Goal: Transaction & Acquisition: Purchase product/service

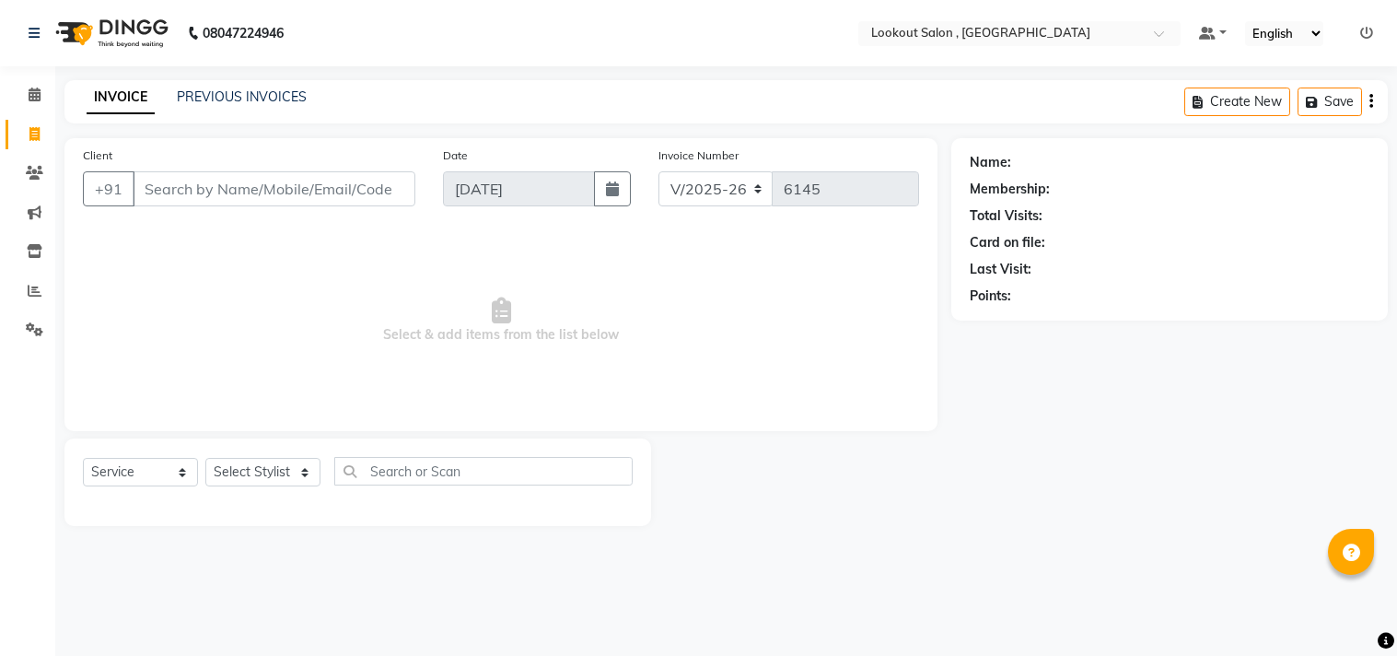
select select "151"
select select "service"
click at [32, 163] on span at bounding box center [34, 173] width 32 height 21
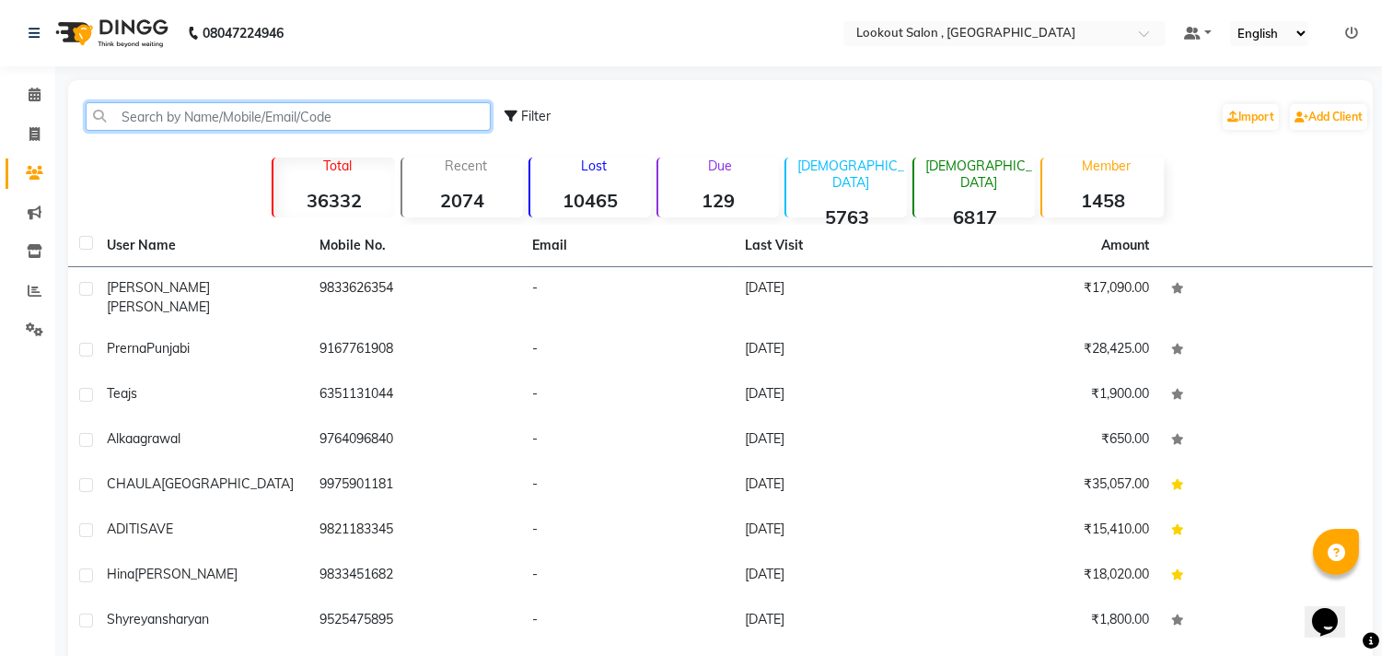
click at [225, 115] on input "text" at bounding box center [288, 116] width 405 height 29
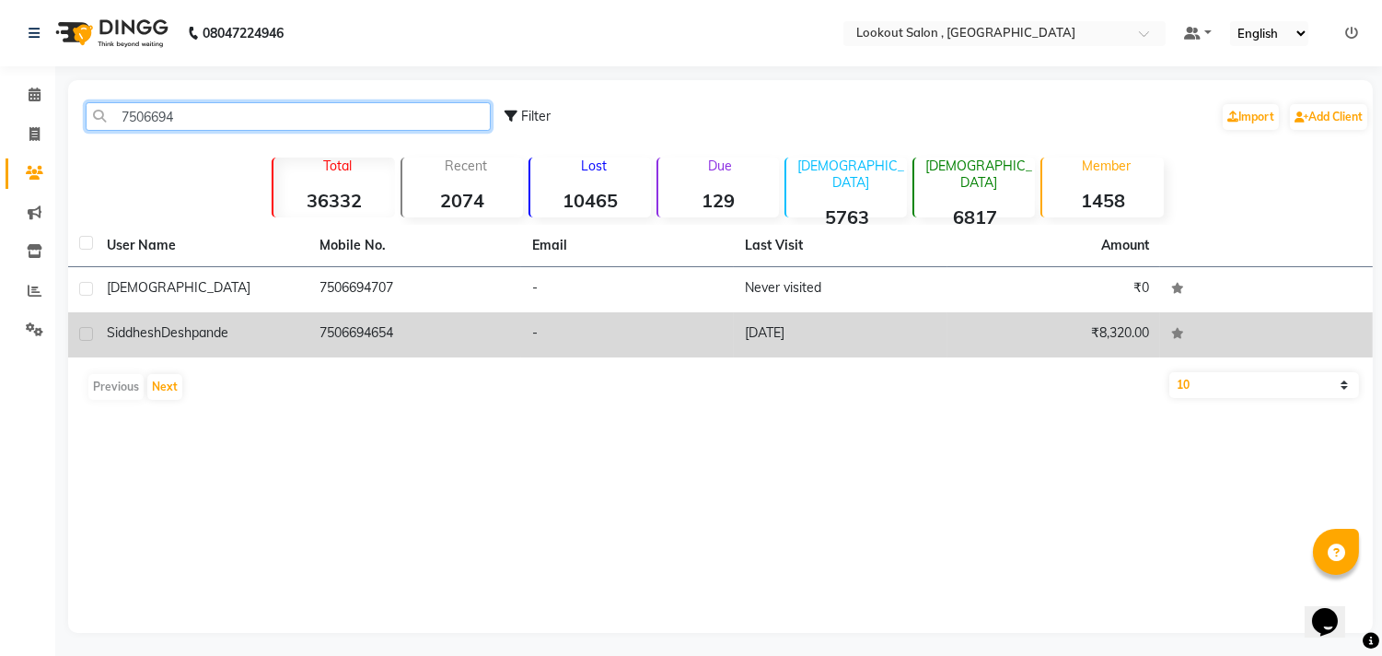
type input "7506694"
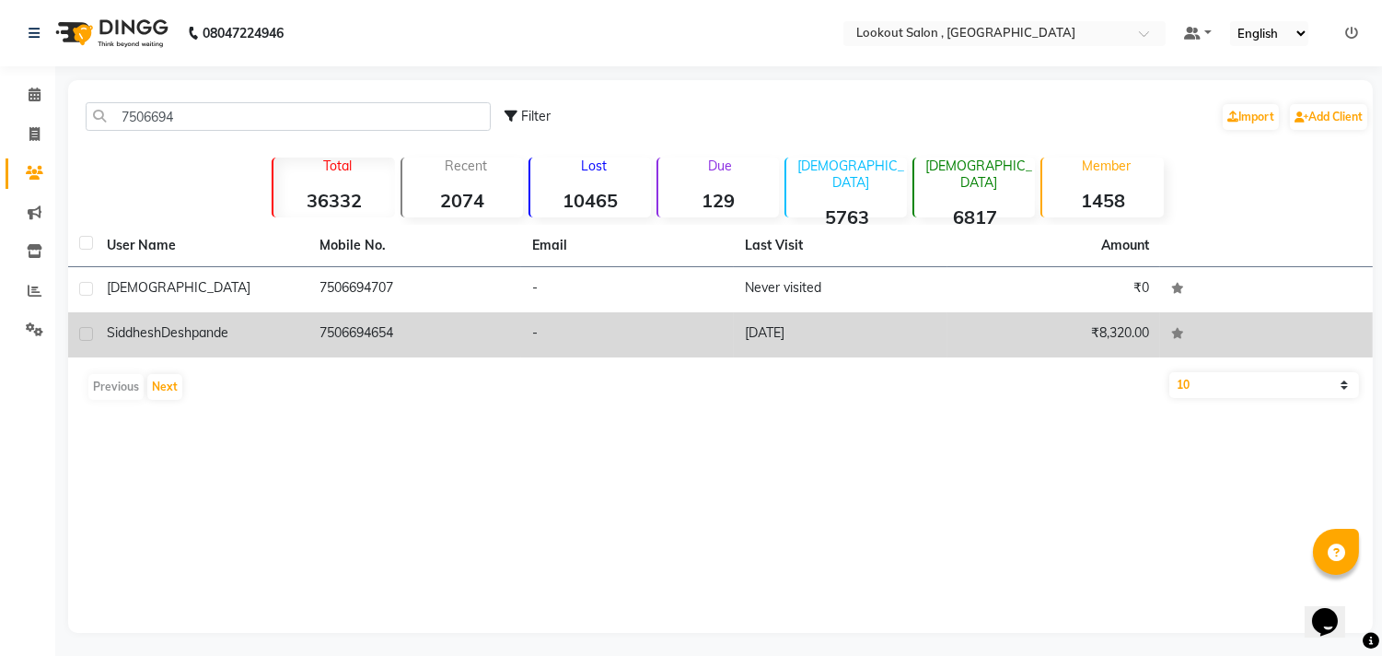
click at [180, 344] on td "Siddhesh Deshpande" at bounding box center [202, 334] width 213 height 45
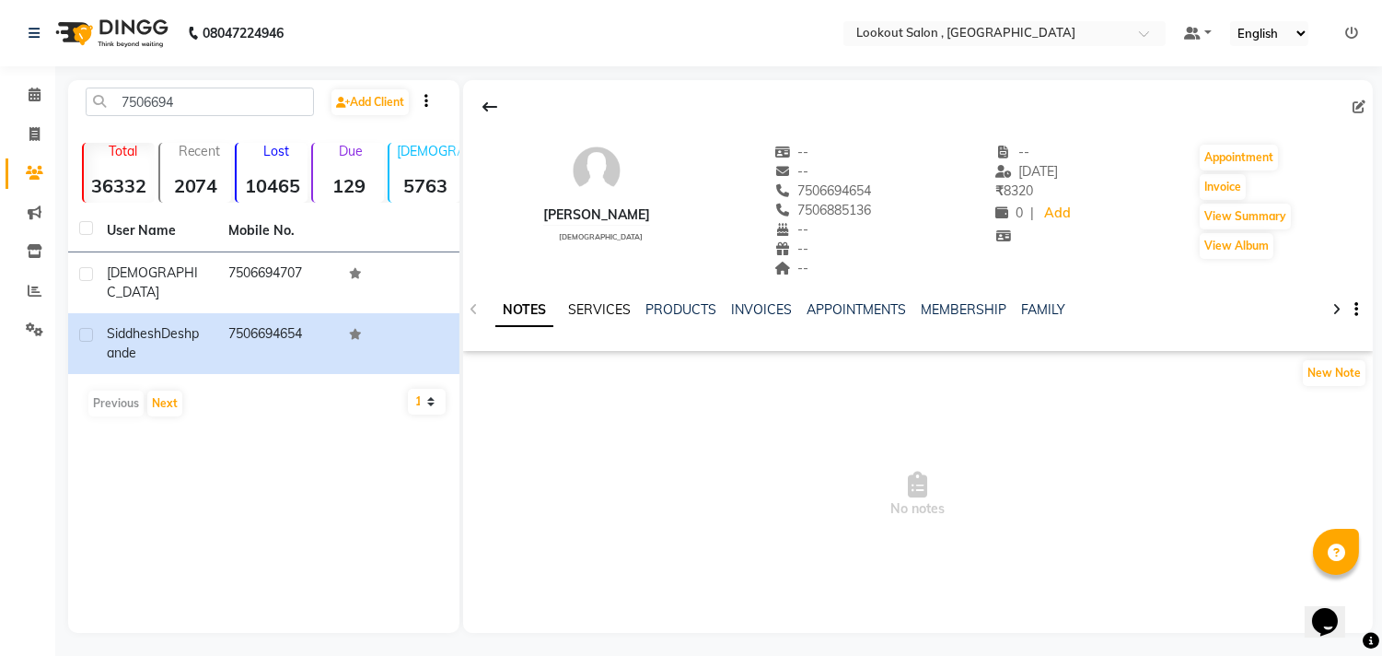
click at [606, 310] on link "SERVICES" at bounding box center [599, 309] width 63 height 17
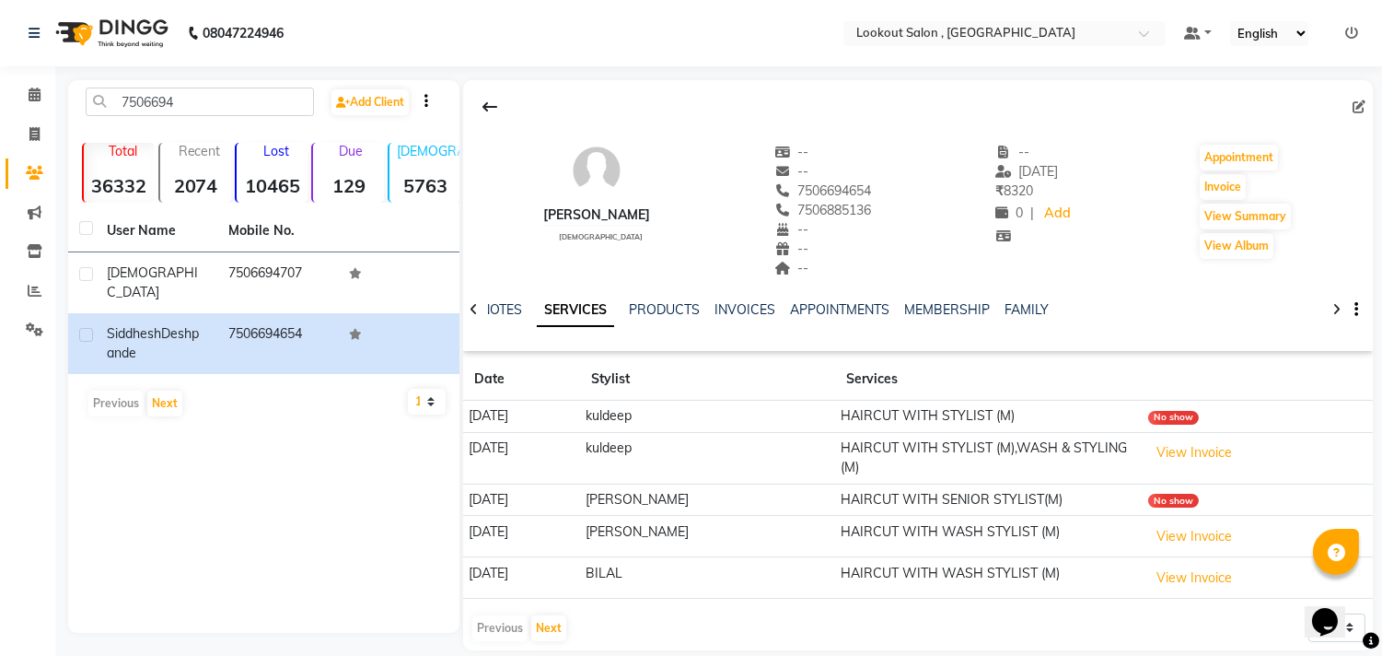
scroll to position [13, 0]
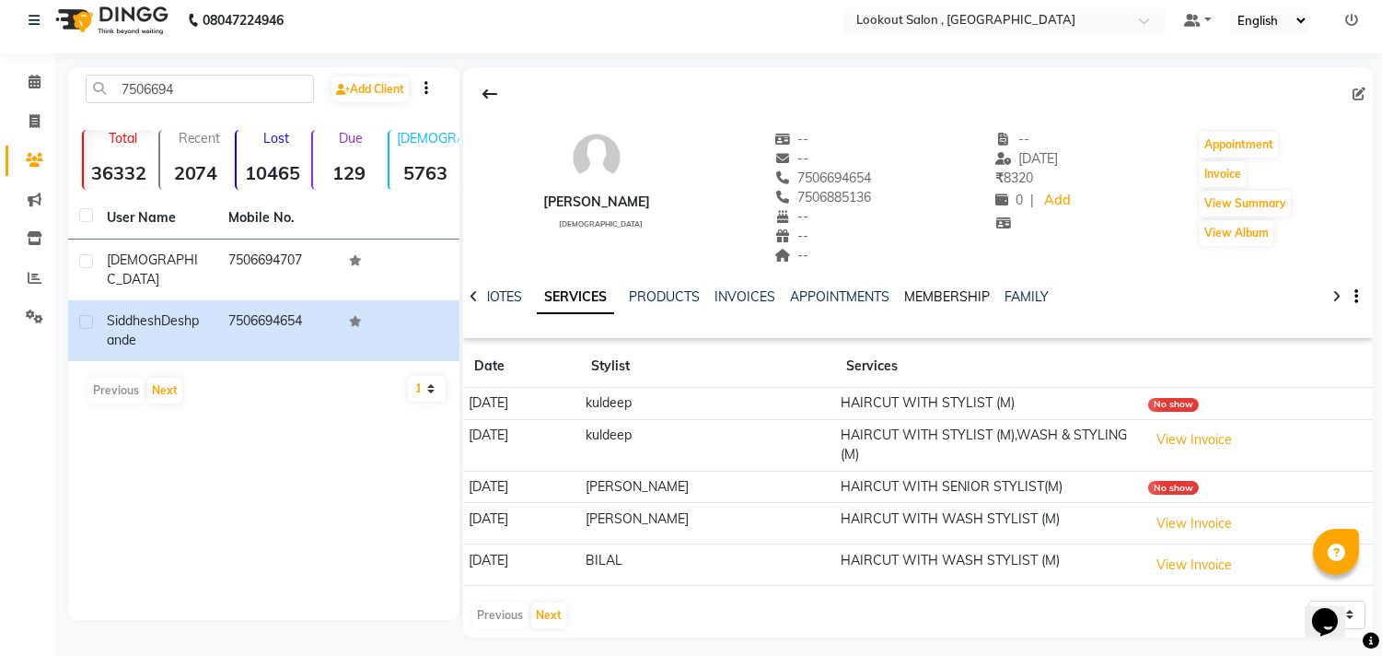
click at [945, 302] on link "MEMBERSHIP" at bounding box center [947, 296] width 86 height 17
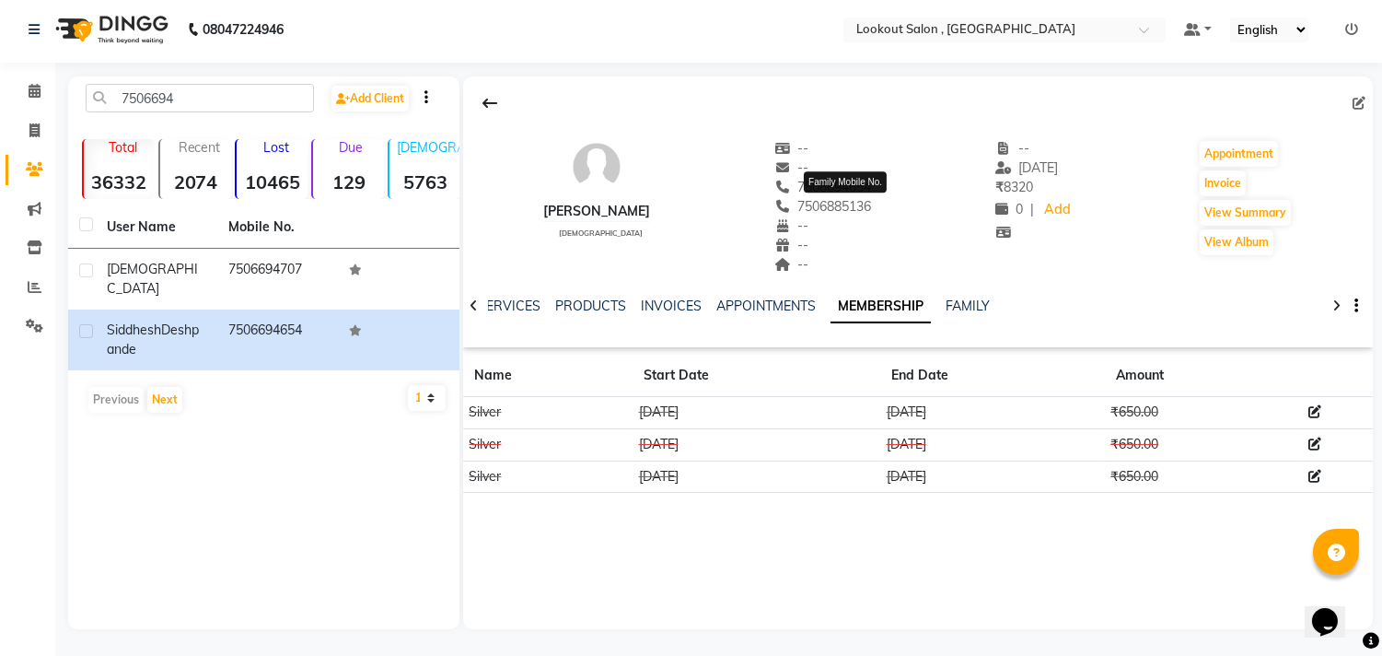
click at [844, 206] on span "7506885136" at bounding box center [824, 206] width 98 height 17
copy span "7506885136"
click at [705, 181] on div "Siddhesh Deshpande male -- -- 7506694654 7506885136 -- -- -- -- 30-07-2025 ₹ 83…" at bounding box center [918, 198] width 910 height 154
click at [650, 199] on div "Siddhesh Deshpande male" at bounding box center [596, 206] width 107 height 135
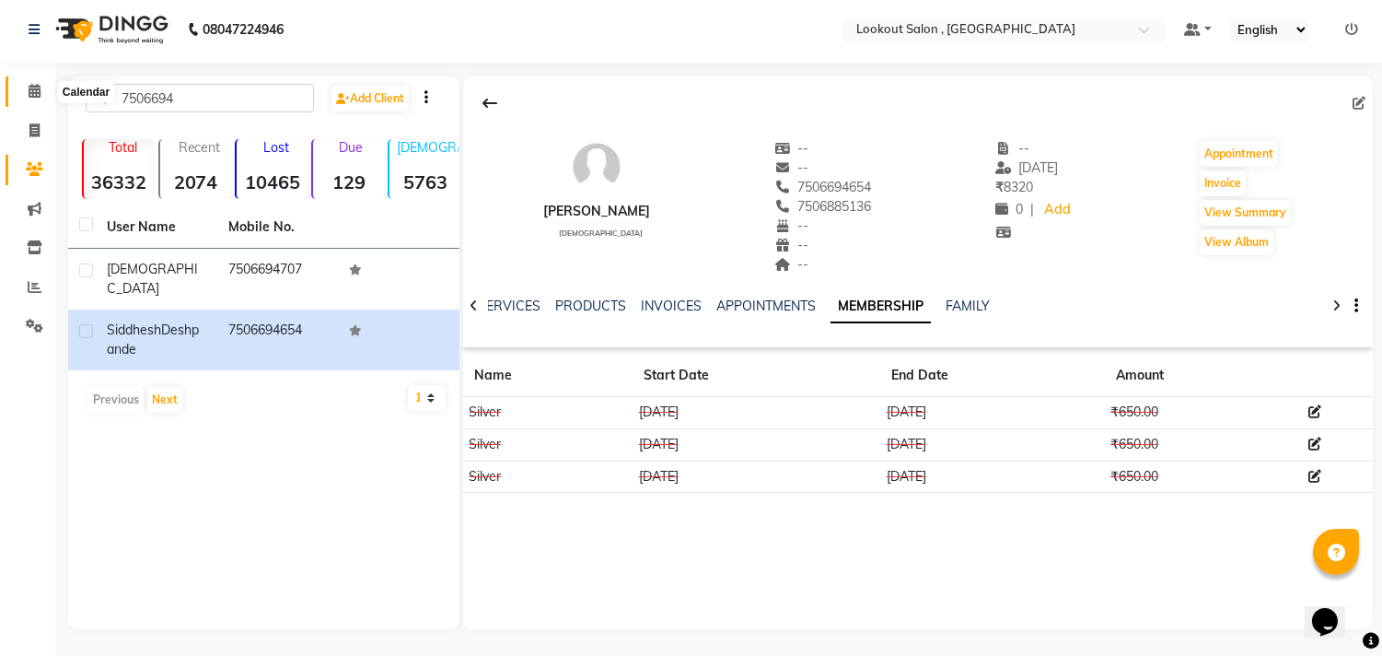
drag, startPoint x: 46, startPoint y: 79, endPoint x: 72, endPoint y: 97, distance: 31.2
click at [48, 81] on span at bounding box center [34, 91] width 32 height 21
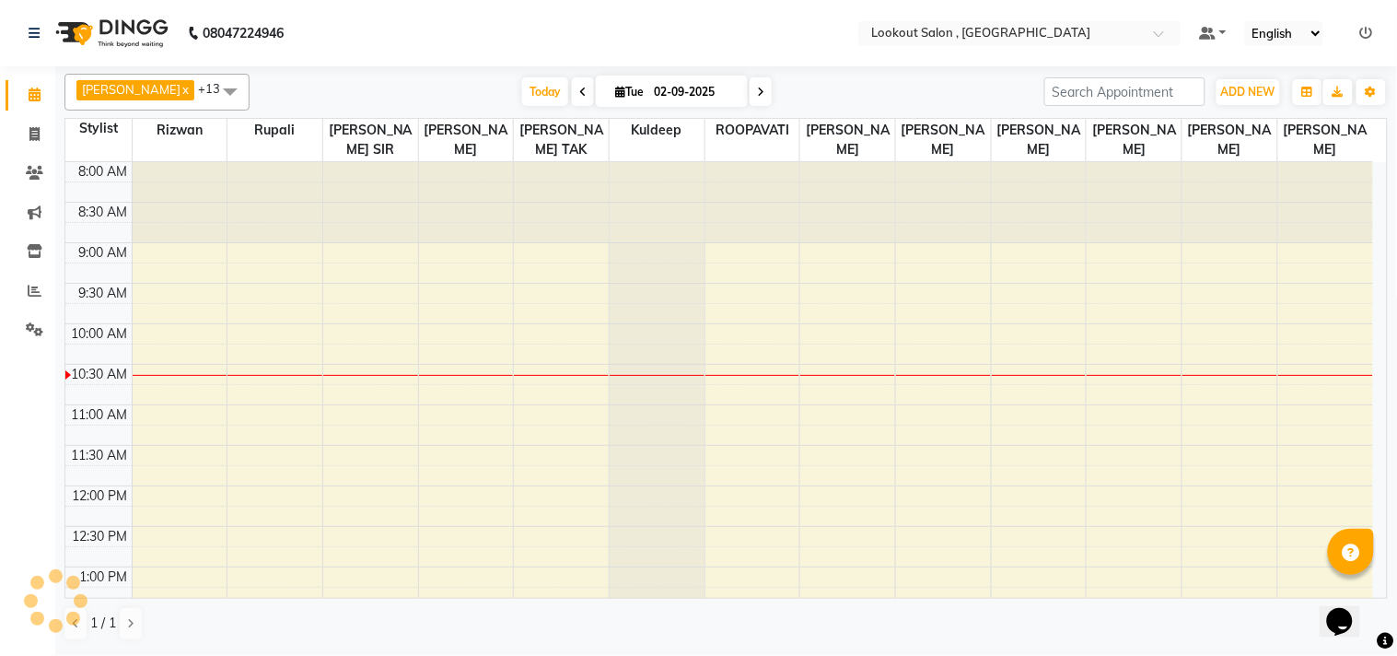
scroll to position [204, 0]
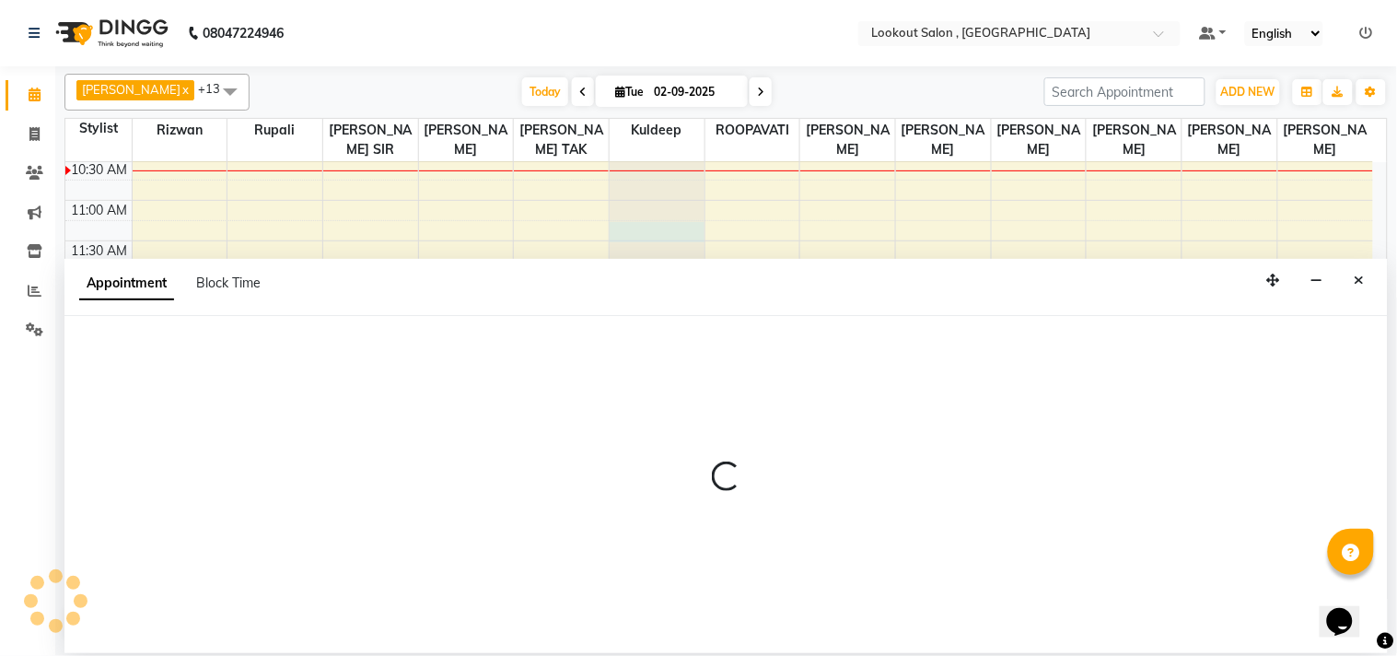
select select "19837"
select select "tentative"
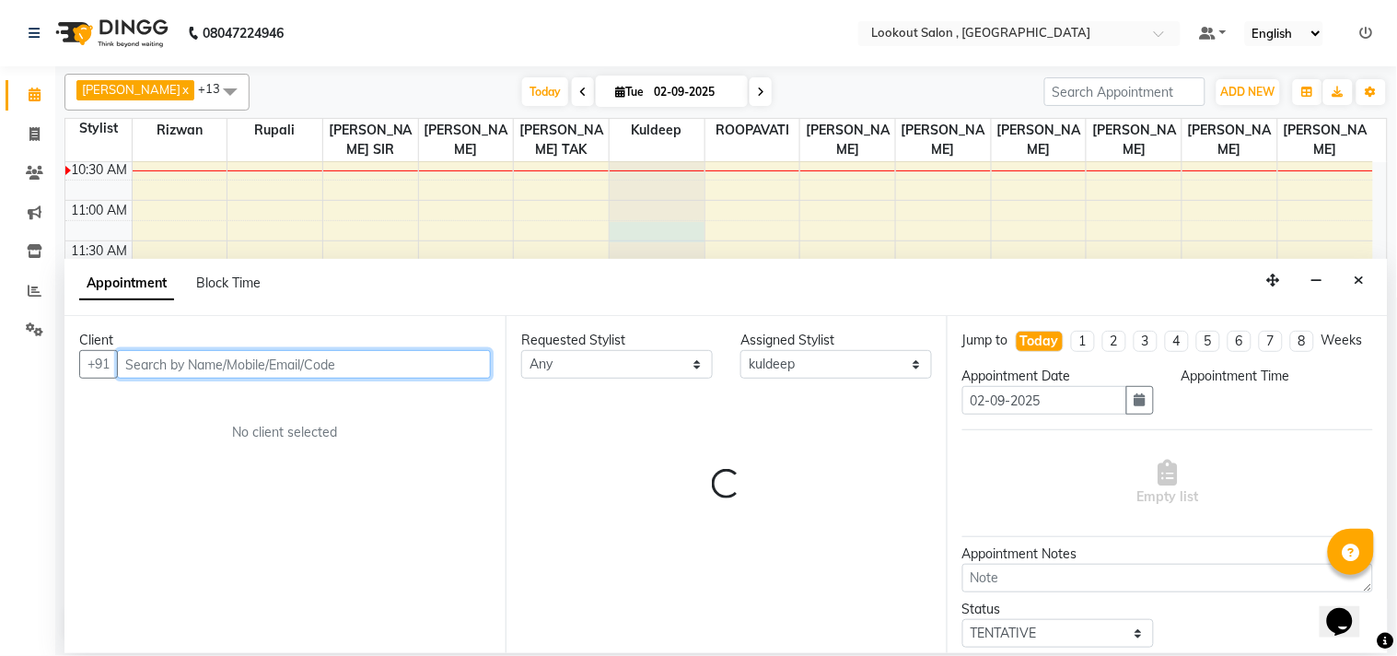
select select "675"
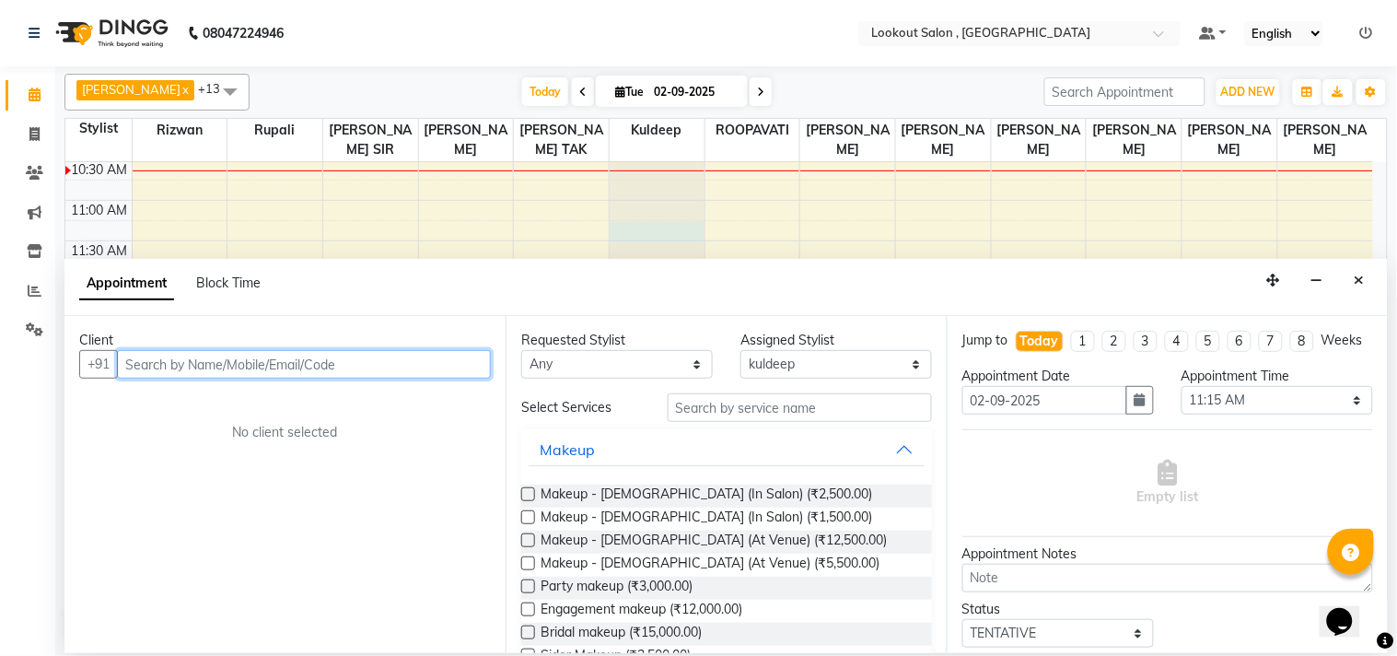
click at [314, 363] on input "text" at bounding box center [304, 364] width 374 height 29
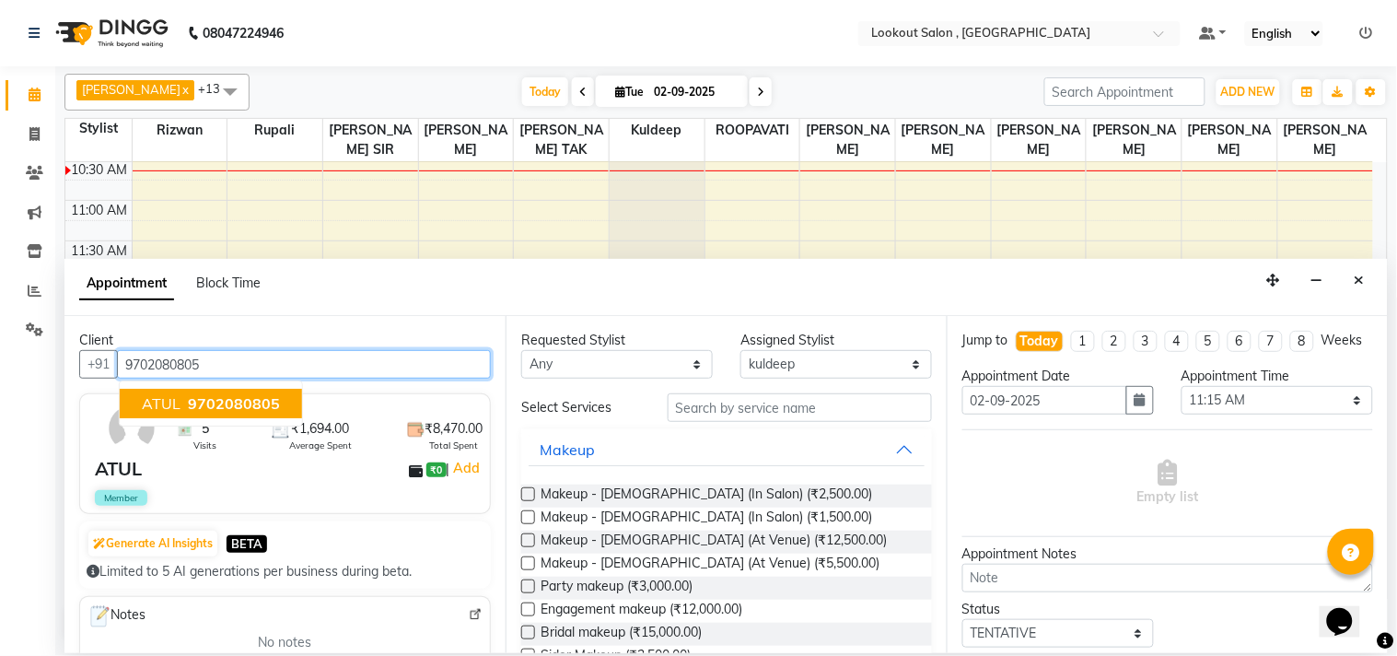
click at [172, 407] on span "ATUL" at bounding box center [161, 403] width 39 height 18
type input "9702080805"
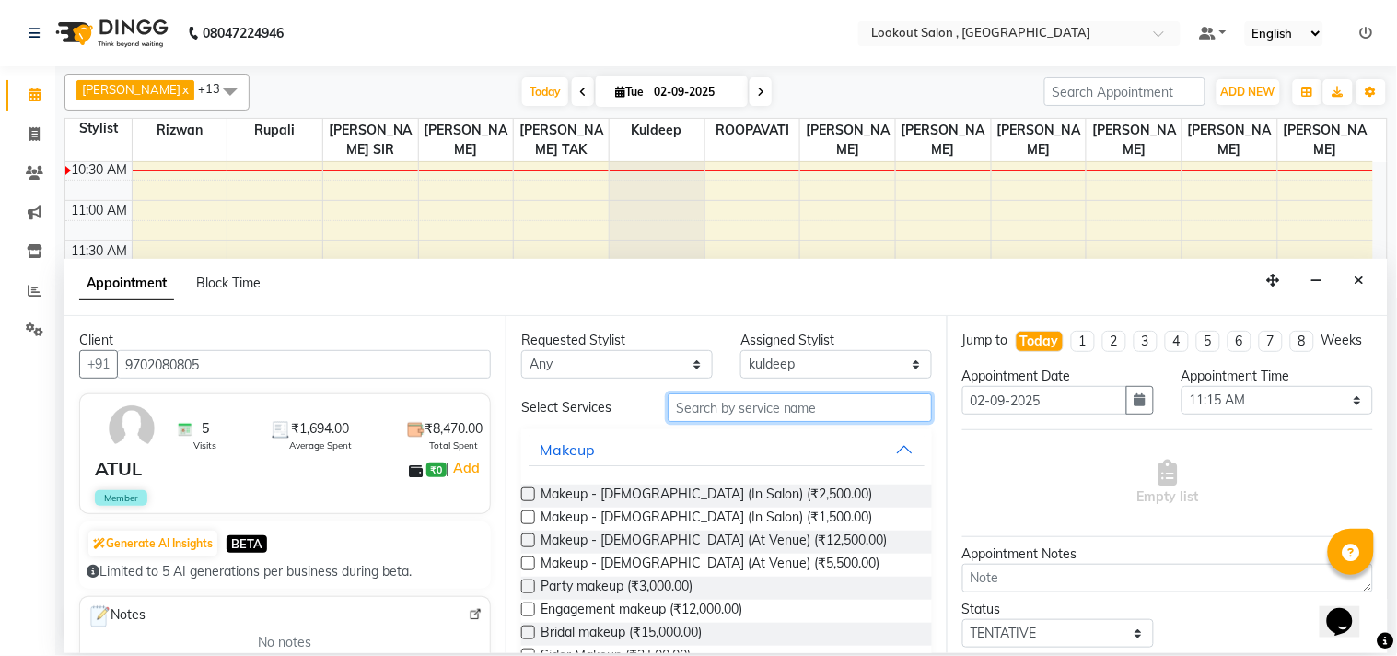
click at [751, 406] on input "text" at bounding box center [800, 407] width 264 height 29
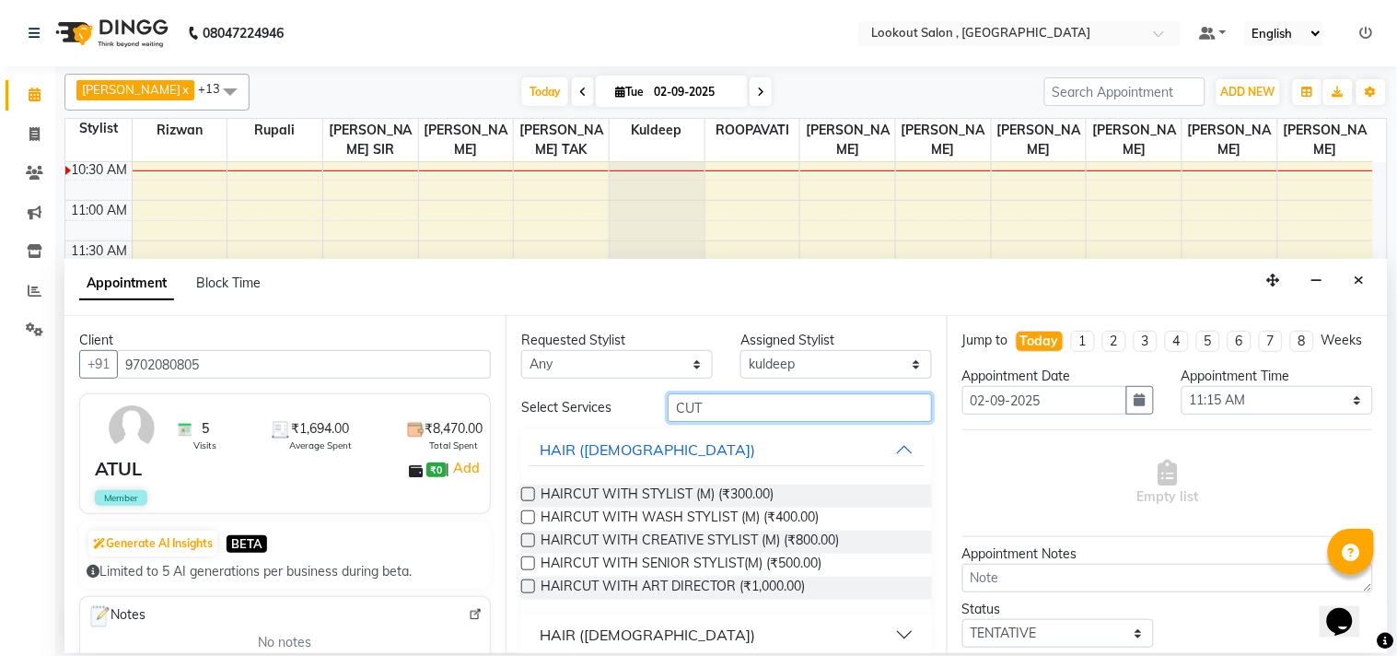
type input "CUT"
click at [746, 482] on div "HAIRCUT WITH STYLIST (M) (₹300.00) HAIRCUT WITH WASH STYLIST (M) (₹400.00) HAIR…" at bounding box center [726, 542] width 411 height 145
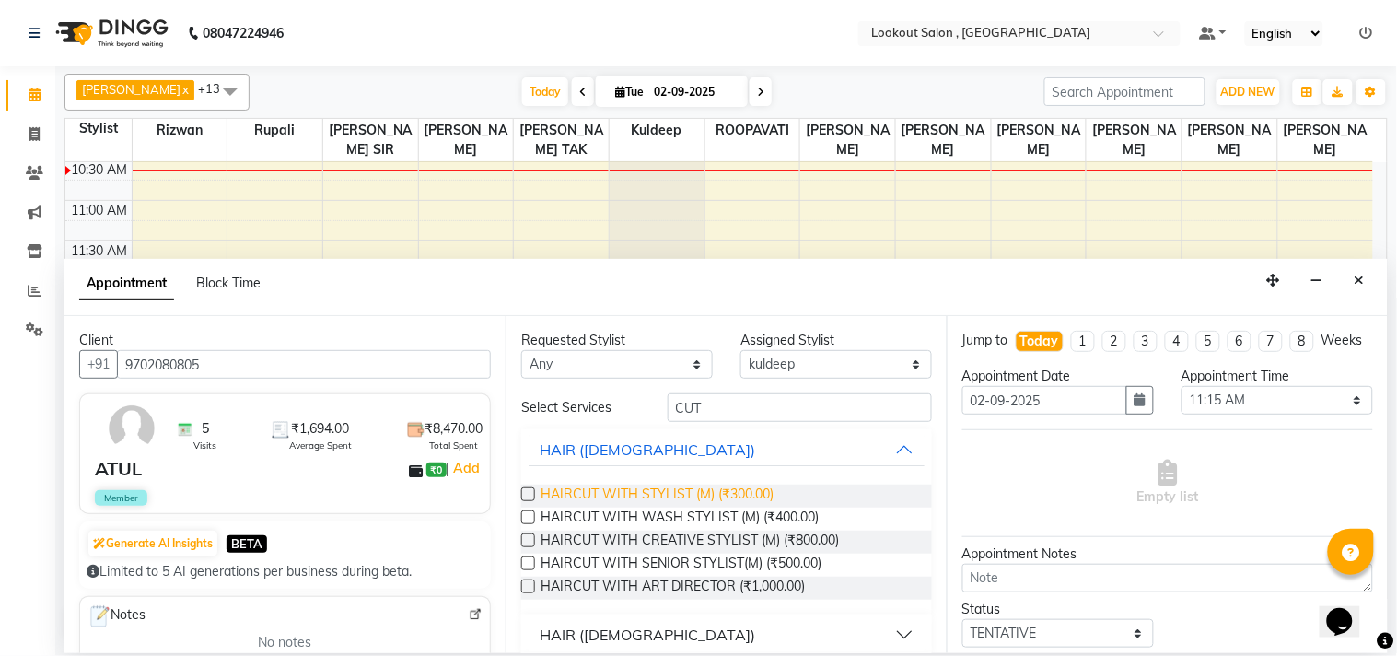
click at [746, 493] on span "HAIRCUT WITH STYLIST (M) (₹300.00)" at bounding box center [657, 495] width 233 height 23
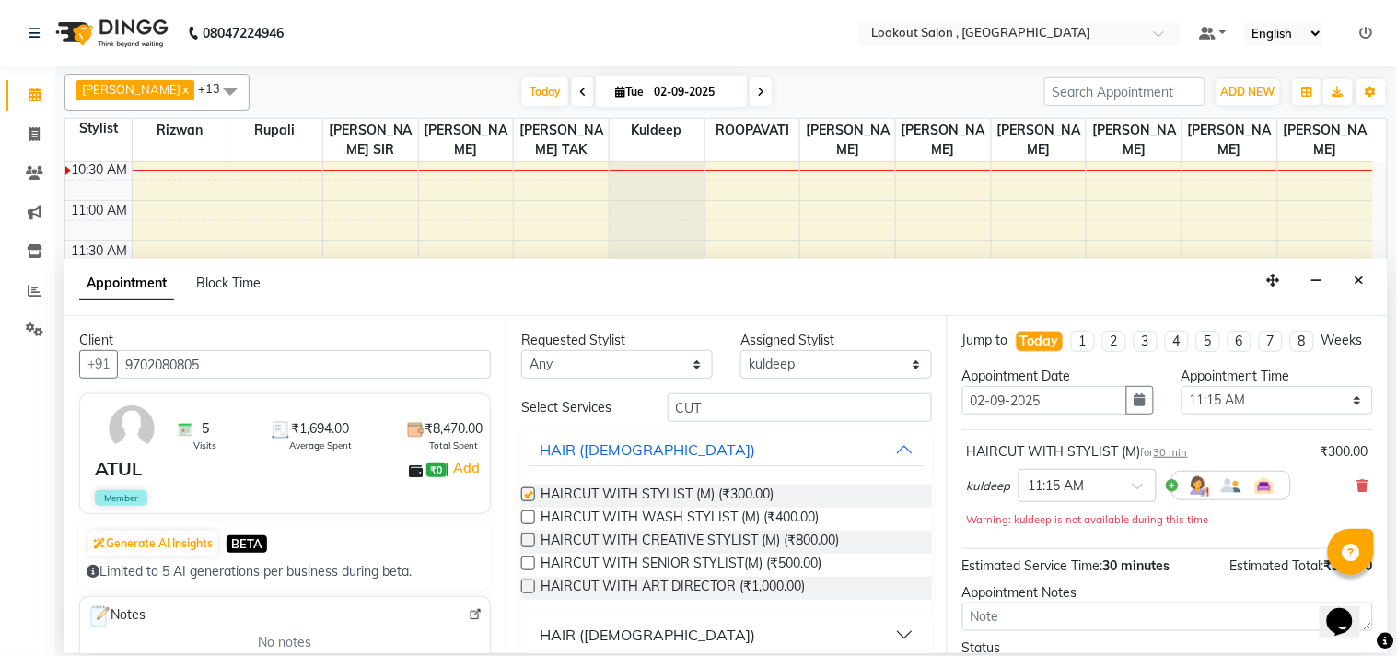
checkbox input "false"
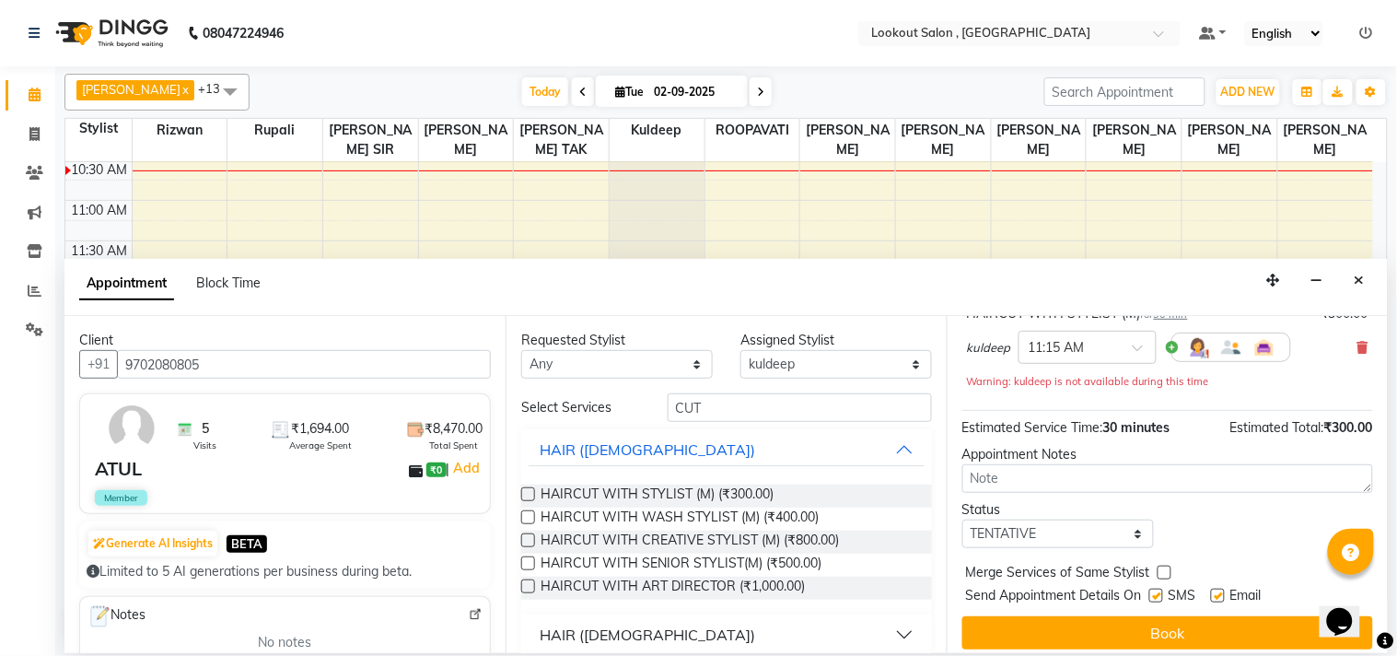
scroll to position [168, 0]
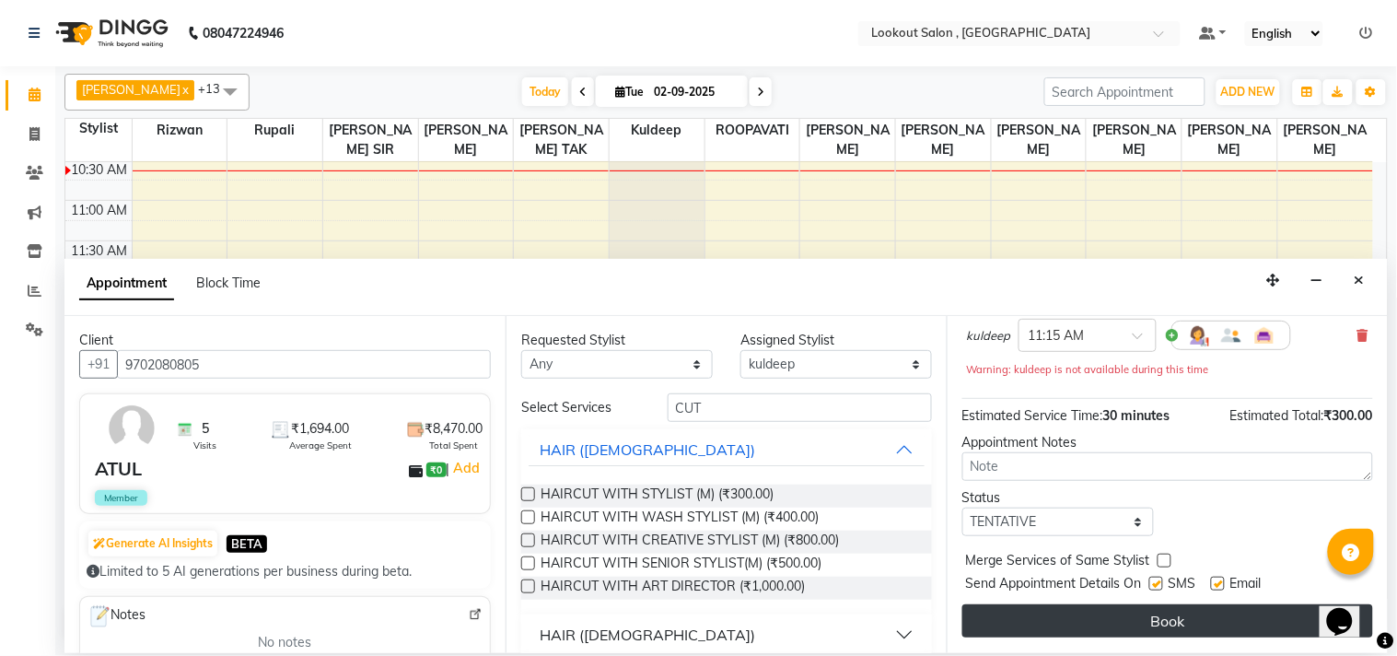
click at [1151, 617] on button "Book" at bounding box center [1167, 620] width 411 height 33
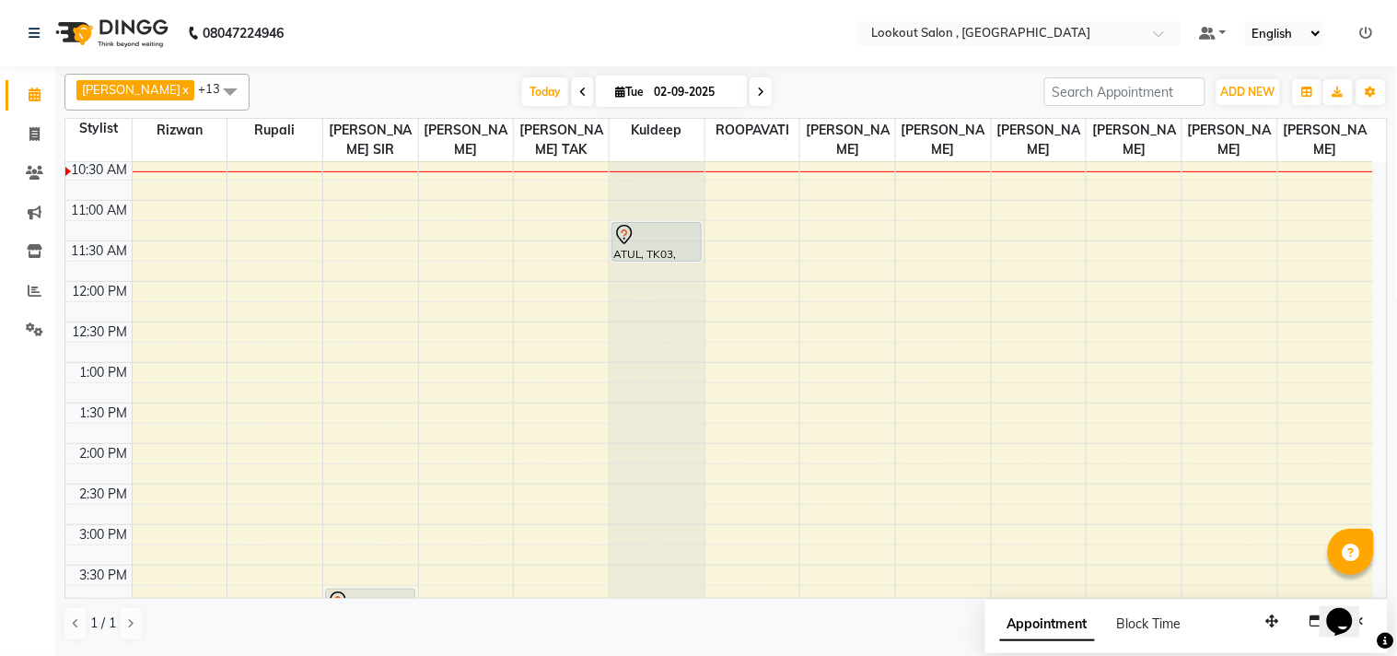
click at [50, 290] on li "Reports" at bounding box center [27, 292] width 55 height 40
click at [35, 295] on icon at bounding box center [35, 291] width 14 height 14
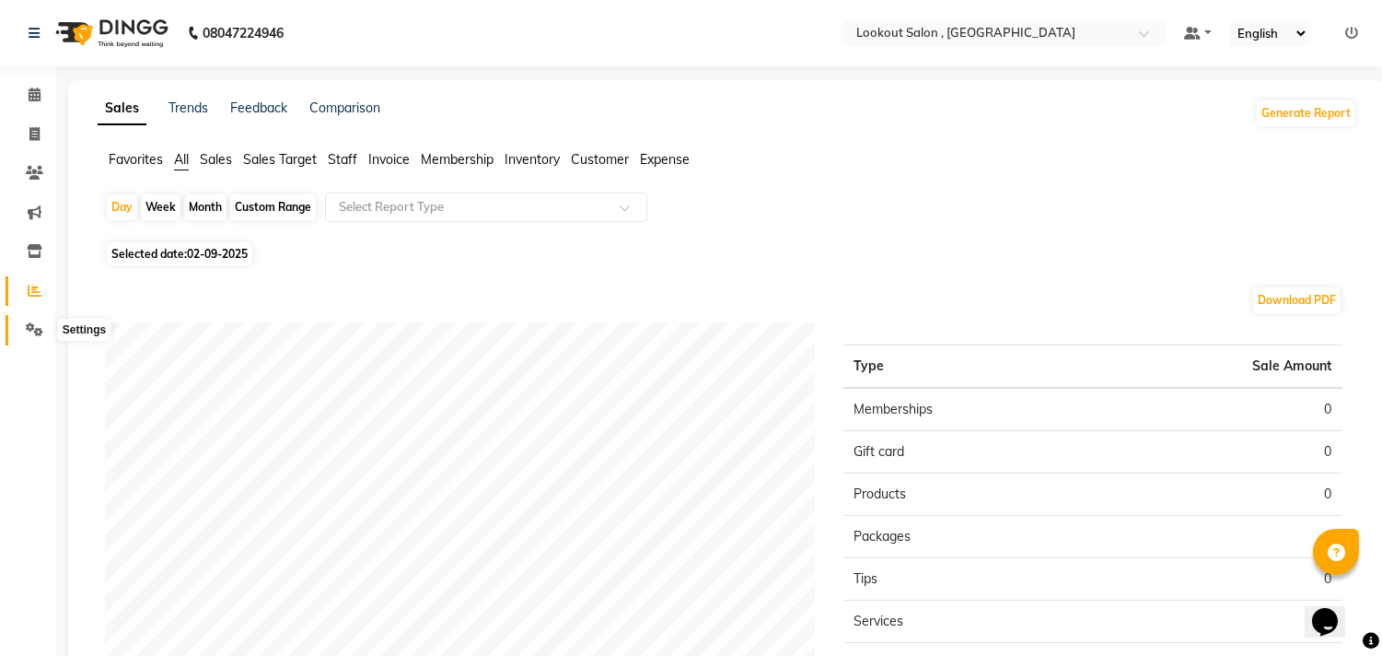
click at [24, 320] on span at bounding box center [34, 330] width 32 height 21
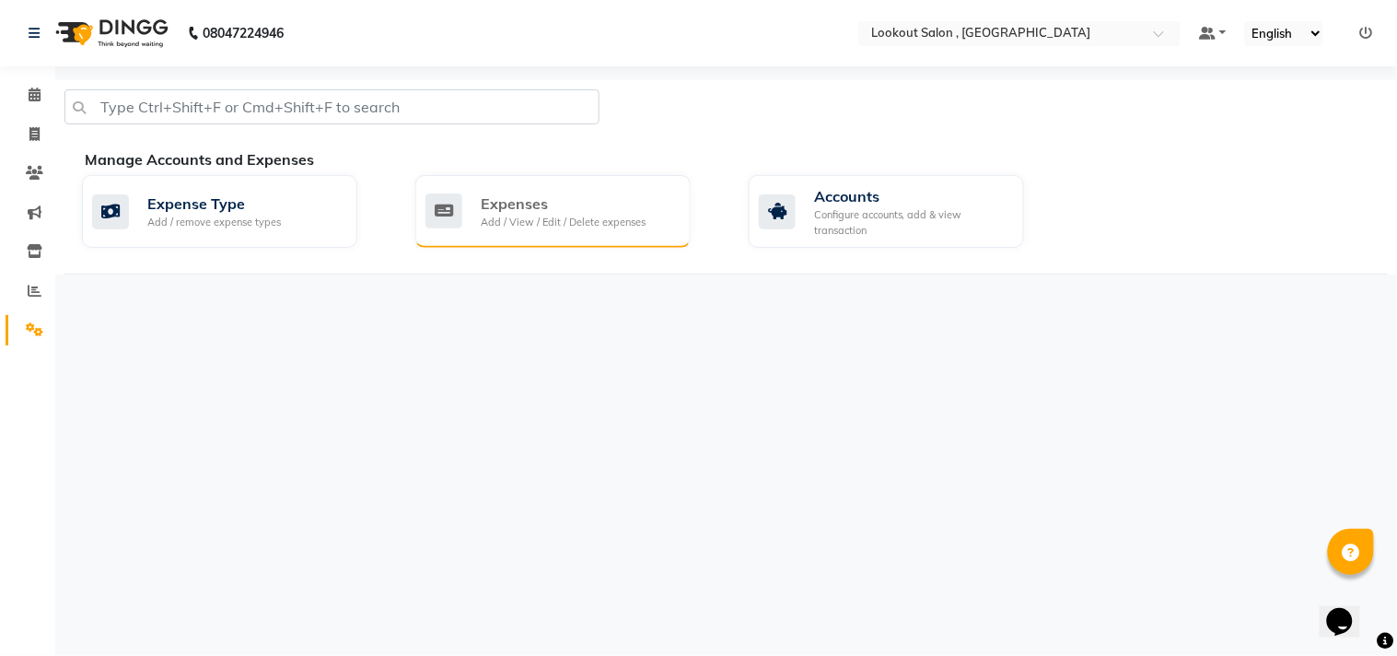
click at [477, 219] on div "Expenses Add / View / Edit / Delete expenses" at bounding box center [550, 211] width 250 height 38
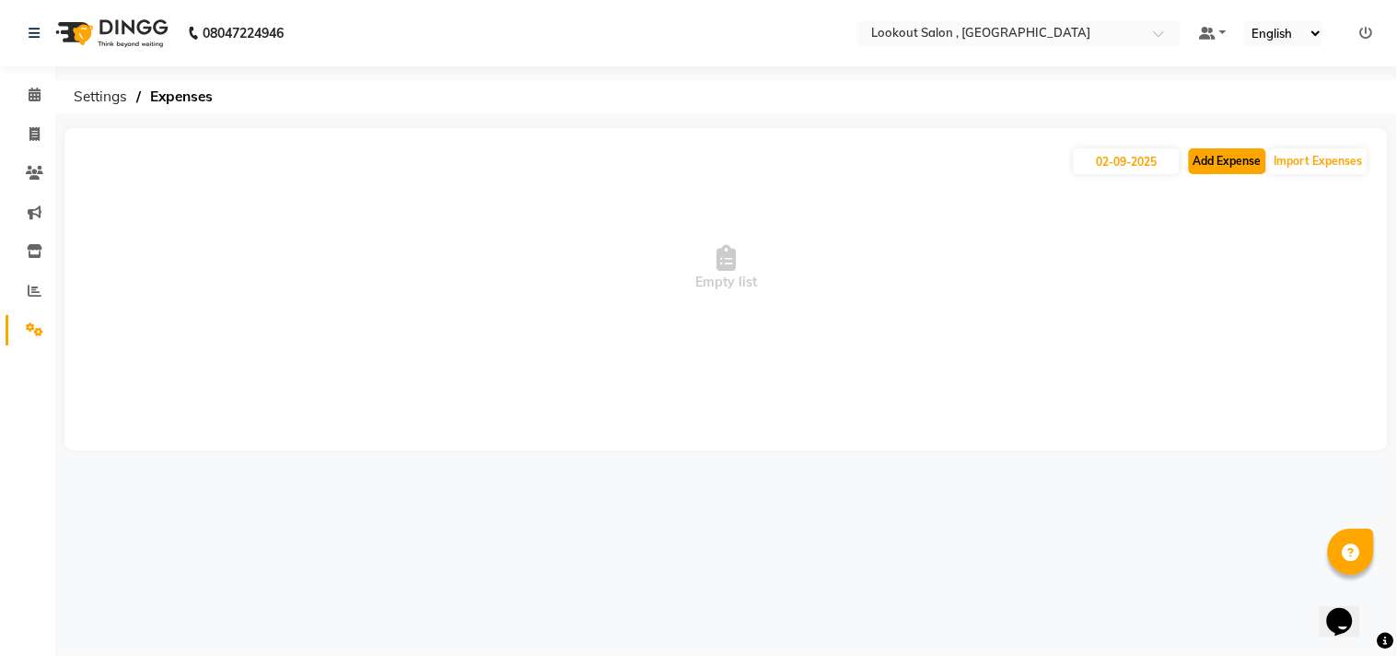
click at [1234, 164] on button "Add Expense" at bounding box center [1227, 161] width 77 height 26
select select "1"
select select "2541"
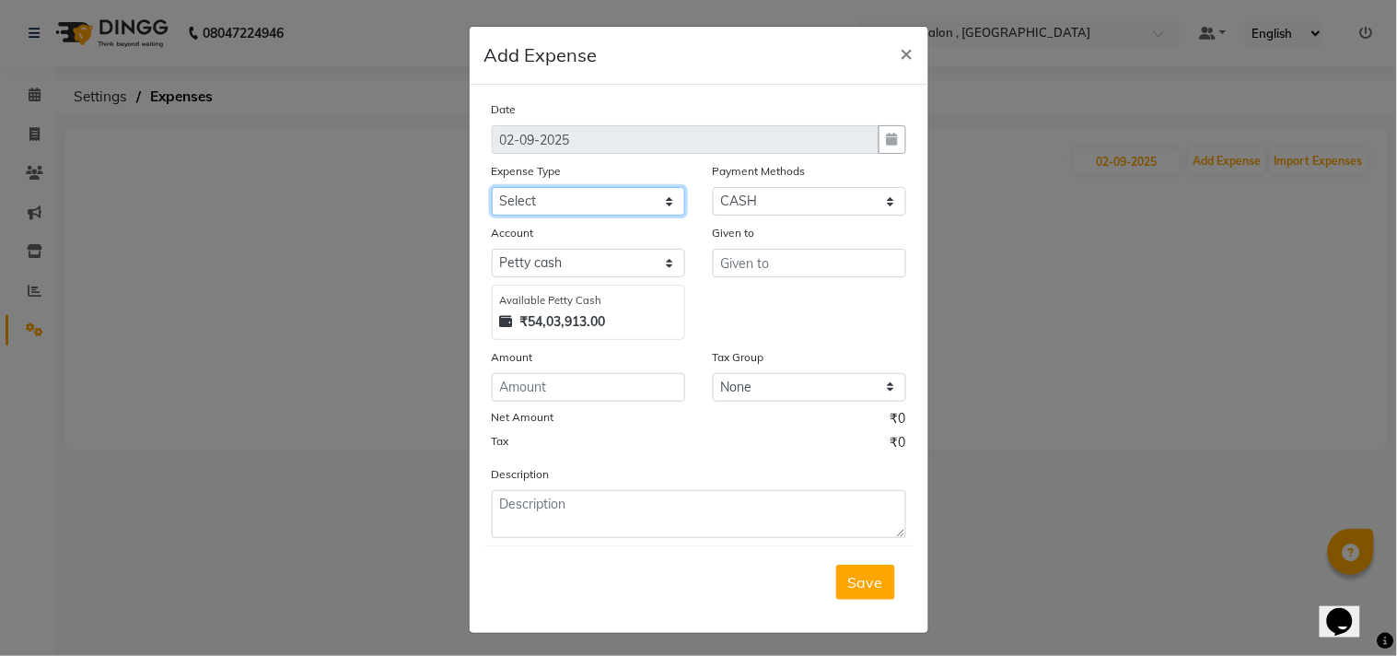
click at [540, 204] on select "Select Advance Salary Bank charges Car maintenance Cash transfer to bank Cash t…" at bounding box center [588, 201] width 193 height 29
select select "10"
click at [492, 187] on select "Select Advance Salary Bank charges Car maintenance Cash transfer to bank Cash t…" at bounding box center [588, 201] width 193 height 29
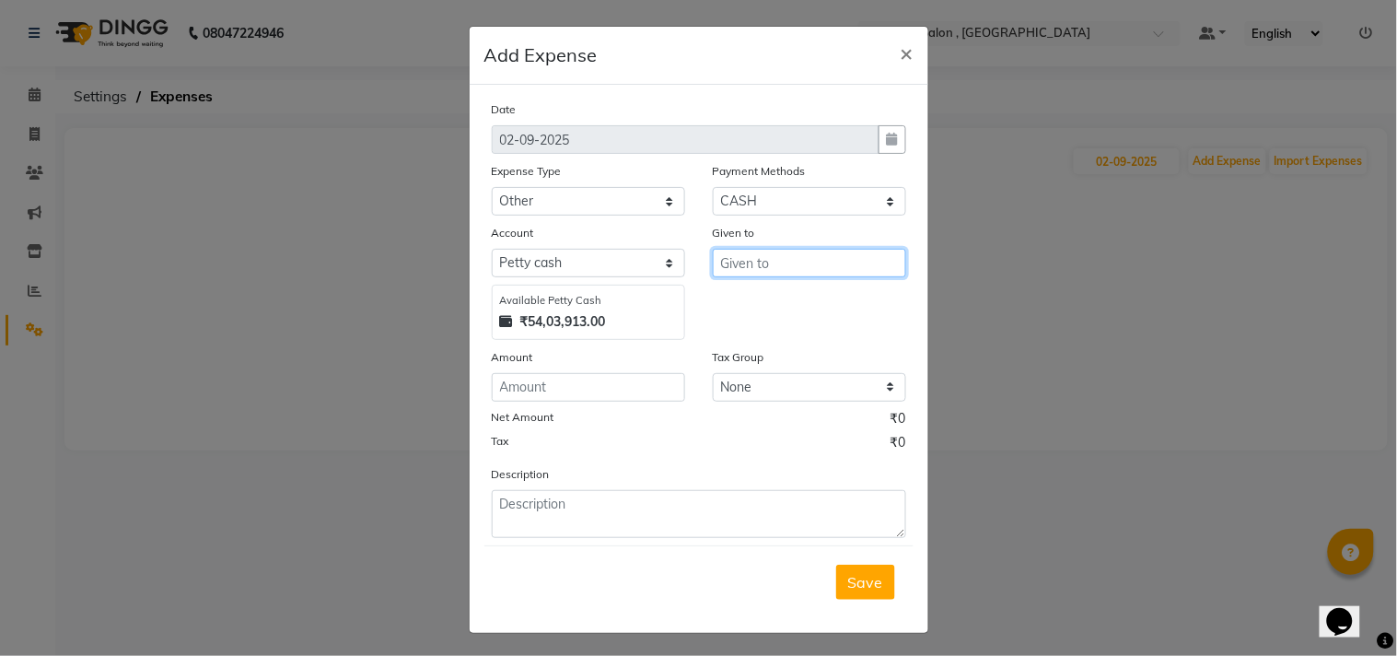
click at [769, 272] on input "text" at bounding box center [809, 263] width 193 height 29
type input "ERICA"
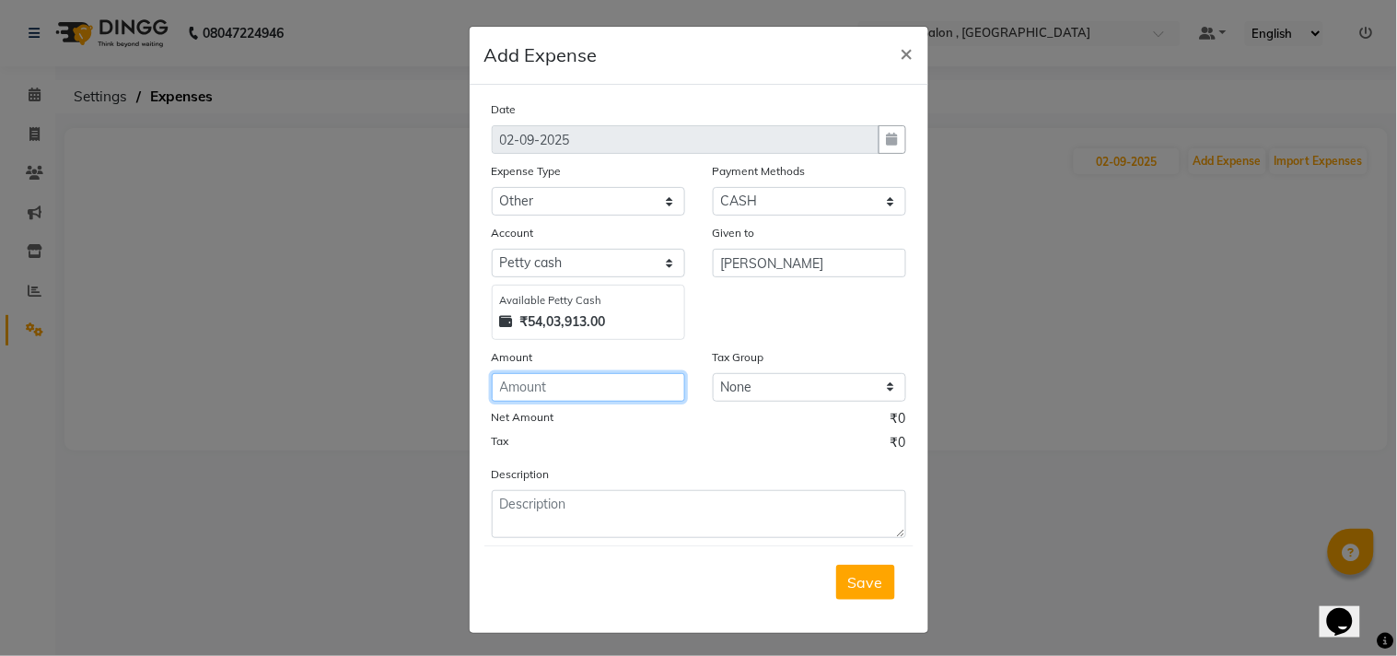
click at [592, 390] on input "number" at bounding box center [588, 387] width 193 height 29
type input "30"
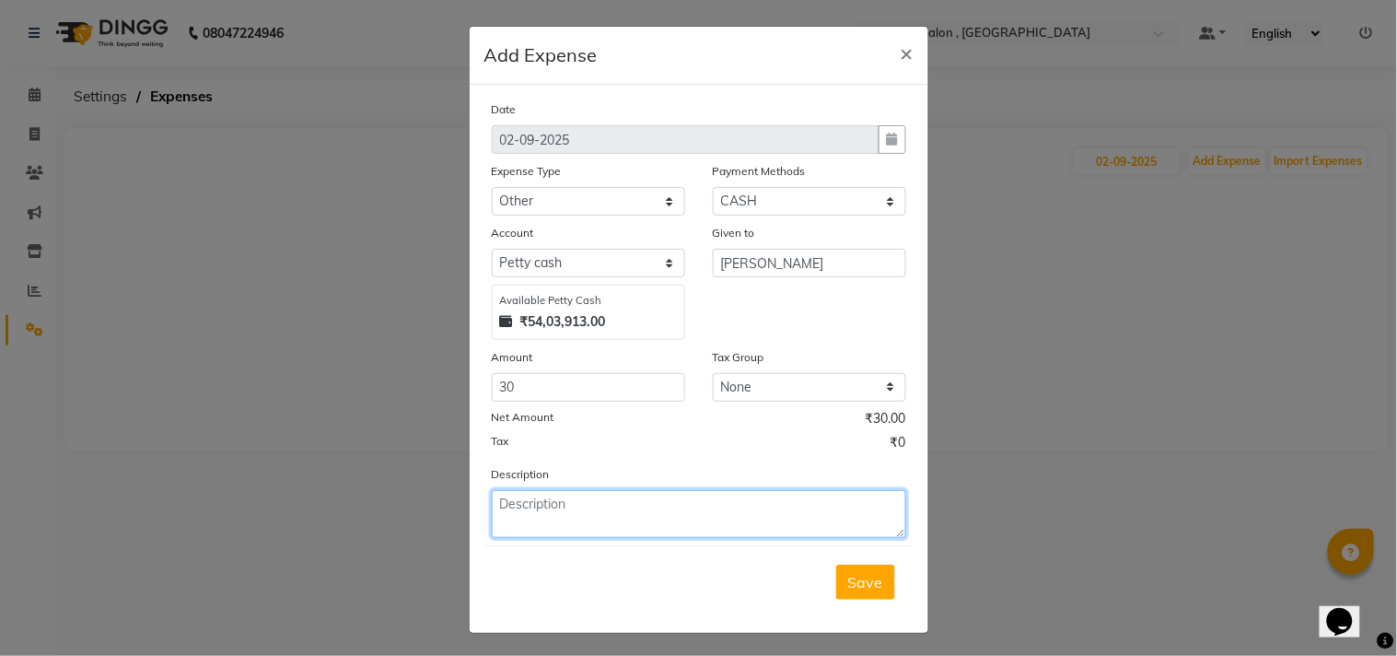
click at [565, 518] on textarea at bounding box center [699, 514] width 414 height 48
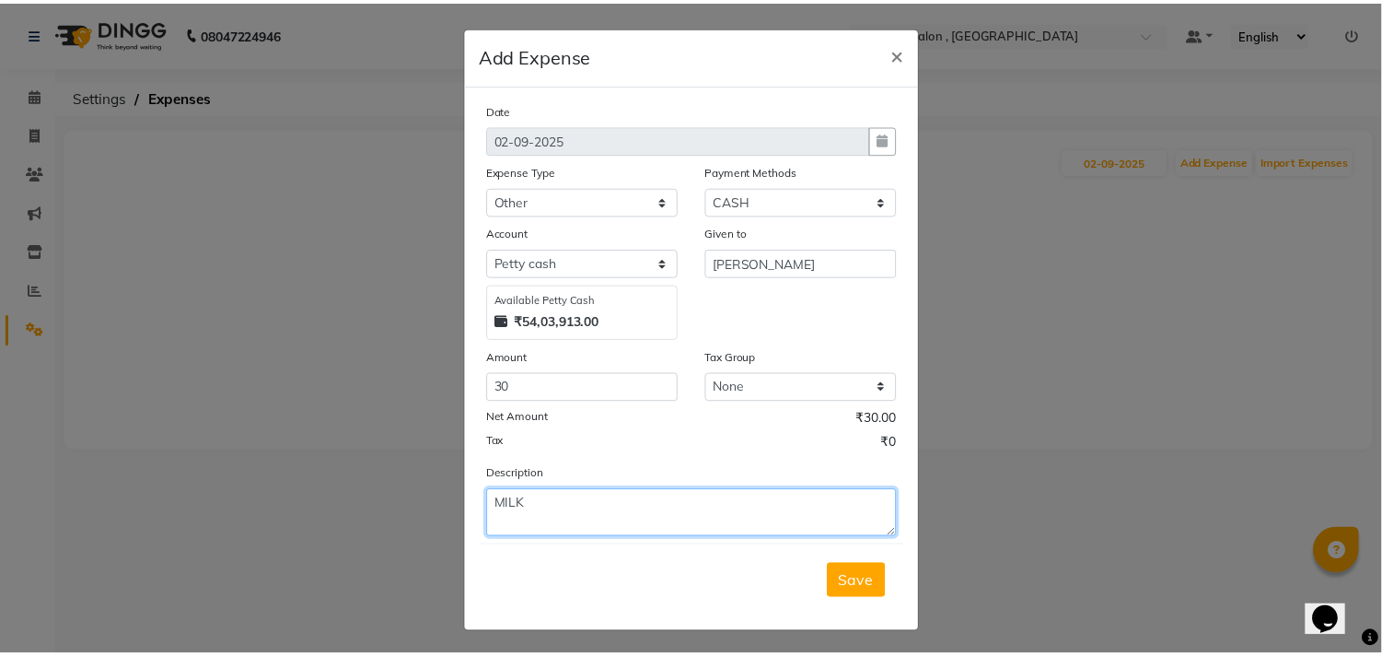
scroll to position [5, 0]
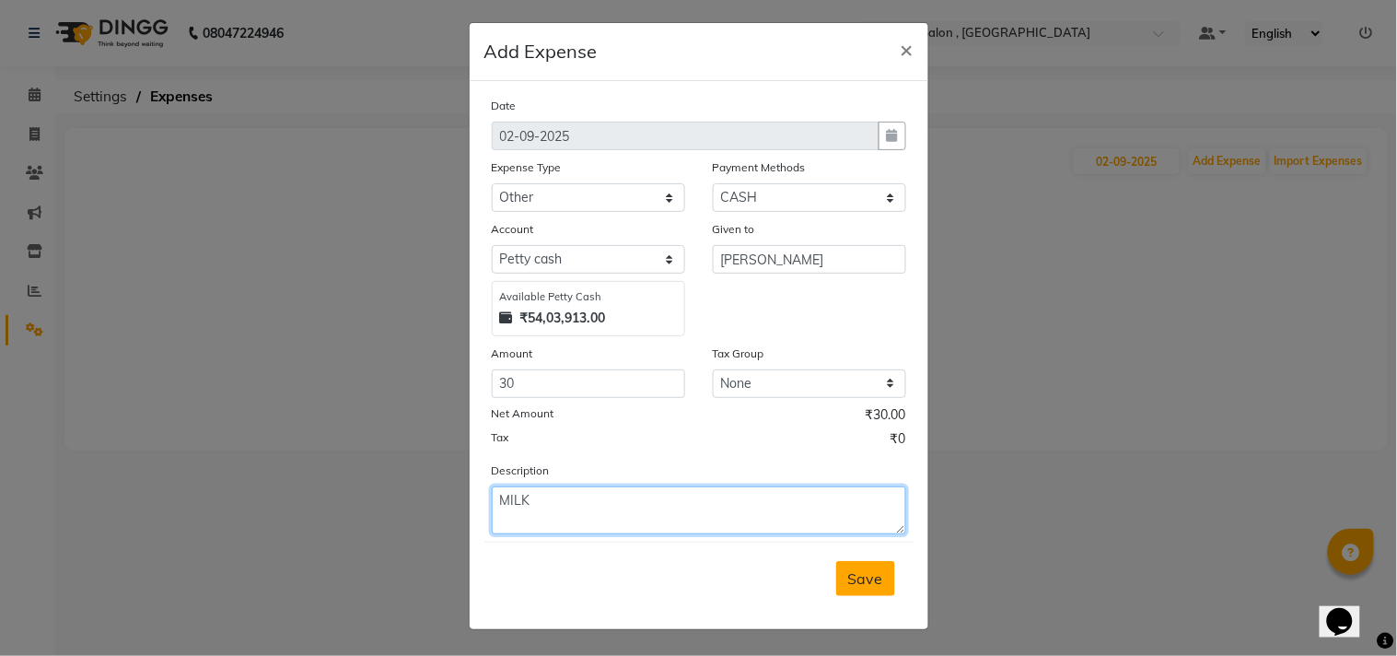
type textarea "MILK"
click at [860, 565] on button "Save" at bounding box center [865, 578] width 59 height 35
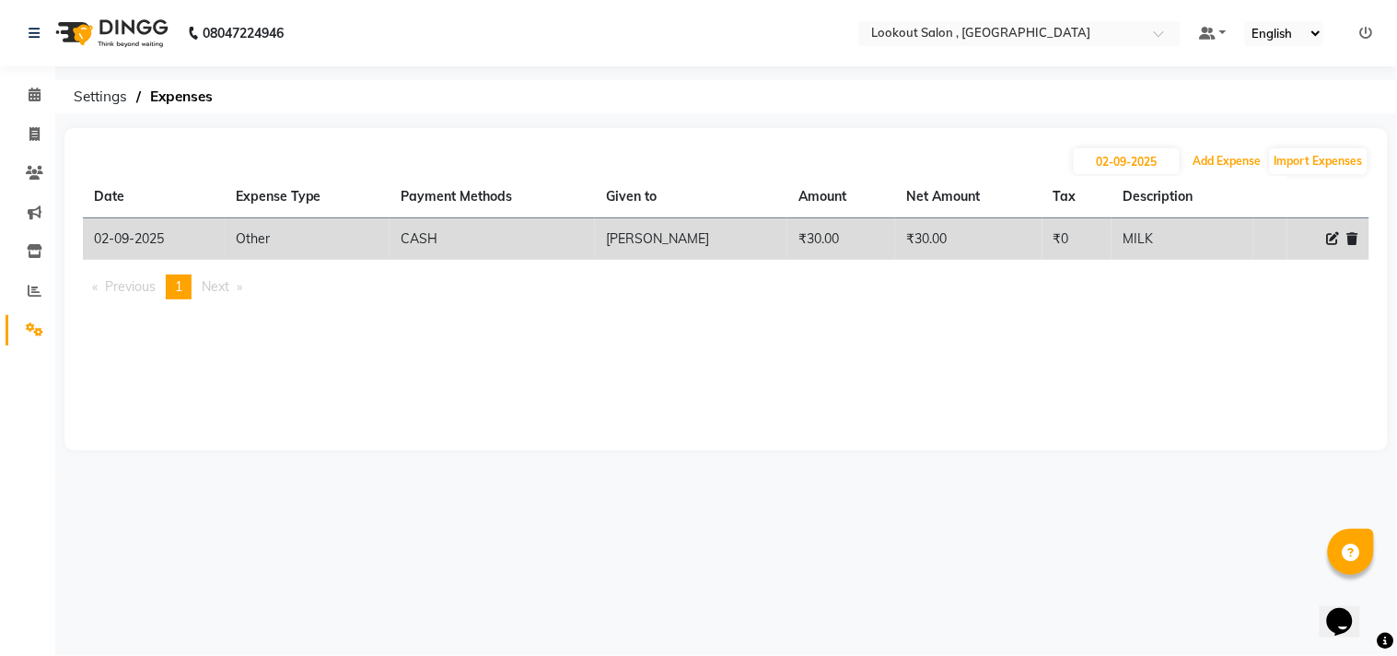
click at [1189, 148] on button "Add Expense" at bounding box center [1227, 161] width 77 height 26
select select "1"
select select "2541"
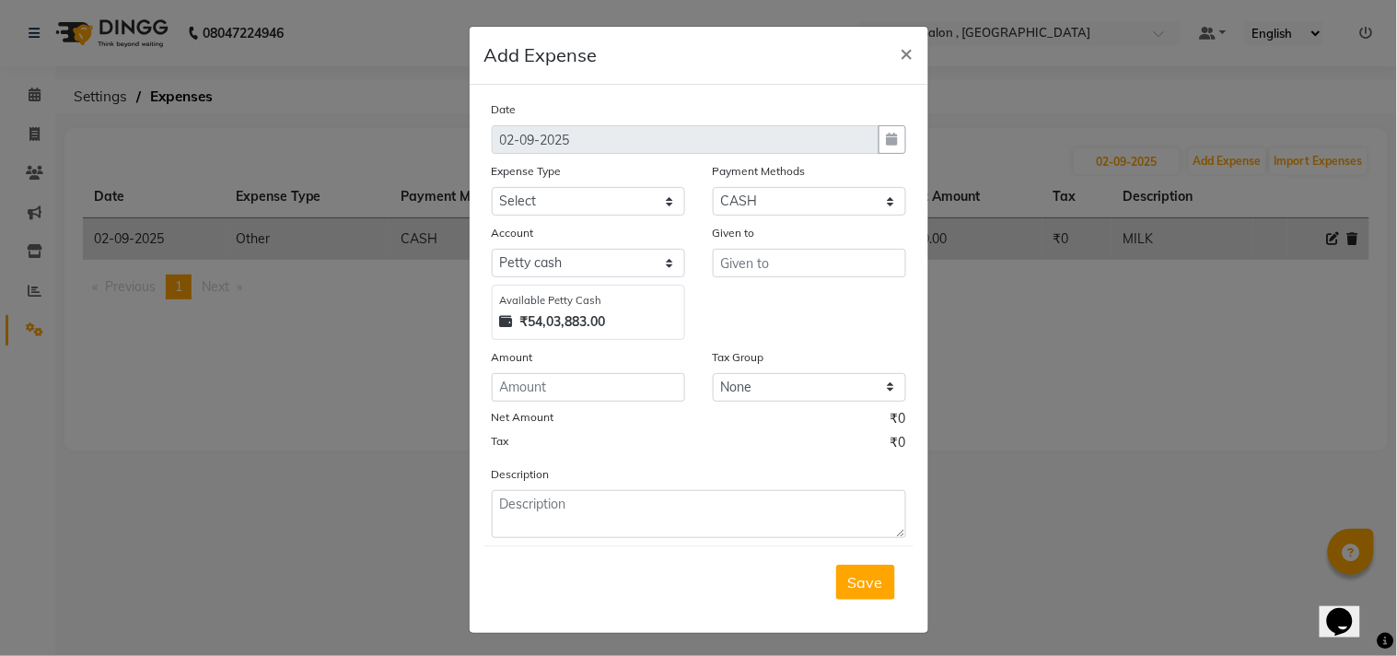
click at [886, 27] on button "×" at bounding box center [907, 53] width 42 height 52
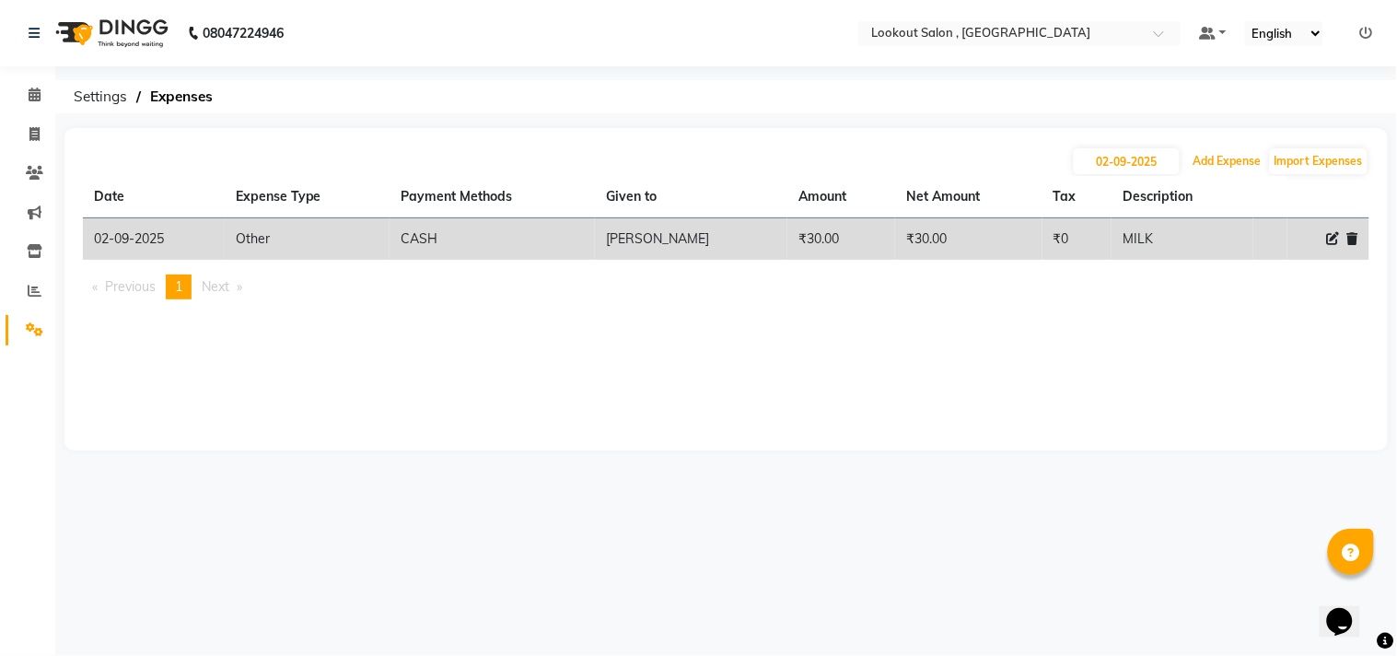
click at [1189, 148] on button "Add Expense" at bounding box center [1227, 161] width 77 height 26
select select "1"
select select "2541"
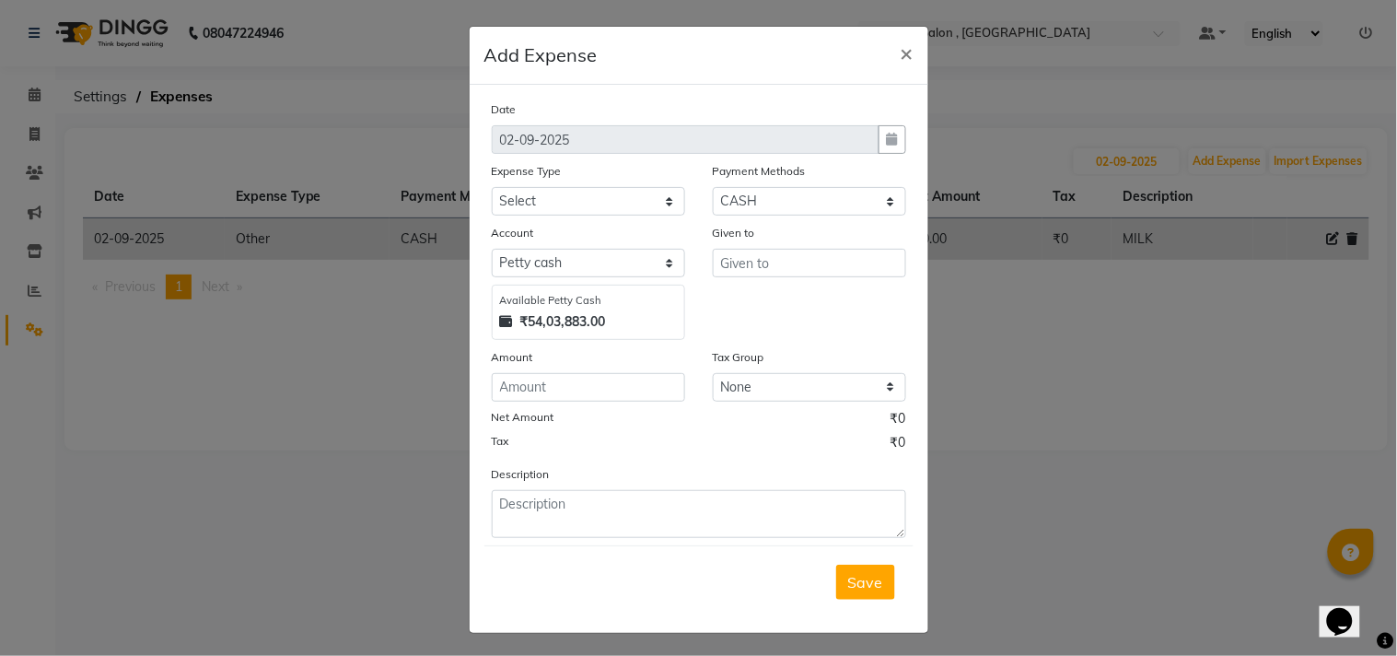
click at [886, 27] on button "×" at bounding box center [907, 53] width 42 height 52
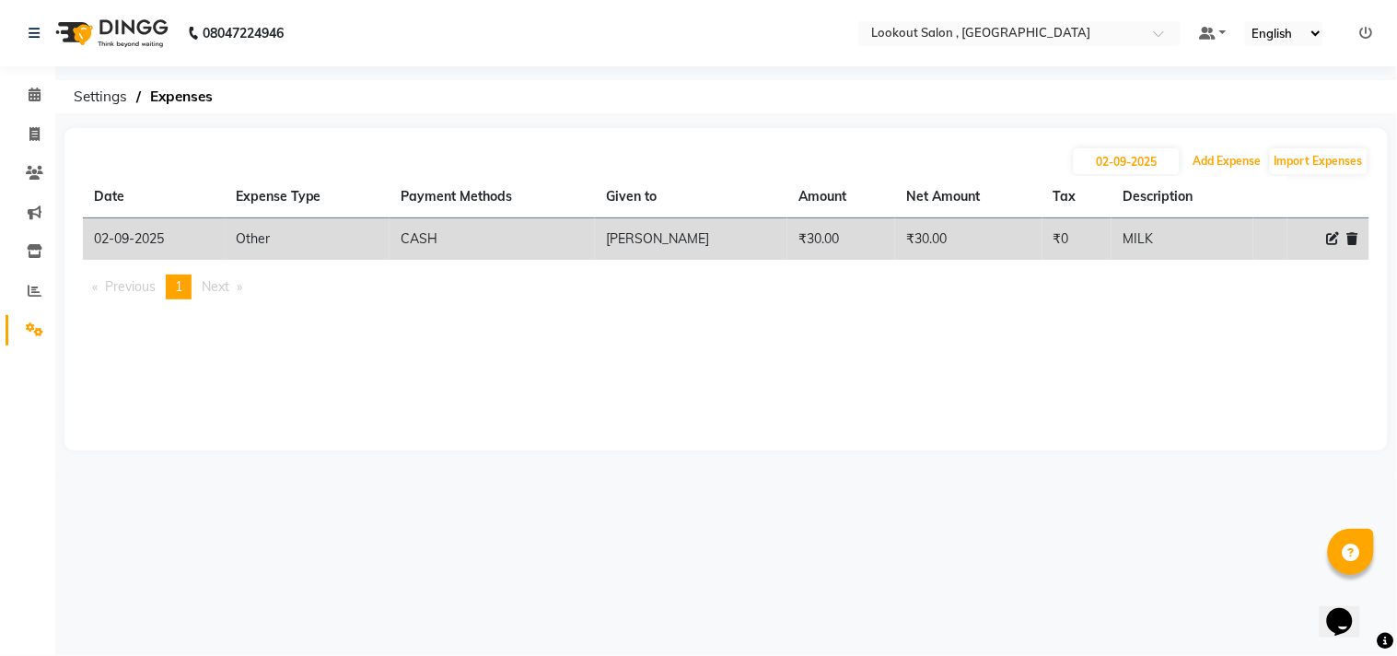
click at [1189, 148] on button "Add Expense" at bounding box center [1227, 161] width 77 height 26
select select "1"
select select "2541"
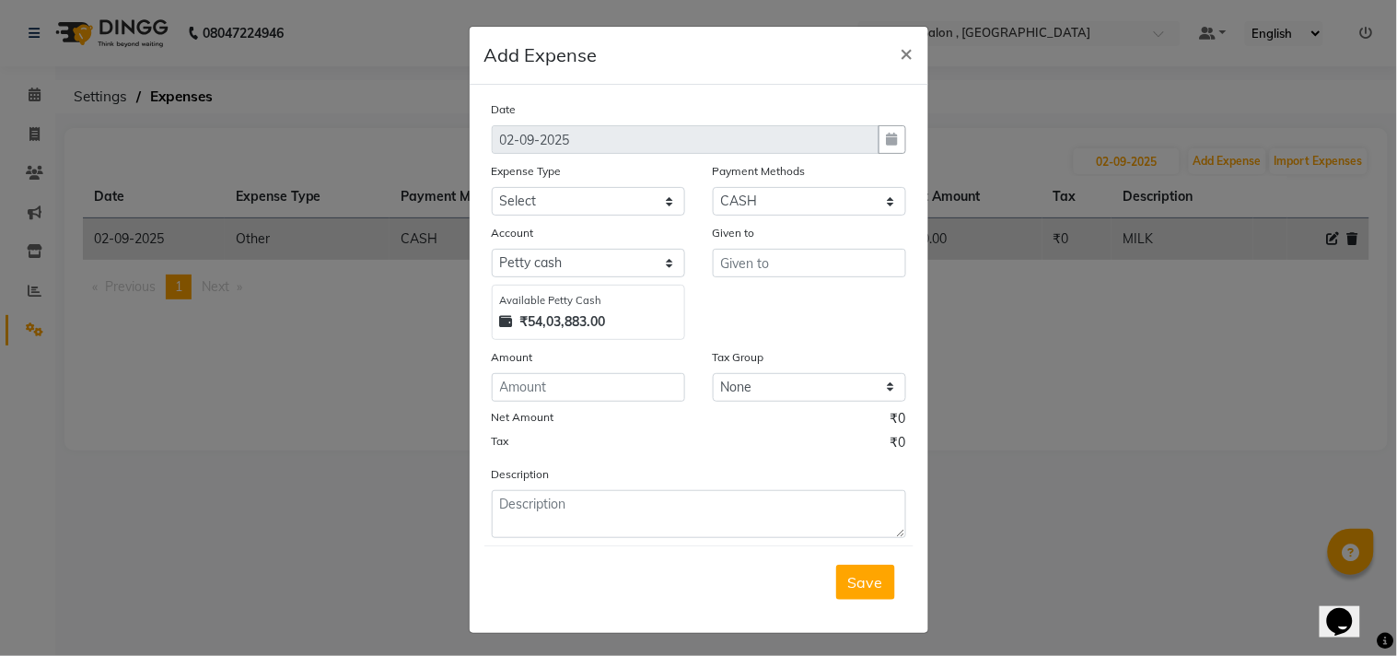
click at [886, 27] on button "×" at bounding box center [907, 53] width 42 height 52
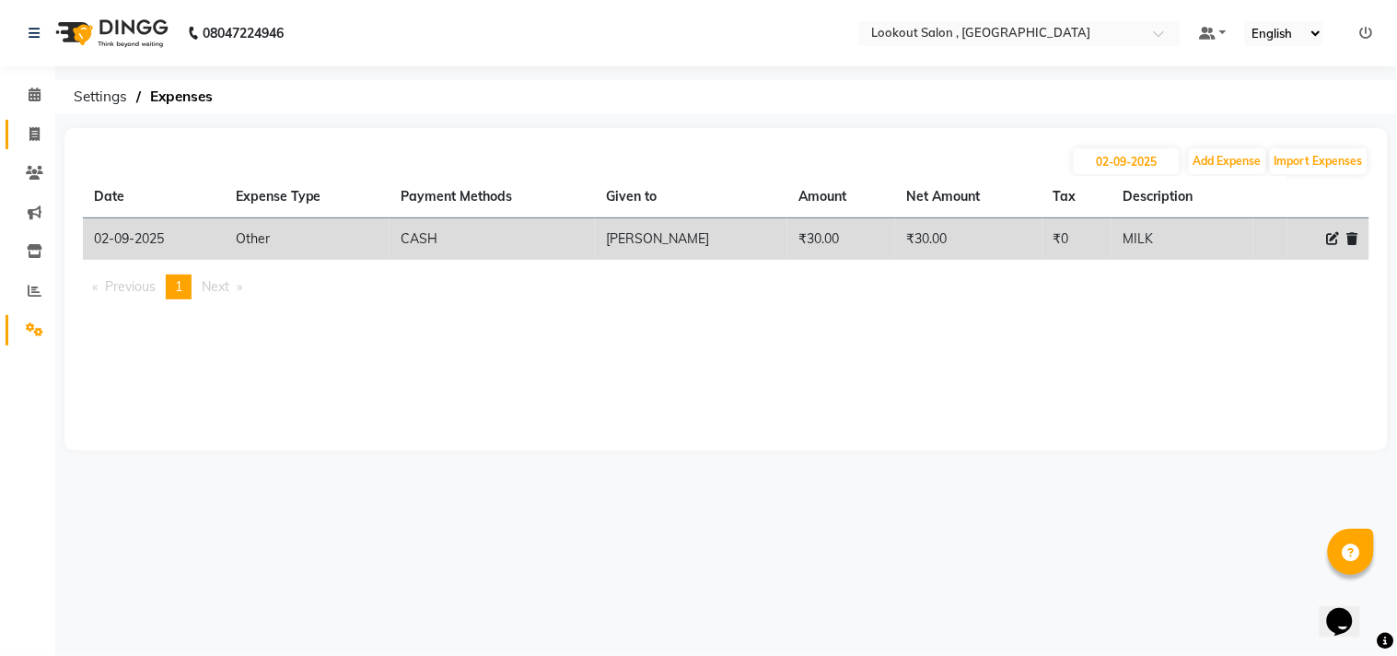
click at [29, 145] on link "Invoice" at bounding box center [28, 135] width 44 height 30
select select "service"
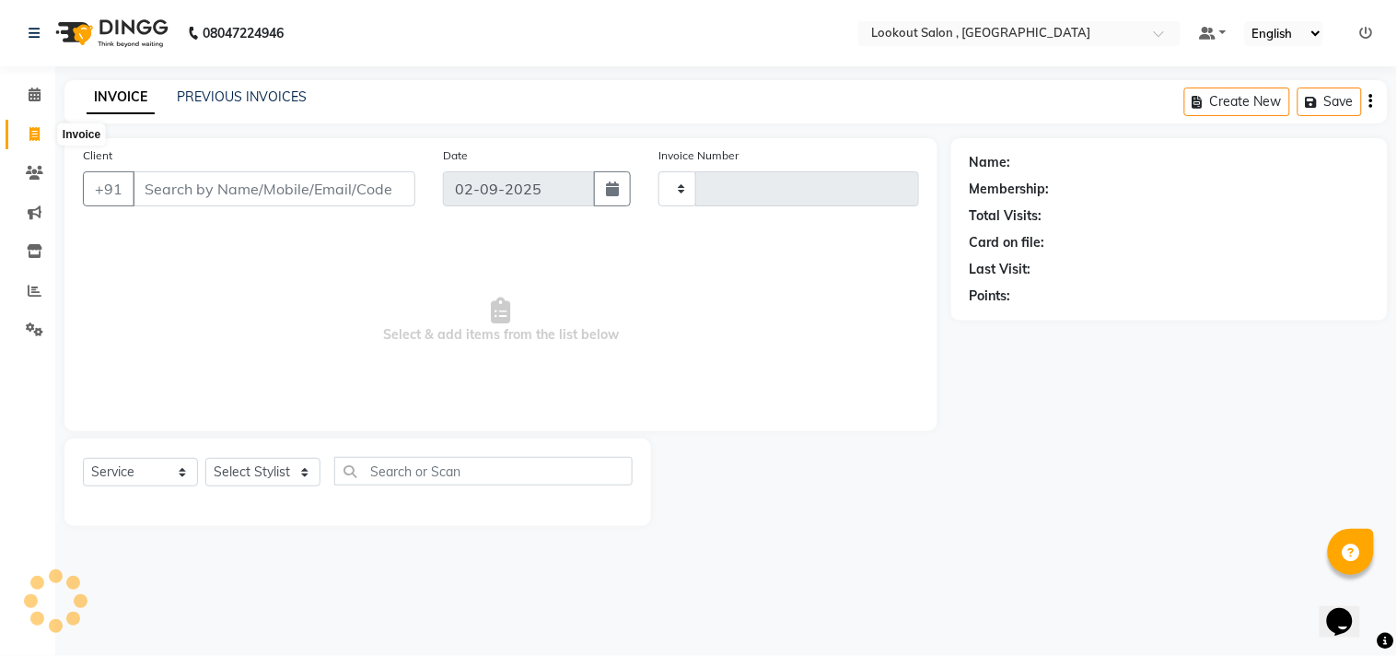
type input "6145"
select select "151"
click at [322, 204] on input "Client" at bounding box center [274, 188] width 283 height 35
type input "7506885136"
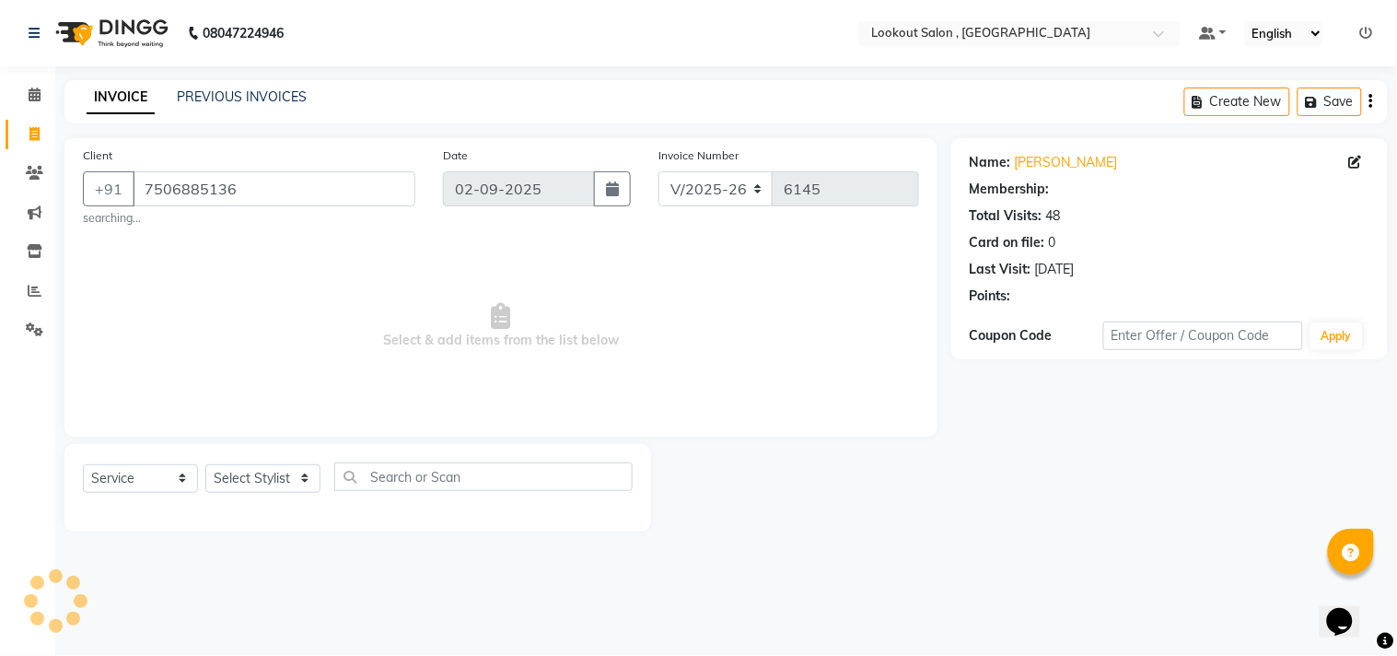
select select "1: Object"
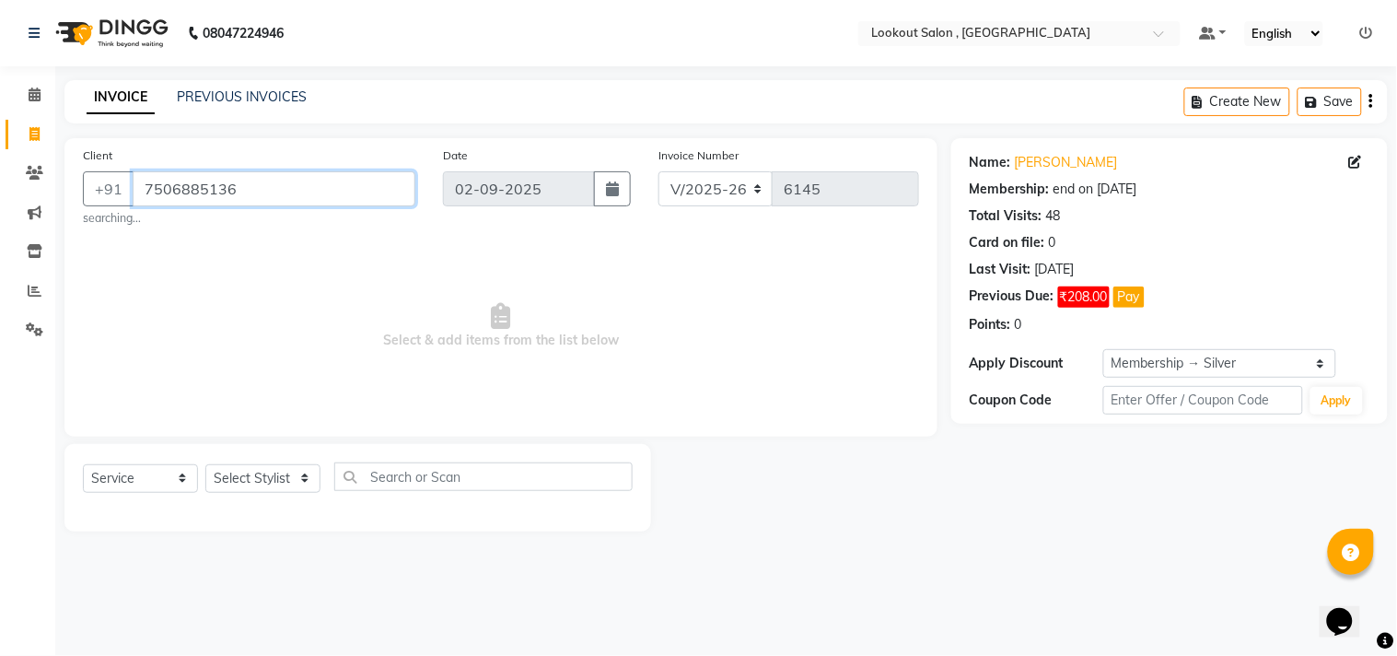
click at [233, 186] on input "7506885136" at bounding box center [274, 188] width 283 height 35
click at [369, 350] on span "Select & add items from the list below" at bounding box center [501, 326] width 836 height 184
click at [238, 486] on select "Select Stylist [PERSON_NAME] [PERSON_NAME] [PERSON_NAME] [PERSON_NAME] kuldeep …" at bounding box center [262, 478] width 115 height 29
select select "88368"
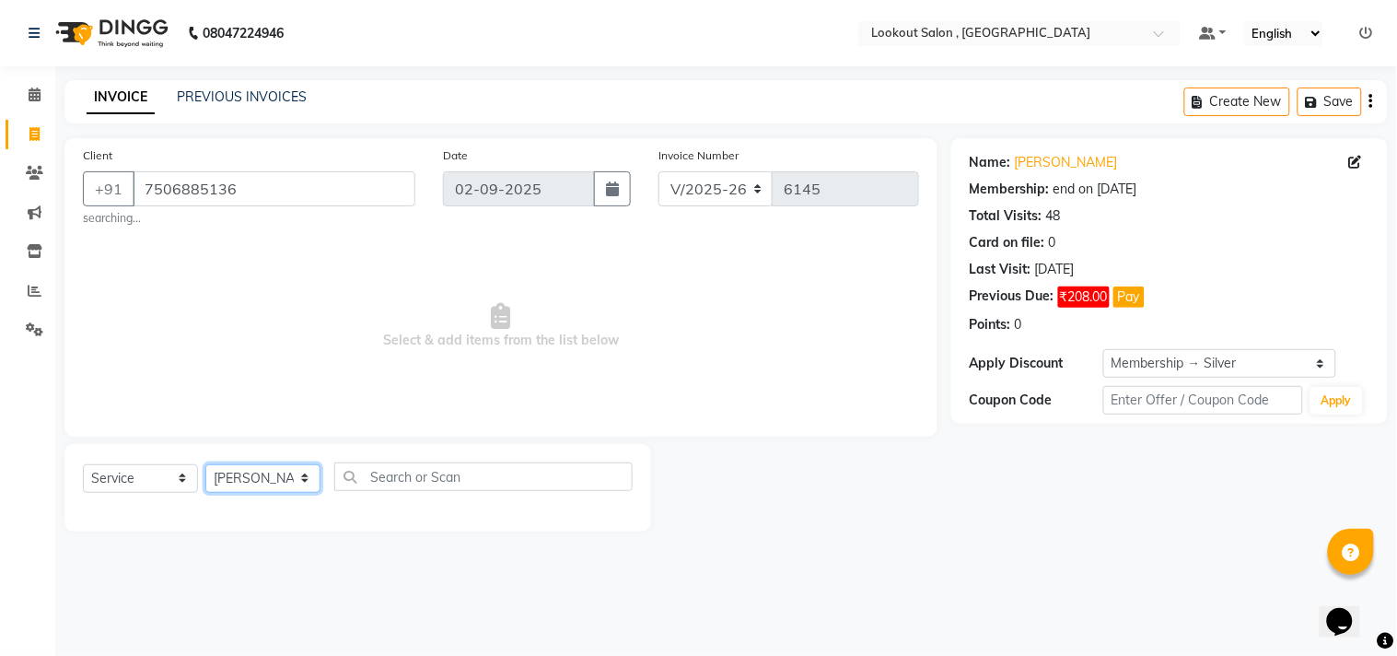
click at [205, 464] on select "Select Stylist [PERSON_NAME] [PERSON_NAME] [PERSON_NAME] [PERSON_NAME] kuldeep …" at bounding box center [262, 478] width 115 height 29
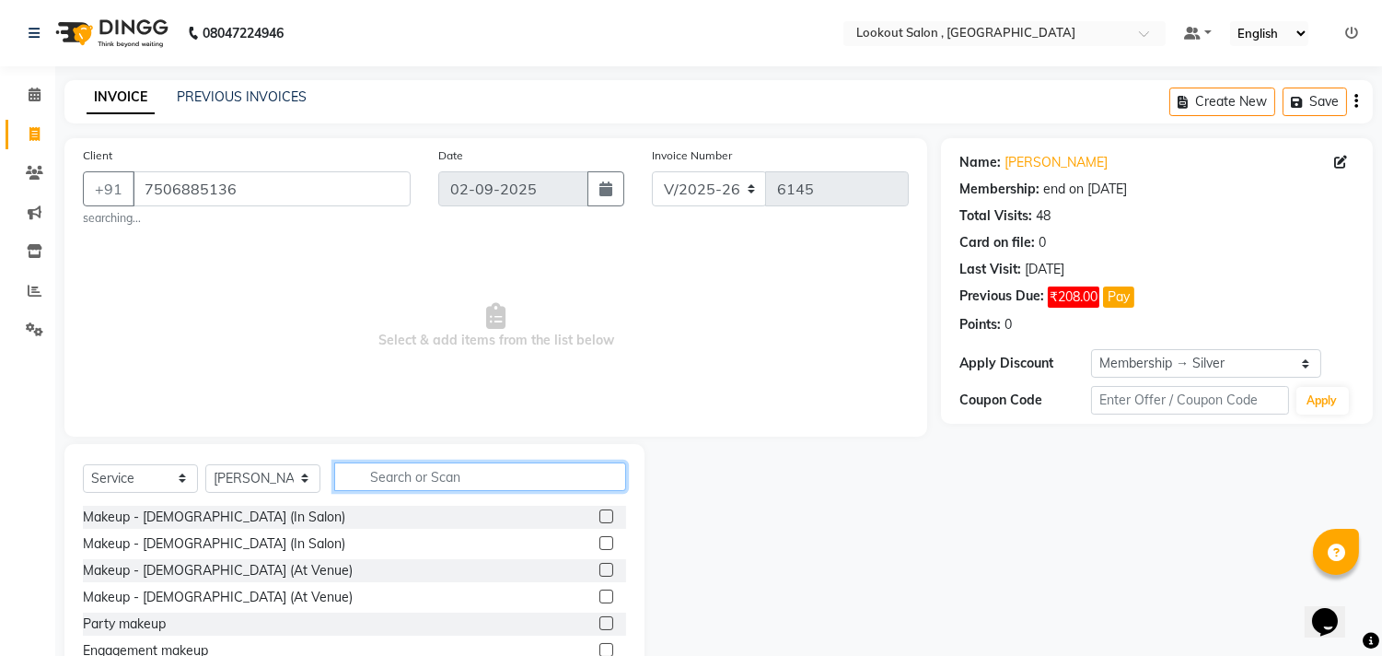
click at [486, 473] on input "text" at bounding box center [480, 476] width 292 height 29
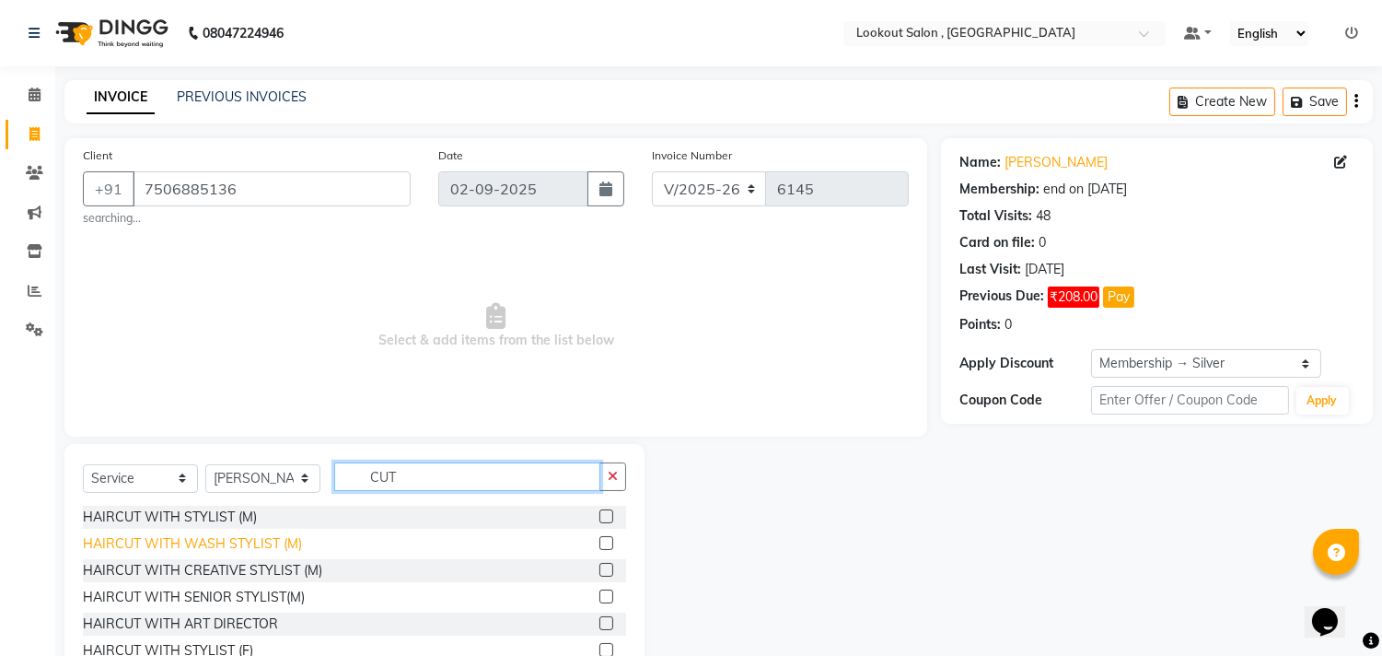
type input "CUT"
click at [242, 547] on div "HAIRCUT WITH WASH STYLIST (M)" at bounding box center [192, 543] width 219 height 19
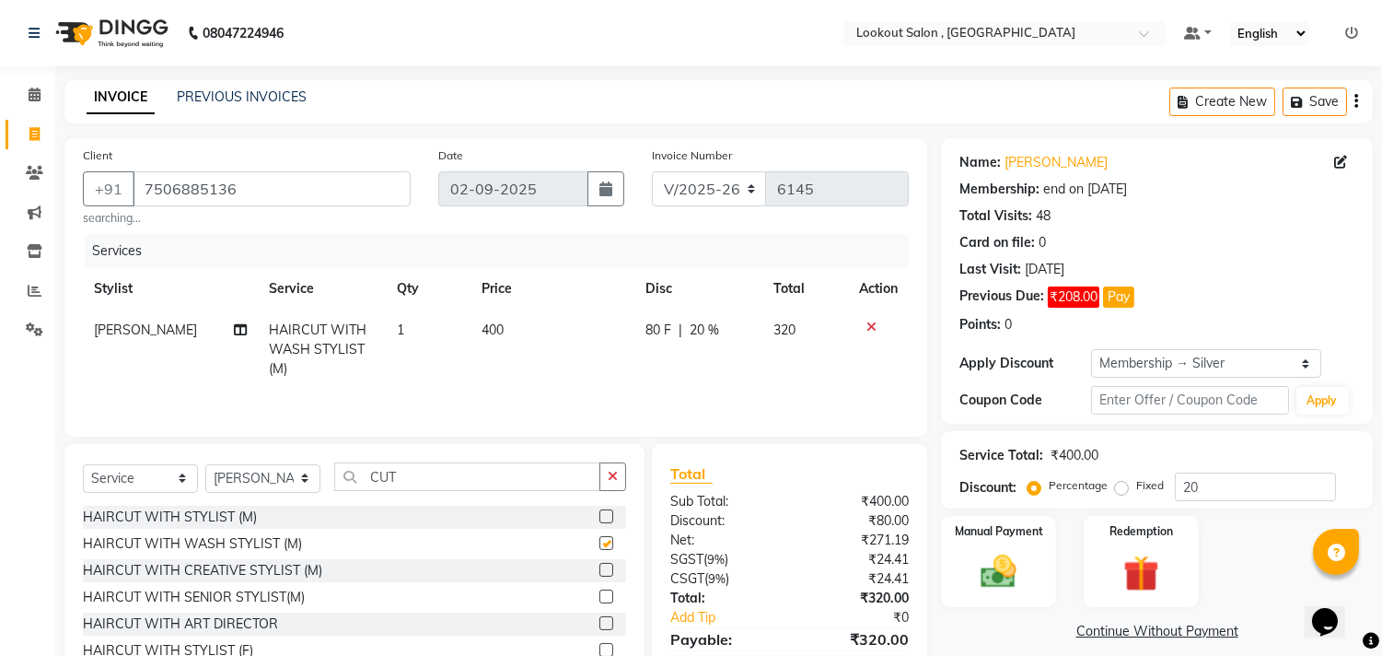
checkbox input "false"
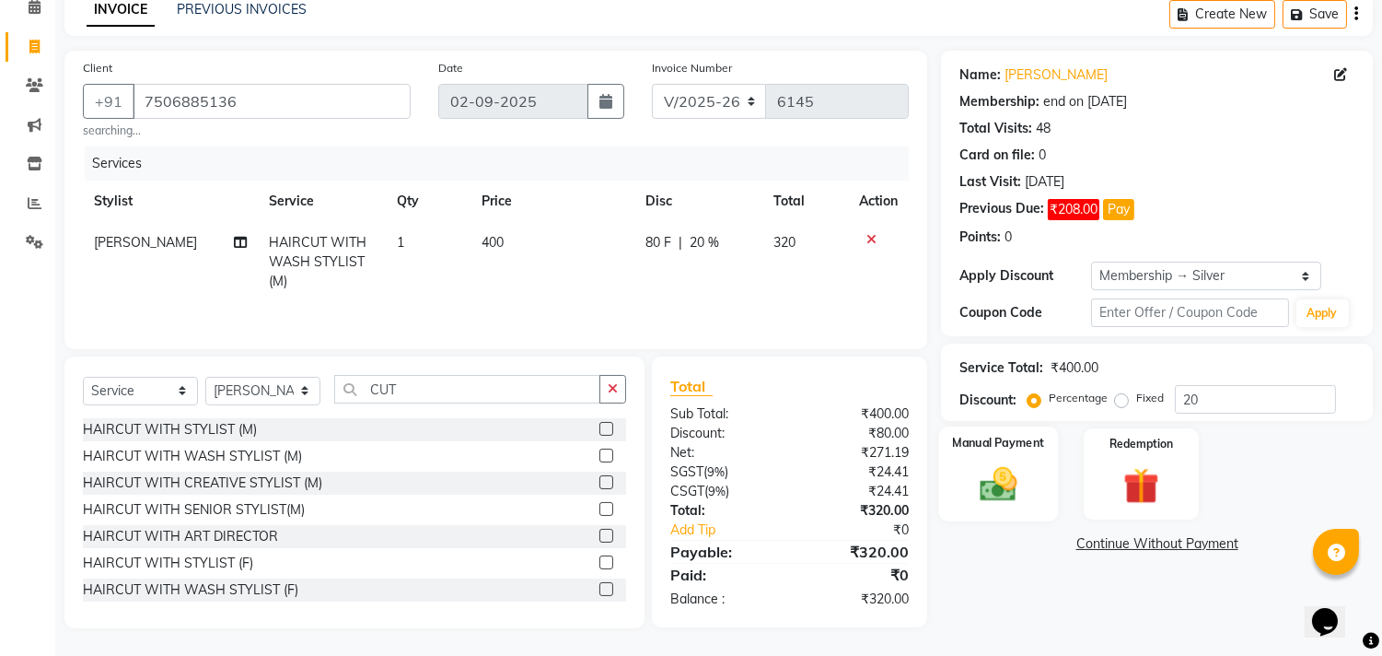
click at [996, 463] on img at bounding box center [999, 484] width 61 height 43
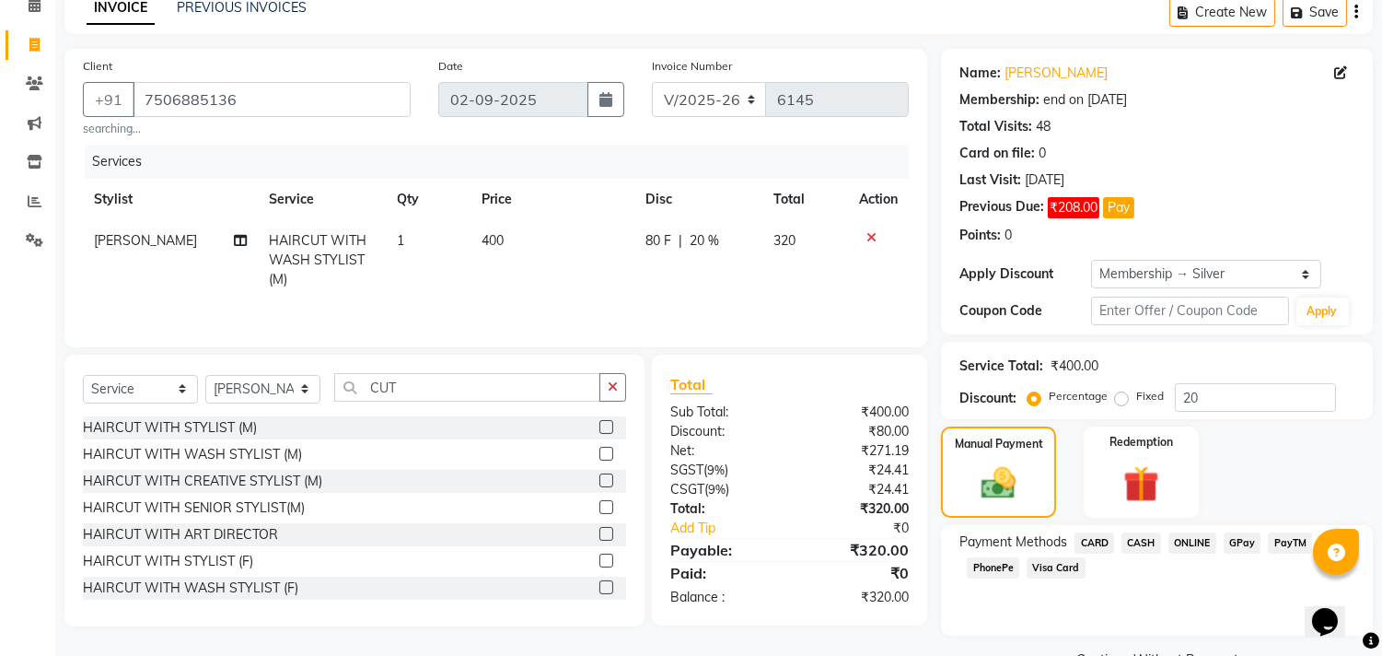
click at [1194, 542] on span "ONLINE" at bounding box center [1193, 542] width 48 height 21
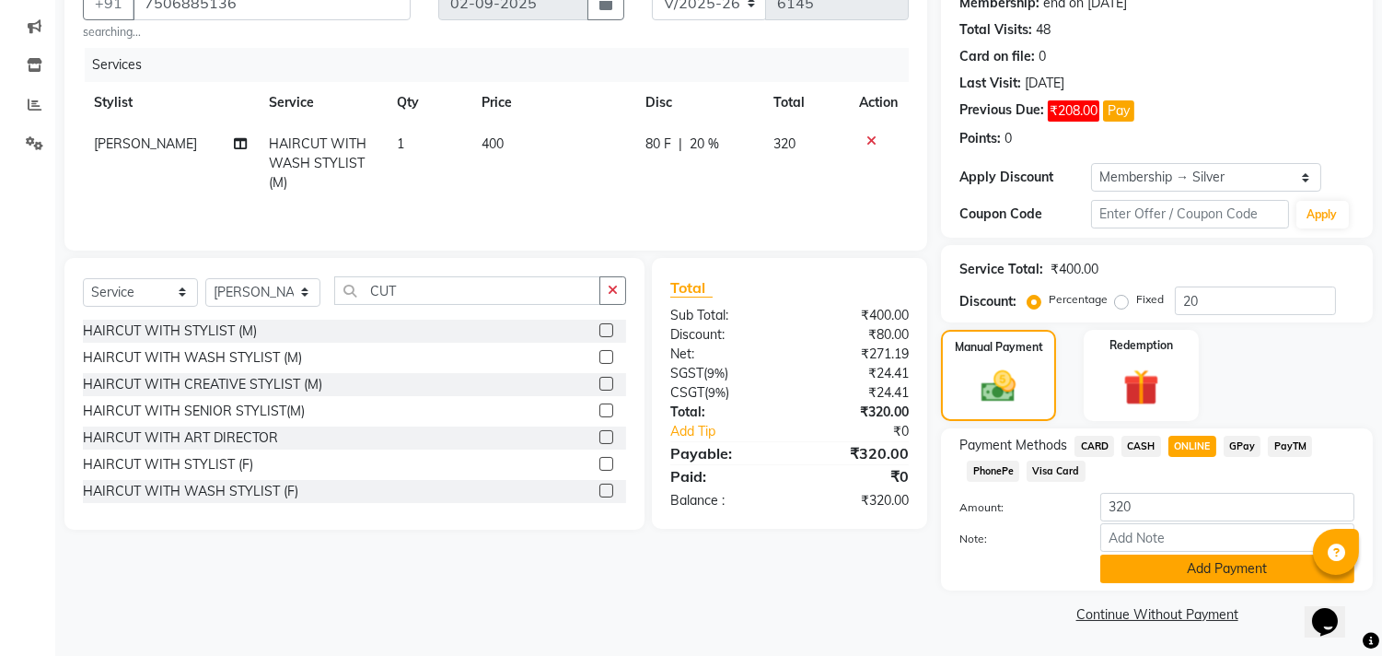
click at [1183, 575] on button "Add Payment" at bounding box center [1228, 568] width 254 height 29
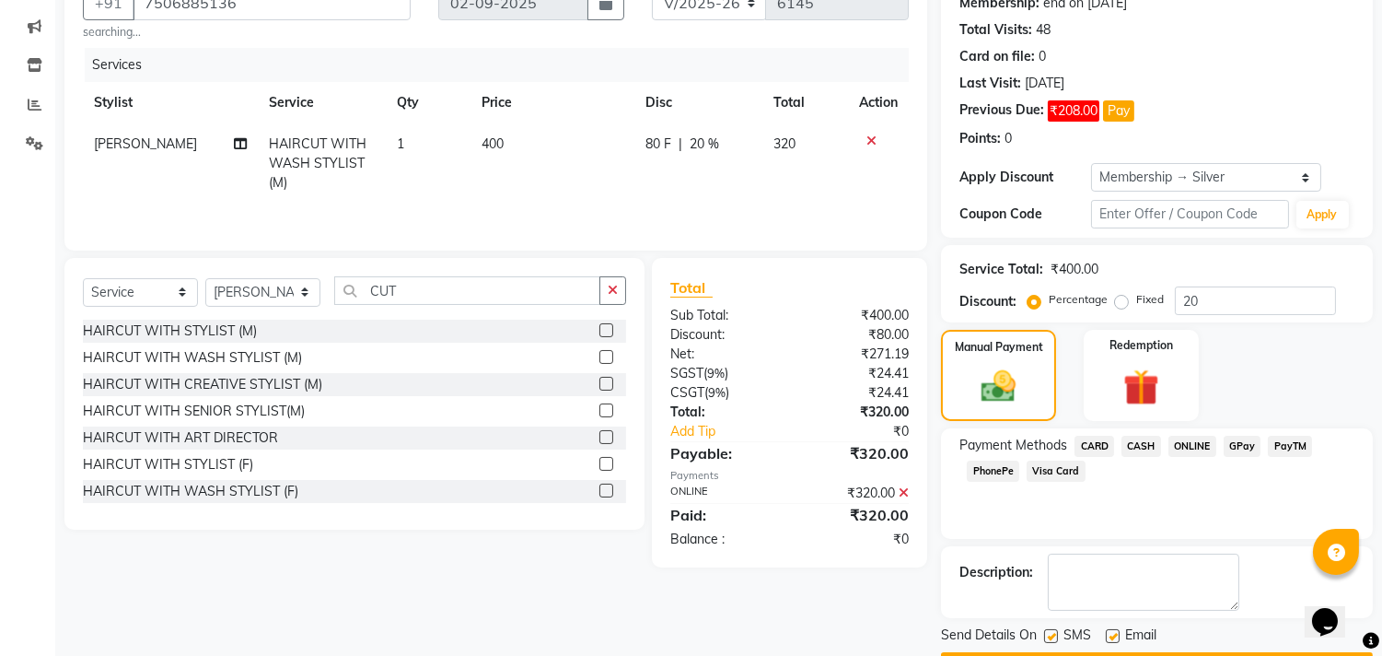
scroll to position [238, 0]
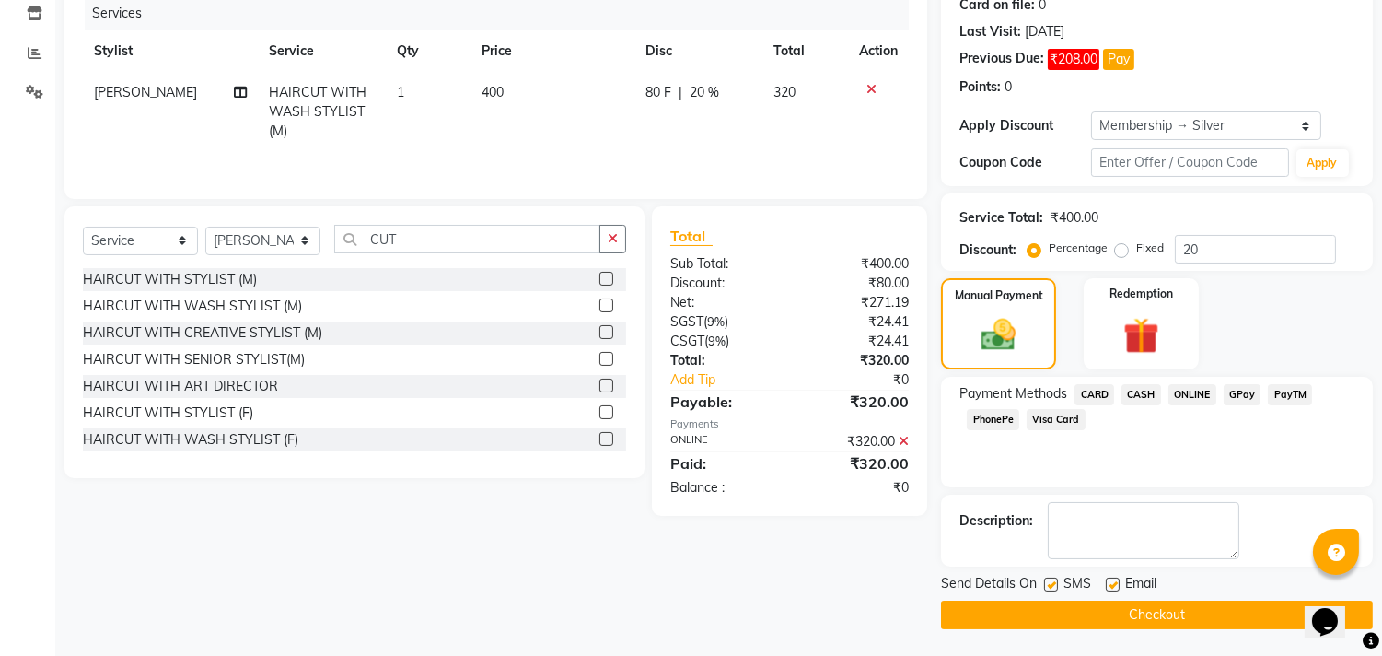
click at [1149, 609] on button "Checkout" at bounding box center [1157, 614] width 432 height 29
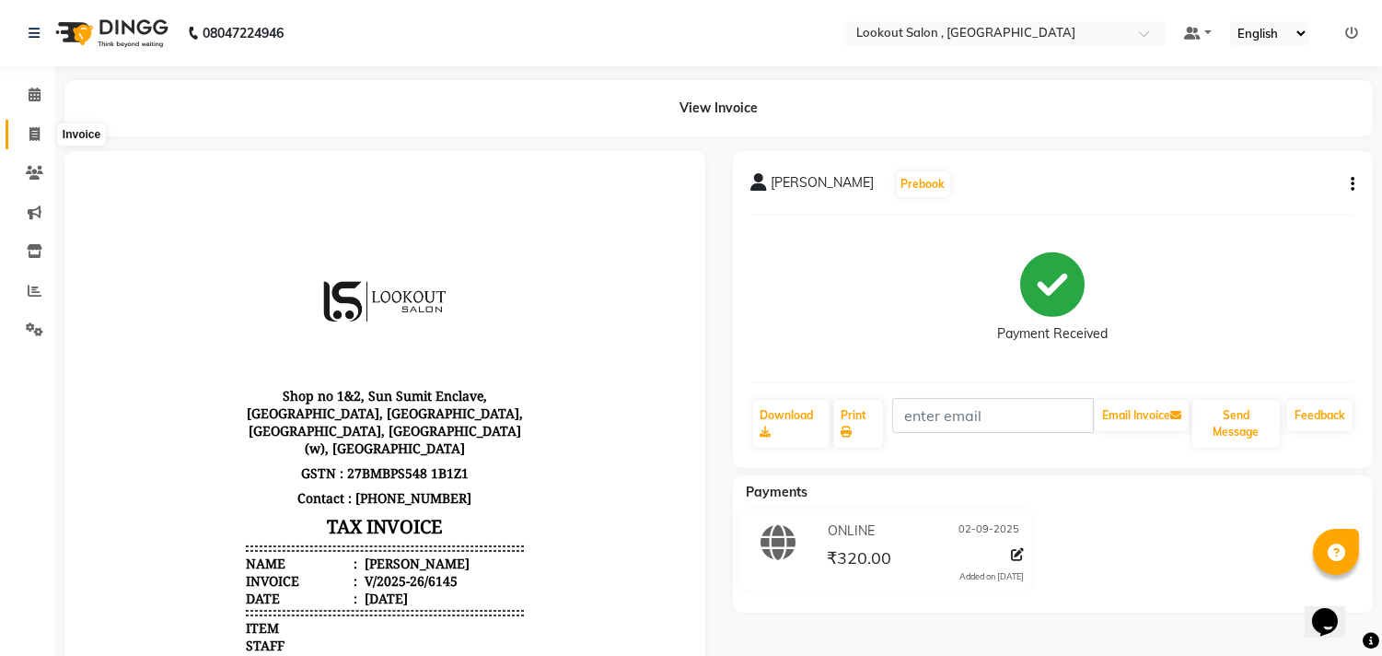
click at [30, 142] on span at bounding box center [34, 134] width 32 height 21
select select "service"
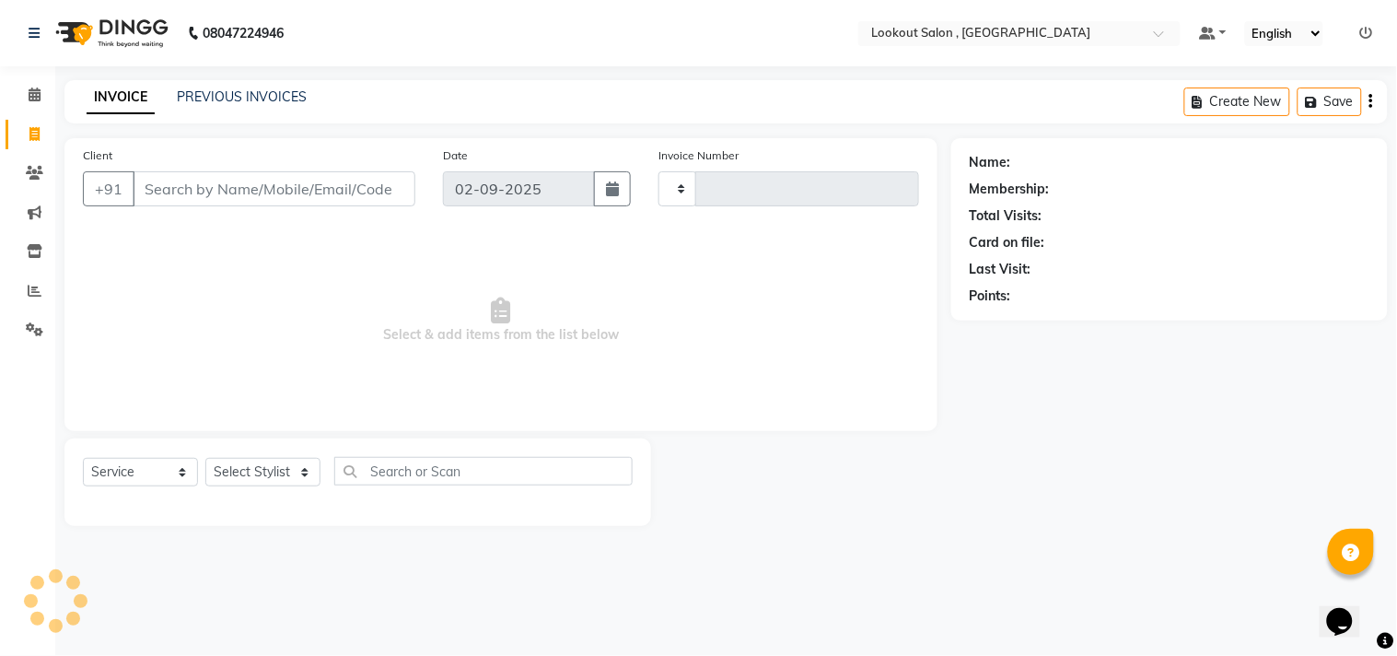
type input "6146"
select select "151"
click at [297, 482] on select "Select Stylist [PERSON_NAME] [PERSON_NAME] [PERSON_NAME] [PERSON_NAME] kuldeep …" at bounding box center [262, 472] width 115 height 29
select select "7174"
click at [205, 459] on select "Select Stylist [PERSON_NAME] [PERSON_NAME] [PERSON_NAME] [PERSON_NAME] kuldeep …" at bounding box center [262, 472] width 115 height 29
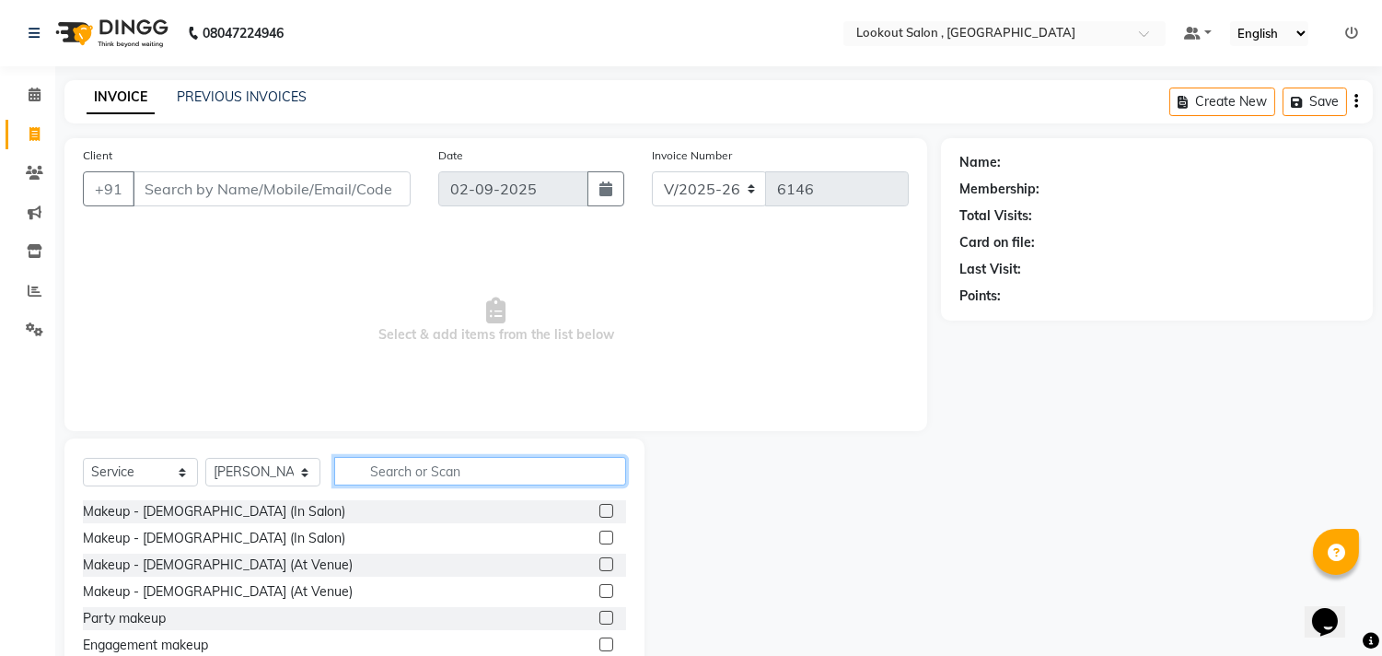
click at [460, 474] on input "text" at bounding box center [480, 471] width 292 height 29
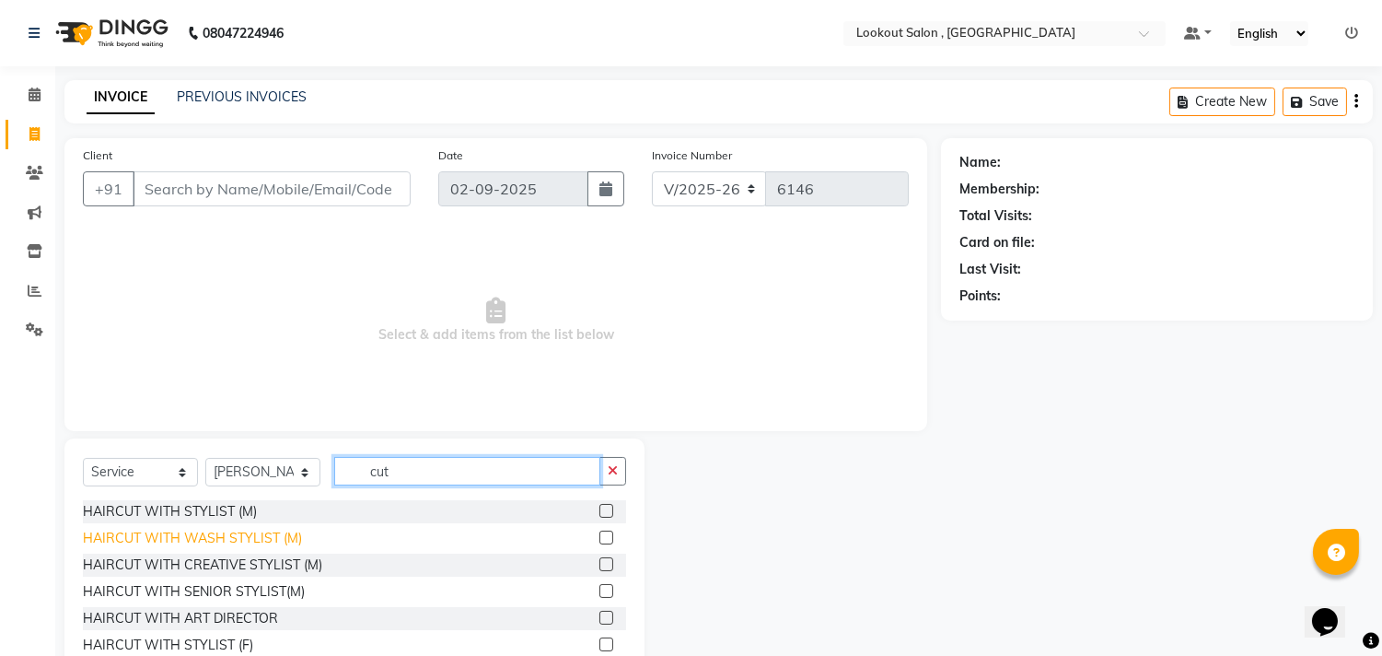
type input "cut"
click at [255, 545] on div "HAIRCUT WITH WASH STYLIST (M)" at bounding box center [192, 538] width 219 height 19
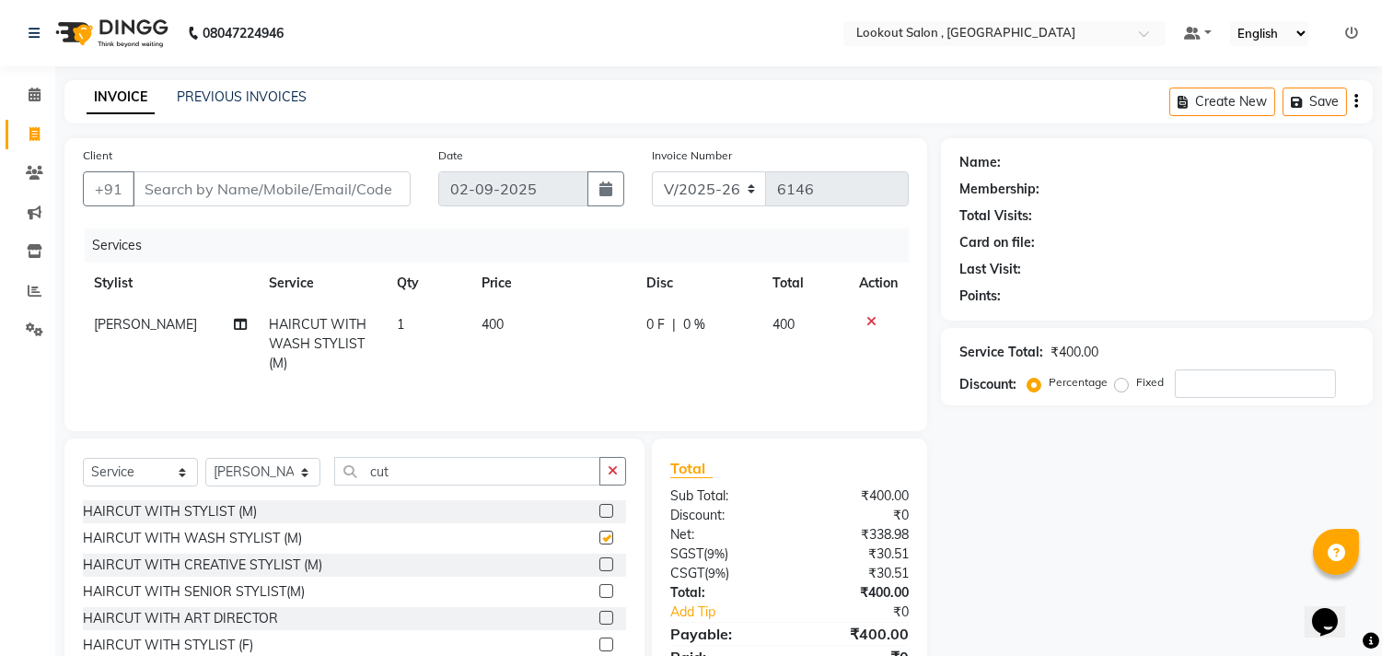
checkbox input "false"
click at [163, 194] on input "Client" at bounding box center [272, 188] width 278 height 35
type input "0"
type input "6"
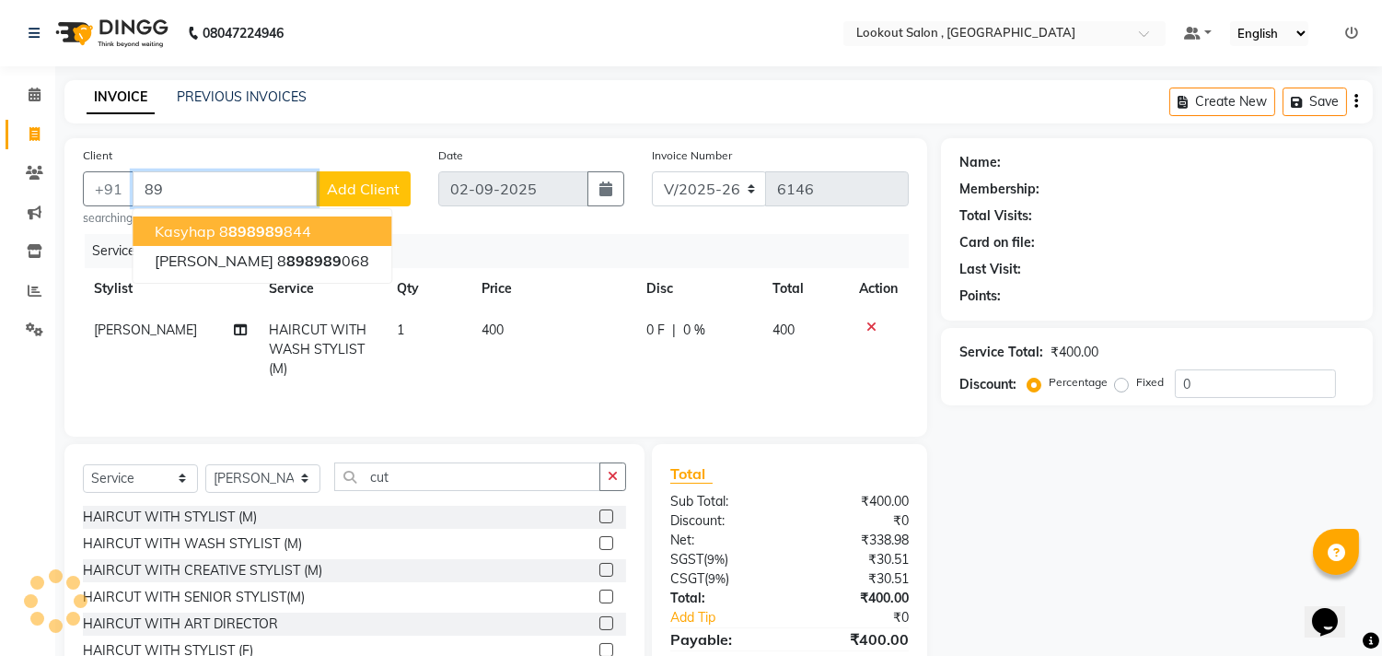
type input "8"
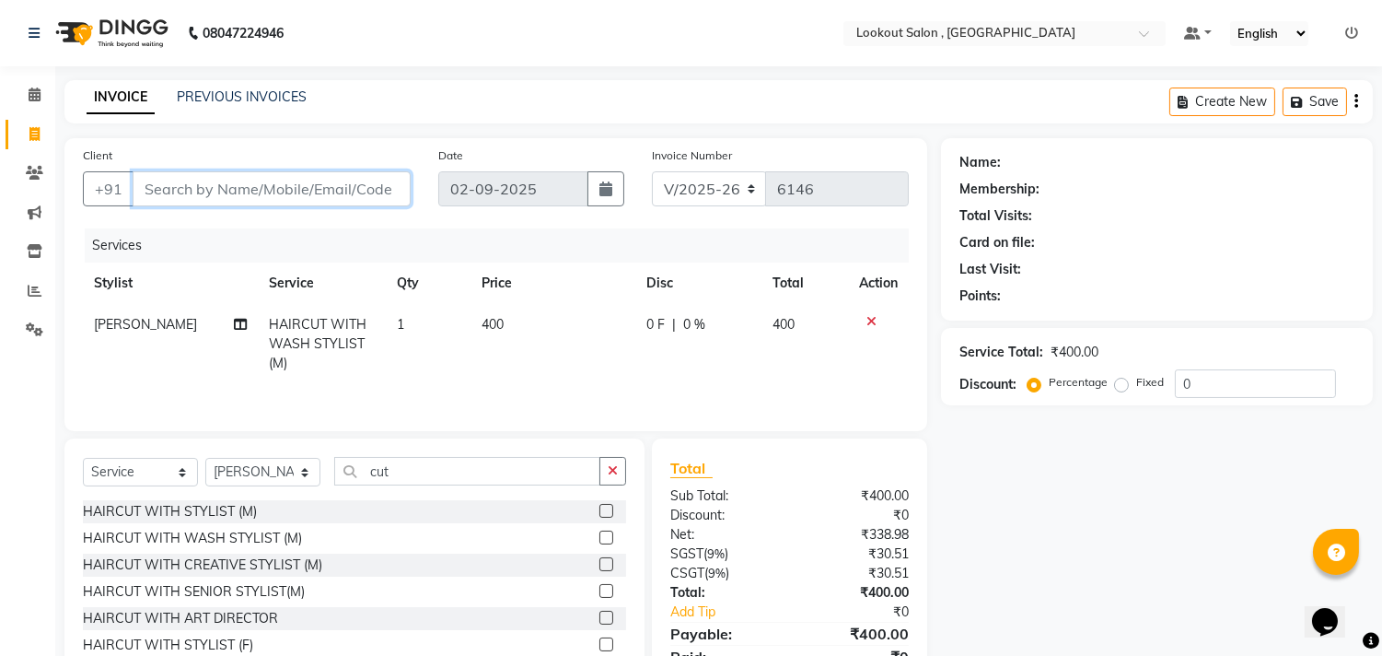
click at [243, 191] on input "Client" at bounding box center [272, 188] width 278 height 35
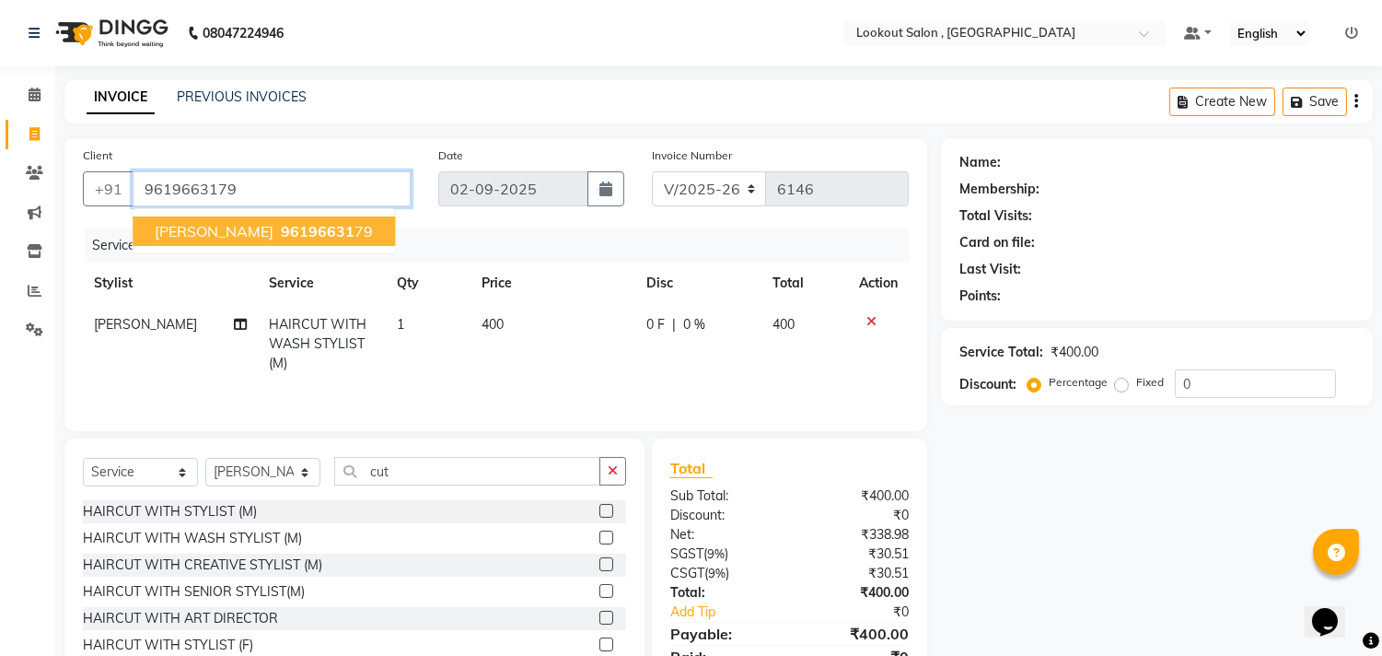
type input "9619663179"
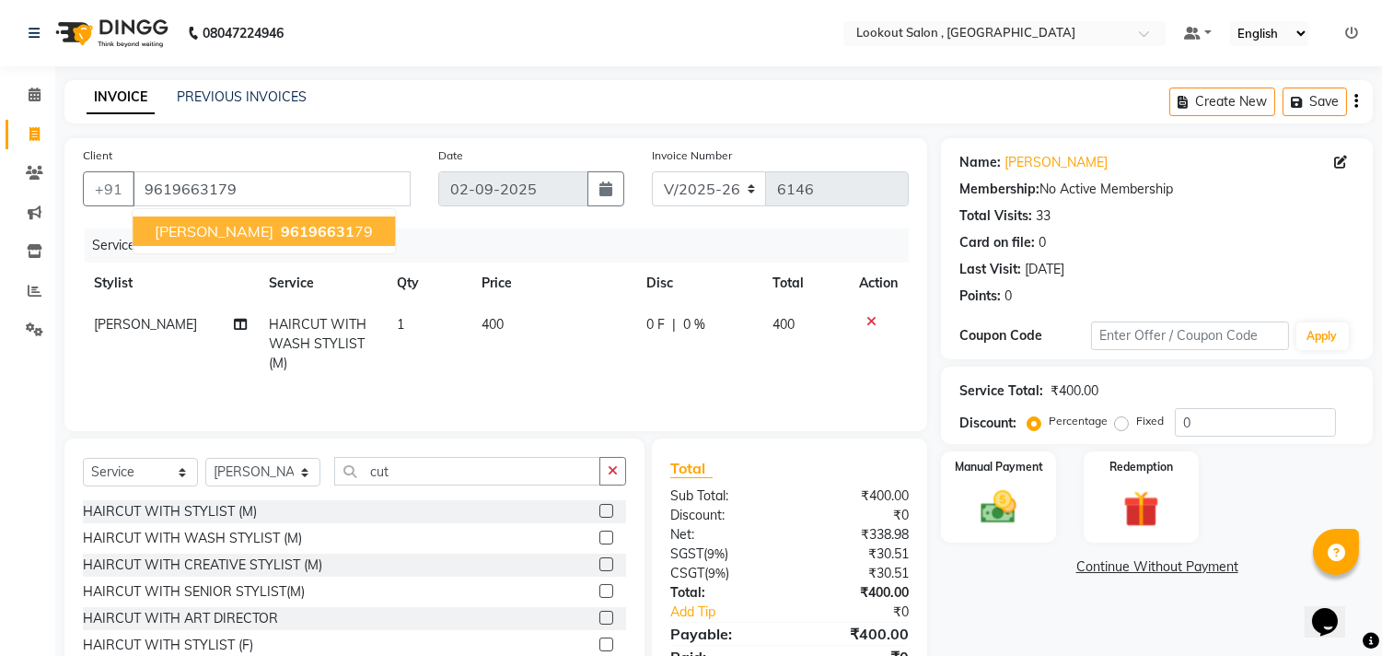
click at [250, 225] on span "Manmohan KAMBLE" at bounding box center [214, 231] width 119 height 18
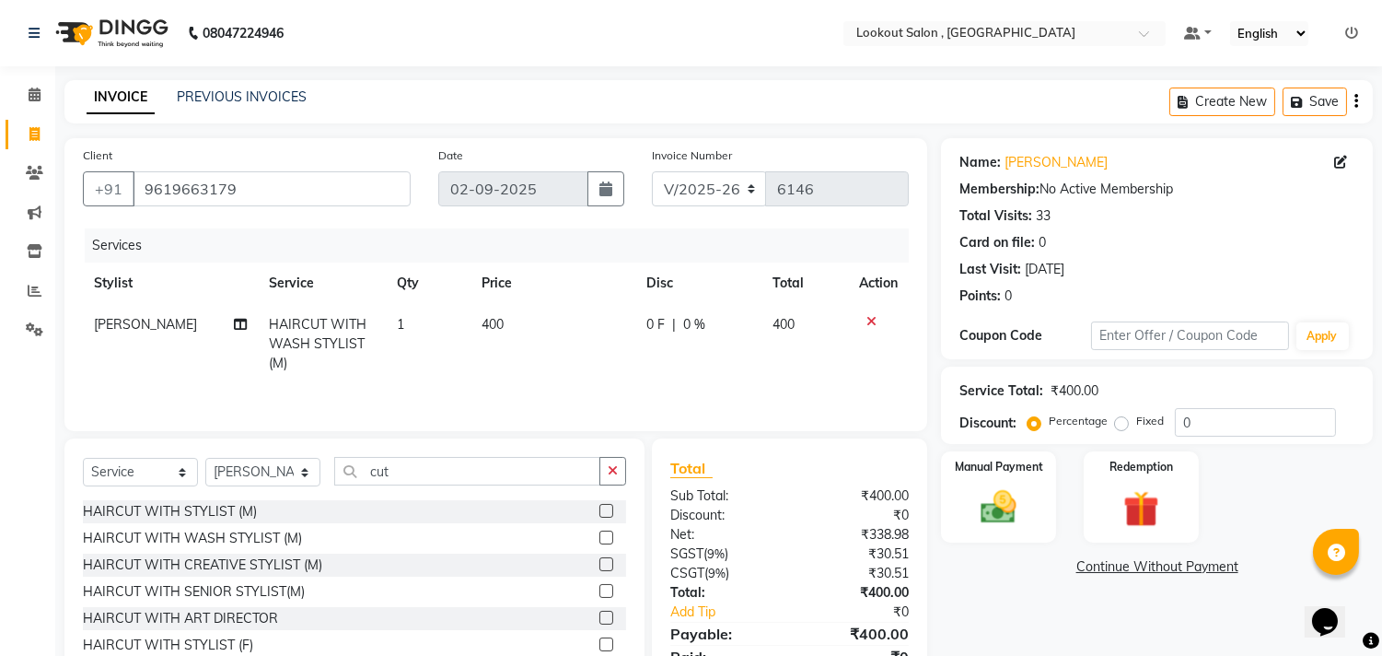
scroll to position [84, 0]
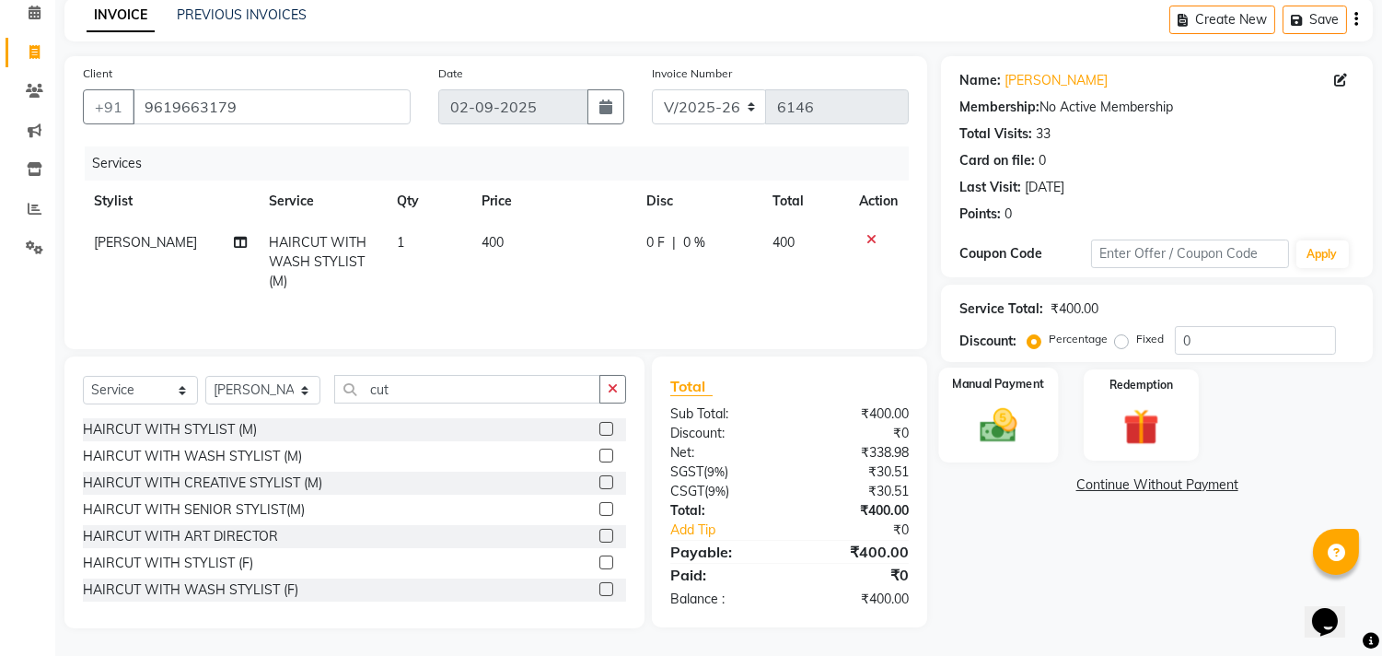
click at [1017, 438] on img at bounding box center [999, 425] width 61 height 43
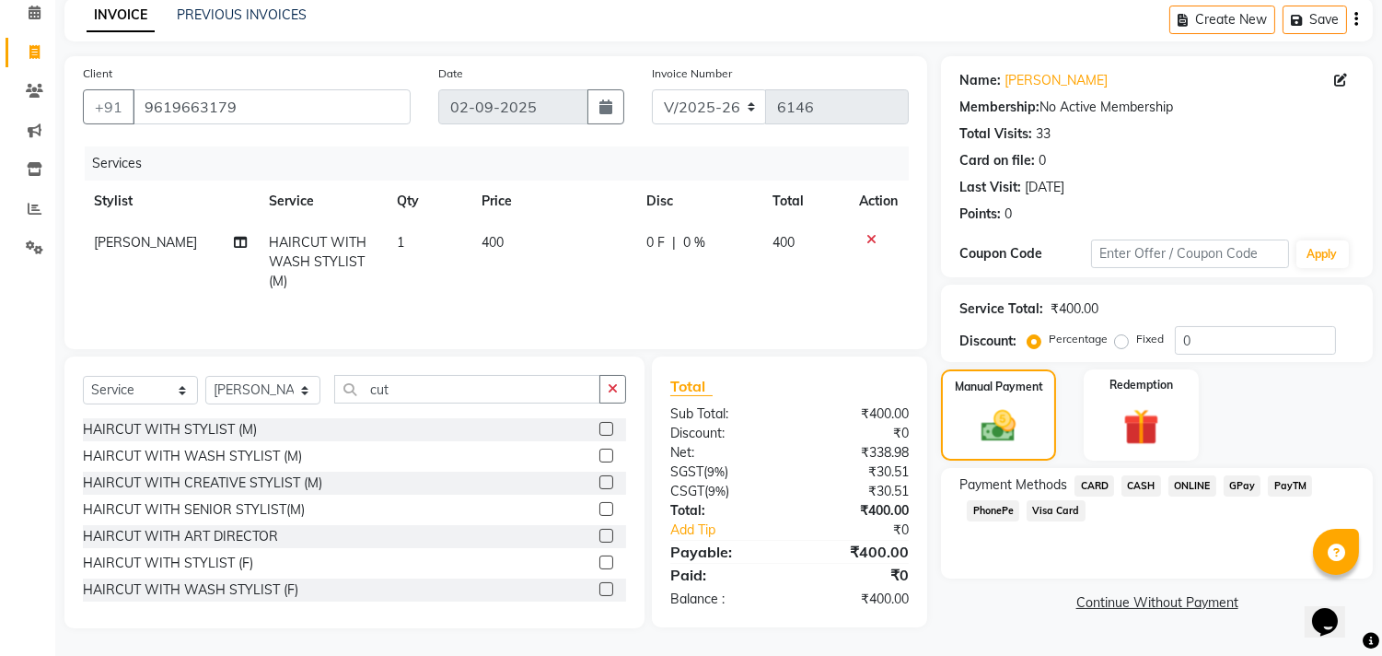
click at [1186, 482] on span "ONLINE" at bounding box center [1193, 485] width 48 height 21
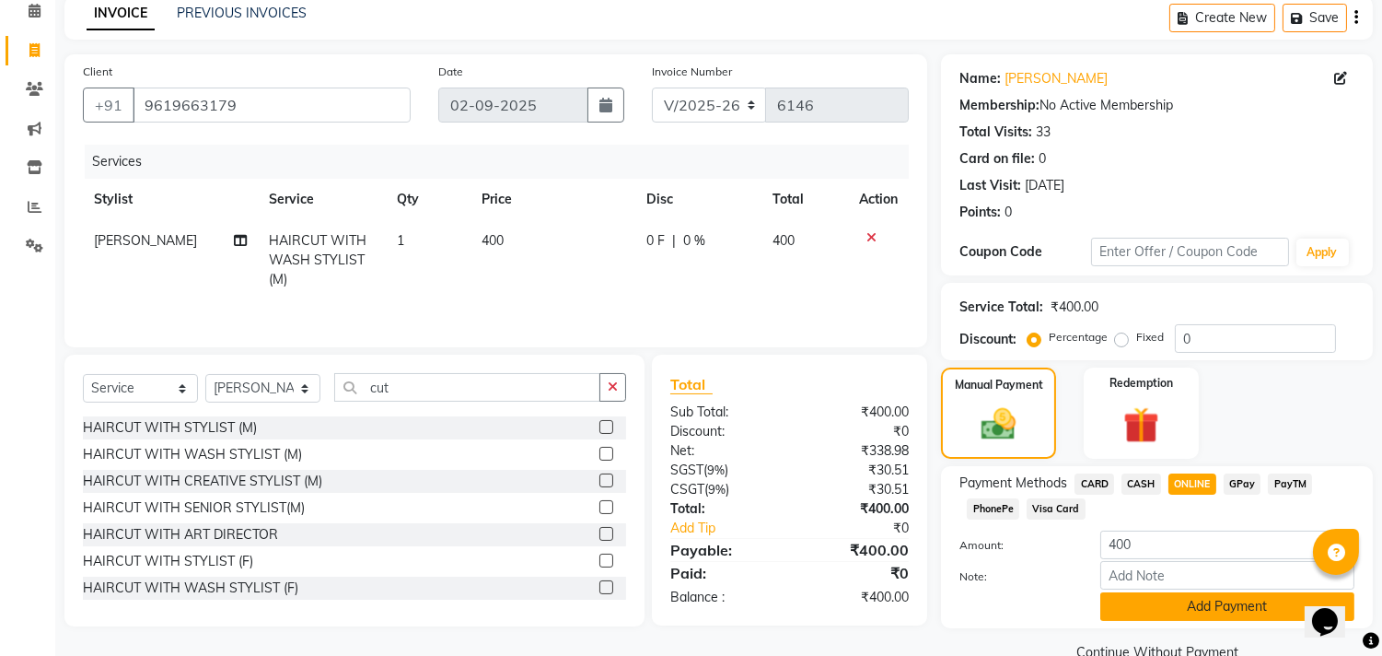
click at [1188, 600] on button "Add Payment" at bounding box center [1228, 606] width 254 height 29
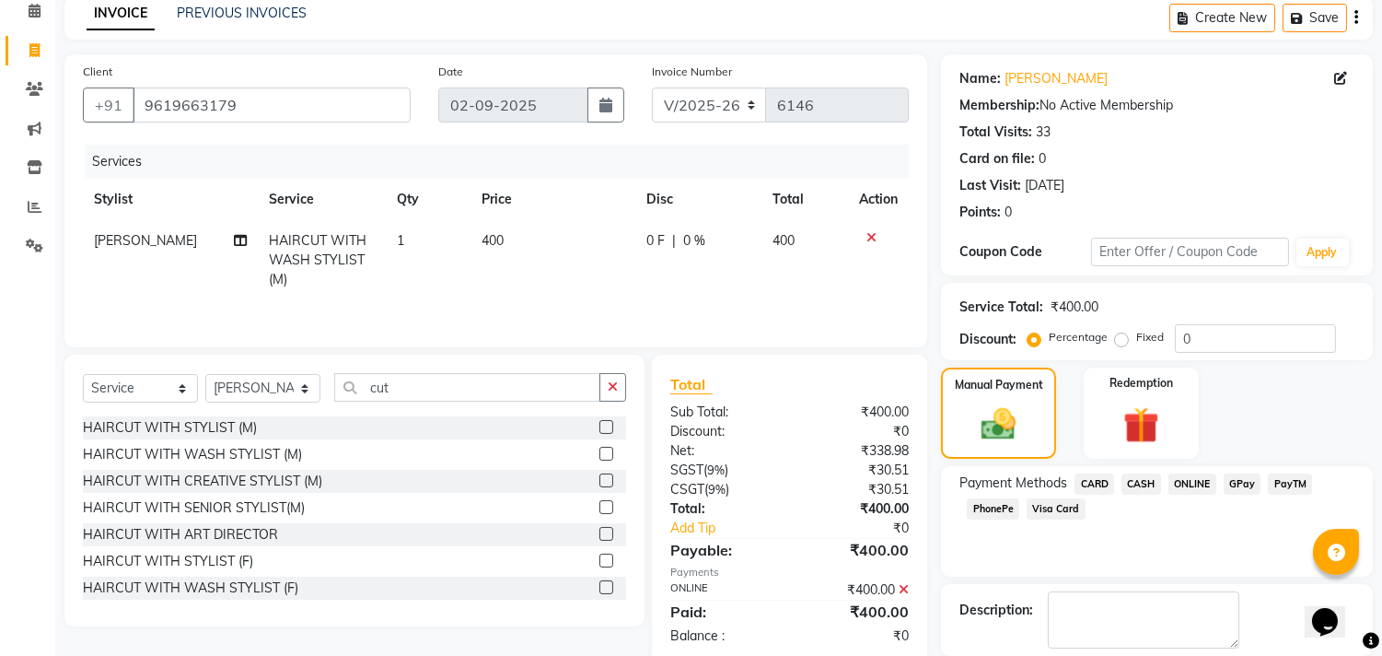
scroll to position [172, 0]
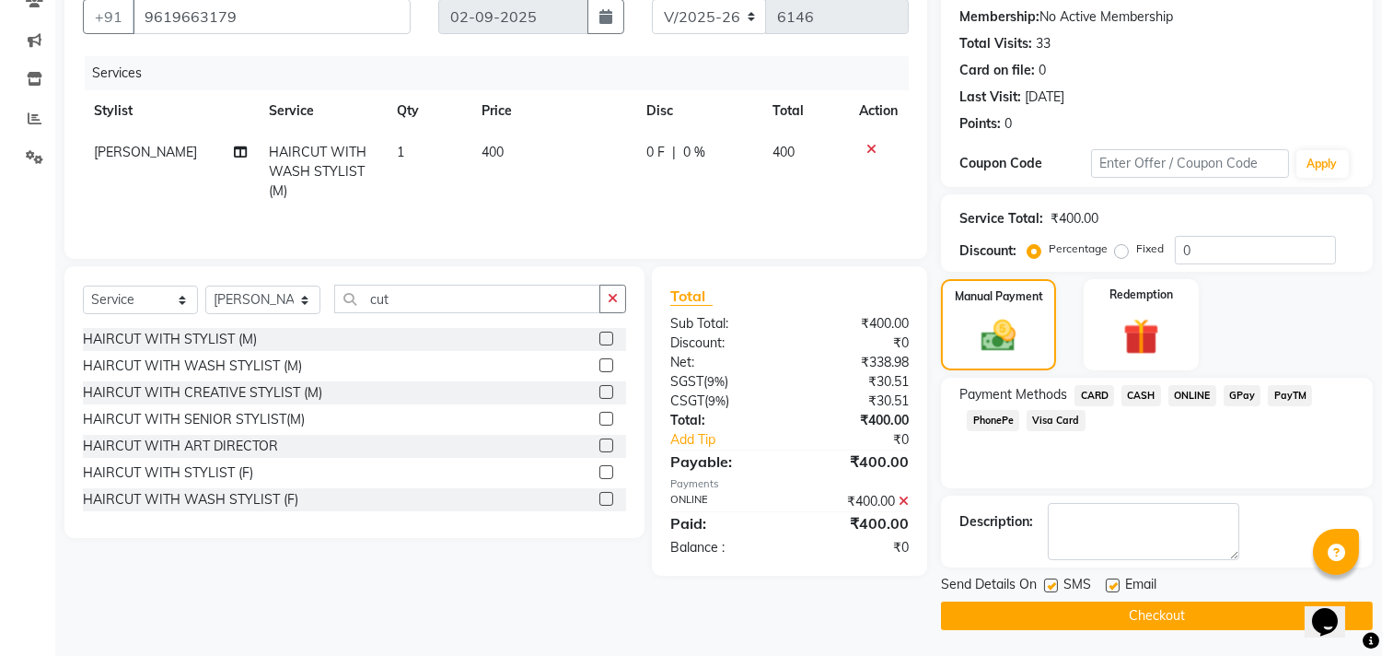
click at [1183, 608] on button "Checkout" at bounding box center [1157, 615] width 432 height 29
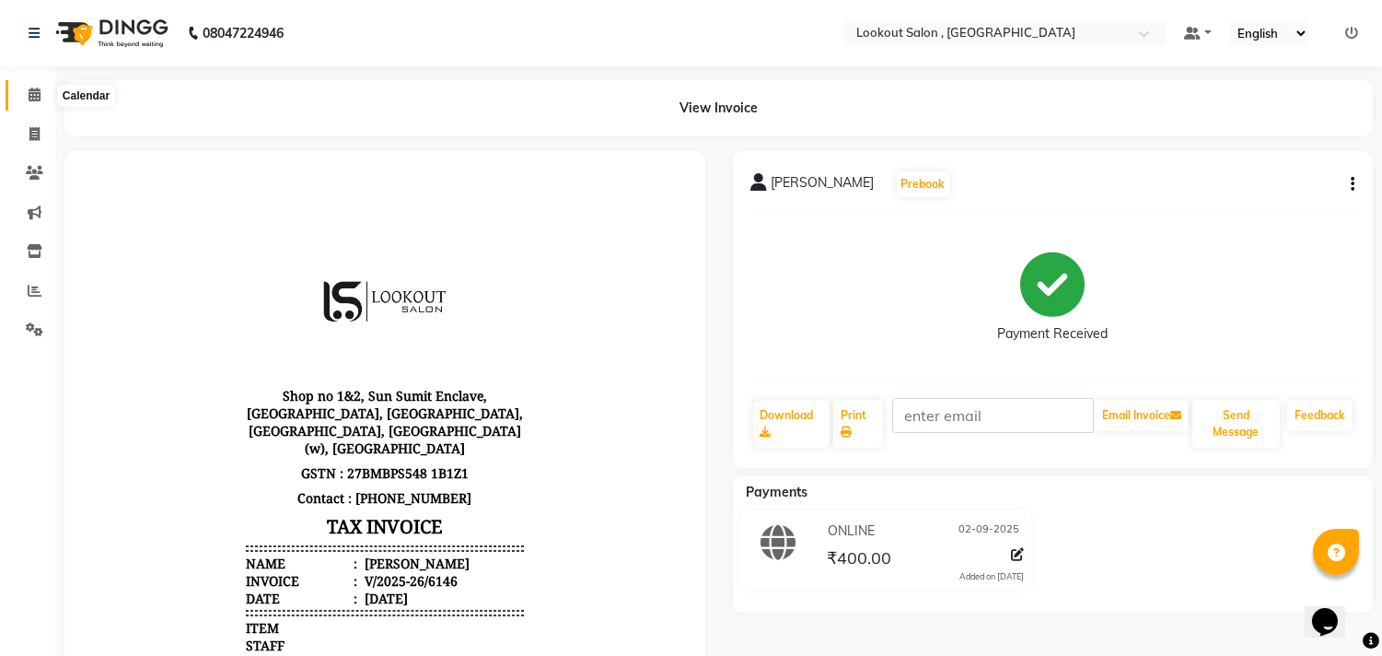
click at [29, 87] on icon at bounding box center [35, 94] width 12 height 14
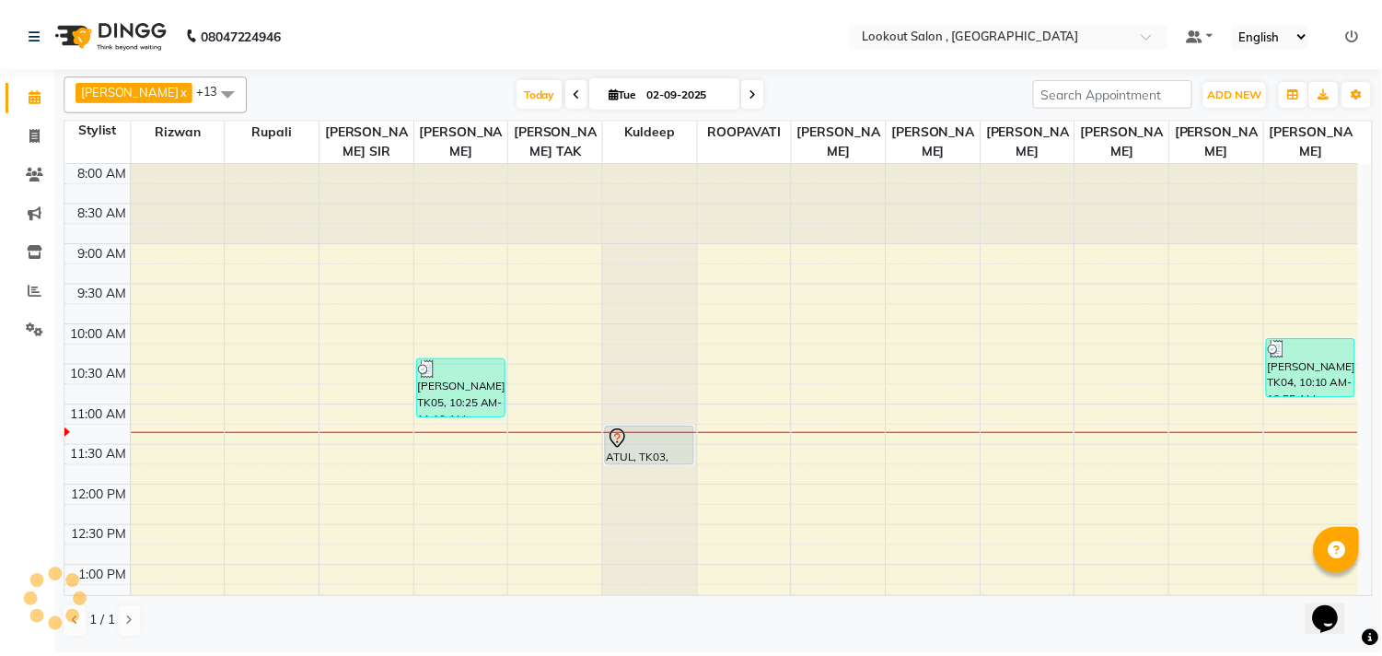
scroll to position [307, 0]
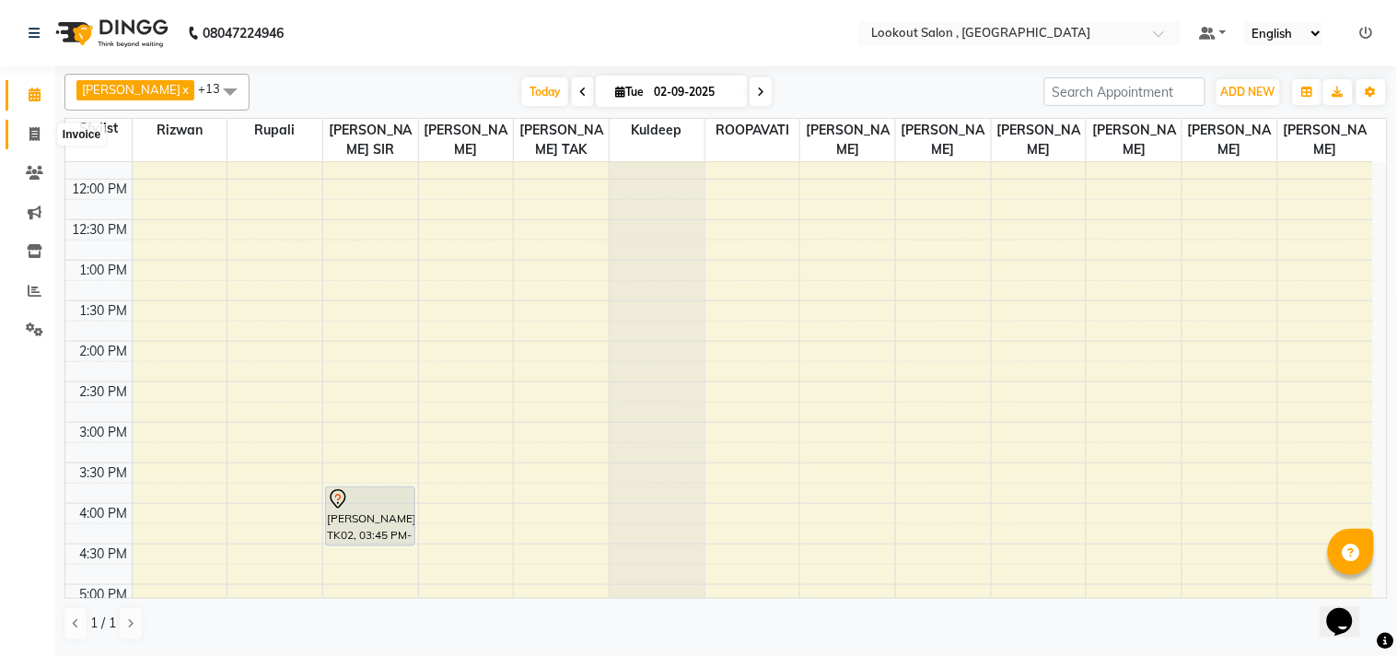
click at [29, 135] on icon at bounding box center [34, 134] width 10 height 14
select select "service"
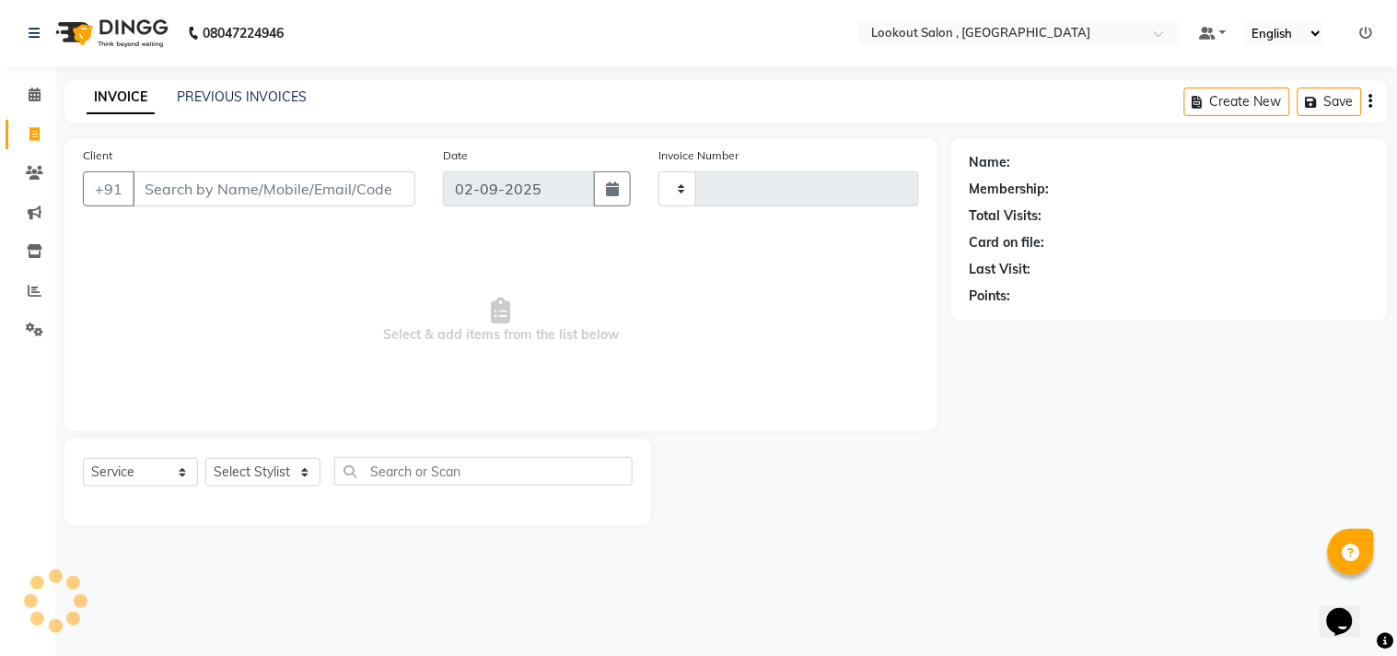
type input "6147"
select select "151"
click at [206, 193] on input "Client" at bounding box center [274, 188] width 283 height 35
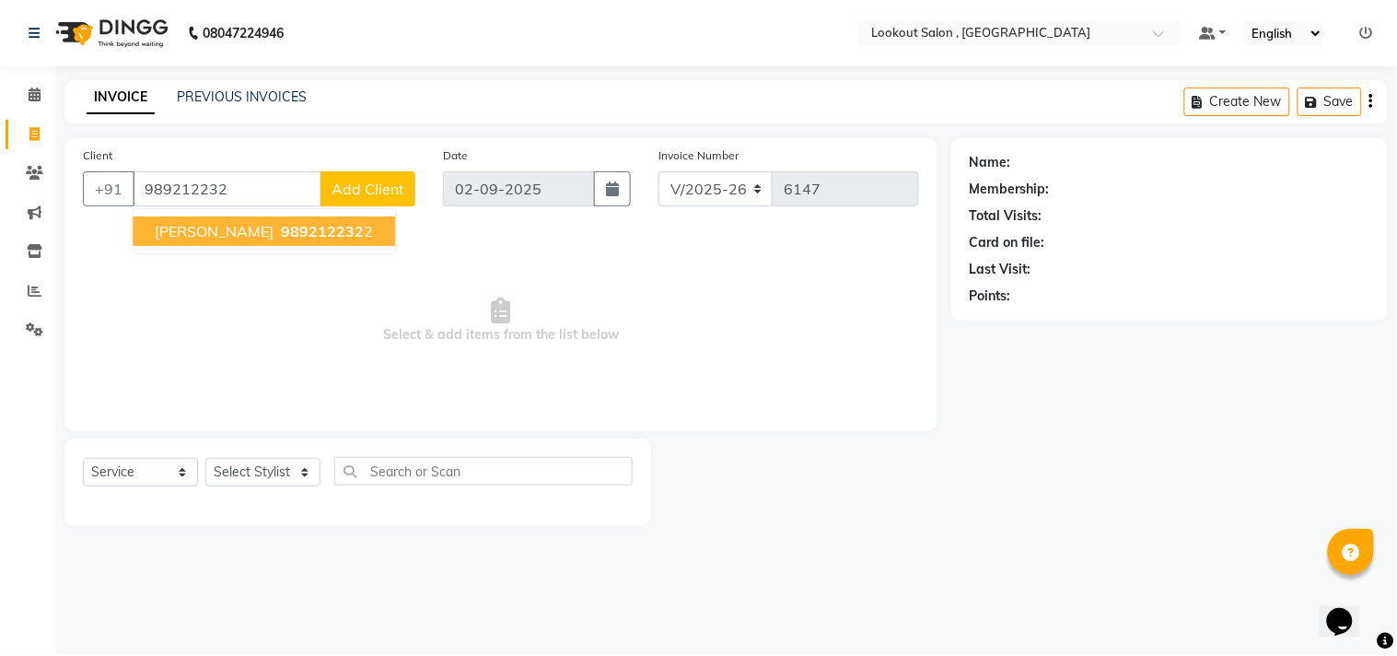
click at [305, 236] on span "989212232" at bounding box center [322, 231] width 83 height 18
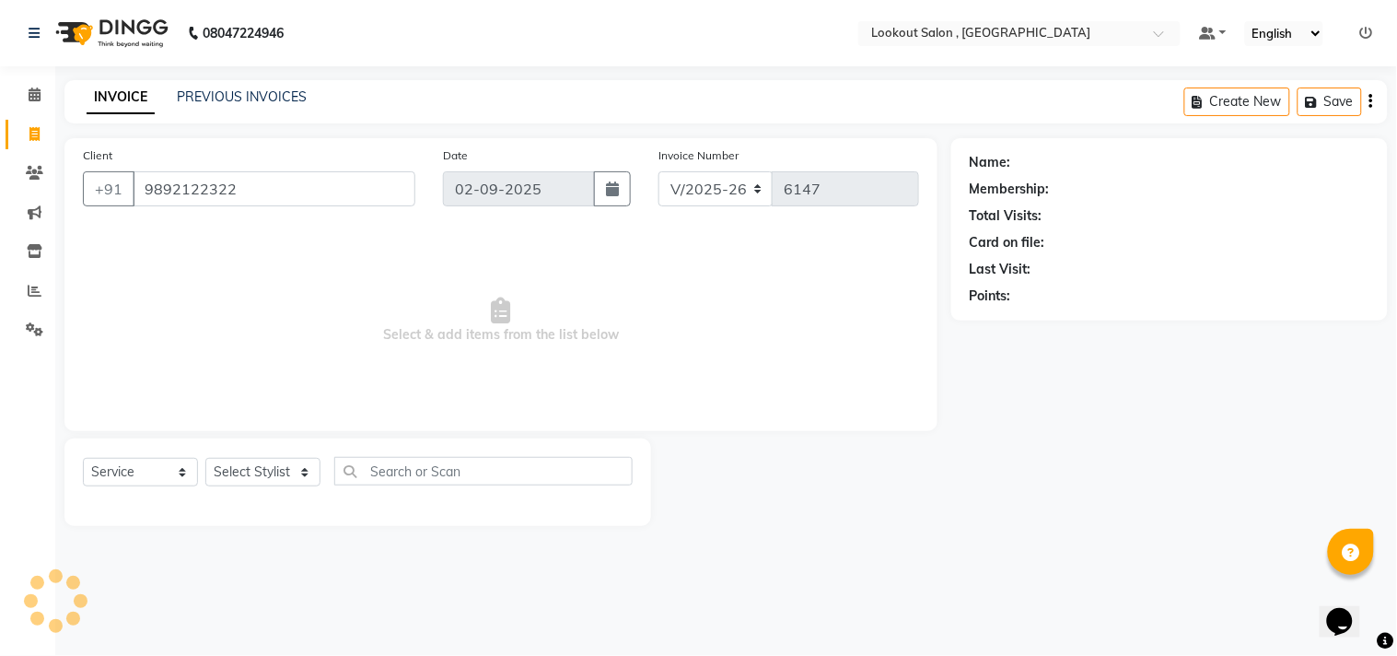
type input "9892122322"
select select "1: Object"
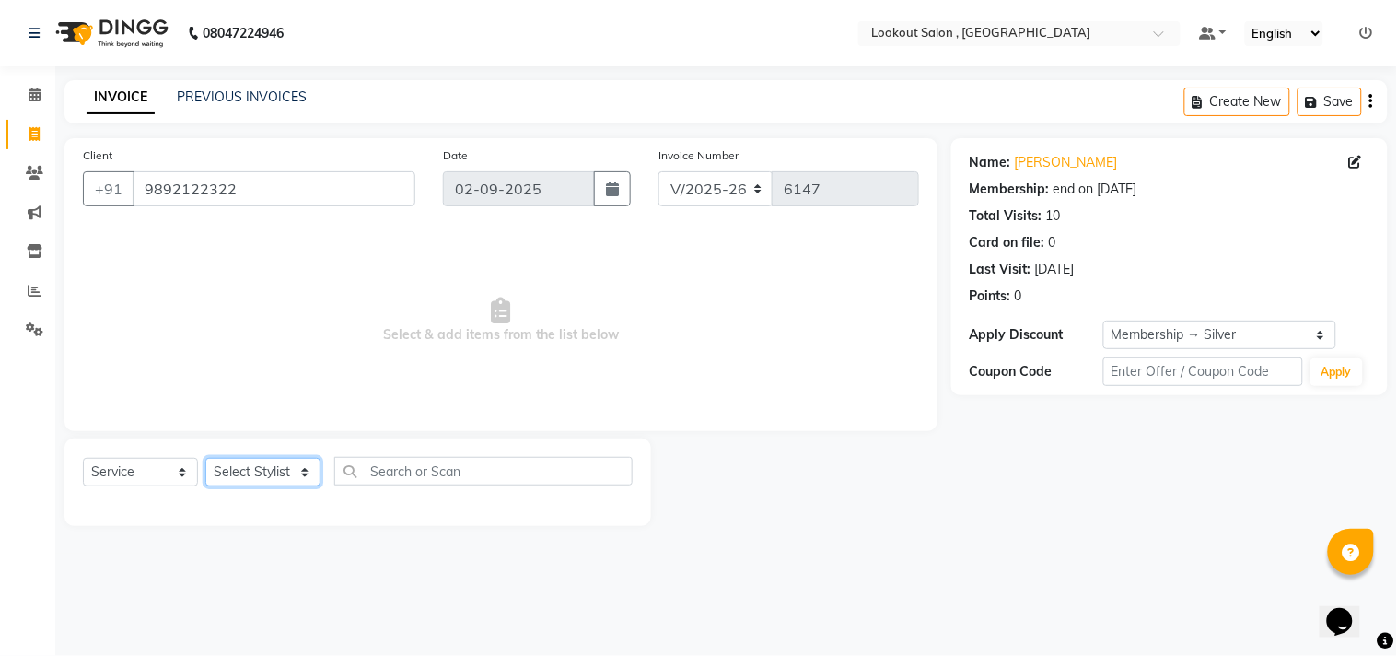
click at [252, 470] on select "Select Stylist Alizah Bangi ARMAN KASSAR jishan shekh KRISHNA SHAH kuldeep NAND…" at bounding box center [262, 472] width 115 height 29
select select "7174"
click at [205, 459] on select "Select Stylist Alizah Bangi ARMAN KASSAR jishan shekh KRISHNA SHAH kuldeep NAND…" at bounding box center [262, 472] width 115 height 29
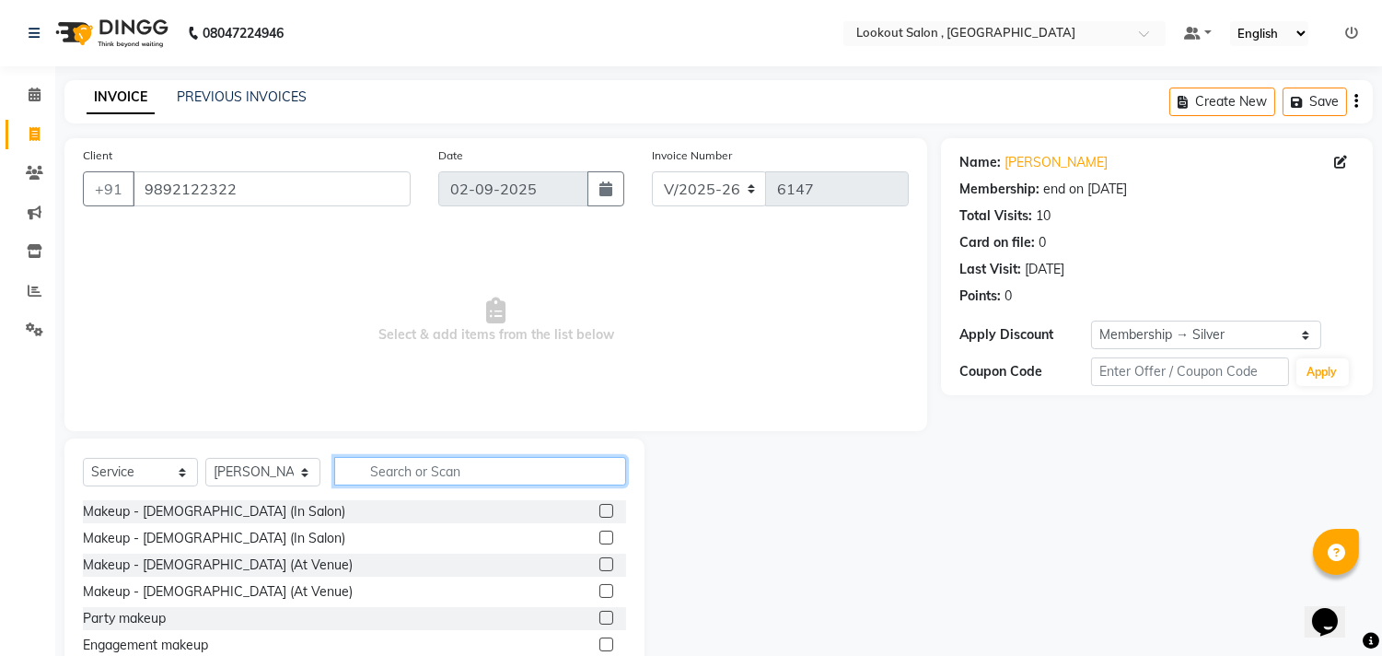
click at [455, 457] on input "text" at bounding box center [480, 471] width 292 height 29
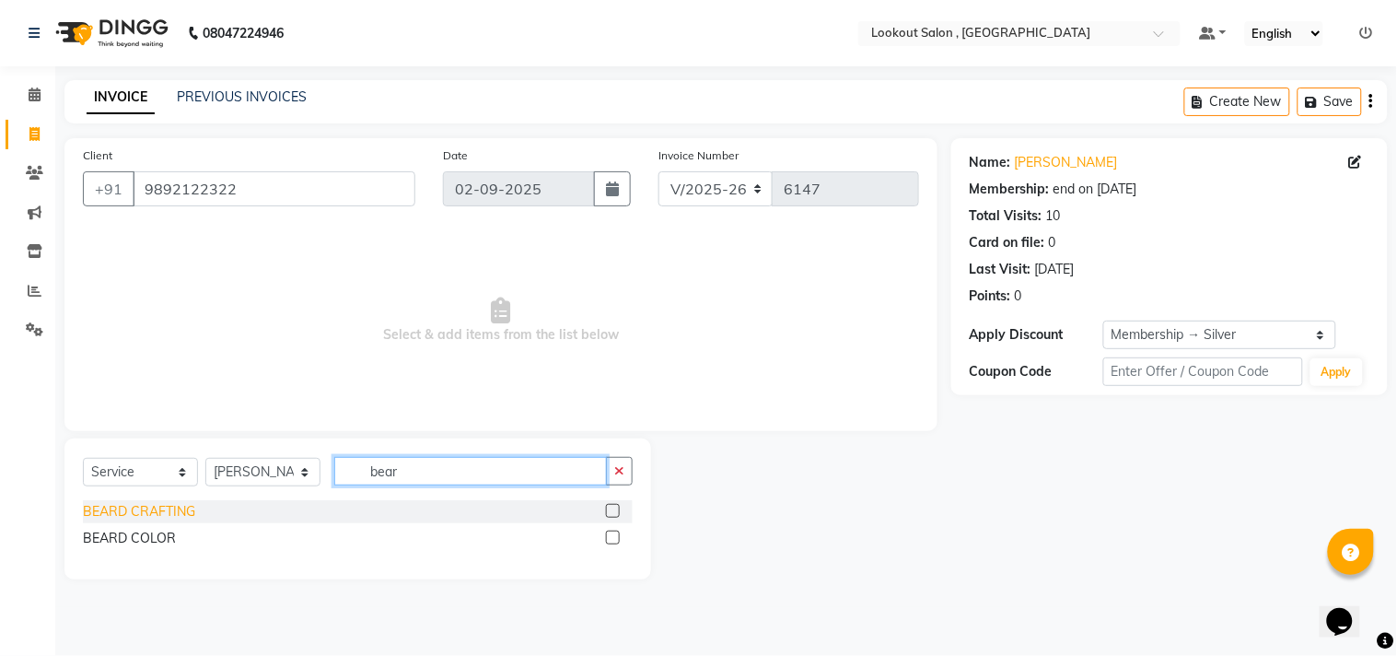
type input "bear"
click at [154, 517] on div "BEARD CRAFTING" at bounding box center [139, 511] width 112 height 19
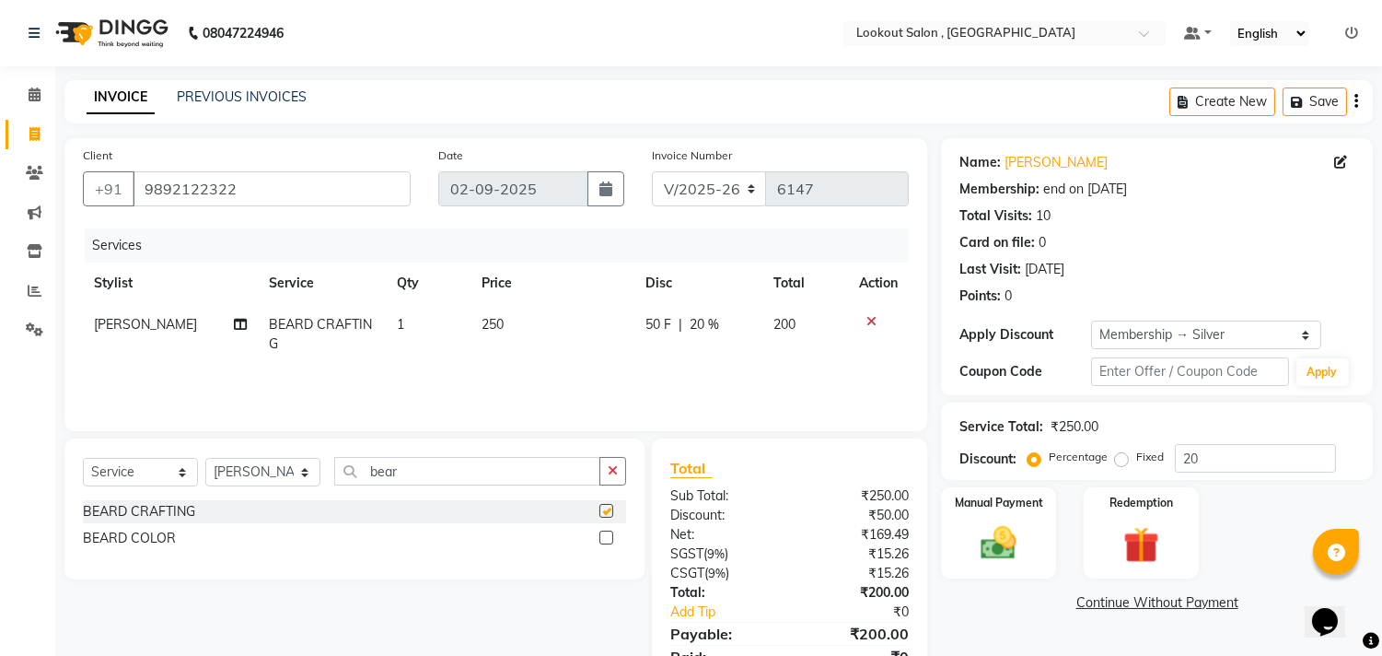
checkbox input "false"
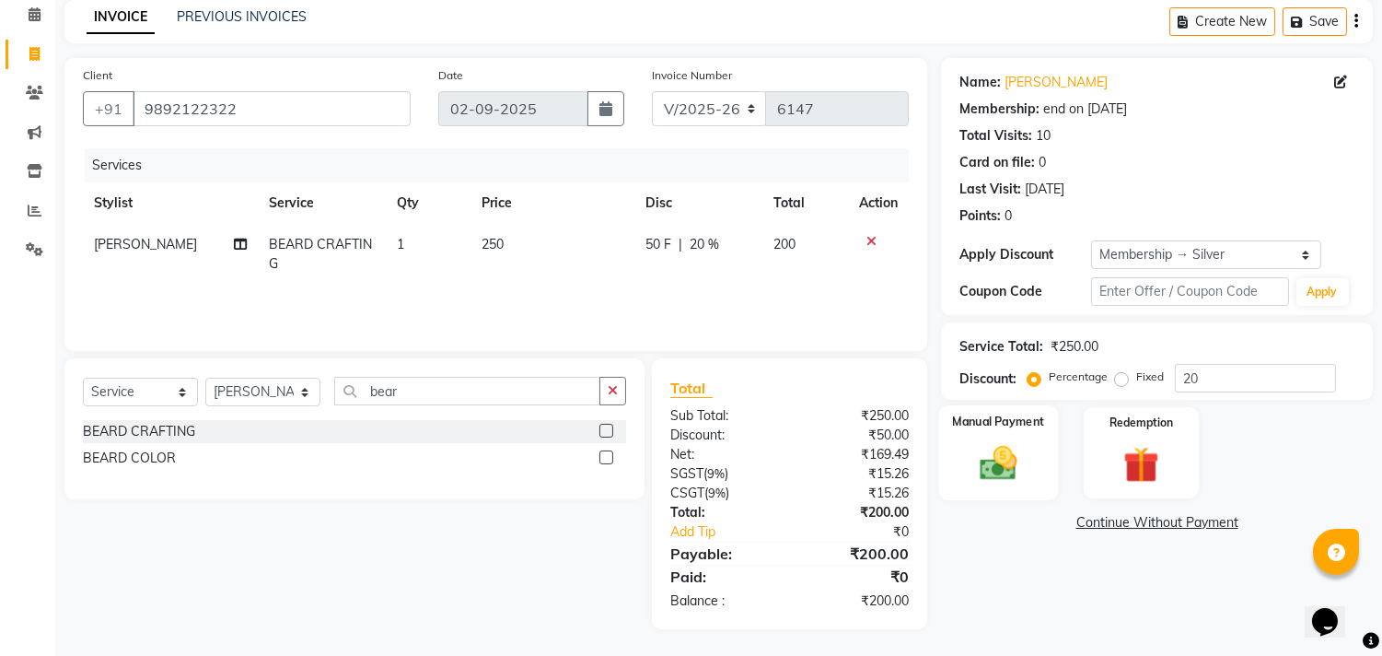
click at [997, 452] on img at bounding box center [999, 463] width 61 height 43
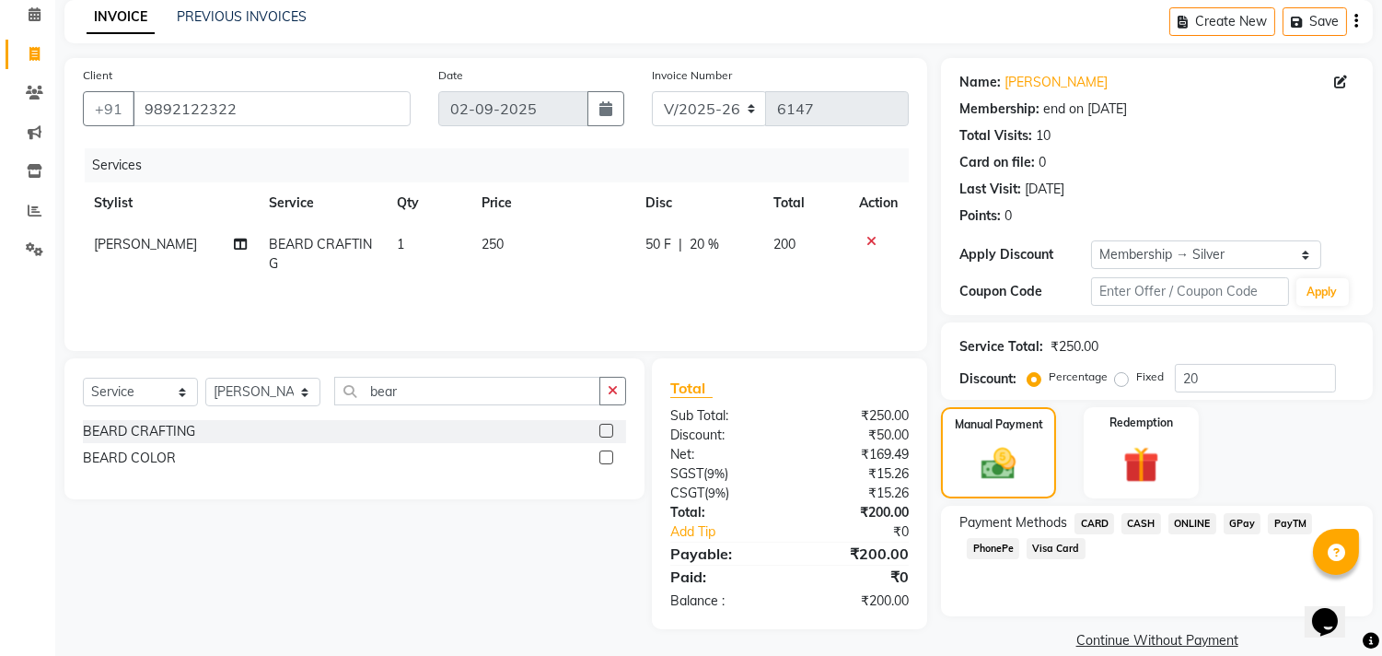
click at [1210, 527] on span "ONLINE" at bounding box center [1193, 523] width 48 height 21
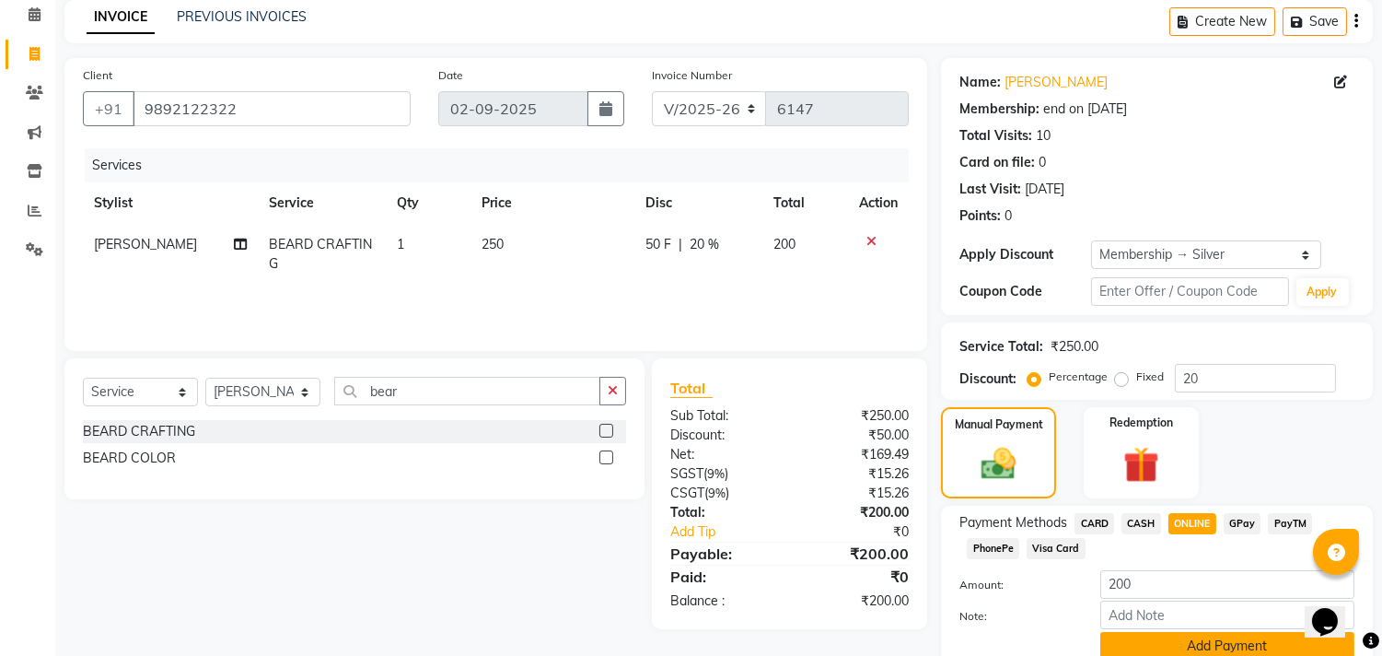
click at [1182, 647] on button "Add Payment" at bounding box center [1228, 646] width 254 height 29
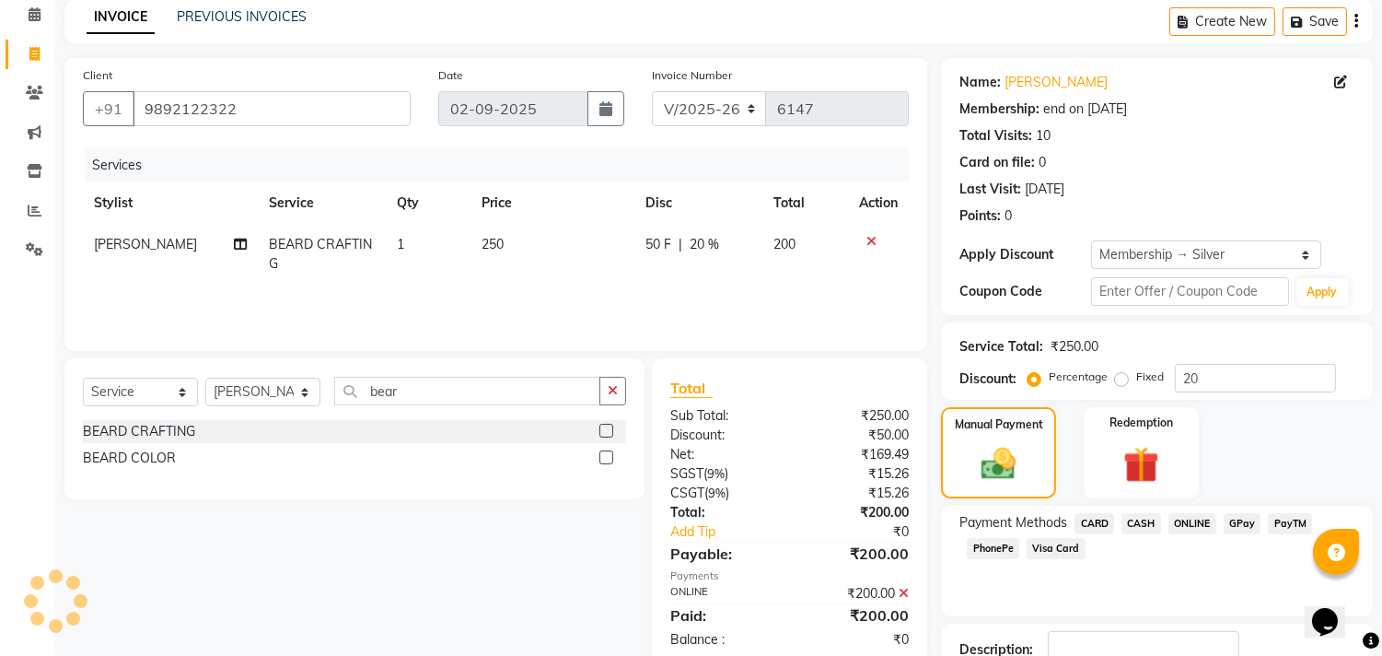
scroll to position [209, 0]
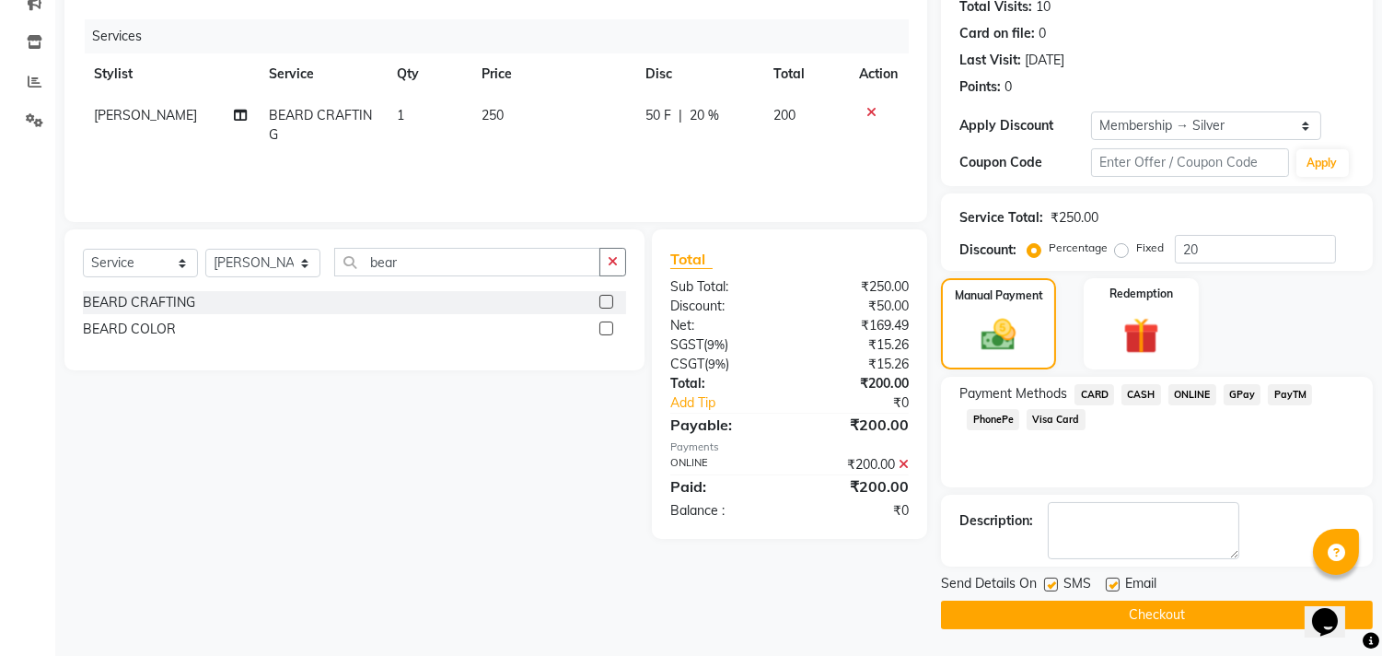
click at [1201, 608] on button "Checkout" at bounding box center [1157, 614] width 432 height 29
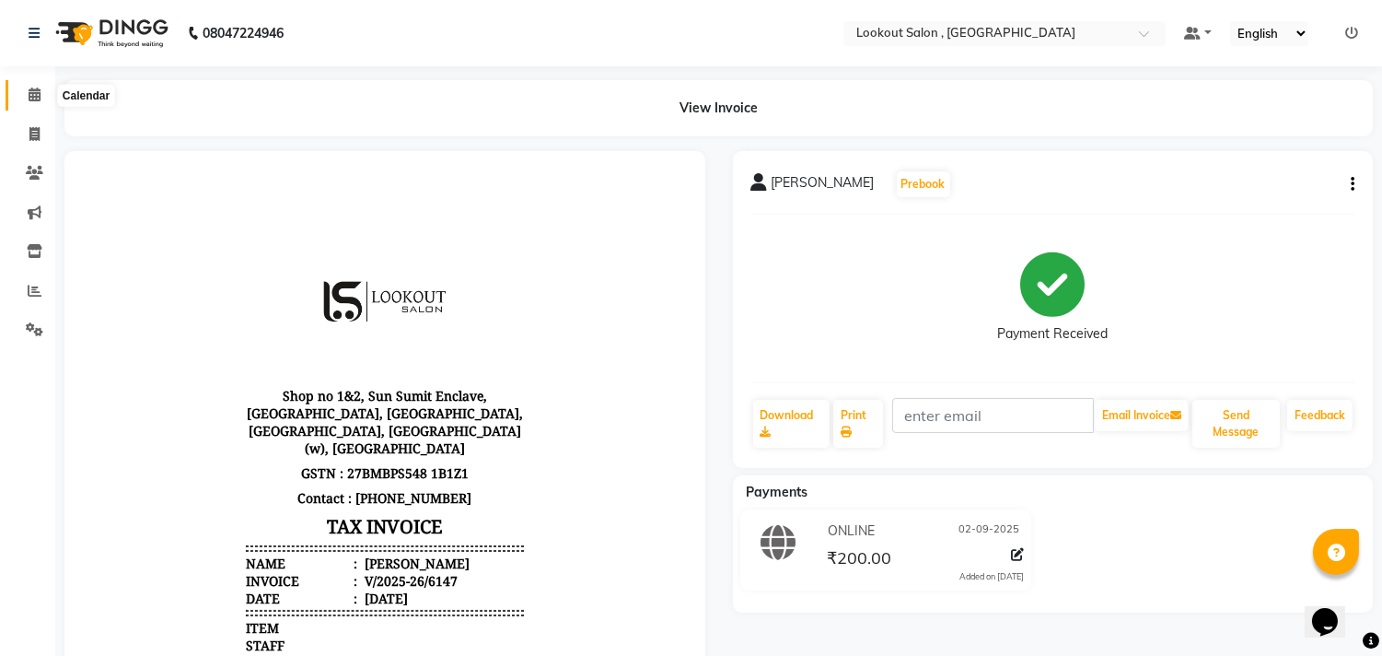
click at [38, 89] on icon at bounding box center [35, 94] width 12 height 14
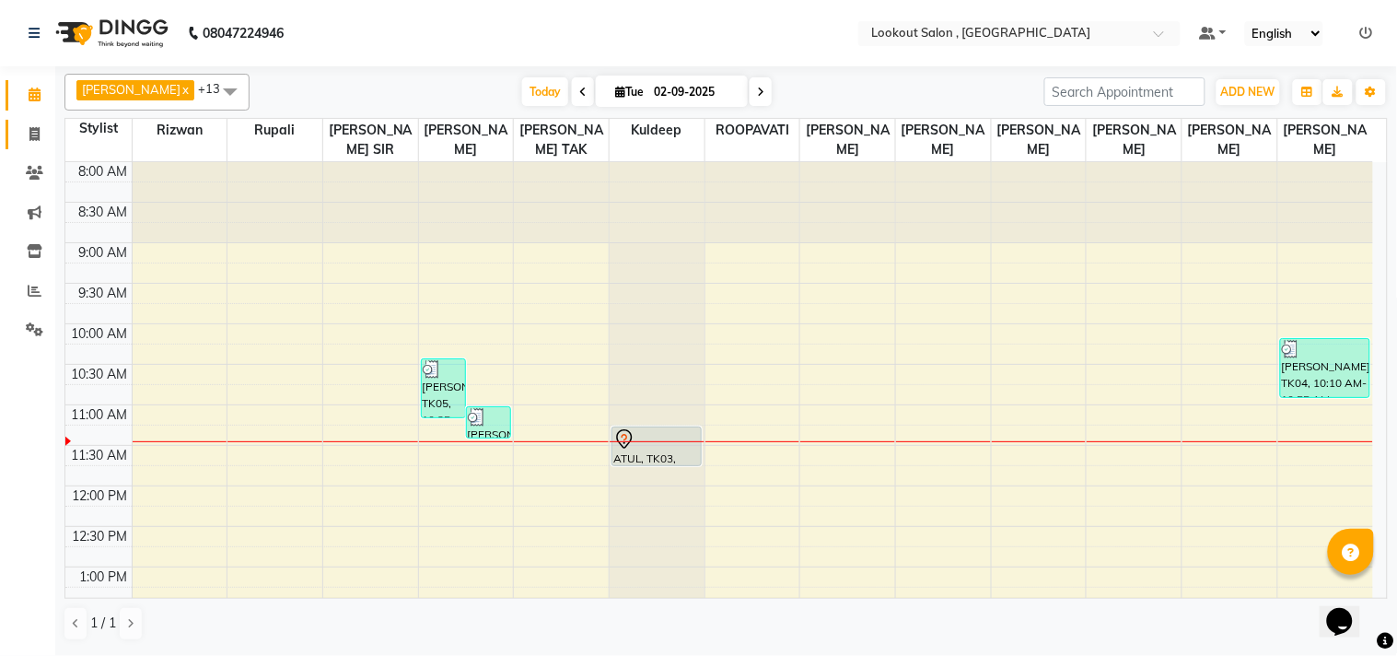
click at [41, 147] on link "Invoice" at bounding box center [28, 135] width 44 height 30
select select "service"
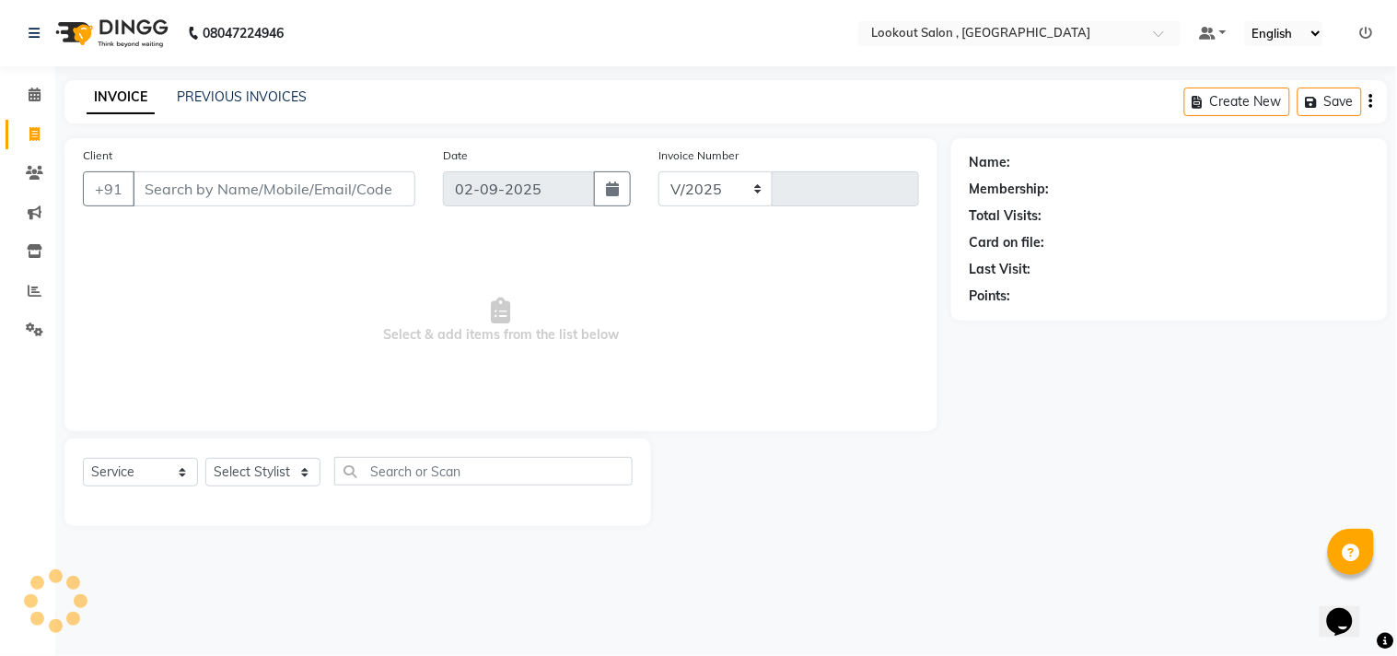
select select "151"
type input "6148"
click at [26, 97] on span at bounding box center [34, 95] width 32 height 21
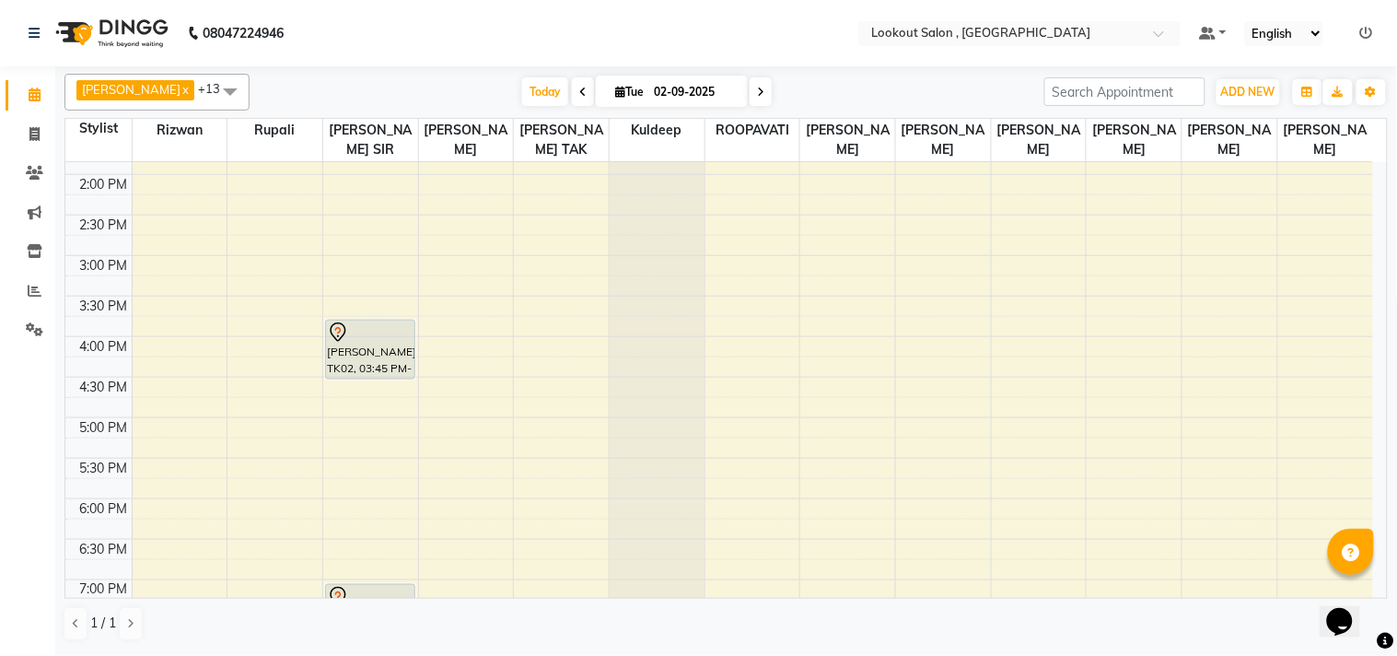
scroll to position [613, 0]
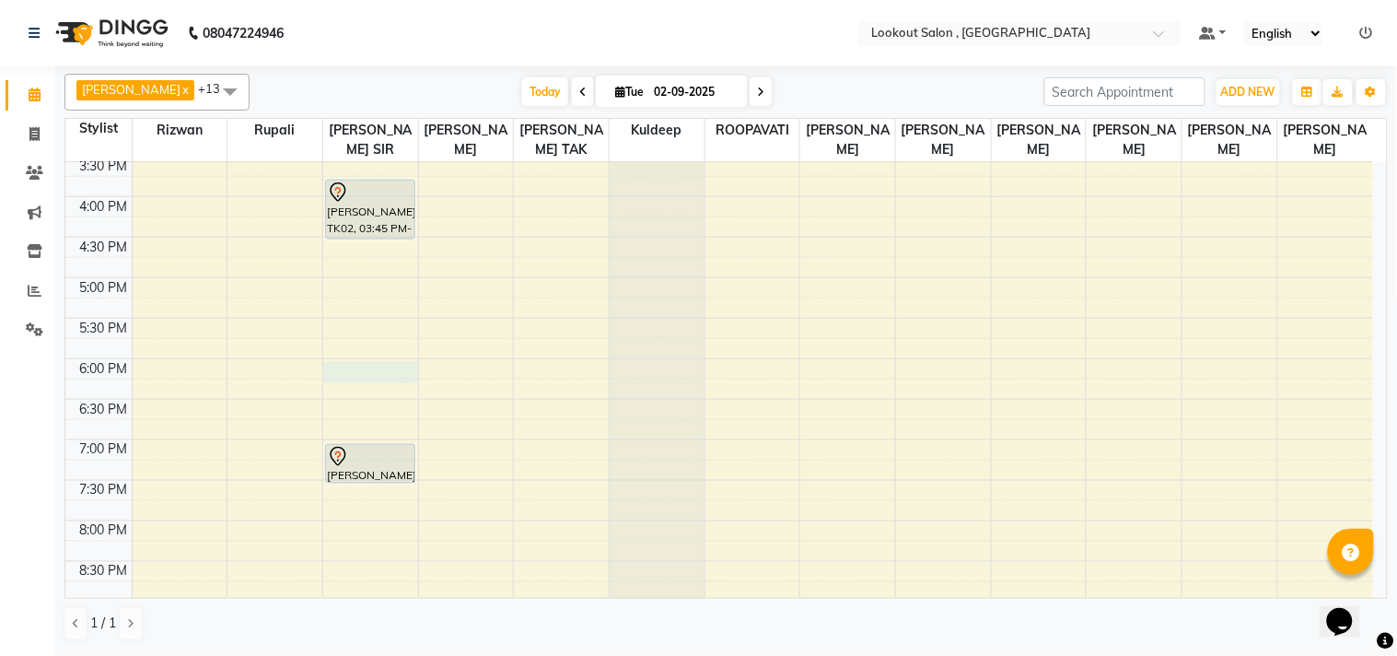
click at [351, 389] on div "8:00 AM 8:30 AM 9:00 AM 9:30 AM 10:00 AM 10:30 AM 11:00 AM 11:30 AM 12:00 PM 12…" at bounding box center [719, 156] width 1308 height 1215
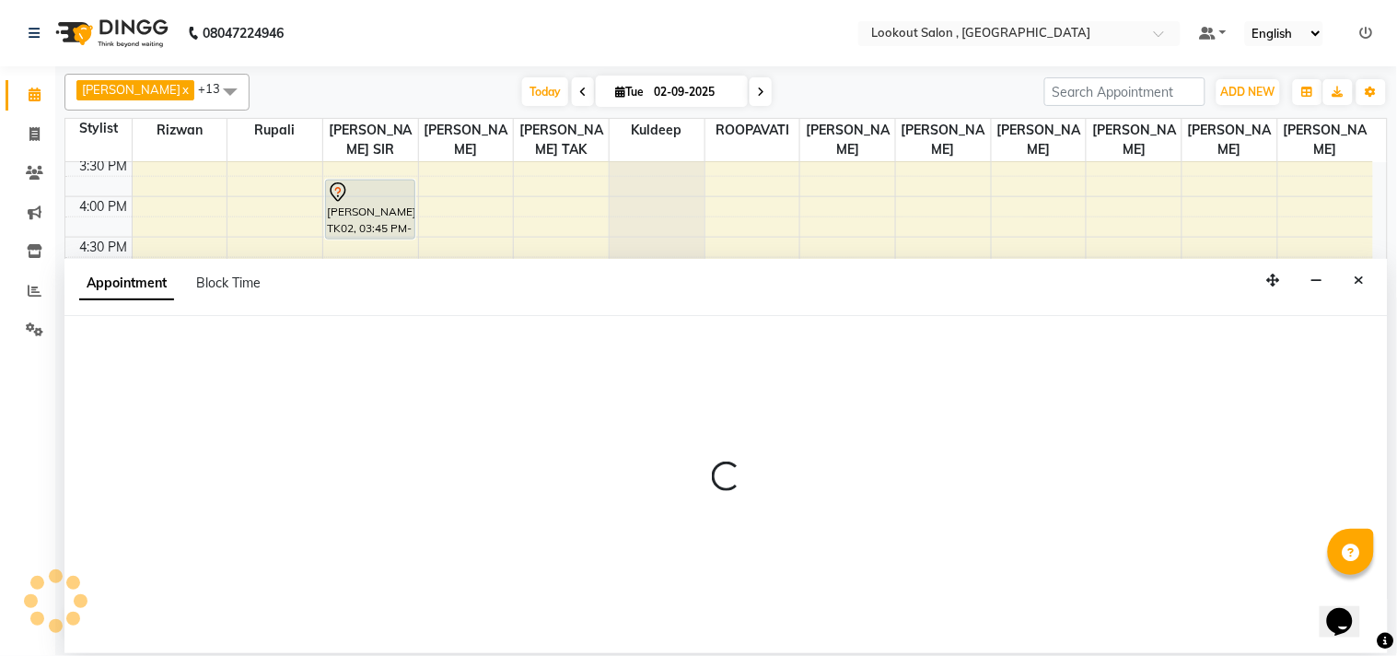
select select "6223"
select select "1080"
select select "tentative"
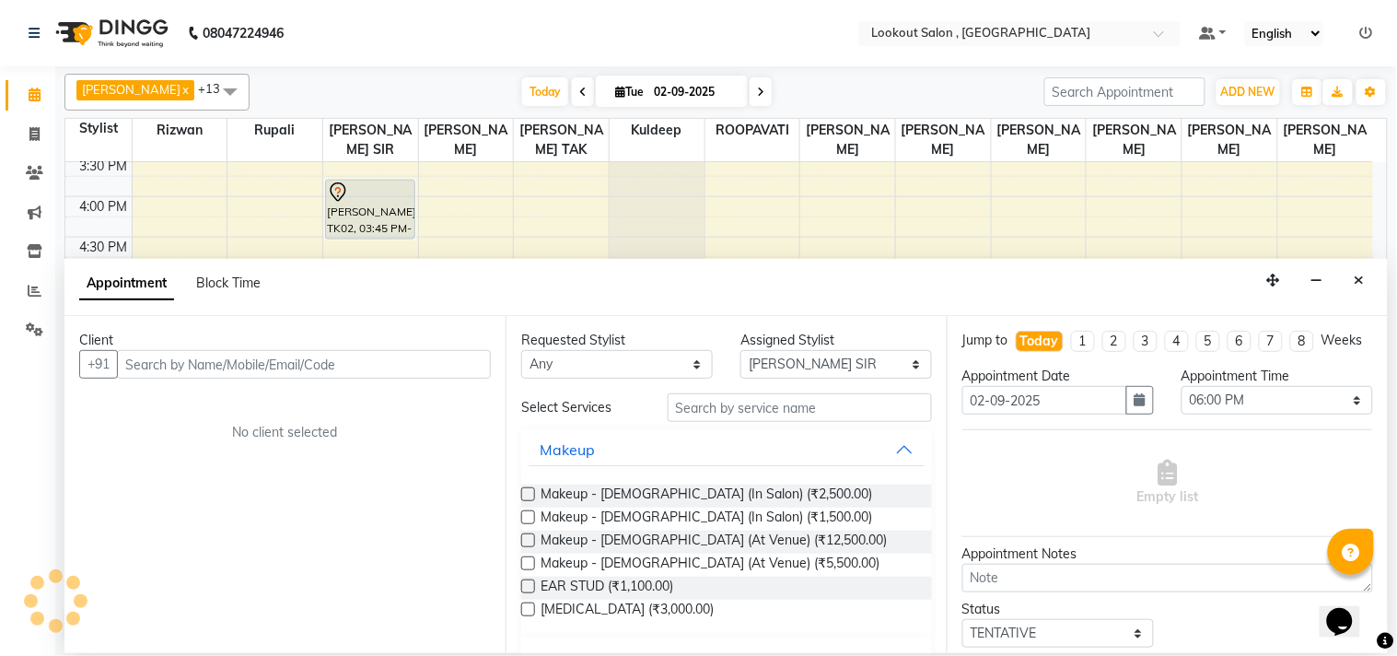
click at [236, 370] on input "text" at bounding box center [304, 364] width 374 height 29
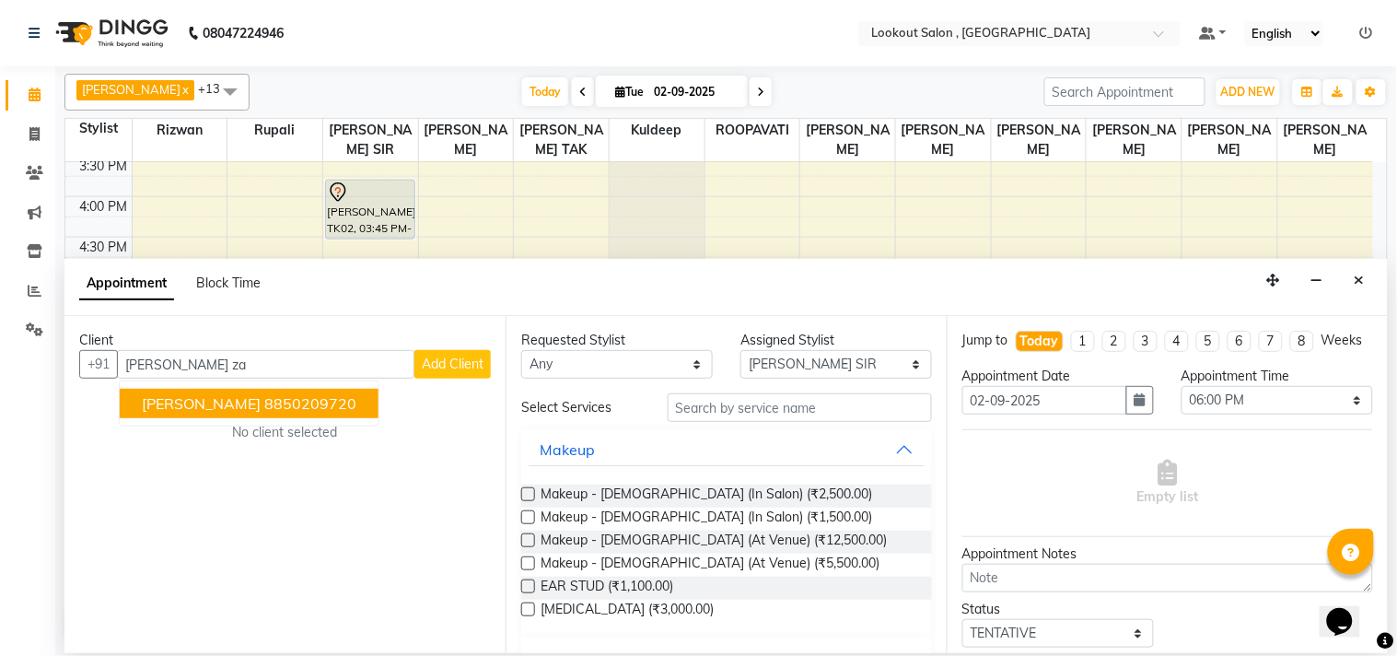
click at [293, 400] on ngb-highlight "8850209720" at bounding box center [310, 403] width 92 height 18
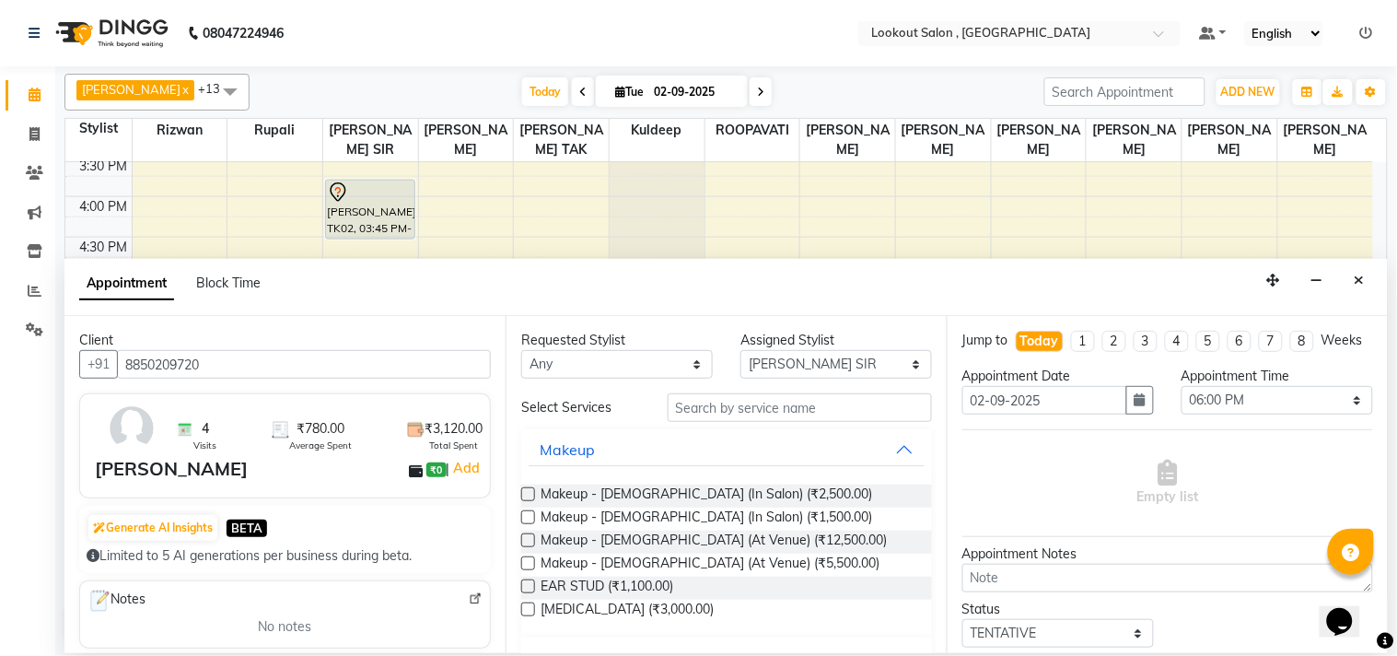
type input "8850209720"
click at [742, 417] on input "text" at bounding box center [800, 407] width 264 height 29
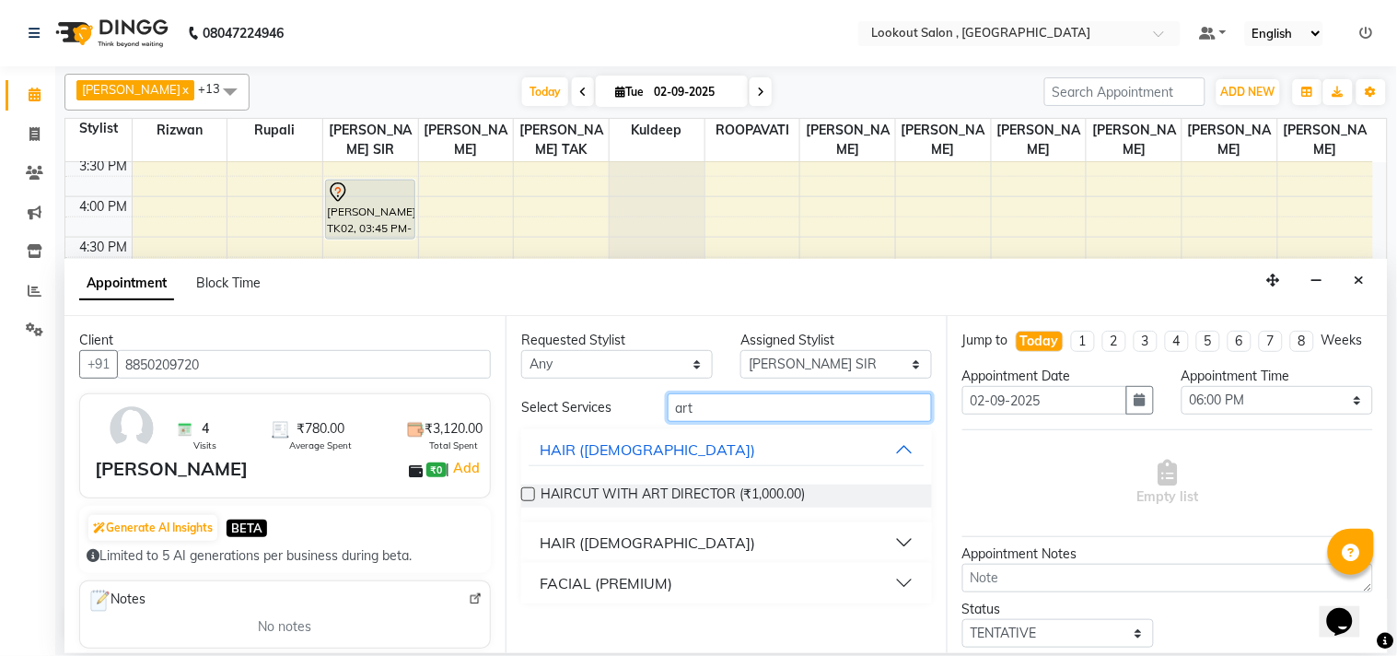
type input "art"
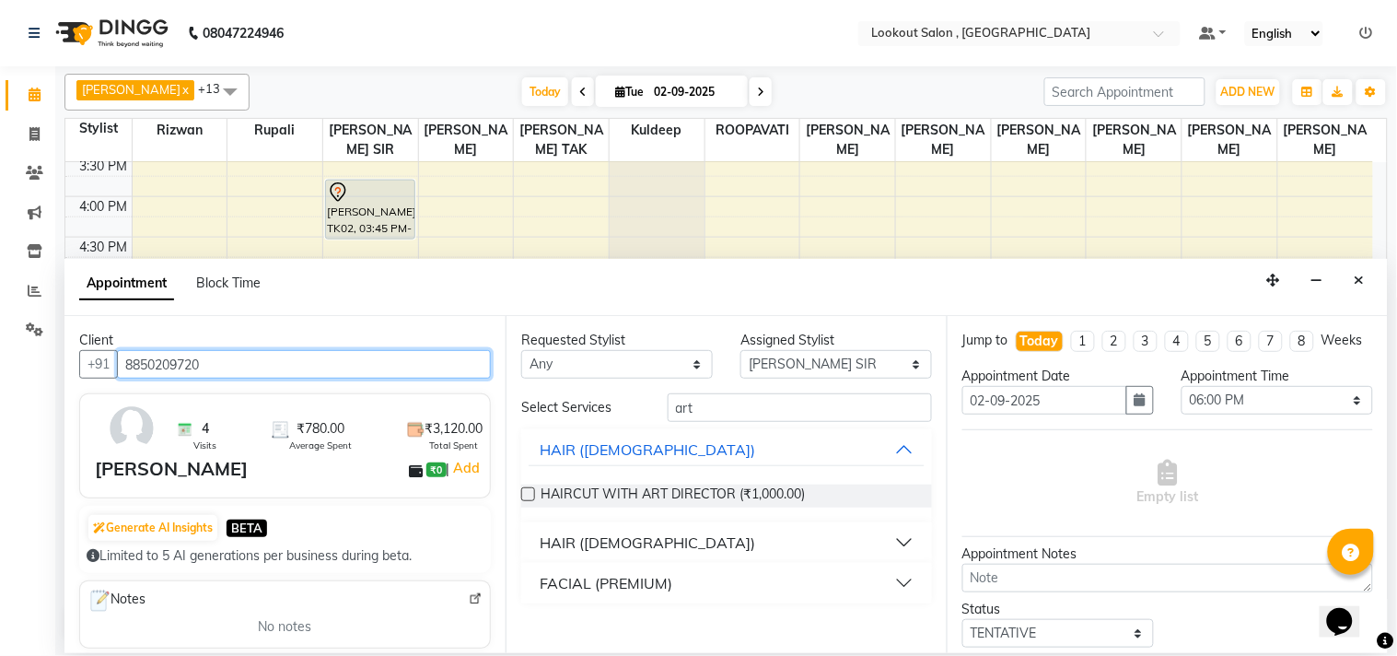
click at [164, 369] on input "8850209720" at bounding box center [304, 364] width 374 height 29
click at [166, 368] on input "8850209720" at bounding box center [304, 364] width 374 height 29
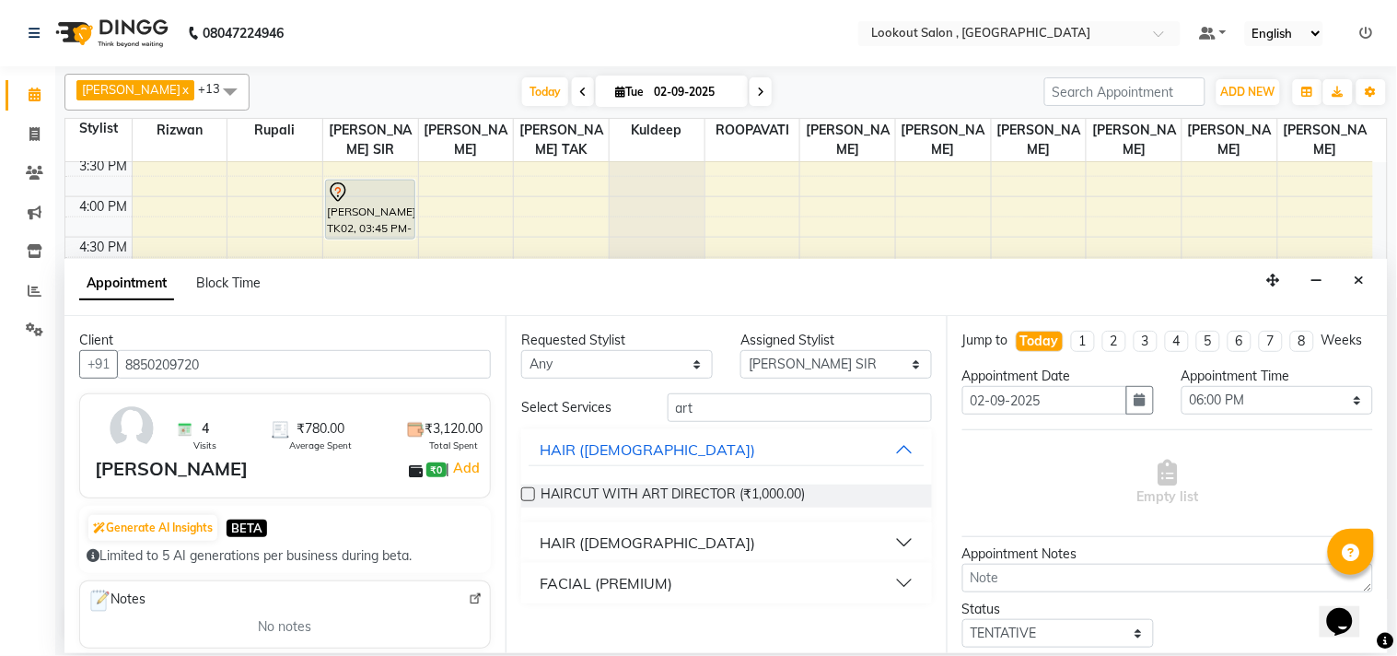
click at [1361, 276] on icon "Close" at bounding box center [1360, 280] width 10 height 13
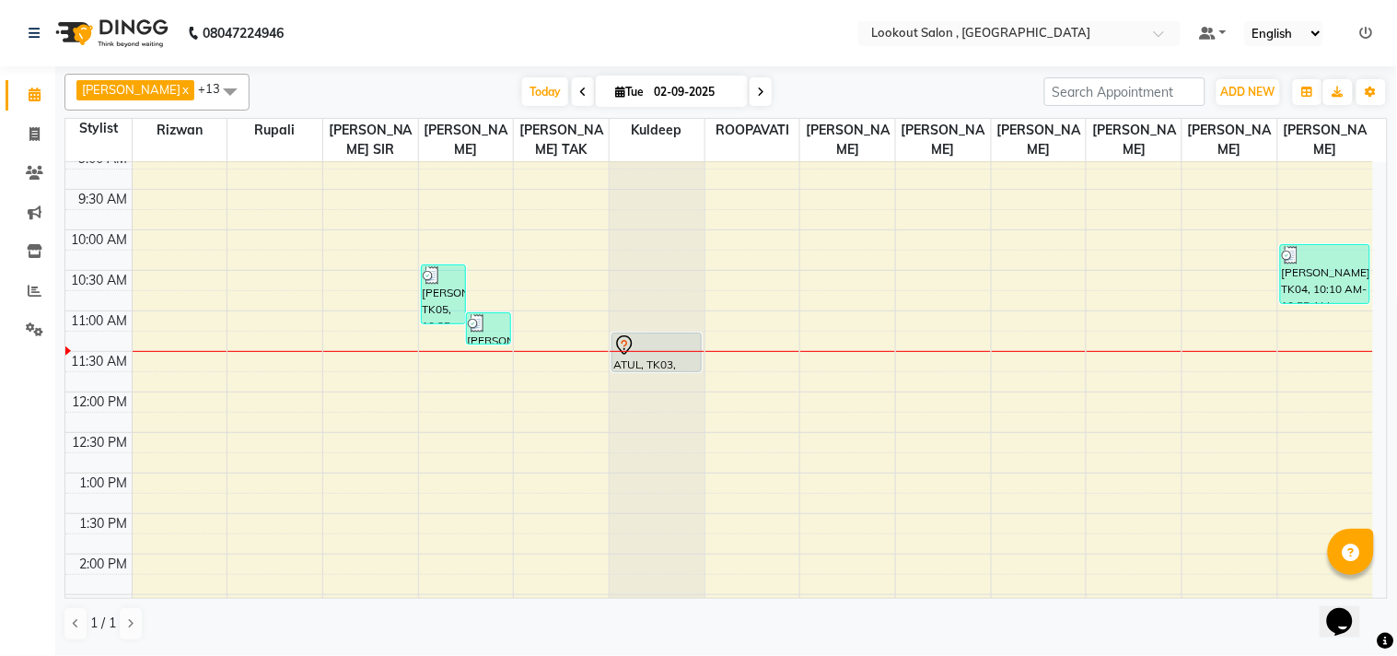
scroll to position [87, 0]
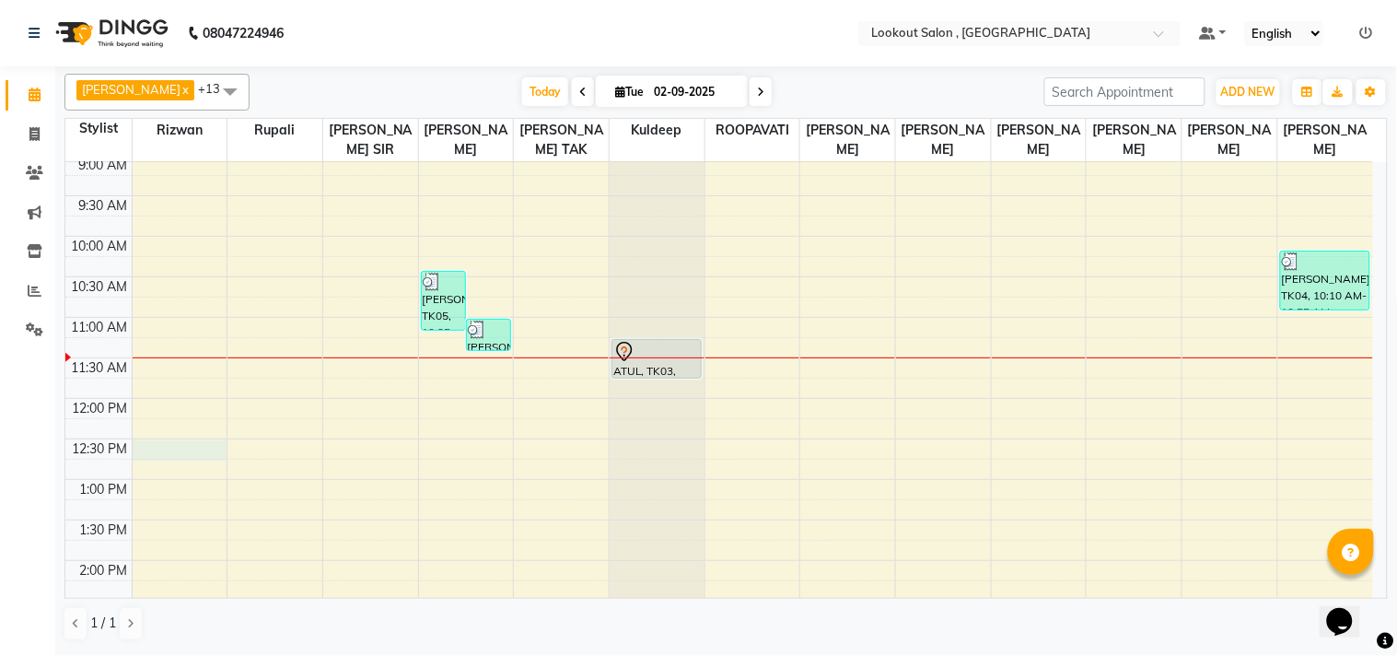
select select "4387"
select select "tentative"
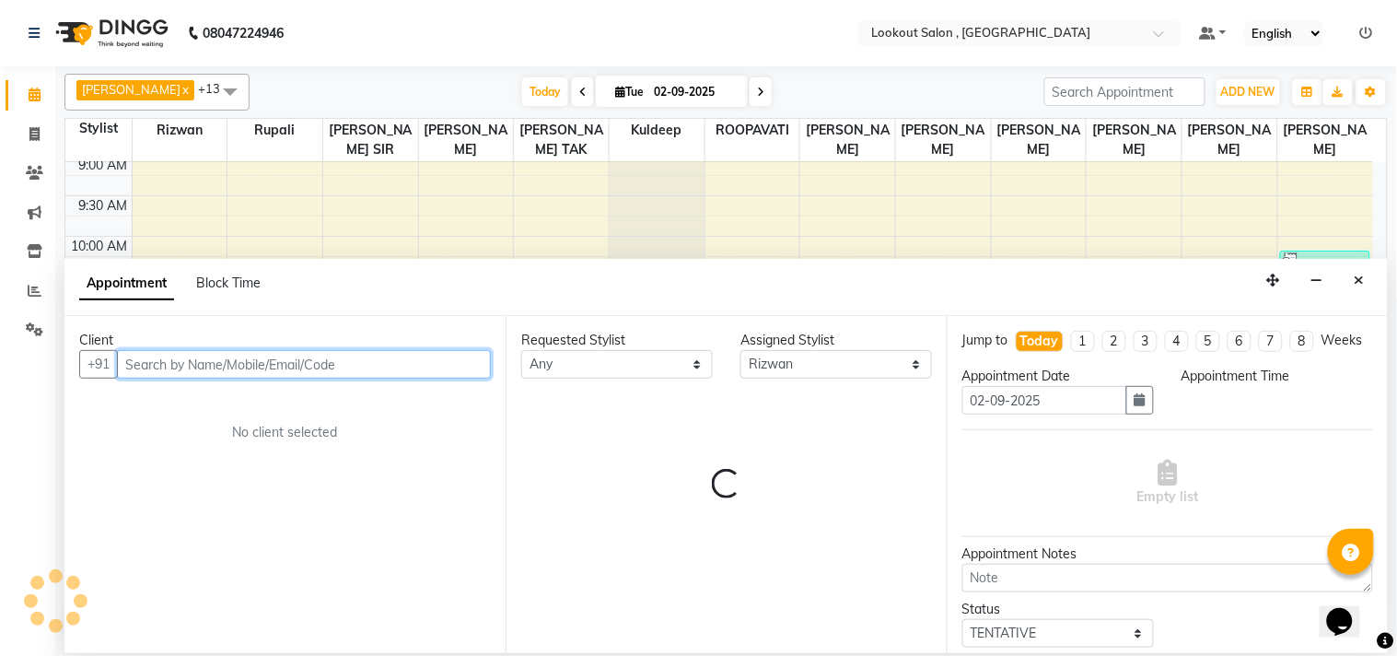
select select "750"
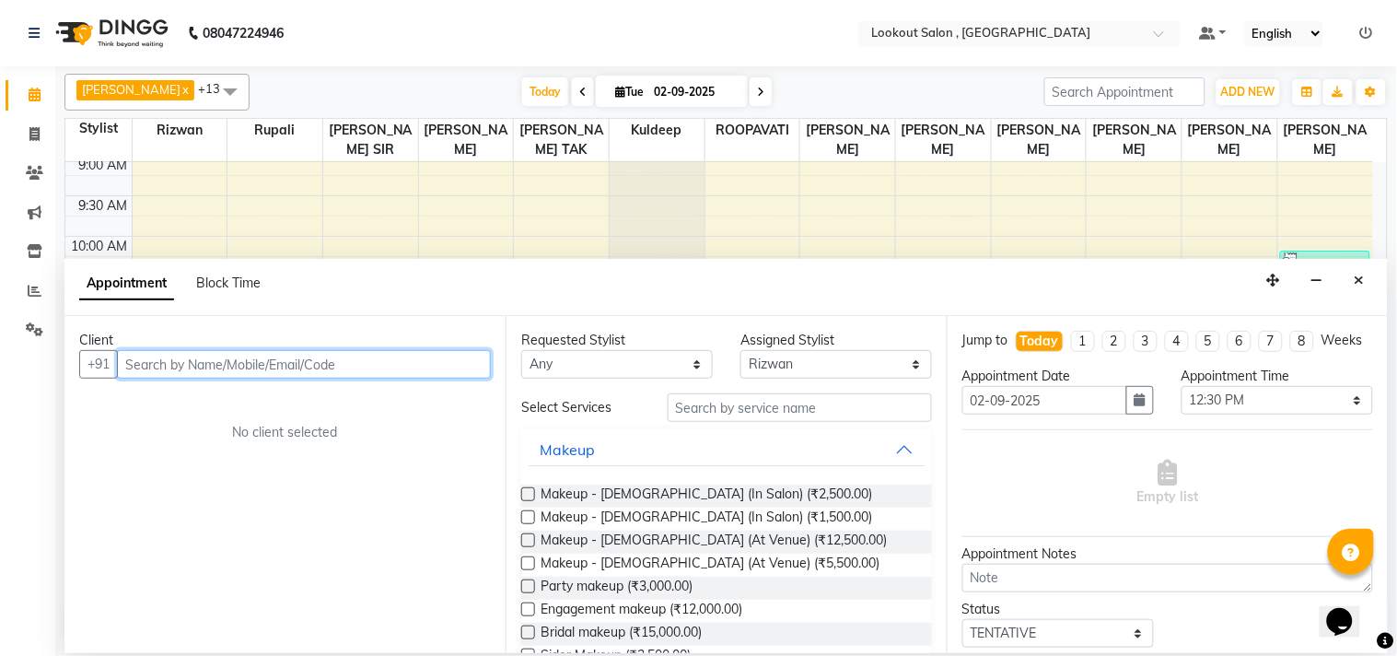
click at [250, 373] on input "text" at bounding box center [304, 364] width 374 height 29
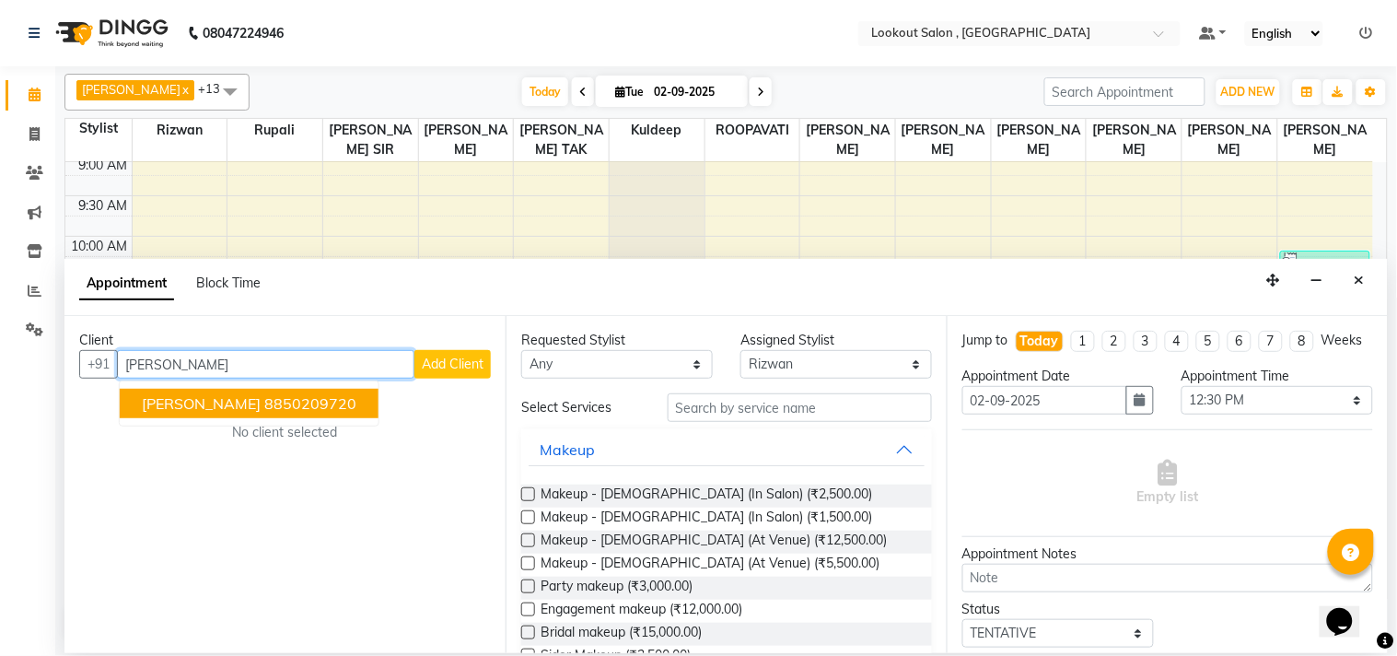
click at [301, 406] on ngb-highlight "8850209720" at bounding box center [310, 403] width 92 height 18
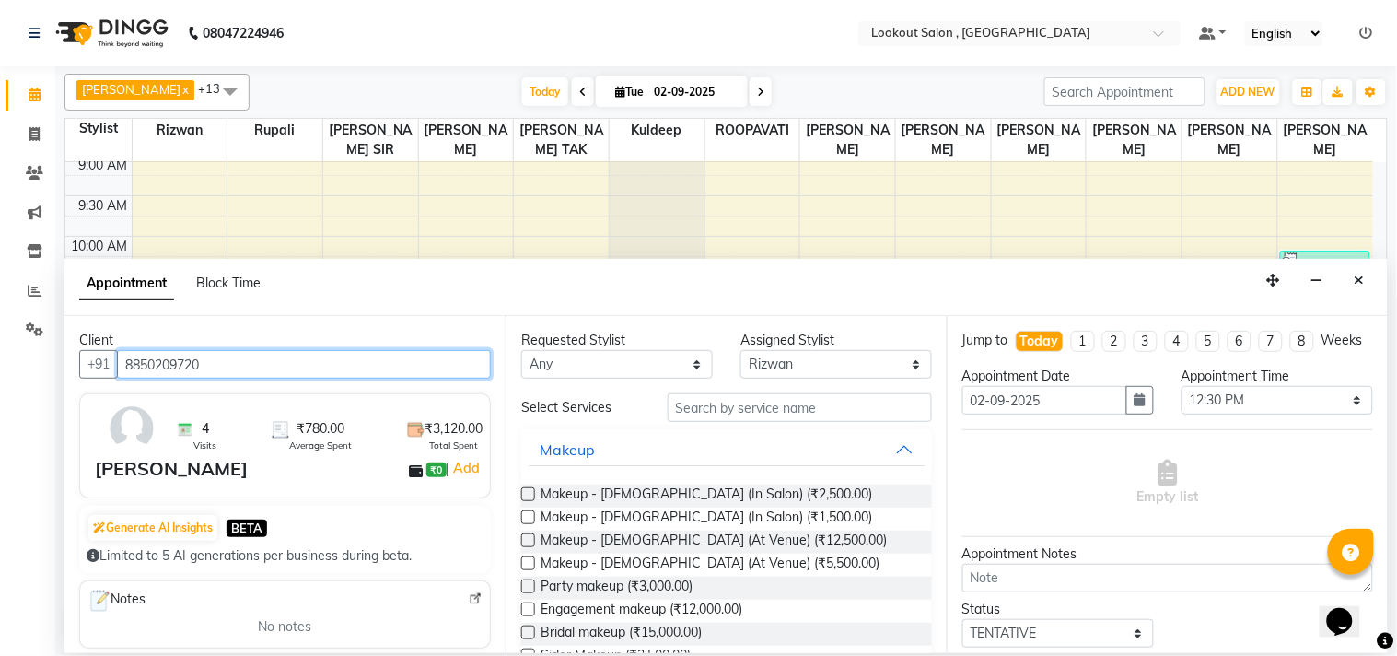
type input "8850209720"
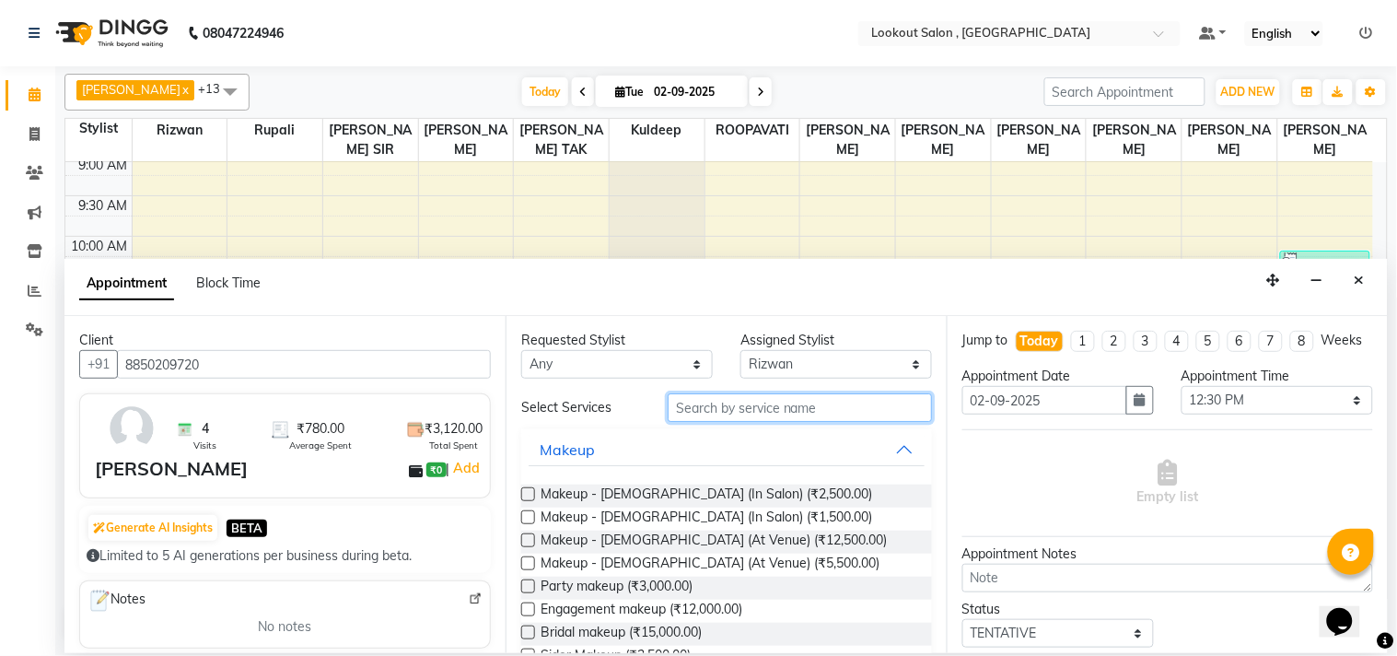
click at [718, 408] on input "text" at bounding box center [800, 407] width 264 height 29
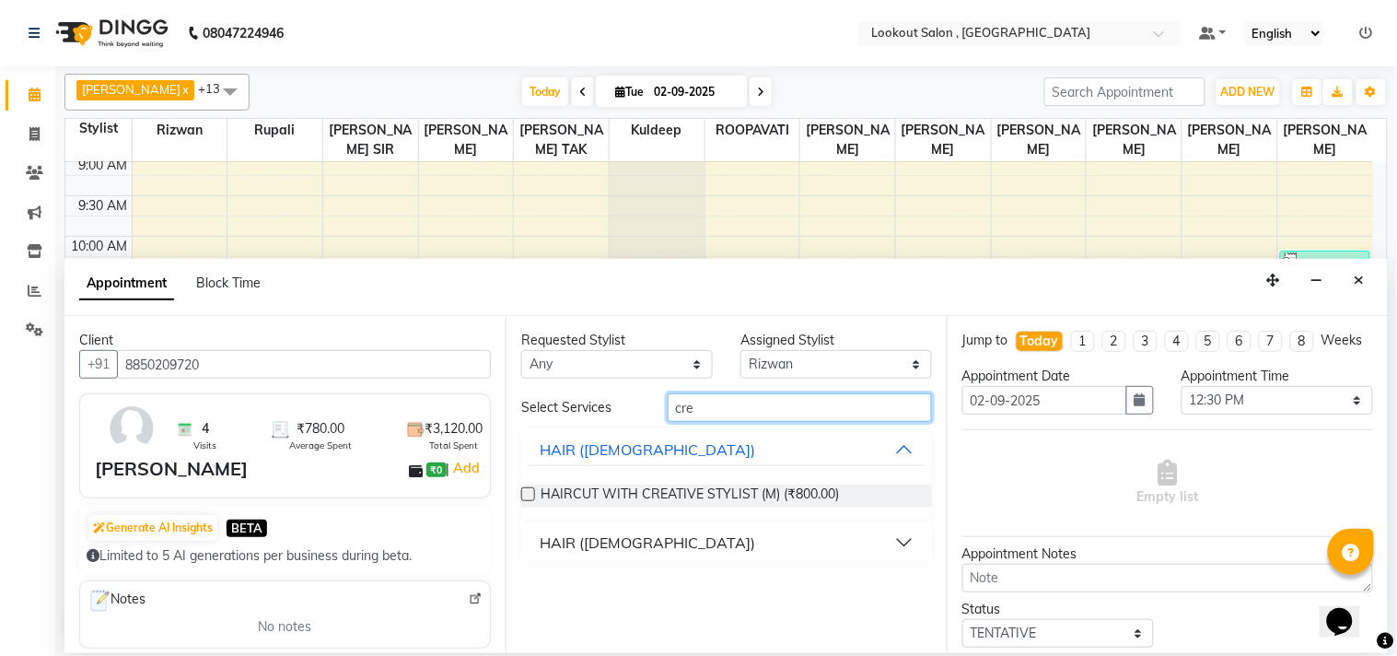
type input "cre"
click at [530, 548] on button "HAIR (FEMALE)" at bounding box center [727, 542] width 396 height 33
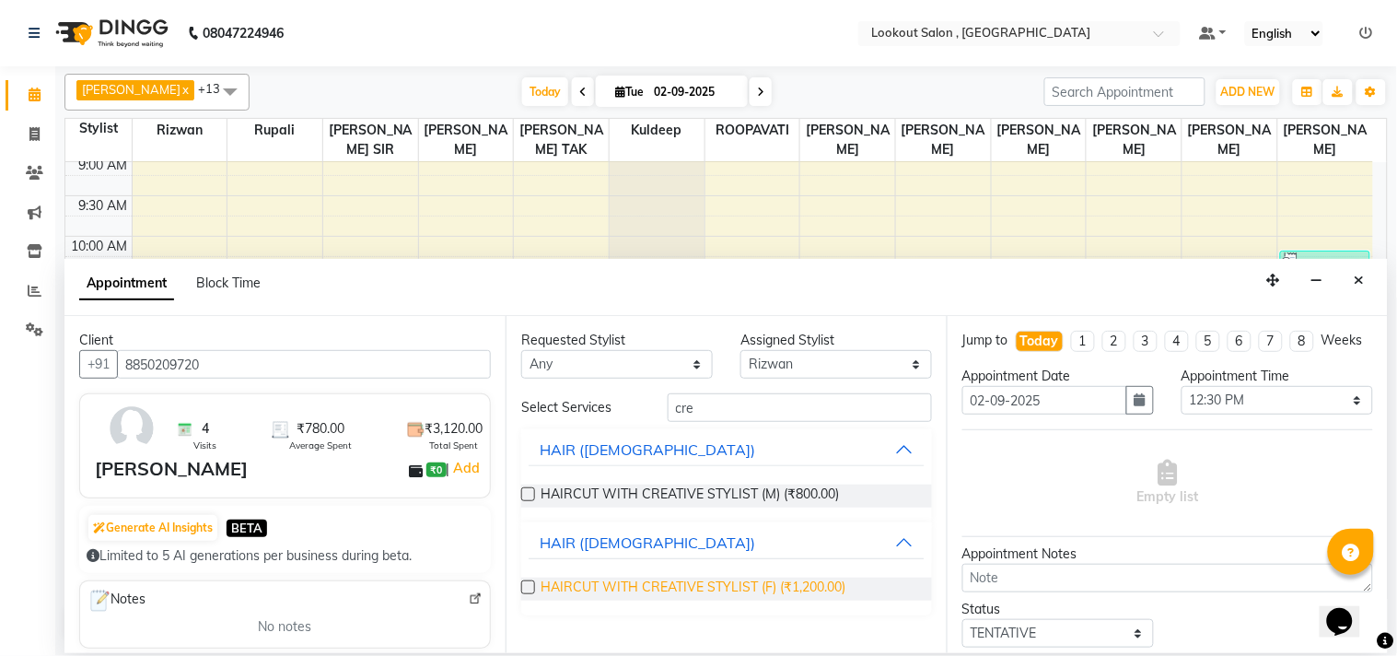
click at [591, 585] on span "HAIRCUT WITH CREATIVE STYLIST (F) (₹1,200.00)" at bounding box center [693, 588] width 305 height 23
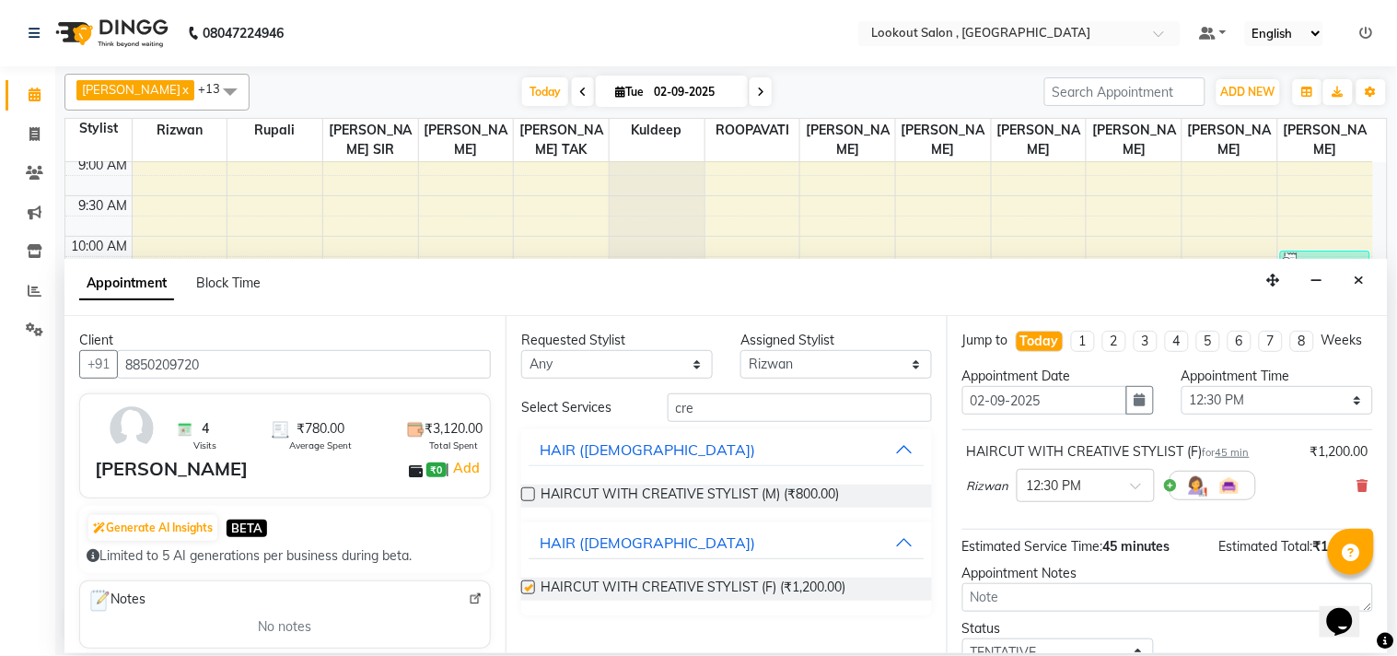
checkbox input "false"
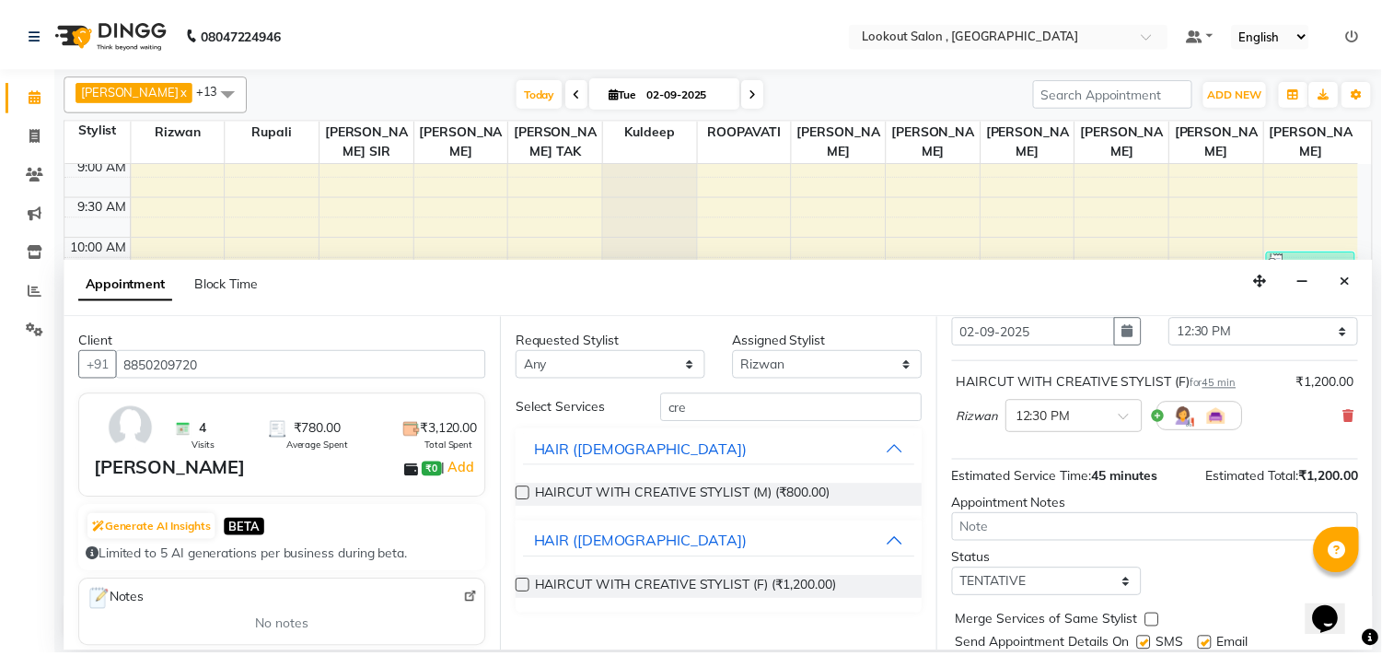
scroll to position [148, 0]
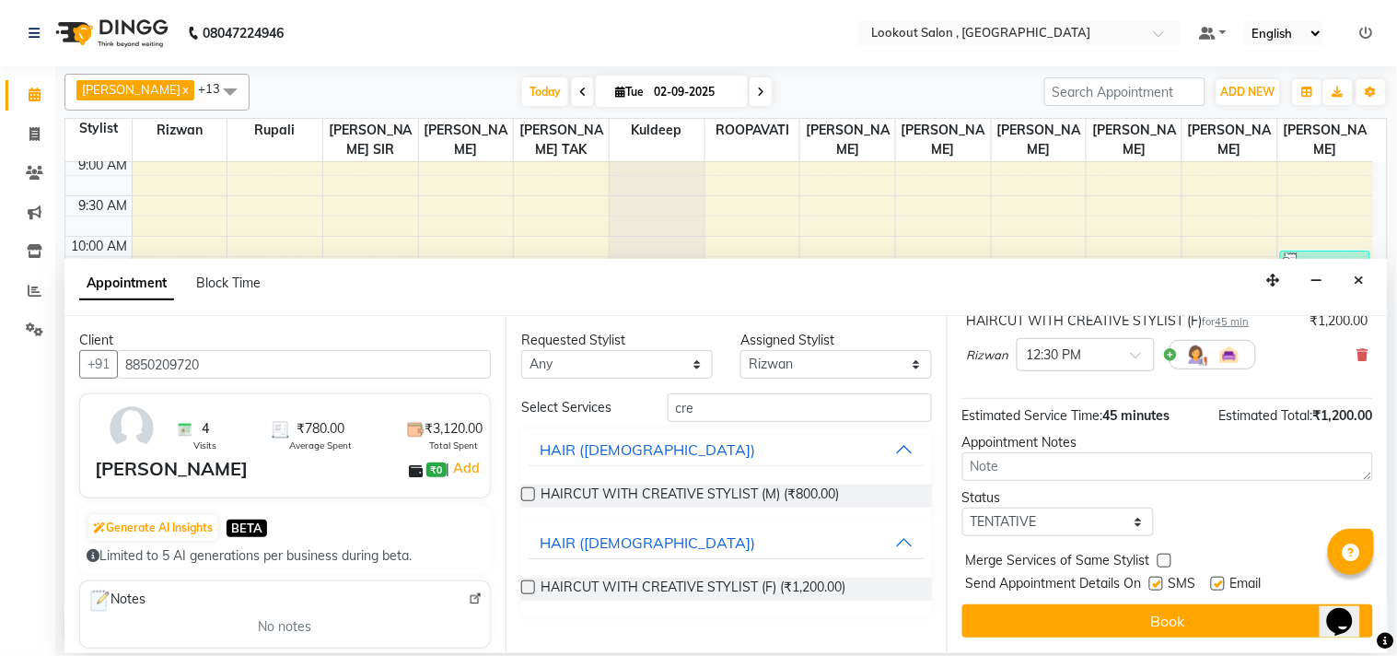
click at [1092, 612] on button "Book" at bounding box center [1167, 620] width 411 height 33
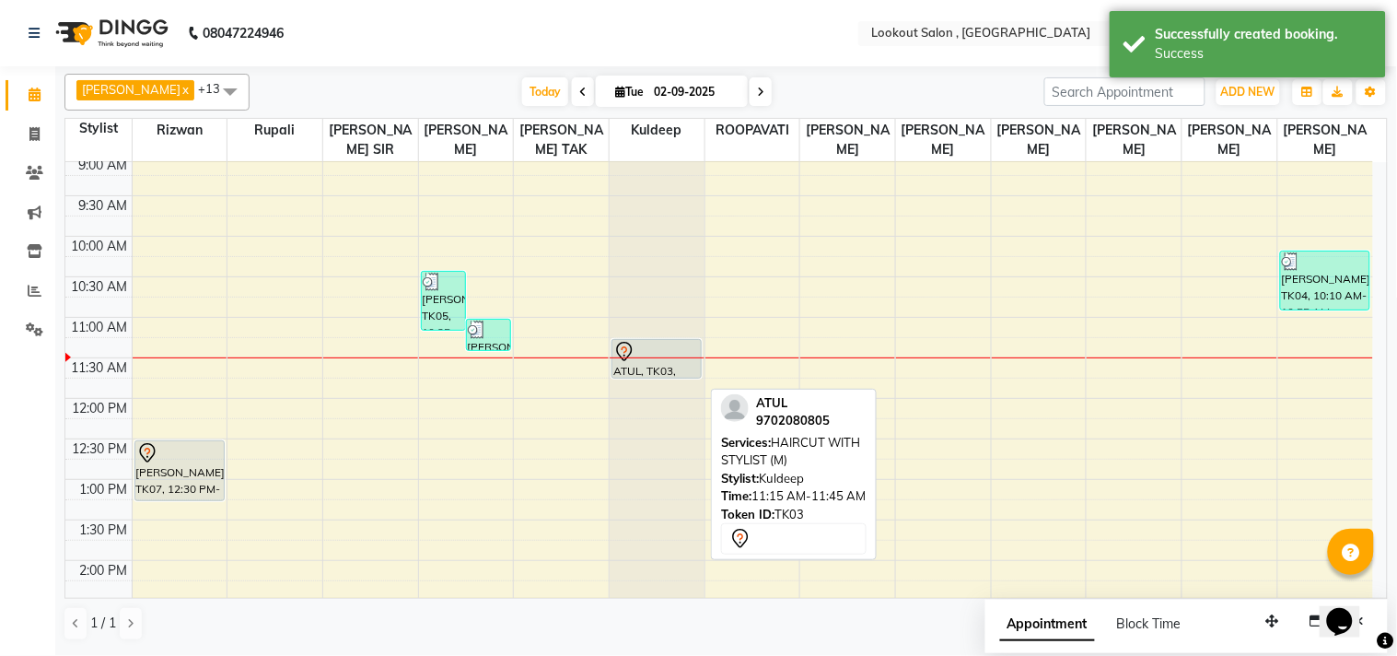
click at [670, 378] on div "ATUL, TK03, 11:15 AM-11:45 AM, HAIRCUT WITH STYLIST (M)" at bounding box center [656, 359] width 88 height 38
select select "7"
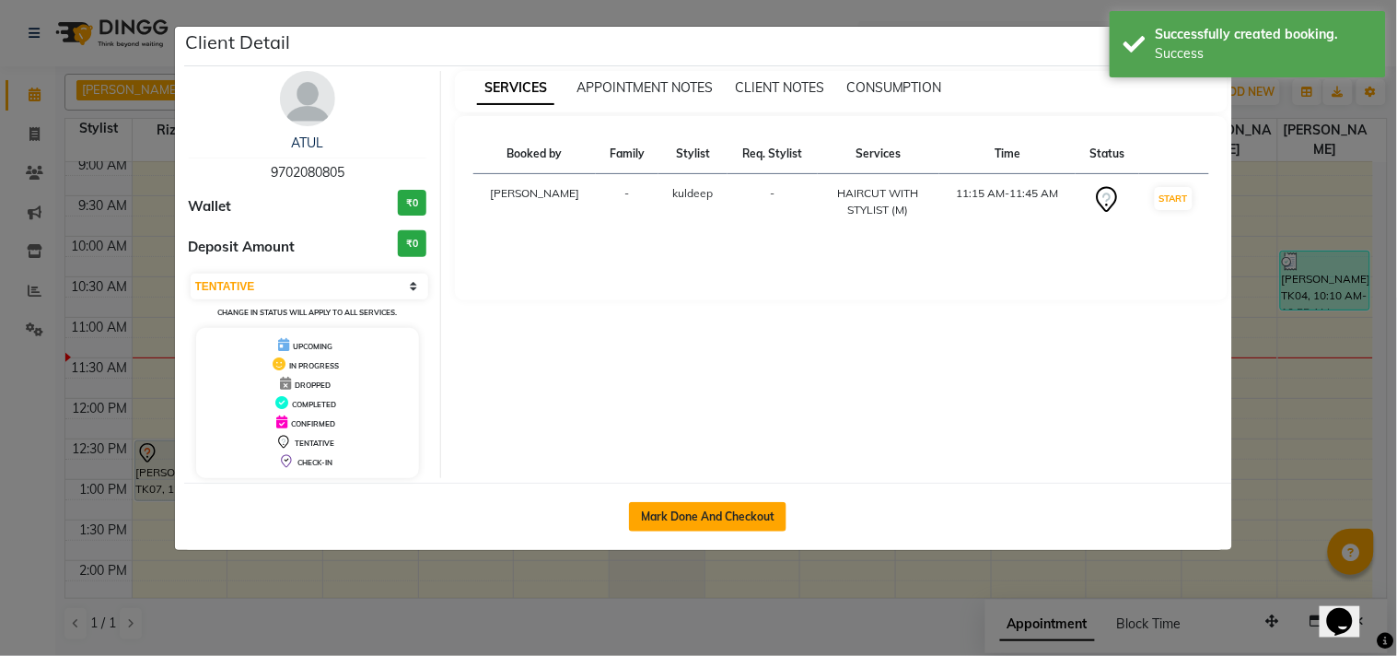
click at [670, 523] on button "Mark Done And Checkout" at bounding box center [707, 516] width 157 height 29
select select "service"
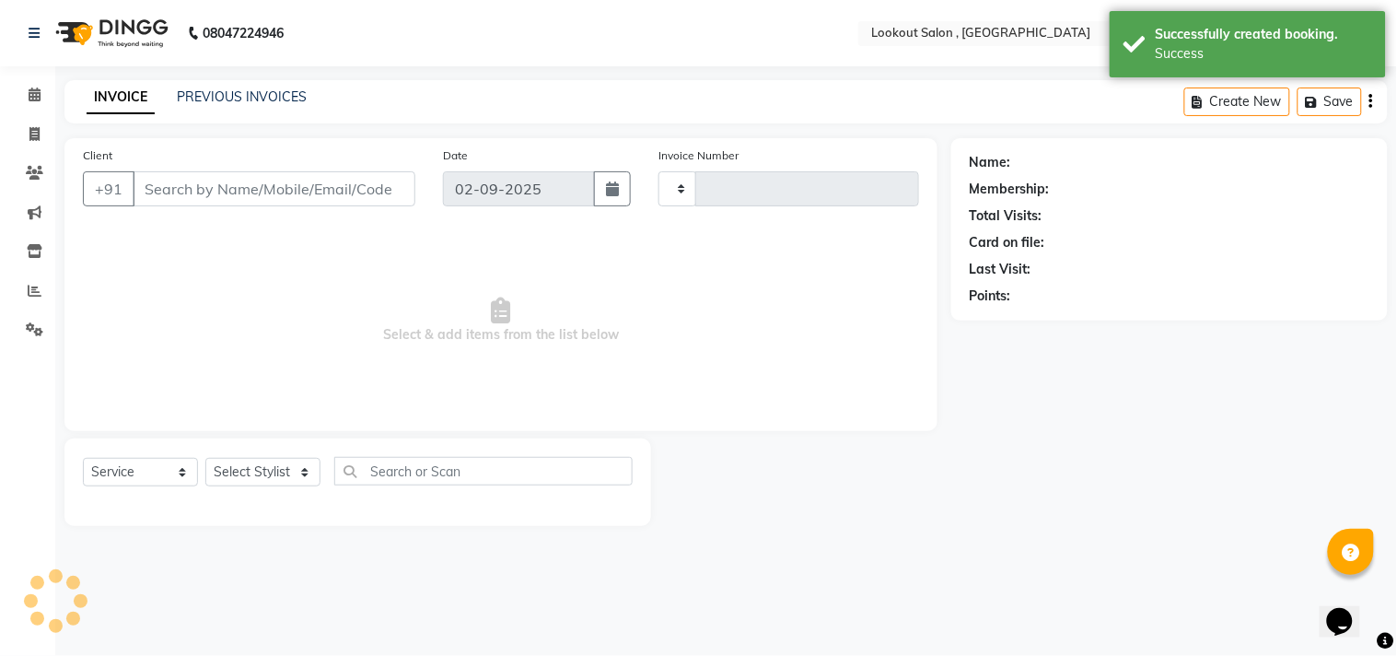
type input "6148"
select select "151"
type input "9702080805"
select select "19837"
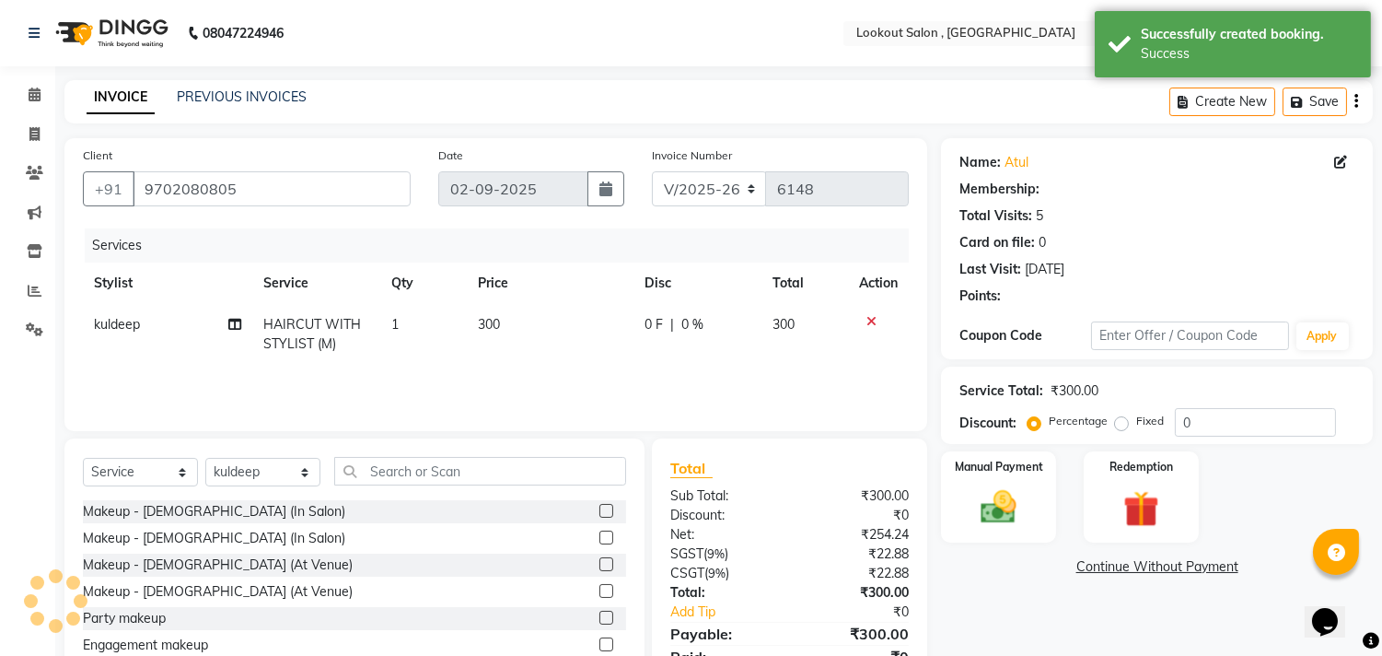
select select "1: Object"
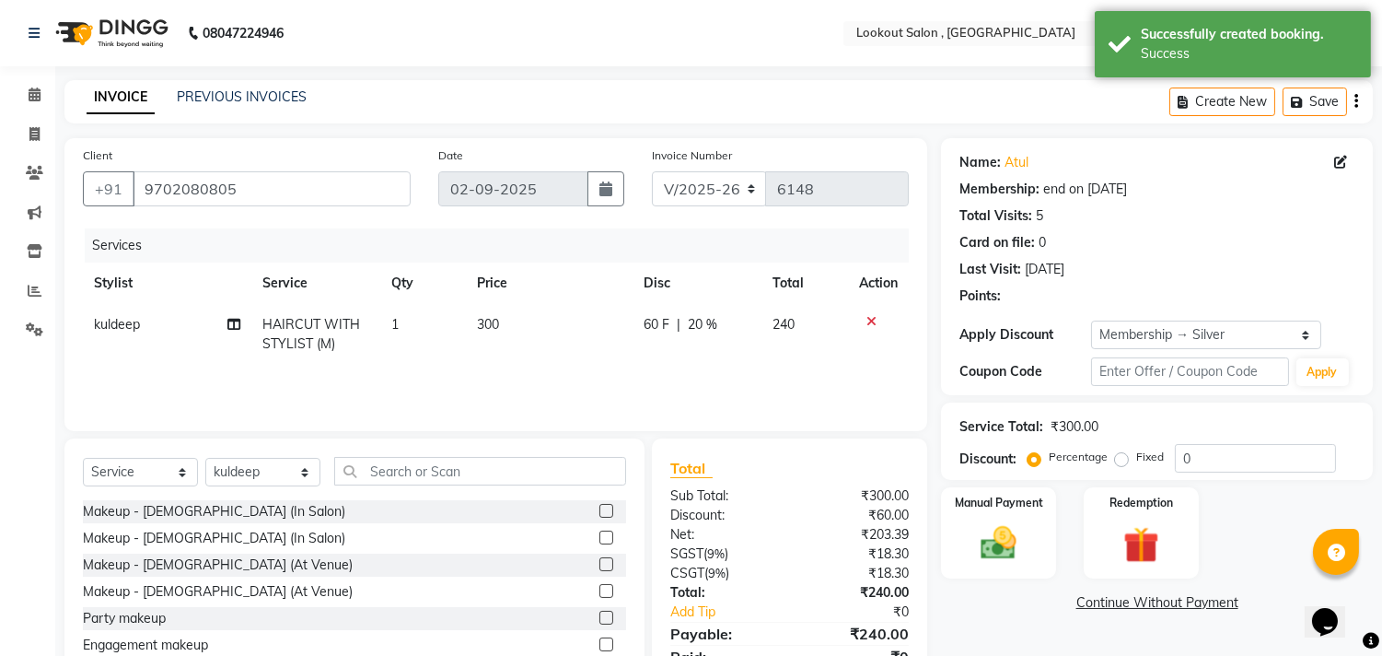
type input "20"
click at [126, 326] on span "kuldeep" at bounding box center [117, 324] width 46 height 17
select select "19837"
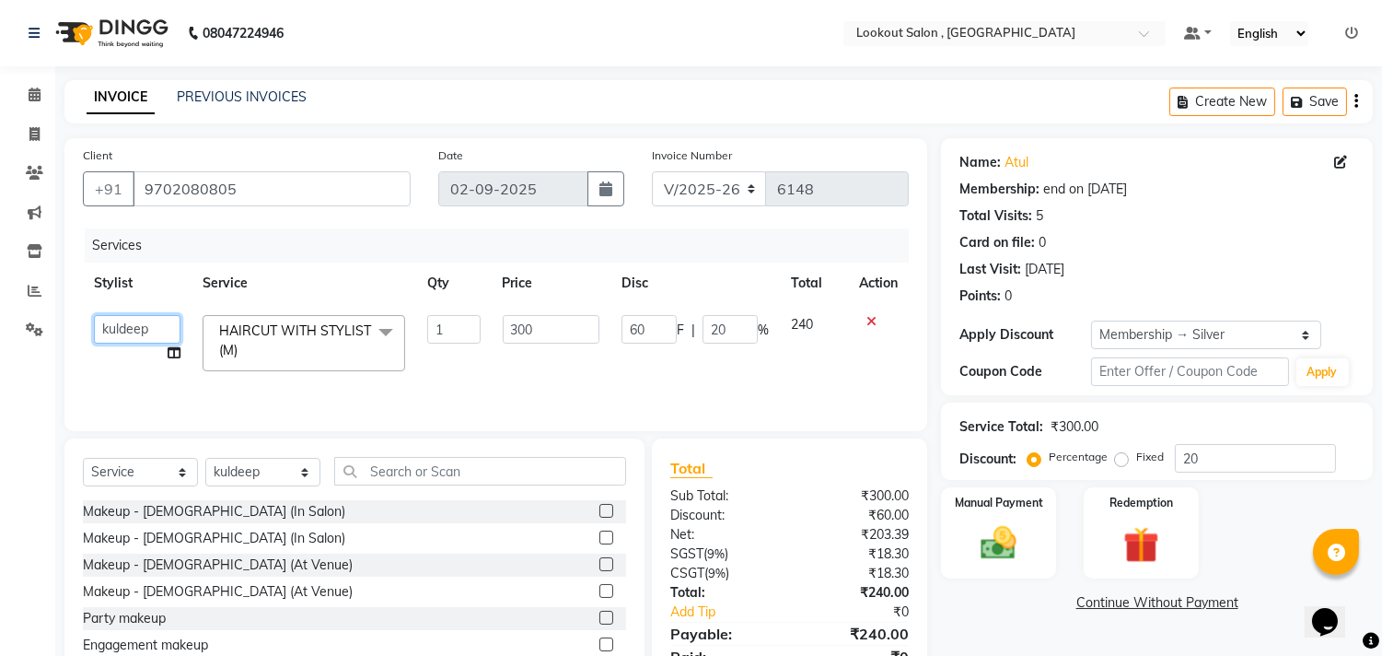
click at [140, 327] on select "Alizah Bangi ARMAN KASSAR jishan shekh KRISHNA SHAH kuldeep NANDINI GUPTA NIPUL…" at bounding box center [137, 329] width 87 height 29
select select "88368"
click at [1004, 537] on img at bounding box center [999, 543] width 61 height 43
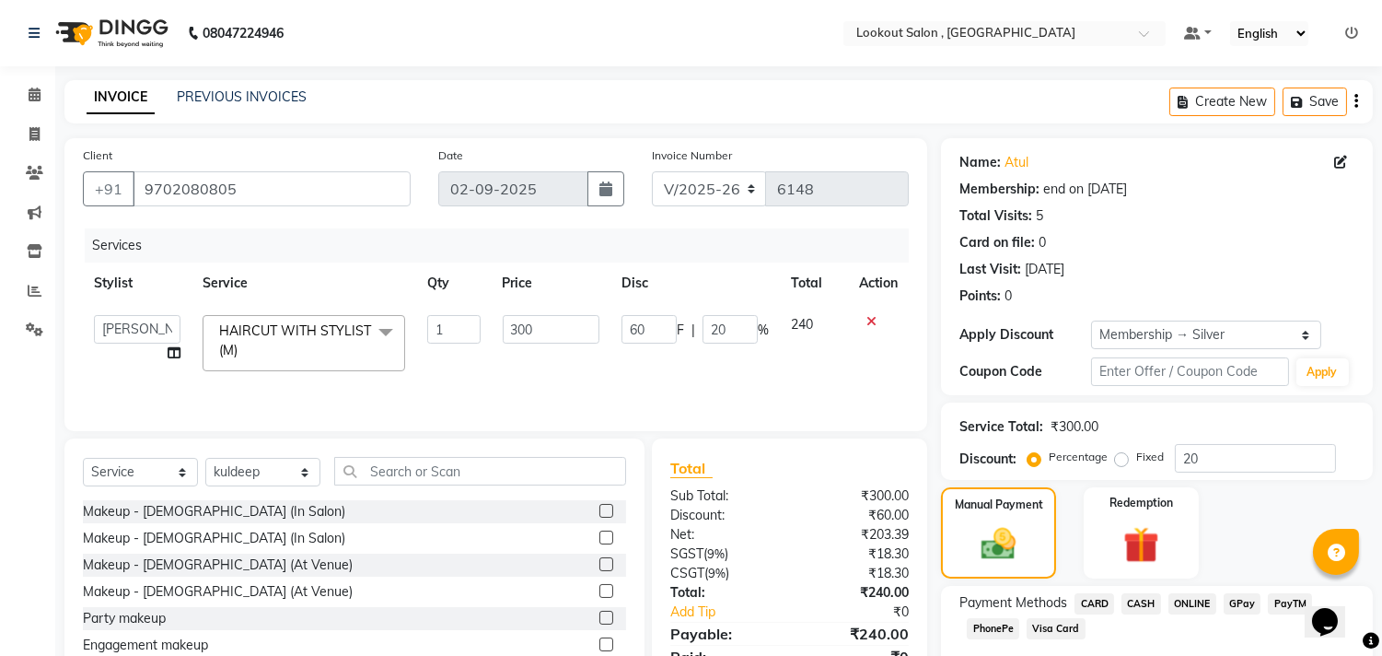
scroll to position [105, 0]
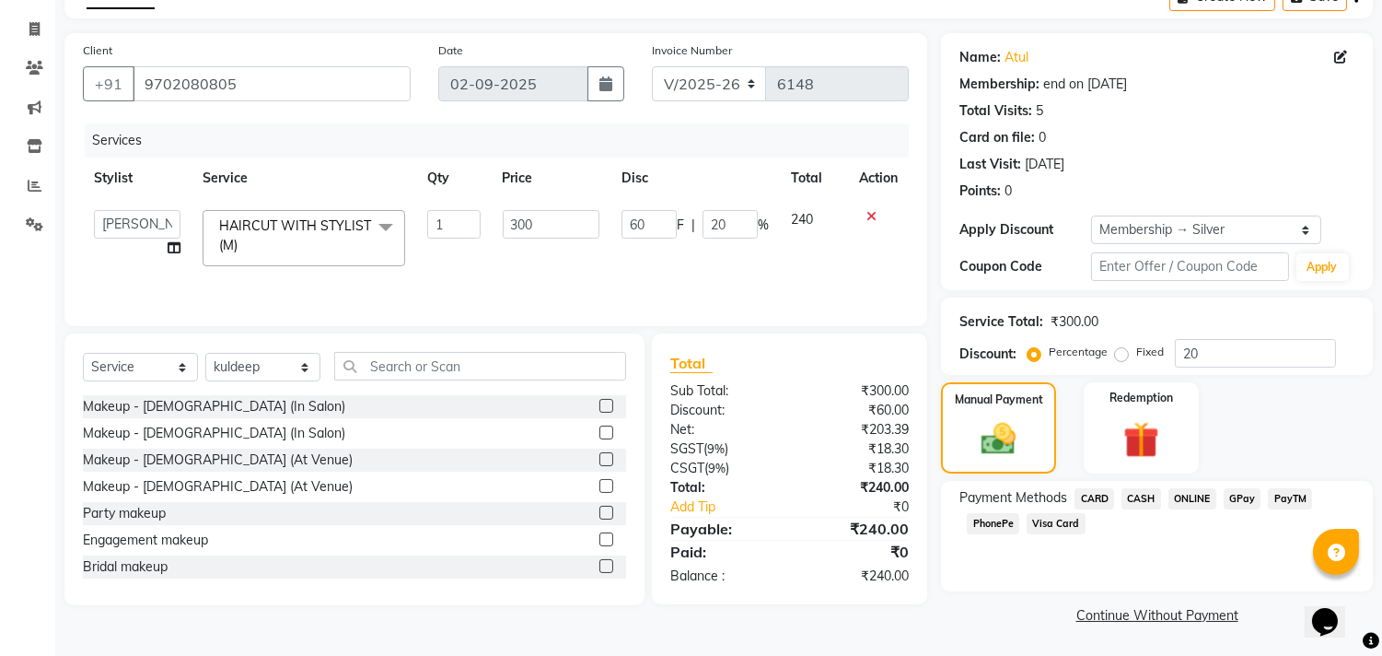
click at [1190, 498] on span "ONLINE" at bounding box center [1193, 498] width 48 height 21
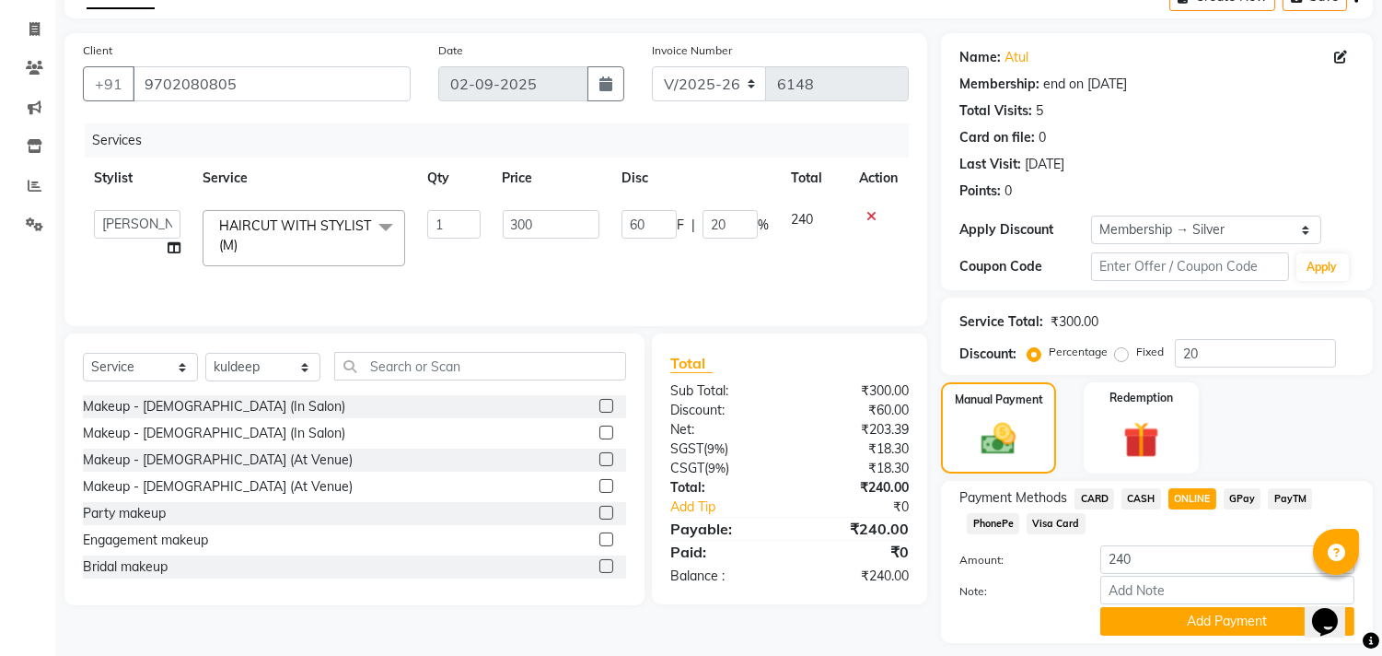
scroll to position [157, 0]
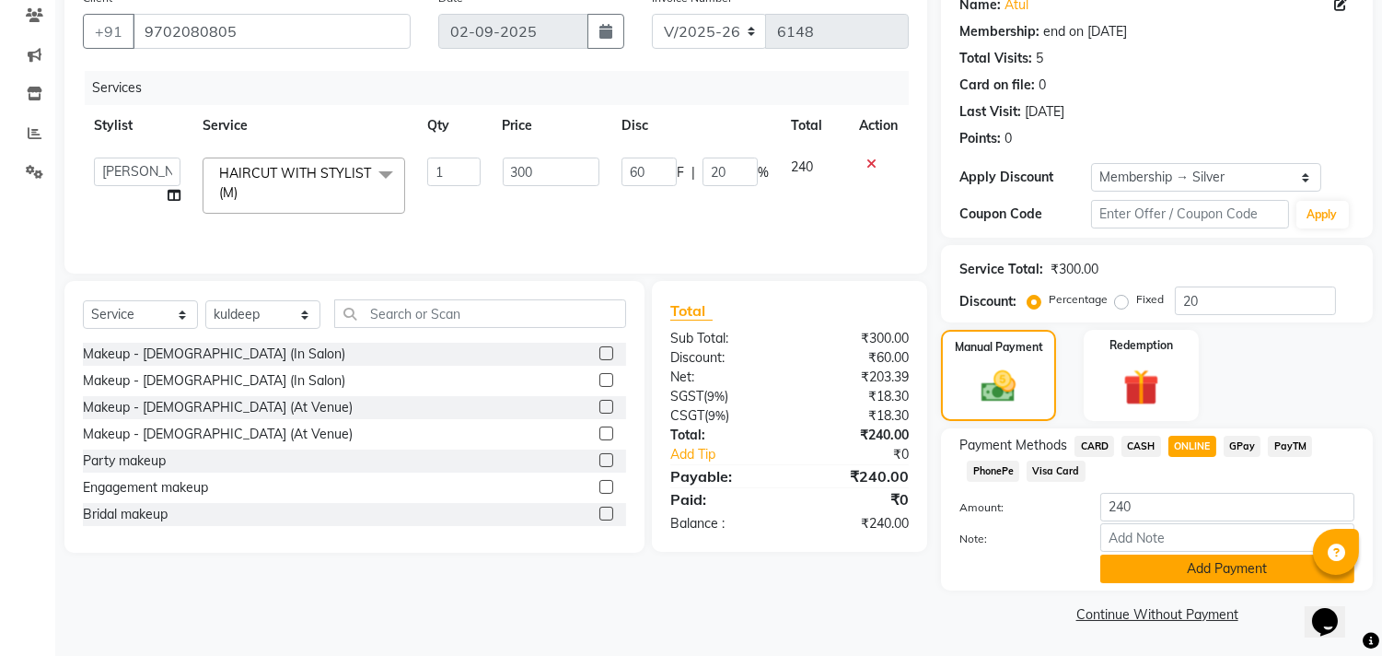
click at [1175, 569] on button "Add Payment" at bounding box center [1228, 568] width 254 height 29
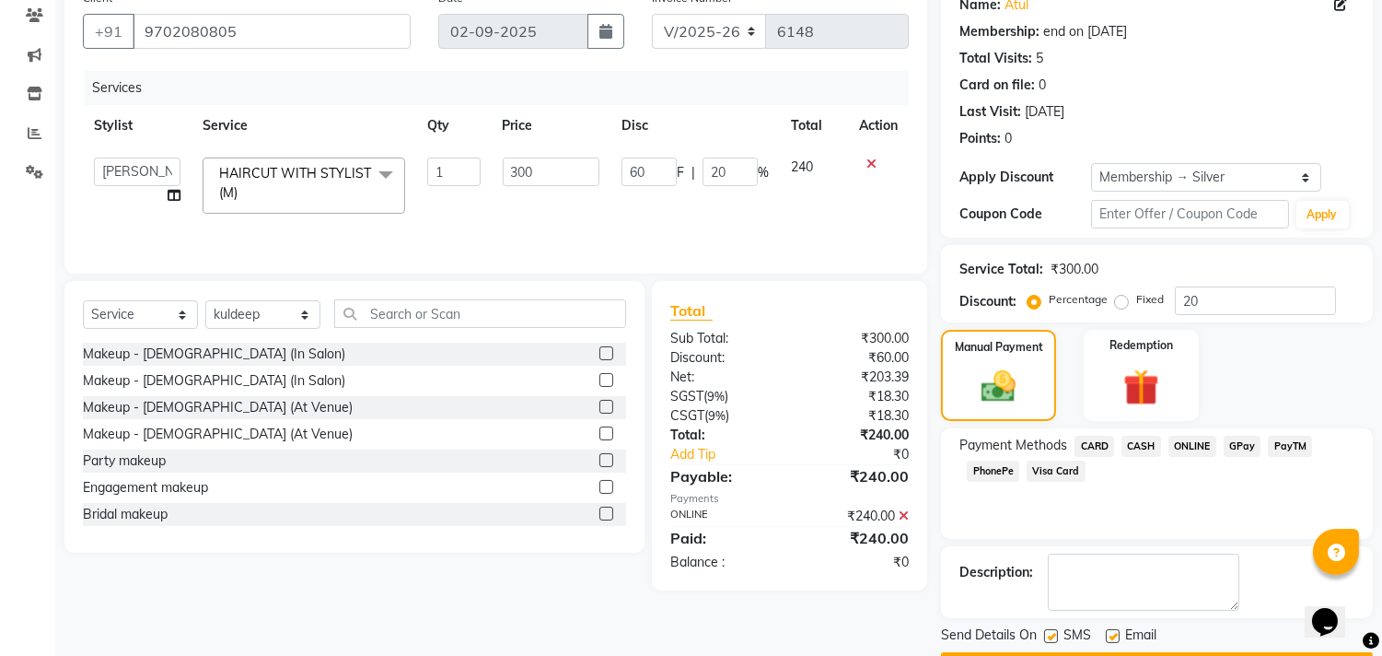
scroll to position [209, 0]
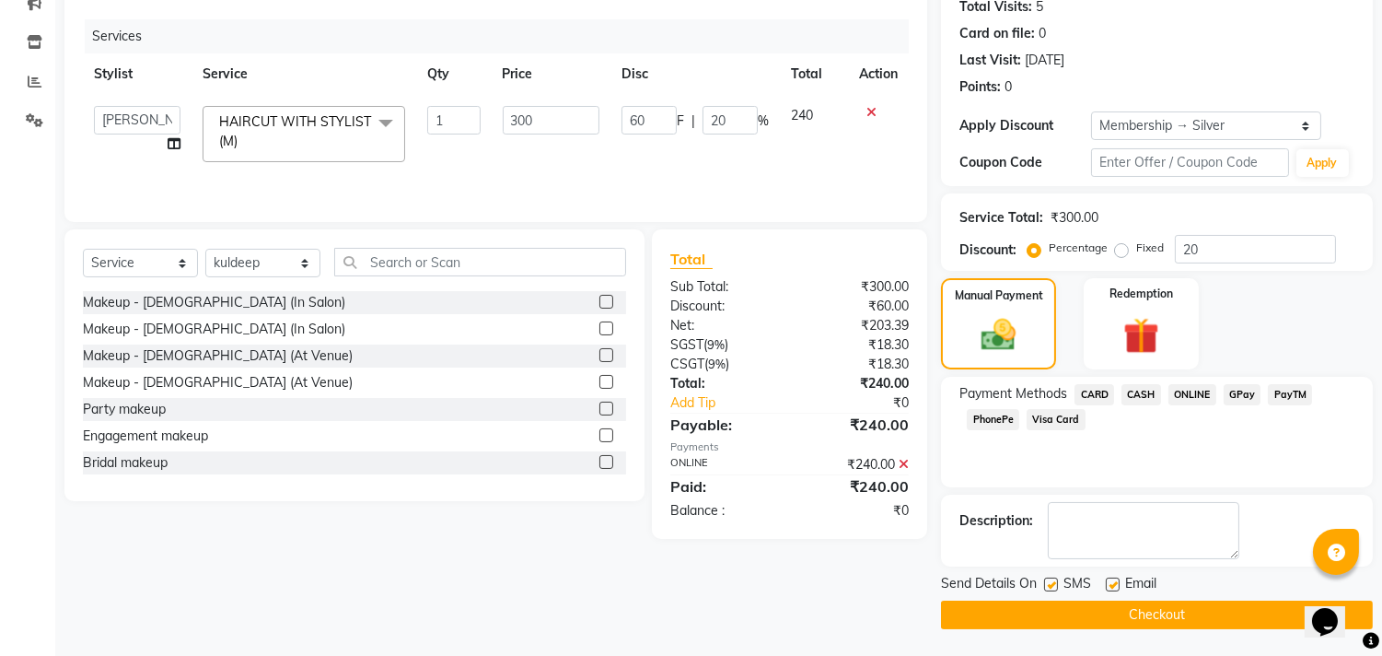
click at [1149, 610] on button "Checkout" at bounding box center [1157, 614] width 432 height 29
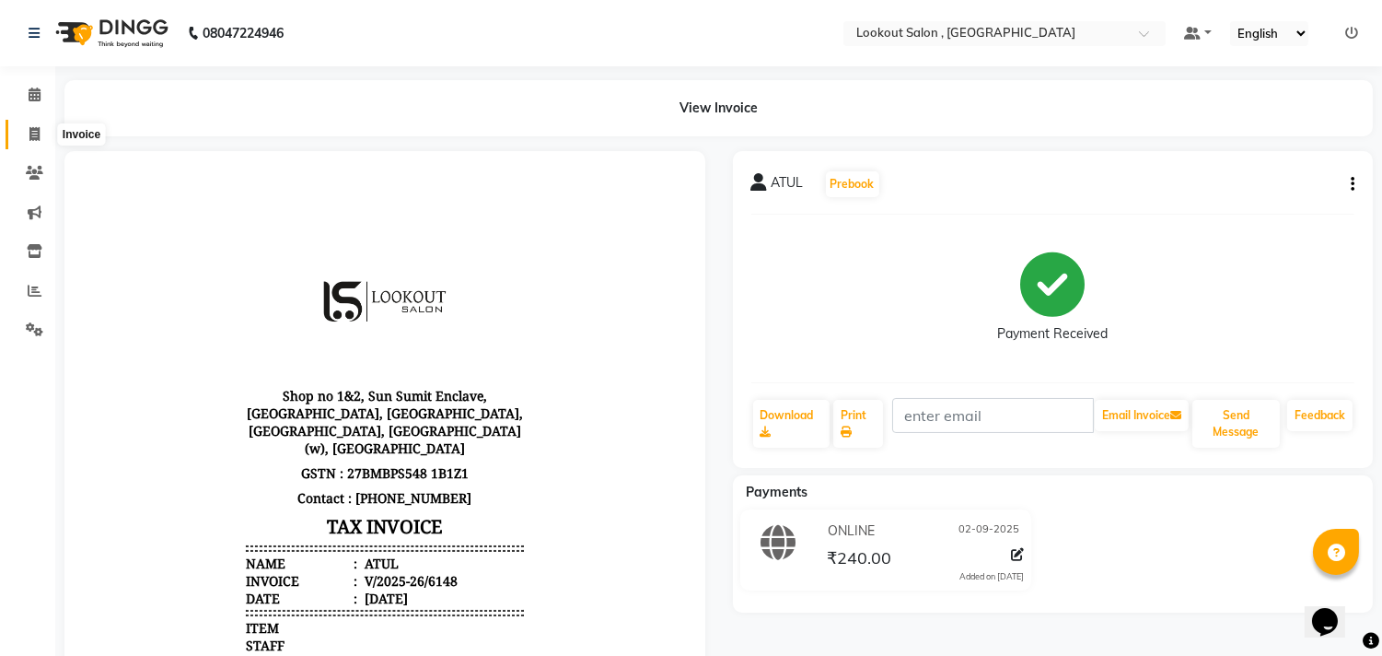
click at [32, 134] on icon at bounding box center [34, 134] width 10 height 14
select select "service"
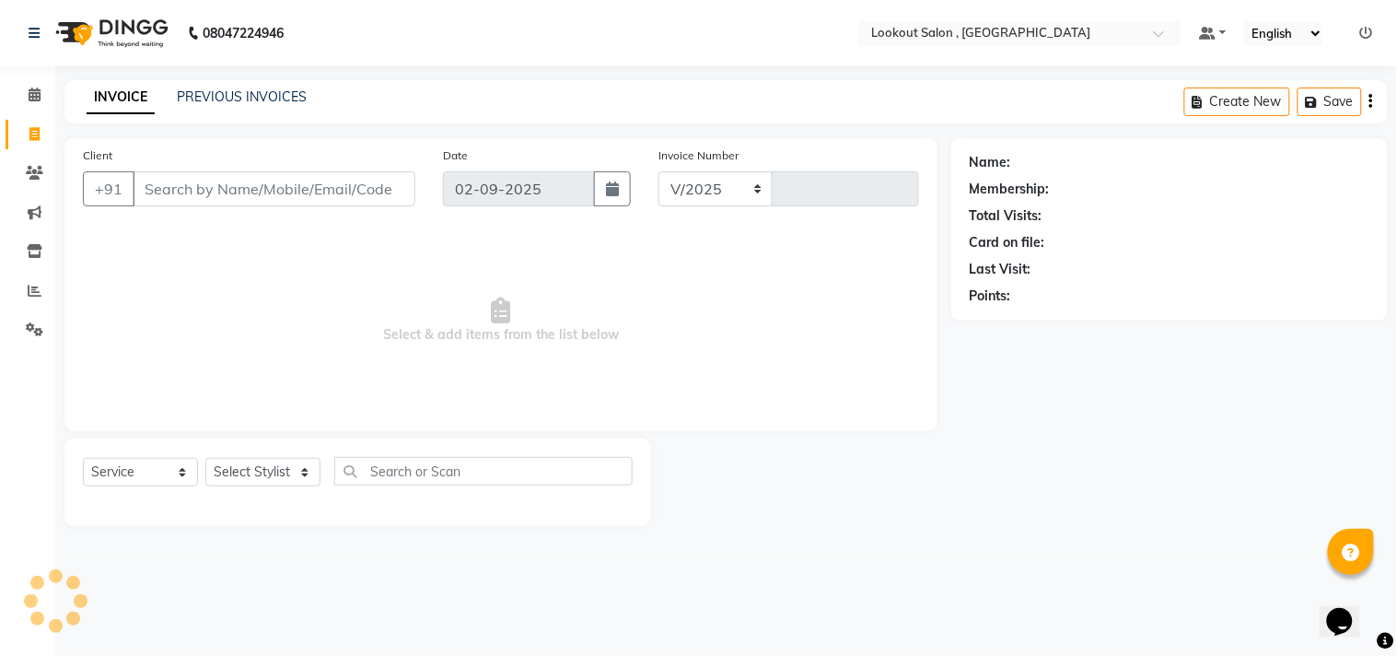
select select "151"
type input "6149"
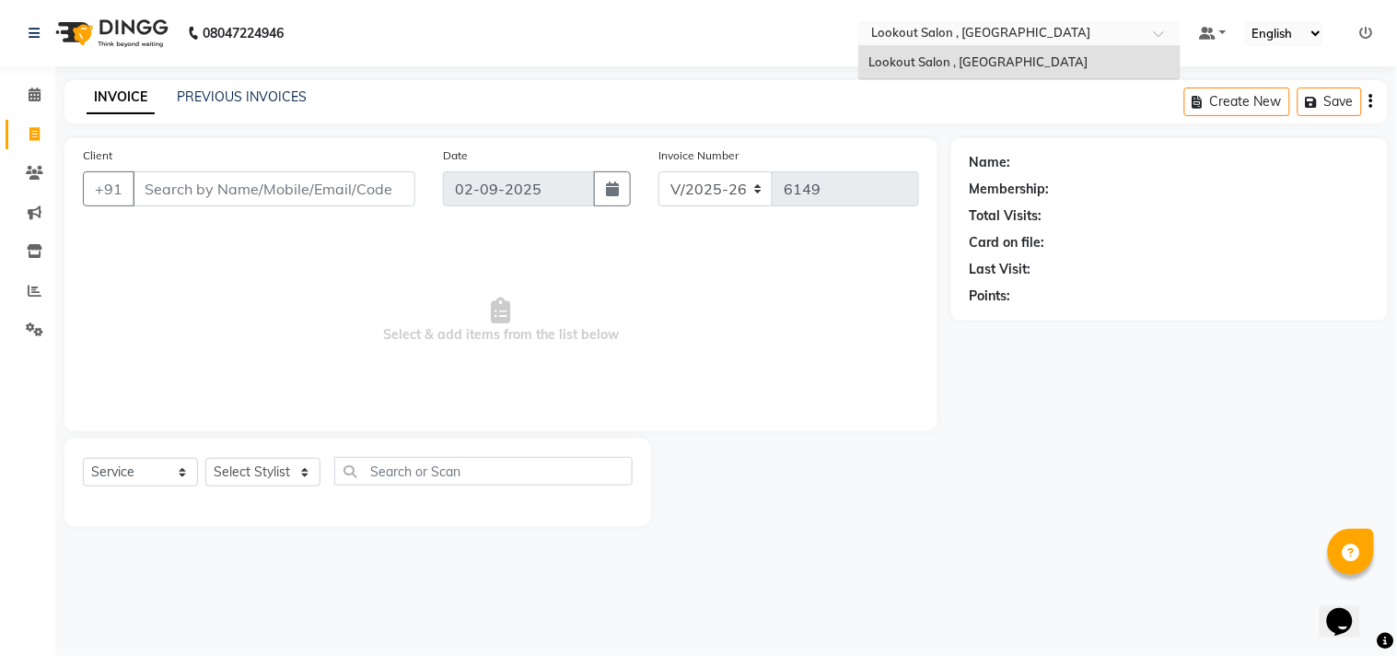
click at [1131, 33] on input "text" at bounding box center [1001, 35] width 267 height 18
click at [1102, 62] on div "Lookout Salon , [GEOGRAPHIC_DATA]" at bounding box center [1019, 62] width 320 height 33
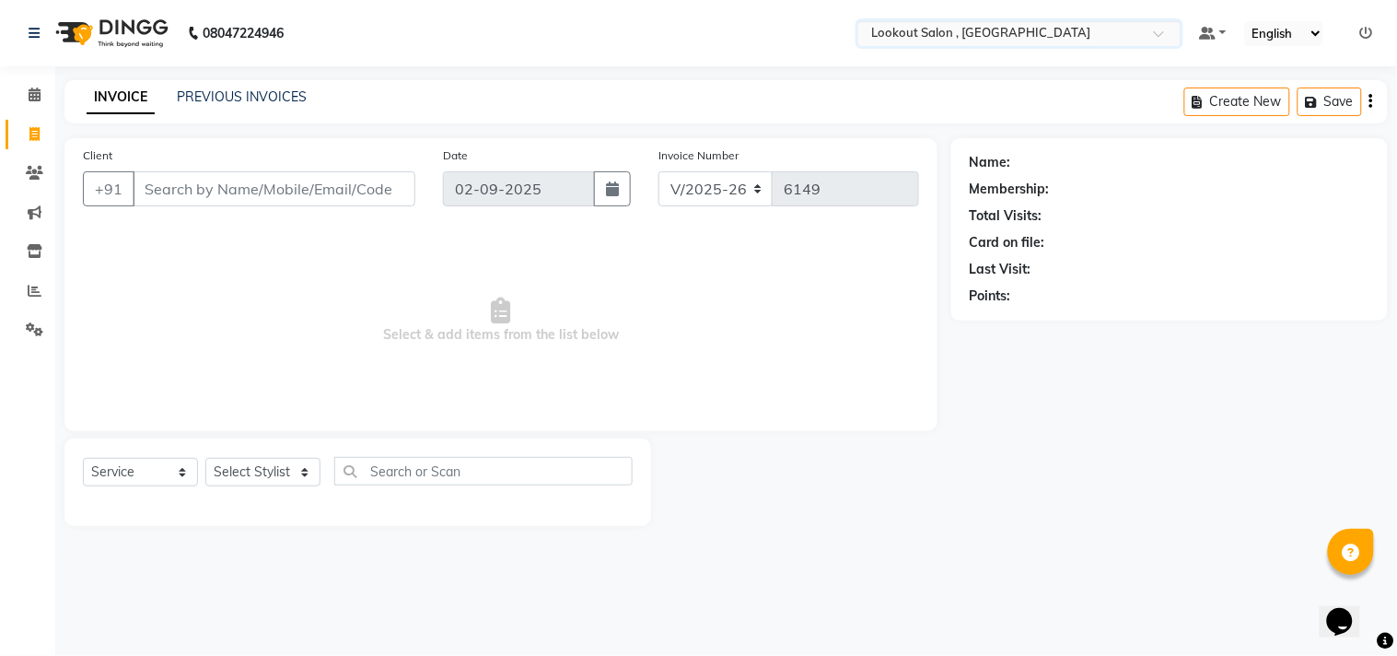
click at [1038, 39] on input "text" at bounding box center [1001, 35] width 267 height 18
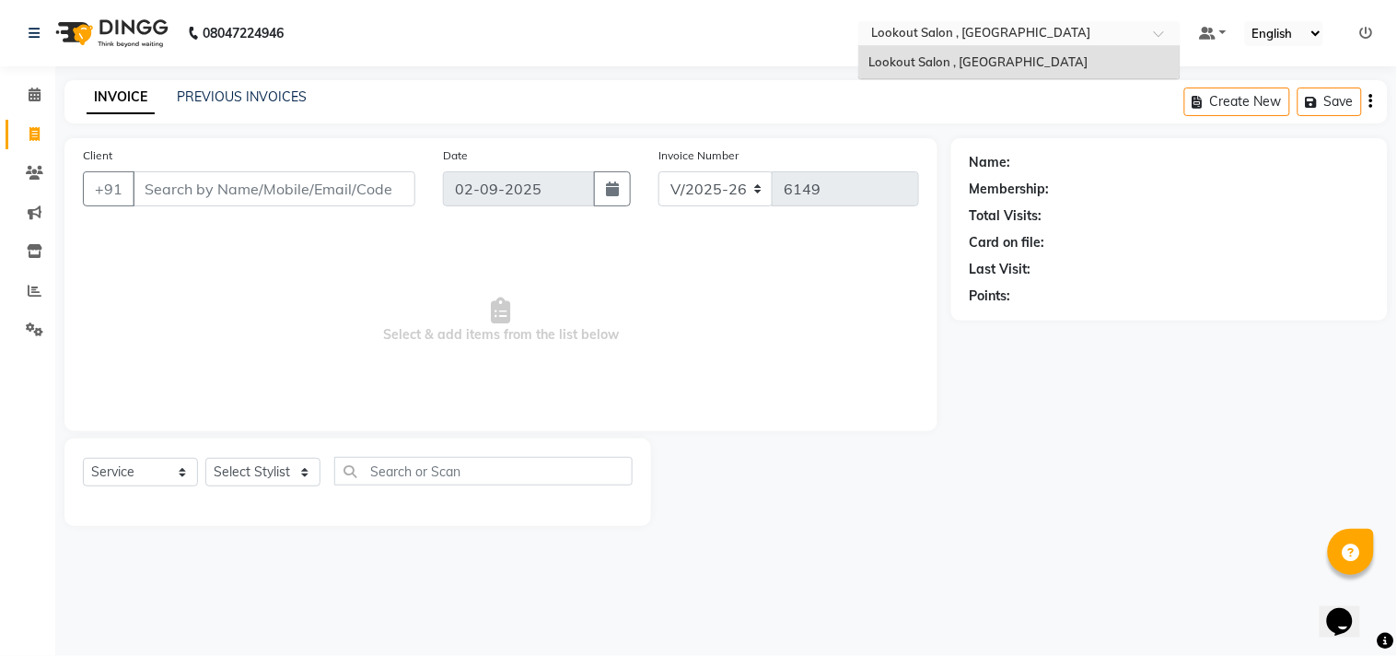
click at [1038, 39] on input "text" at bounding box center [1001, 35] width 267 height 18
click at [776, 50] on nav "08047224946 Select Location × Lookout Salon , Chickoowadi Lookout Salon , Chick…" at bounding box center [698, 33] width 1397 height 66
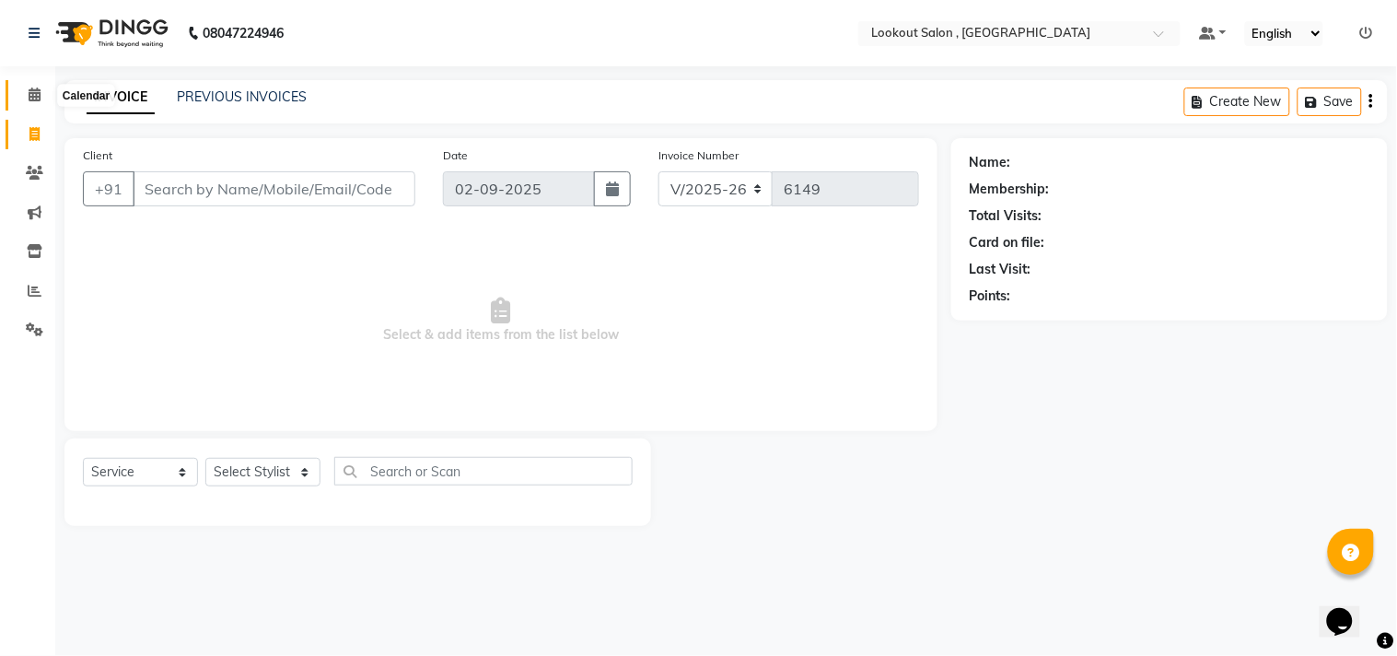
click at [23, 87] on span at bounding box center [34, 95] width 32 height 21
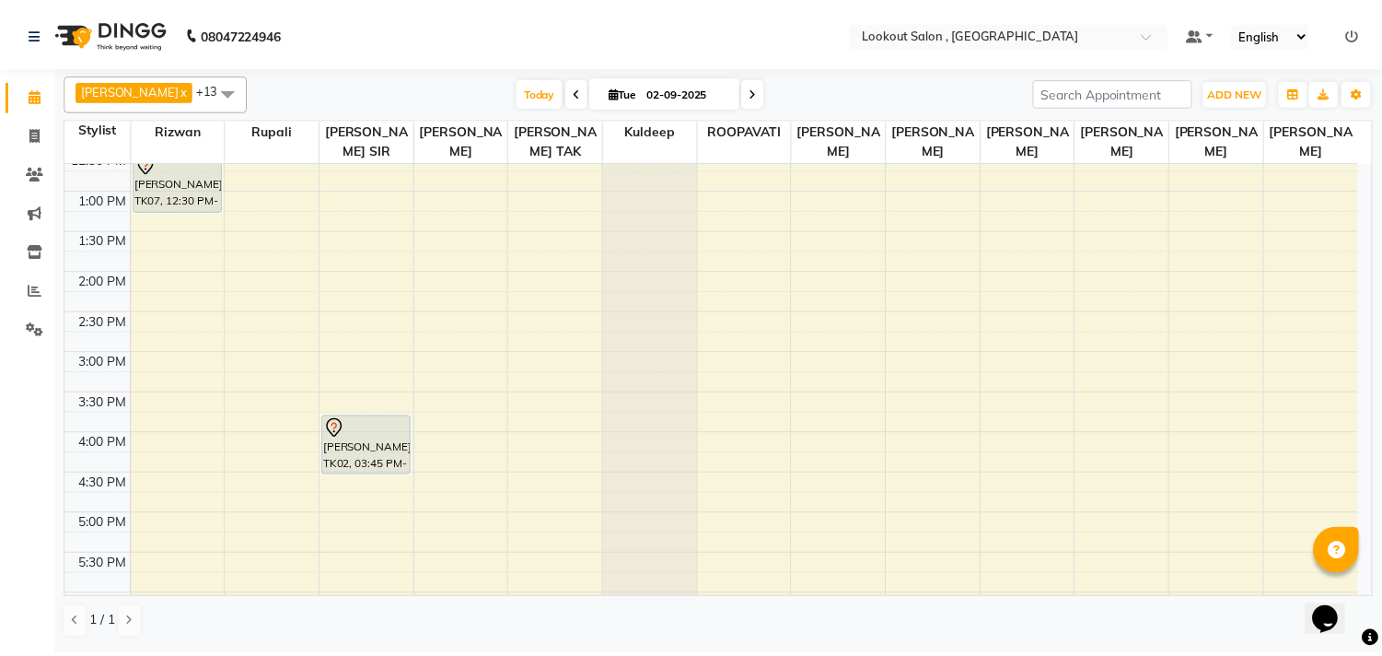
scroll to position [511, 0]
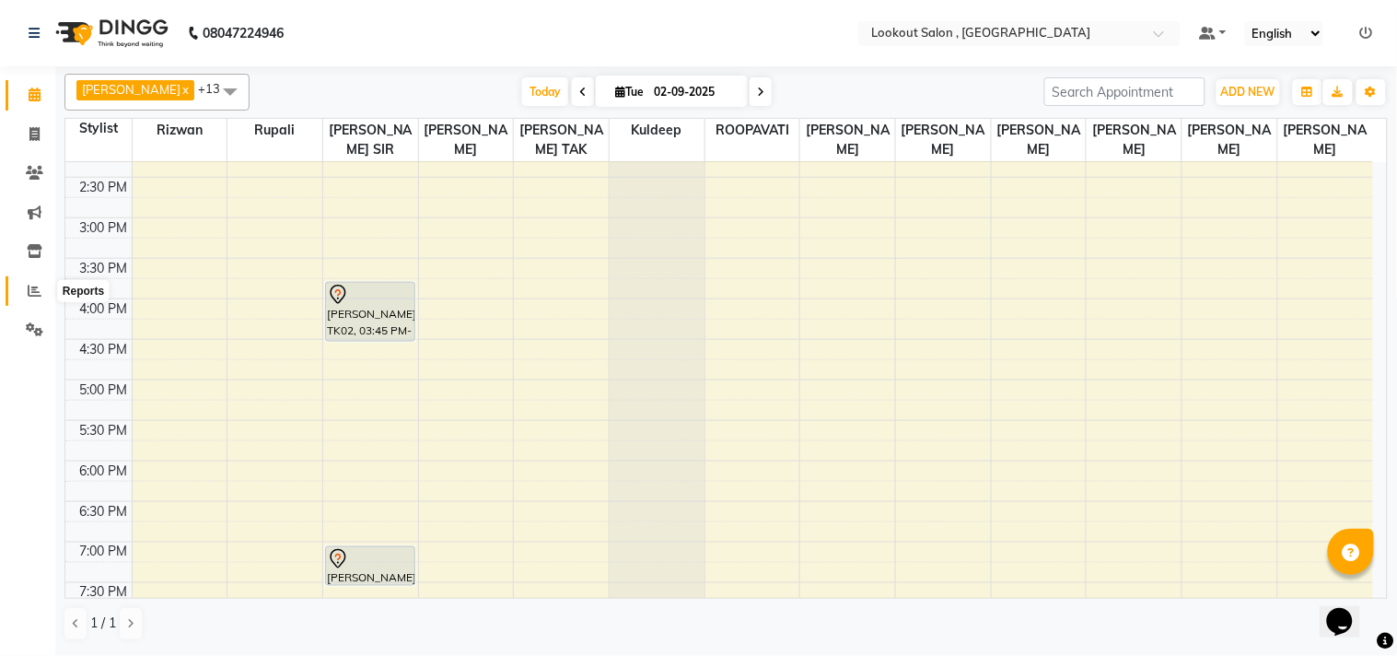
click at [32, 290] on icon at bounding box center [35, 291] width 14 height 14
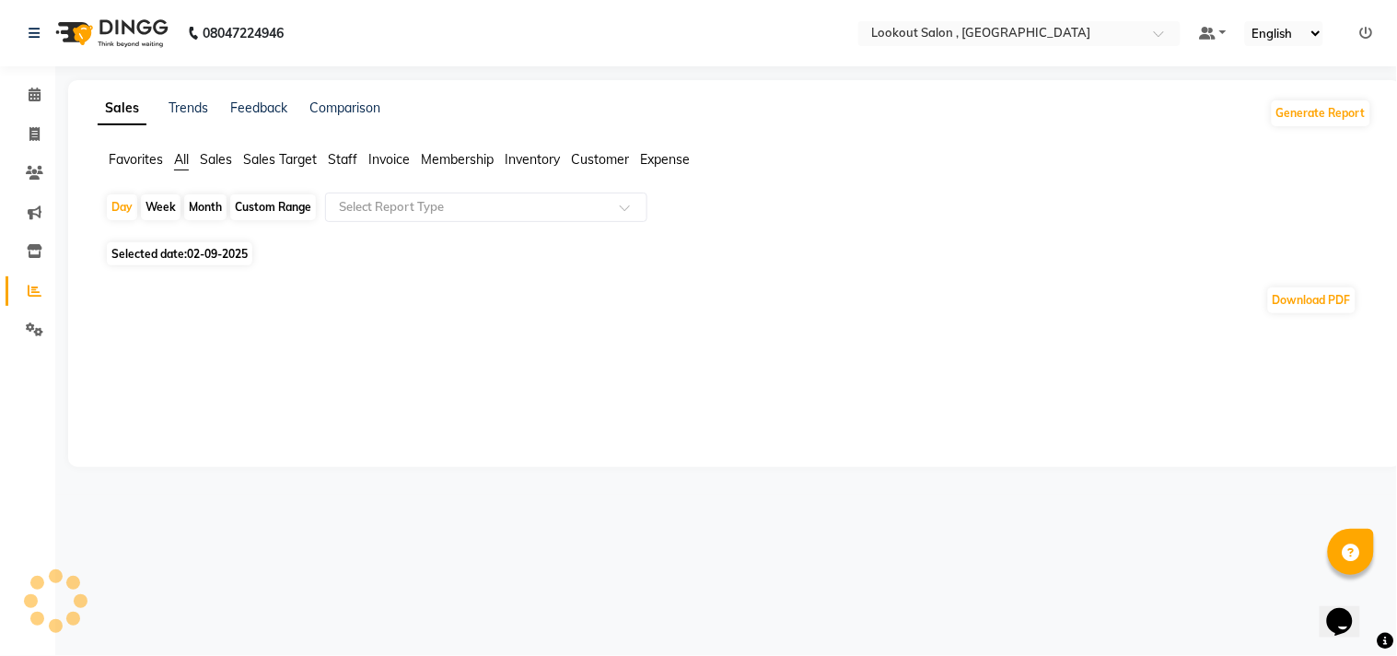
click at [337, 159] on span "Staff" at bounding box center [342, 159] width 29 height 17
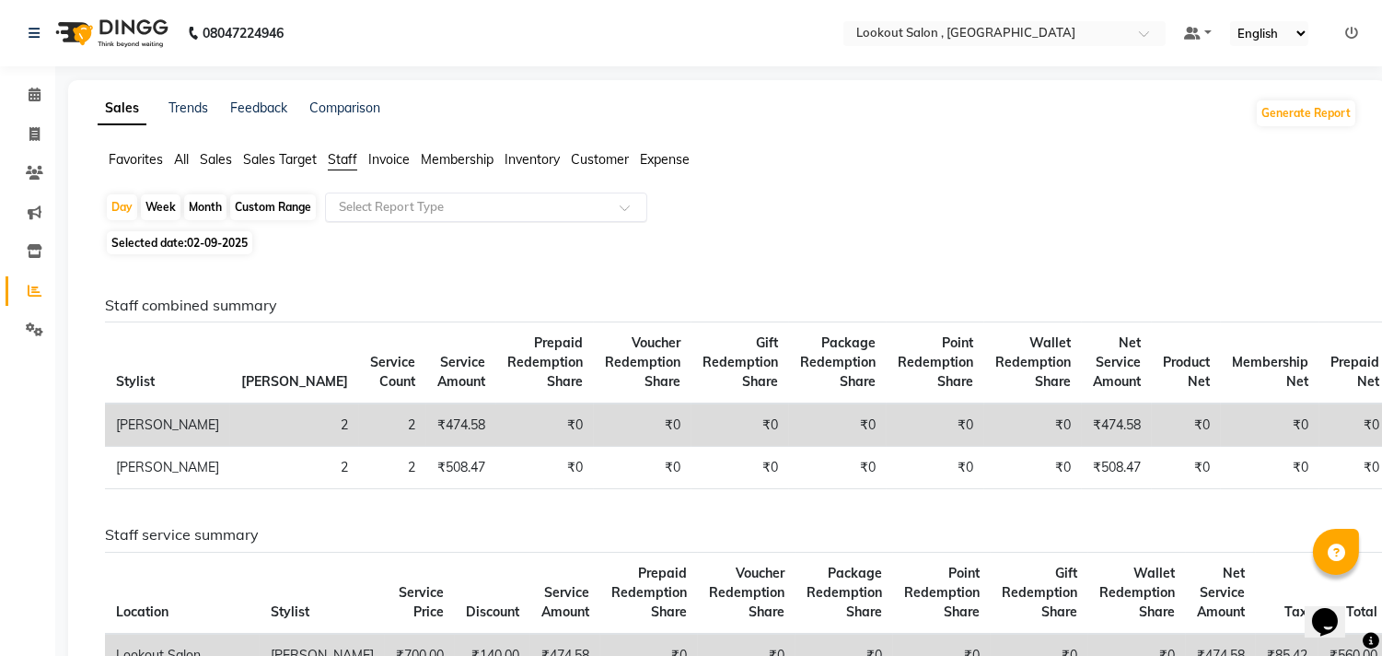
click at [421, 196] on div "Select Report Type" at bounding box center [486, 206] width 322 height 29
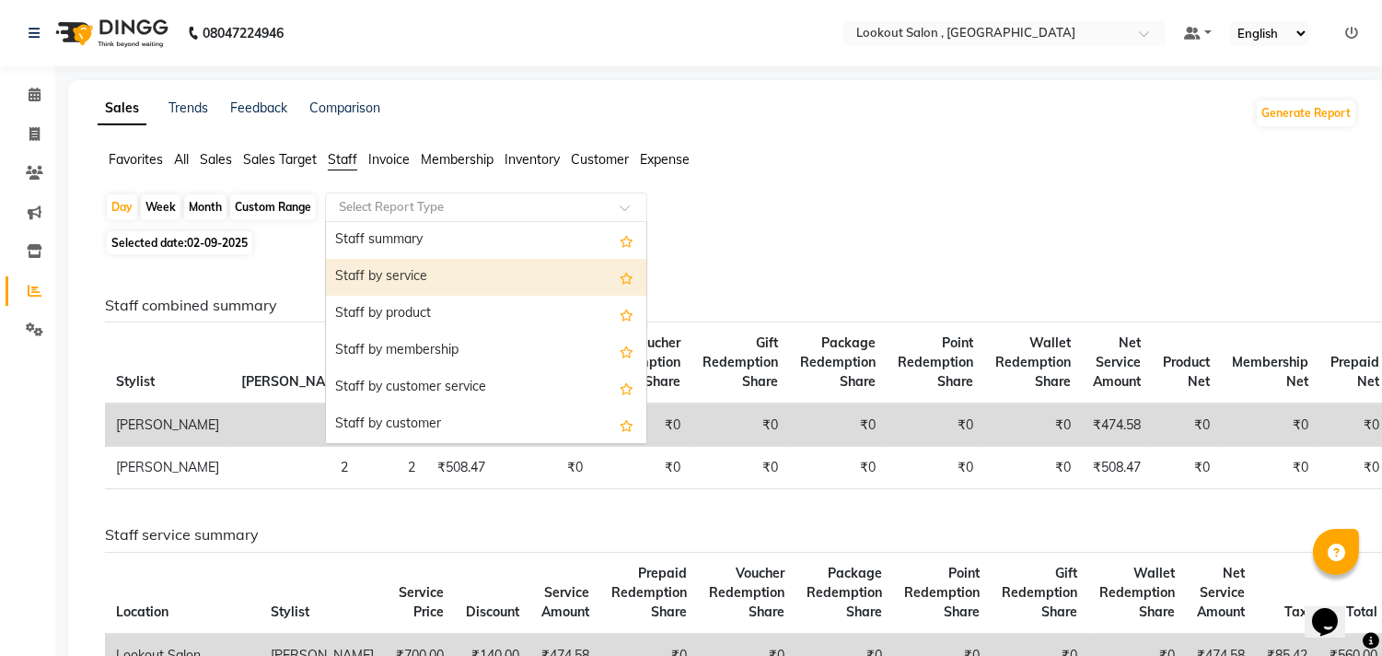
click at [411, 281] on div "Staff by service" at bounding box center [486, 277] width 320 height 37
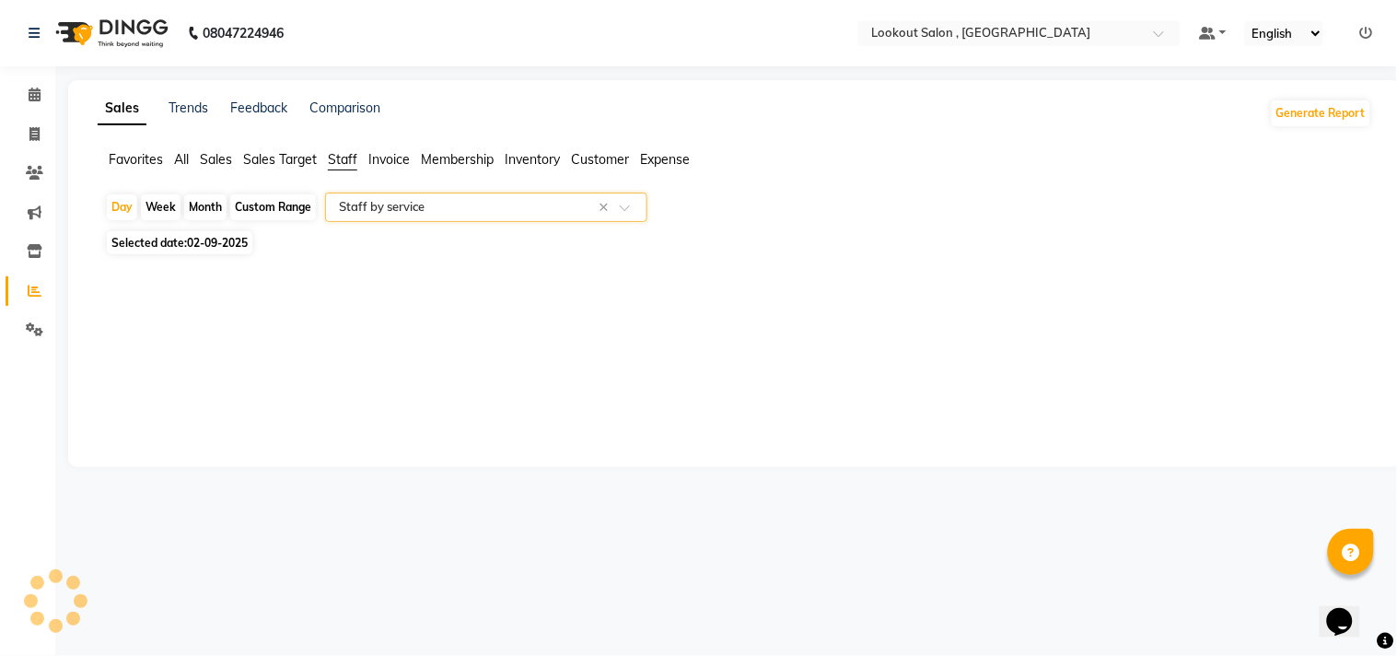
select select "full_report"
select select "csv"
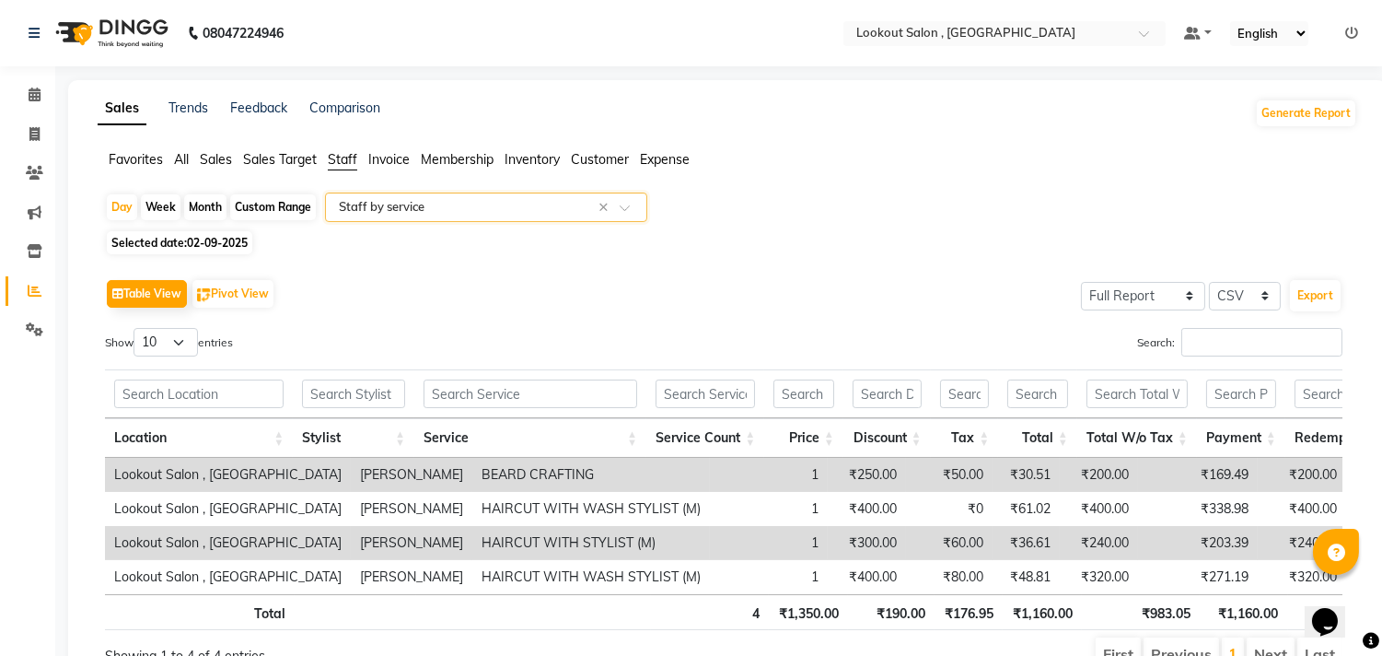
click at [215, 245] on span "02-09-2025" at bounding box center [217, 243] width 61 height 14
select select "9"
select select "2025"
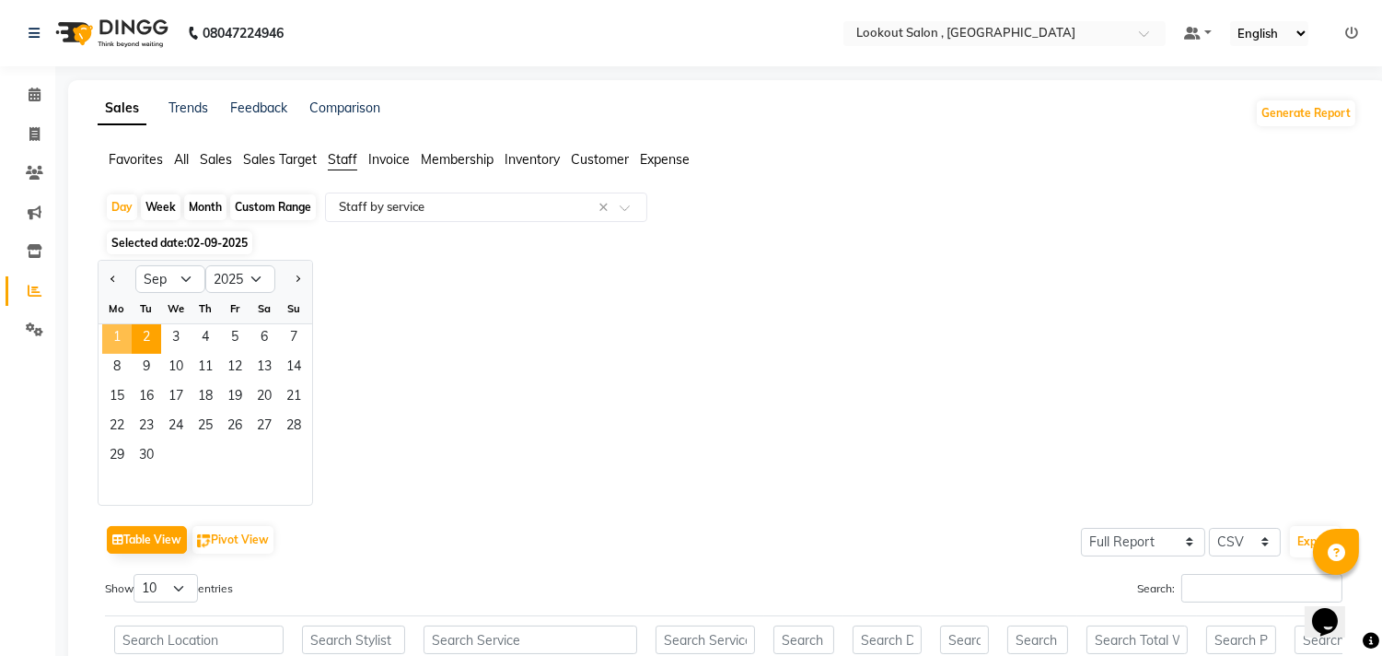
click at [112, 338] on span "1" at bounding box center [116, 338] width 29 height 29
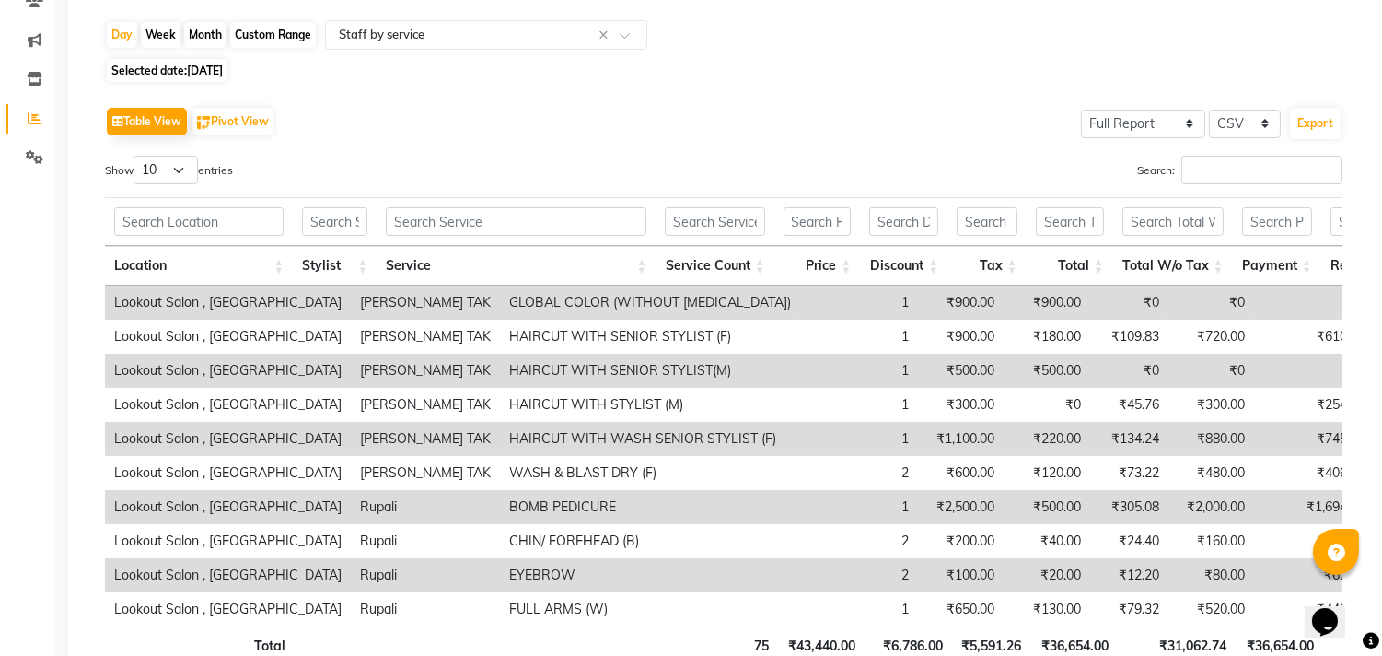
scroll to position [210, 0]
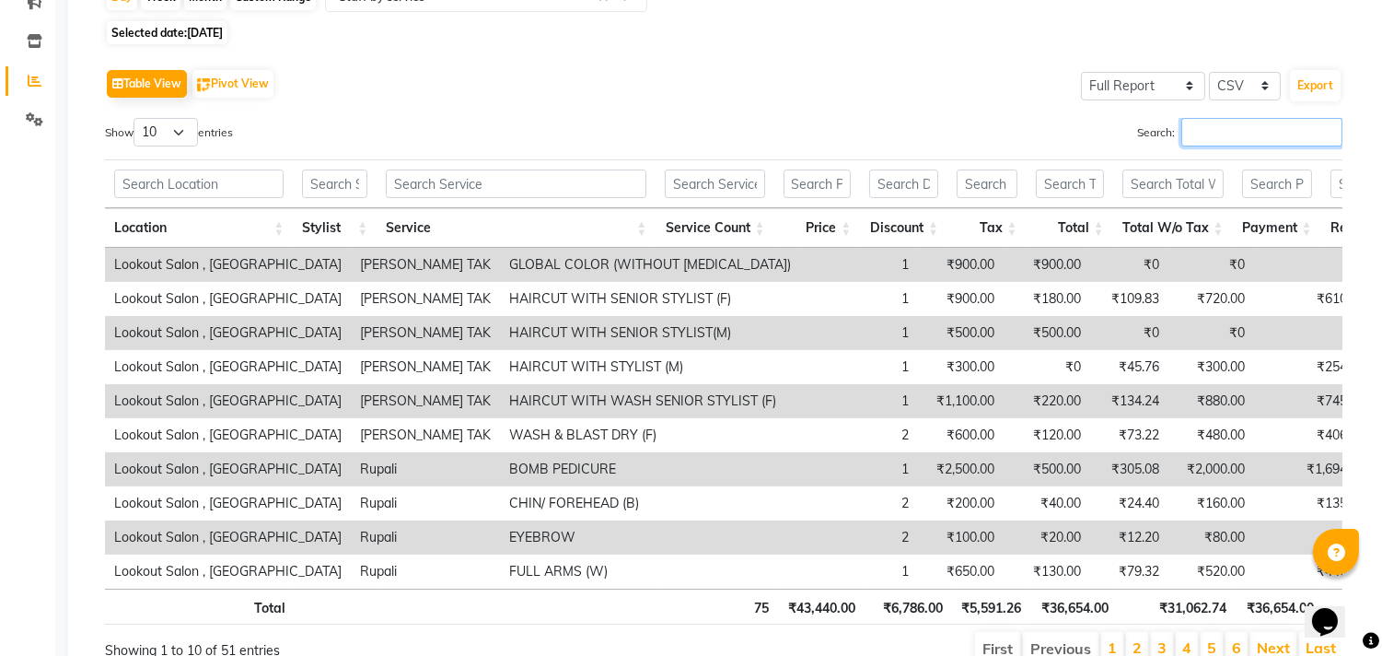
click at [1192, 134] on input "Search:" at bounding box center [1262, 132] width 161 height 29
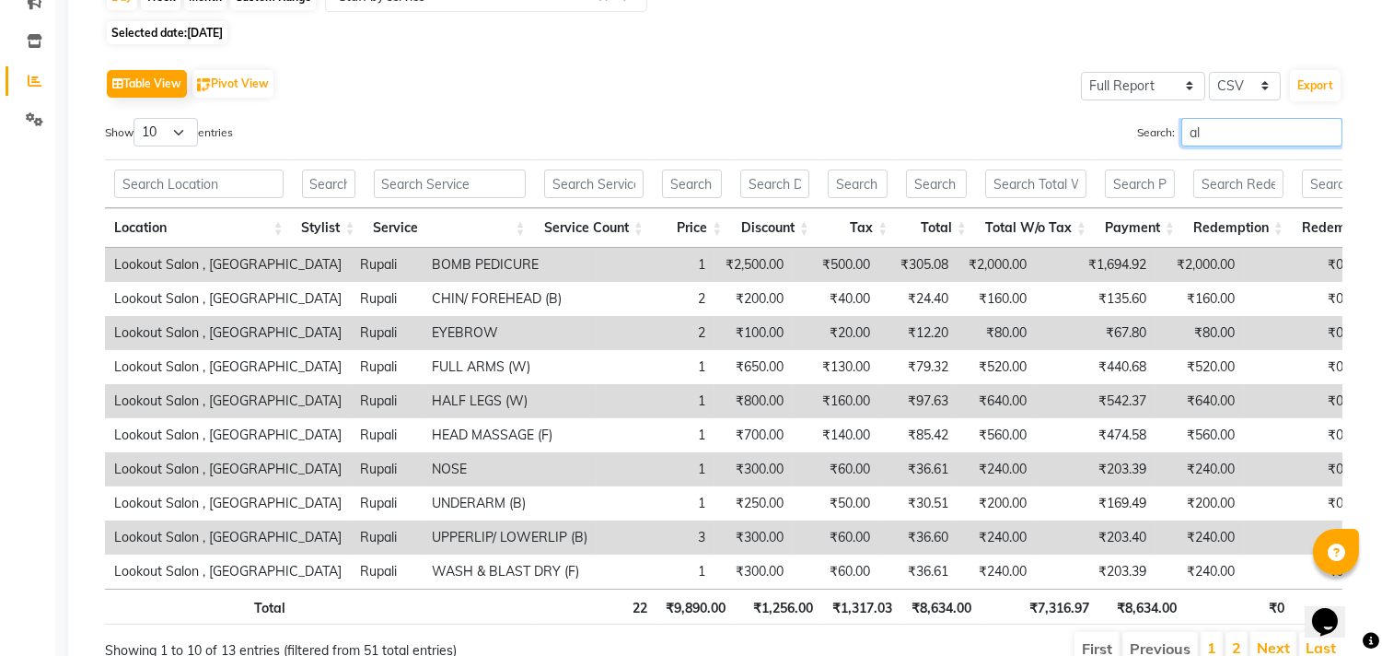
type input "a"
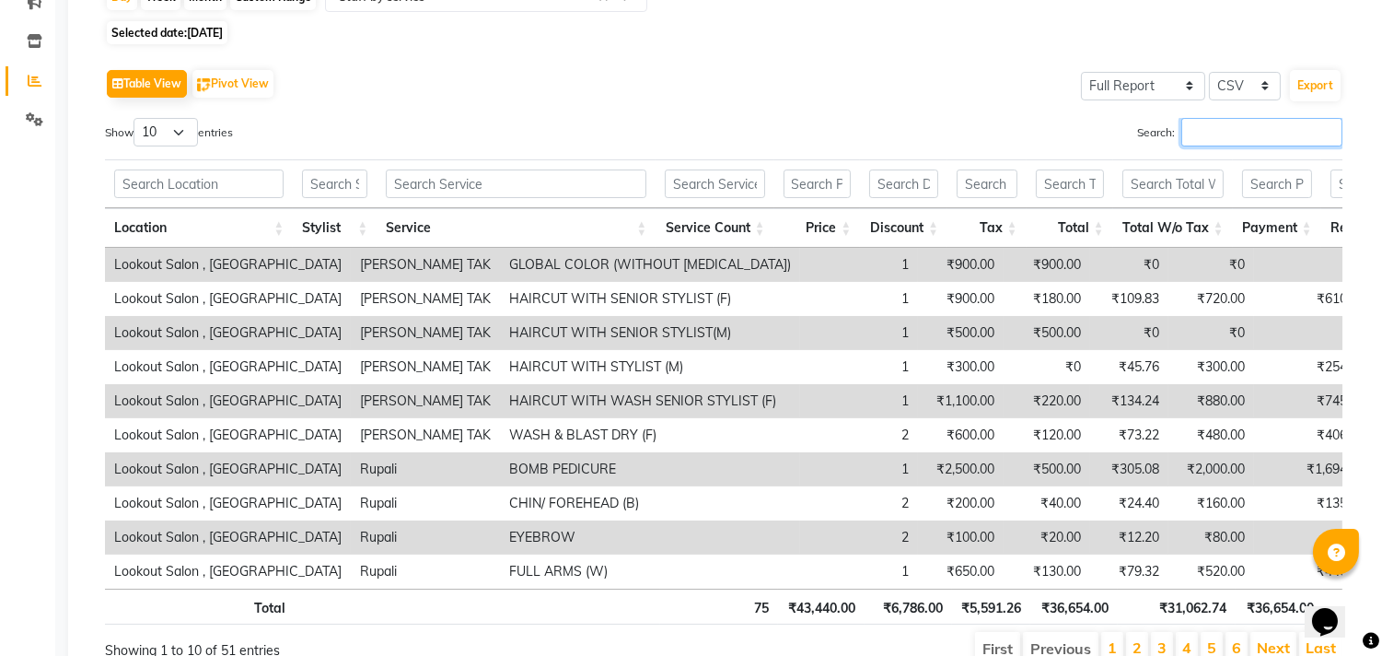
type input "m"
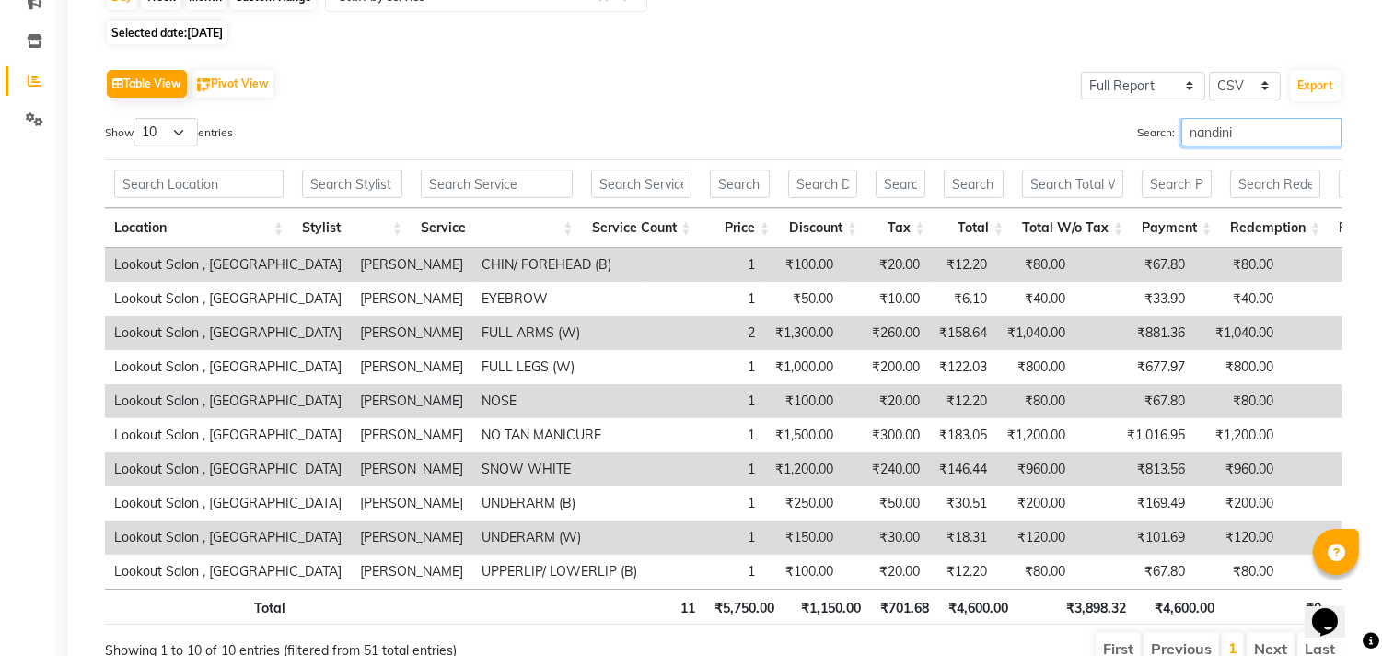
scroll to position [313, 0]
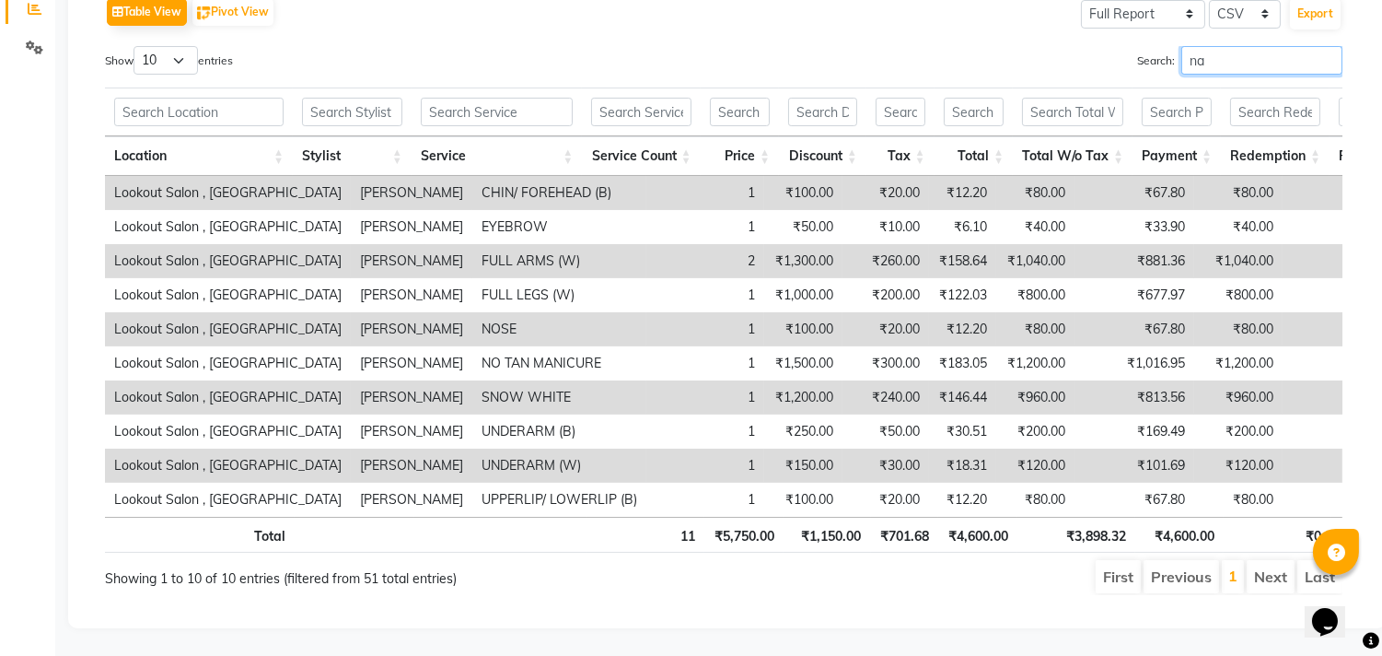
type input "n"
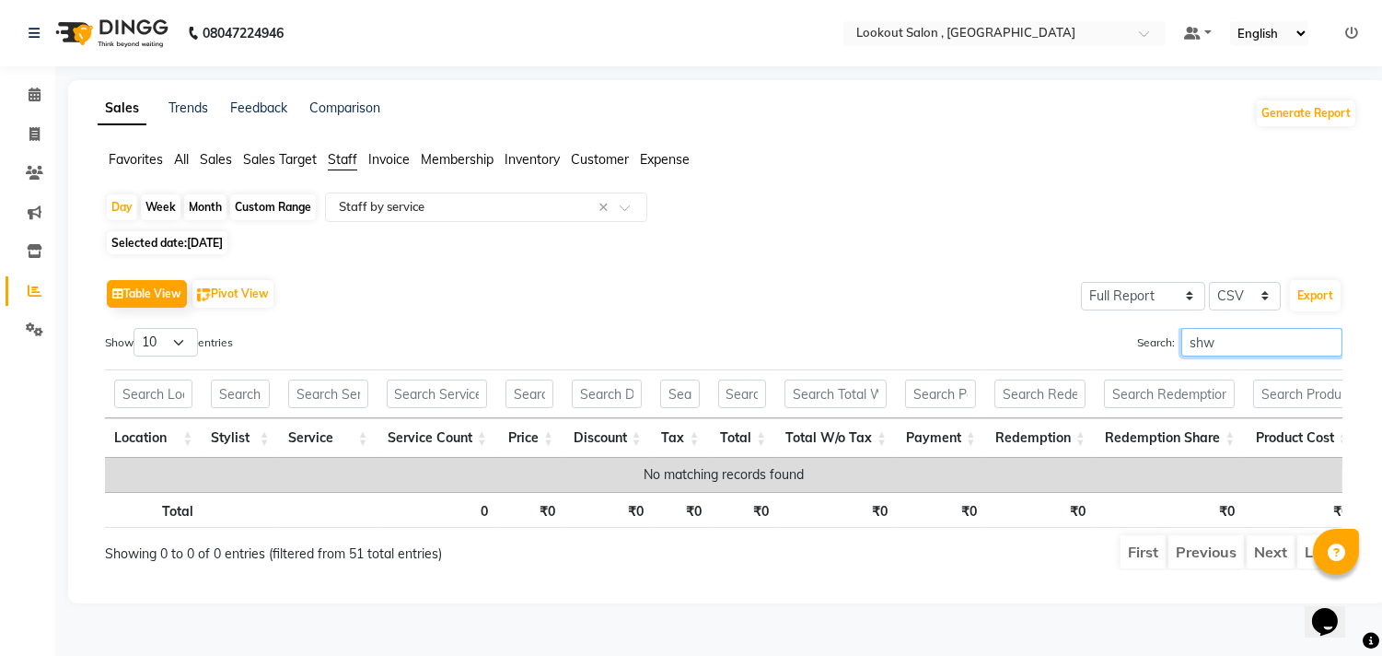
scroll to position [0, 0]
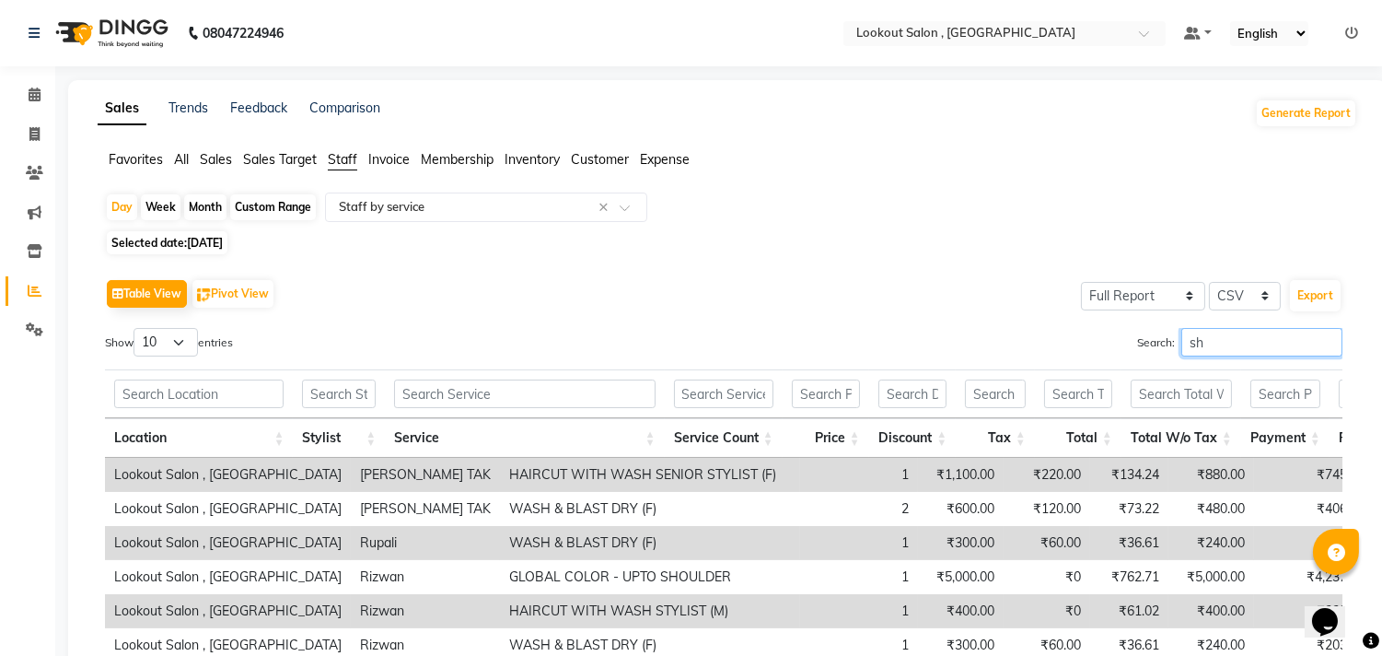
type input "s"
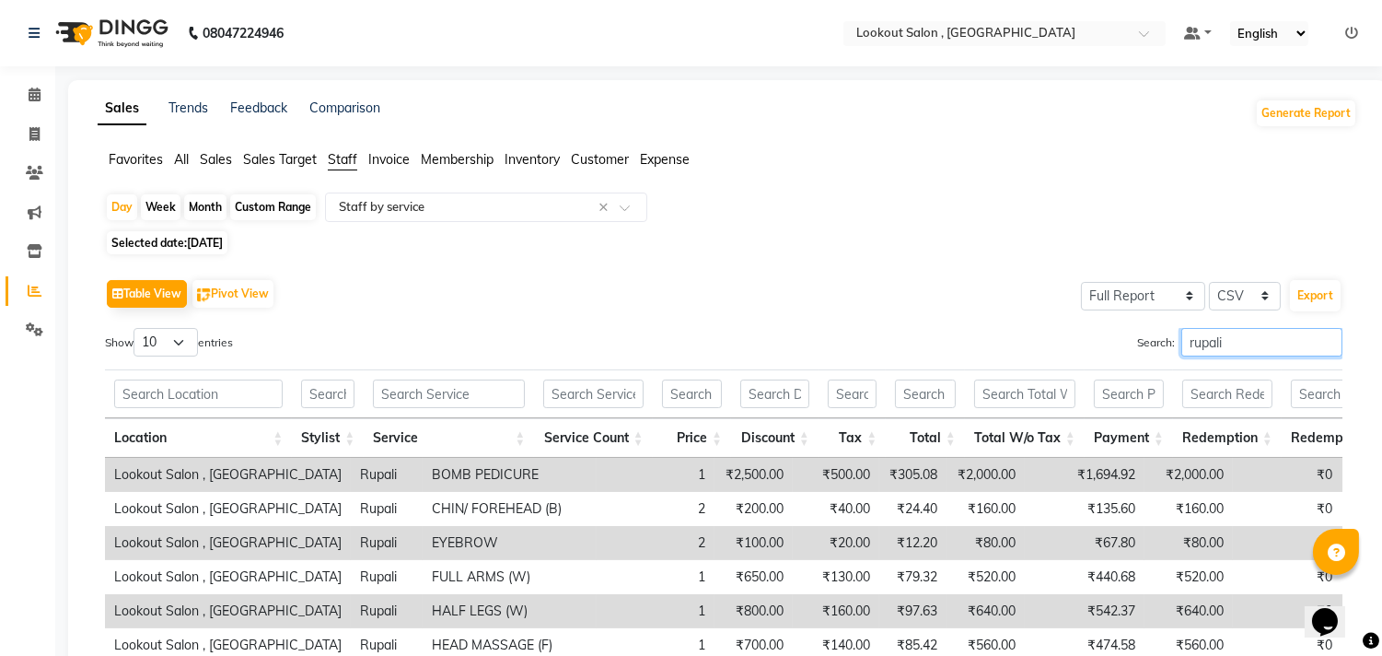
scroll to position [313, 0]
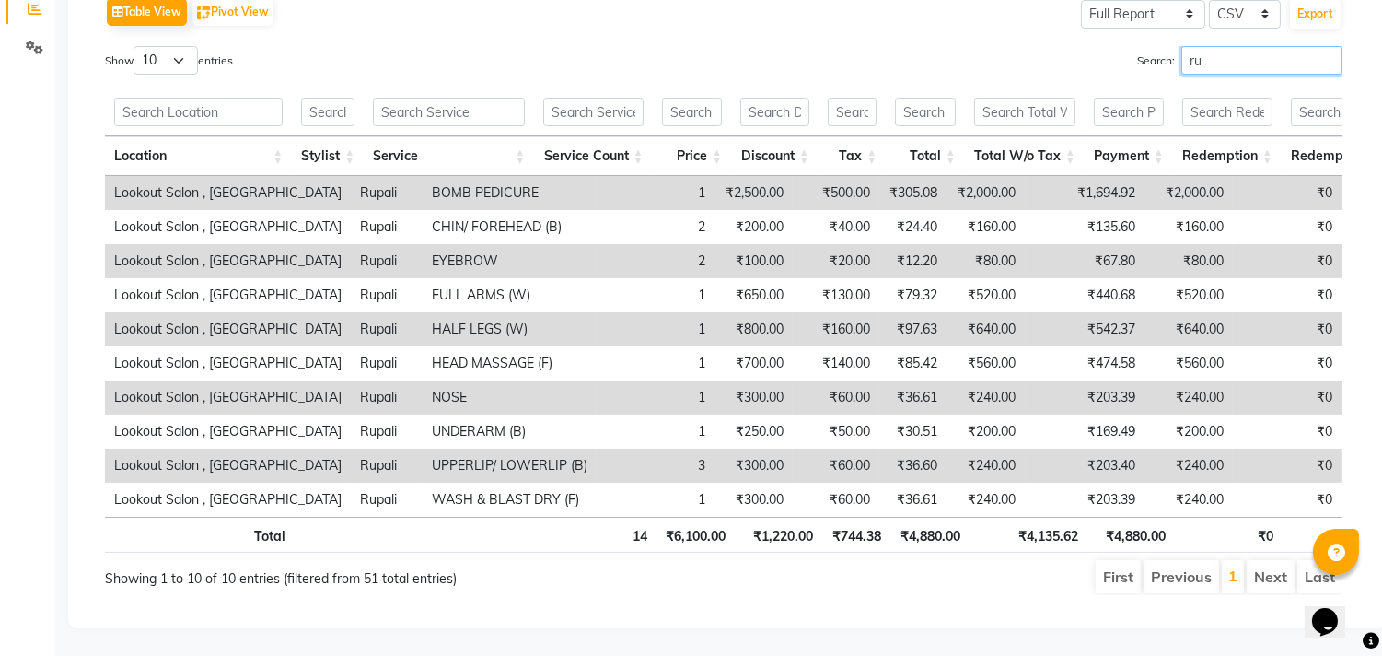
type input "r"
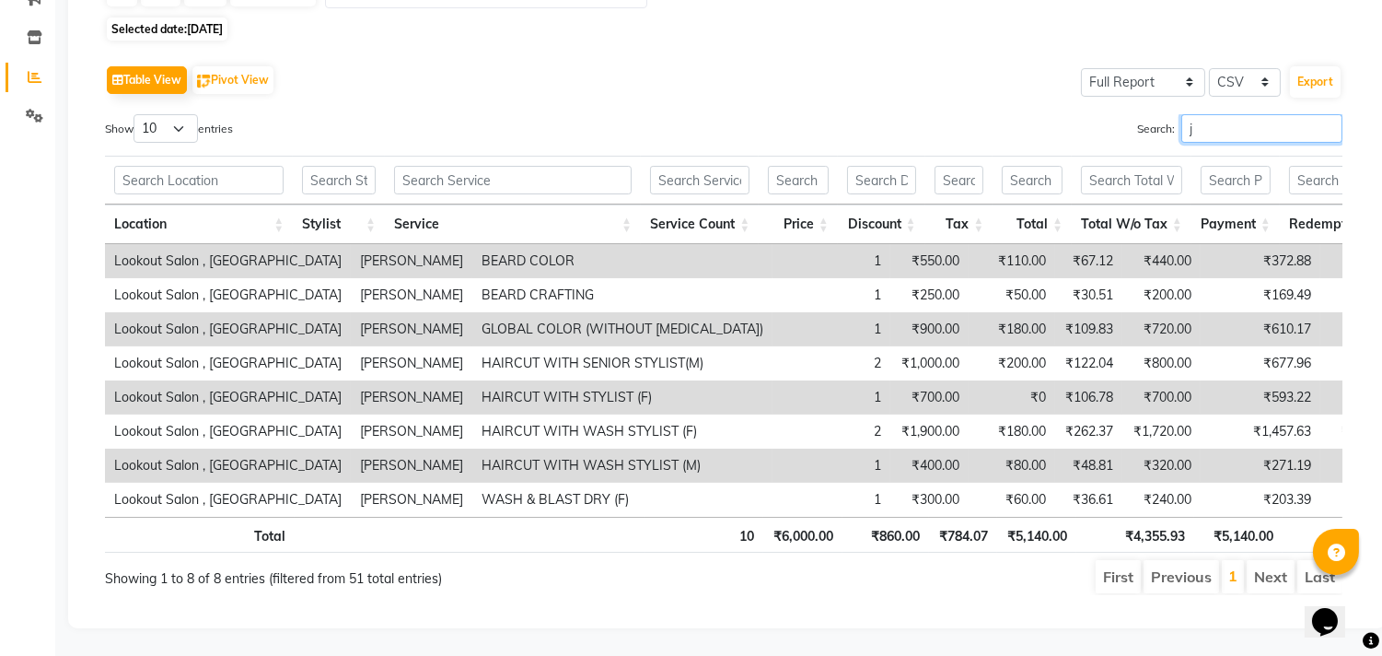
scroll to position [245, 0]
type input "j"
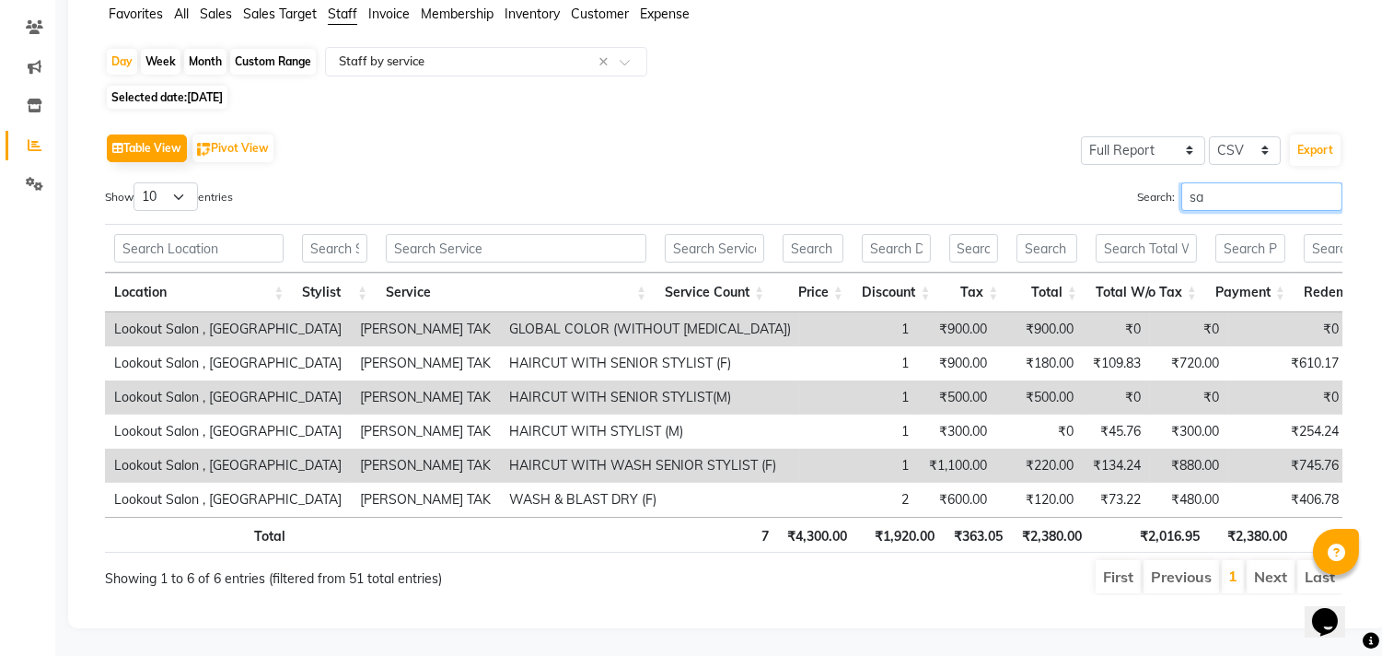
scroll to position [313, 0]
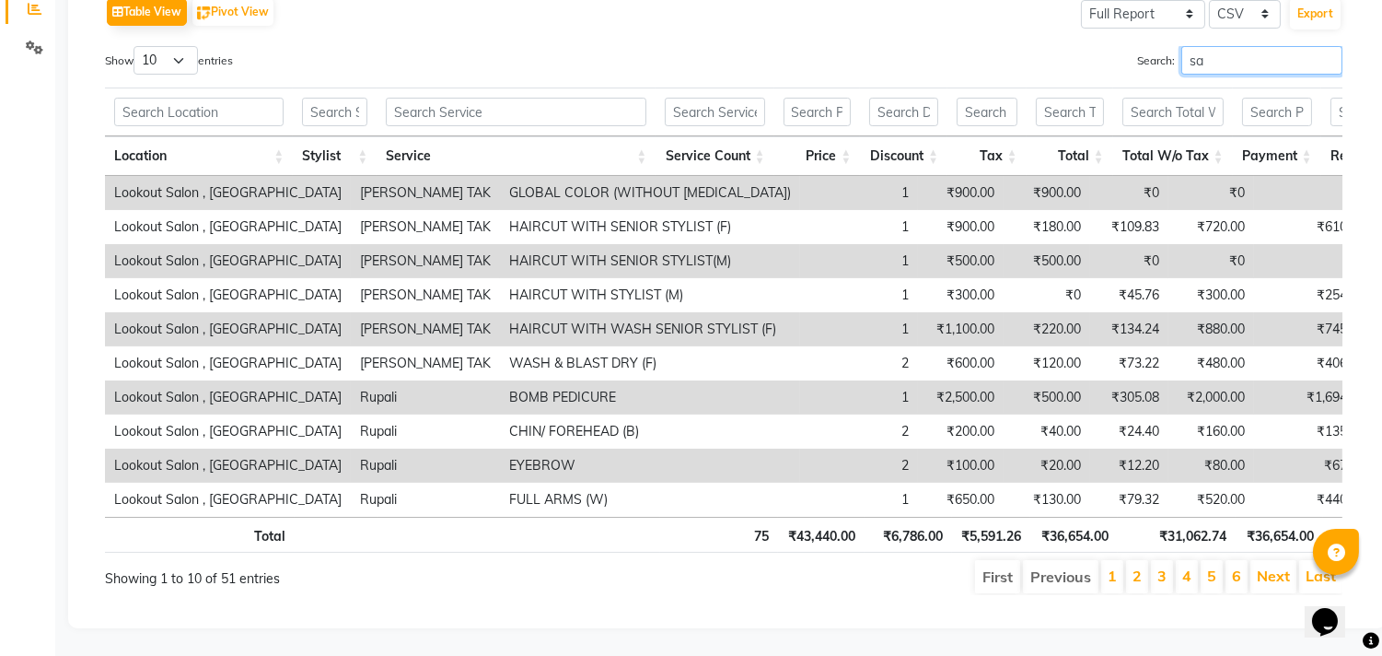
type input "s"
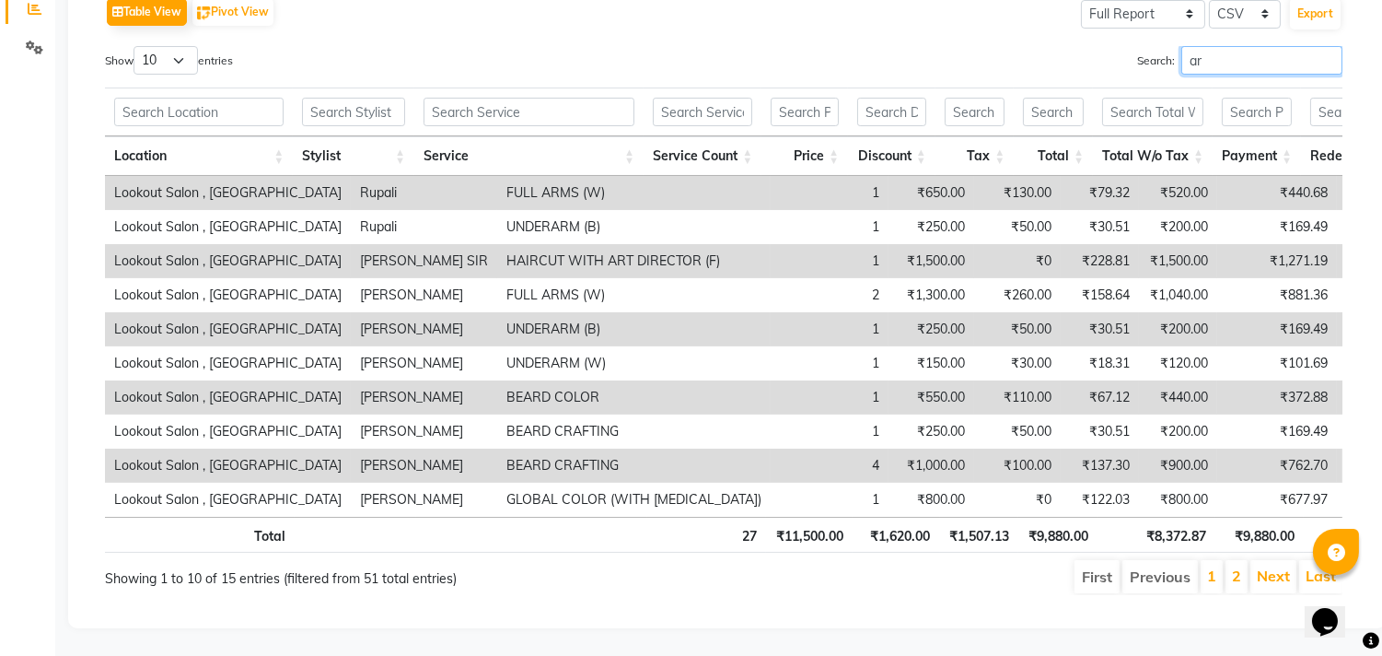
type input "a"
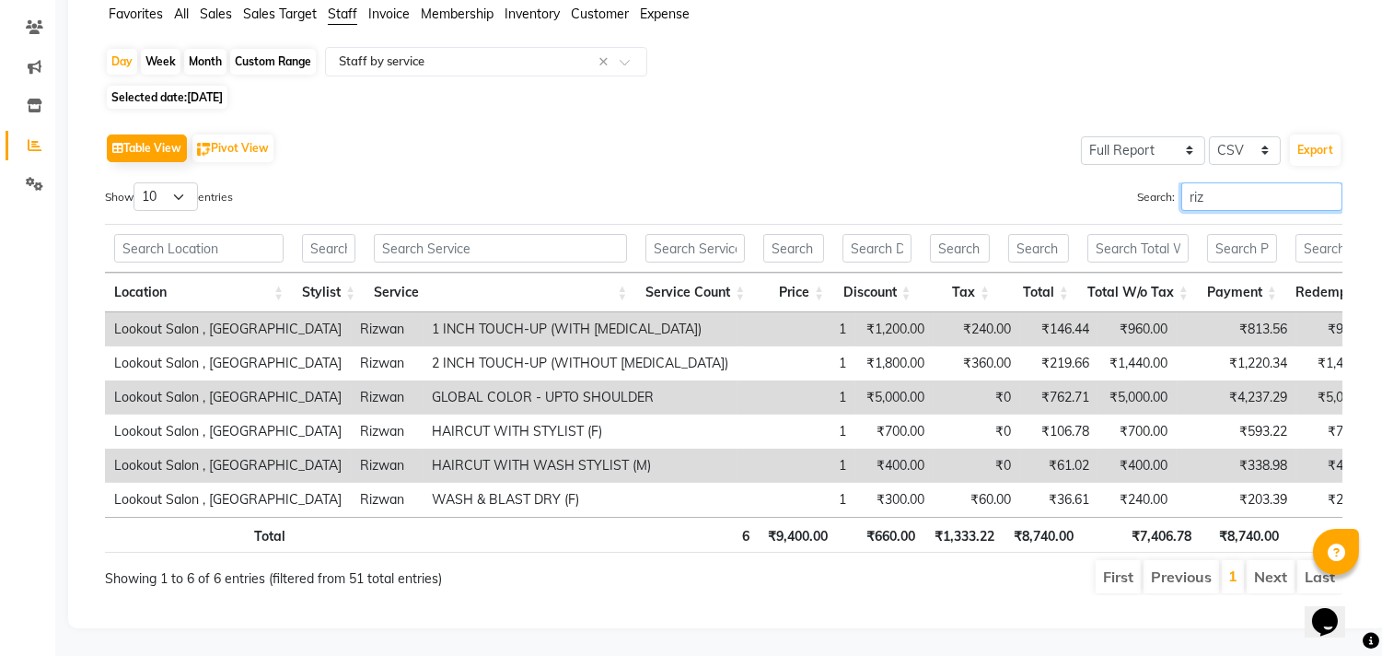
scroll to position [177, 0]
type input "r"
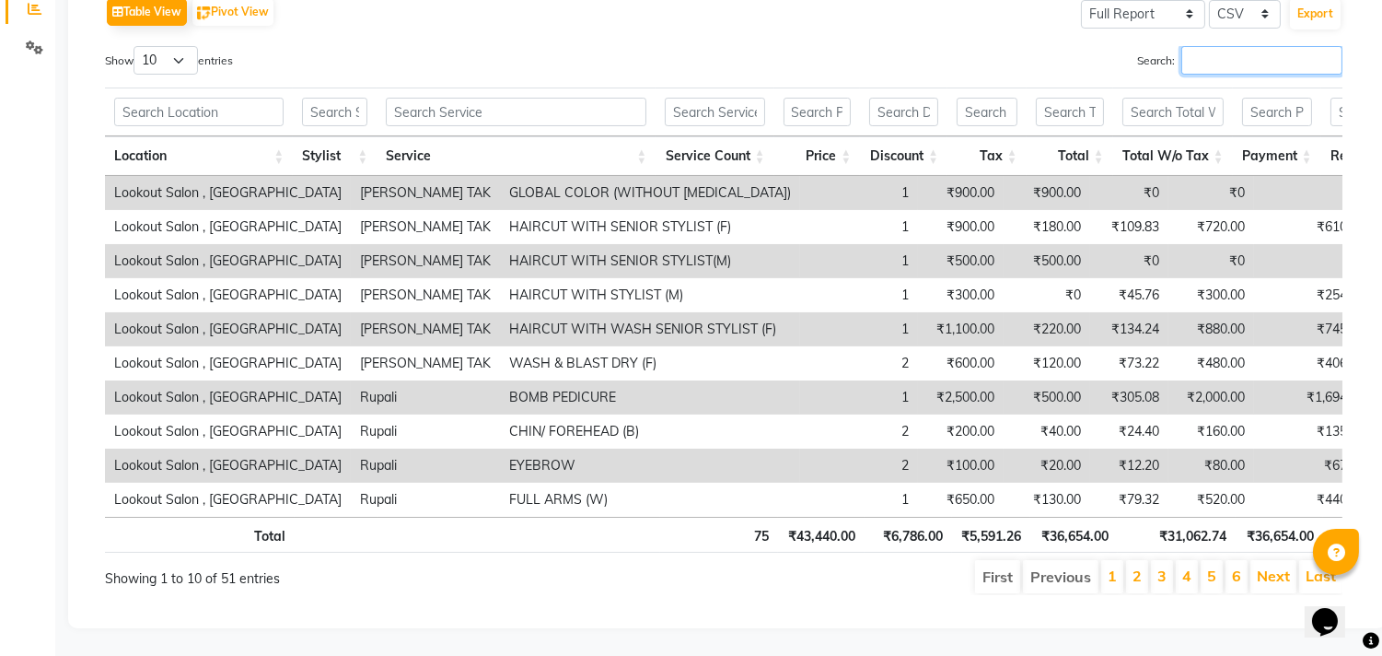
scroll to position [0, 0]
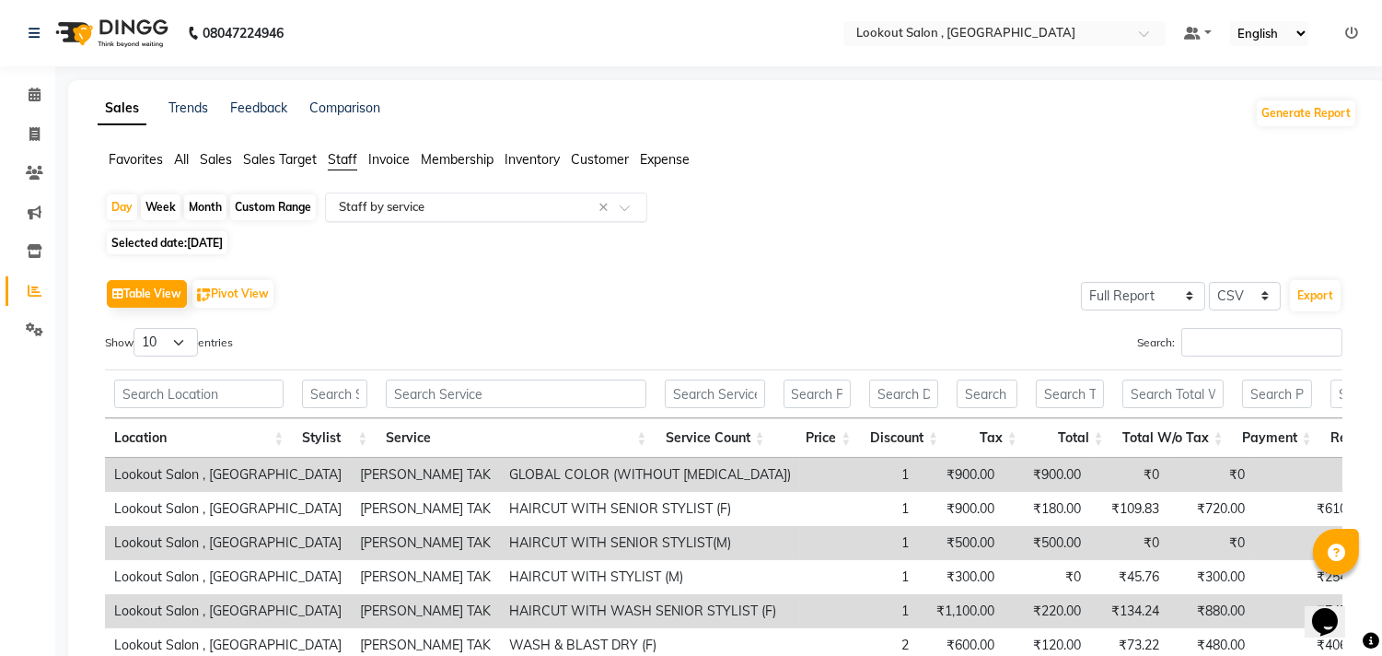
click at [485, 209] on input "text" at bounding box center [467, 207] width 265 height 18
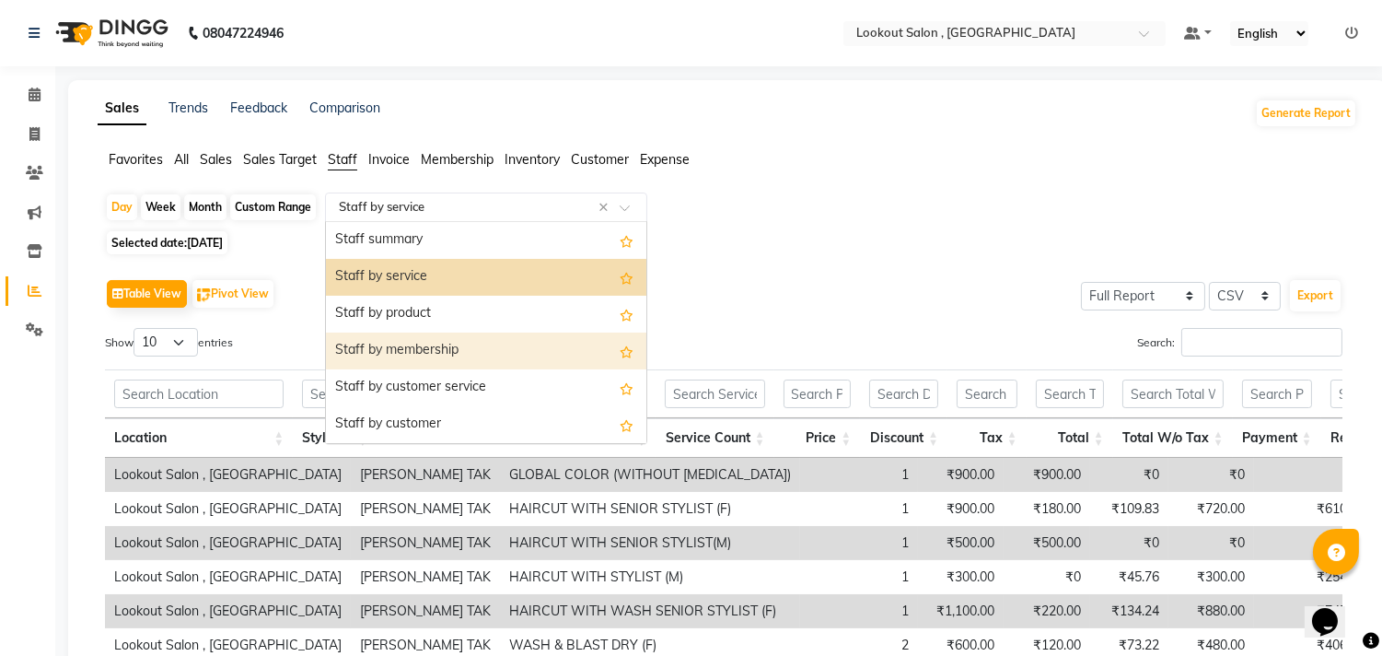
click at [463, 342] on div "Staff by membership" at bounding box center [486, 350] width 320 height 37
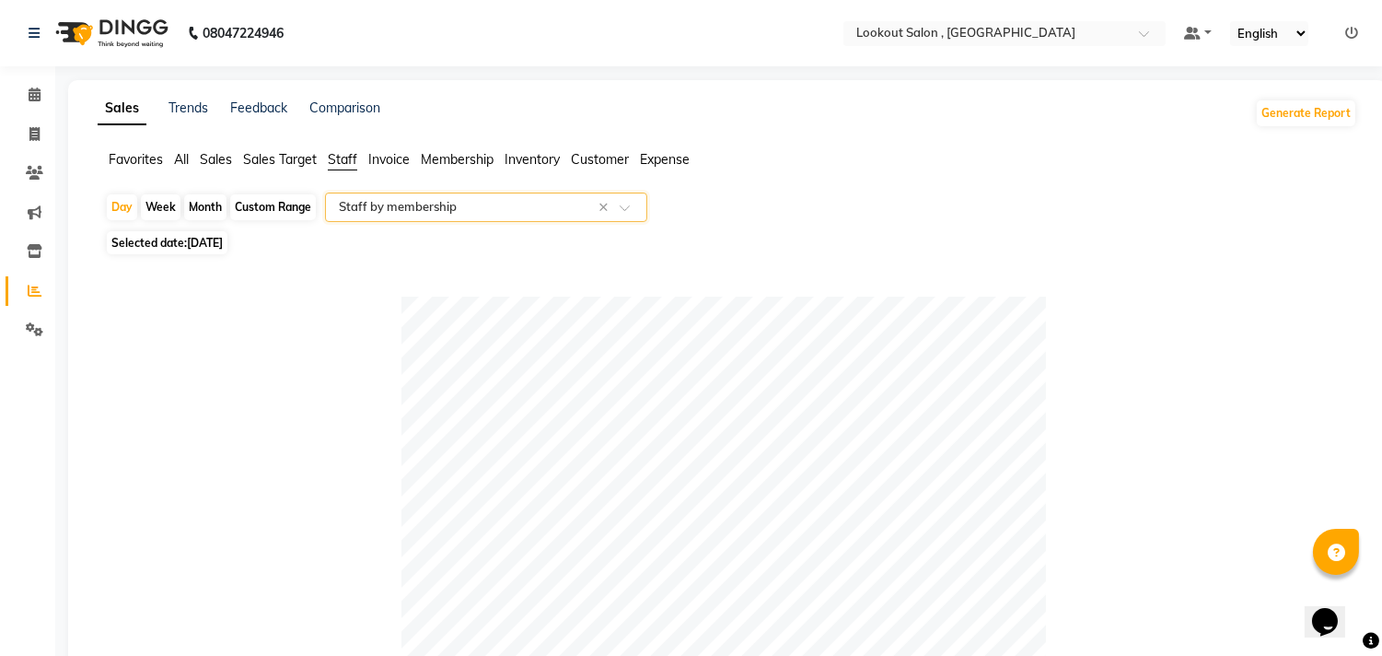
click at [538, 216] on div "Select Report Type × Staff by membership ×" at bounding box center [486, 206] width 322 height 29
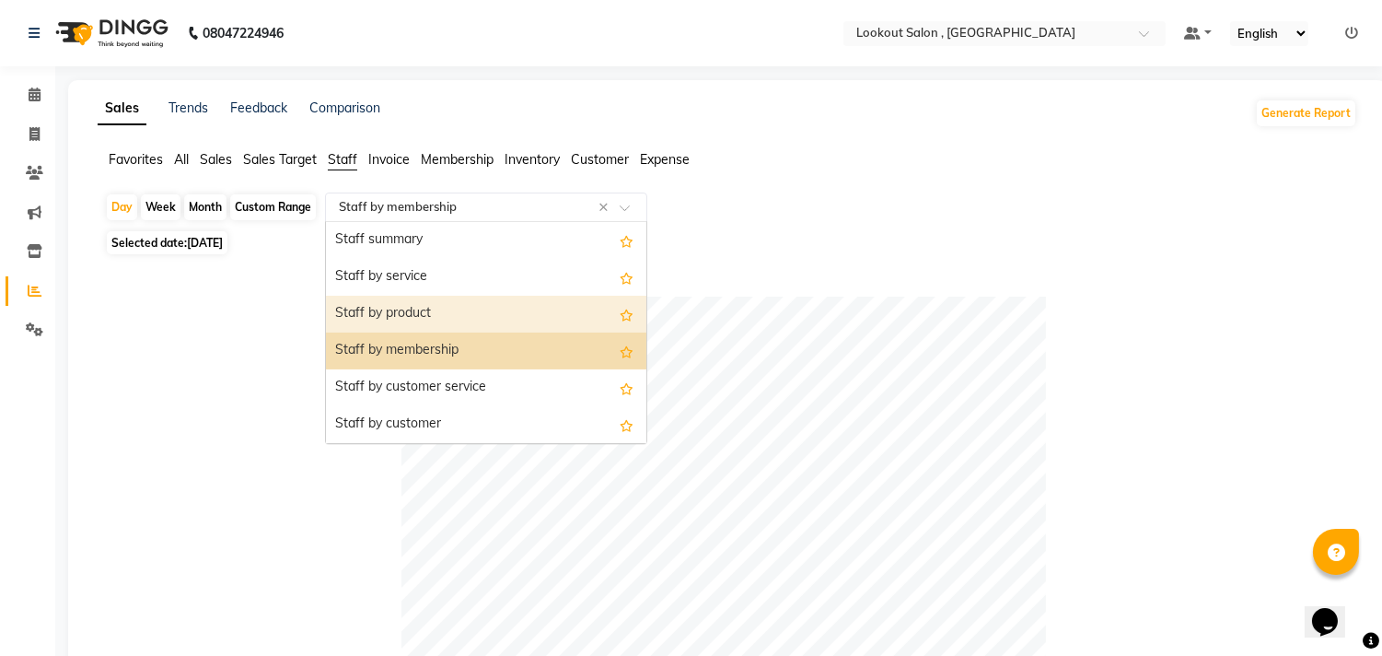
click at [442, 315] on div "Staff by product" at bounding box center [486, 314] width 320 height 37
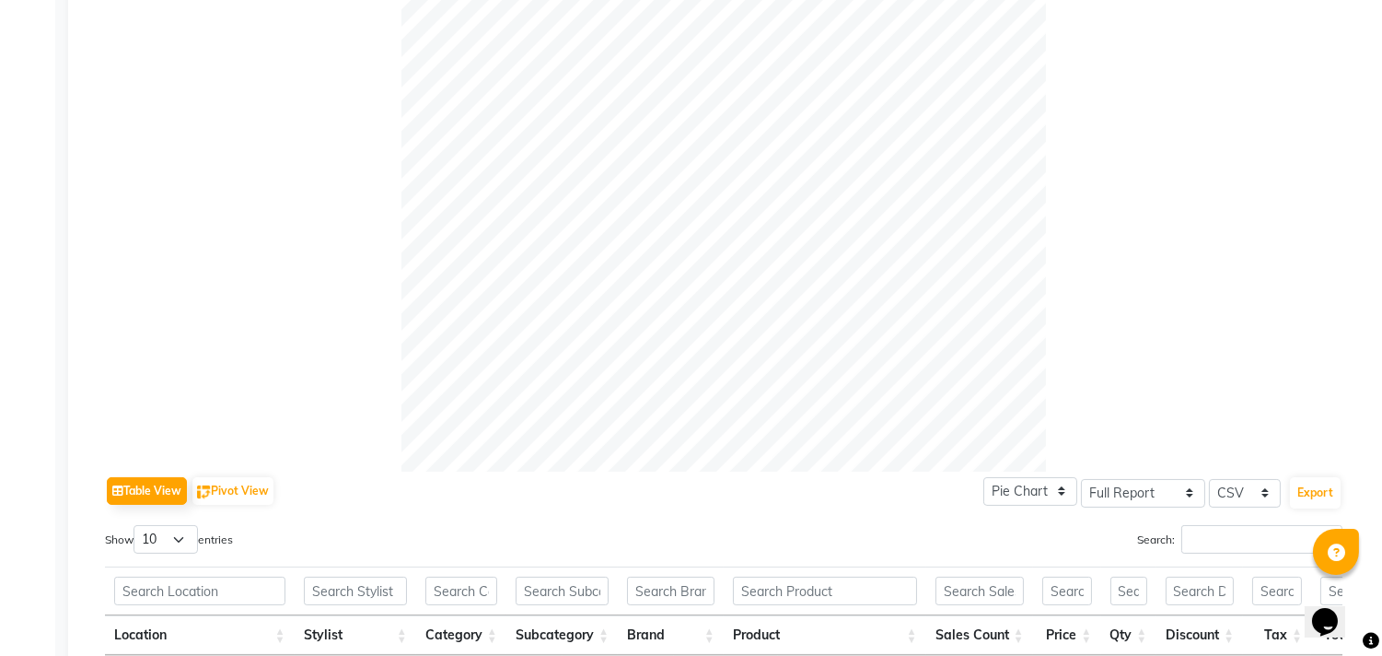
scroll to position [162, 0]
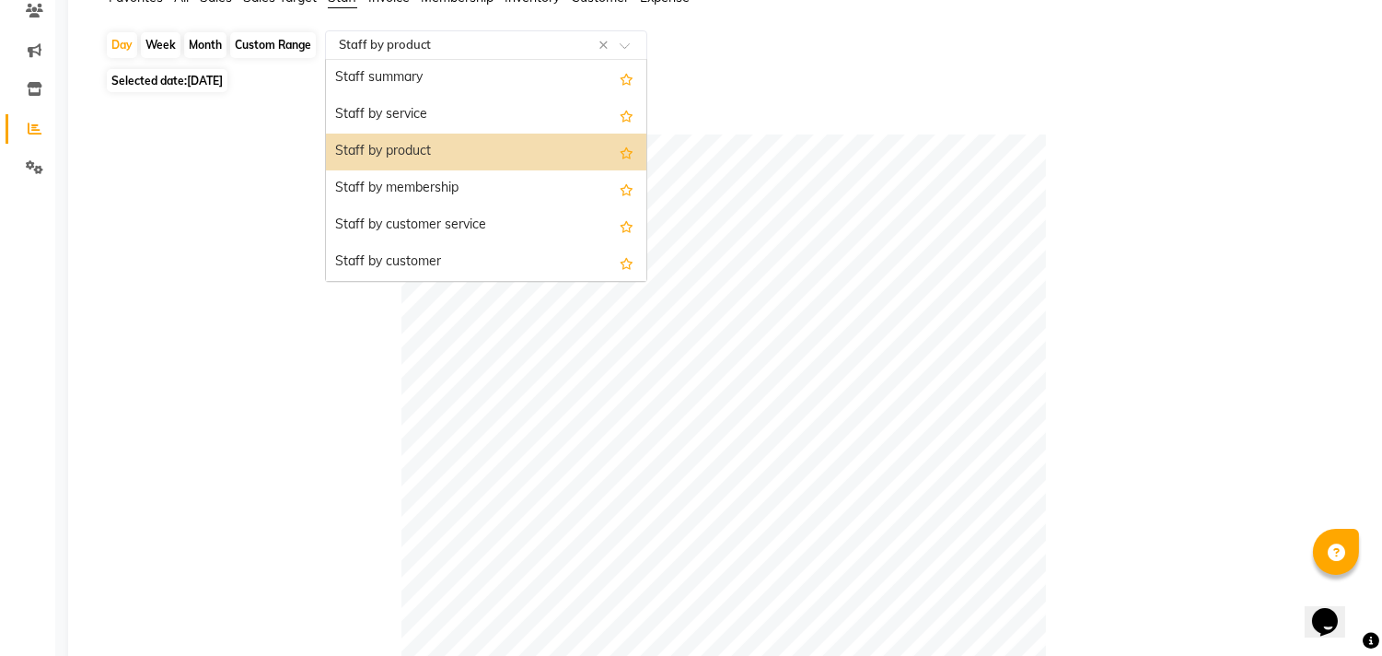
click at [473, 42] on input "text" at bounding box center [467, 45] width 265 height 18
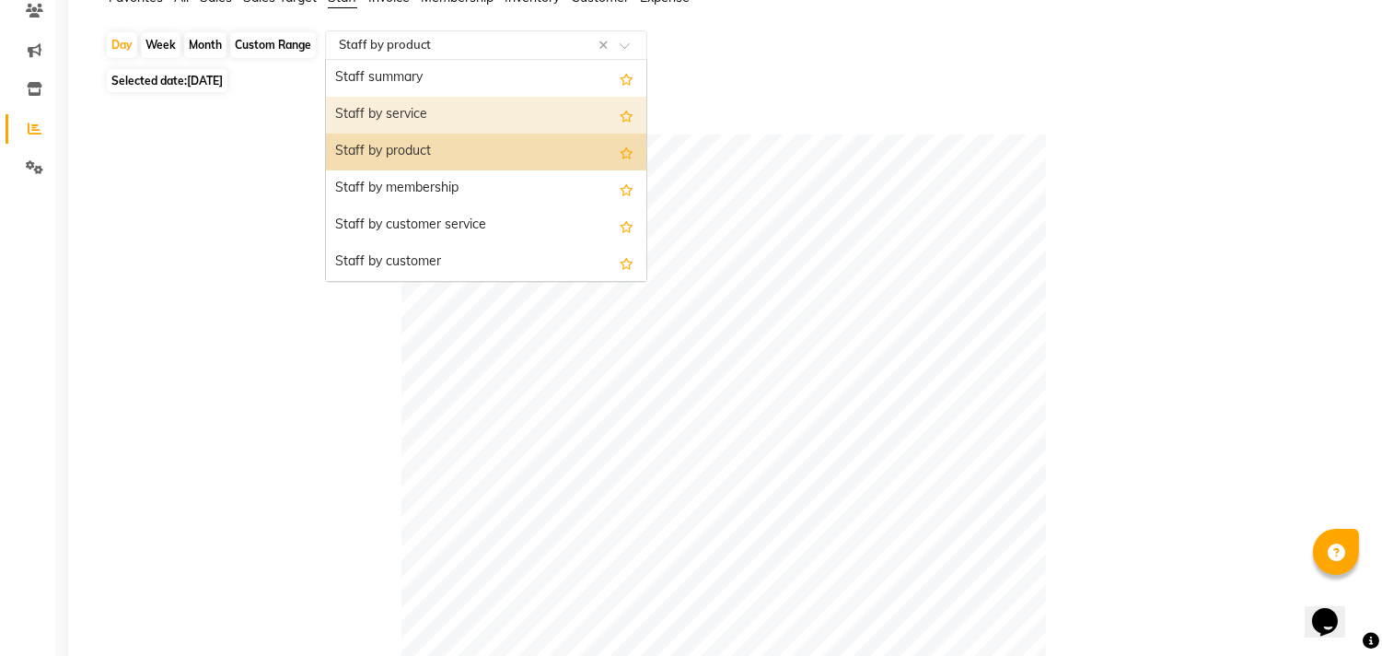
click at [434, 117] on div "Staff by service" at bounding box center [486, 115] width 320 height 37
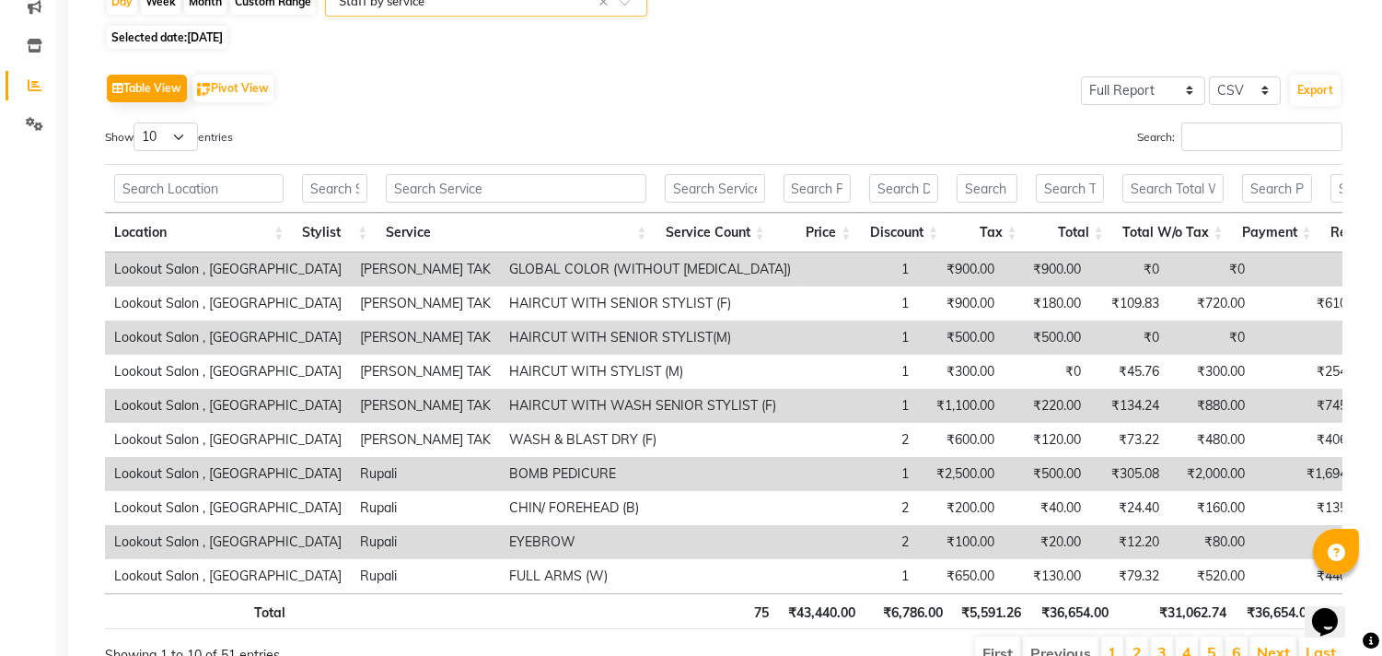
scroll to position [204, 0]
click at [1194, 138] on input "Search:" at bounding box center [1262, 137] width 161 height 29
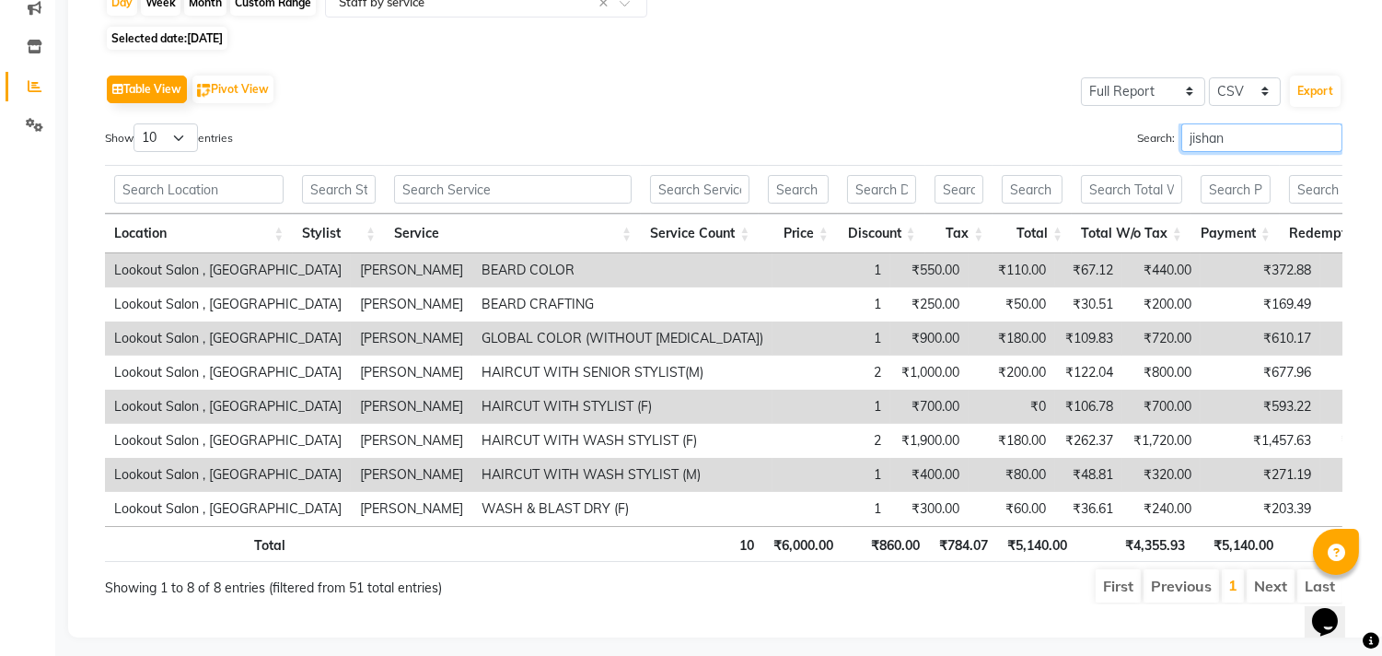
drag, startPoint x: 1194, startPoint y: 126, endPoint x: 1073, endPoint y: 103, distance: 123.7
click at [1073, 103] on div "Table View Pivot View Select Full Report Filtered Report Select CSV PDF Export …" at bounding box center [724, 337] width 1238 height 534
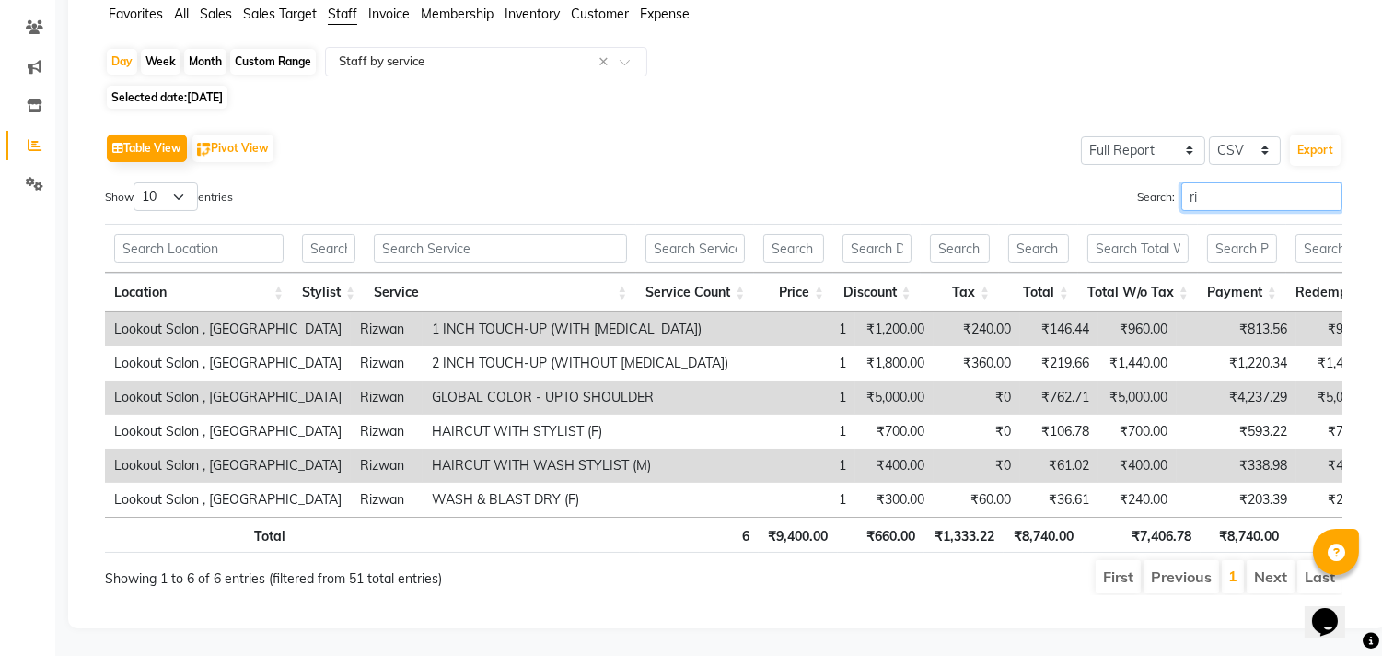
scroll to position [177, 0]
type input "rizwa"
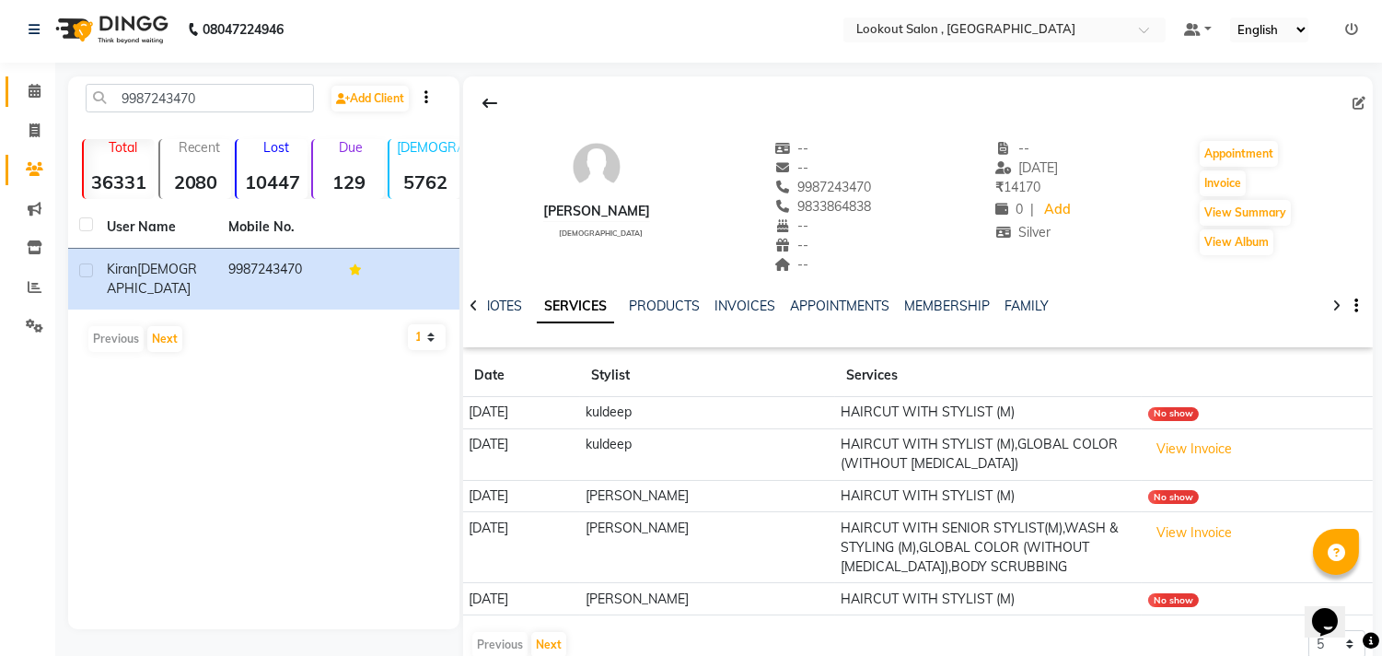
scroll to position [4, 0]
click at [40, 84] on span at bounding box center [34, 91] width 32 height 21
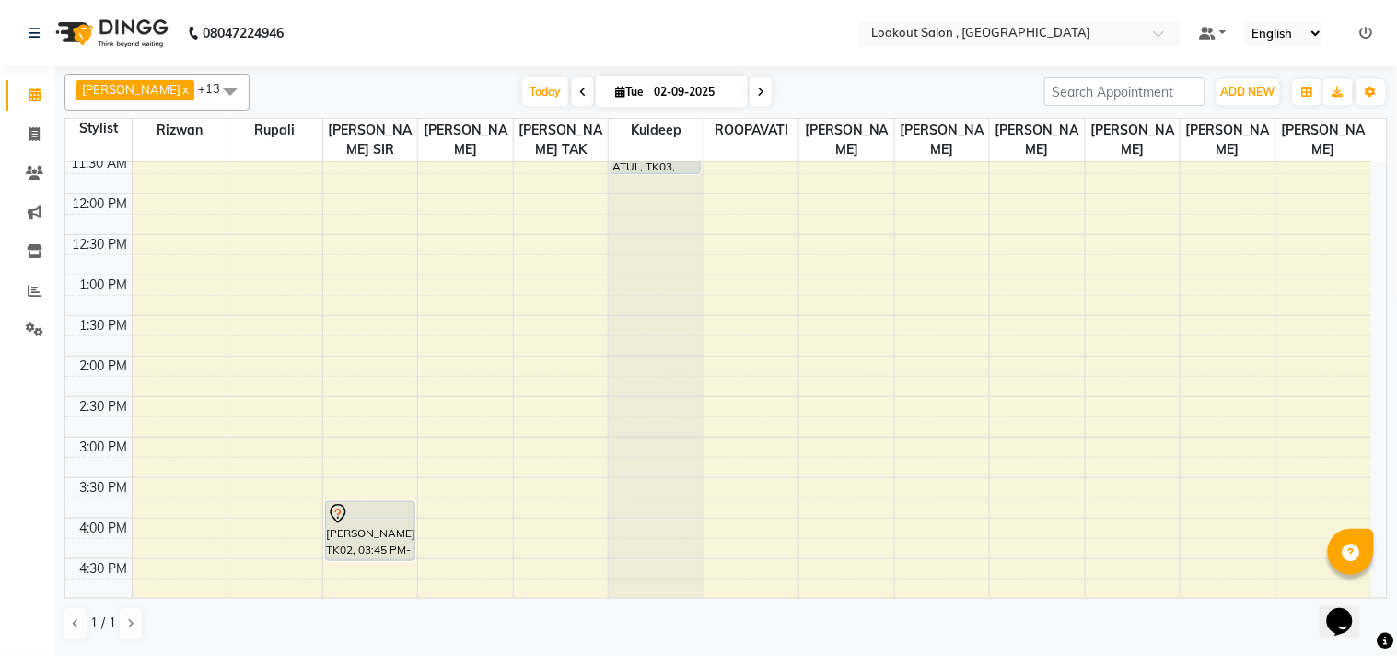
scroll to position [87, 0]
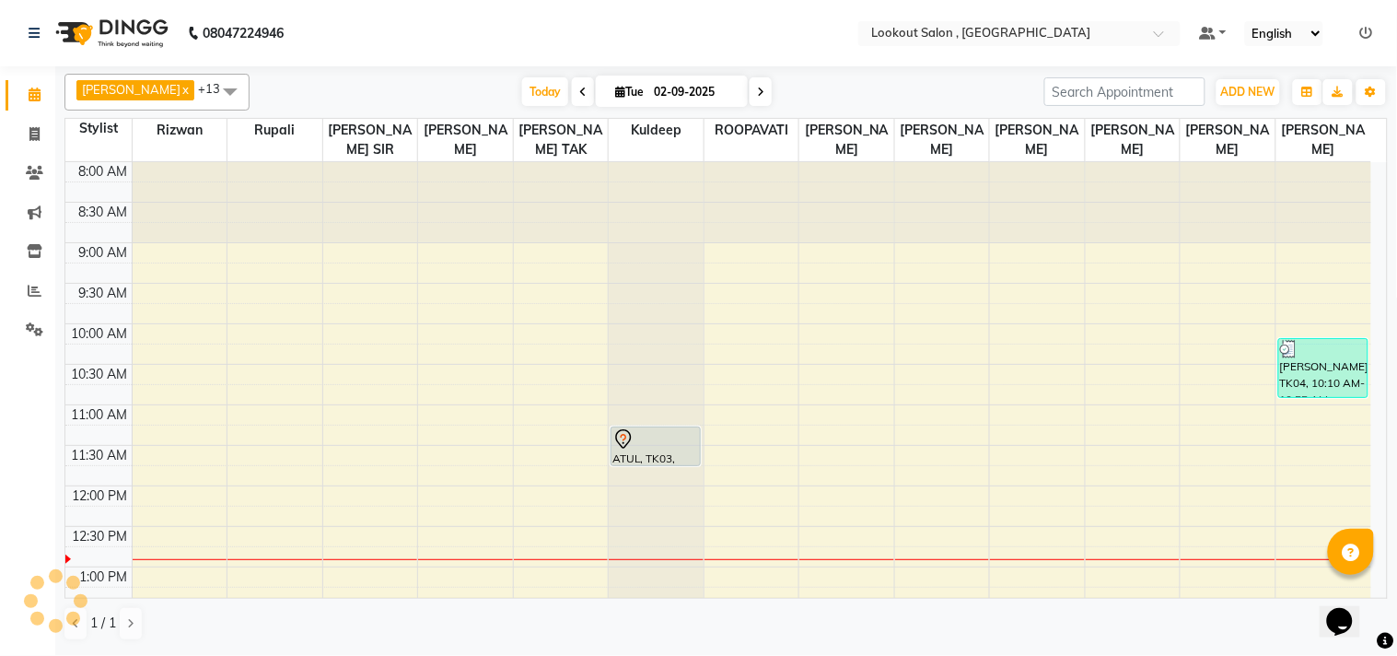
scroll to position [87, 0]
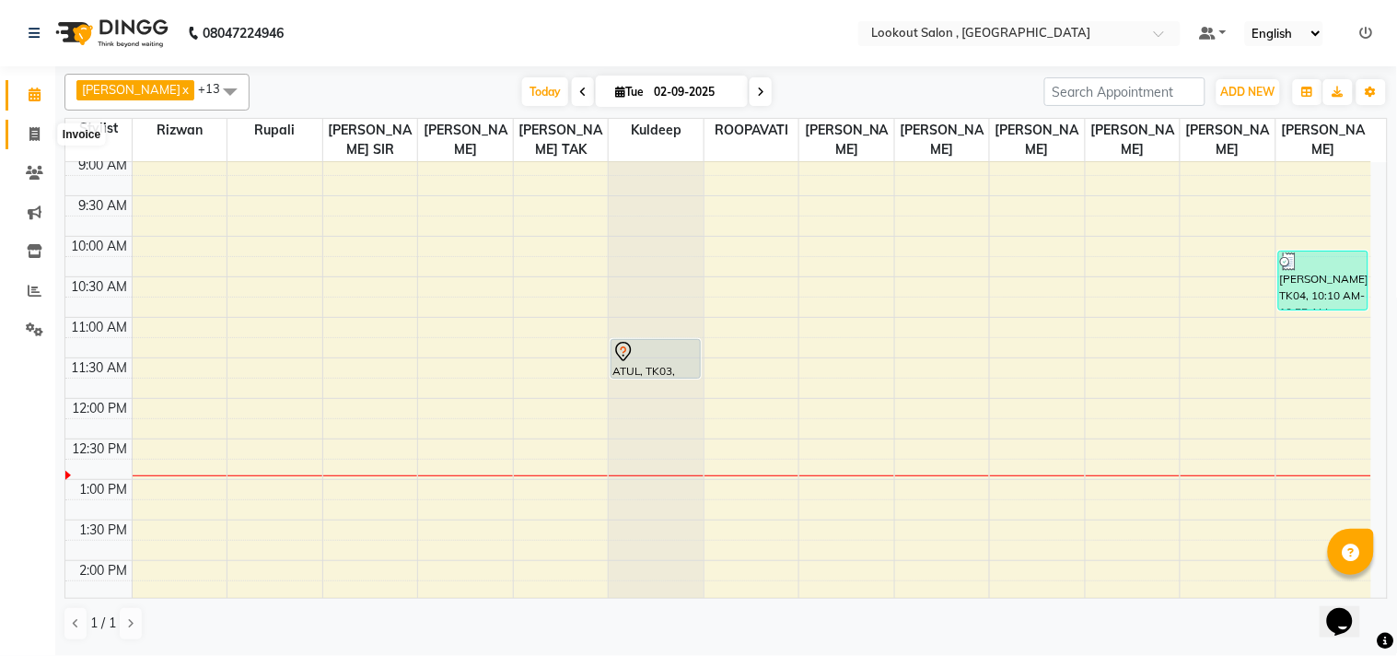
click at [29, 141] on icon at bounding box center [34, 134] width 10 height 14
select select "service"
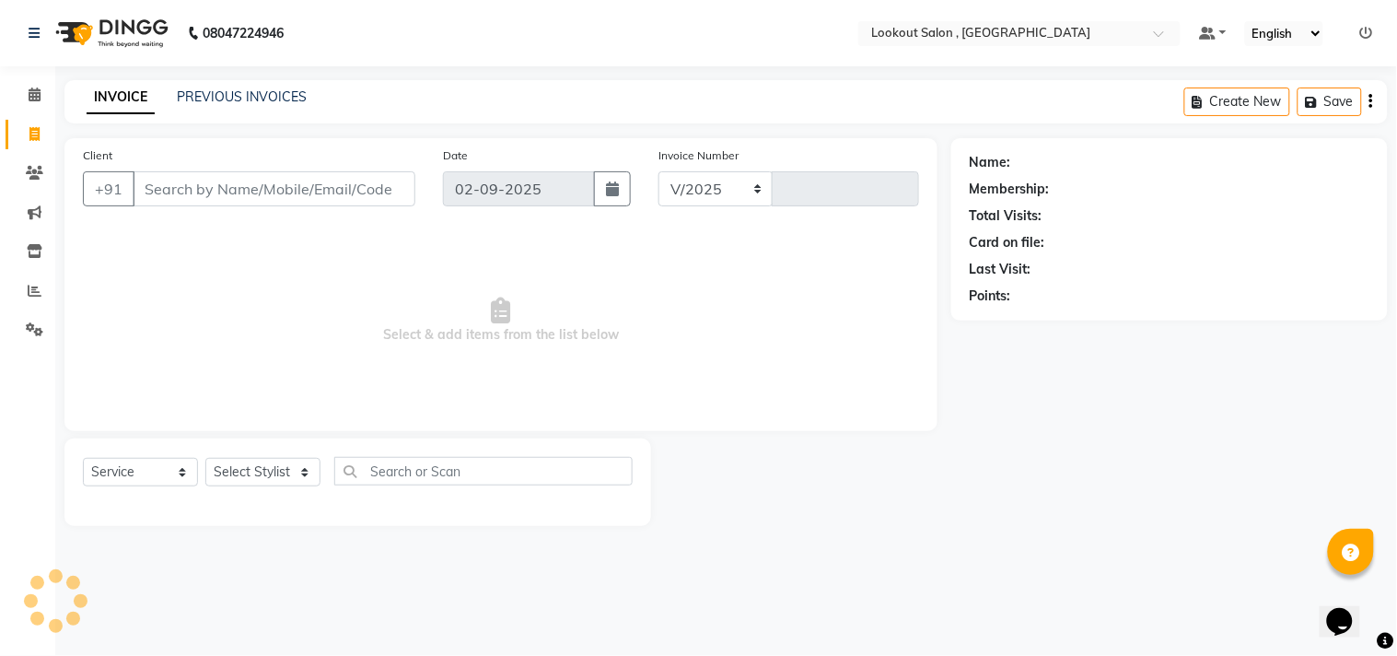
select select "151"
type input "6149"
click at [39, 181] on span at bounding box center [34, 173] width 32 height 21
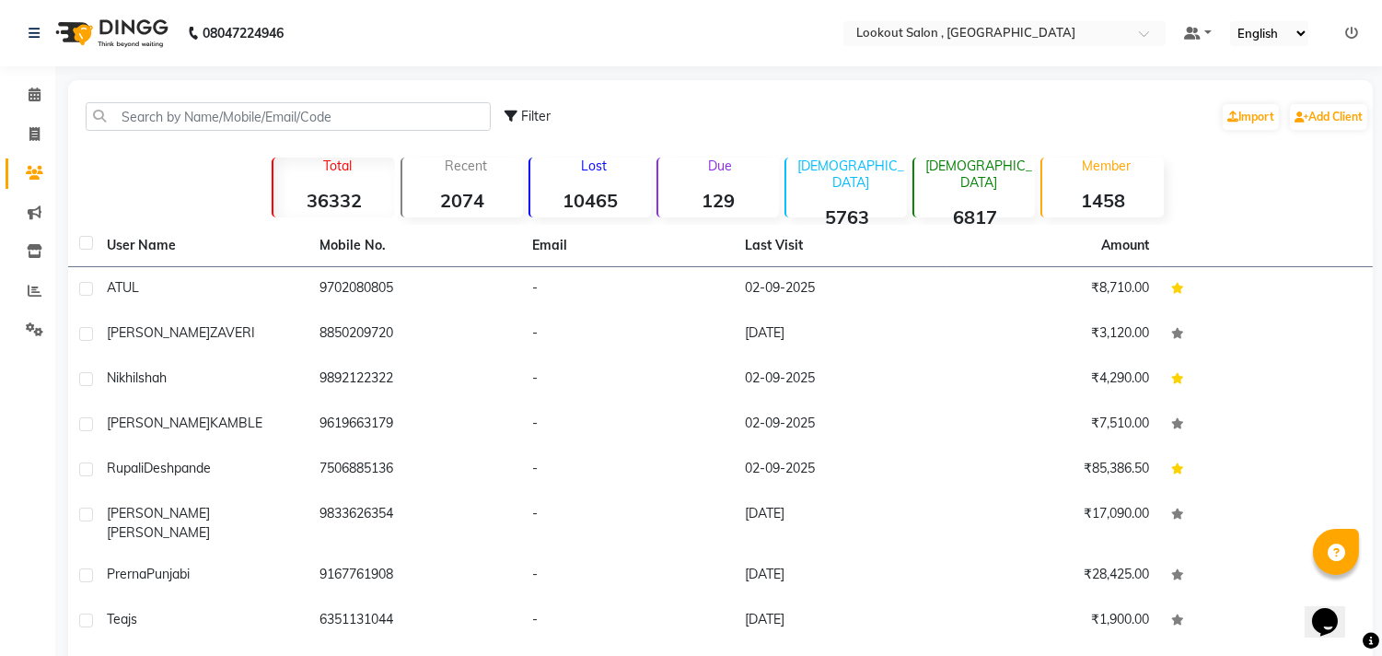
click at [262, 98] on div "Filter Import Add Client" at bounding box center [721, 116] width 1298 height 58
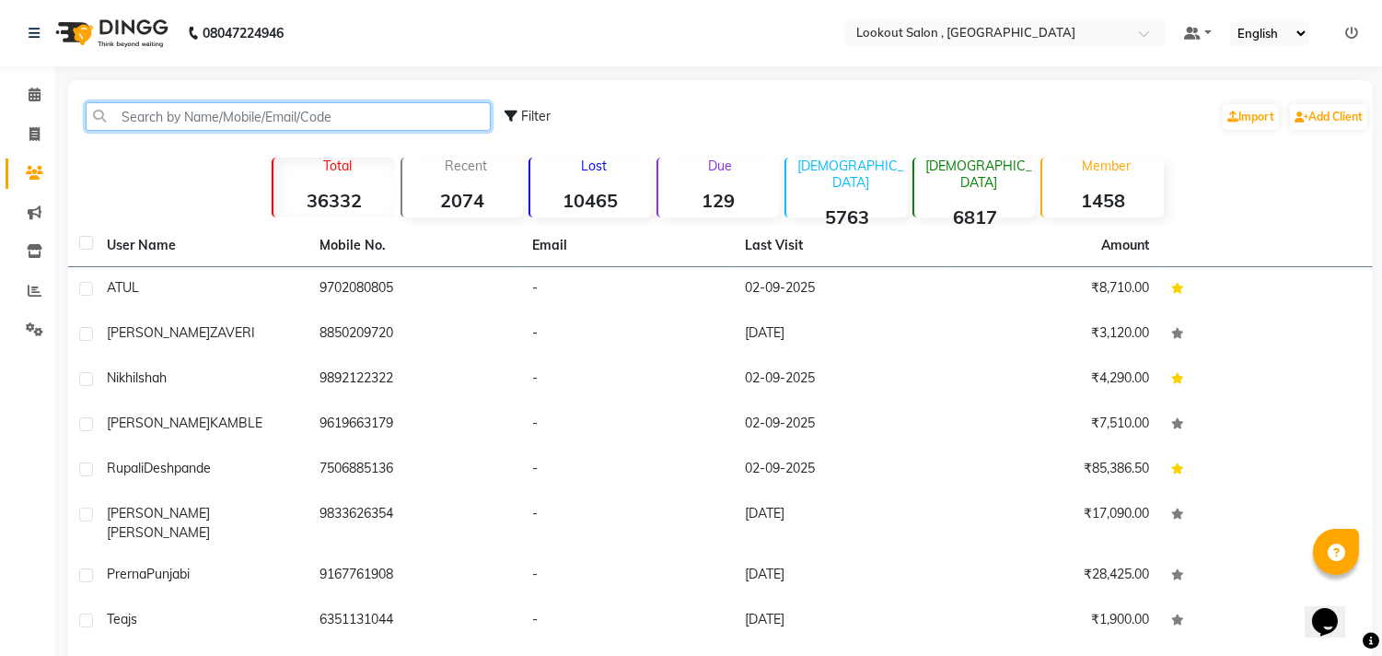
click at [263, 115] on input "text" at bounding box center [288, 116] width 405 height 29
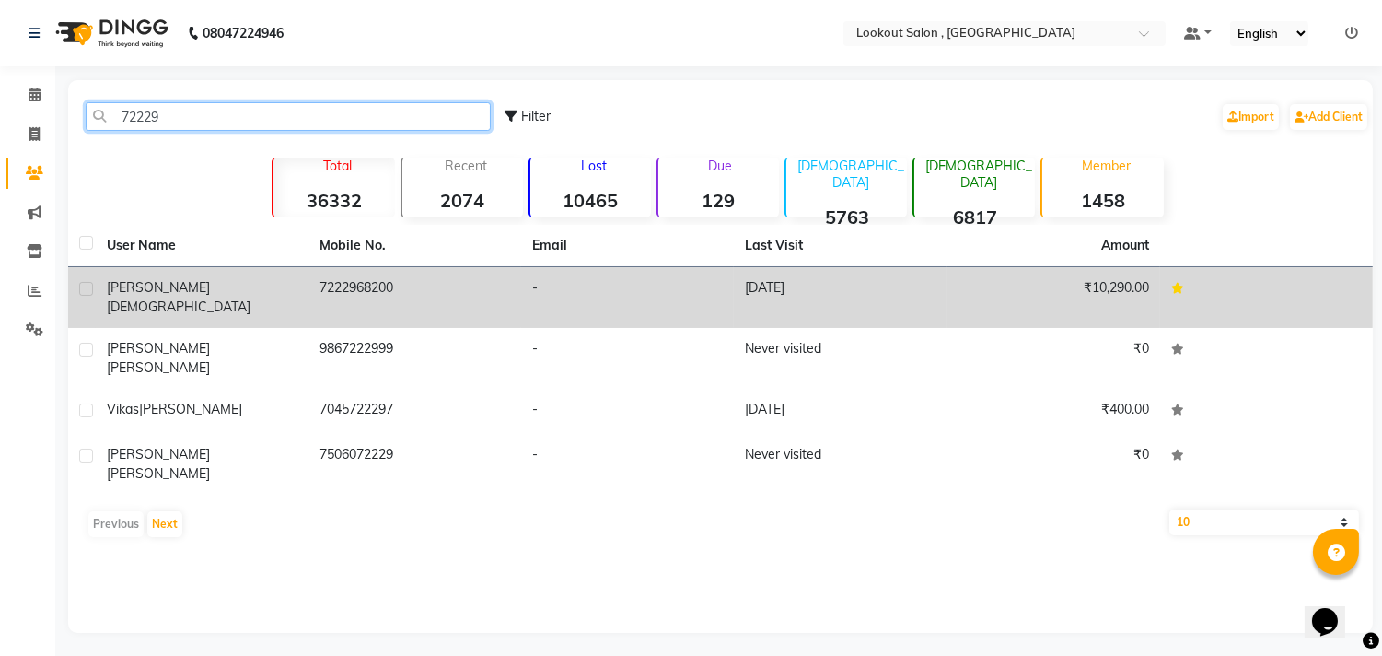
type input "72229"
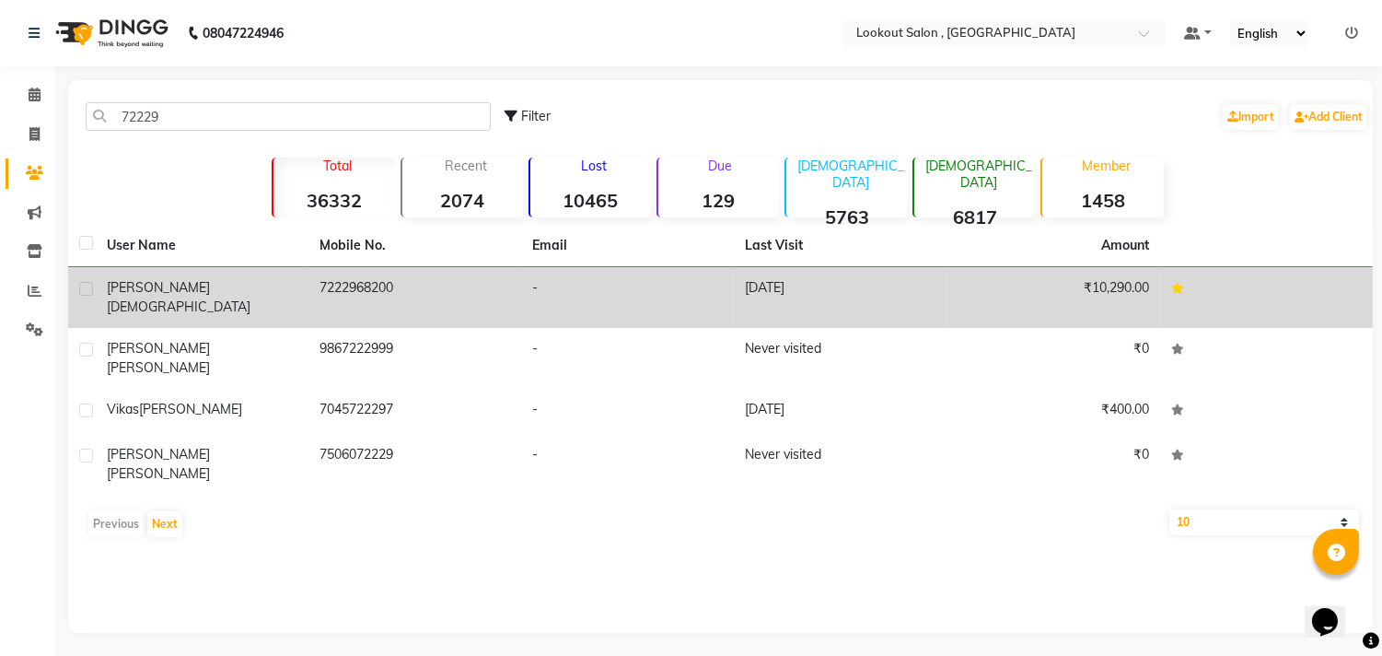
click at [212, 309] on td "ayushi jain" at bounding box center [202, 297] width 213 height 61
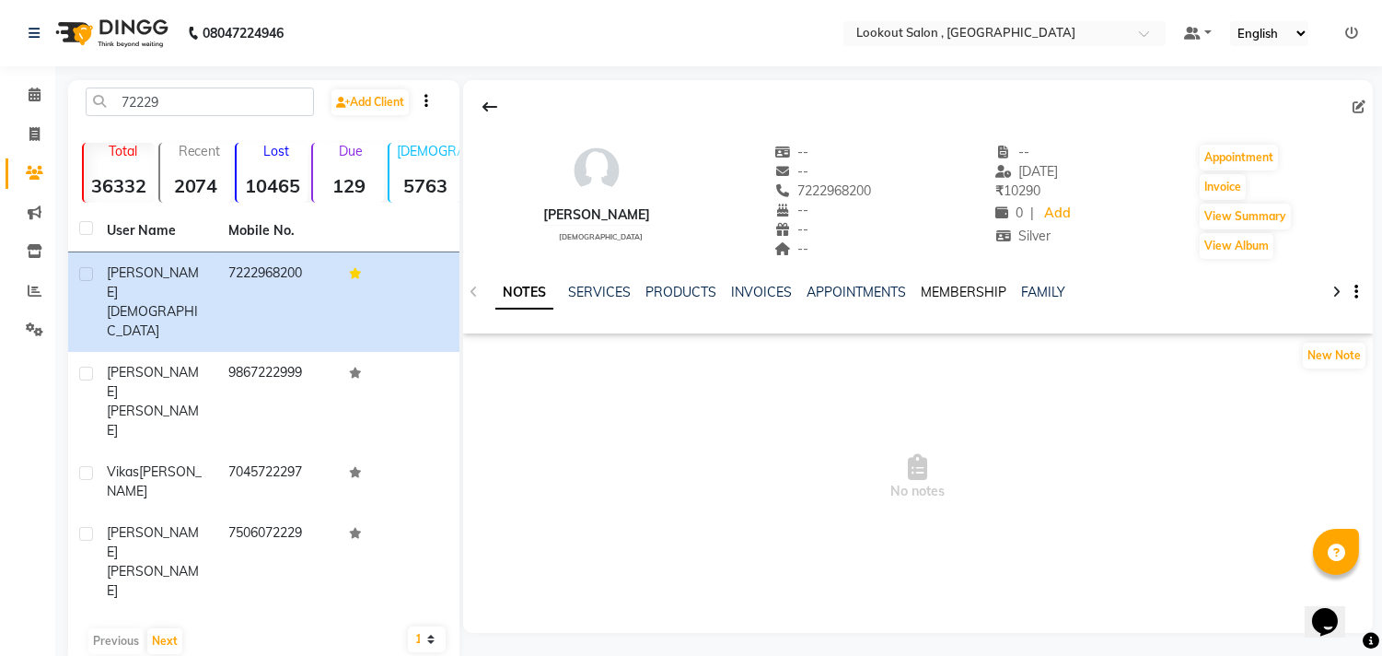
click at [947, 291] on link "MEMBERSHIP" at bounding box center [964, 292] width 86 height 17
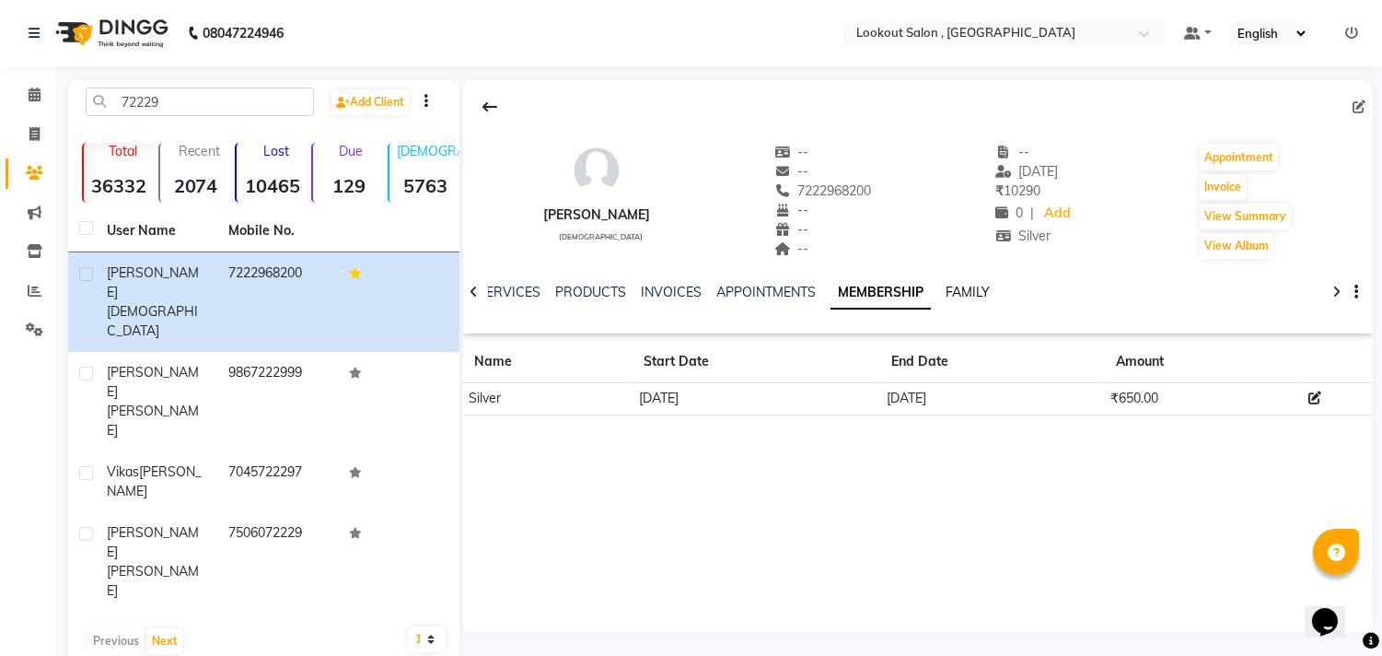
click at [953, 287] on link "FAMILY" at bounding box center [968, 292] width 44 height 17
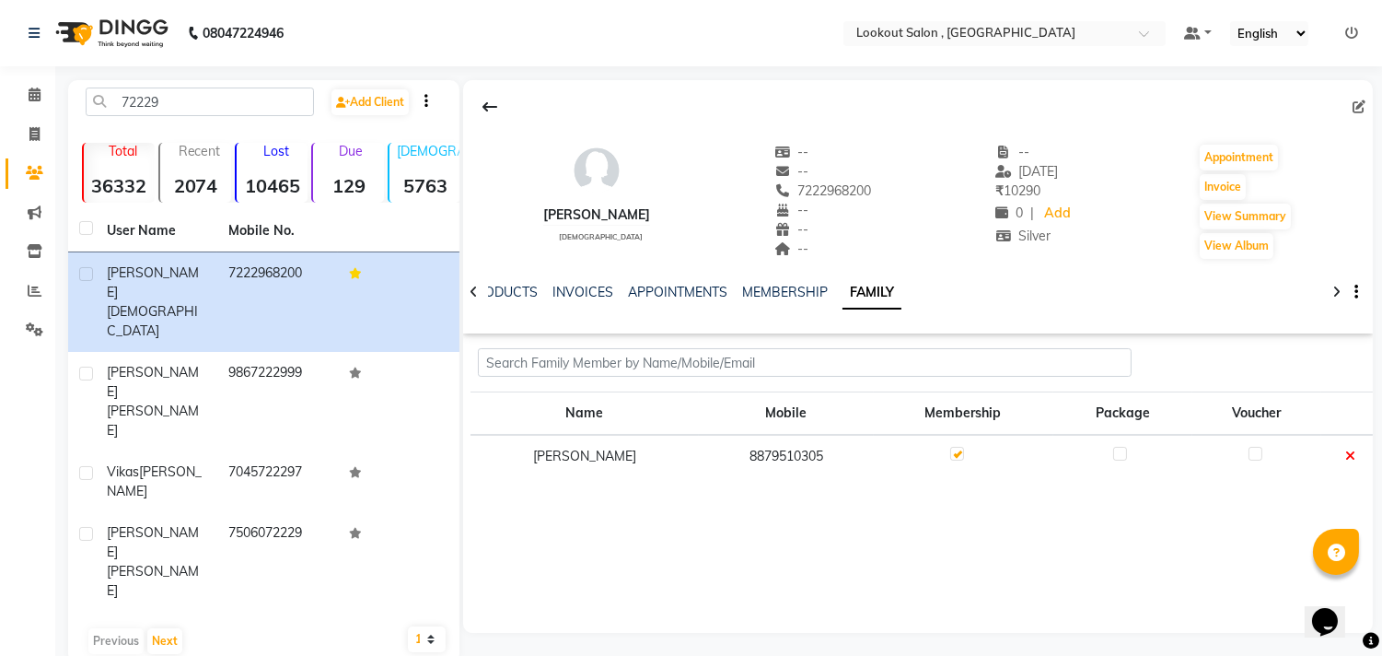
click at [855, 184] on div "ayushi jain female -- -- 7222968200 -- -- -- -- 06-07-2025 ₹ 10290 0 | Add Silv…" at bounding box center [918, 192] width 910 height 136
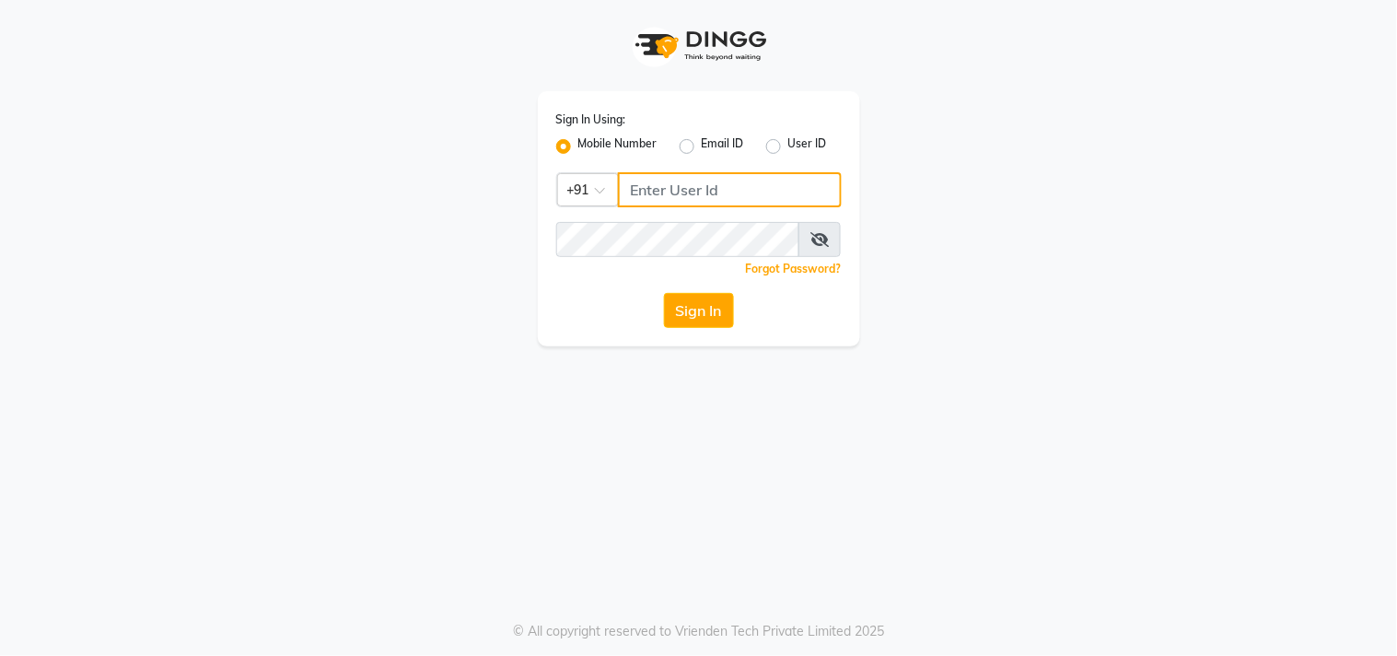
click at [682, 200] on input "Username" at bounding box center [730, 189] width 224 height 35
type input "7039634559"
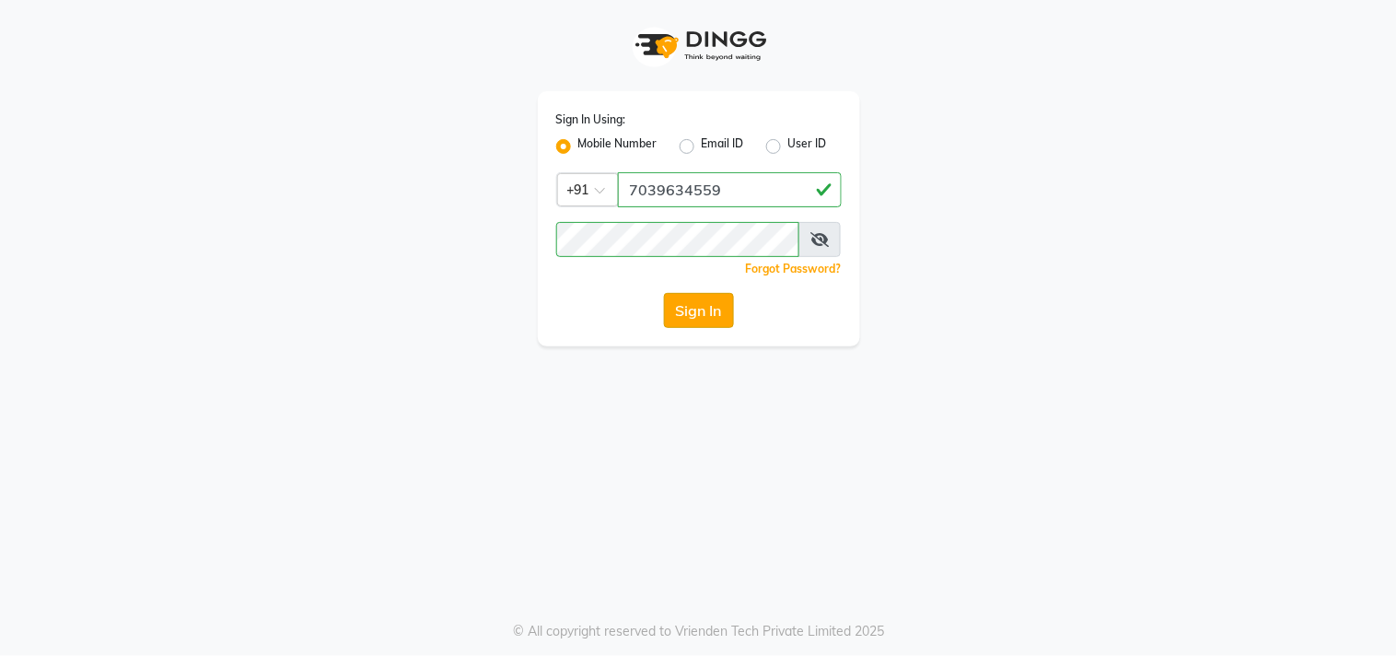
click at [693, 307] on button "Sign In" at bounding box center [699, 310] width 70 height 35
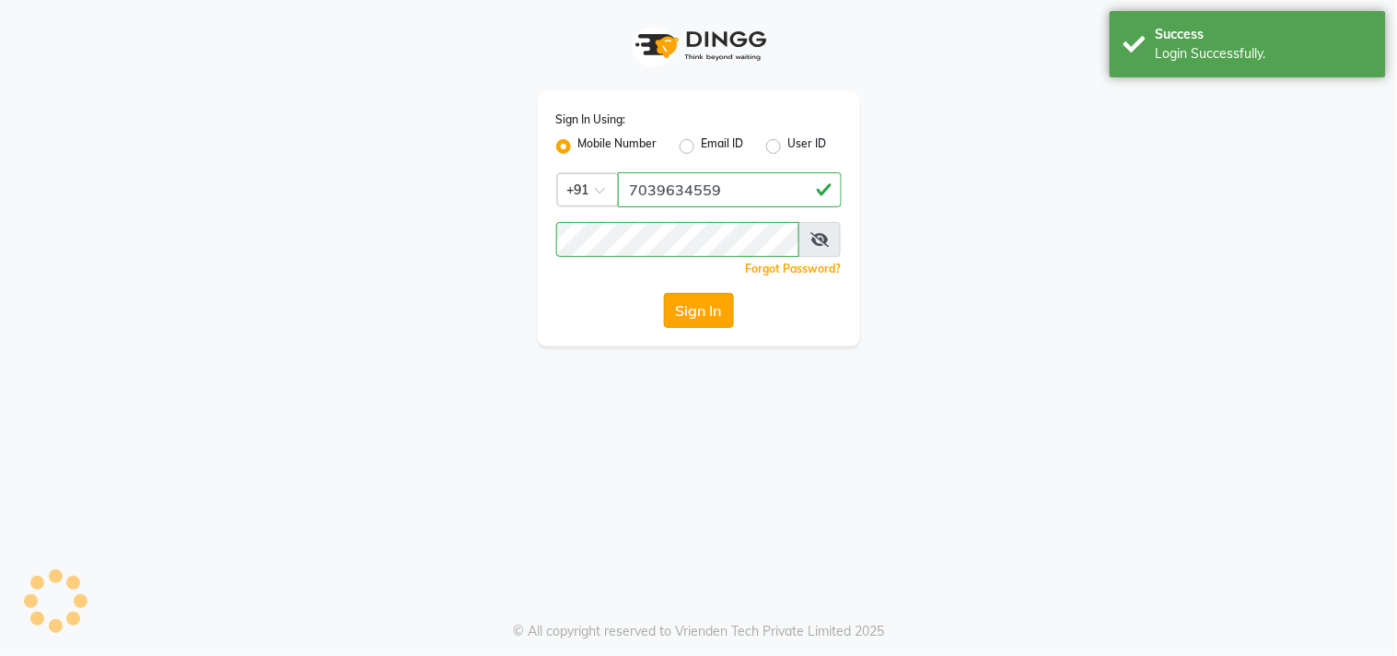
select select "service"
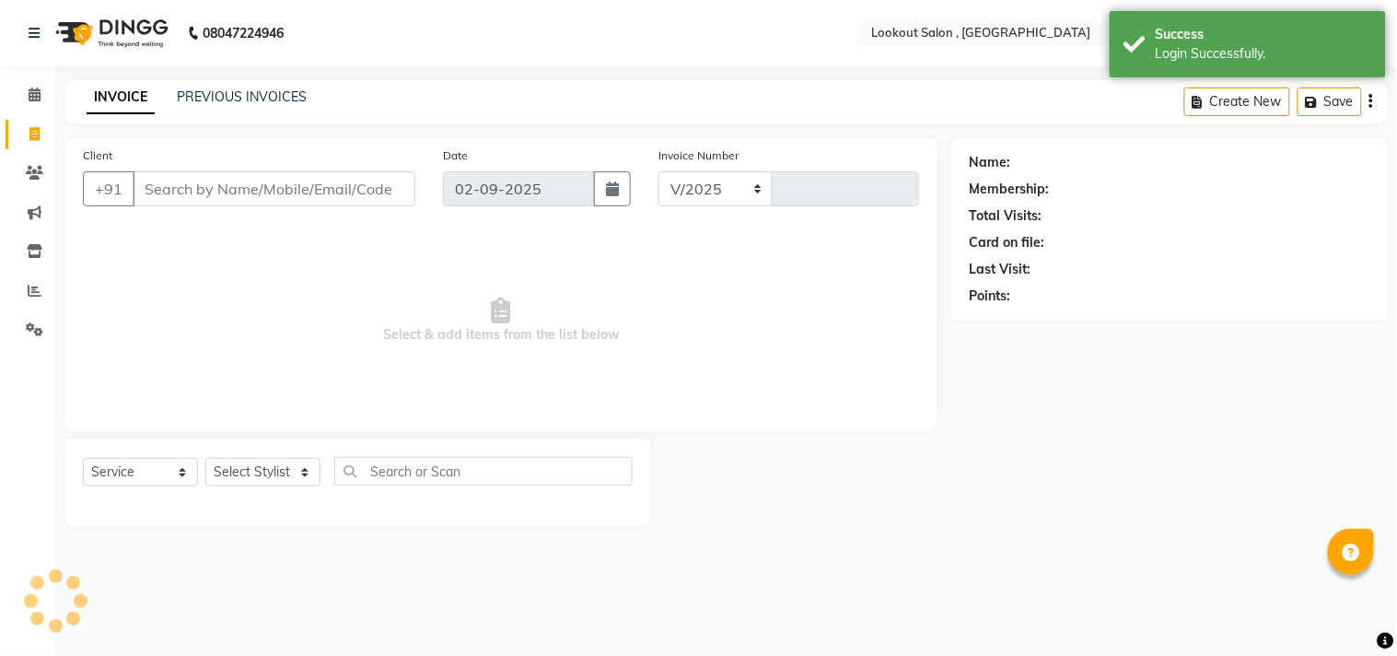
select select "151"
type input "6149"
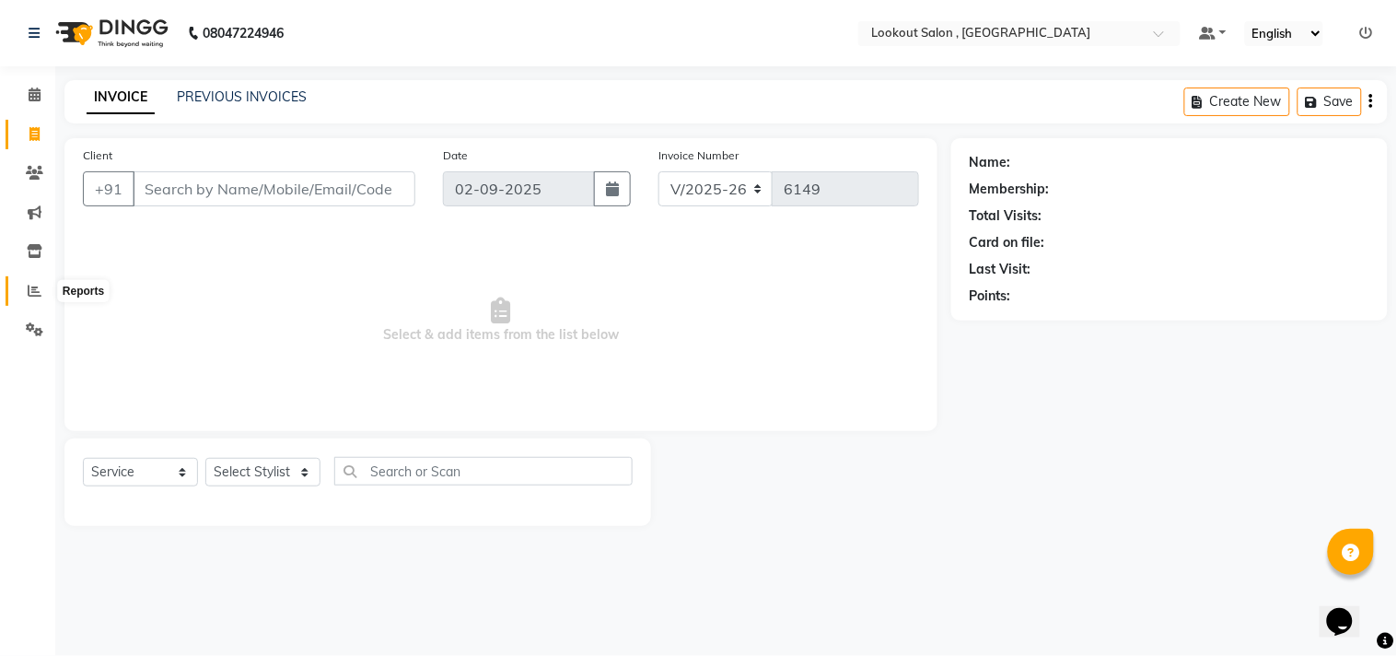
click at [30, 285] on icon at bounding box center [35, 291] width 14 height 14
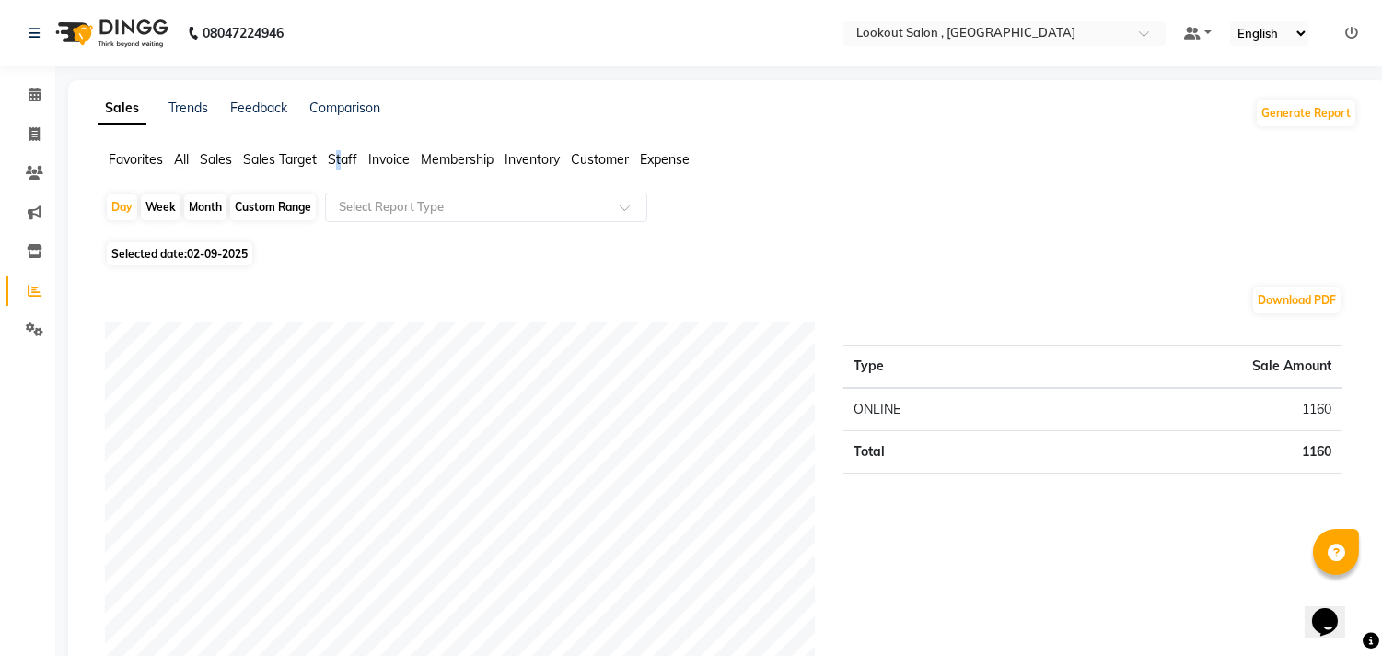
click at [339, 154] on span "Staff" at bounding box center [342, 159] width 29 height 17
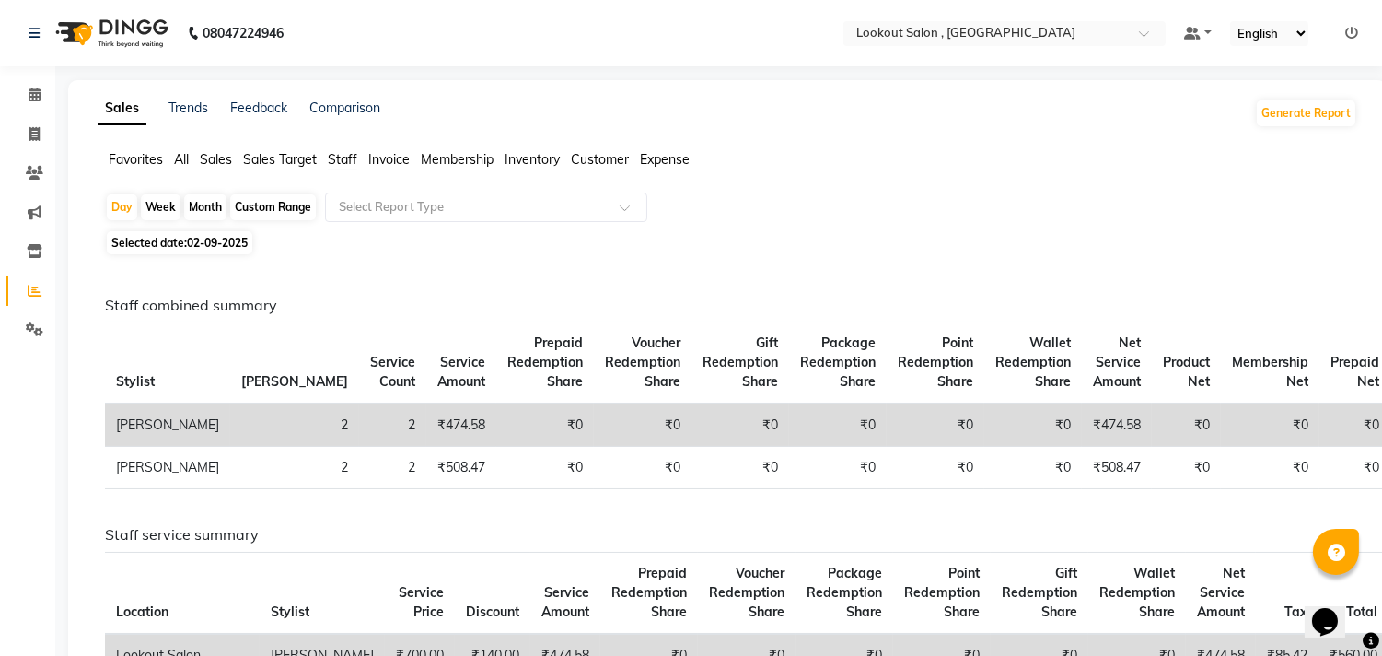
click at [186, 241] on span "Selected date: 02-09-2025" at bounding box center [180, 242] width 146 height 23
select select "9"
select select "2025"
click at [227, 239] on span "02-09-2025" at bounding box center [217, 243] width 61 height 14
select select "9"
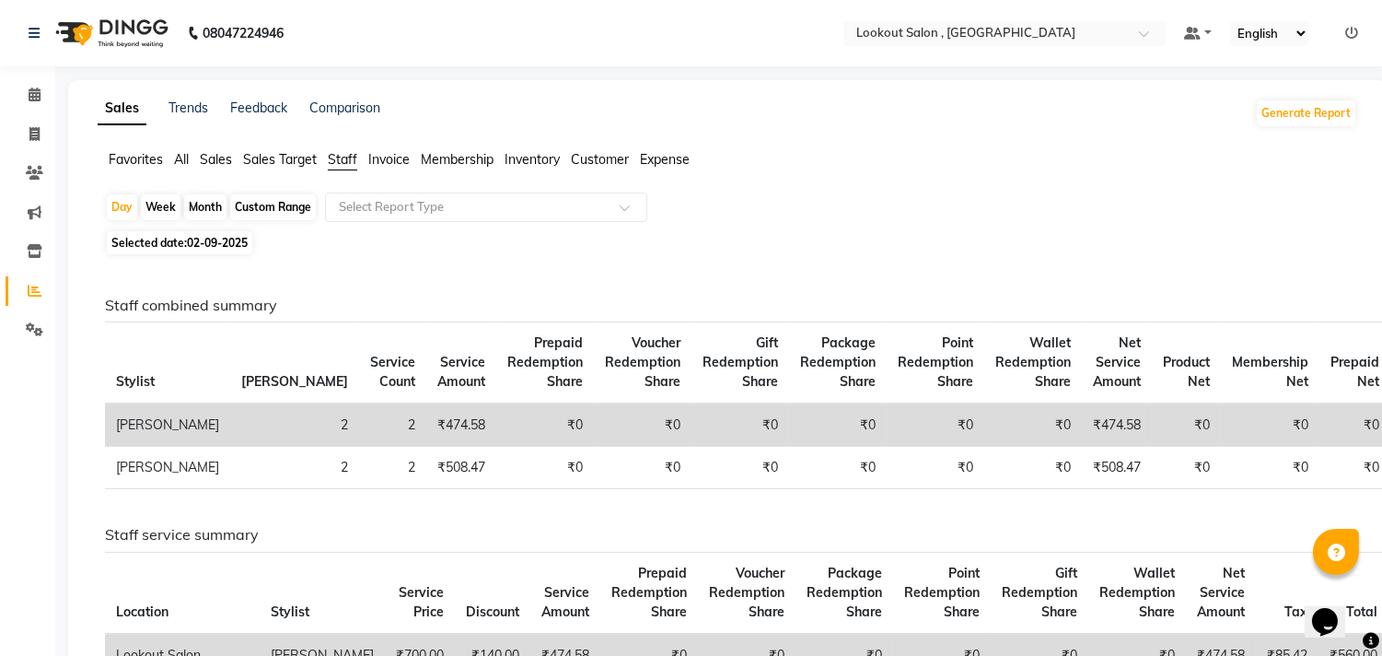
select select "2025"
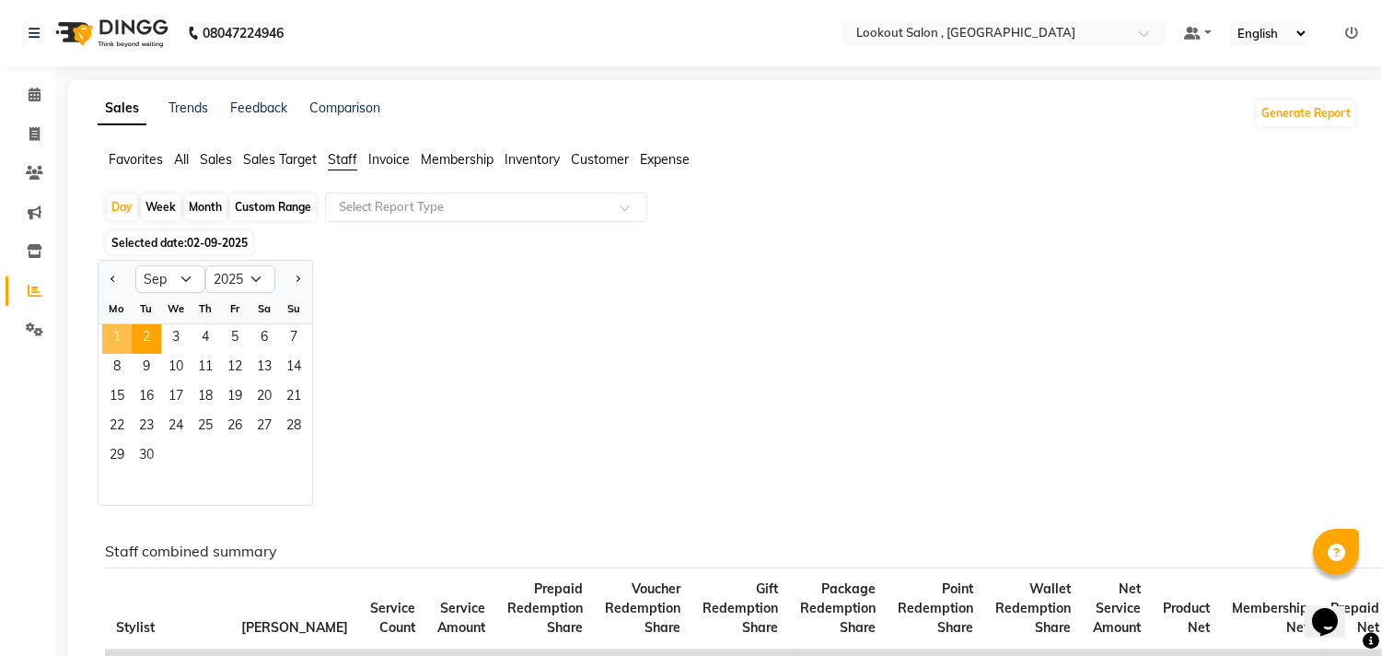
click at [116, 338] on span "1" at bounding box center [116, 338] width 29 height 29
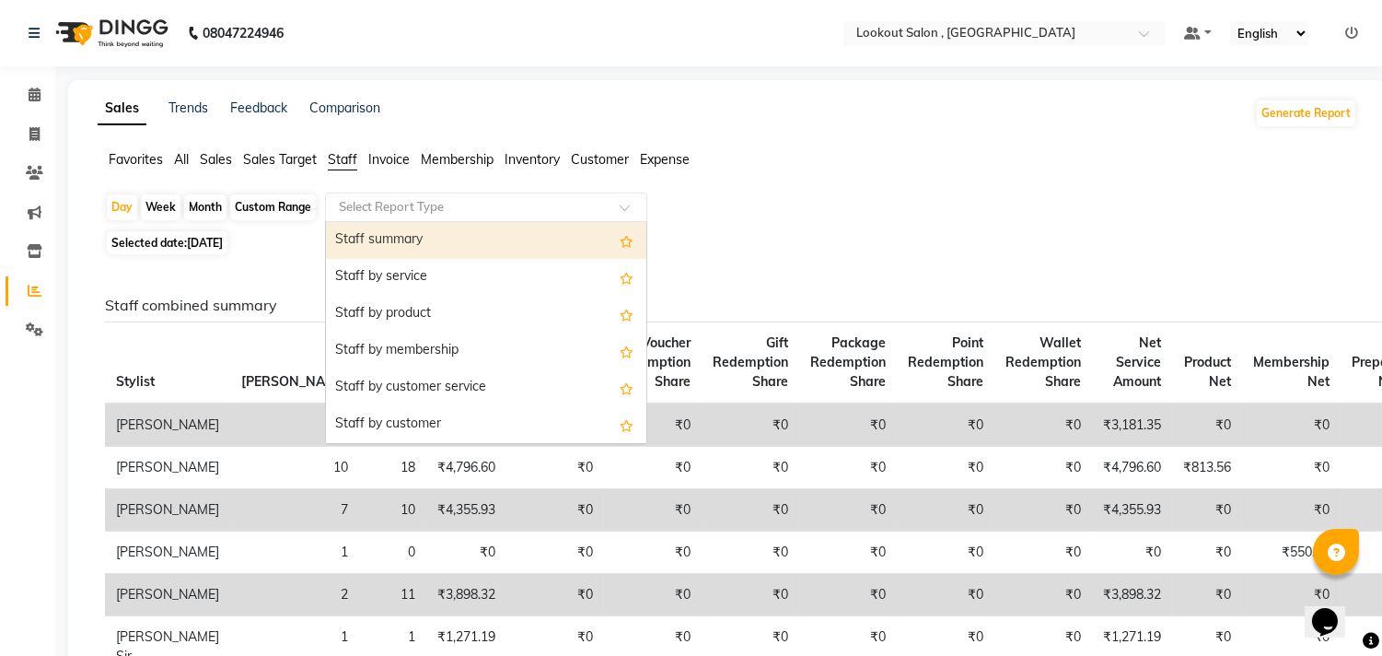
click at [381, 204] on input "text" at bounding box center [467, 207] width 265 height 18
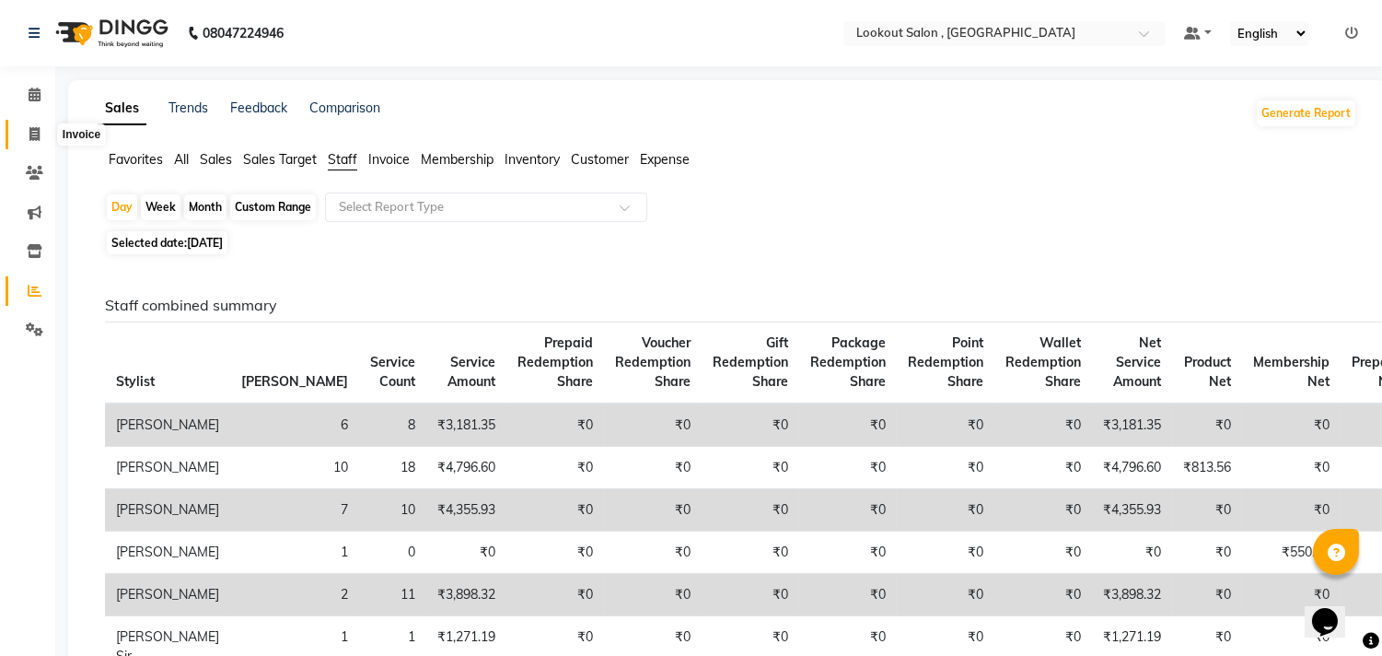
click at [20, 135] on span at bounding box center [34, 134] width 32 height 21
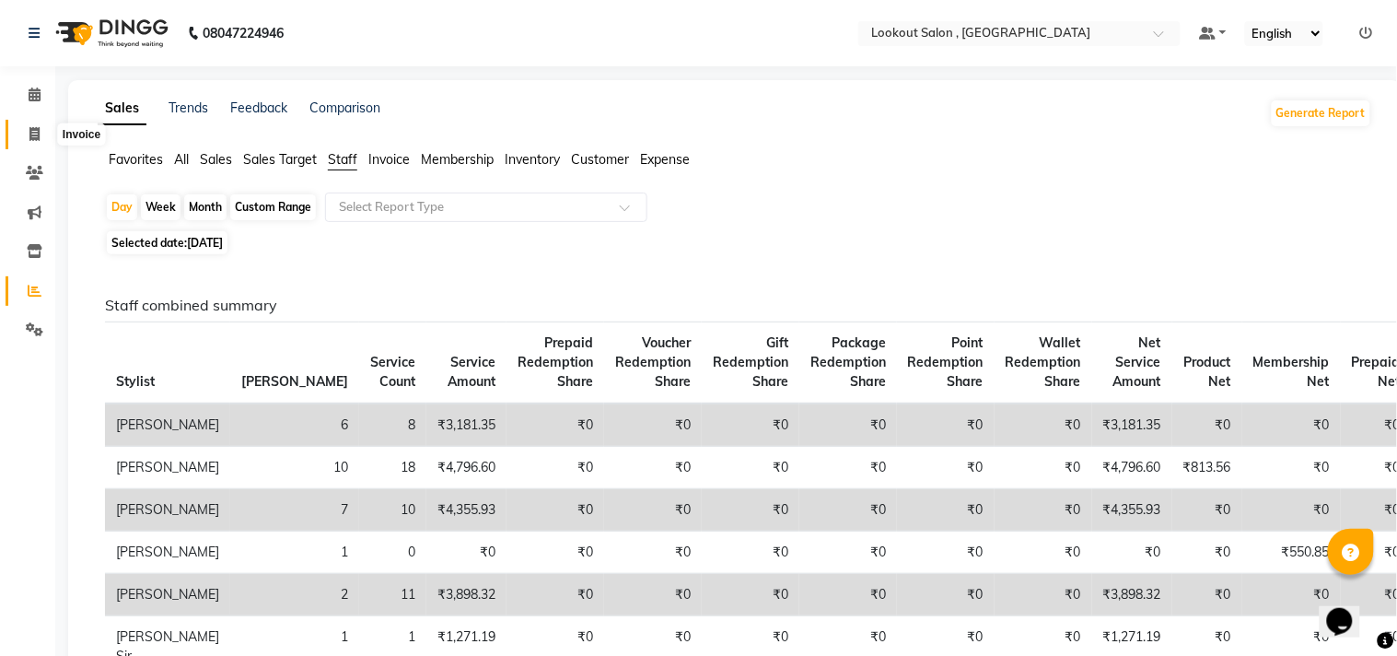
select select "service"
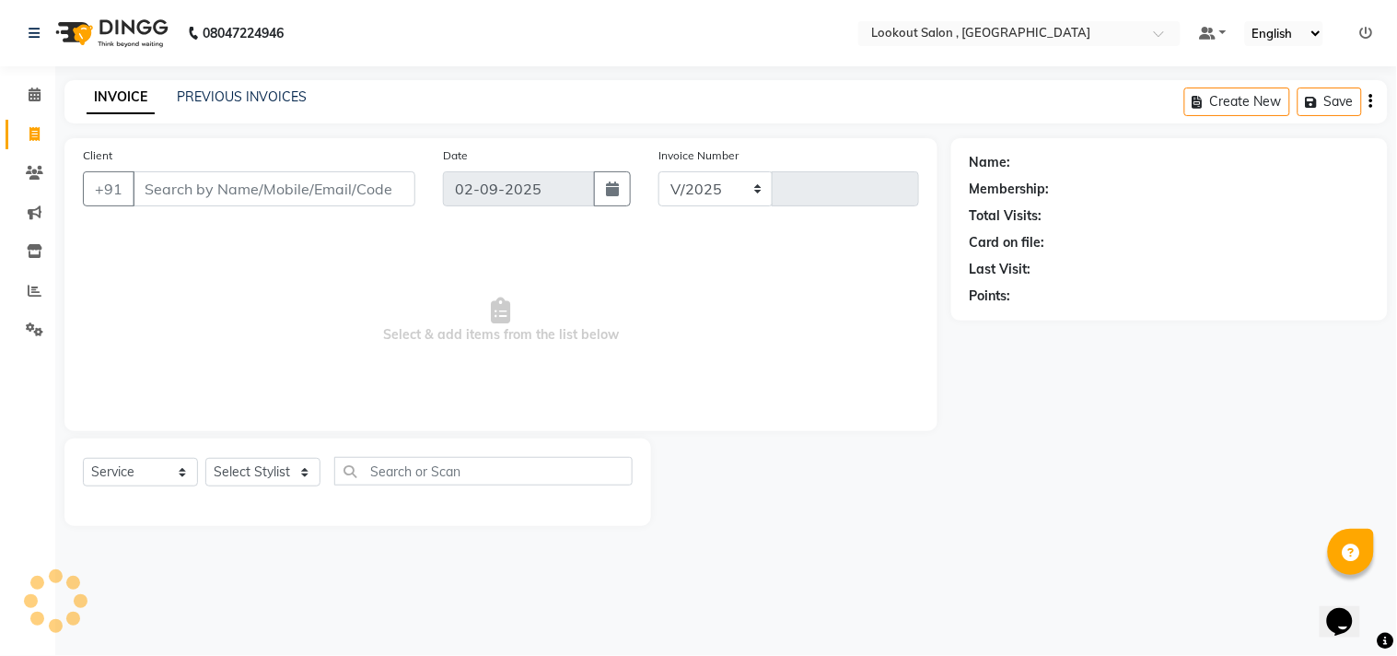
select select "151"
type input "6149"
click at [258, 194] on input "Client" at bounding box center [274, 188] width 283 height 35
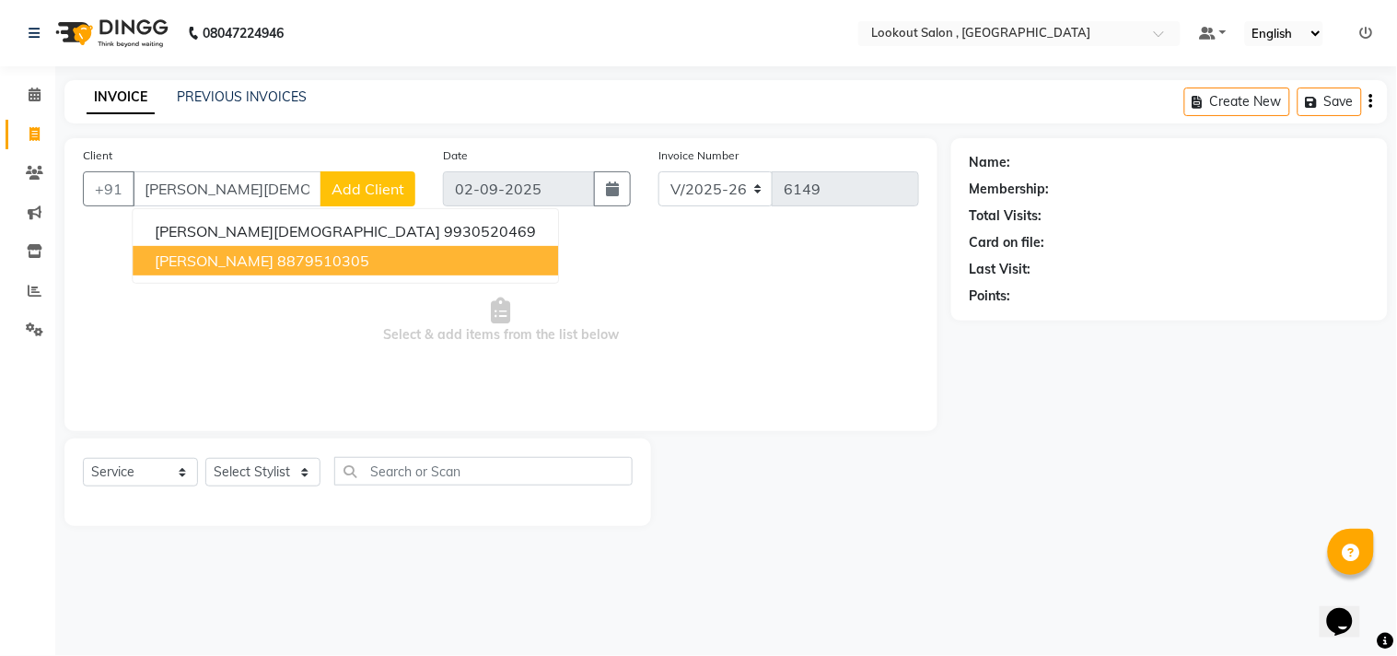
click at [280, 263] on ngb-highlight "8879510305" at bounding box center [323, 260] width 92 height 18
type input "8879510305"
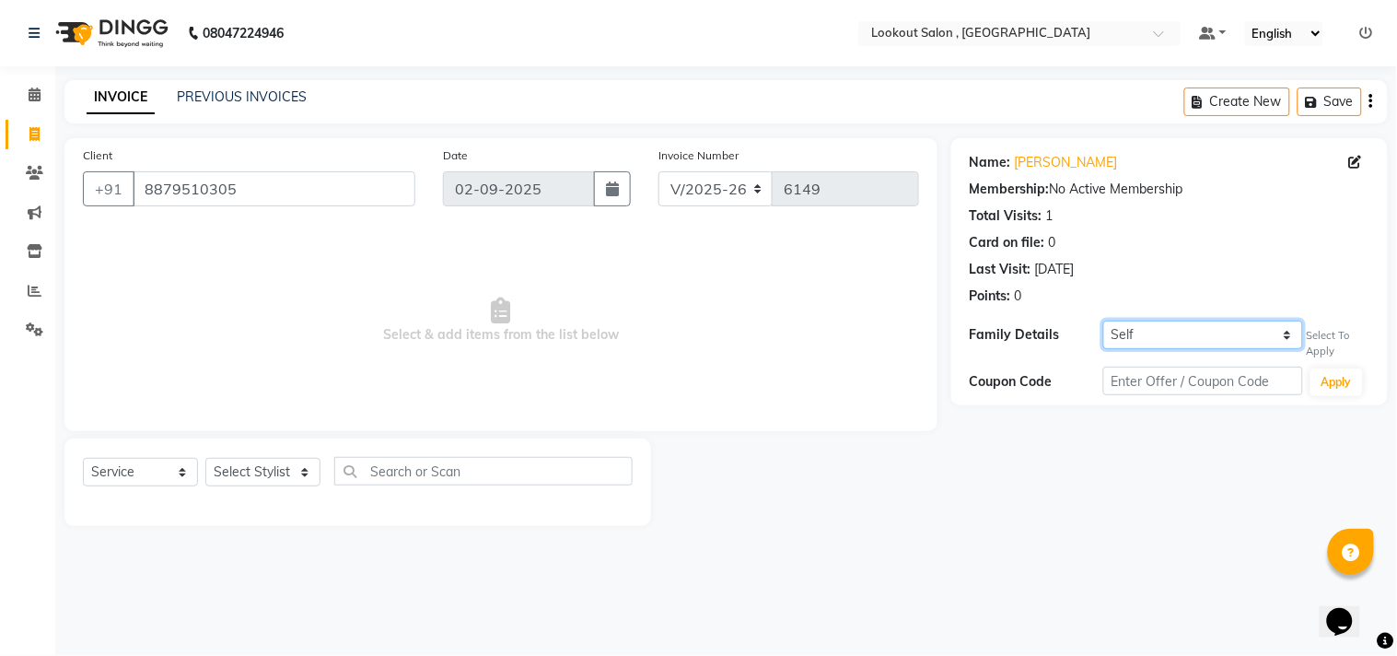
click at [1156, 341] on select "Self ayushi jain" at bounding box center [1203, 334] width 200 height 29
select select "2990180"
click at [1103, 320] on select "Self ayushi jain" at bounding box center [1203, 334] width 200 height 29
select select "1: Object"
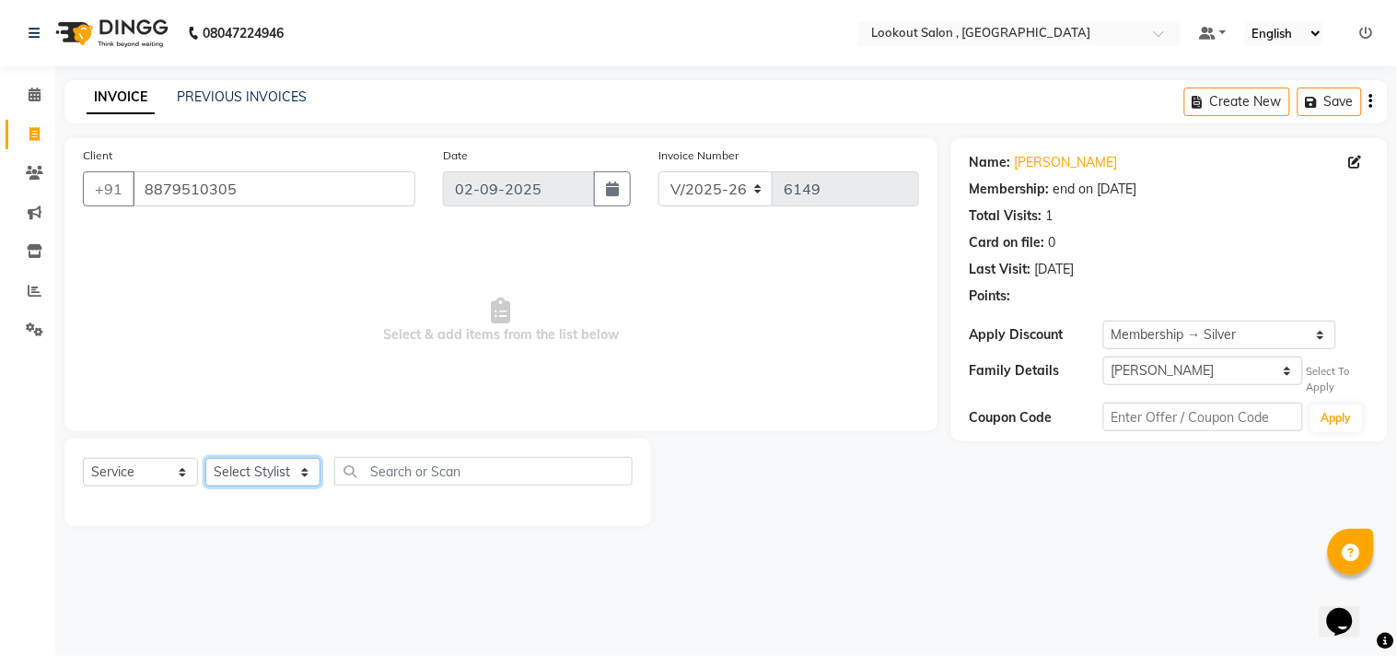
click at [270, 472] on select "Select Stylist [PERSON_NAME] [PERSON_NAME] [PERSON_NAME] [PERSON_NAME] kuldeep …" at bounding box center [262, 472] width 115 height 29
select select "48095"
click at [205, 459] on select "Select Stylist [PERSON_NAME] [PERSON_NAME] [PERSON_NAME] [PERSON_NAME] kuldeep …" at bounding box center [262, 472] width 115 height 29
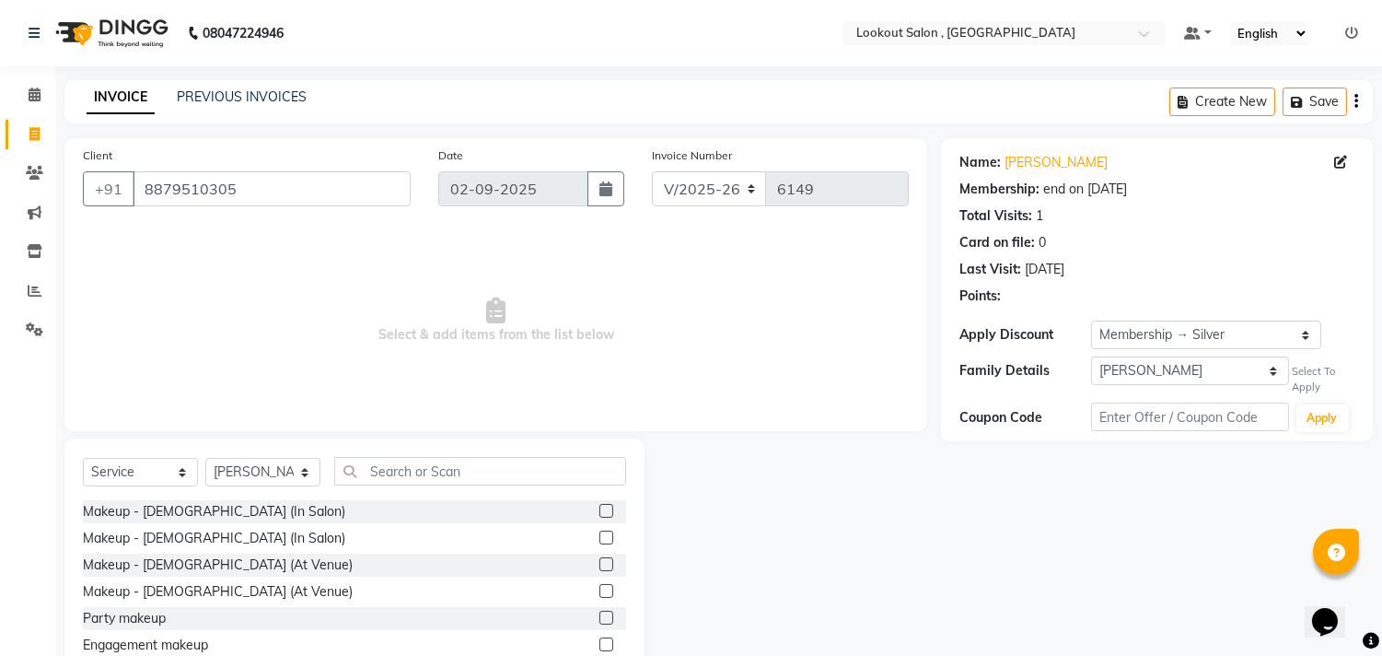
click at [417, 486] on div "Select Service Product Membership Package Voucher Prepaid Gift Card Select Styl…" at bounding box center [354, 478] width 543 height 43
click at [428, 479] on input "text" at bounding box center [480, 471] width 292 height 29
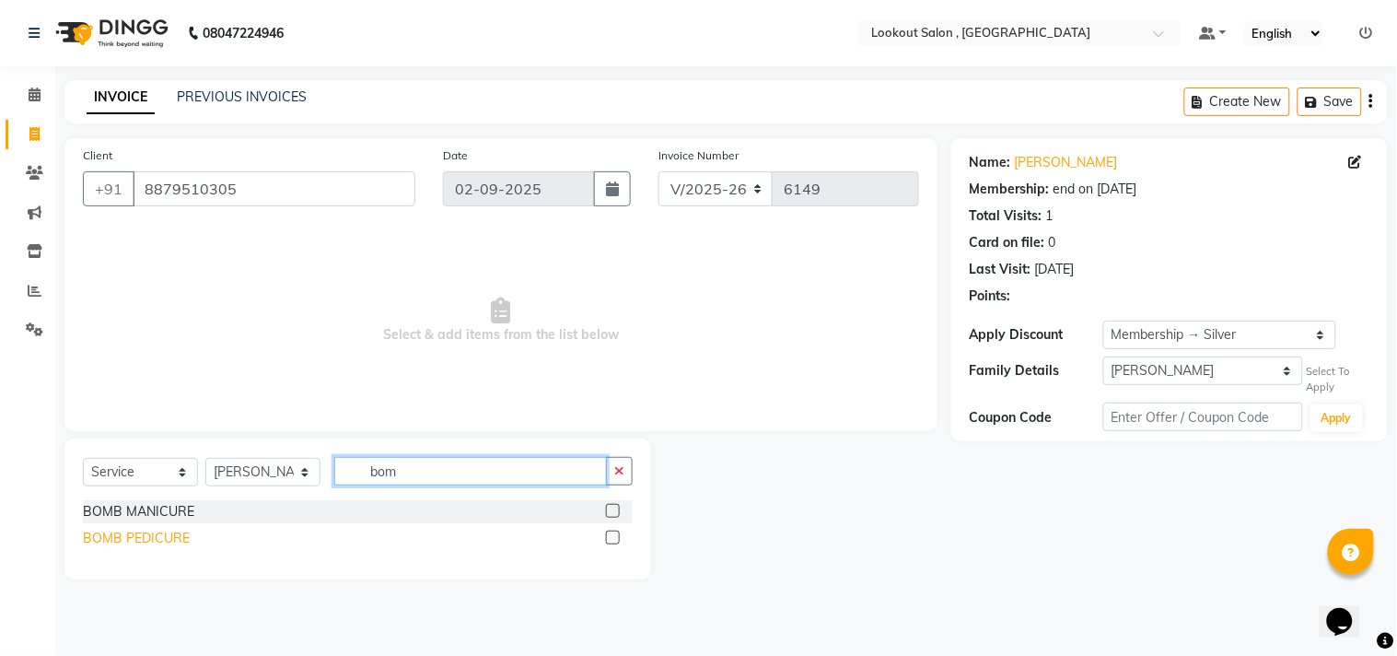
type input "bom"
click at [144, 531] on div "BOMB PEDICURE" at bounding box center [136, 538] width 107 height 19
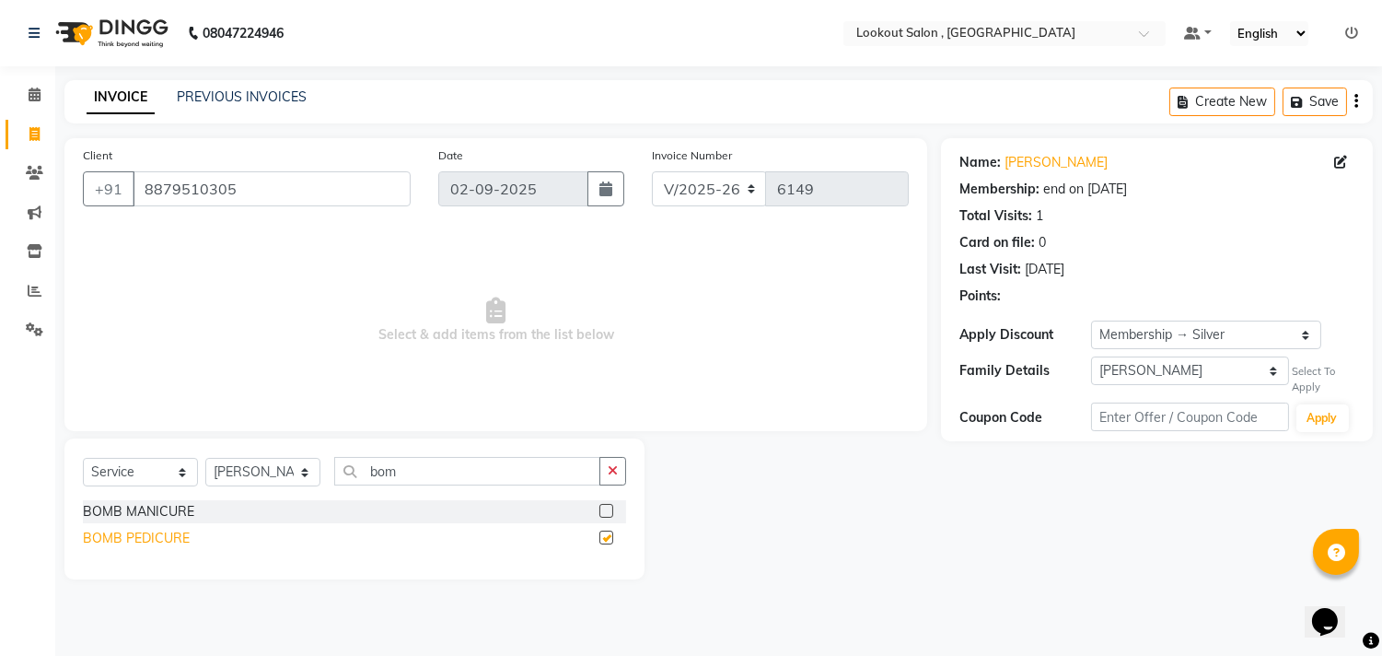
checkbox input "false"
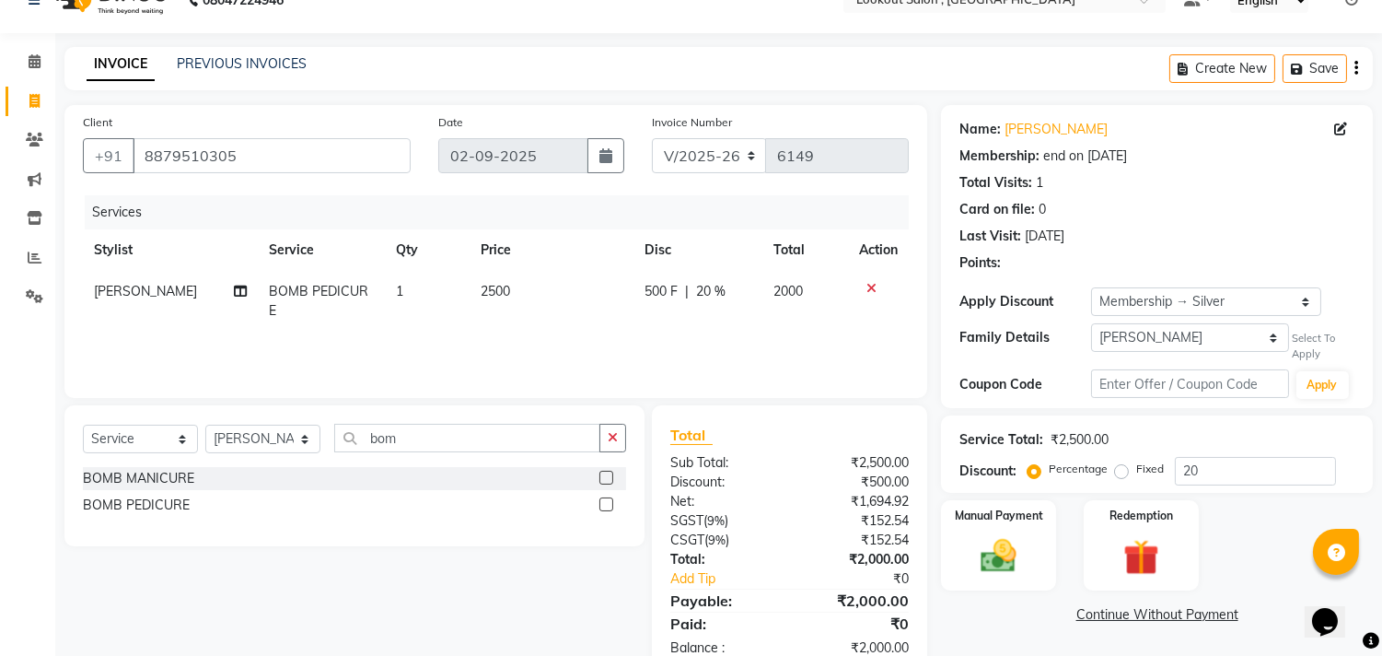
scroll to position [80, 0]
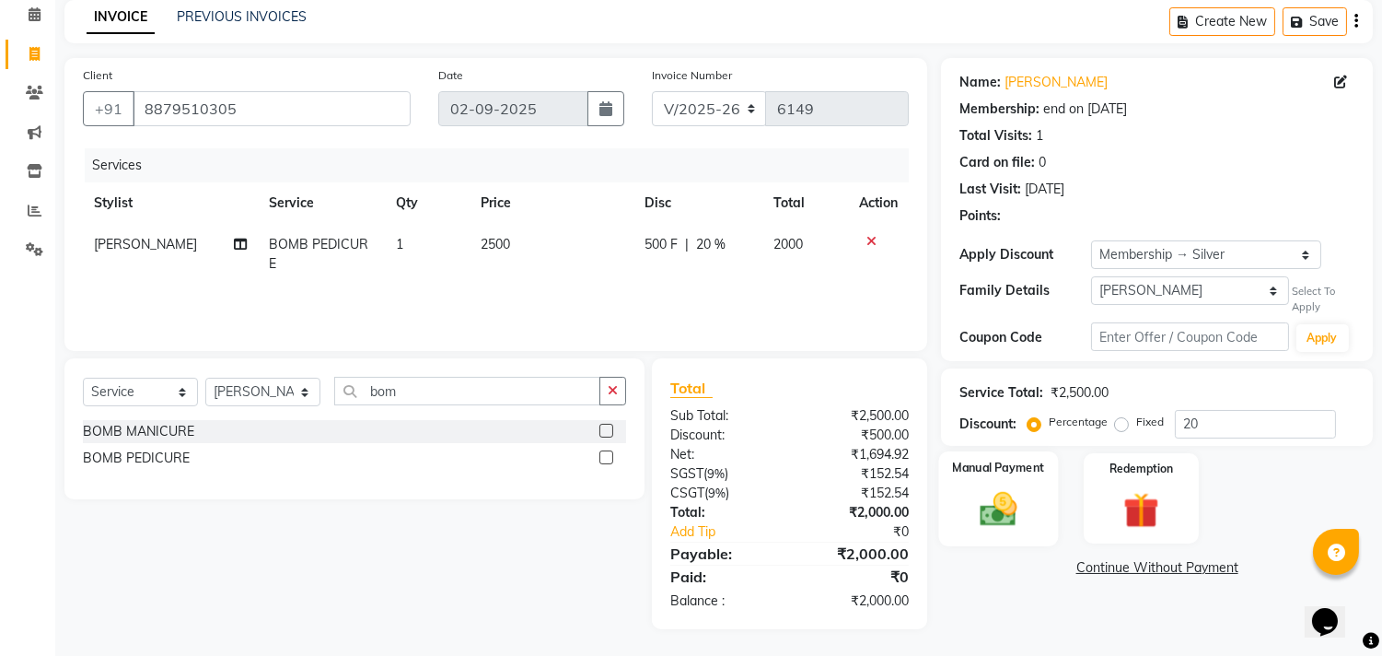
click at [1002, 481] on div "Manual Payment" at bounding box center [999, 498] width 120 height 94
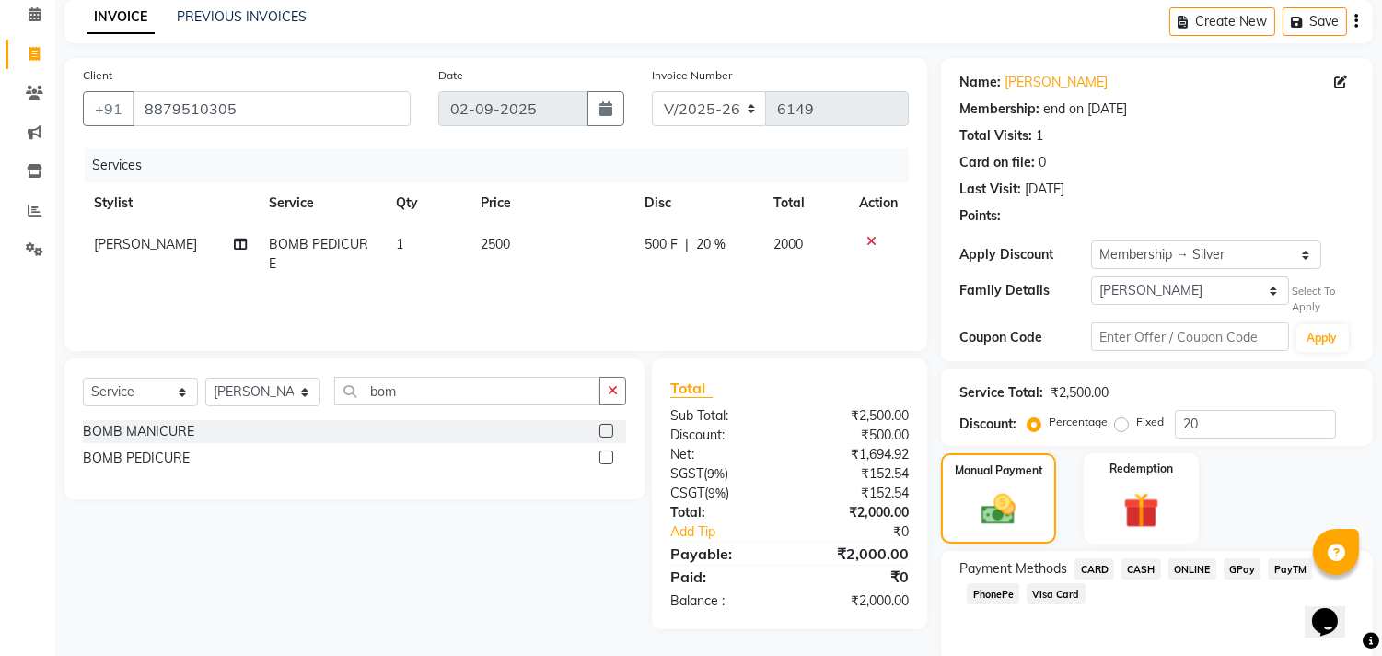
scroll to position [151, 0]
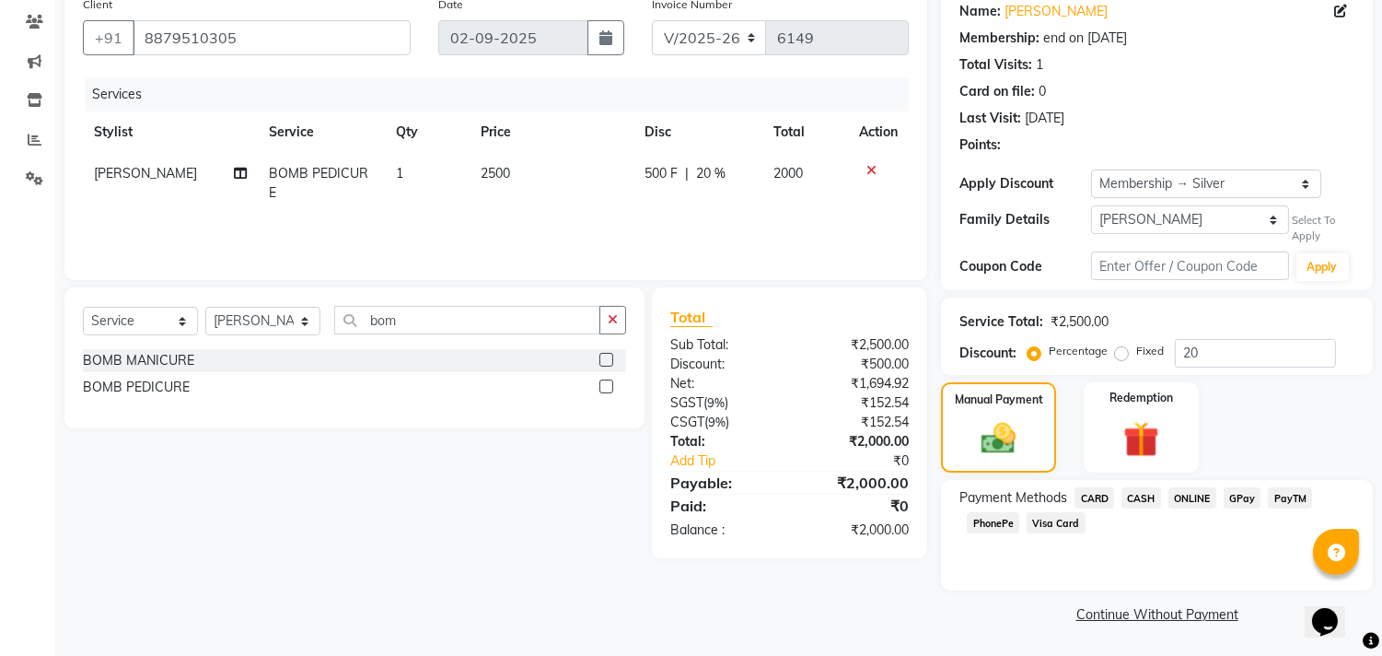
click at [1195, 495] on span "ONLINE" at bounding box center [1193, 497] width 48 height 21
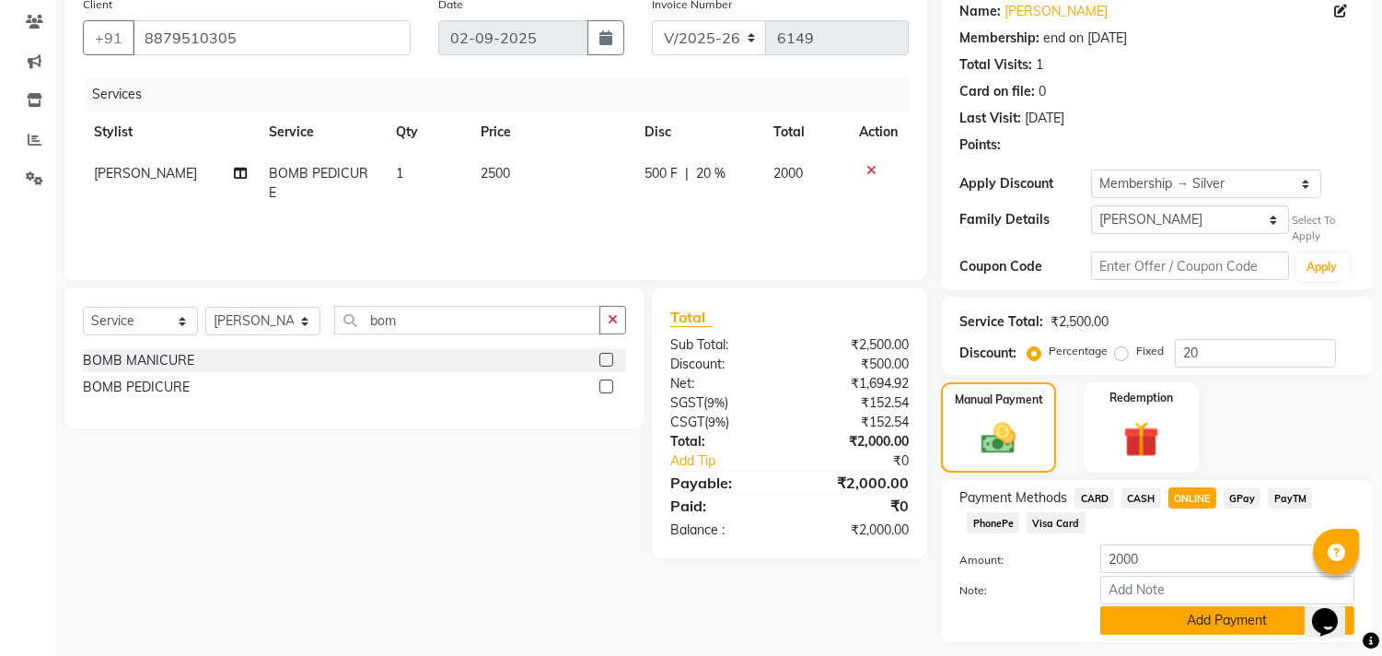
click at [1133, 622] on button "Add Payment" at bounding box center [1228, 620] width 254 height 29
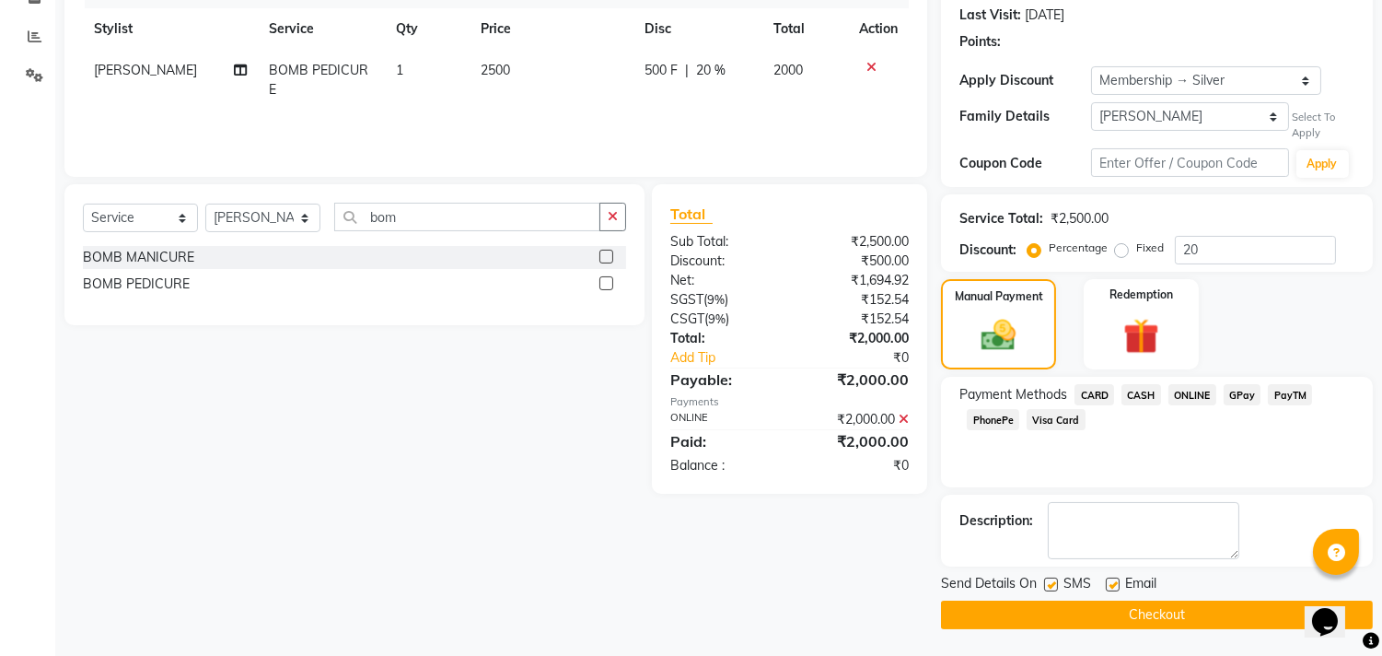
scroll to position [255, 0]
click at [977, 608] on button "Checkout" at bounding box center [1157, 614] width 432 height 29
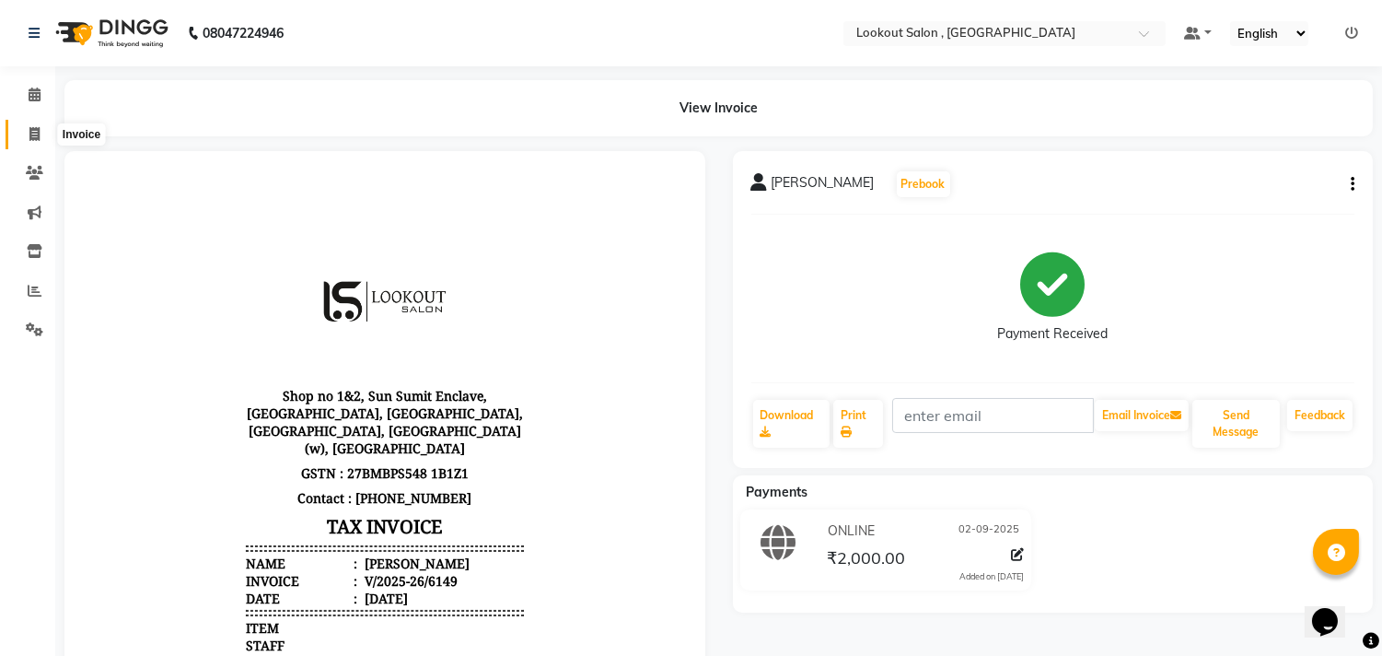
click at [35, 133] on icon at bounding box center [34, 134] width 10 height 14
select select "service"
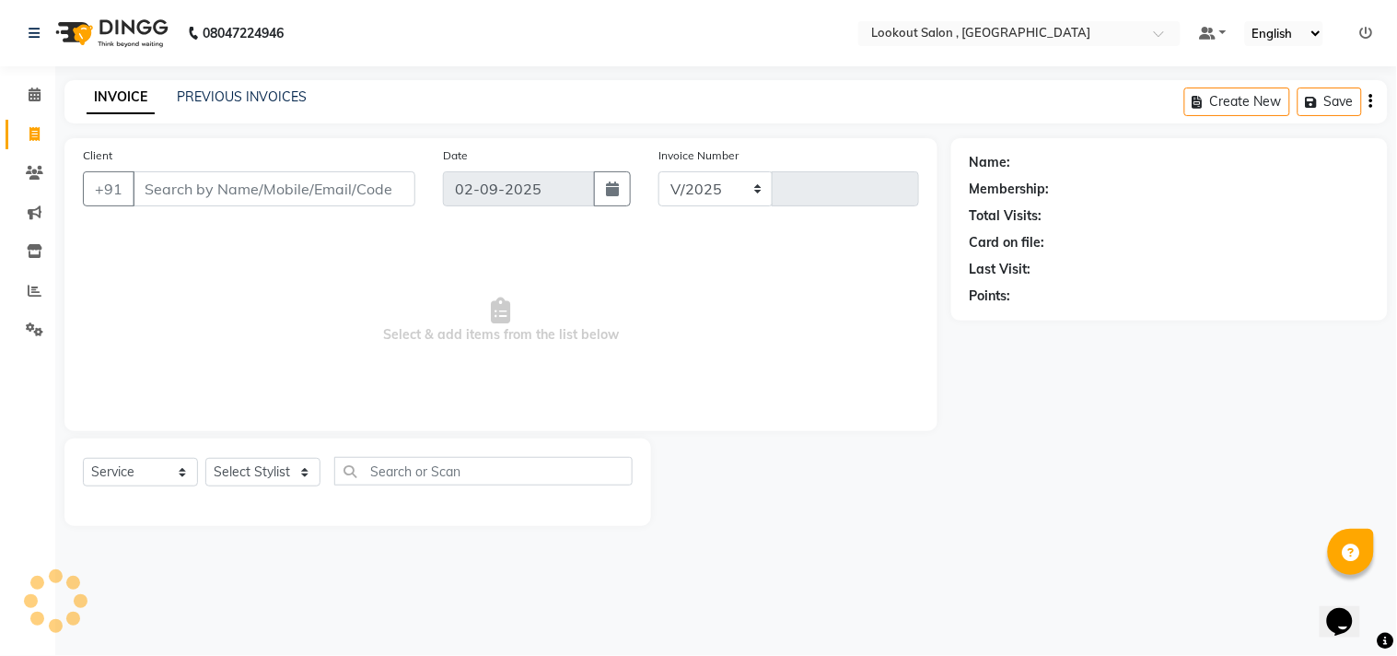
select select "151"
type input "6150"
click at [35, 96] on icon at bounding box center [35, 94] width 12 height 14
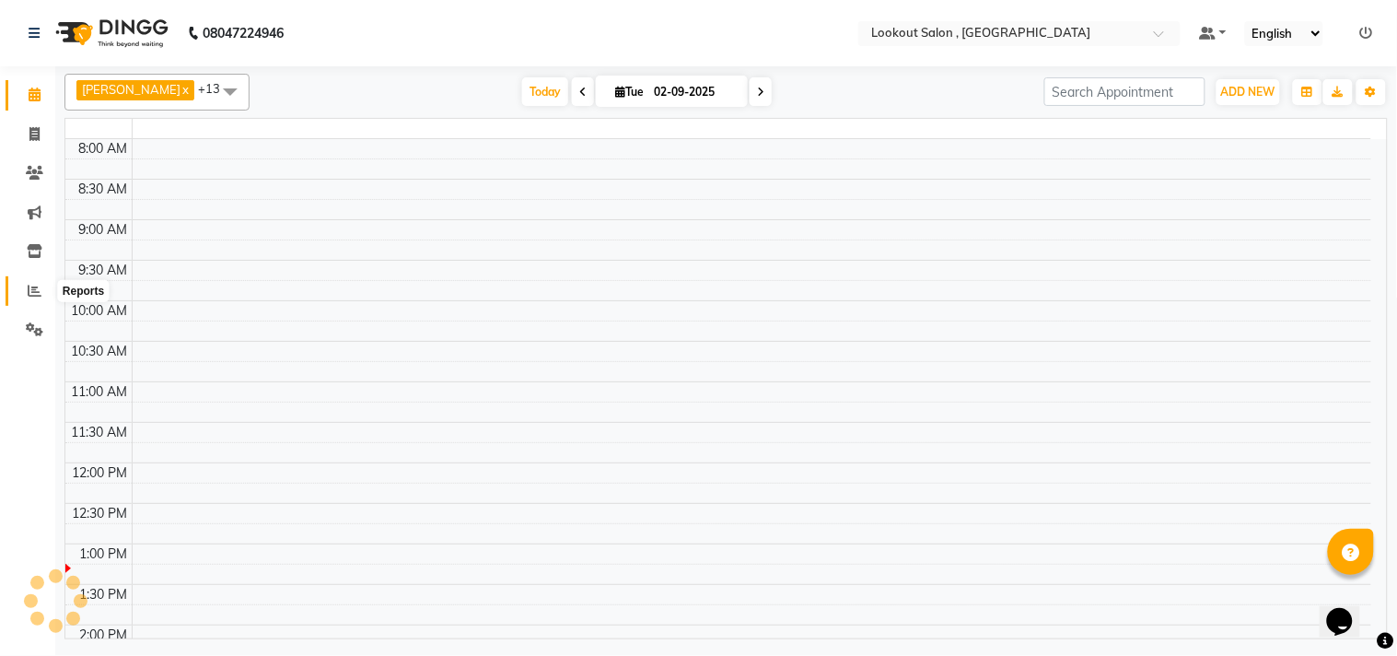
click at [41, 291] on span at bounding box center [34, 291] width 32 height 21
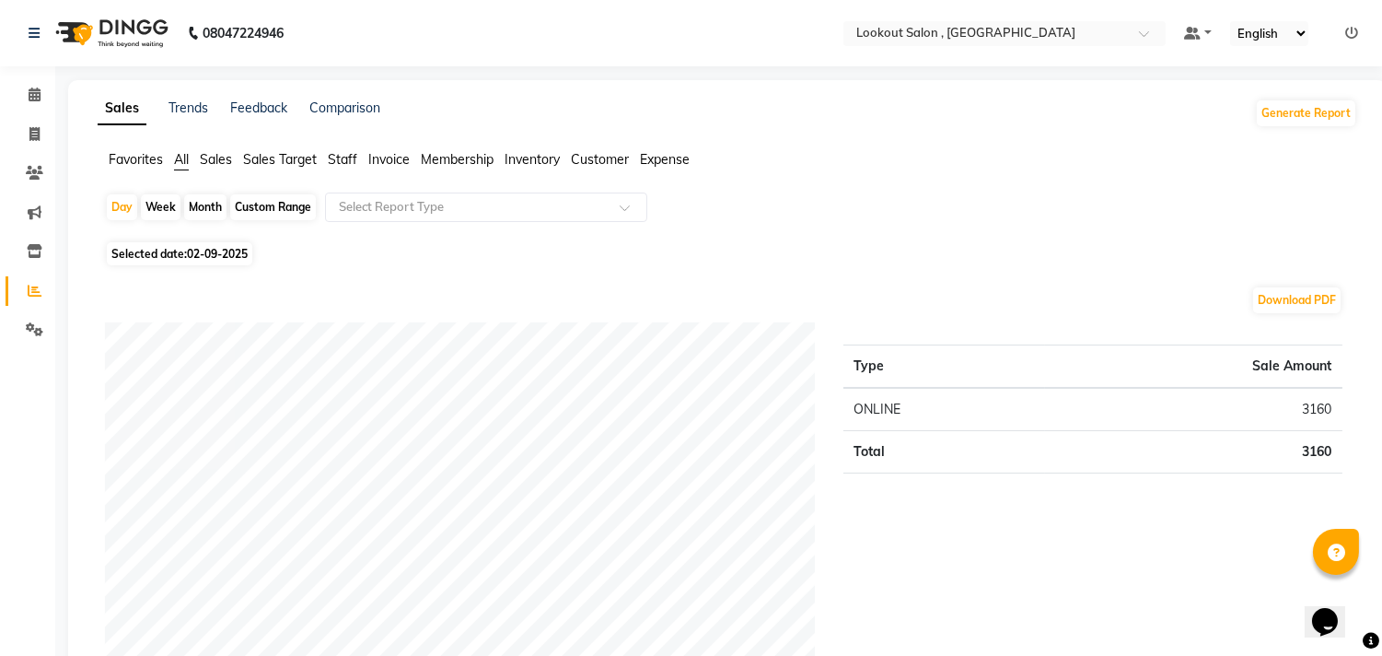
click at [192, 205] on div "Month" at bounding box center [205, 207] width 42 height 26
select select "9"
select select "2025"
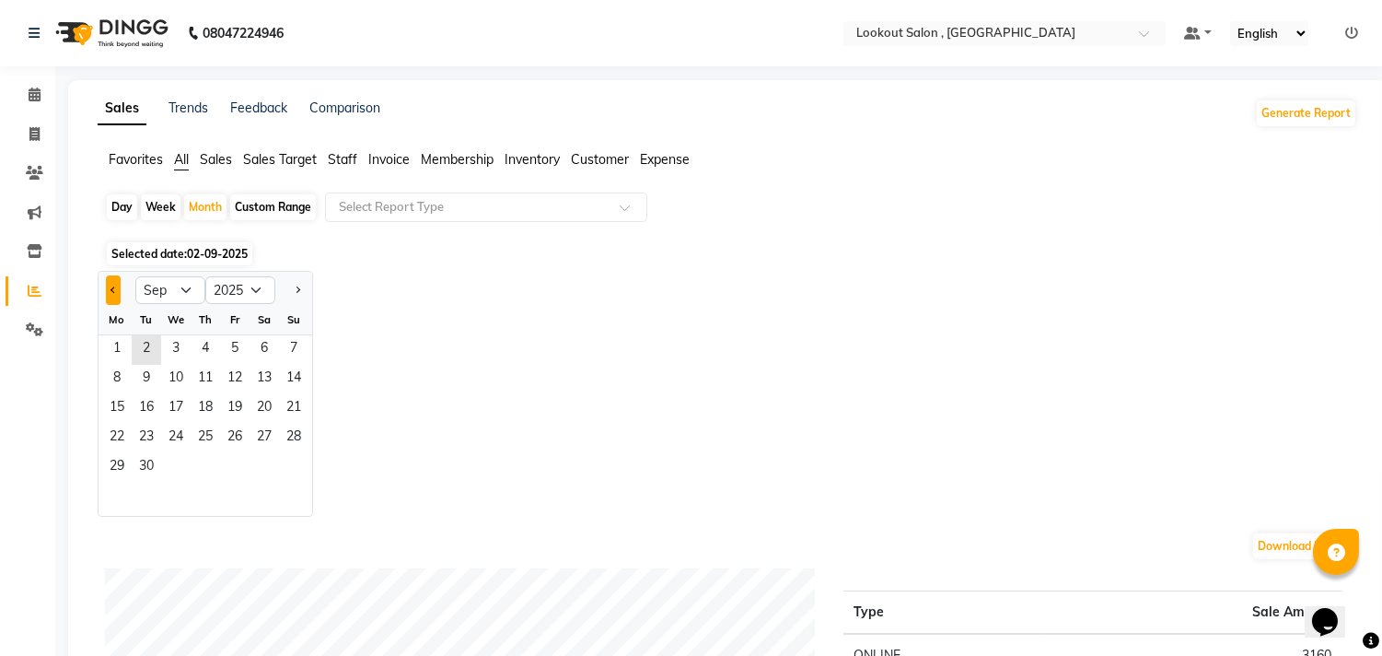
click at [107, 280] on button "Previous month" at bounding box center [113, 289] width 15 height 29
select select "8"
click at [239, 356] on span "1" at bounding box center [234, 349] width 29 height 29
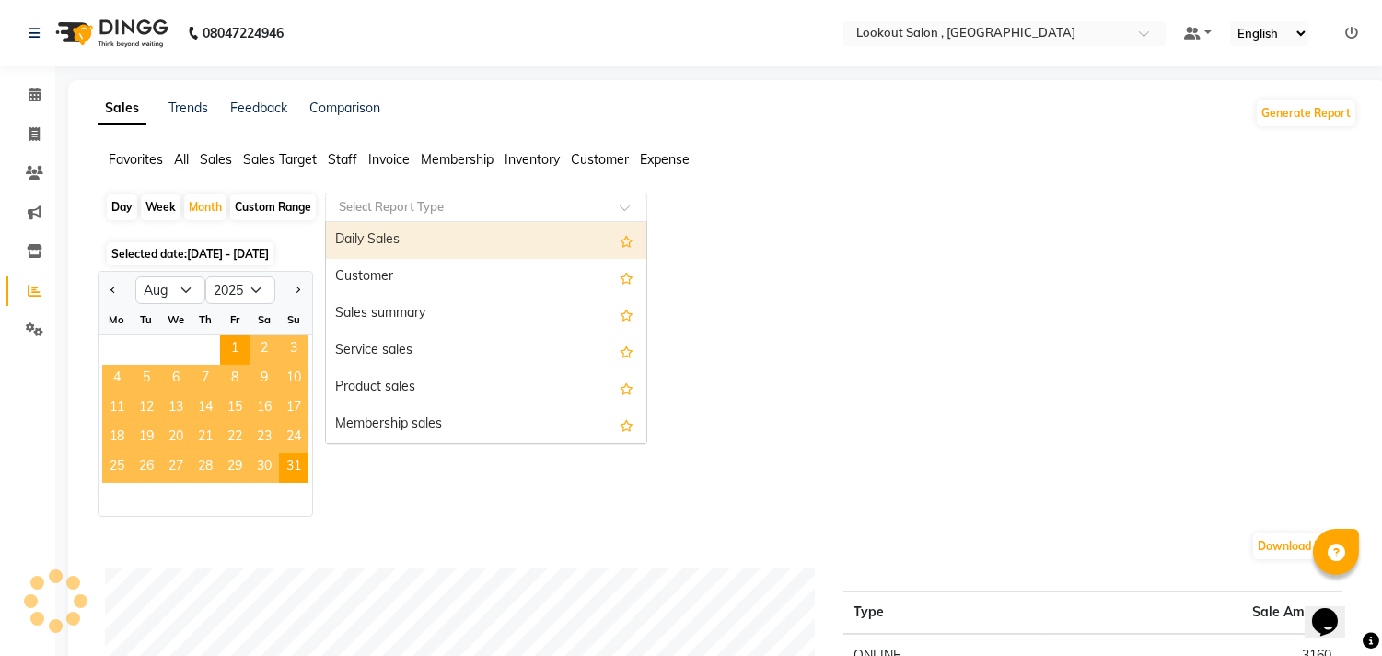
click at [410, 199] on input "text" at bounding box center [467, 207] width 265 height 18
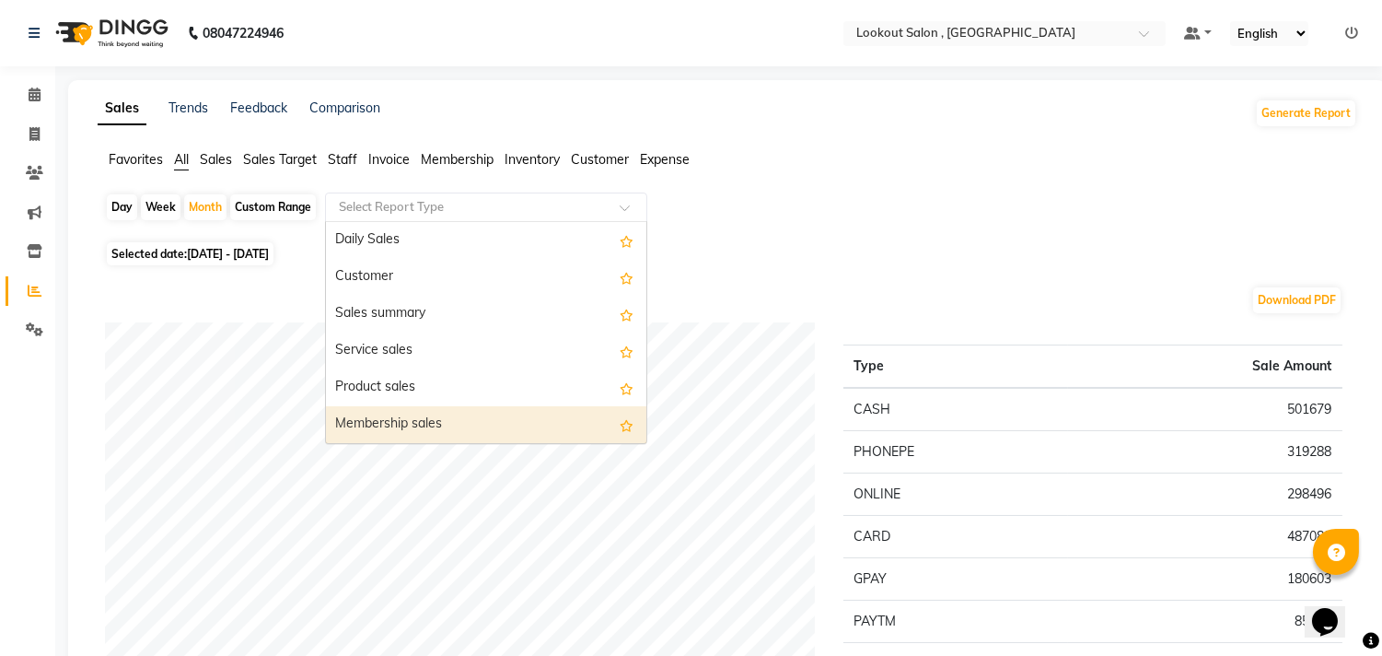
click at [417, 424] on div "Membership sales" at bounding box center [486, 424] width 320 height 37
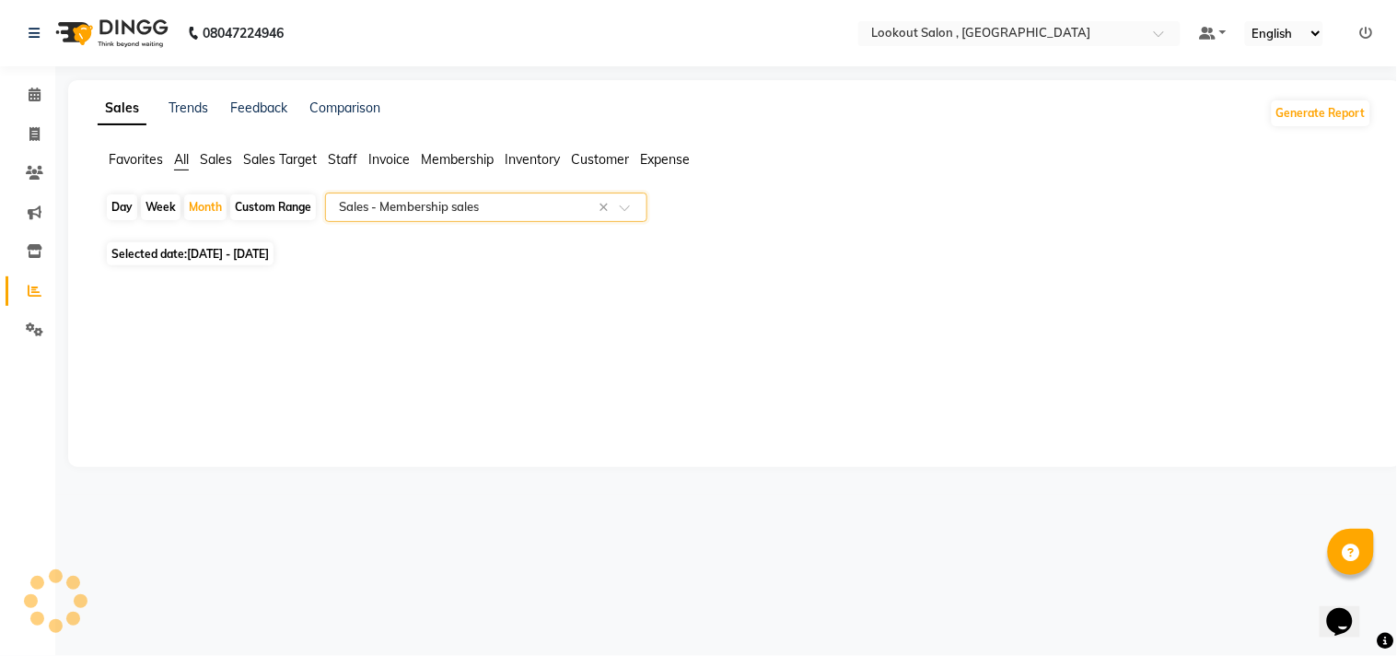
select select "full_report"
select select "csv"
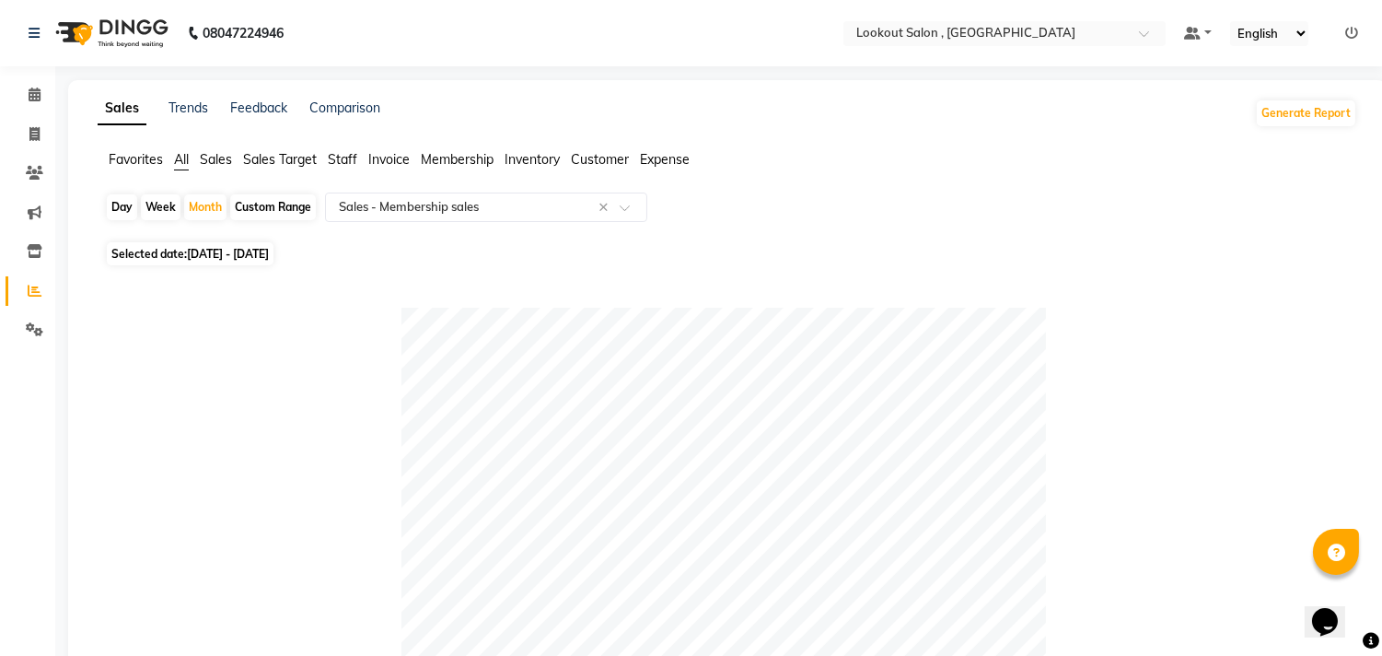
click at [353, 163] on span "Staff" at bounding box center [342, 159] width 29 height 17
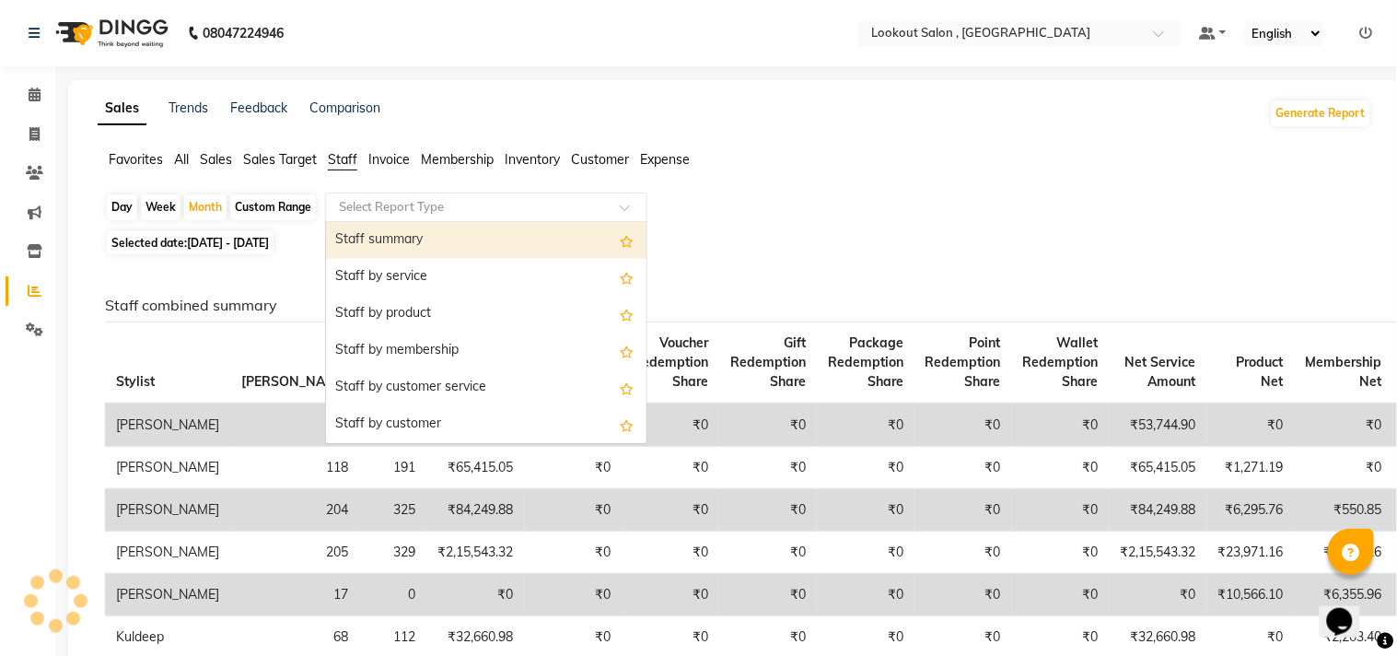
click at [425, 215] on input "text" at bounding box center [467, 207] width 265 height 18
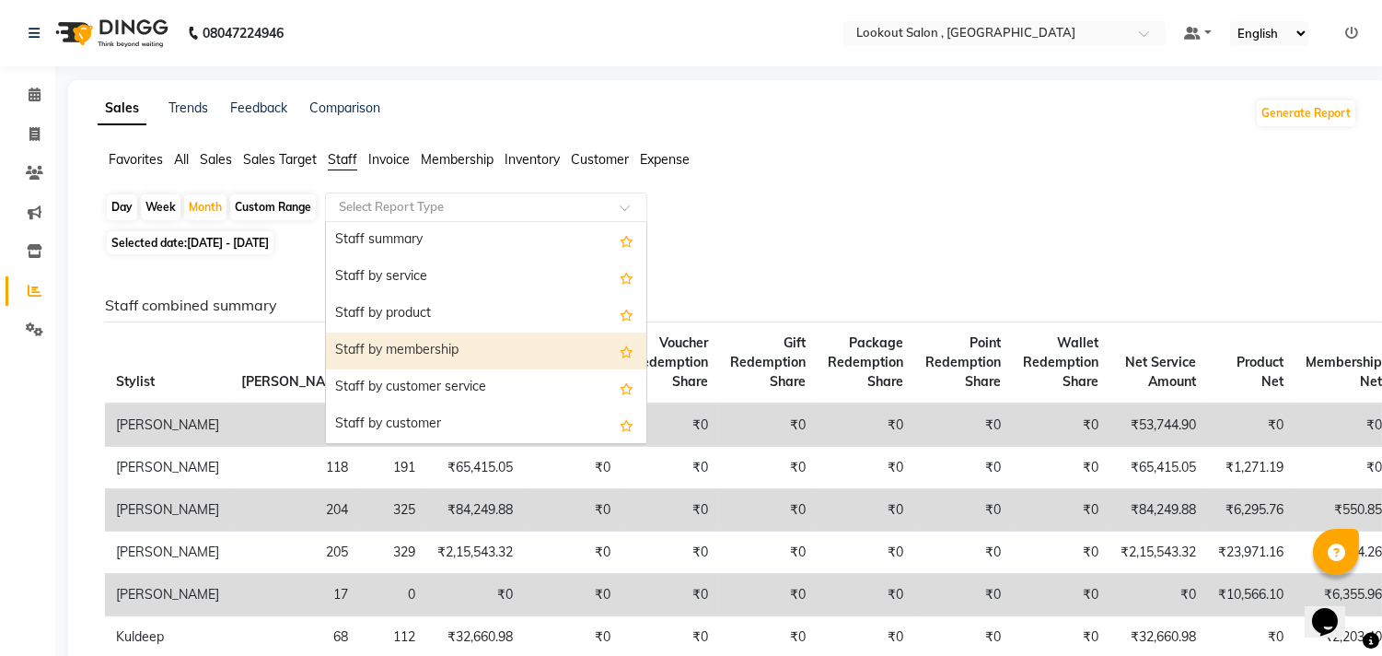
click at [447, 341] on div "Staff by membership" at bounding box center [486, 350] width 320 height 37
select select "full_report"
select select "csv"
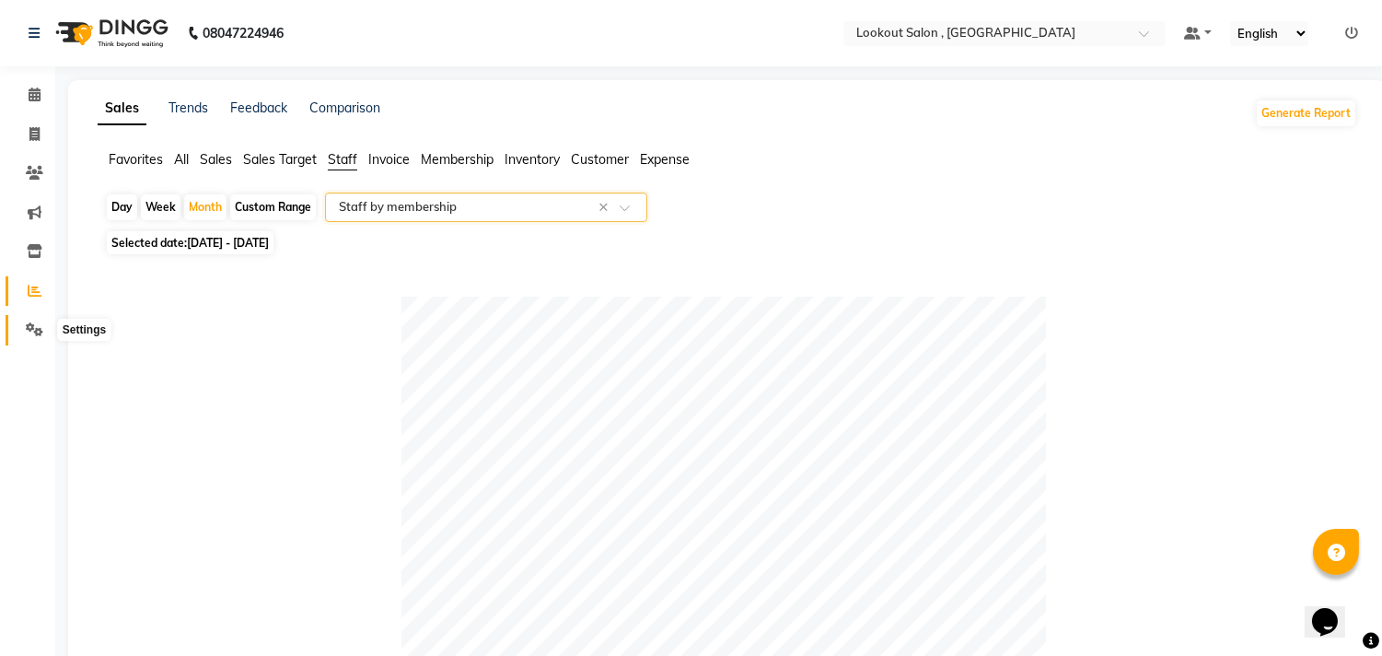
click at [31, 323] on icon at bounding box center [34, 329] width 17 height 14
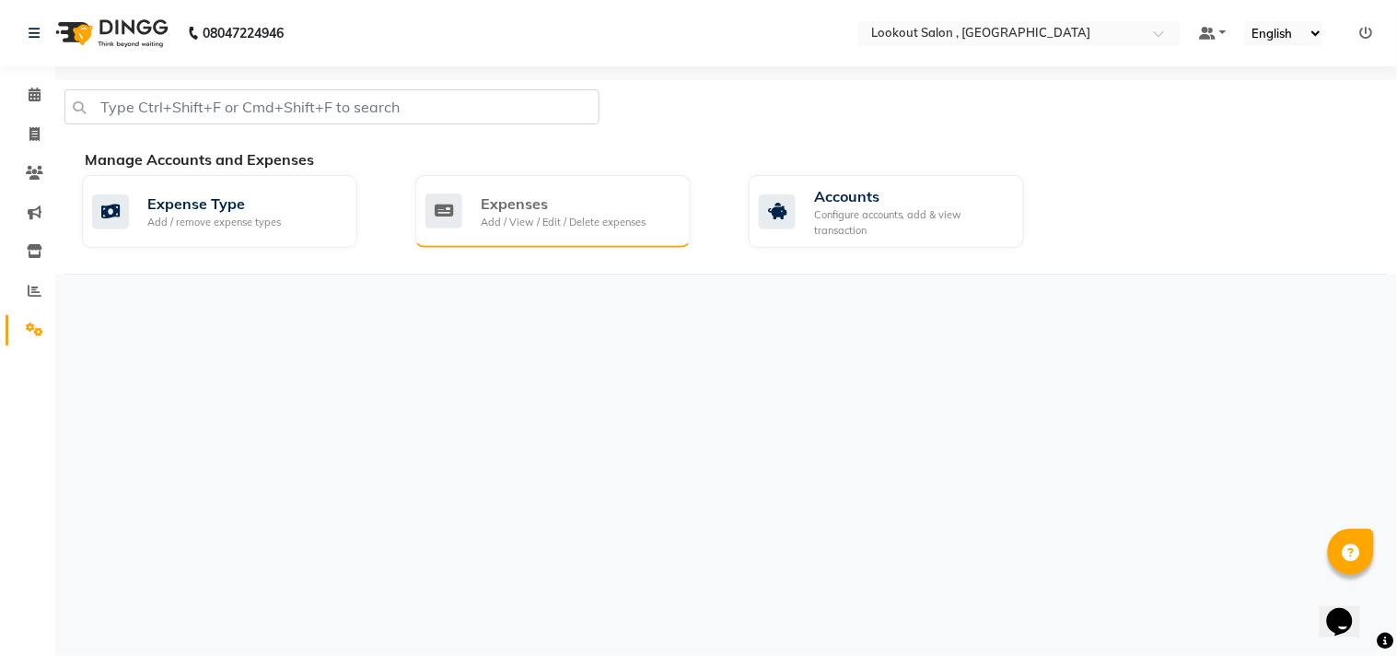
click at [629, 209] on div "Expenses" at bounding box center [563, 203] width 165 height 22
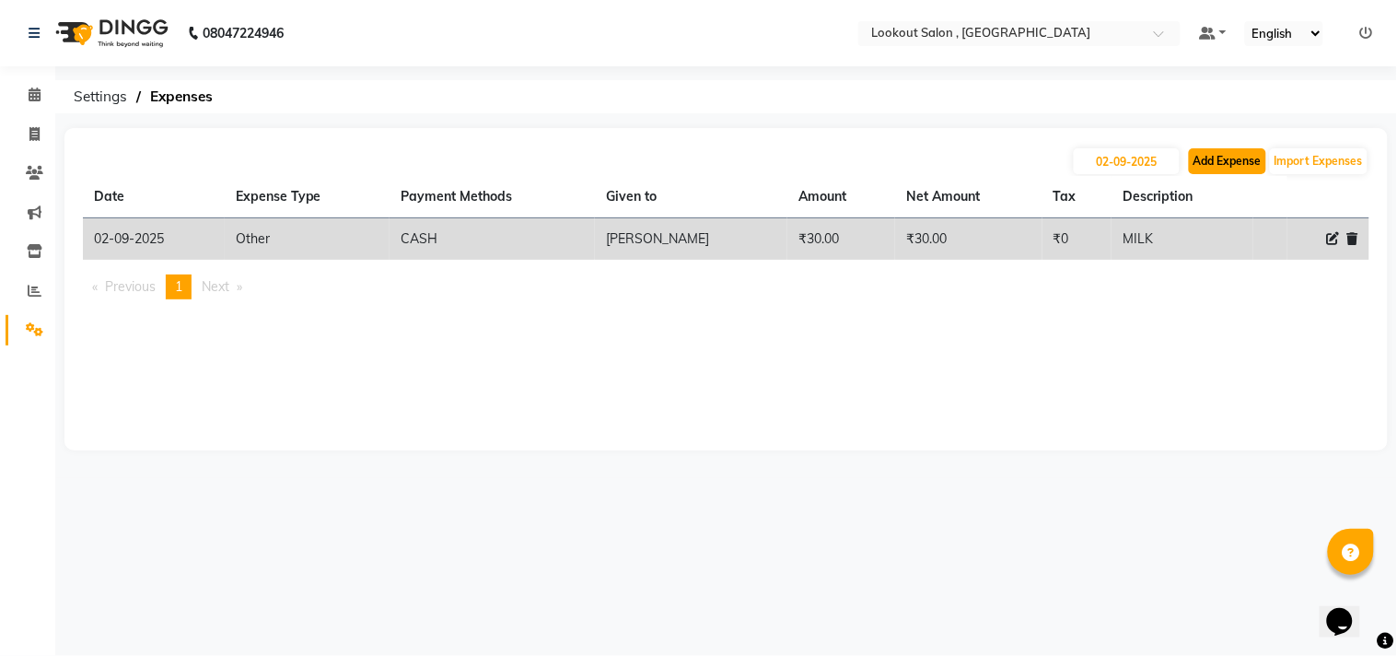
click at [1245, 163] on button "Add Expense" at bounding box center [1227, 161] width 77 height 26
select select "1"
select select "2541"
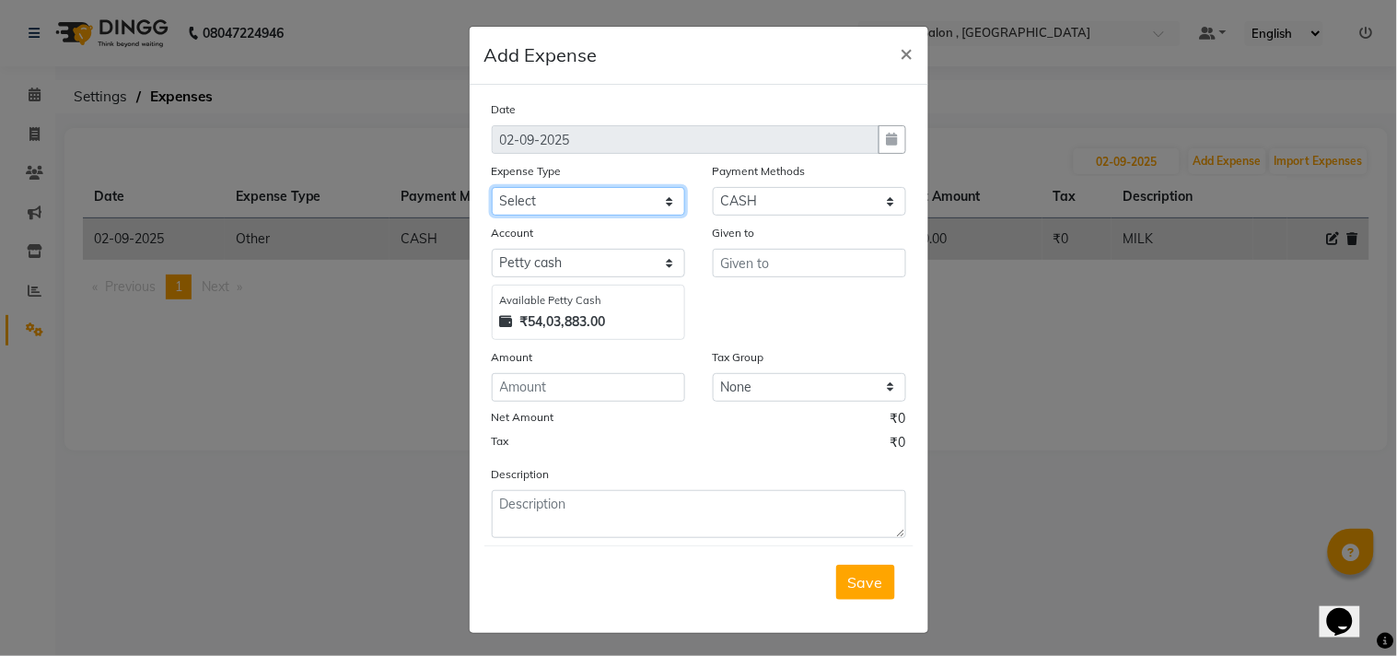
click at [550, 204] on select "Select Advance Salary Bank charges Car maintenance Cash transfer to bank Cash t…" at bounding box center [588, 201] width 193 height 29
select select "10"
click at [492, 187] on select "Select Advance Salary Bank charges Car maintenance Cash transfer to bank Cash t…" at bounding box center [588, 201] width 193 height 29
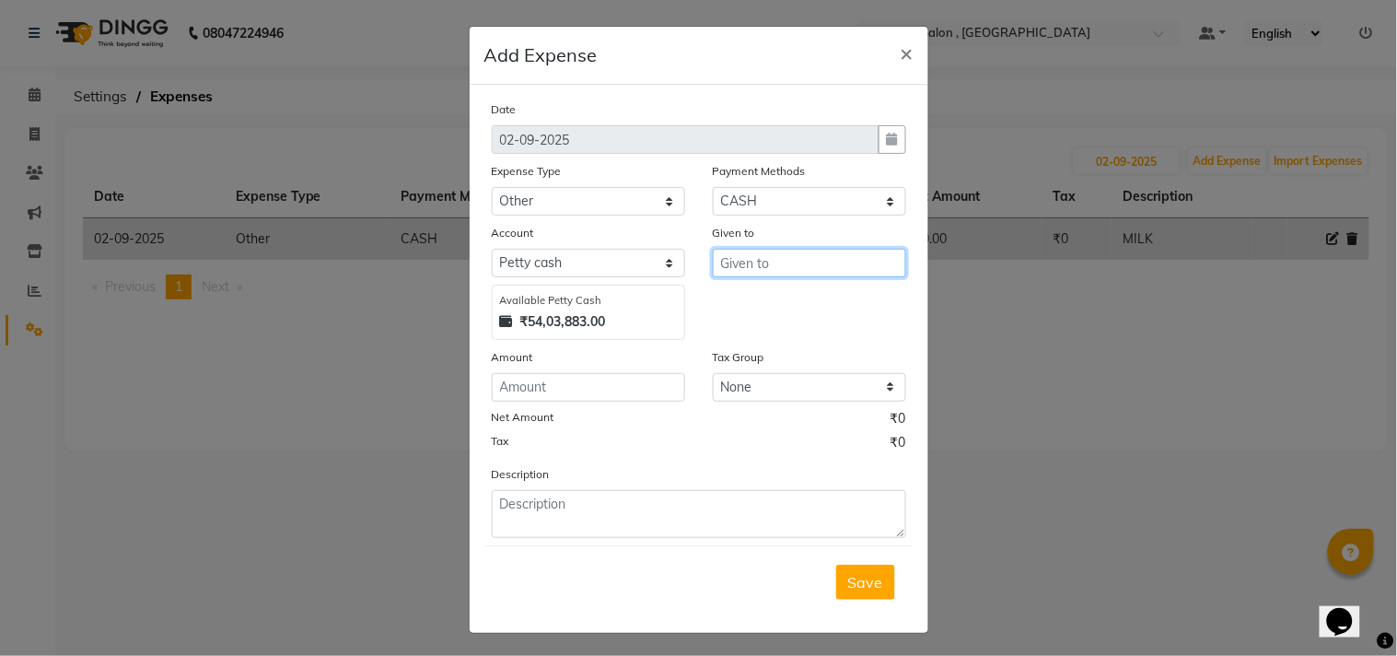
click at [781, 270] on input "text" at bounding box center [809, 263] width 193 height 29
type input "eram"
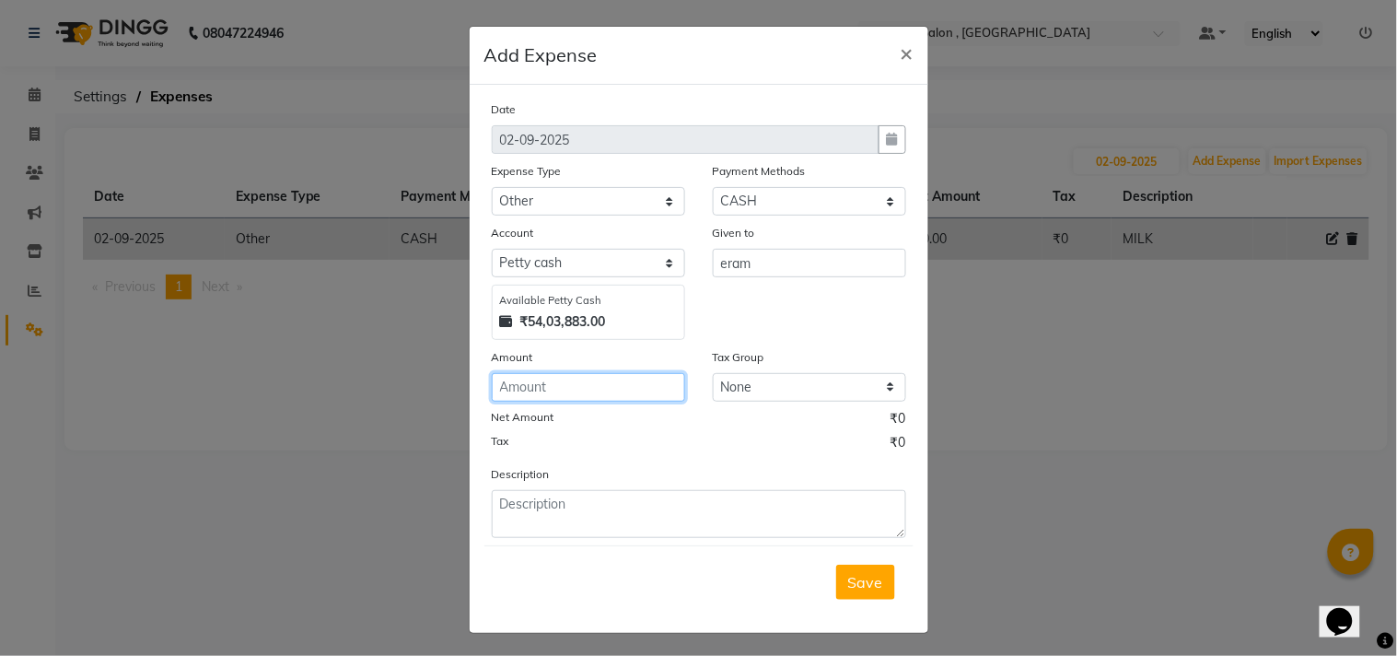
click at [606, 388] on input "number" at bounding box center [588, 387] width 193 height 29
type input "5"
type input "100"
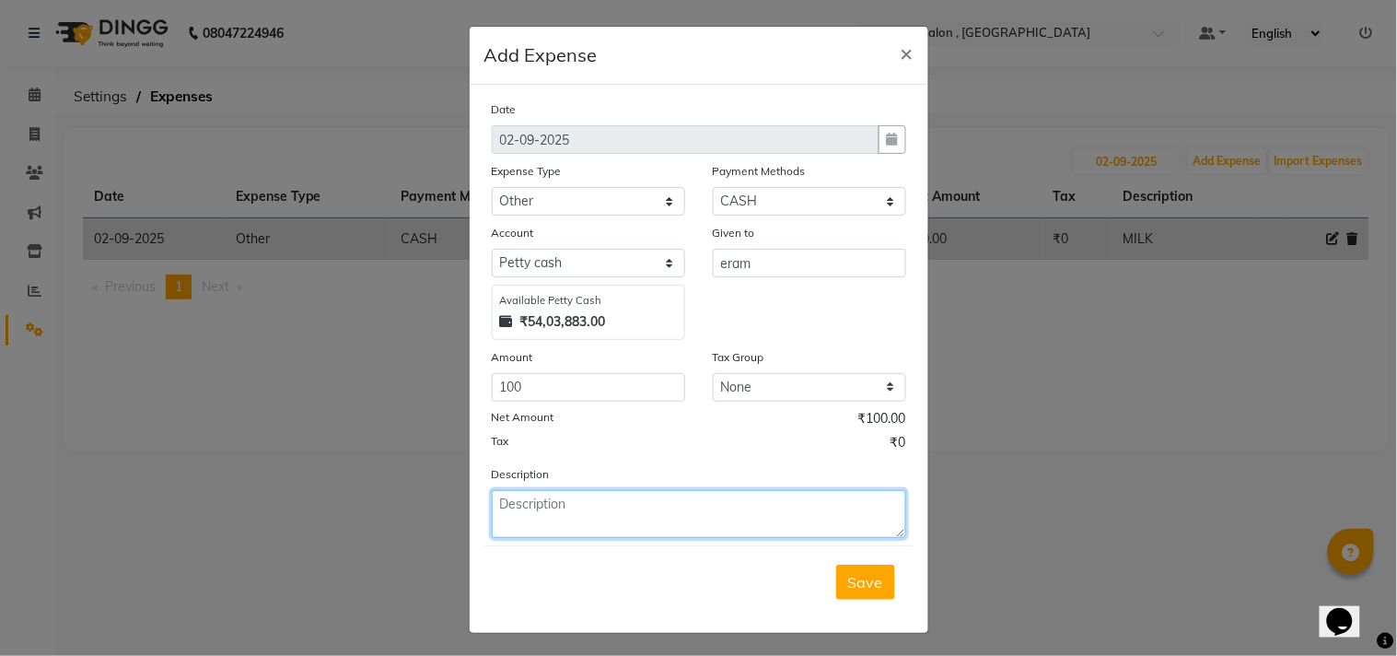
click at [532, 503] on textarea at bounding box center [699, 514] width 414 height 48
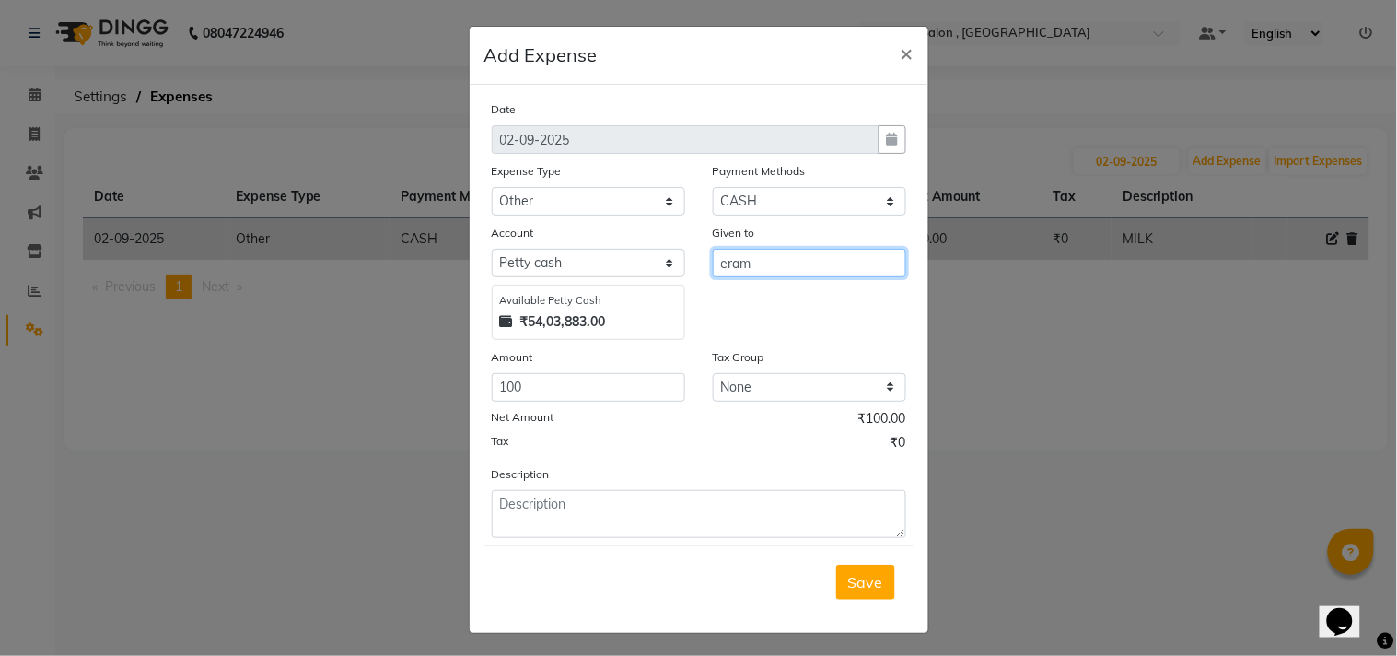
click at [768, 273] on input "eram" at bounding box center [809, 263] width 193 height 29
type input "eram arica"
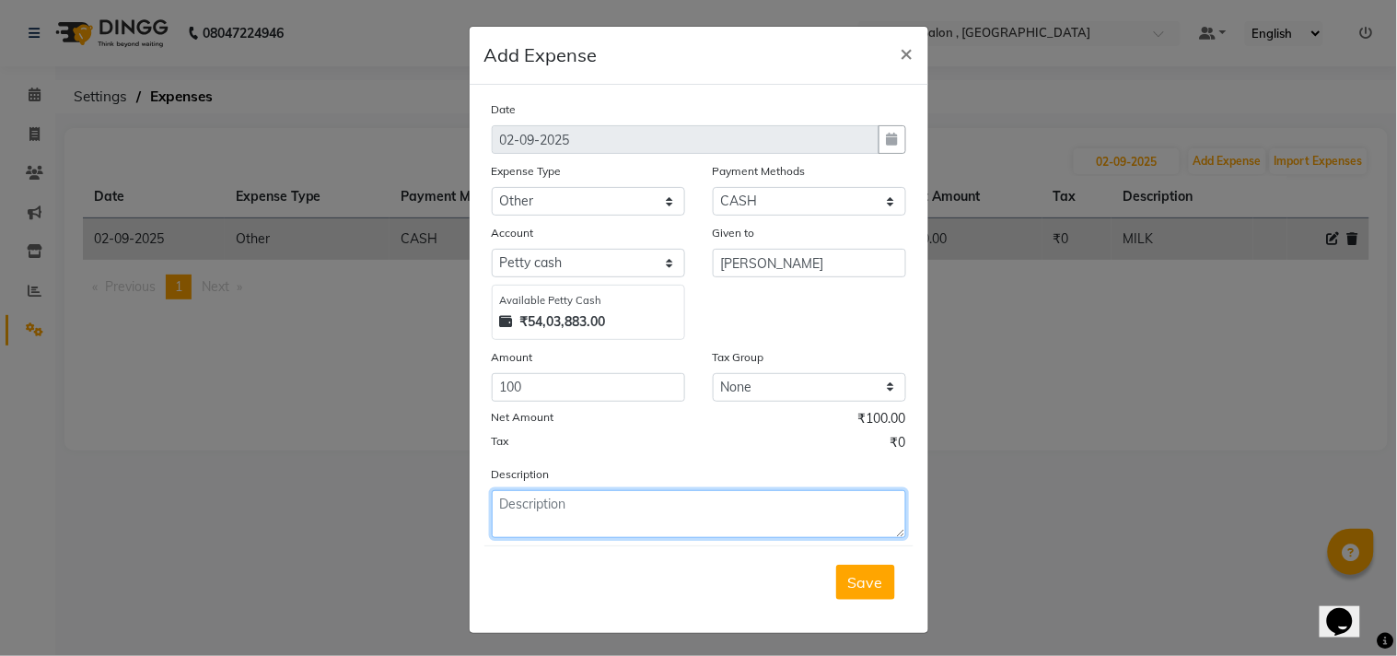
click at [564, 502] on textarea at bounding box center [699, 514] width 414 height 48
click at [565, 507] on textarea at bounding box center [699, 514] width 414 height 48
type textarea "card llemon chillies"
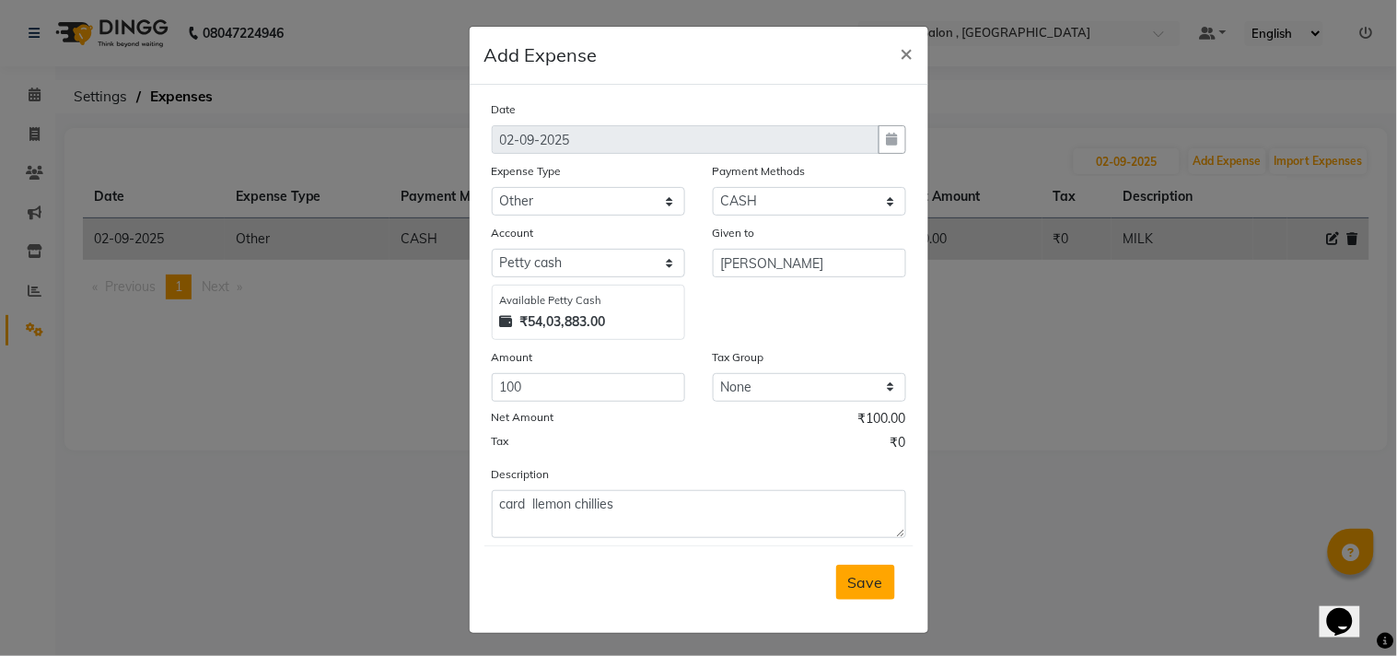
click at [868, 567] on button "Save" at bounding box center [865, 582] width 59 height 35
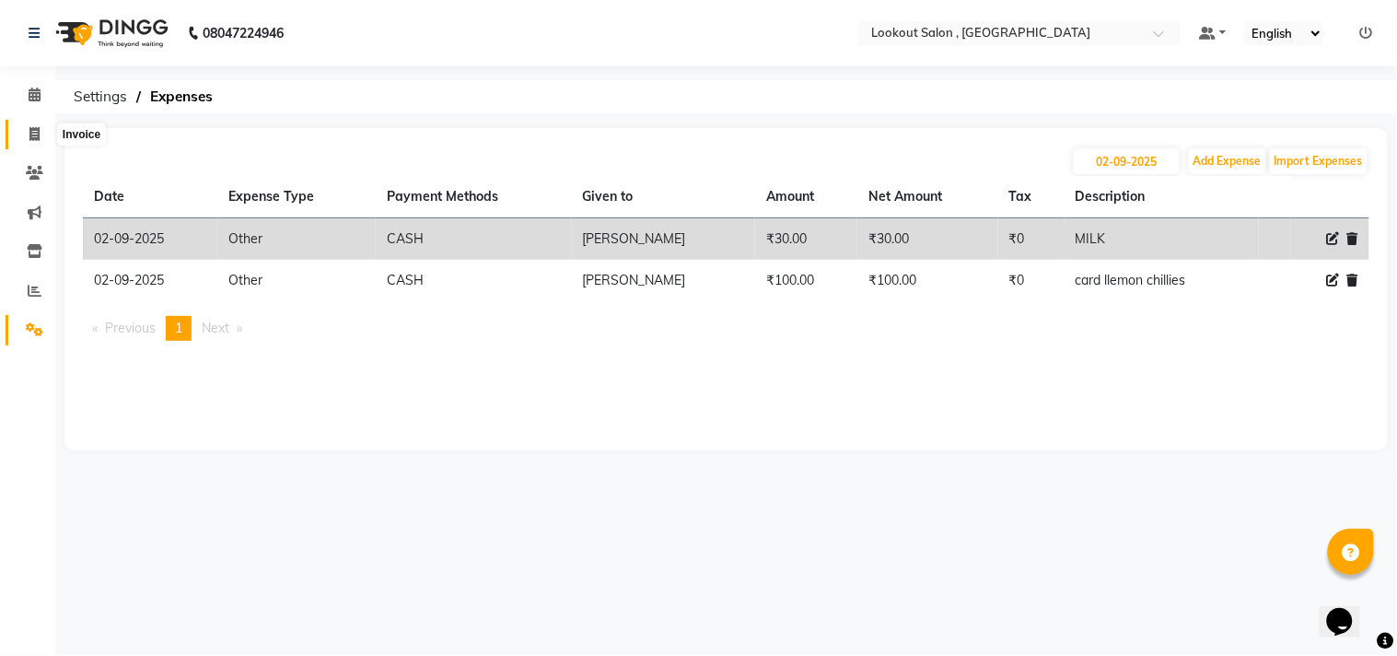
click at [40, 134] on span at bounding box center [34, 134] width 32 height 21
select select "service"
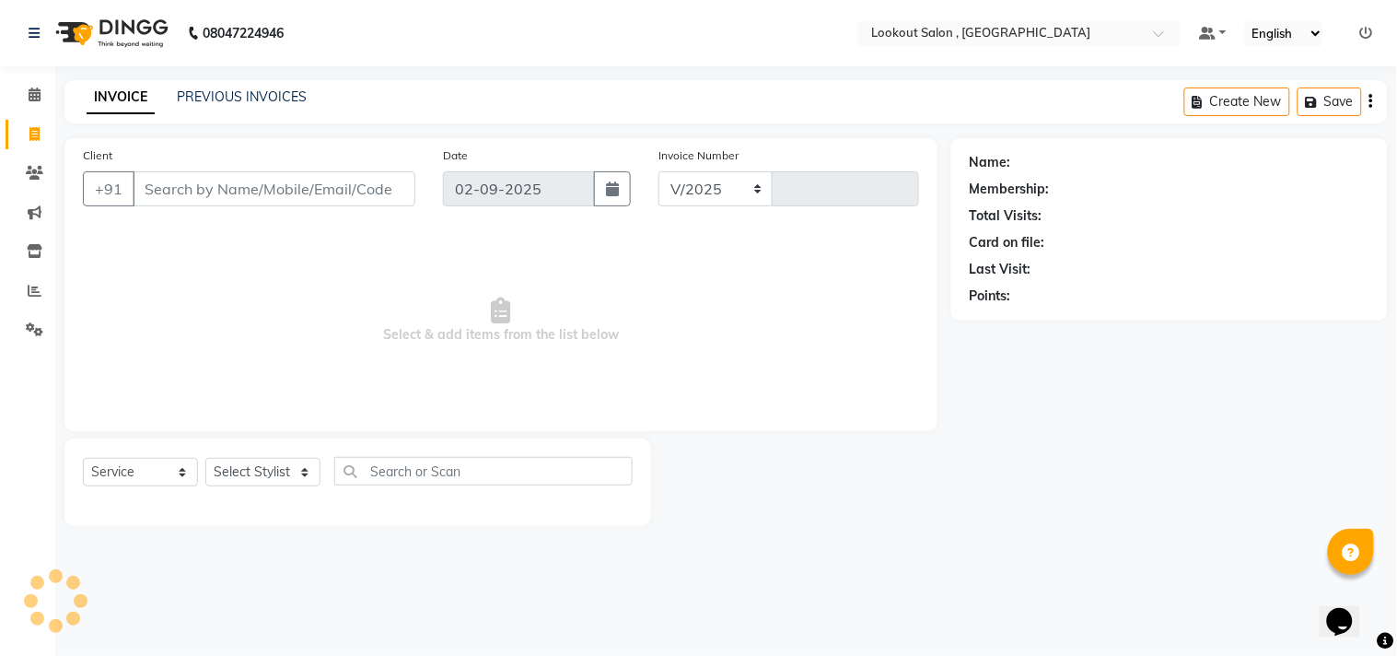
select select "151"
type input "6150"
click at [221, 188] on input "Client" at bounding box center [274, 188] width 283 height 35
click at [218, 96] on link "PREVIOUS INVOICES" at bounding box center [242, 96] width 130 height 17
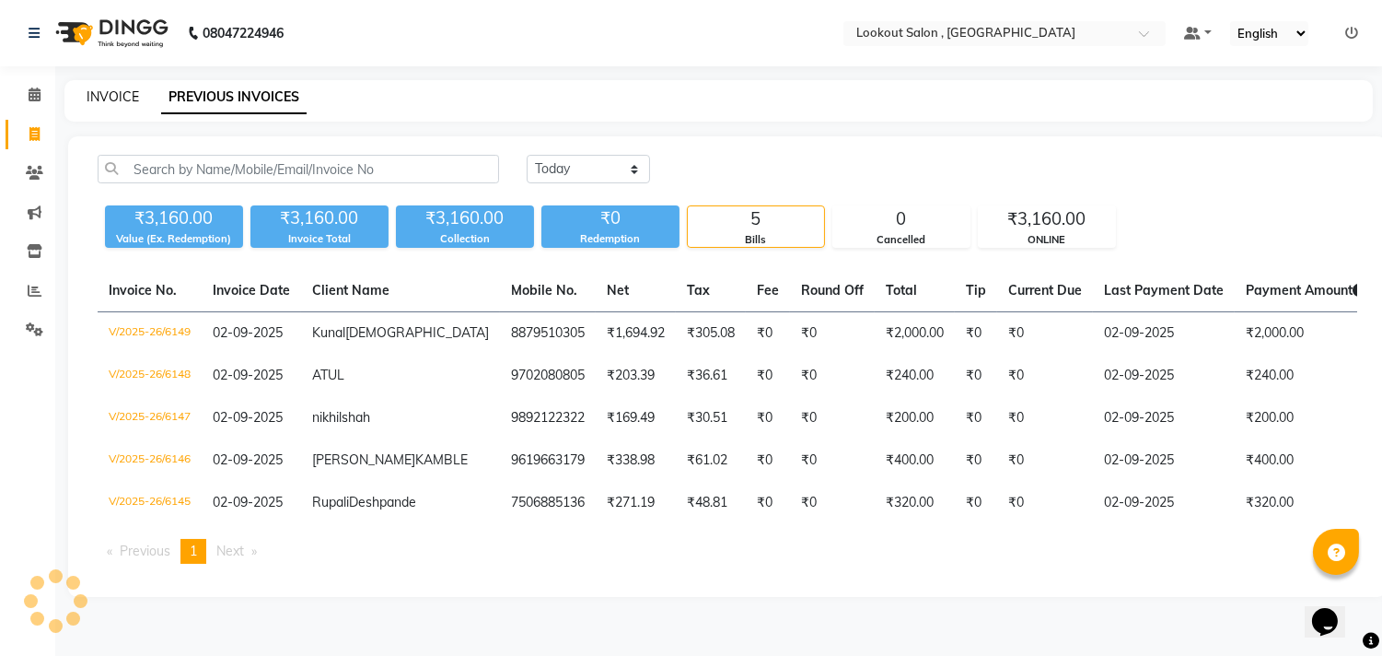
click at [107, 97] on link "INVOICE" at bounding box center [113, 96] width 52 height 17
select select "service"
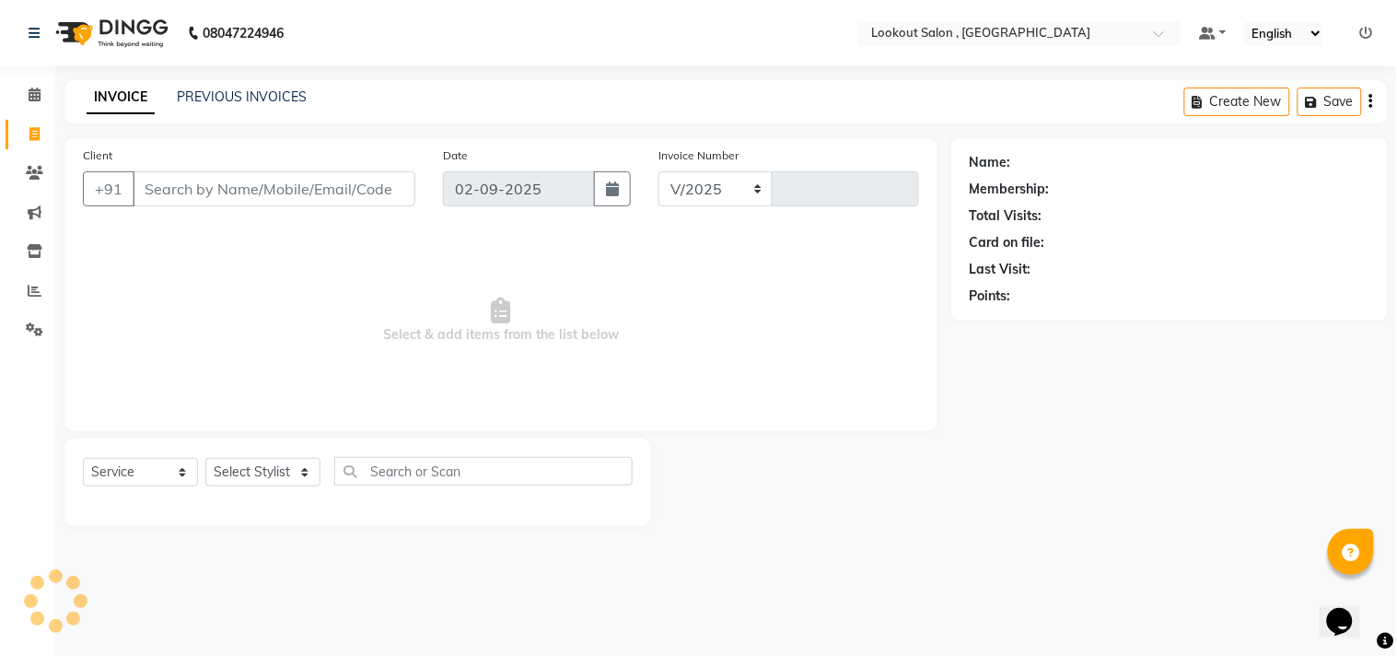
select select "151"
type input "6150"
click at [52, 102] on li "Calendar" at bounding box center [27, 96] width 55 height 40
click at [46, 102] on span at bounding box center [34, 95] width 32 height 21
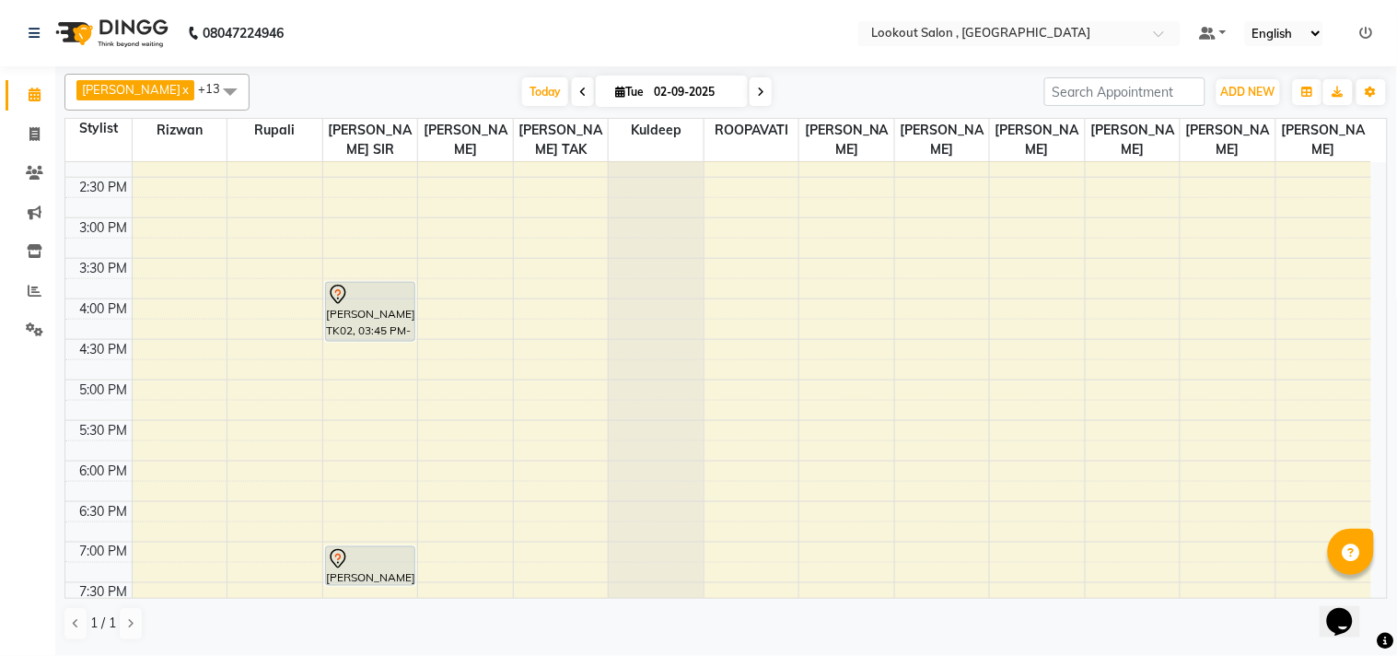
scroll to position [716, 0]
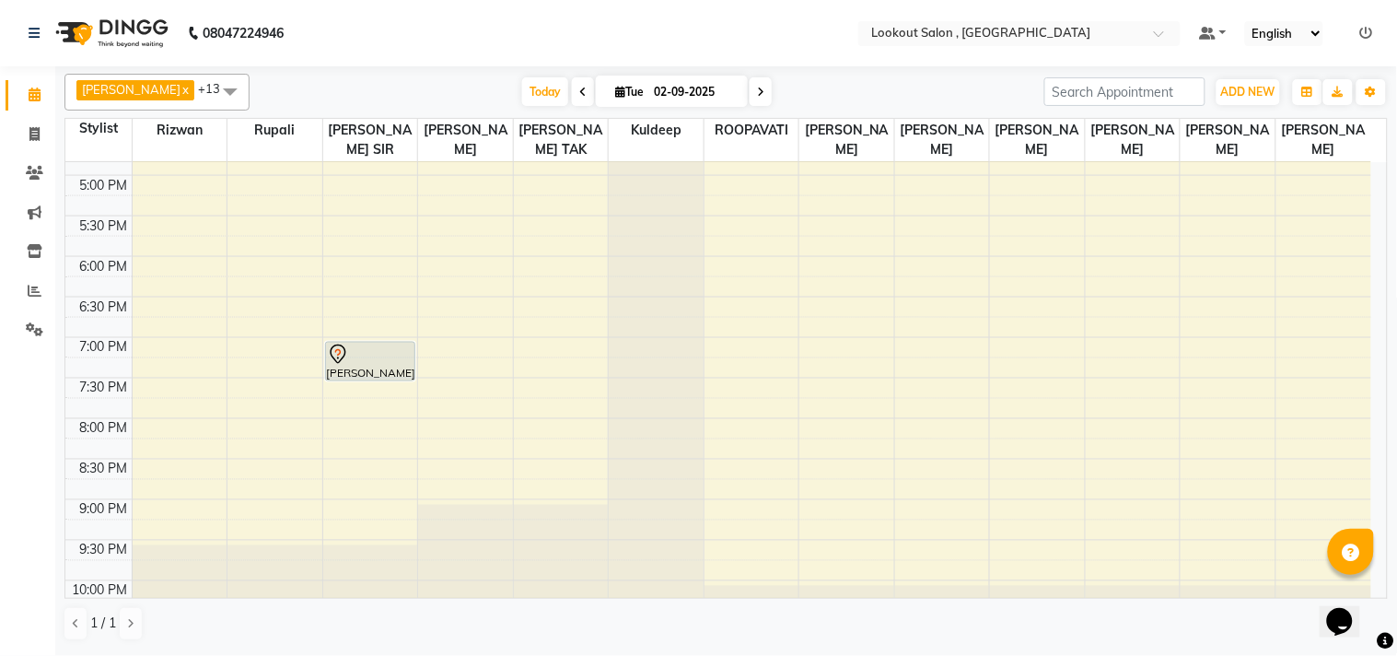
click at [343, 456] on div "8:00 AM 8:30 AM 9:00 AM 9:30 AM 10:00 AM 10:30 AM 11:00 AM 11:30 AM 12:00 PM 12…" at bounding box center [718, 54] width 1306 height 1215
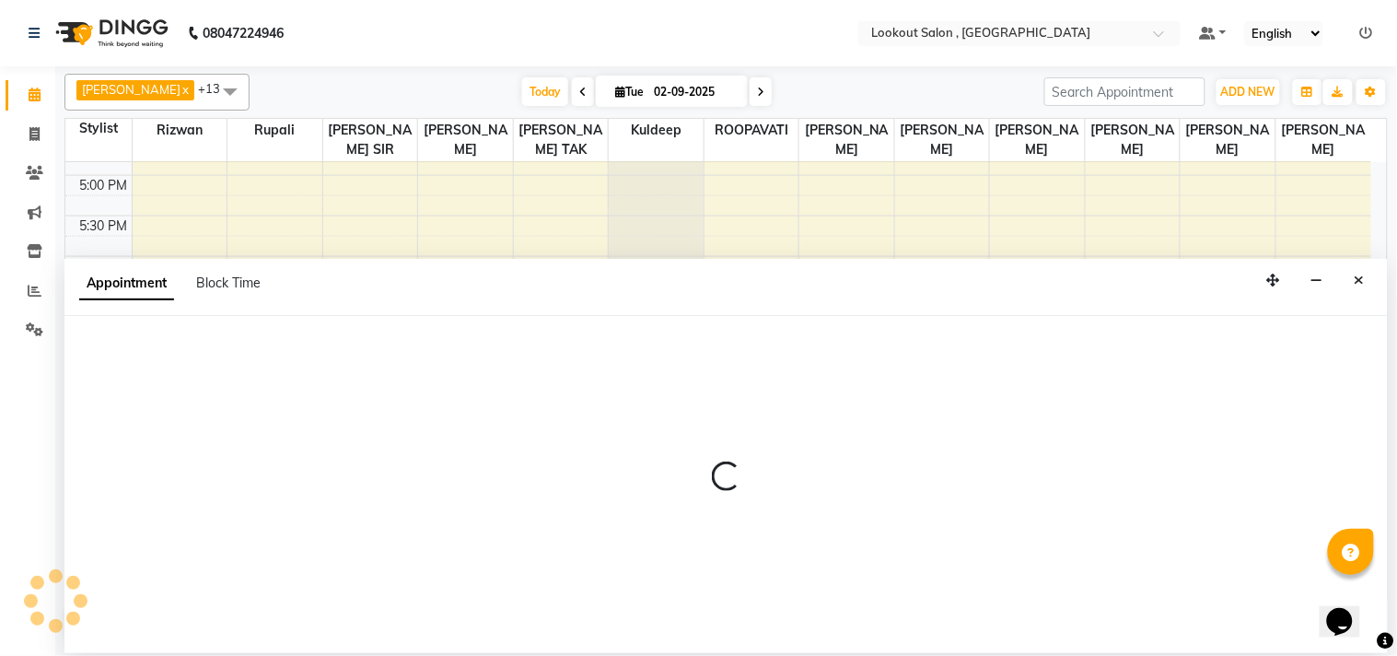
select select "6223"
select select "tentative"
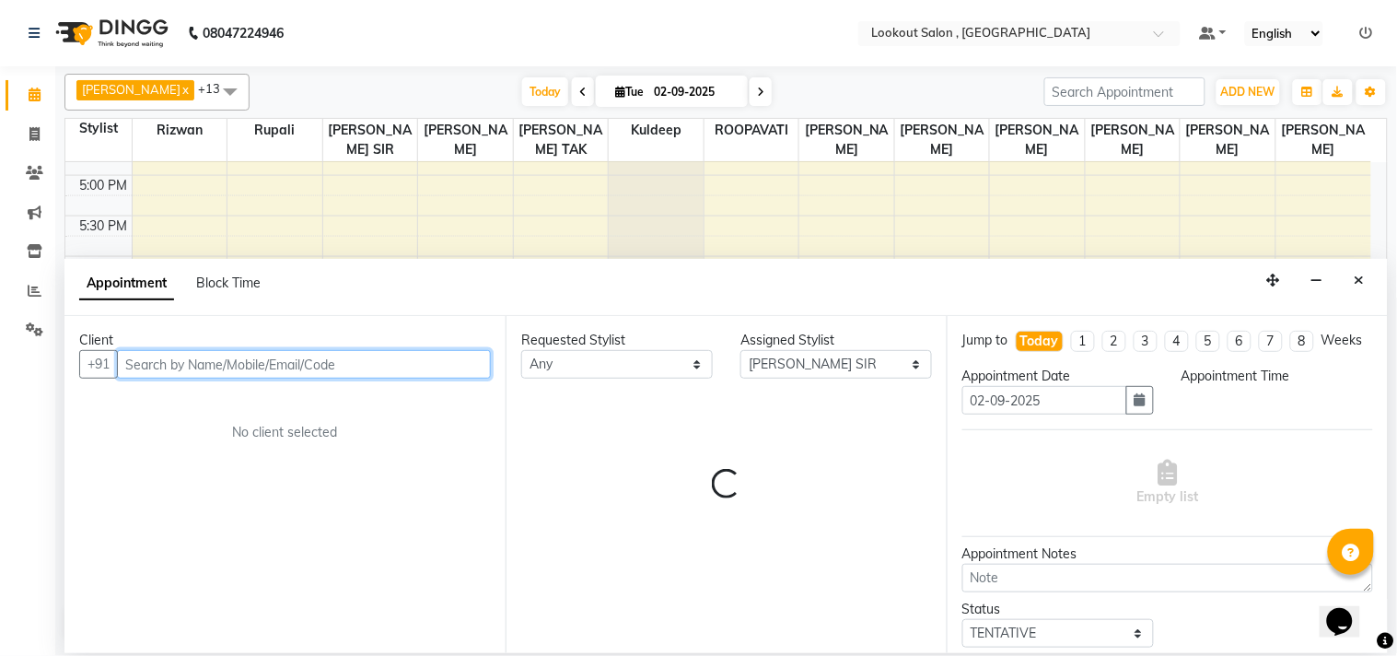
select select "1200"
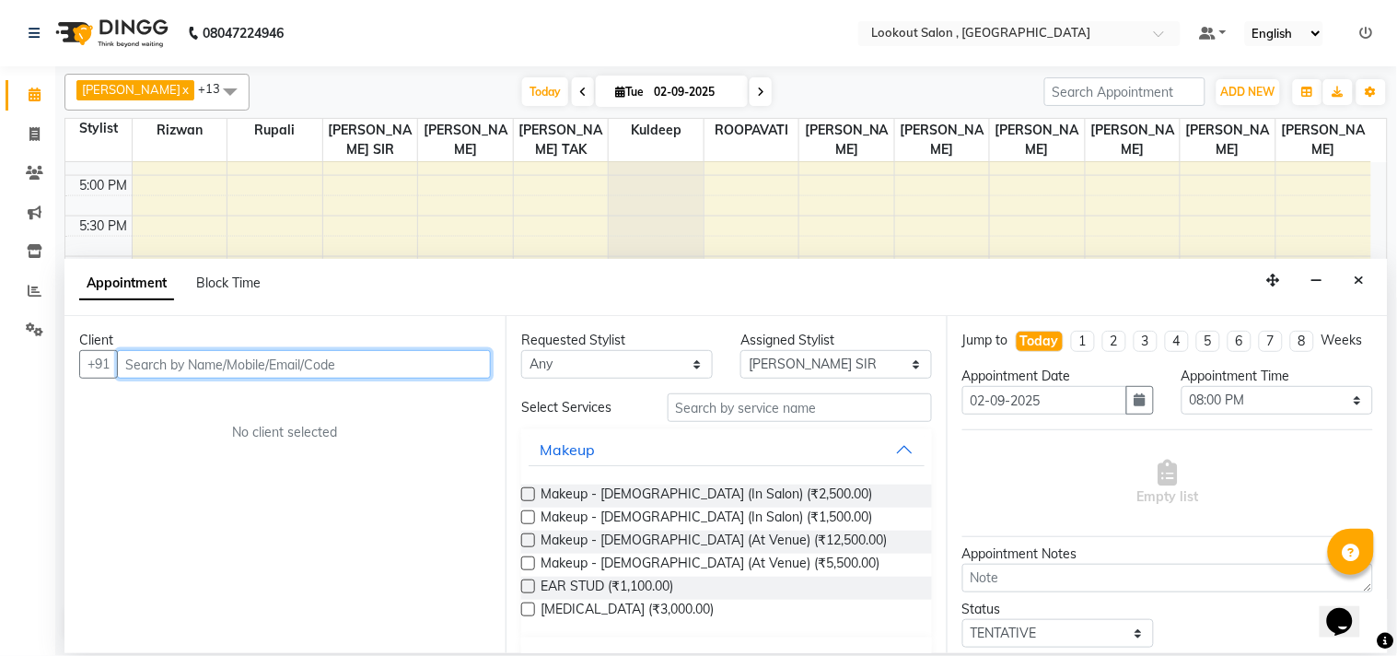
click at [285, 367] on input "text" at bounding box center [304, 364] width 374 height 29
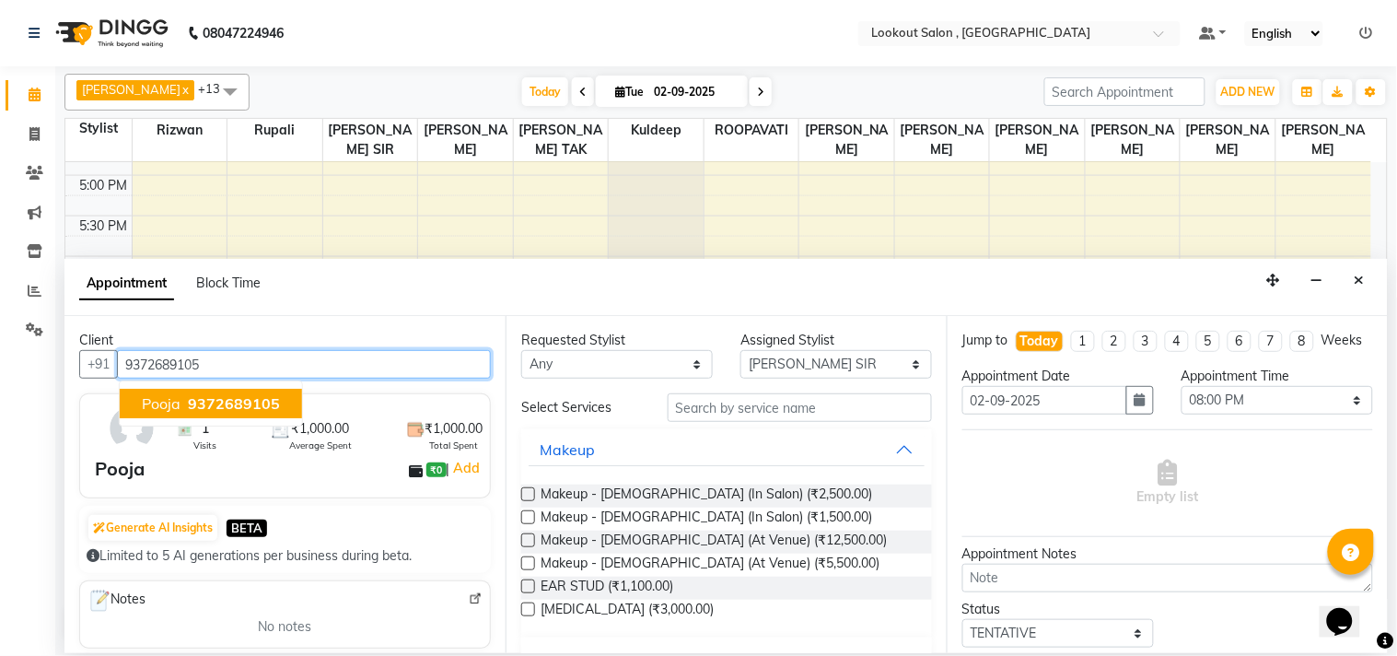
click at [265, 409] on span "9372689105" at bounding box center [234, 403] width 92 height 18
type input "9372689105"
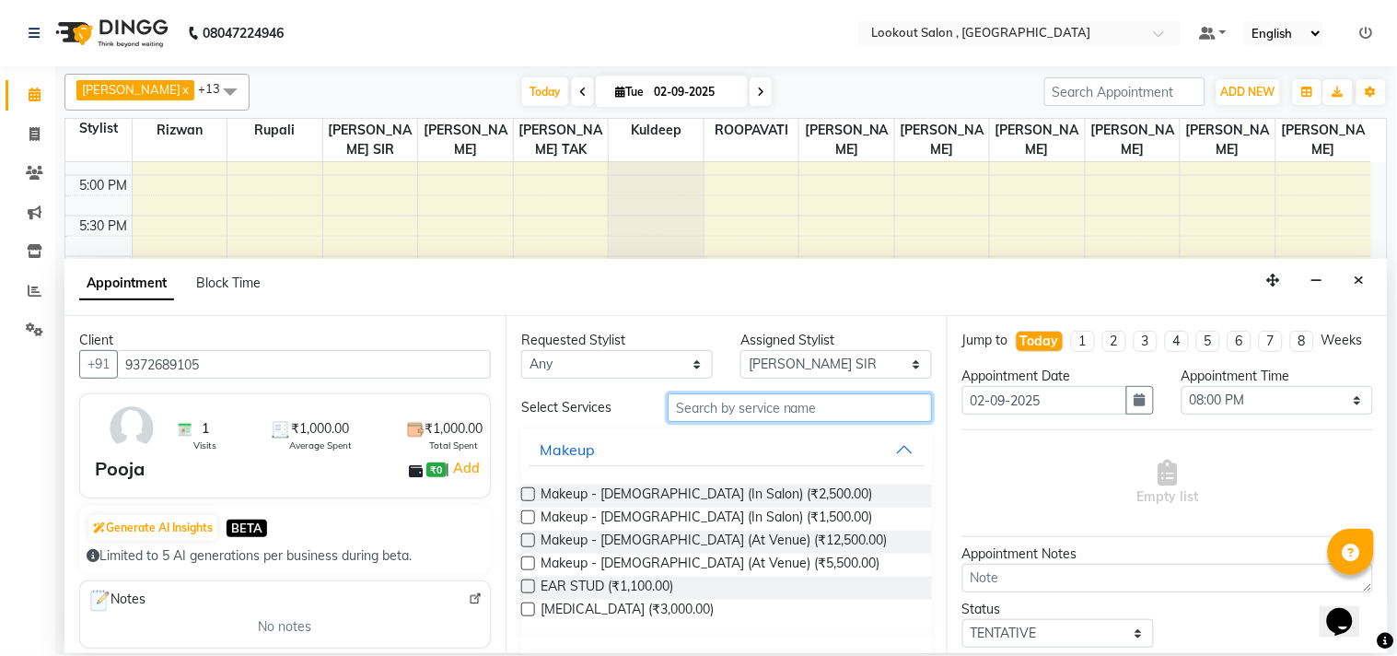
click at [812, 411] on input "text" at bounding box center [800, 407] width 264 height 29
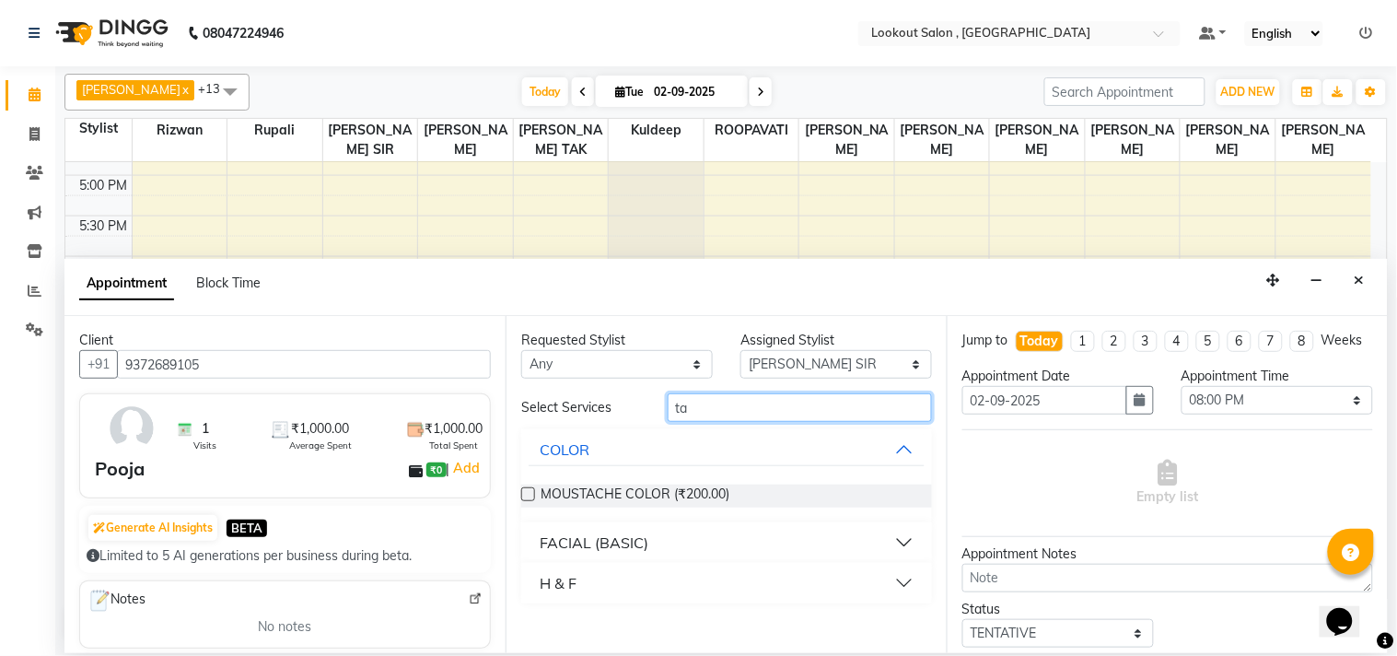
type input "t"
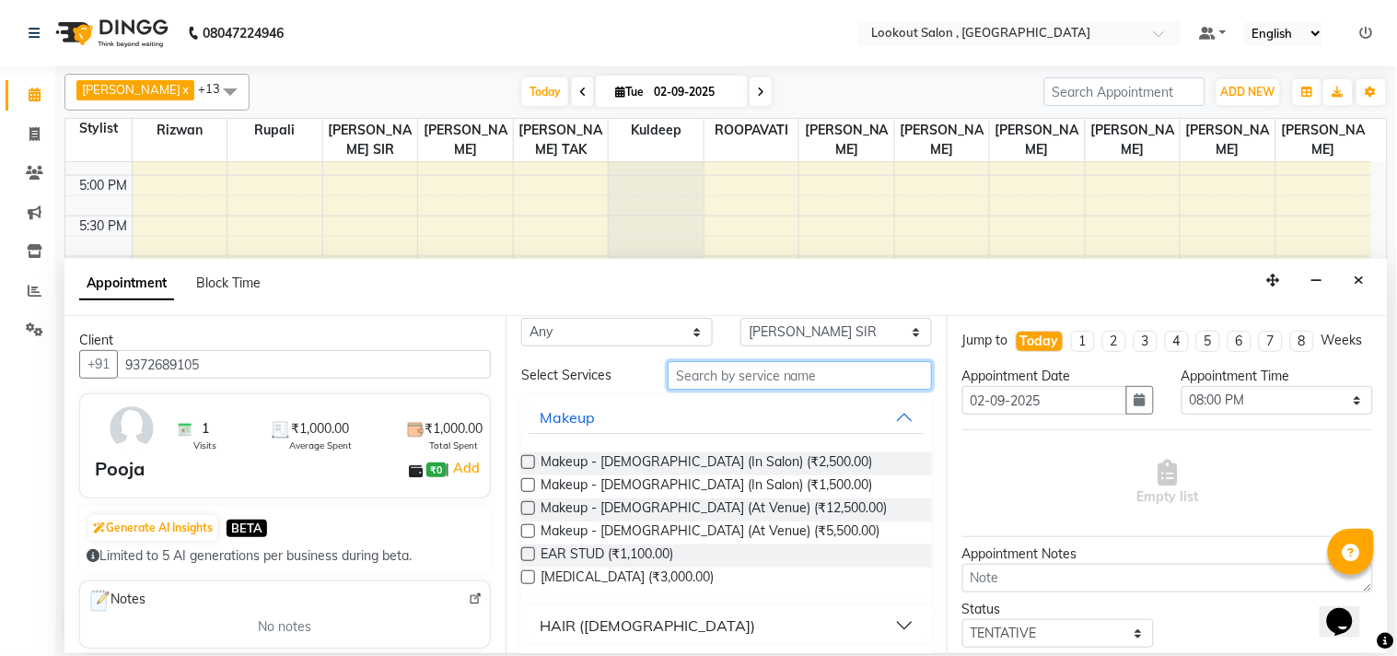
scroll to position [0, 0]
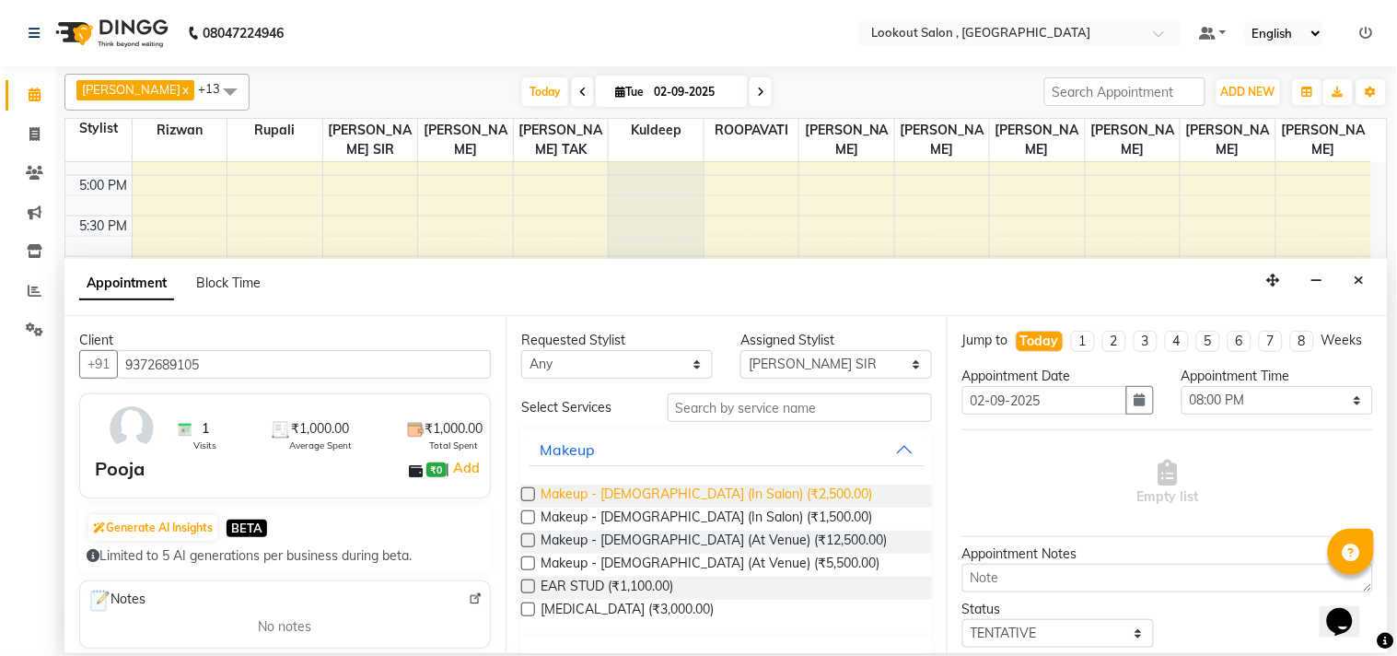
click at [700, 489] on span "Makeup - [DEMOGRAPHIC_DATA] (In Salon) (₹2,500.00)" at bounding box center [707, 495] width 332 height 23
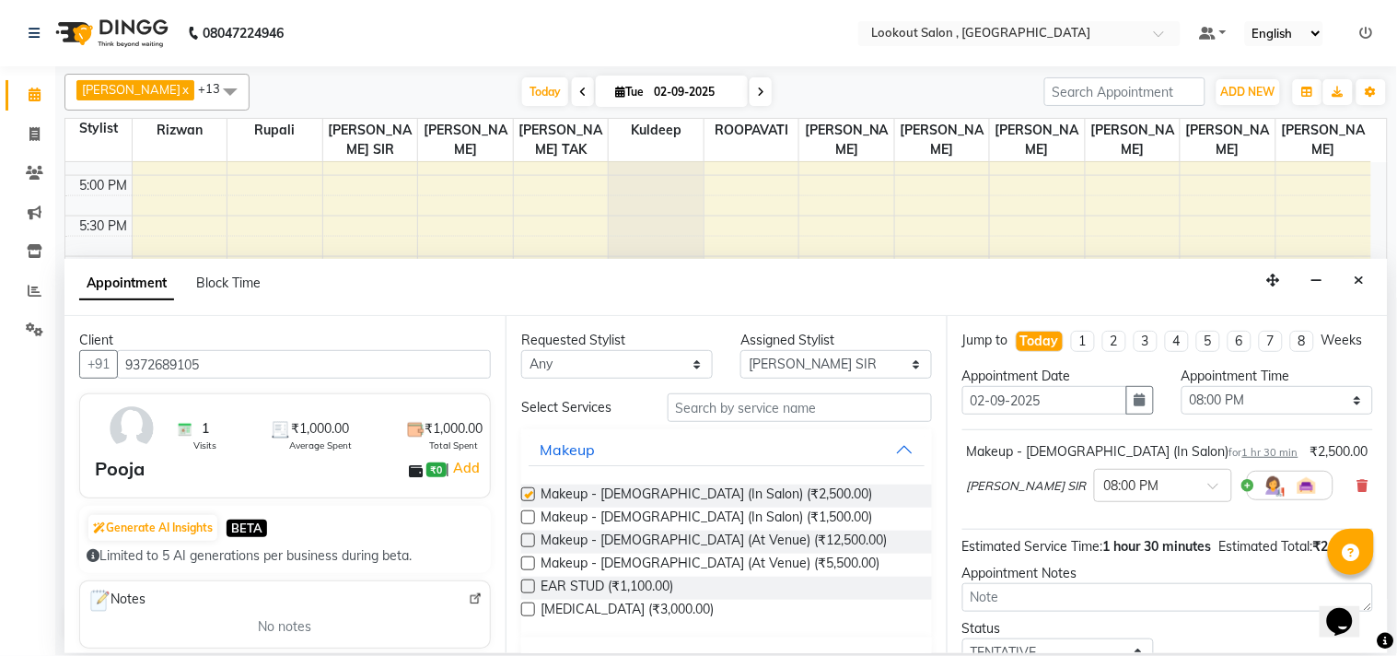
checkbox input "false"
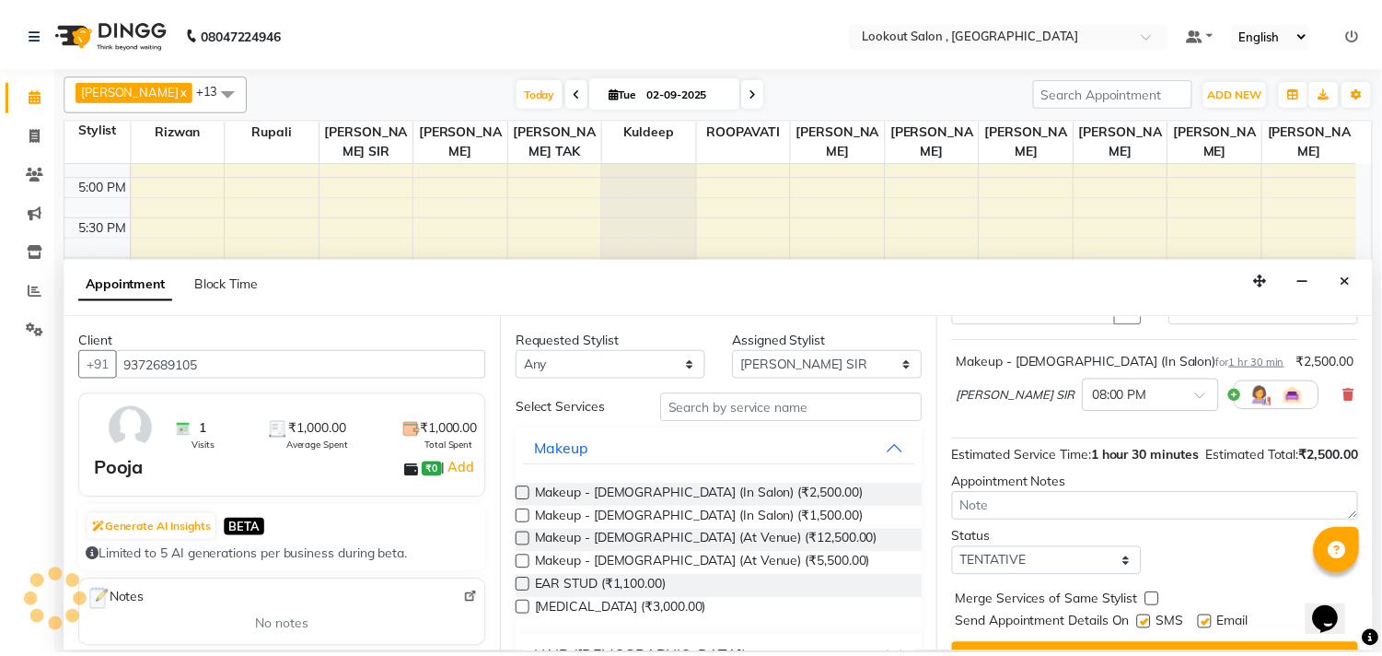
scroll to position [168, 0]
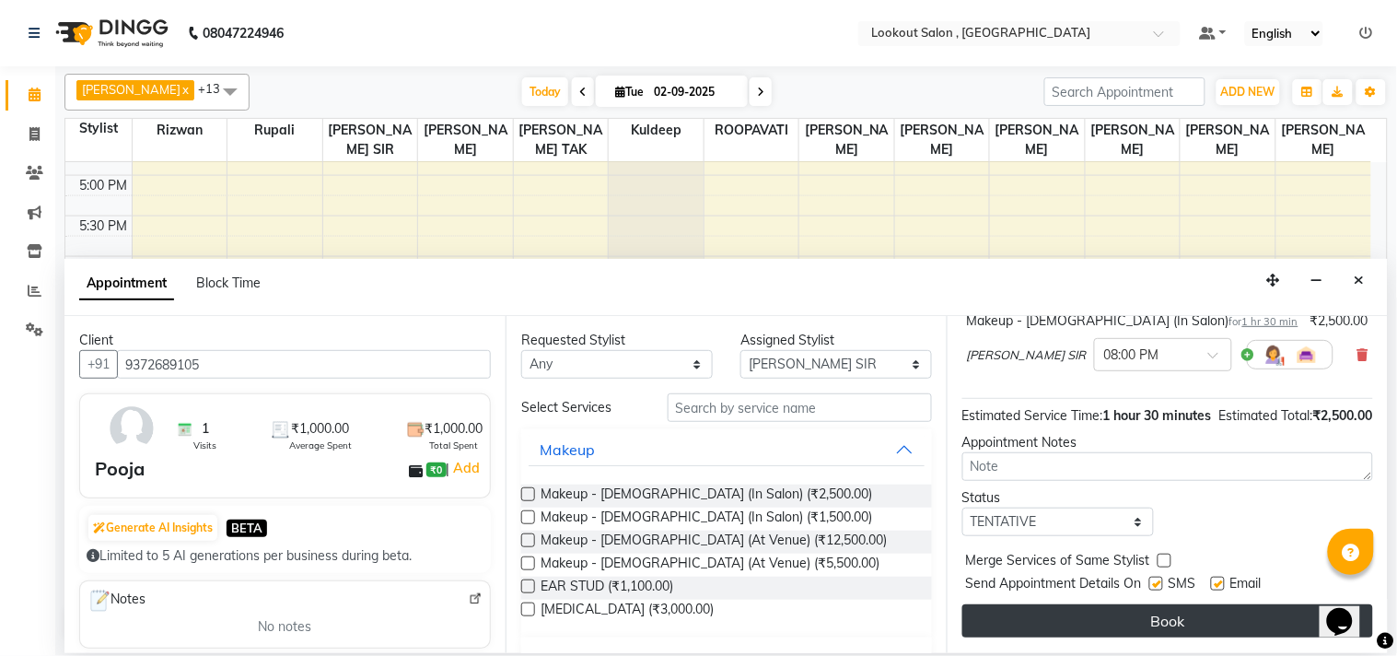
click at [1138, 617] on button "Book" at bounding box center [1167, 620] width 411 height 33
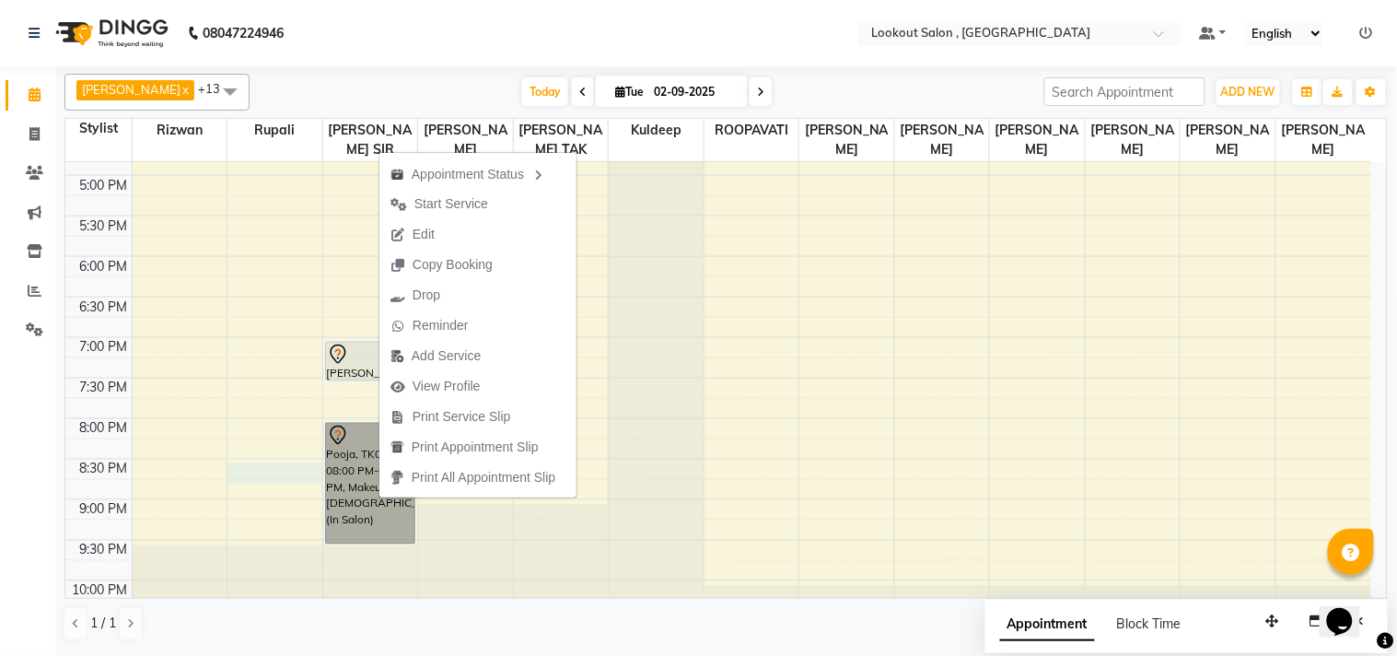
click at [311, 485] on div "8:00 AM 8:30 AM 9:00 AM 9:30 AM 10:00 AM 10:30 AM 11:00 AM 11:30 AM 12:00 PM 12…" at bounding box center [718, 54] width 1306 height 1215
select select "4400"
select select "1230"
select select "tentative"
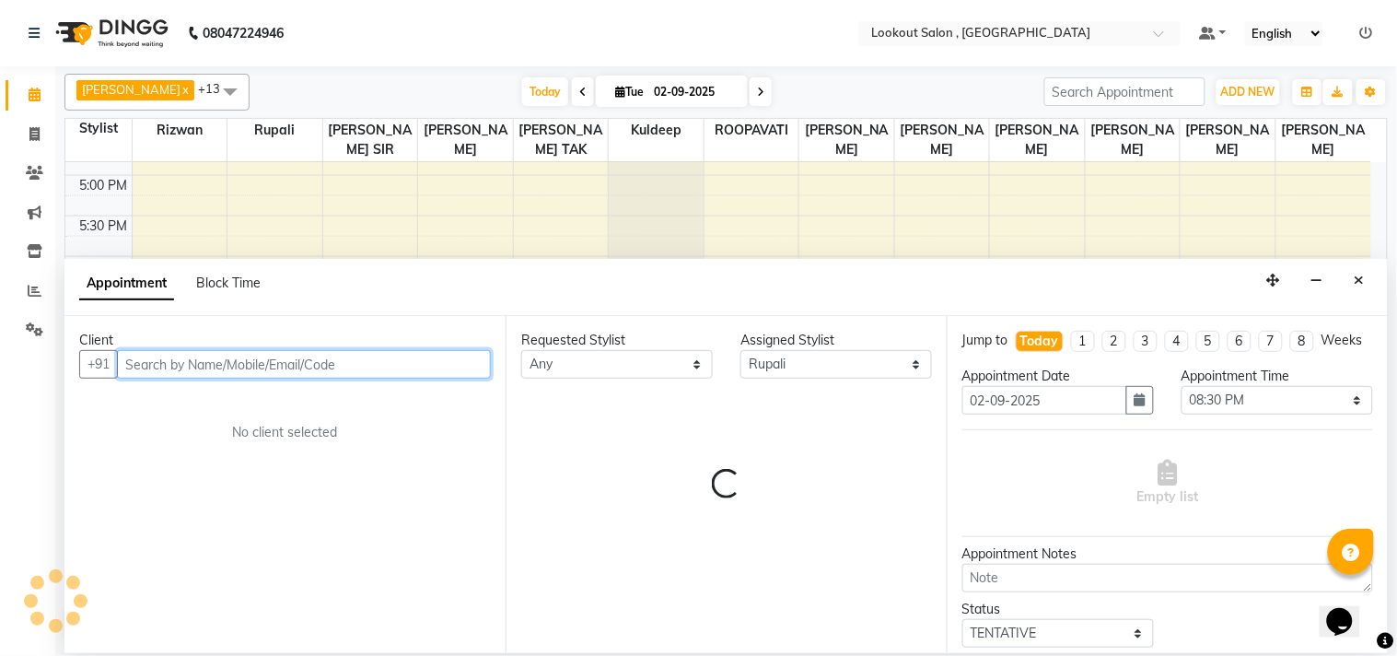
click at [258, 436] on div "No client selected" at bounding box center [284, 432] width 323 height 19
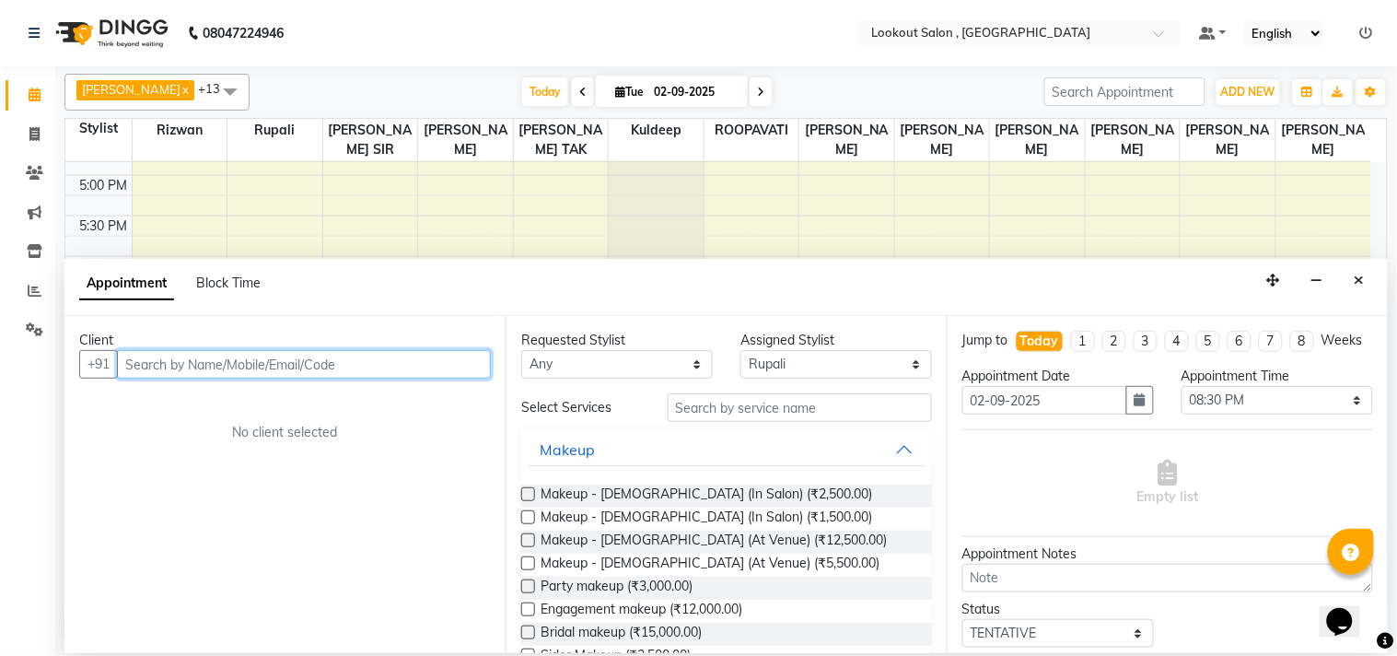
click at [255, 359] on input "text" at bounding box center [304, 364] width 374 height 29
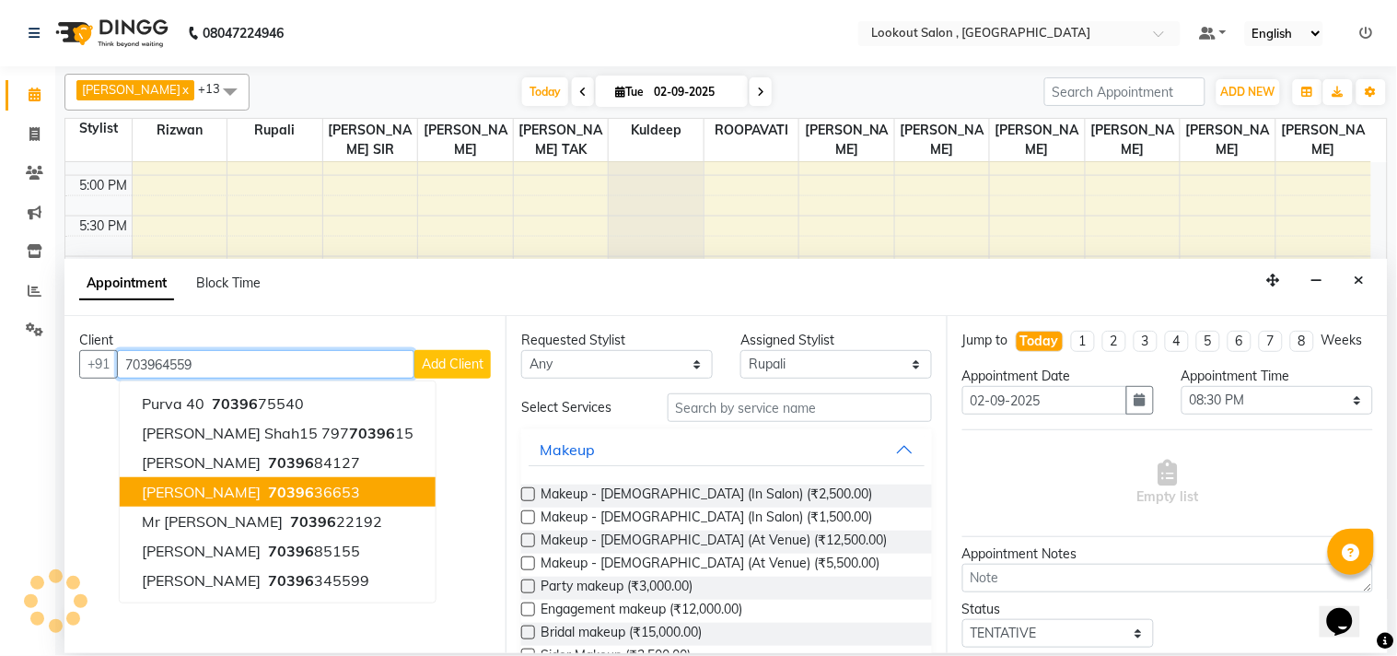
click at [268, 492] on span "70396" at bounding box center [291, 492] width 46 height 18
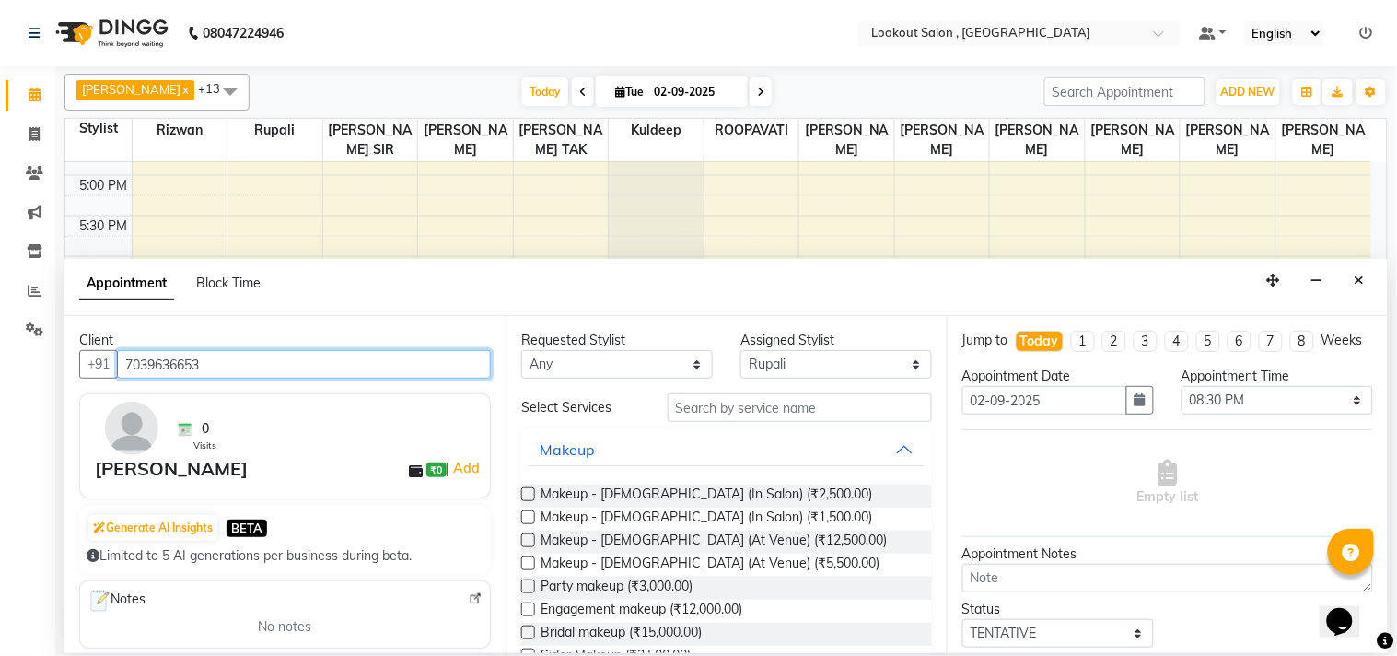
type input "7039636653"
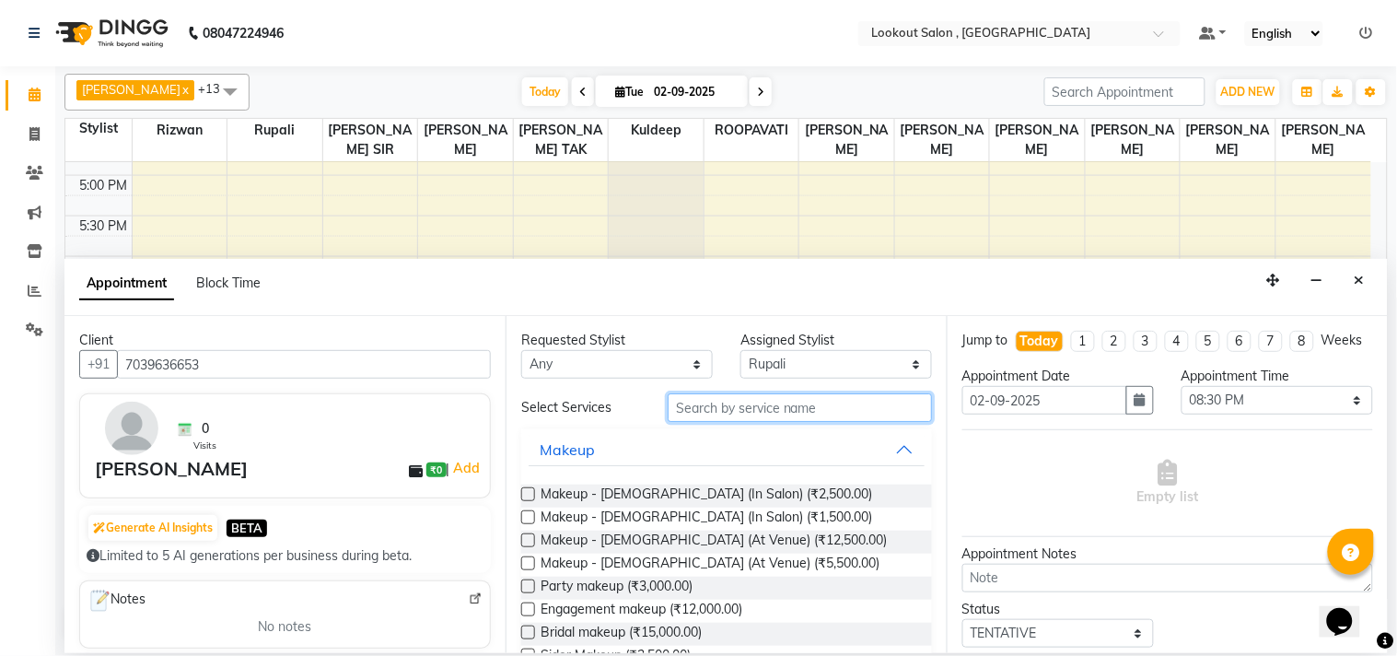
click at [780, 411] on input "text" at bounding box center [800, 407] width 264 height 29
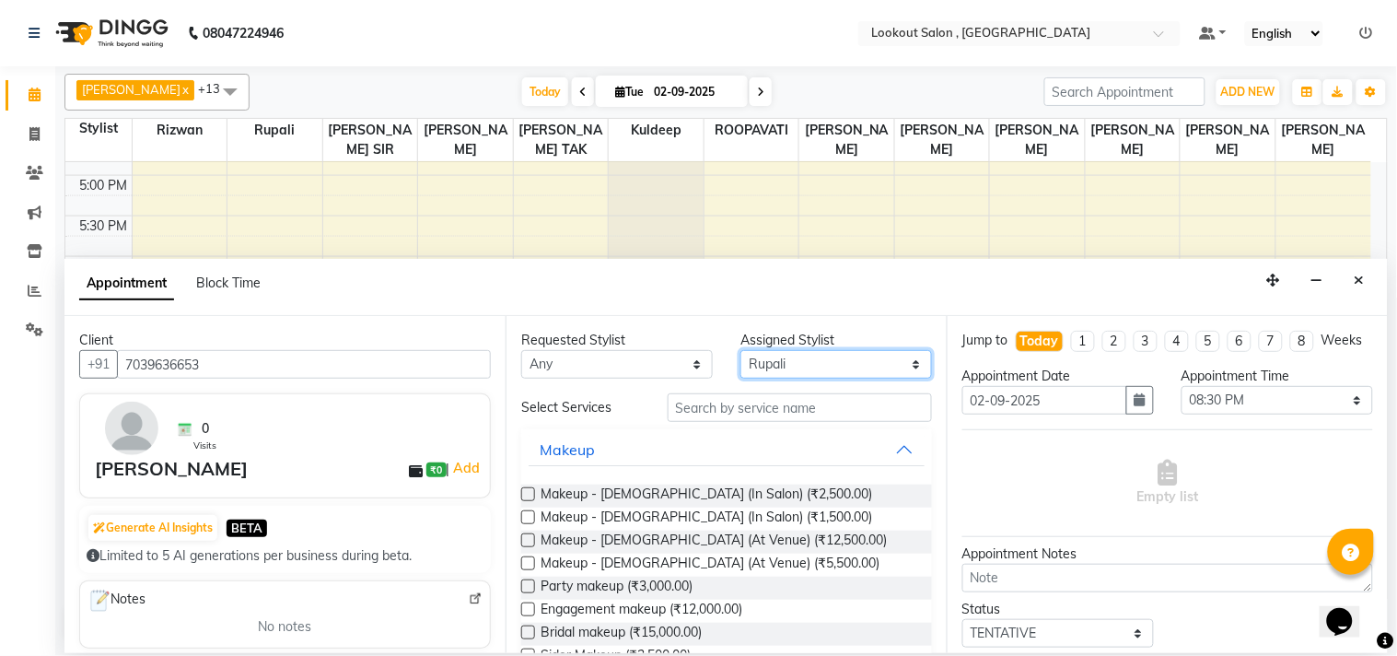
click at [783, 361] on select "Select Alizah Bangi ARMAN KASSAR jishan shekh KRISHNA SHAH kuldeep NANDINI GUPT…" at bounding box center [836, 364] width 192 height 29
select select "6223"
click at [740, 350] on select "Select Alizah Bangi ARMAN KASSAR jishan shekh KRISHNA SHAH kuldeep NANDINI GUPT…" at bounding box center [836, 364] width 192 height 29
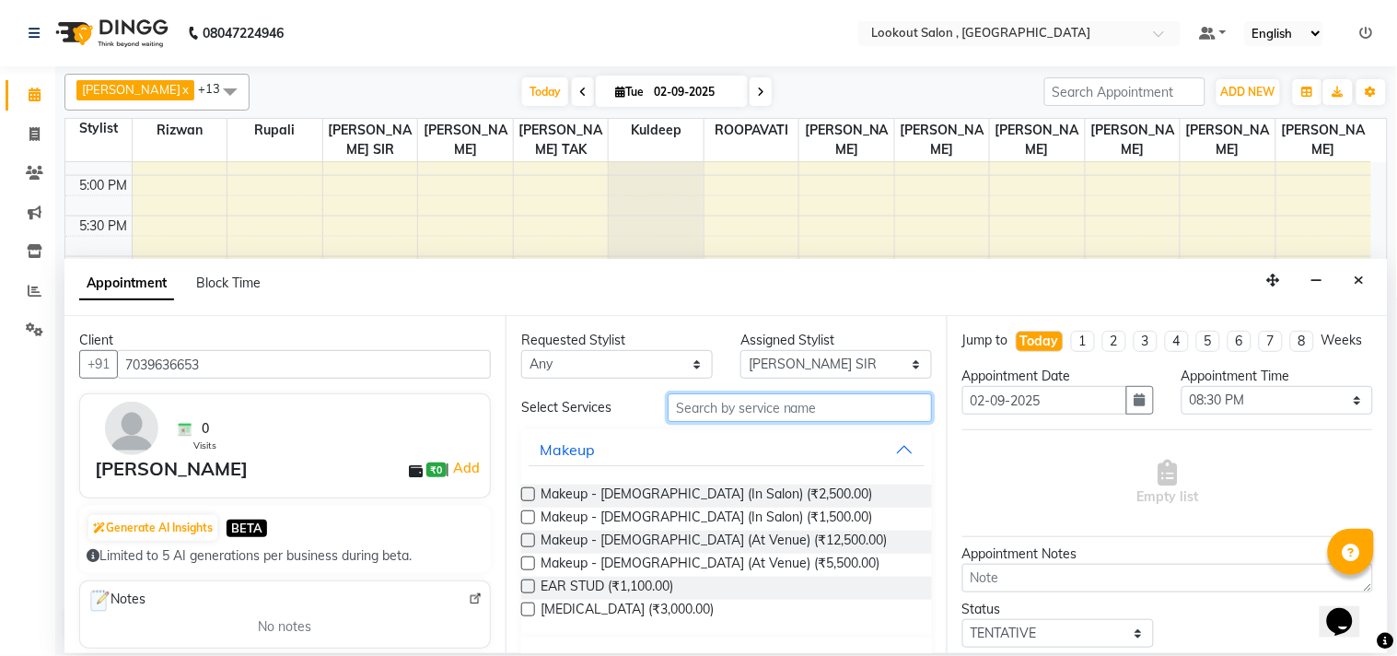
click at [707, 394] on input "text" at bounding box center [800, 407] width 264 height 29
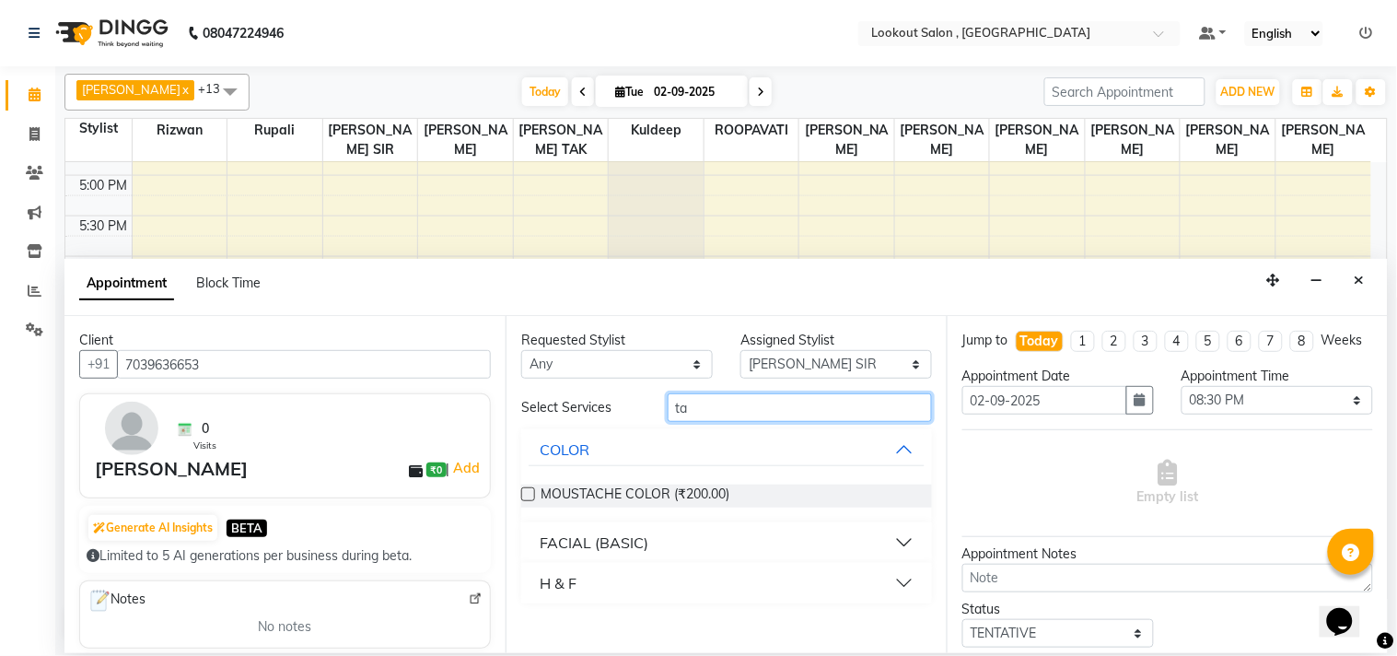
type input "t"
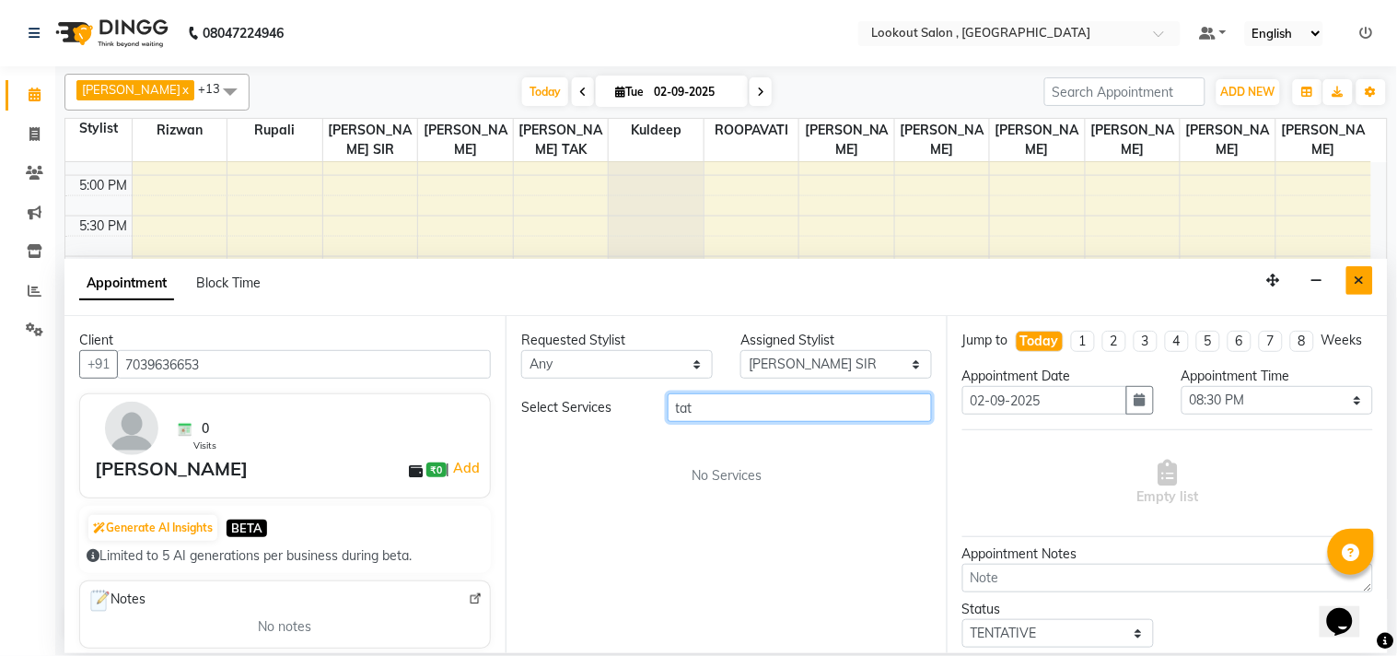
type input "tat"
click at [1366, 279] on button "Close" at bounding box center [1359, 280] width 27 height 29
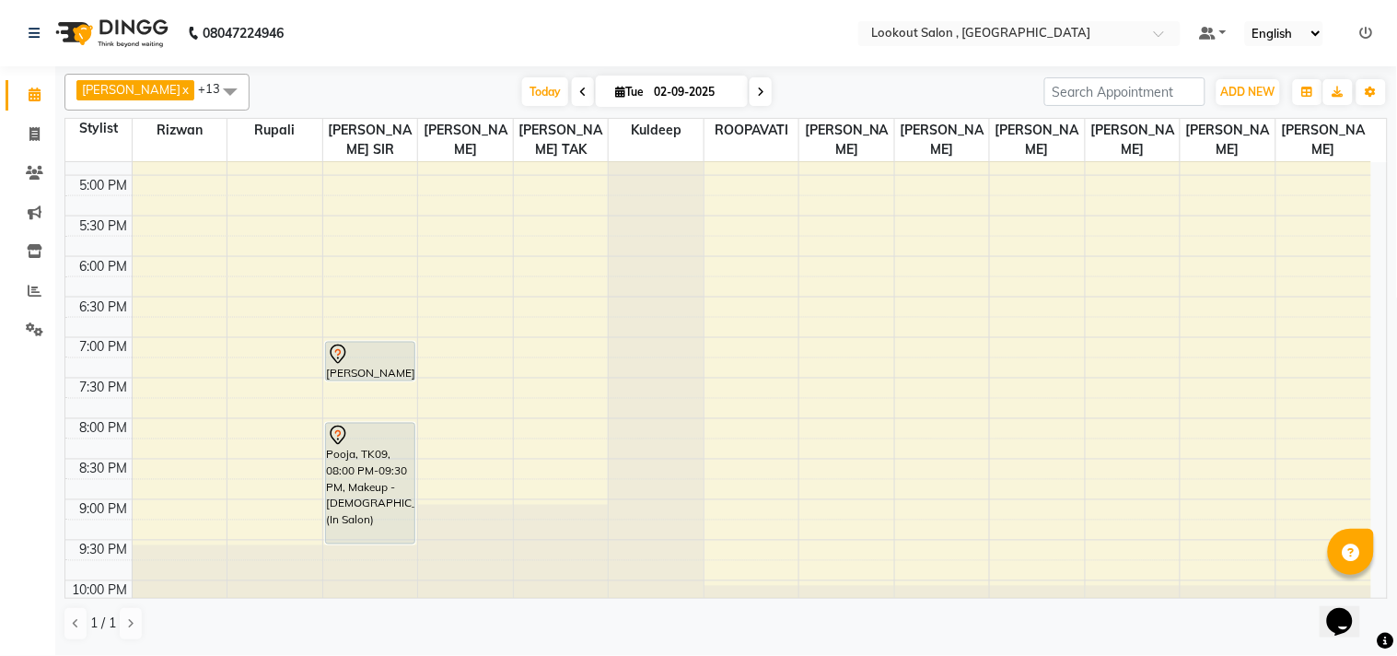
click at [28, 151] on li "Invoice" at bounding box center [27, 135] width 55 height 40
click at [37, 134] on icon at bounding box center [34, 134] width 10 height 14
select select "service"
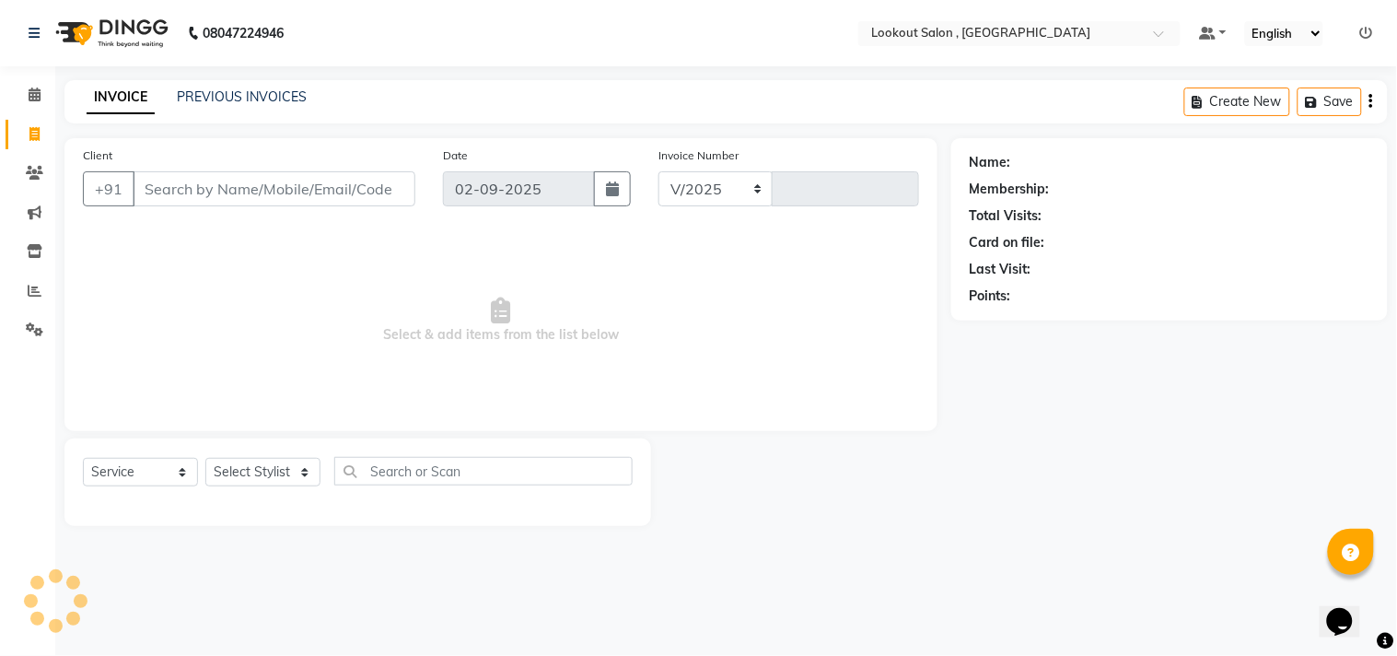
select select "151"
type input "6150"
click at [292, 470] on select "Select Stylist [PERSON_NAME] [PERSON_NAME] [PERSON_NAME] [PERSON_NAME] kuldeep …" at bounding box center [262, 472] width 115 height 29
select select "88368"
click at [205, 459] on select "Select Stylist [PERSON_NAME] [PERSON_NAME] [PERSON_NAME] [PERSON_NAME] kuldeep …" at bounding box center [262, 472] width 115 height 29
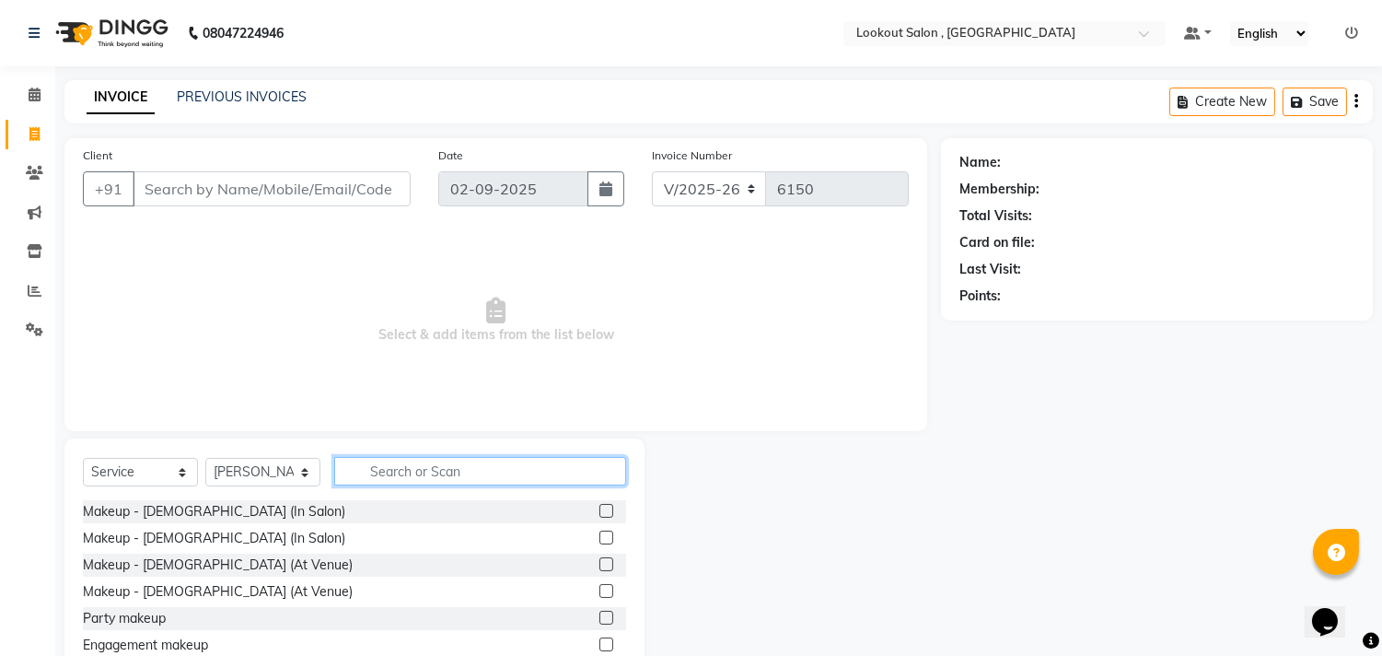
click at [462, 471] on input "text" at bounding box center [480, 471] width 292 height 29
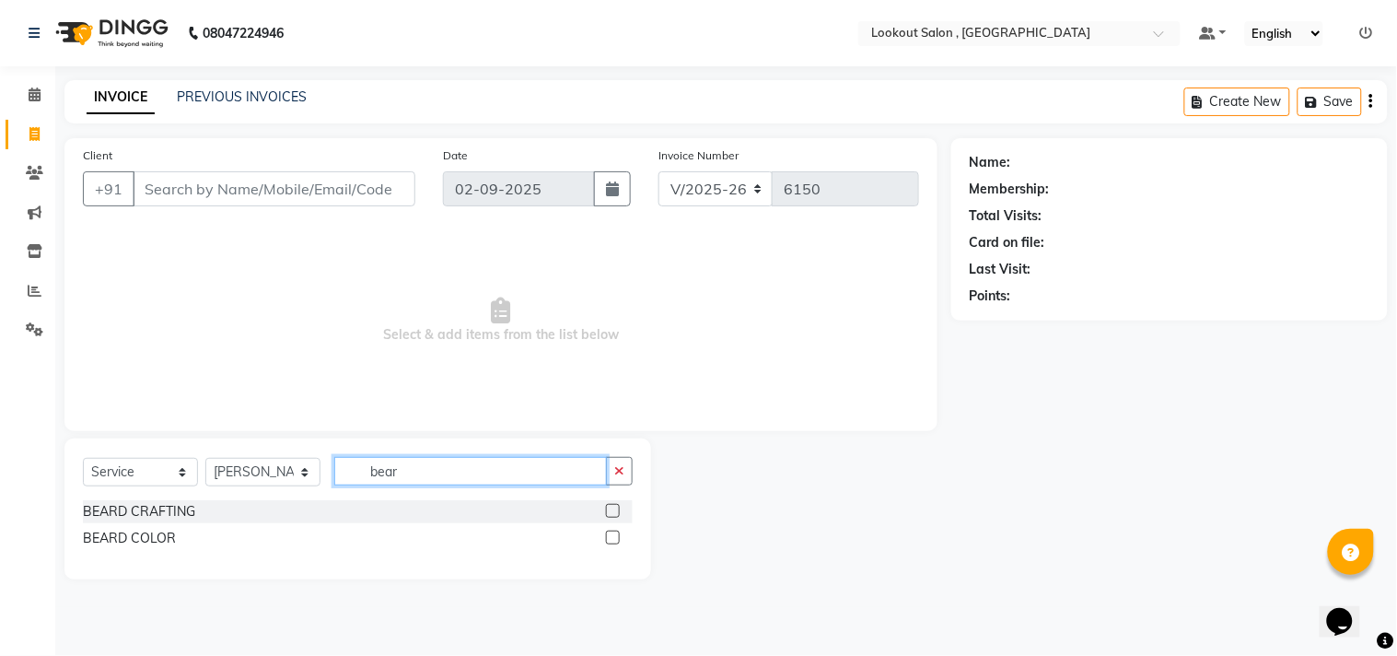
type input "bear"
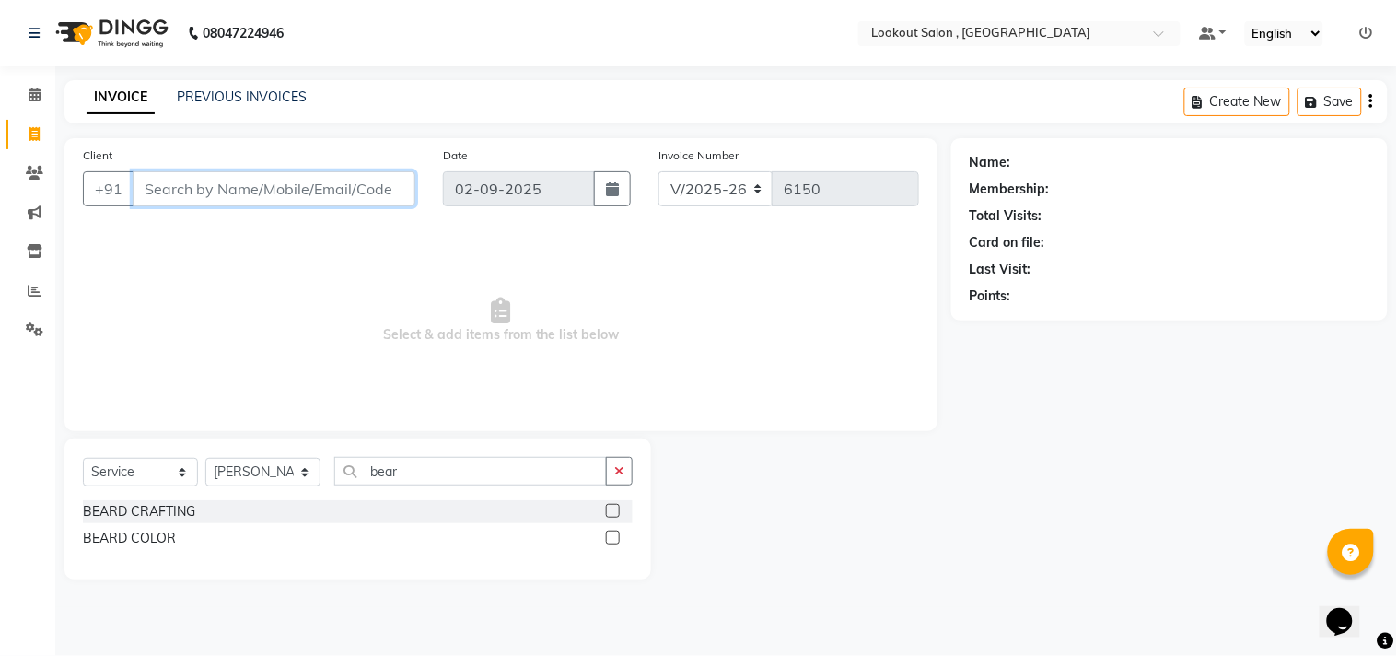
click at [263, 184] on input "Client" at bounding box center [274, 188] width 283 height 35
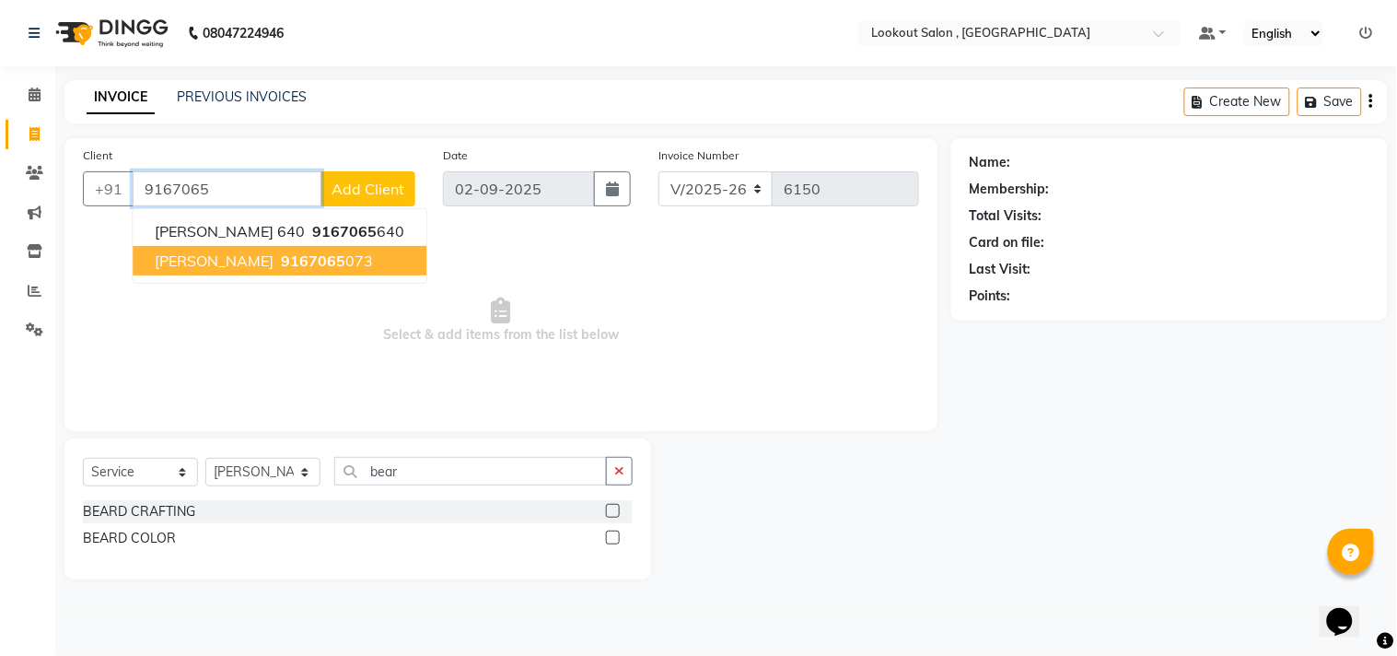
click at [242, 254] on span "RISHI YADAV" at bounding box center [214, 260] width 119 height 18
type input "9167065073"
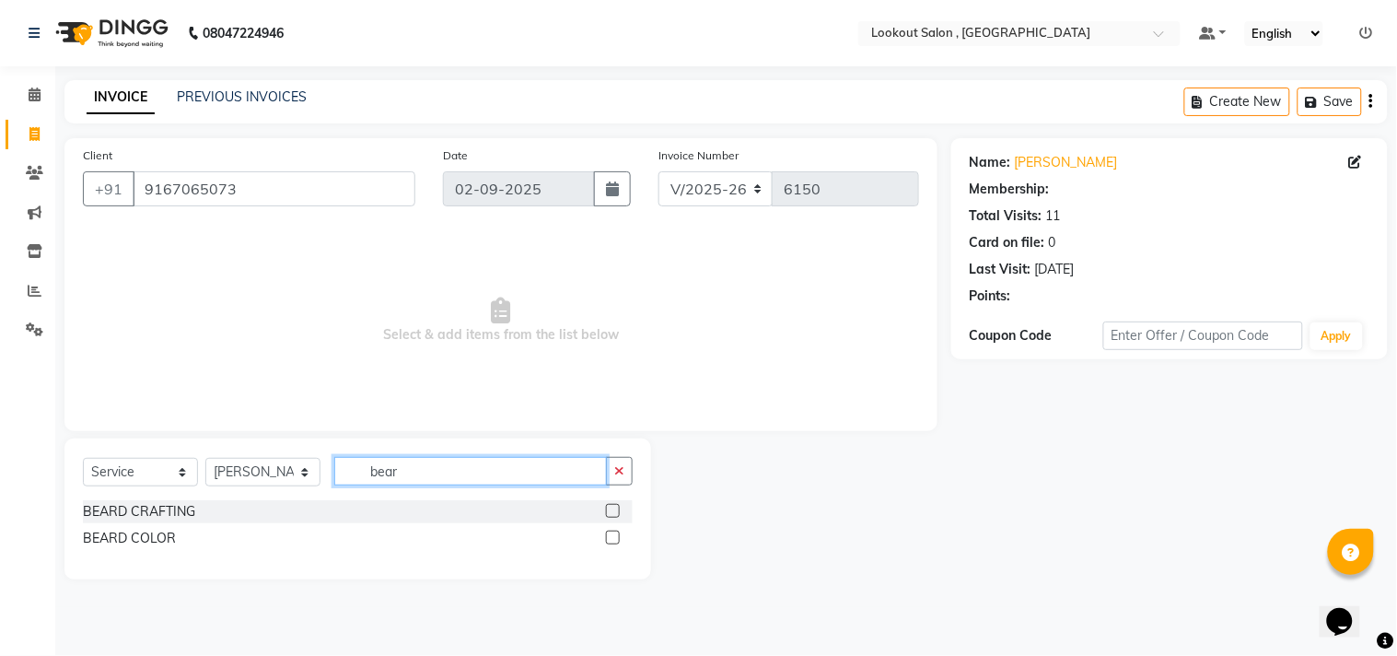
select select "1: Object"
click at [399, 472] on input "bear" at bounding box center [470, 471] width 273 height 29
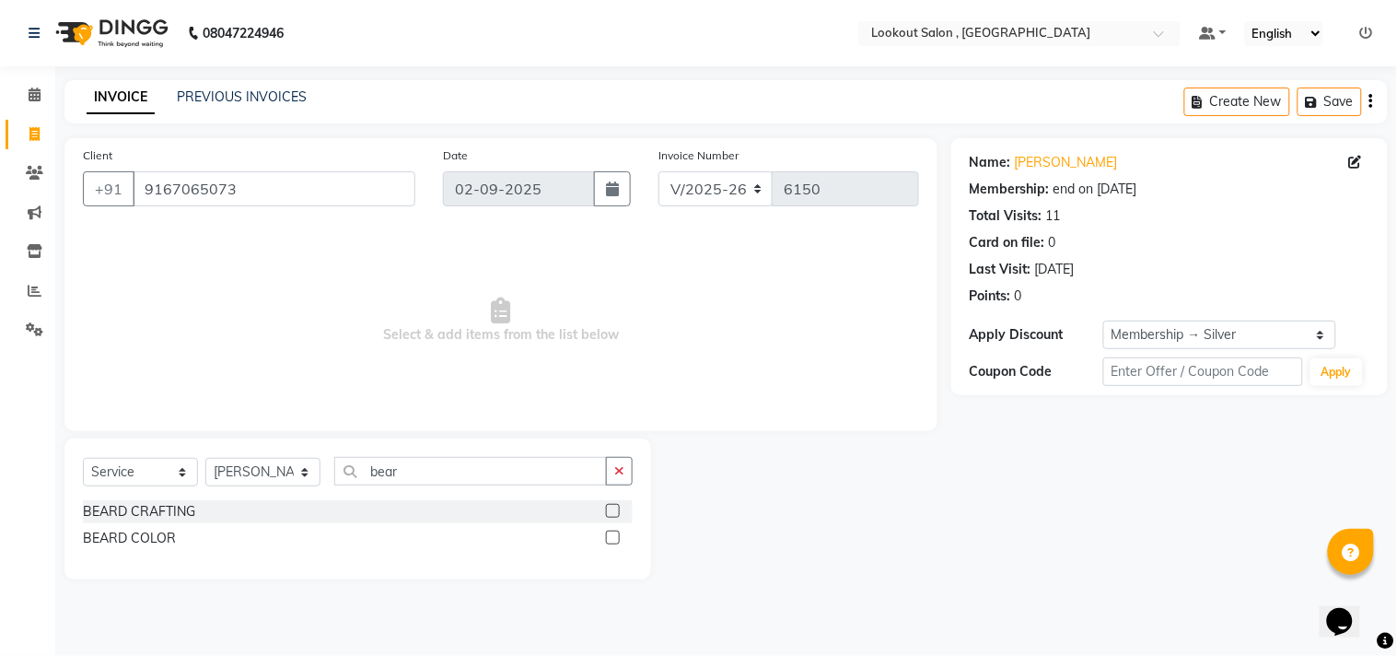
click at [613, 518] on label at bounding box center [613, 511] width 14 height 14
click at [613, 518] on input "checkbox" at bounding box center [612, 512] width 12 height 12
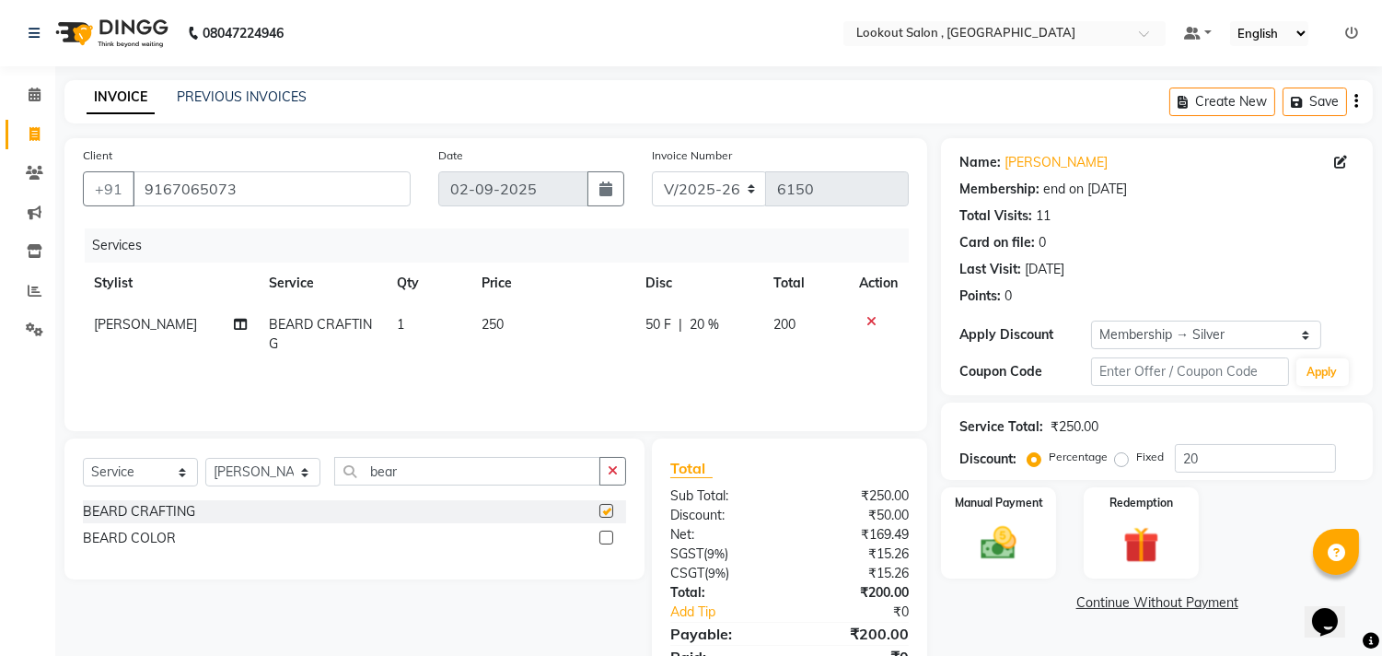
checkbox input "false"
click at [1036, 535] on div "Manual Payment" at bounding box center [999, 532] width 120 height 94
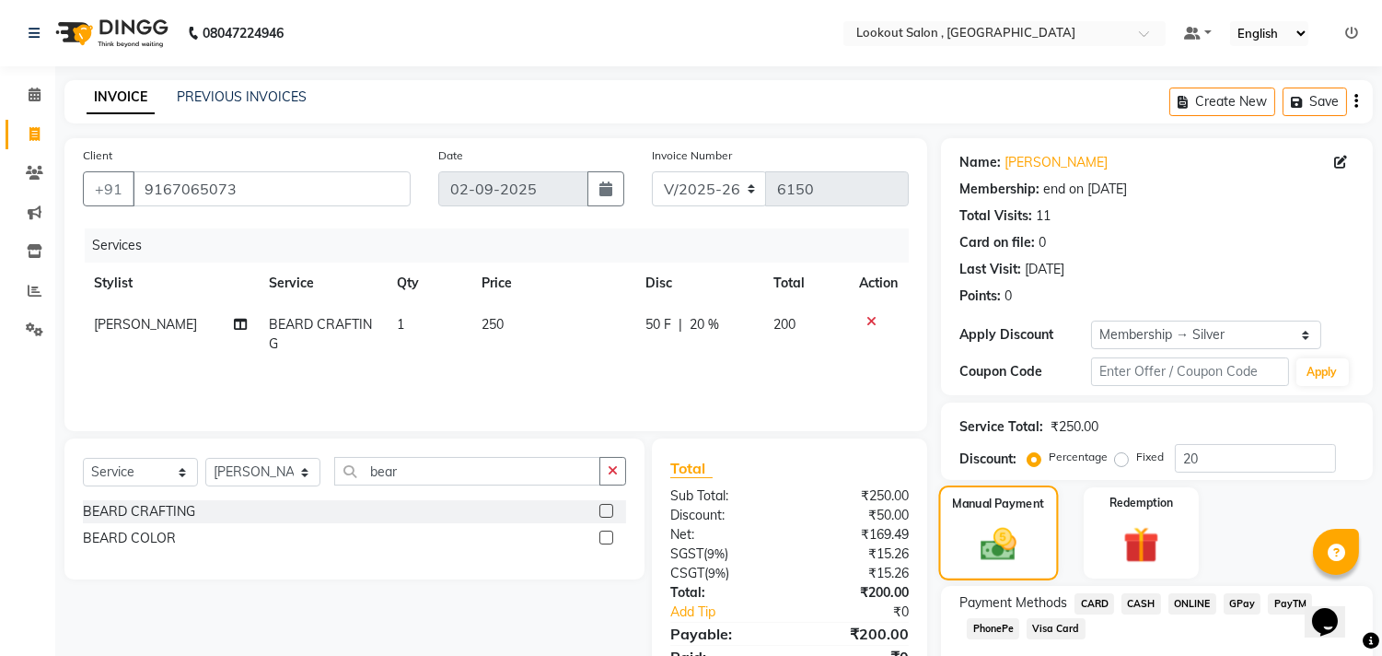
scroll to position [105, 0]
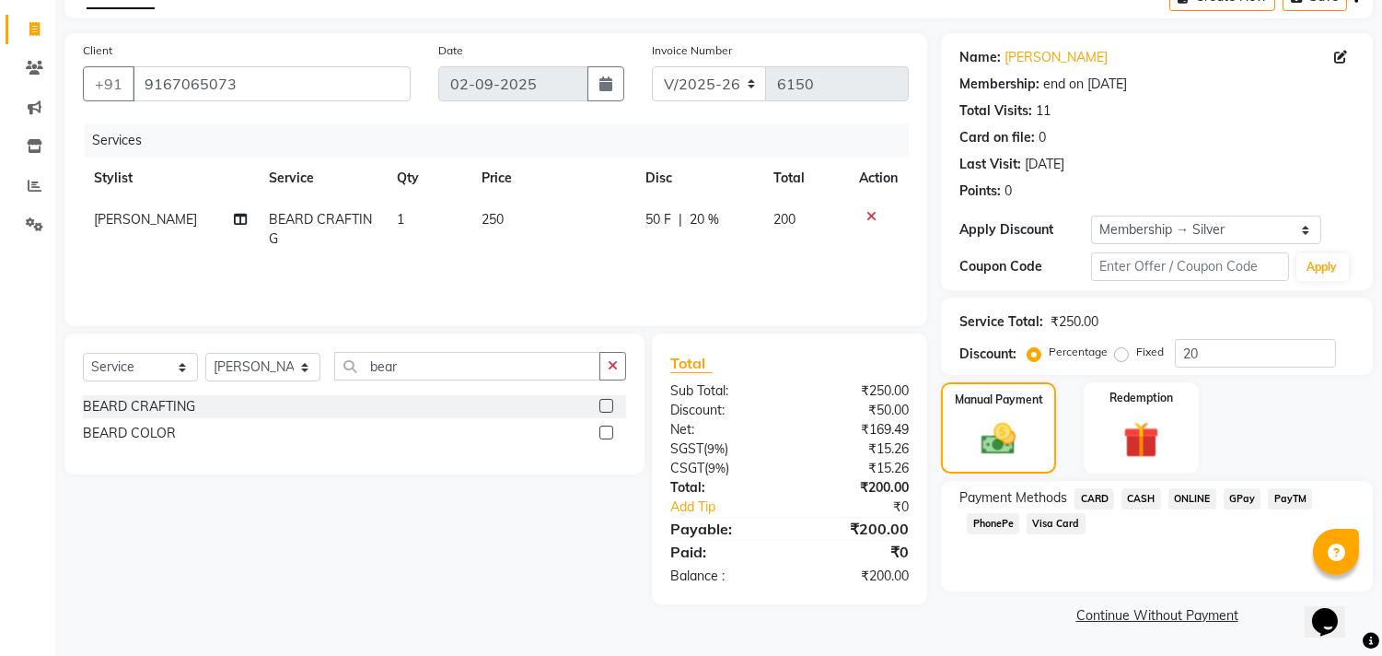
click at [1176, 481] on div "Payment Methods CARD CASH ONLINE GPay PayTM PhonePe Visa Card" at bounding box center [1157, 536] width 432 height 111
click at [1191, 493] on span "ONLINE" at bounding box center [1193, 498] width 48 height 21
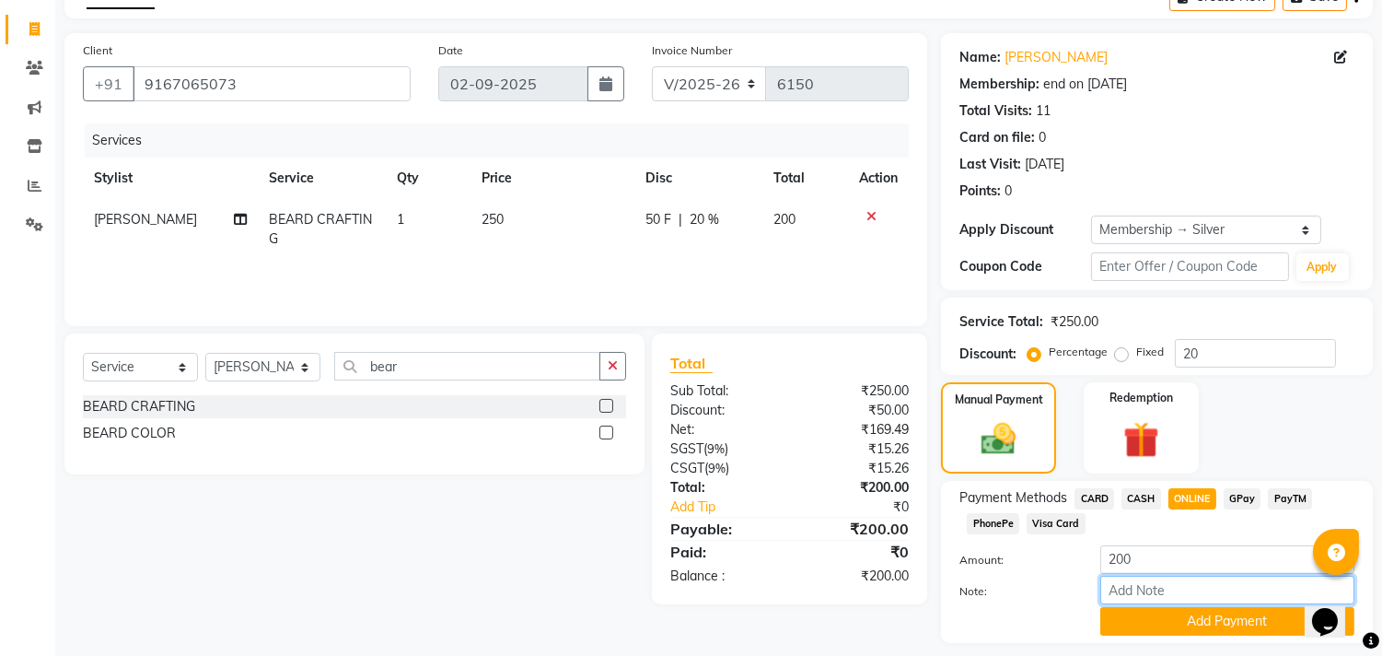
click at [1198, 589] on input "Note:" at bounding box center [1228, 590] width 254 height 29
click at [1199, 623] on button "Add Payment" at bounding box center [1228, 621] width 254 height 29
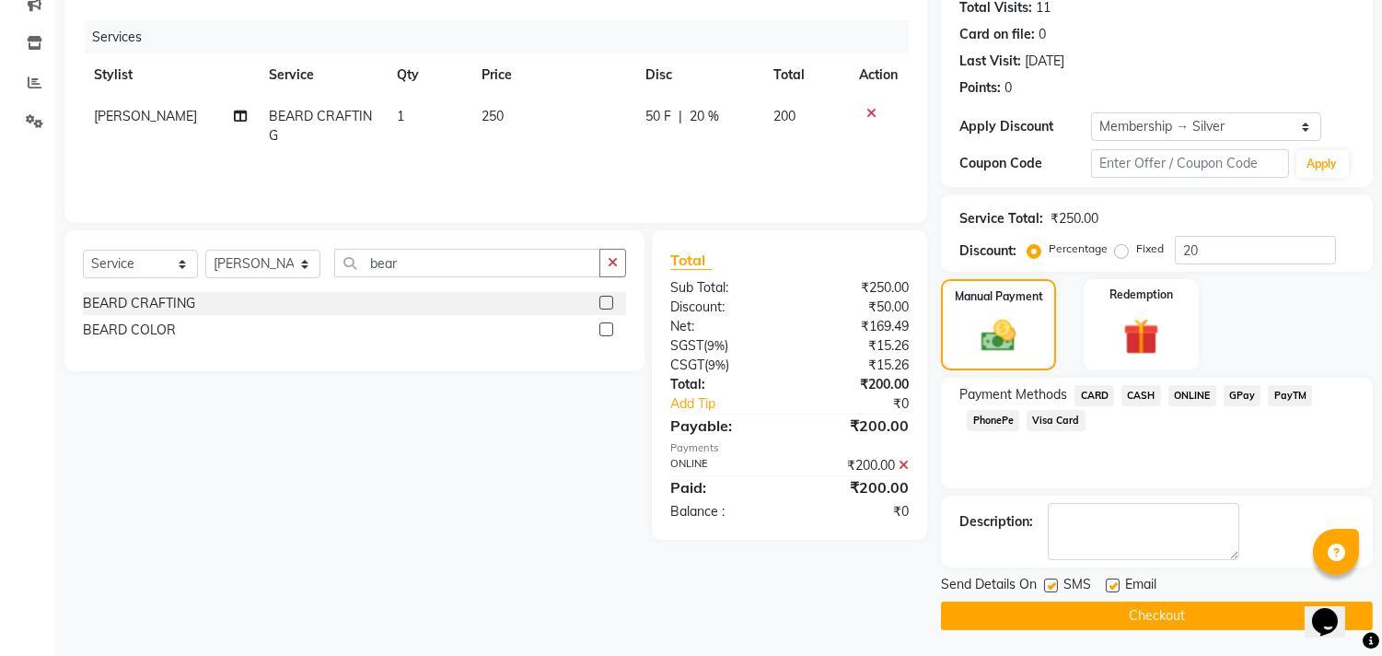
scroll to position [209, 0]
click at [1200, 617] on button "Checkout" at bounding box center [1157, 614] width 432 height 29
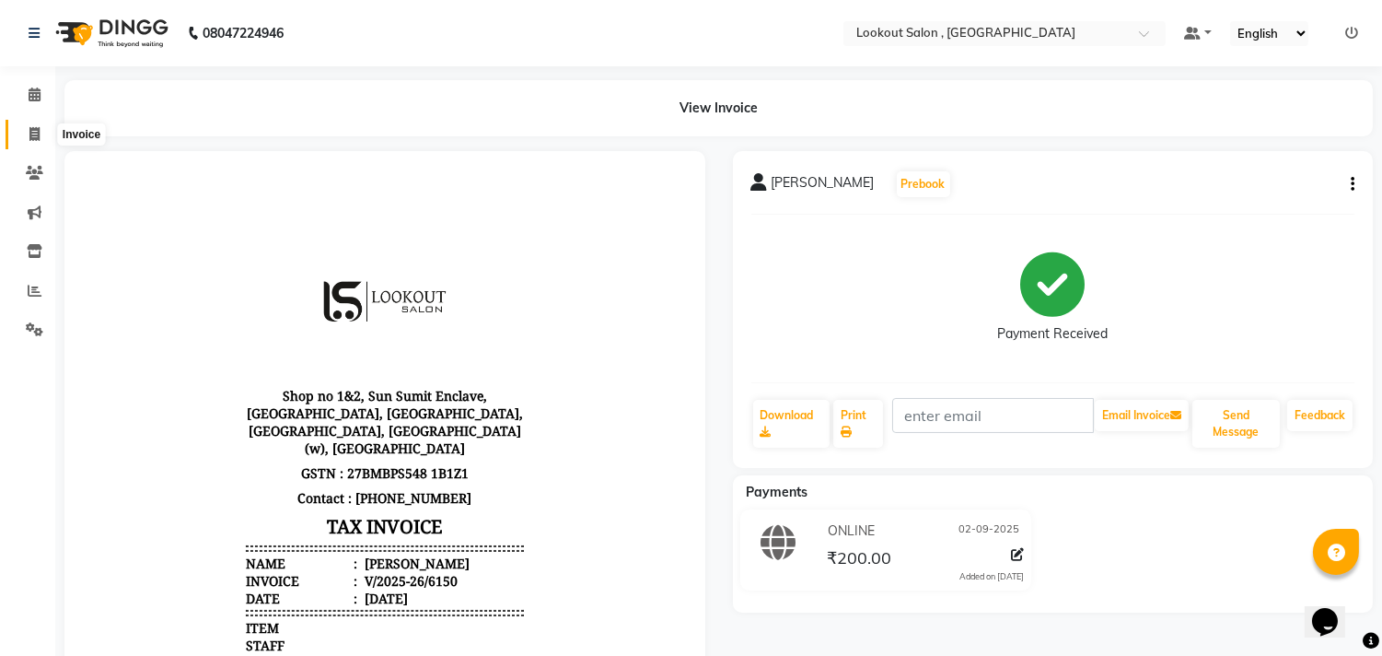
click at [41, 138] on span at bounding box center [34, 134] width 32 height 21
select select "service"
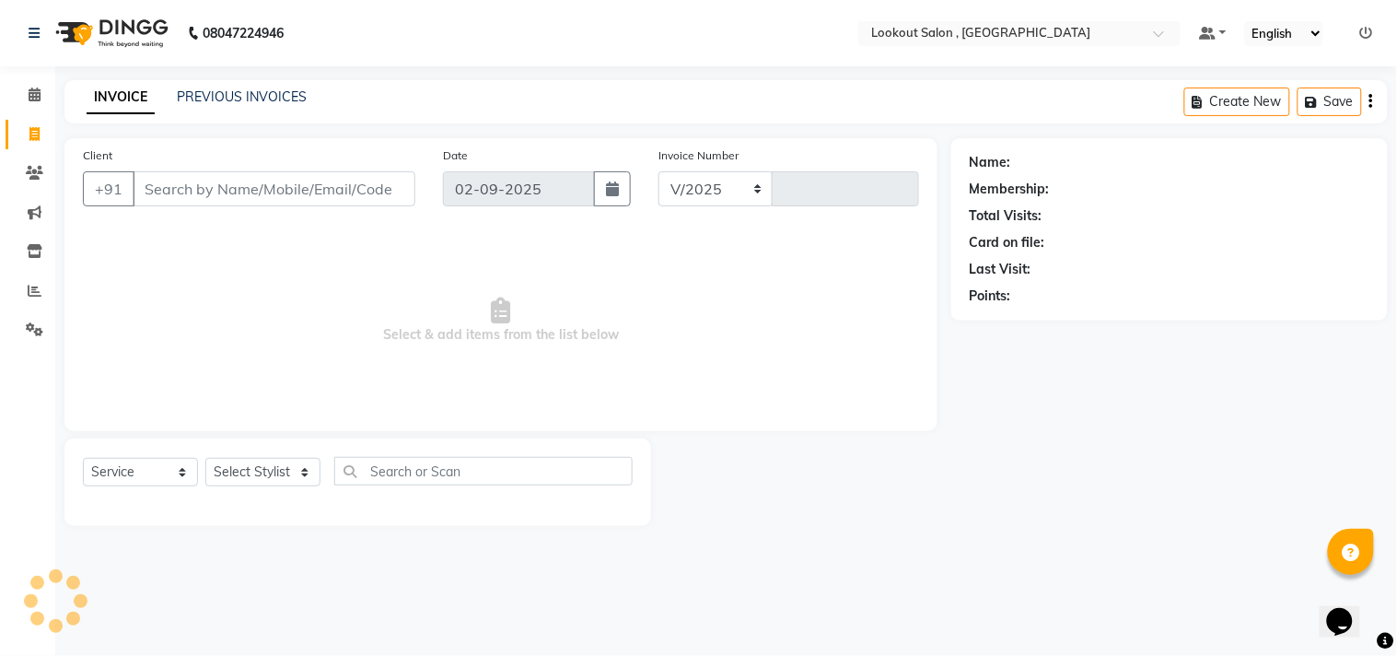
select select "151"
type input "6151"
click at [180, 193] on input "Client" at bounding box center [274, 188] width 283 height 35
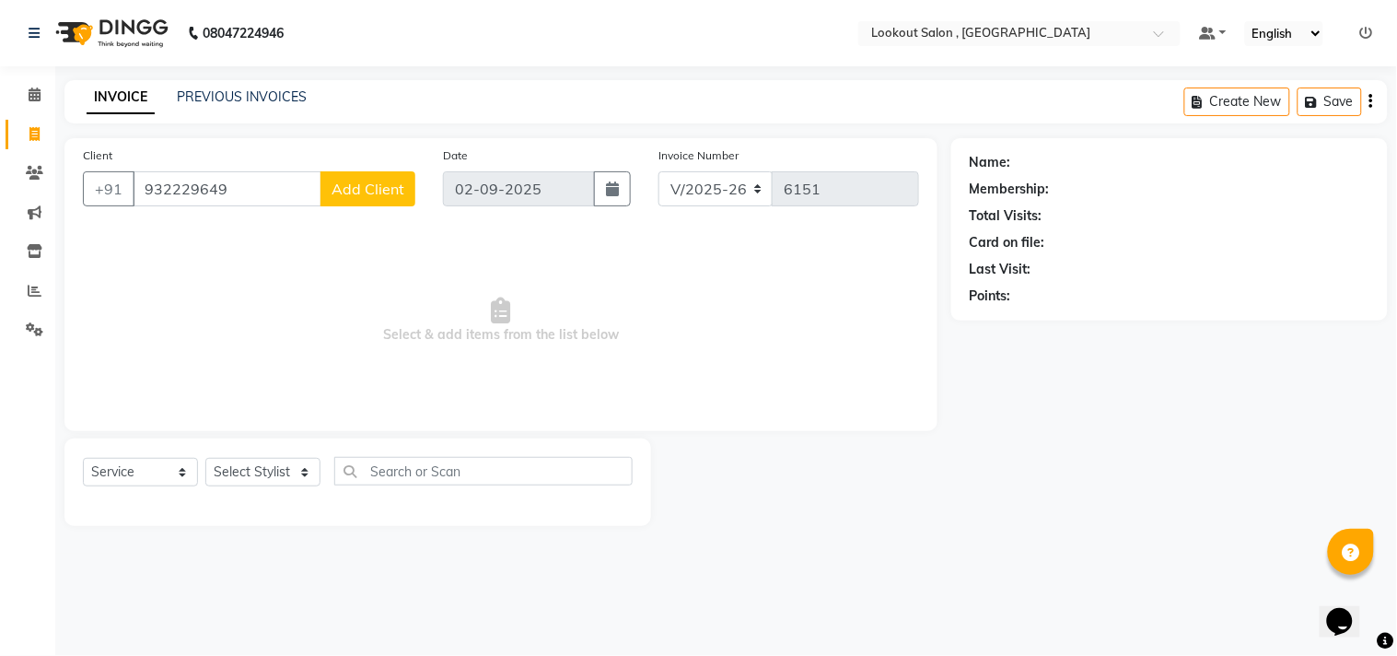
type input "9322296492"
click at [233, 199] on input "9322296492" at bounding box center [227, 188] width 189 height 35
click at [232, 199] on input "9322296492" at bounding box center [227, 188] width 189 height 35
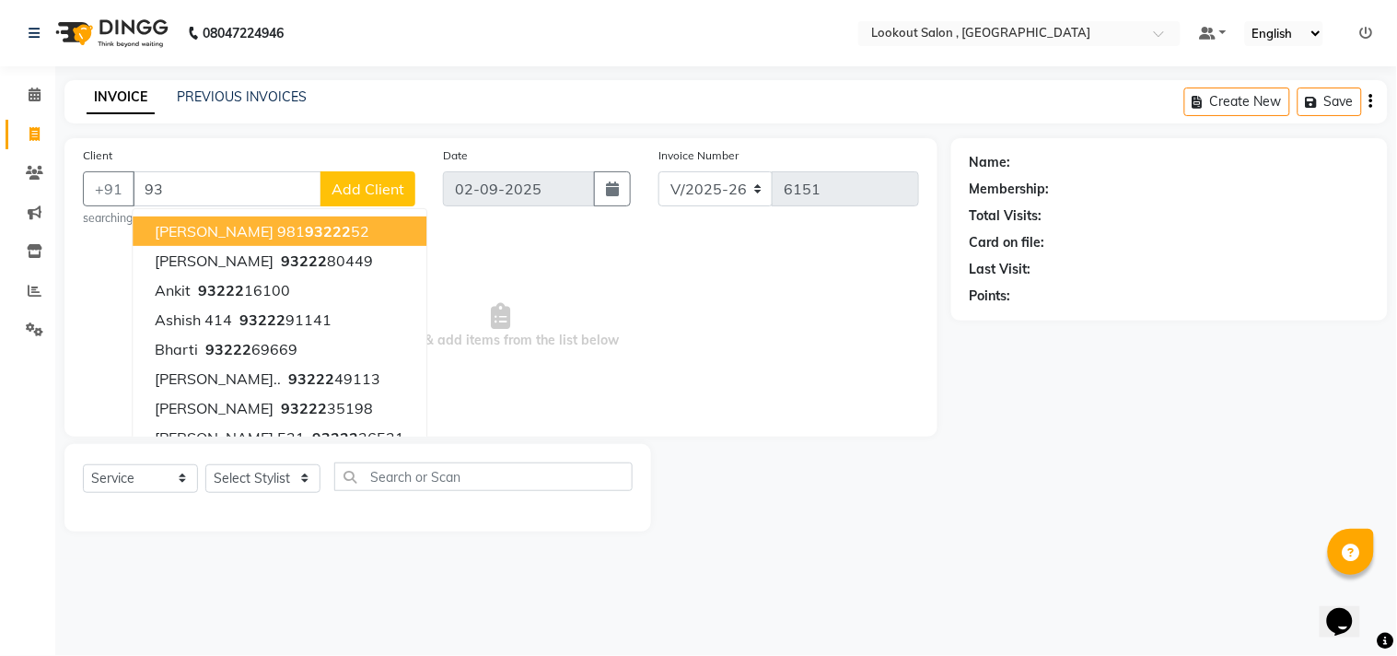
type input "9"
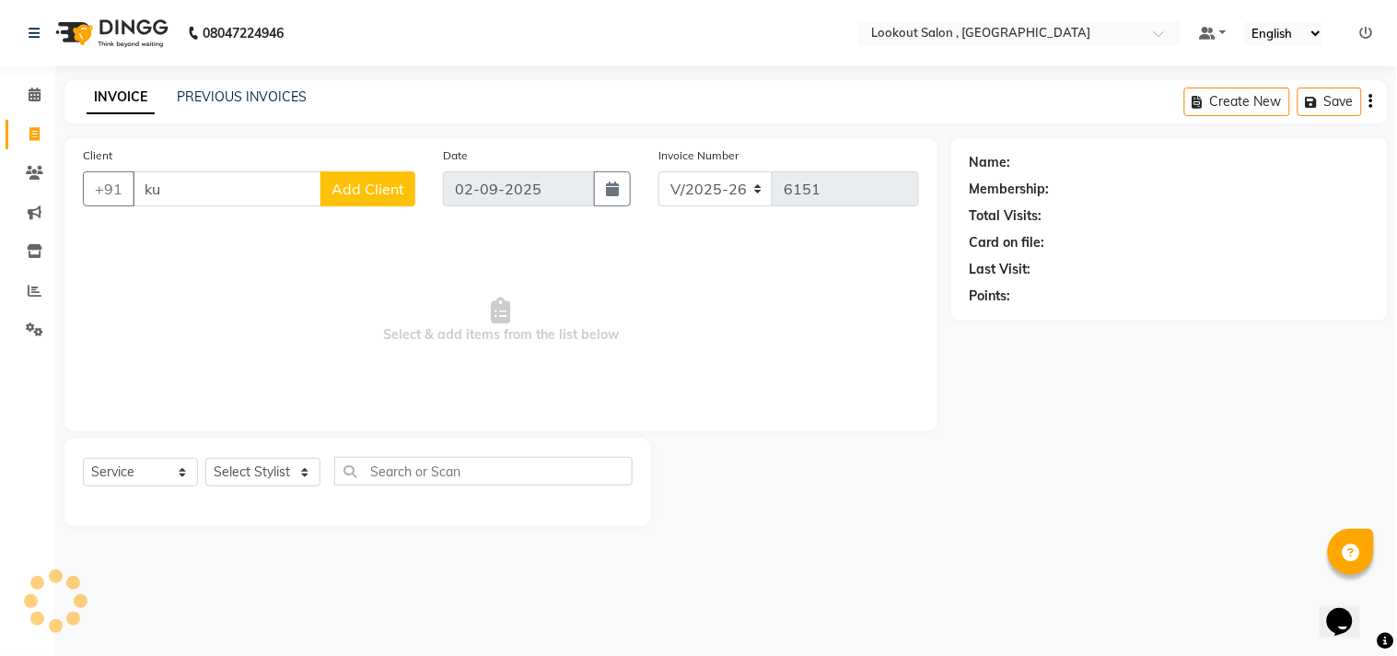
type input "k"
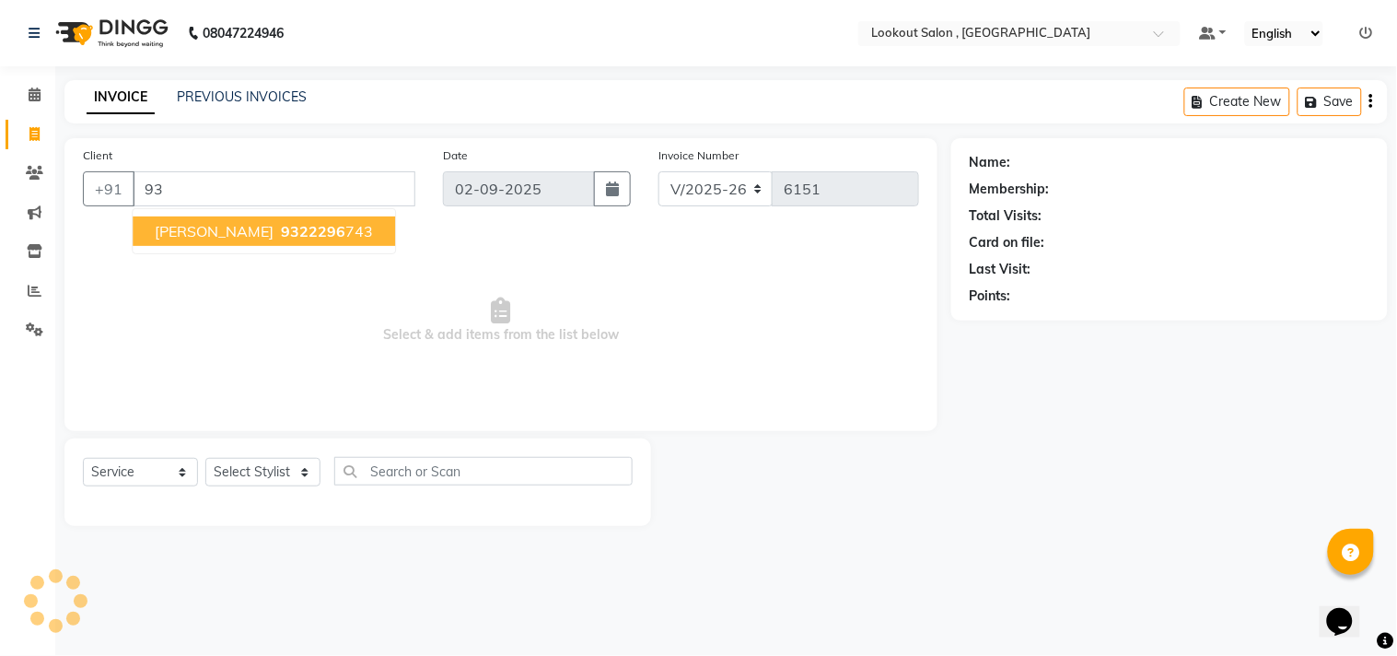
type input "9"
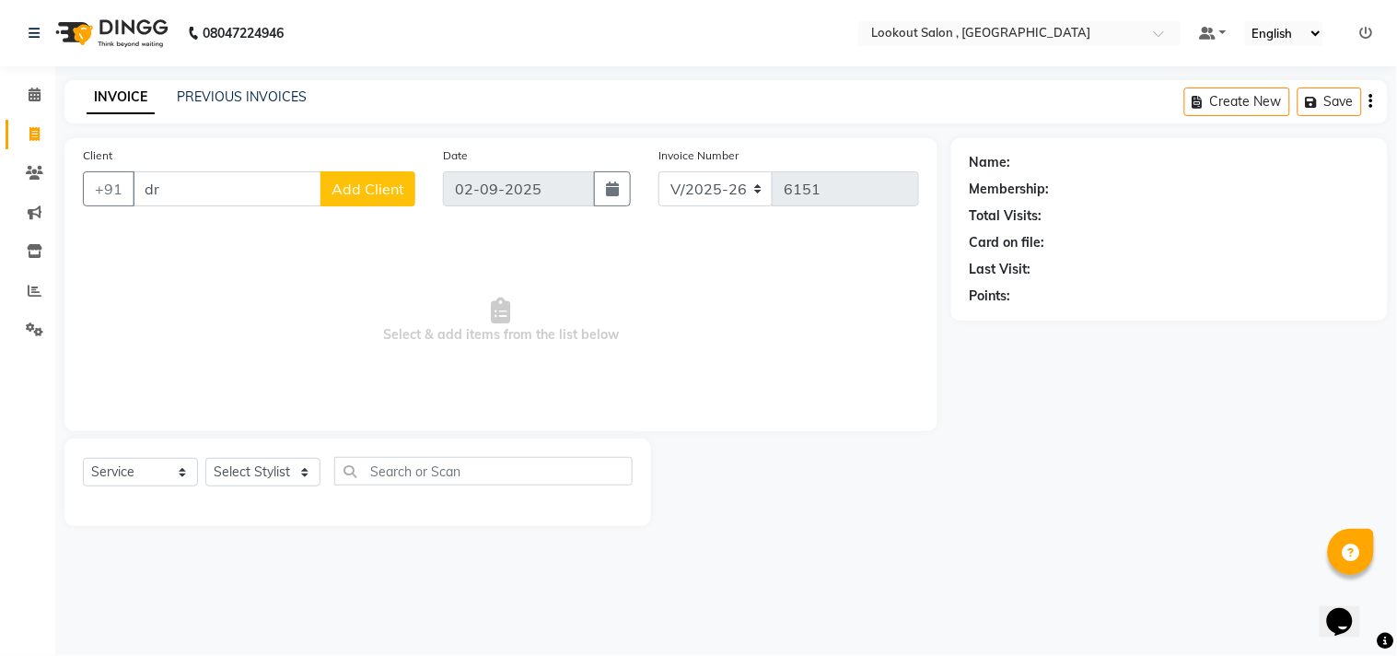
type input "d"
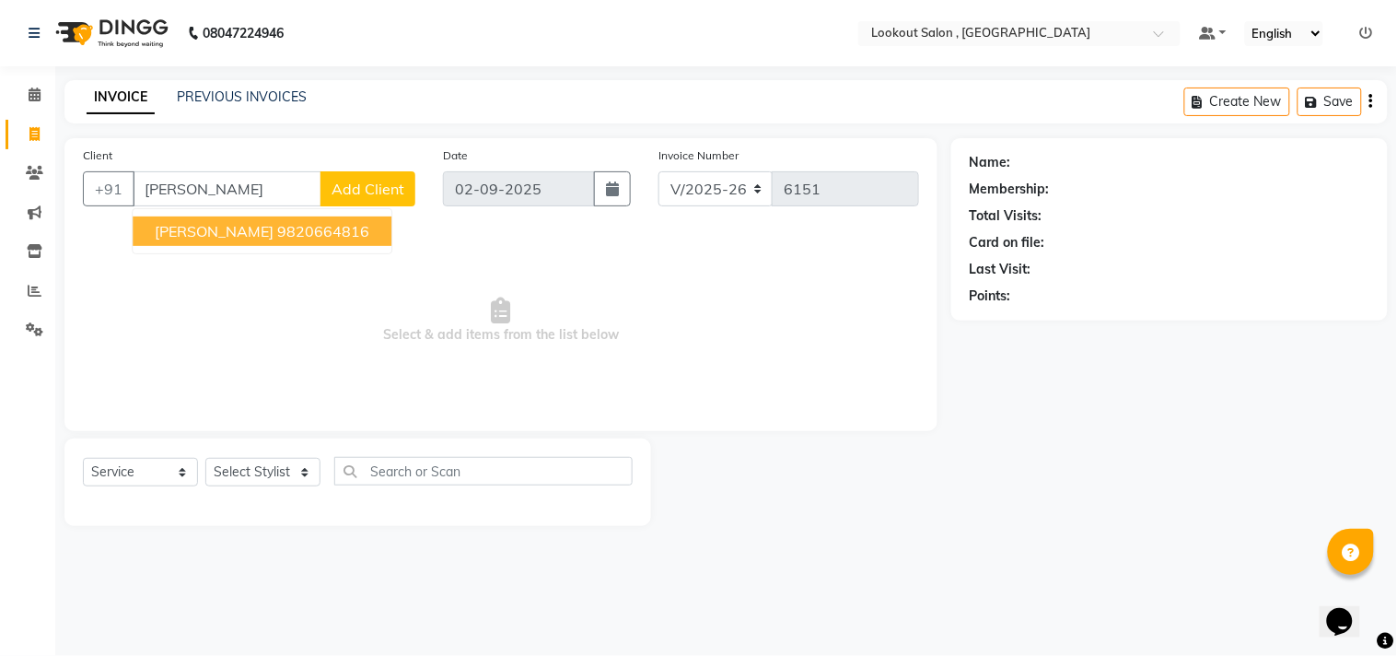
click at [306, 232] on ngb-highlight "9820664816" at bounding box center [323, 231] width 92 height 18
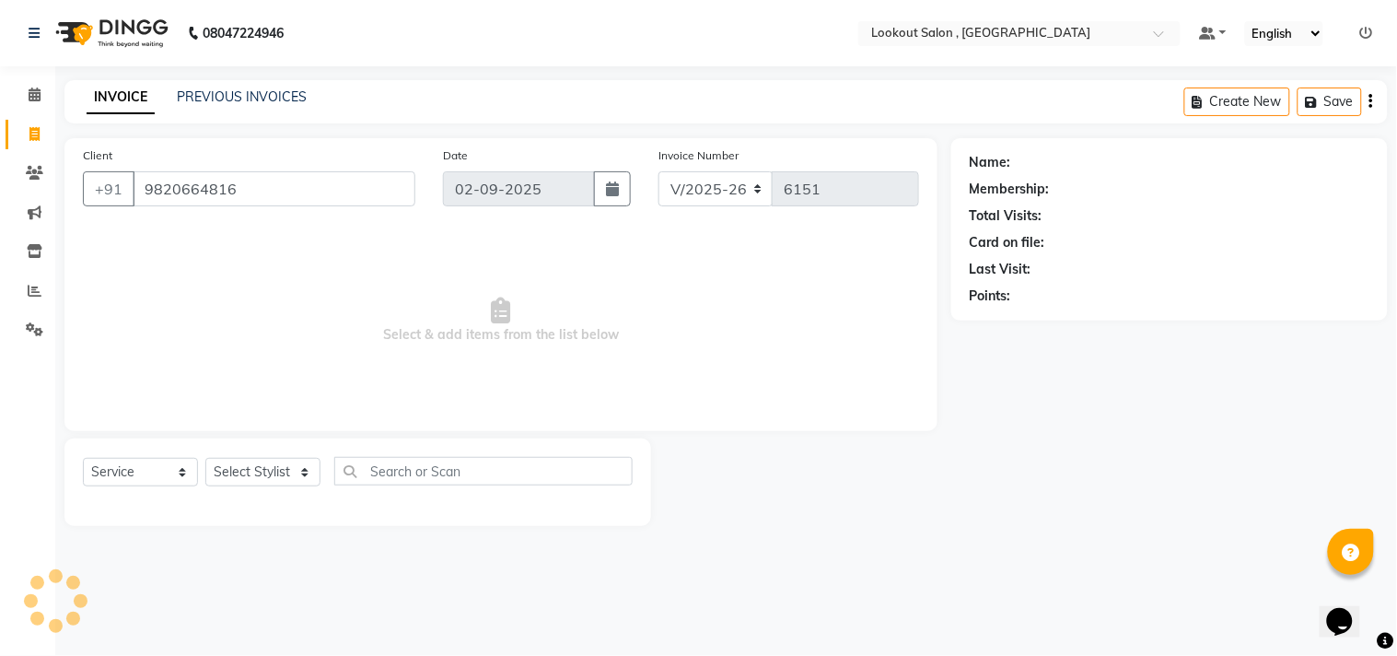
type input "9820664816"
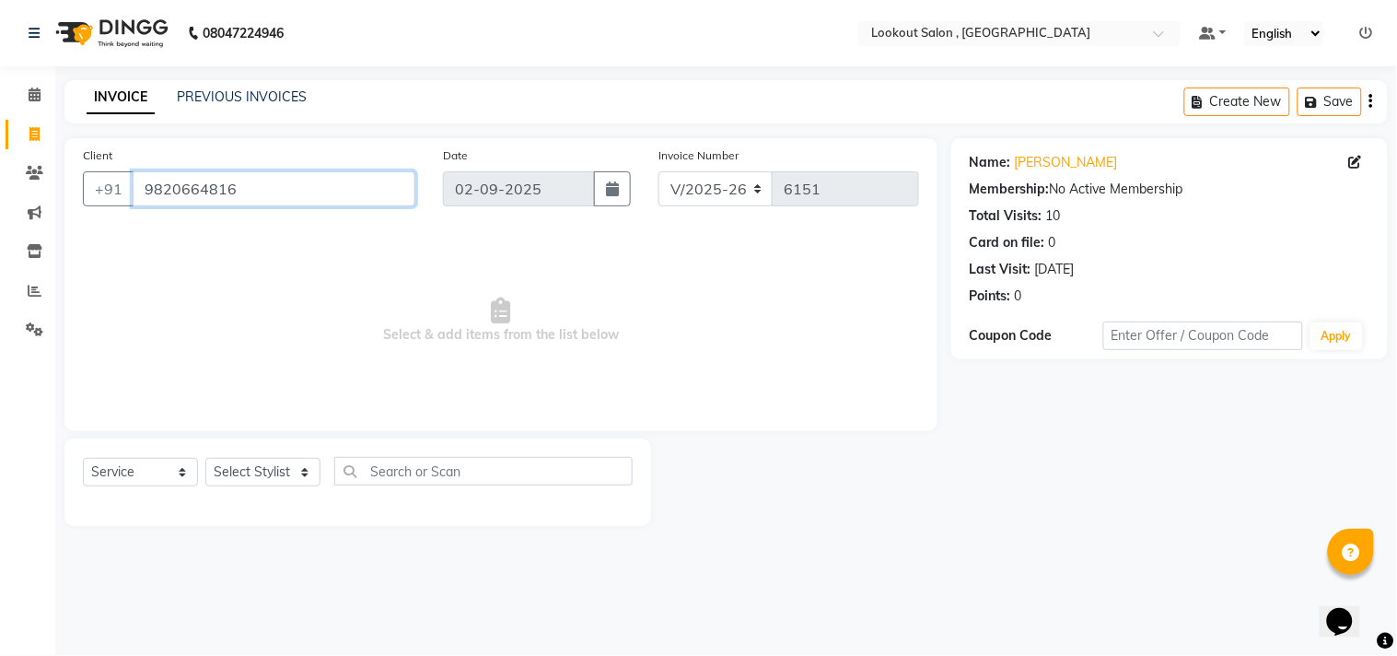
click at [227, 191] on input "9820664816" at bounding box center [274, 188] width 283 height 35
click at [226, 191] on input "9820664816" at bounding box center [274, 188] width 283 height 35
click at [26, 177] on icon at bounding box center [34, 173] width 17 height 14
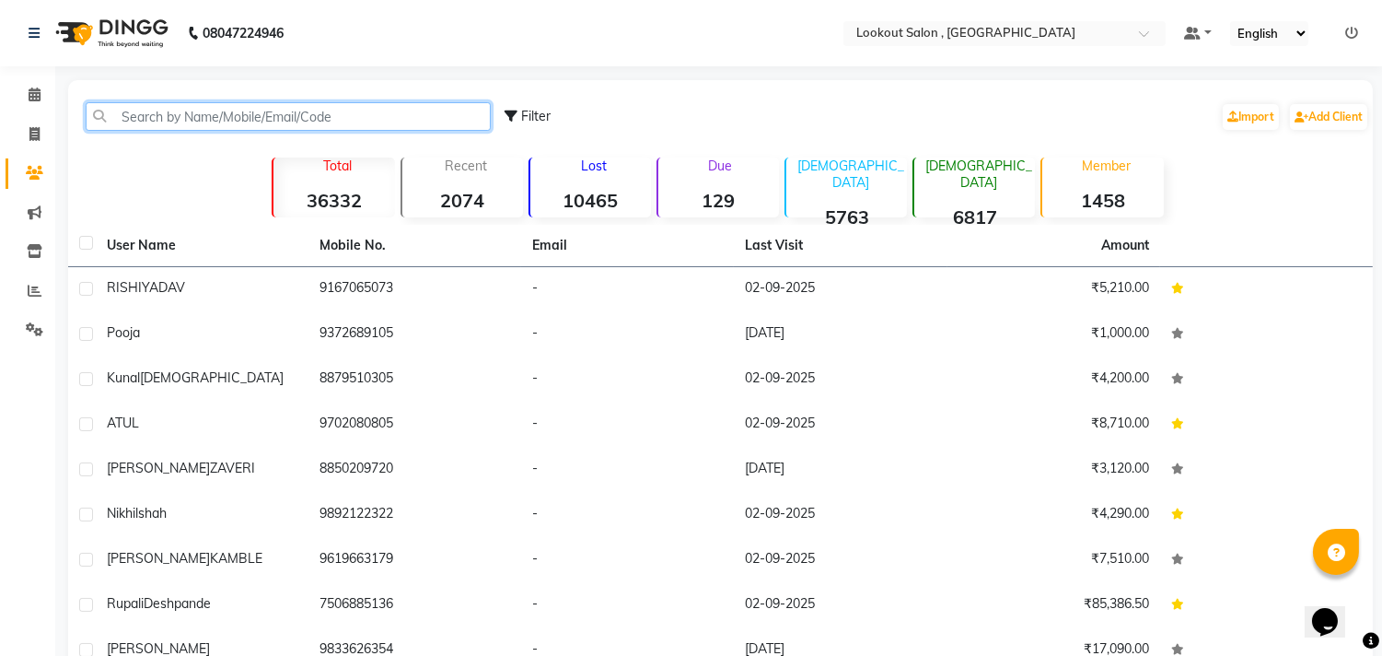
click at [193, 120] on input "text" at bounding box center [288, 116] width 405 height 29
paste input "9820664816"
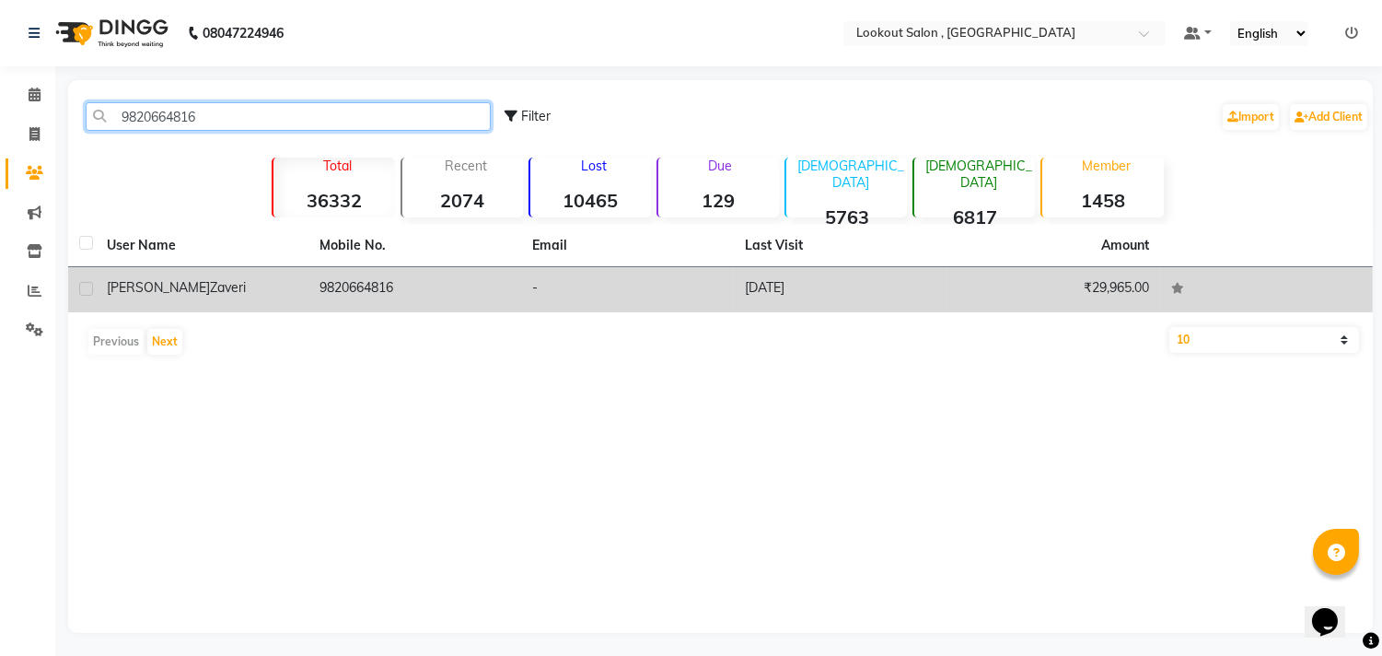
type input "9820664816"
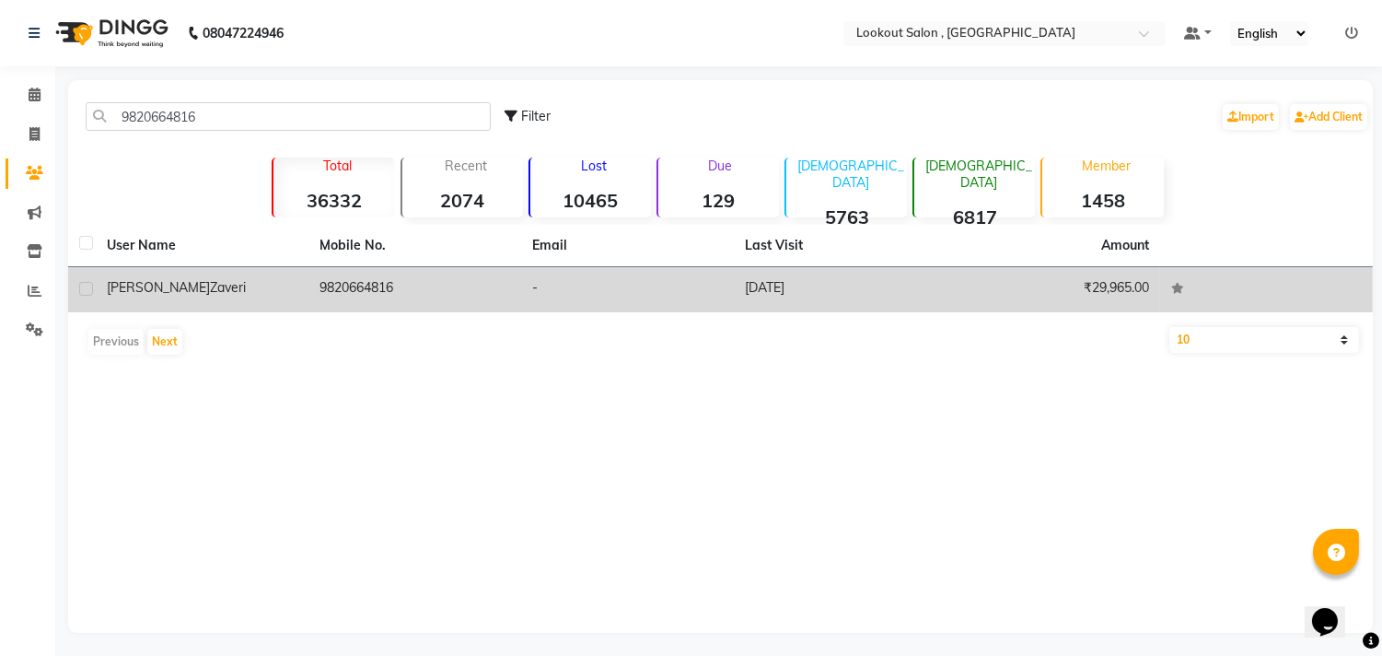
click at [332, 282] on td "9820664816" at bounding box center [415, 289] width 213 height 45
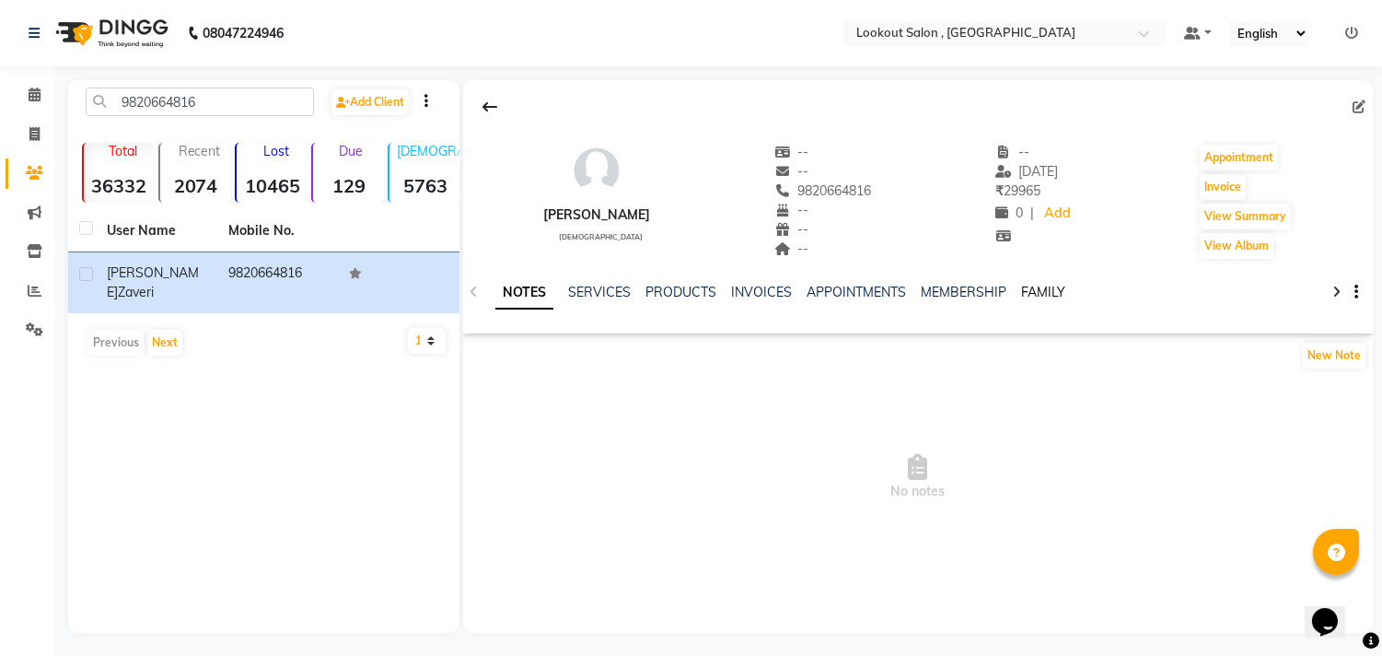
click at [1037, 289] on link "FAMILY" at bounding box center [1043, 292] width 44 height 17
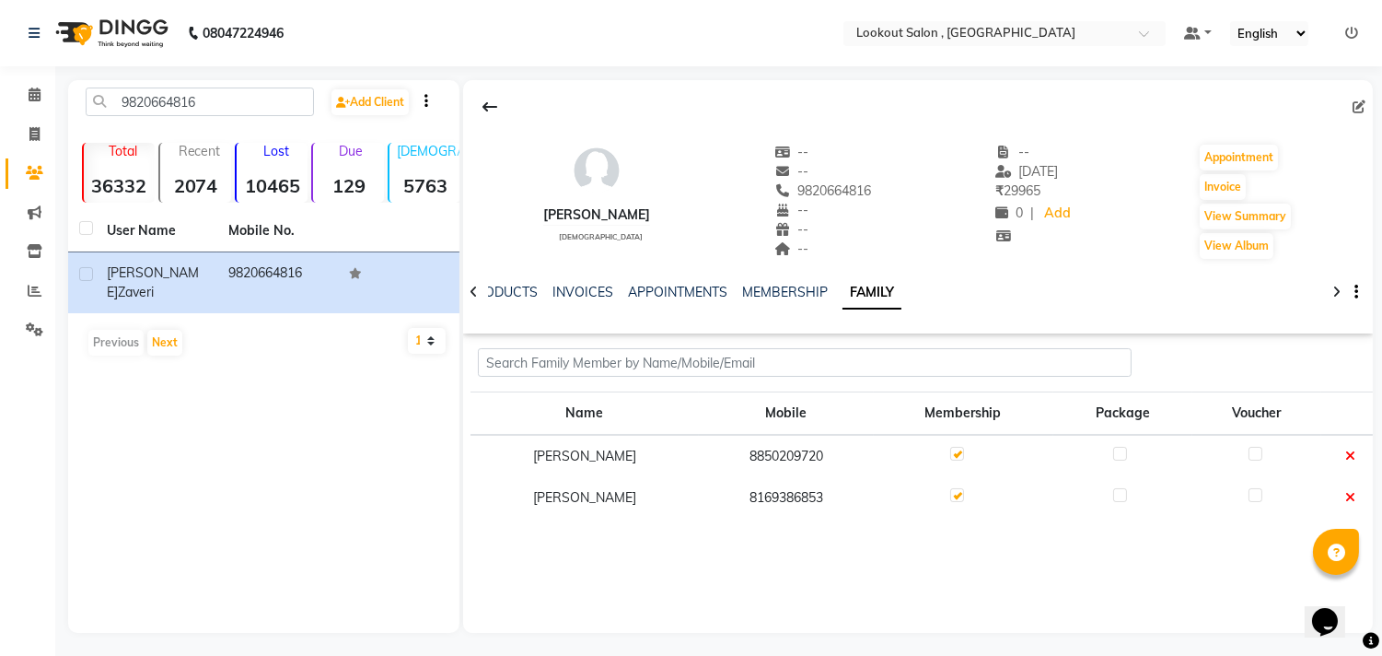
click at [817, 449] on td "8850209720" at bounding box center [786, 456] width 175 height 42
copy td "8850209720"
click at [32, 101] on icon at bounding box center [35, 94] width 12 height 14
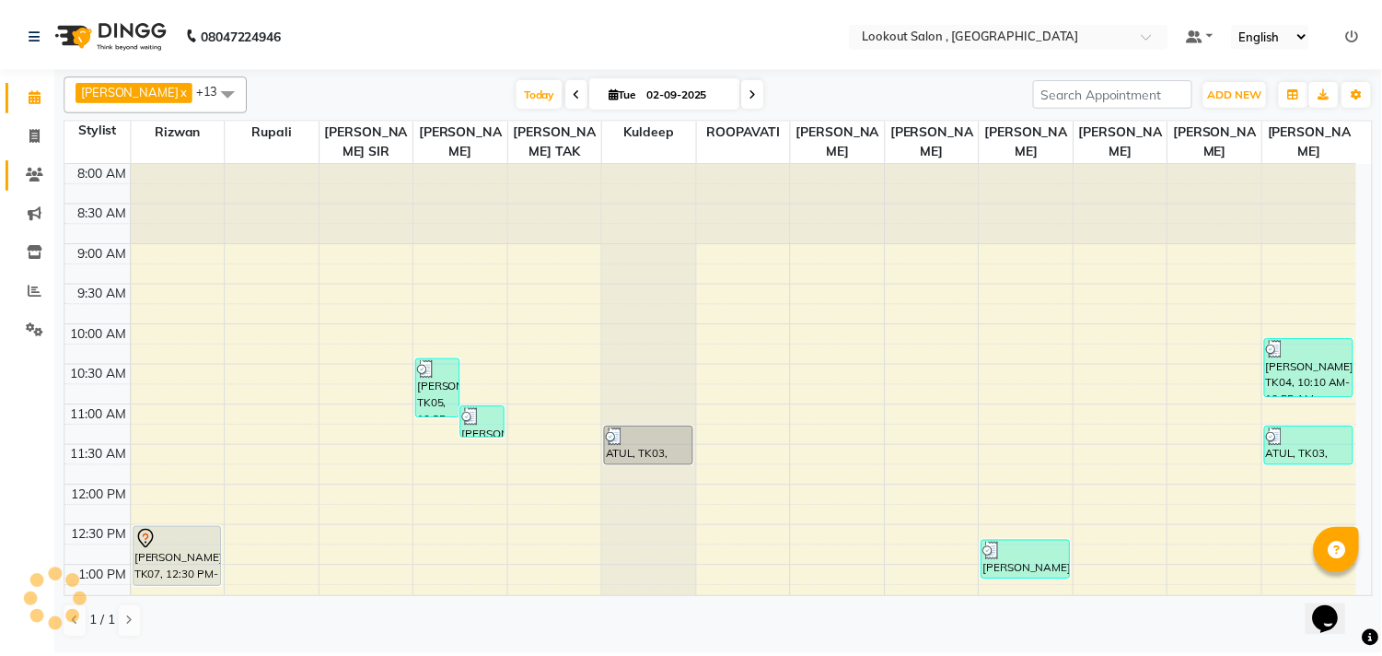
scroll to position [489, 0]
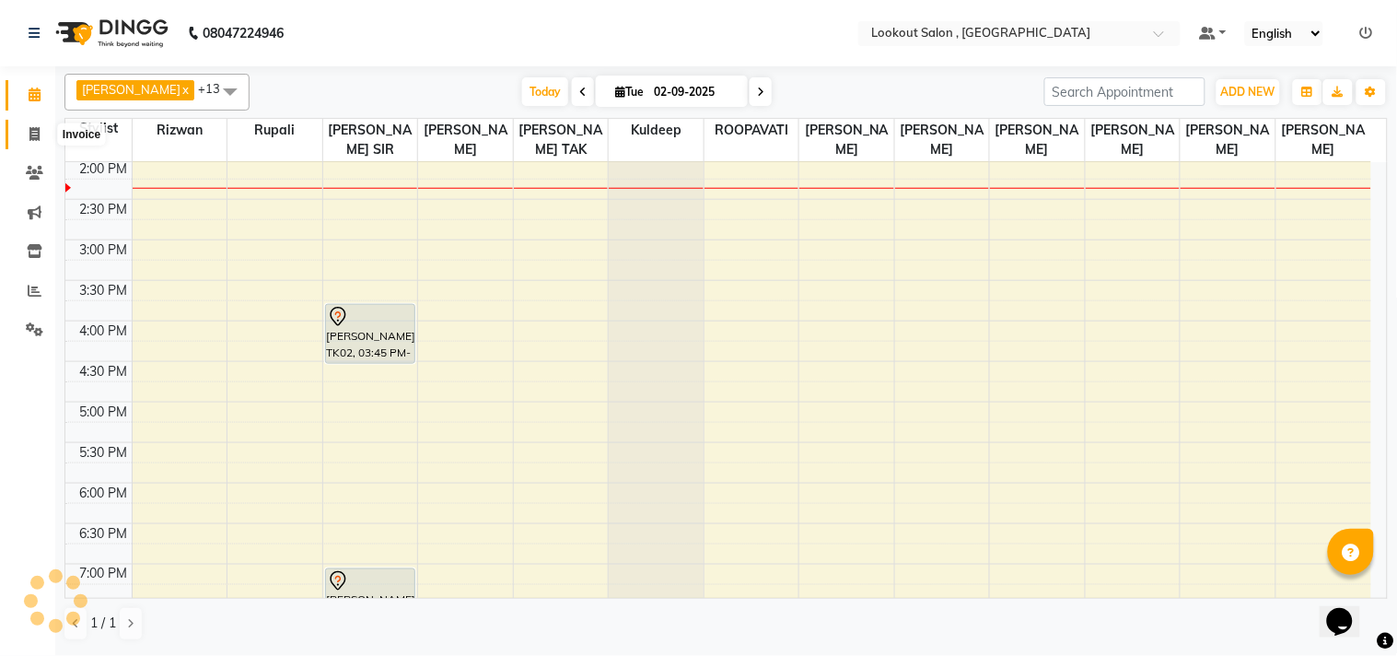
click at [33, 132] on icon at bounding box center [34, 134] width 10 height 14
select select "service"
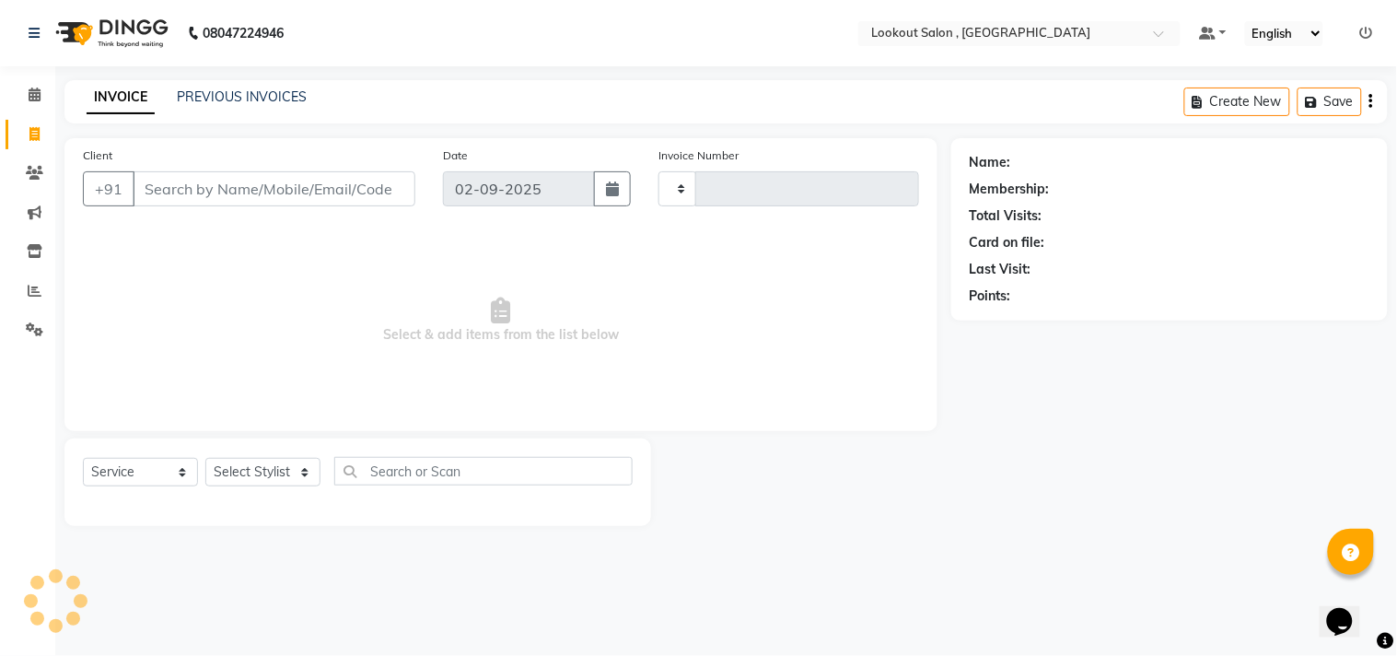
type input "6151"
select select "151"
click at [282, 184] on input "Client" at bounding box center [274, 188] width 283 height 35
type input "8850209720"
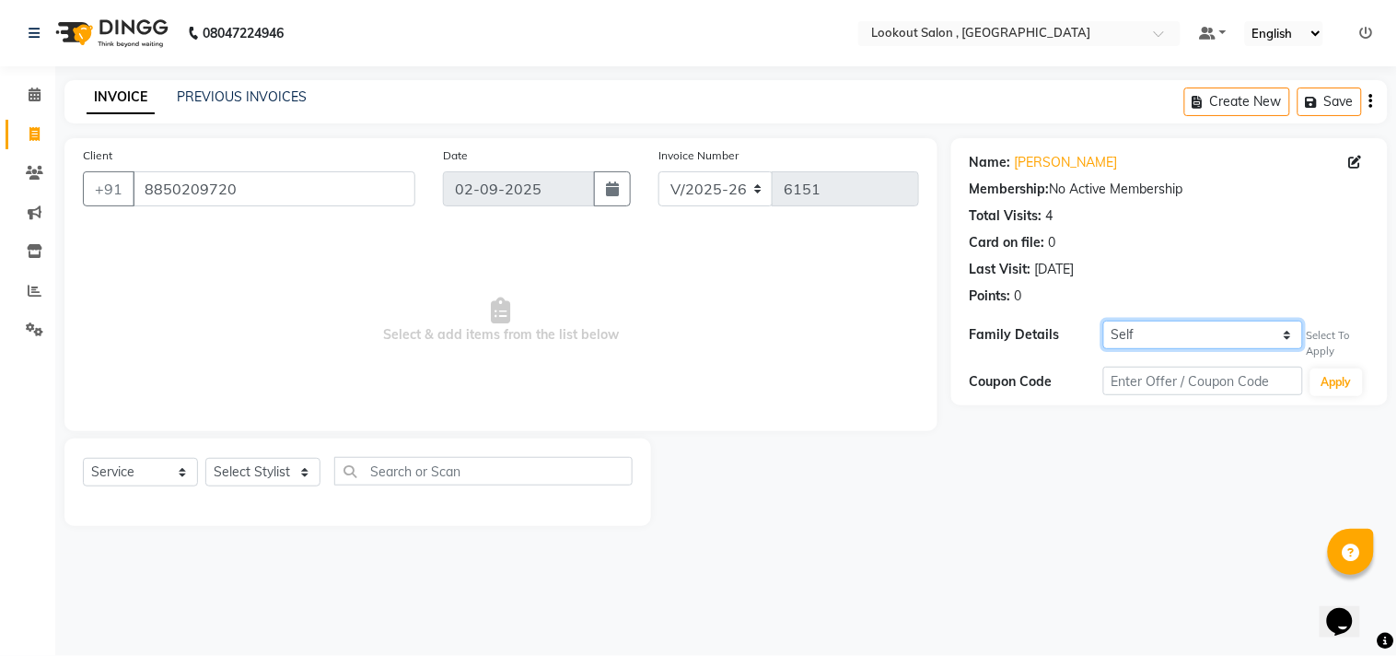
click at [1208, 329] on select "Self Darshana Zaveri" at bounding box center [1203, 334] width 200 height 29
select select "425414"
click at [1103, 320] on select "Self Darshana Zaveri" at bounding box center [1203, 334] width 200 height 29
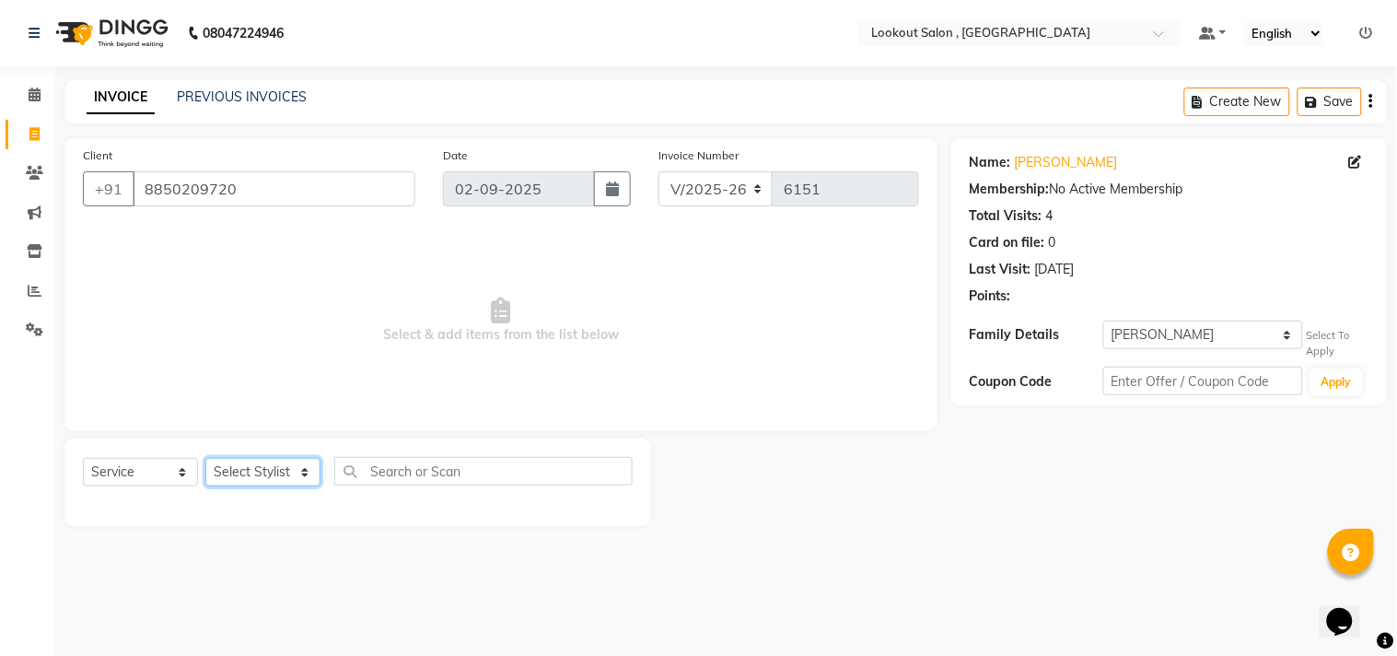
click at [256, 476] on select "Select Stylist [PERSON_NAME] [PERSON_NAME] [PERSON_NAME] [PERSON_NAME] kuldeep …" at bounding box center [262, 472] width 115 height 29
select select "4387"
click at [205, 459] on select "Select Stylist [PERSON_NAME] [PERSON_NAME] [PERSON_NAME] [PERSON_NAME] kuldeep …" at bounding box center [262, 472] width 115 height 29
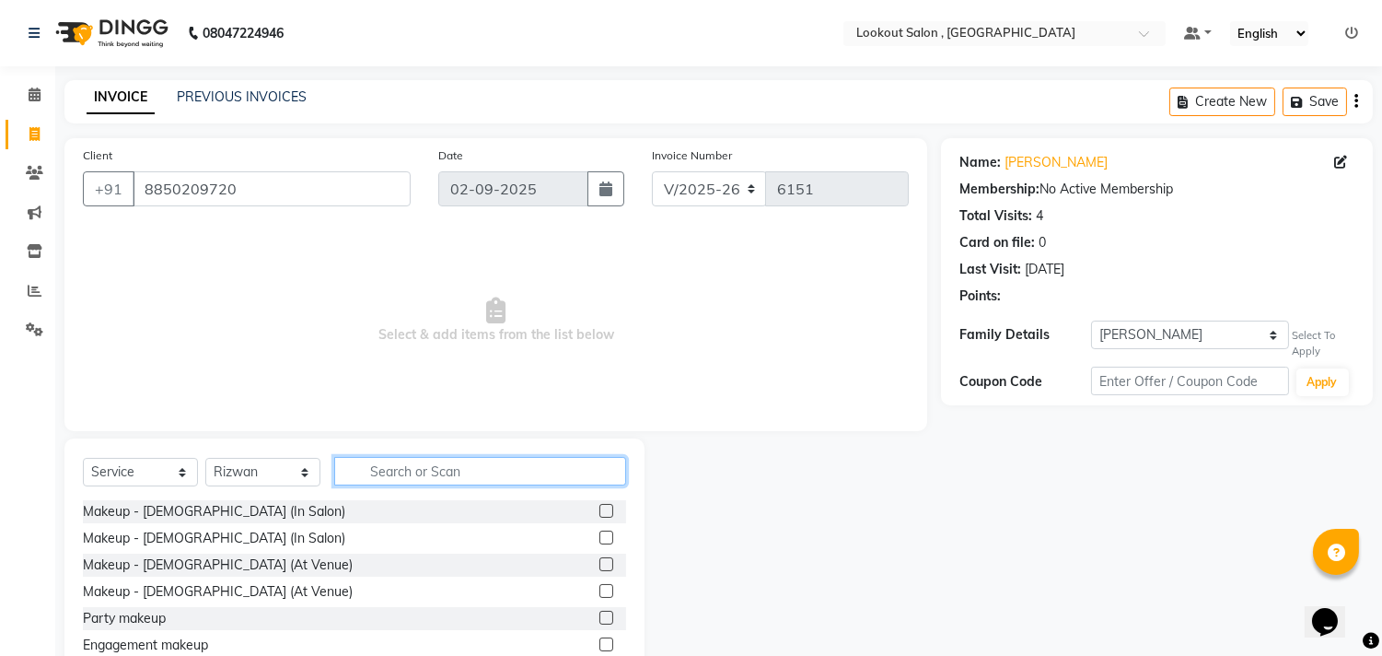
click at [422, 464] on input "text" at bounding box center [480, 471] width 292 height 29
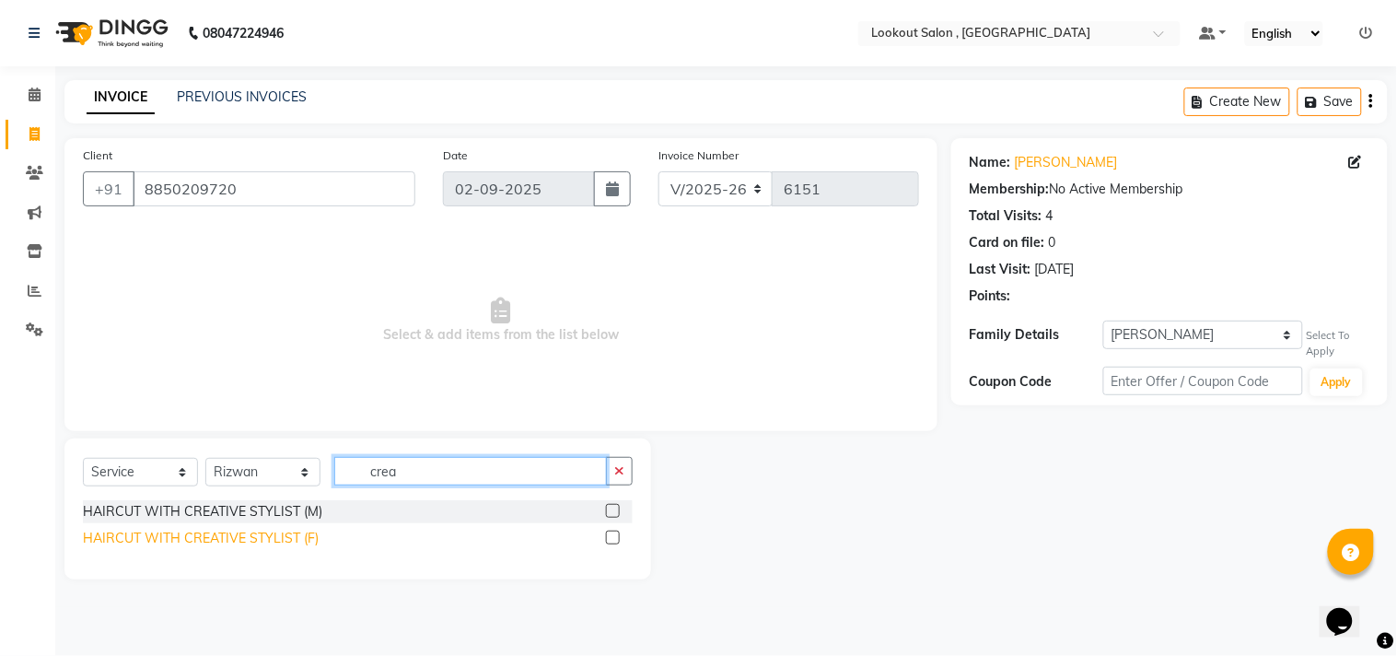
type input "crea"
click at [264, 545] on div "HAIRCUT WITH CREATIVE STYLIST (F)" at bounding box center [201, 538] width 236 height 19
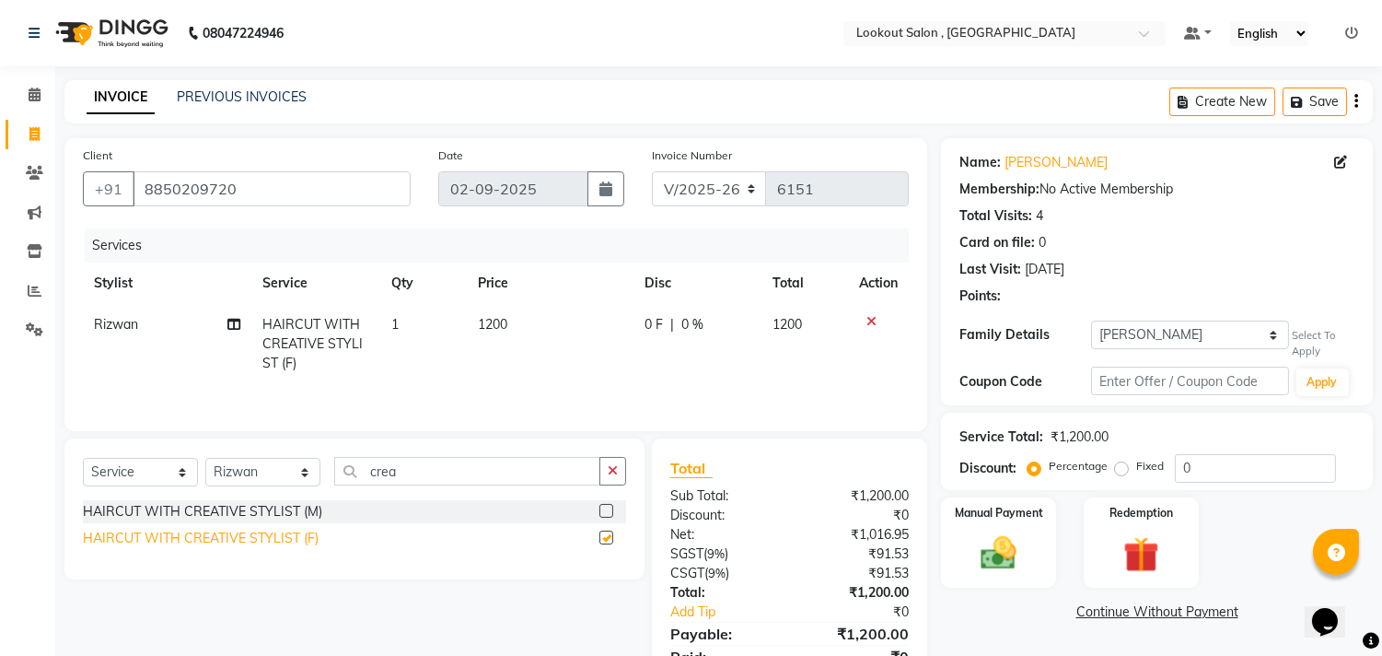
checkbox input "false"
click at [495, 322] on span "1200" at bounding box center [492, 324] width 29 height 17
select select "4387"
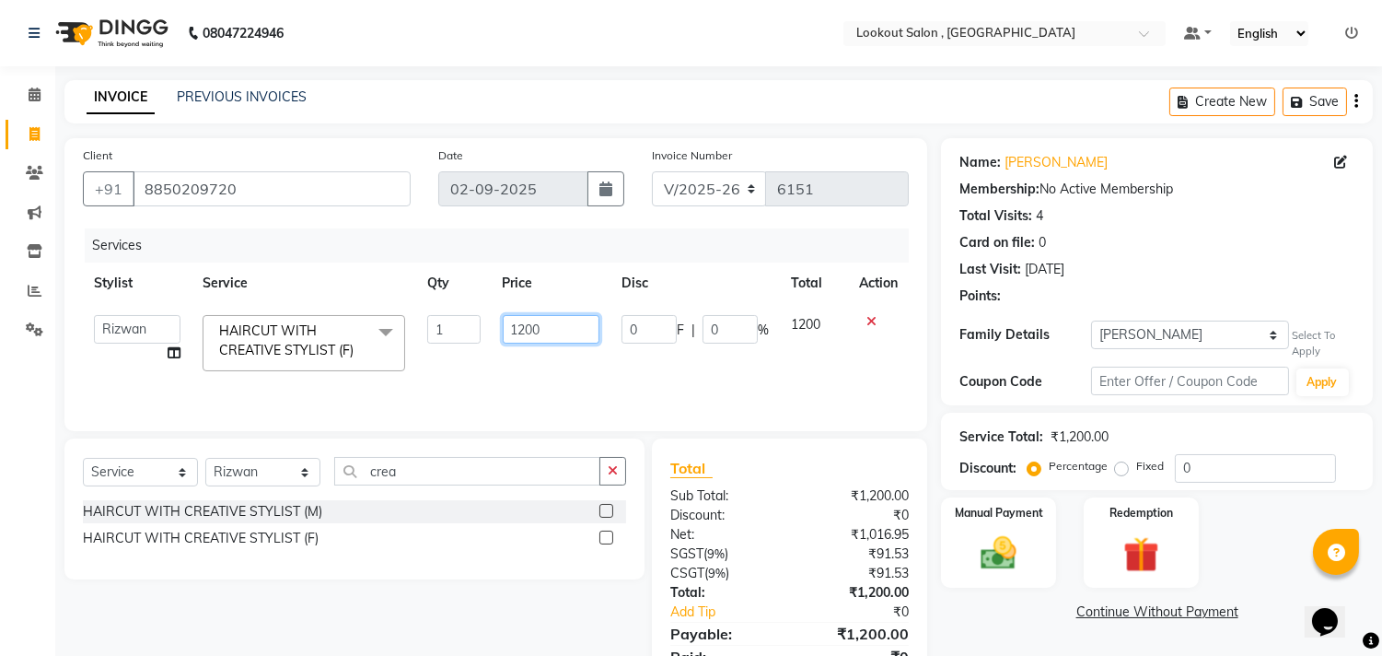
click at [532, 326] on input "1200" at bounding box center [551, 329] width 97 height 29
type input "1400"
click at [1185, 467] on input "0" at bounding box center [1255, 468] width 161 height 29
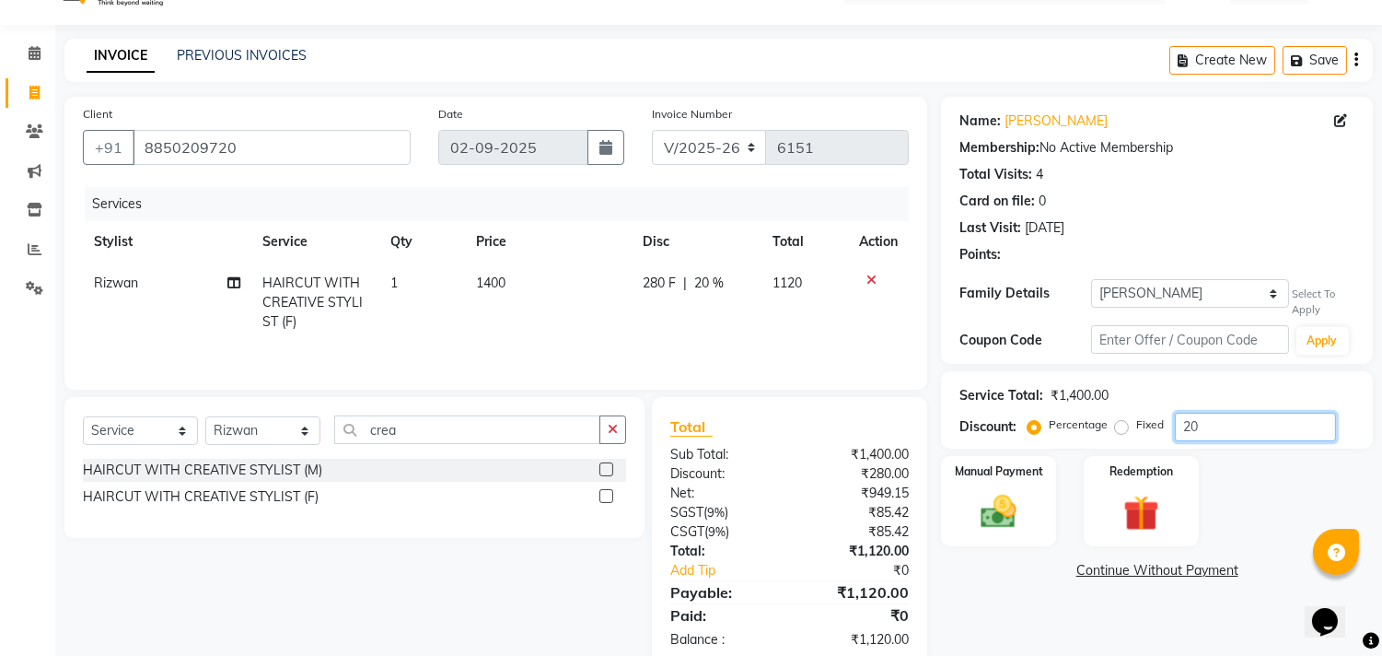
scroll to position [83, 0]
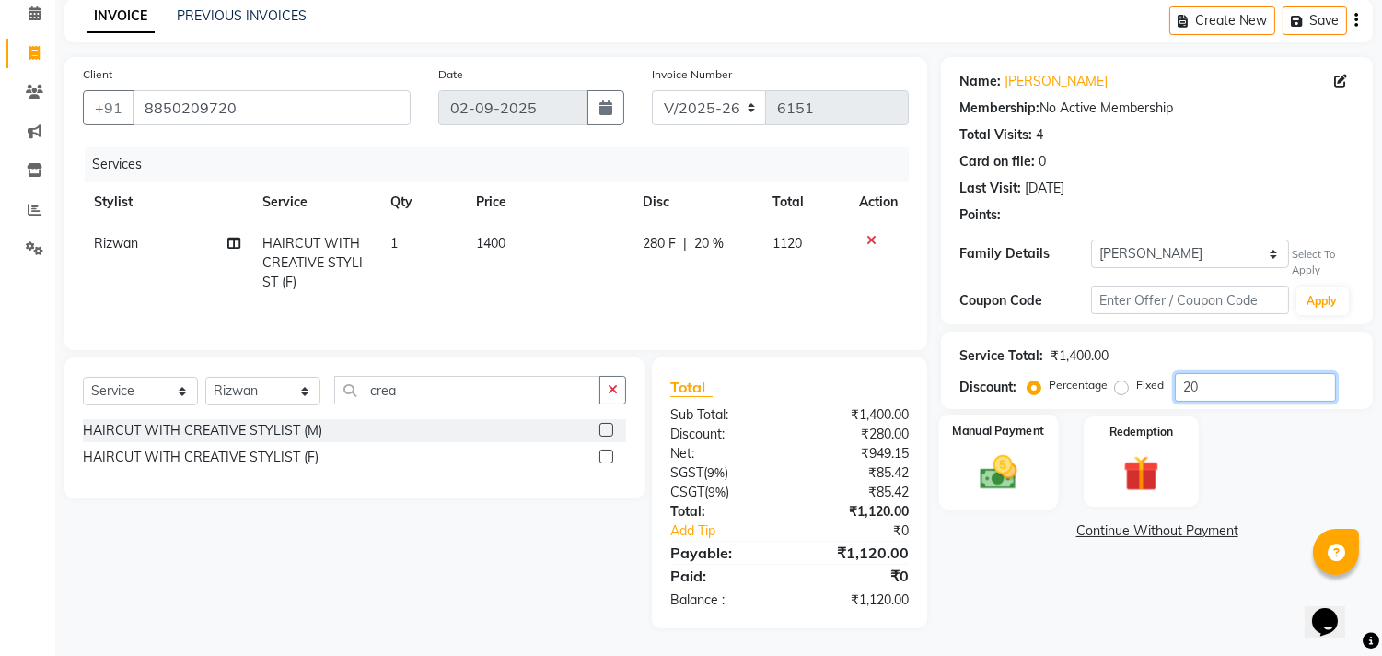
type input "20"
click at [1017, 467] on img at bounding box center [999, 471] width 61 height 43
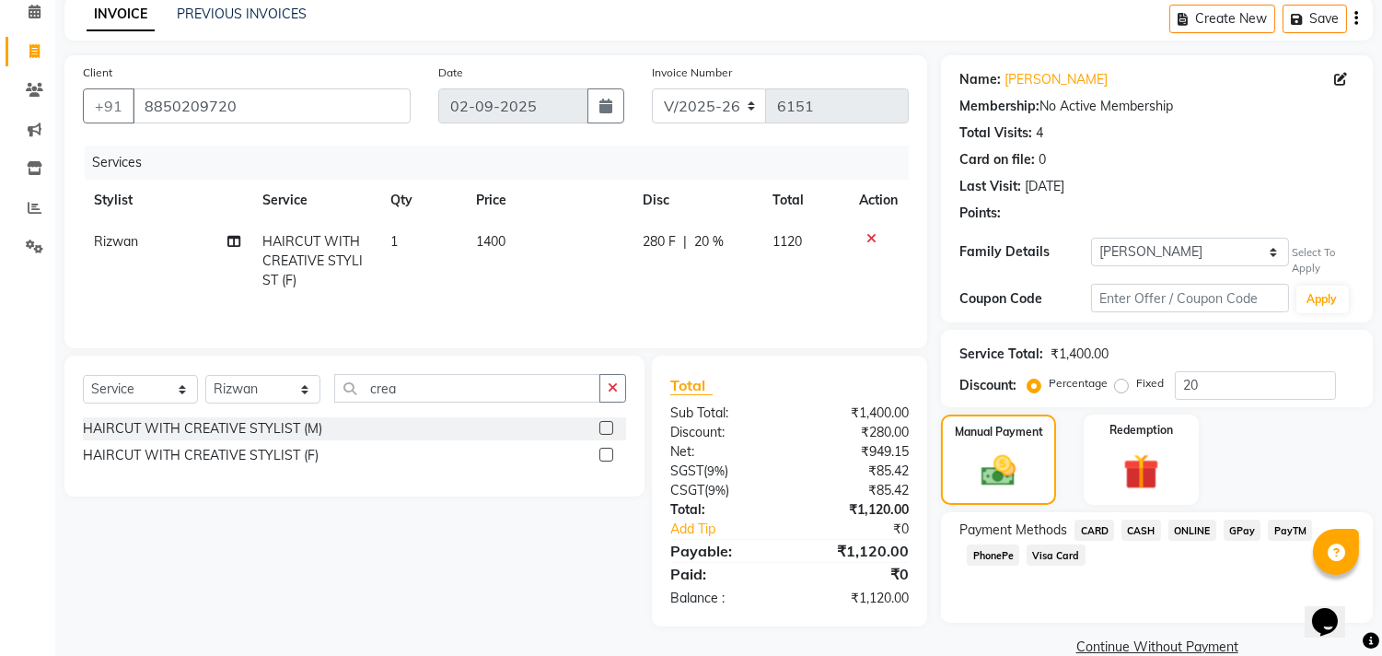
click at [1188, 528] on span "ONLINE" at bounding box center [1193, 529] width 48 height 21
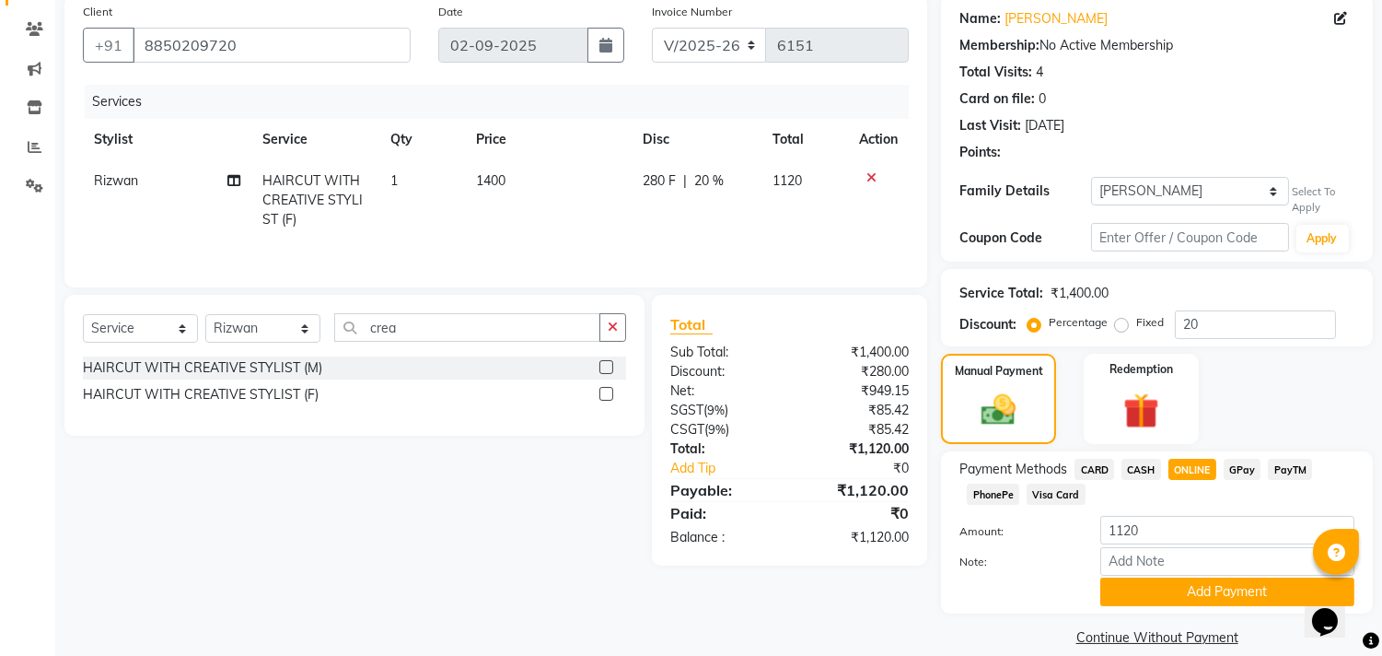
scroll to position [168, 0]
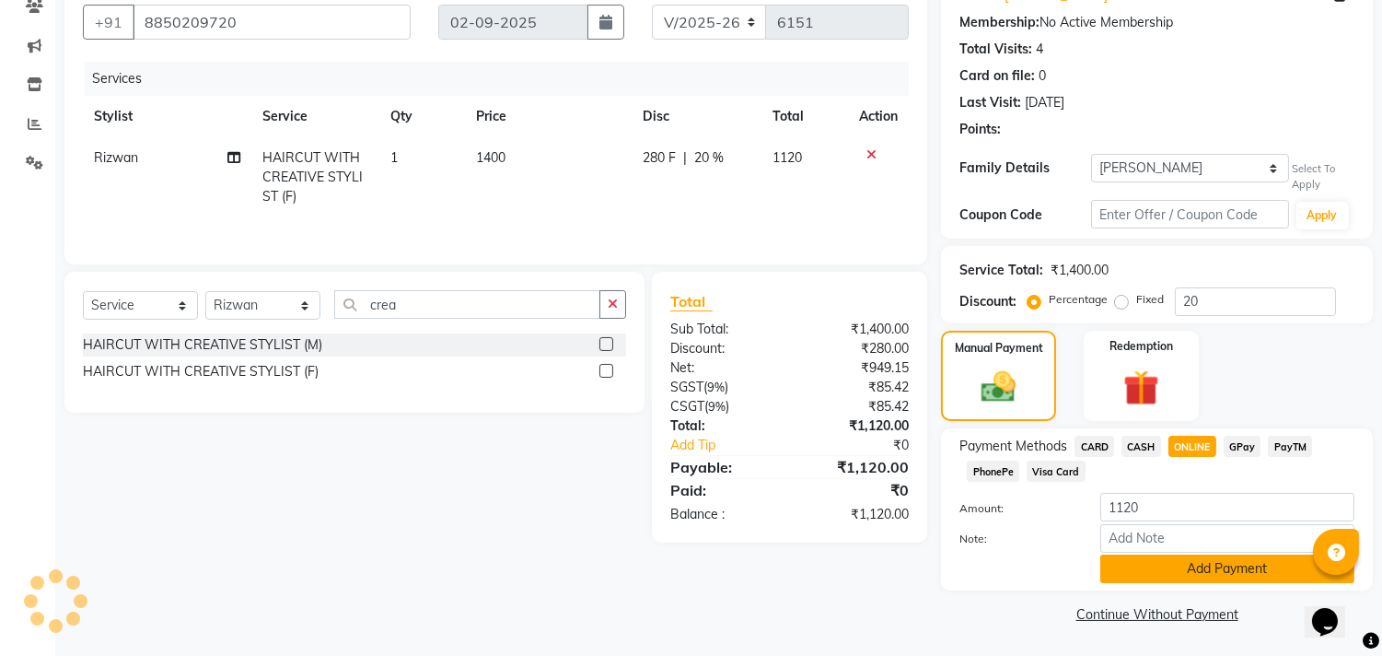
click at [1204, 567] on button "Add Payment" at bounding box center [1228, 568] width 254 height 29
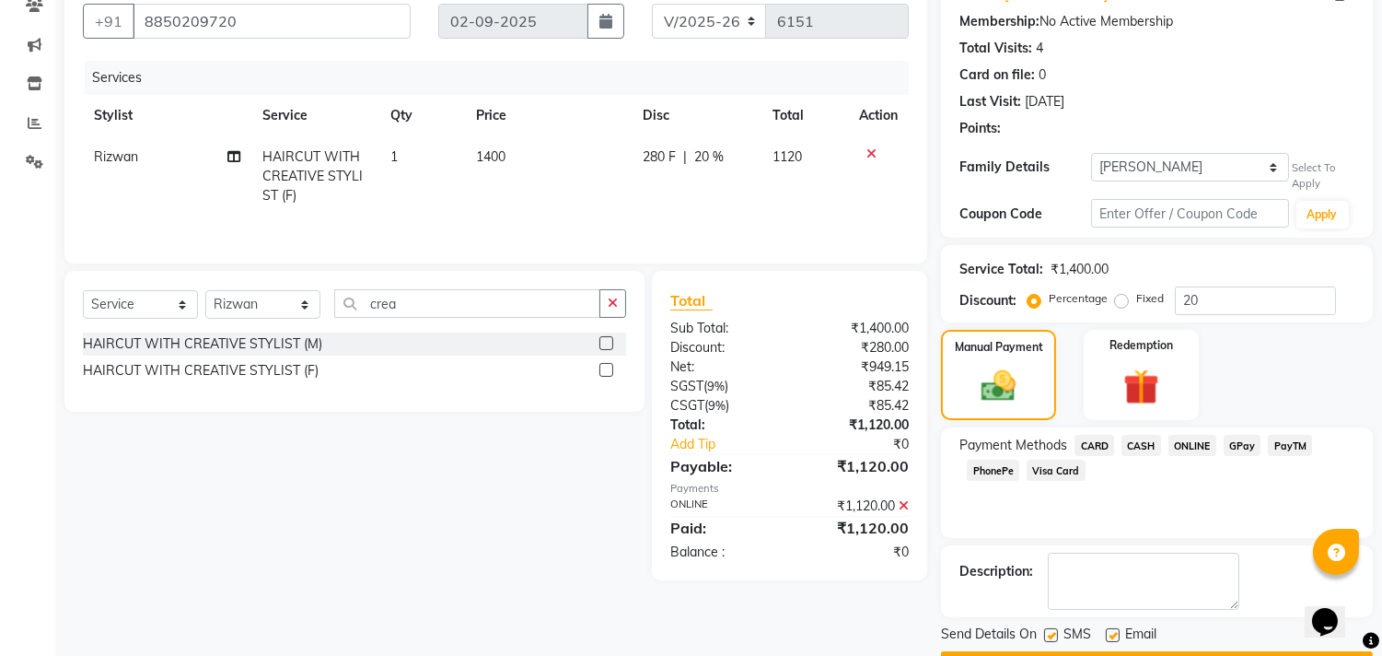
scroll to position [218, 0]
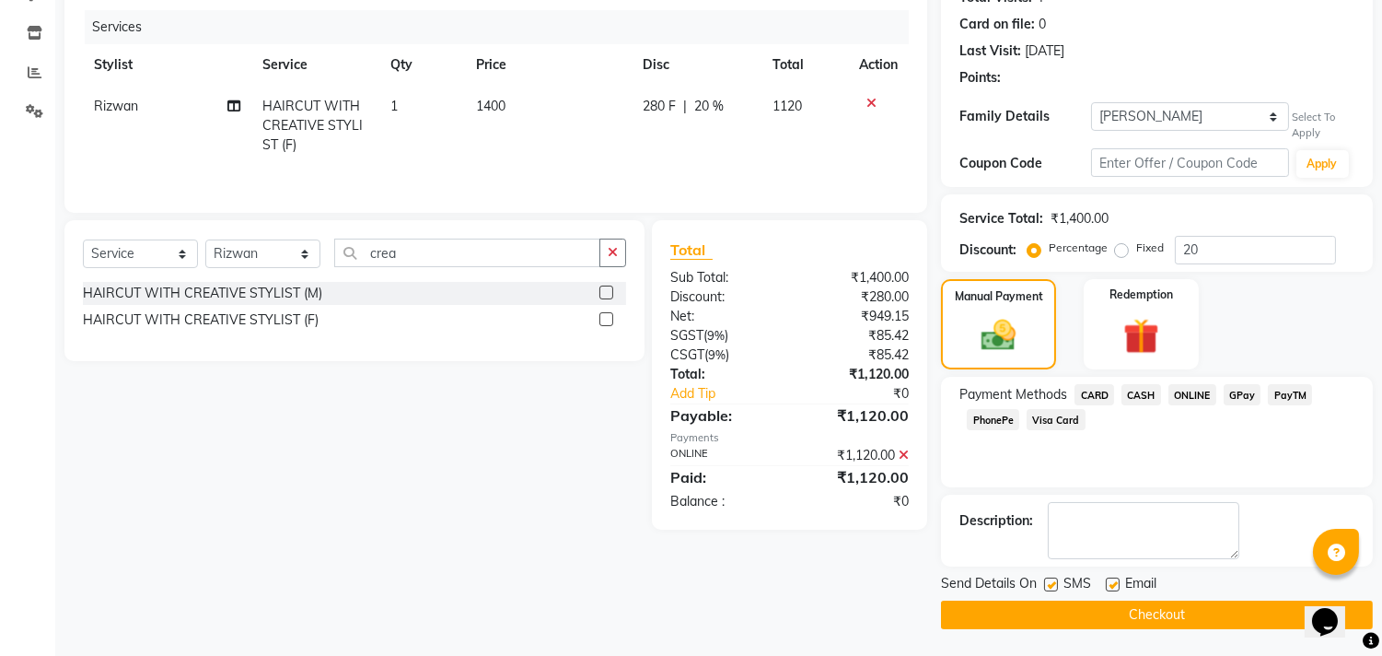
click at [1118, 620] on button "Checkout" at bounding box center [1157, 614] width 432 height 29
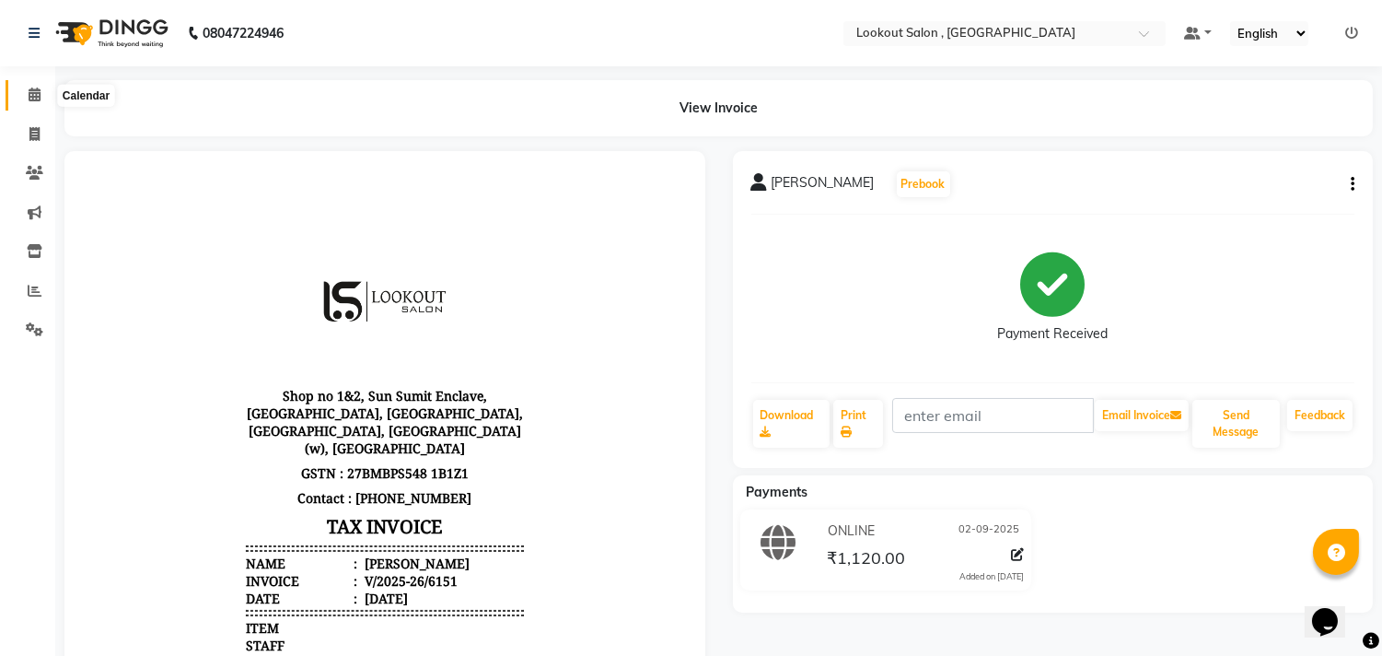
click at [41, 90] on span at bounding box center [34, 95] width 32 height 21
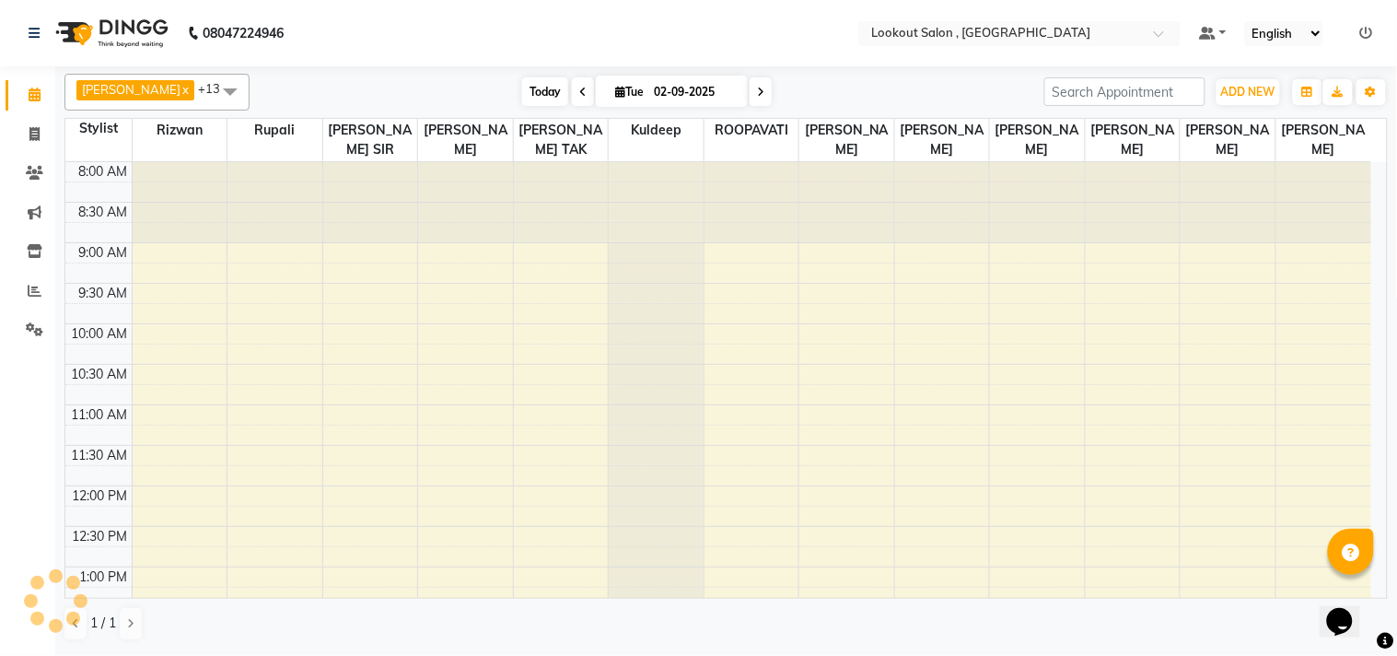
click at [532, 93] on span "Today" at bounding box center [545, 91] width 46 height 29
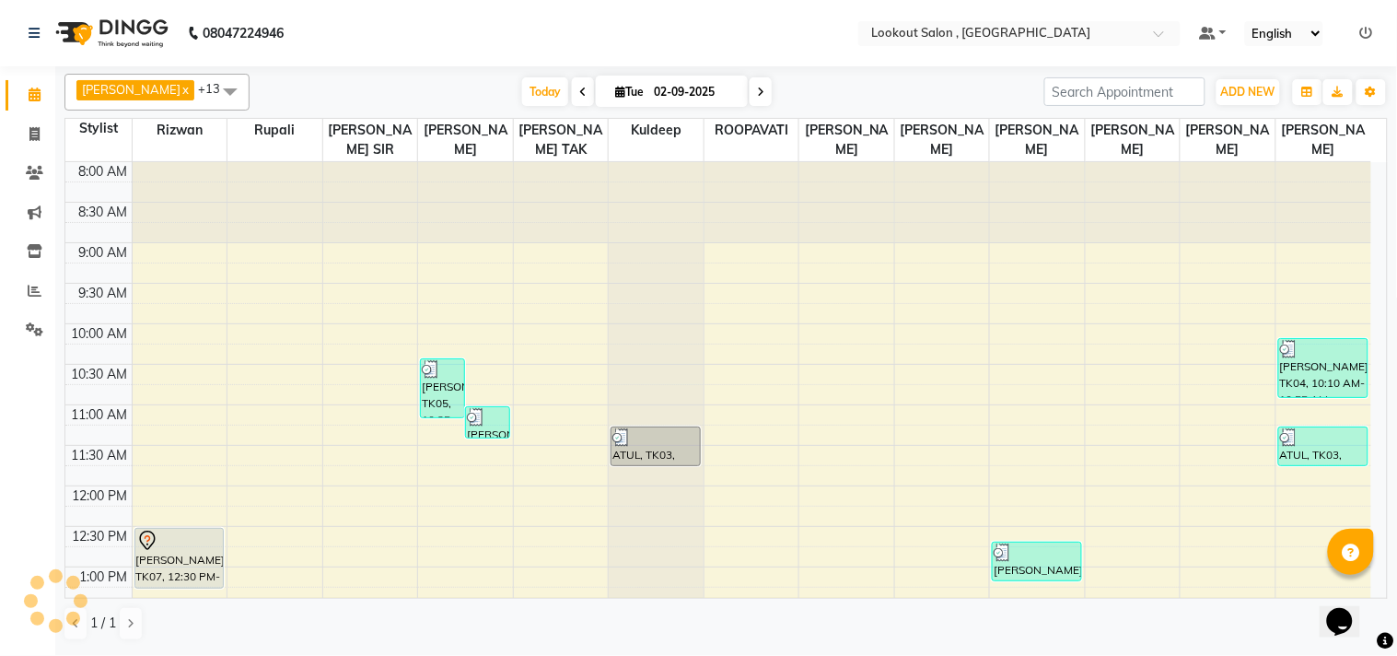
scroll to position [511, 0]
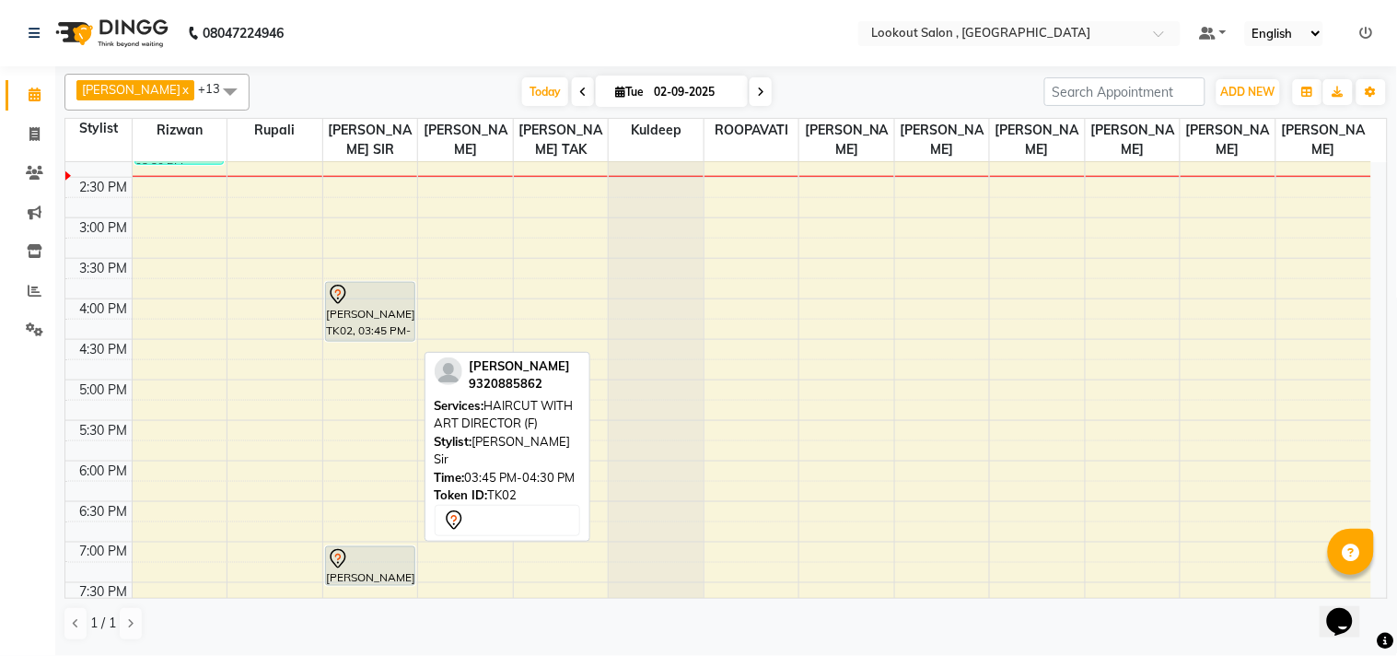
click at [370, 332] on div "[PERSON_NAME], TK02, 03:45 PM-04:30 PM, HAIRCUT WITH ART DIRECTOR (F)" at bounding box center [370, 312] width 88 height 58
select select "7"
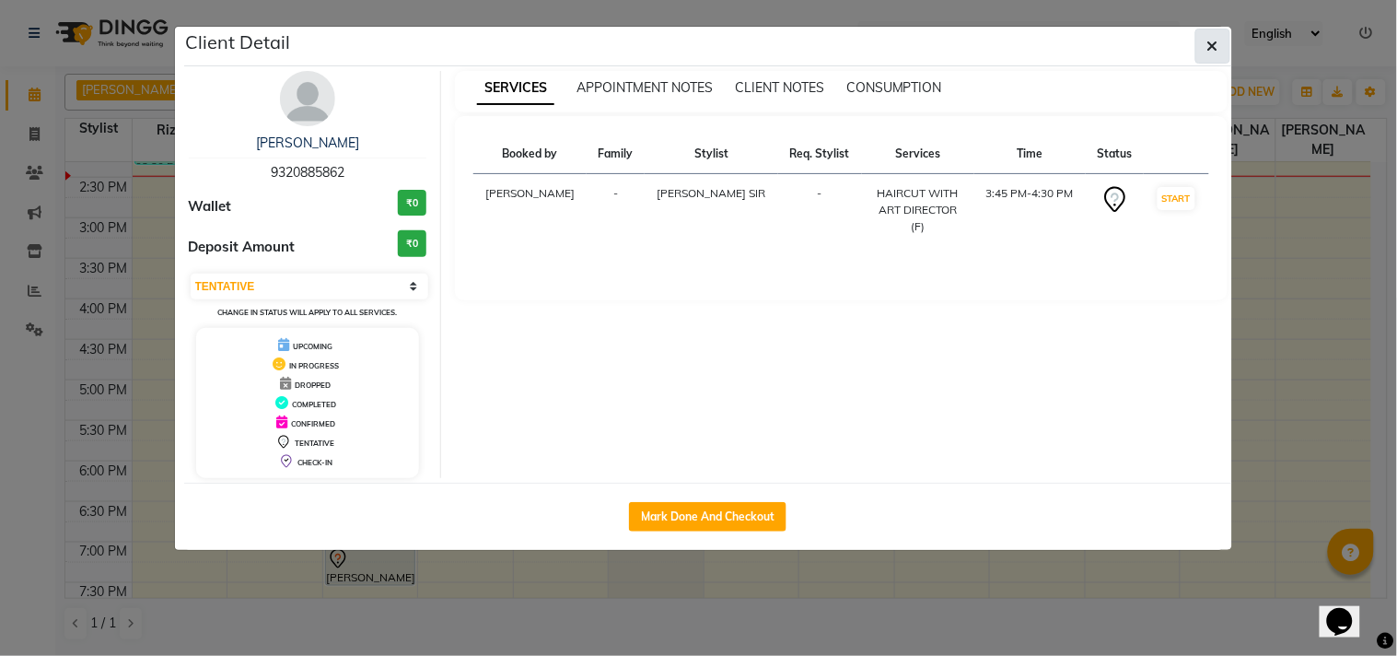
click at [1209, 47] on icon "button" at bounding box center [1212, 46] width 11 height 15
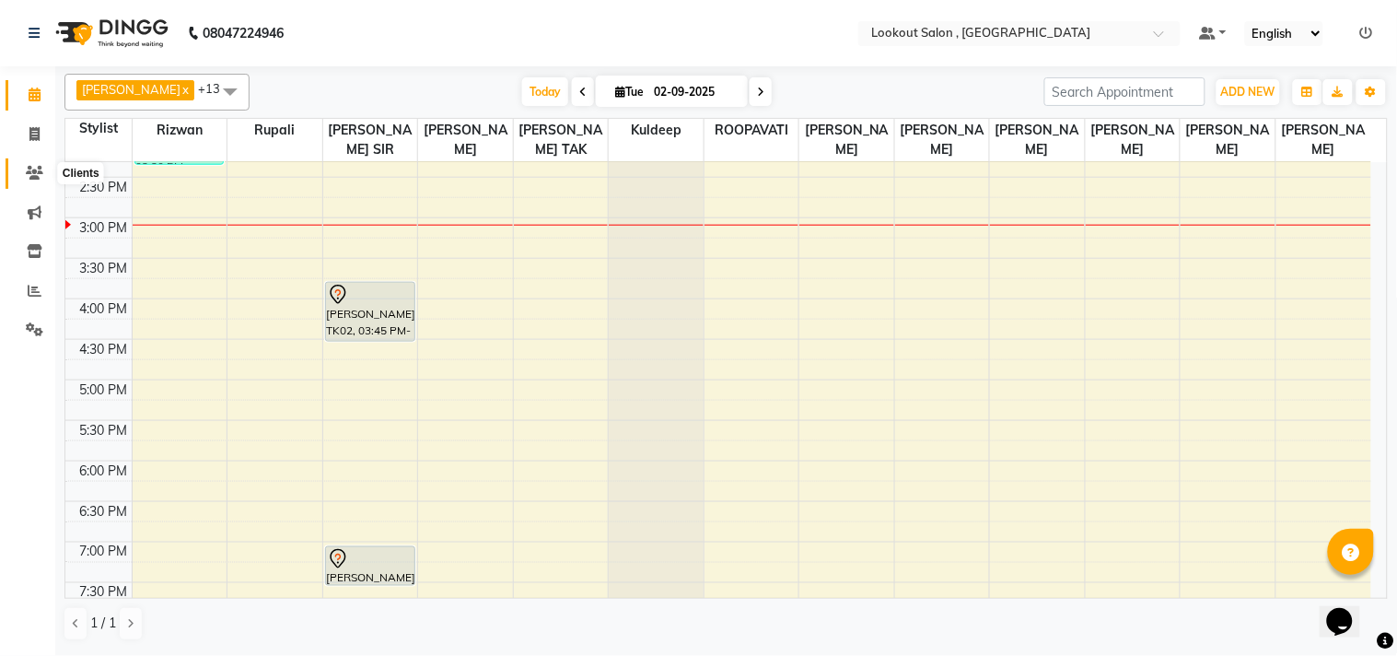
click at [46, 175] on span at bounding box center [34, 173] width 32 height 21
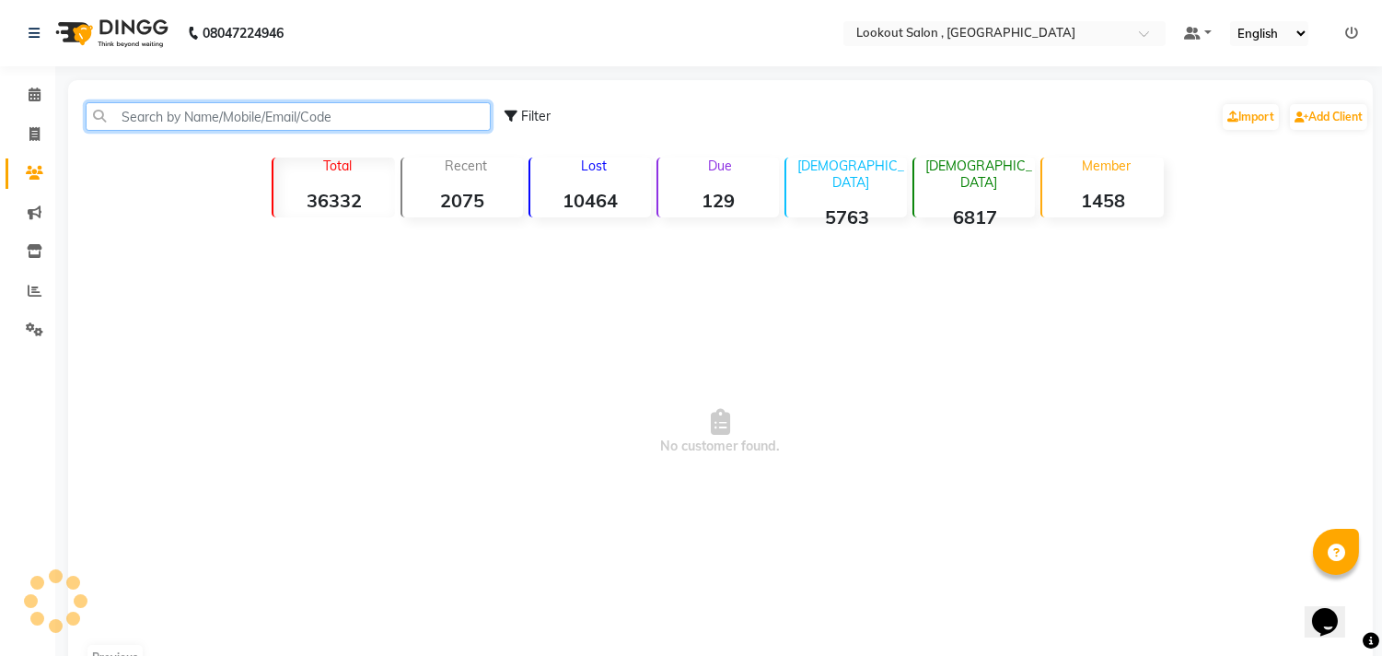
click at [193, 114] on input "text" at bounding box center [288, 116] width 405 height 29
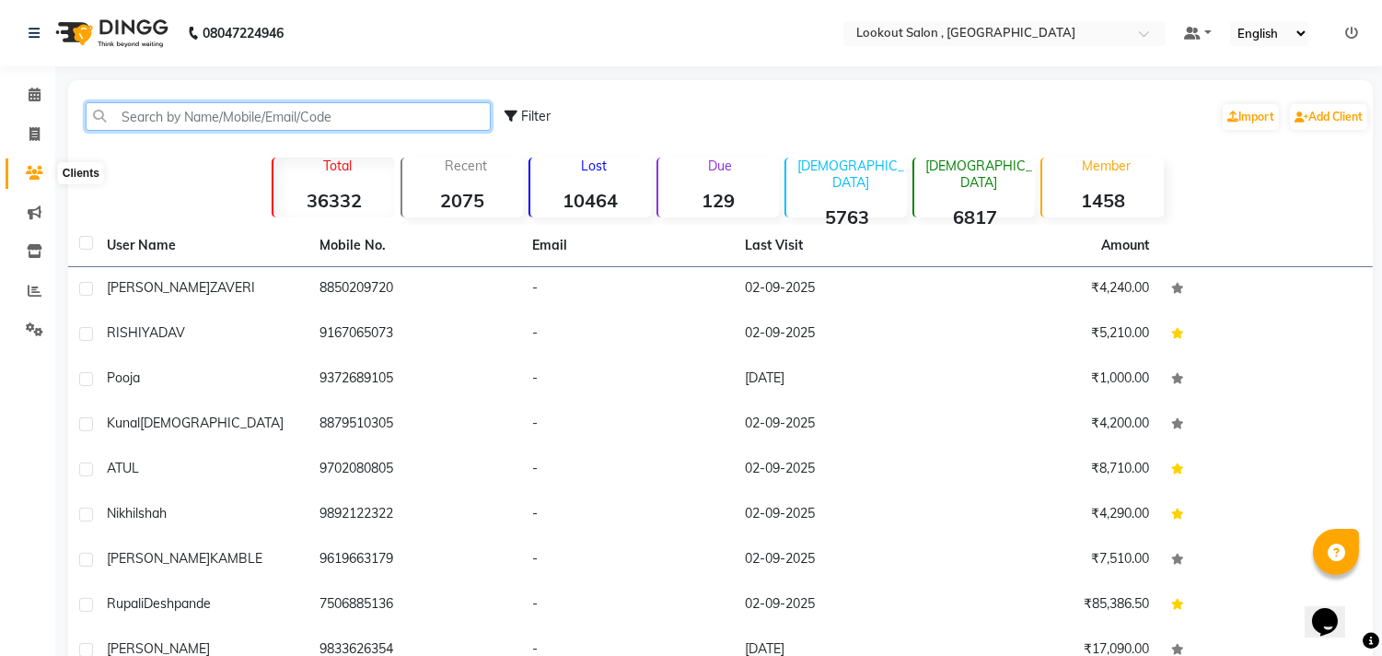
type input "9"
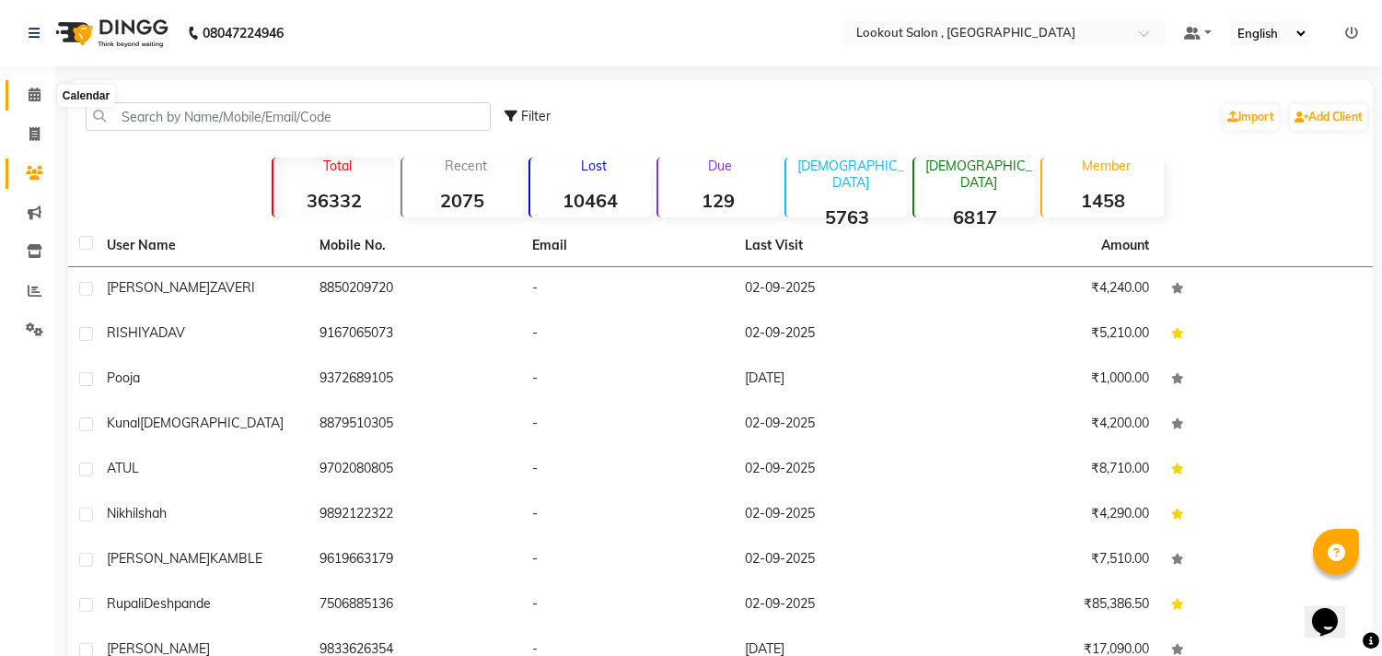
click at [28, 105] on span at bounding box center [34, 95] width 32 height 21
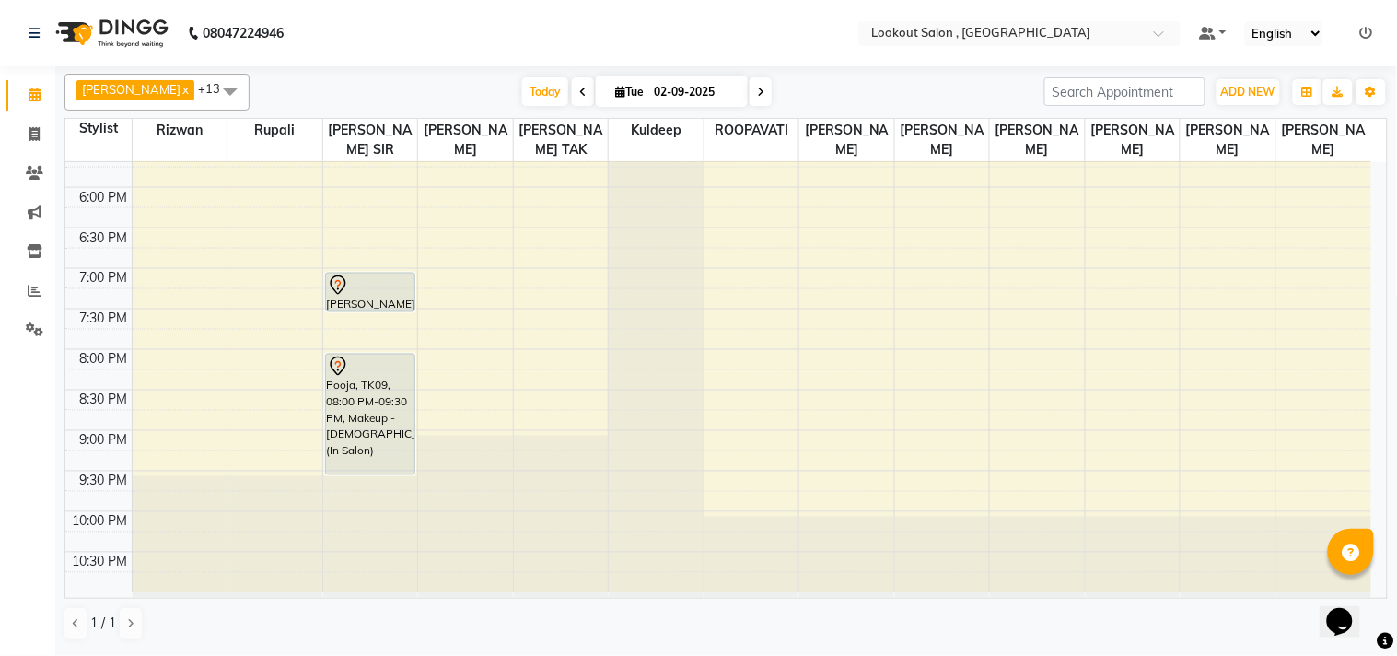
scroll to position [600, 0]
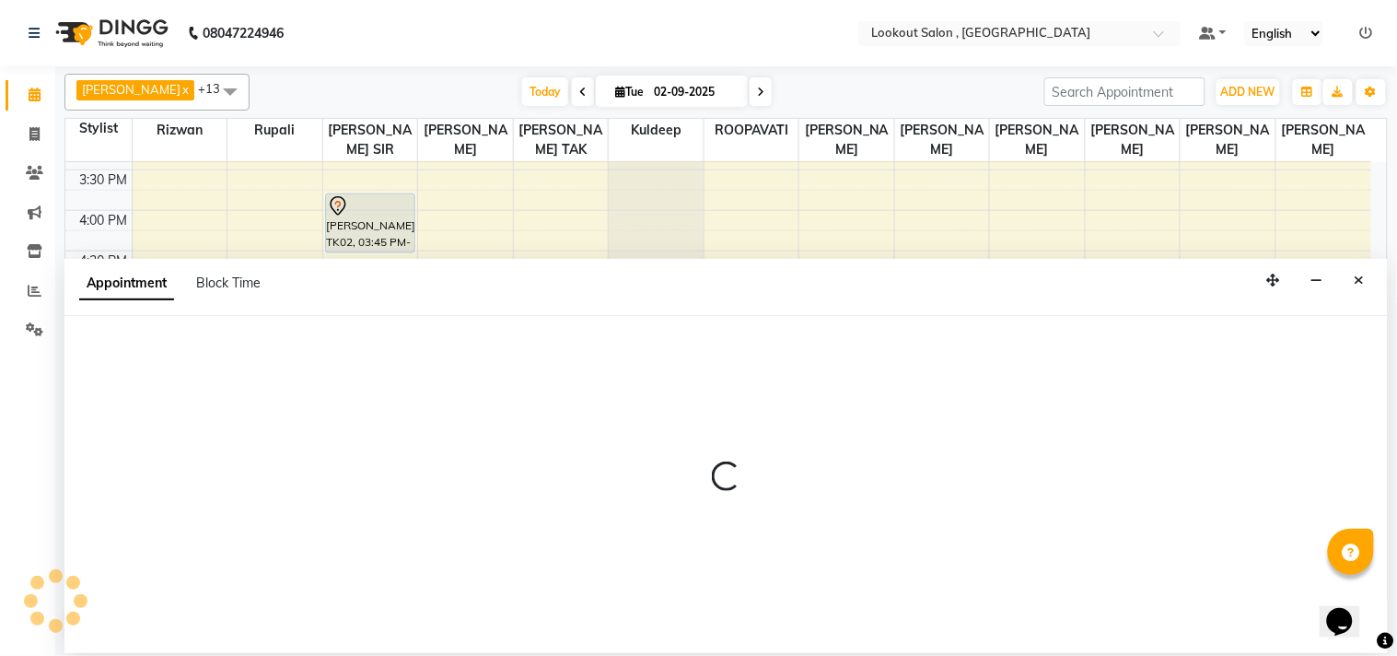
select select "19837"
select select "1110"
select select "tentative"
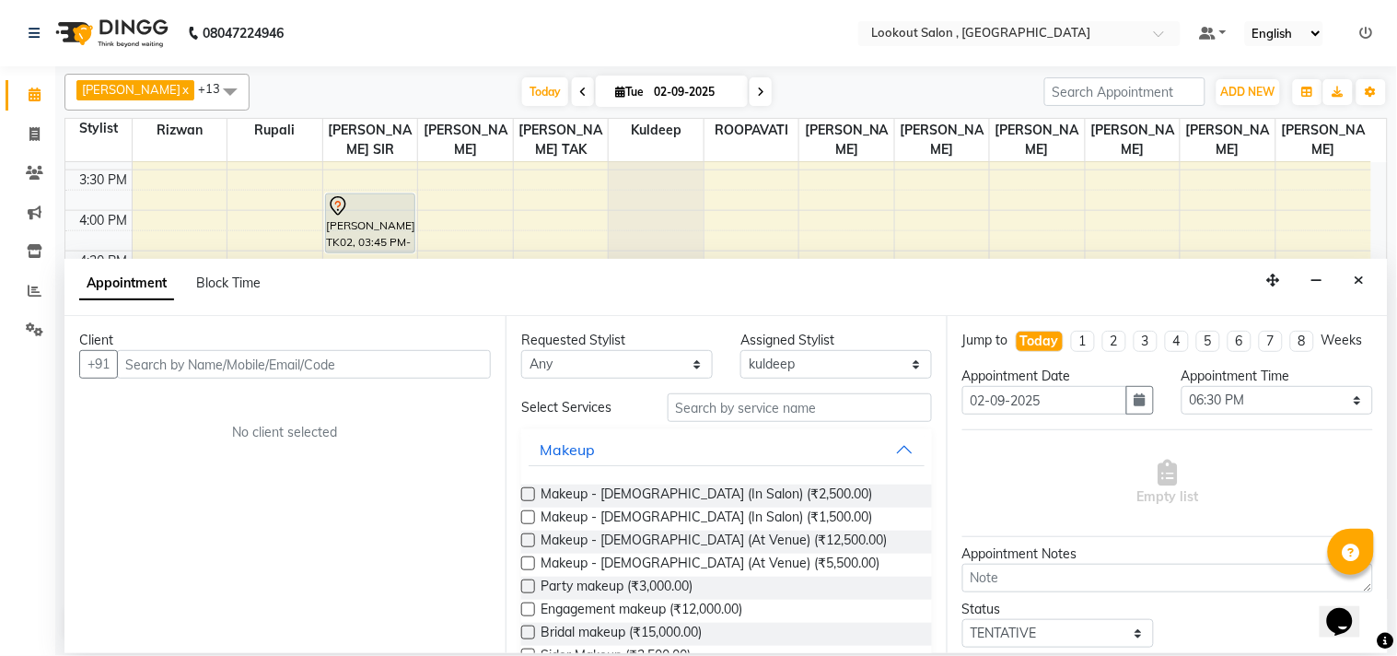
click at [239, 357] on input "text" at bounding box center [304, 364] width 374 height 29
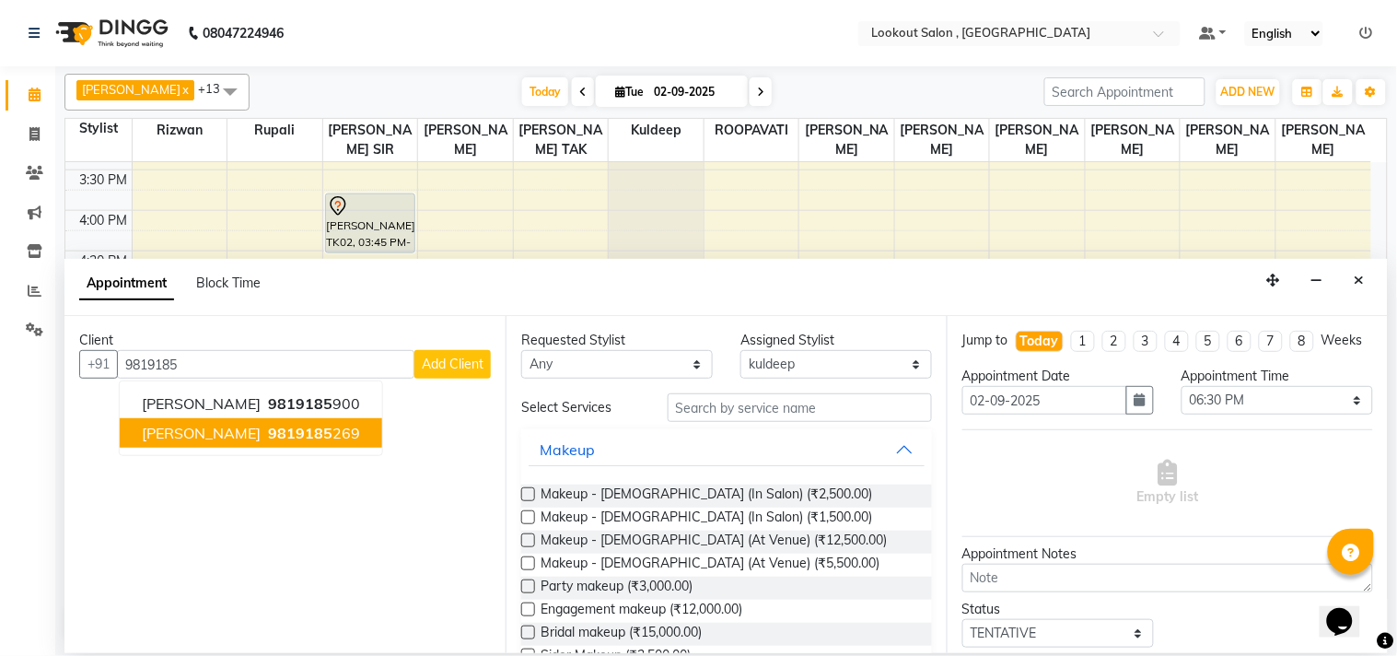
click at [318, 437] on span "9819185" at bounding box center [300, 433] width 64 height 18
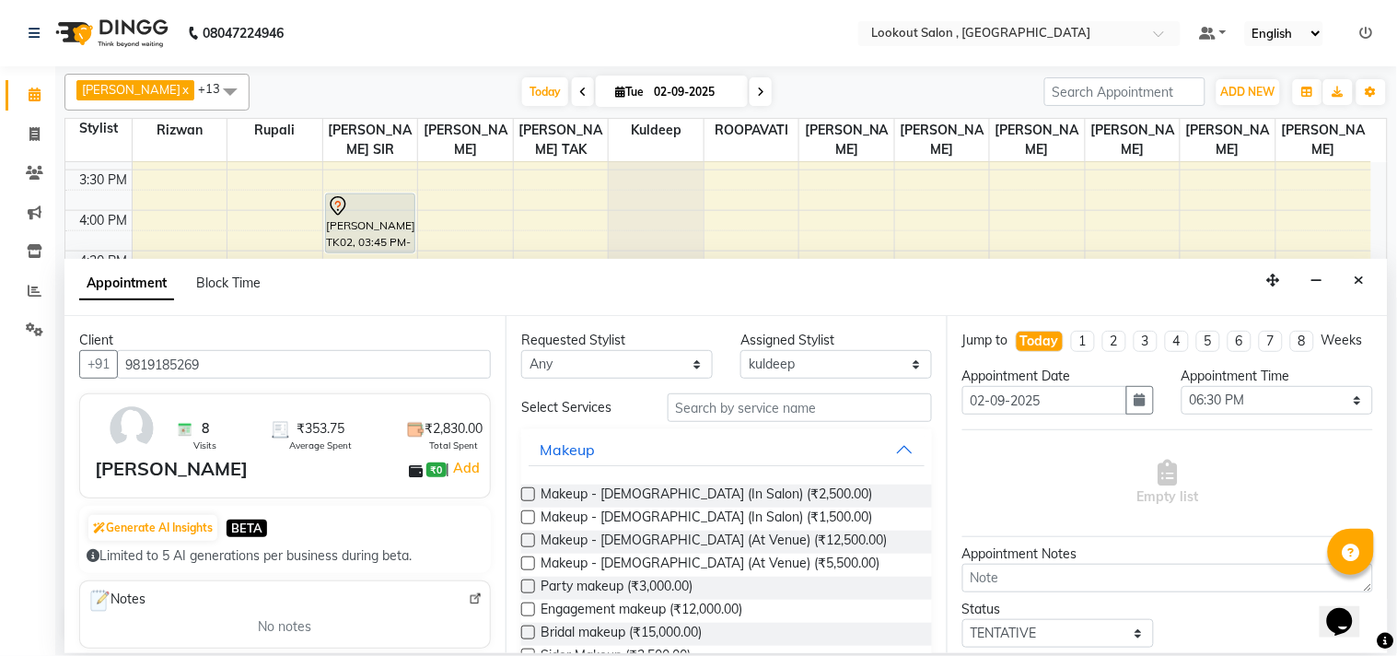
type input "9819185269"
click at [726, 416] on input "text" at bounding box center [800, 407] width 264 height 29
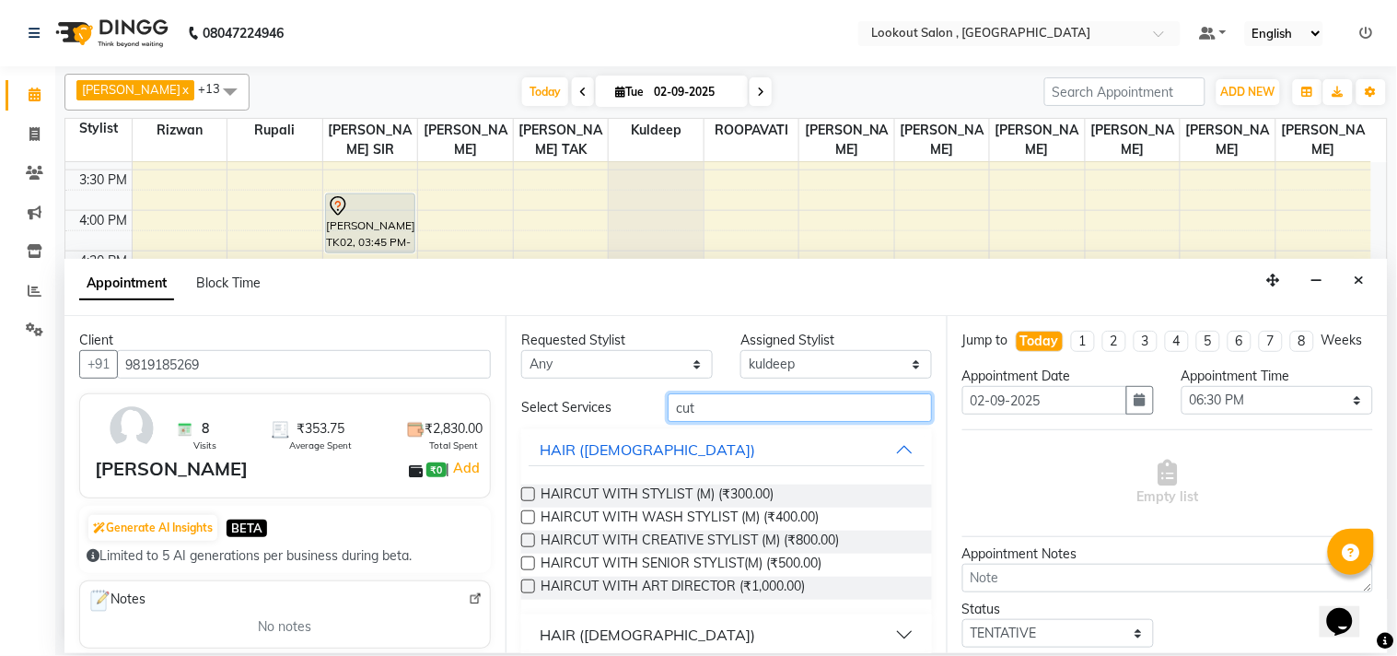
type input "cut"
click at [620, 634] on div "HAIR ([DEMOGRAPHIC_DATA])" at bounding box center [648, 634] width 216 height 22
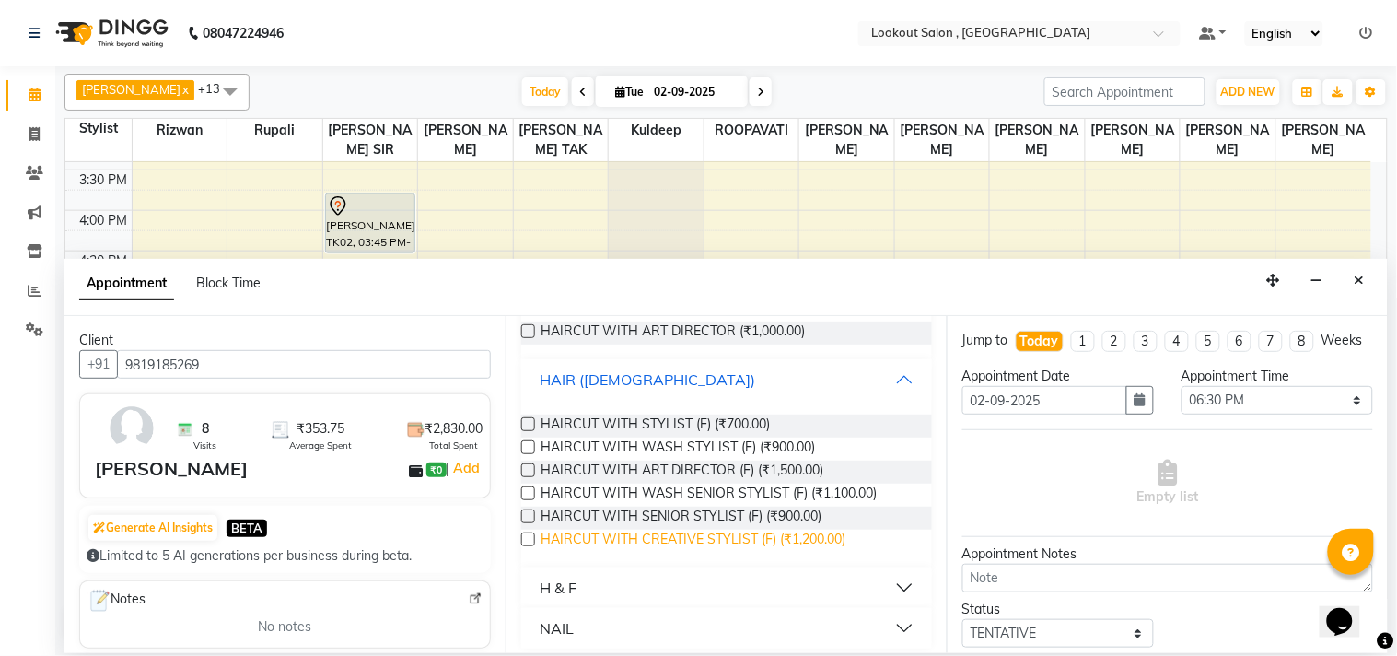
scroll to position [262, 0]
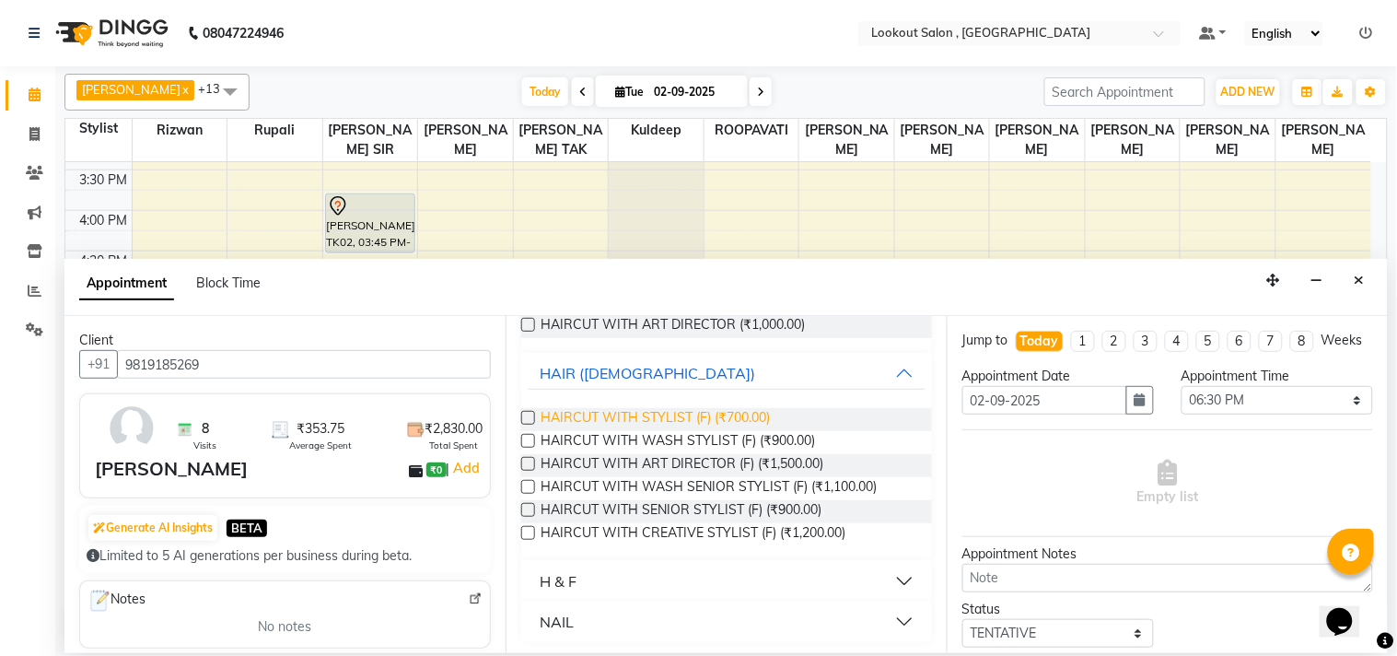
click at [710, 424] on span "HAIRCUT WITH STYLIST (F) (₹700.00)" at bounding box center [655, 419] width 229 height 23
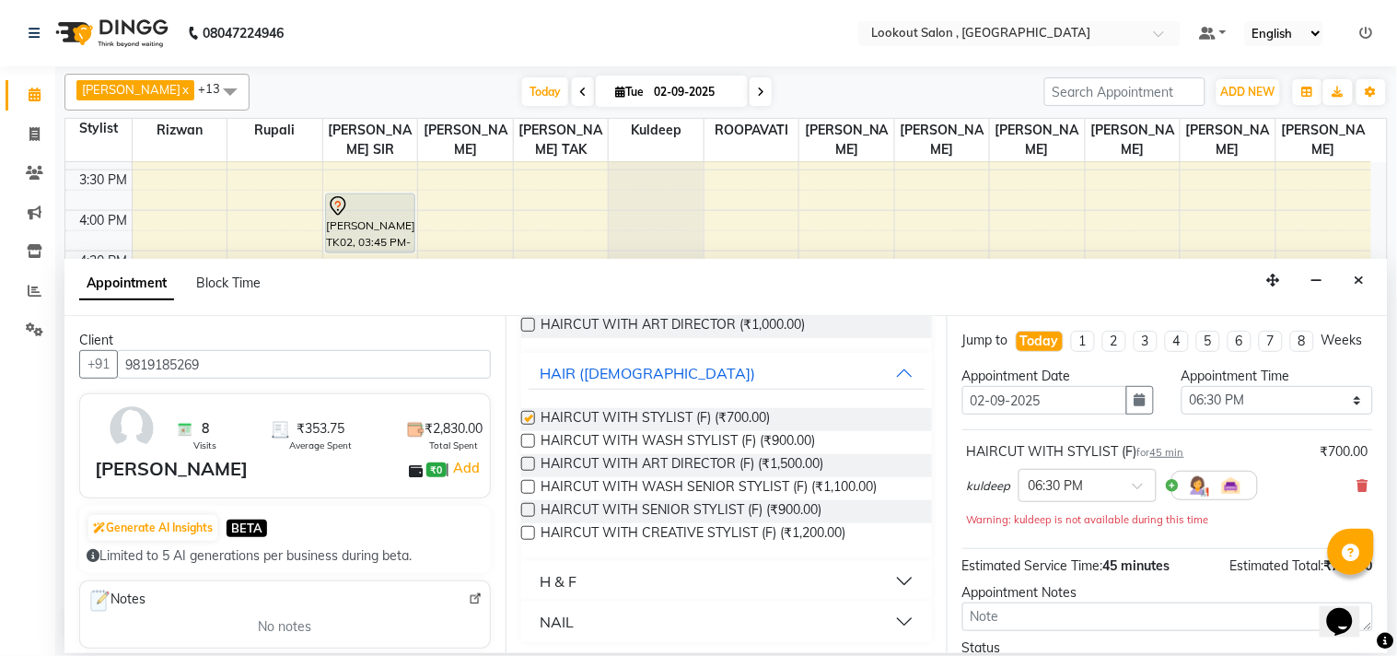
checkbox input "false"
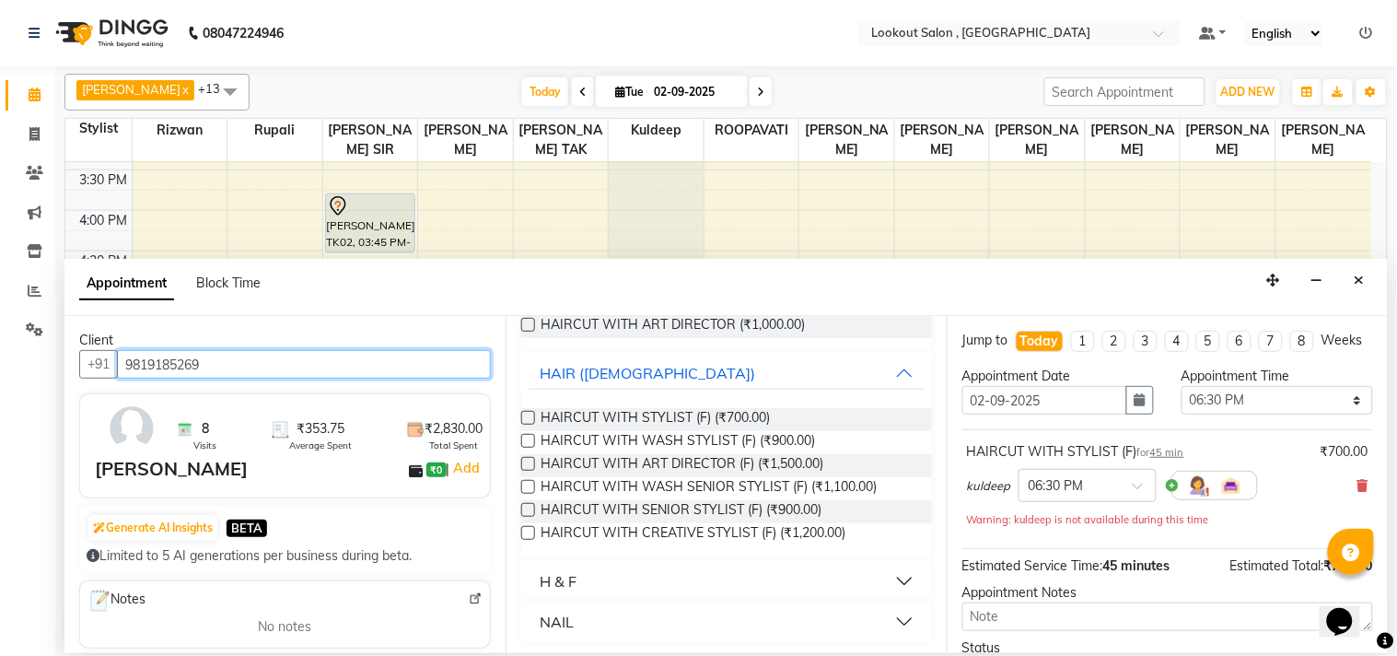
click at [155, 362] on input "9819185269" at bounding box center [304, 364] width 374 height 29
click at [157, 362] on input "9819185269" at bounding box center [304, 364] width 374 height 29
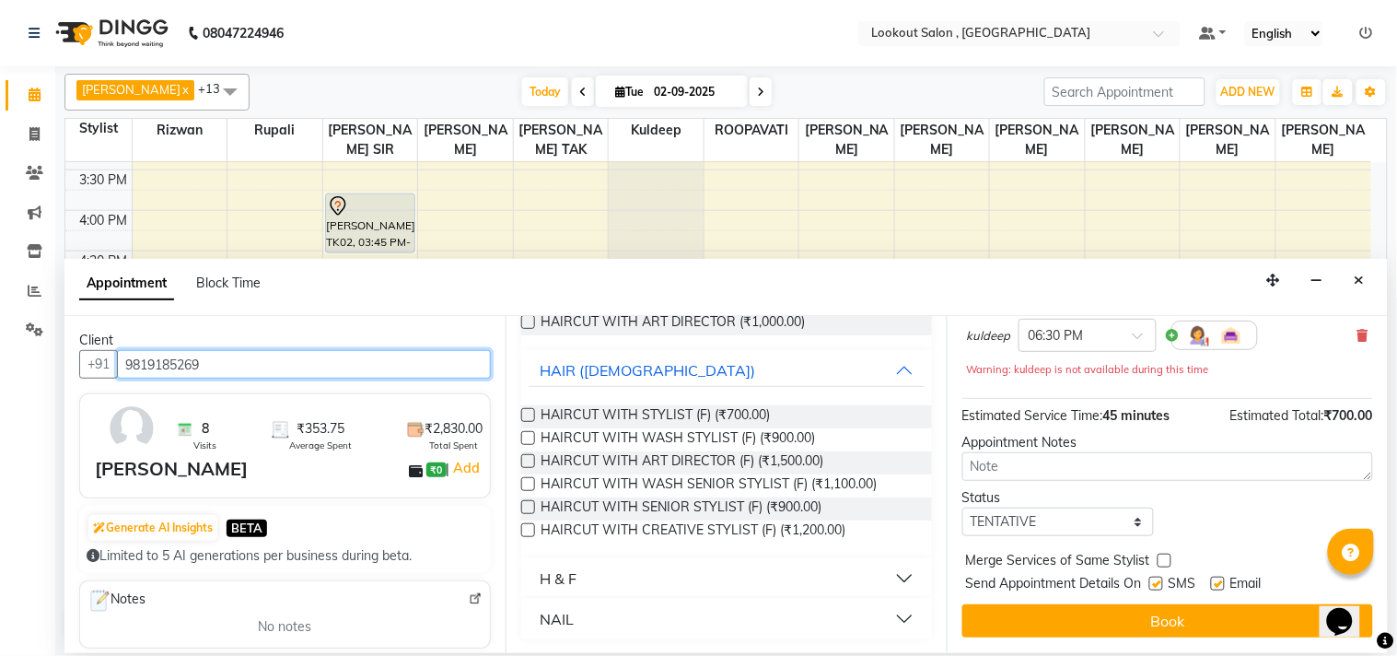
scroll to position [168, 0]
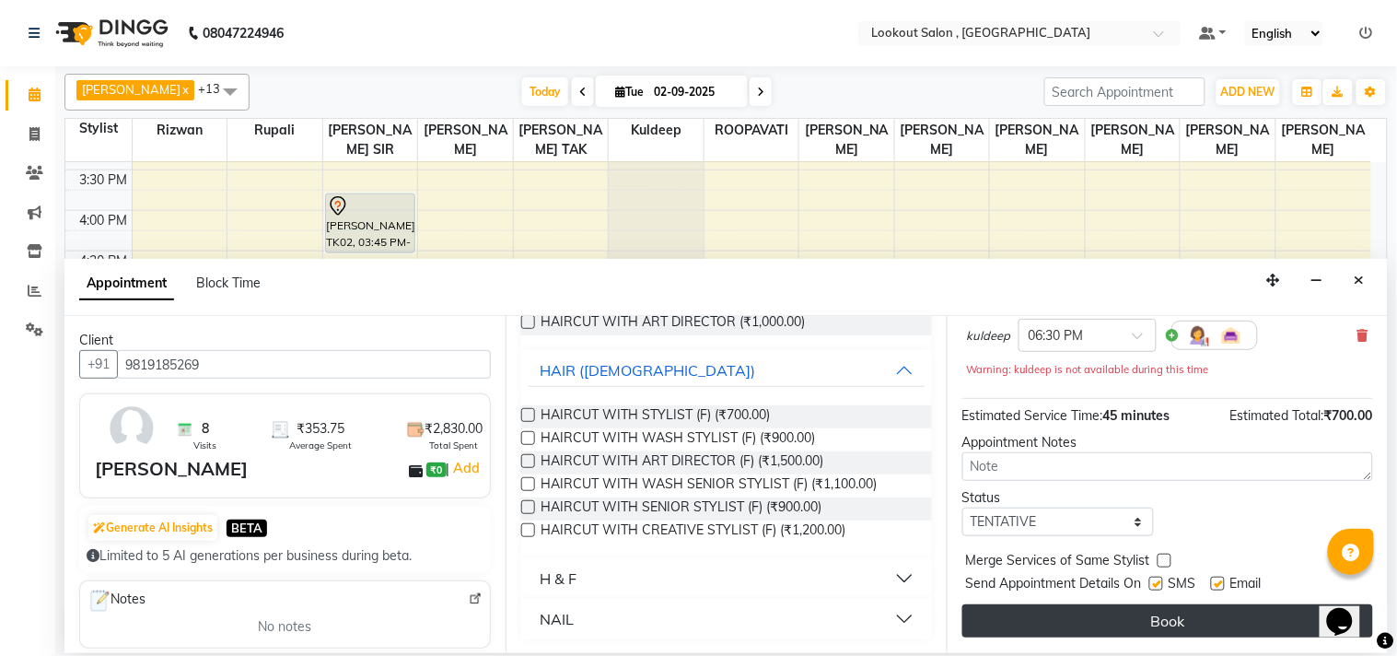
click at [1114, 630] on button "Book" at bounding box center [1167, 620] width 411 height 33
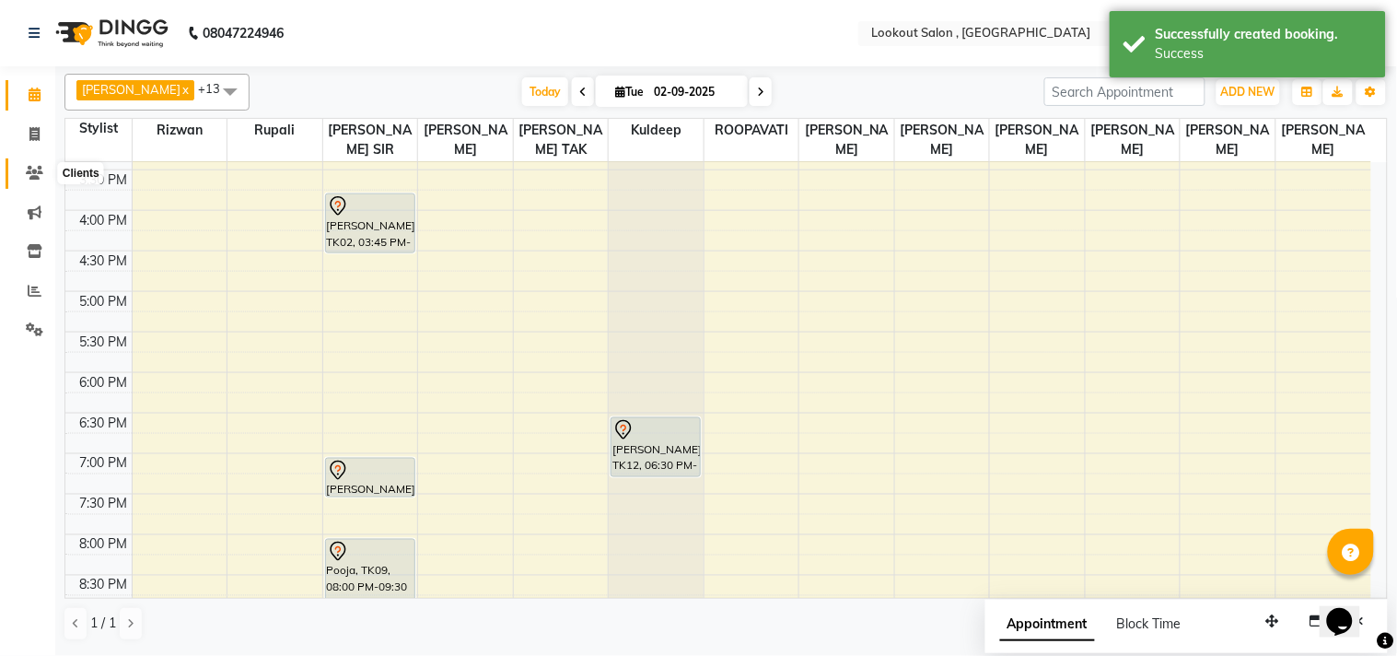
click at [42, 170] on span at bounding box center [34, 173] width 32 height 21
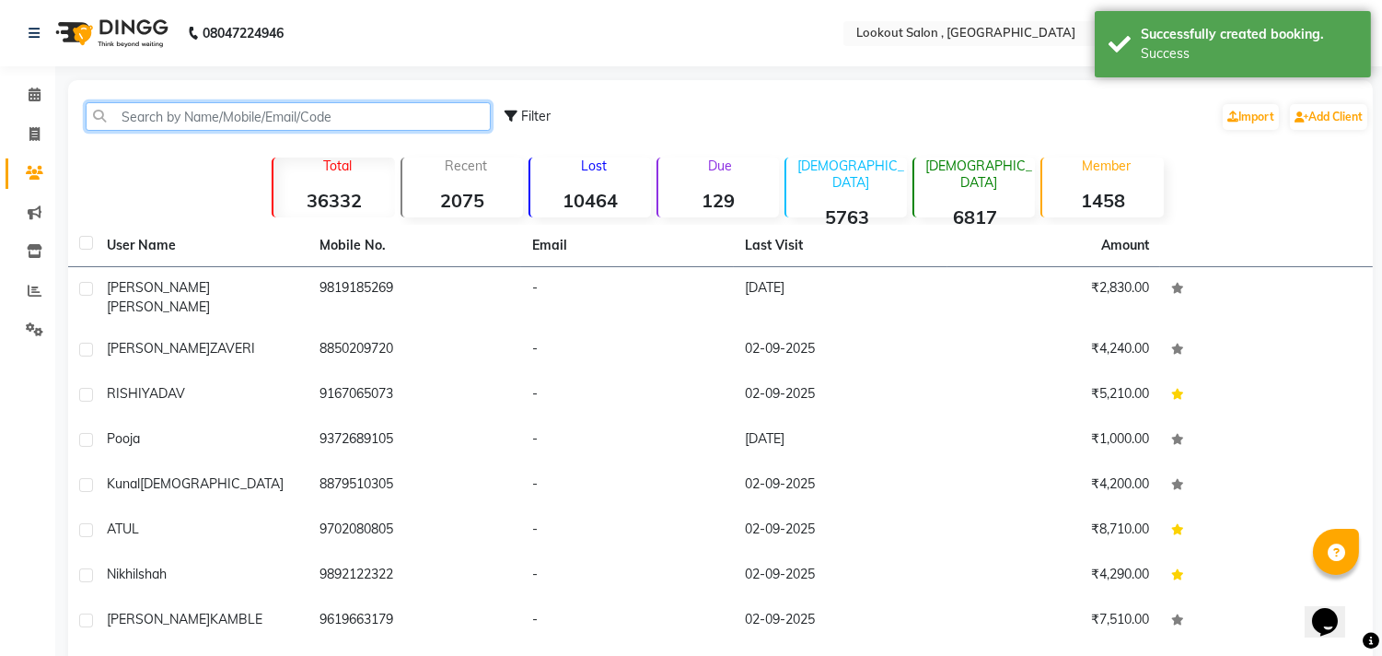
click at [210, 121] on input "text" at bounding box center [288, 116] width 405 height 29
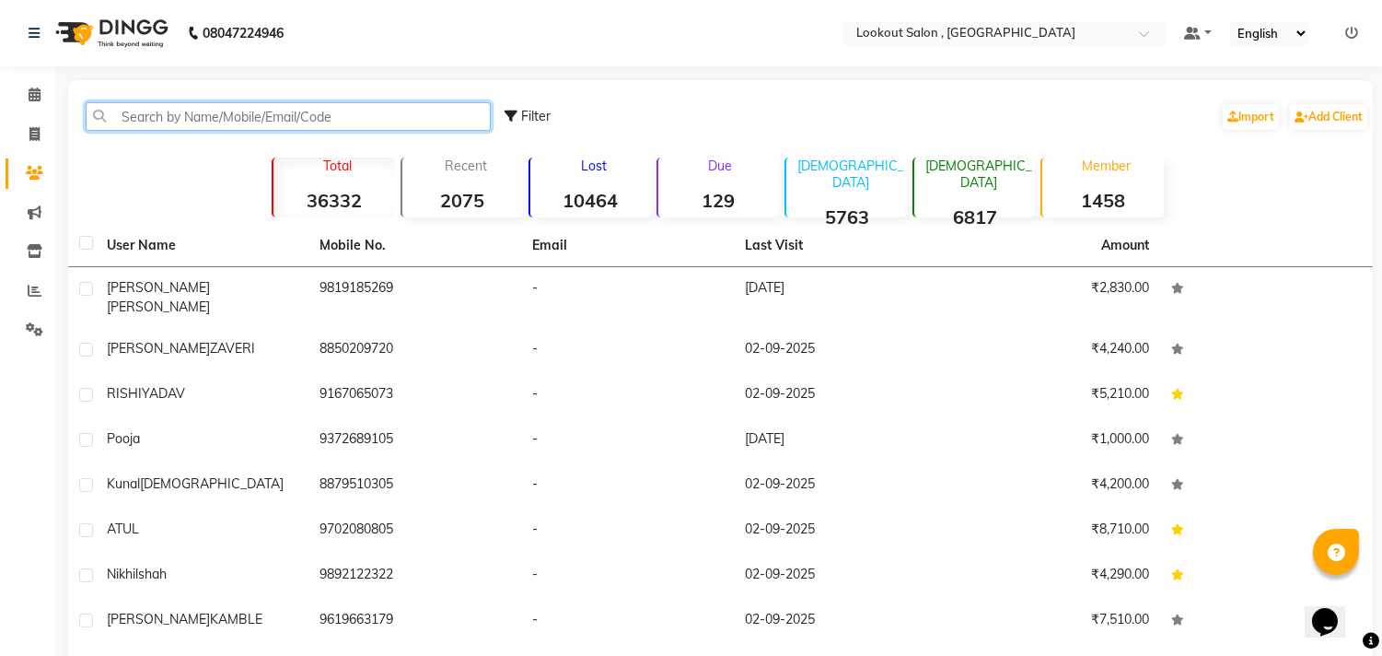
paste input "9819185269"
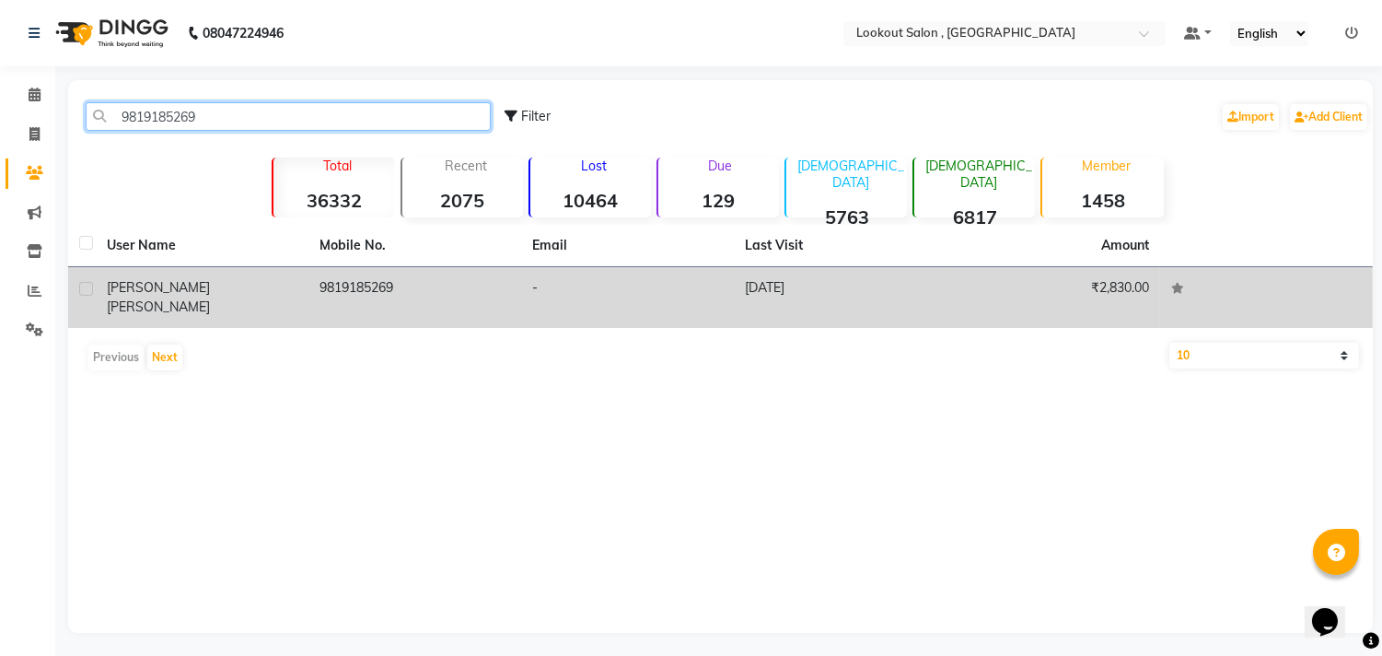
type input "9819185269"
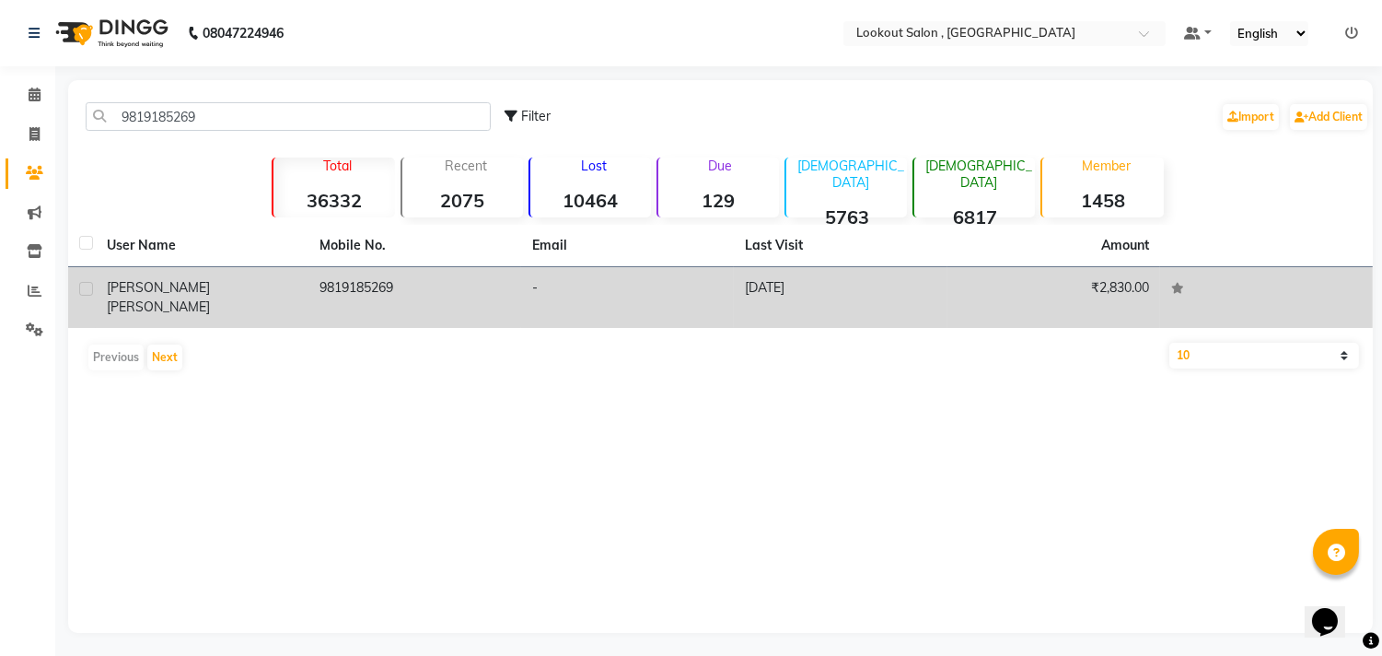
click at [411, 277] on td "9819185269" at bounding box center [415, 297] width 213 height 61
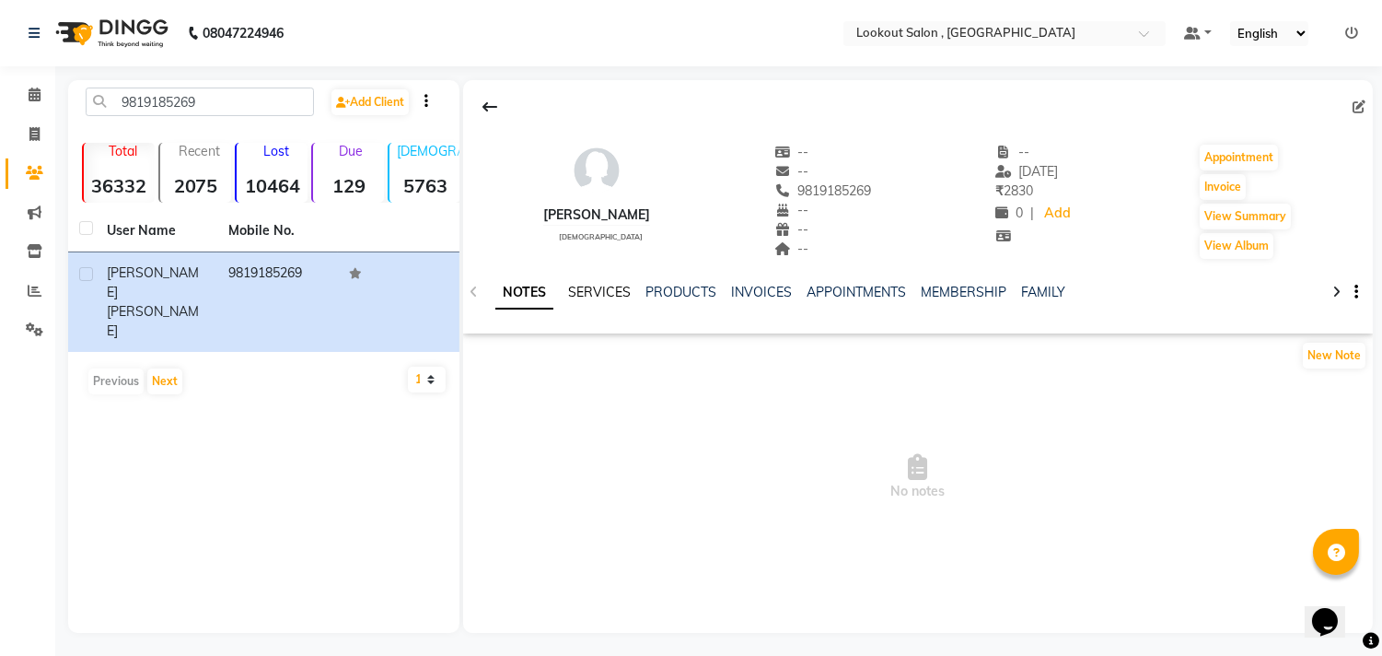
click at [613, 291] on link "SERVICES" at bounding box center [599, 292] width 63 height 17
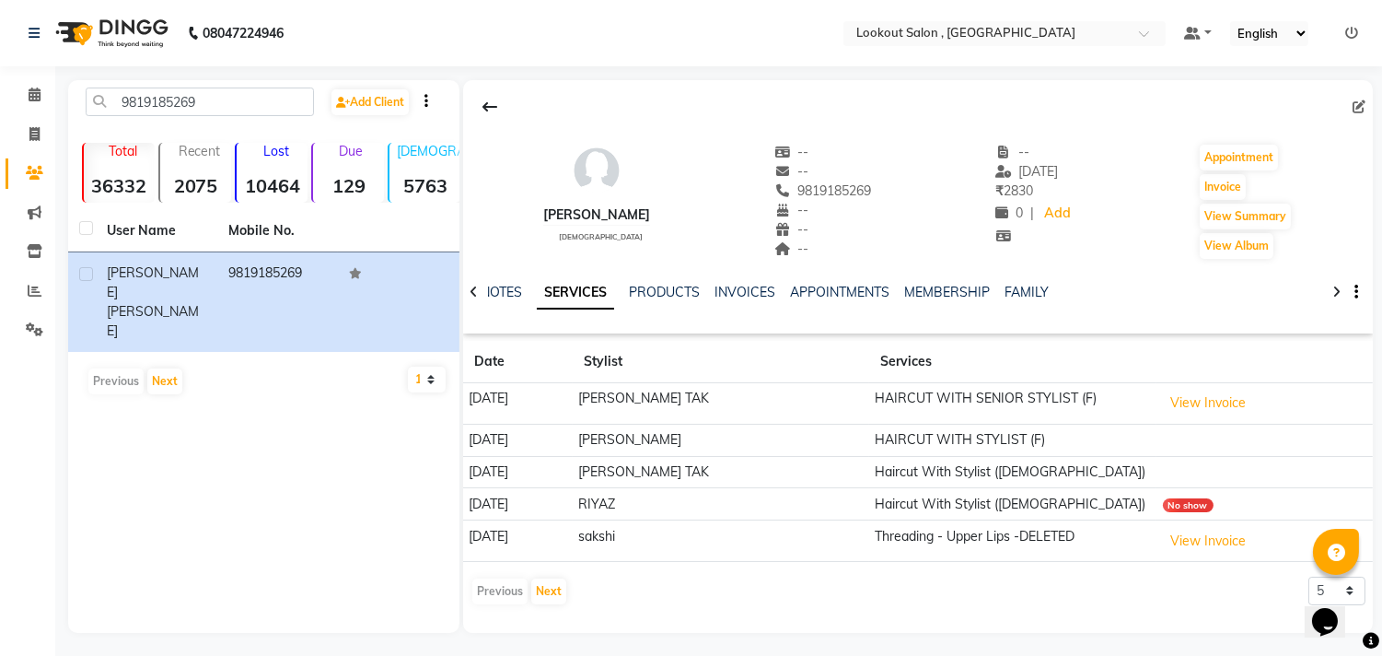
click at [112, 6] on nav "08047224946 Select Location × Lookout Salon , Chickoowadi Default Panel My Pane…" at bounding box center [691, 33] width 1382 height 66
click at [112, 7] on img at bounding box center [110, 33] width 126 height 52
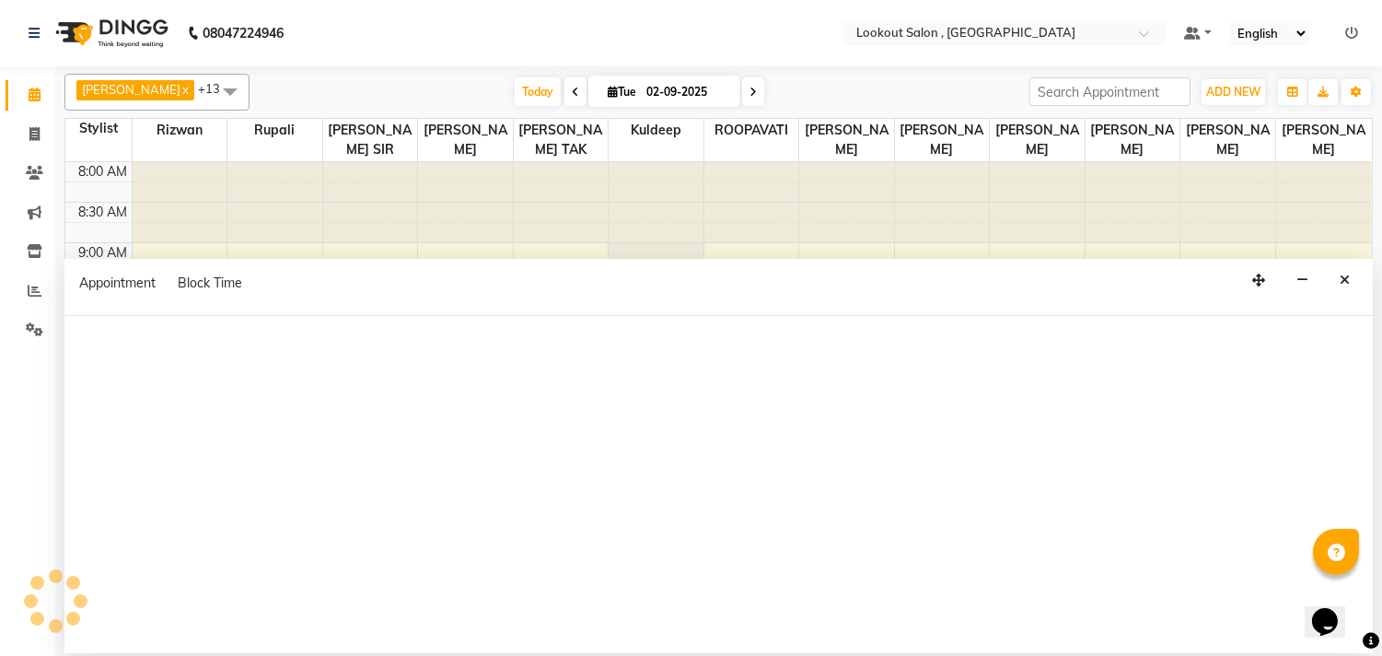
click at [251, 274] on div "Appointment Block Time" at bounding box center [171, 283] width 185 height 19
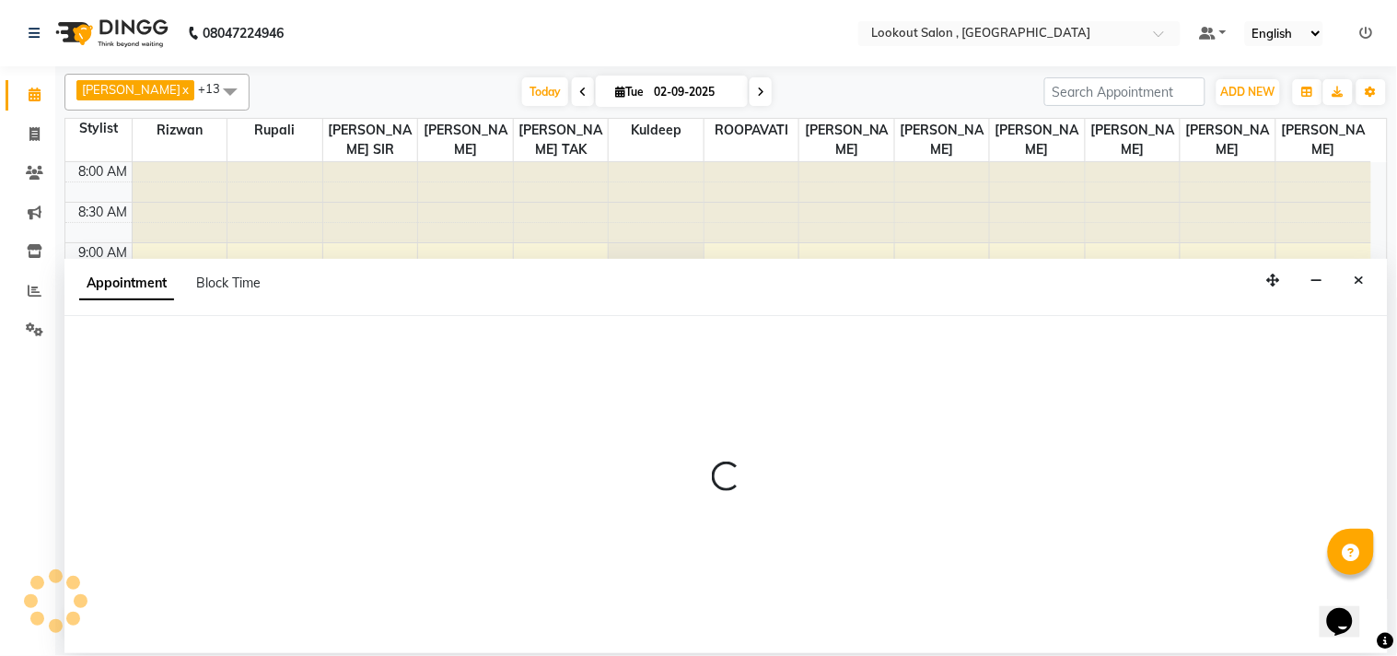
select select "4400"
select select "540"
select select "tentative"
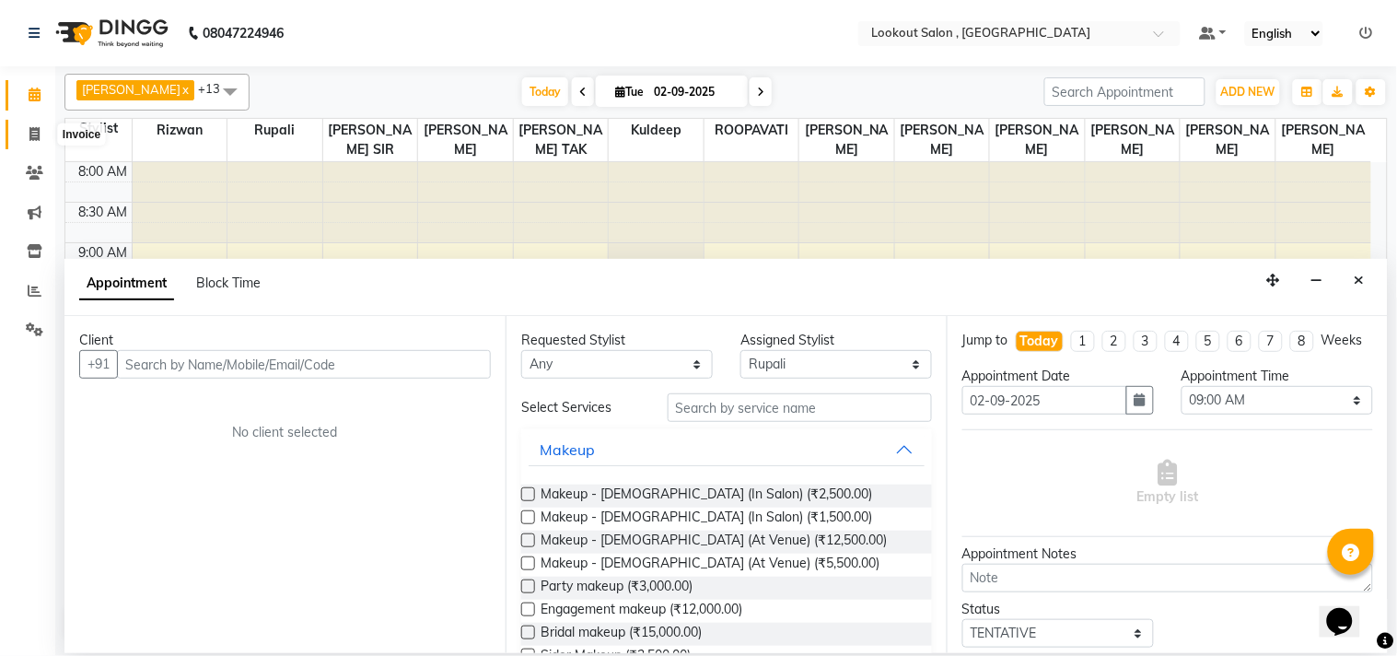
click at [29, 134] on icon at bounding box center [34, 134] width 10 height 14
select select "service"
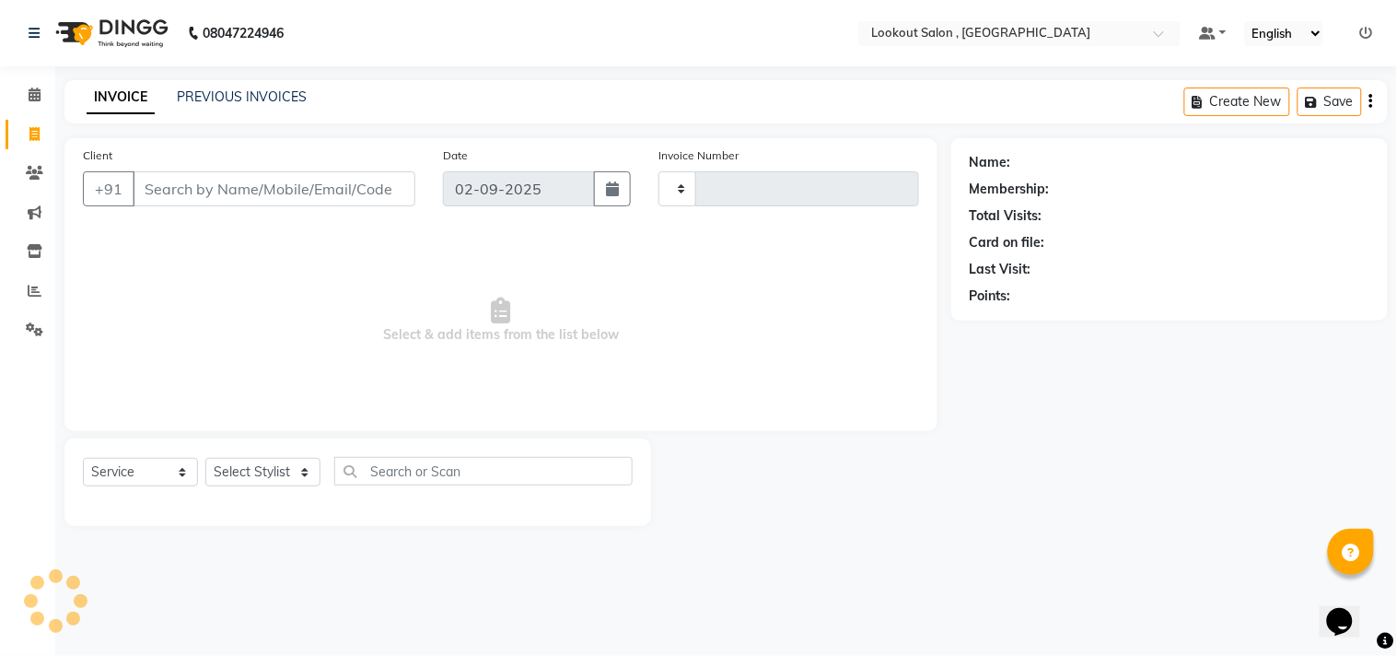
type input "6152"
select select "151"
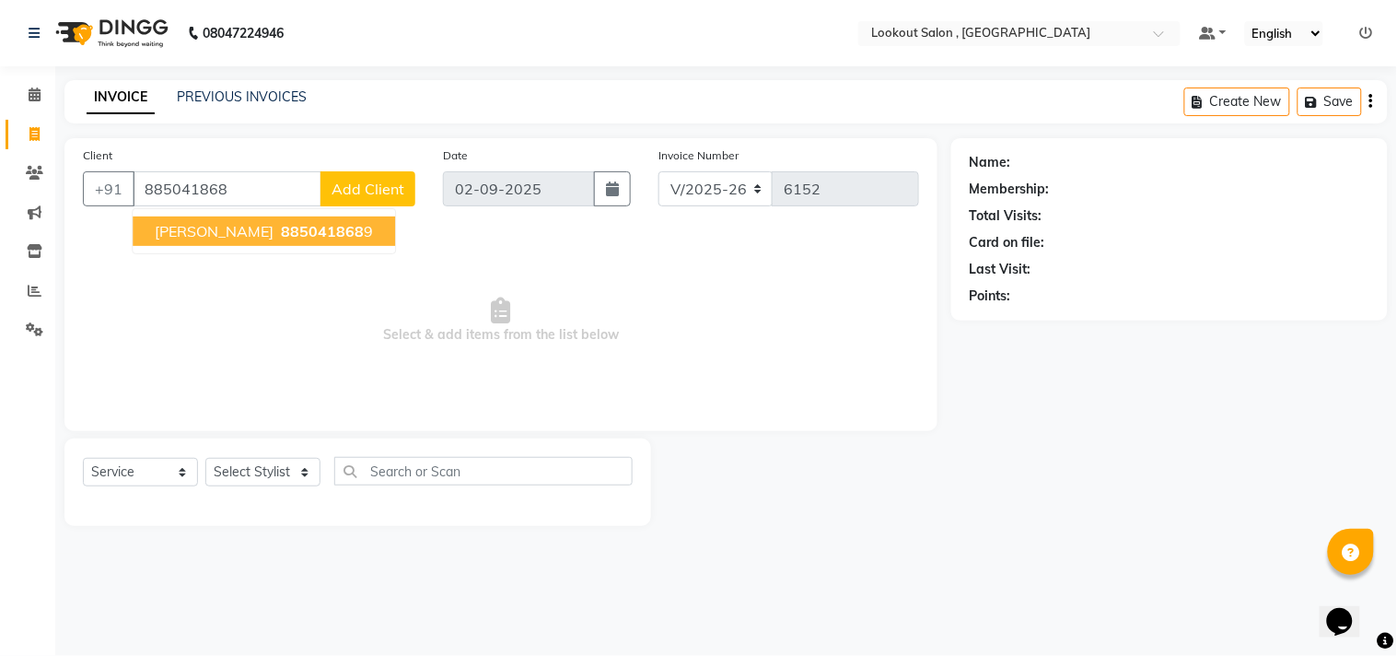
click at [221, 245] on button "Shlok RASKAR 885041868 9" at bounding box center [264, 230] width 262 height 29
type input "8850418689"
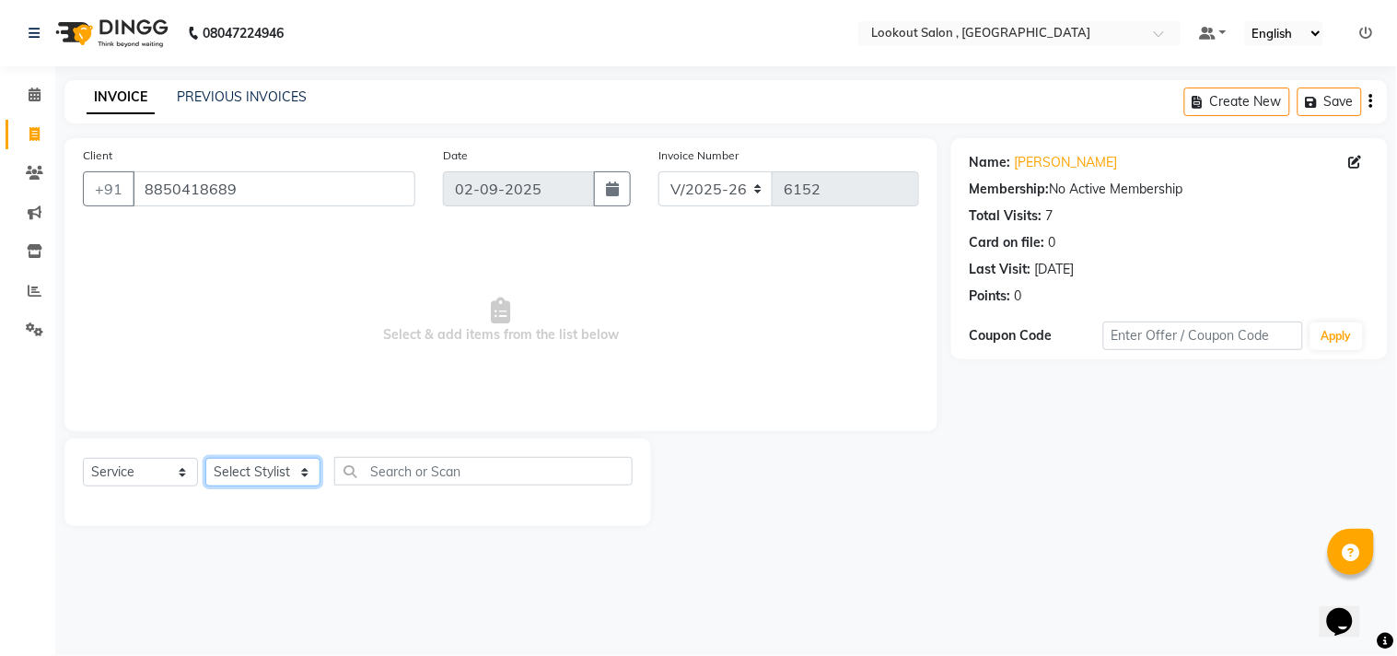
click at [270, 470] on select "Select Stylist [PERSON_NAME] [PERSON_NAME] [PERSON_NAME] [PERSON_NAME] kuldeep …" at bounding box center [262, 472] width 115 height 29
select select "88368"
click at [205, 459] on select "Select Stylist [PERSON_NAME] [PERSON_NAME] [PERSON_NAME] [PERSON_NAME] kuldeep …" at bounding box center [262, 472] width 115 height 29
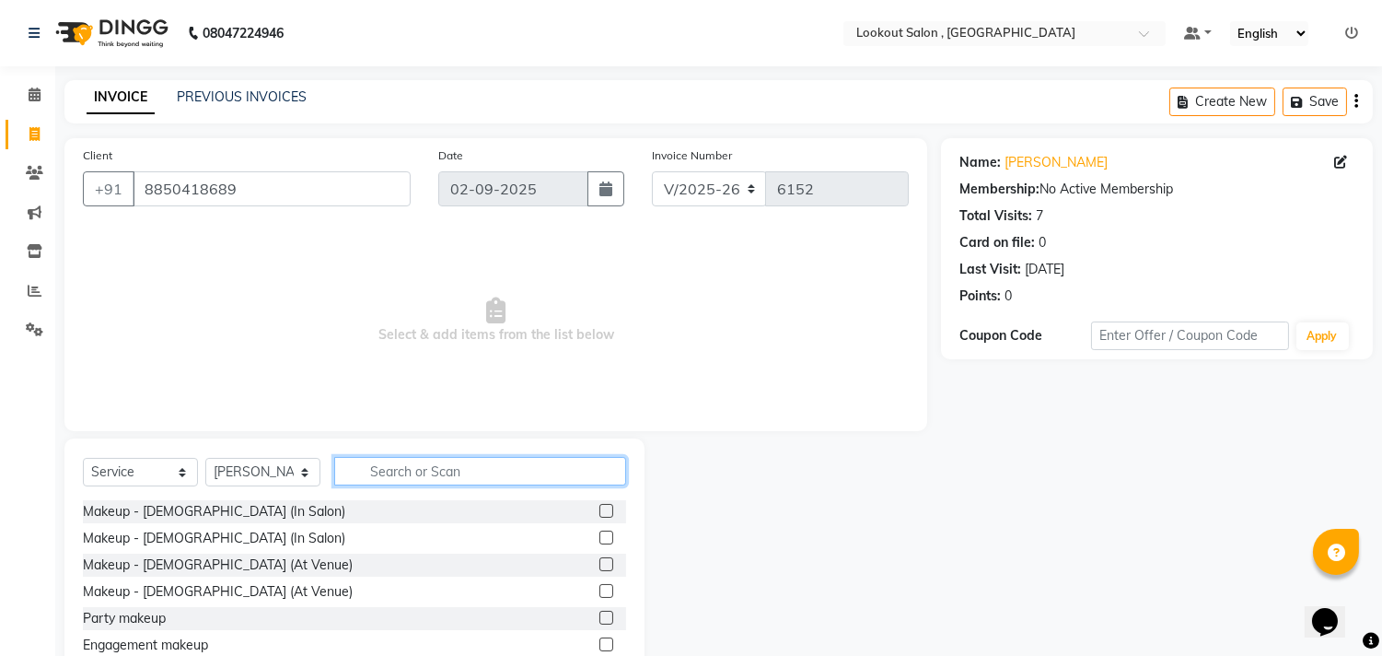
click at [390, 472] on input "text" at bounding box center [480, 471] width 292 height 29
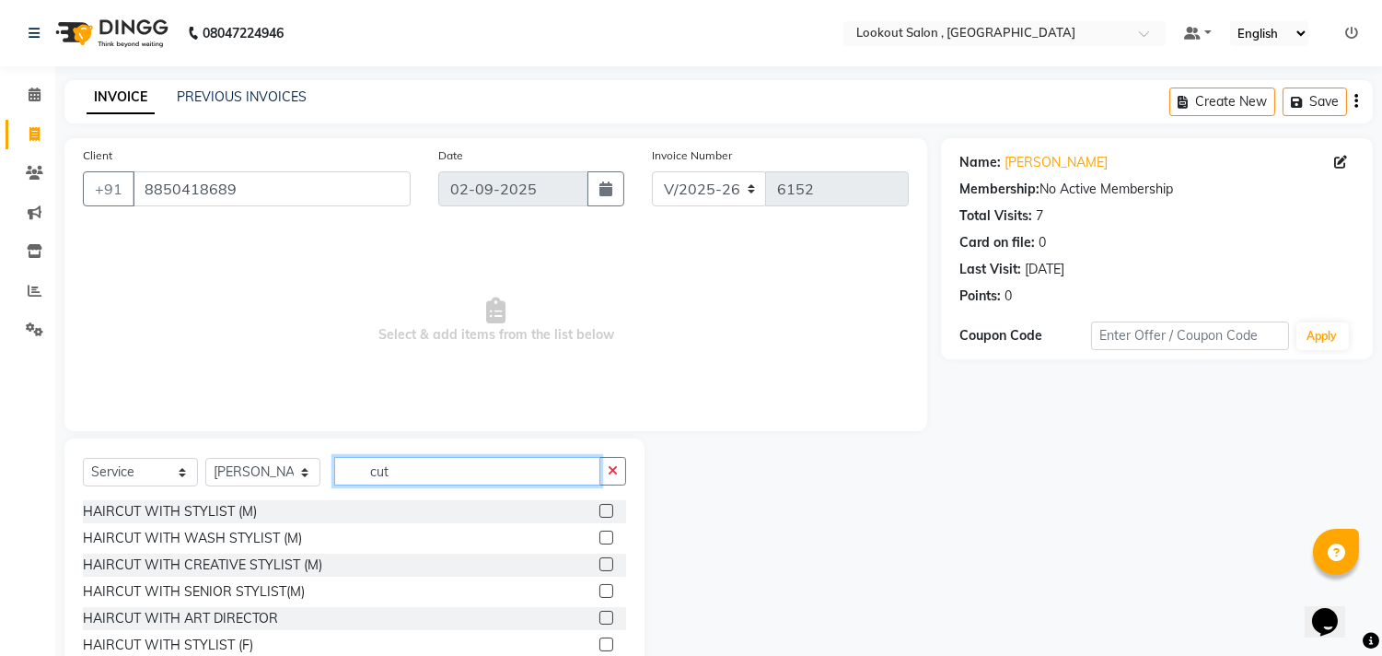
type input "cut"
click at [600, 542] on label at bounding box center [607, 537] width 14 height 14
click at [600, 542] on input "checkbox" at bounding box center [606, 538] width 12 height 12
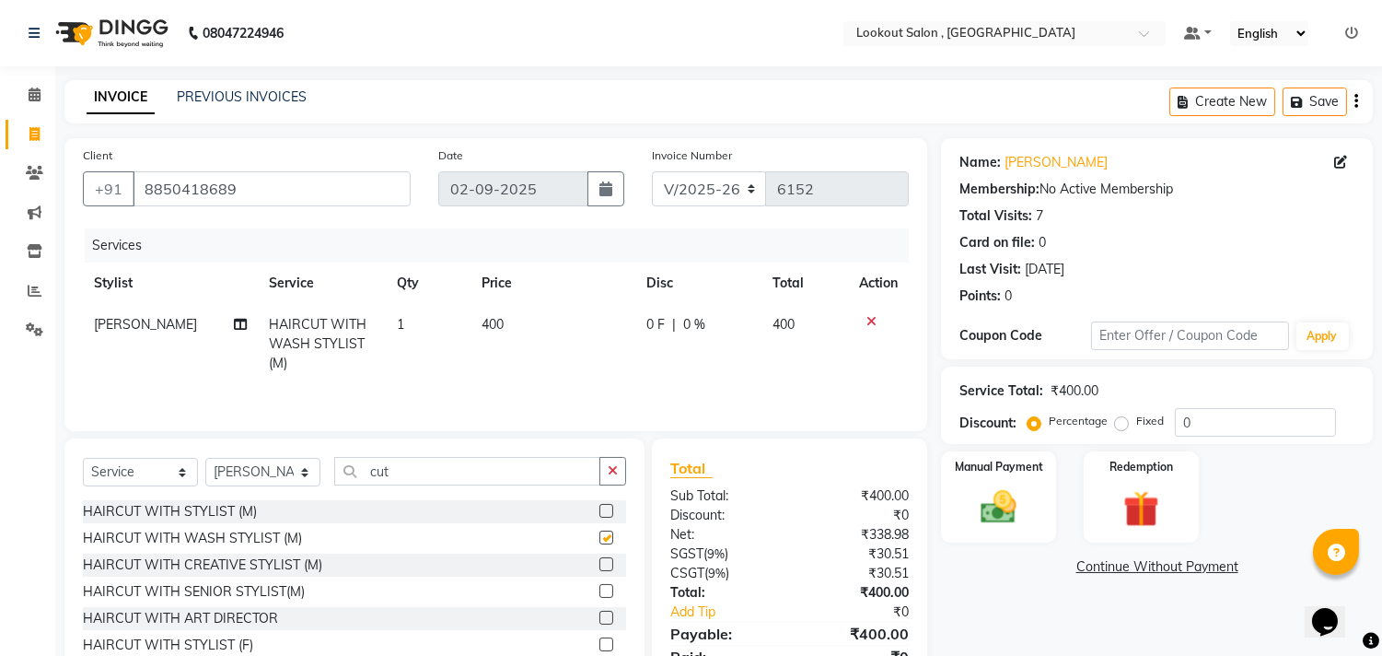
checkbox input "false"
click at [482, 320] on span "400" at bounding box center [493, 324] width 22 height 17
select select "88368"
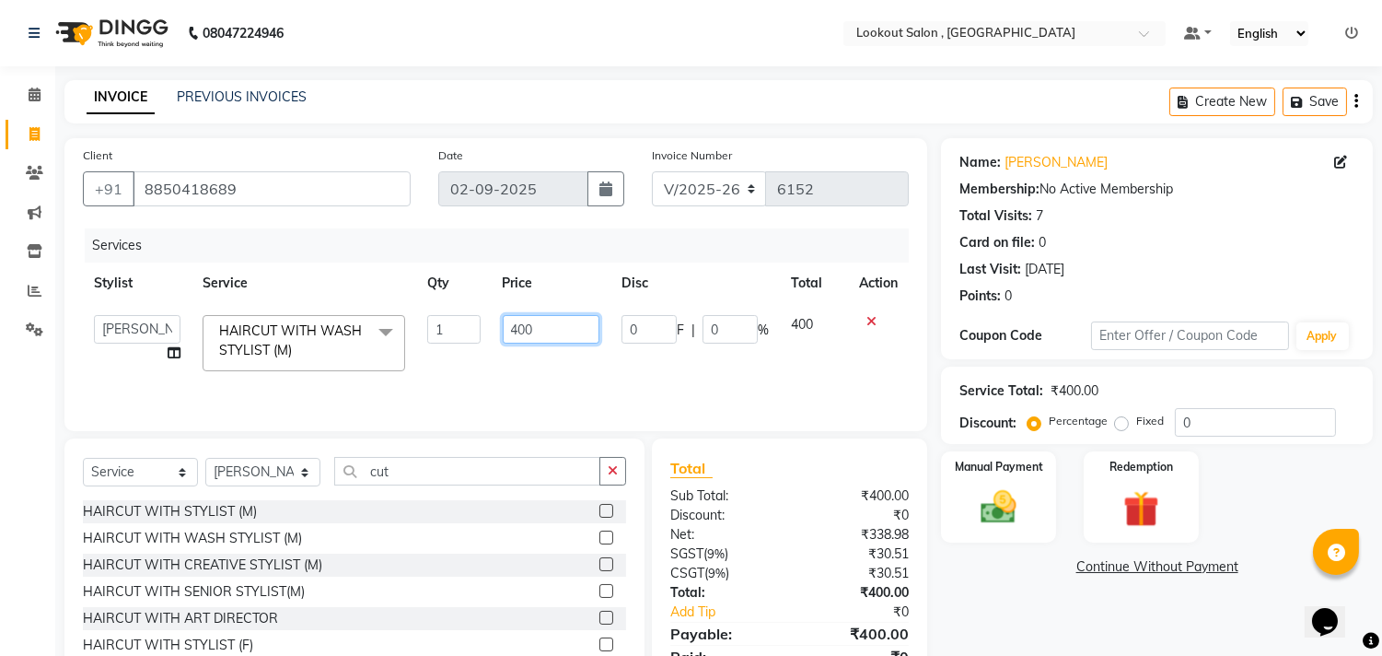
drag, startPoint x: 523, startPoint y: 336, endPoint x: 507, endPoint y: 336, distance: 15.7
click at [507, 336] on input "400" at bounding box center [551, 329] width 97 height 29
type input "500"
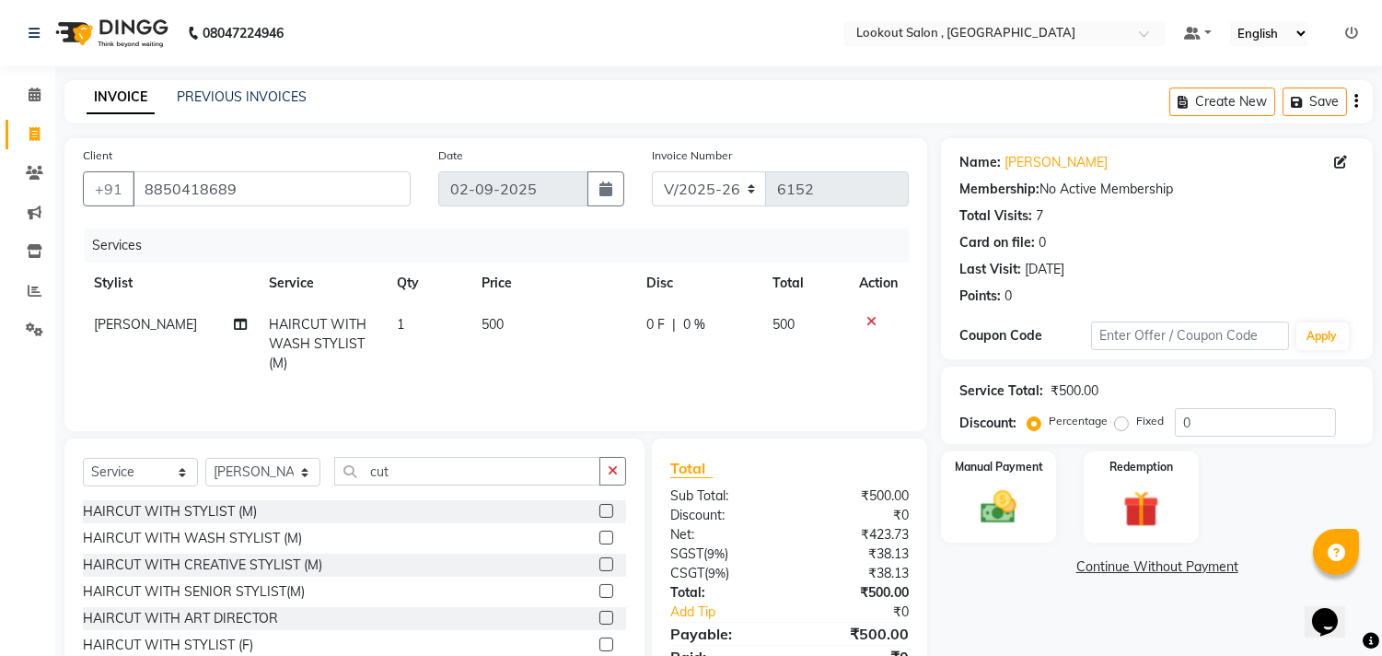
click at [620, 371] on tr "ARMAN KASSAR HAIRCUT WITH WASH STYLIST (M) 1 500 0 F | 0 % 500" at bounding box center [496, 344] width 826 height 80
click at [1024, 501] on img at bounding box center [999, 507] width 61 height 43
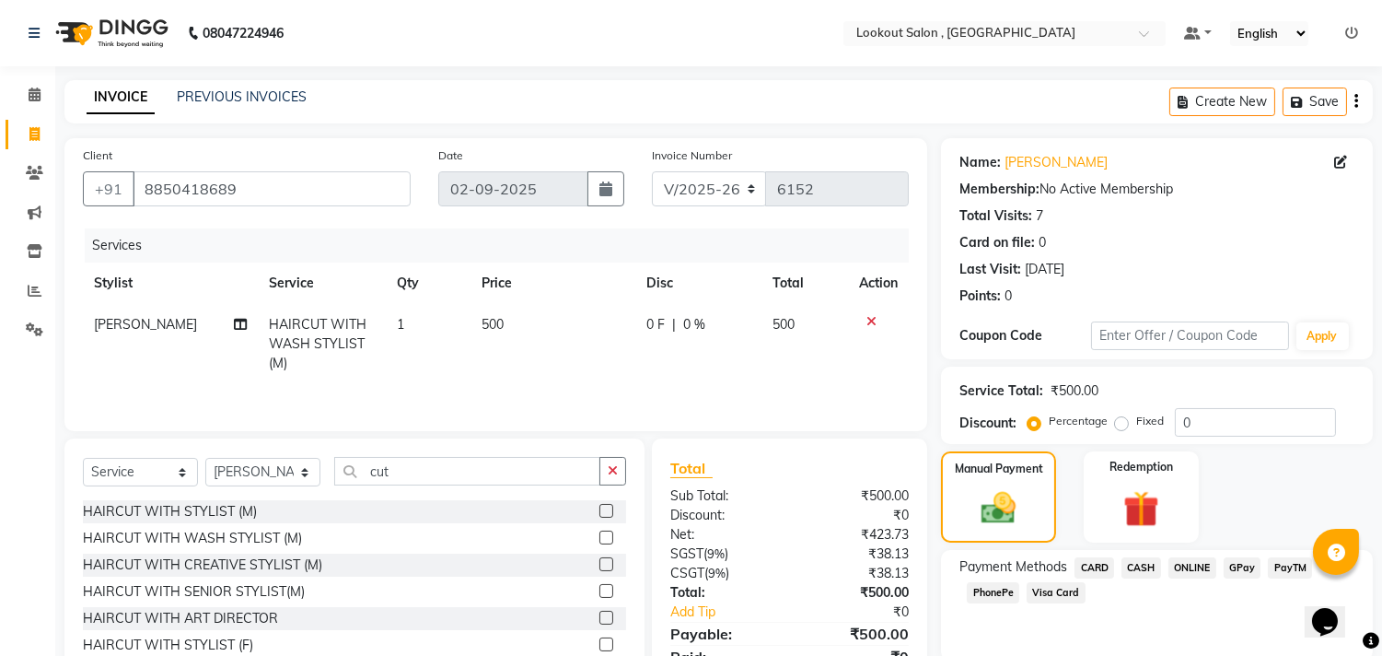
scroll to position [84, 0]
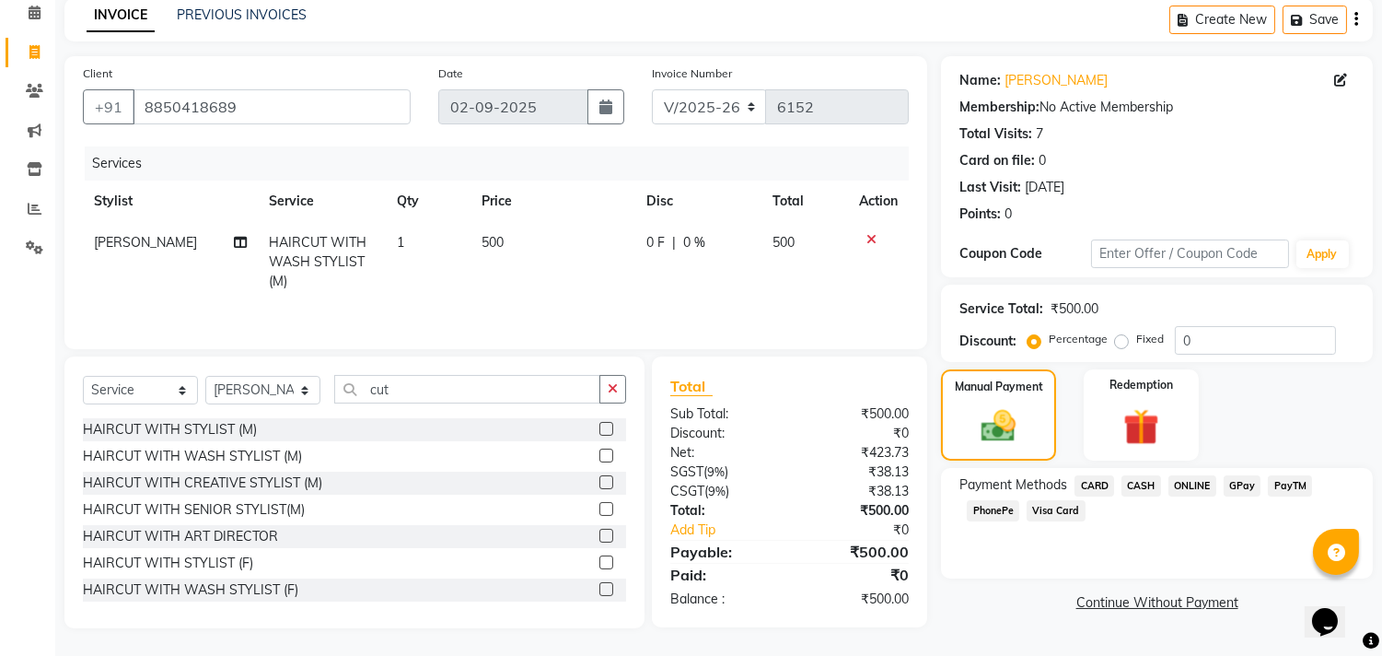
click at [1127, 475] on div "CASH" at bounding box center [1137, 487] width 47 height 25
click at [1136, 475] on span "CASH" at bounding box center [1142, 485] width 40 height 21
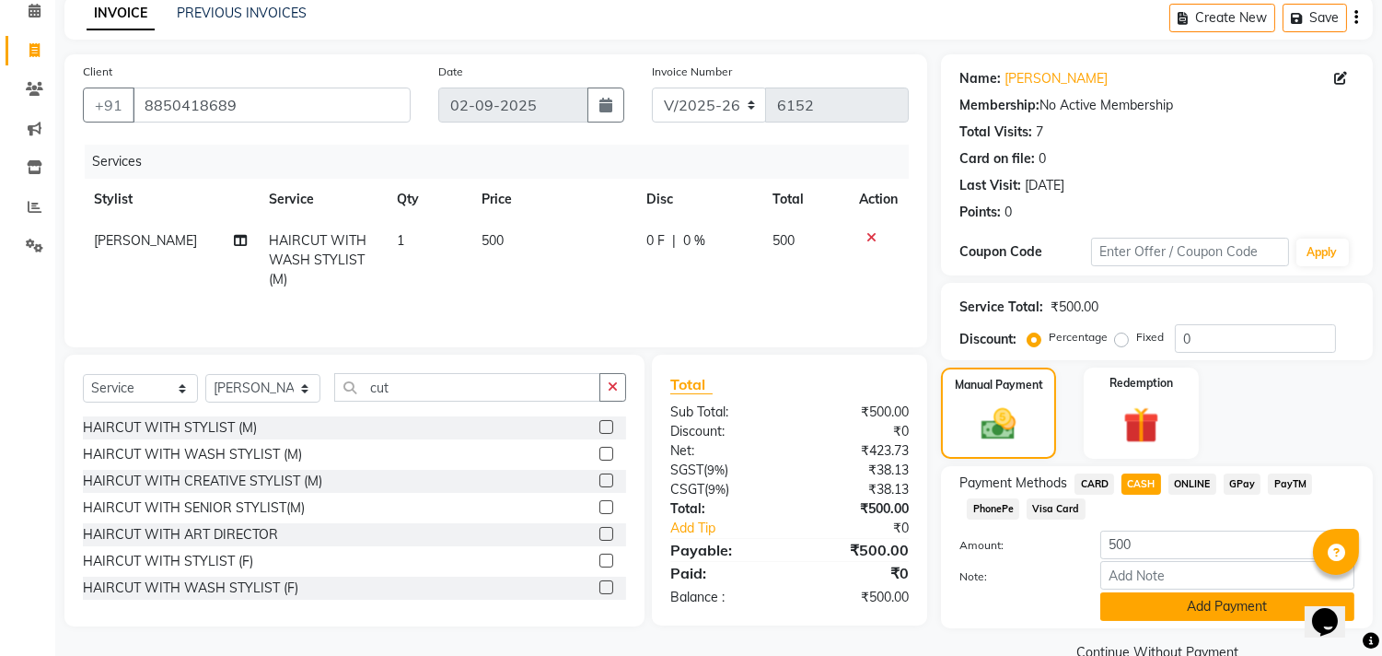
click at [1189, 604] on button "Add Payment" at bounding box center [1228, 606] width 254 height 29
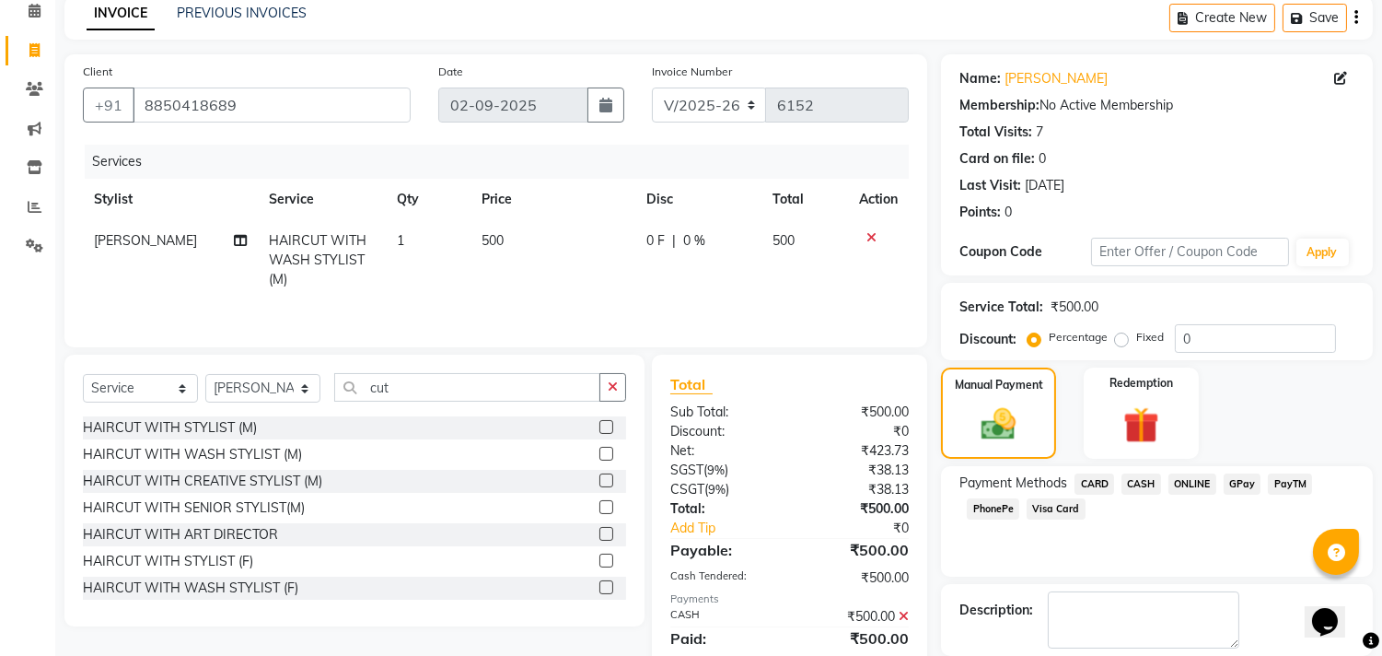
scroll to position [172, 0]
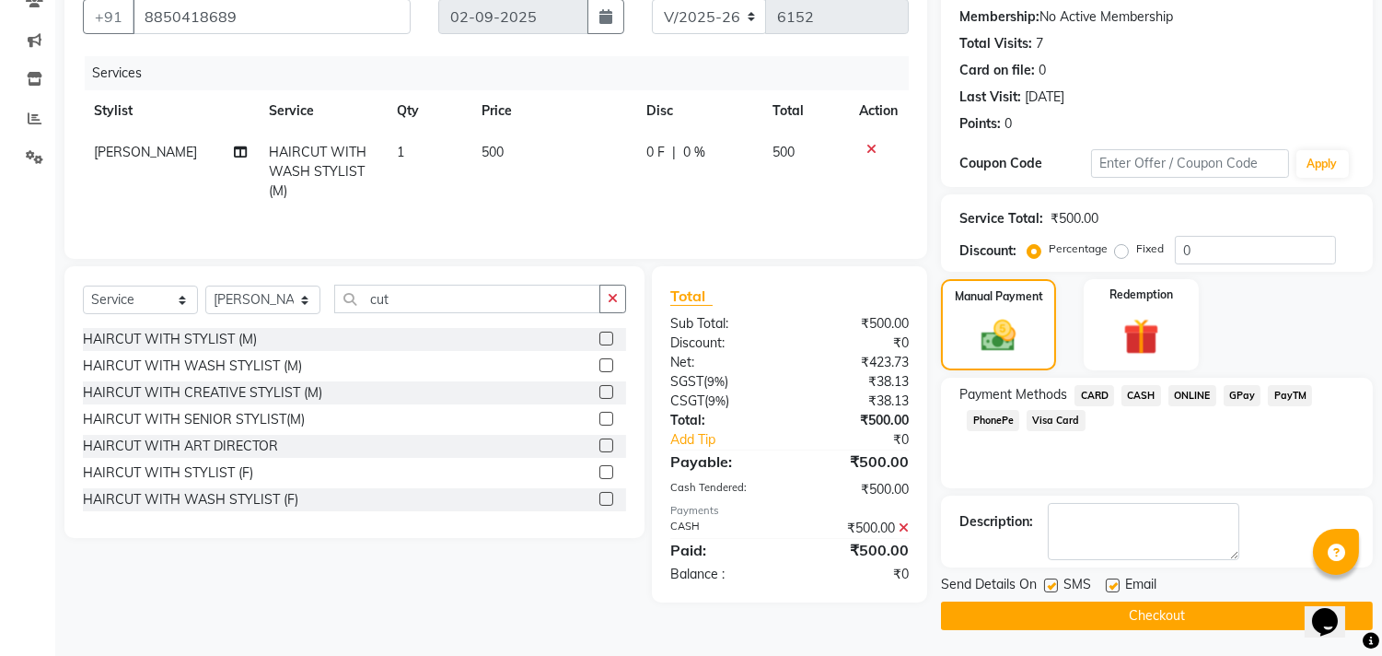
click at [1177, 615] on button "Checkout" at bounding box center [1157, 615] width 432 height 29
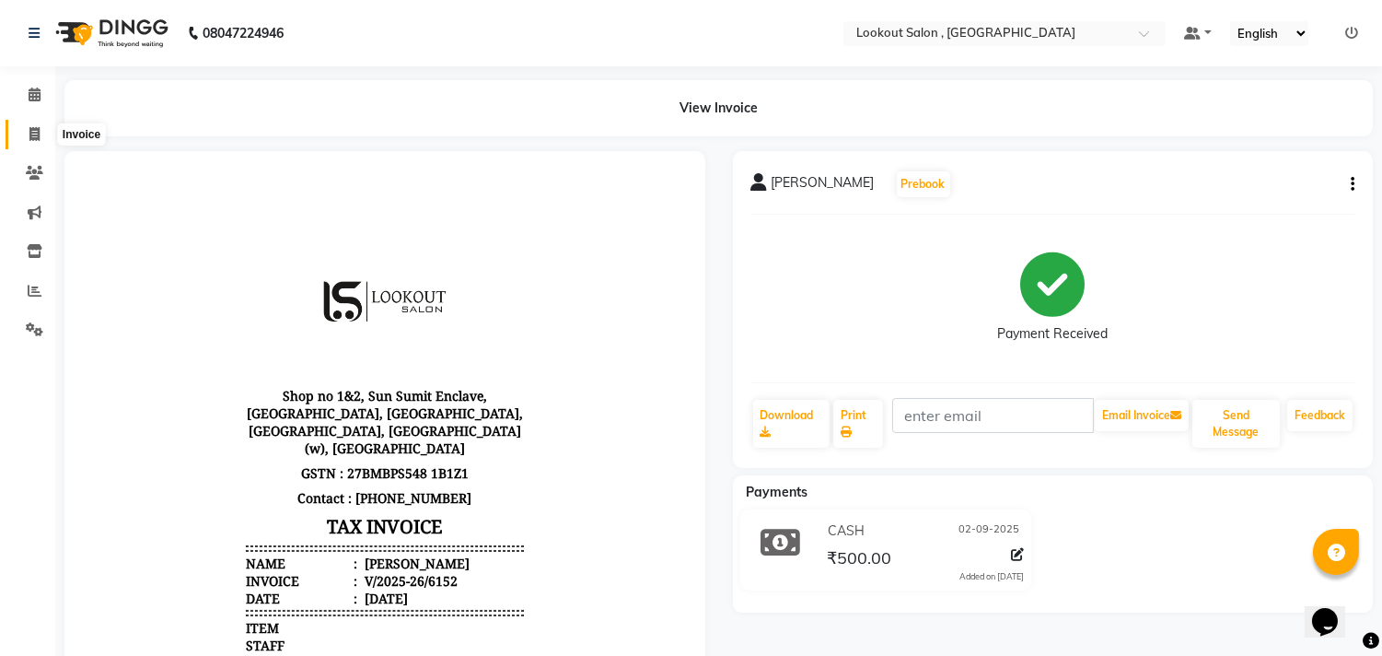
click at [30, 139] on icon at bounding box center [34, 134] width 10 height 14
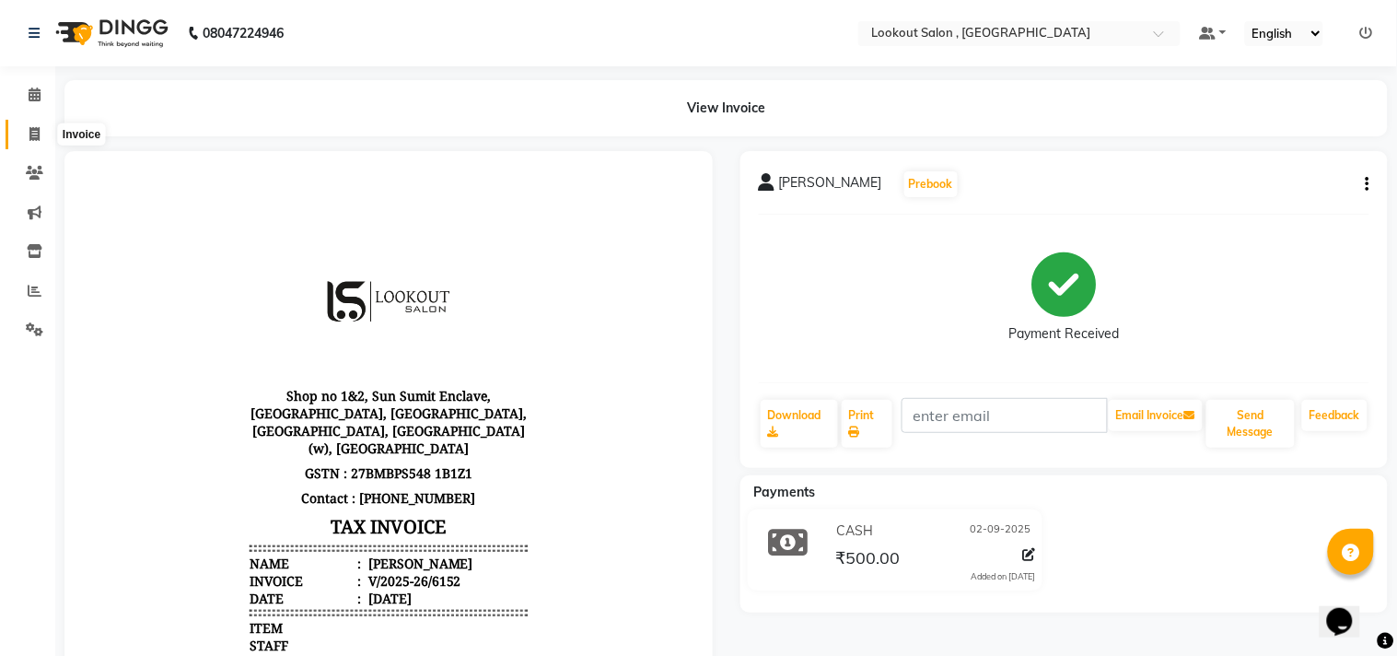
select select "service"
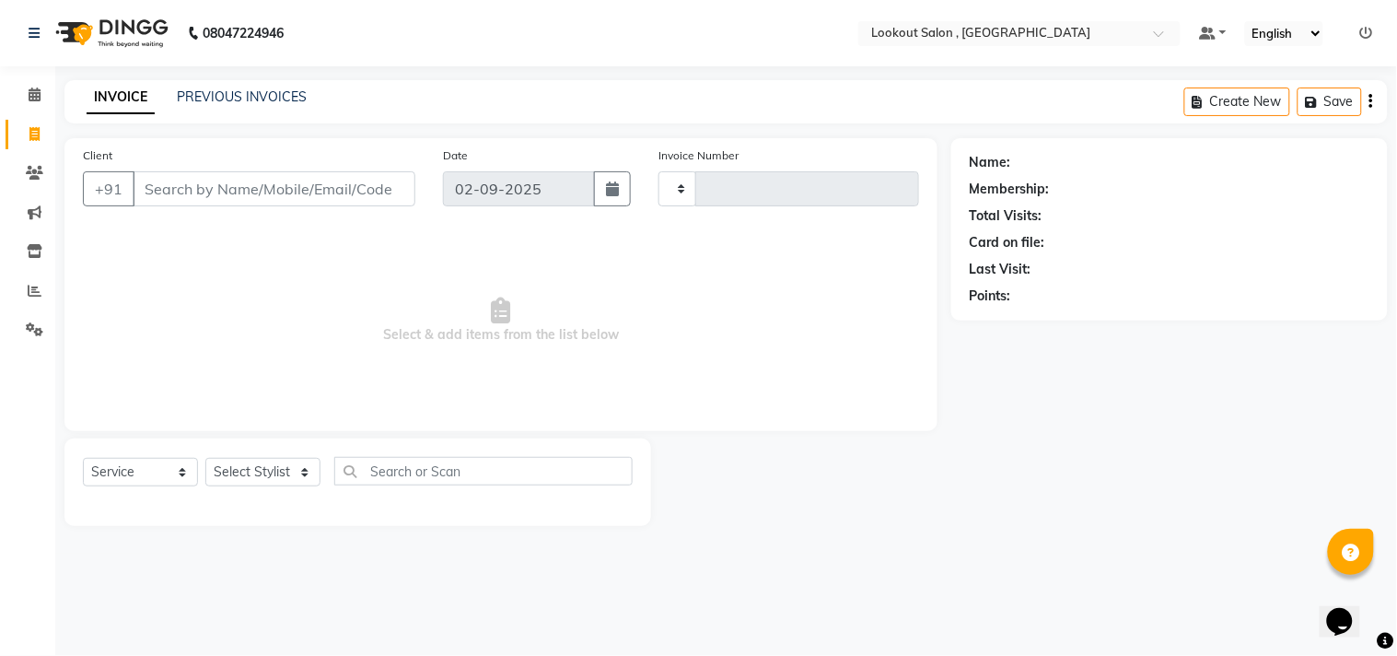
type input "6153"
select select "151"
click at [199, 101] on link "PREVIOUS INVOICES" at bounding box center [242, 96] width 130 height 17
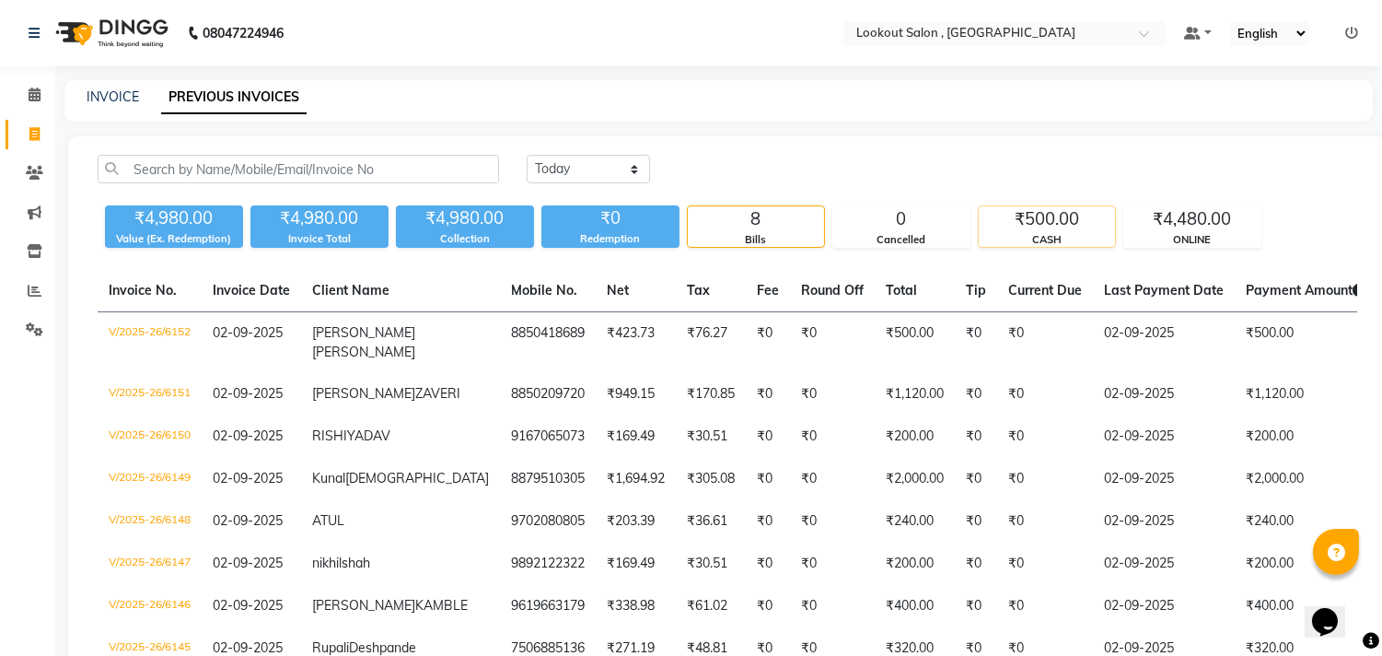
click at [1024, 234] on div "CASH" at bounding box center [1047, 240] width 136 height 16
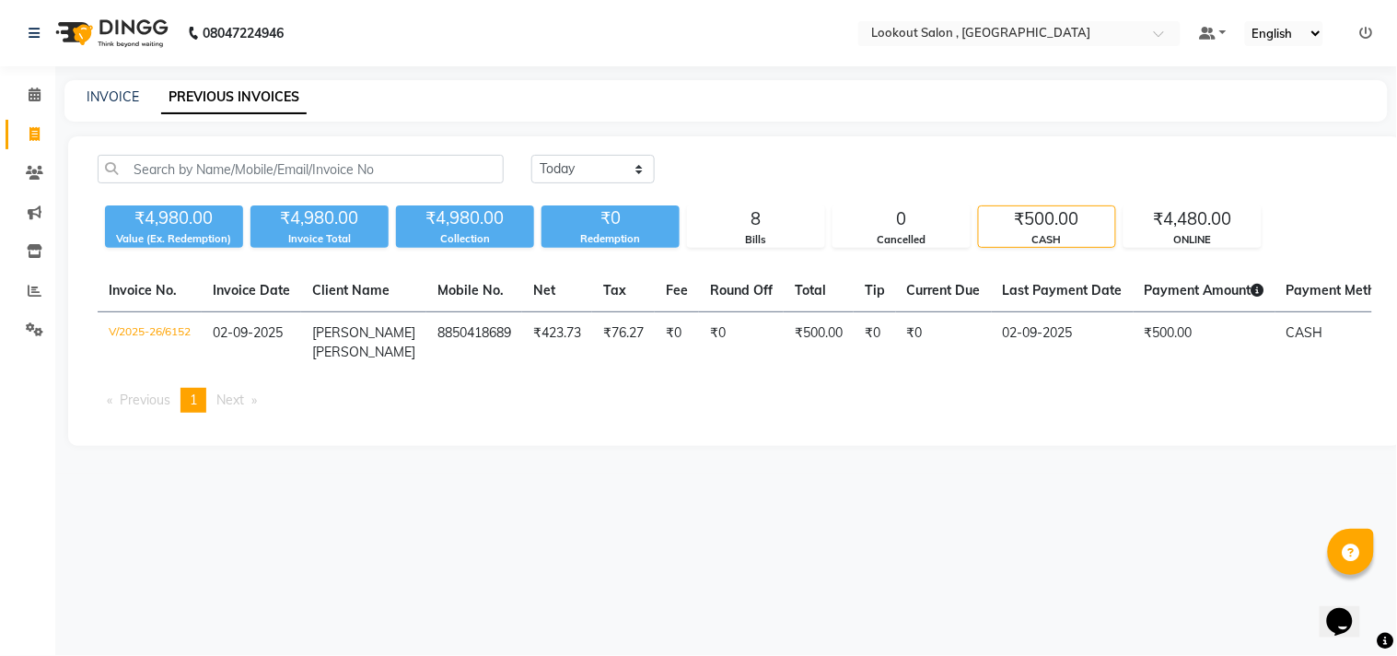
click at [87, 87] on div "INVOICE" at bounding box center [113, 96] width 52 height 19
click at [101, 104] on link "INVOICE" at bounding box center [113, 96] width 52 height 17
select select "service"
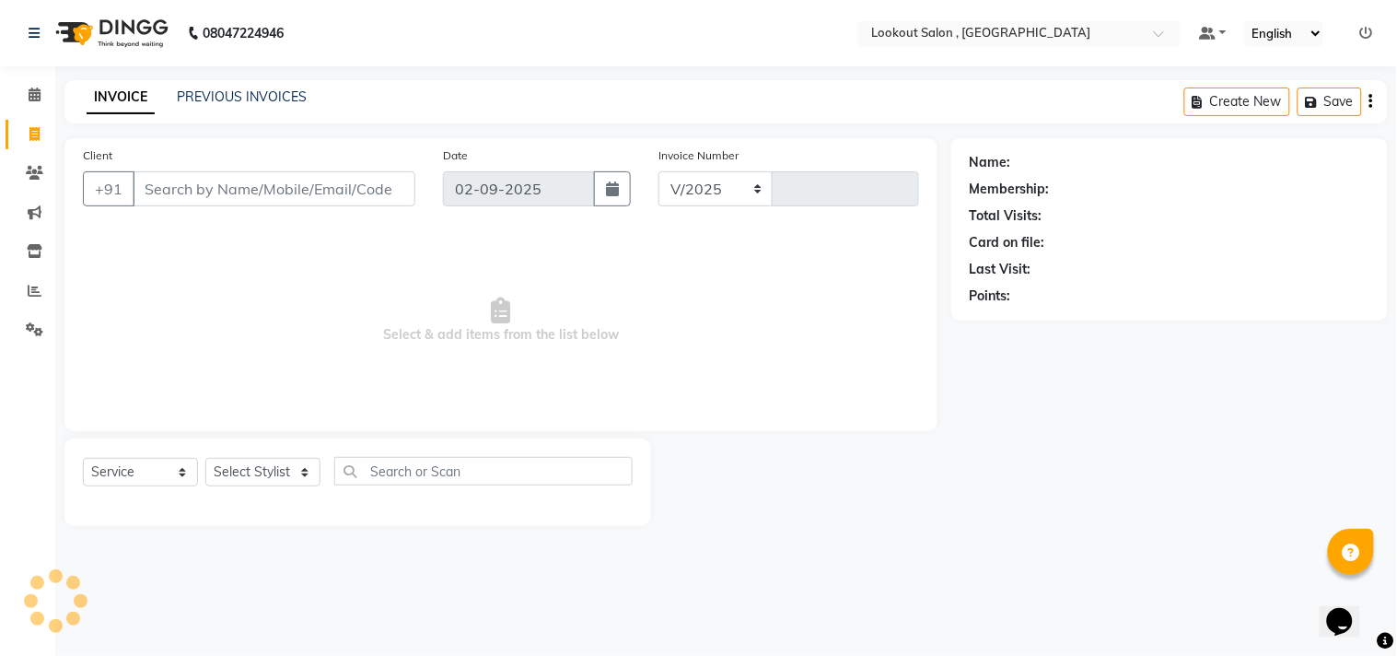
select select "151"
type input "6153"
click at [31, 88] on icon at bounding box center [35, 94] width 12 height 14
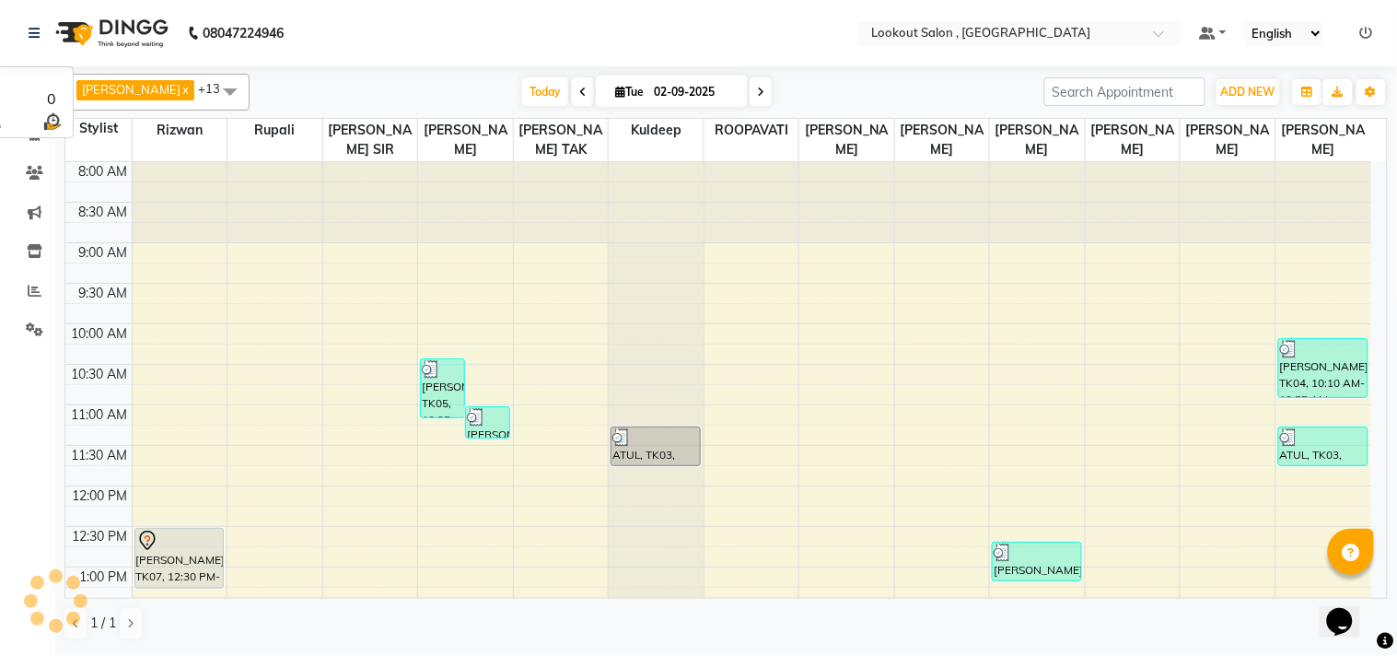
scroll to position [571, 0]
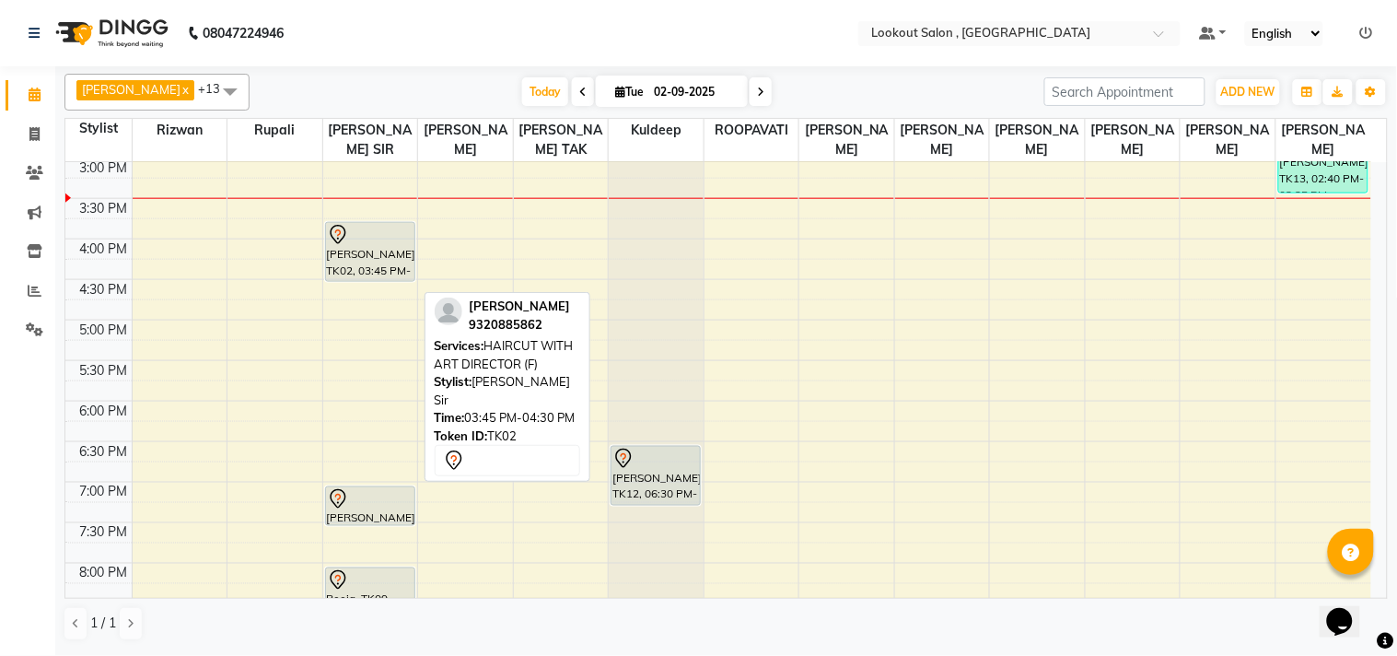
click at [359, 267] on div "[PERSON_NAME], TK02, 03:45 PM-04:30 PM, HAIRCUT WITH ART DIRECTOR (F)" at bounding box center [370, 252] width 88 height 58
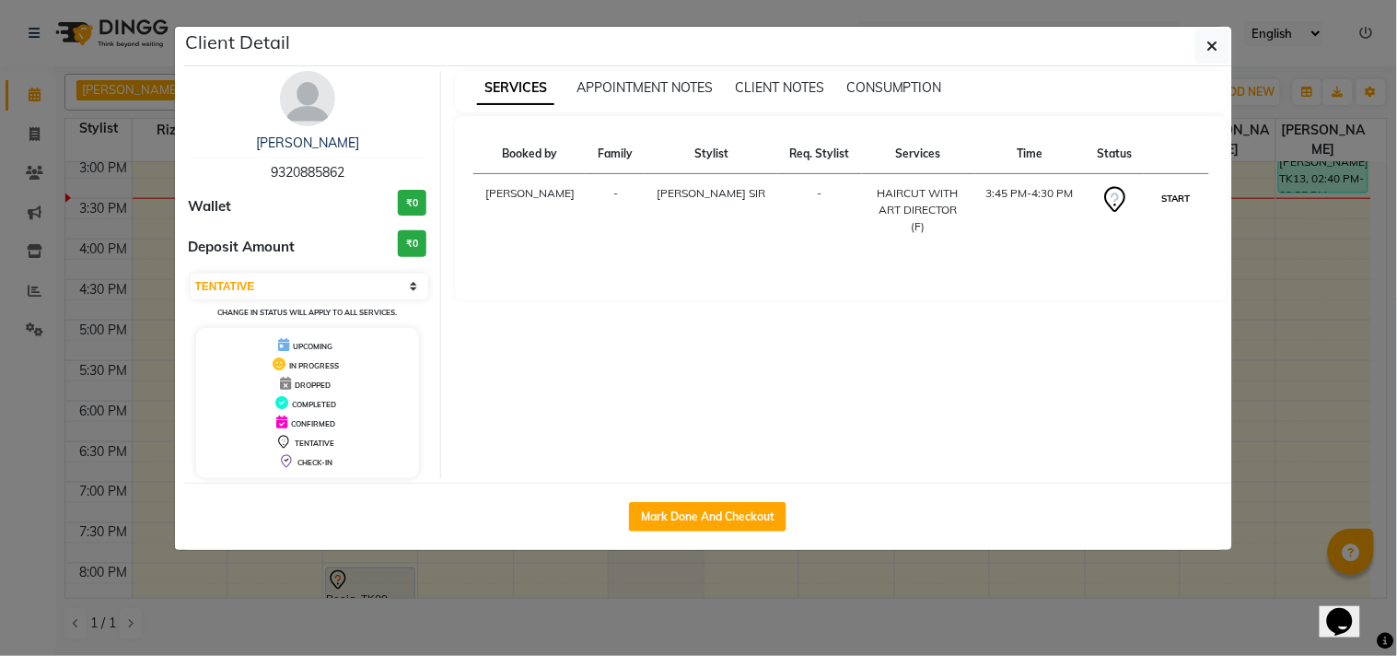
click at [1166, 191] on button "START" at bounding box center [1177, 198] width 38 height 23
select select "1"
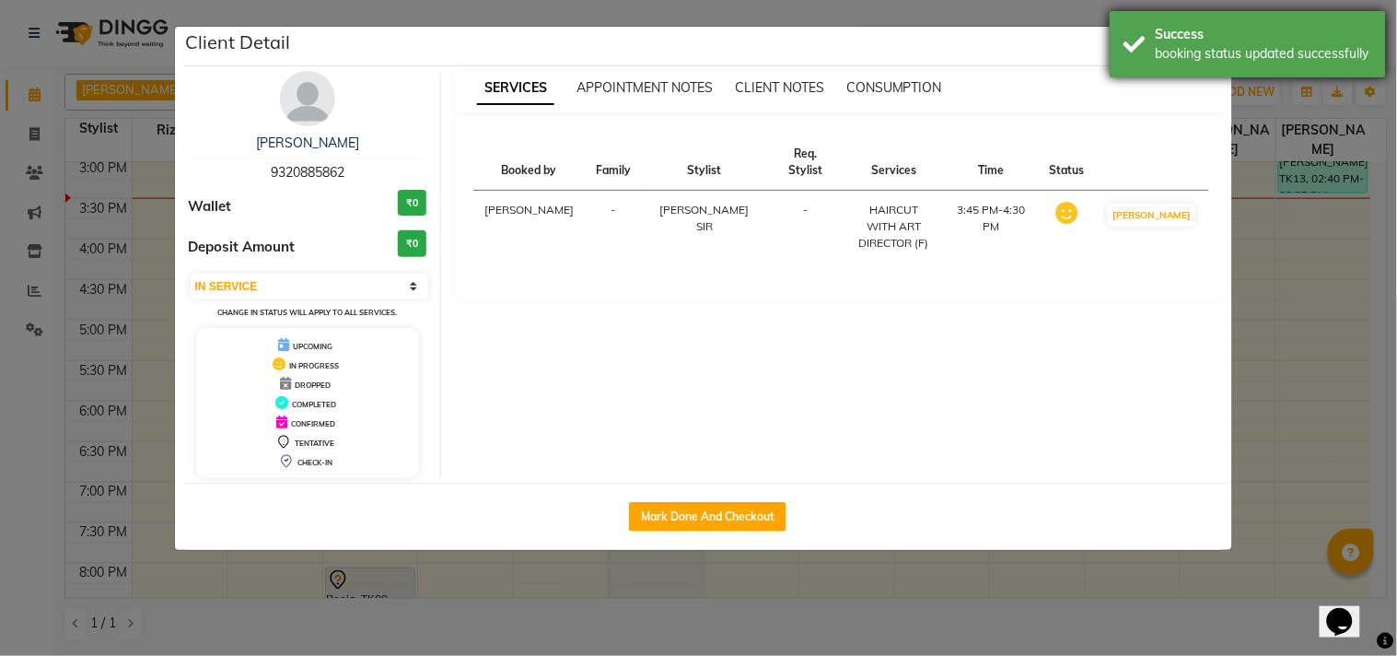
click at [1174, 66] on div "Success booking status updated successfully" at bounding box center [1248, 44] width 276 height 66
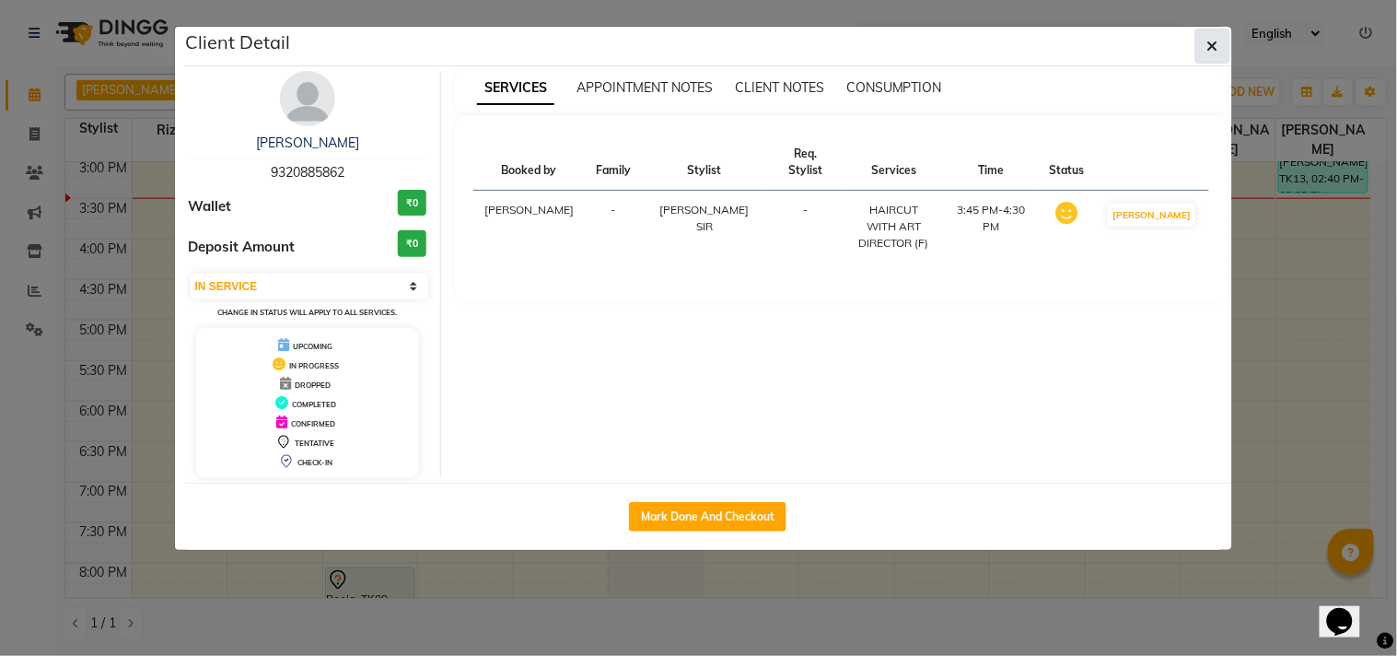
click at [1220, 51] on button "button" at bounding box center [1212, 46] width 35 height 35
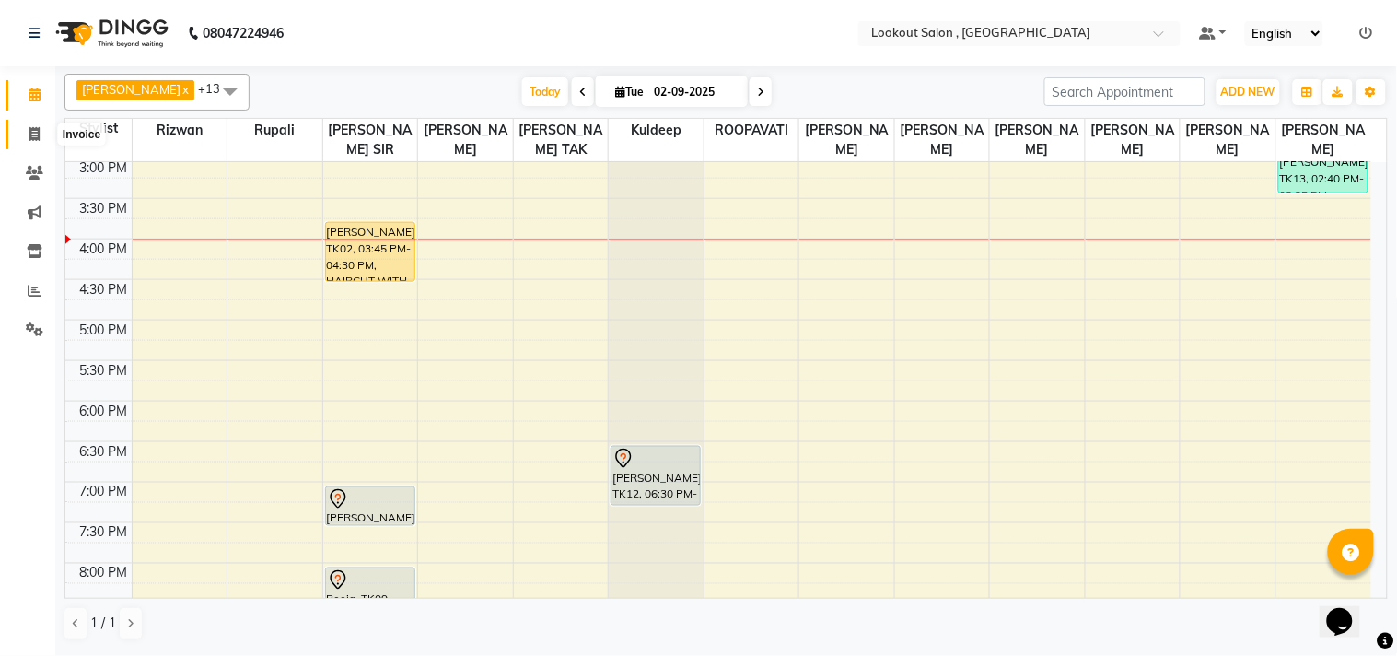
click at [35, 125] on span at bounding box center [34, 134] width 32 height 21
select select "service"
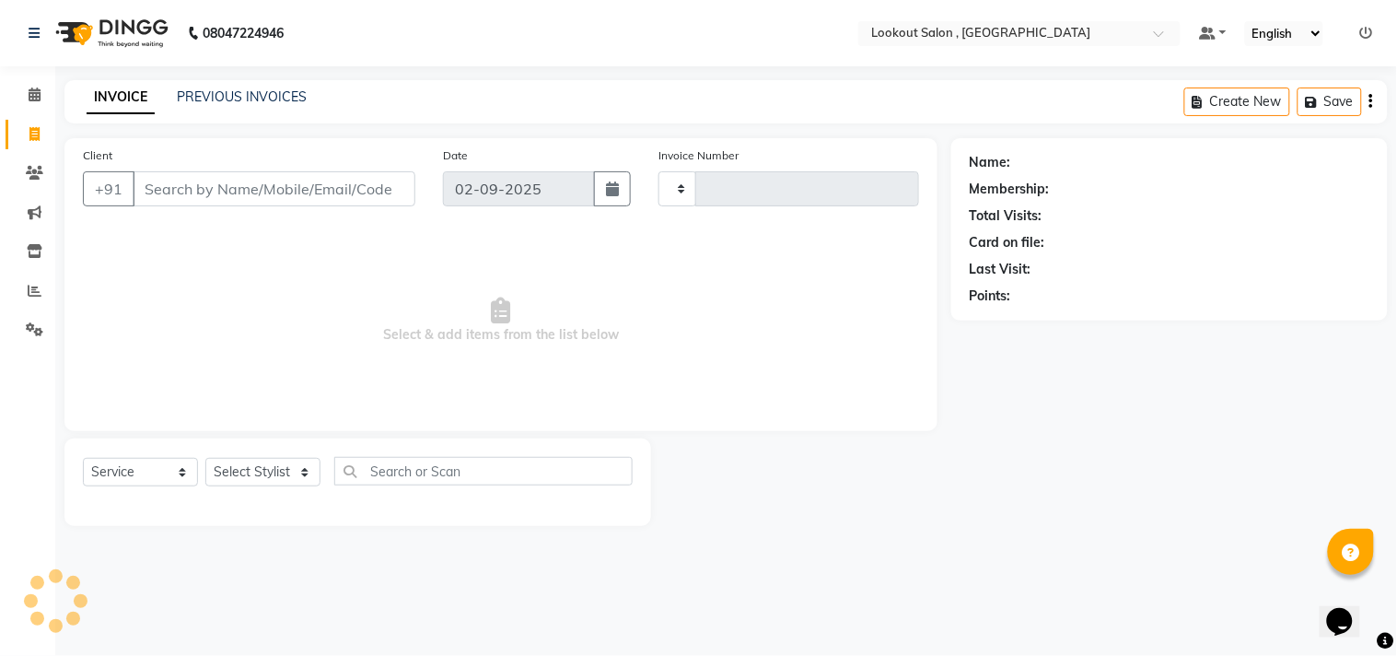
type input "6153"
select select "151"
click at [44, 175] on span at bounding box center [34, 173] width 32 height 21
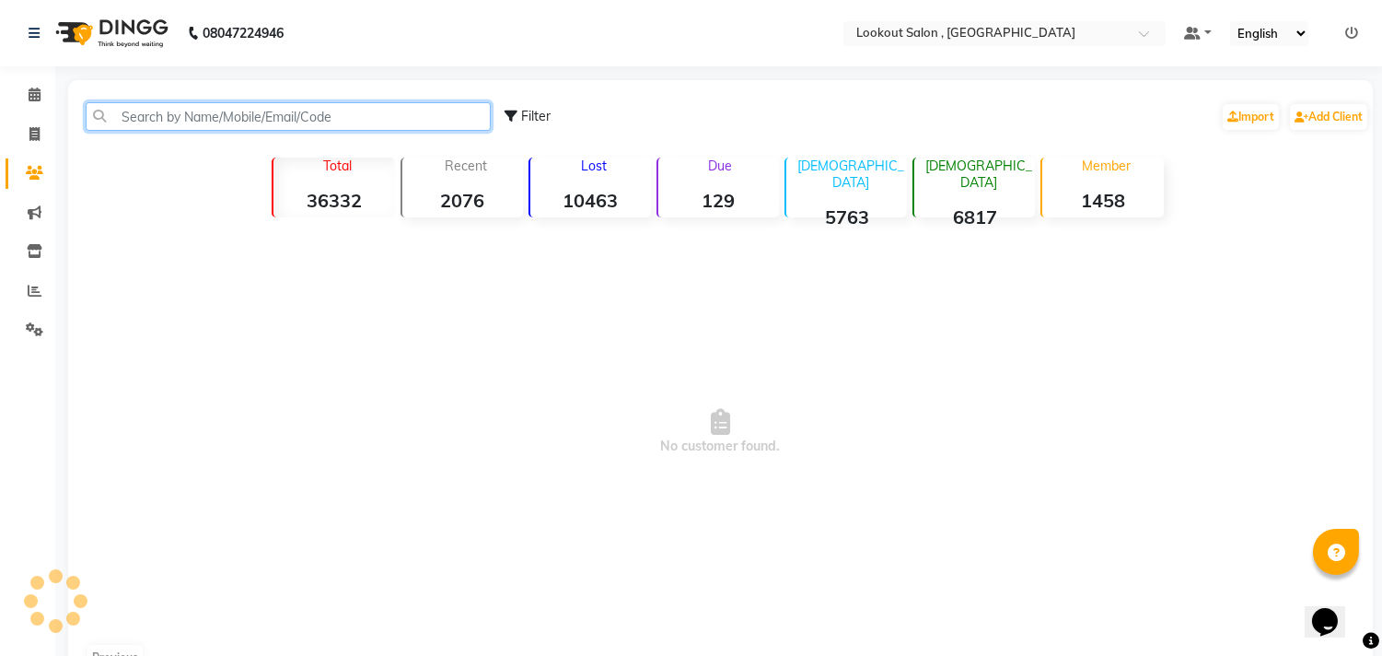
click at [280, 123] on input "text" at bounding box center [288, 116] width 405 height 29
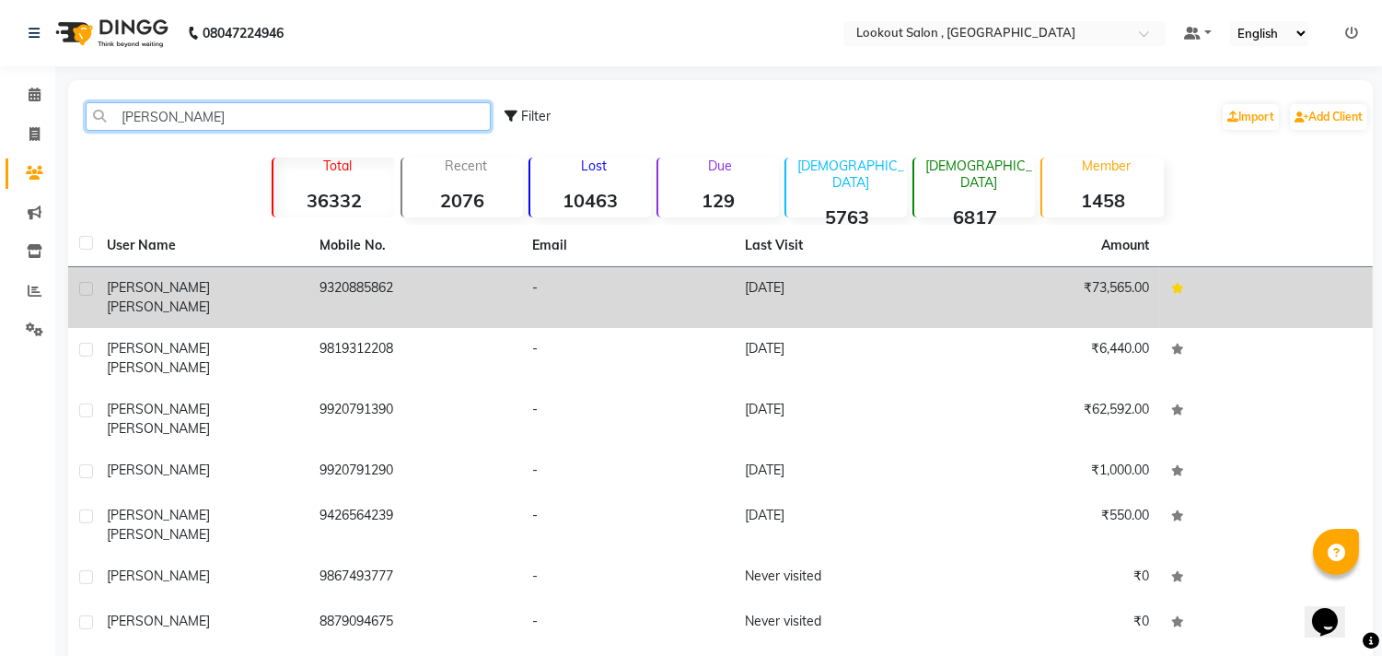
type input "gopi"
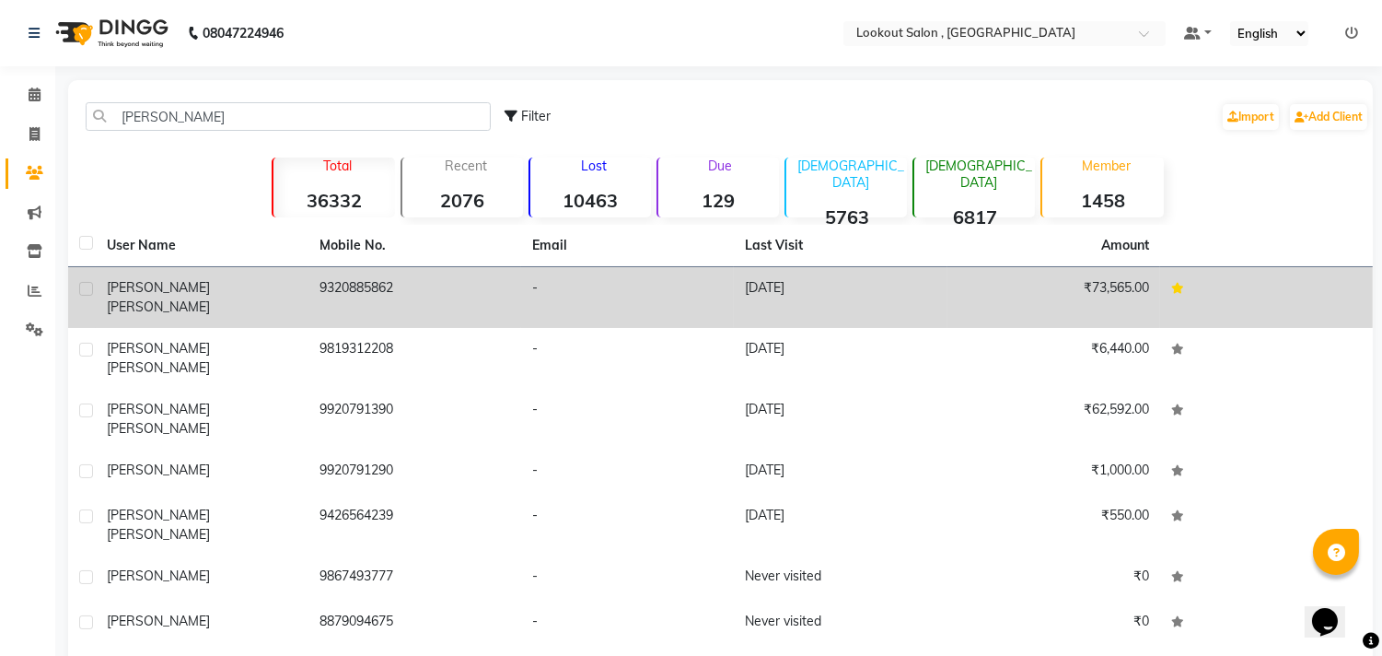
click at [212, 278] on div "Gopi Kansara" at bounding box center [202, 297] width 191 height 39
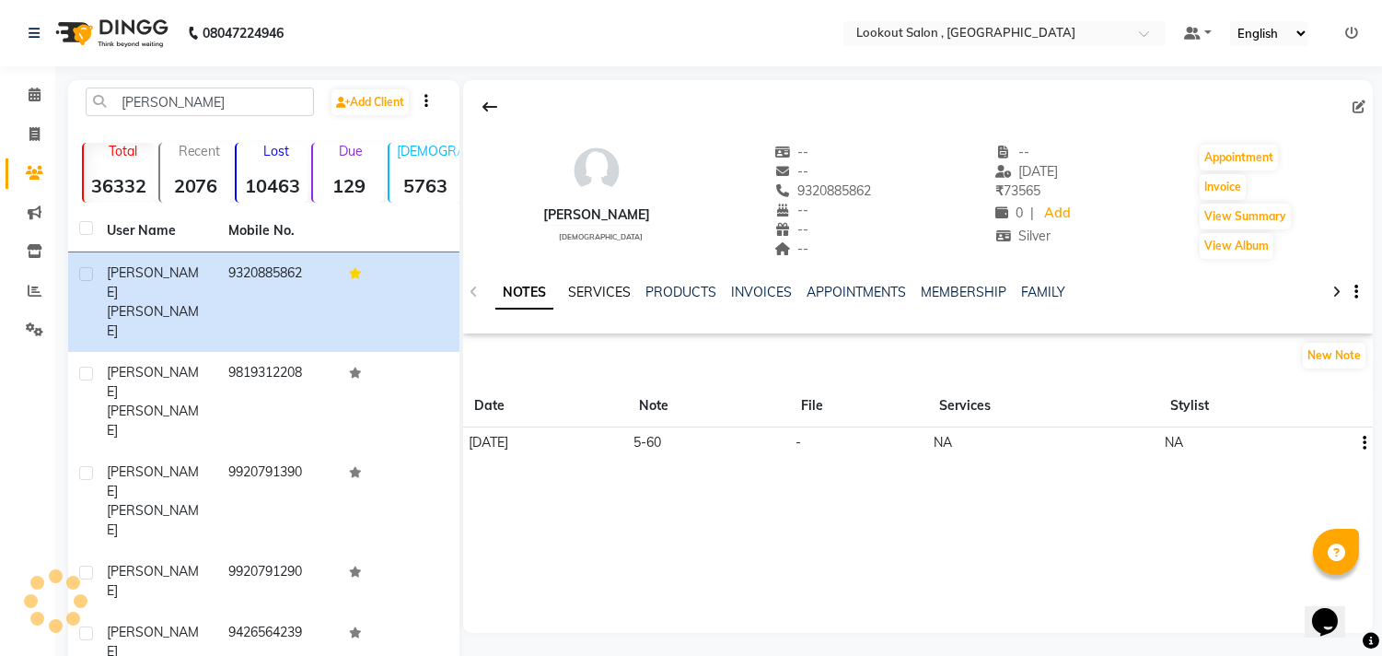
click at [573, 297] on link "SERVICES" at bounding box center [599, 292] width 63 height 17
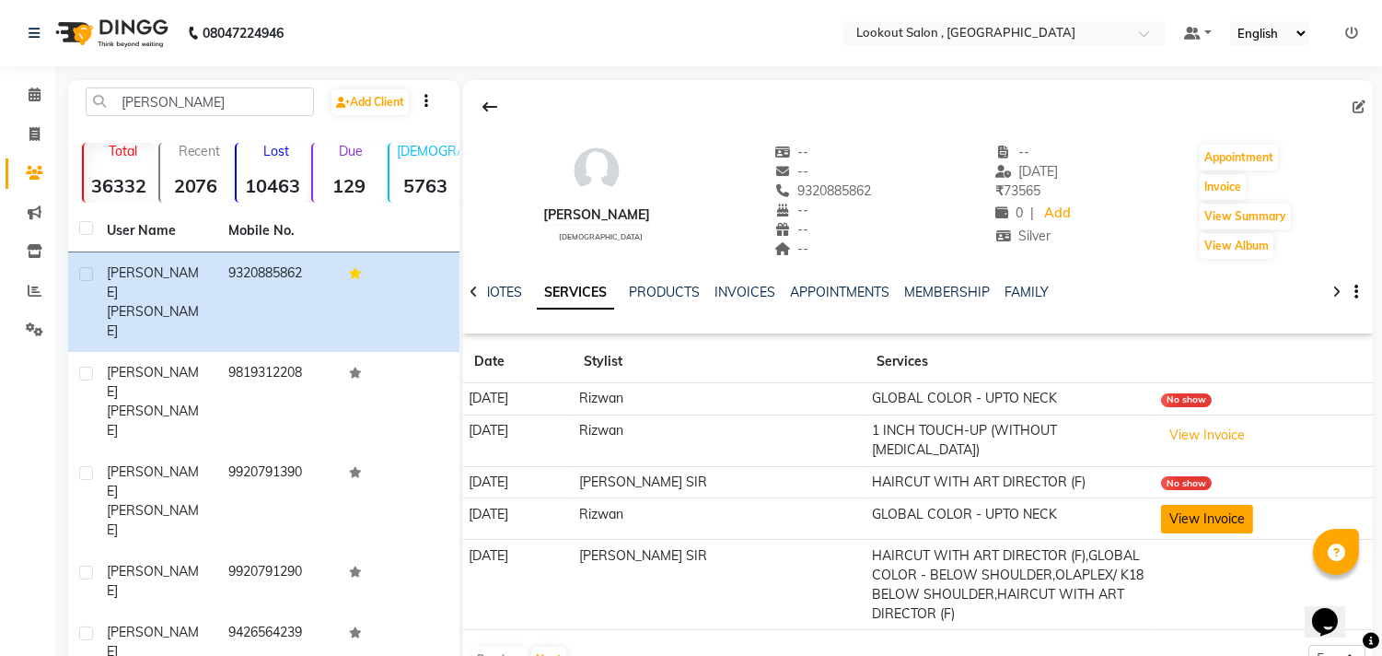
click at [1171, 507] on button "View Invoice" at bounding box center [1207, 519] width 92 height 29
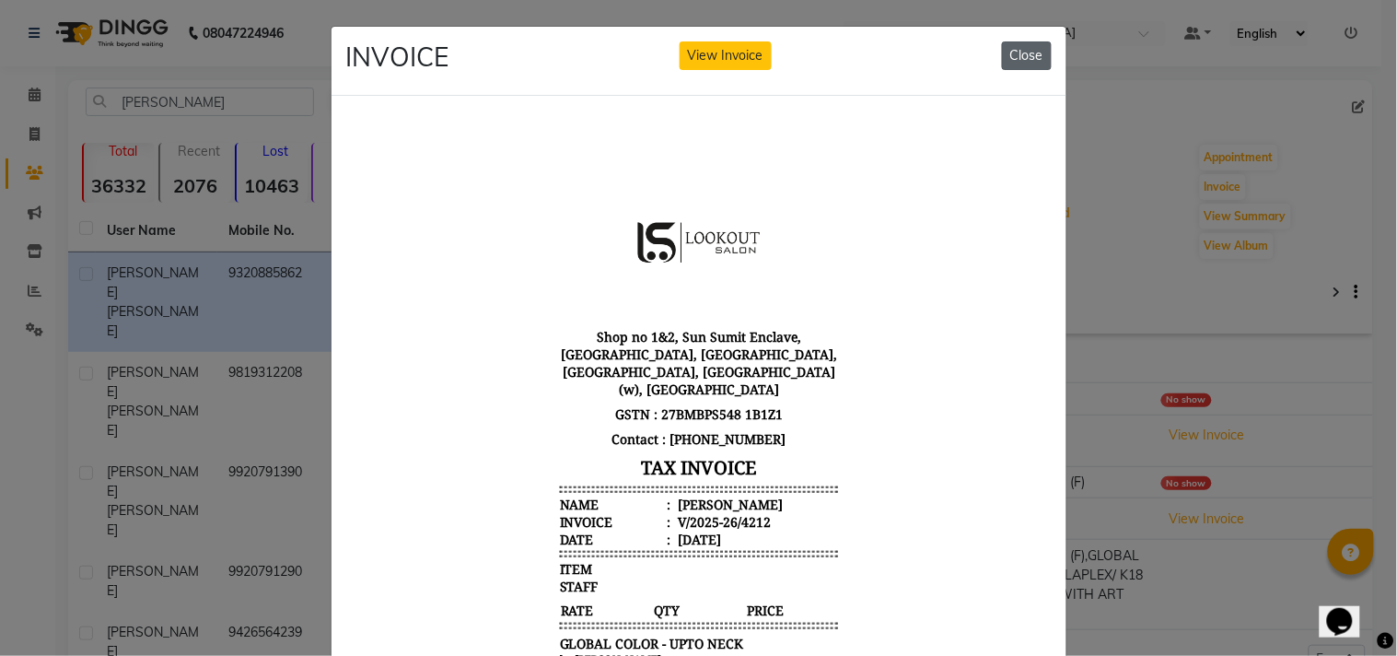
click at [1008, 46] on button "Close" at bounding box center [1027, 55] width 50 height 29
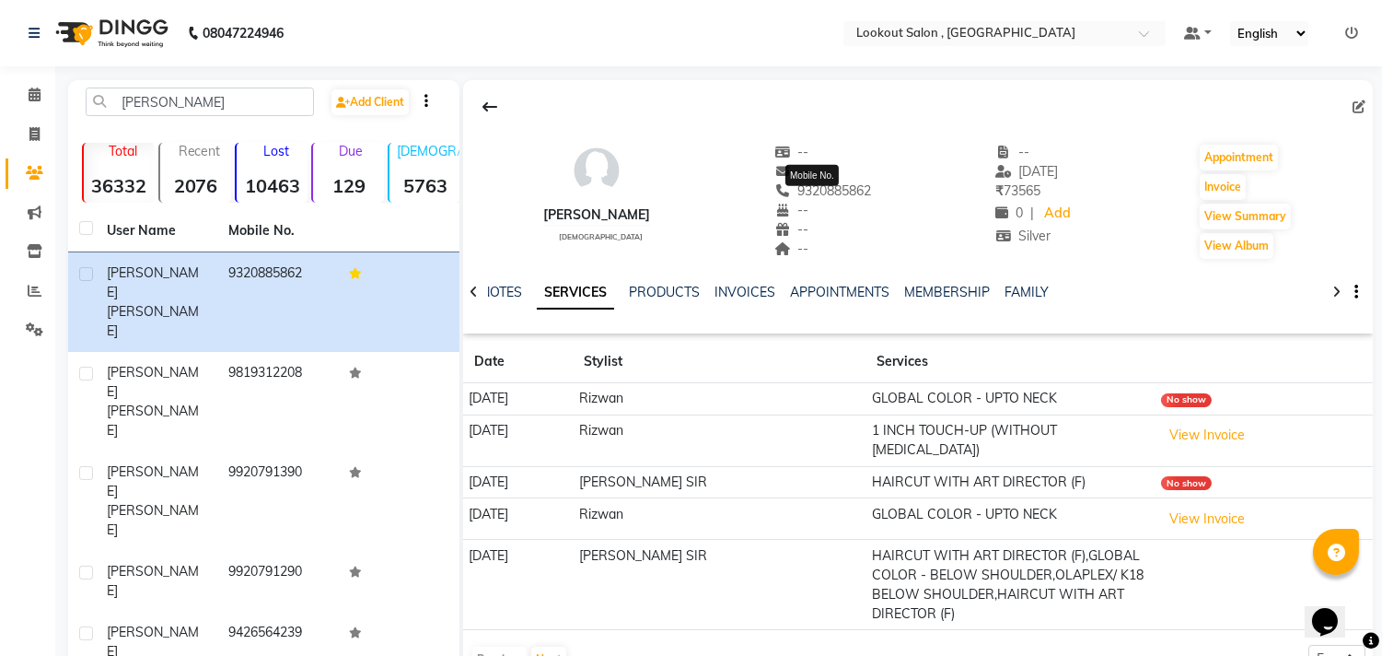
click at [825, 191] on span "9320885862" at bounding box center [824, 190] width 98 height 17
copy span "9320885862"
click at [47, 140] on span at bounding box center [34, 134] width 32 height 21
select select "151"
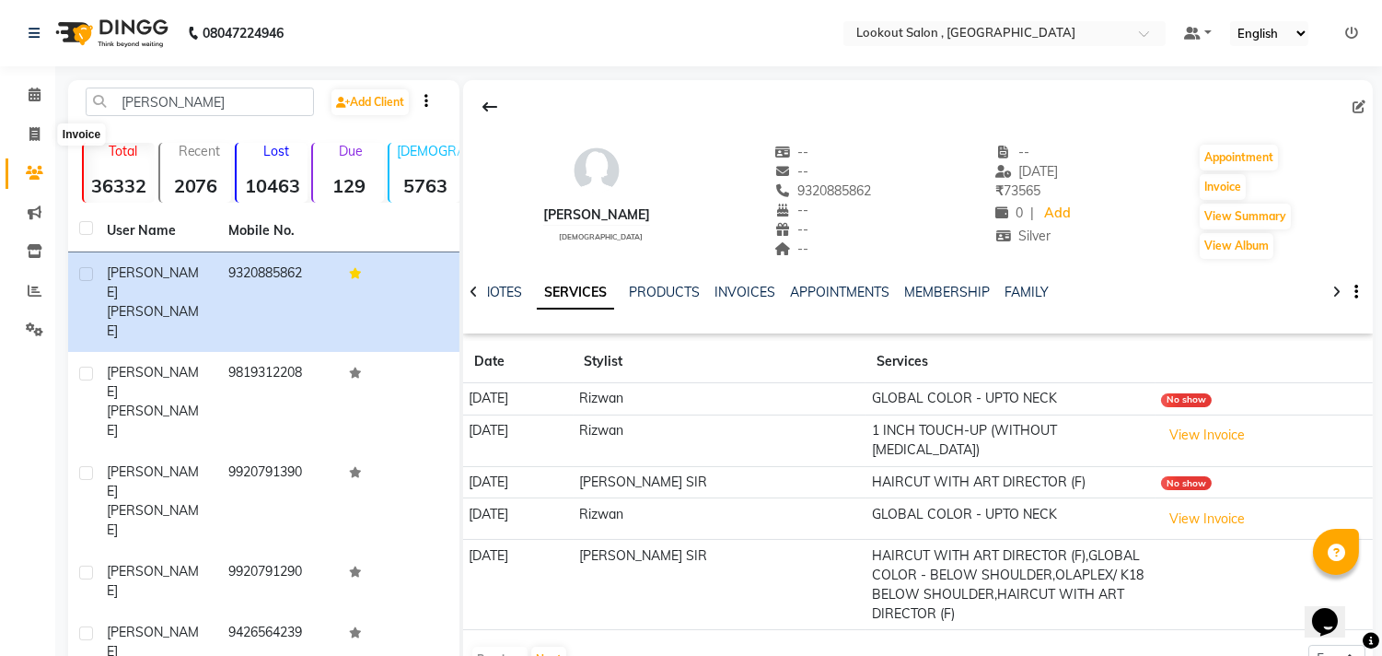
select select "service"
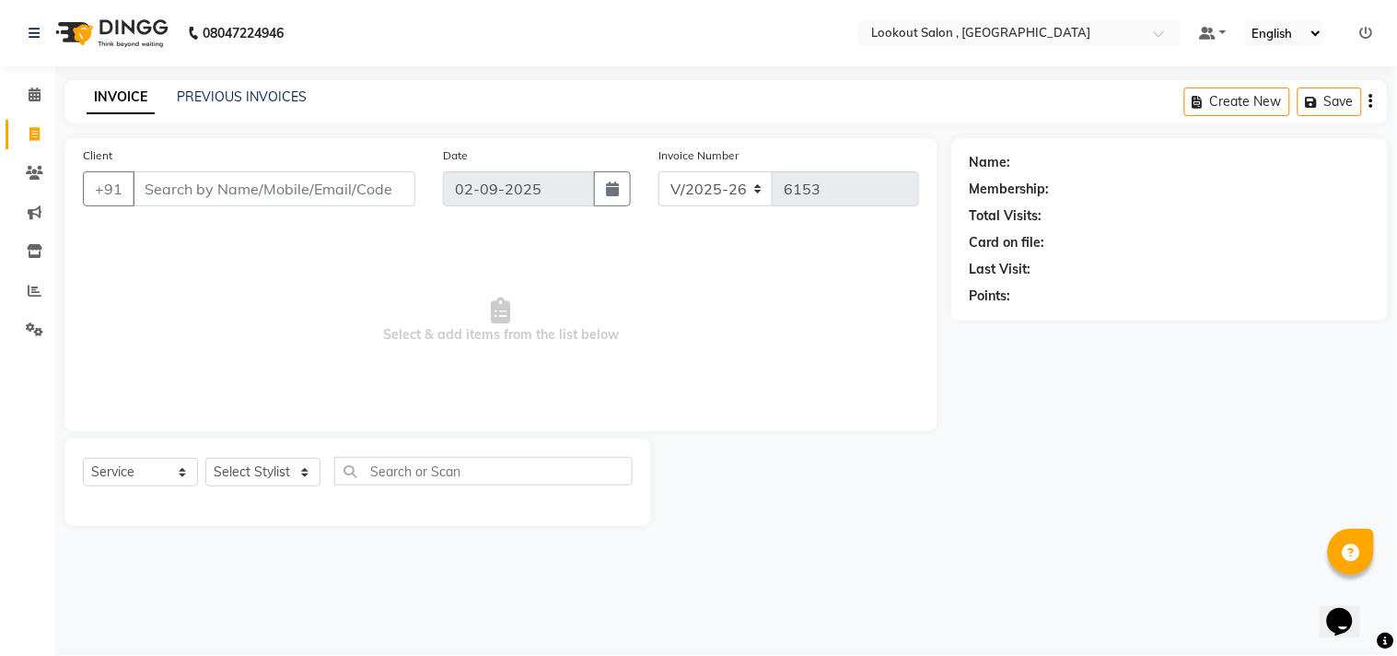
click at [256, 195] on input "Client" at bounding box center [274, 188] width 283 height 35
type input "9320885862"
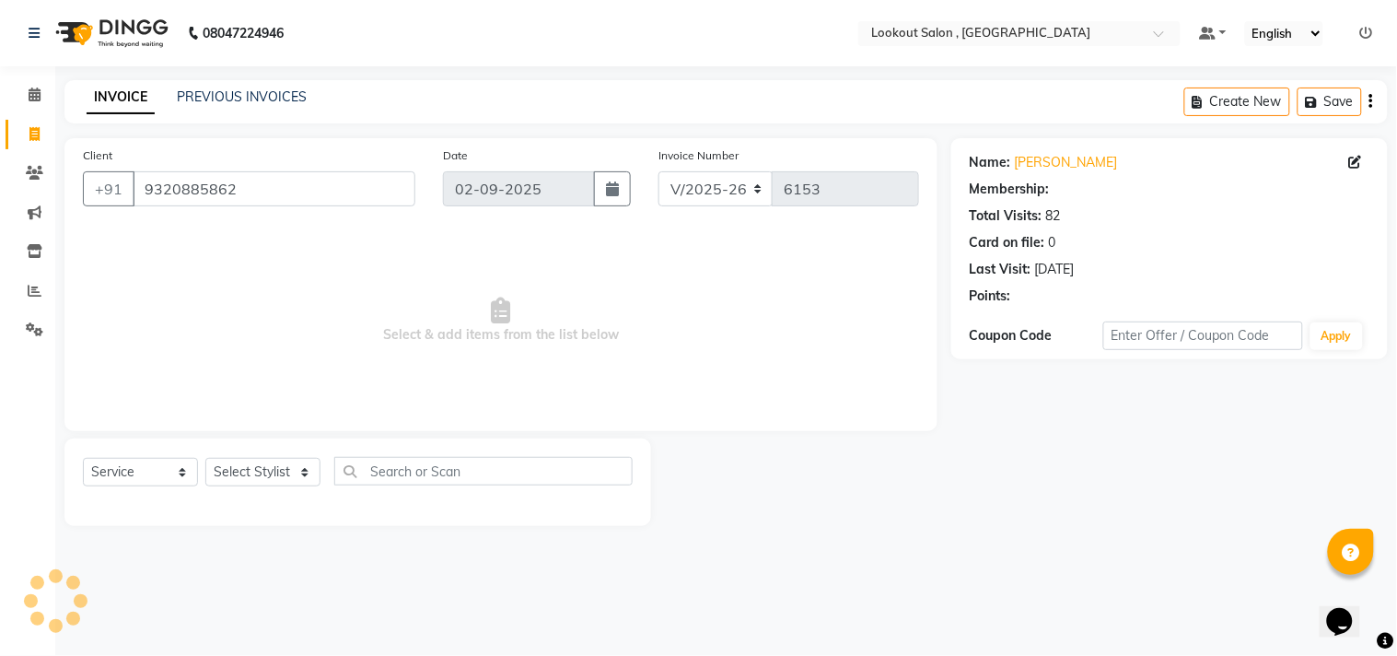
select select "1: Object"
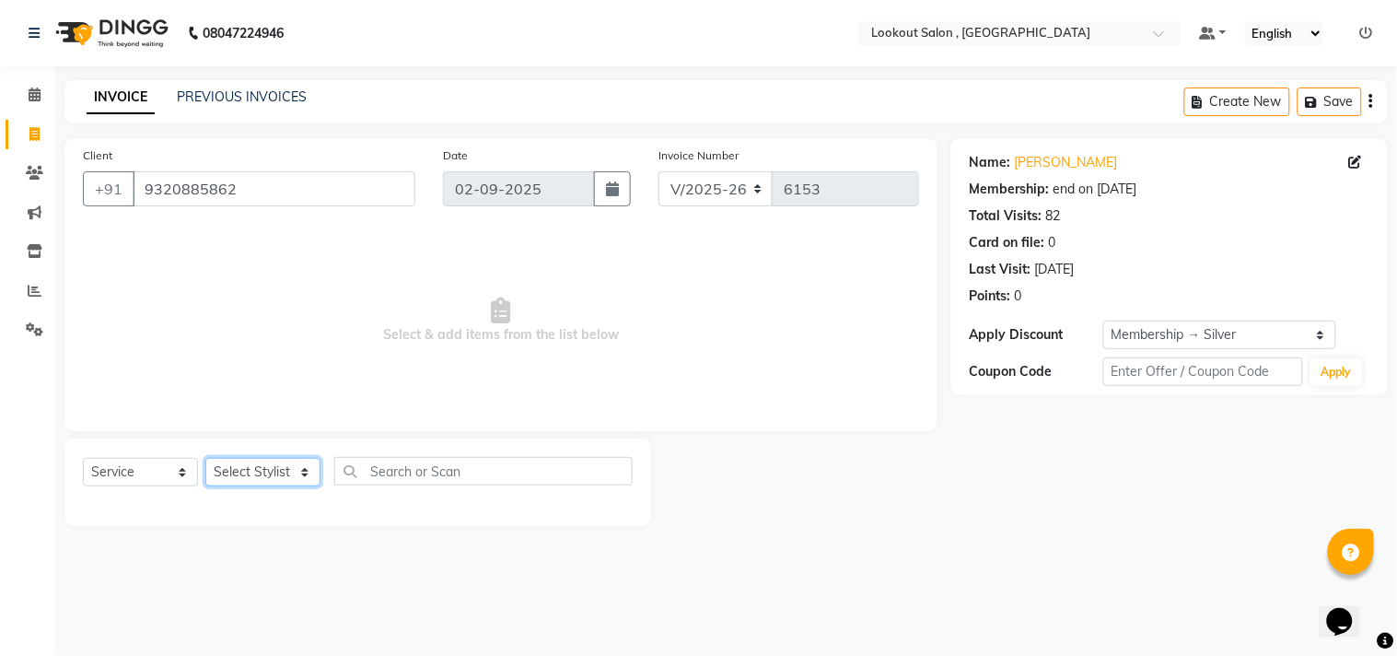
click at [276, 476] on select "Select Stylist [PERSON_NAME] [PERSON_NAME] [PERSON_NAME] [PERSON_NAME] kuldeep …" at bounding box center [262, 472] width 115 height 29
click at [205, 459] on select "Select Stylist [PERSON_NAME] [PERSON_NAME] [PERSON_NAME] [PERSON_NAME] kuldeep …" at bounding box center [262, 472] width 115 height 29
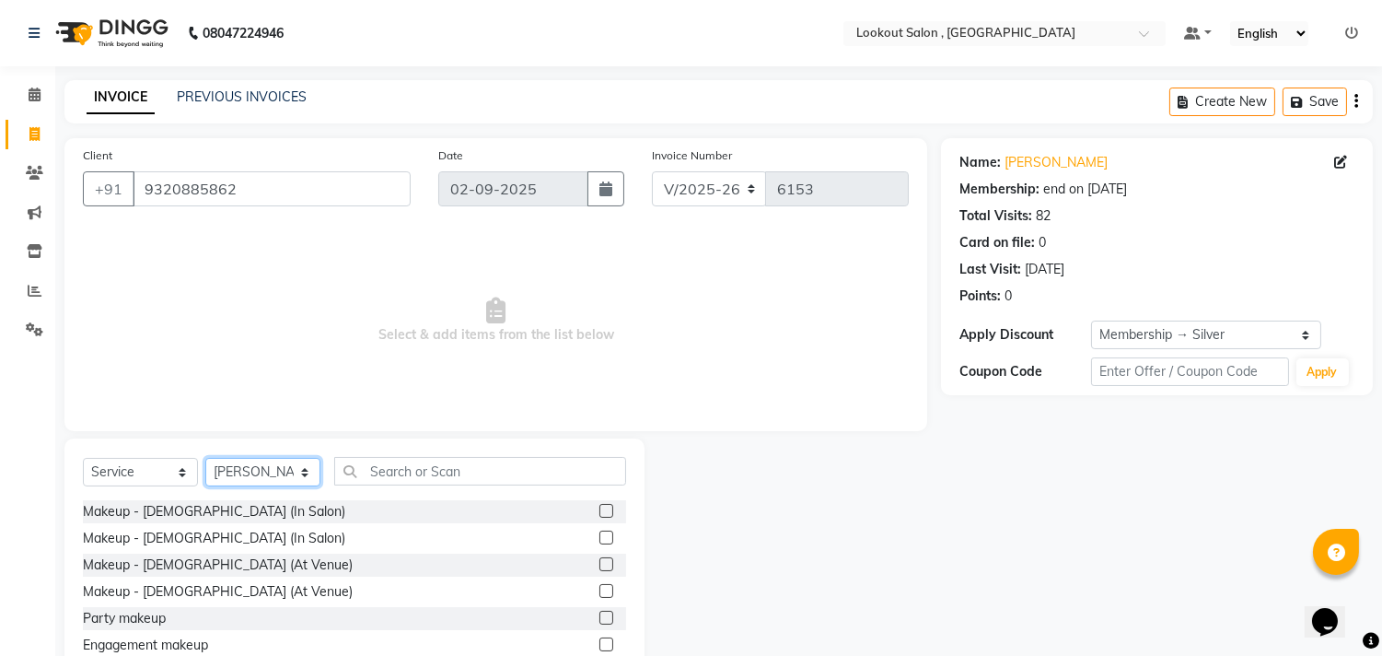
select select "6223"
click at [476, 453] on div "Select Service Product Membership Package Voucher Prepaid Gift Card Select Styl…" at bounding box center [354, 574] width 580 height 272
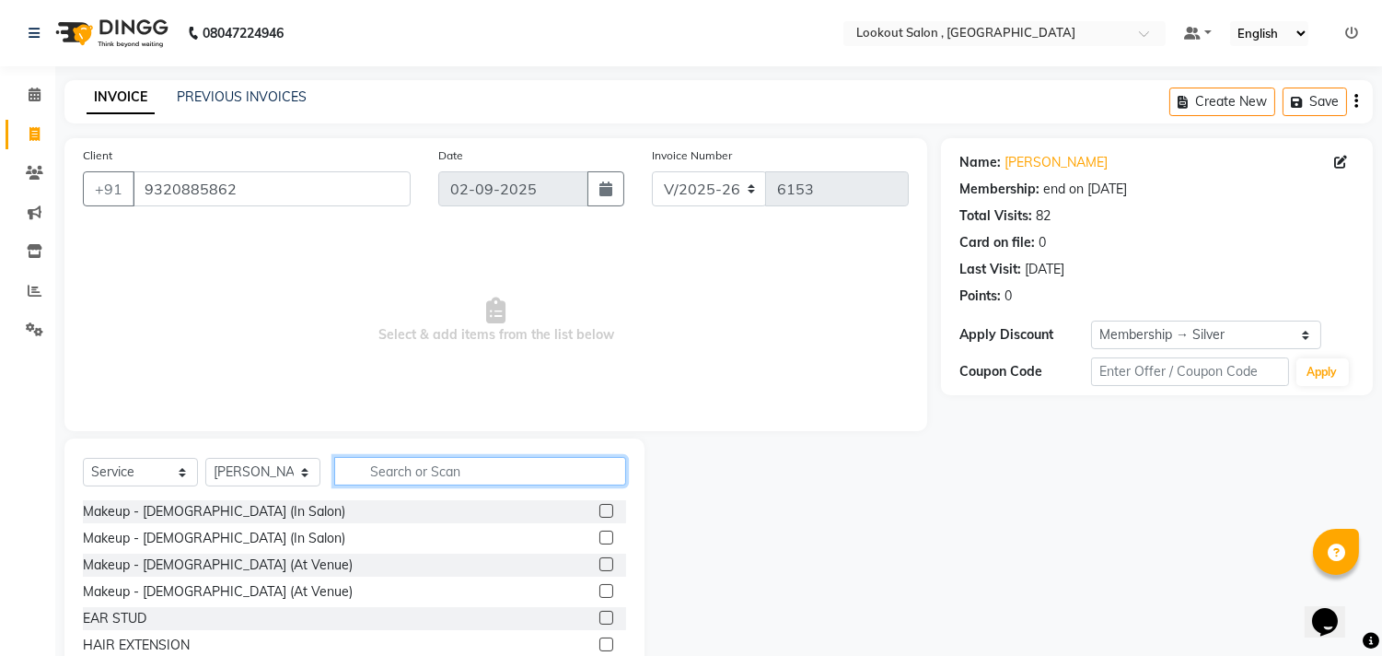
click at [367, 470] on input "text" at bounding box center [480, 471] width 292 height 29
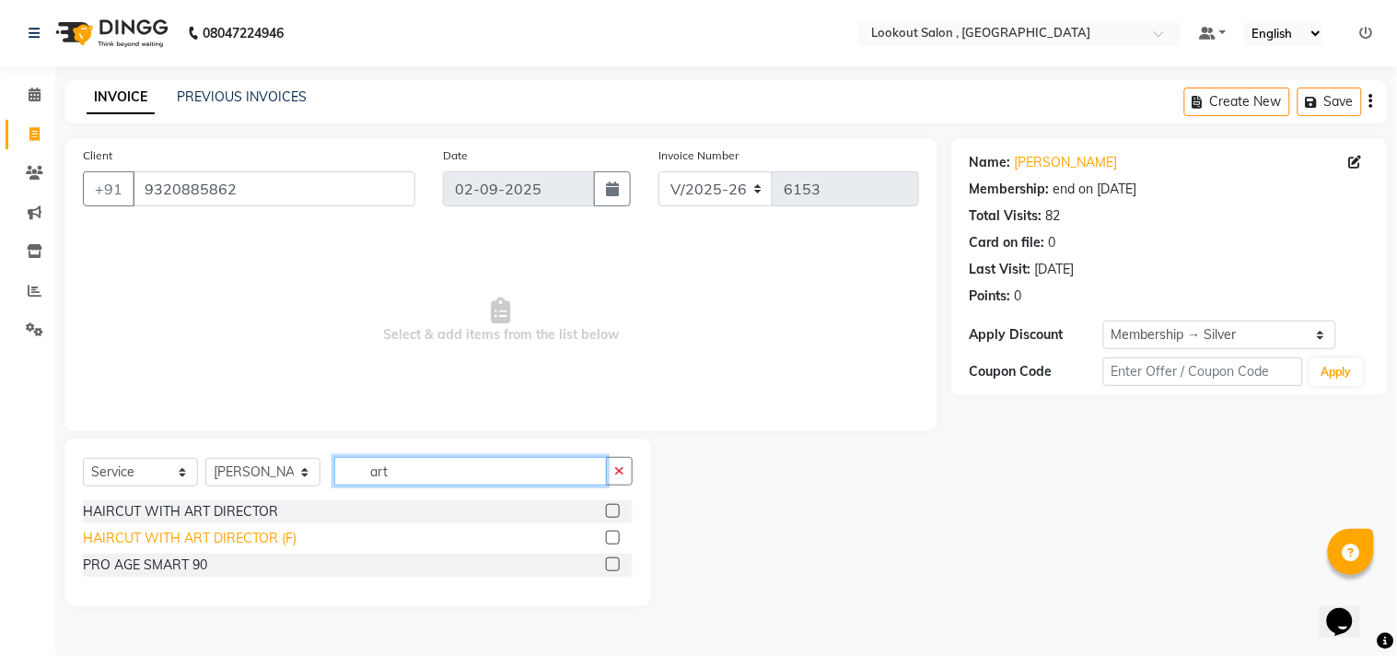
type input "art"
click at [274, 541] on div "HAIRCUT WITH ART DIRECTOR (F)" at bounding box center [190, 538] width 214 height 19
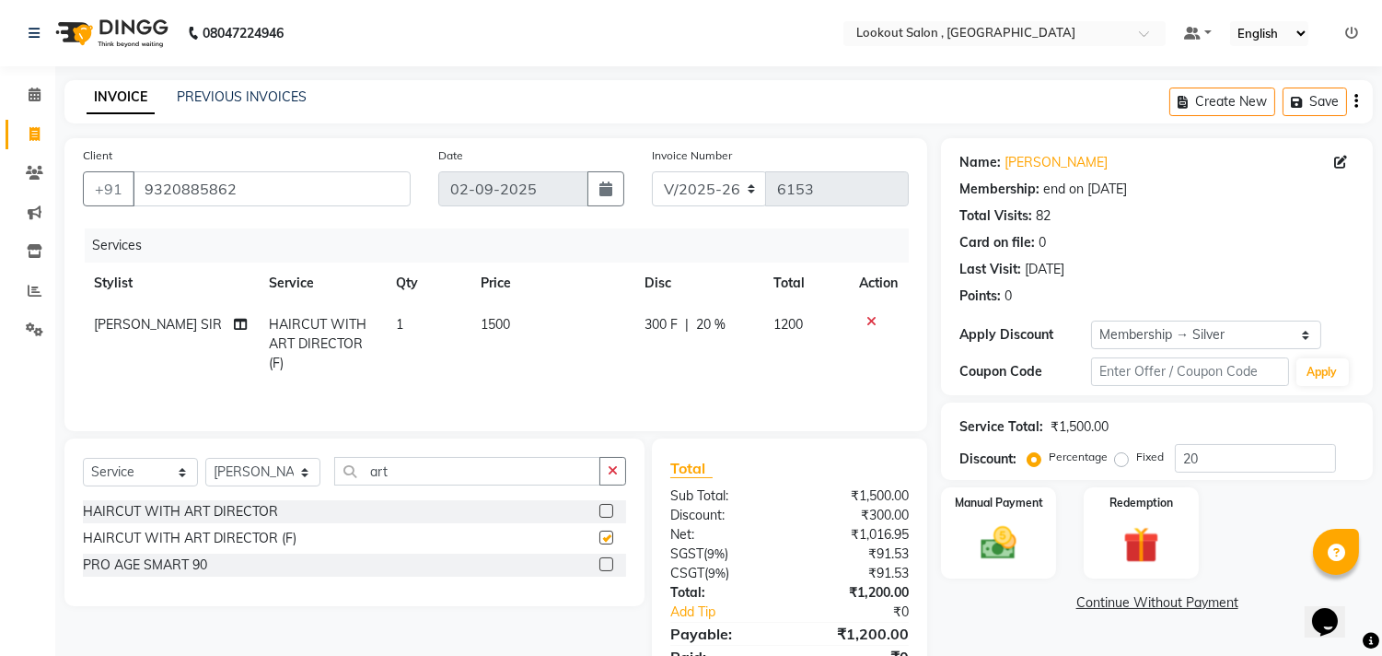
checkbox input "false"
click at [397, 471] on input "art" at bounding box center [467, 471] width 266 height 29
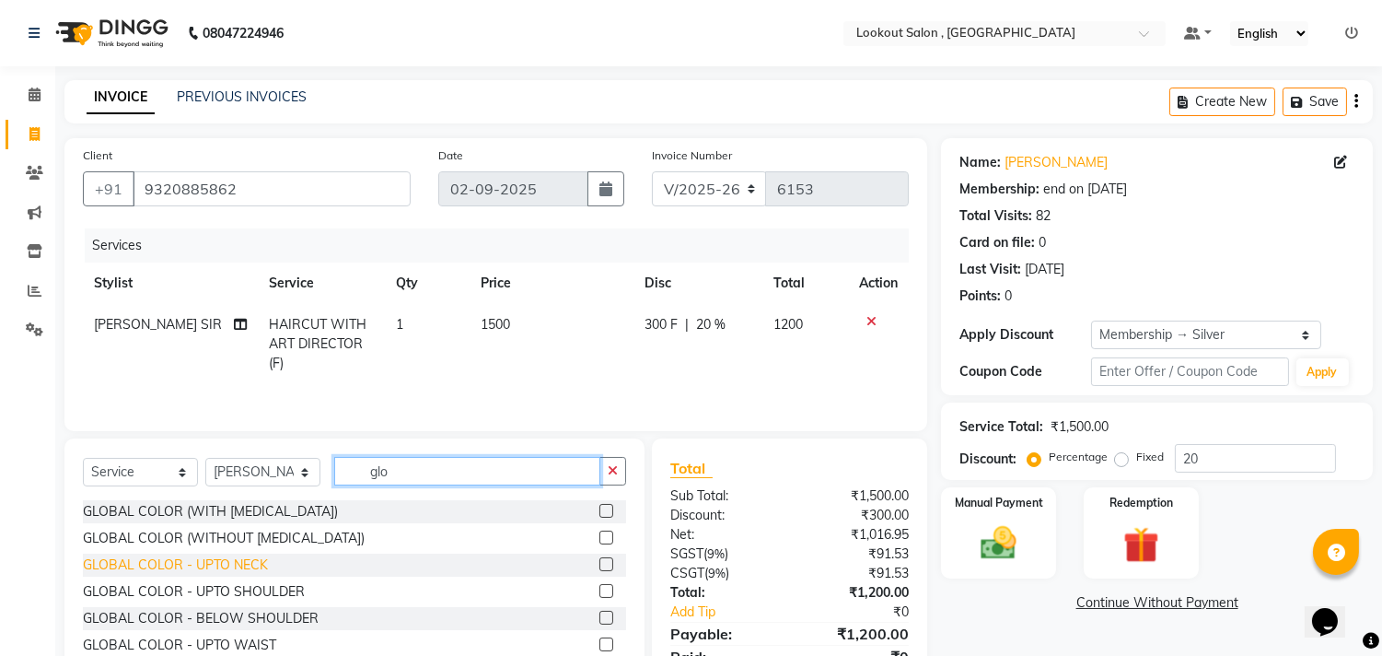
type input "glo"
click at [259, 559] on div "GLOBAL COLOR - UPTO NECK" at bounding box center [175, 564] width 185 height 19
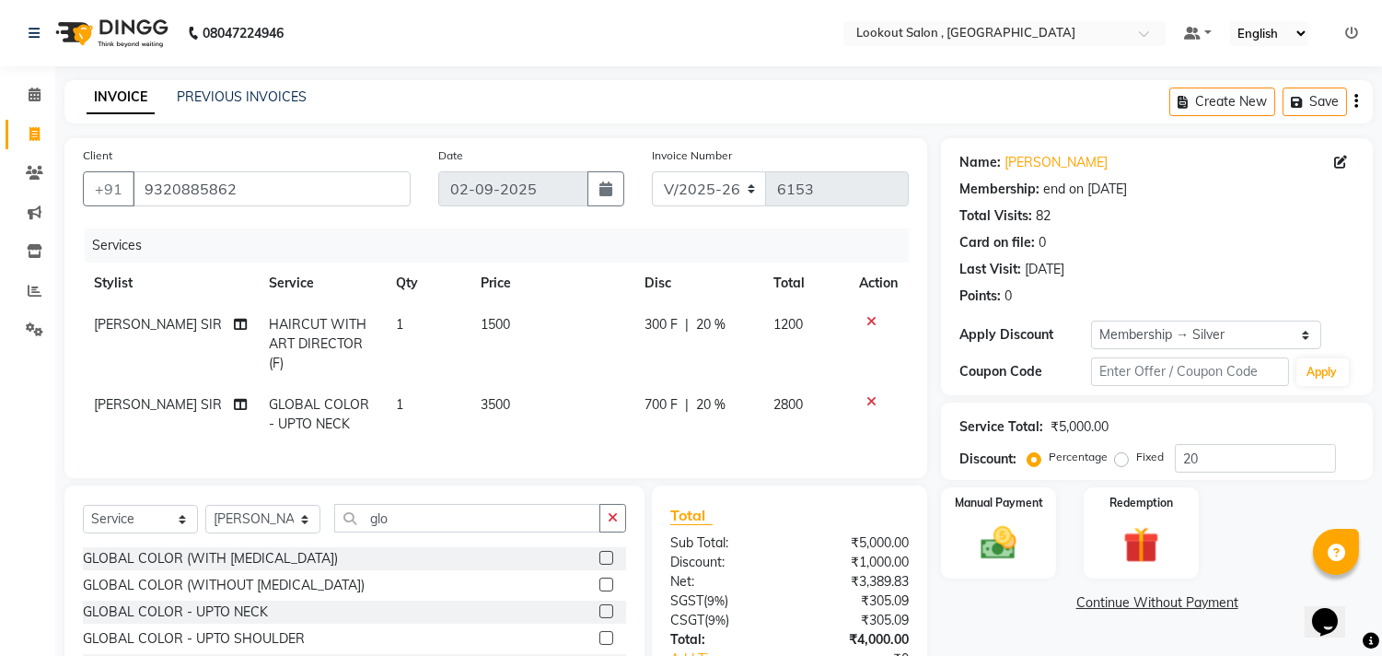
scroll to position [144, 0]
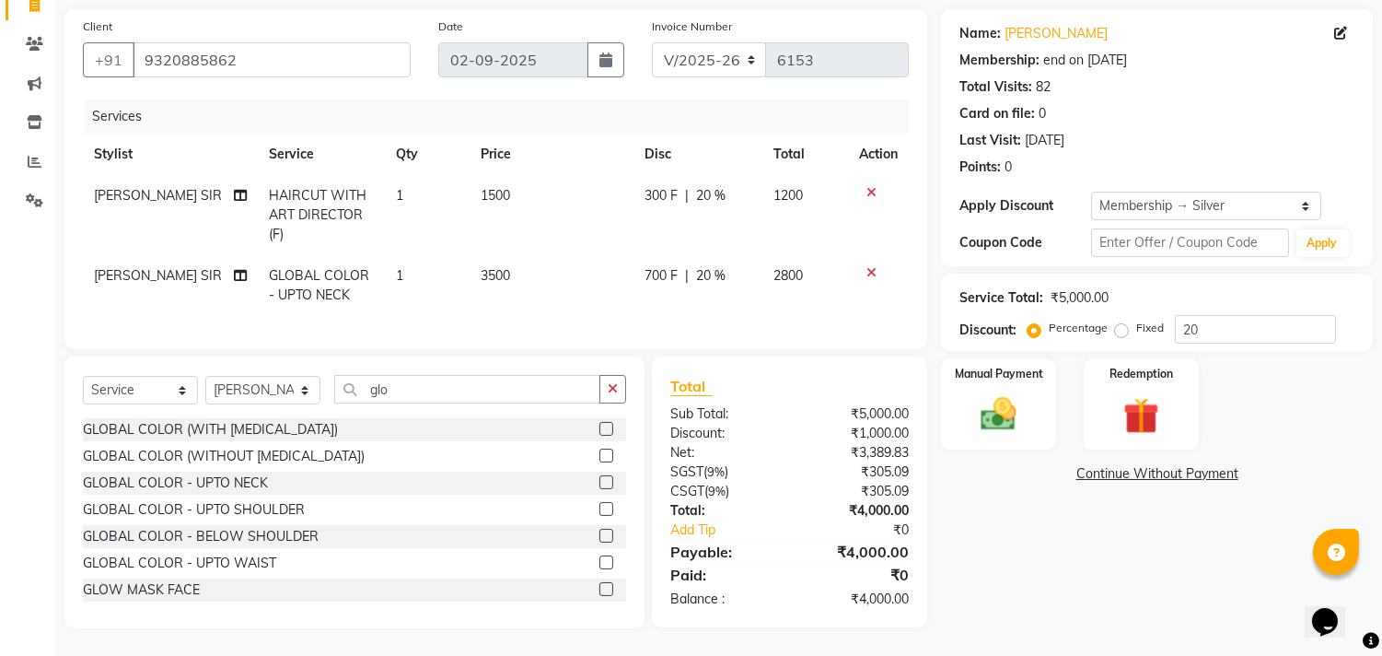
click at [868, 266] on icon at bounding box center [872, 272] width 10 height 13
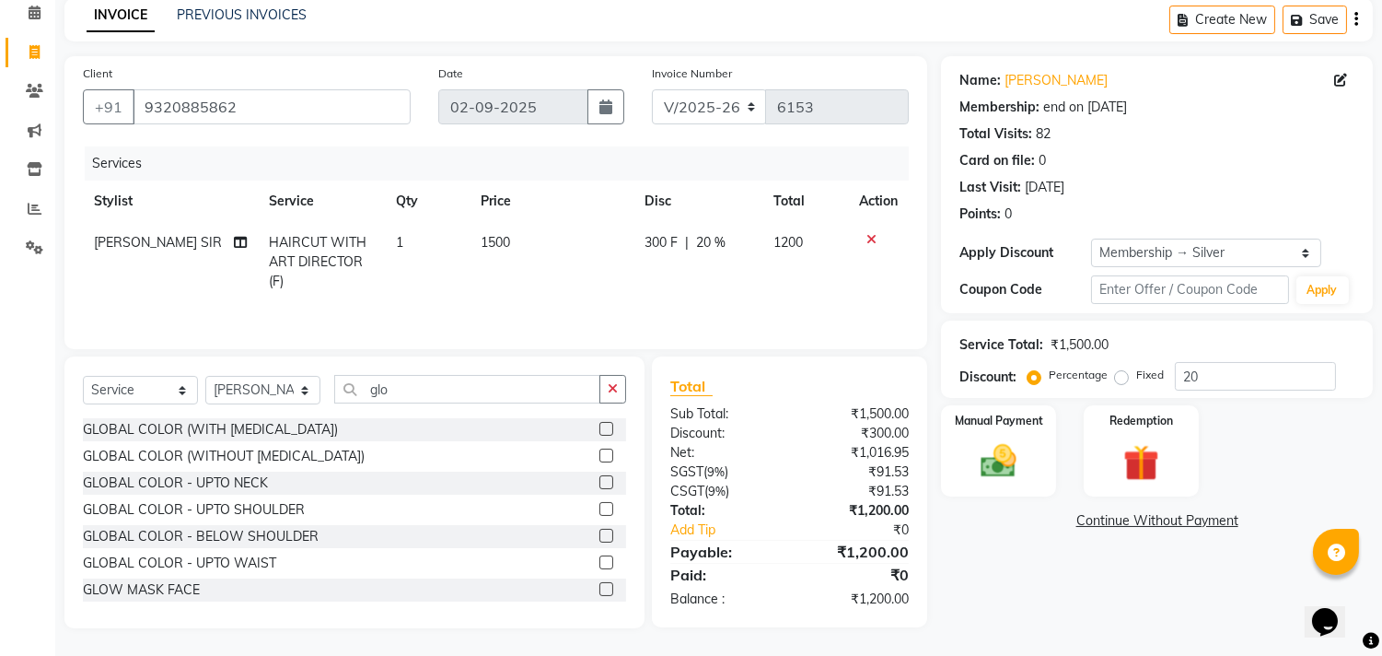
scroll to position [84, 0]
click at [218, 485] on div "GLOBAL COLOR - UPTO NECK" at bounding box center [175, 482] width 185 height 19
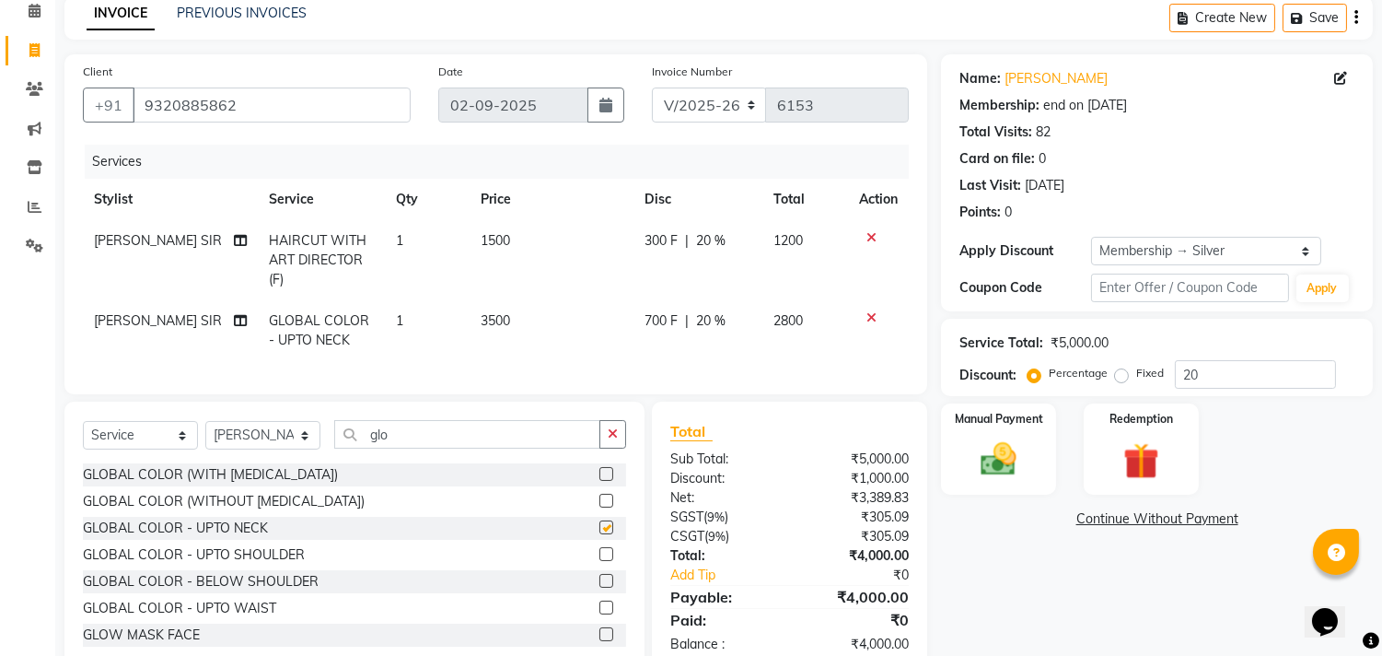
scroll to position [144, 0]
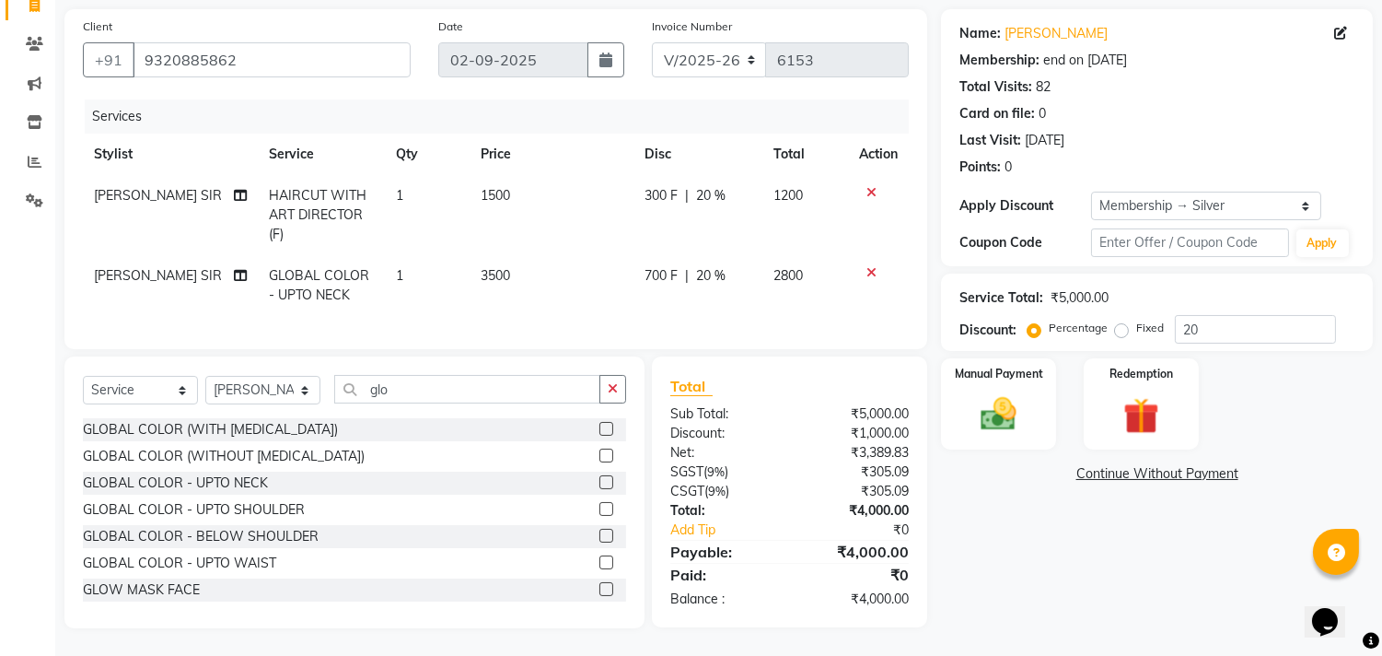
checkbox input "false"
click at [494, 267] on span "3500" at bounding box center [495, 275] width 29 height 17
select select "6223"
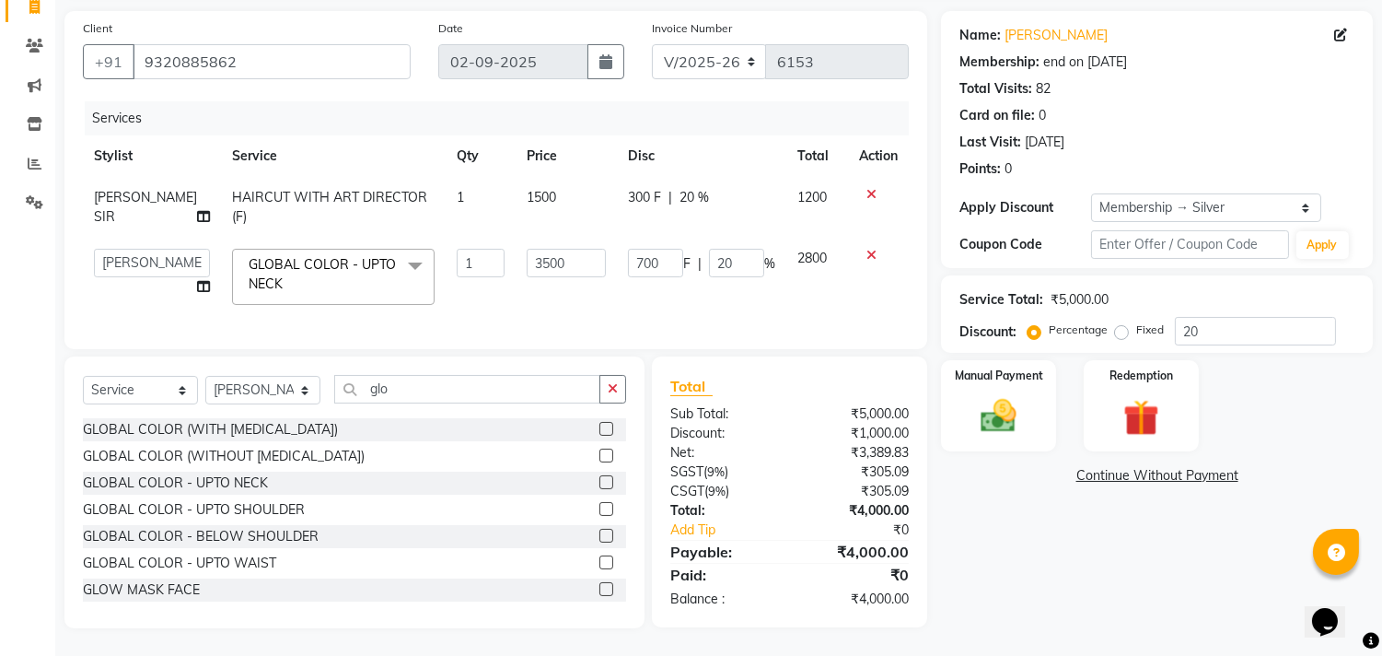
scroll to position [142, 0]
click at [537, 249] on input "3500" at bounding box center [566, 263] width 79 height 29
click at [529, 249] on input "3500" at bounding box center [566, 263] width 79 height 29
type input "1500"
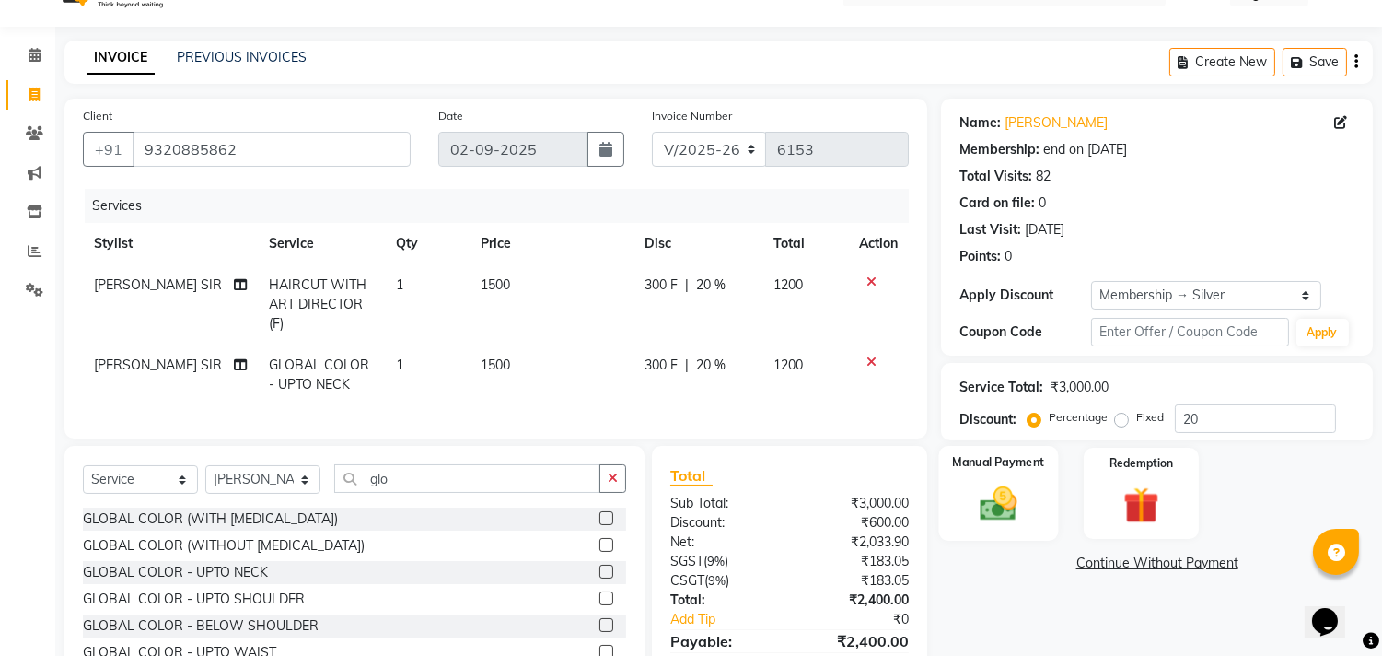
click at [1017, 490] on img at bounding box center [999, 504] width 61 height 43
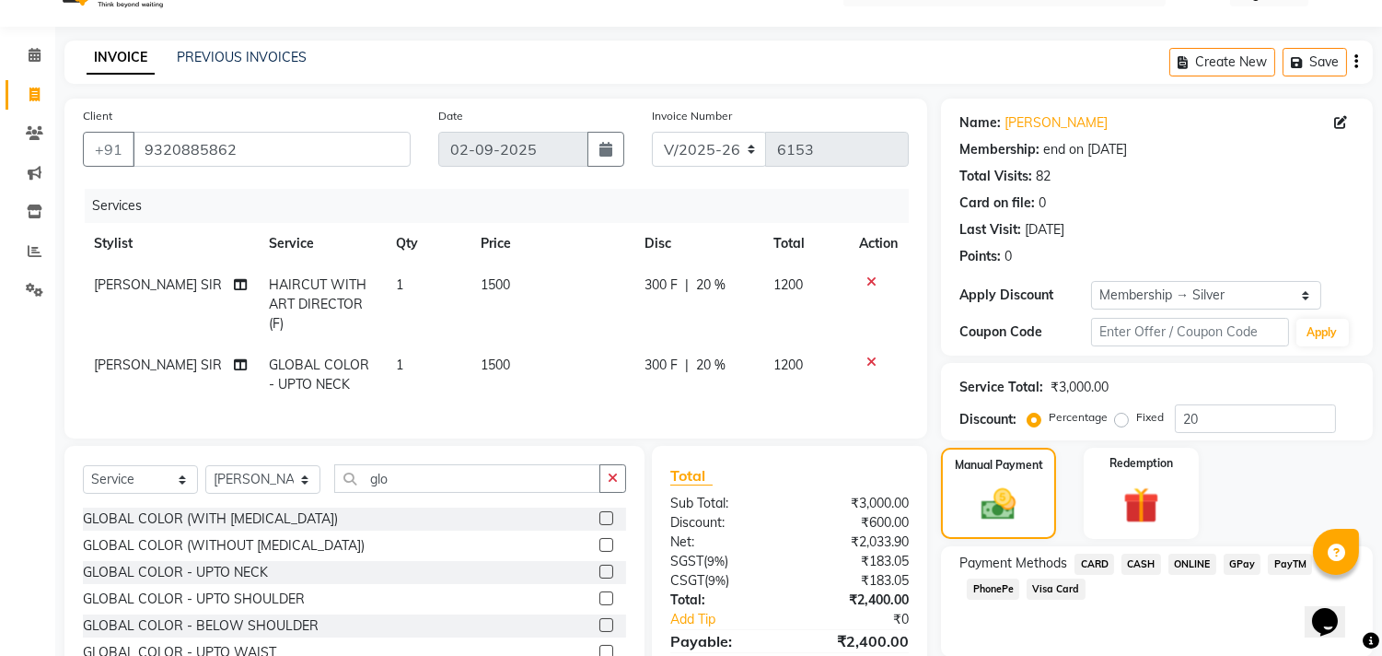
scroll to position [144, 0]
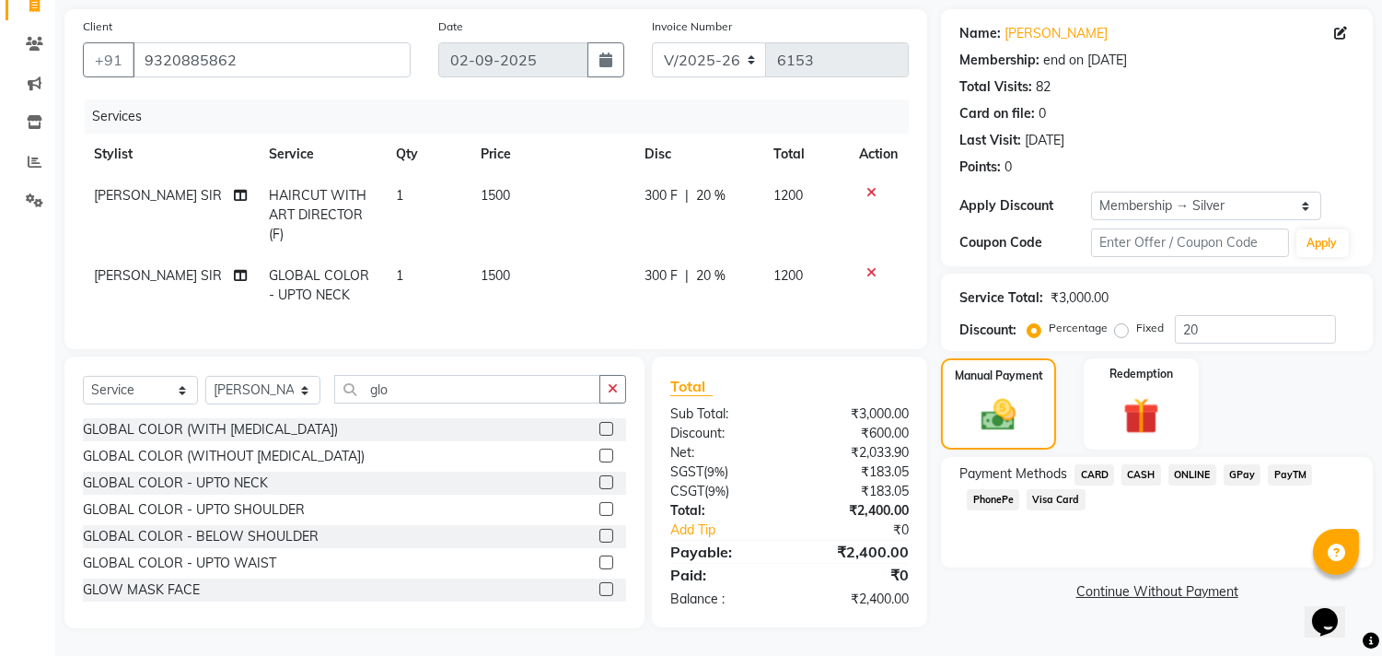
click at [1144, 464] on span "CASH" at bounding box center [1142, 474] width 40 height 21
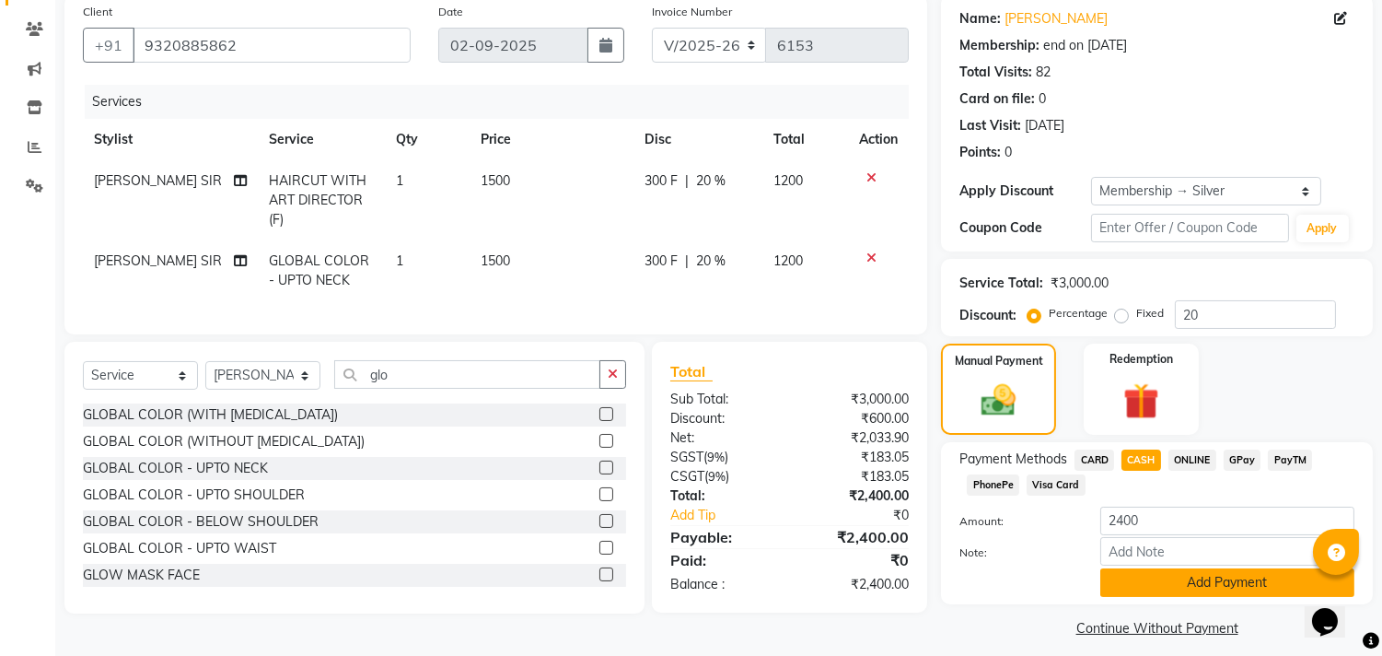
click at [1136, 580] on button "Add Payment" at bounding box center [1228, 582] width 254 height 29
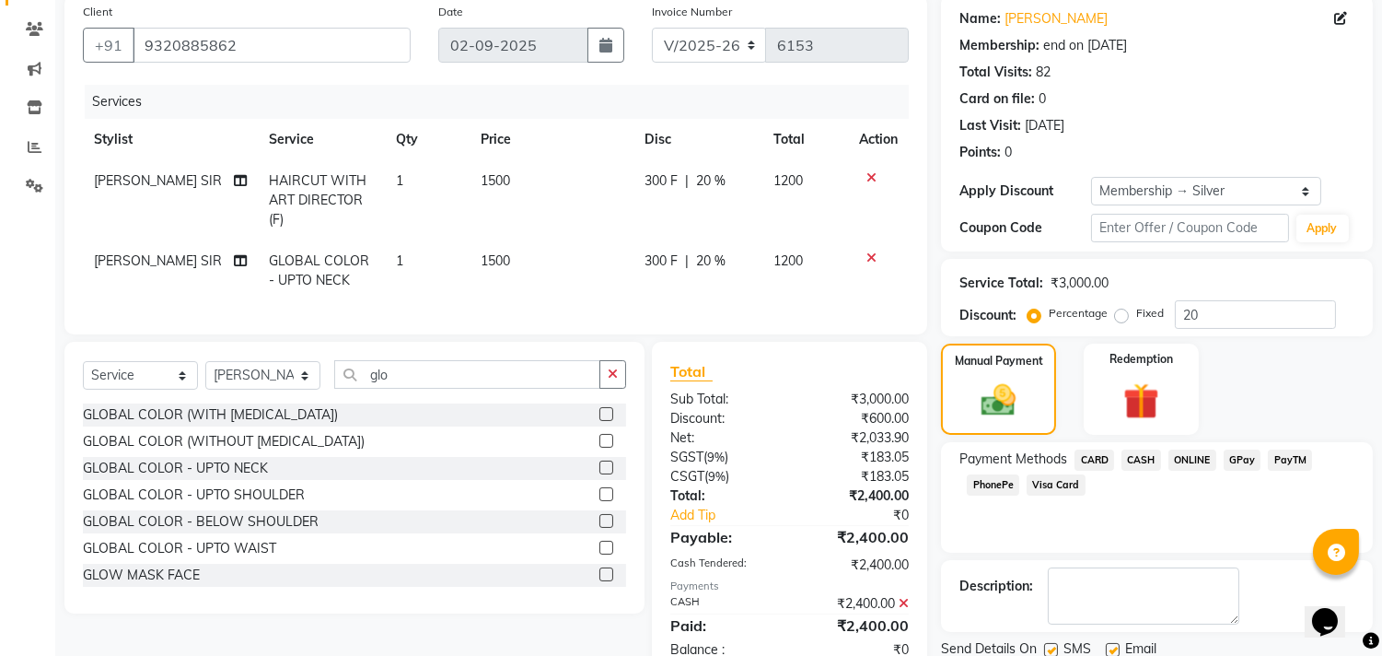
scroll to position [209, 0]
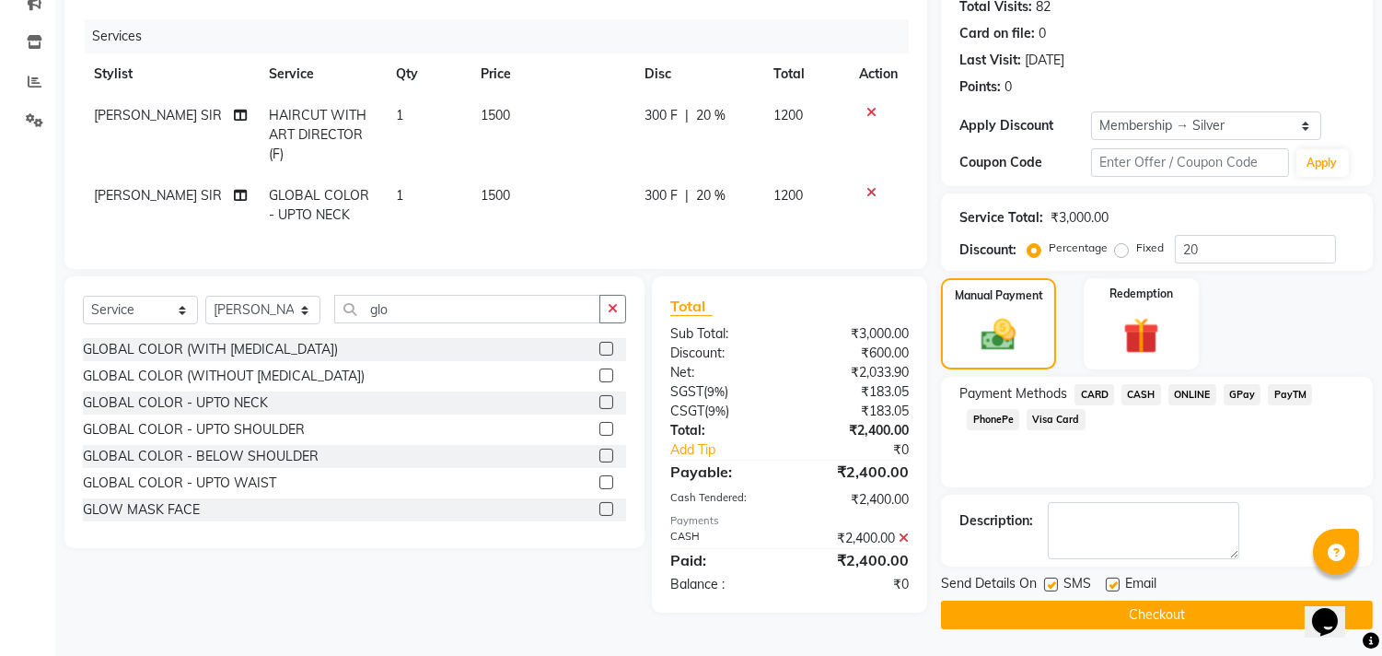
click at [1131, 605] on button "Checkout" at bounding box center [1157, 614] width 432 height 29
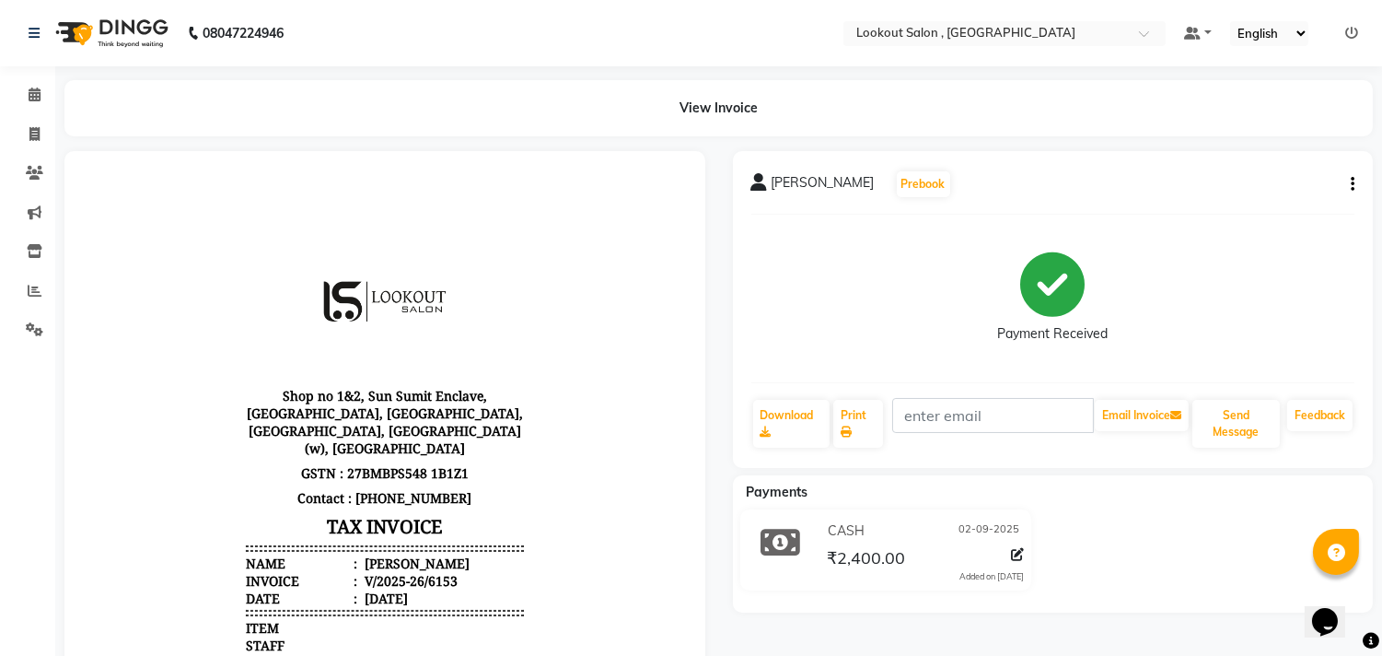
click at [41, 155] on li "Clients" at bounding box center [27, 174] width 55 height 40
click at [37, 125] on span at bounding box center [34, 134] width 32 height 21
select select "service"
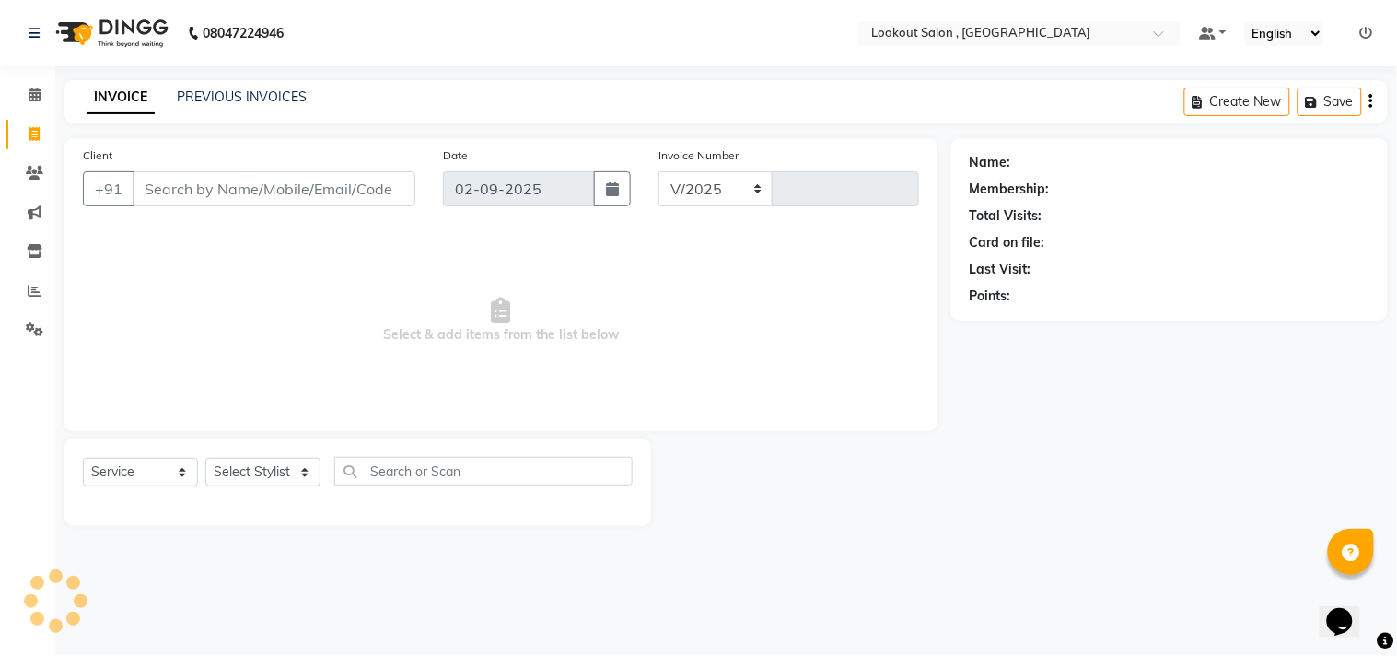
select select "151"
type input "6154"
click at [35, 104] on span at bounding box center [34, 95] width 32 height 21
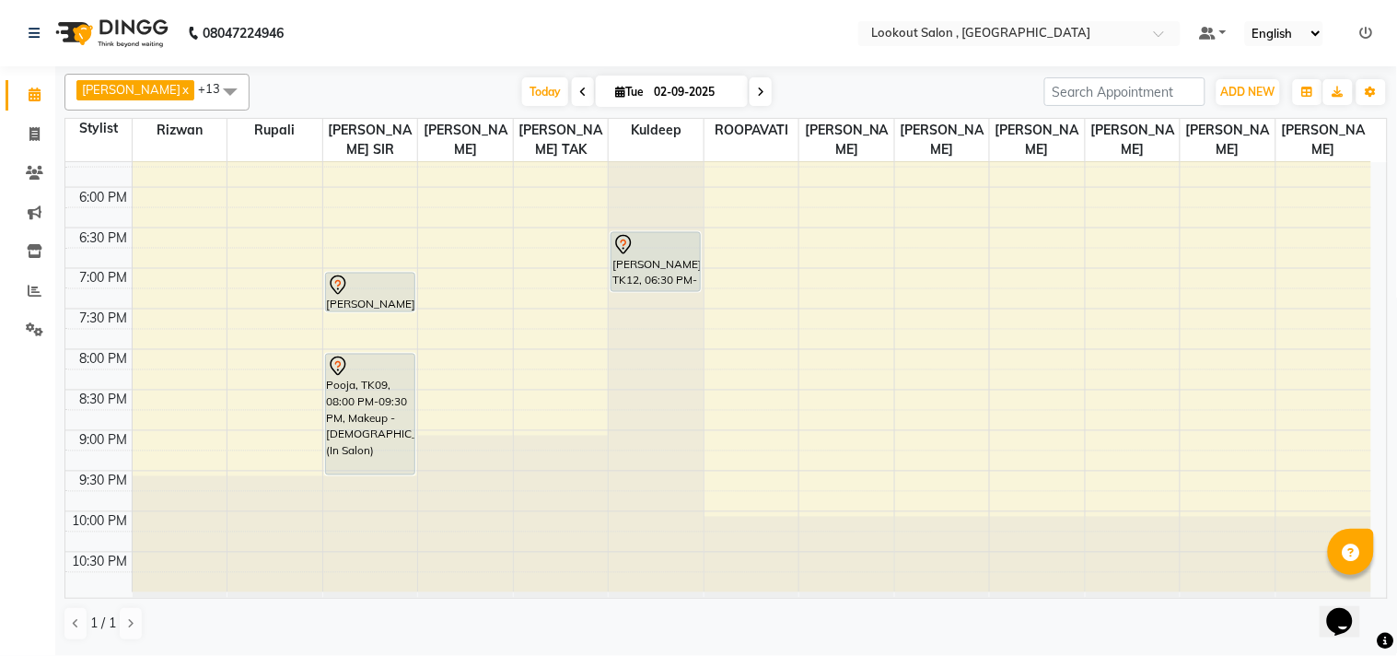
scroll to position [497, 0]
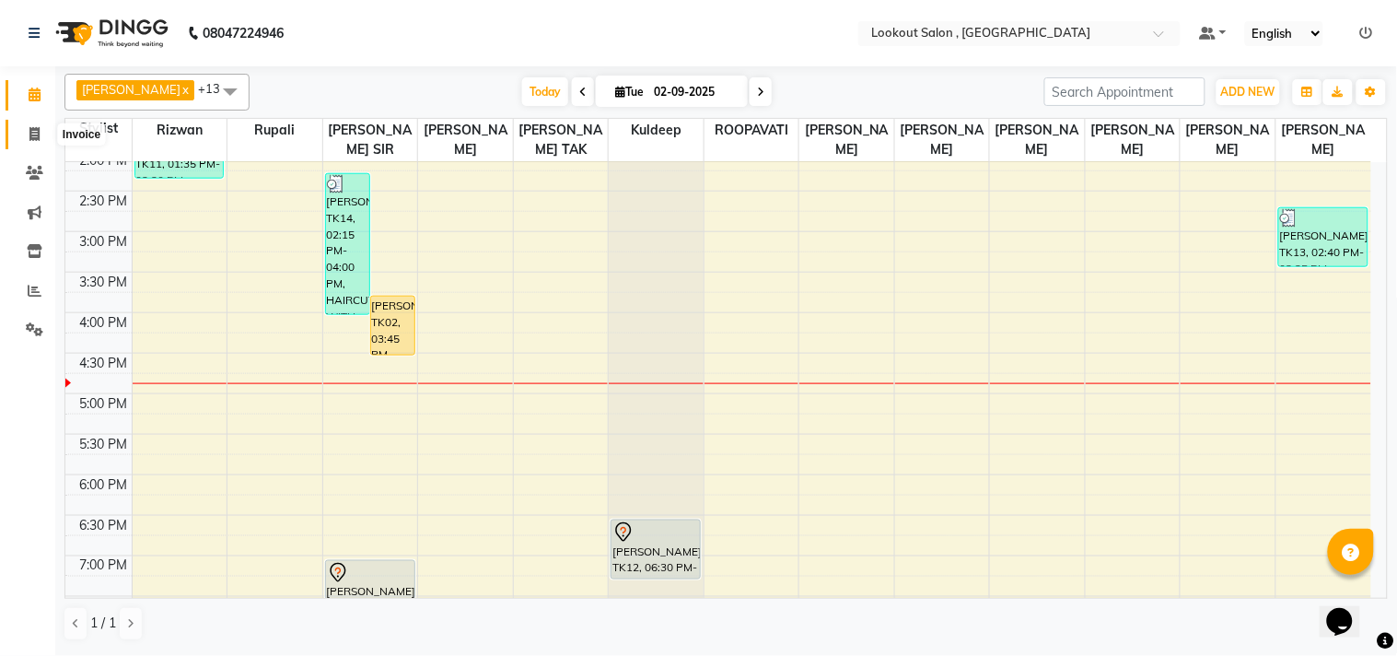
click at [22, 139] on span at bounding box center [34, 134] width 32 height 21
select select "151"
select select "service"
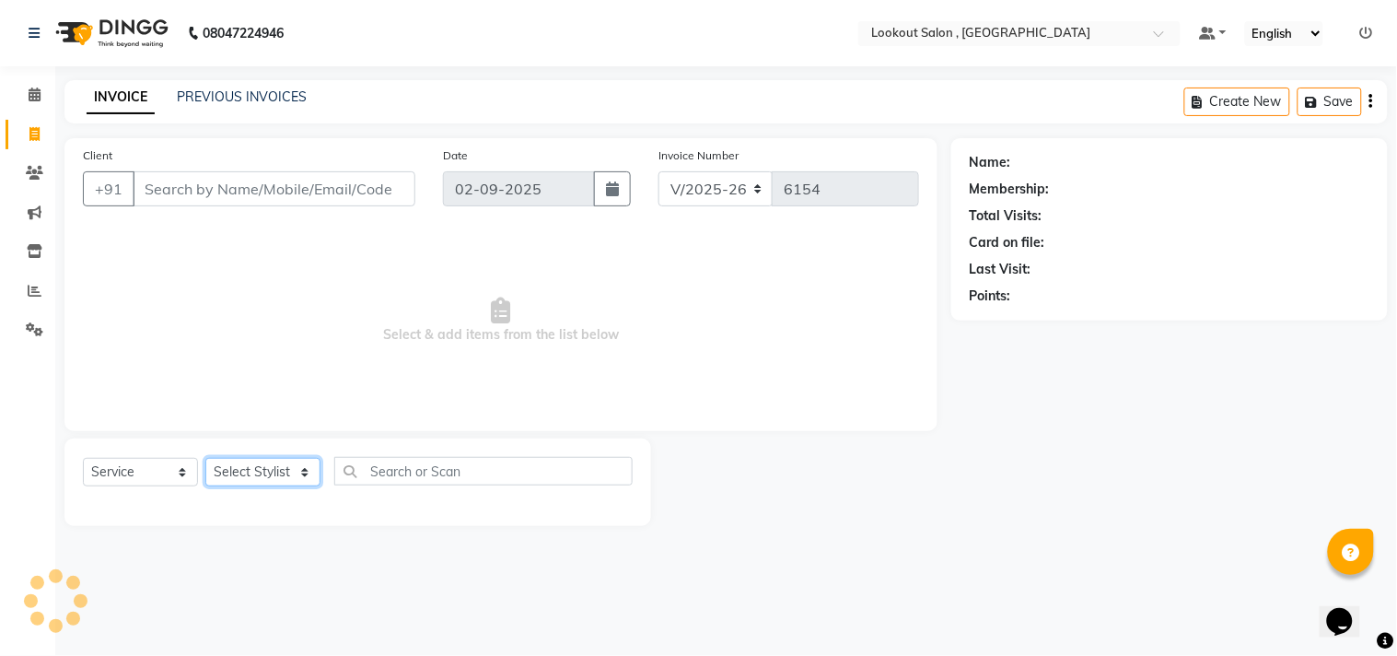
click at [279, 481] on select "Select Stylist" at bounding box center [262, 472] width 115 height 29
select select "24828"
click at [205, 459] on select "Select Stylist [PERSON_NAME] [PERSON_NAME] [PERSON_NAME] [PERSON_NAME] kuldeep …" at bounding box center [262, 472] width 115 height 29
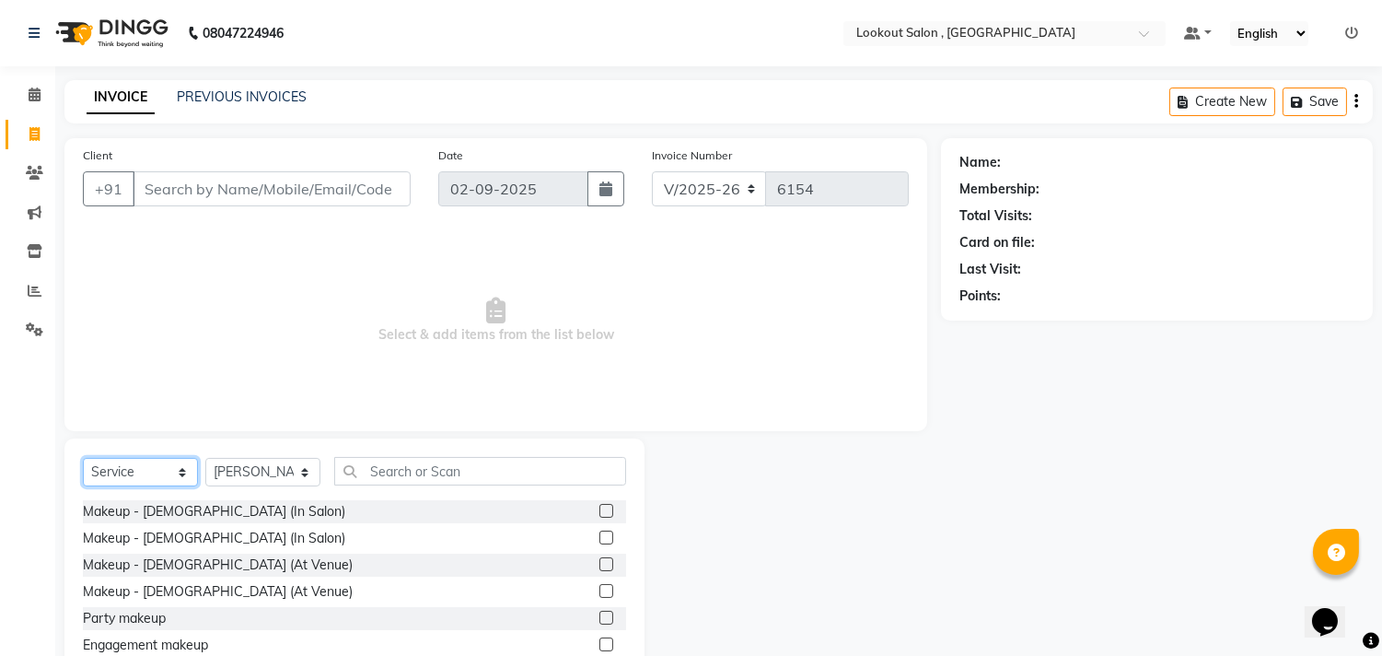
click at [161, 472] on select "Select Service Product Membership Package Voucher Prepaid Gift Card" at bounding box center [140, 472] width 115 height 29
select select "product"
click at [83, 459] on select "Select Service Product Membership Package Voucher Prepaid Gift Card" at bounding box center [140, 472] width 115 height 29
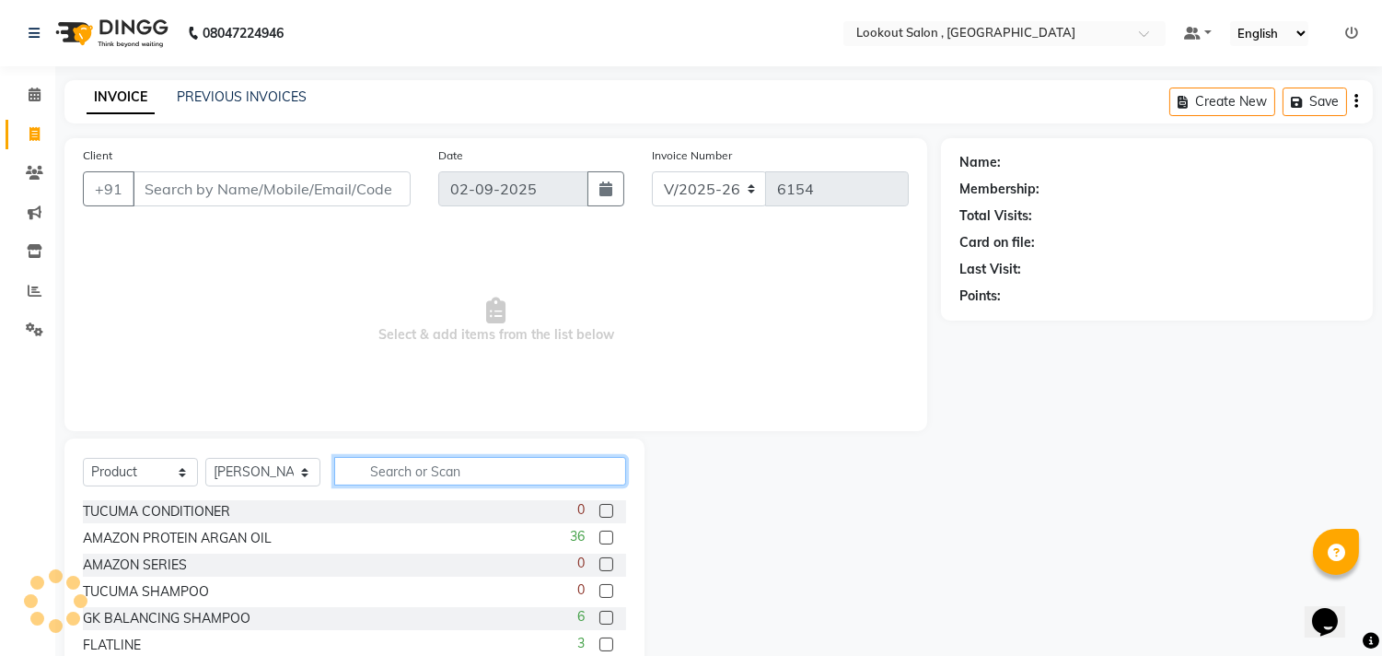
click at [398, 484] on input "text" at bounding box center [480, 471] width 292 height 29
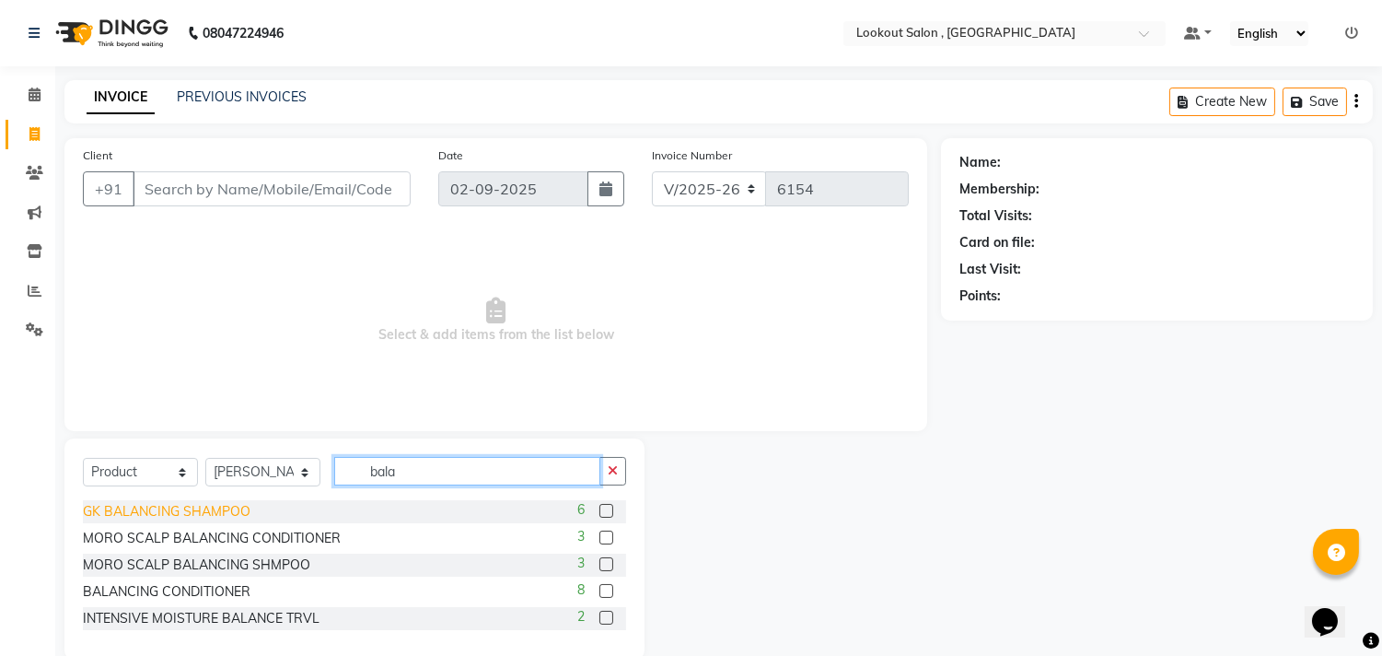
type input "bala"
click at [206, 517] on div "GK BALANCING SHAMPOO" at bounding box center [167, 511] width 168 height 19
checkbox input "false"
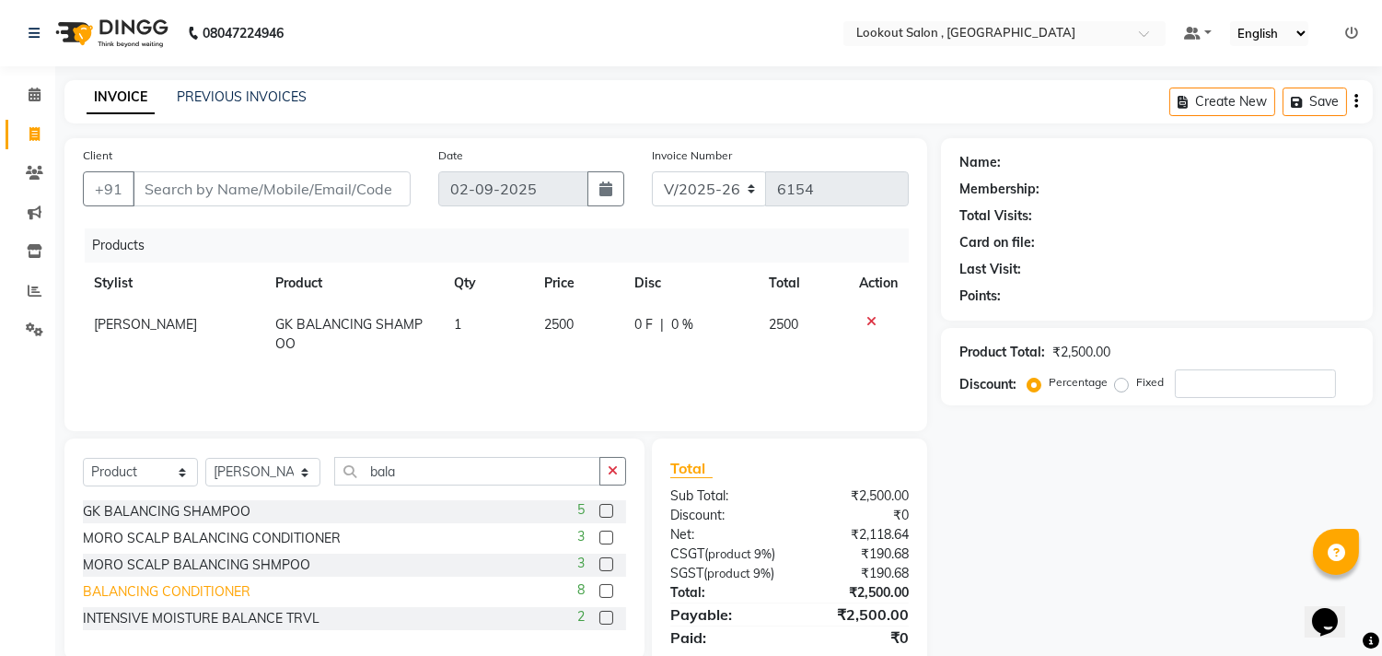
click at [204, 595] on div "BALANCING CONDITIONER" at bounding box center [167, 591] width 168 height 19
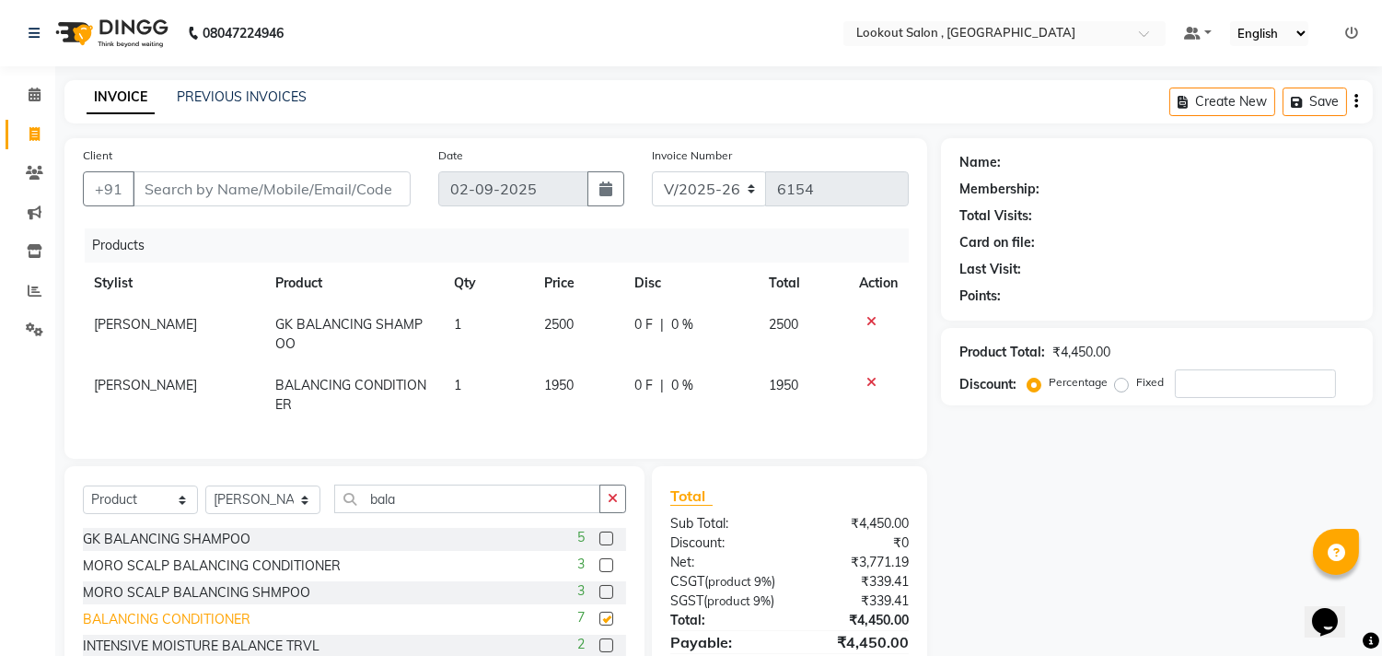
checkbox input "false"
click at [868, 382] on icon at bounding box center [872, 382] width 10 height 13
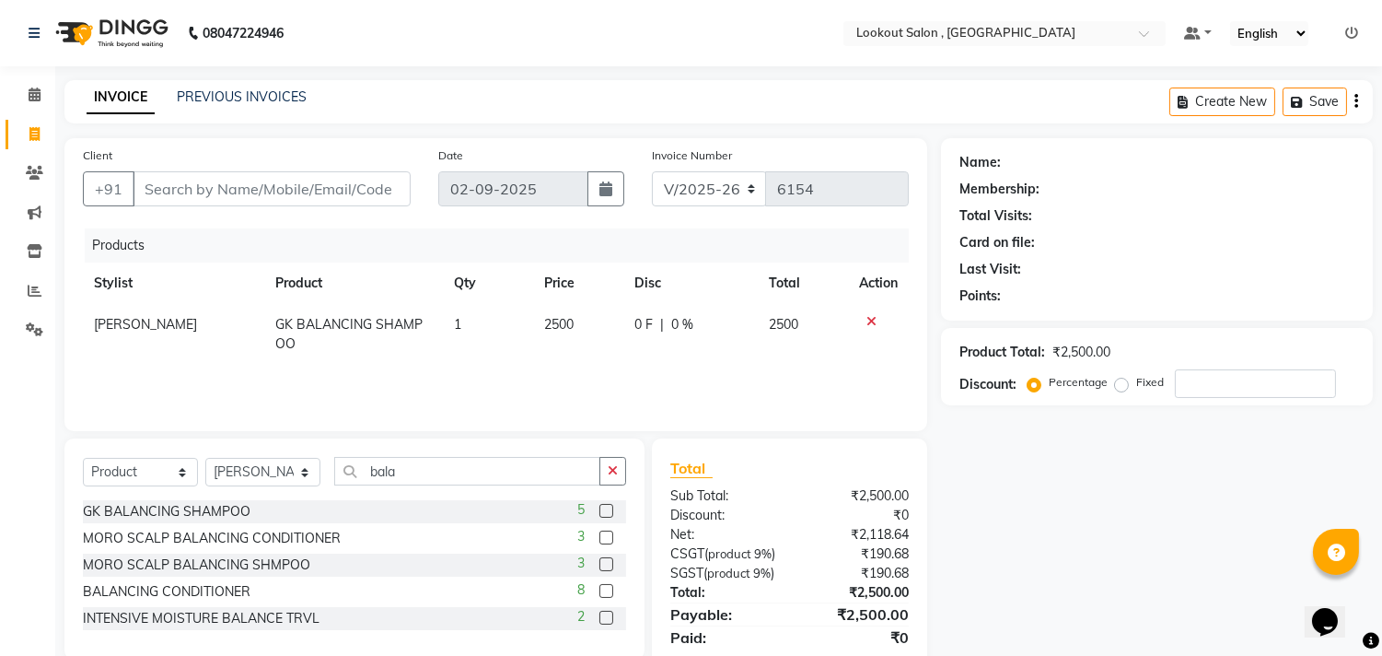
click at [869, 317] on icon at bounding box center [872, 321] width 10 height 13
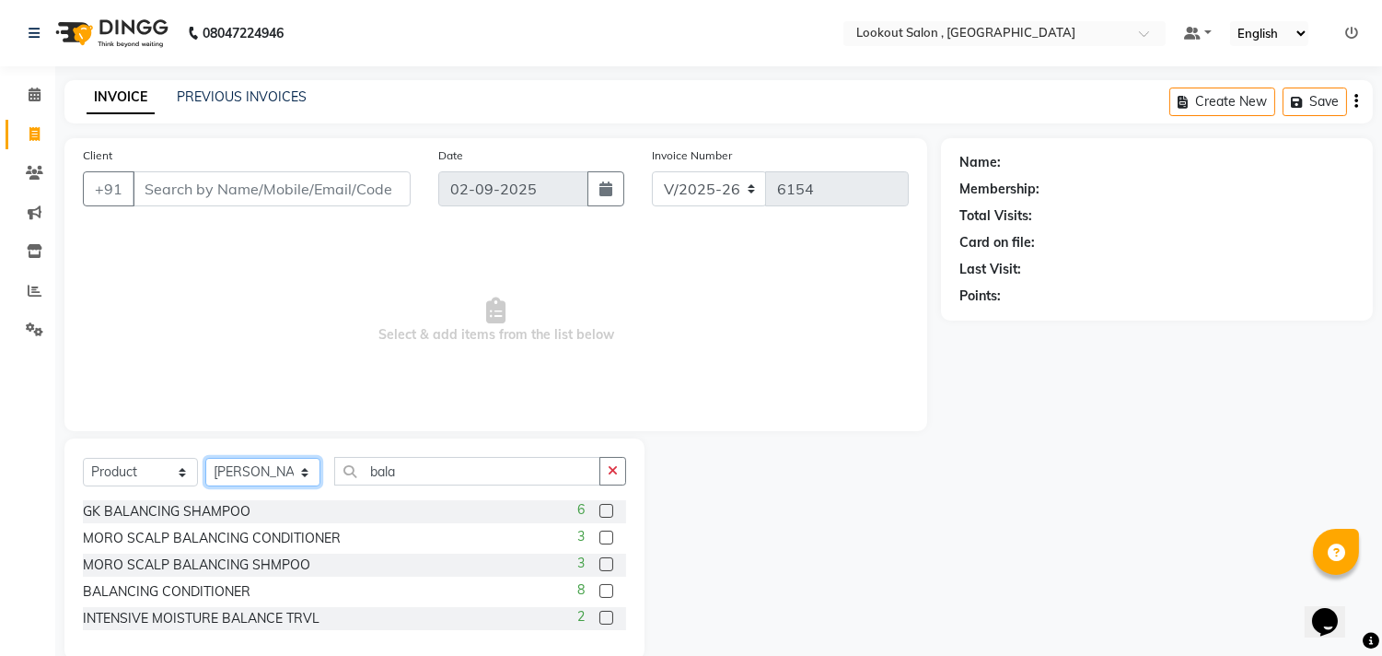
click at [243, 462] on select "Select Stylist [PERSON_NAME] [PERSON_NAME] [PERSON_NAME] [PERSON_NAME] kuldeep …" at bounding box center [262, 472] width 115 height 29
click at [141, 431] on div "Client +91 Date 02-09-2025 Invoice Number V/2025 V/2025-26 6154 Select & add it…" at bounding box center [496, 398] width 891 height 521
click at [250, 186] on input "Client" at bounding box center [272, 188] width 278 height 35
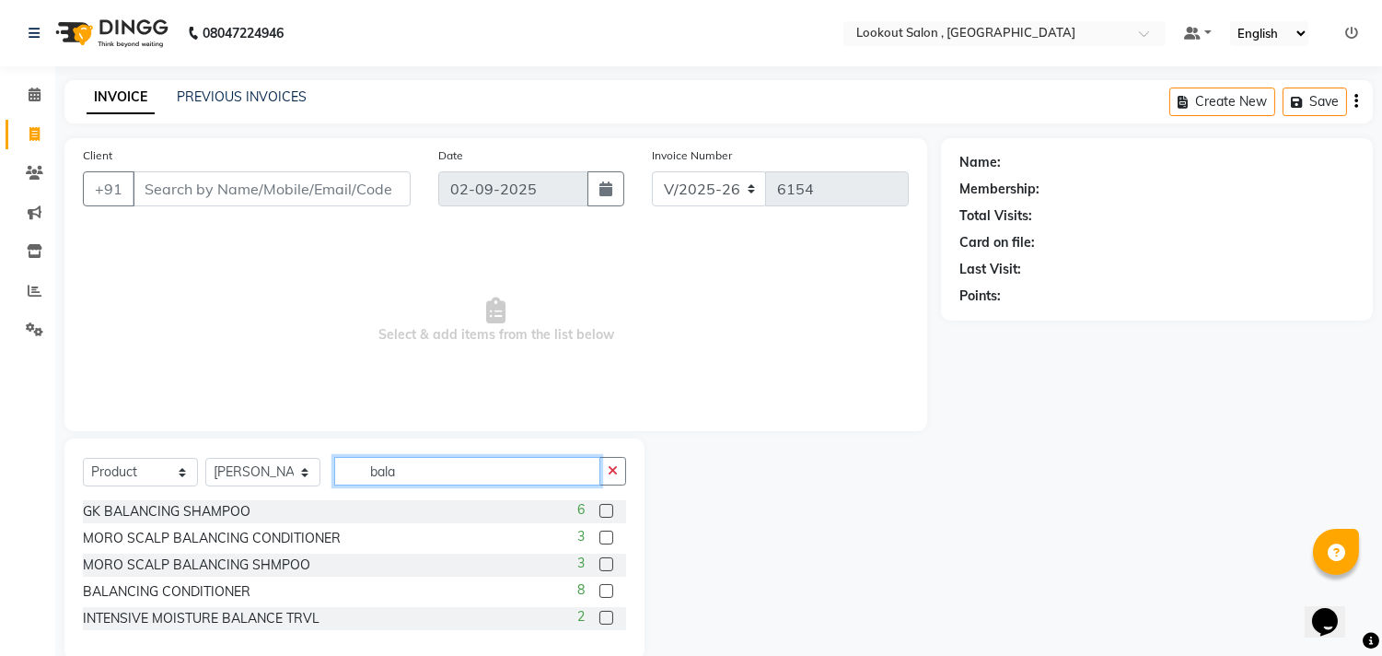
click at [444, 473] on input "bala" at bounding box center [467, 471] width 266 height 29
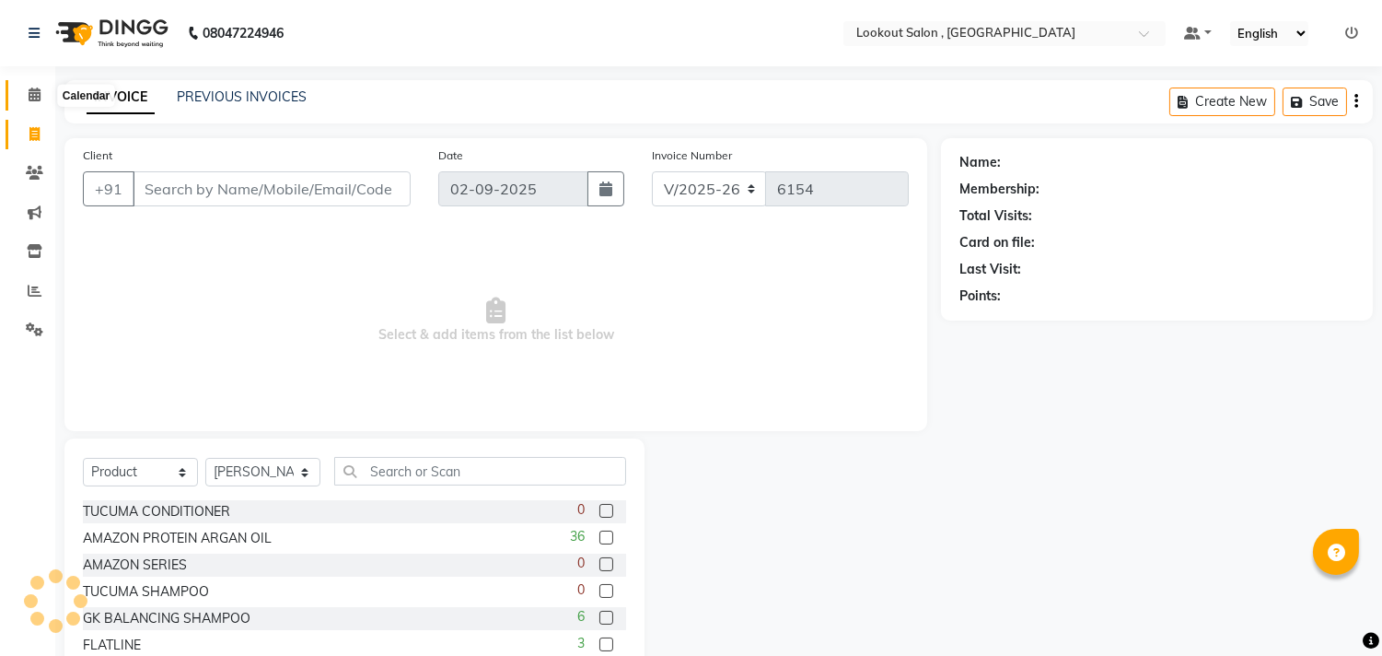
click at [31, 96] on icon at bounding box center [35, 94] width 12 height 14
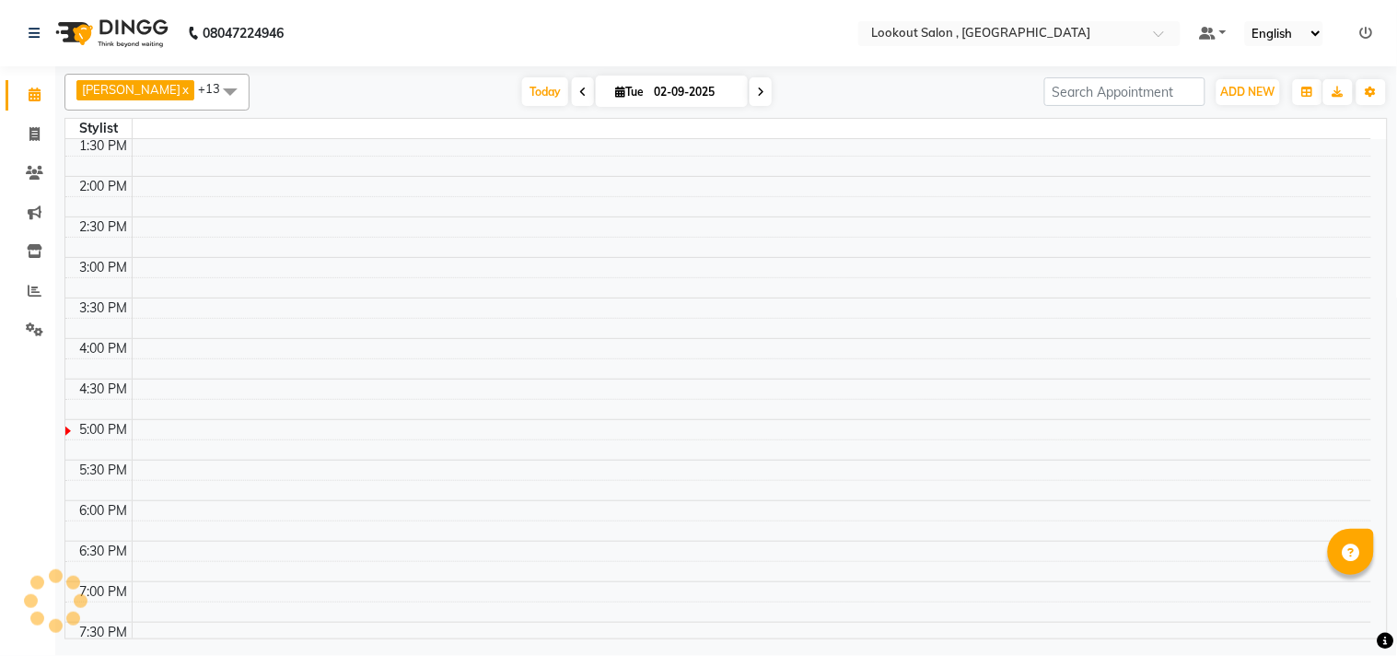
scroll to position [476, 0]
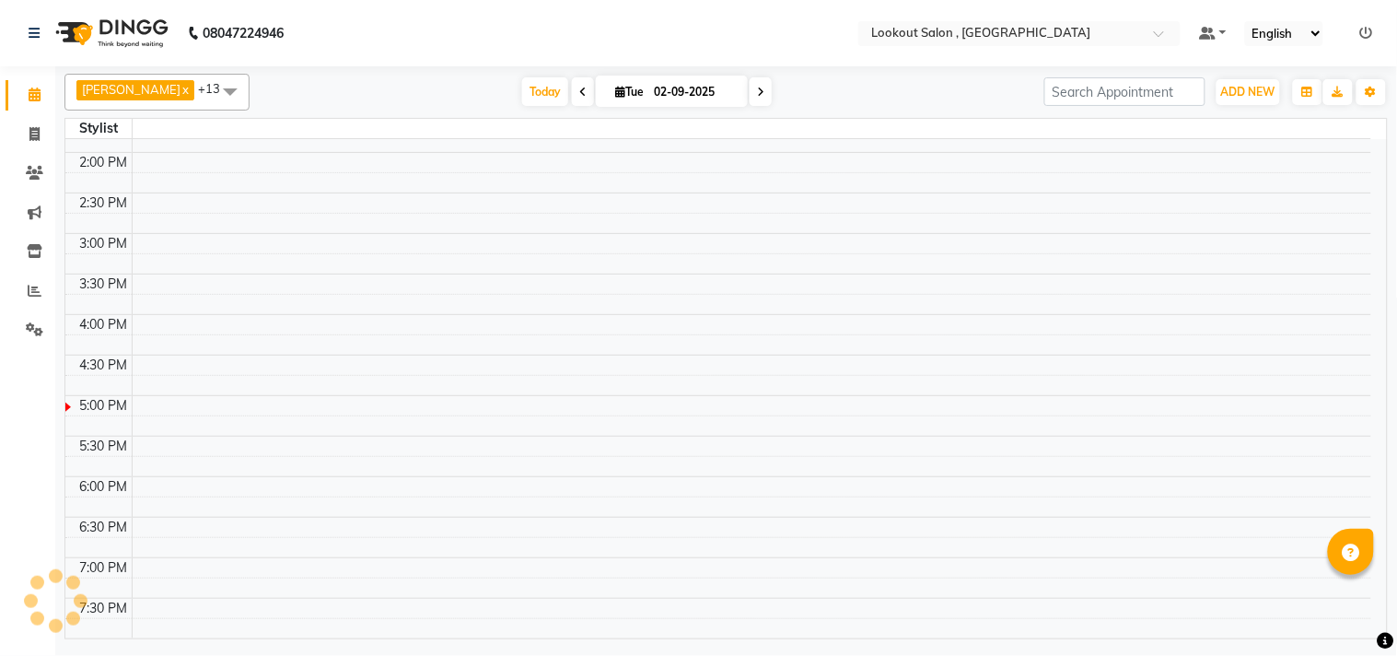
click at [631, 490] on td at bounding box center [752, 486] width 1240 height 20
click at [636, 492] on td at bounding box center [752, 486] width 1240 height 20
click at [638, 495] on td at bounding box center [752, 486] width 1240 height 20
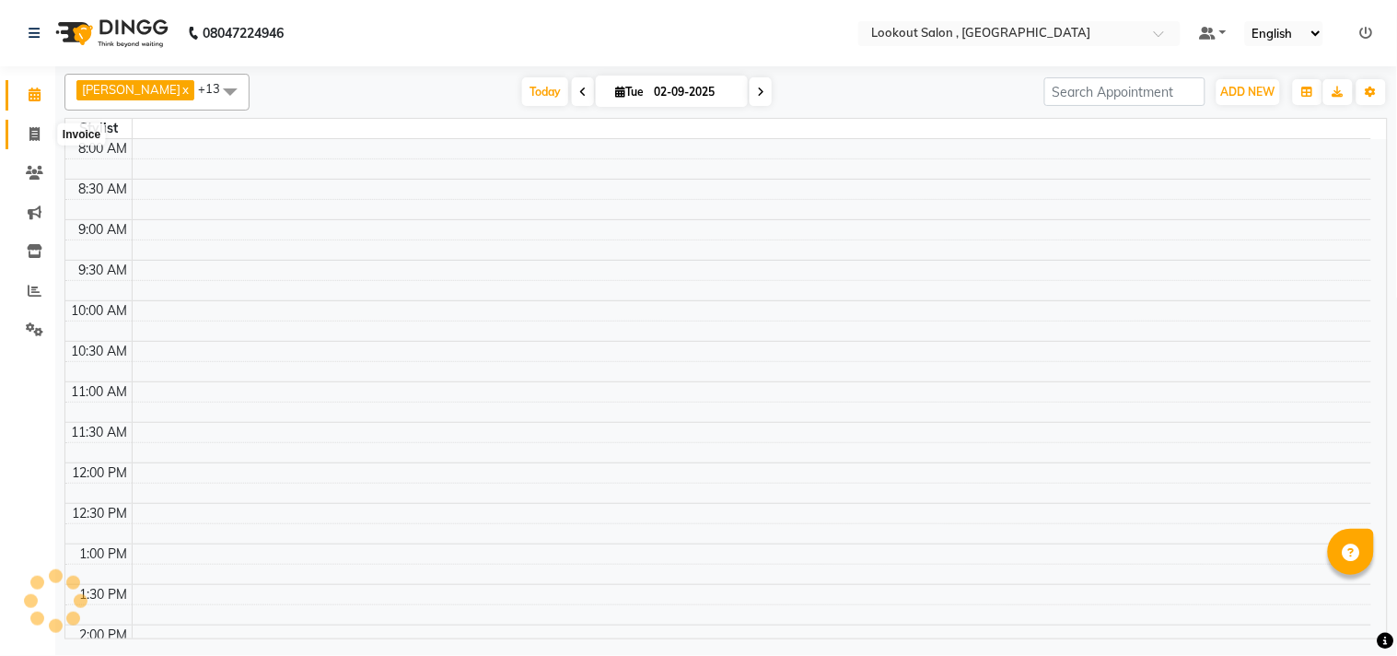
click at [33, 139] on icon at bounding box center [34, 134] width 10 height 14
select select "service"
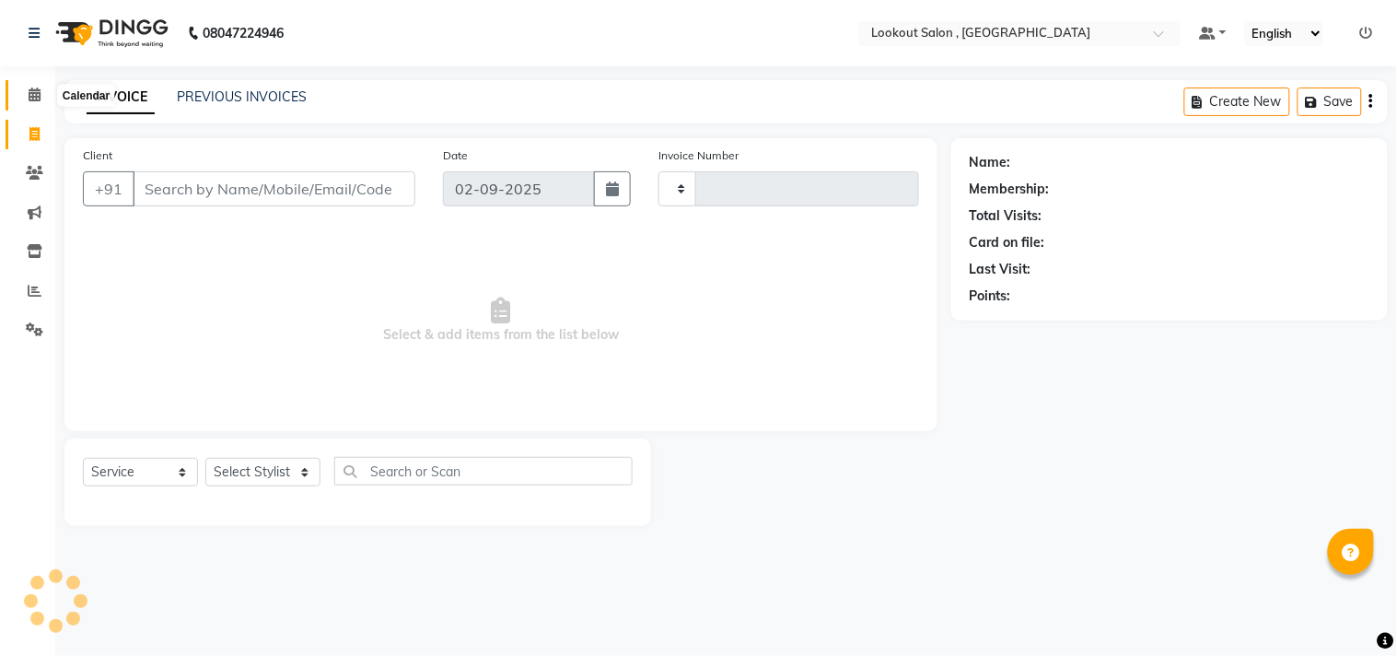
click at [35, 87] on icon at bounding box center [35, 94] width 12 height 14
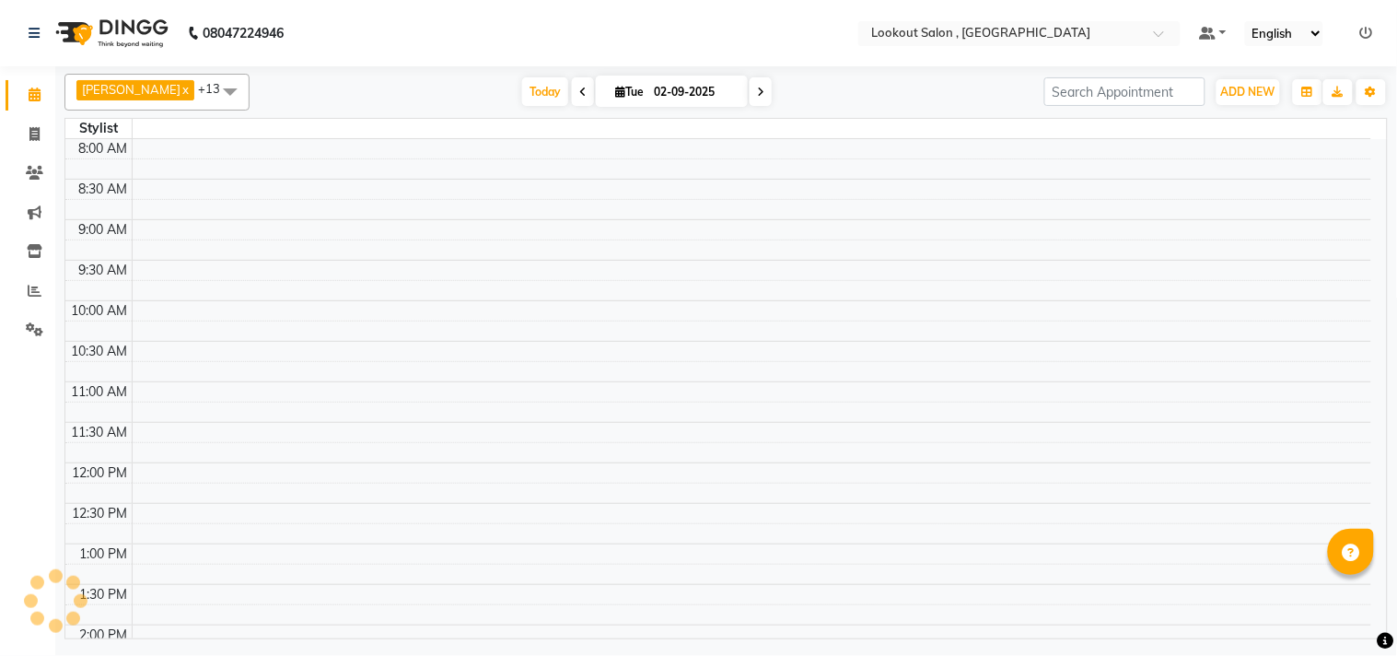
scroll to position [476, 0]
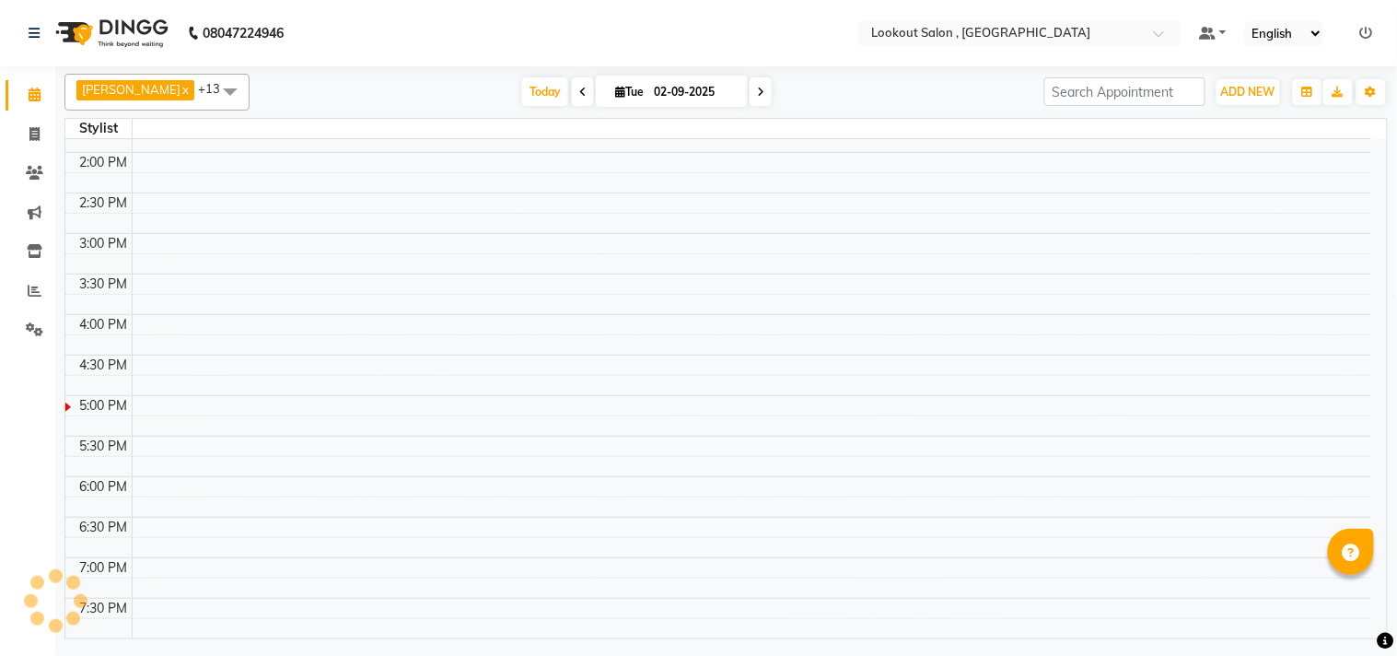
click at [500, 485] on td at bounding box center [752, 486] width 1240 height 20
click at [44, 171] on span at bounding box center [34, 173] width 32 height 21
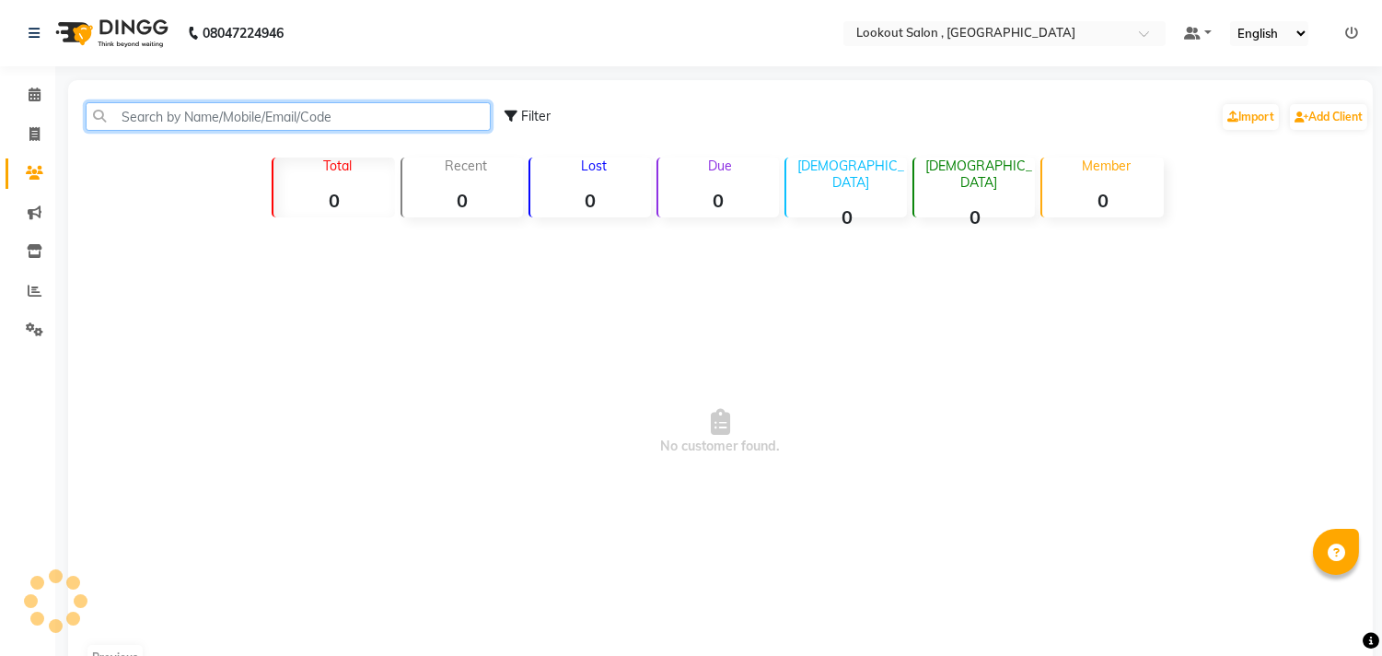
click at [290, 124] on input "text" at bounding box center [288, 116] width 405 height 29
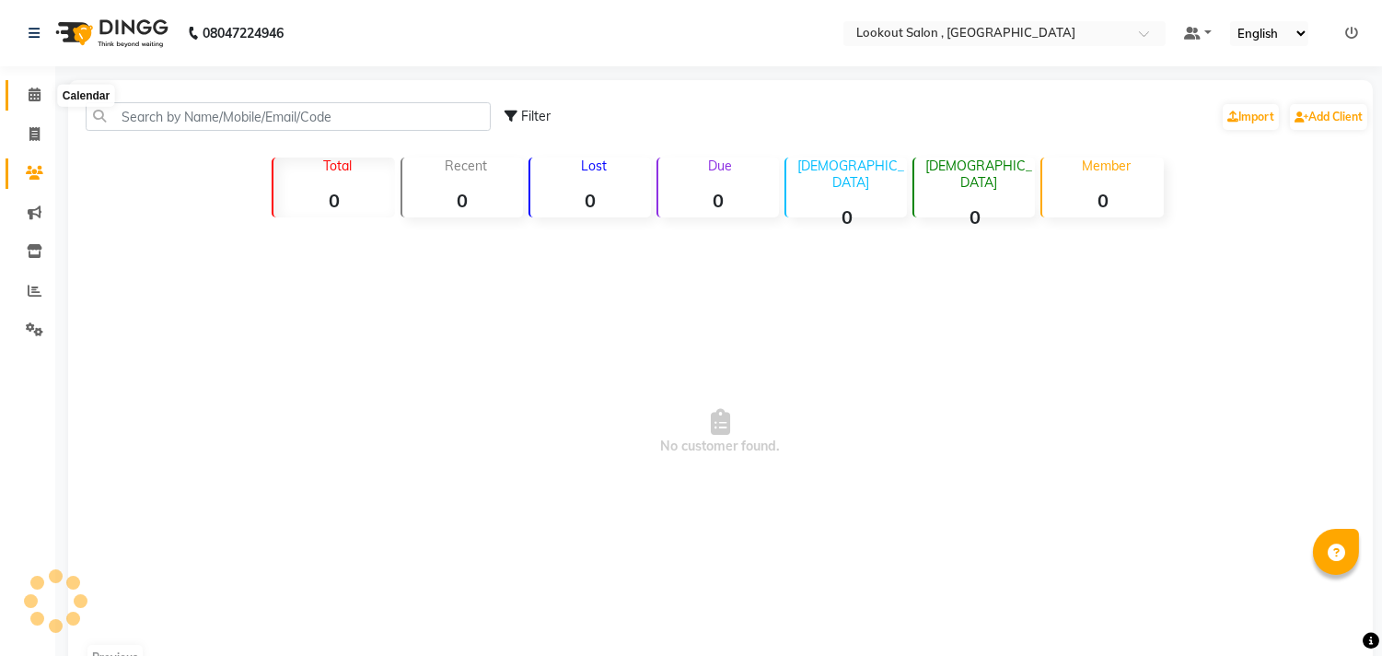
click at [37, 93] on icon at bounding box center [35, 94] width 12 height 14
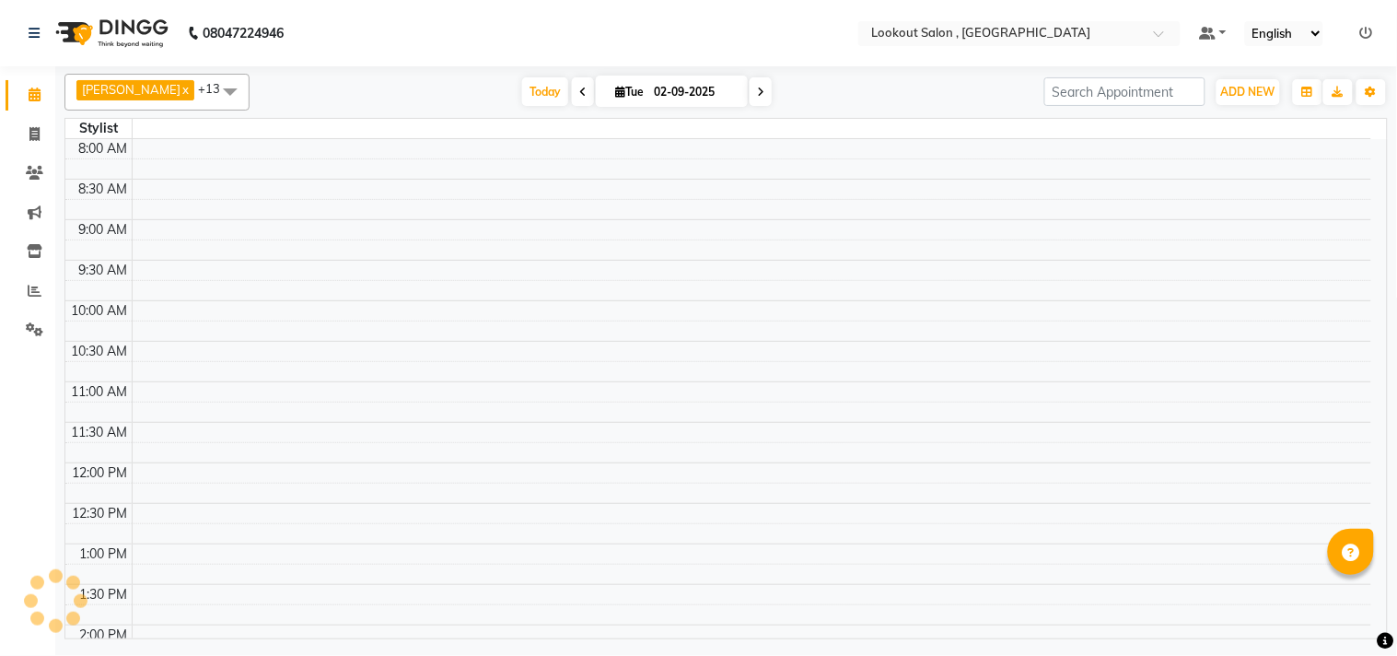
scroll to position [102, 0]
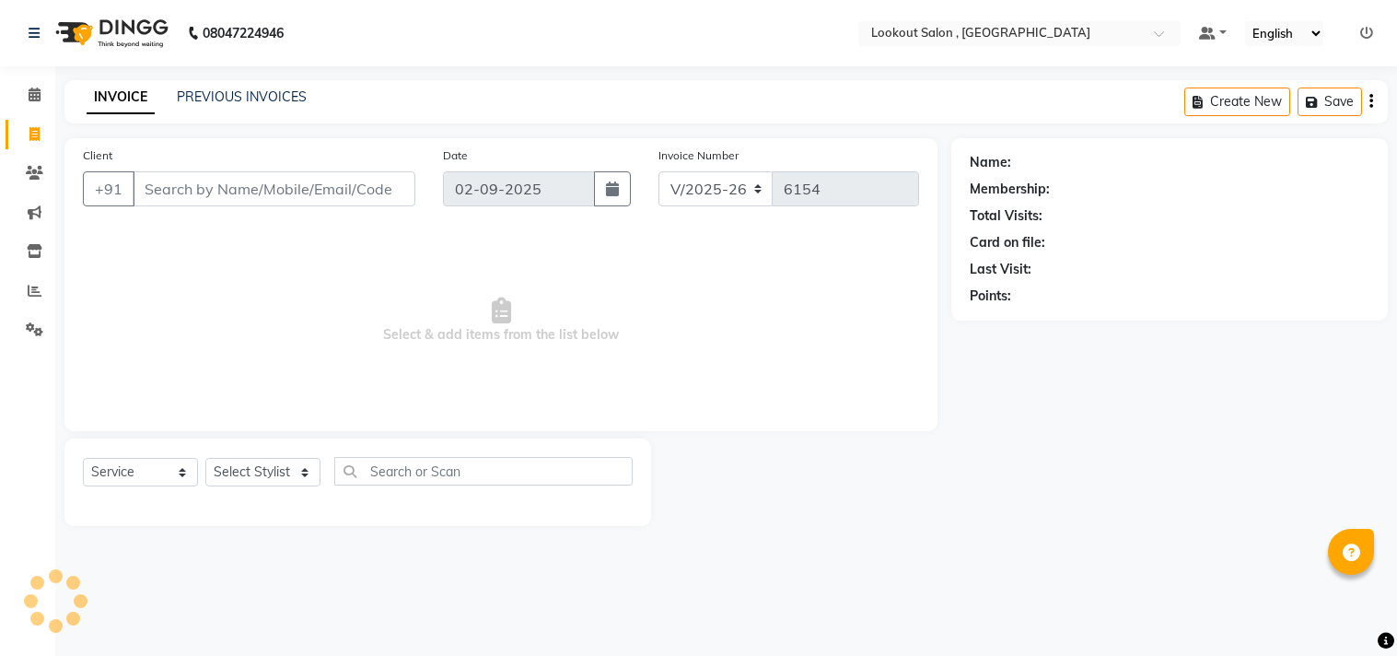
select select "151"
select select "service"
click at [23, 160] on link "Clients" at bounding box center [28, 173] width 44 height 30
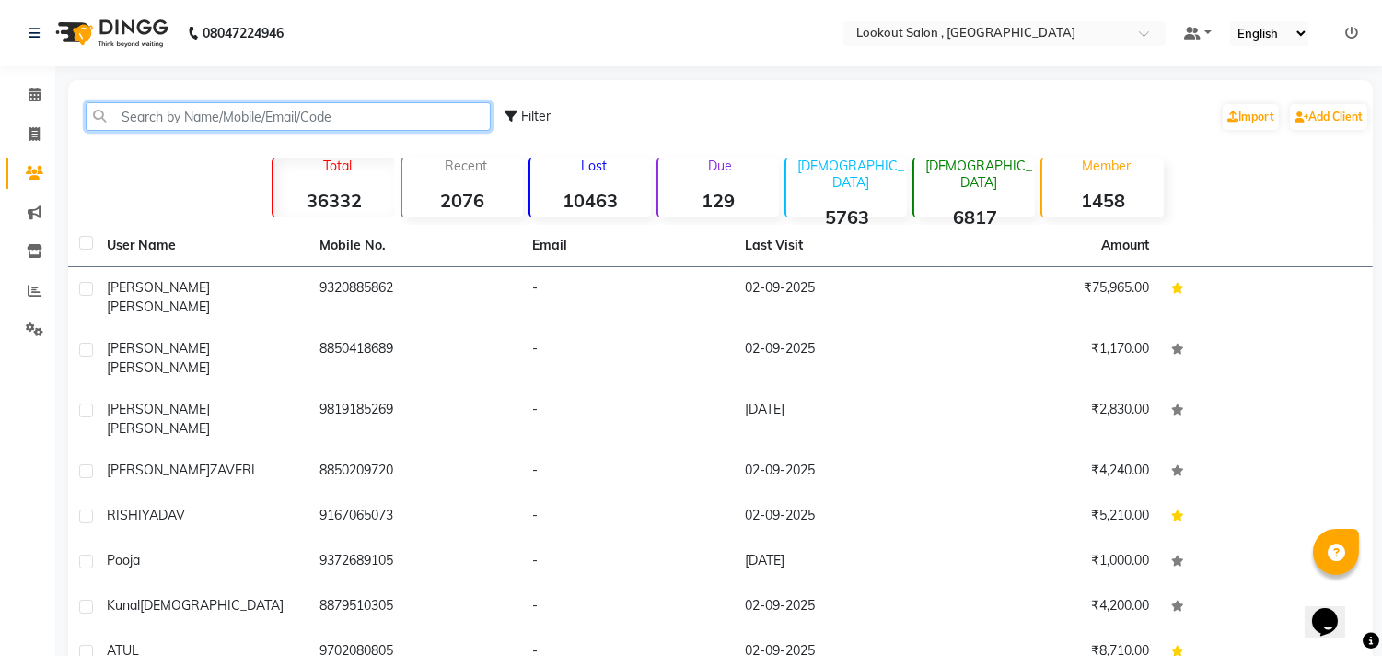
click at [191, 109] on input "text" at bounding box center [288, 116] width 405 height 29
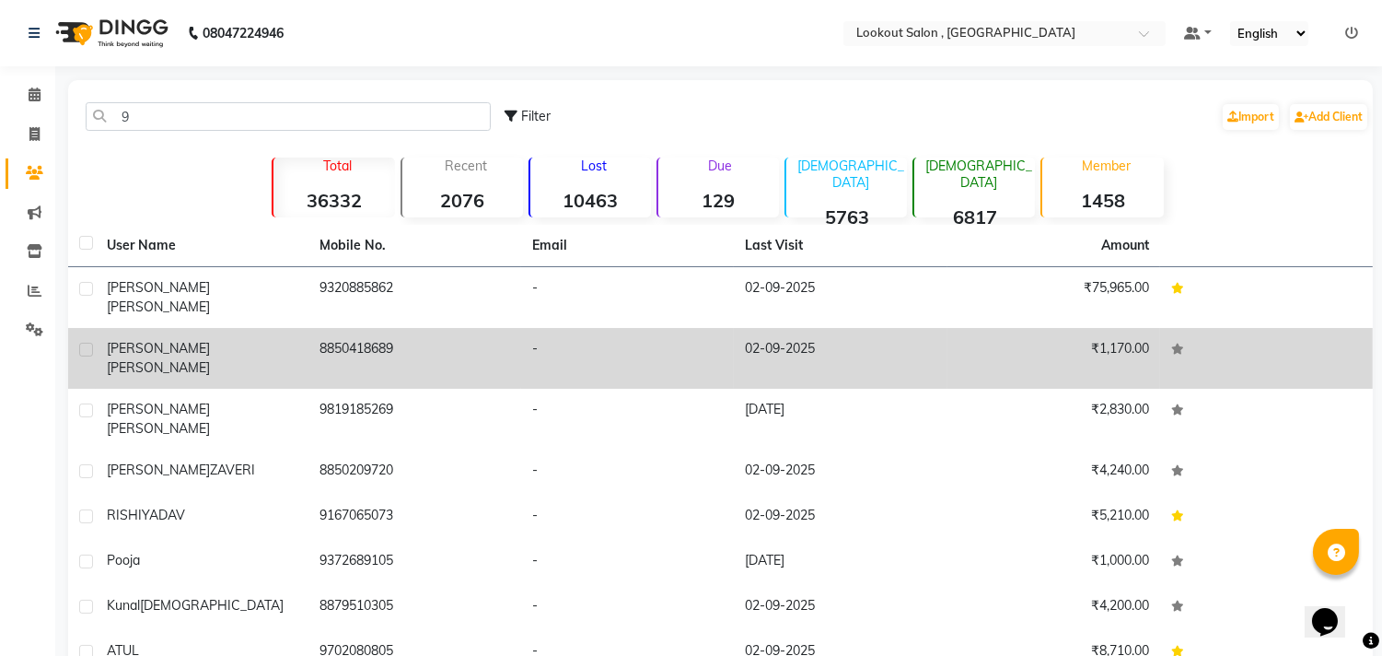
click at [298, 334] on div "9 Filter Import Add Client Total 36332 Recent 2076 Lost 10463 Due 129 Male 5763…" at bounding box center [720, 448] width 1305 height 737
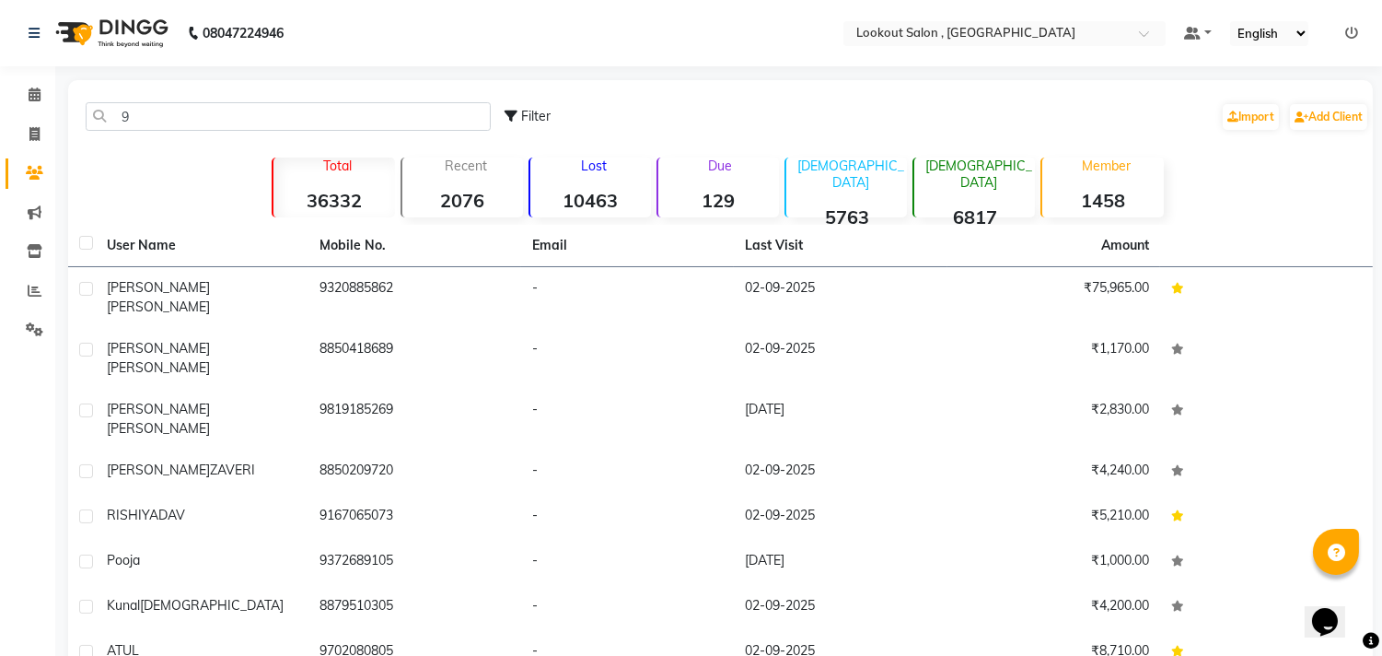
click at [239, 89] on div "9 Filter Import Add Client" at bounding box center [721, 116] width 1298 height 58
click at [256, 134] on div "9 Filter Import Add Client" at bounding box center [721, 116] width 1298 height 58
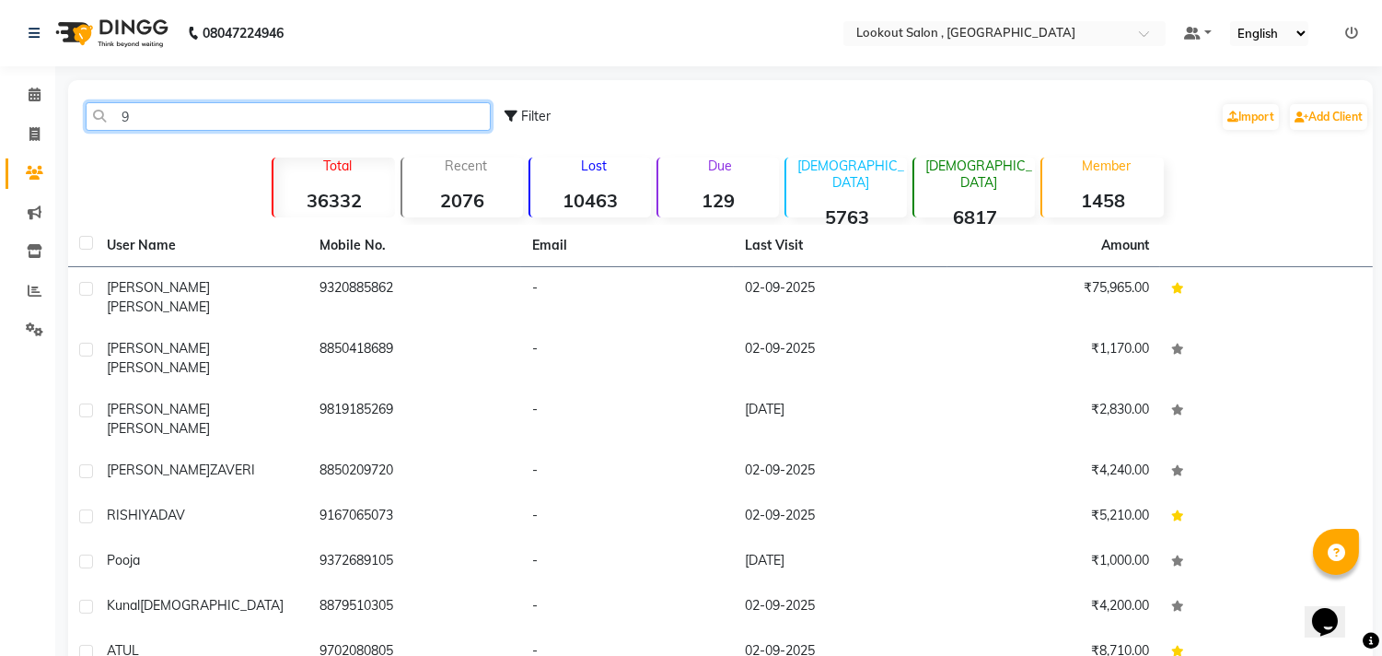
click at [258, 111] on input "9" at bounding box center [288, 116] width 405 height 29
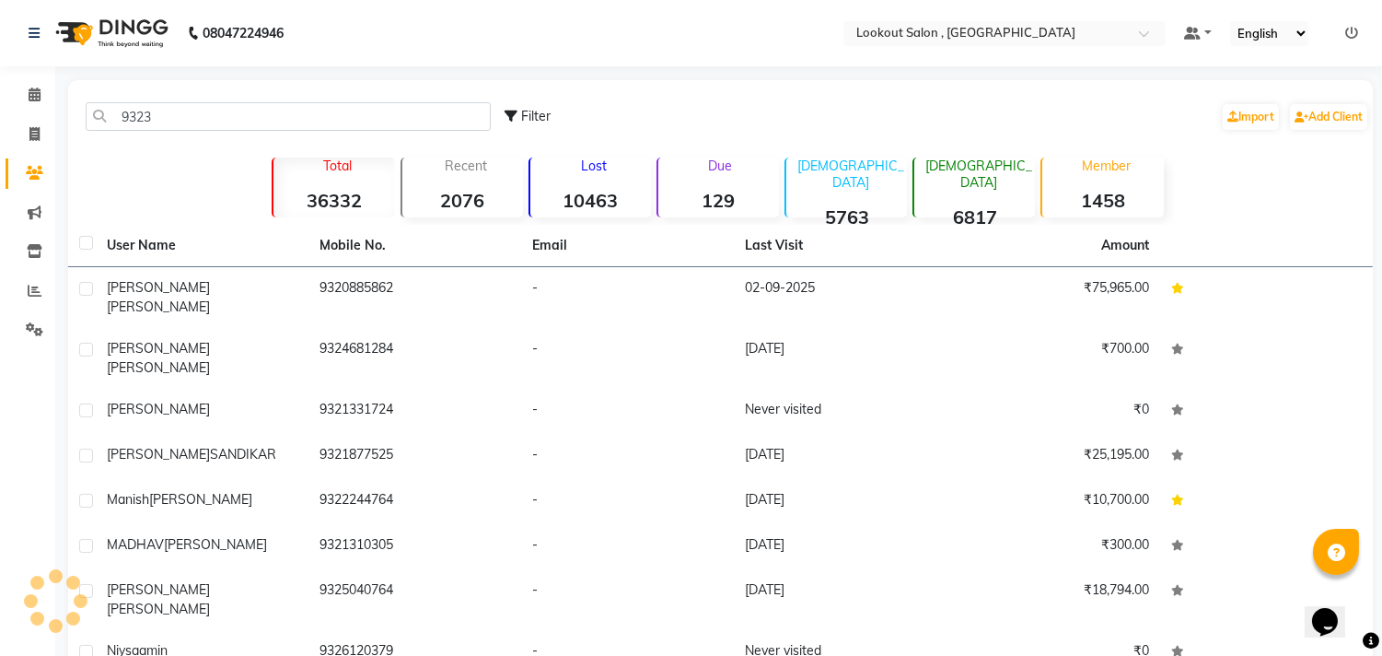
click at [282, 132] on div "9323 Filter Import Add Client" at bounding box center [721, 116] width 1298 height 58
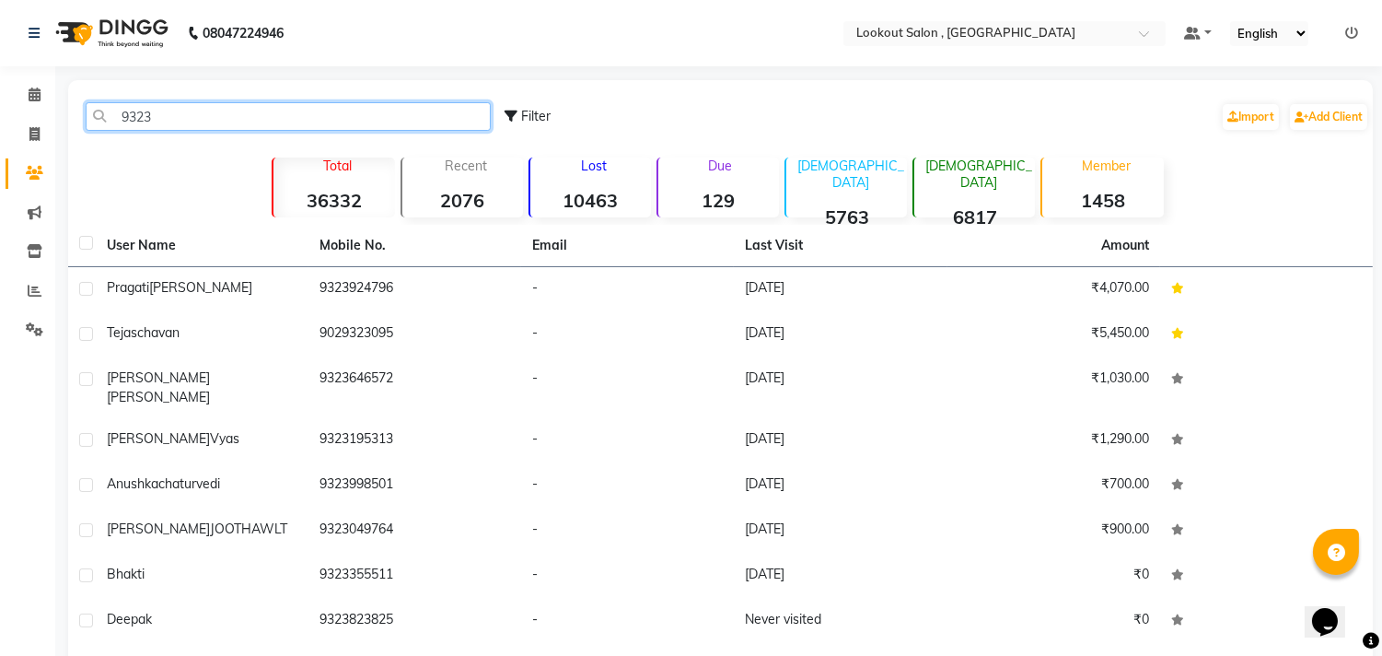
click at [151, 113] on input "9323" at bounding box center [288, 116] width 405 height 29
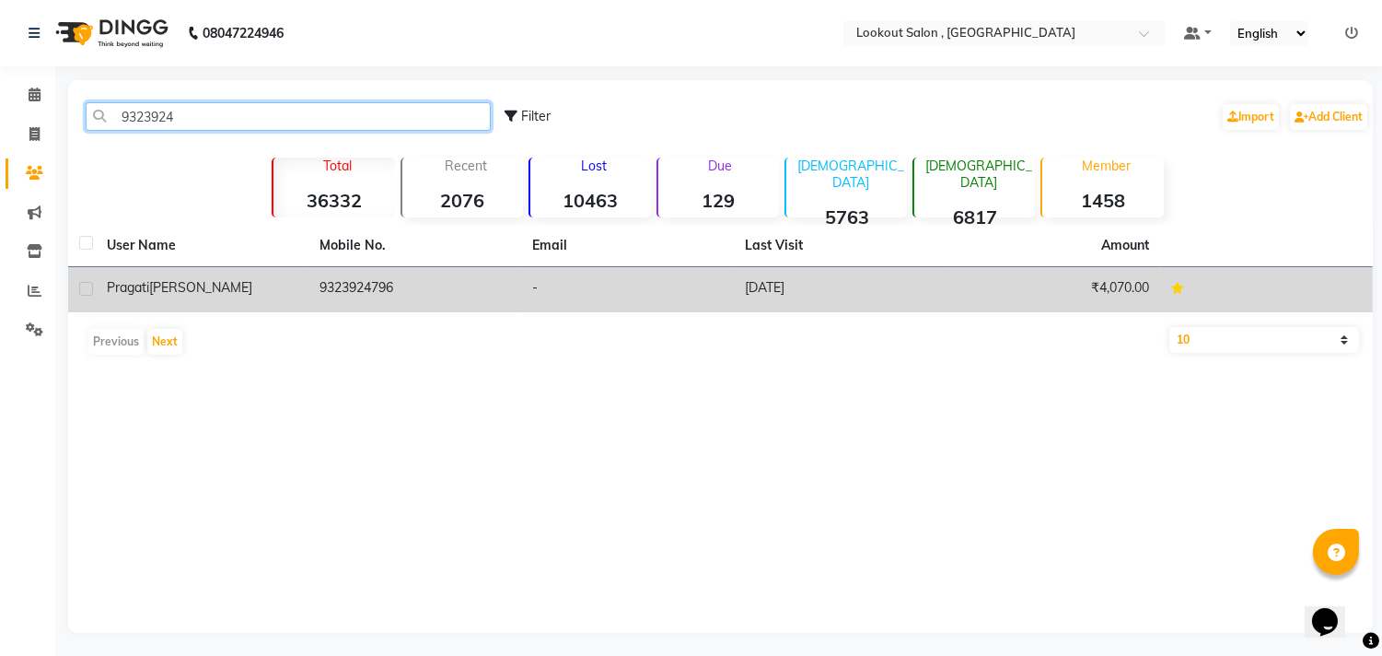
type input "9323924"
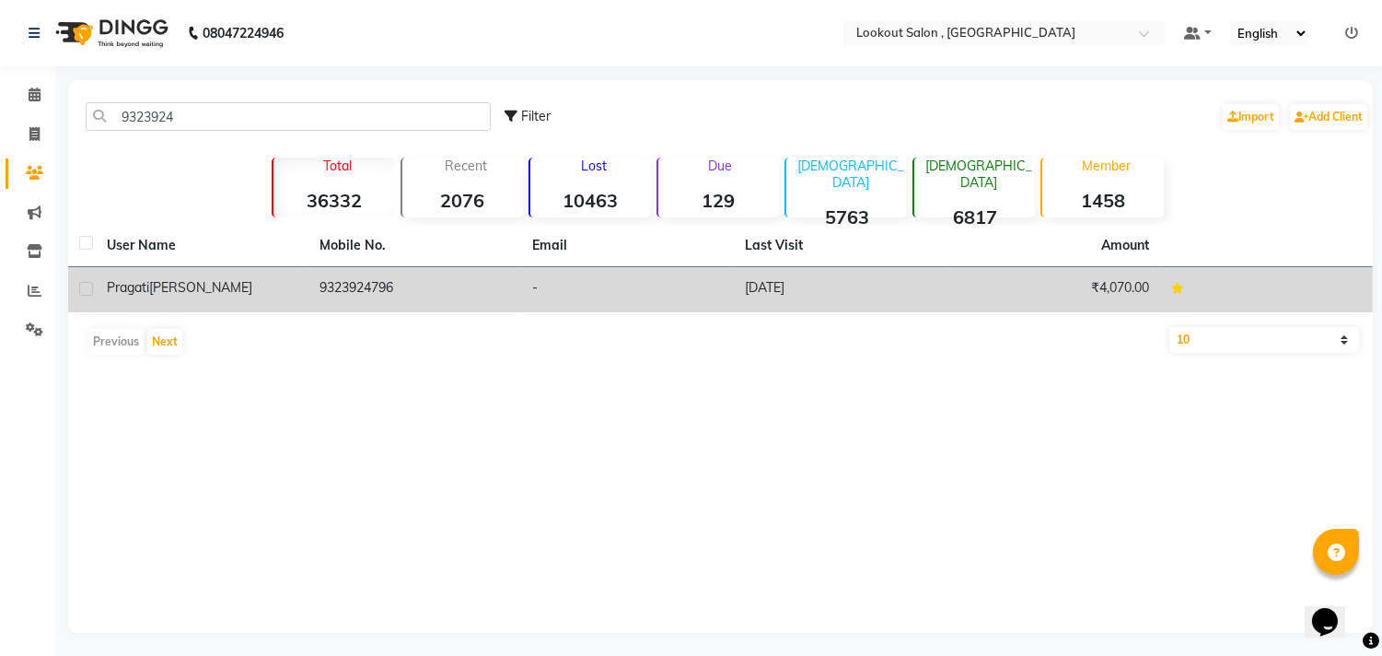
click at [1087, 305] on td "₹4,070.00" at bounding box center [1054, 289] width 213 height 45
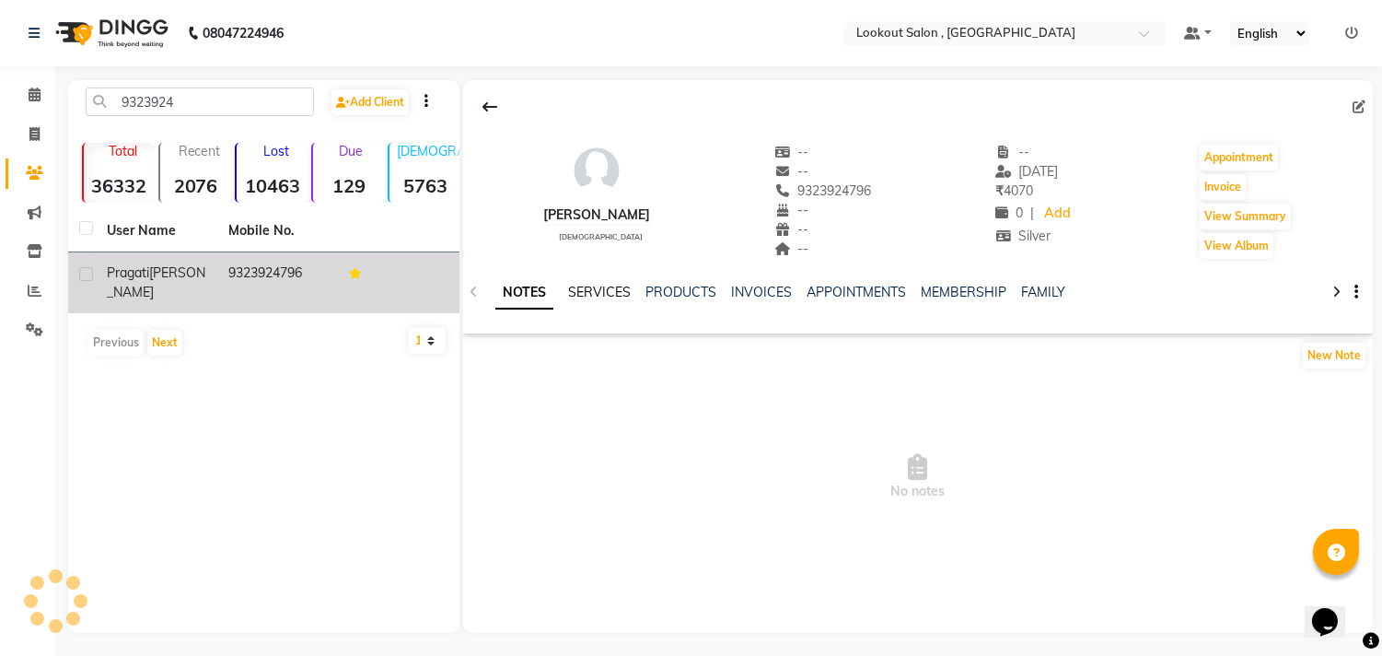
click at [604, 292] on link "SERVICES" at bounding box center [599, 292] width 63 height 17
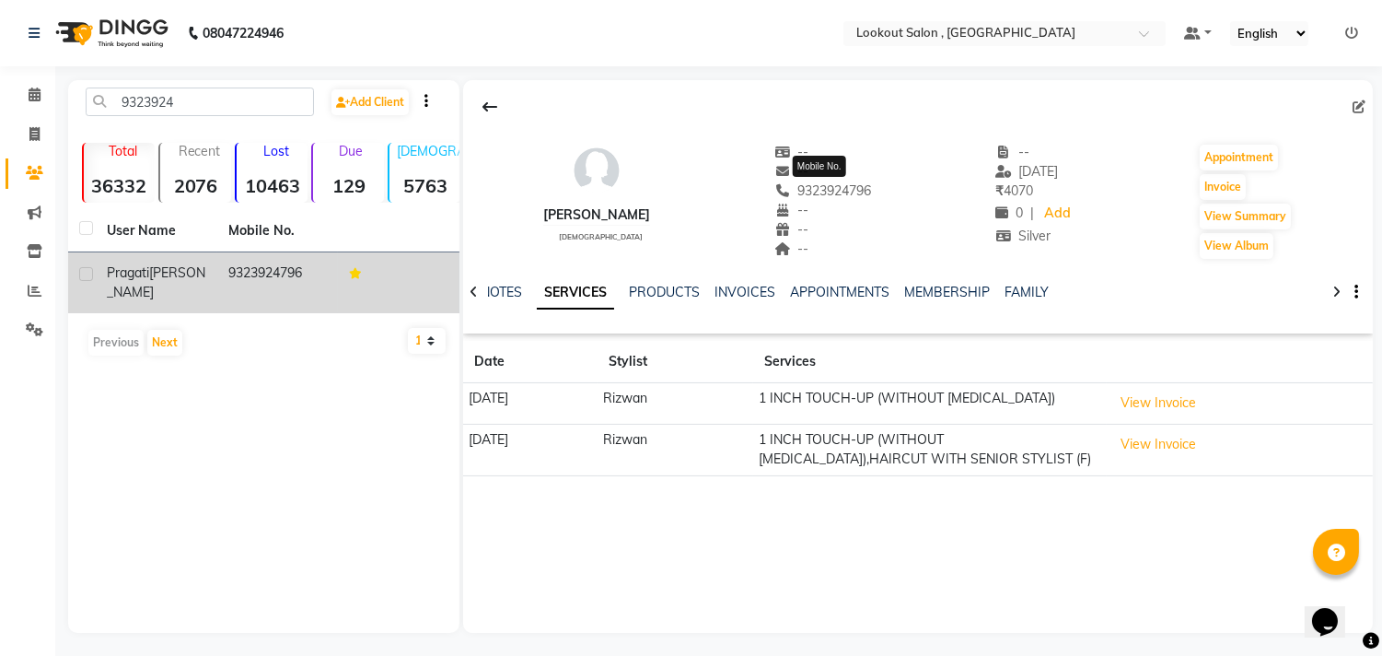
click at [823, 191] on span "9323924796" at bounding box center [824, 190] width 98 height 17
copy span "9323924796"
click at [32, 90] on icon at bounding box center [35, 94] width 12 height 14
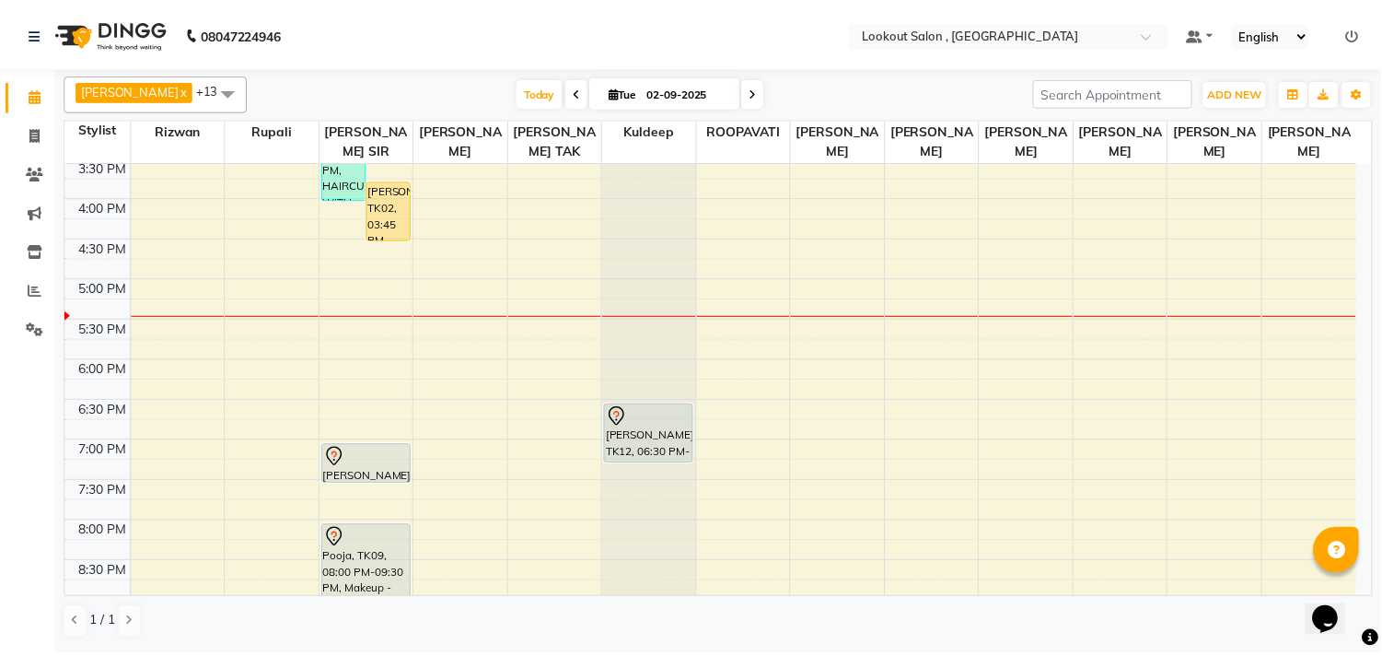
scroll to position [600, 0]
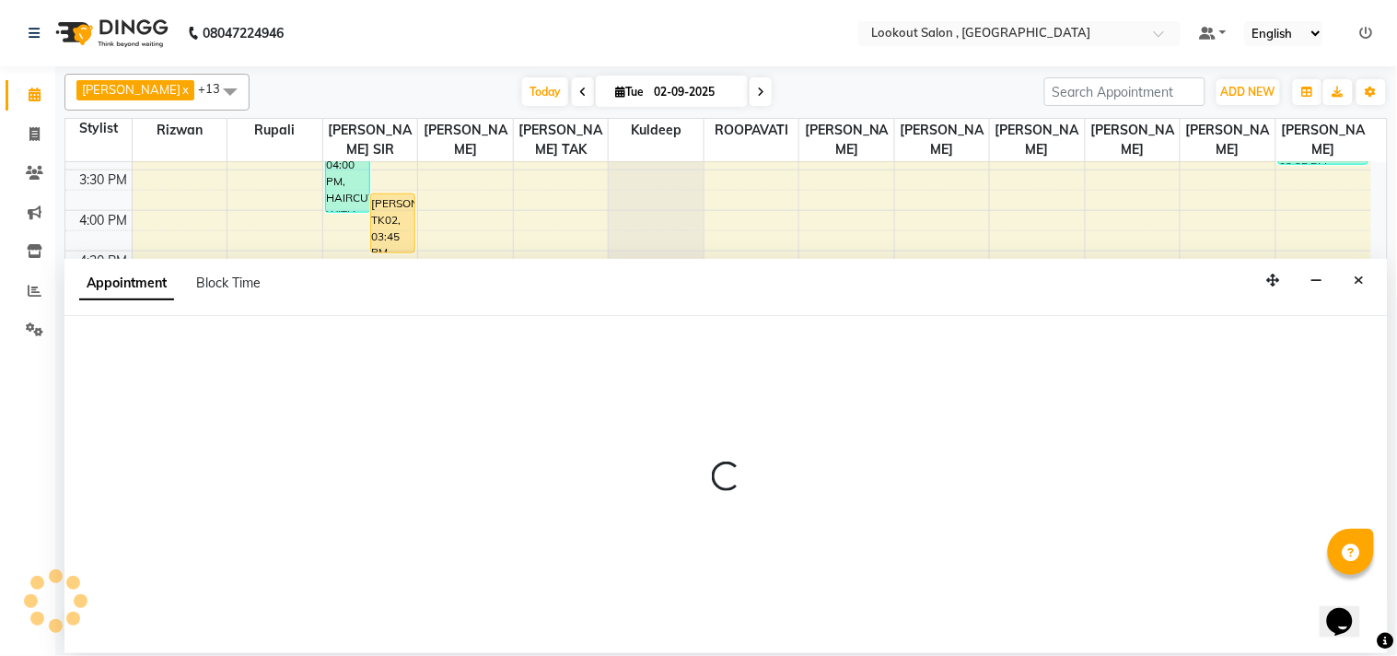
select select "19837"
select select "tentative"
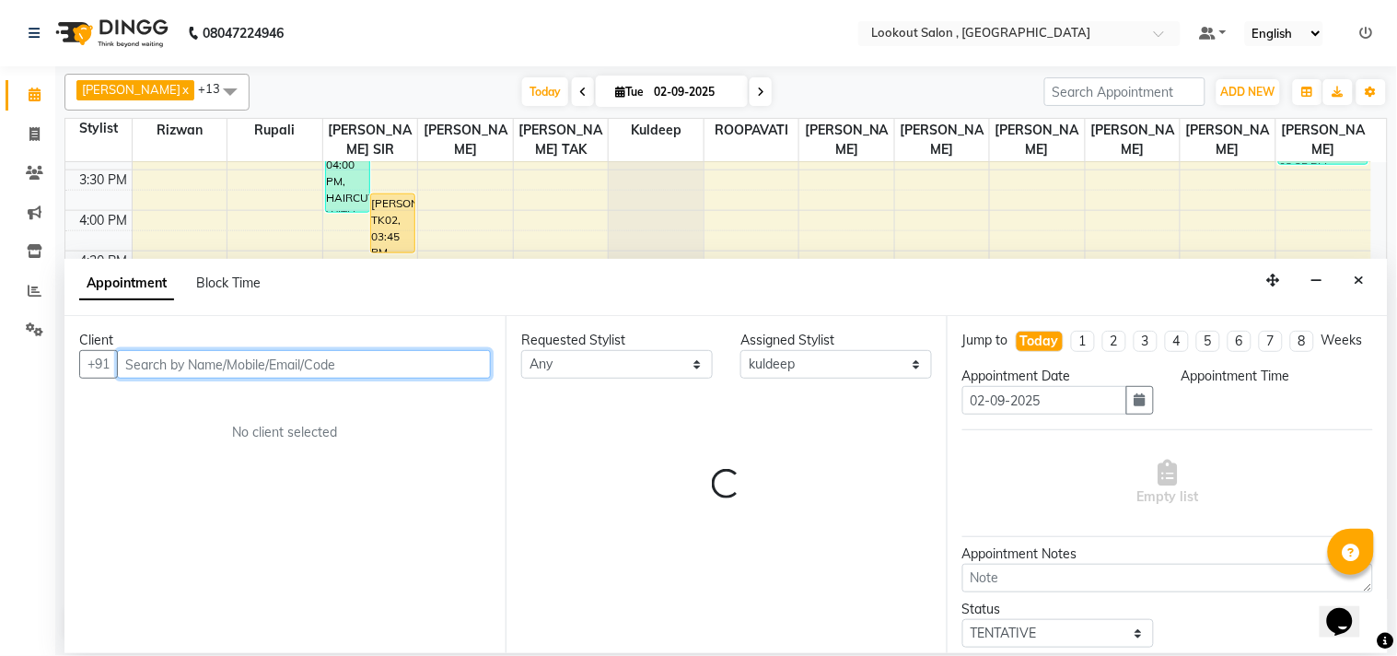
select select "1080"
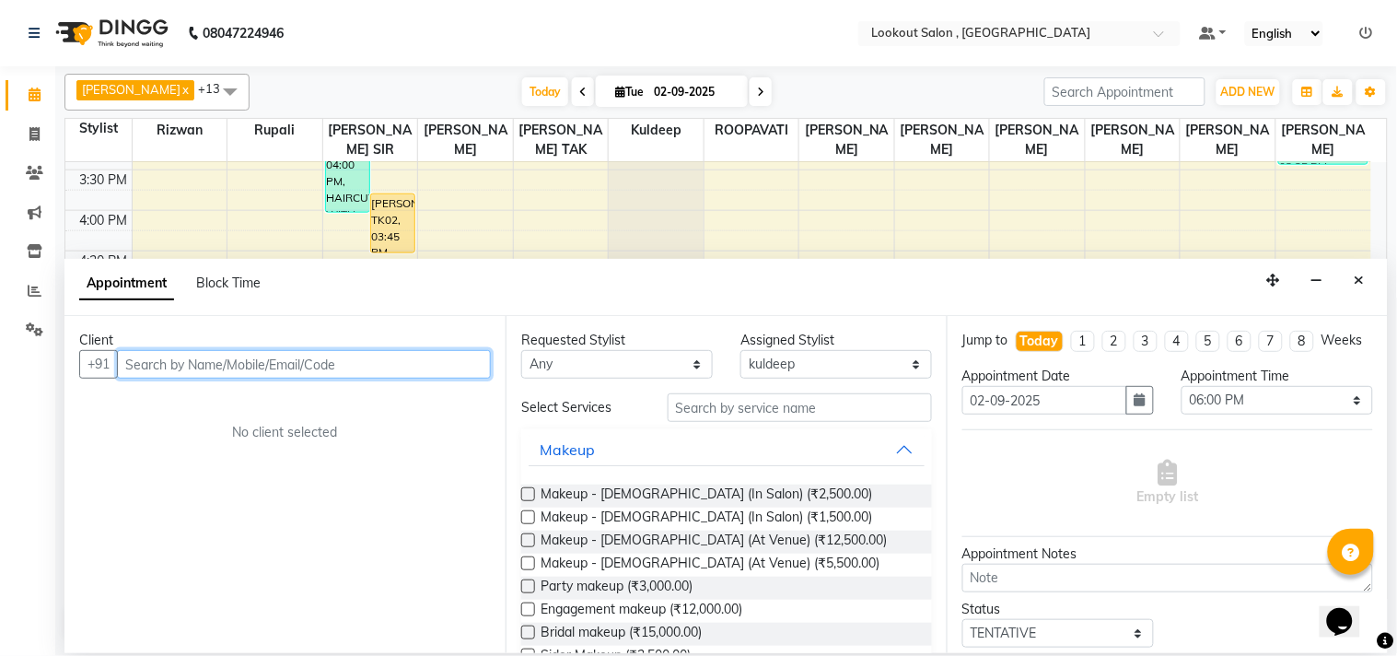
click at [335, 373] on input "text" at bounding box center [304, 364] width 374 height 29
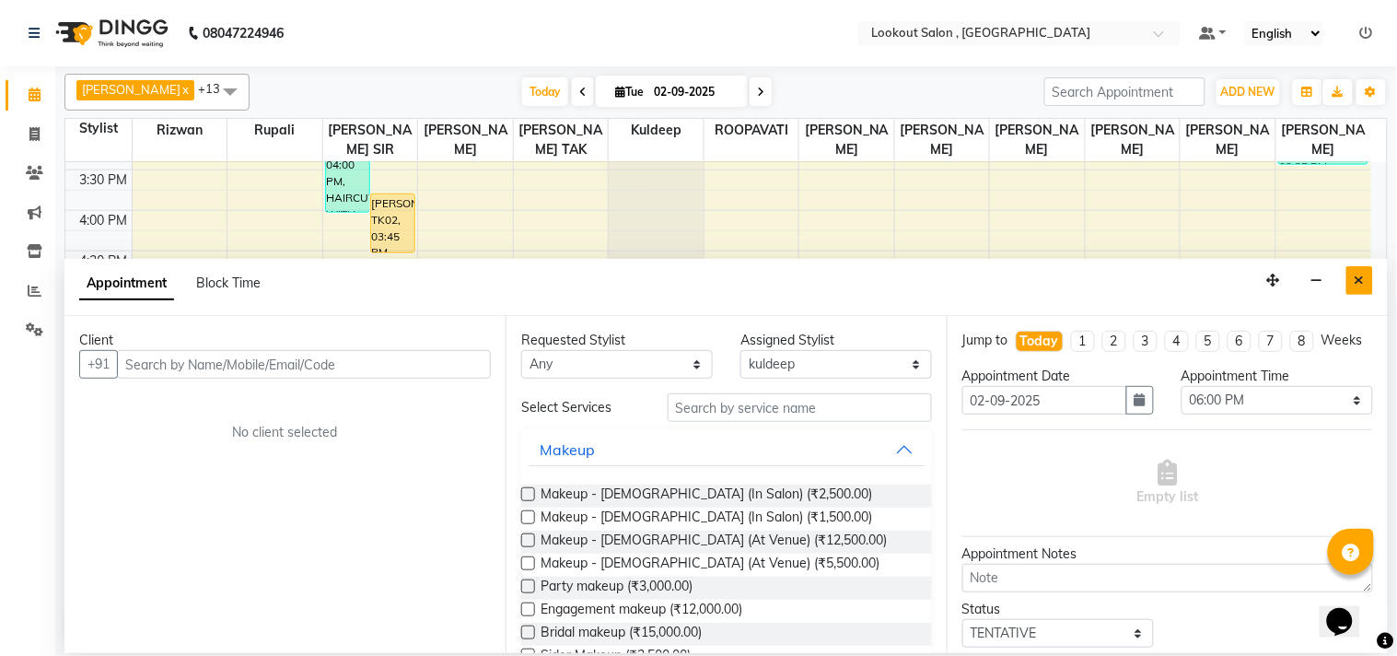
click at [1359, 288] on button "Close" at bounding box center [1359, 280] width 27 height 29
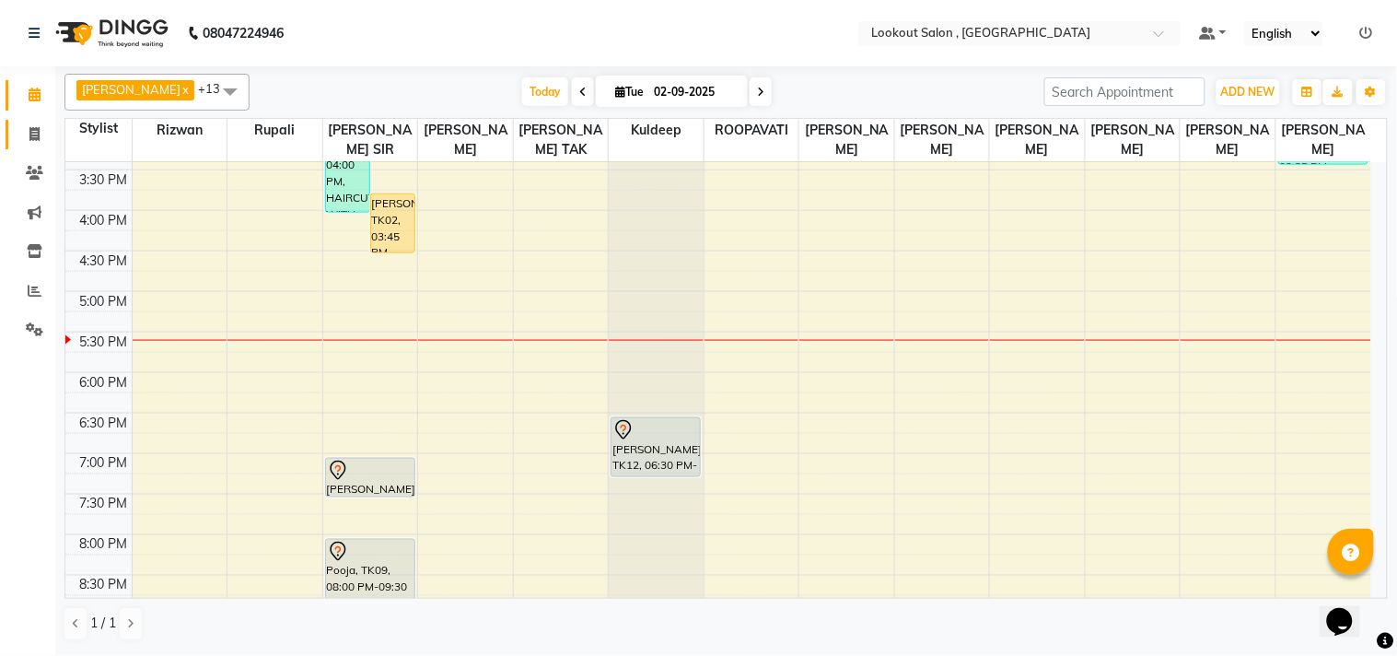
click at [25, 122] on link "Invoice" at bounding box center [28, 135] width 44 height 30
select select "service"
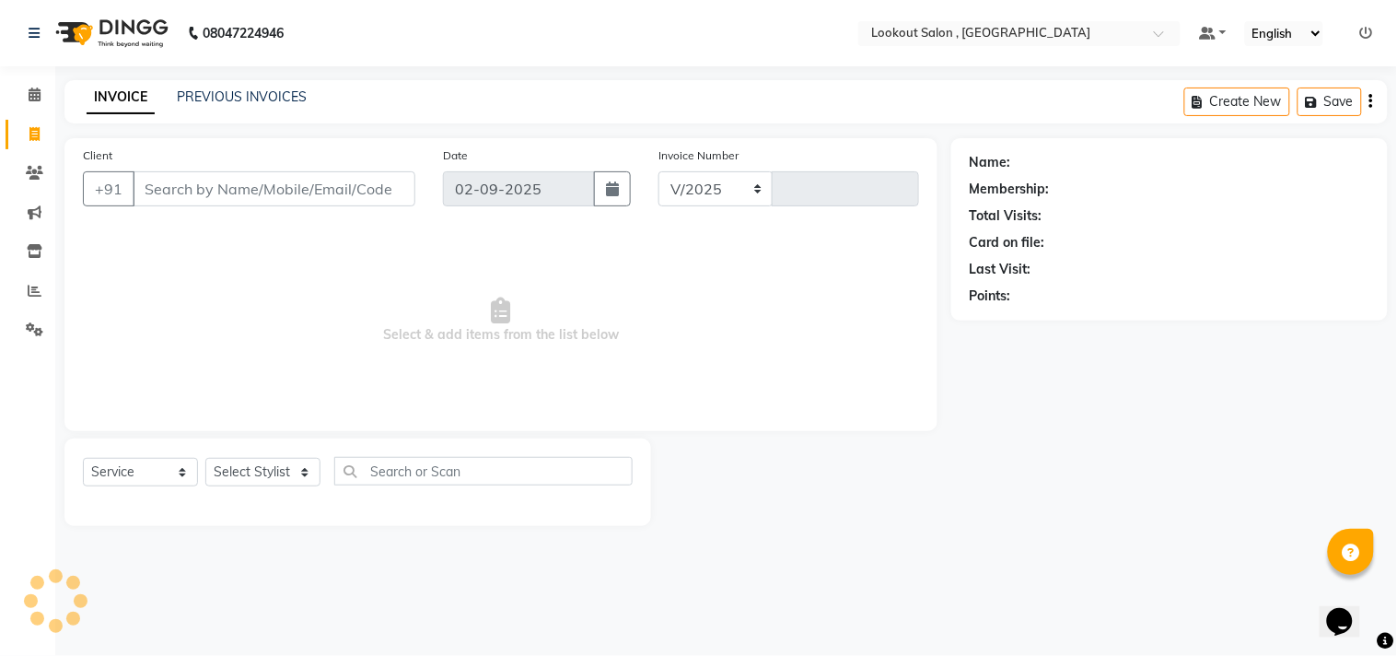
select select "151"
type input "6154"
click at [274, 194] on input "Client" at bounding box center [274, 188] width 283 height 35
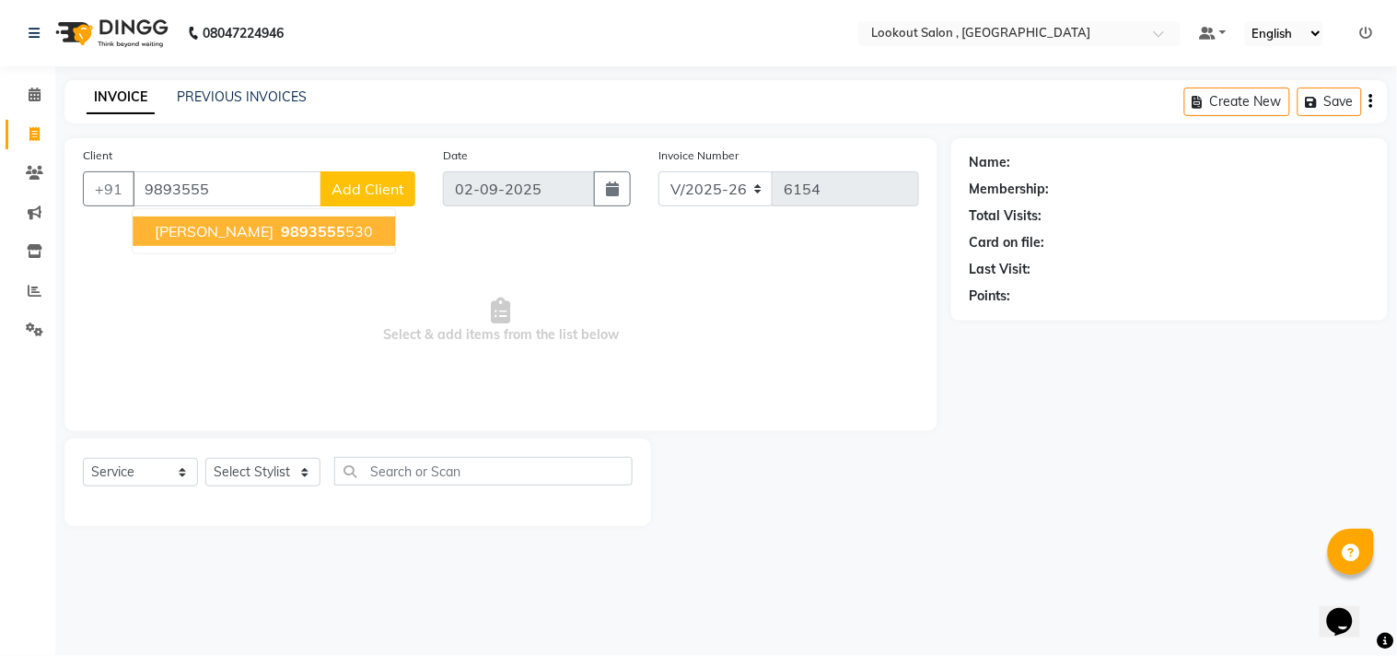
click at [274, 223] on span "PARIDHI LUNAVAT" at bounding box center [214, 231] width 119 height 18
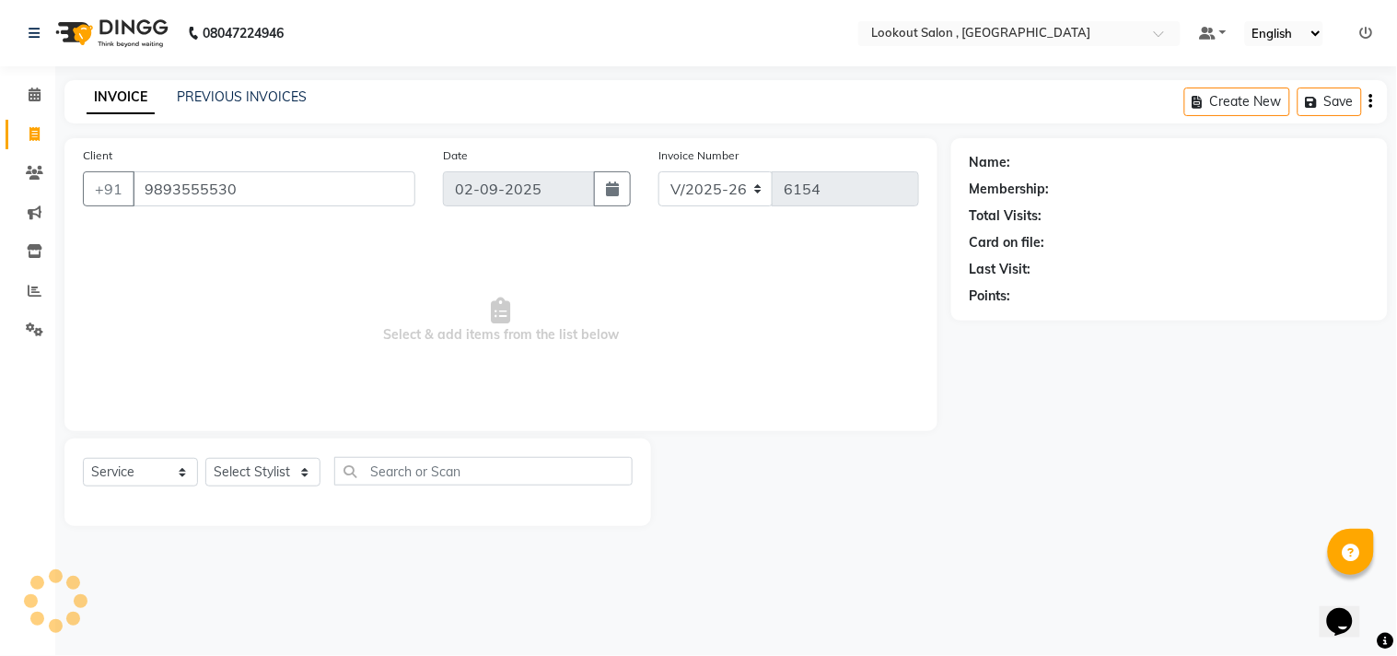
type input "9893555530"
select select "1: Object"
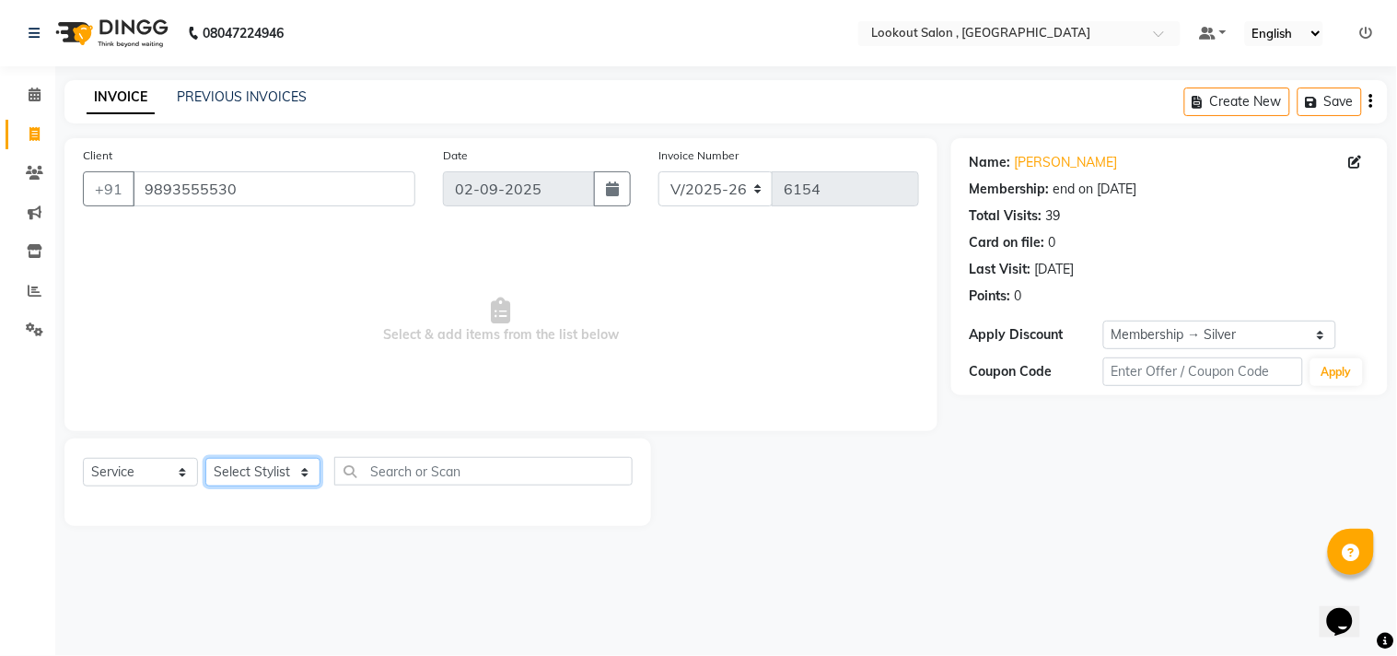
click at [279, 474] on select "Select Stylist [PERSON_NAME] [PERSON_NAME] [PERSON_NAME] [PERSON_NAME] kuldeep …" at bounding box center [262, 472] width 115 height 29
select select "4400"
click at [205, 459] on select "Select Stylist [PERSON_NAME] [PERSON_NAME] [PERSON_NAME] [PERSON_NAME] kuldeep …" at bounding box center [262, 472] width 115 height 29
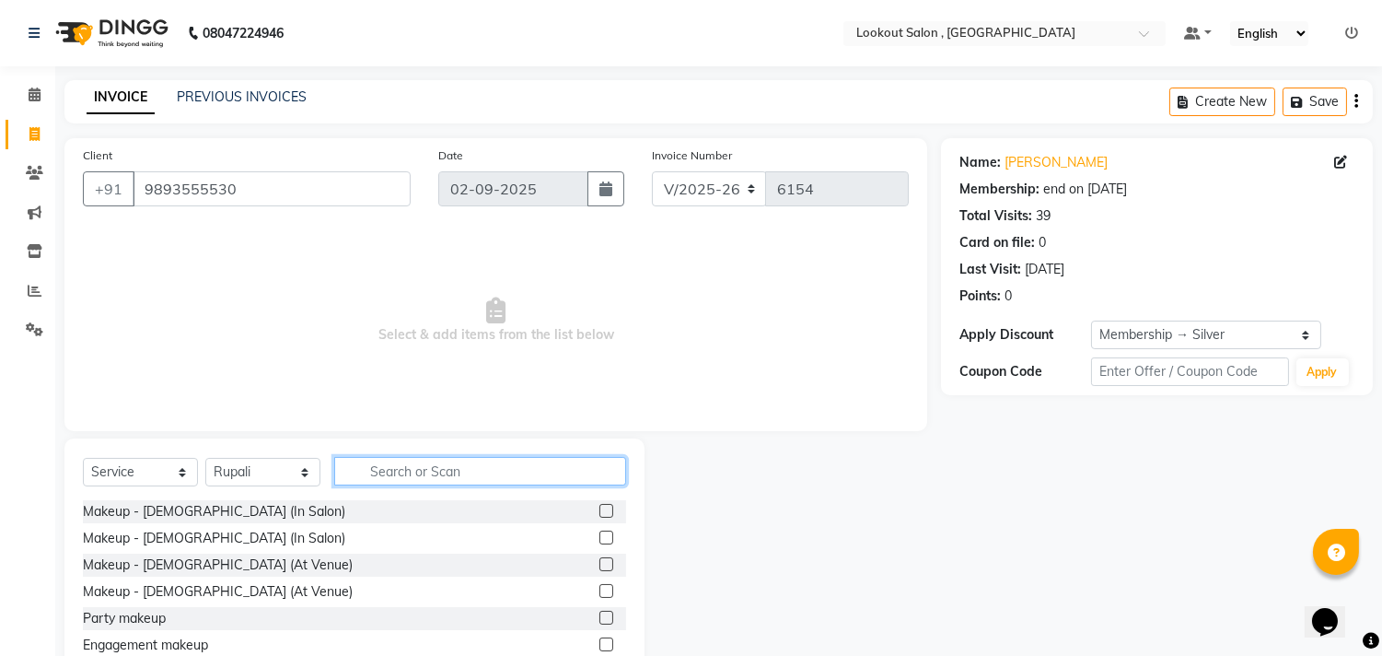
click at [369, 471] on input "text" at bounding box center [480, 471] width 292 height 29
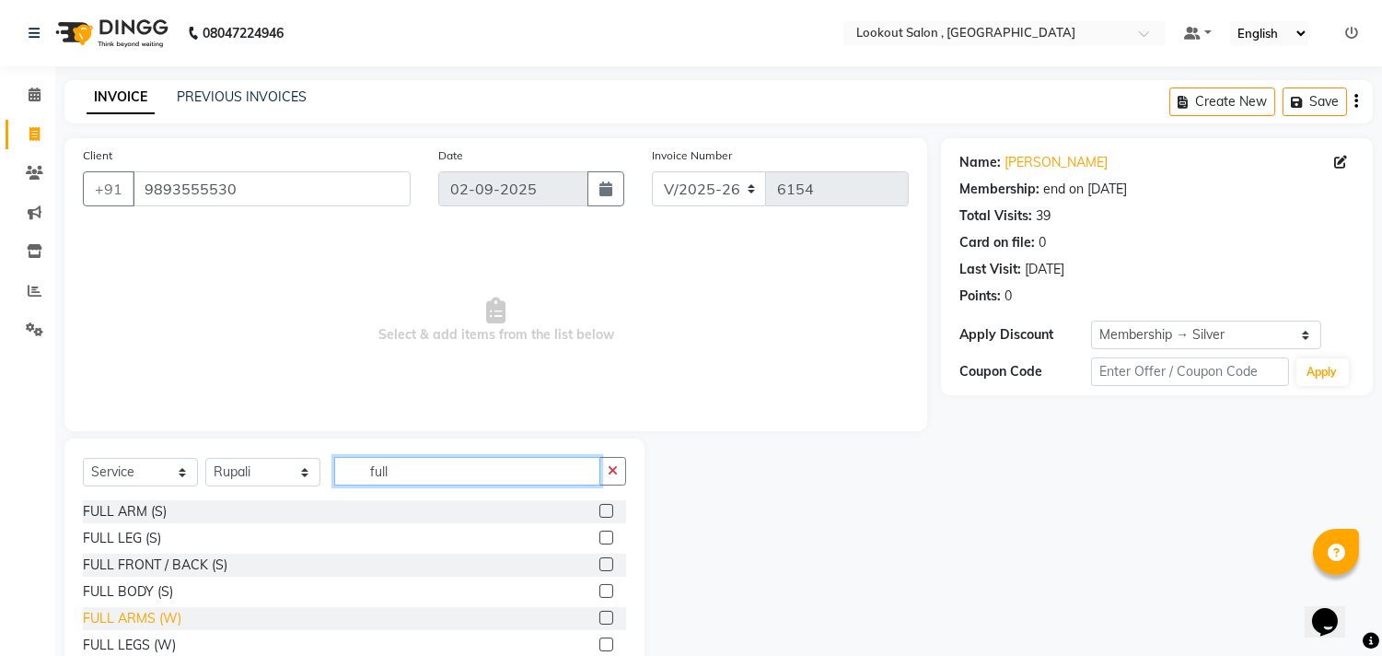
type input "full"
click at [144, 612] on div "FULL ARMS (W)" at bounding box center [132, 618] width 99 height 19
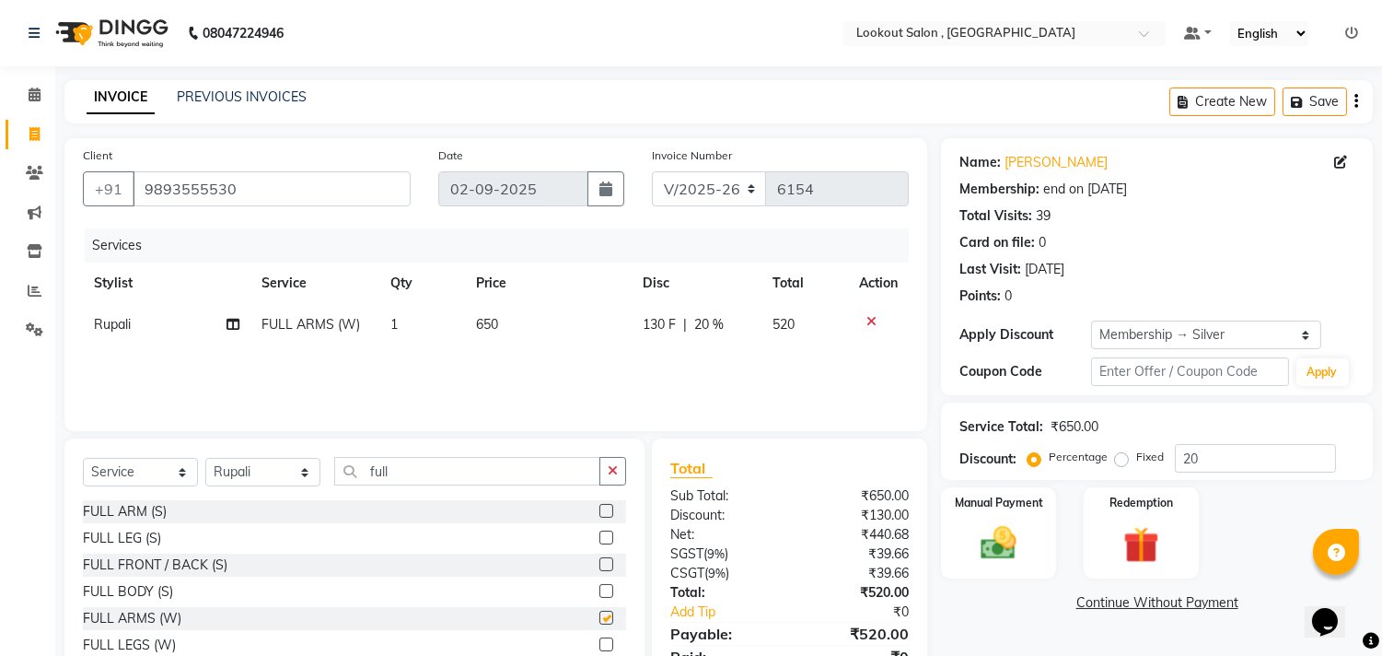
checkbox input "false"
click at [385, 472] on input "full" at bounding box center [467, 471] width 266 height 29
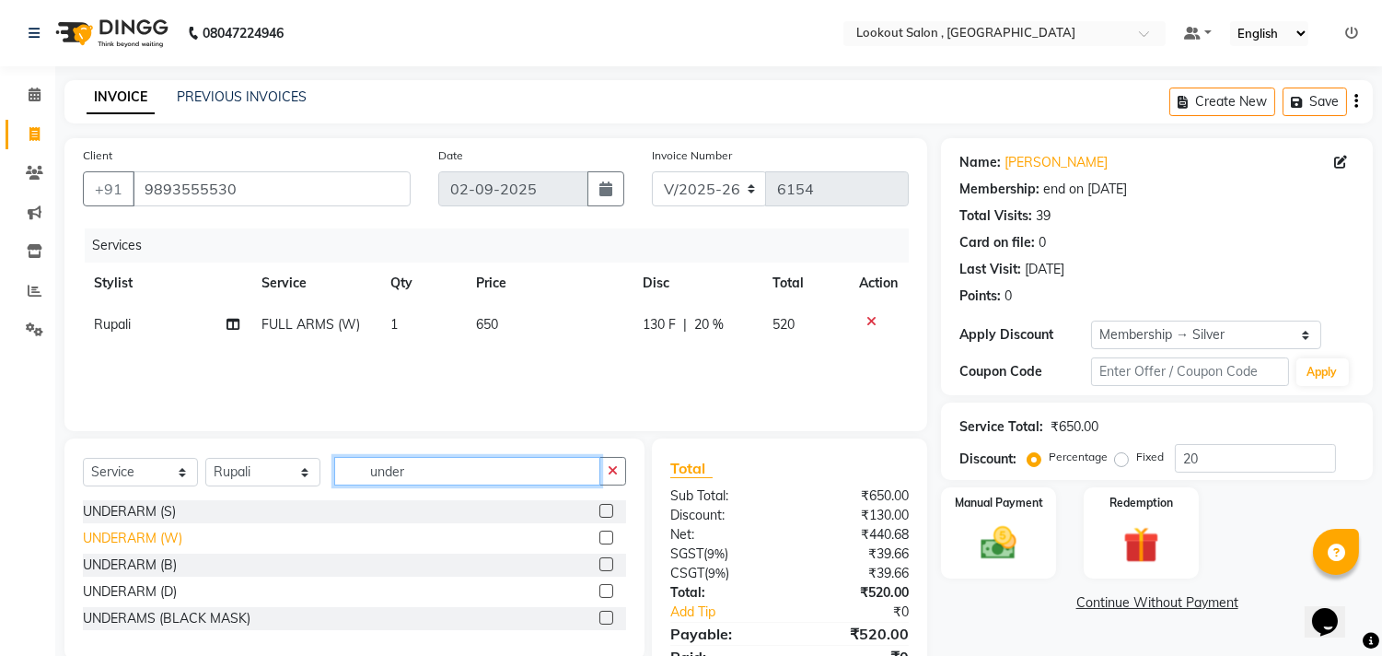
type input "under"
click at [134, 538] on div "UNDERARM (W)" at bounding box center [132, 538] width 99 height 19
checkbox input "false"
click at [391, 473] on input "under" at bounding box center [467, 471] width 266 height 29
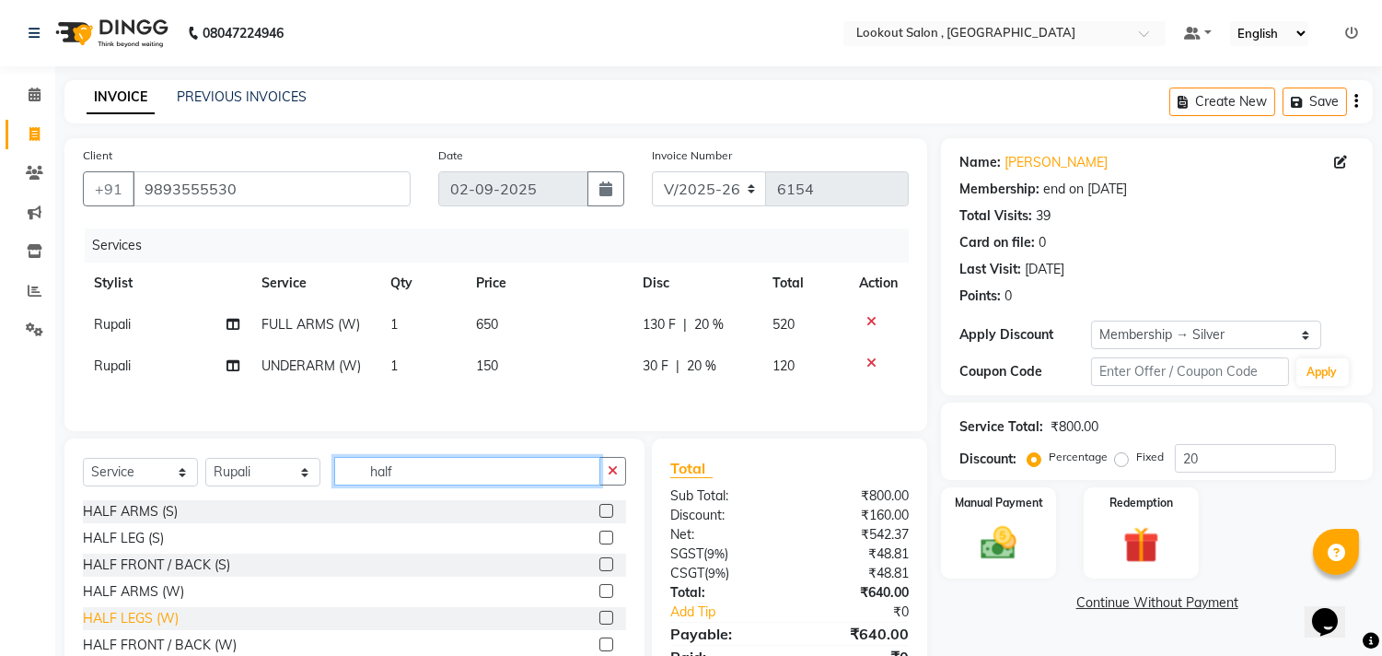
type input "half"
click at [134, 612] on div "HALF LEGS (W)" at bounding box center [131, 618] width 96 height 19
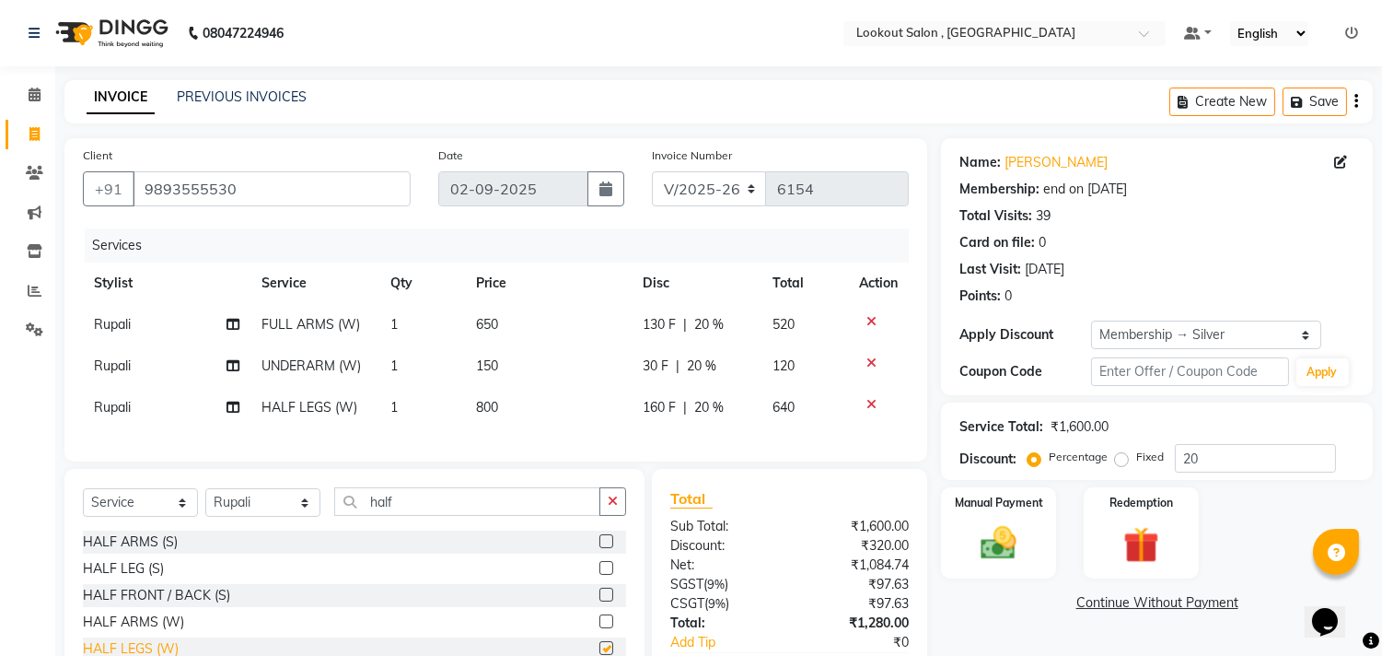
checkbox input "false"
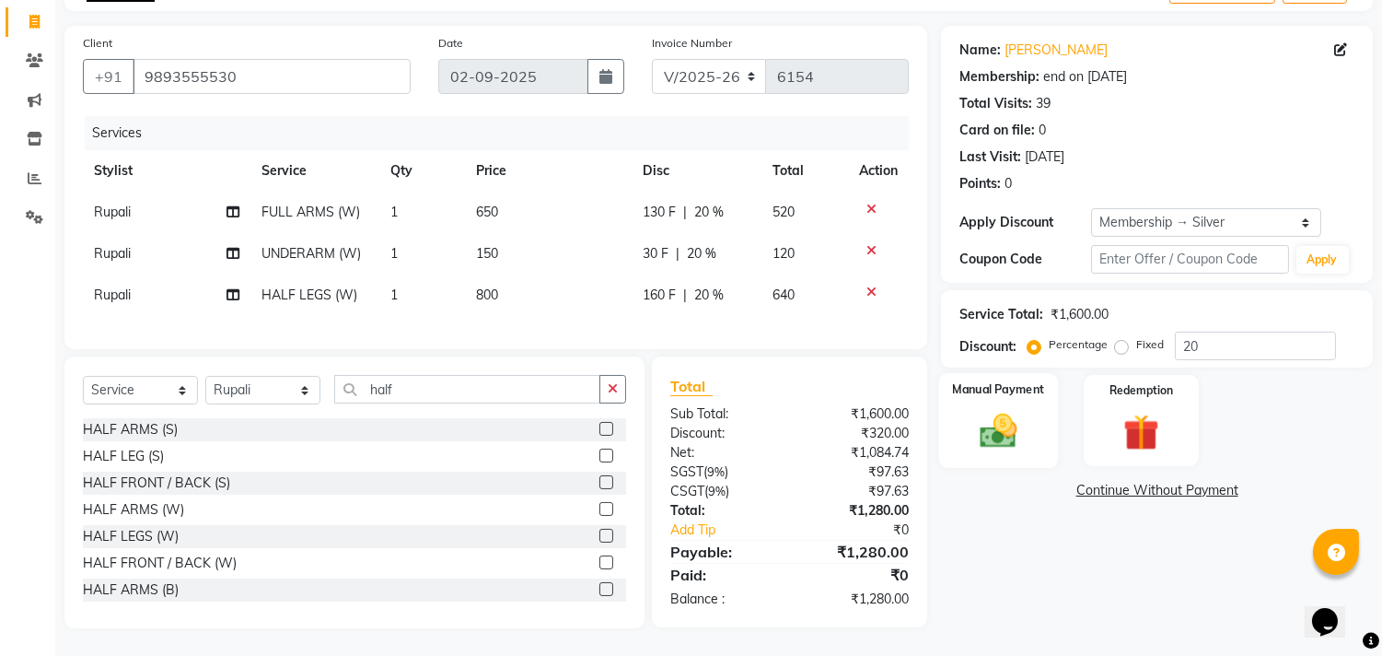
click at [1017, 435] on img at bounding box center [999, 431] width 61 height 43
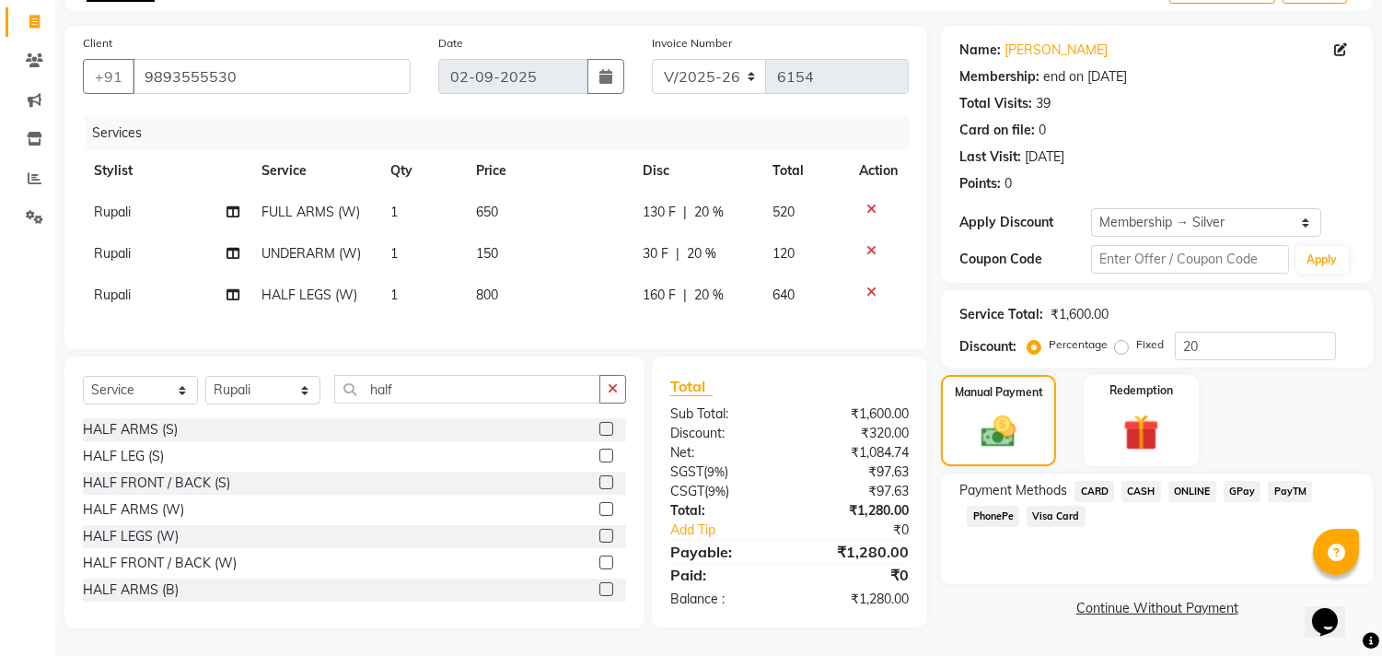
click at [1206, 481] on span "ONLINE" at bounding box center [1193, 491] width 48 height 21
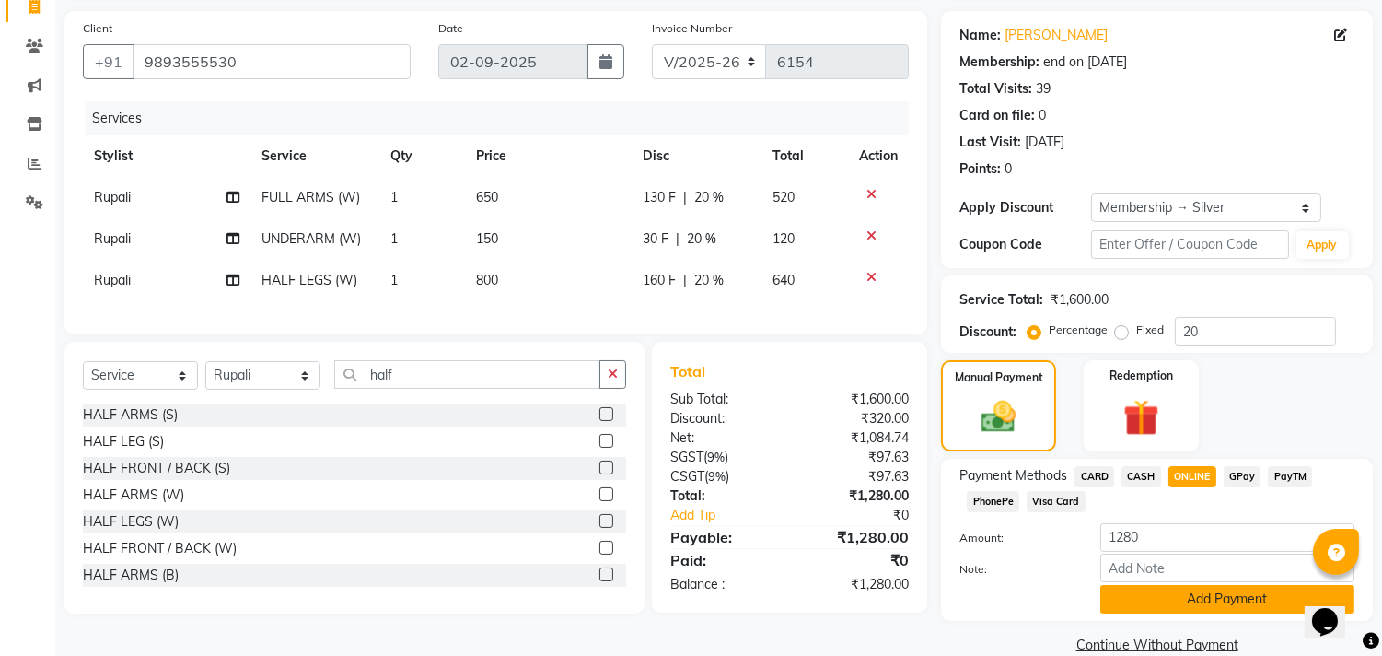
click at [1182, 600] on button "Add Payment" at bounding box center [1228, 599] width 254 height 29
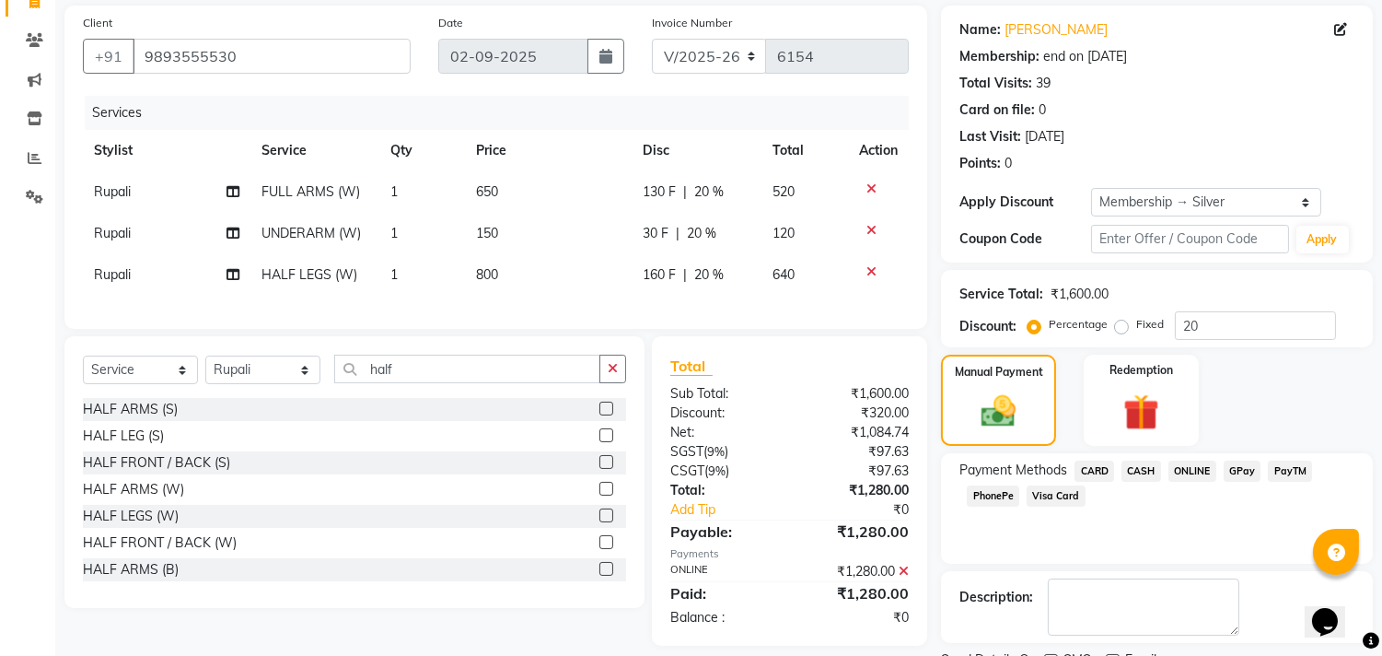
scroll to position [209, 0]
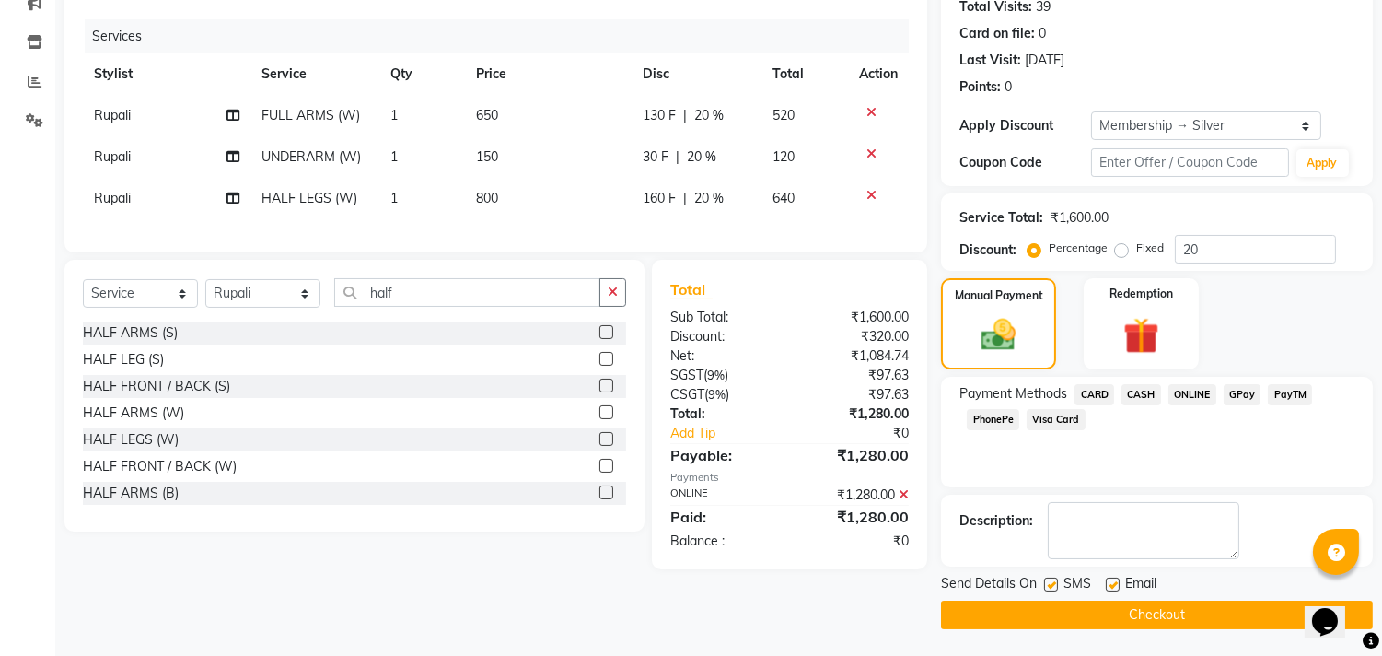
click at [1147, 612] on button "Checkout" at bounding box center [1157, 614] width 432 height 29
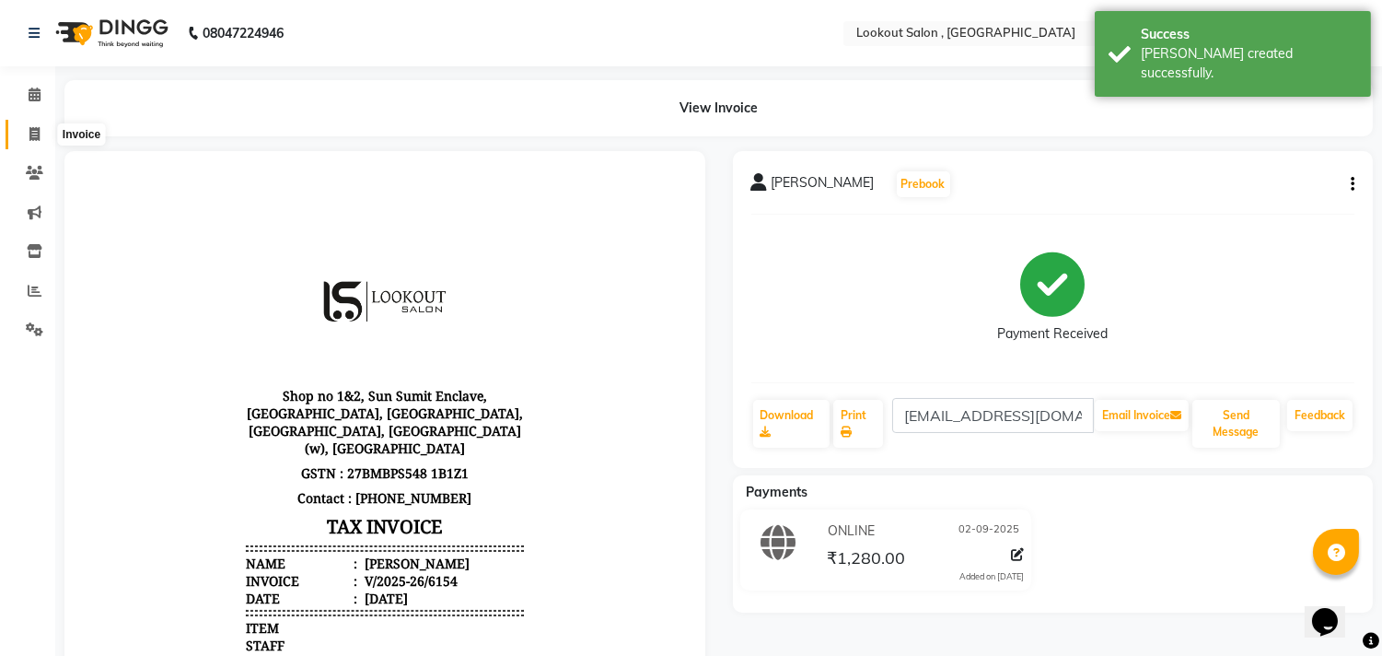
click at [40, 134] on span at bounding box center [34, 134] width 32 height 21
select select "service"
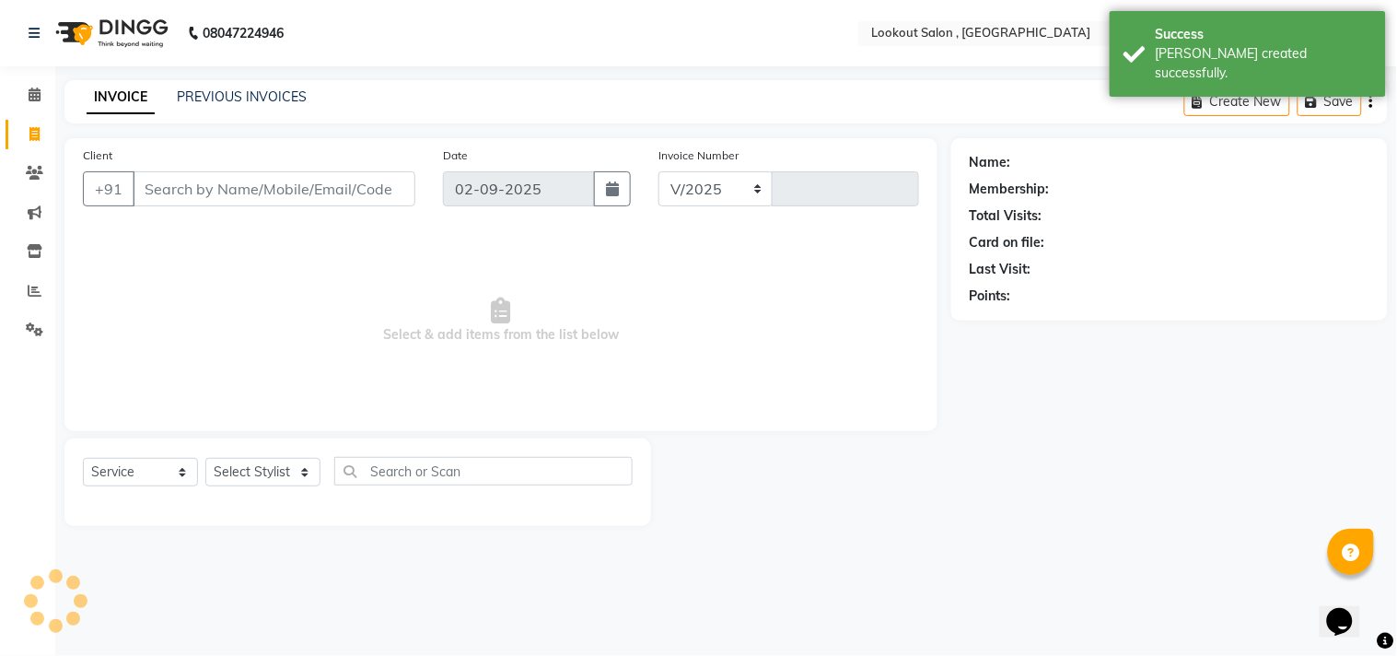
select select "151"
type input "6155"
click at [240, 185] on input "Client" at bounding box center [274, 188] width 283 height 35
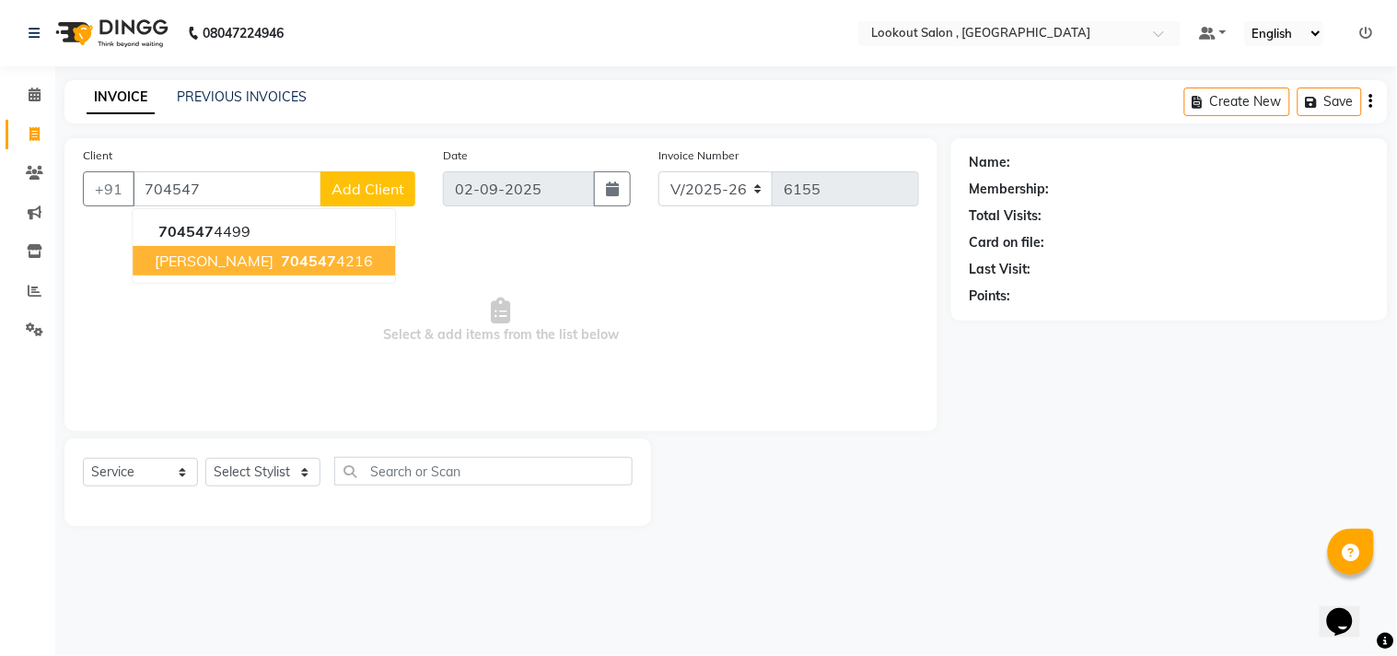
click at [343, 255] on ngb-highlight "704547 4216" at bounding box center [325, 260] width 96 height 18
type input "7045474216"
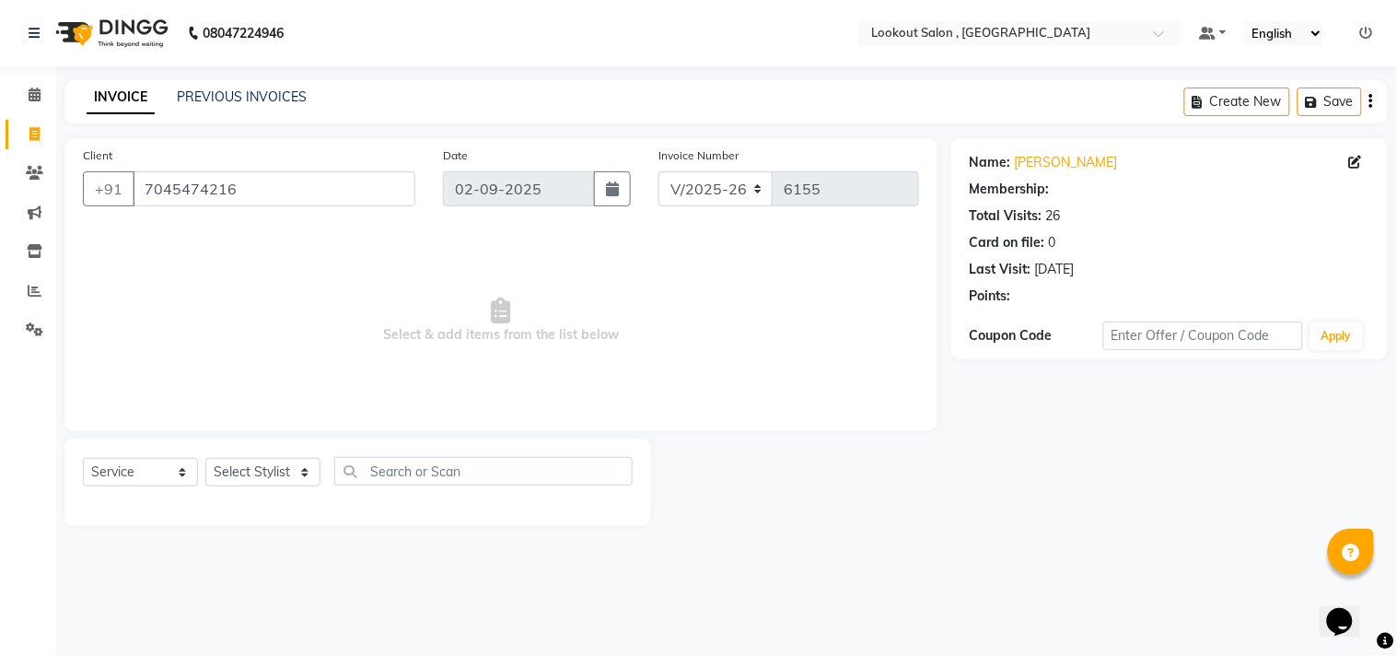
select select "1: Object"
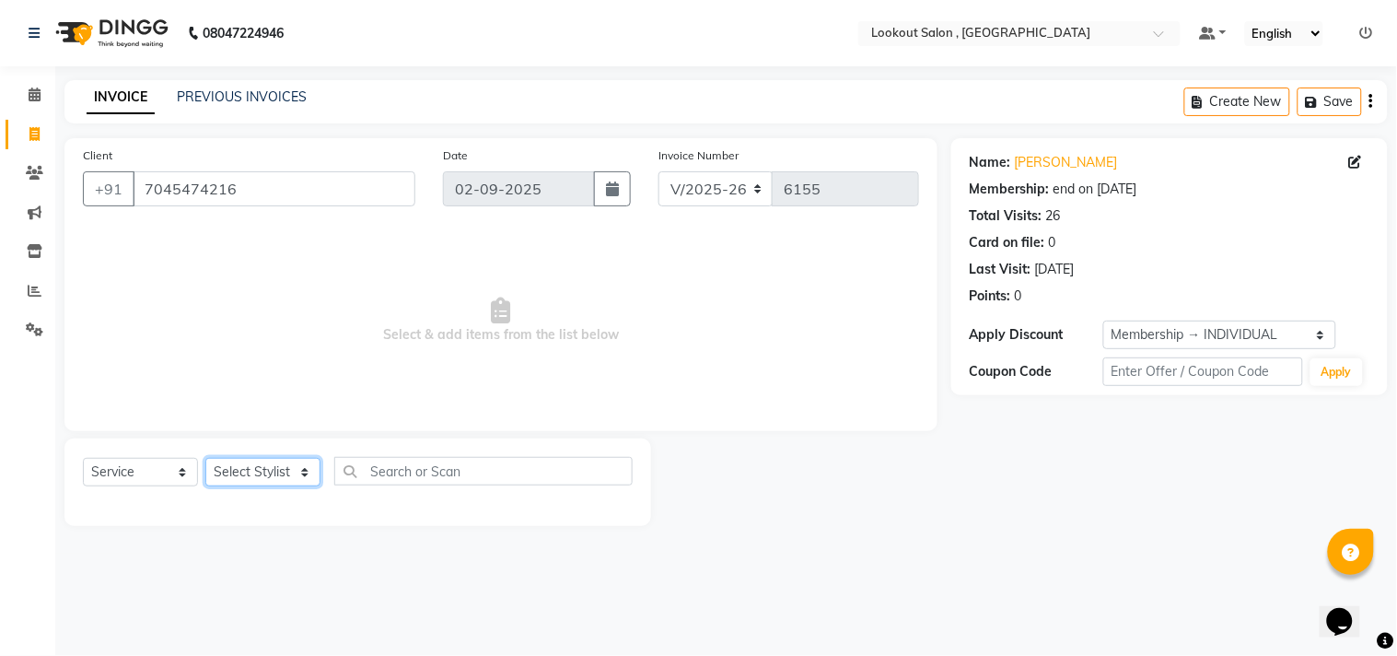
click at [231, 472] on select "Select Stylist [PERSON_NAME] [PERSON_NAME] [PERSON_NAME] [PERSON_NAME] kuldeep …" at bounding box center [262, 472] width 115 height 29
select select "48095"
click at [205, 459] on select "Select Stylist [PERSON_NAME] [PERSON_NAME] [PERSON_NAME] [PERSON_NAME] kuldeep …" at bounding box center [262, 472] width 115 height 29
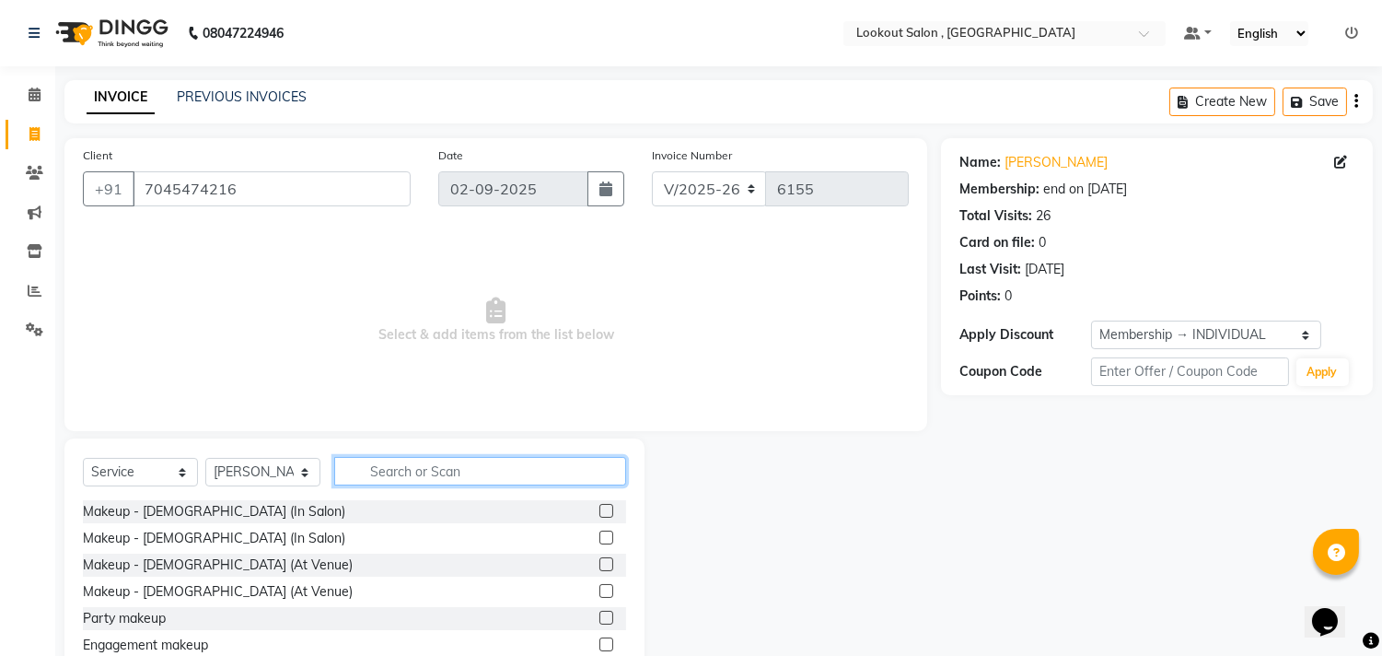
click at [388, 467] on input "text" at bounding box center [480, 471] width 292 height 29
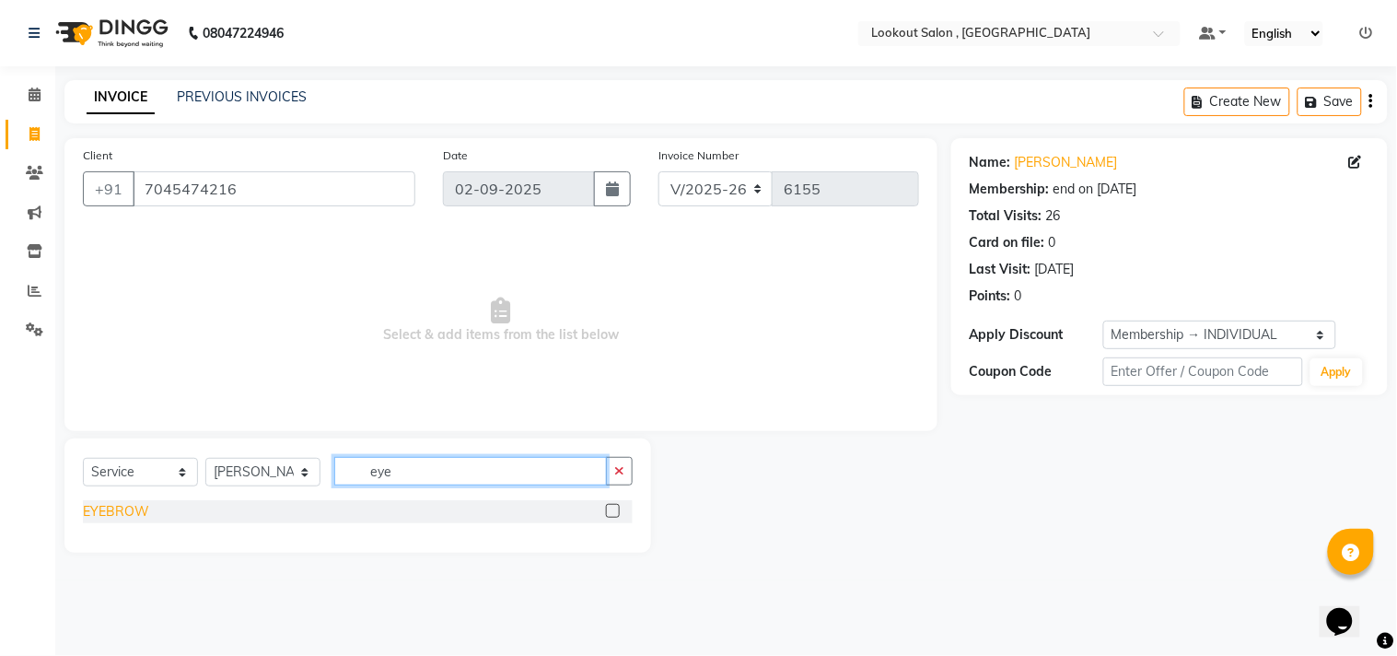
type input "eye"
click at [98, 509] on div "EYEBROW" at bounding box center [116, 511] width 66 height 19
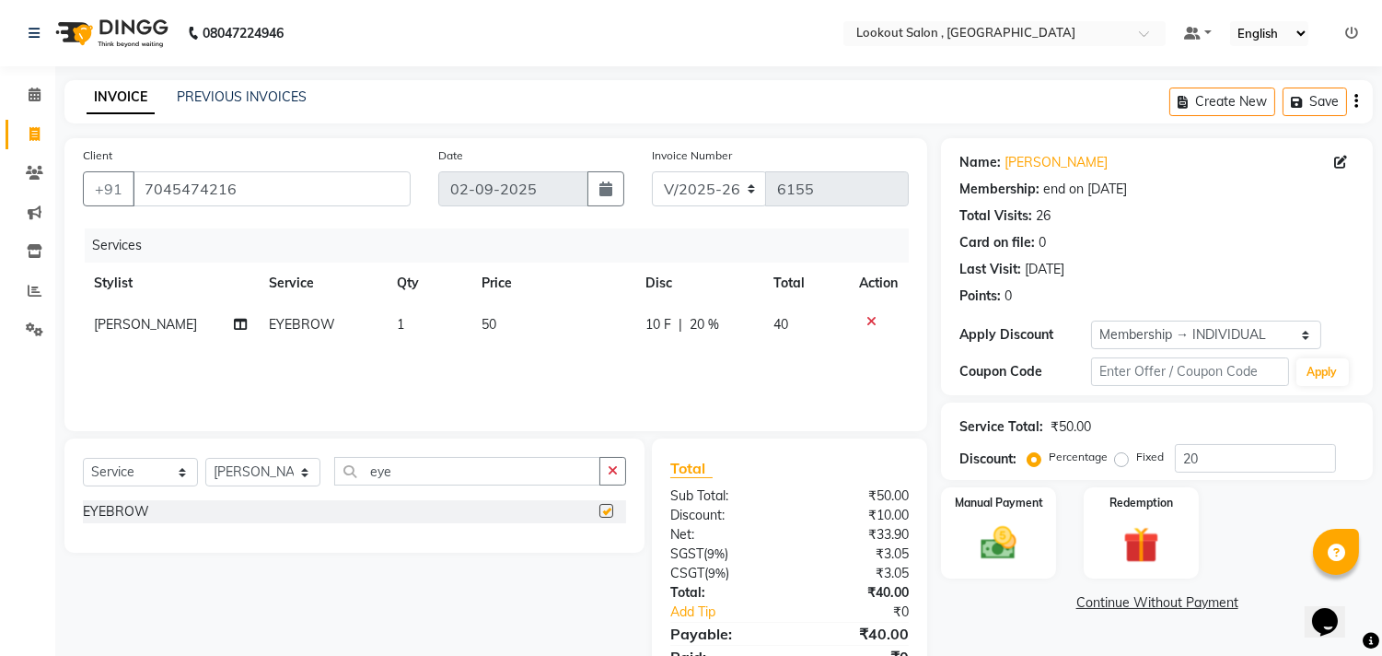
checkbox input "false"
click at [383, 481] on input "eye" at bounding box center [467, 471] width 266 height 29
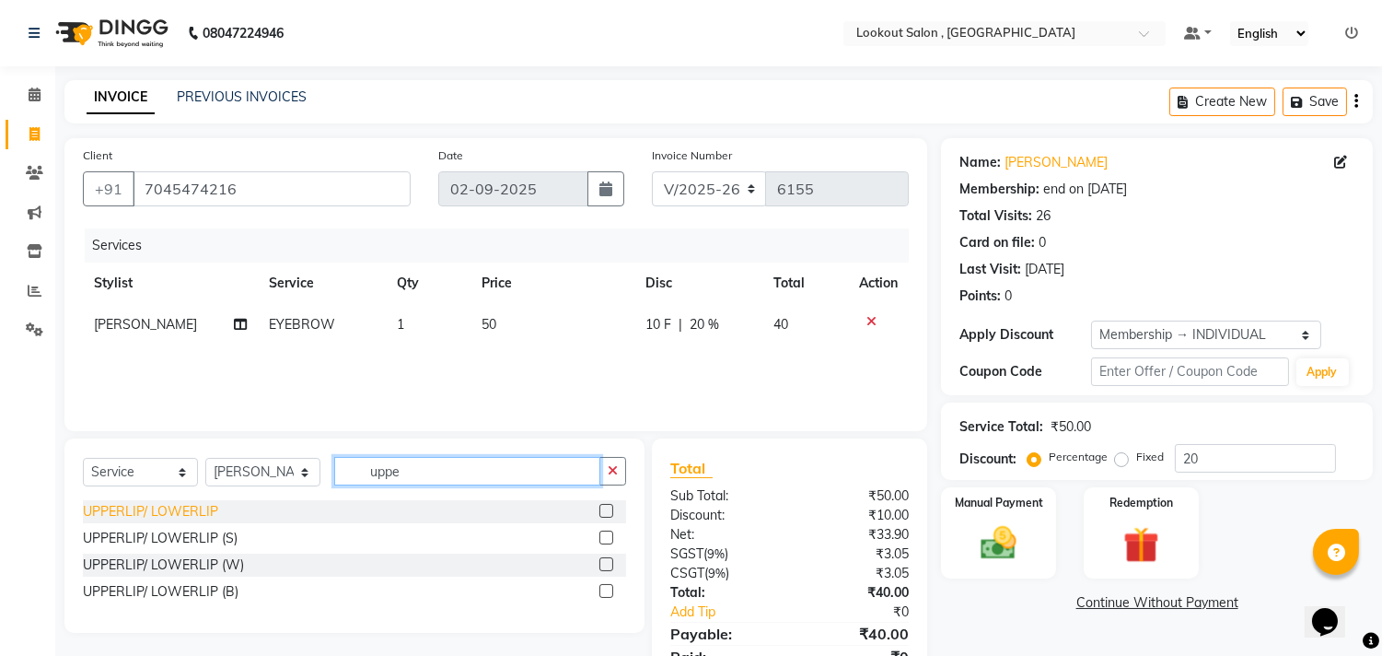
type input "uppe"
click at [191, 517] on div "UPPERLIP/ LOWERLIP" at bounding box center [150, 511] width 135 height 19
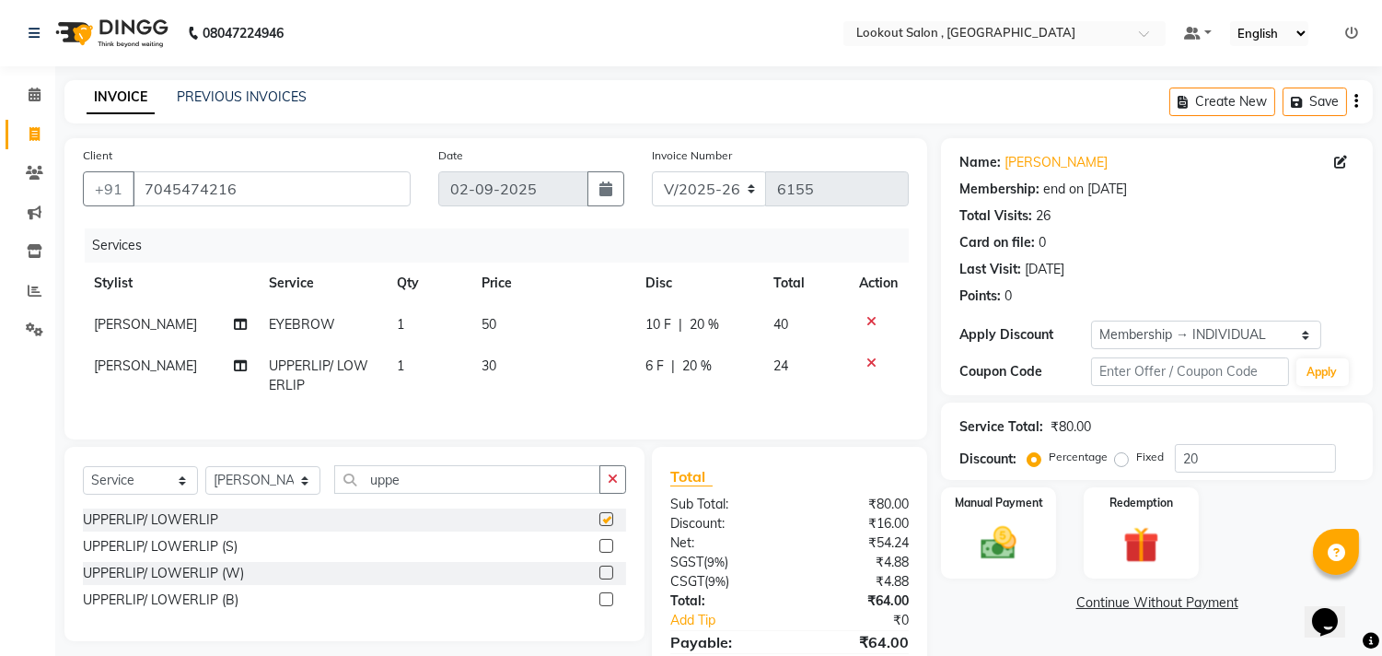
checkbox input "false"
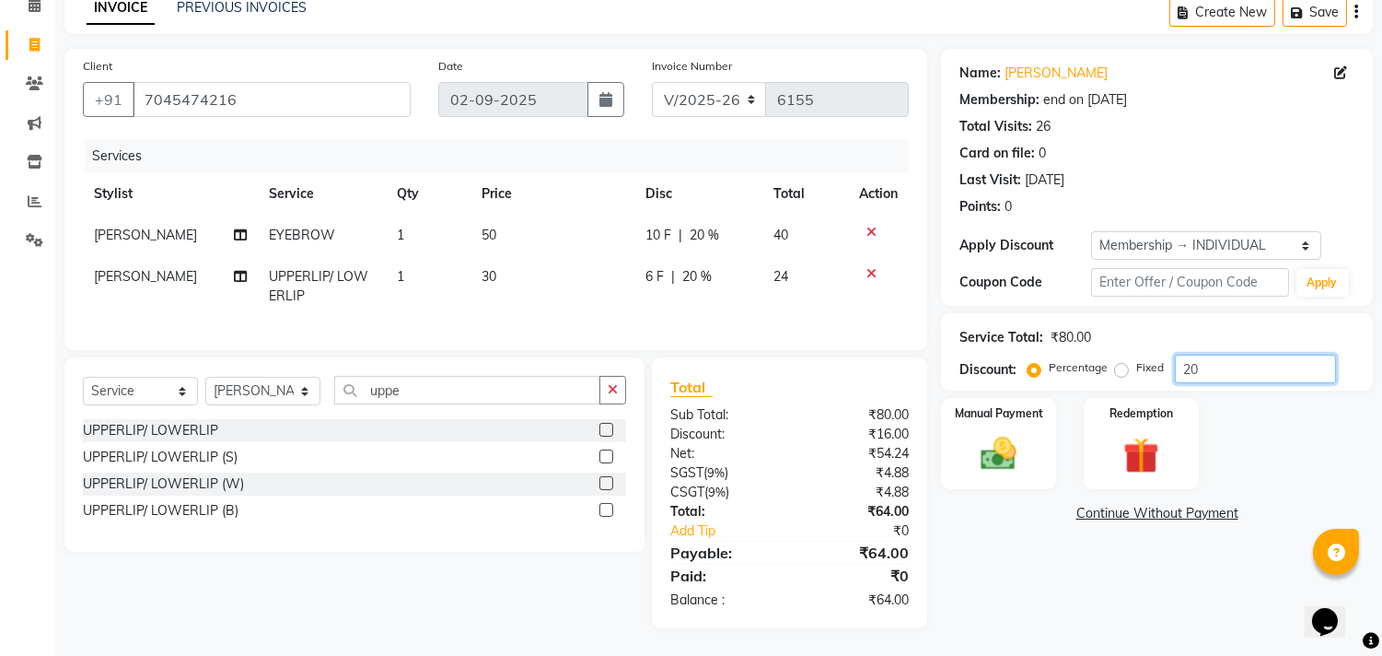
click at [1194, 355] on input "20" at bounding box center [1255, 369] width 161 height 29
type input "2"
type input "0"
click at [999, 446] on img at bounding box center [999, 454] width 61 height 43
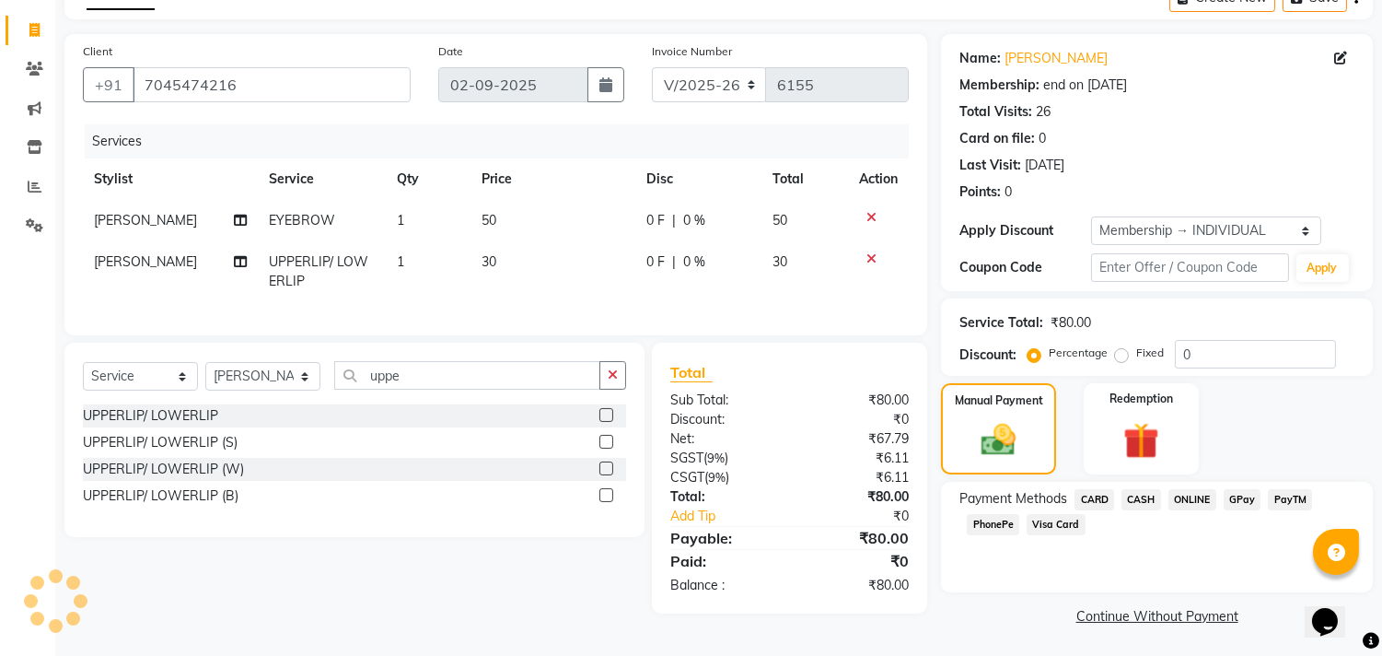
click at [1185, 494] on span "ONLINE" at bounding box center [1193, 499] width 48 height 21
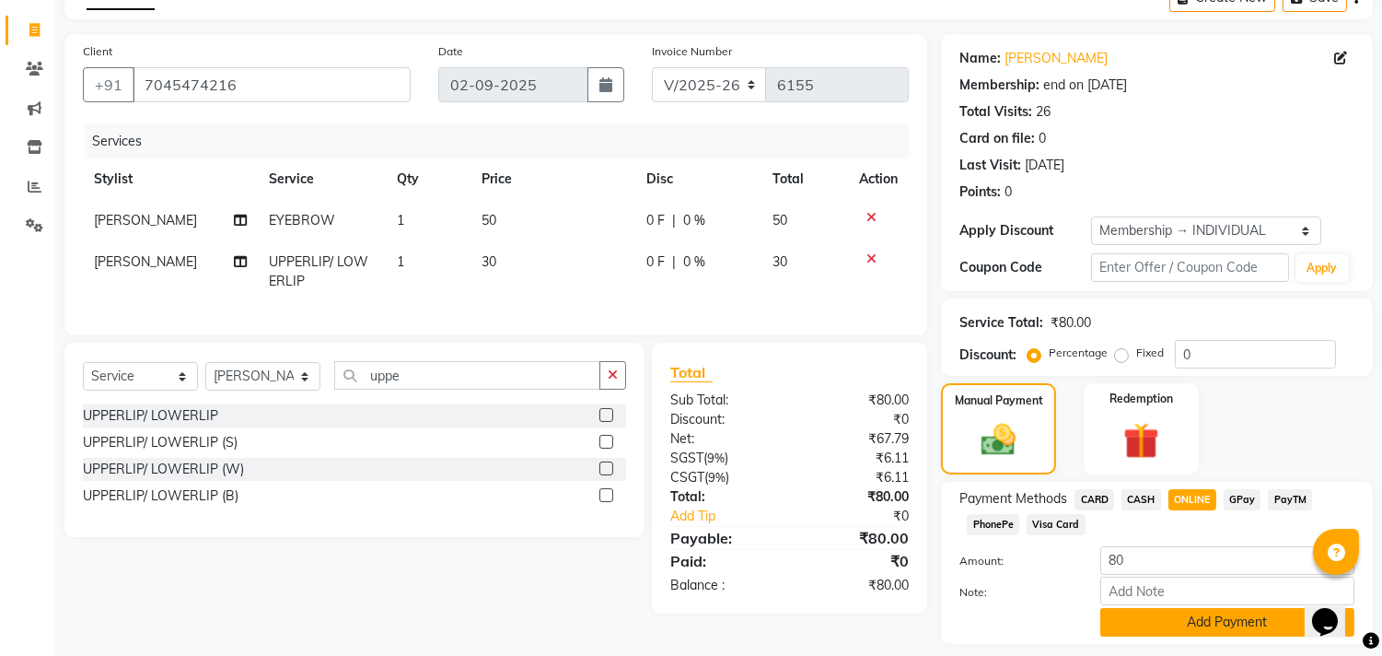
click at [1166, 629] on button "Add Payment" at bounding box center [1228, 622] width 254 height 29
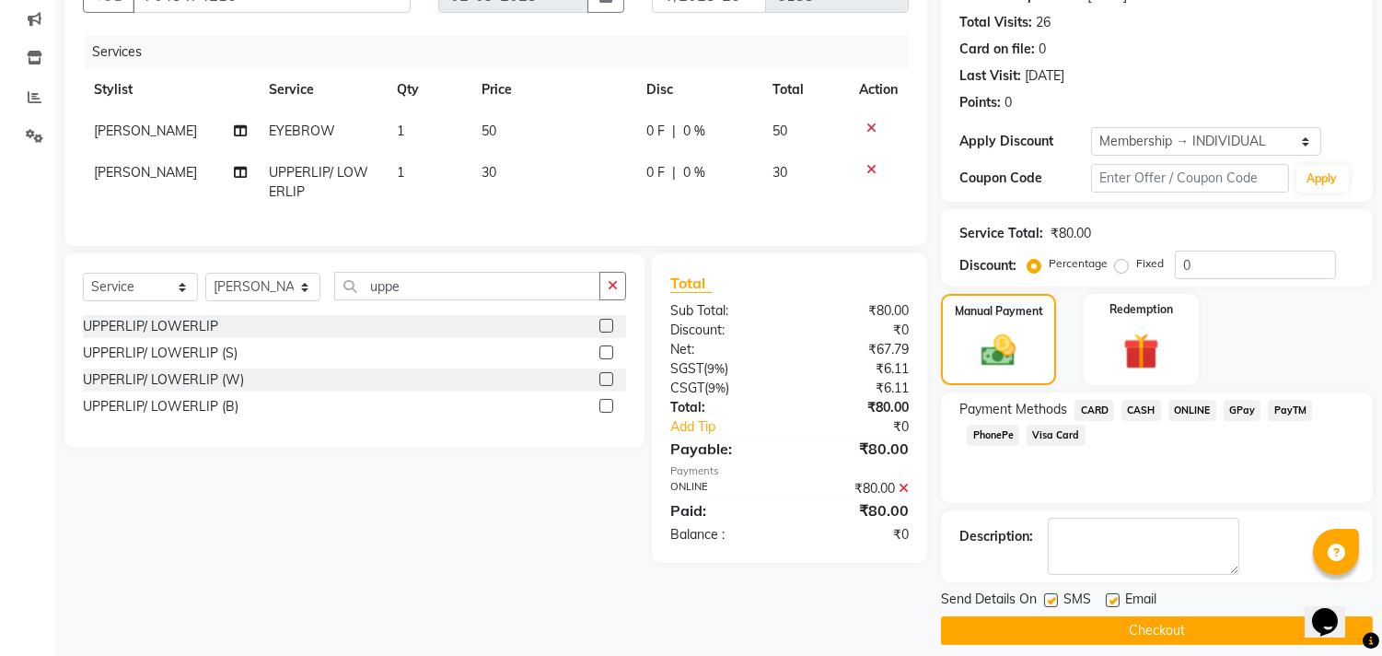
scroll to position [209, 0]
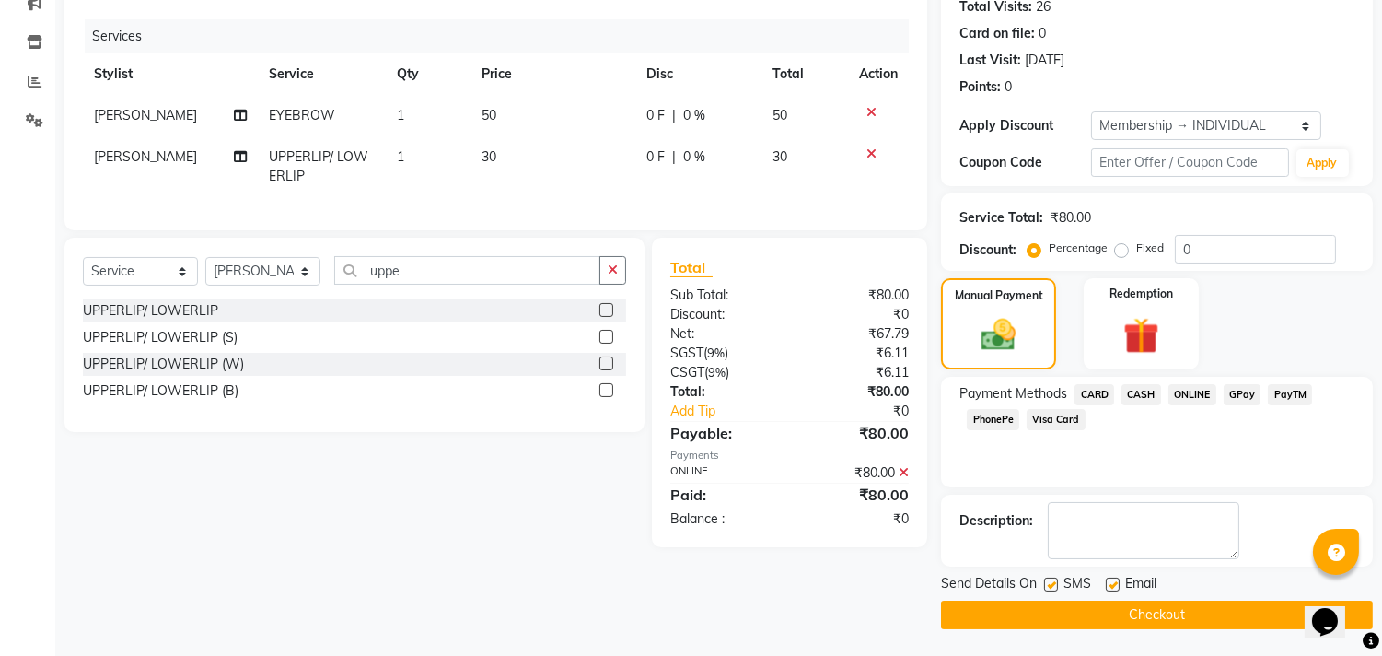
click at [1156, 621] on button "Checkout" at bounding box center [1157, 614] width 432 height 29
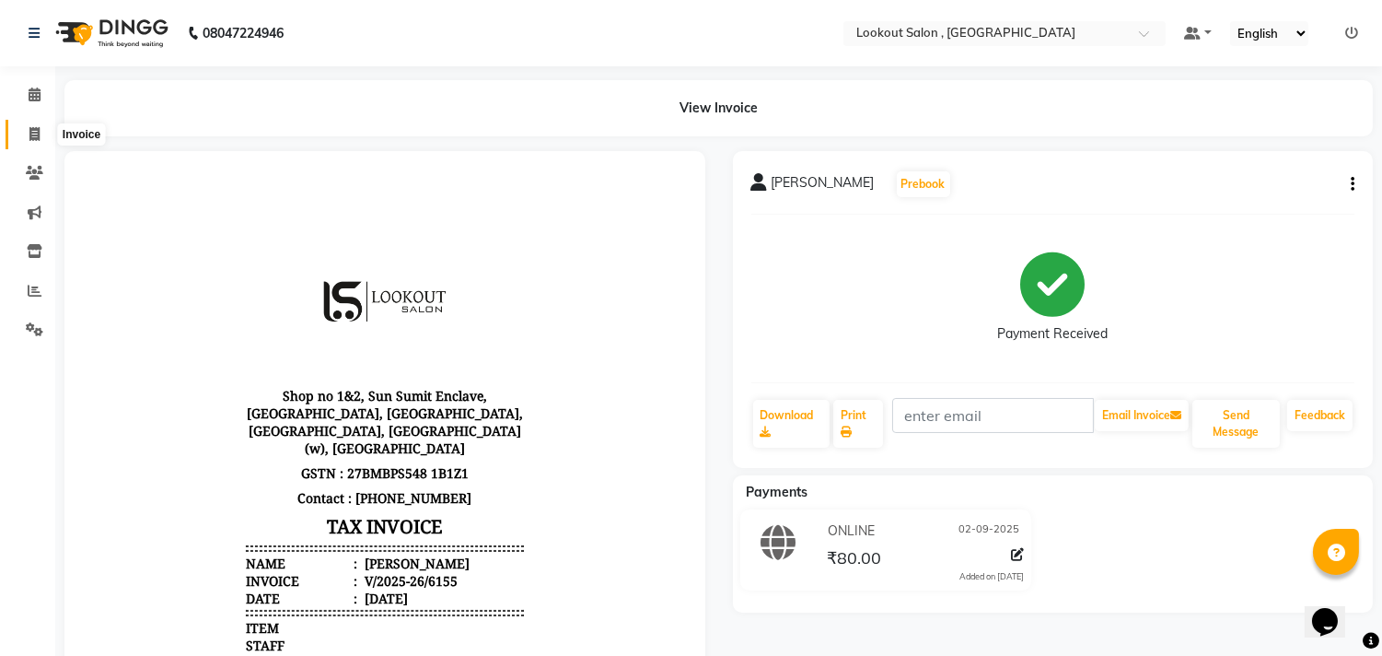
click at [31, 130] on icon at bounding box center [34, 134] width 10 height 14
select select "service"
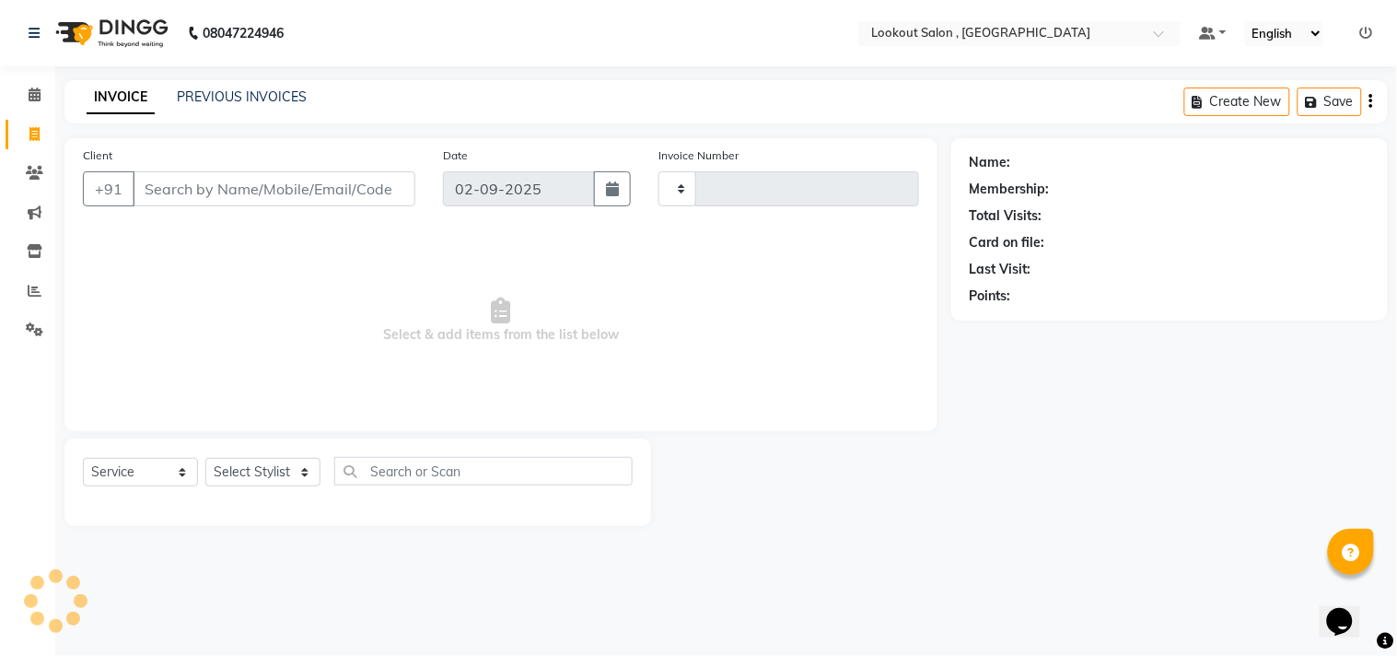
type input "6156"
select select "151"
click at [222, 90] on link "PREVIOUS INVOICES" at bounding box center [242, 96] width 130 height 17
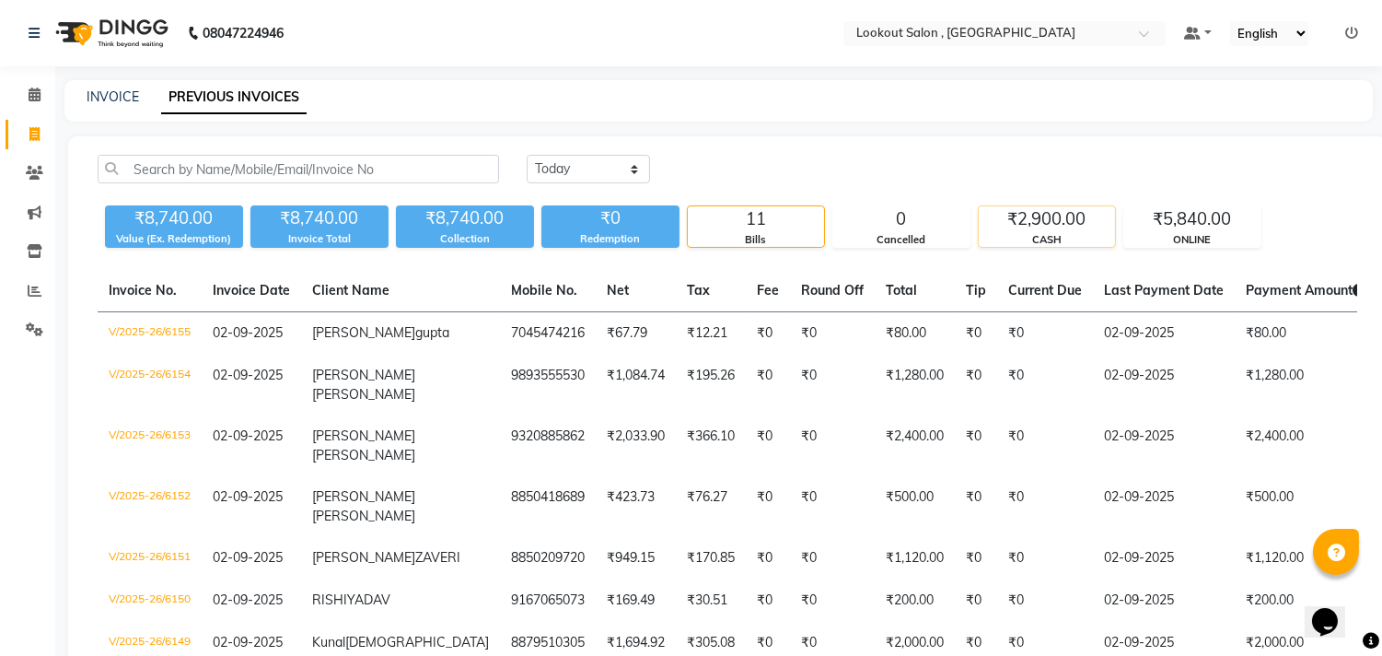
click at [1097, 242] on div "CASH" at bounding box center [1047, 240] width 136 height 16
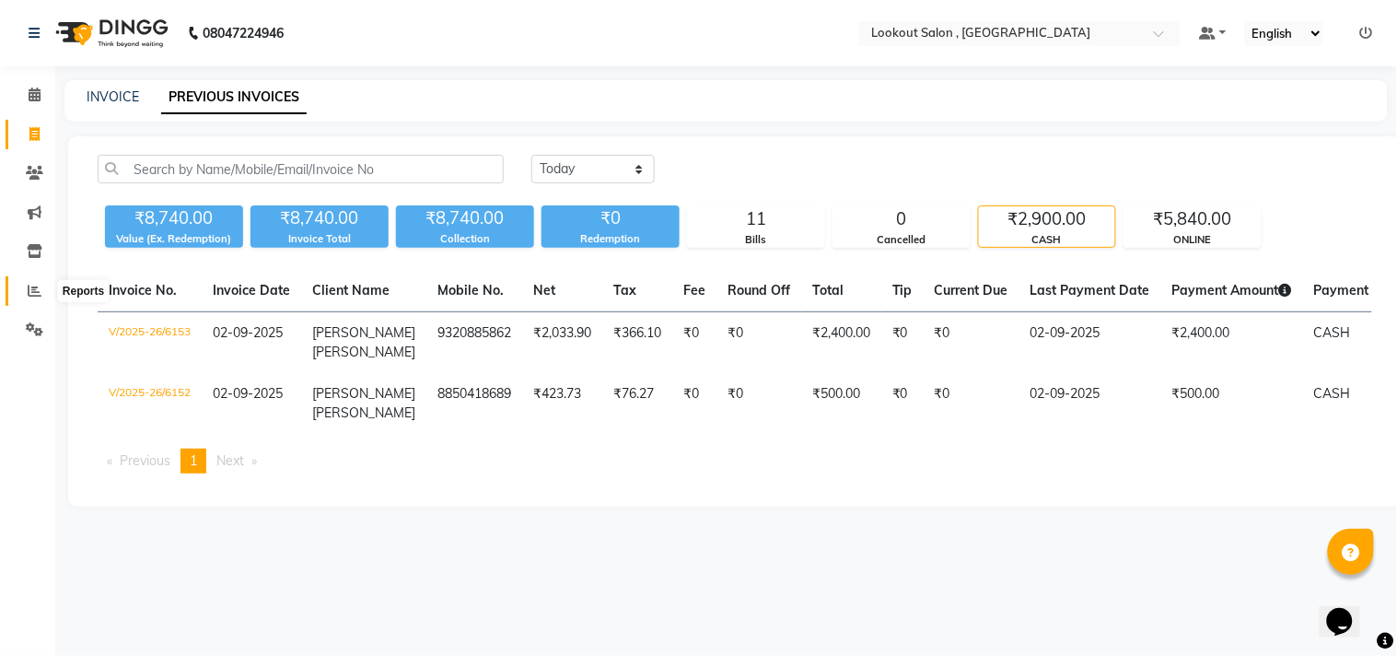
click at [34, 297] on icon at bounding box center [35, 291] width 14 height 14
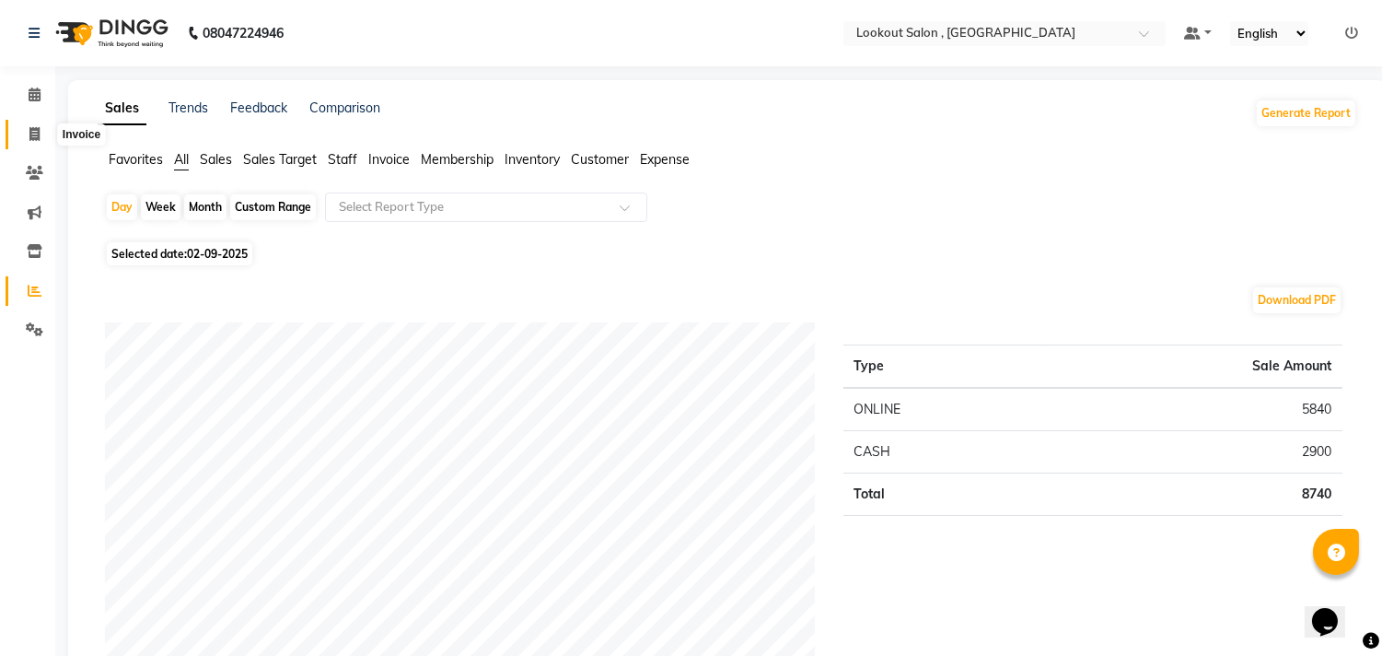
click at [41, 133] on span at bounding box center [34, 134] width 32 height 21
select select "service"
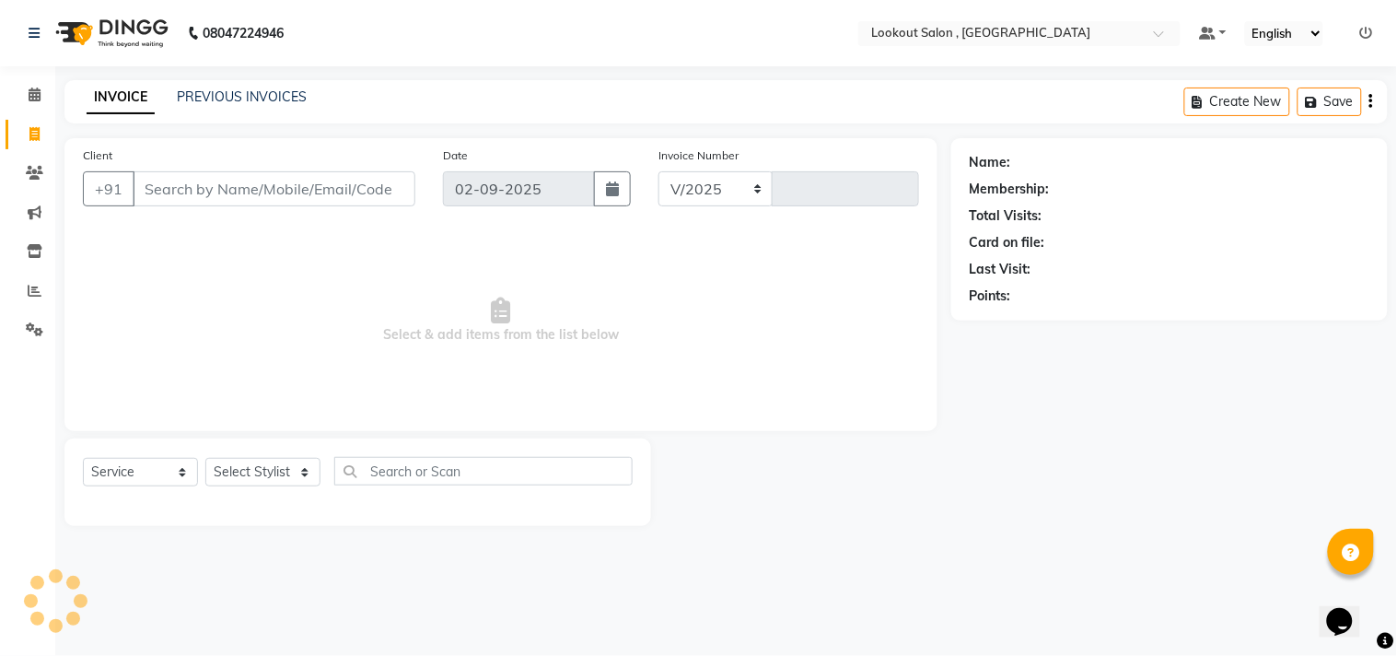
select select "151"
type input "6156"
click at [249, 99] on link "PREVIOUS INVOICES" at bounding box center [242, 96] width 130 height 17
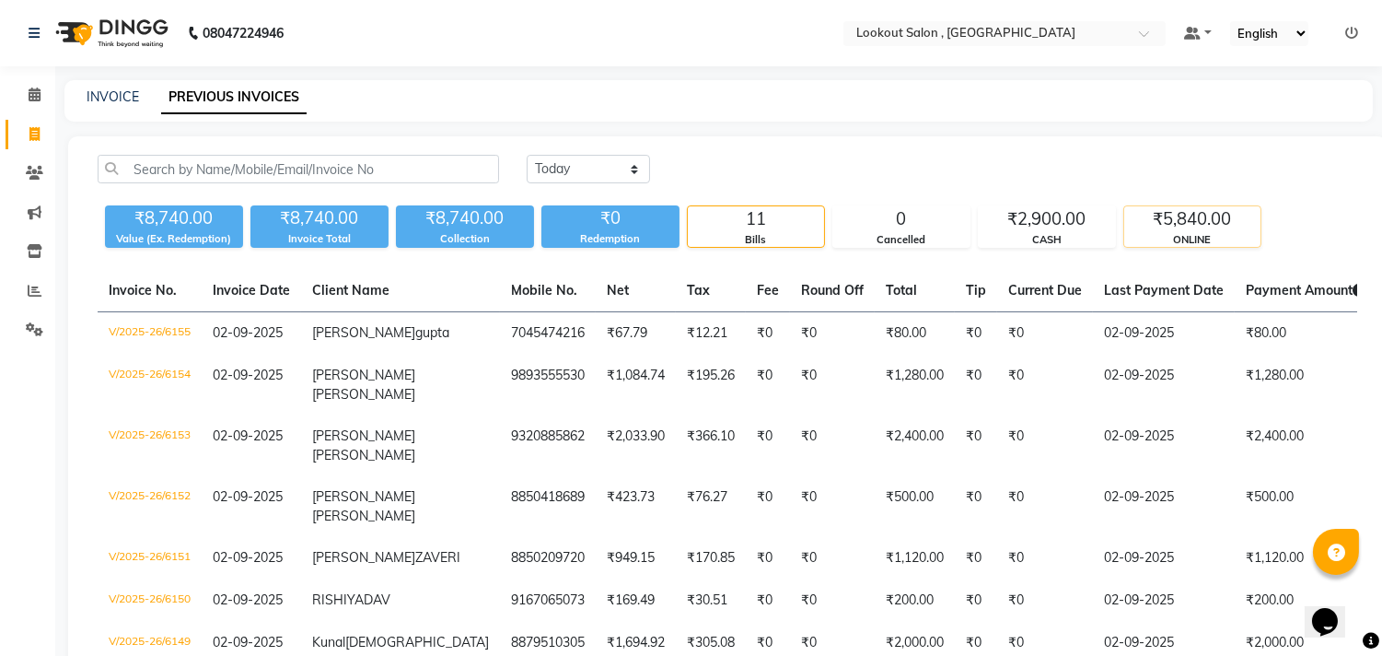
click at [1223, 234] on div "ONLINE" at bounding box center [1192, 240] width 136 height 16
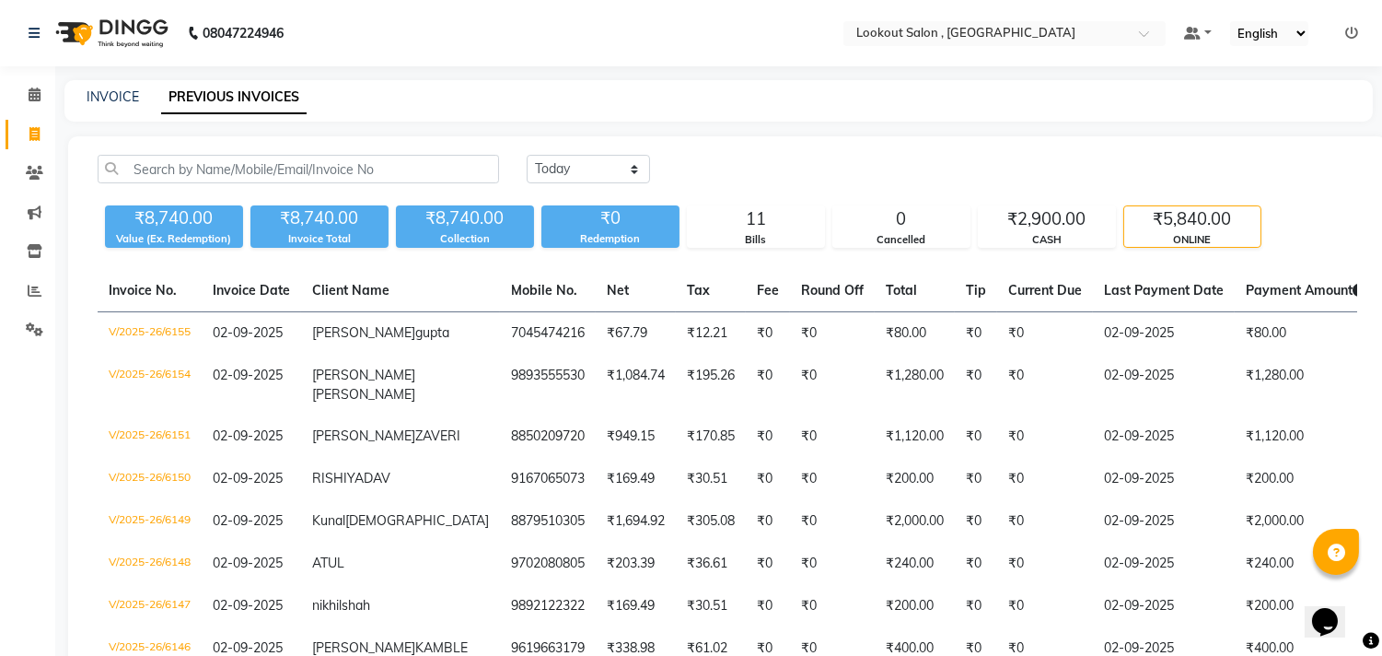
click at [81, 89] on div "INVOICE PREVIOUS INVOICES" at bounding box center [707, 96] width 1287 height 19
click at [264, 172] on input "text" at bounding box center [299, 169] width 402 height 29
click at [117, 96] on link "INVOICE" at bounding box center [113, 96] width 52 height 17
select select "151"
select select "service"
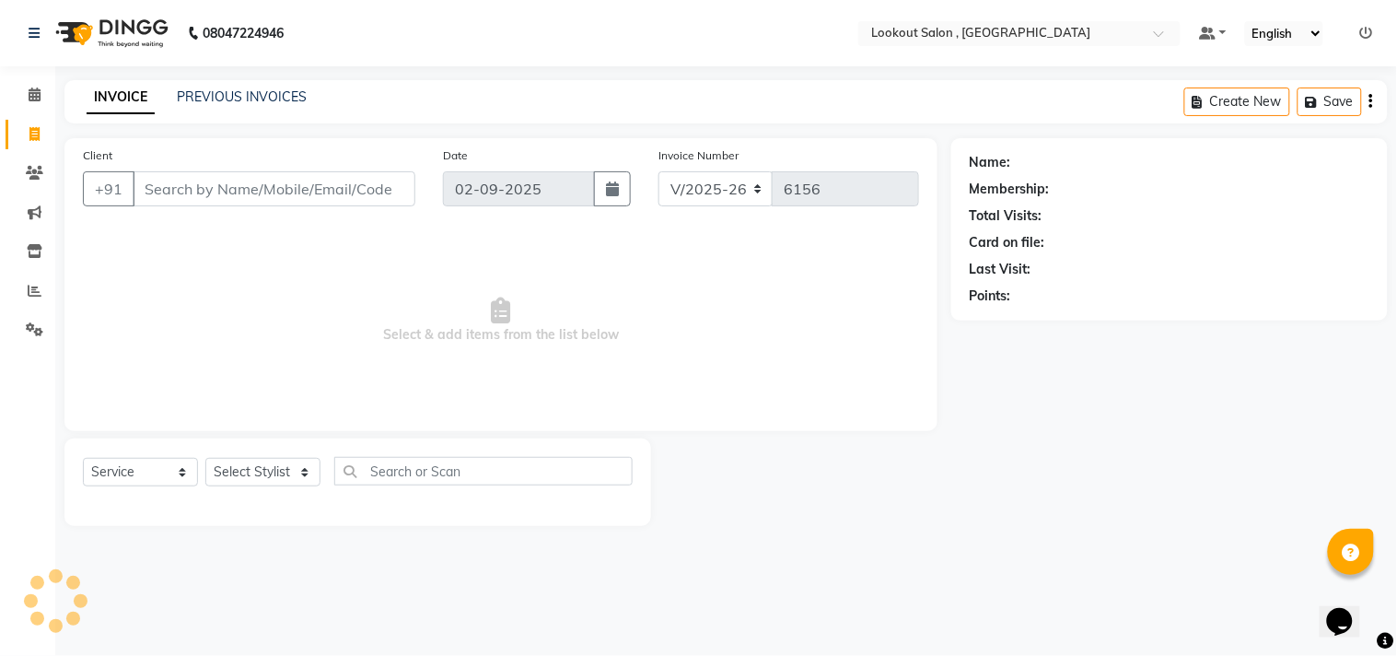
click at [201, 181] on input "Client" at bounding box center [274, 188] width 283 height 35
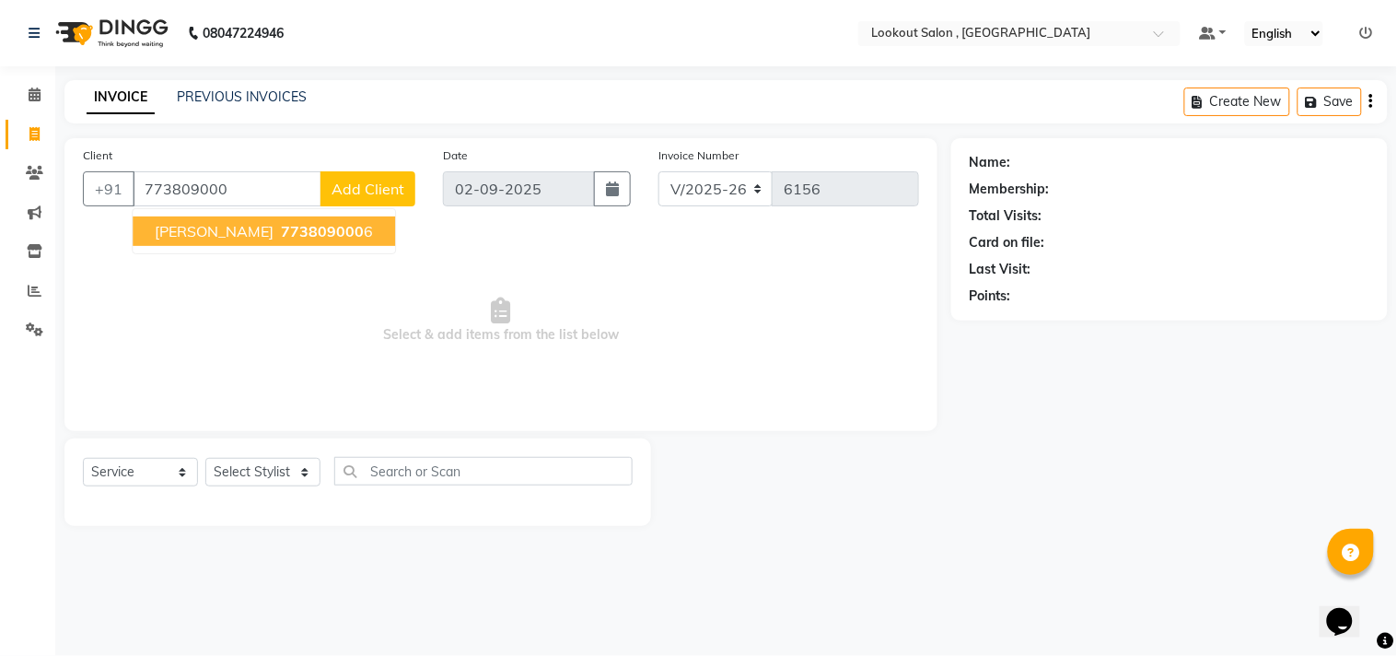
click at [304, 234] on span "773809000" at bounding box center [322, 231] width 83 height 18
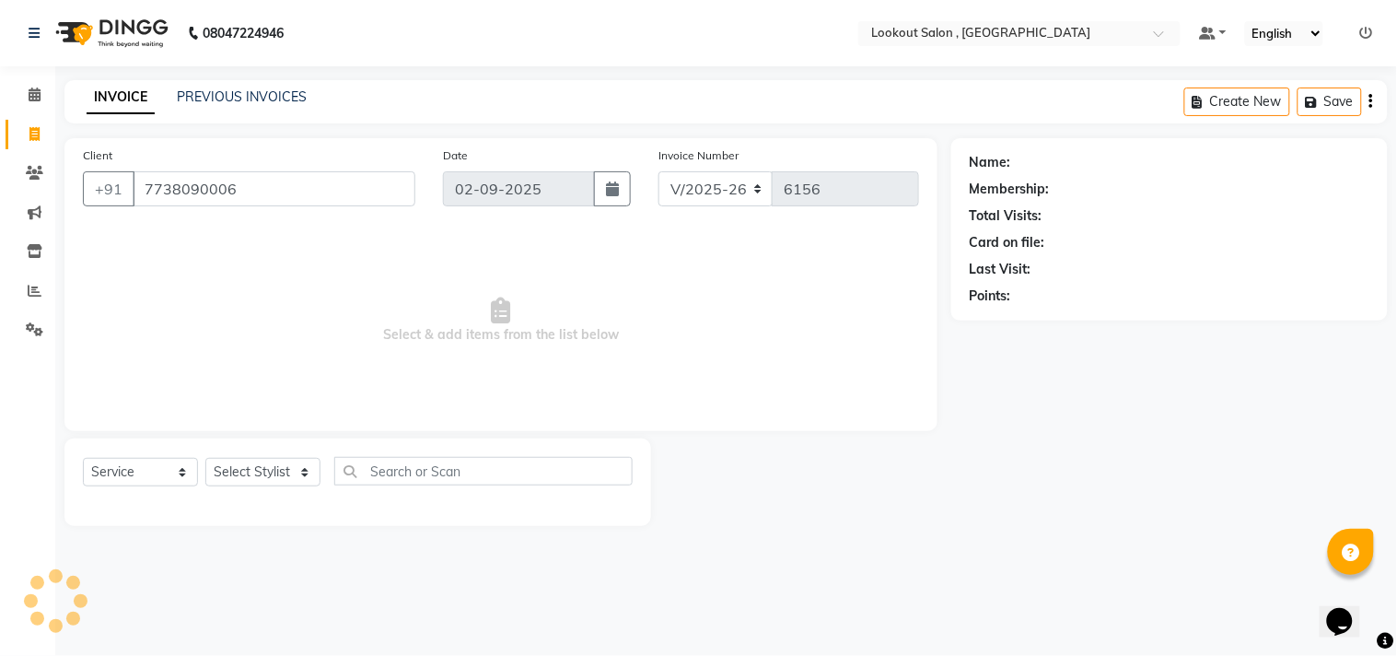
type input "7738090006"
select select "1: Object"
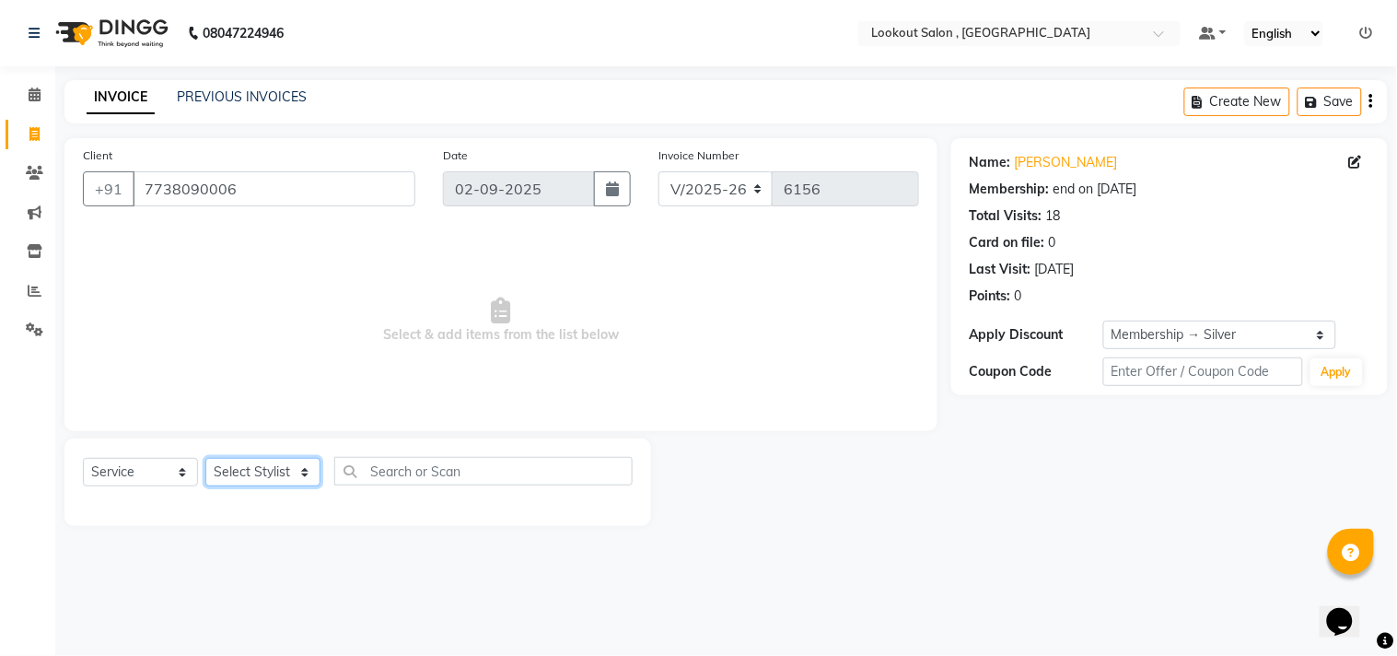
click at [239, 472] on select "Select Stylist [PERSON_NAME] [PERSON_NAME] [PERSON_NAME] [PERSON_NAME] kuldeep …" at bounding box center [262, 472] width 115 height 29
select select "87431"
click at [205, 459] on select "Select Stylist [PERSON_NAME] [PERSON_NAME] [PERSON_NAME] [PERSON_NAME] kuldeep …" at bounding box center [262, 472] width 115 height 29
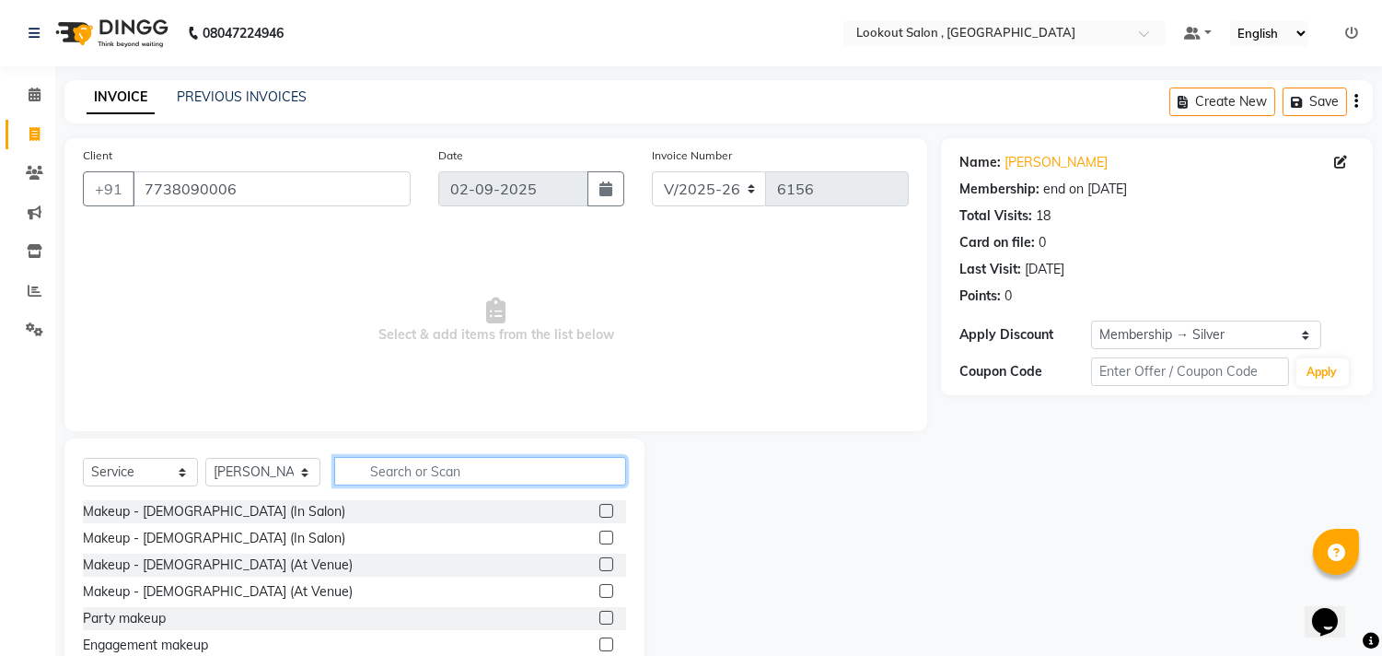
click at [453, 472] on input "text" at bounding box center [480, 471] width 292 height 29
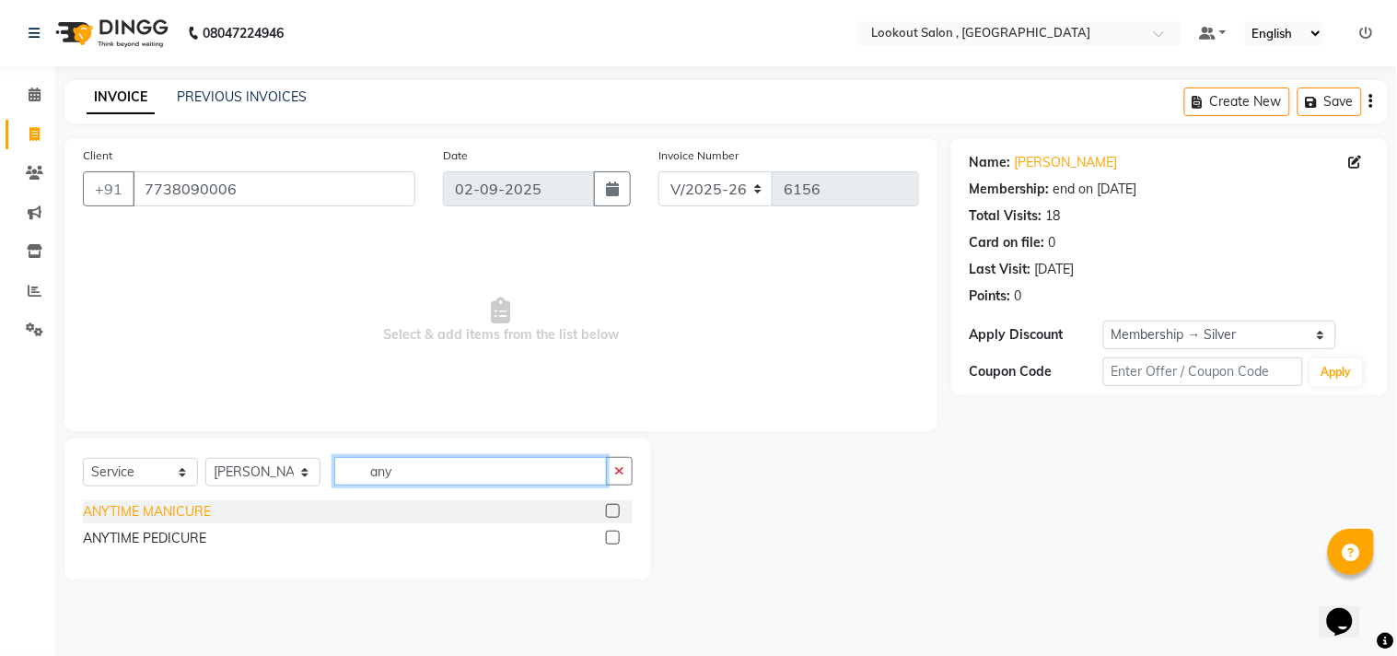
type input "any"
click at [178, 508] on div "ANYTIME MANICURE" at bounding box center [147, 511] width 128 height 19
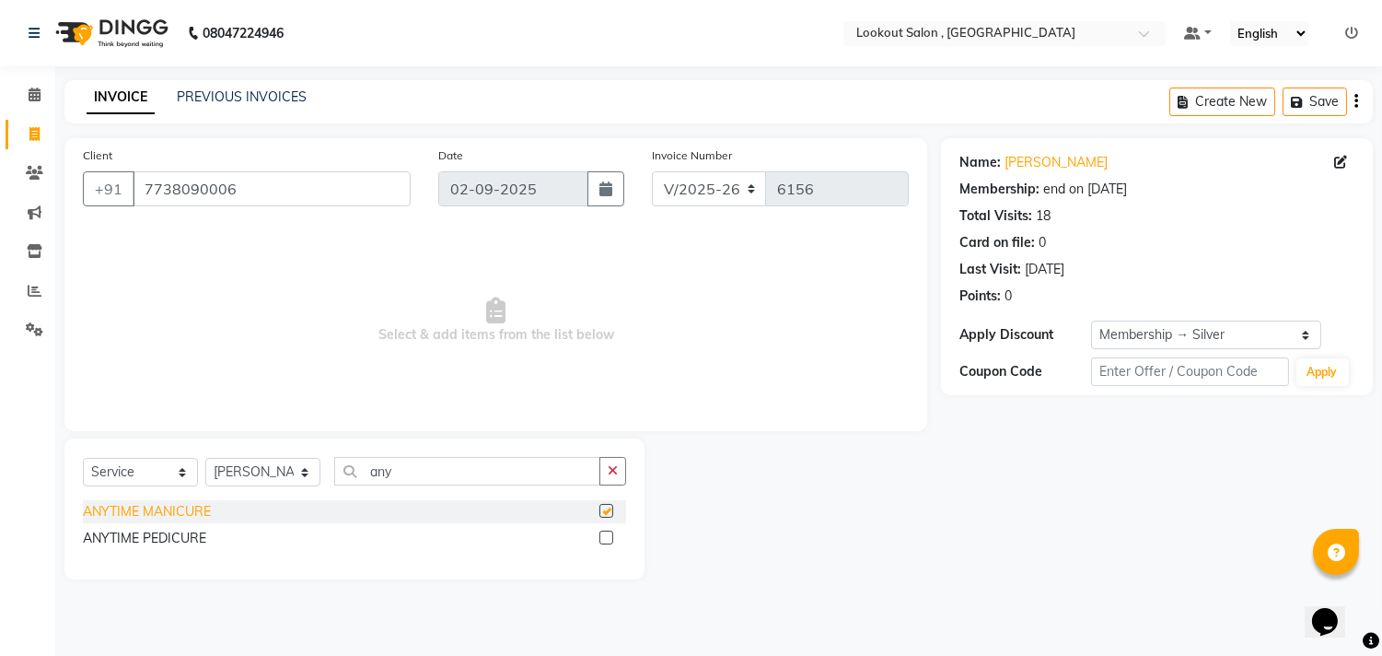
checkbox input "false"
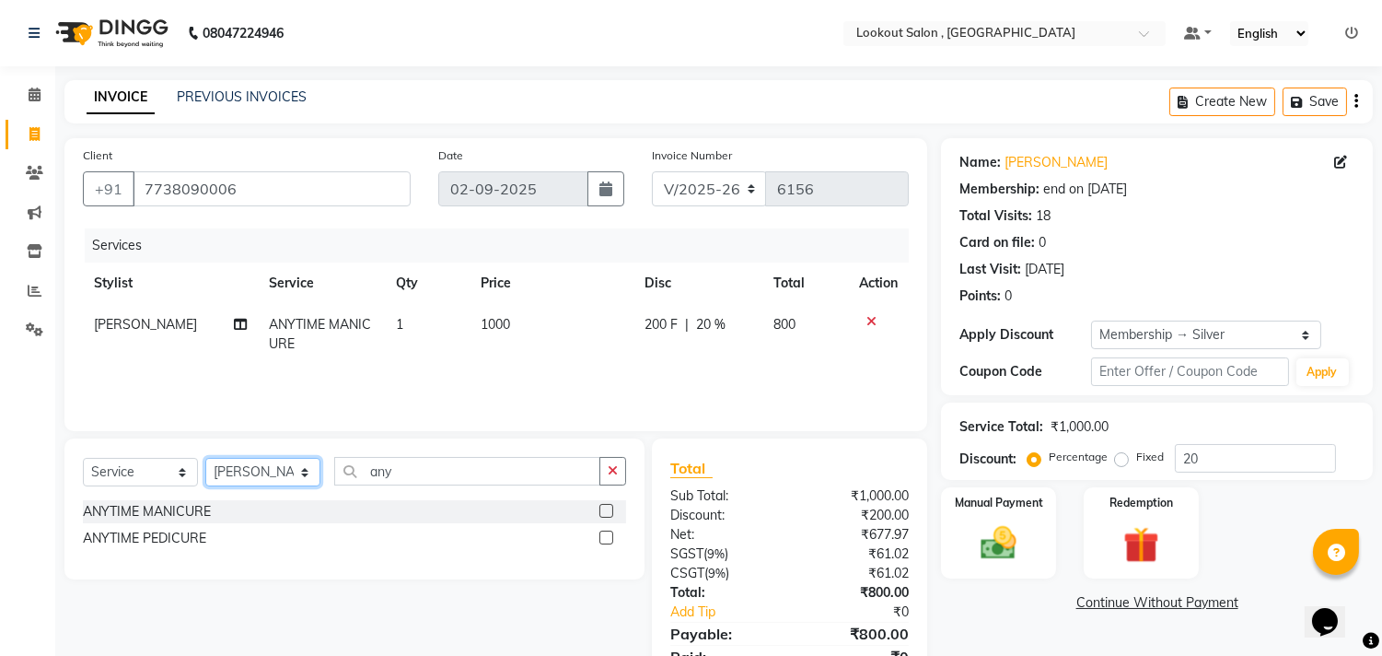
click at [237, 463] on select "Select Stylist [PERSON_NAME] [PERSON_NAME] [PERSON_NAME] [PERSON_NAME] kuldeep …" at bounding box center [262, 472] width 115 height 29
select select "43261"
click at [205, 459] on select "Select Stylist [PERSON_NAME] [PERSON_NAME] [PERSON_NAME] [PERSON_NAME] kuldeep …" at bounding box center [262, 472] width 115 height 29
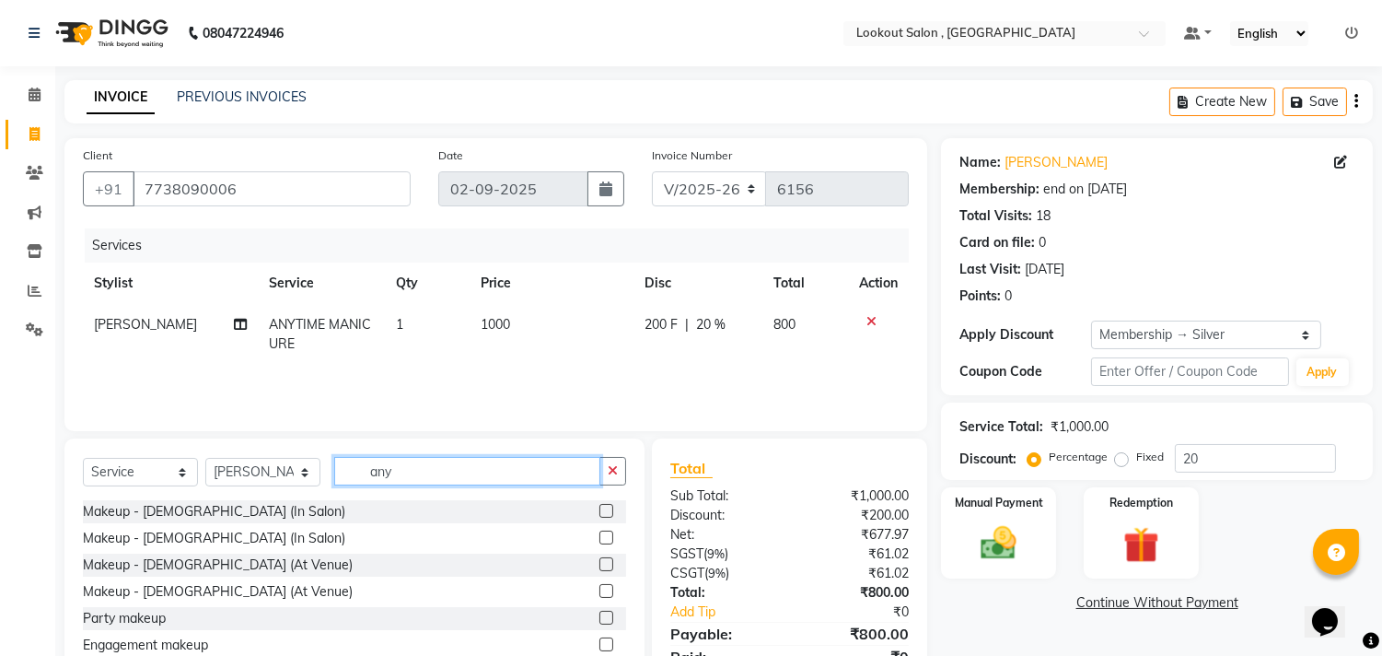
click at [397, 479] on input "any" at bounding box center [467, 471] width 266 height 29
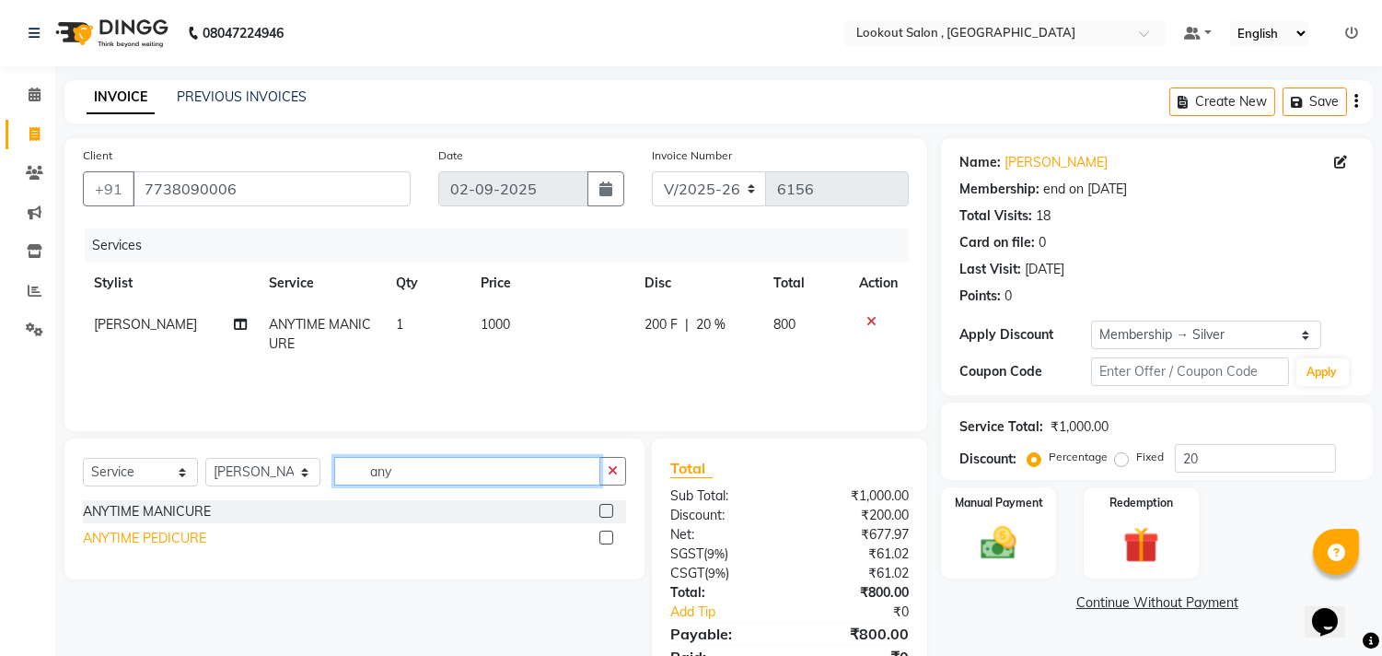
type input "any"
click at [186, 531] on div "ANYTIME PEDICURE" at bounding box center [144, 538] width 123 height 19
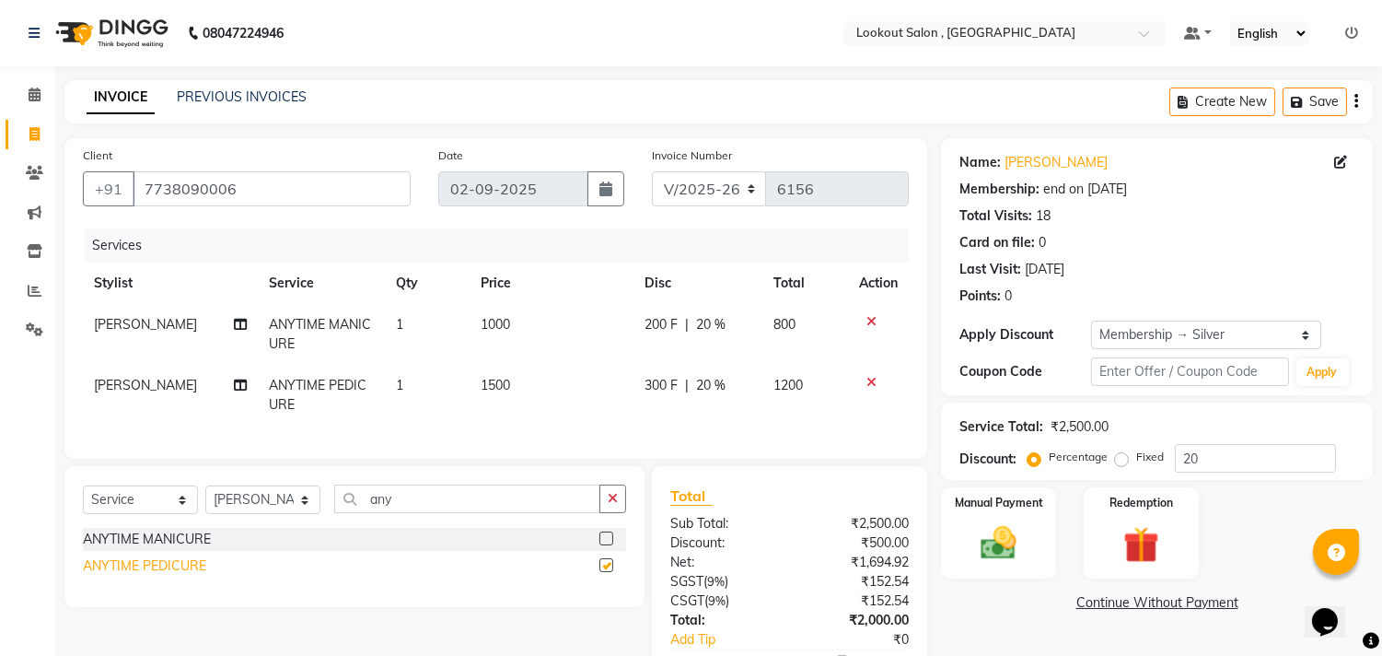
checkbox input "false"
click at [250, 507] on select "Select Stylist [PERSON_NAME] [PERSON_NAME] [PERSON_NAME] [PERSON_NAME] kuldeep …" at bounding box center [262, 499] width 115 height 29
select select "11497"
click at [205, 501] on select "Select Stylist [PERSON_NAME] [PERSON_NAME] [PERSON_NAME] [PERSON_NAME] kuldeep …" at bounding box center [262, 499] width 115 height 29
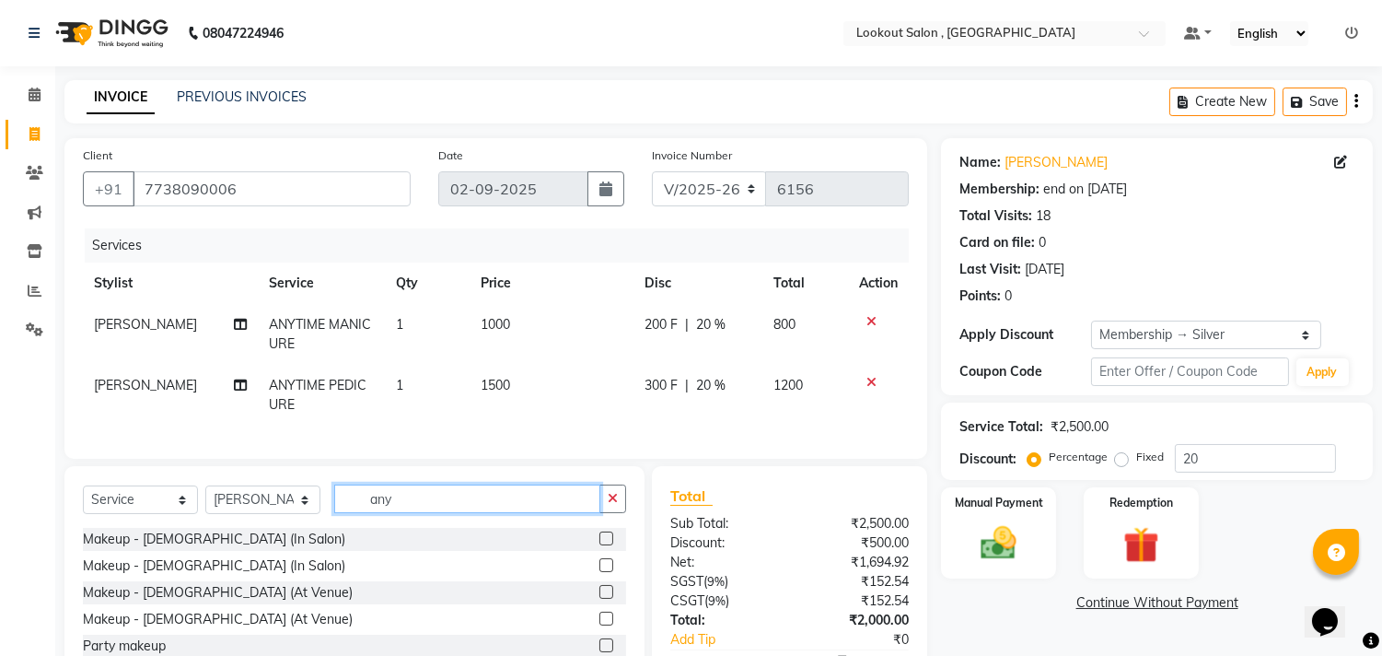
click at [401, 513] on input "any" at bounding box center [467, 498] width 266 height 29
click at [402, 513] on input "any" at bounding box center [467, 498] width 266 height 29
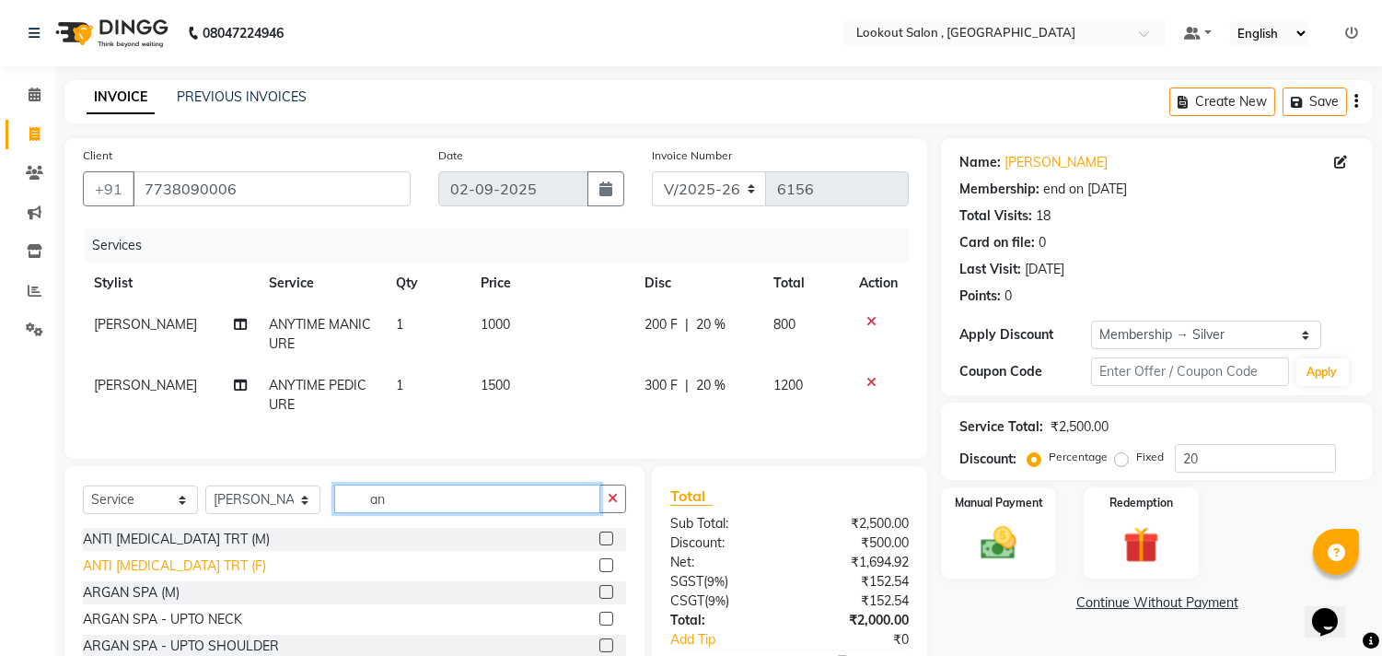
type input "an"
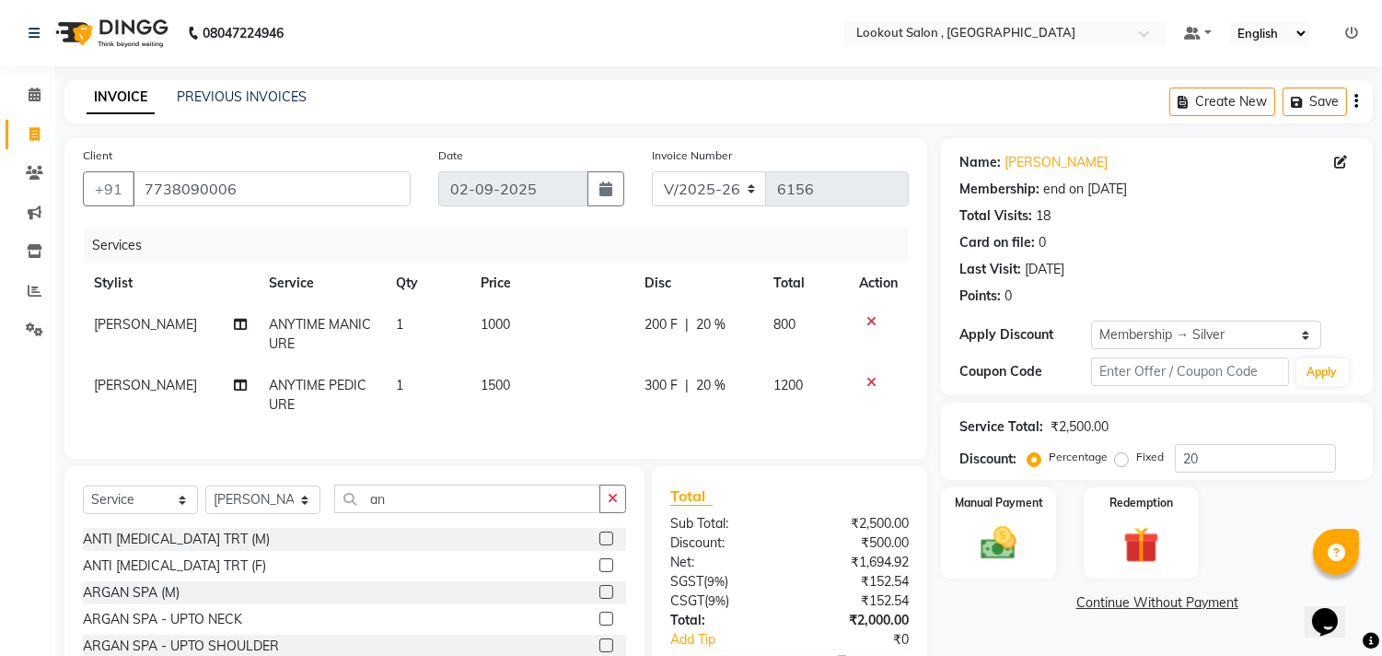
click at [214, 576] on div "ANTI [MEDICAL_DATA] TRT (F)" at bounding box center [174, 565] width 183 height 19
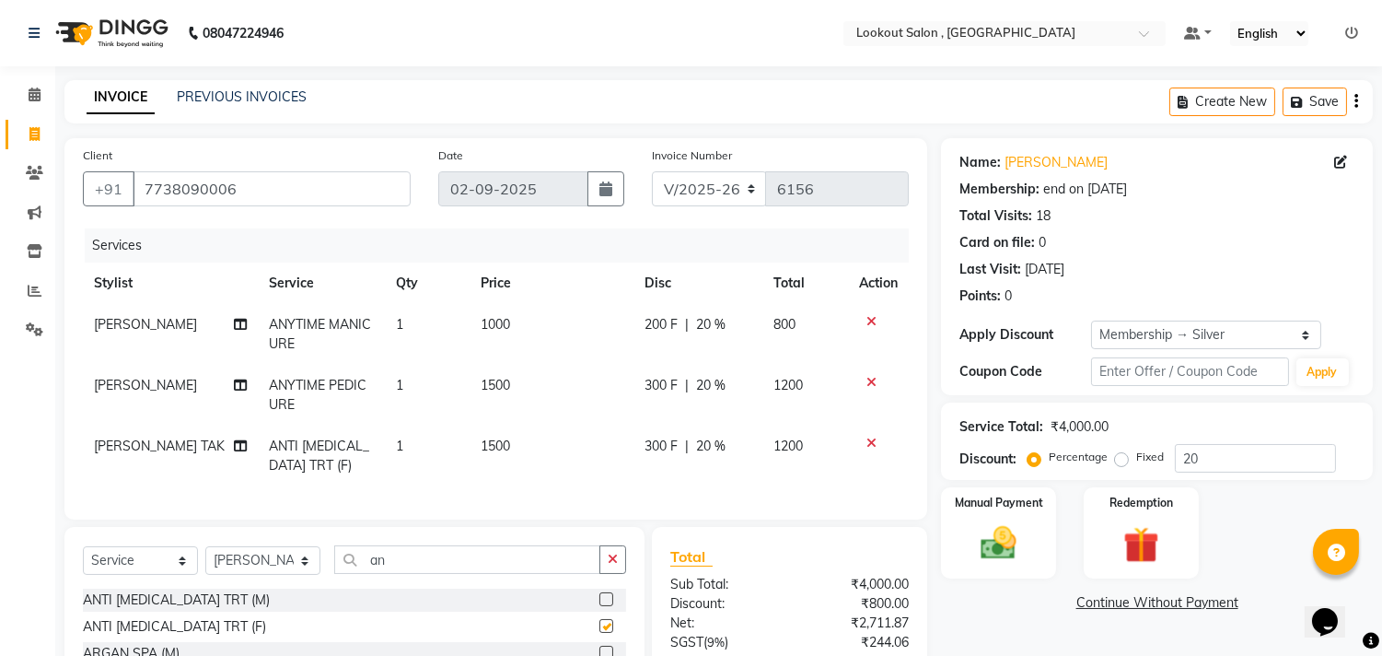
checkbox input "false"
click at [445, 569] on input "an" at bounding box center [467, 559] width 266 height 29
click at [439, 573] on input "an" at bounding box center [467, 559] width 266 height 29
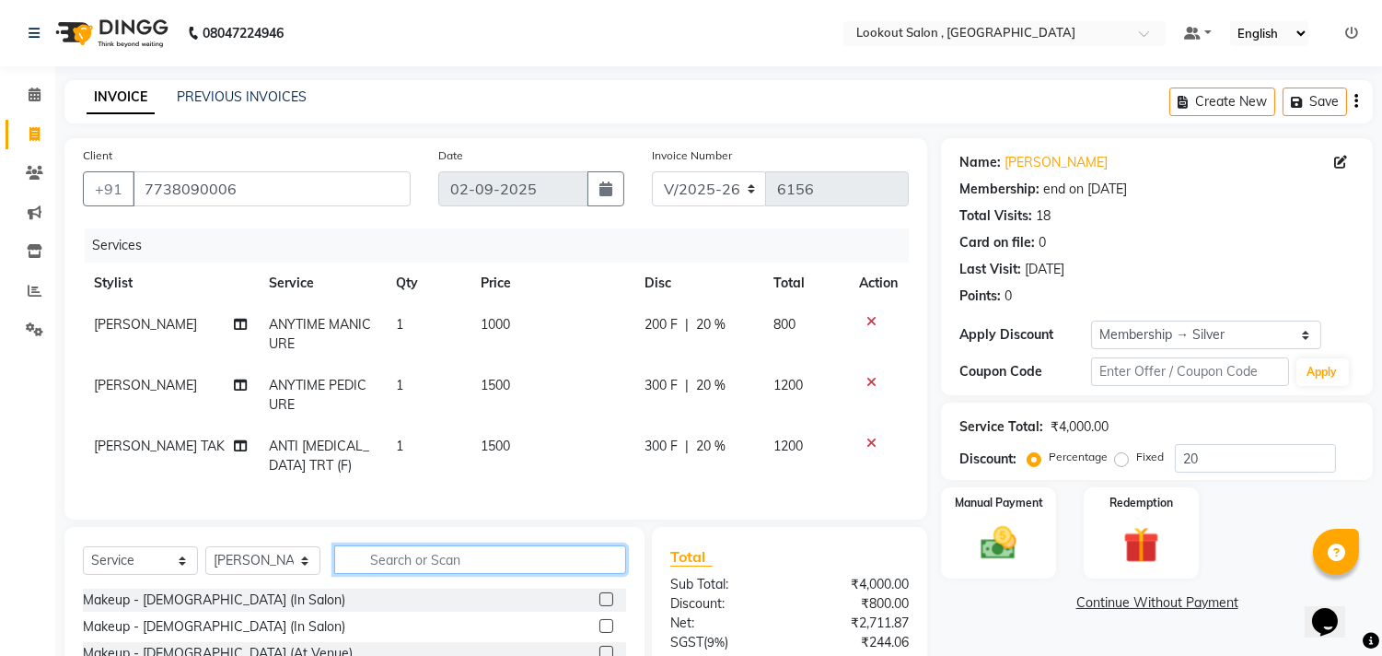
type input "m"
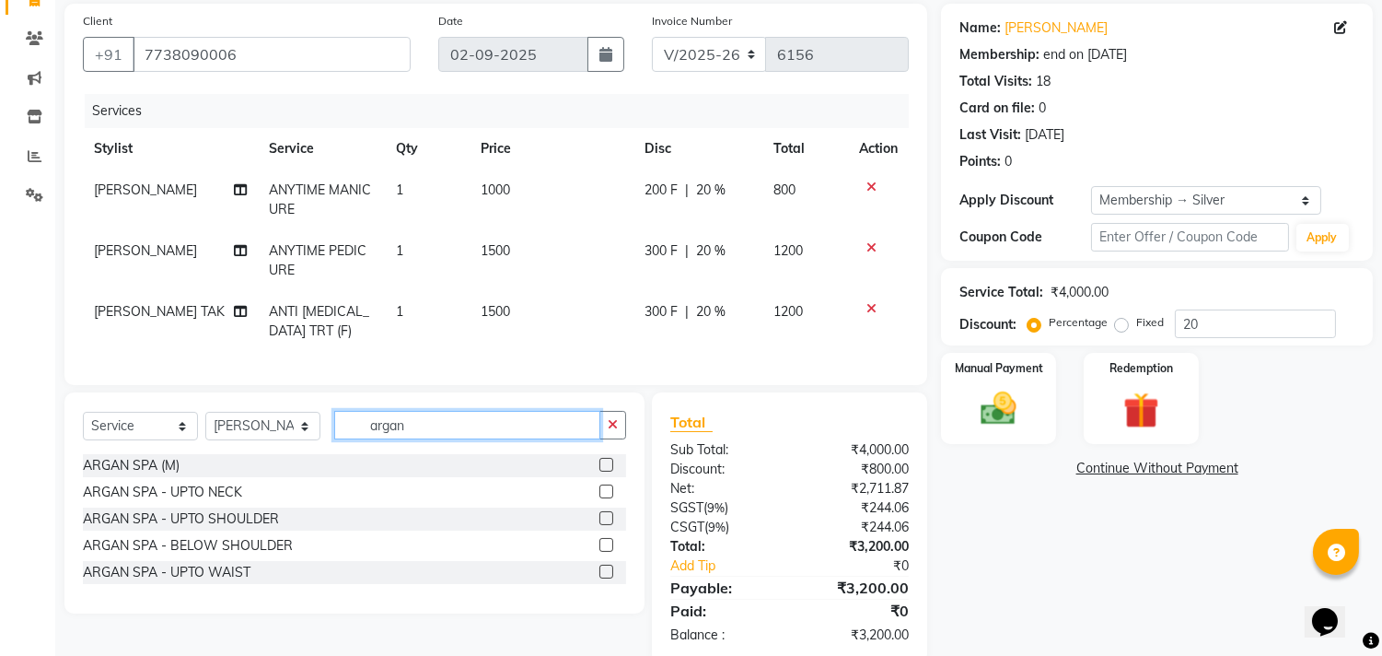
scroll to position [185, 0]
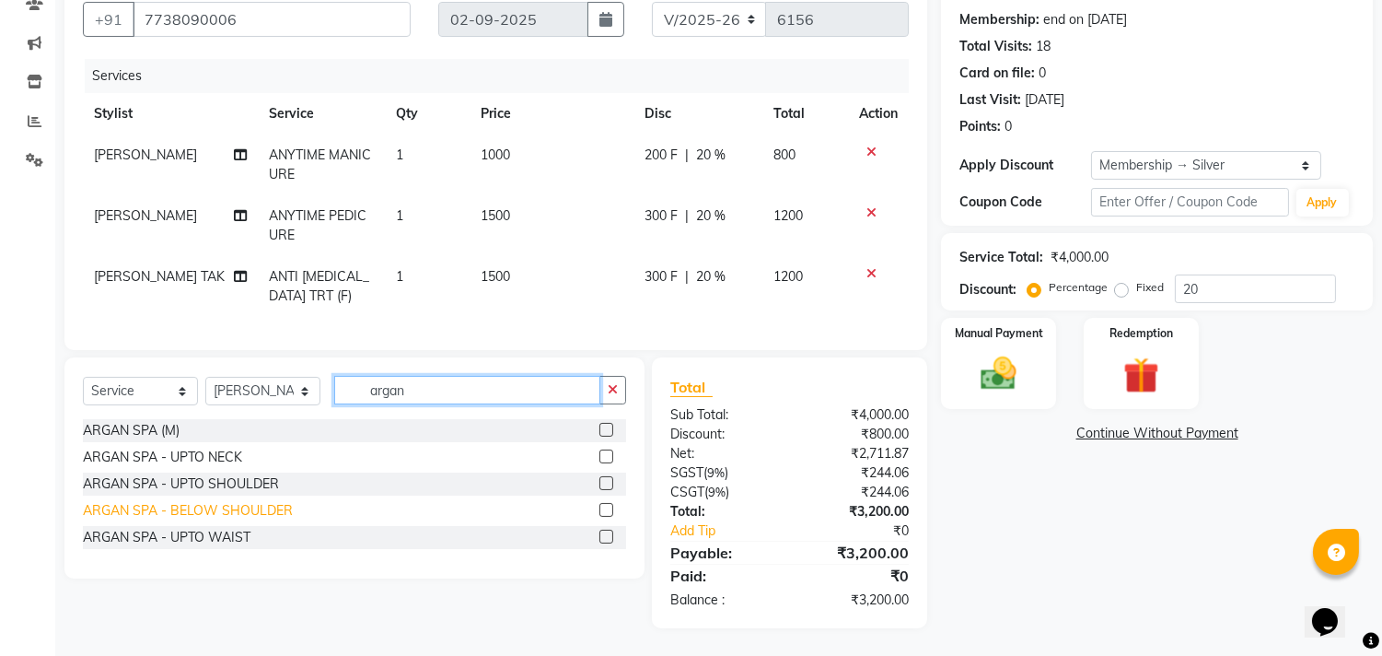
type input "argan"
click at [244, 501] on div "ARGAN SPA - BELOW SHOULDER" at bounding box center [188, 510] width 210 height 19
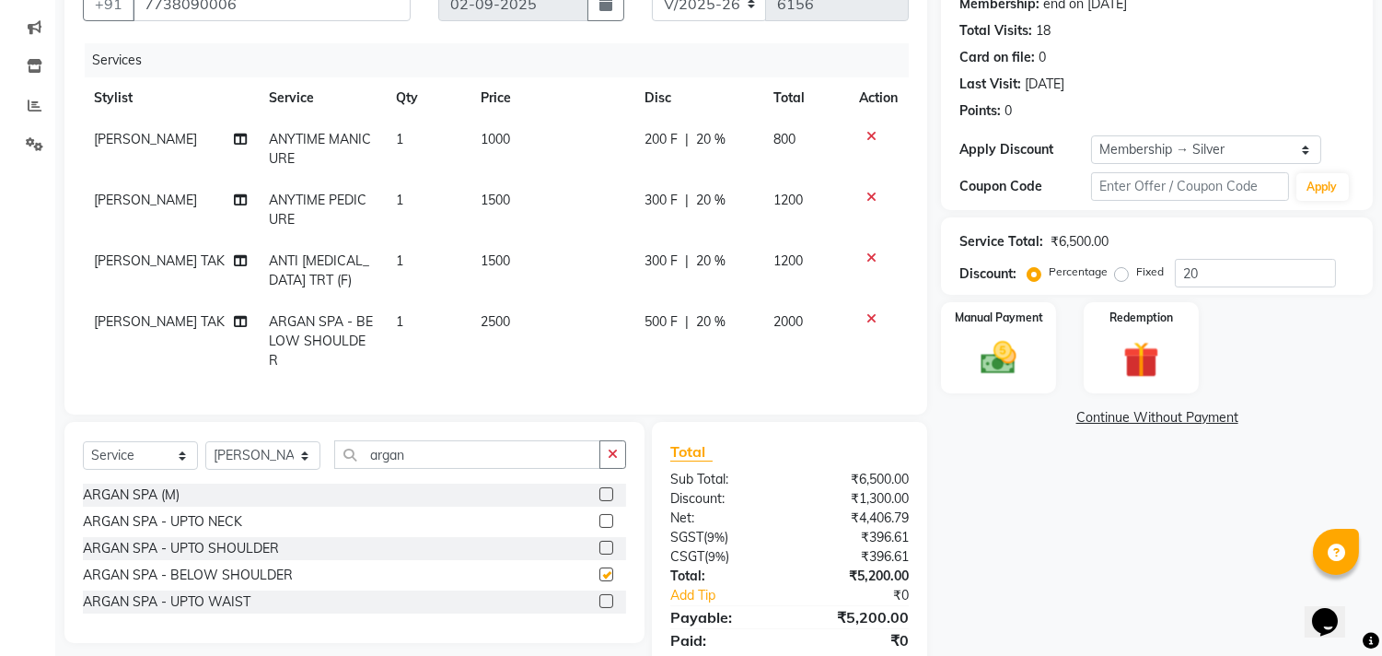
checkbox input "false"
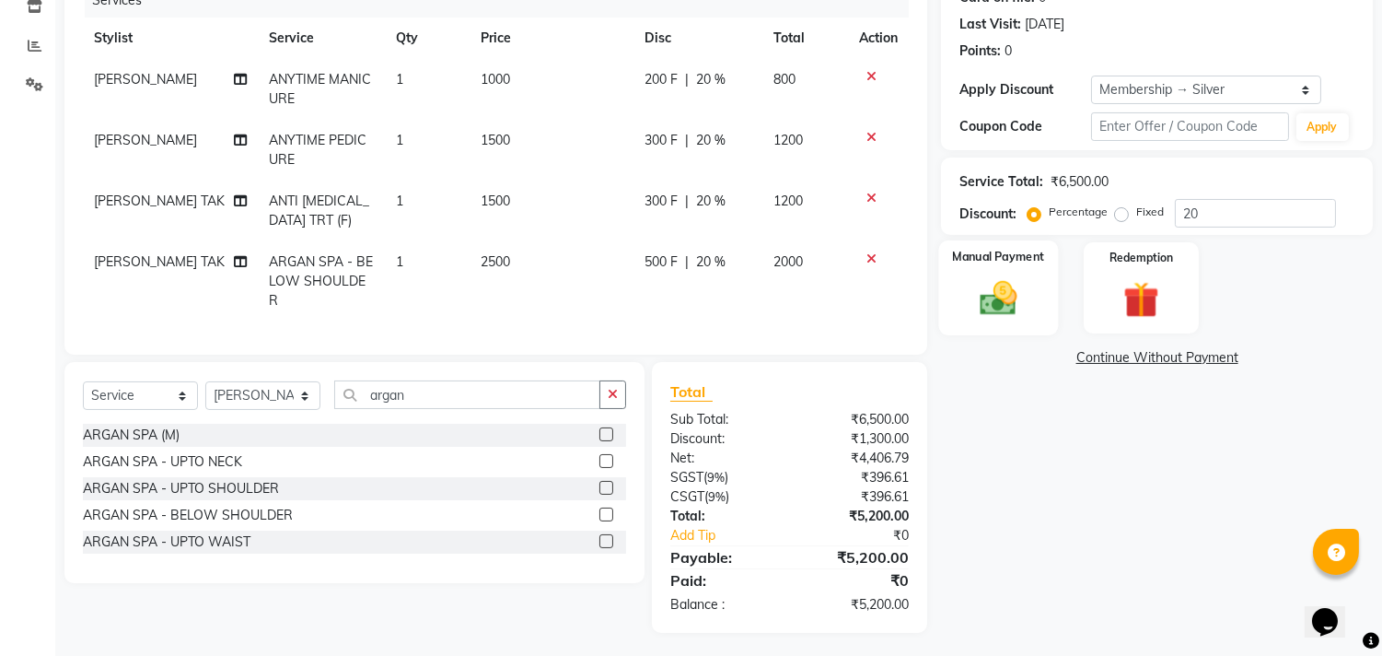
click at [1031, 296] on div "Manual Payment" at bounding box center [999, 287] width 120 height 94
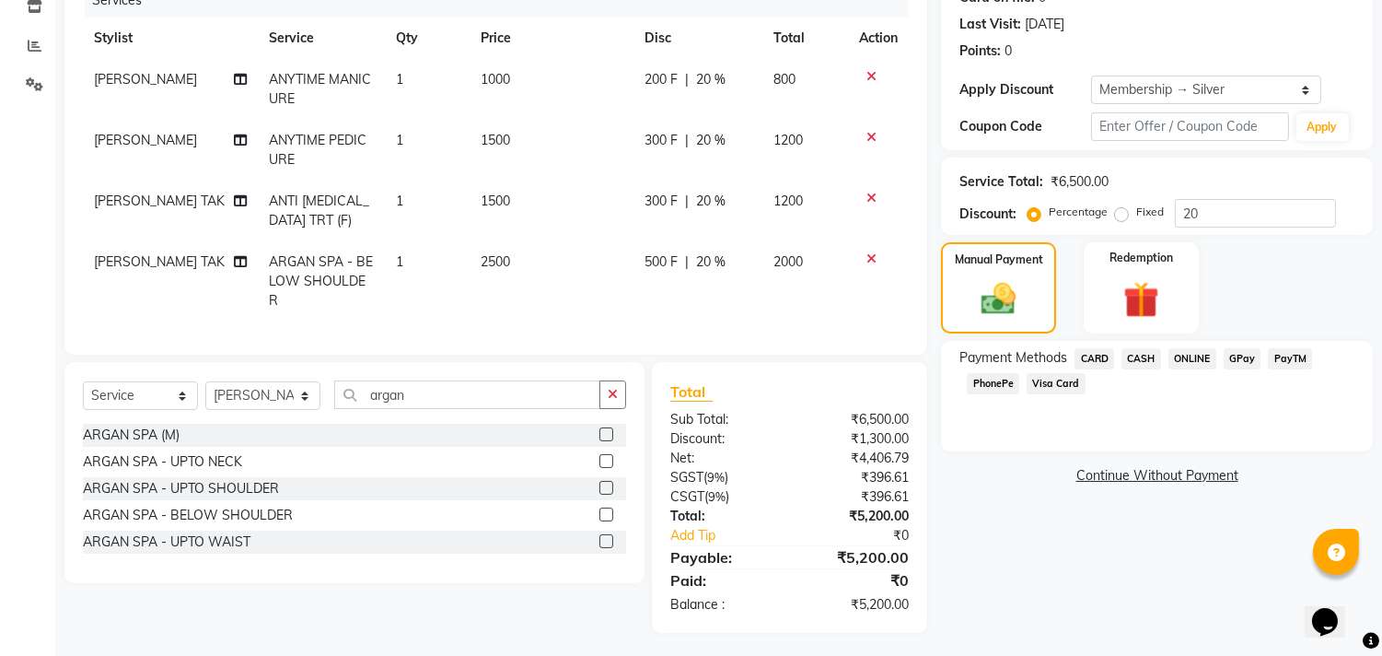
click at [1109, 357] on span "CARD" at bounding box center [1095, 358] width 40 height 21
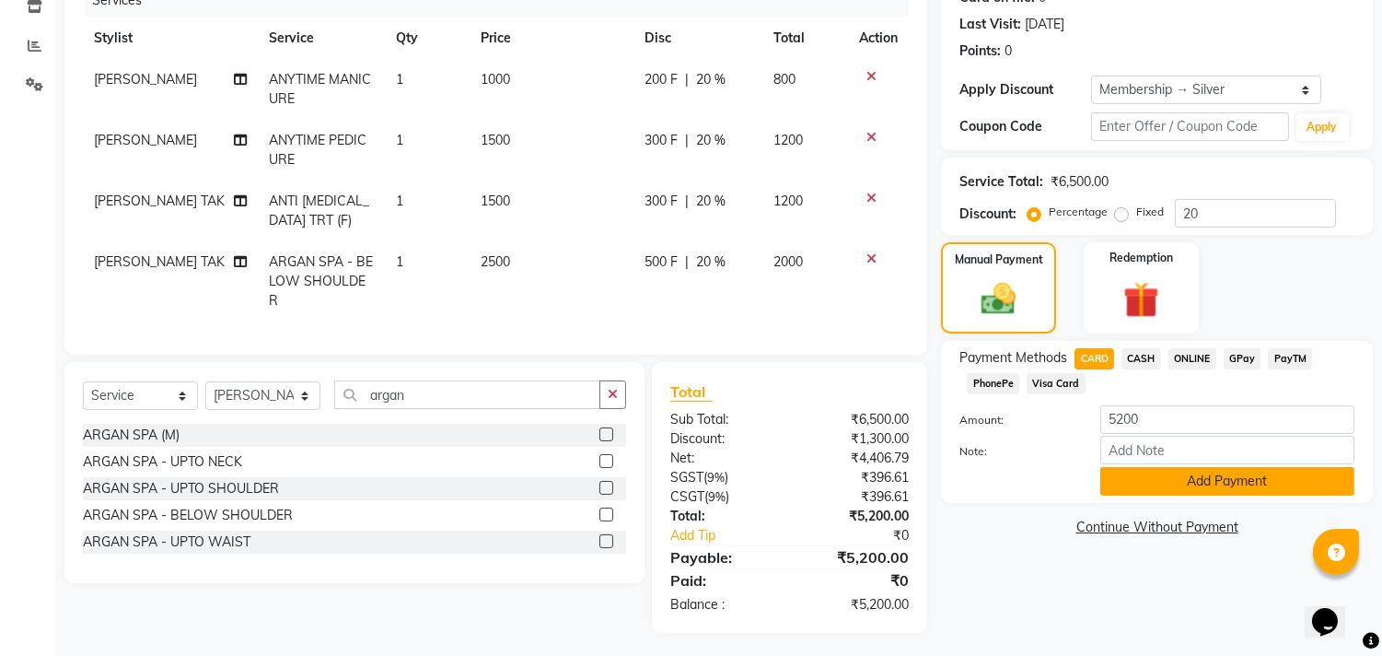
click at [1125, 490] on button "Add Payment" at bounding box center [1228, 481] width 254 height 29
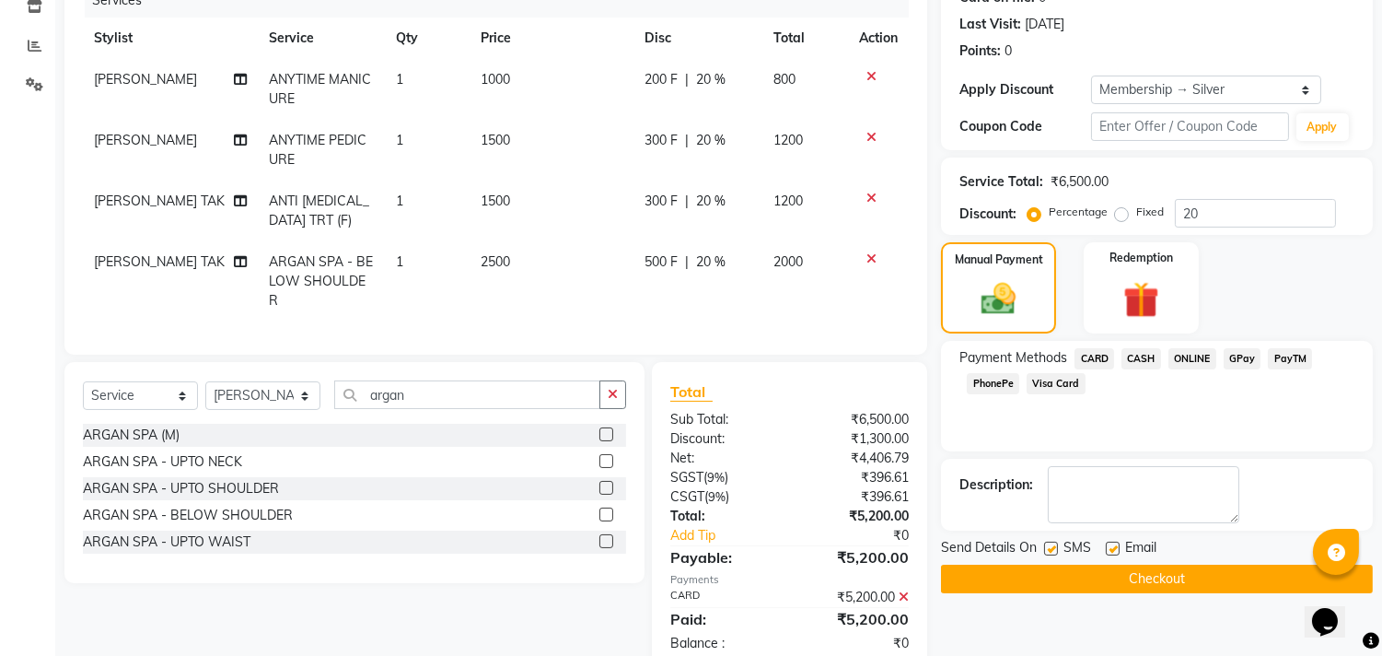
scroll to position [284, 0]
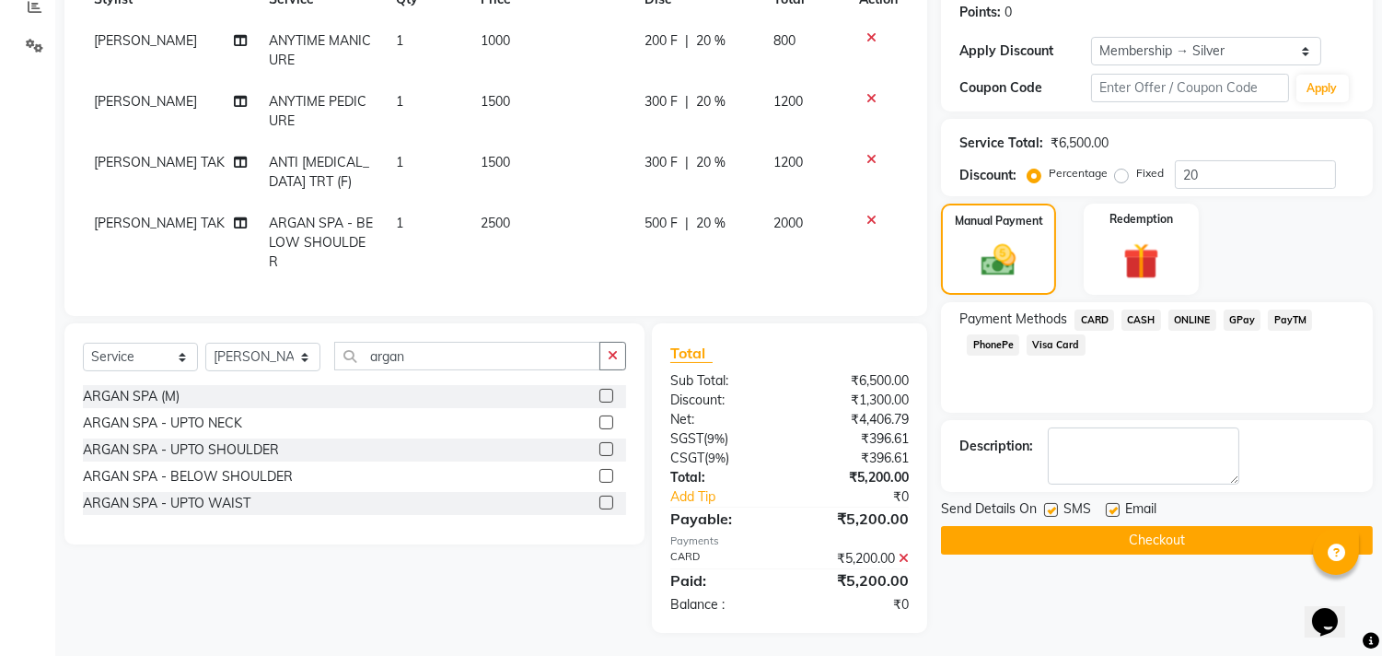
click at [1168, 529] on button "Checkout" at bounding box center [1157, 540] width 432 height 29
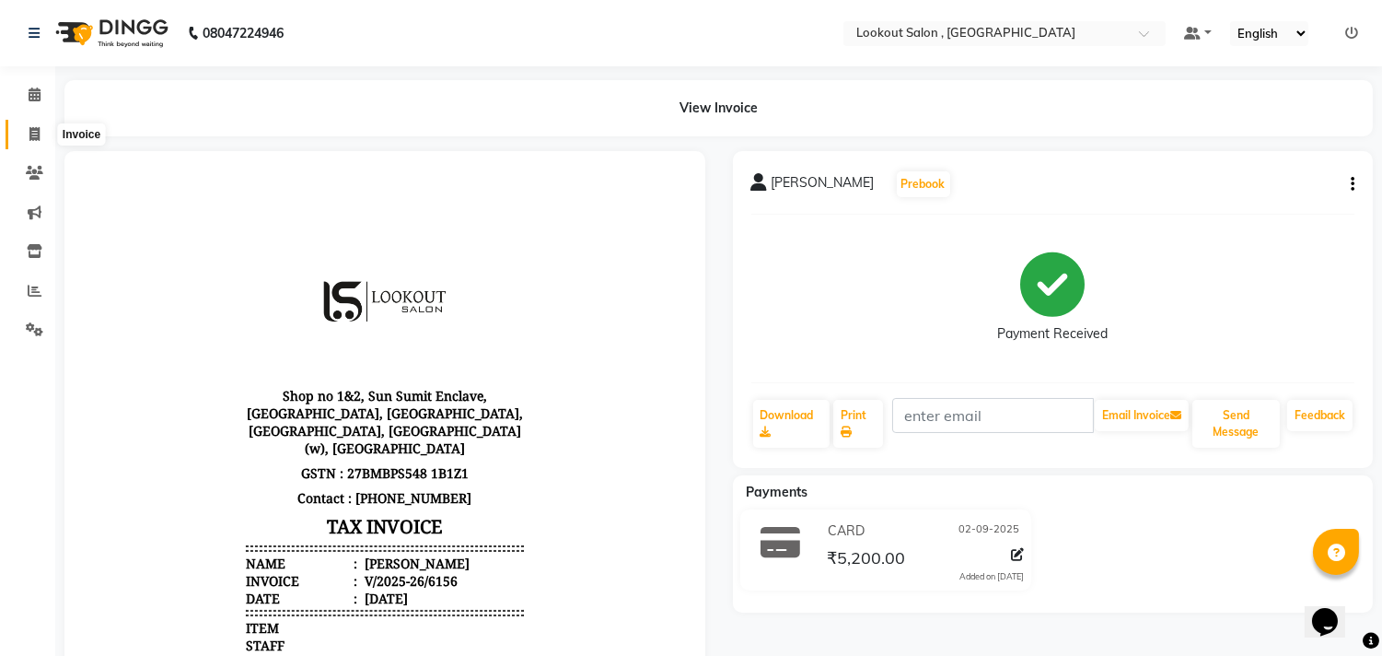
click at [41, 142] on span at bounding box center [34, 134] width 32 height 21
select select "service"
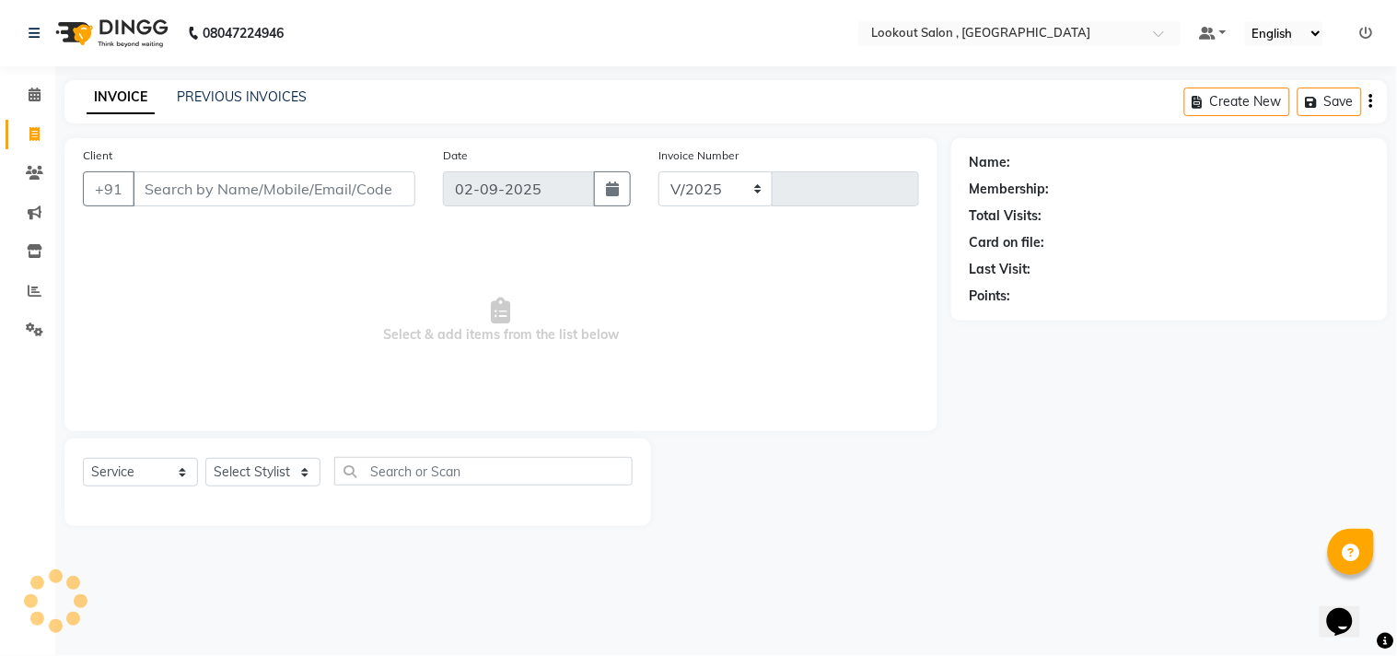
select select "151"
type input "6157"
click at [230, 102] on link "PREVIOUS INVOICES" at bounding box center [242, 96] width 130 height 17
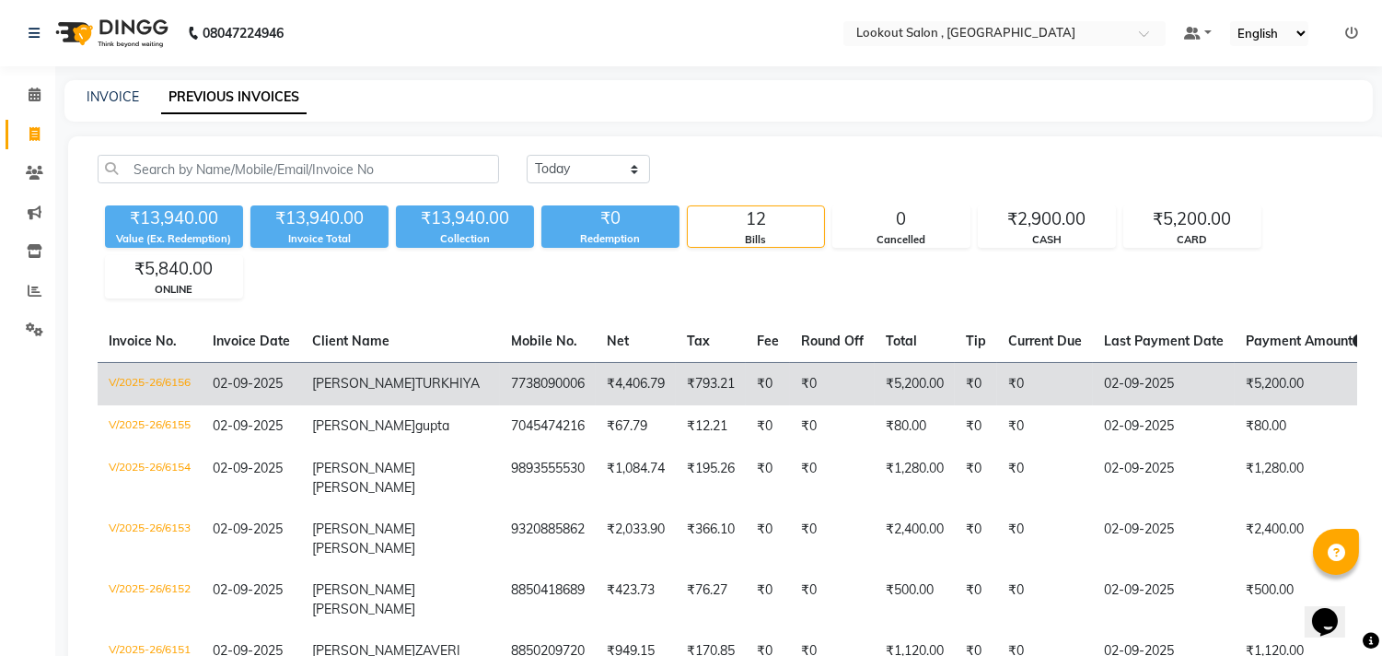
click at [955, 405] on td "₹0" at bounding box center [976, 383] width 42 height 43
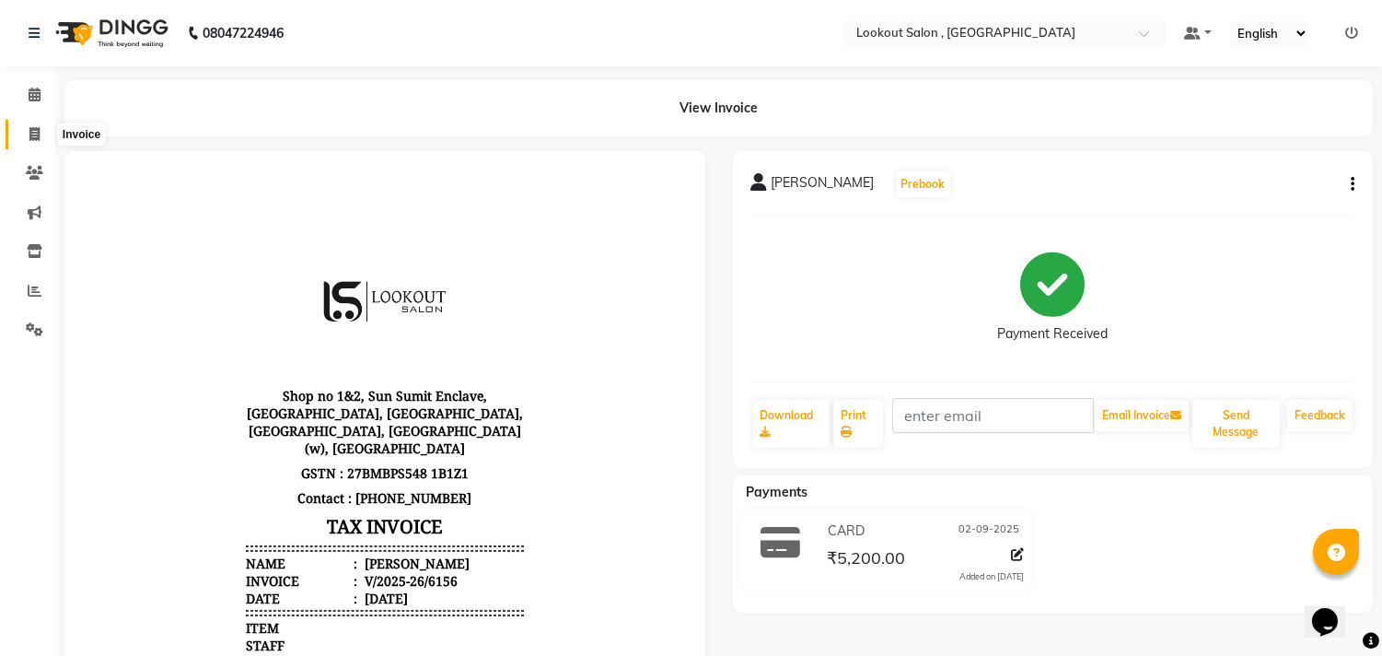
click at [44, 133] on span at bounding box center [34, 134] width 32 height 21
select select "service"
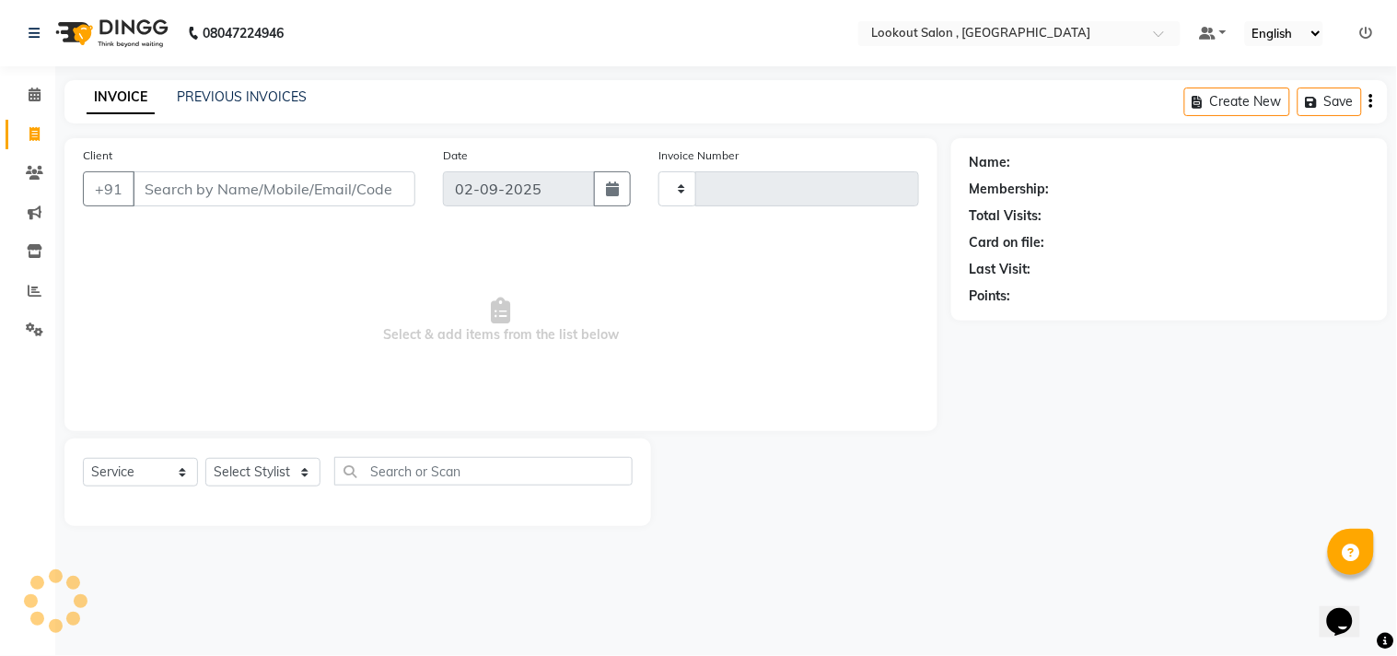
type input "6157"
select select "151"
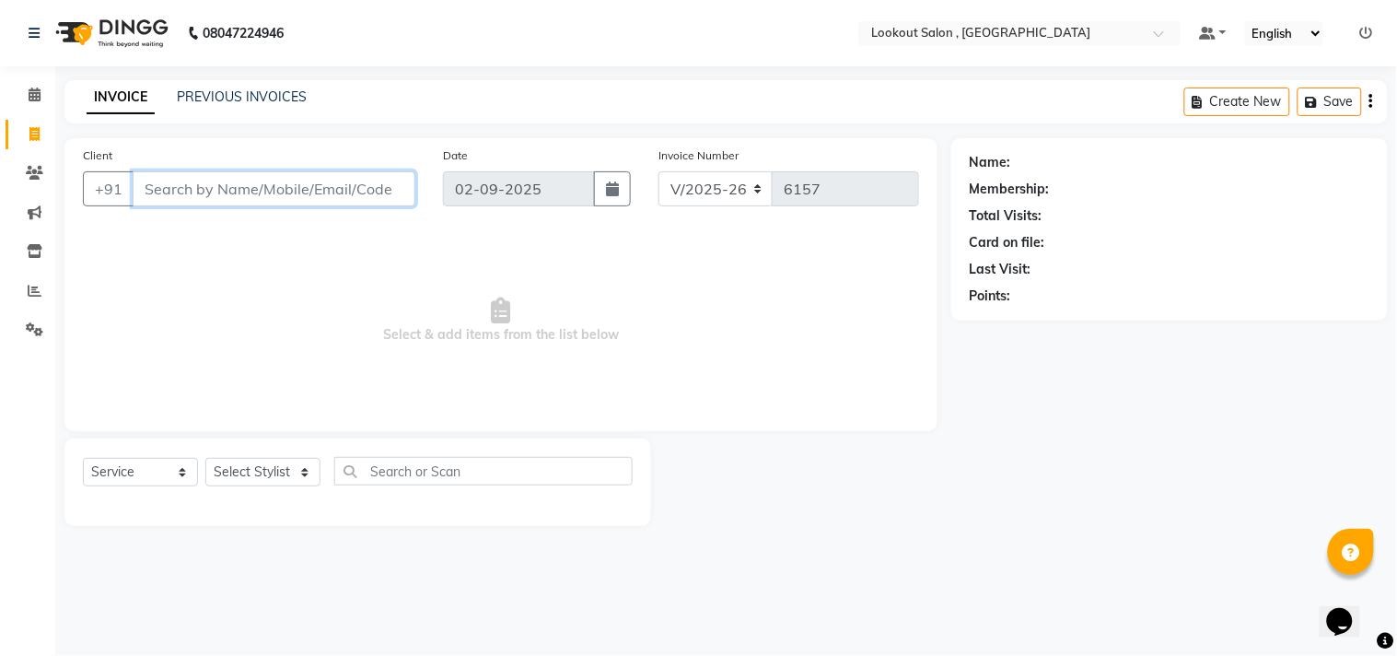
click at [237, 194] on input "Client" at bounding box center [274, 188] width 283 height 35
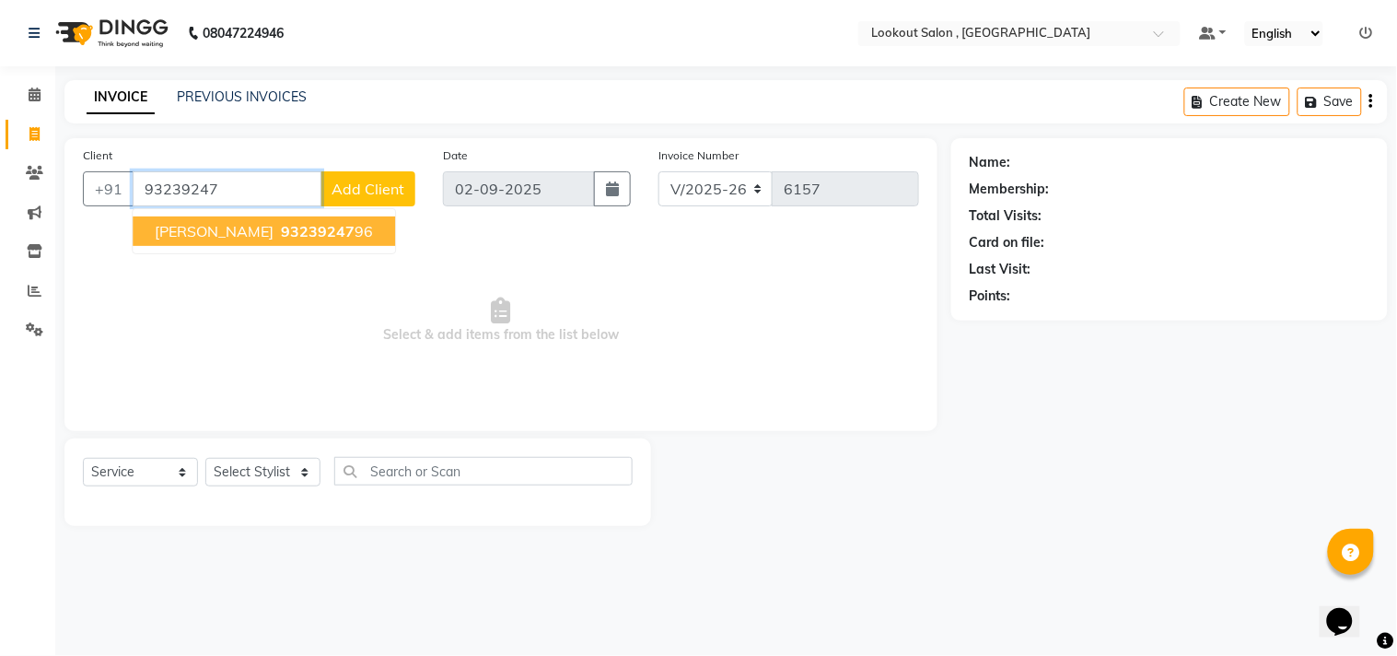
click at [281, 236] on span "93239247" at bounding box center [318, 231] width 74 height 18
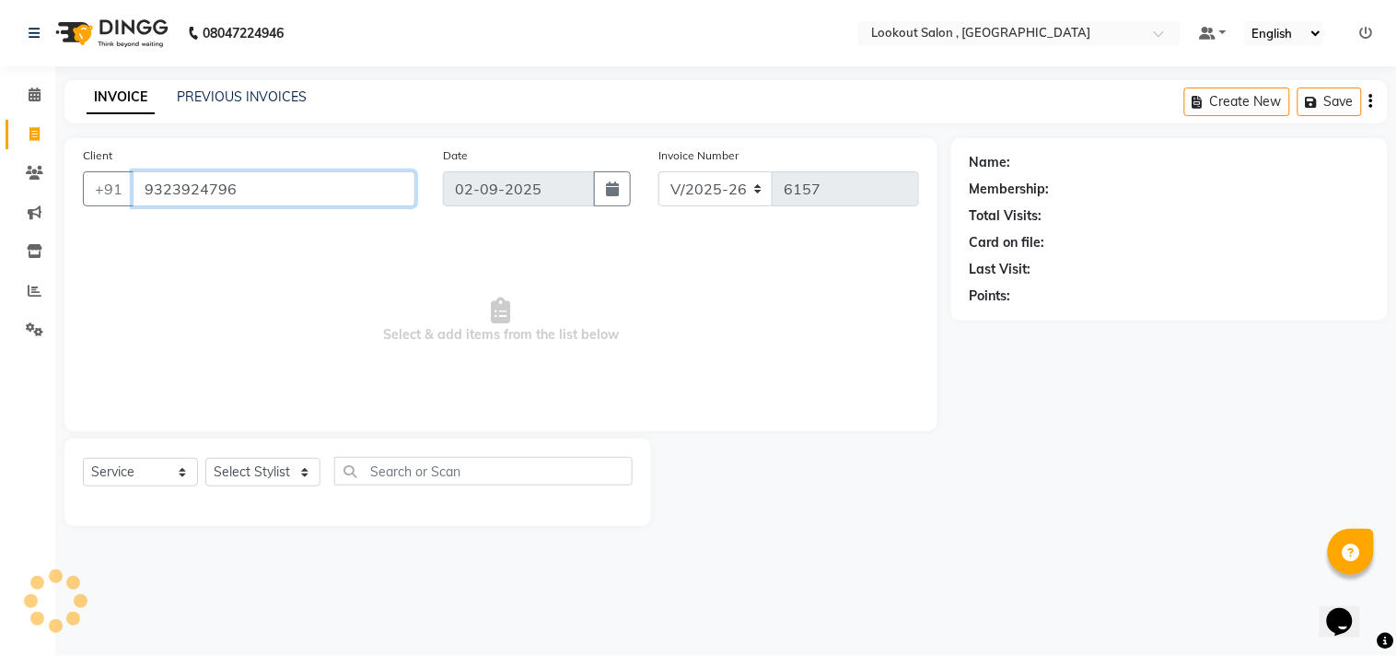
type input "9323924796"
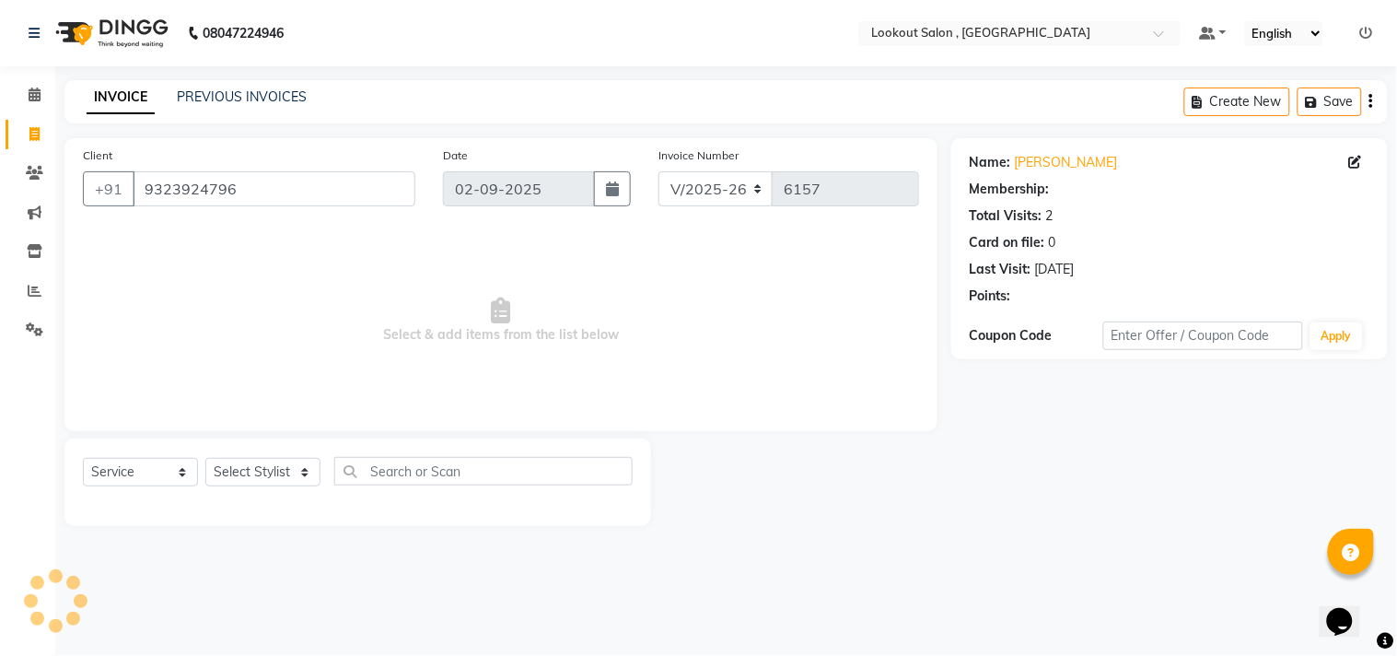
select select "1: Object"
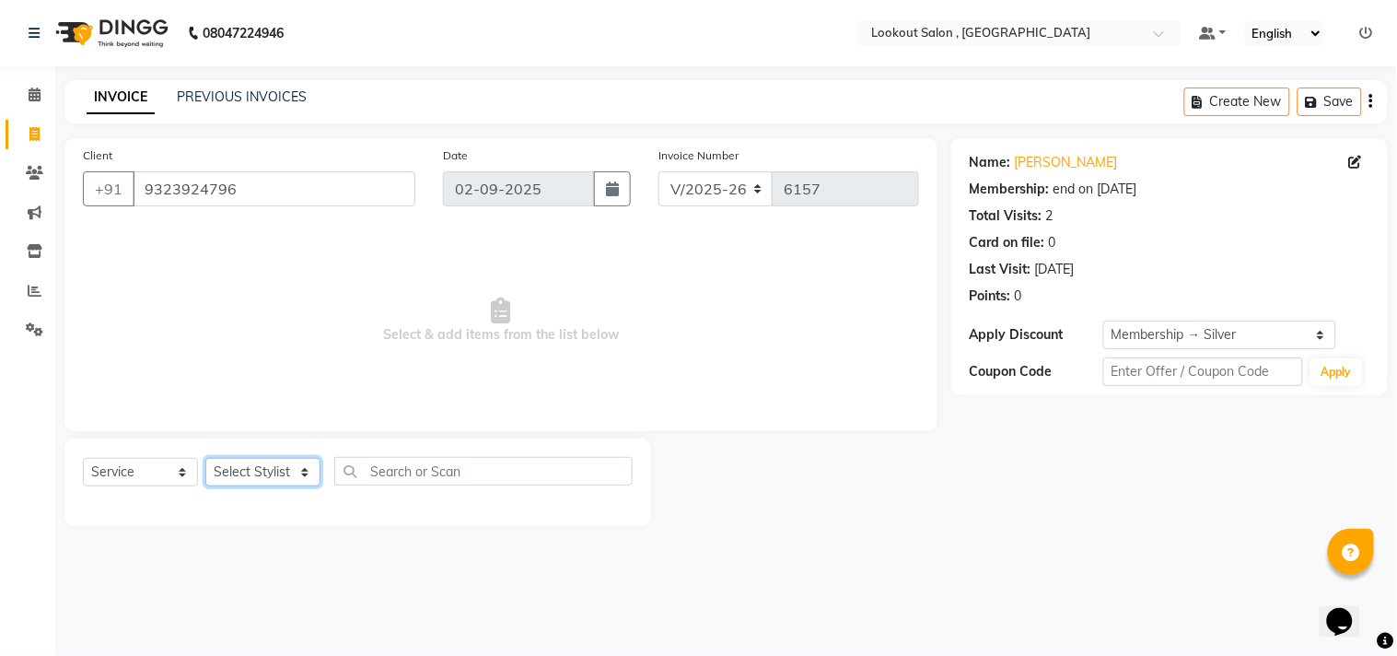
click at [226, 473] on select "Select Stylist [PERSON_NAME] [PERSON_NAME] [PERSON_NAME] [PERSON_NAME] kuldeep …" at bounding box center [262, 472] width 115 height 29
select select "7174"
click at [205, 459] on select "Select Stylist [PERSON_NAME] [PERSON_NAME] [PERSON_NAME] [PERSON_NAME] kuldeep …" at bounding box center [262, 472] width 115 height 29
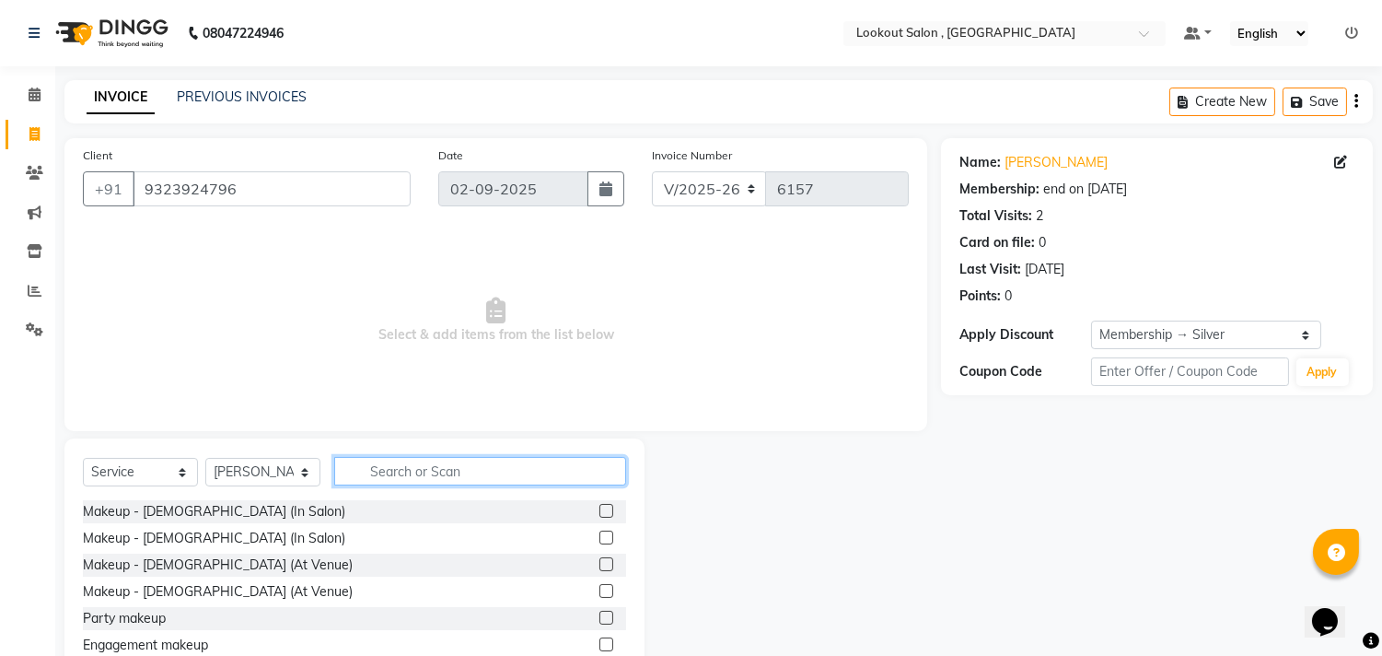
click at [388, 472] on input "text" at bounding box center [480, 471] width 292 height 29
type input "v"
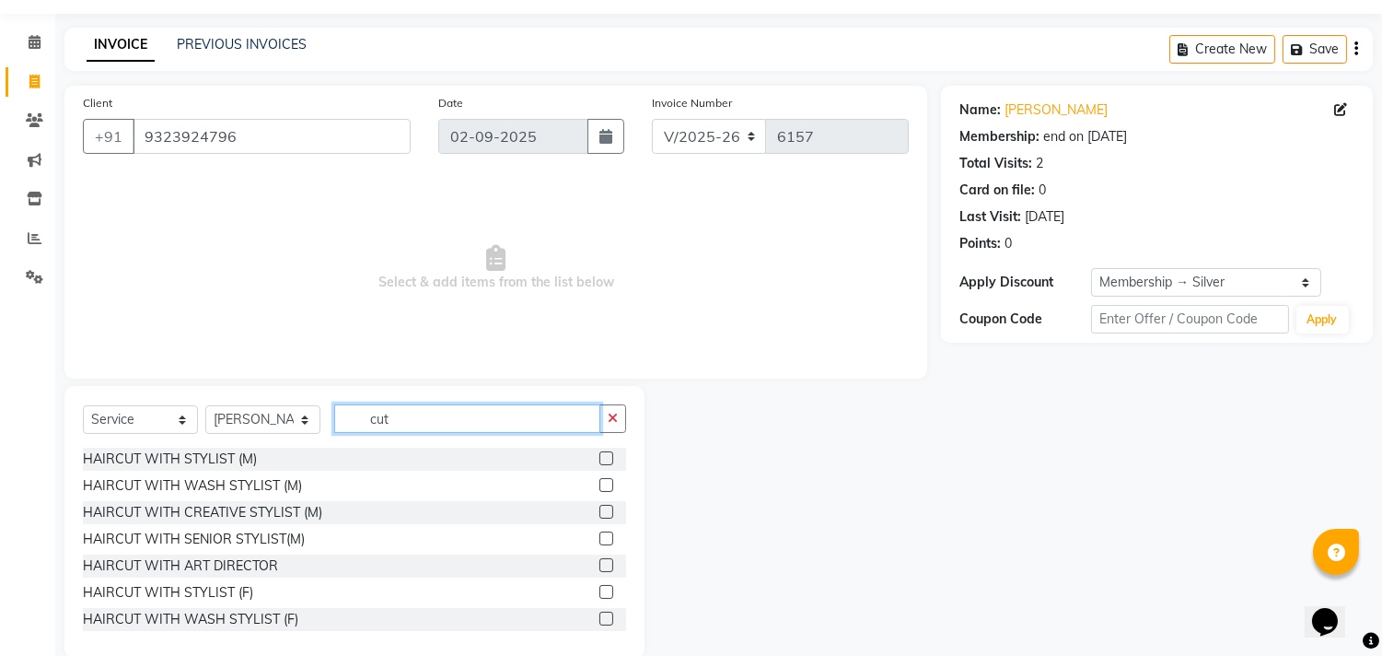
scroll to position [81, 0]
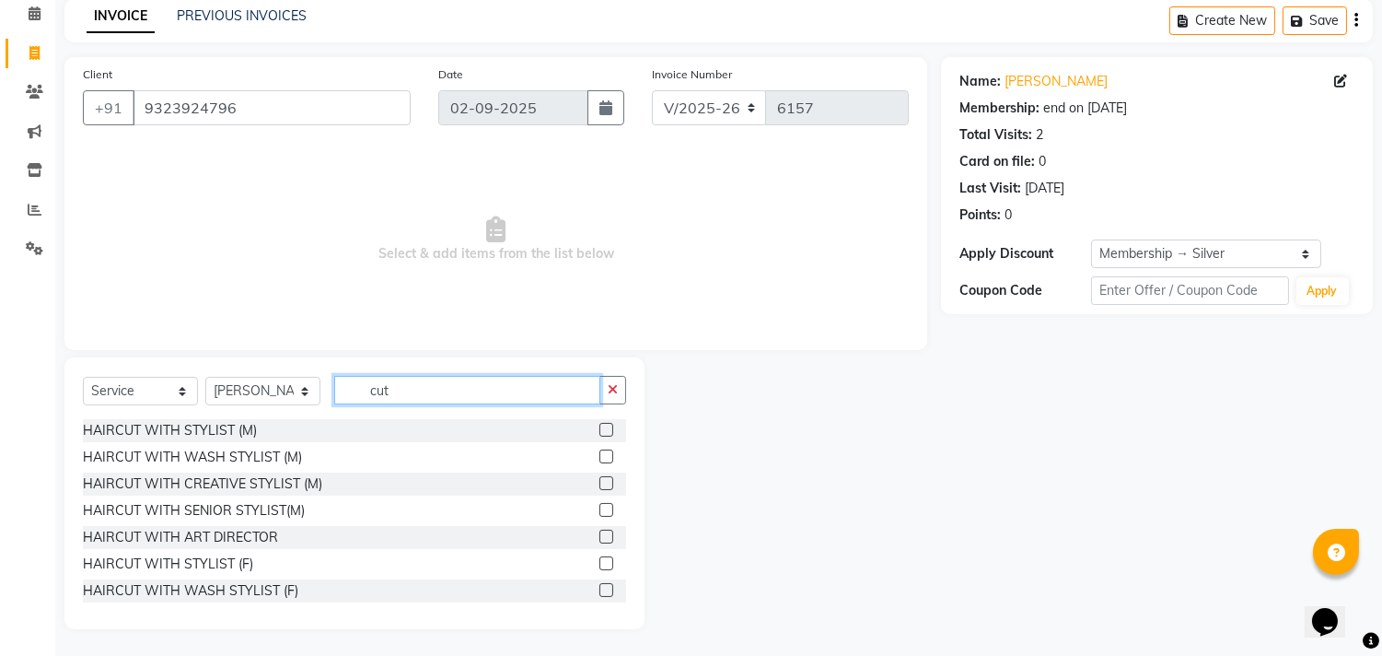
type input "cut"
click at [600, 559] on label at bounding box center [607, 563] width 14 height 14
click at [600, 559] on input "checkbox" at bounding box center [606, 564] width 12 height 12
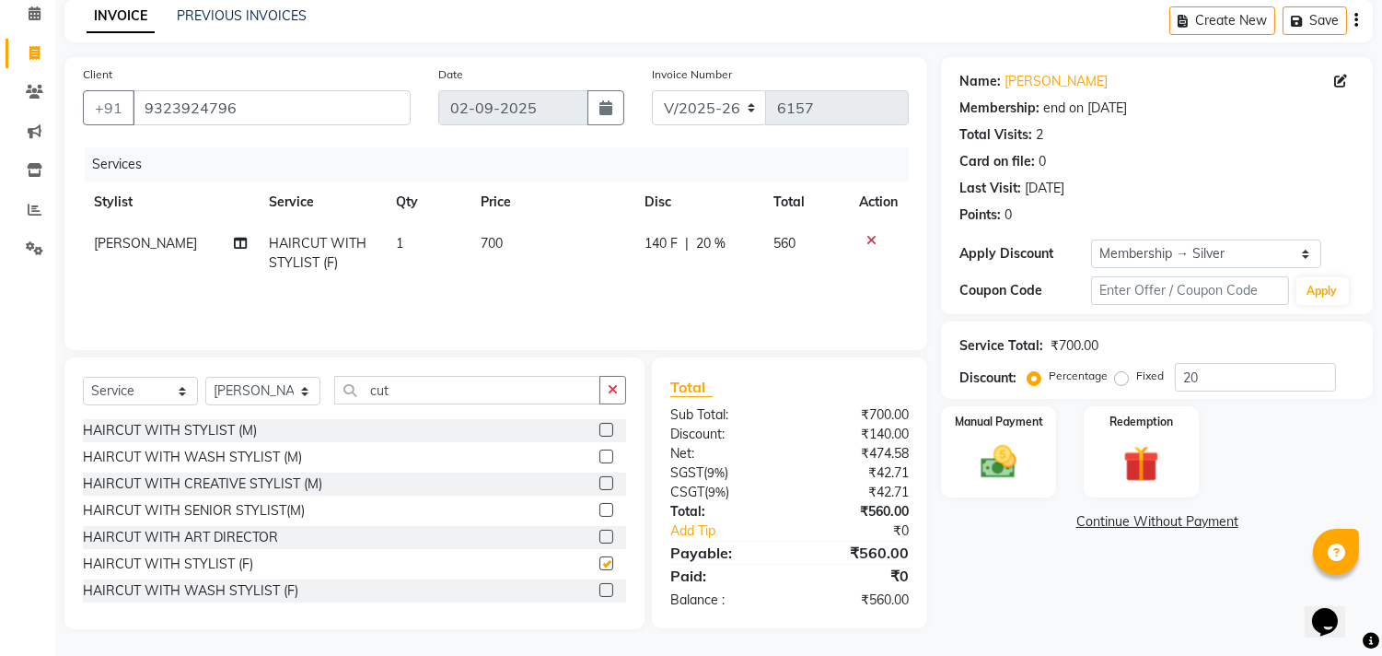
checkbox input "false"
click at [996, 483] on div "Manual Payment" at bounding box center [999, 451] width 120 height 94
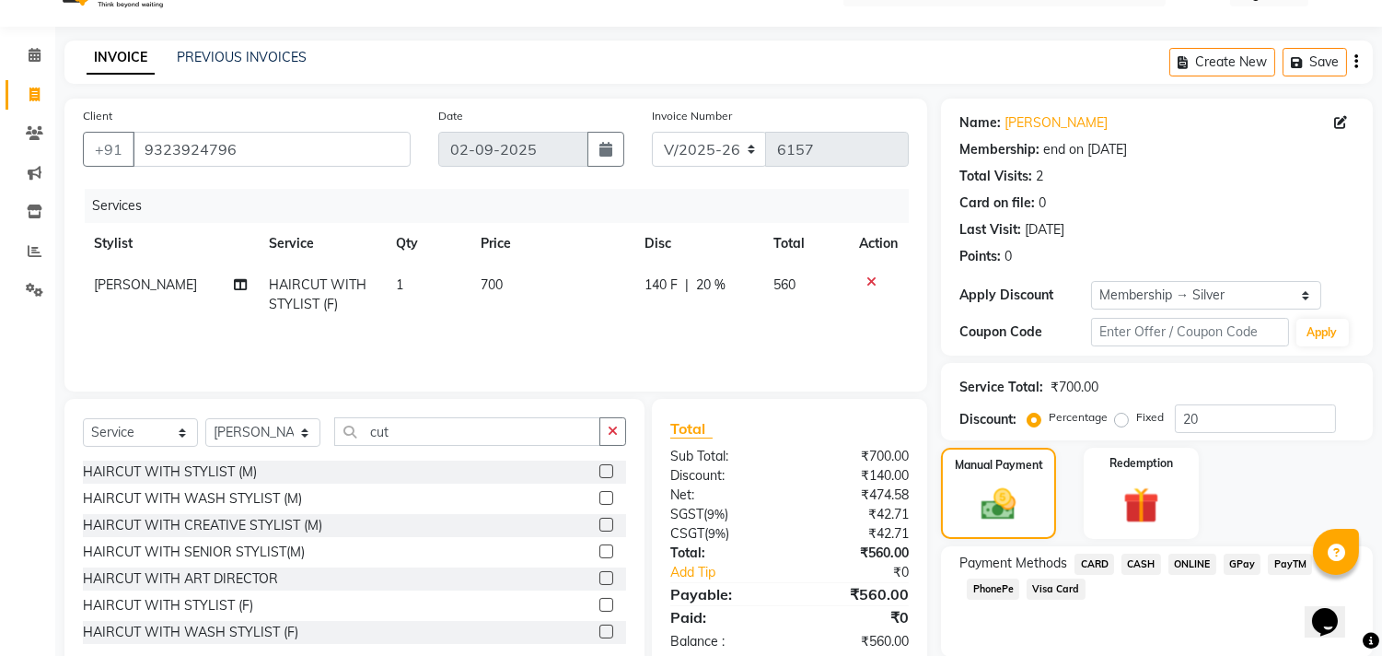
scroll to position [3, 0]
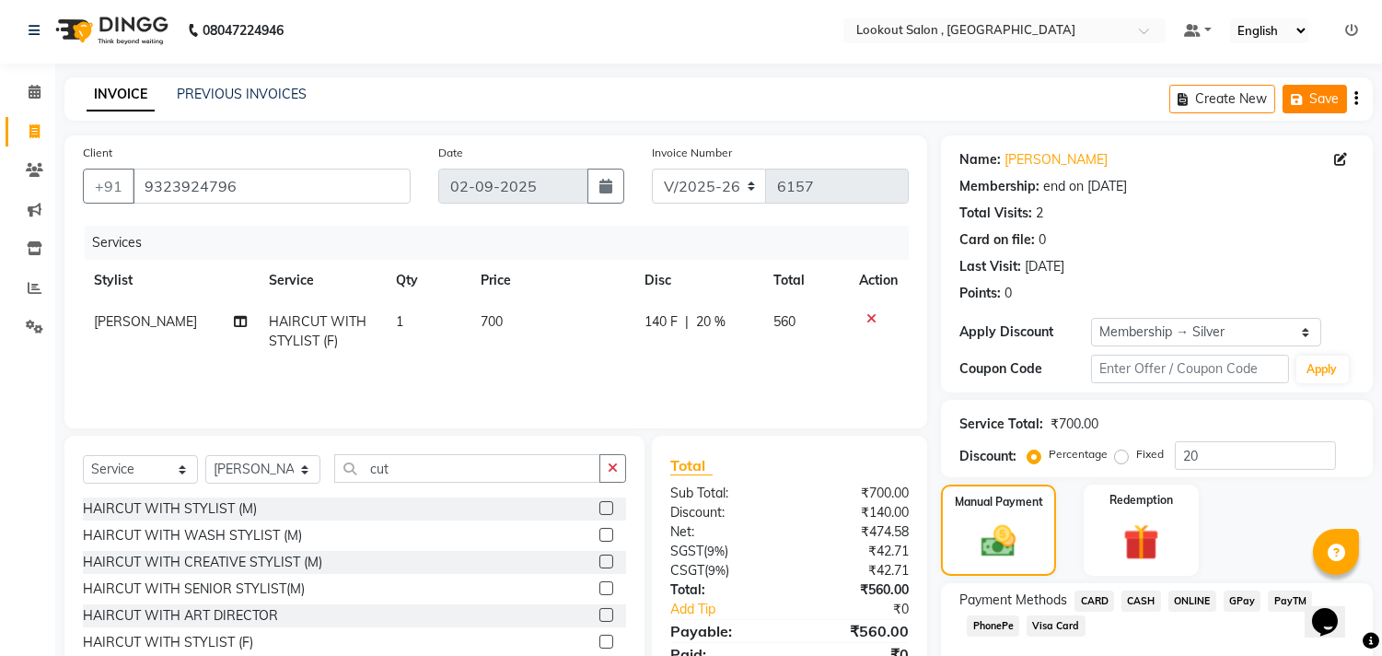
click at [1323, 99] on button "Save" at bounding box center [1315, 99] width 64 height 29
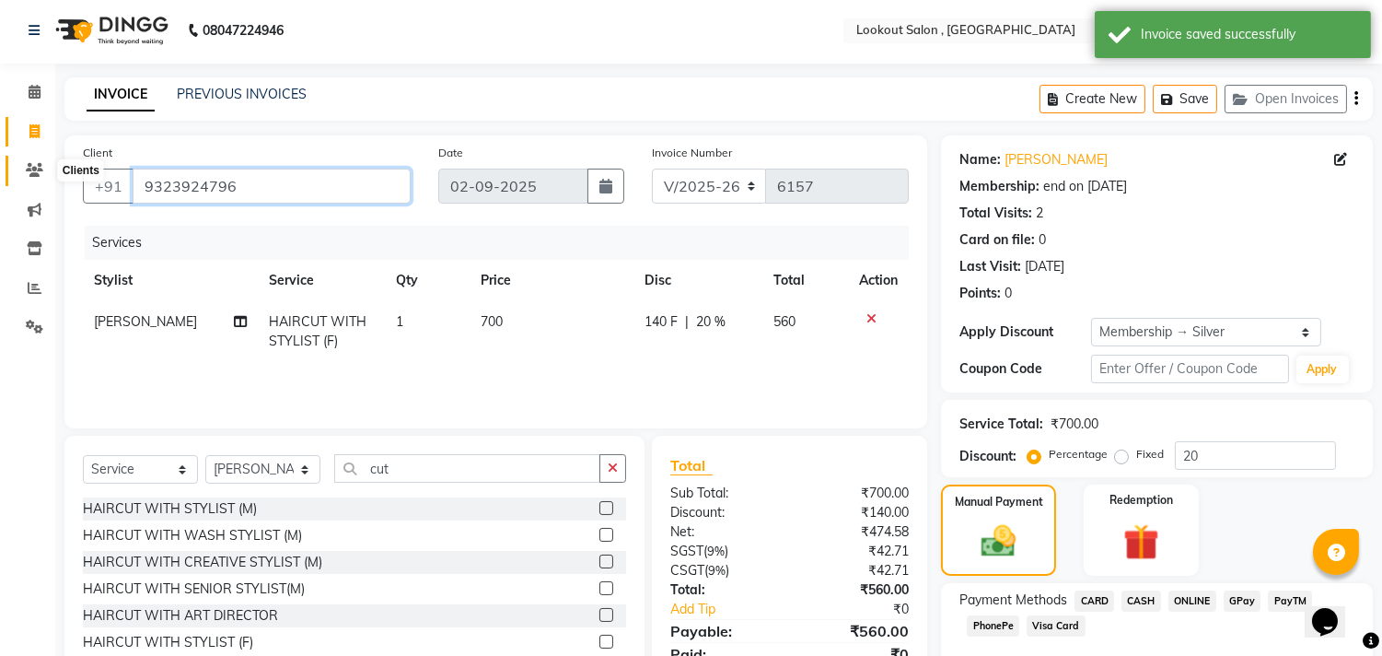
drag, startPoint x: 249, startPoint y: 180, endPoint x: 29, endPoint y: 168, distance: 219.5
click at [29, 168] on app-home "08047224946 Select Location × Lookout Salon , Chickoowadi Default Panel My Pane…" at bounding box center [691, 378] width 1382 height 762
click at [29, 175] on icon at bounding box center [34, 170] width 17 height 14
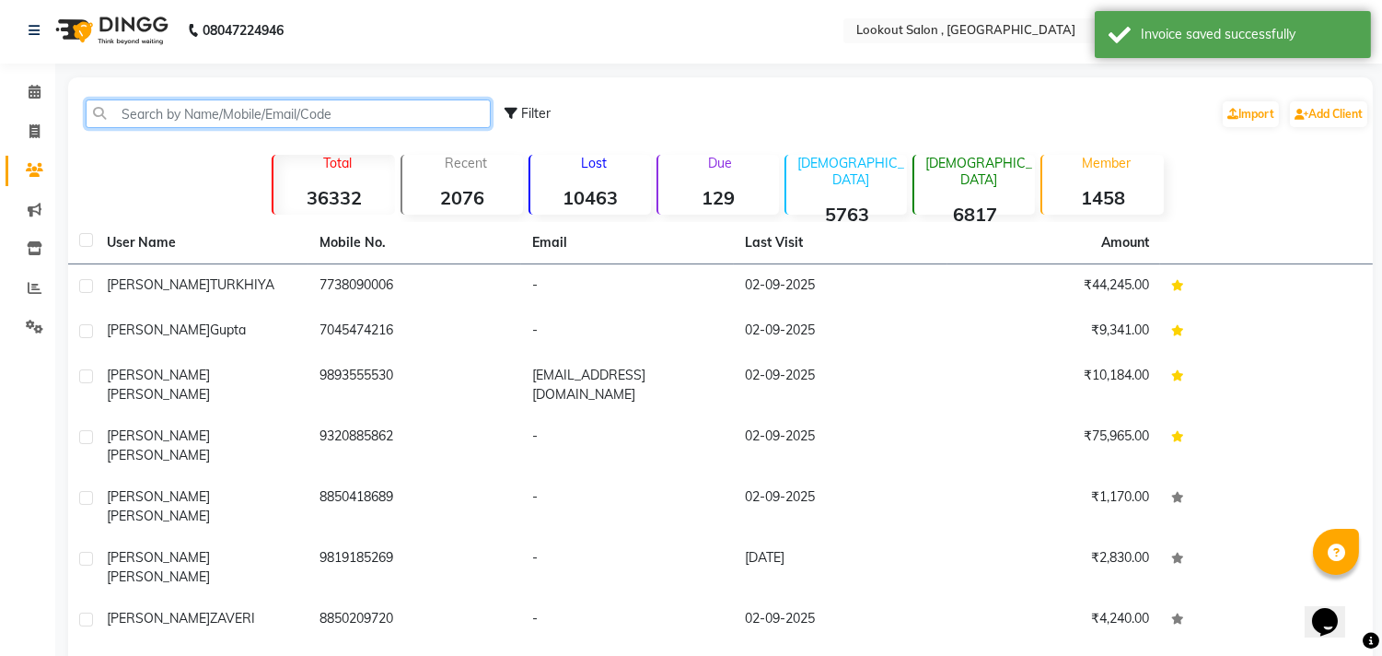
click at [138, 126] on input "text" at bounding box center [288, 113] width 405 height 29
paste input "9323924796"
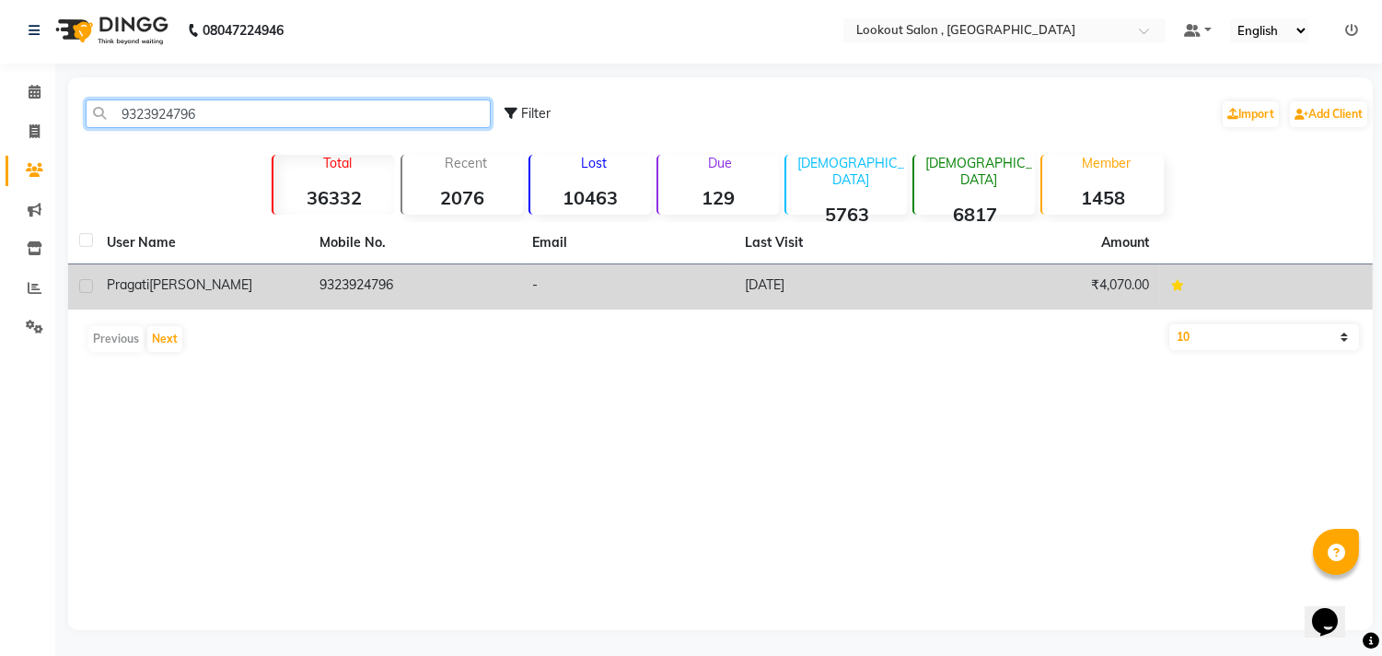
type input "9323924796"
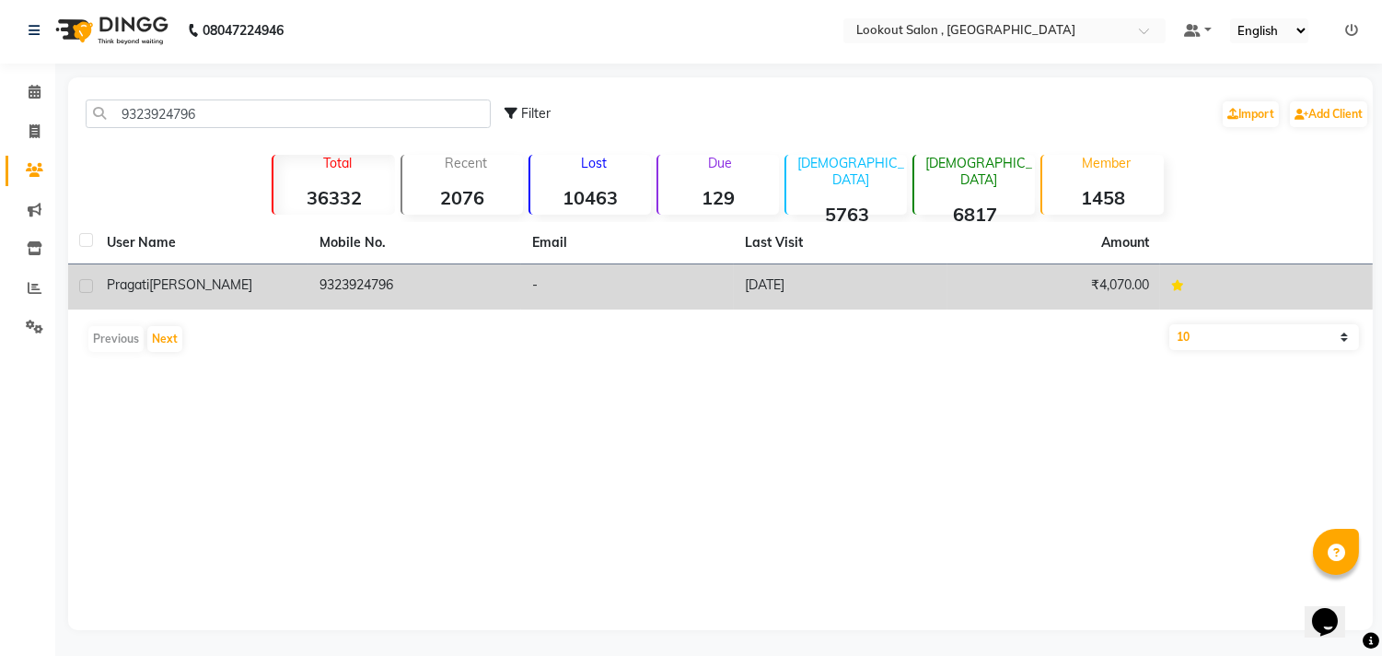
click at [415, 279] on td "9323924796" at bounding box center [415, 286] width 213 height 45
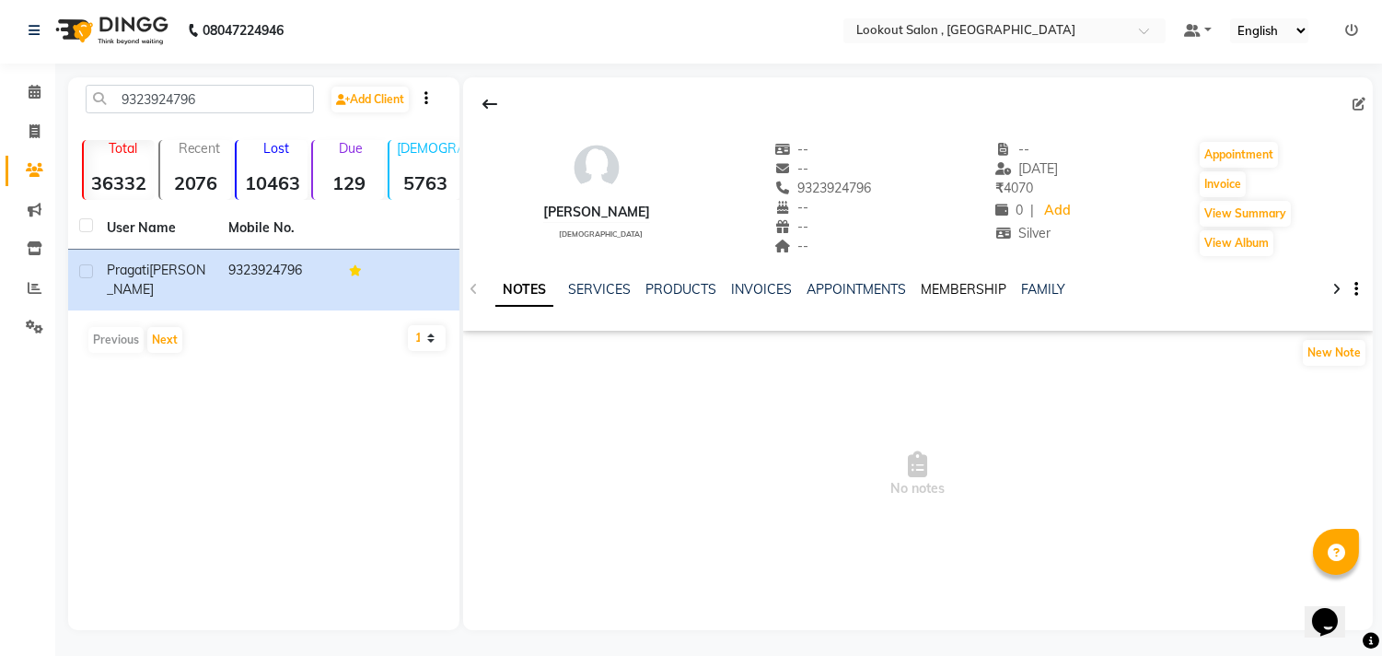
click at [982, 288] on link "MEMBERSHIP" at bounding box center [964, 289] width 86 height 17
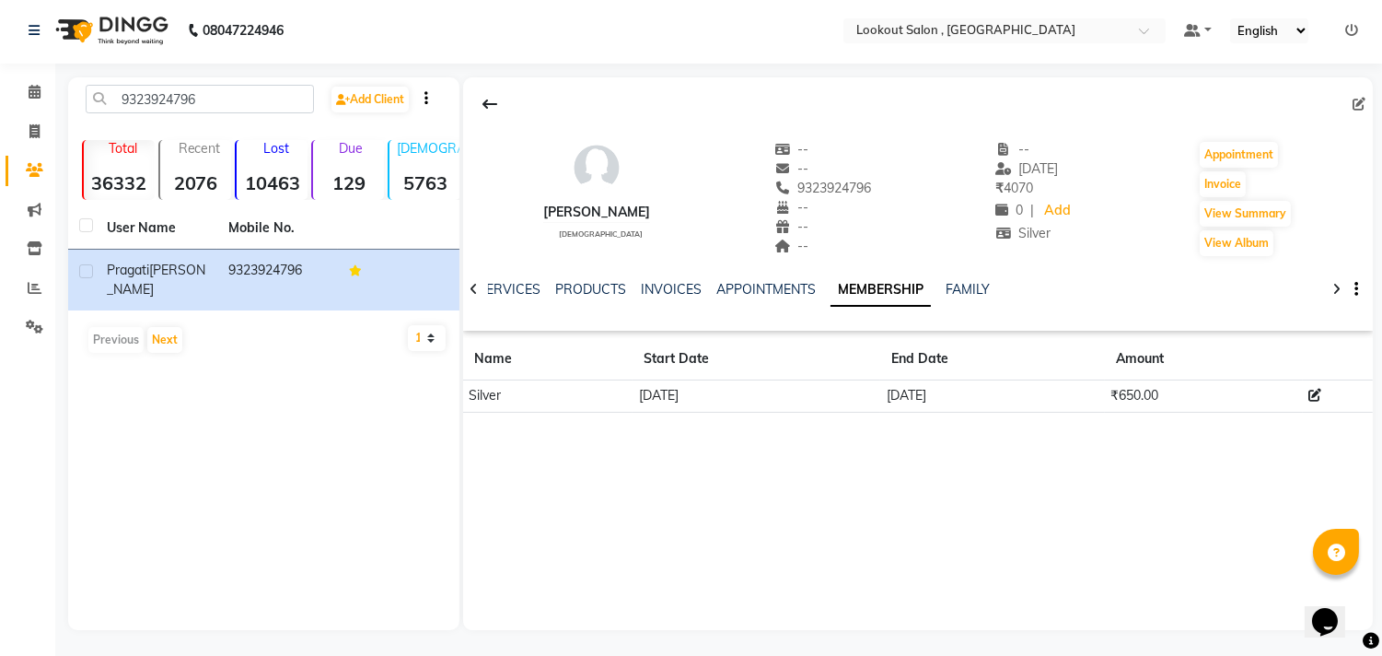
click at [1024, 301] on div "NOTES SERVICES PRODUCTS INVOICES APPOINTMENTS MEMBERSHIP FAMILY" at bounding box center [895, 297] width 801 height 34
click at [959, 293] on link "FAMILY" at bounding box center [968, 289] width 44 height 17
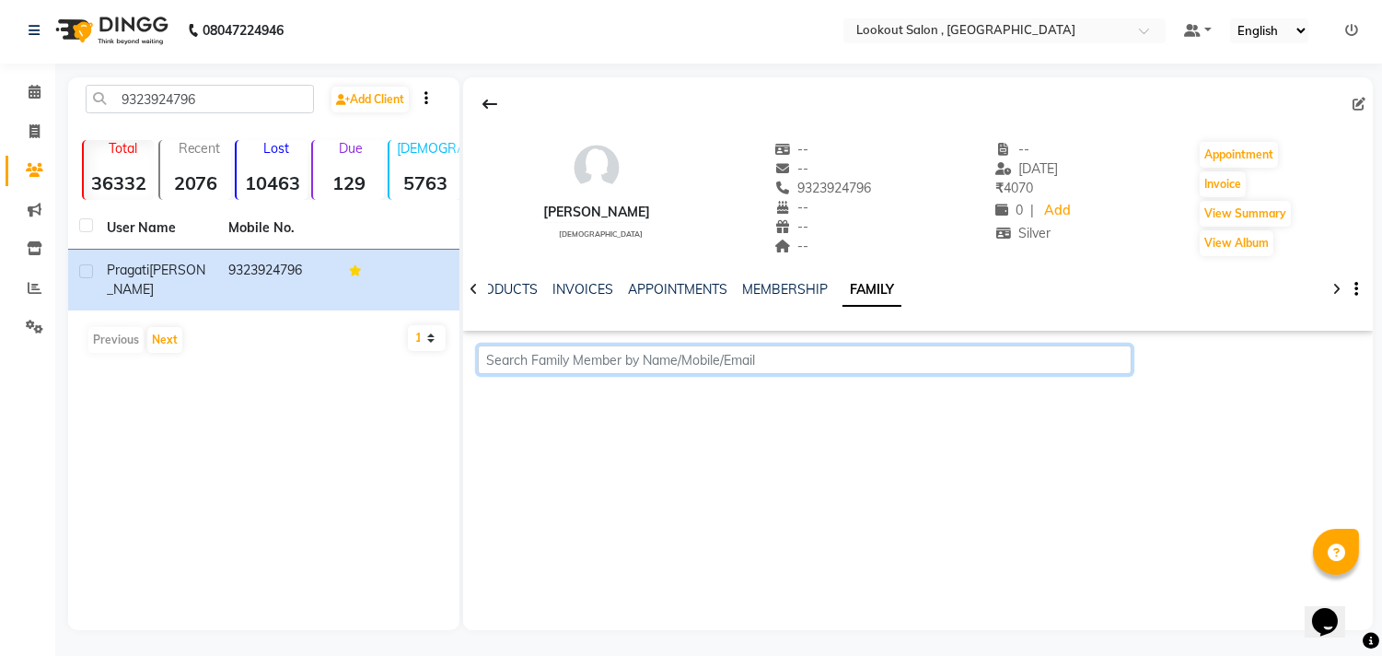
click at [554, 348] on input "text" at bounding box center [804, 359] width 653 height 29
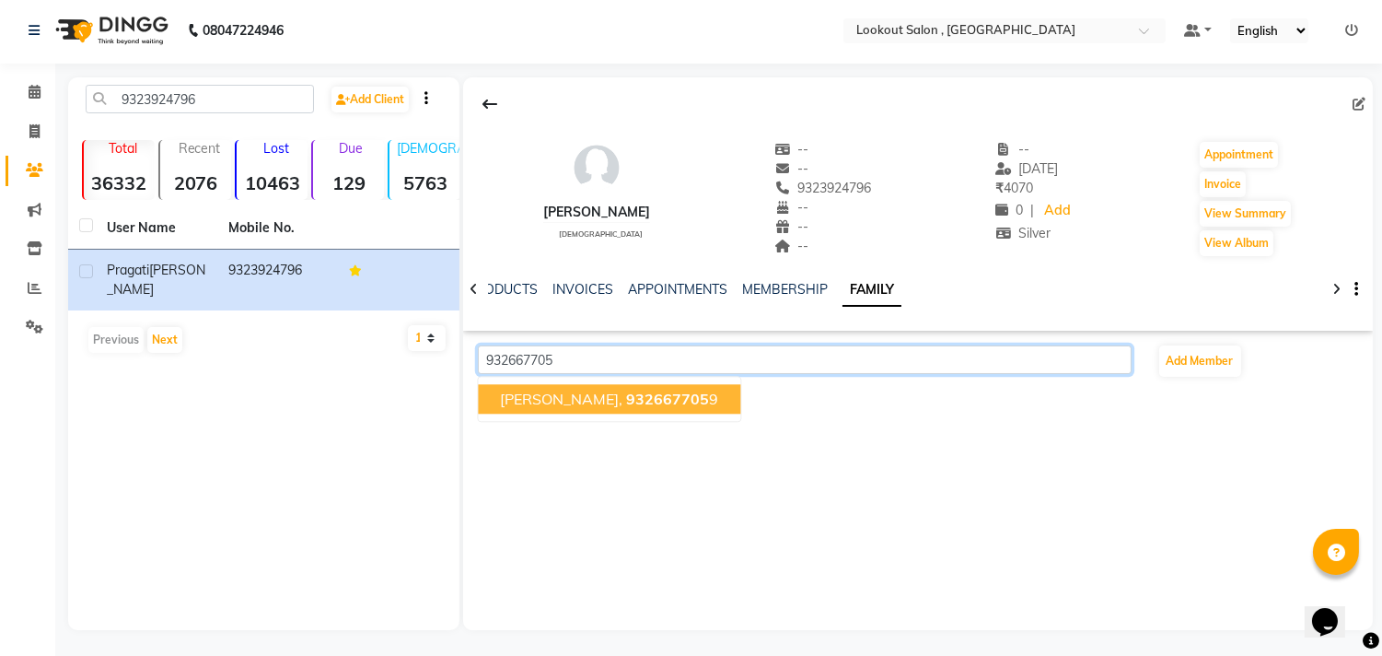
click at [589, 402] on span "siddhi asrani," at bounding box center [562, 399] width 122 height 18
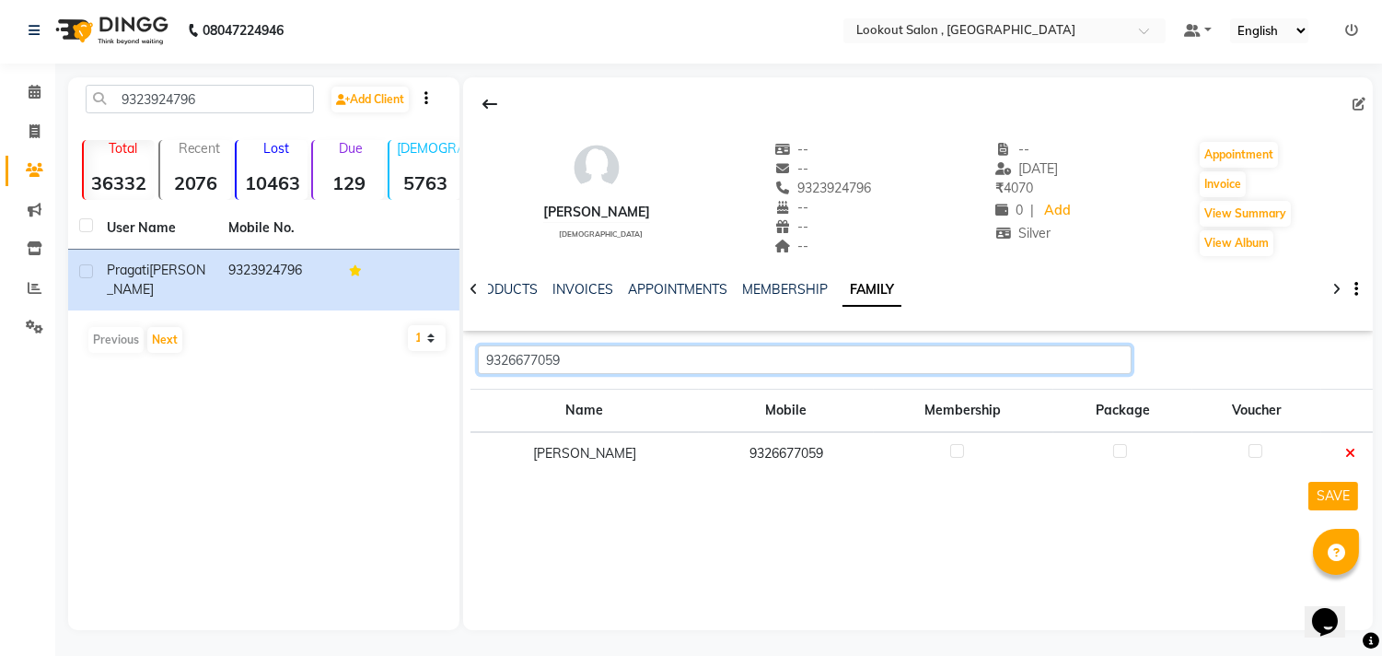
scroll to position [4, 0]
type input "9326677059"
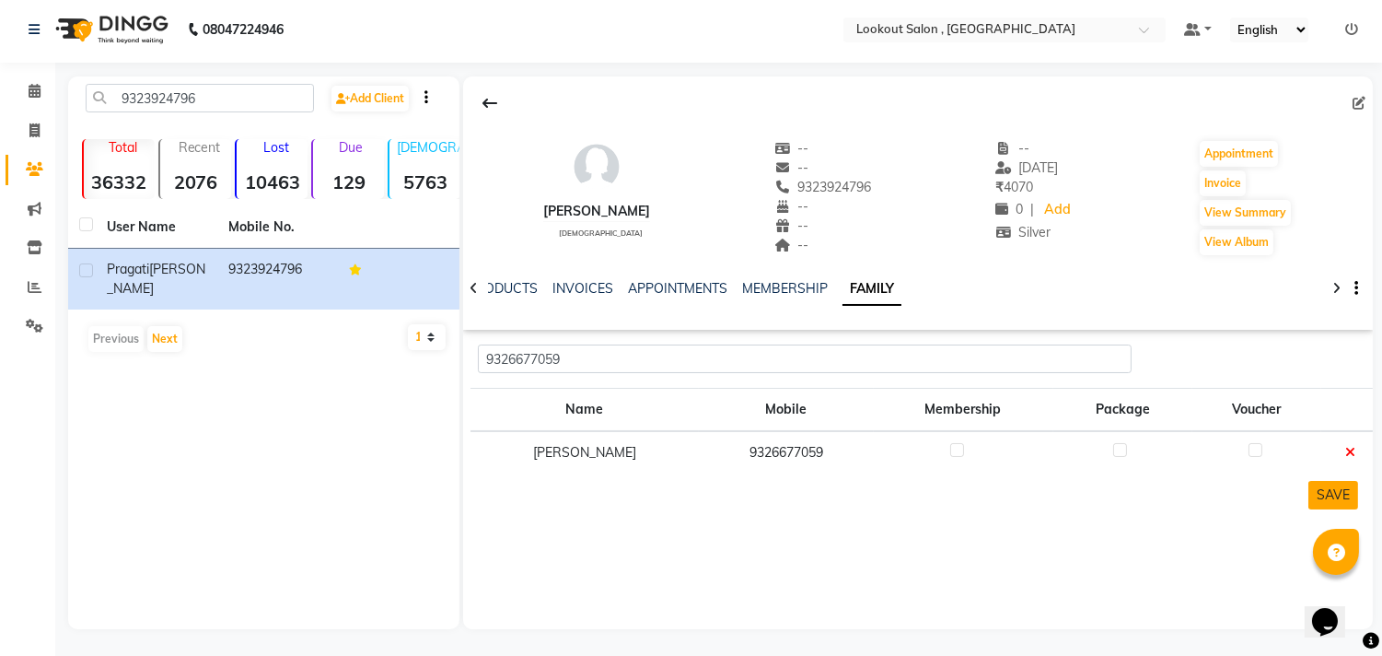
click at [1349, 500] on button "SAVE" at bounding box center [1334, 495] width 50 height 29
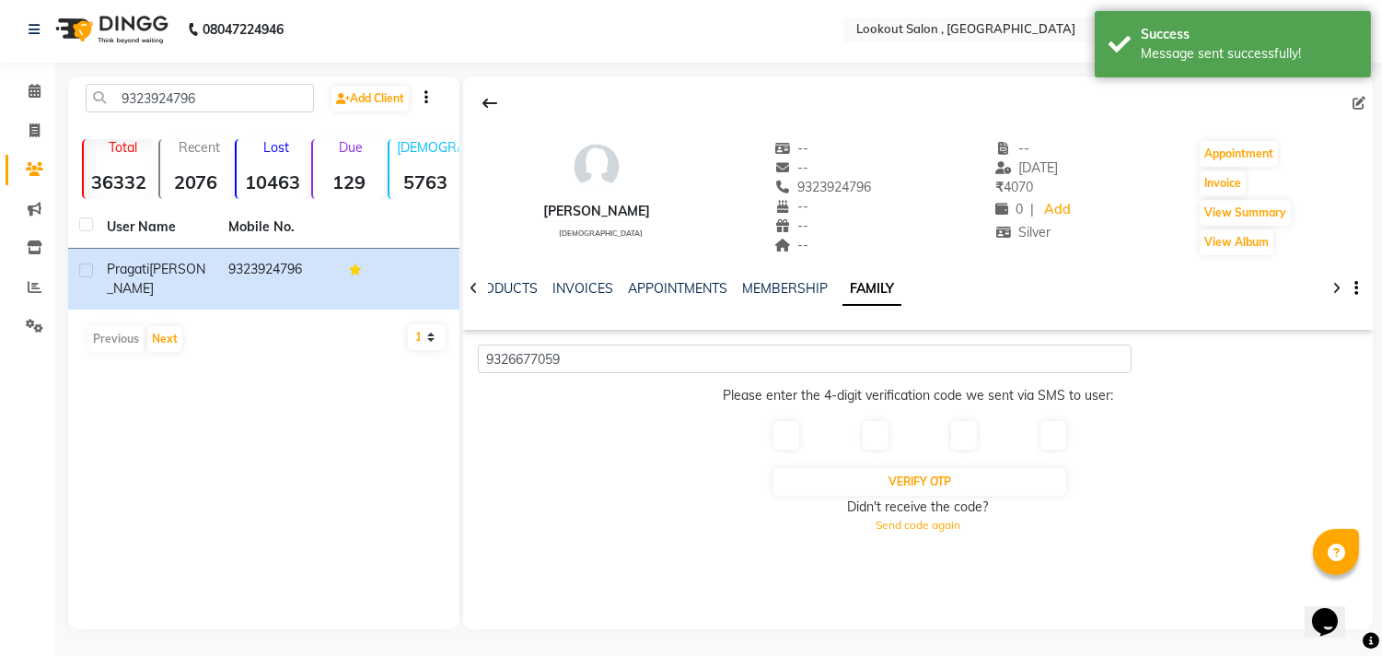
click at [835, 424] on div at bounding box center [918, 442] width 320 height 47
click at [778, 434] on input "text" at bounding box center [787, 435] width 26 height 29
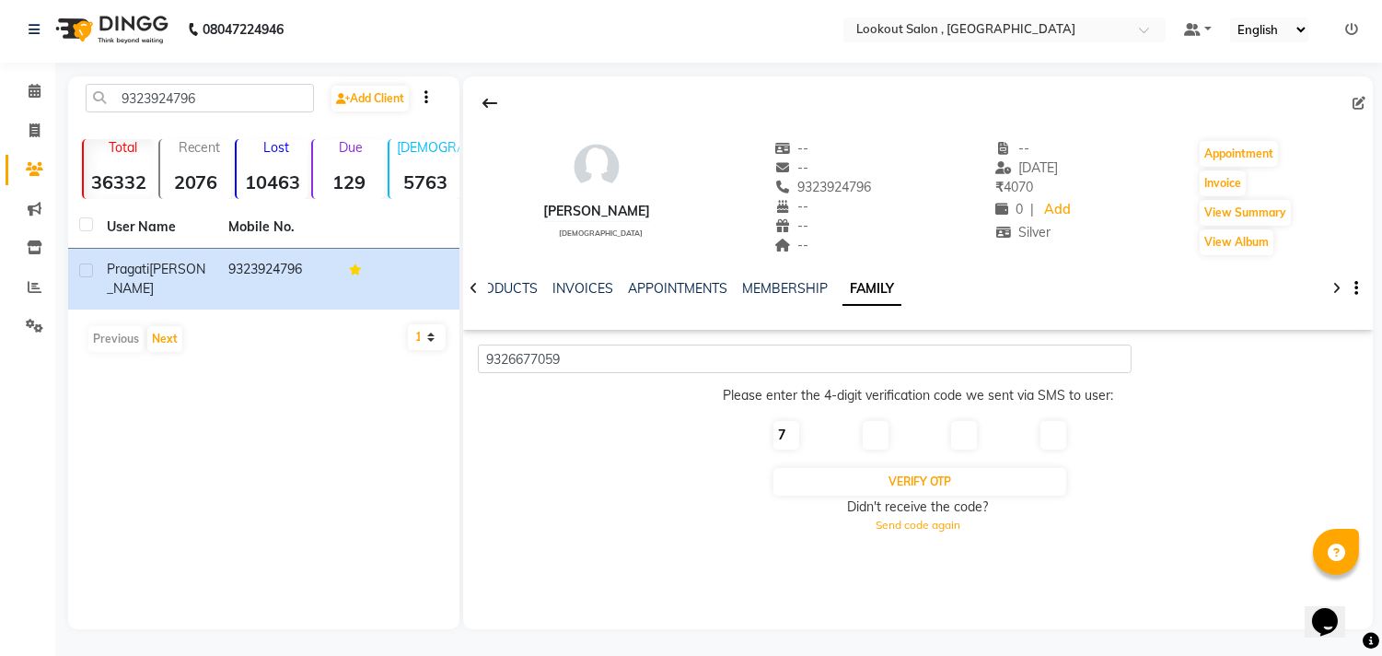
type input "7"
type input "2"
type input "0"
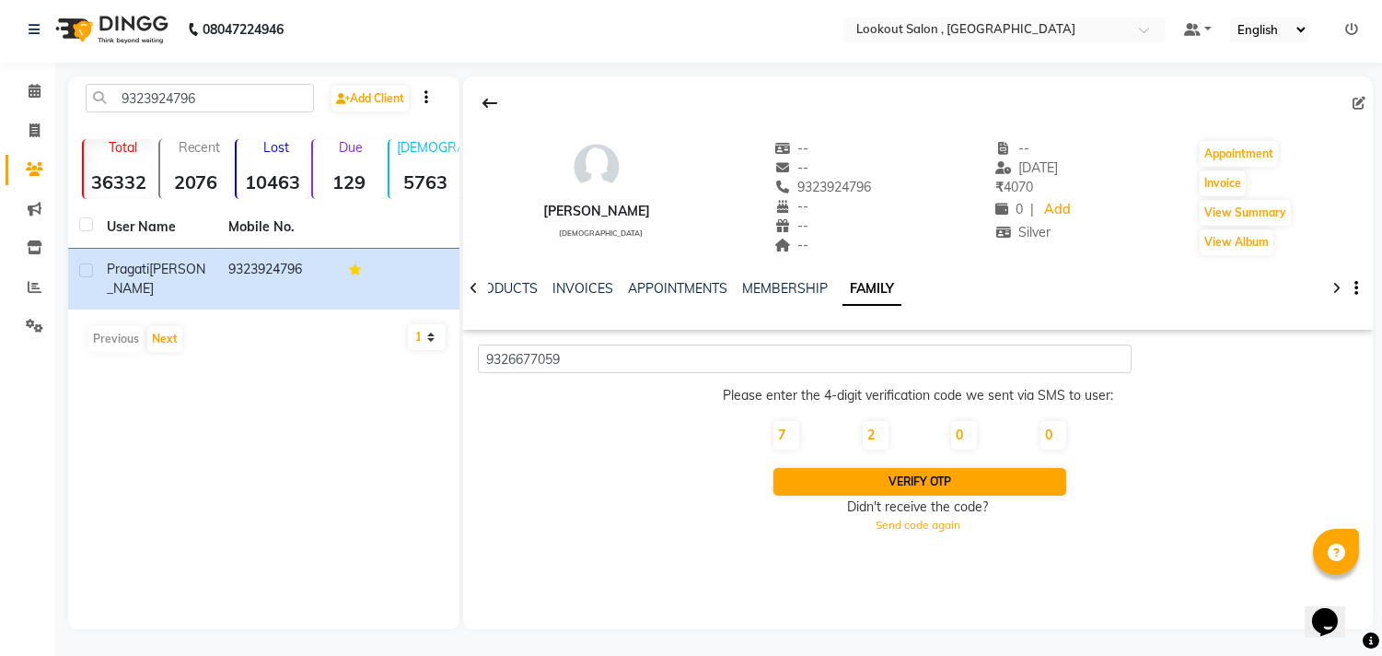
type input "0"
click at [930, 468] on button "Verify OTP" at bounding box center [920, 482] width 292 height 28
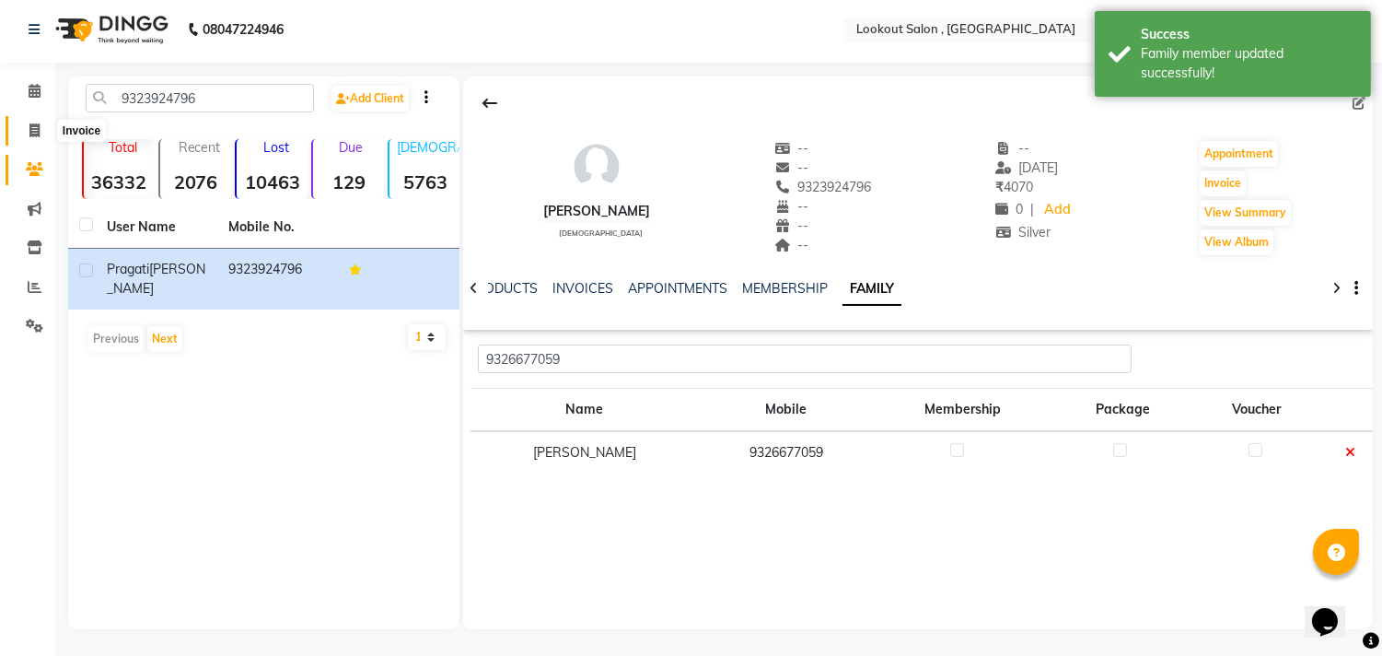
click at [33, 126] on icon at bounding box center [34, 130] width 10 height 14
select select "service"
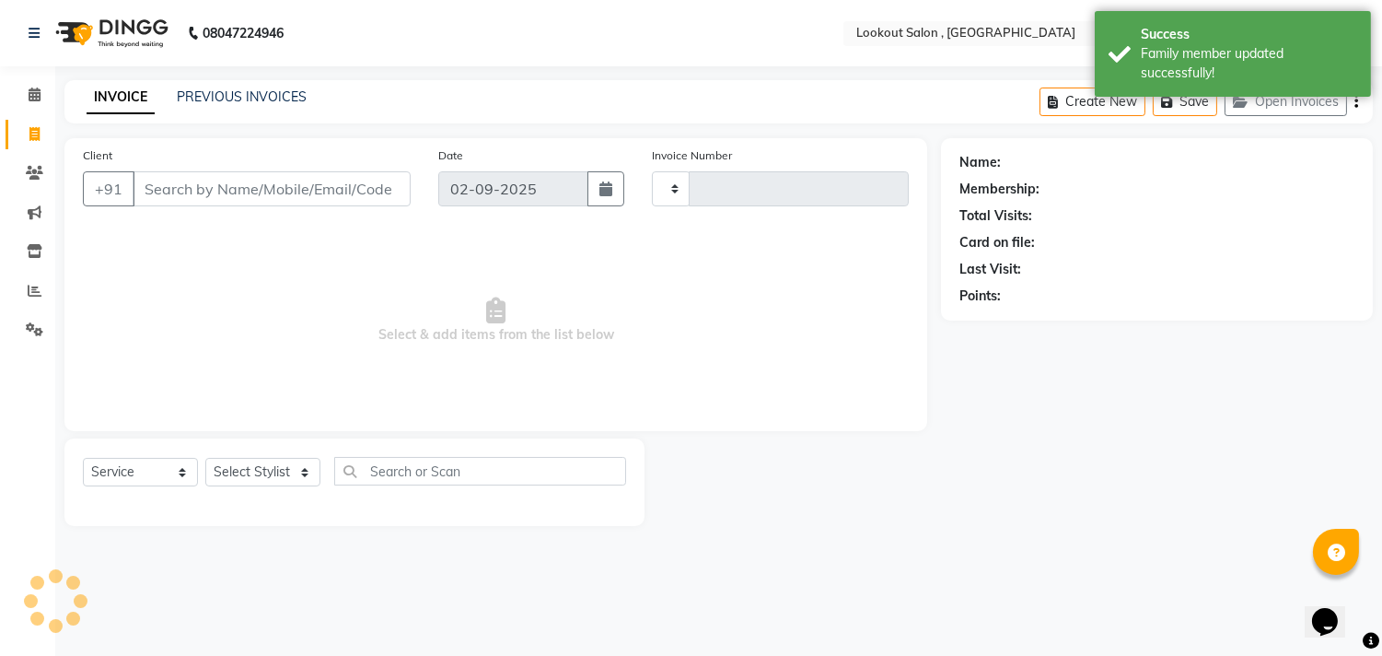
type input "6157"
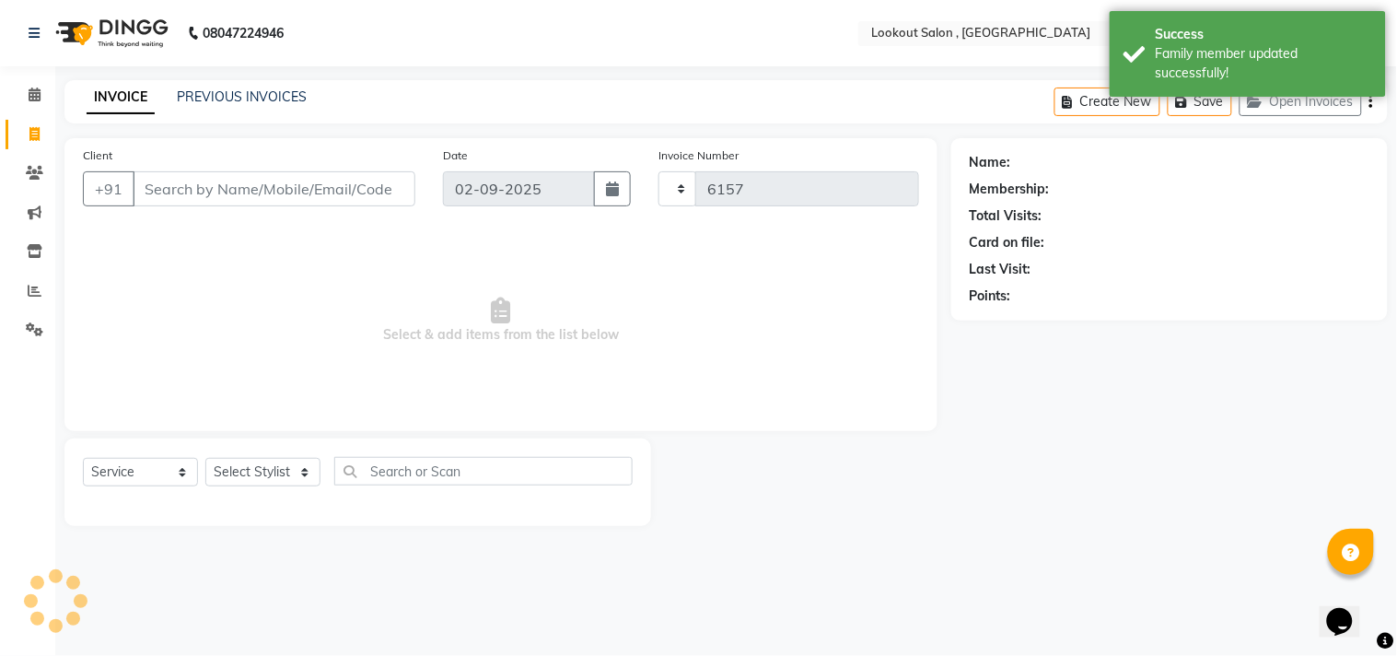
select select "151"
click at [1324, 102] on button "Open Invoices" at bounding box center [1301, 101] width 122 height 29
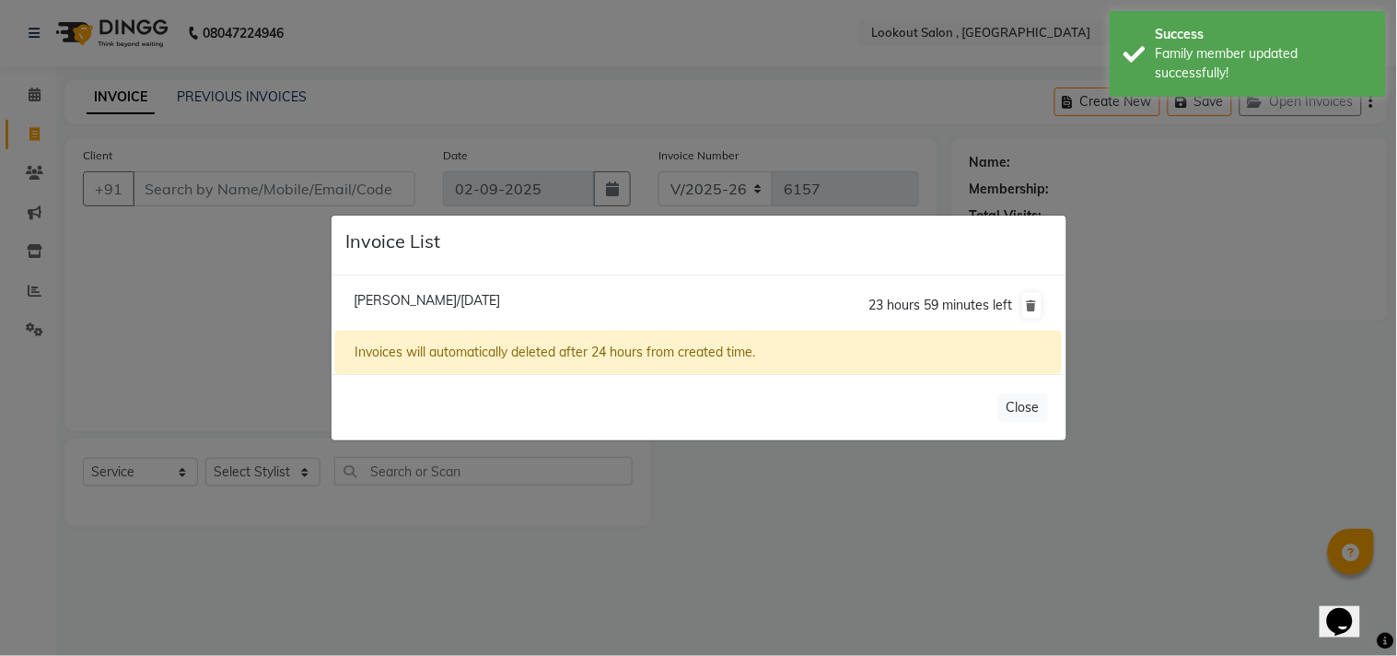
click at [425, 265] on div "Invoice List" at bounding box center [699, 246] width 735 height 60
click at [440, 292] on span "Pragati Asrani/02 September 2025" at bounding box center [427, 300] width 146 height 17
type input "9323924796"
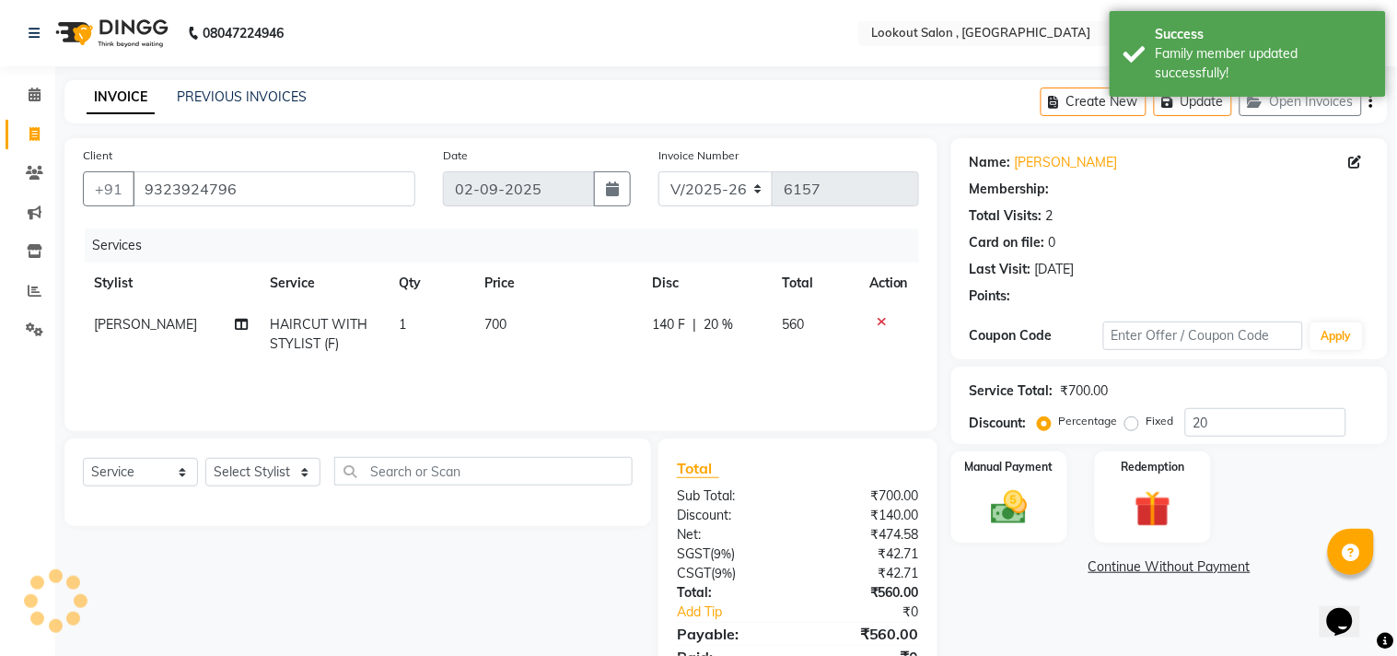
select select "1: Object"
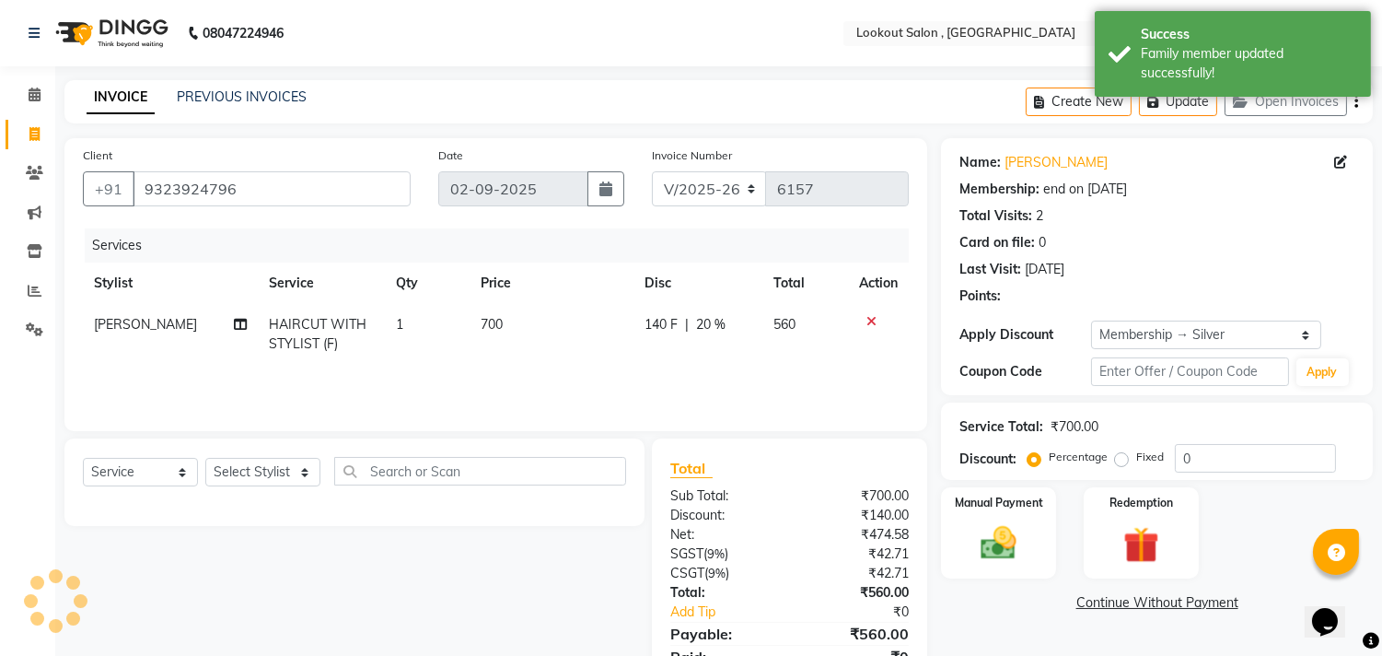
type input "20"
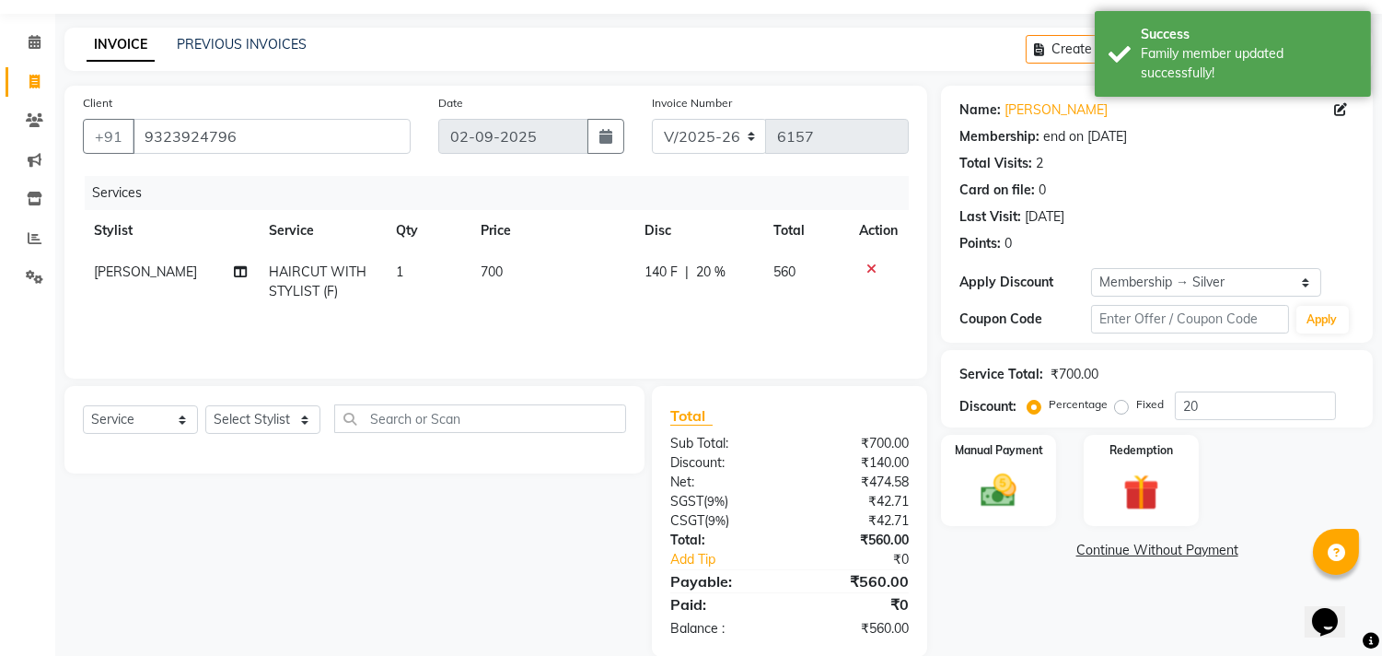
scroll to position [80, 0]
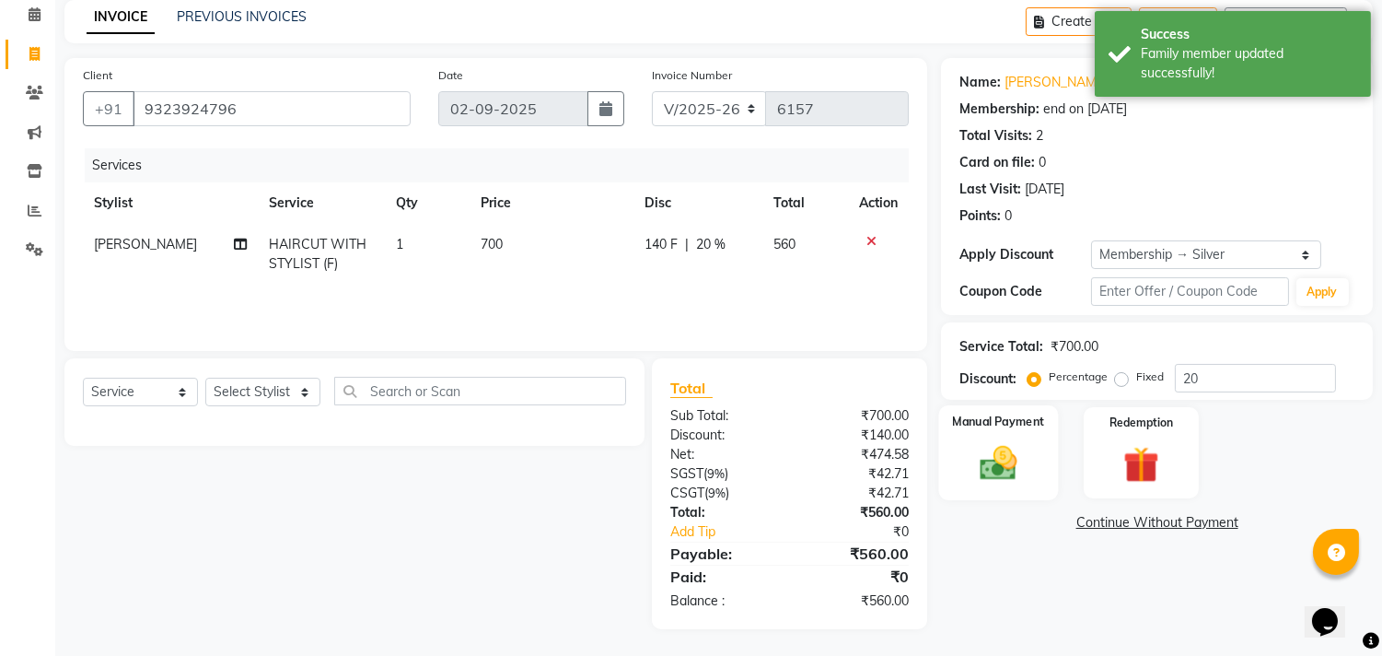
click at [998, 451] on img at bounding box center [999, 463] width 61 height 43
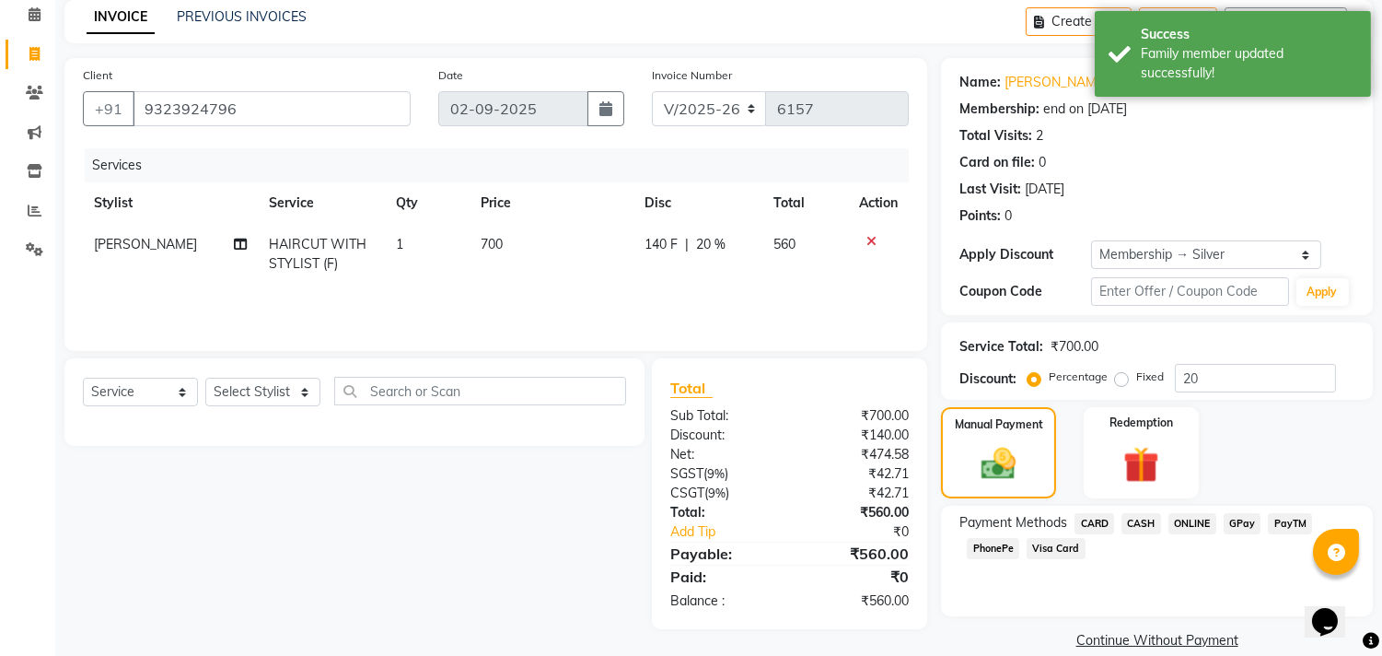
click at [1152, 518] on span "CASH" at bounding box center [1142, 523] width 40 height 21
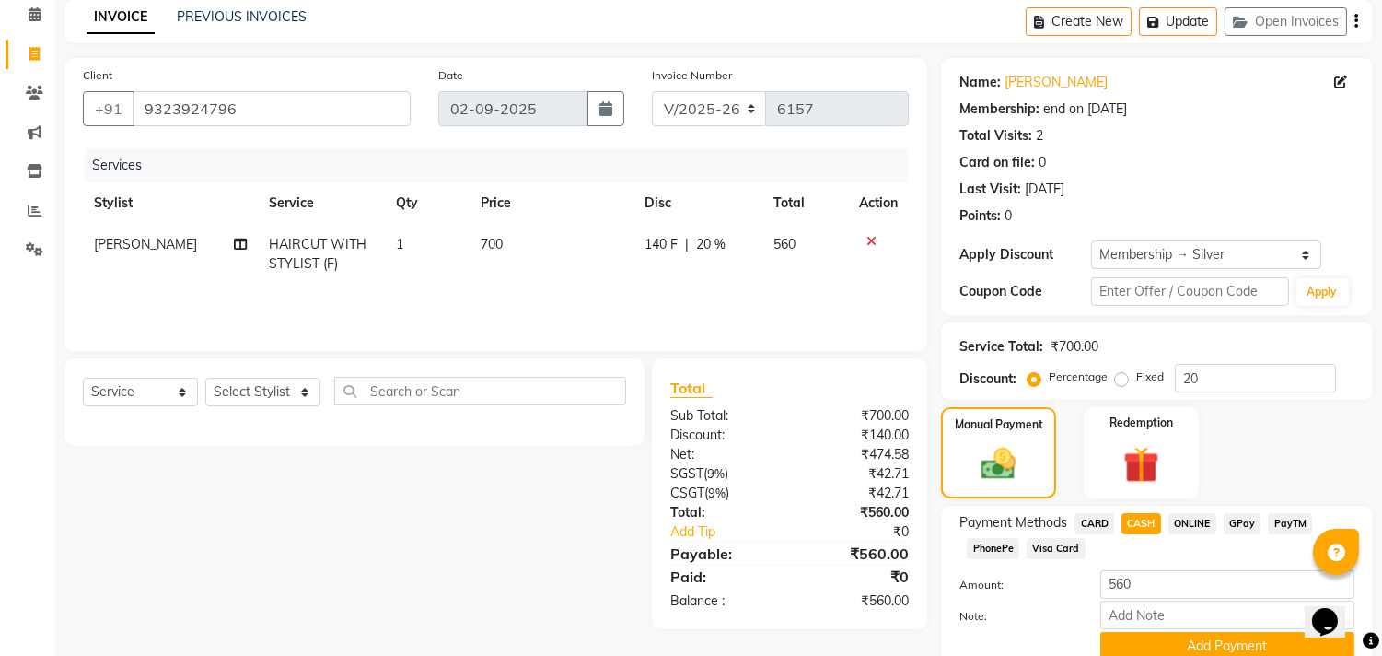
scroll to position [157, 0]
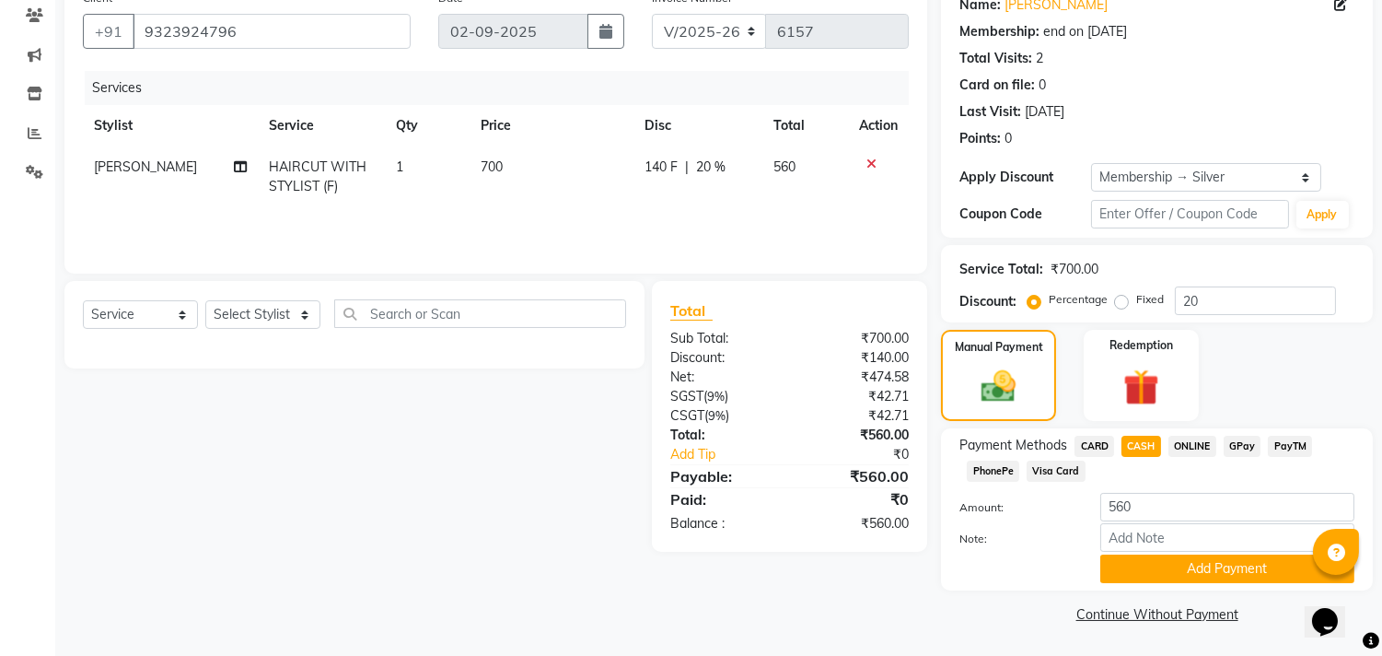
click at [1156, 443] on span "CASH" at bounding box center [1142, 446] width 40 height 21
click at [1245, 447] on span "GPay" at bounding box center [1243, 446] width 38 height 21
click at [1217, 575] on button "Add Payment" at bounding box center [1228, 568] width 254 height 29
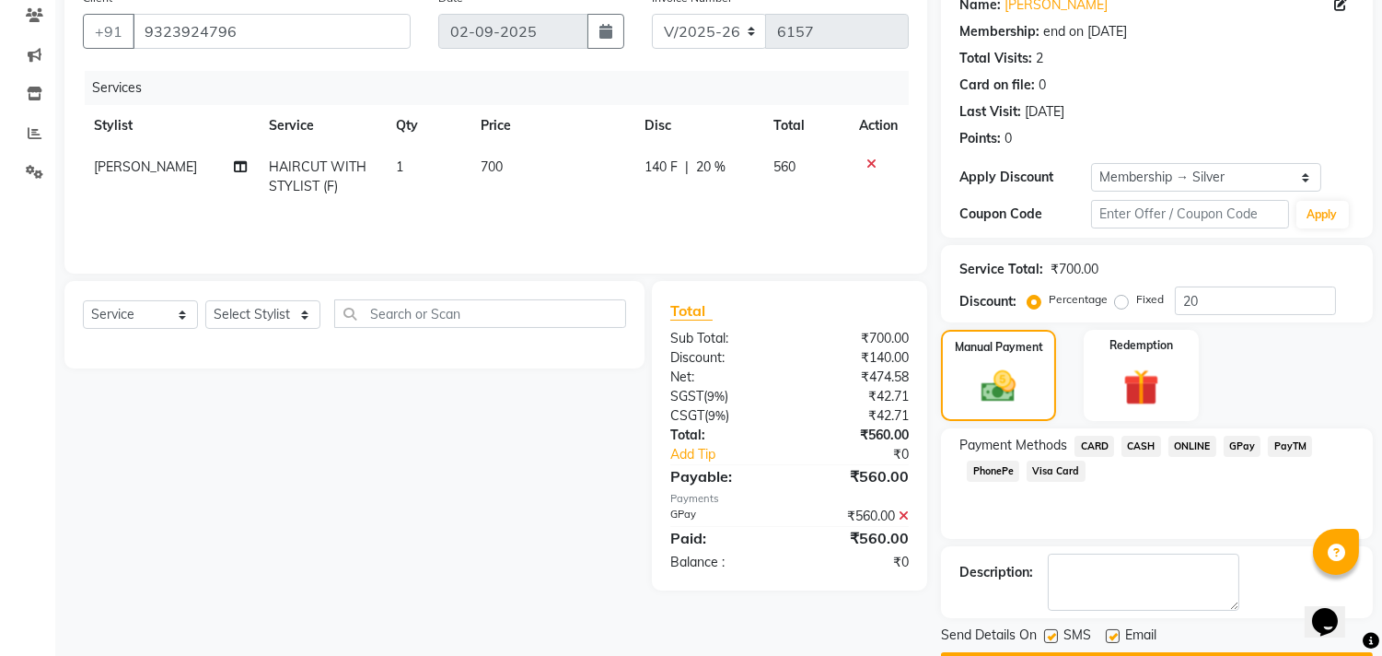
scroll to position [209, 0]
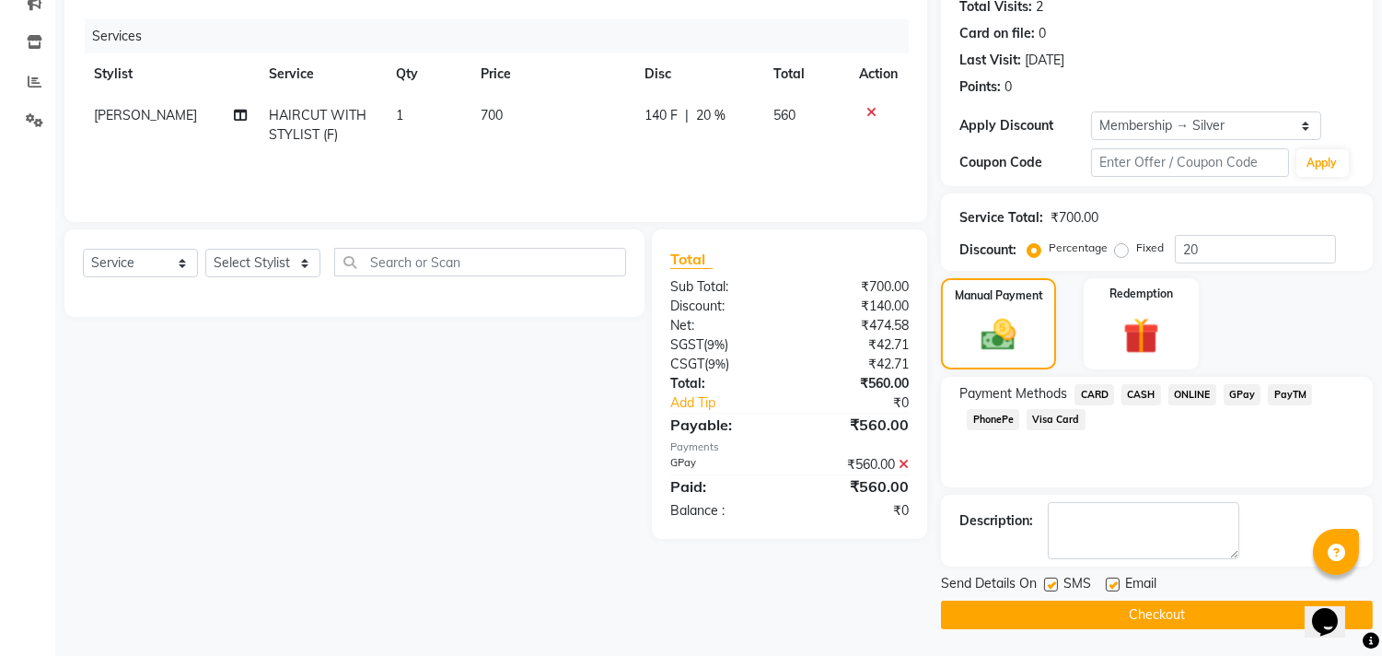
click at [1203, 619] on button "Checkout" at bounding box center [1157, 614] width 432 height 29
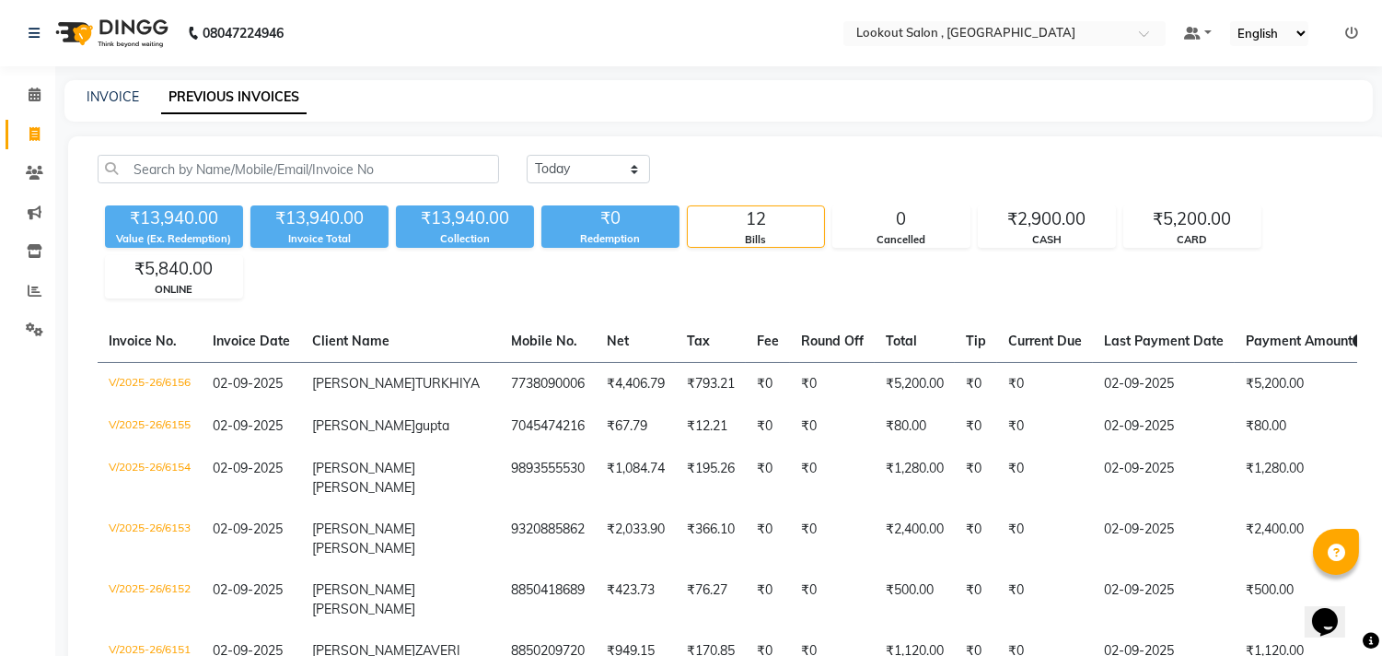
click at [106, 107] on div "INVOICE PREVIOUS INVOICES" at bounding box center [718, 100] width 1309 height 41
click at [105, 97] on link "INVOICE" at bounding box center [113, 96] width 52 height 17
select select "service"
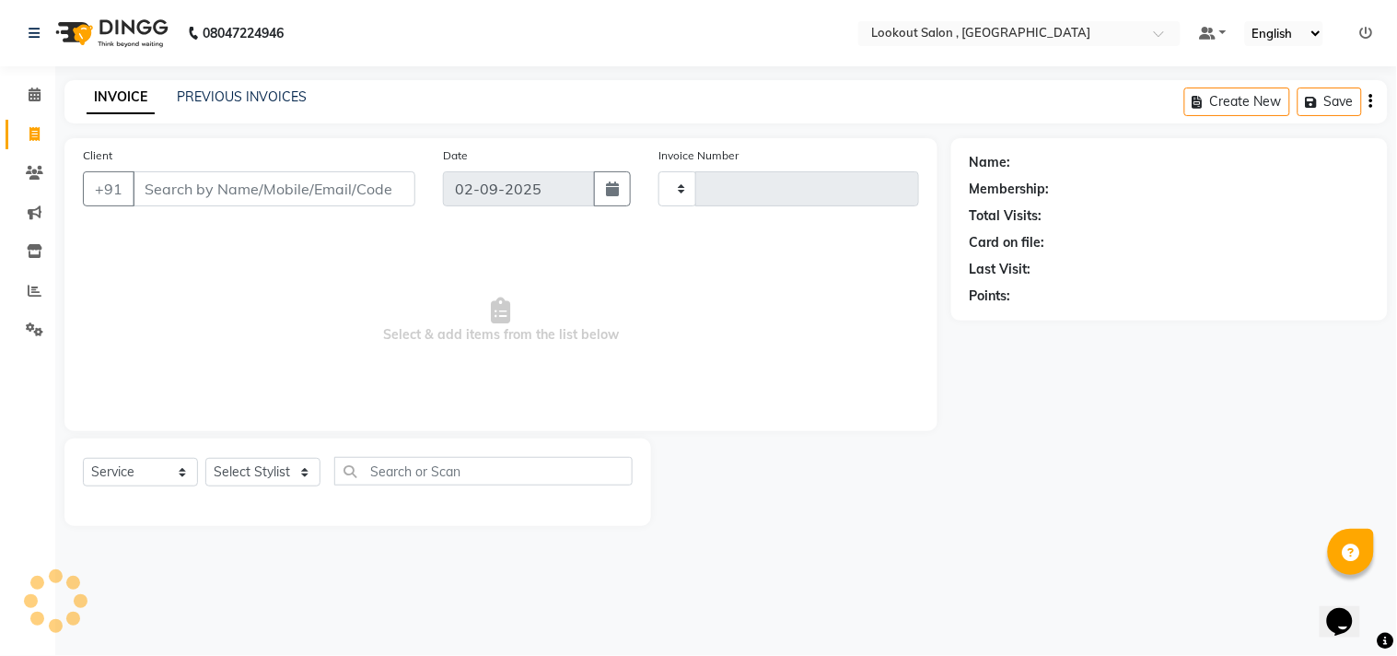
type input "6158"
select select "151"
click at [237, 453] on div "Select Service Product Membership Package Voucher Prepaid Gift Card Select Styl…" at bounding box center [357, 481] width 587 height 87
click at [233, 467] on select "Select Stylist [PERSON_NAME] [PERSON_NAME] [PERSON_NAME] [PERSON_NAME] kuldeep …" at bounding box center [262, 472] width 115 height 29
select select "4387"
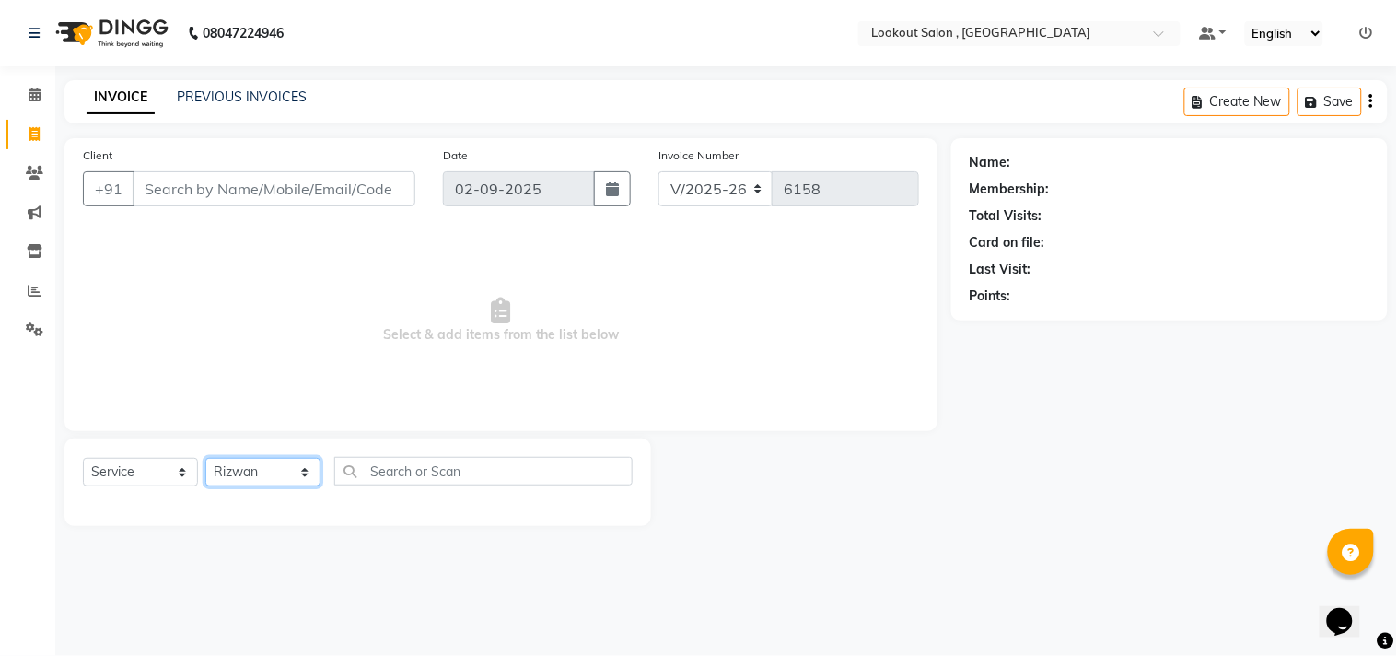
click at [205, 459] on select "Select Stylist [PERSON_NAME] [PERSON_NAME] [PERSON_NAME] [PERSON_NAME] kuldeep …" at bounding box center [262, 472] width 115 height 29
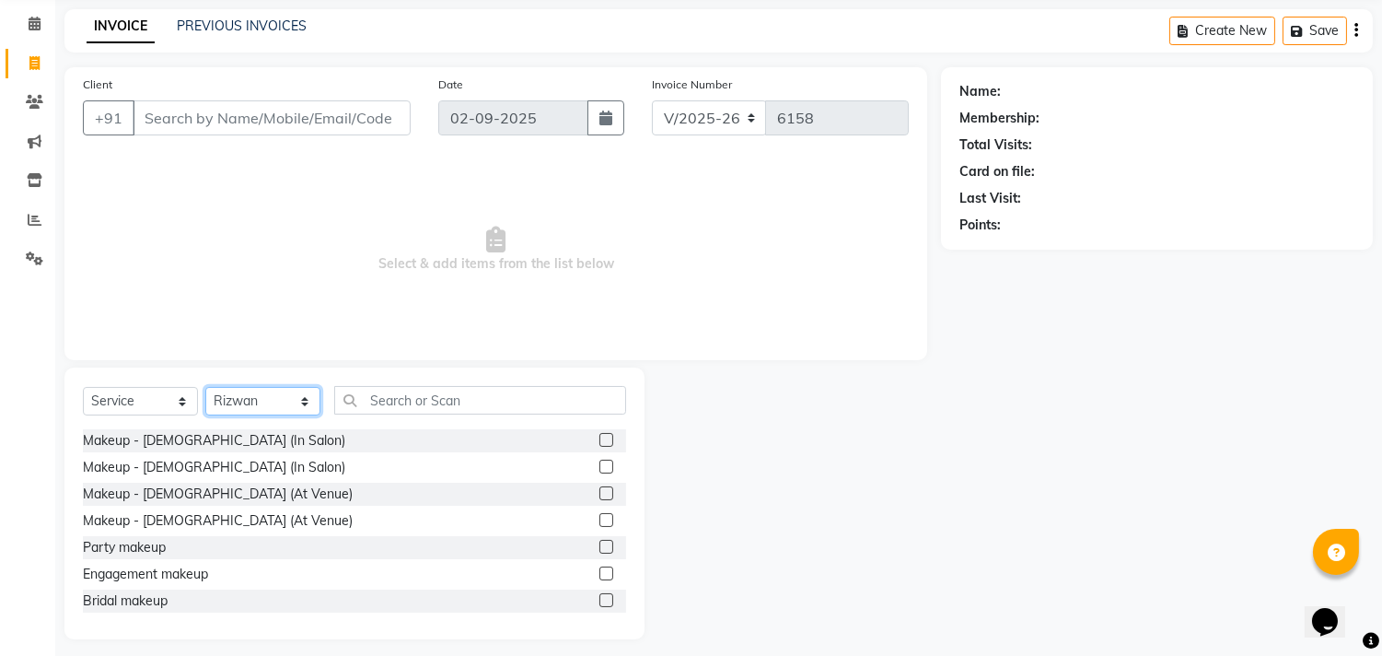
scroll to position [81, 0]
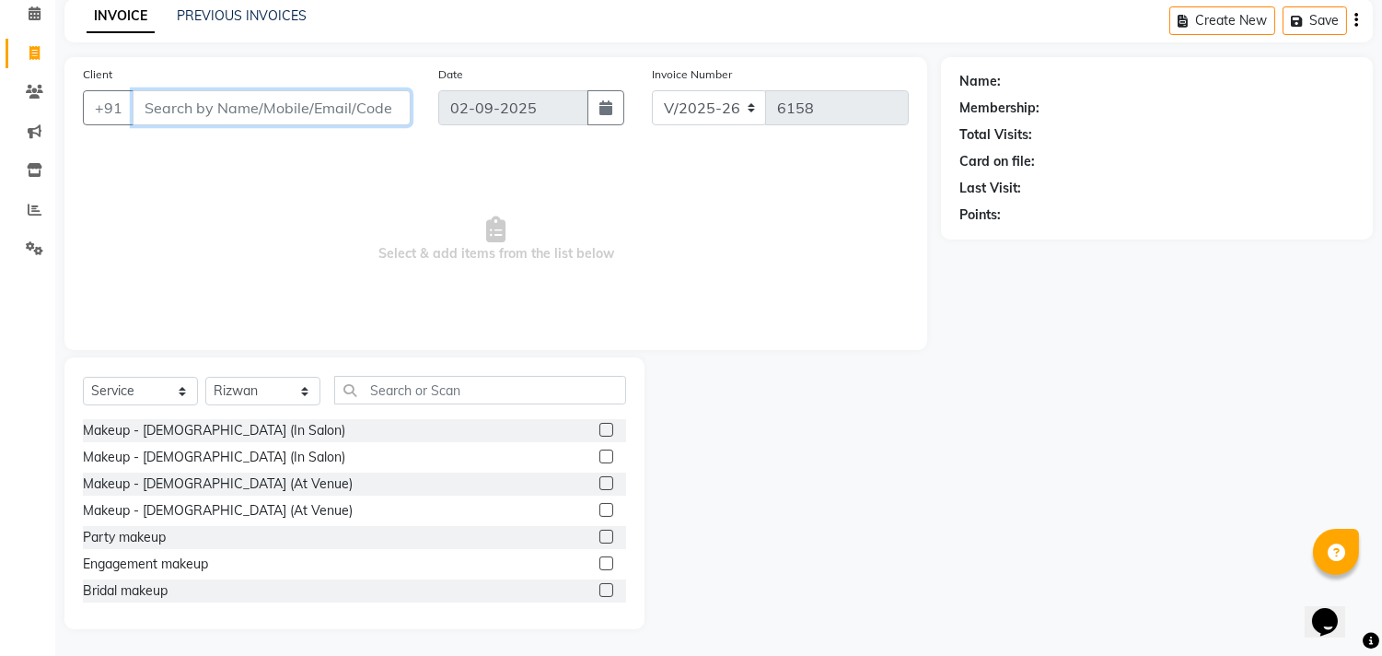
click at [246, 111] on input "Client" at bounding box center [272, 107] width 278 height 35
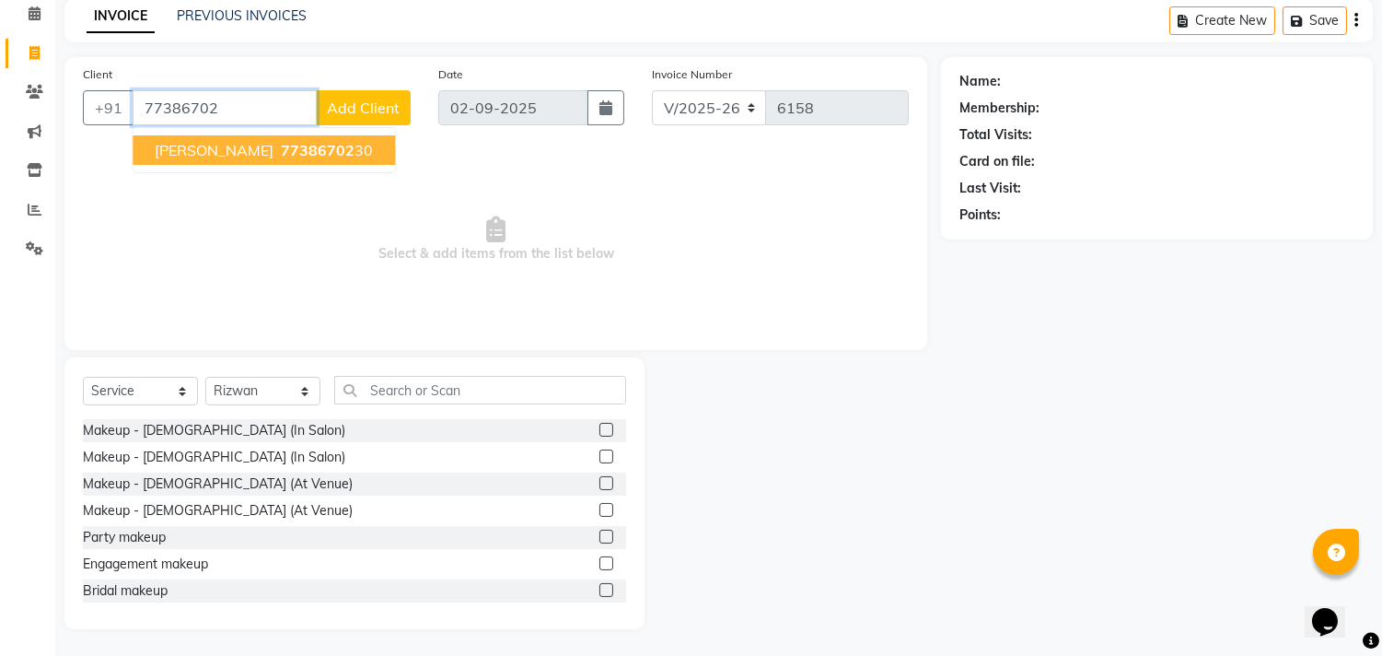
click at [272, 141] on span "[PERSON_NAME]" at bounding box center [214, 150] width 119 height 18
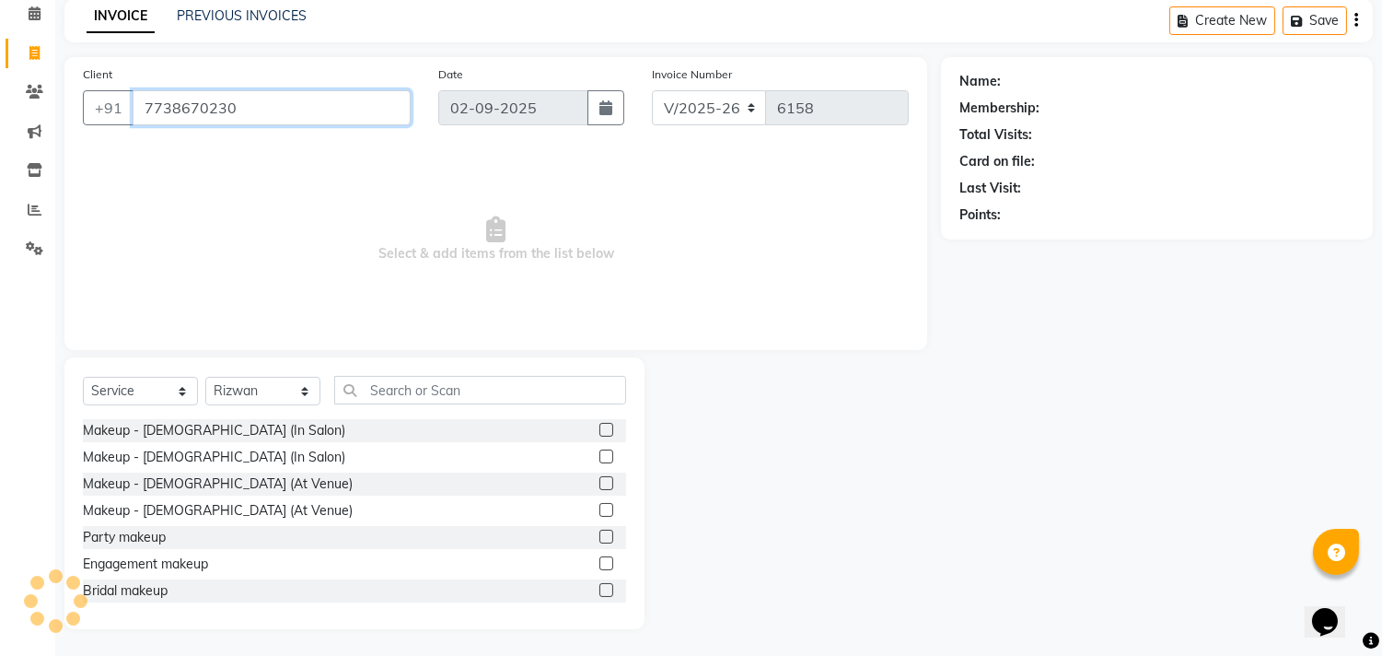
type input "7738670230"
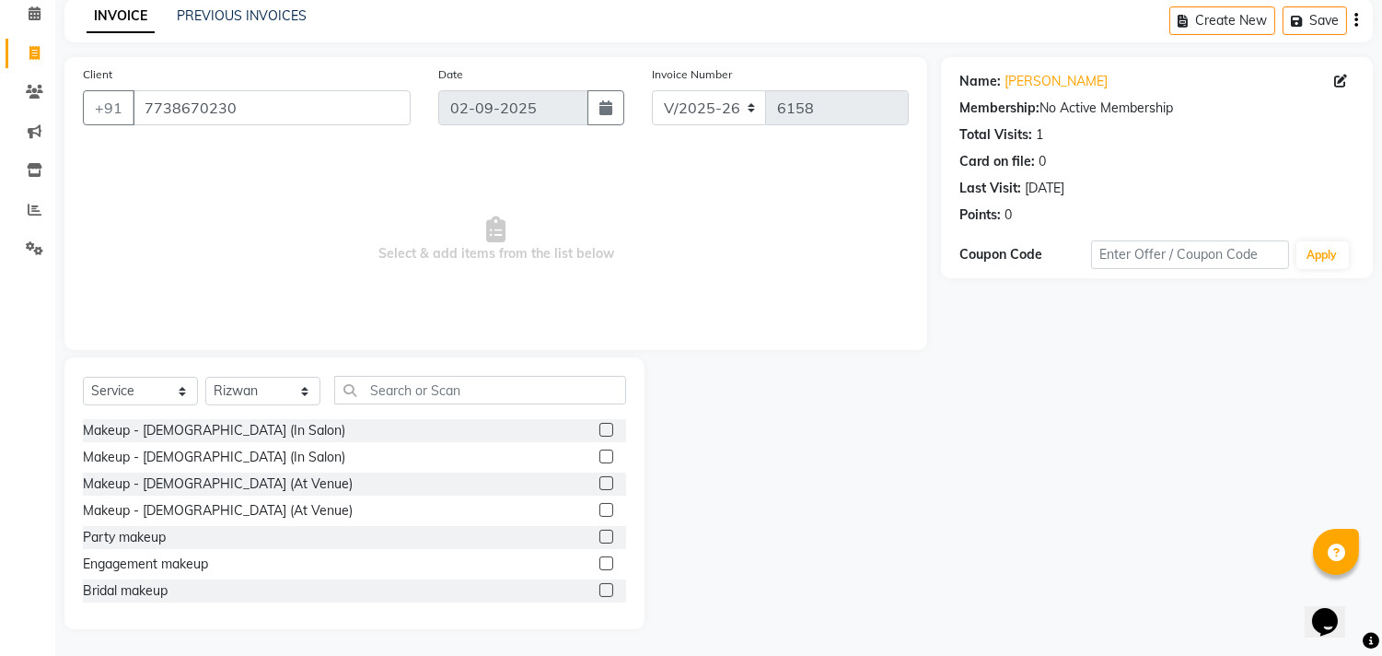
drag, startPoint x: 281, startPoint y: 87, endPoint x: 227, endPoint y: 77, distance: 55.3
click at [227, 77] on div "Client [PHONE_NUMBER]" at bounding box center [246, 102] width 355 height 76
drag, startPoint x: 255, startPoint y: 104, endPoint x: 0, endPoint y: 67, distance: 257.7
click at [0, 67] on app-home "08047224946 Select Location × Lookout Salon , Chickoowadi Default Panel My Pane…" at bounding box center [691, 288] width 1382 height 738
click at [33, 92] on icon at bounding box center [34, 92] width 17 height 14
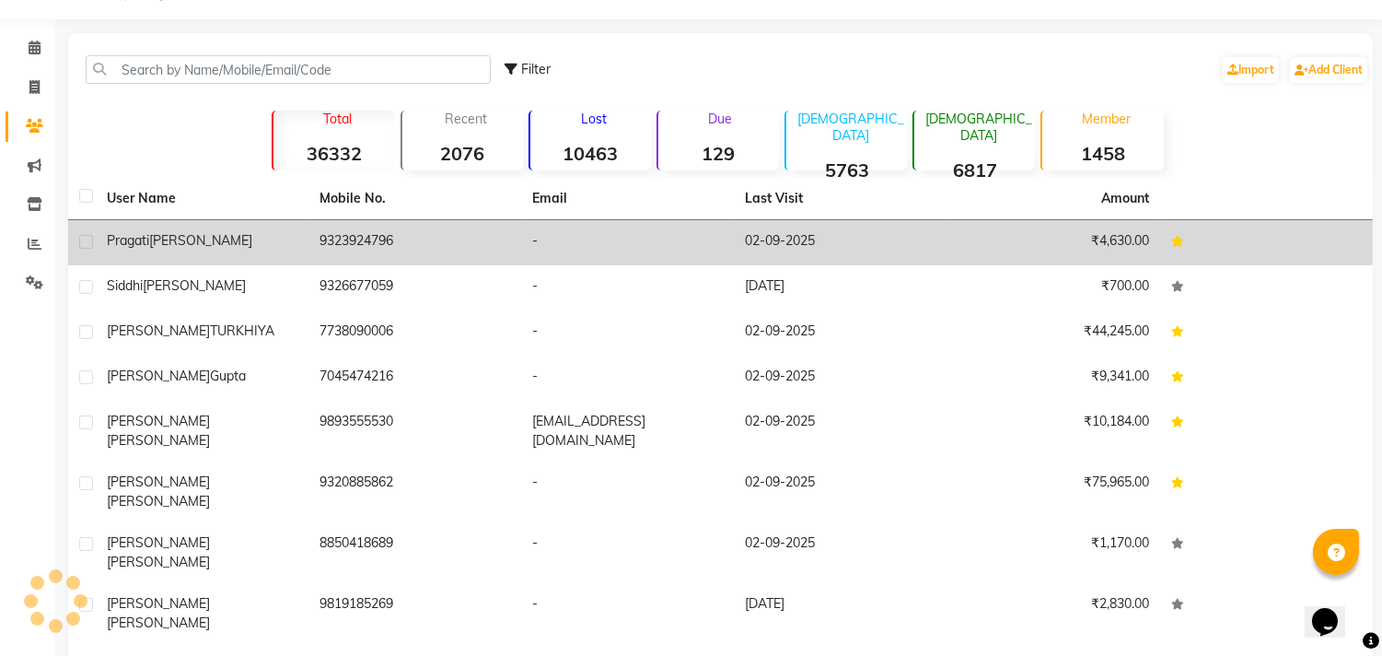
scroll to position [81, 0]
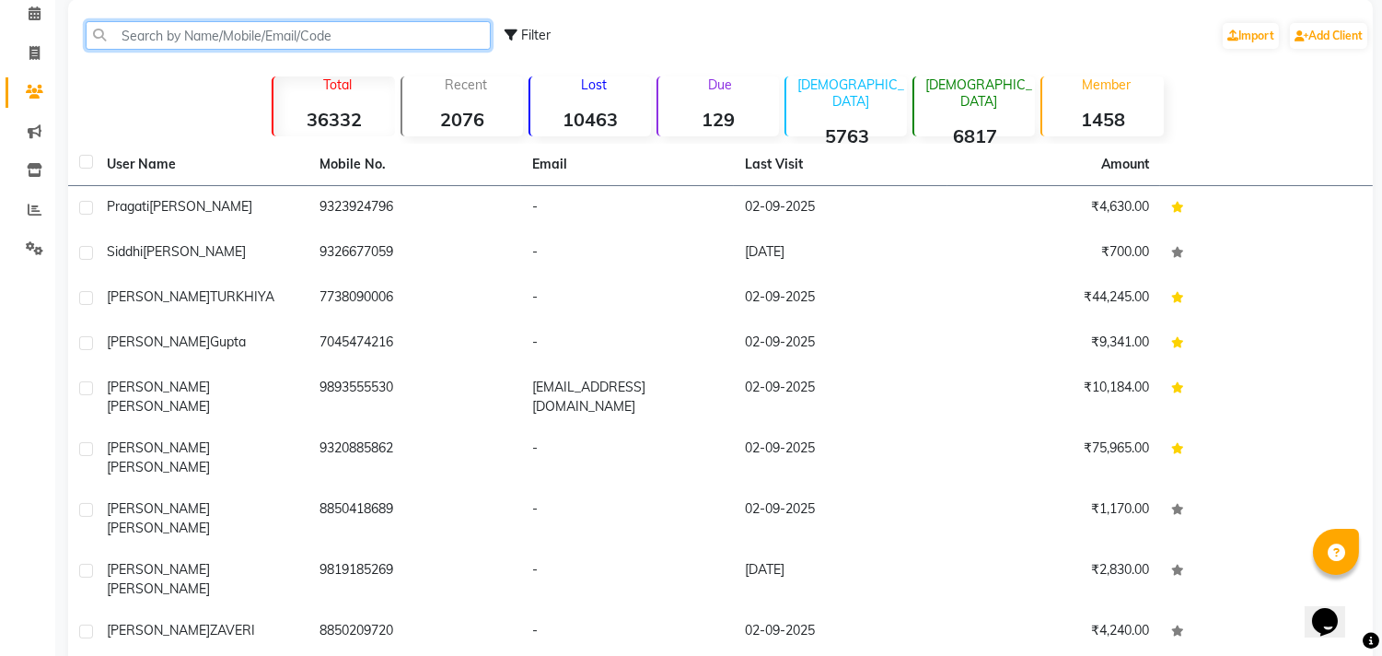
click at [297, 29] on input "text" at bounding box center [288, 35] width 405 height 29
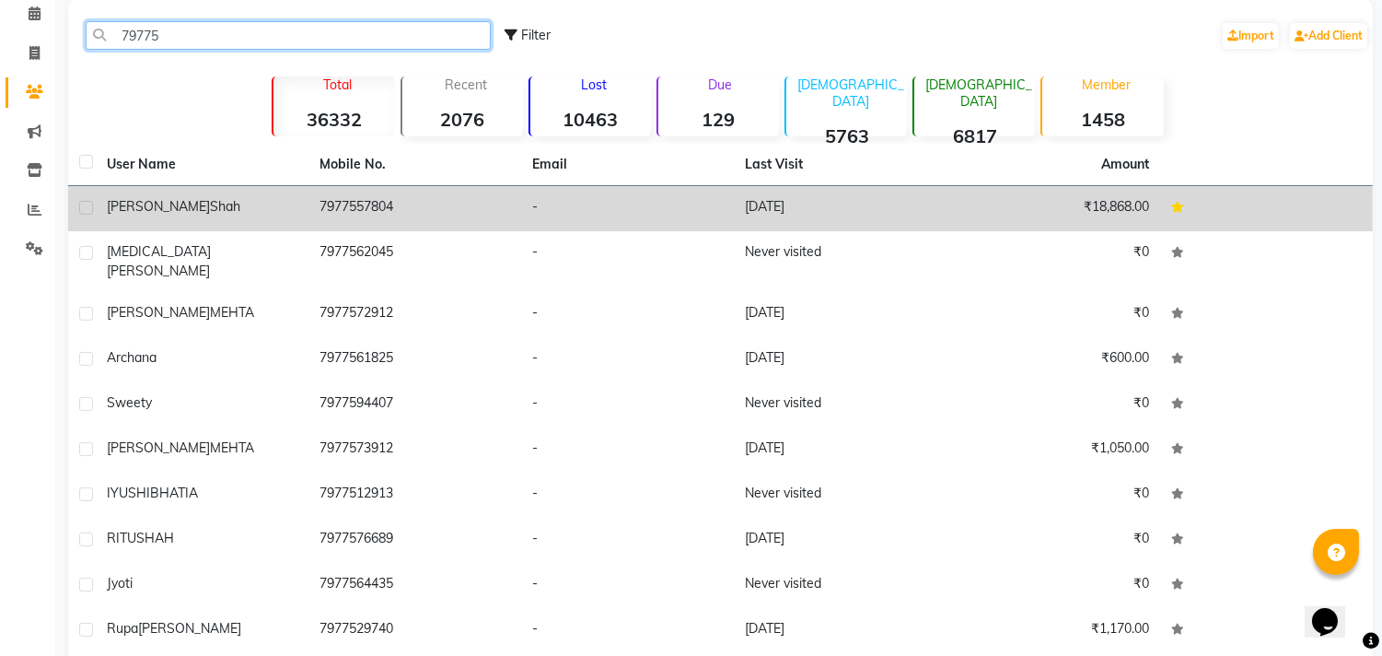
type input "79775"
click at [437, 216] on td "7977557804" at bounding box center [415, 208] width 213 height 45
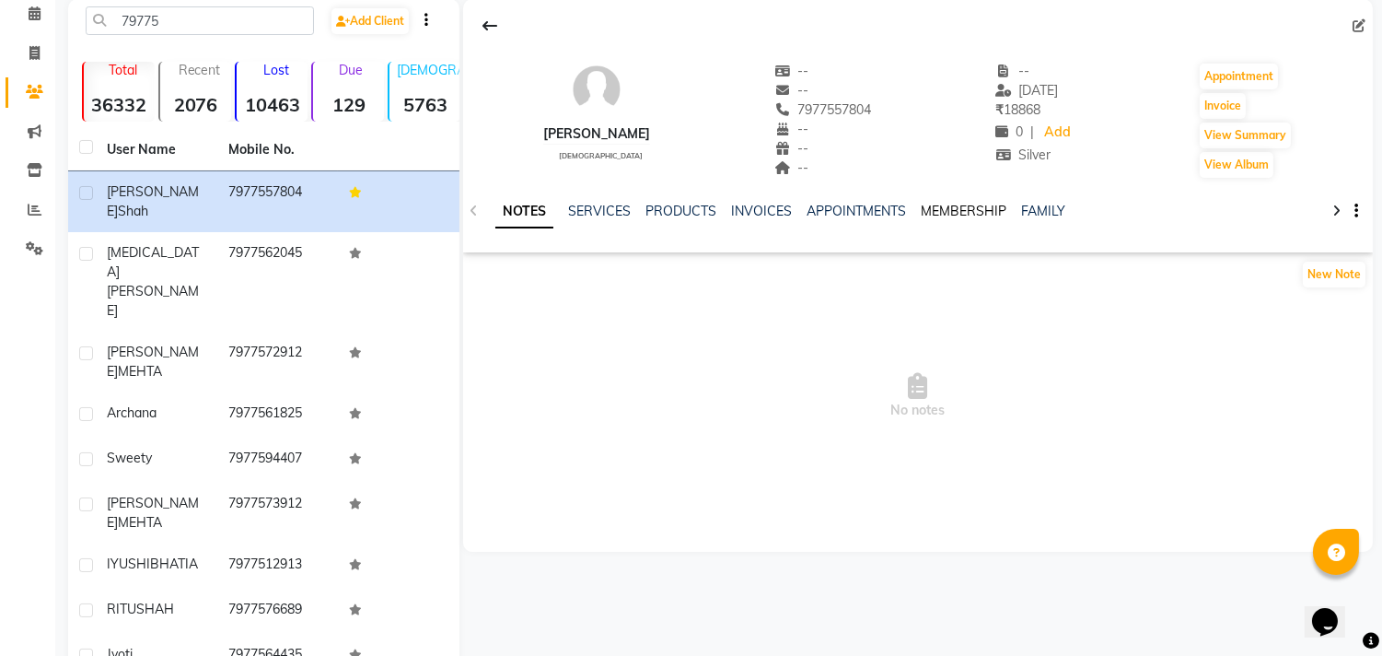
click at [973, 208] on link "MEMBERSHIP" at bounding box center [964, 211] width 86 height 17
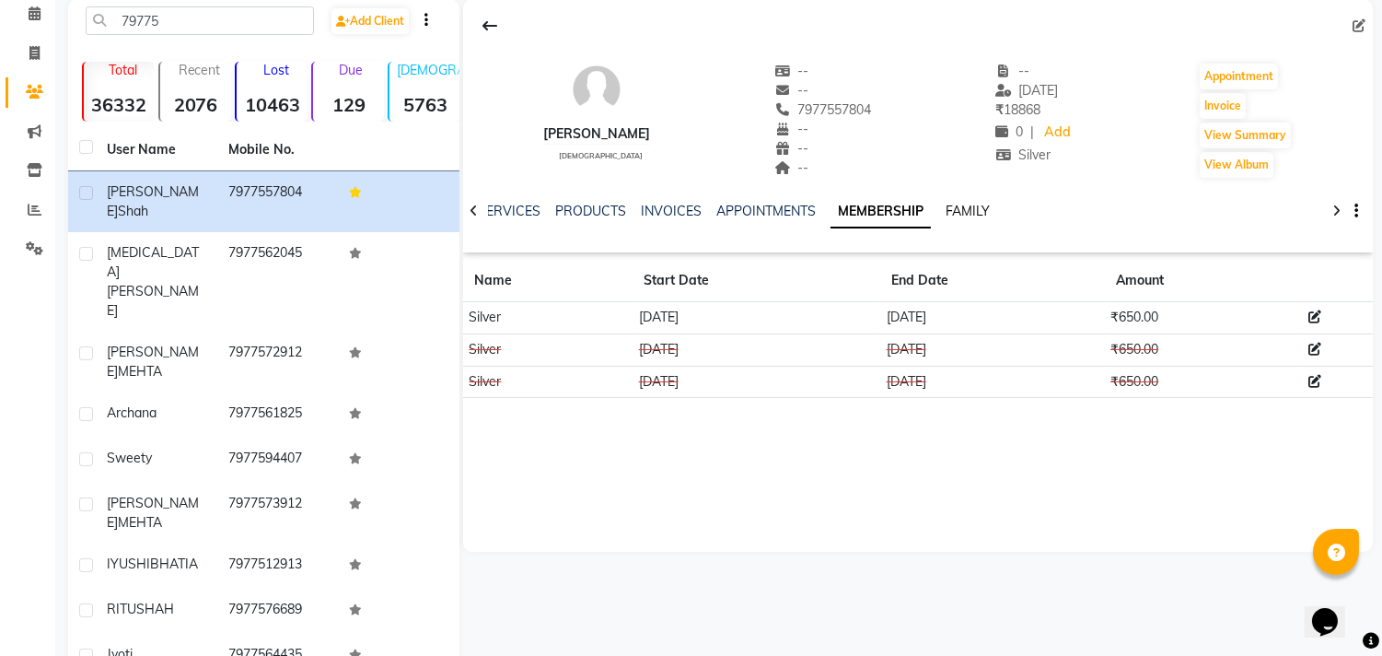
click at [963, 203] on link "FAMILY" at bounding box center [968, 211] width 44 height 17
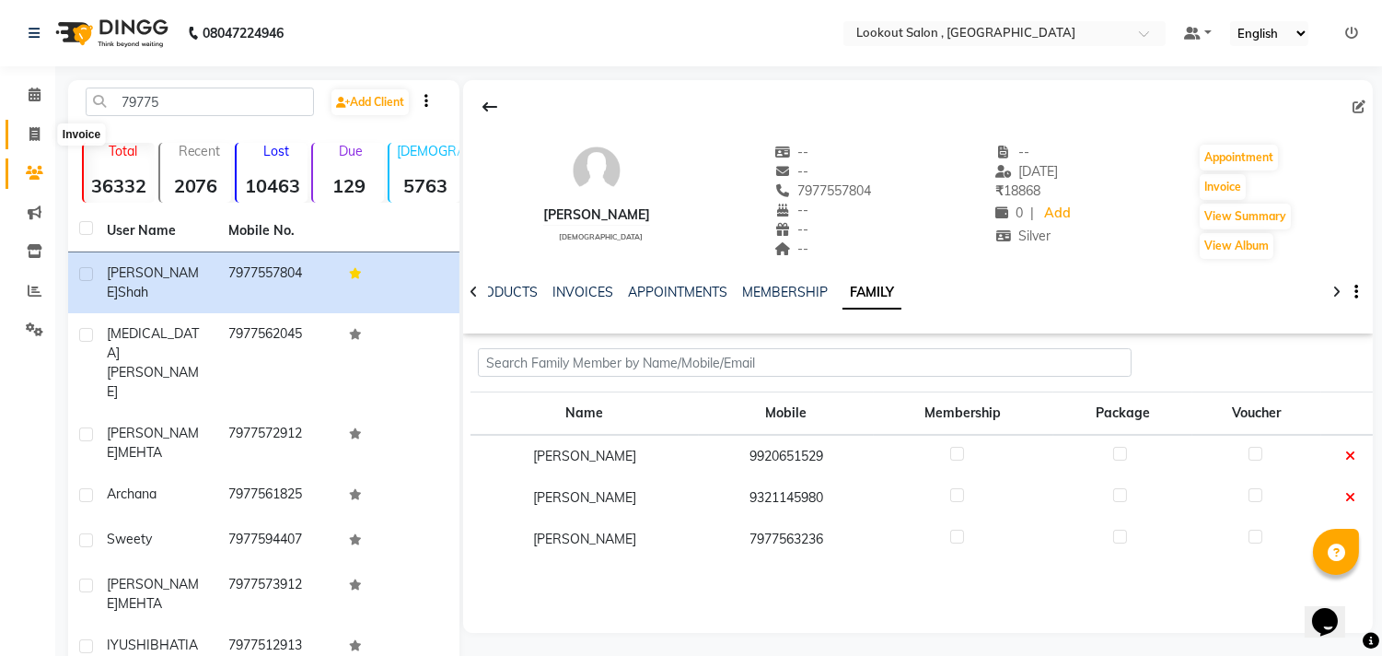
click at [32, 139] on icon at bounding box center [34, 134] width 10 height 14
select select "service"
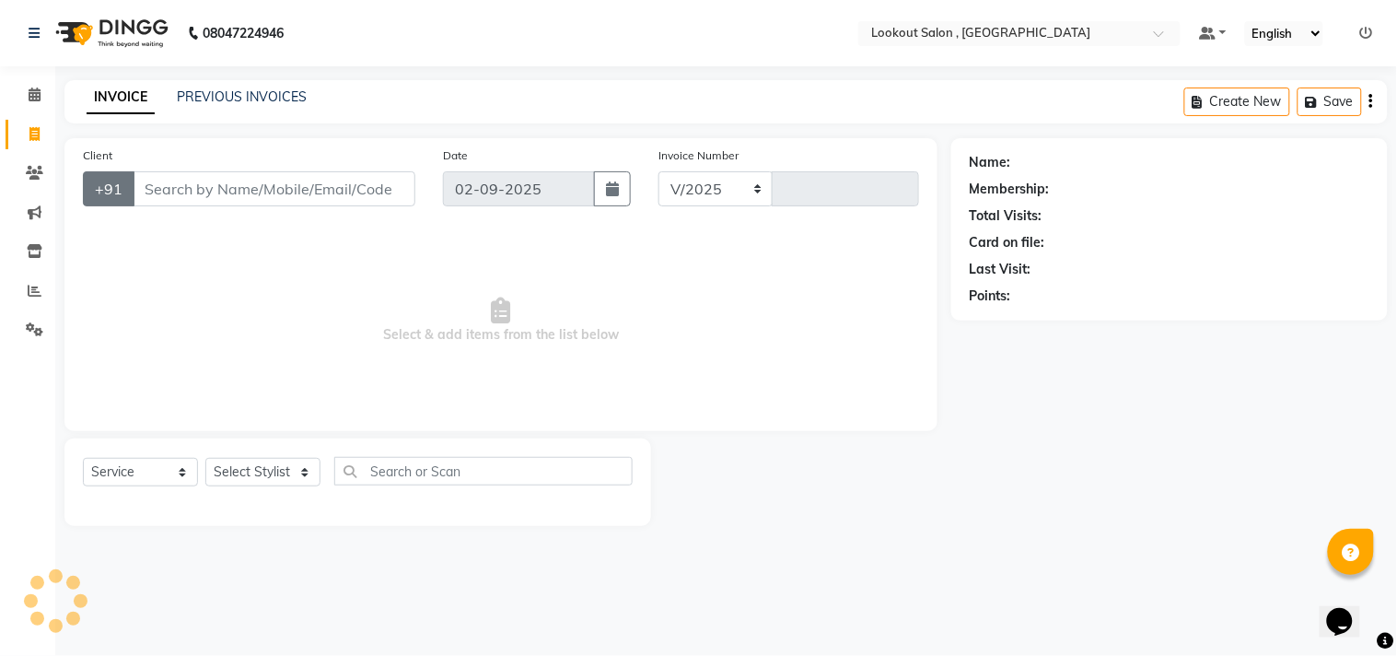
select select "151"
type input "6158"
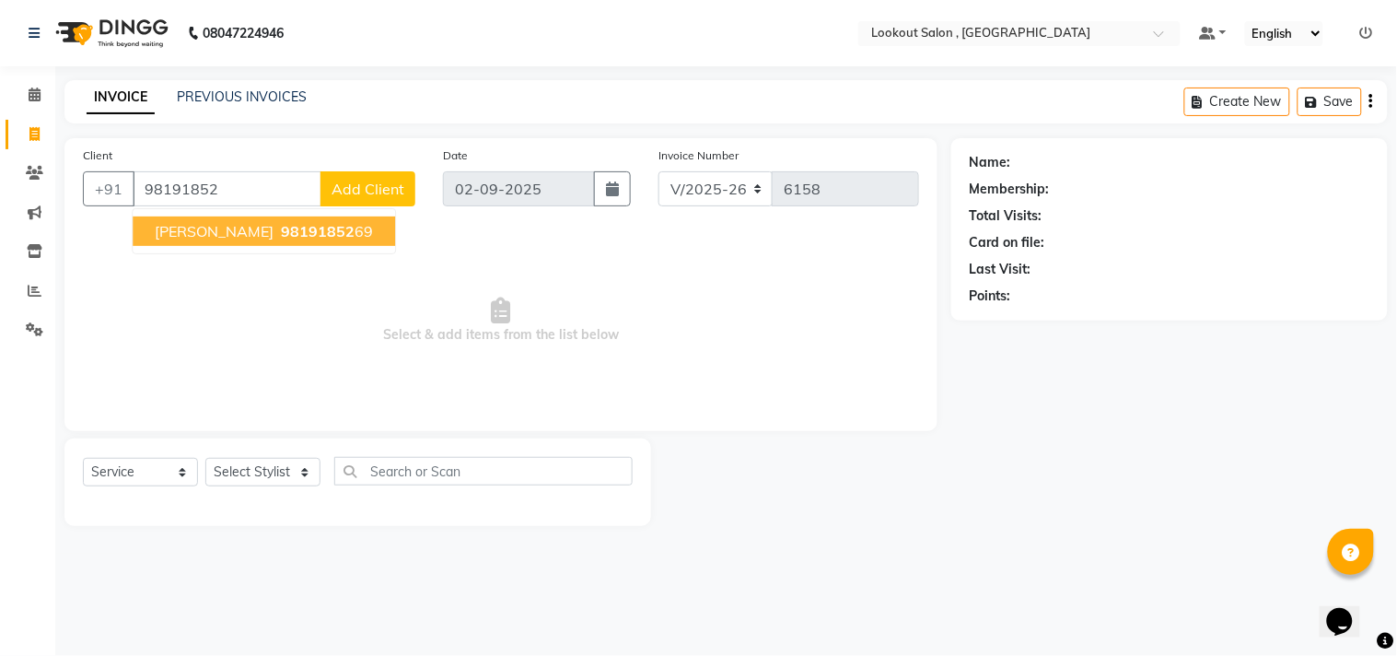
click at [283, 230] on span "98191852" at bounding box center [318, 231] width 74 height 18
type input "9819185269"
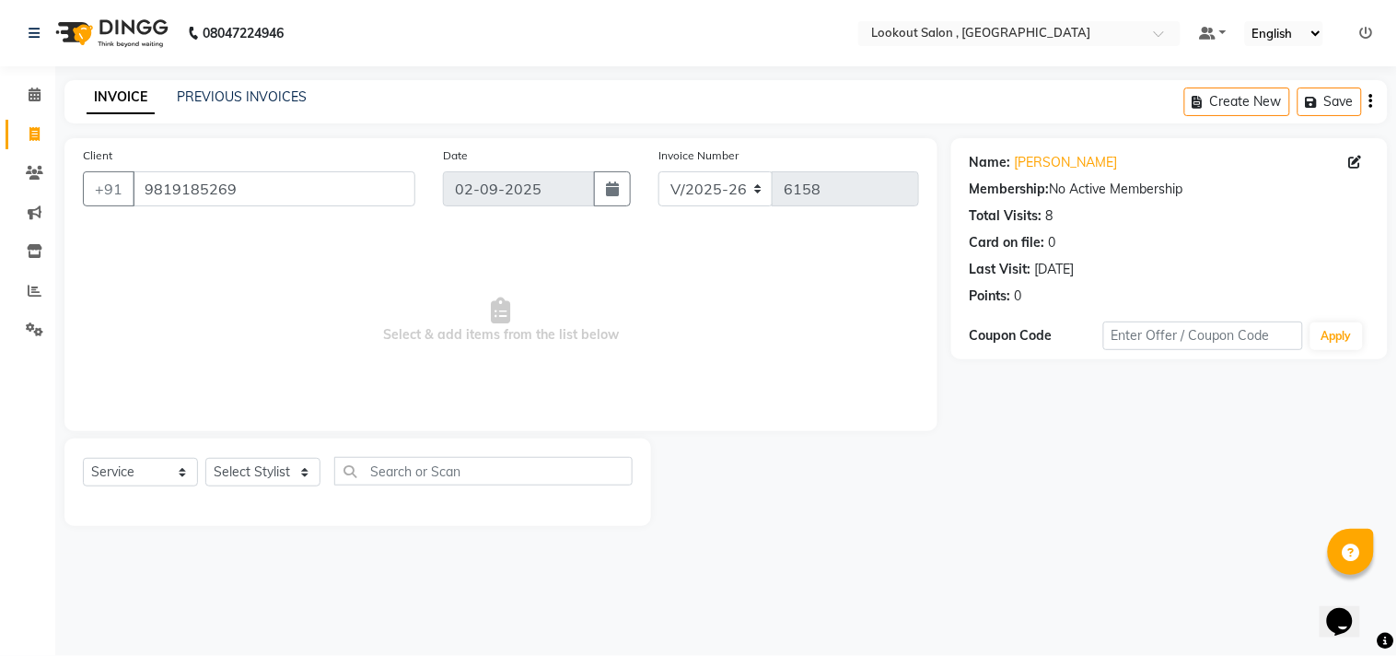
click at [297, 255] on span "Select & add items from the list below" at bounding box center [501, 320] width 836 height 184
click at [1381, 251] on div "Name: [PERSON_NAME] Membership: No Active Membership Total Visits: 8 Card on fi…" at bounding box center [1176, 332] width 450 height 388
click at [30, 158] on link "Clients" at bounding box center [28, 173] width 44 height 30
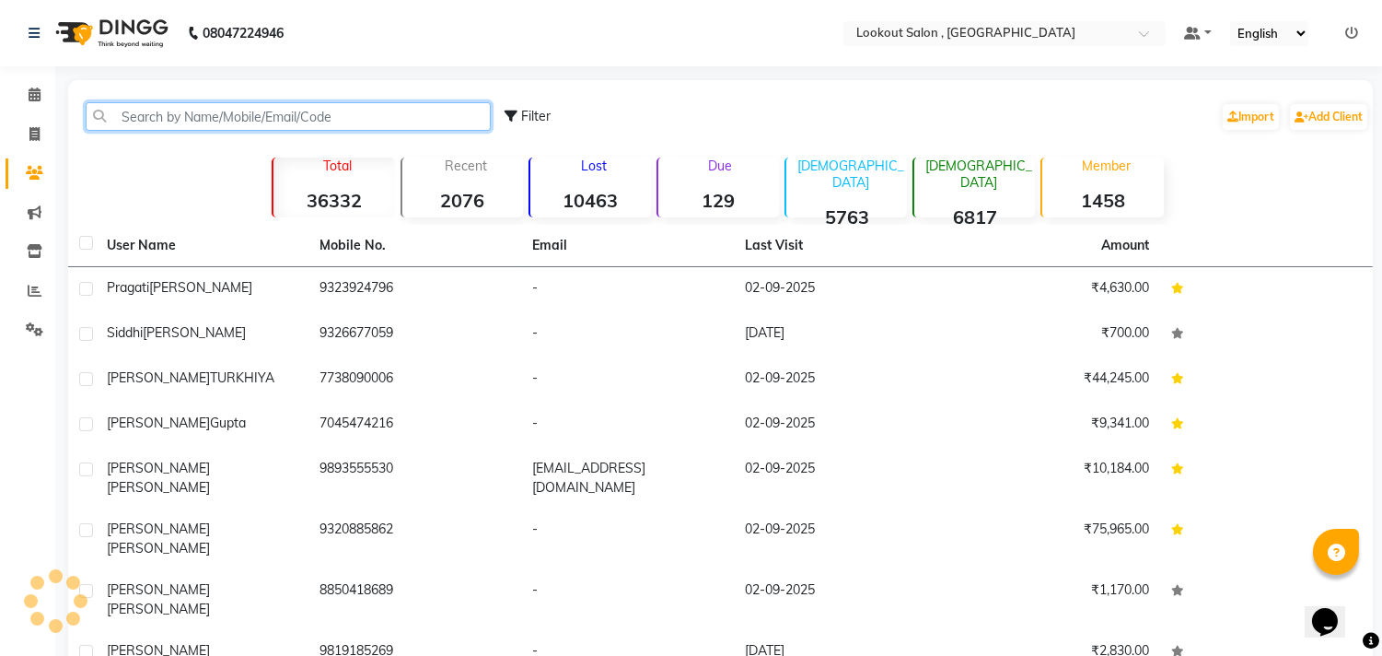
click at [189, 107] on input "text" at bounding box center [288, 116] width 405 height 29
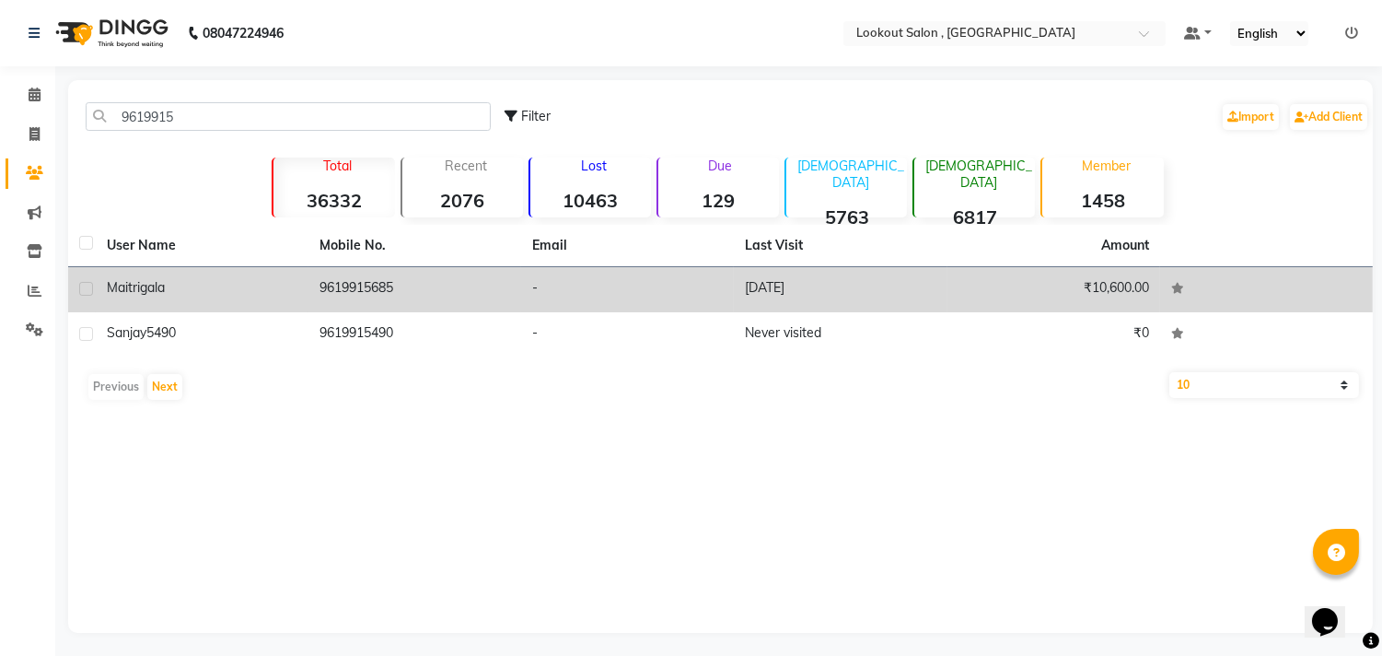
click at [240, 293] on div "maitri gala" at bounding box center [202, 287] width 191 height 19
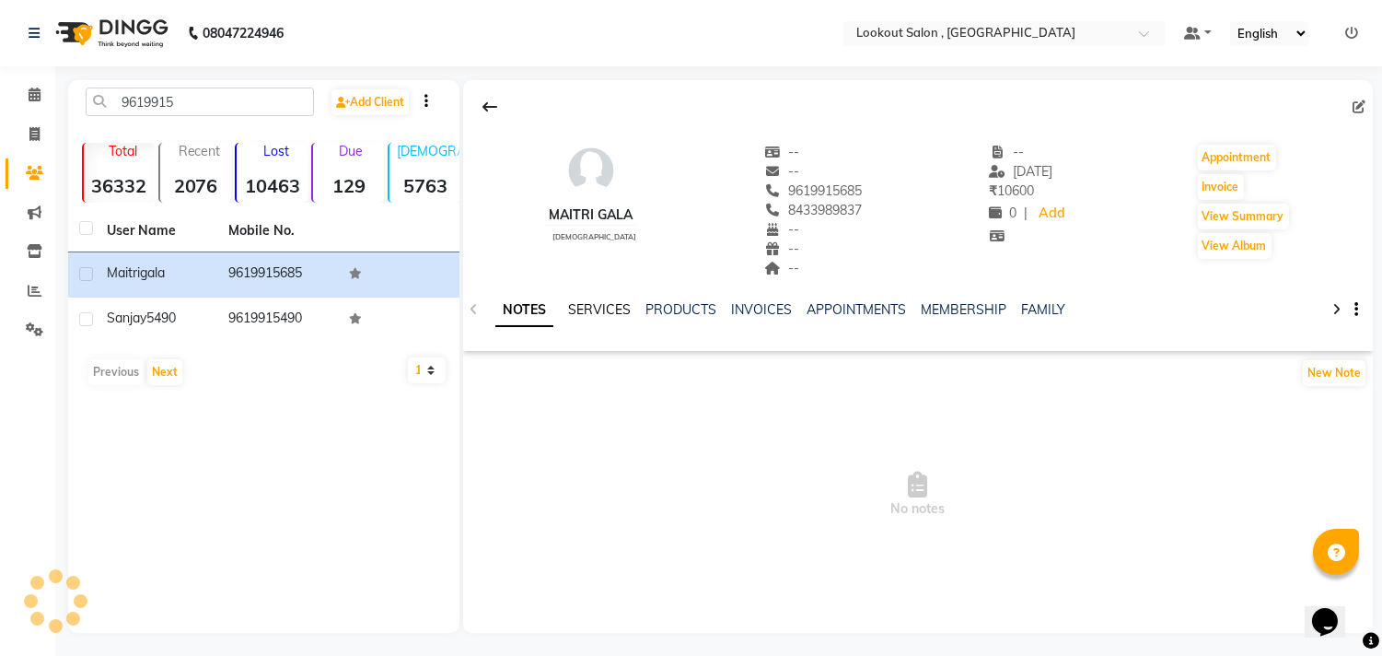
click at [611, 309] on link "SERVICES" at bounding box center [599, 309] width 63 height 17
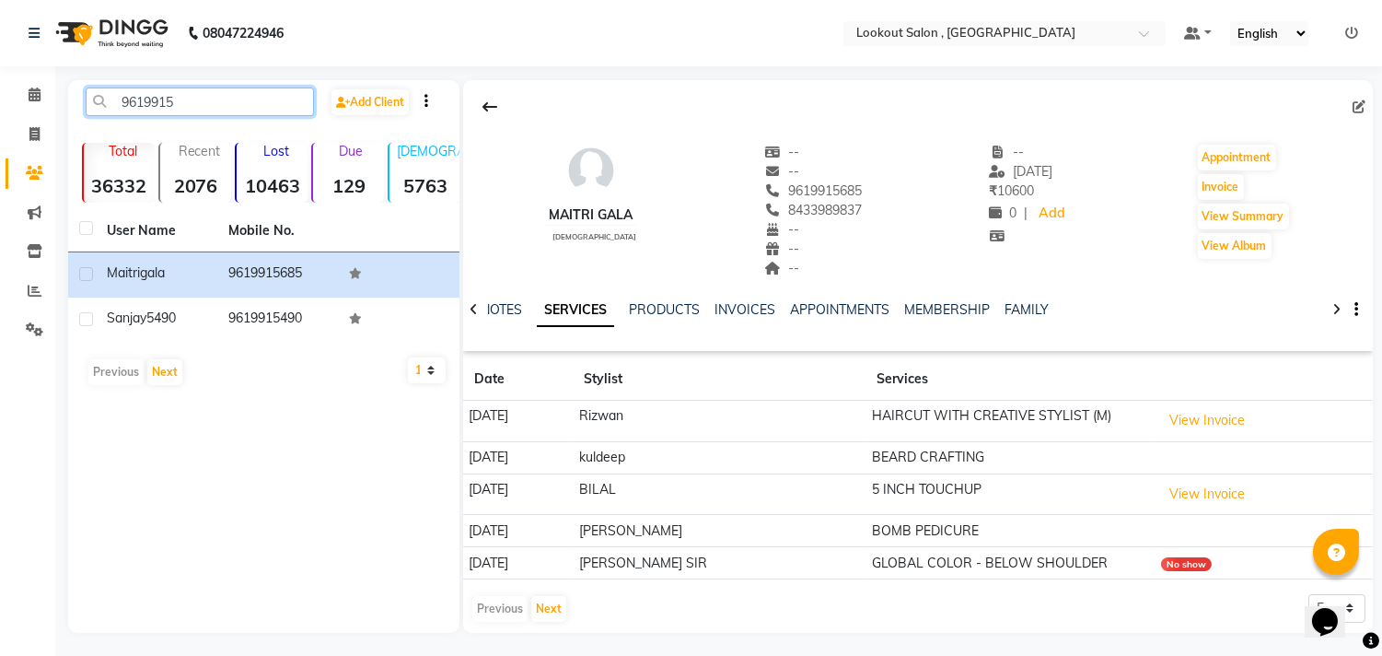
click at [251, 95] on input "9619915" at bounding box center [200, 101] width 228 height 29
type input "9619915685"
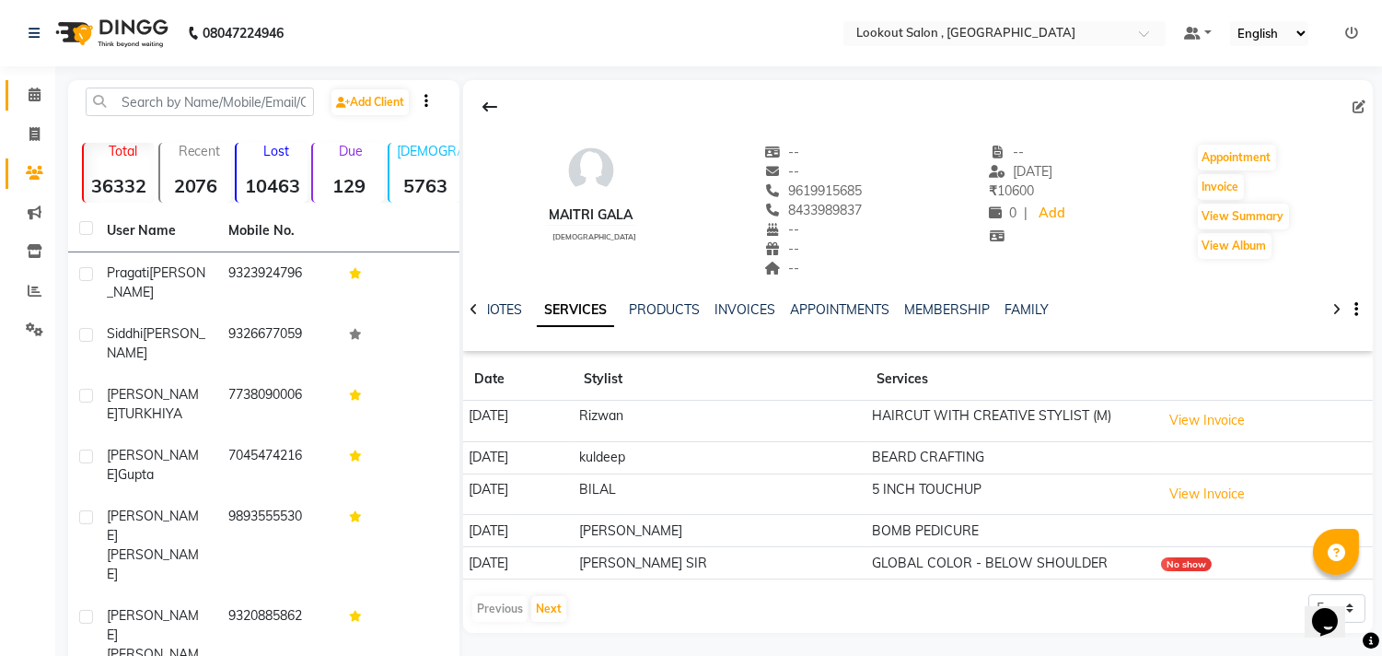
click at [37, 87] on span at bounding box center [34, 95] width 32 height 21
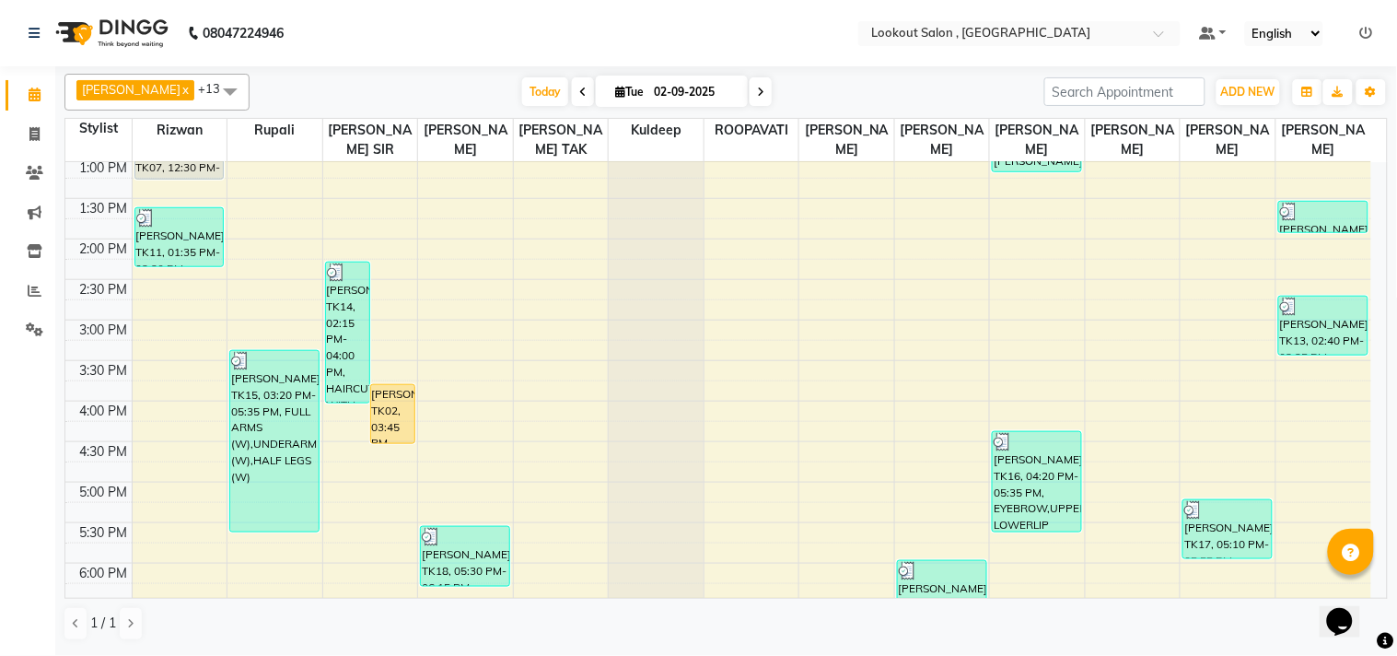
scroll to position [613, 0]
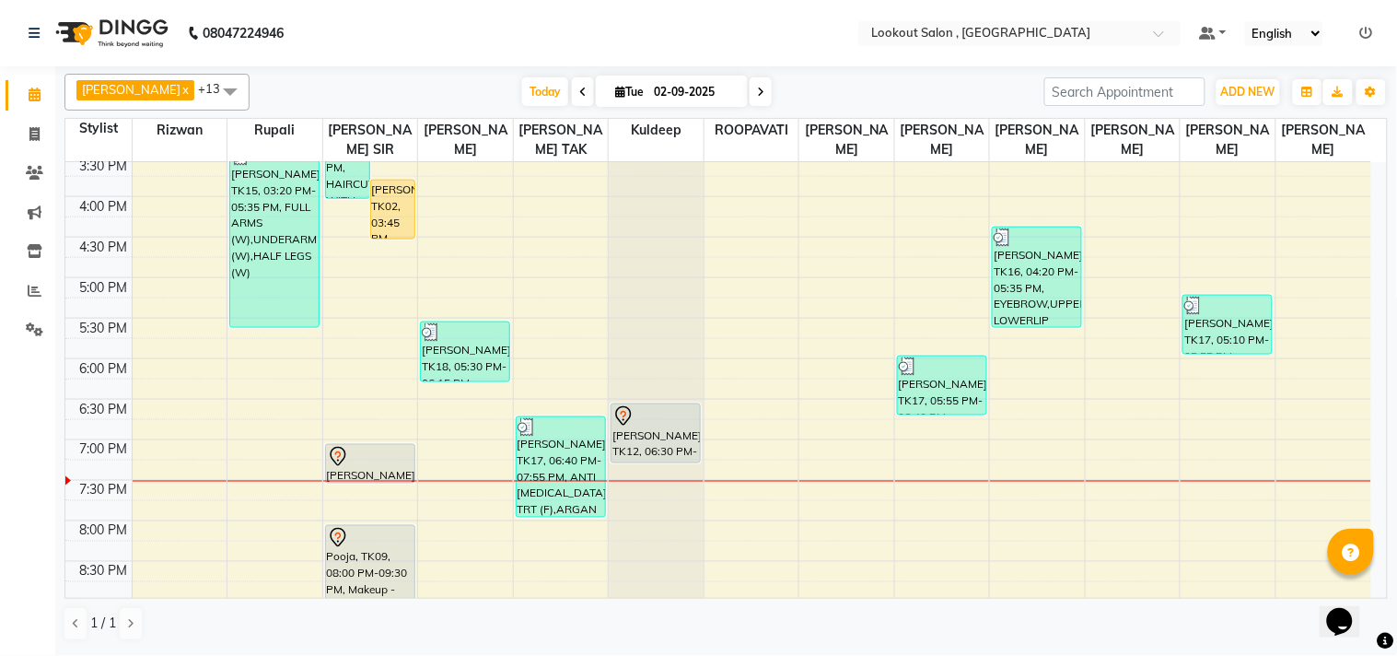
click at [148, 543] on div "8:00 AM 8:30 AM 9:00 AM 9:30 AM 10:00 AM 10:30 AM 11:00 AM 11:30 AM 12:00 PM 12…" at bounding box center [718, 156] width 1306 height 1215
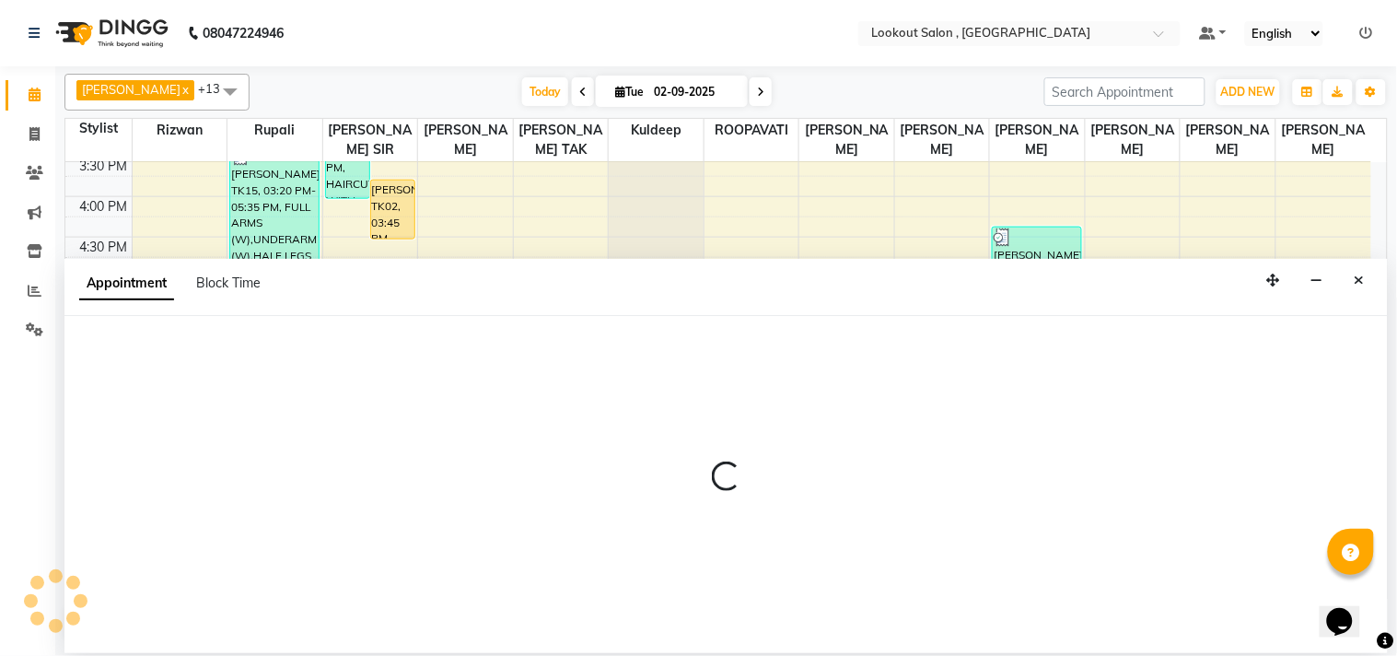
select select "4387"
select select "1185"
select select "tentative"
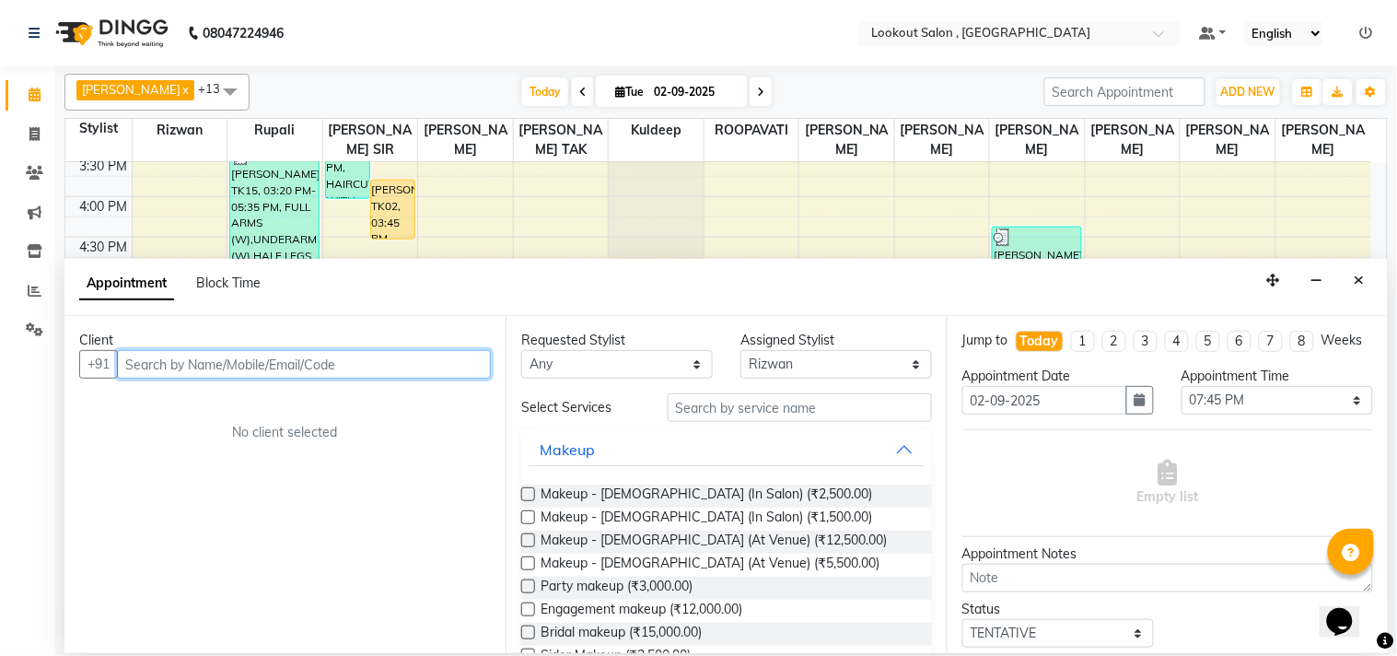
paste input "9619915685"
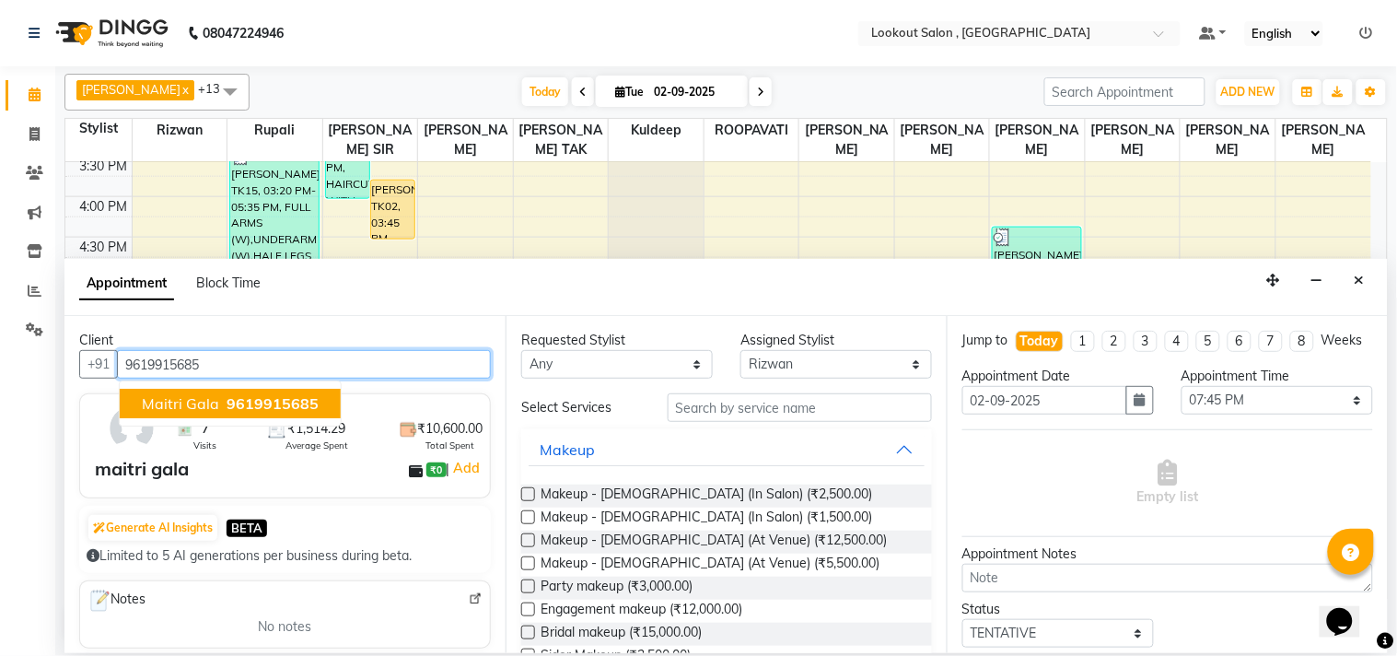
click at [155, 406] on span "maitri gala" at bounding box center [180, 403] width 77 height 18
type input "9619915685"
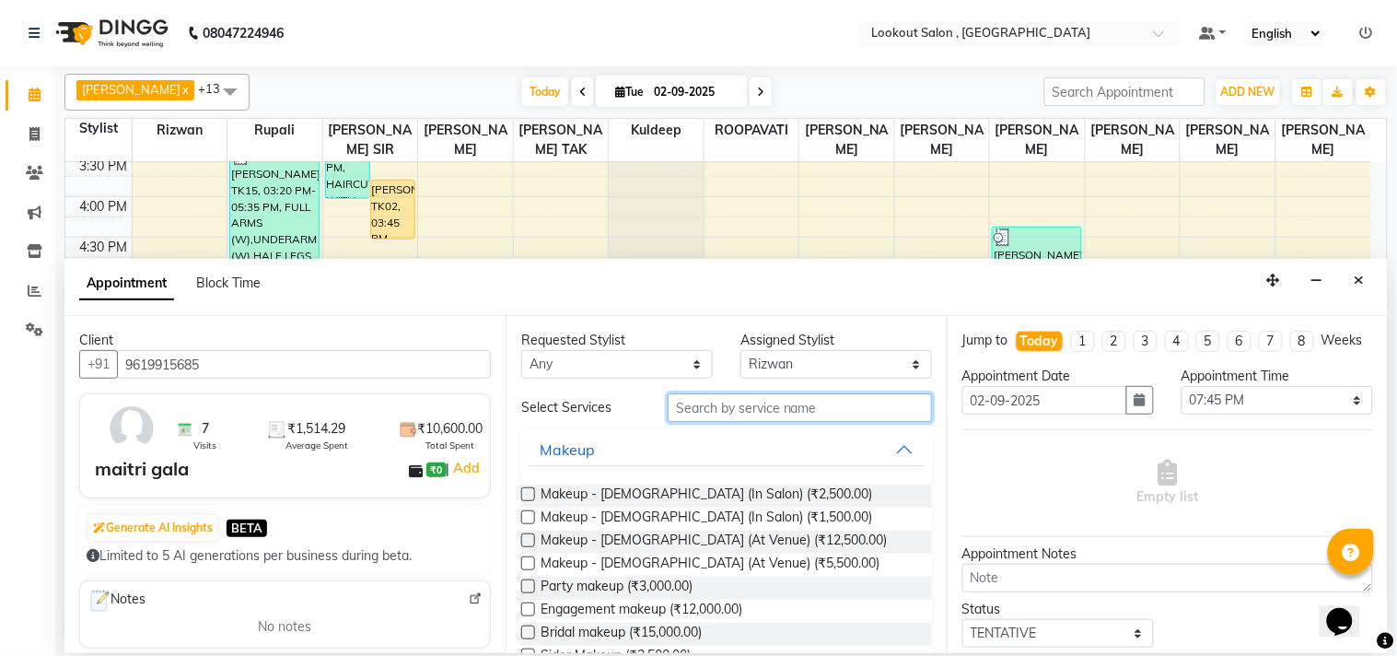
click at [694, 420] on input "text" at bounding box center [800, 407] width 264 height 29
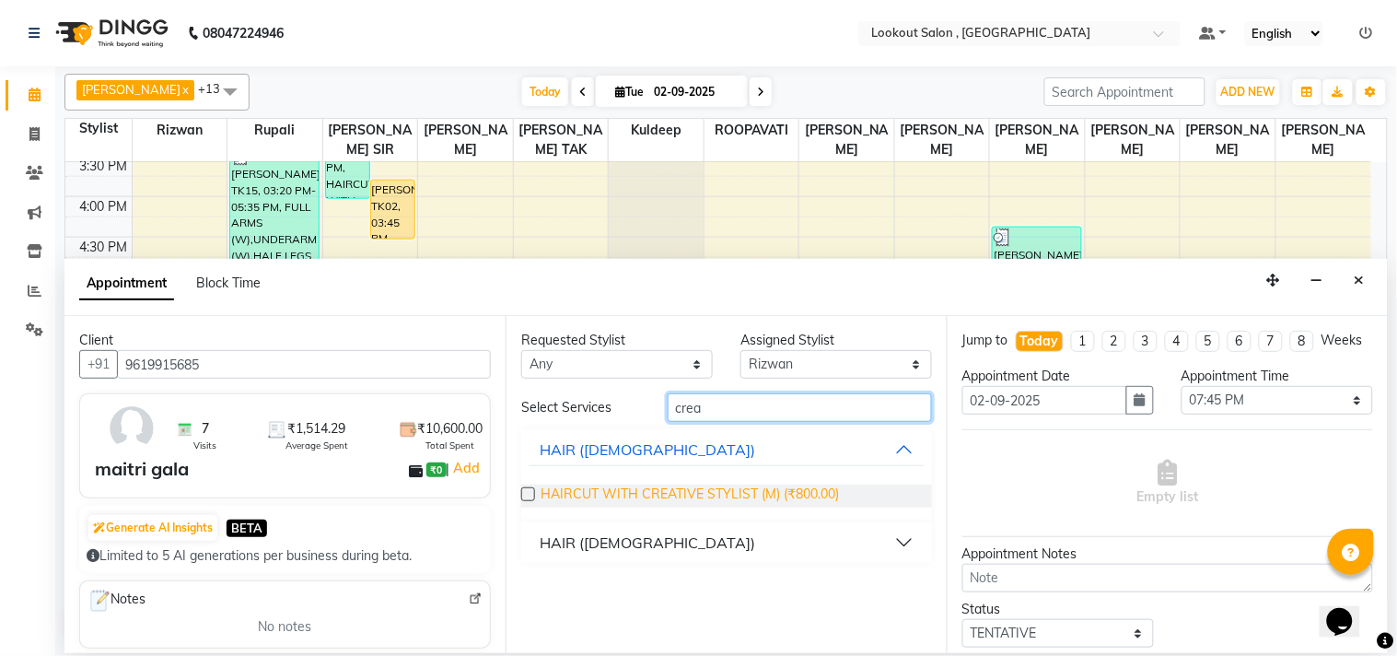
type input "crea"
click at [707, 504] on span "HAIRCUT WITH CREATIVE STYLIST (M) (₹800.00)" at bounding box center [690, 495] width 298 height 23
checkbox input "false"
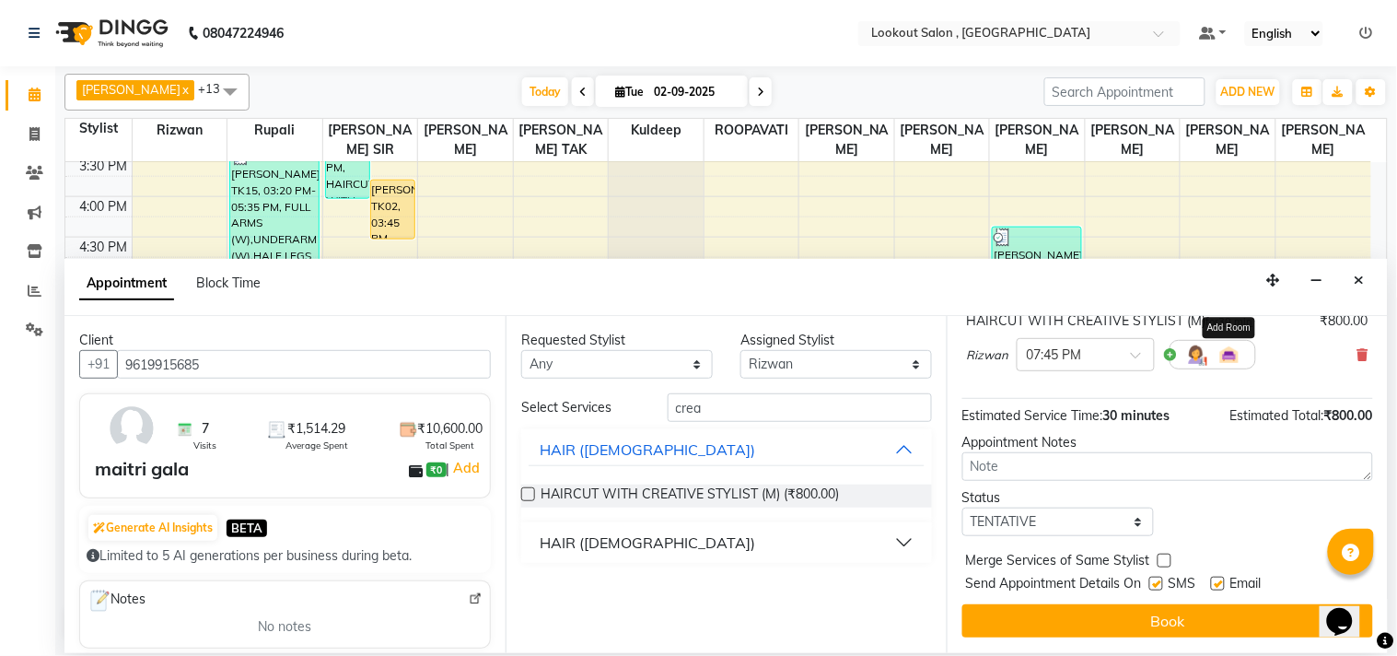
scroll to position [148, 0]
click at [1089, 338] on div "× 07:45 PM" at bounding box center [1086, 354] width 138 height 33
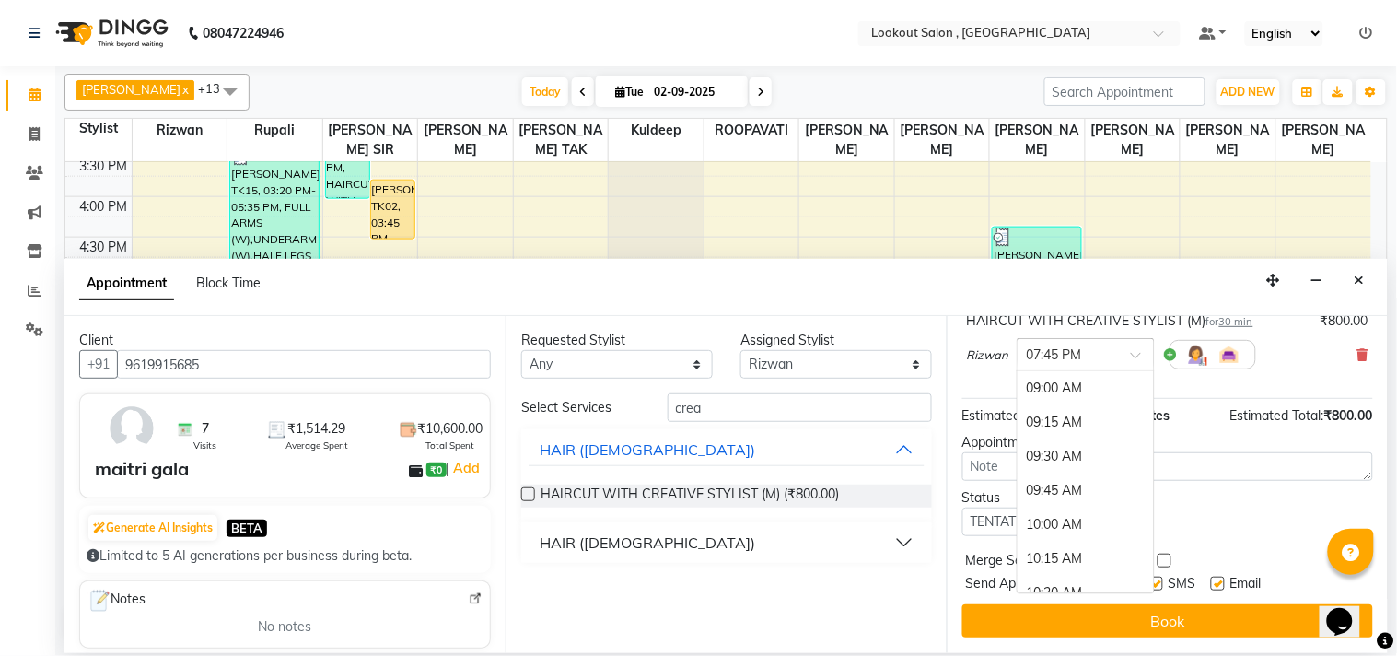
scroll to position [1478, 0]
click at [1083, 418] on div "08:00 PM" at bounding box center [1086, 422] width 136 height 34
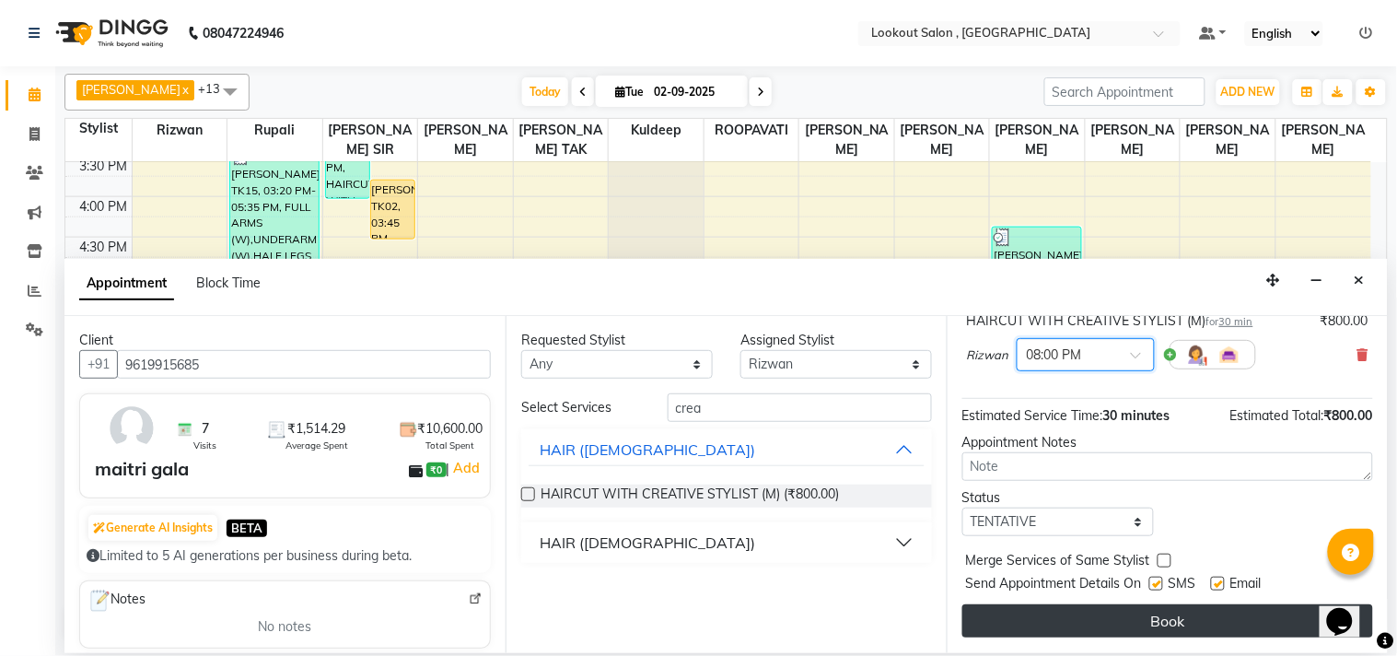
click at [1110, 633] on button "Book" at bounding box center [1167, 620] width 411 height 33
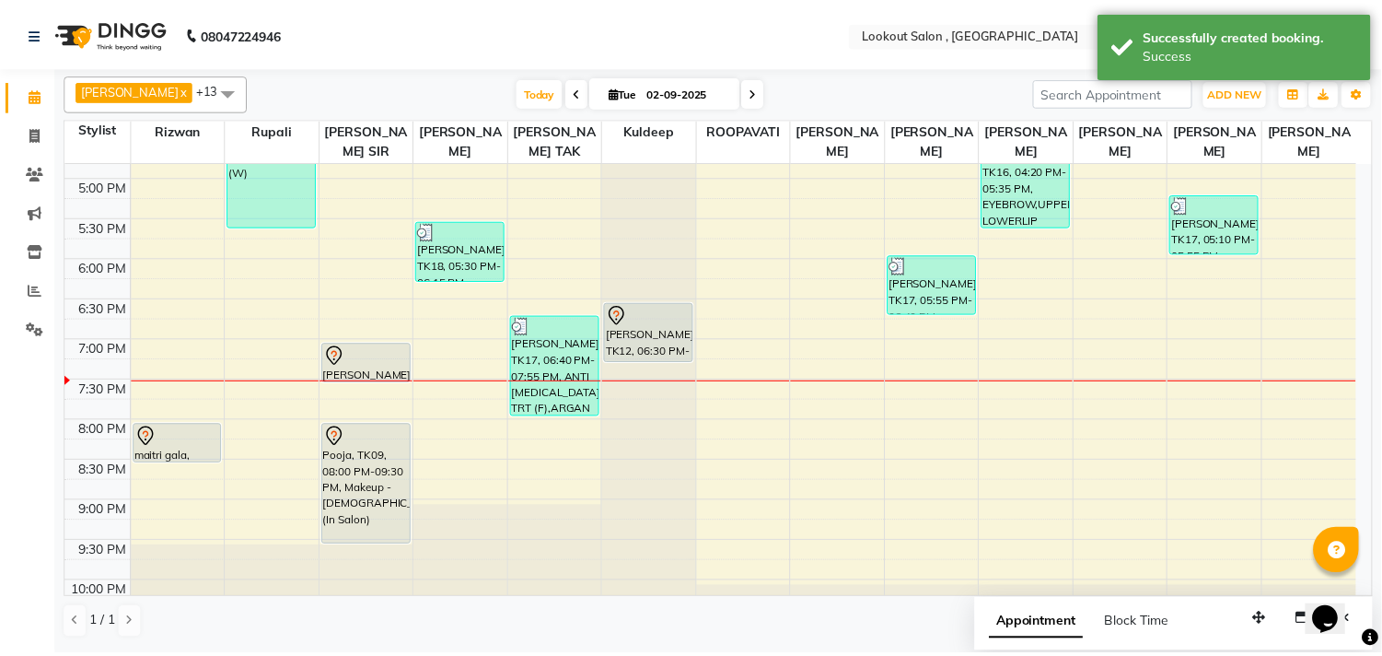
scroll to position [804, 0]
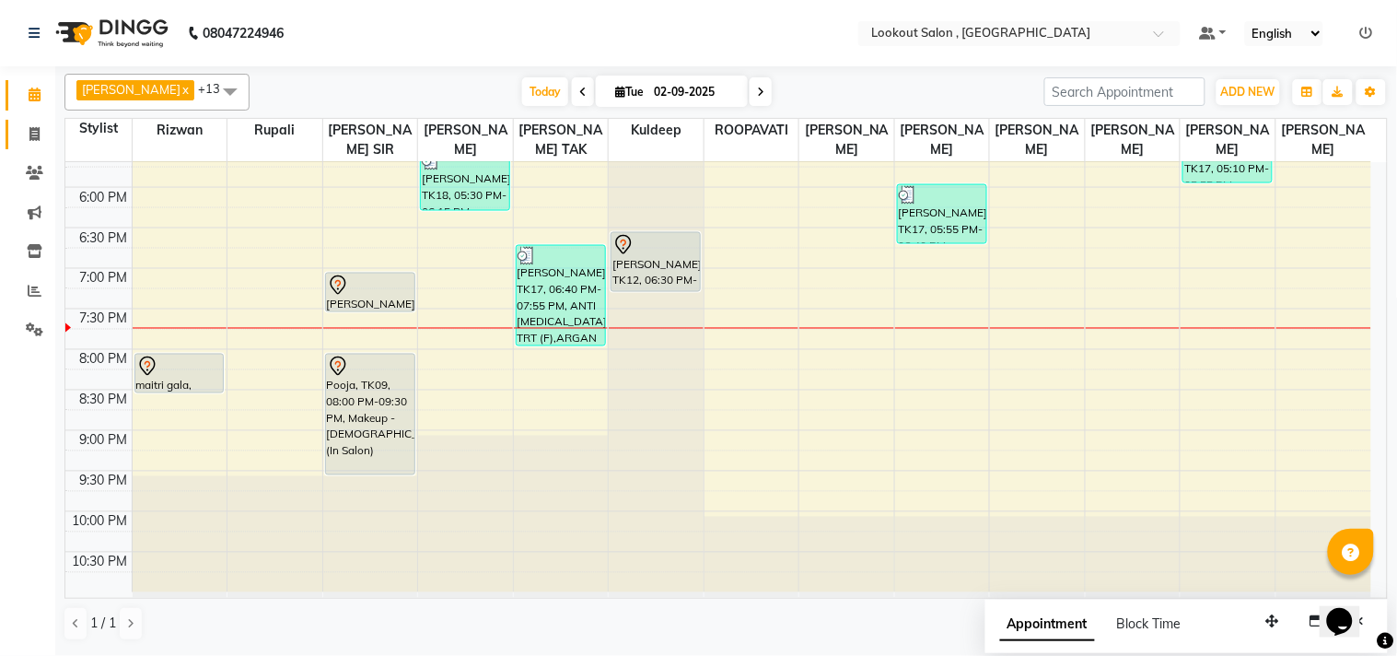
click at [33, 147] on link "Invoice" at bounding box center [28, 135] width 44 height 30
select select "service"
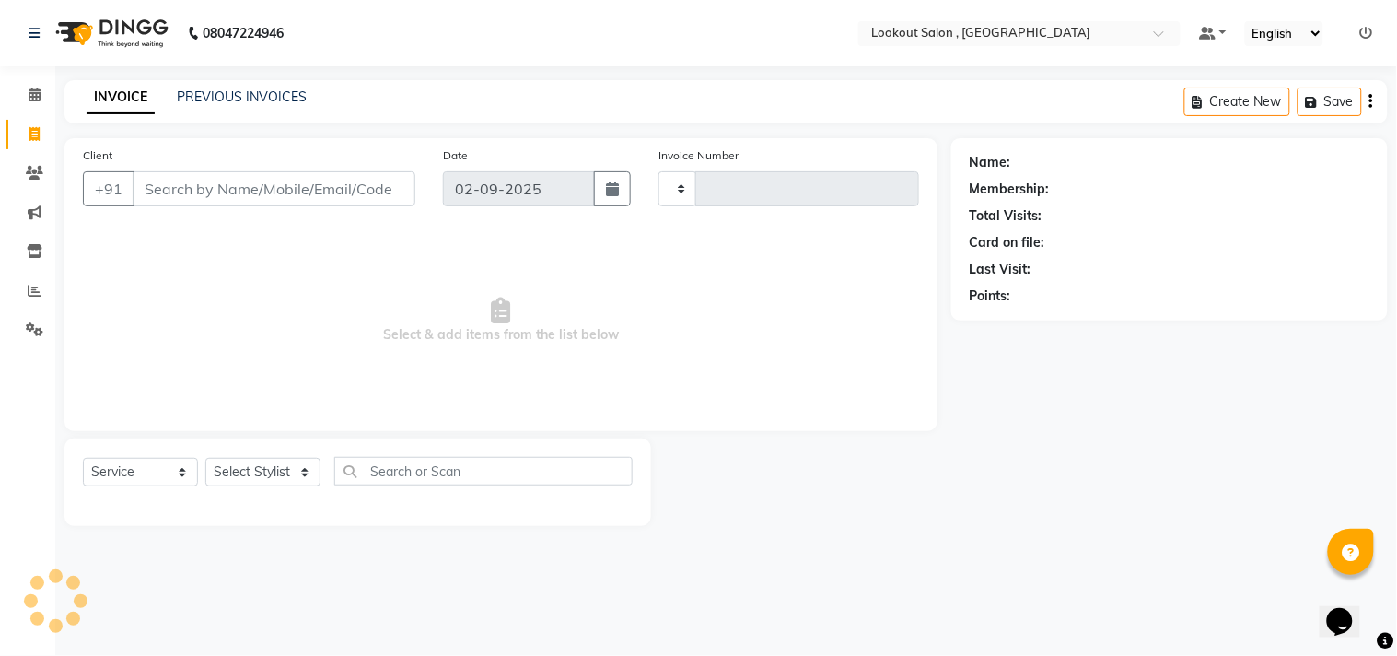
type input "6158"
select select "151"
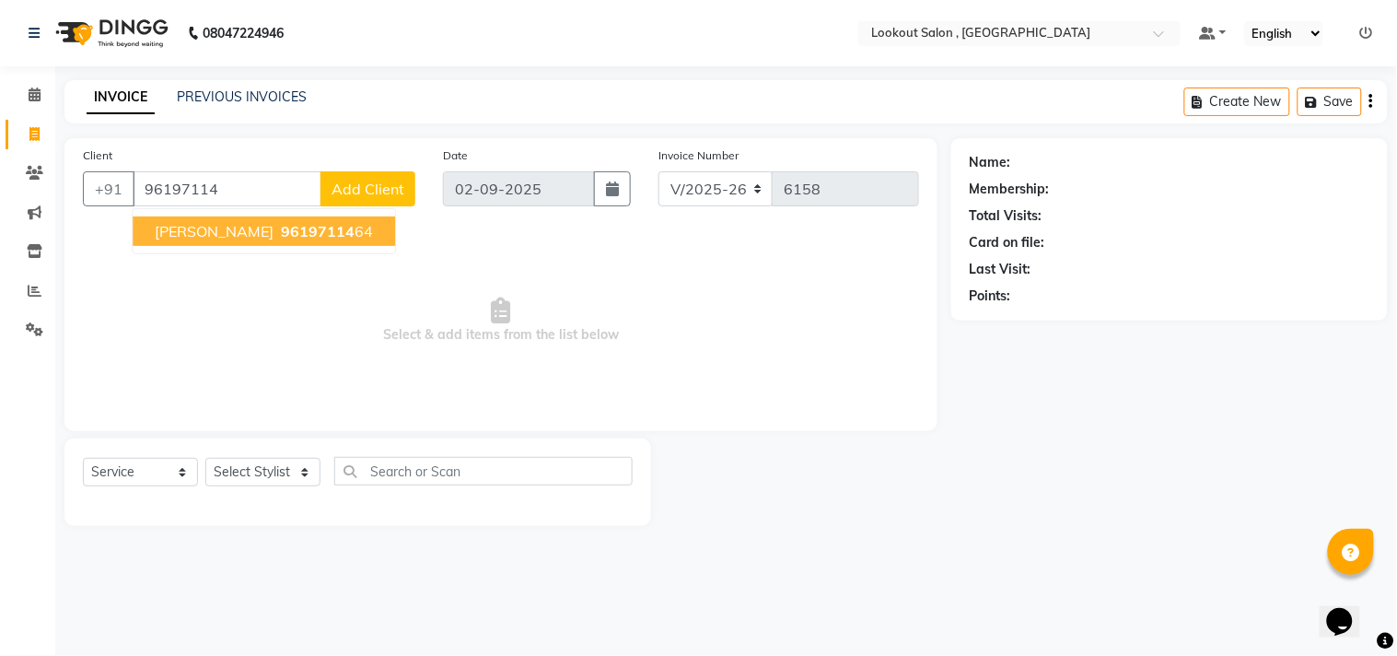
click at [277, 235] on ngb-highlight "96197114 64" at bounding box center [325, 231] width 96 height 18
type input "9619711464"
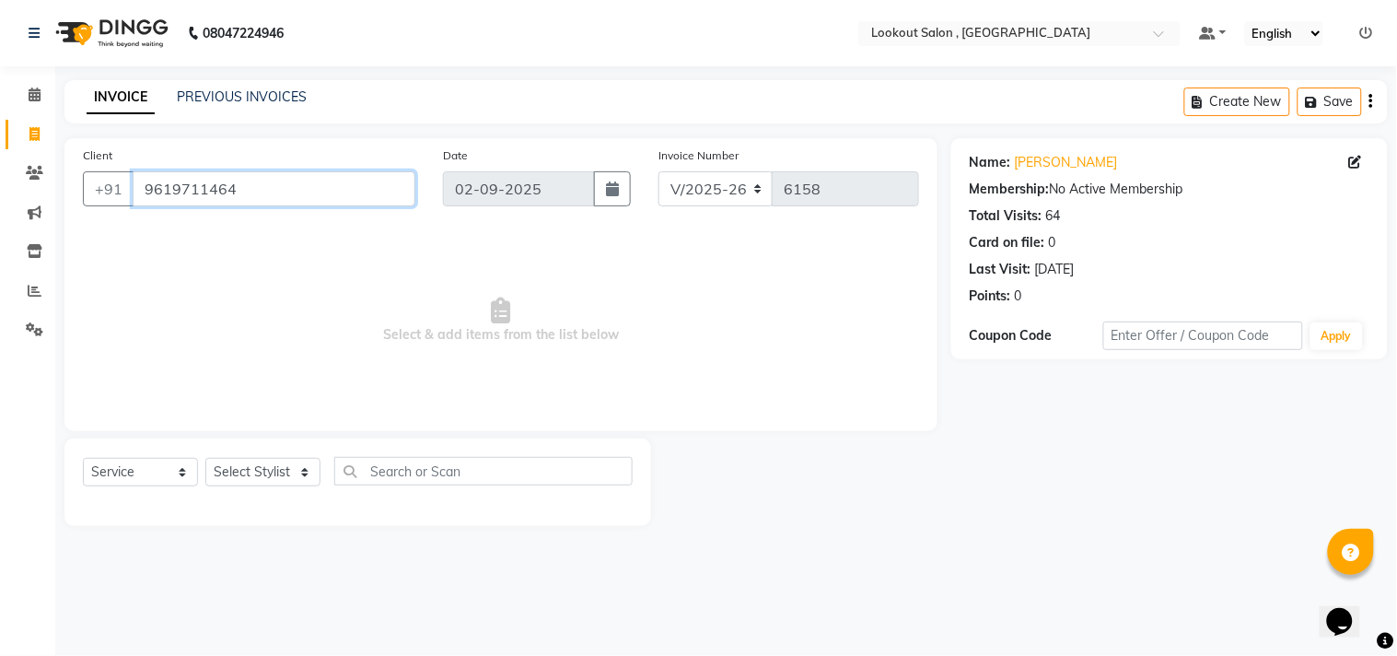
drag, startPoint x: 264, startPoint y: 201, endPoint x: 66, endPoint y: 197, distance: 198.0
click at [66, 197] on div "Client [PHONE_NUMBER] Date [DATE] Invoice Number V/2025 V/[PHONE_NUMBER] Select…" at bounding box center [500, 284] width 873 height 293
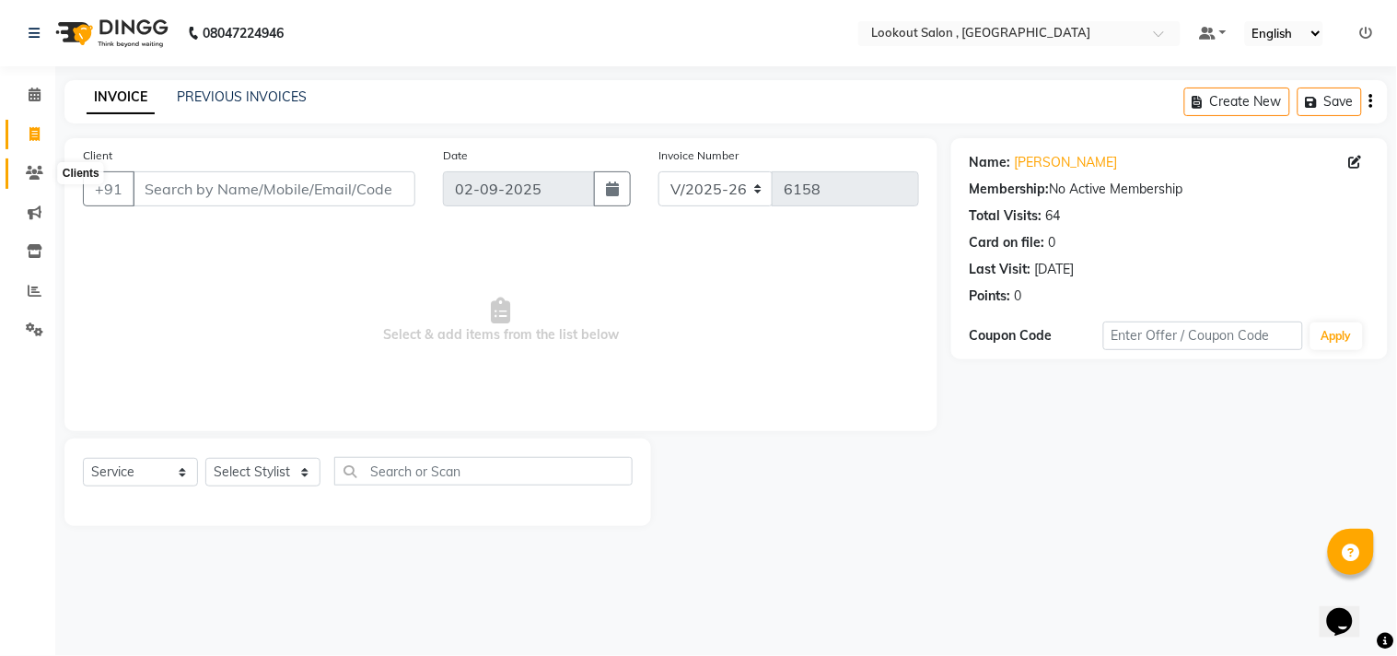
click at [22, 168] on span at bounding box center [34, 173] width 32 height 21
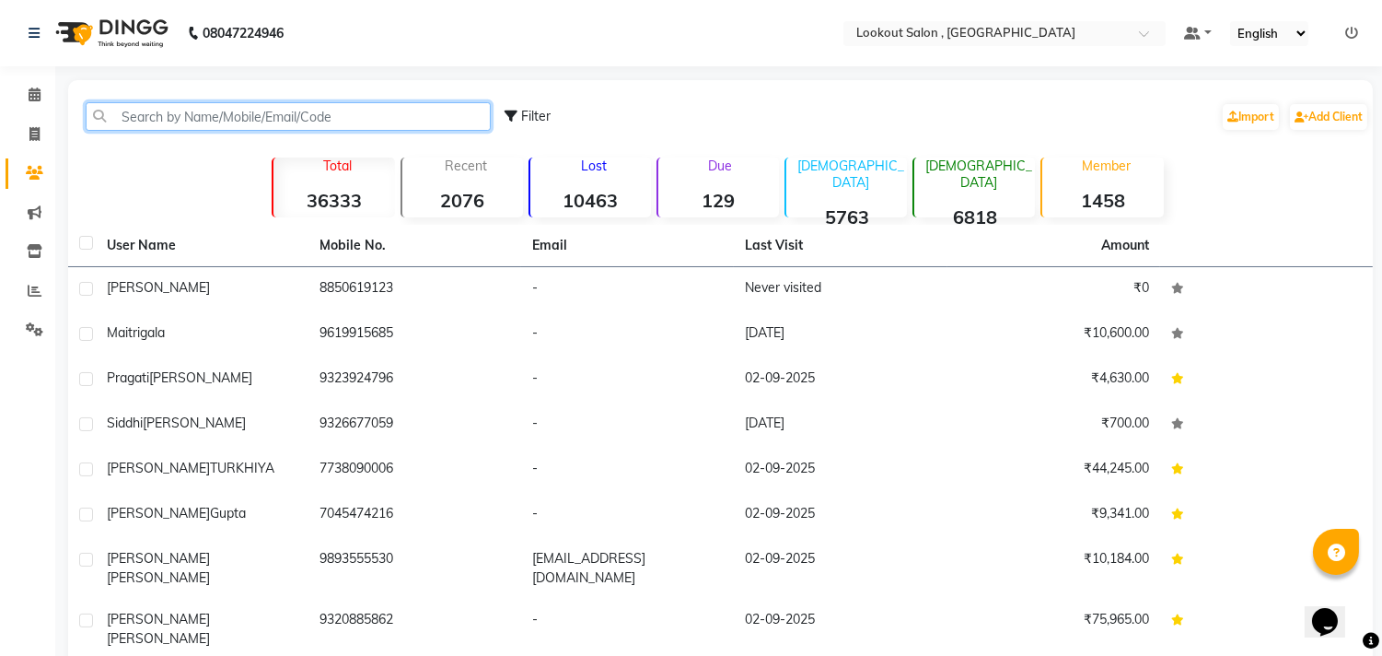
click at [255, 121] on input "text" at bounding box center [288, 116] width 405 height 29
paste input "9619711464"
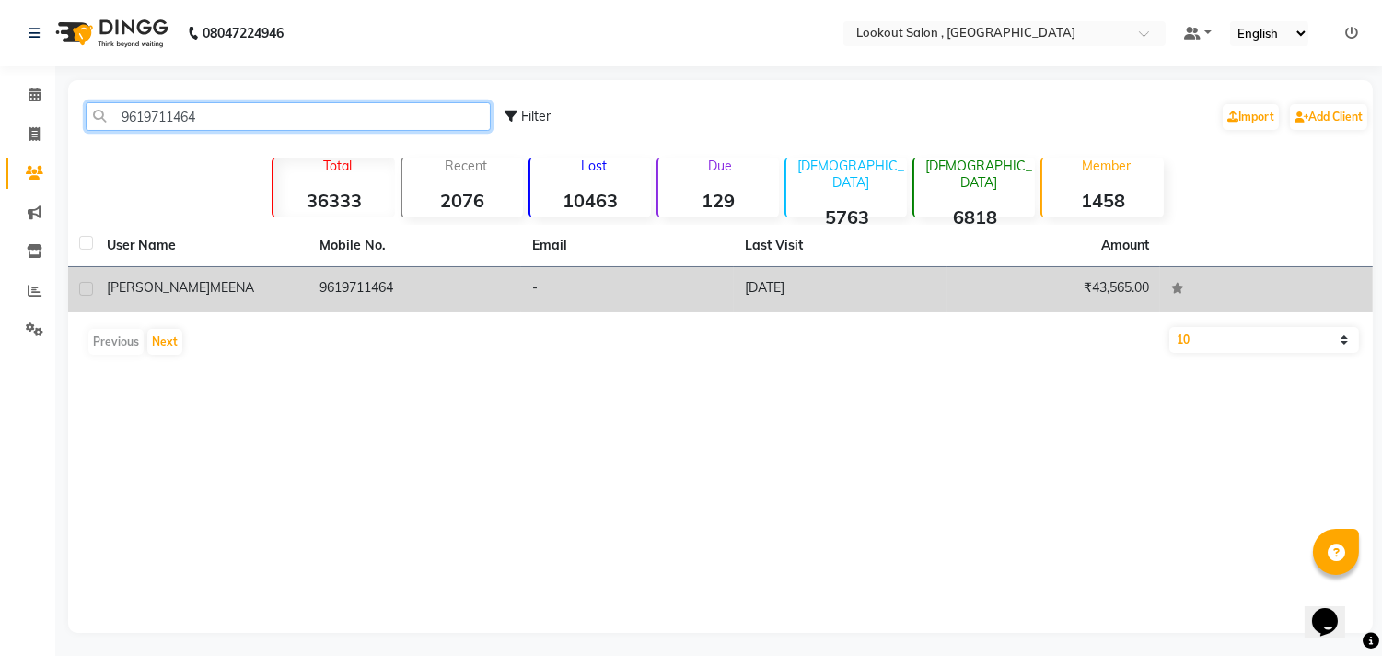
type input "9619711464"
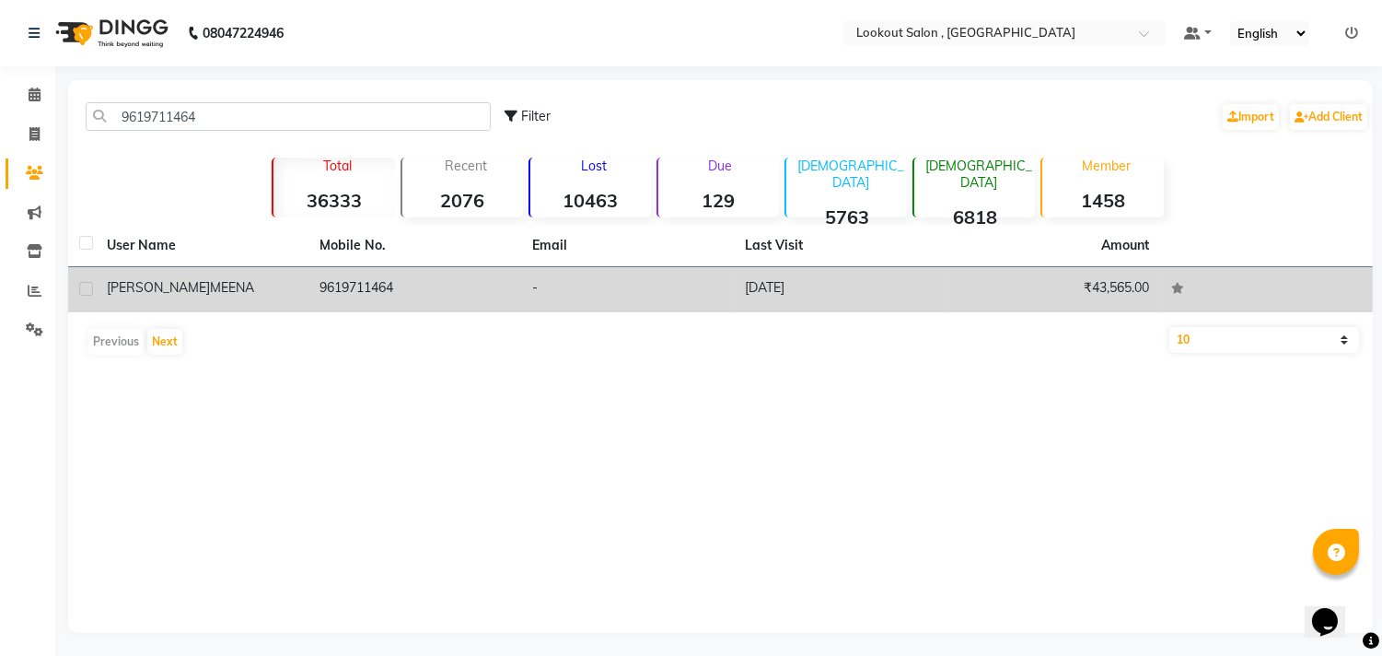
click at [281, 274] on td "[PERSON_NAME]" at bounding box center [202, 289] width 213 height 45
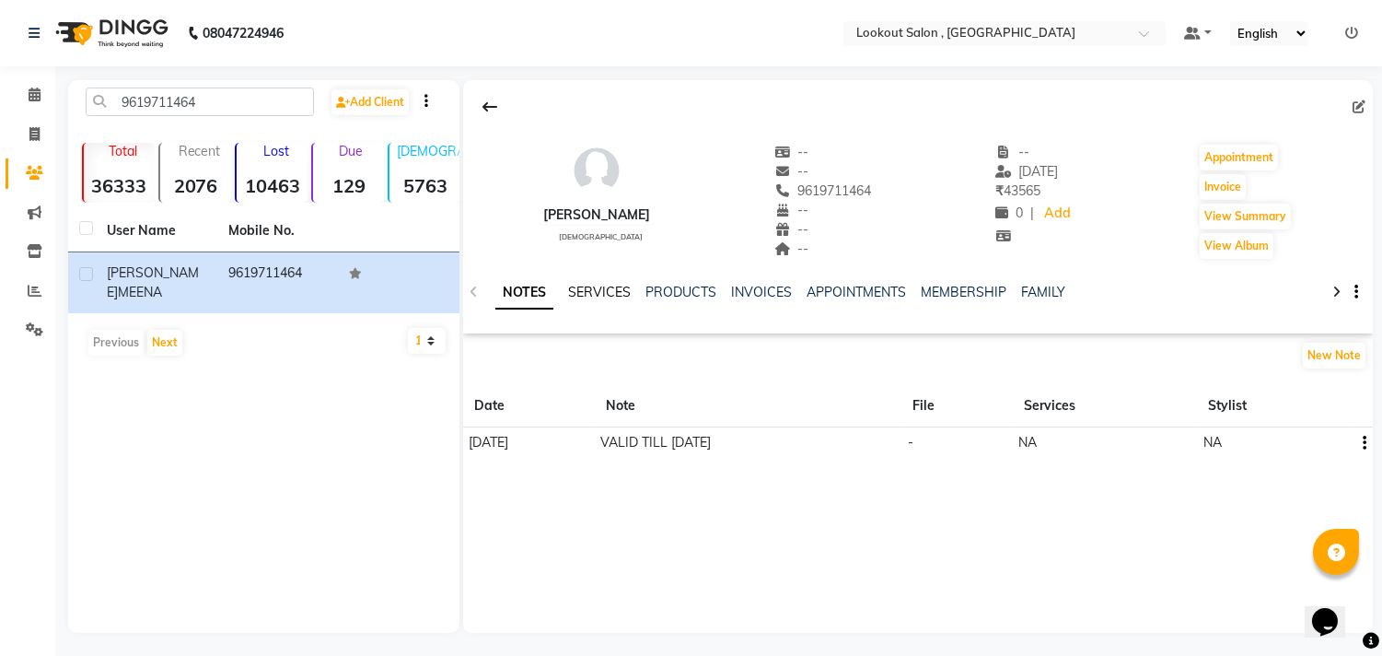
click at [576, 297] on link "SERVICES" at bounding box center [599, 292] width 63 height 17
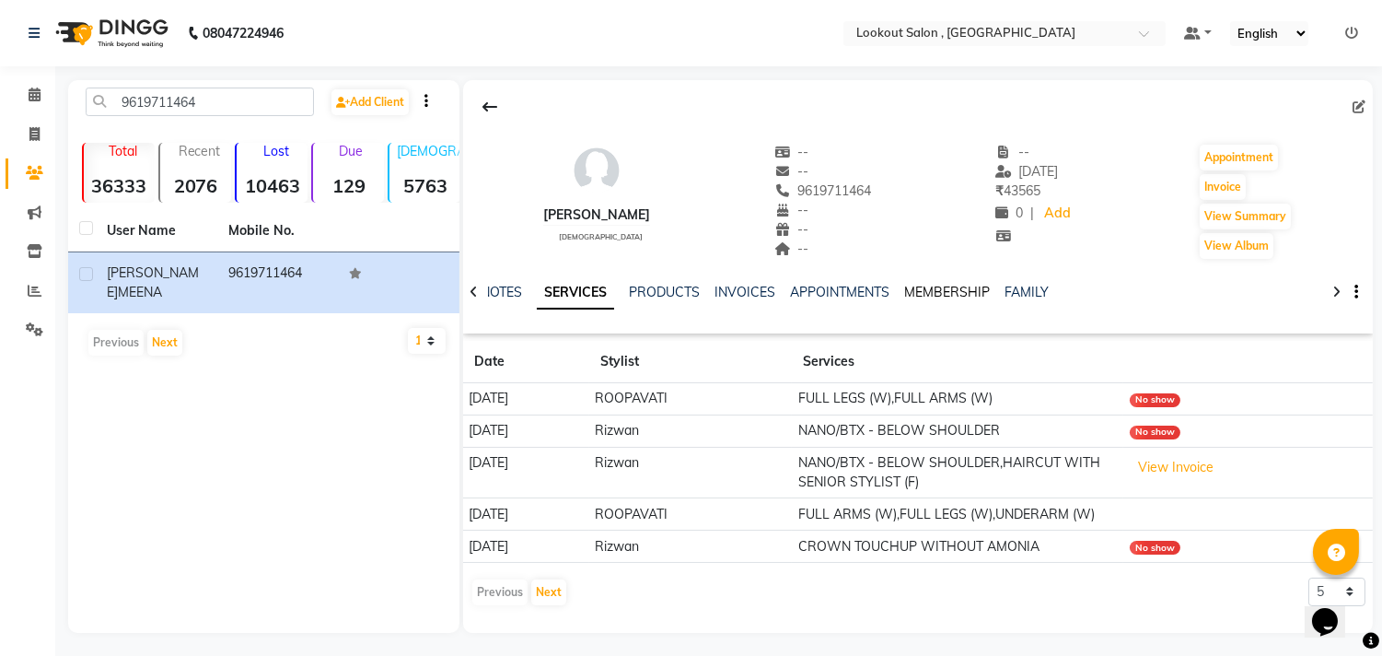
click at [959, 284] on link "MEMBERSHIP" at bounding box center [947, 292] width 86 height 17
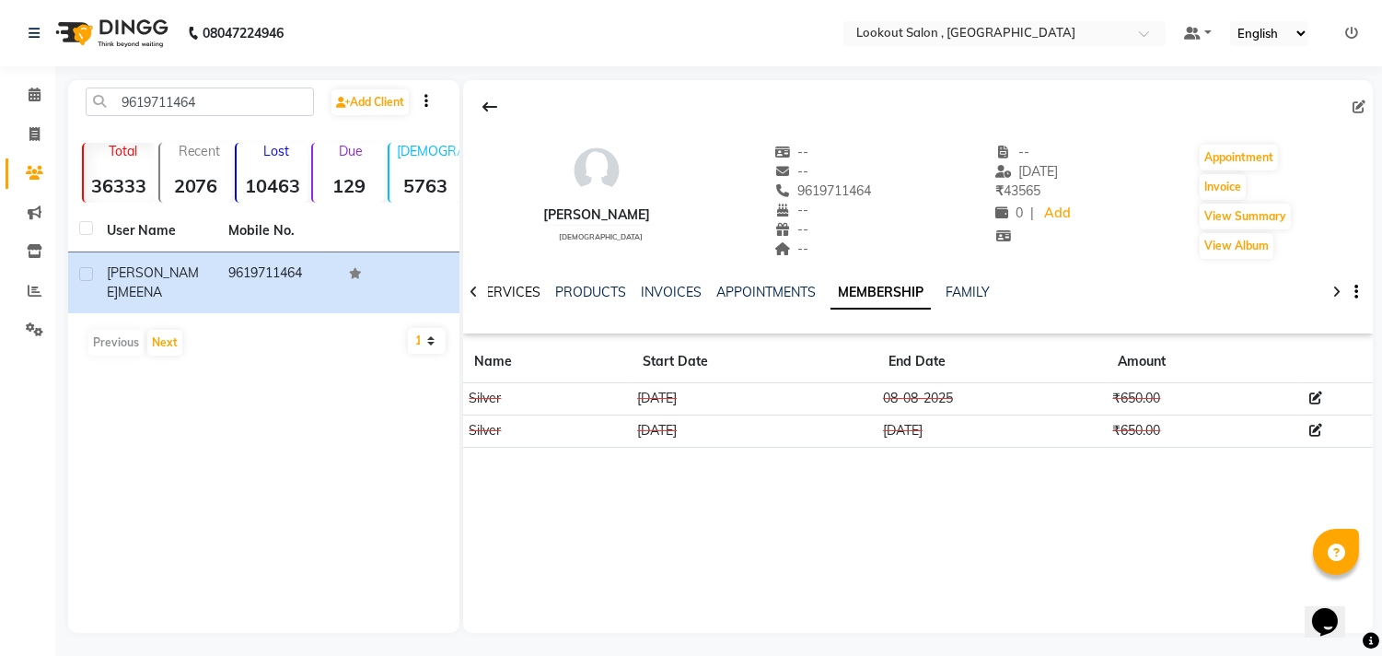
click at [528, 295] on link "SERVICES" at bounding box center [509, 292] width 63 height 17
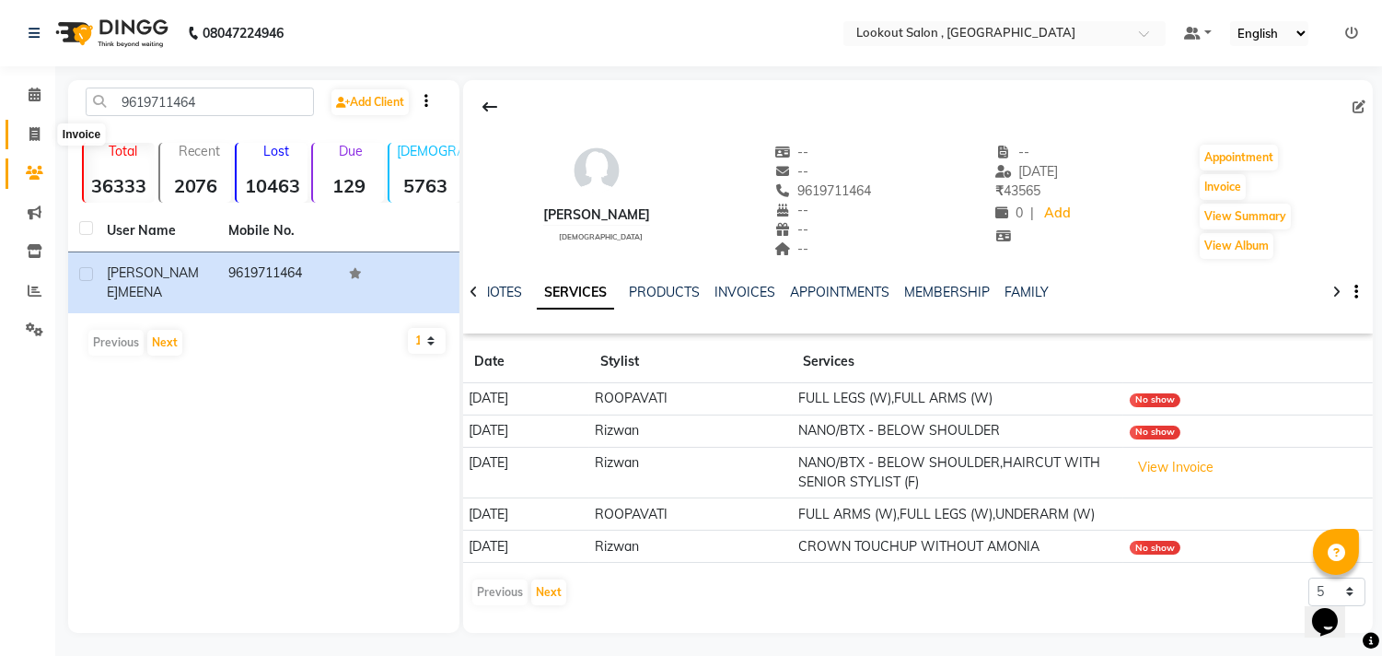
click at [41, 138] on span at bounding box center [34, 134] width 32 height 21
select select "service"
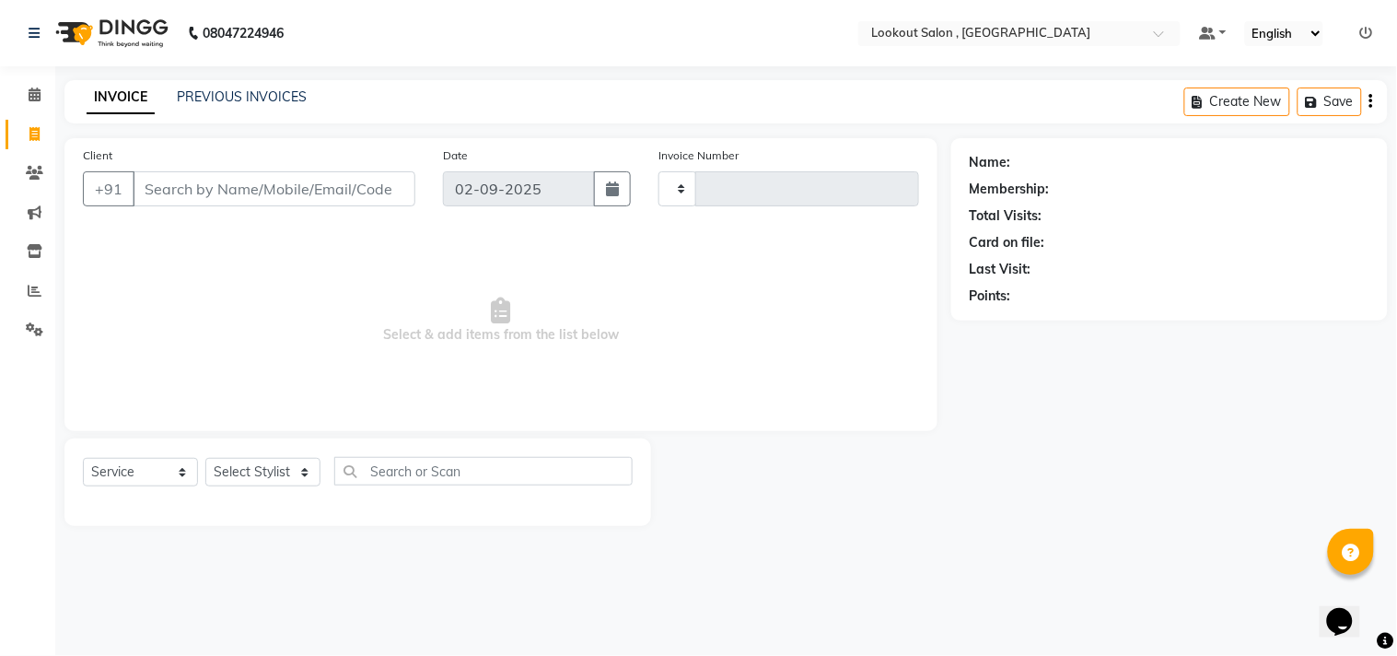
type input "6158"
select select "151"
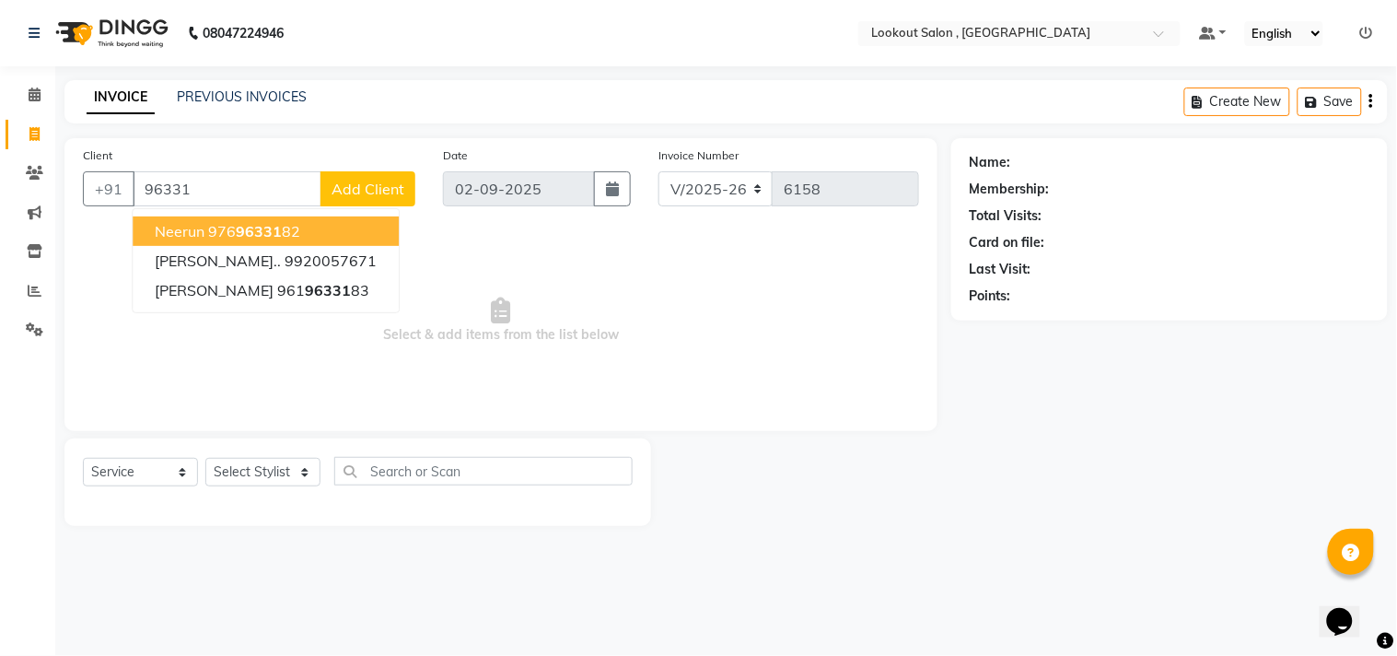
click at [162, 193] on input "96331" at bounding box center [227, 188] width 189 height 35
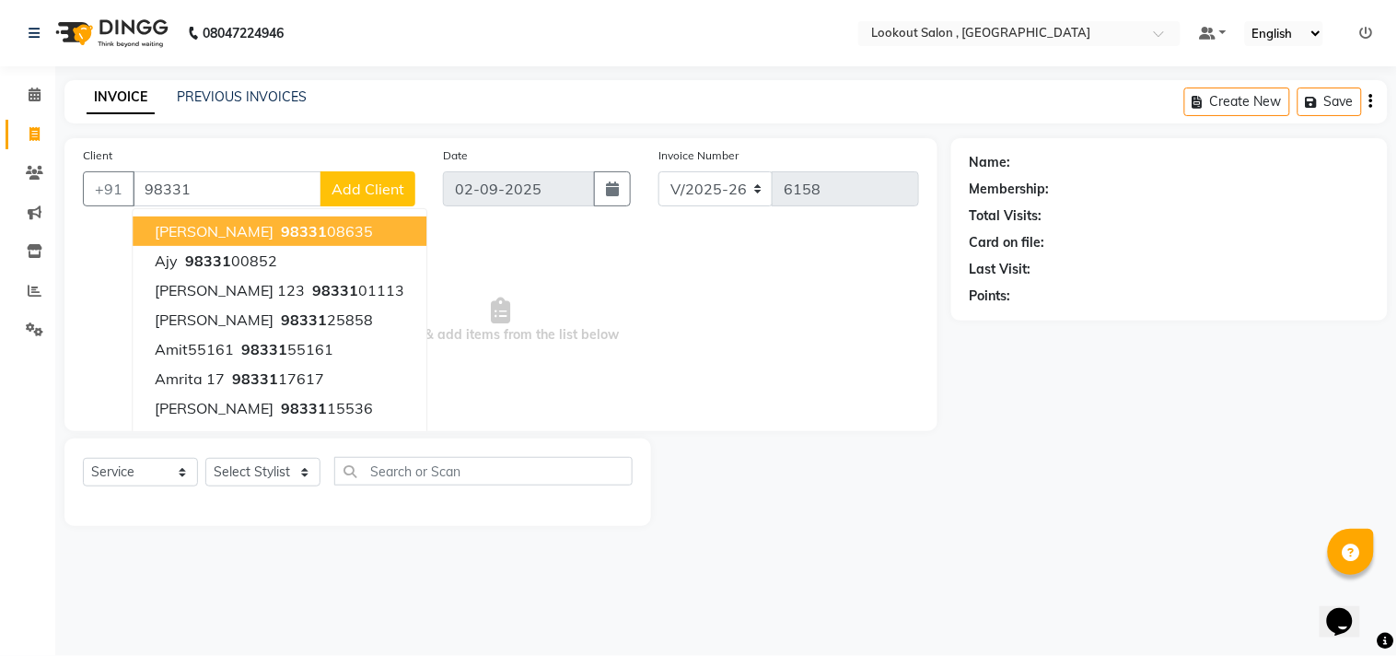
click at [200, 194] on input "98331" at bounding box center [227, 188] width 189 height 35
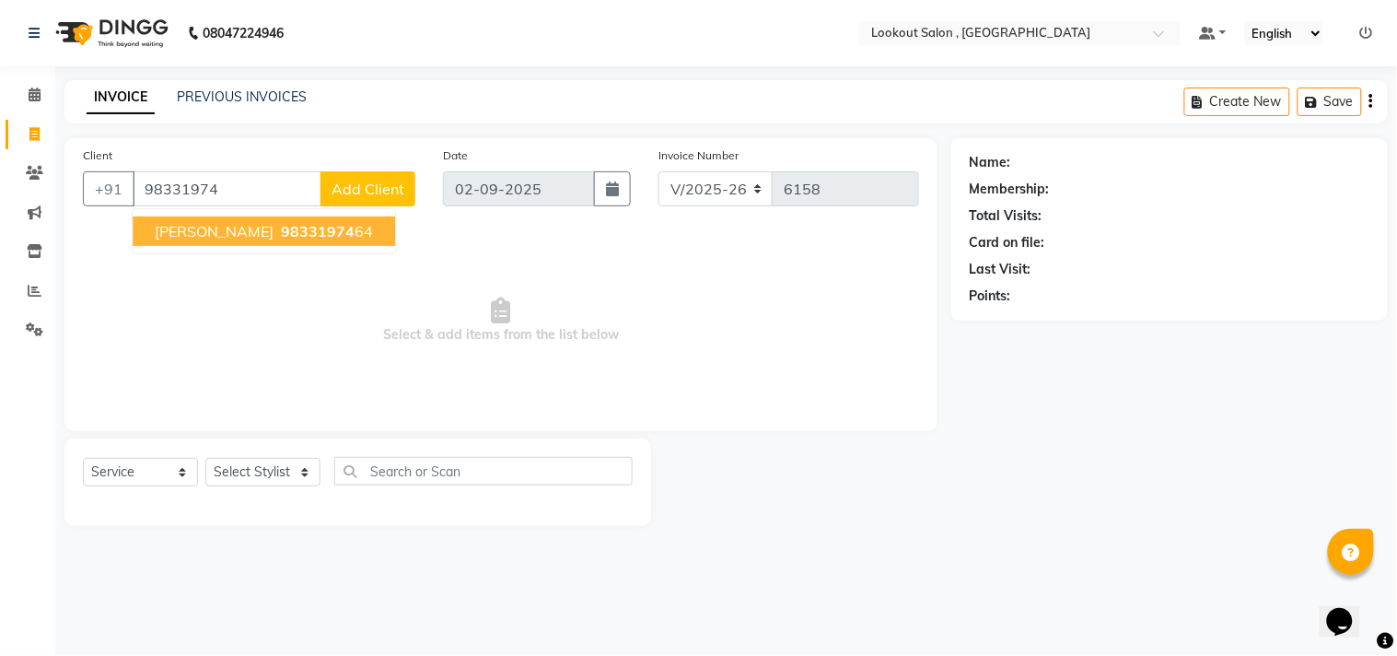
click at [222, 239] on span "[PERSON_NAME]" at bounding box center [214, 231] width 119 height 18
type input "9833197464"
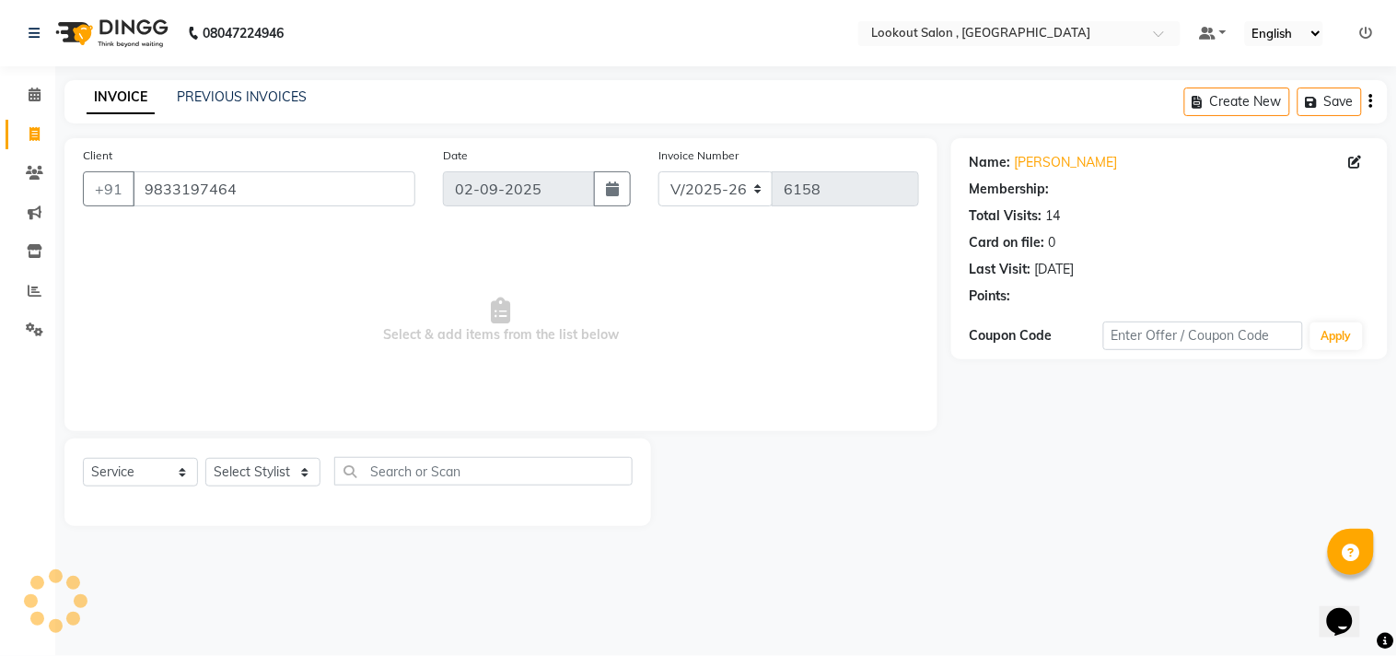
select select "1: Object"
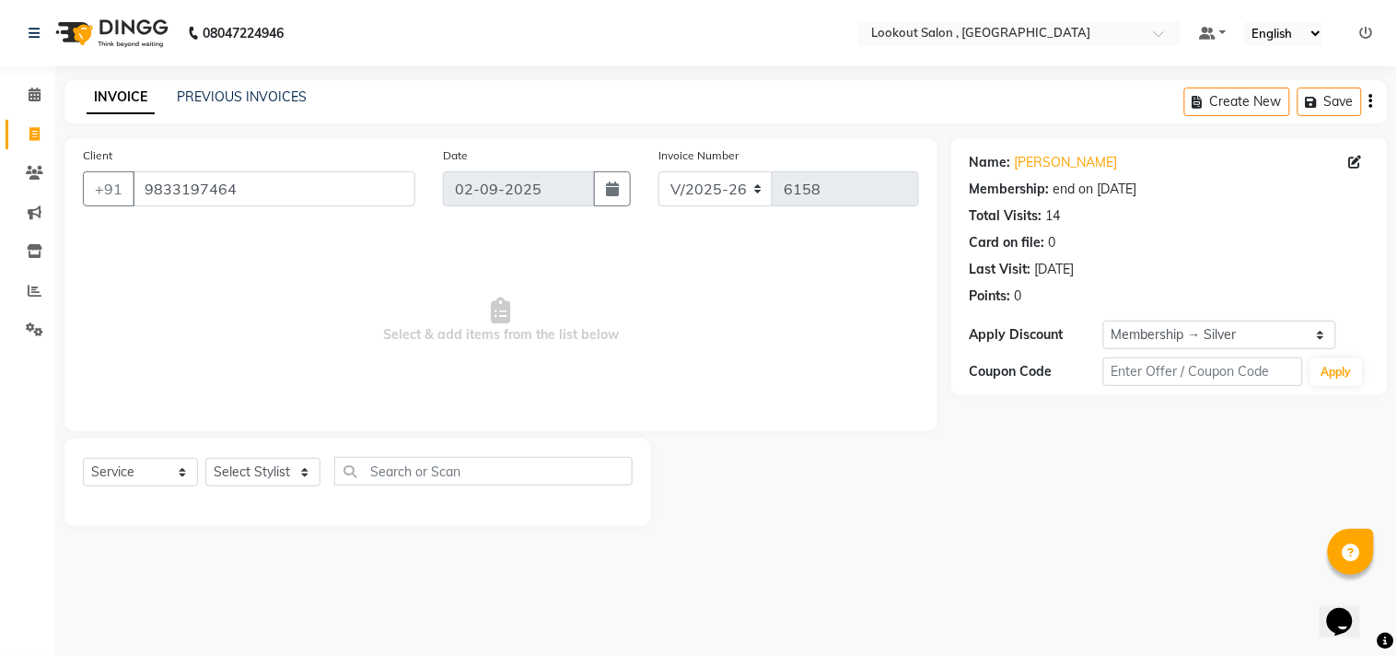
click at [258, 457] on div "Select Service Product Membership Package Voucher Prepaid Gift Card Select Styl…" at bounding box center [358, 478] width 550 height 43
click at [247, 481] on select "Select Stylist [PERSON_NAME] [PERSON_NAME] [PERSON_NAME] [PERSON_NAME] kuldeep …" at bounding box center [262, 472] width 115 height 29
select select "11497"
click at [205, 459] on select "Select Stylist [PERSON_NAME] [PERSON_NAME] [PERSON_NAME] [PERSON_NAME] kuldeep …" at bounding box center [262, 472] width 115 height 29
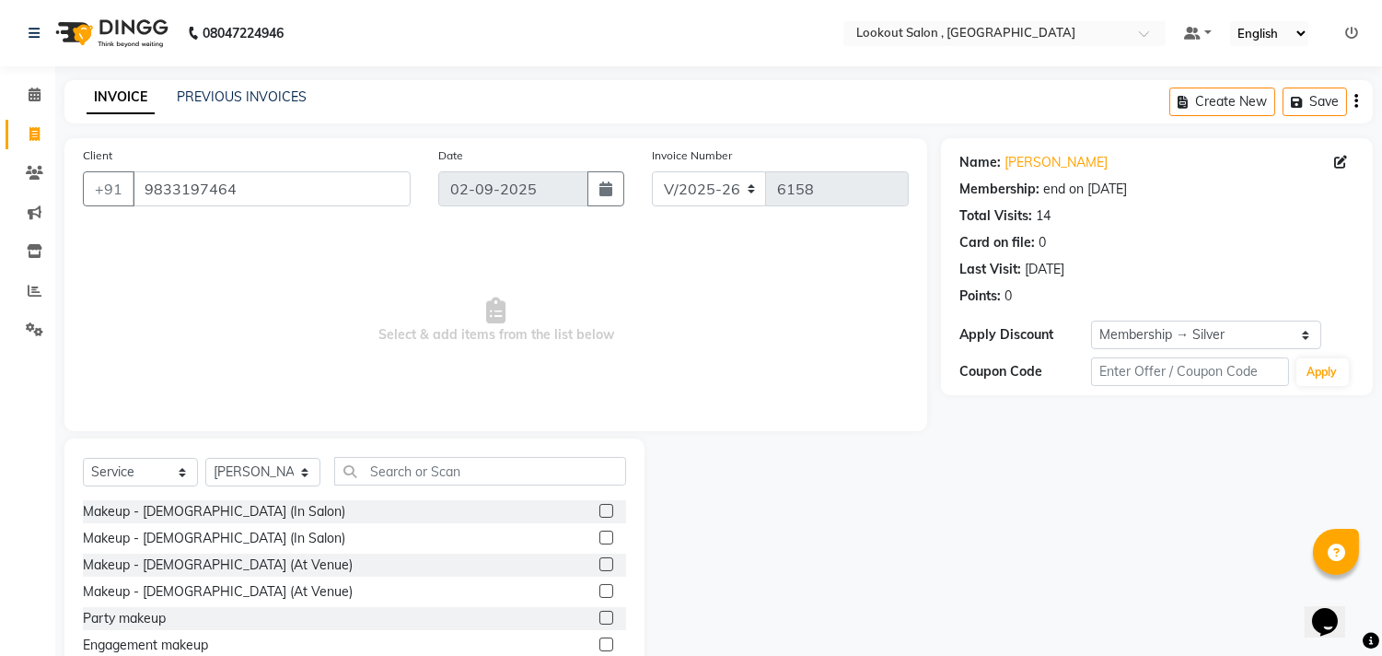
click at [421, 455] on div "Select Service Product Membership Package Voucher Prepaid Gift Card Select Styl…" at bounding box center [354, 574] width 580 height 272
click at [425, 461] on input "text" at bounding box center [480, 471] width 292 height 29
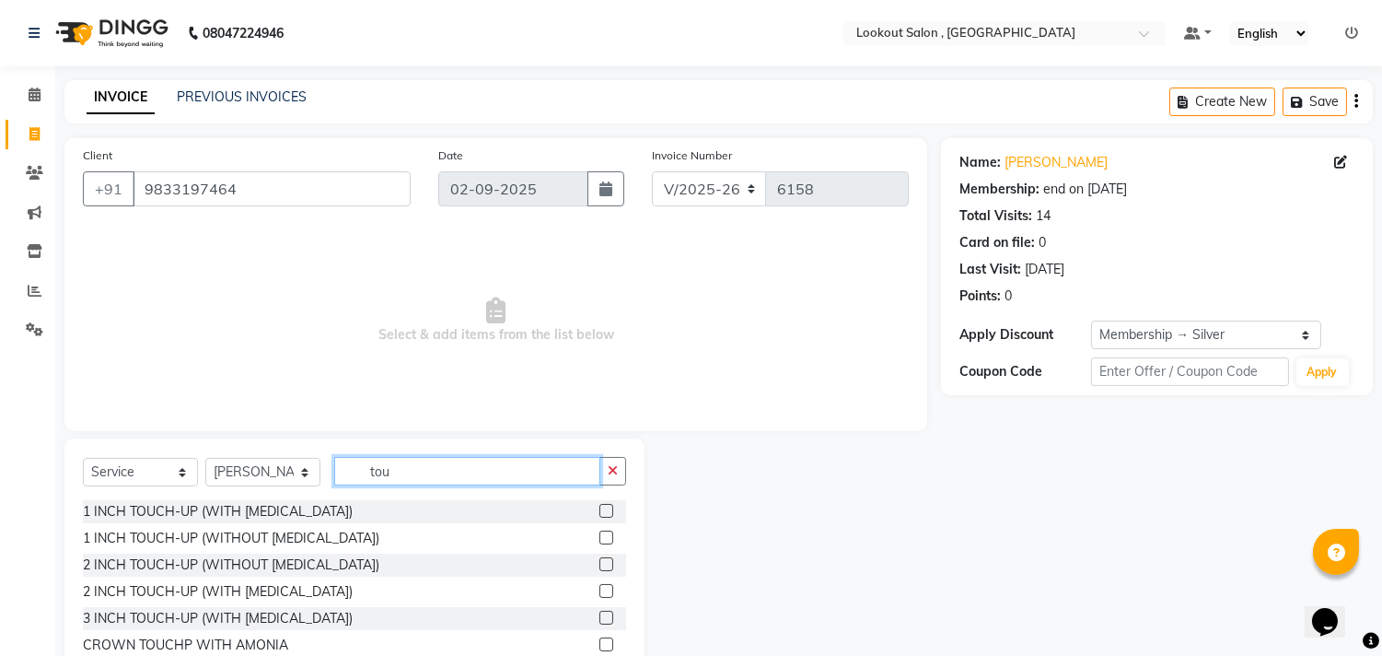
type input "tou"
click at [600, 538] on label at bounding box center [607, 537] width 14 height 14
click at [600, 538] on input "checkbox" at bounding box center [606, 538] width 12 height 12
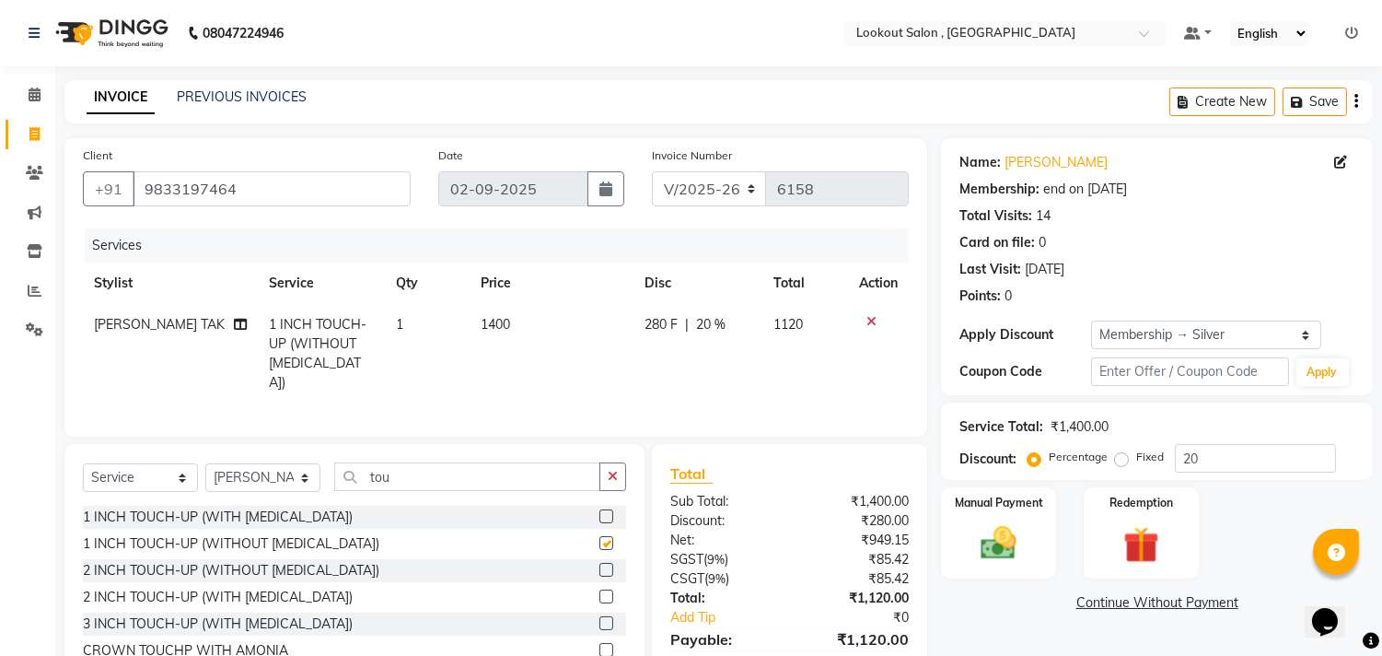
checkbox input "false"
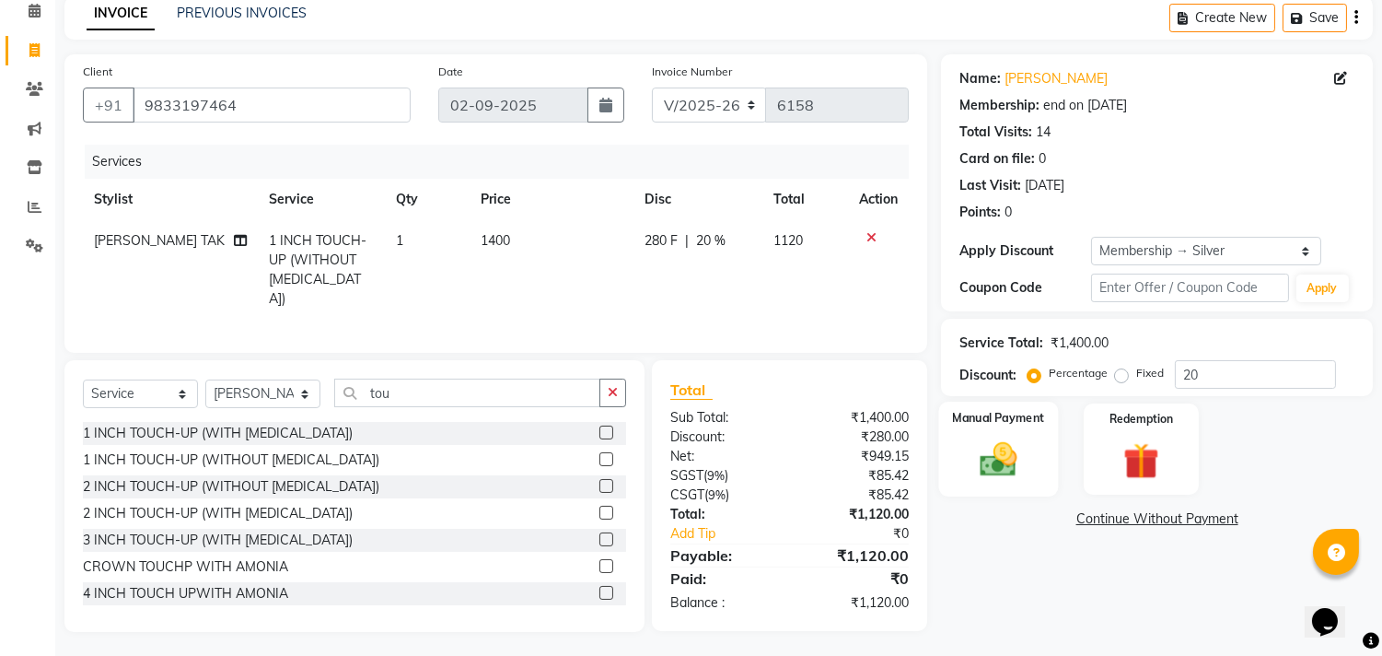
click at [1013, 438] on img at bounding box center [999, 459] width 61 height 43
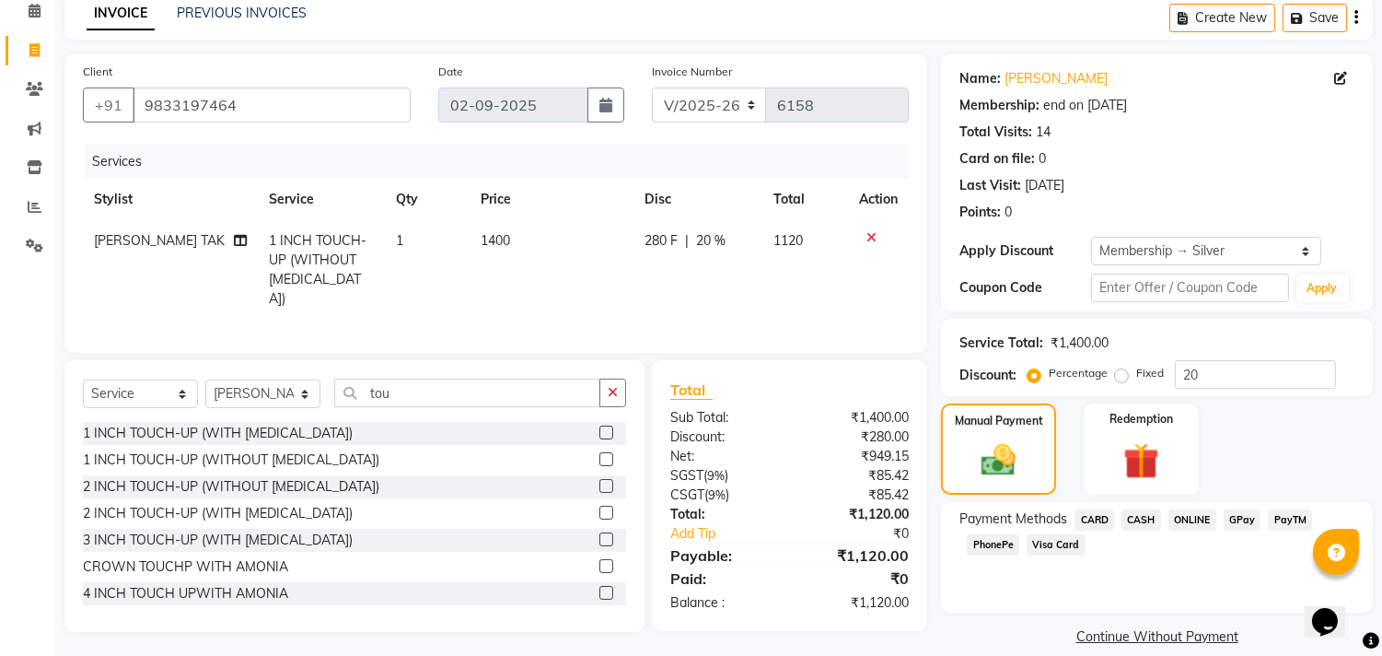
scroll to position [105, 0]
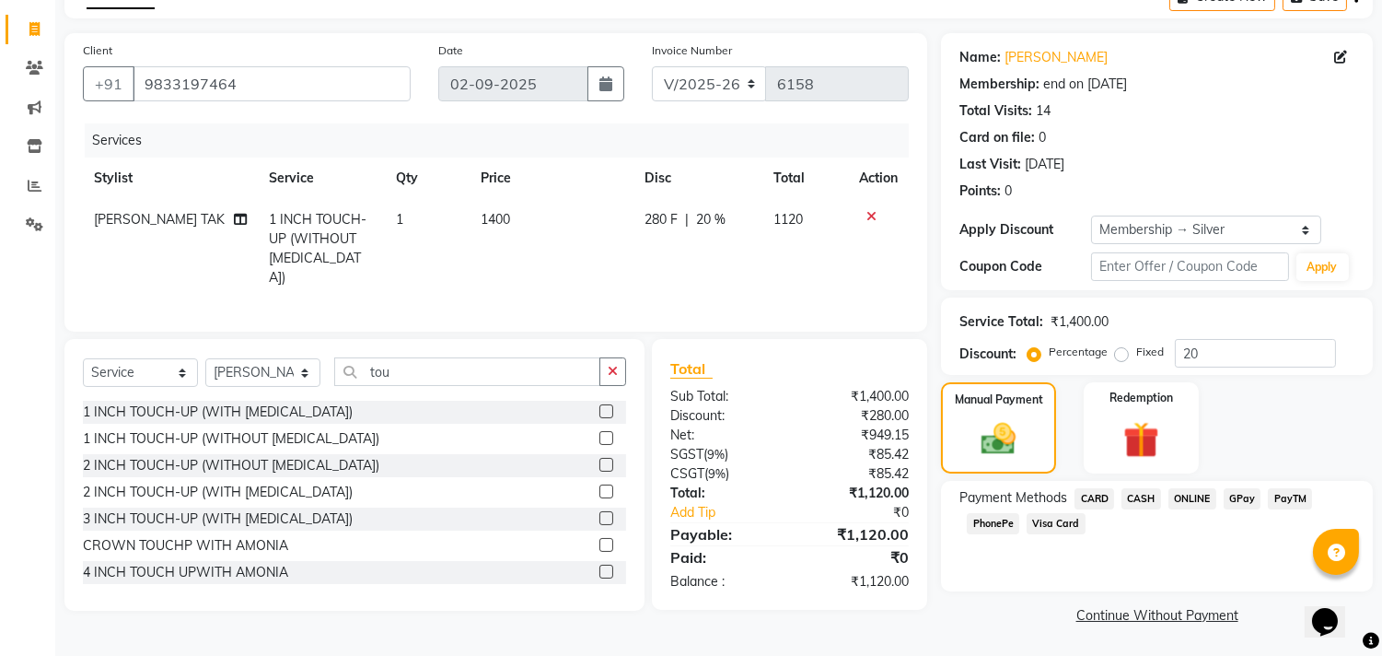
click at [1241, 497] on span "GPay" at bounding box center [1243, 498] width 38 height 21
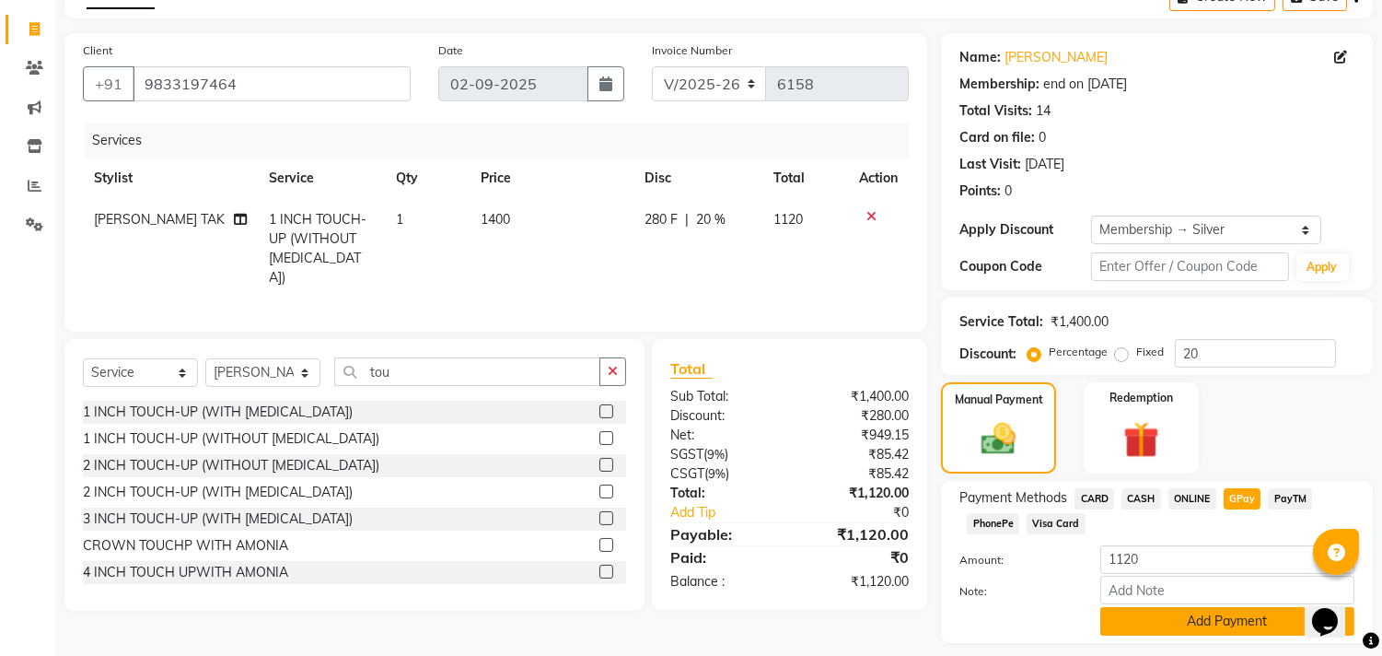
click at [1194, 627] on button "Add Payment" at bounding box center [1228, 621] width 254 height 29
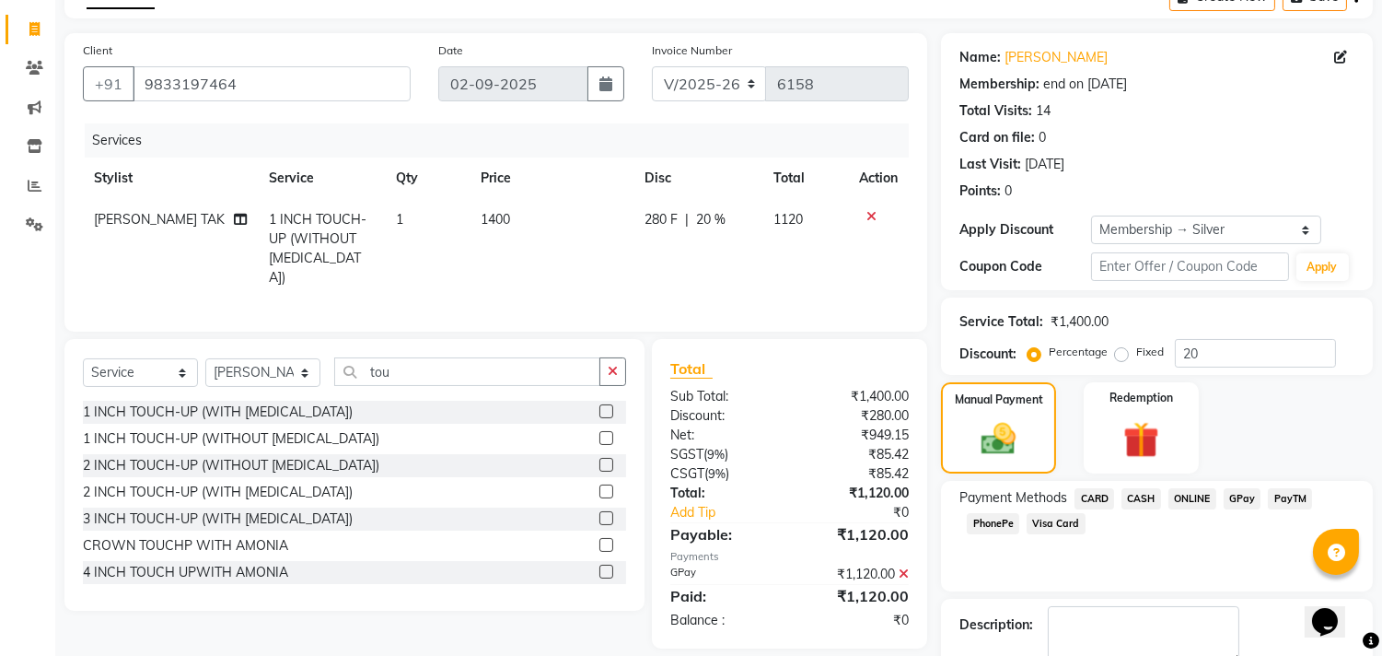
scroll to position [209, 0]
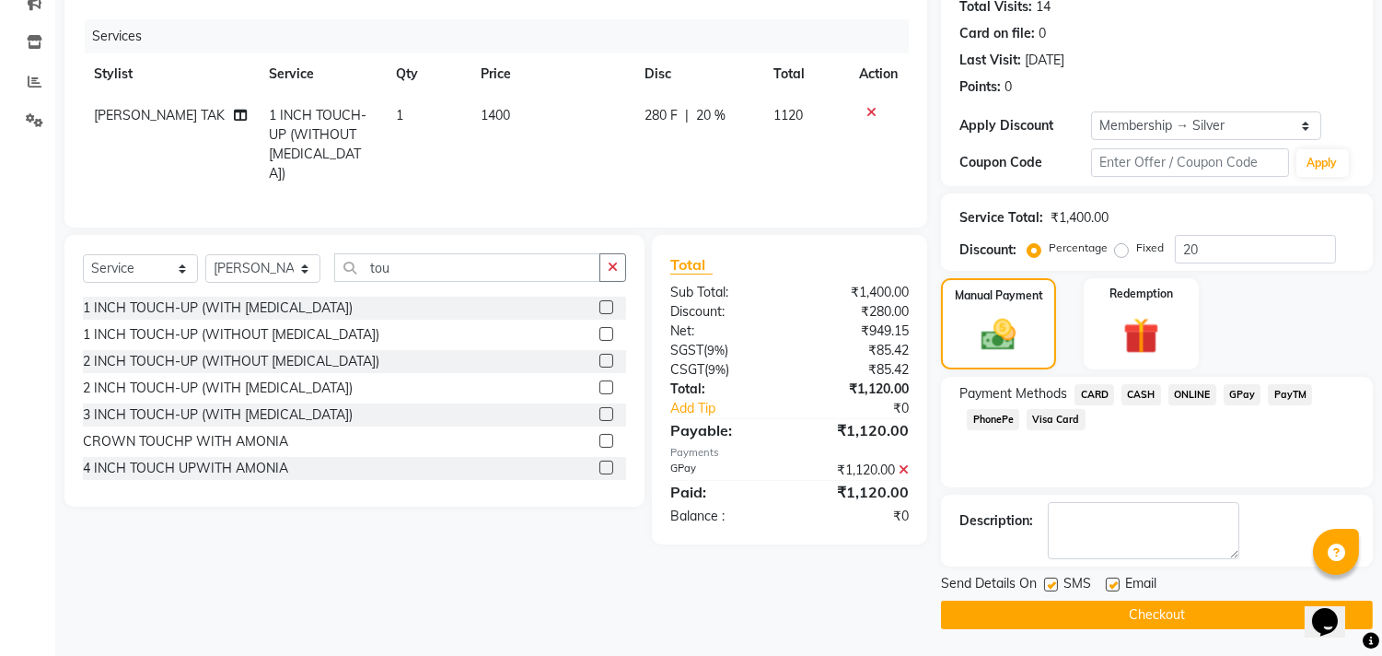
click at [1151, 609] on button "Checkout" at bounding box center [1157, 614] width 432 height 29
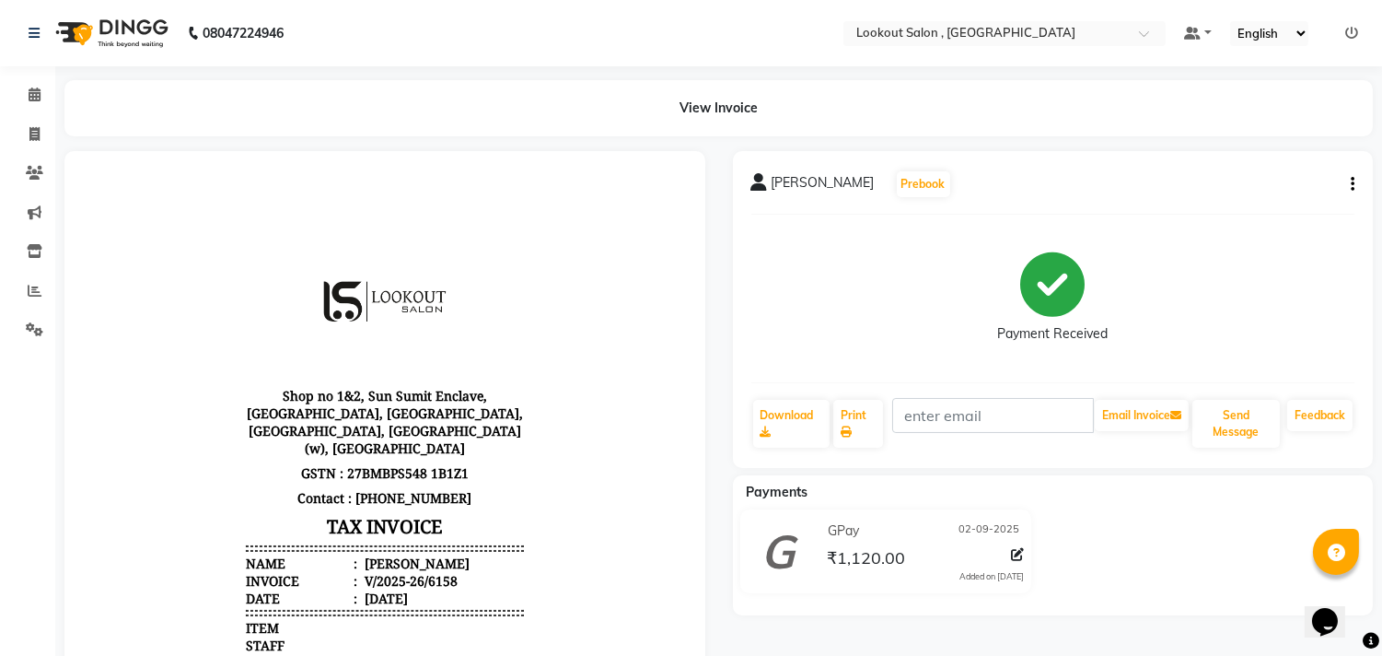
click at [38, 116] on li "Invoice" at bounding box center [27, 135] width 55 height 40
click at [31, 129] on icon at bounding box center [34, 134] width 10 height 14
select select "service"
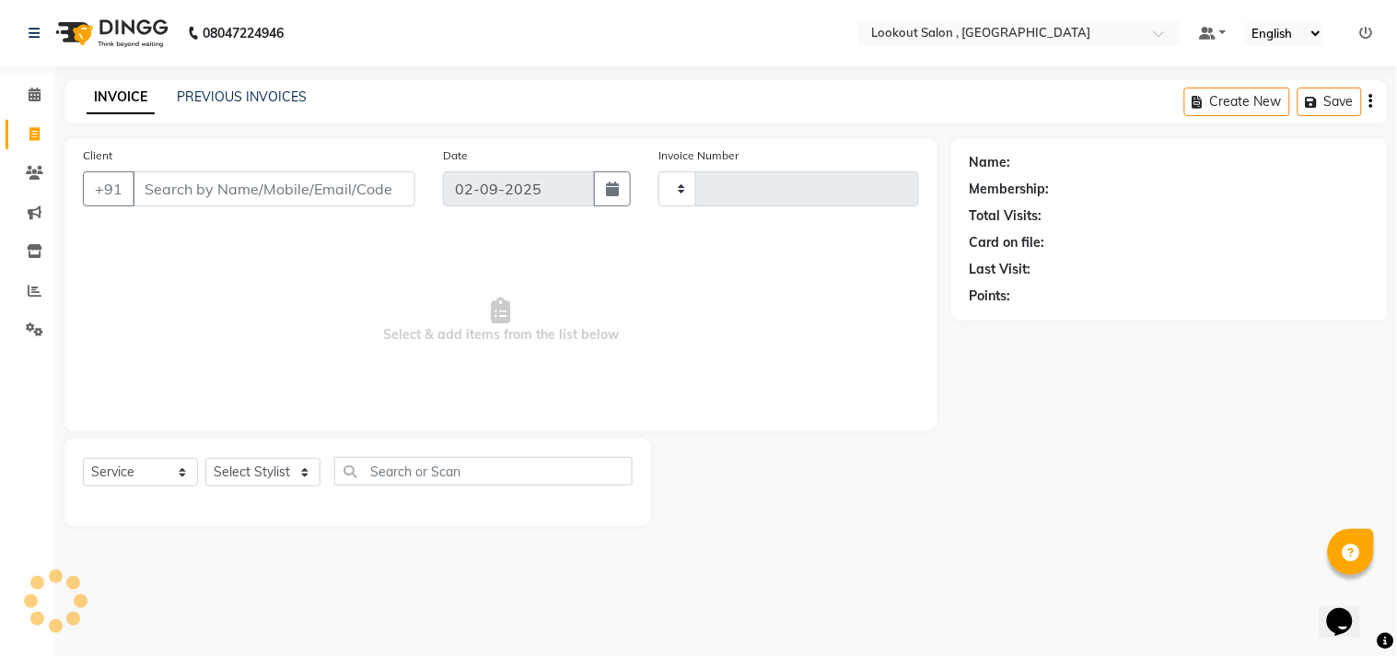
type input "6159"
select select "151"
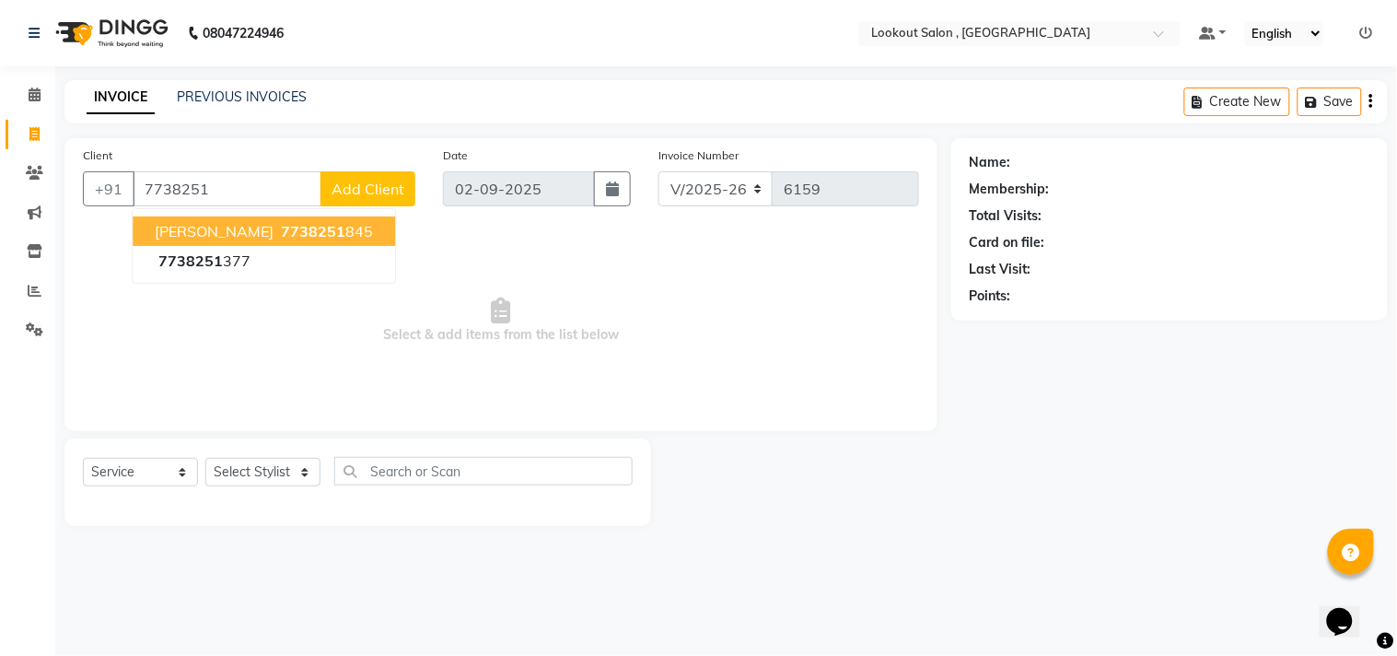
click at [254, 227] on span "[PERSON_NAME]" at bounding box center [214, 231] width 119 height 18
type input "7738251845"
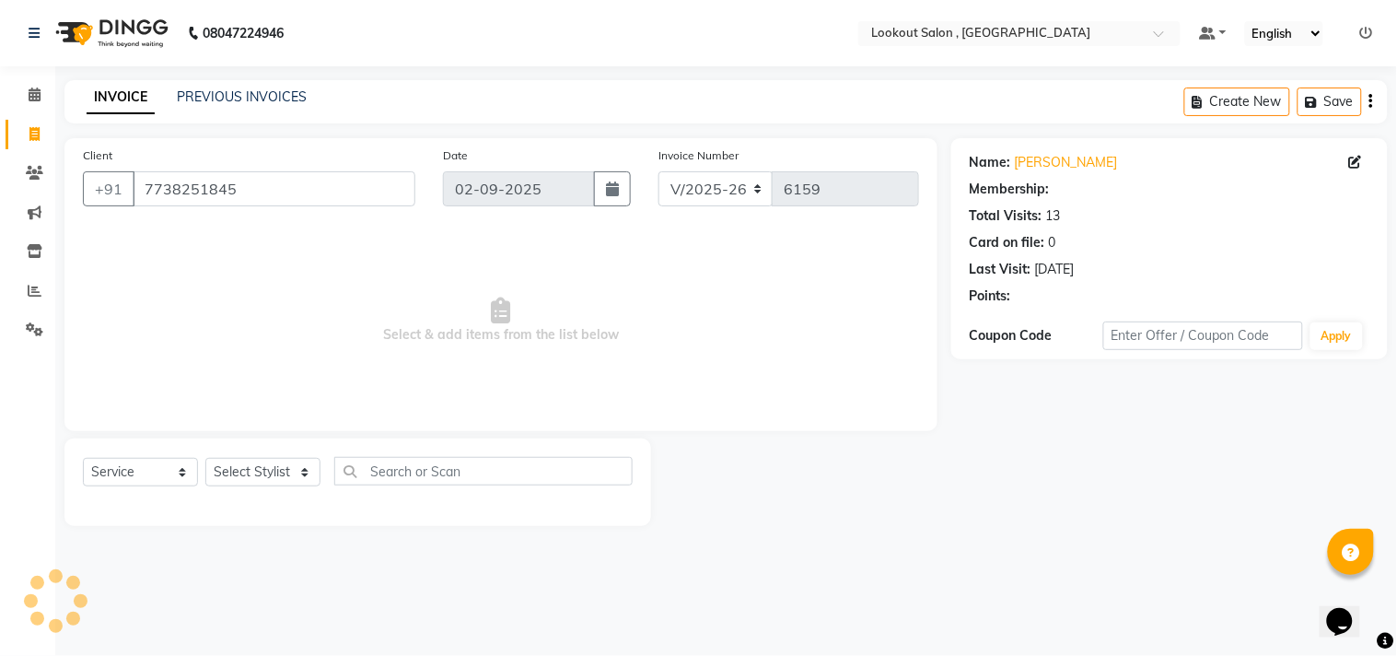
select select "1: Object"
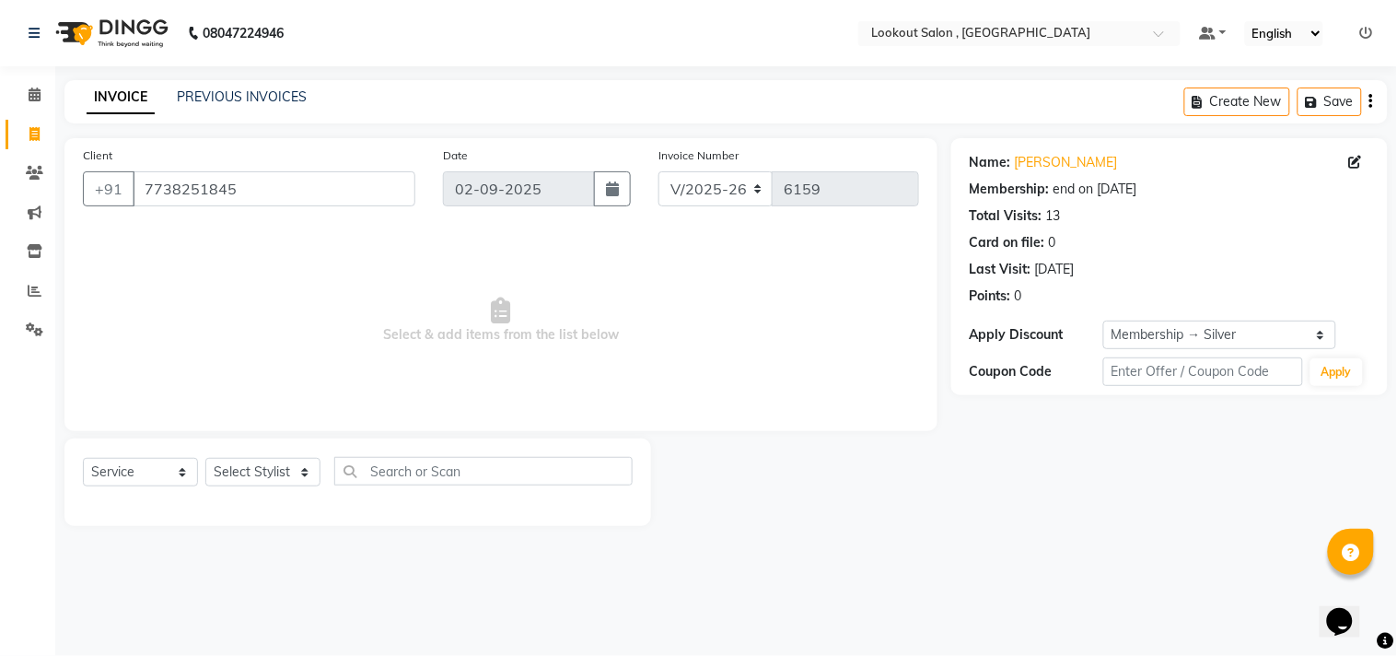
click at [254, 228] on span "Select & add items from the list below" at bounding box center [501, 320] width 836 height 184
click at [283, 206] on div "[PHONE_NUMBER]" at bounding box center [249, 188] width 332 height 35
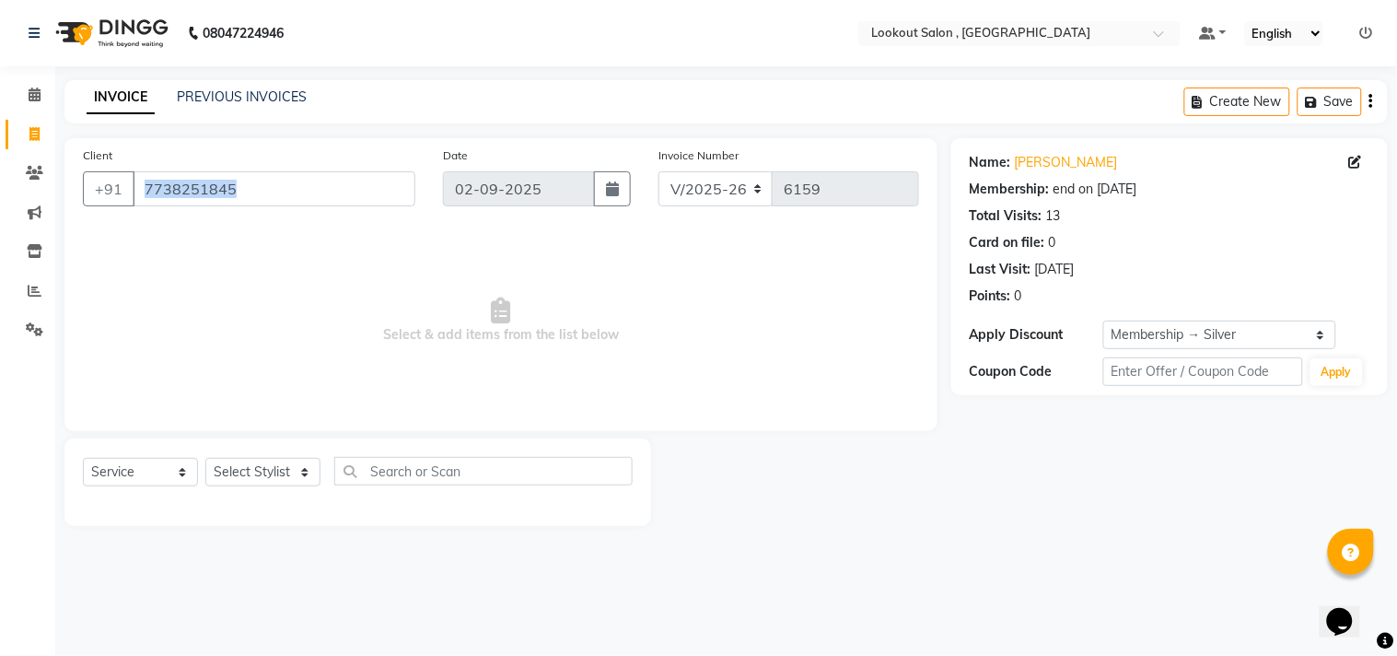
click at [283, 206] on div "[PHONE_NUMBER]" at bounding box center [249, 188] width 332 height 35
click at [283, 206] on div "+91 7738251845" at bounding box center [249, 188] width 332 height 35
click at [270, 464] on select "Select Stylist Alizah Bangi ARMAN KASSAR jishan shekh KRISHNA SHAH kuldeep NAND…" at bounding box center [262, 472] width 115 height 29
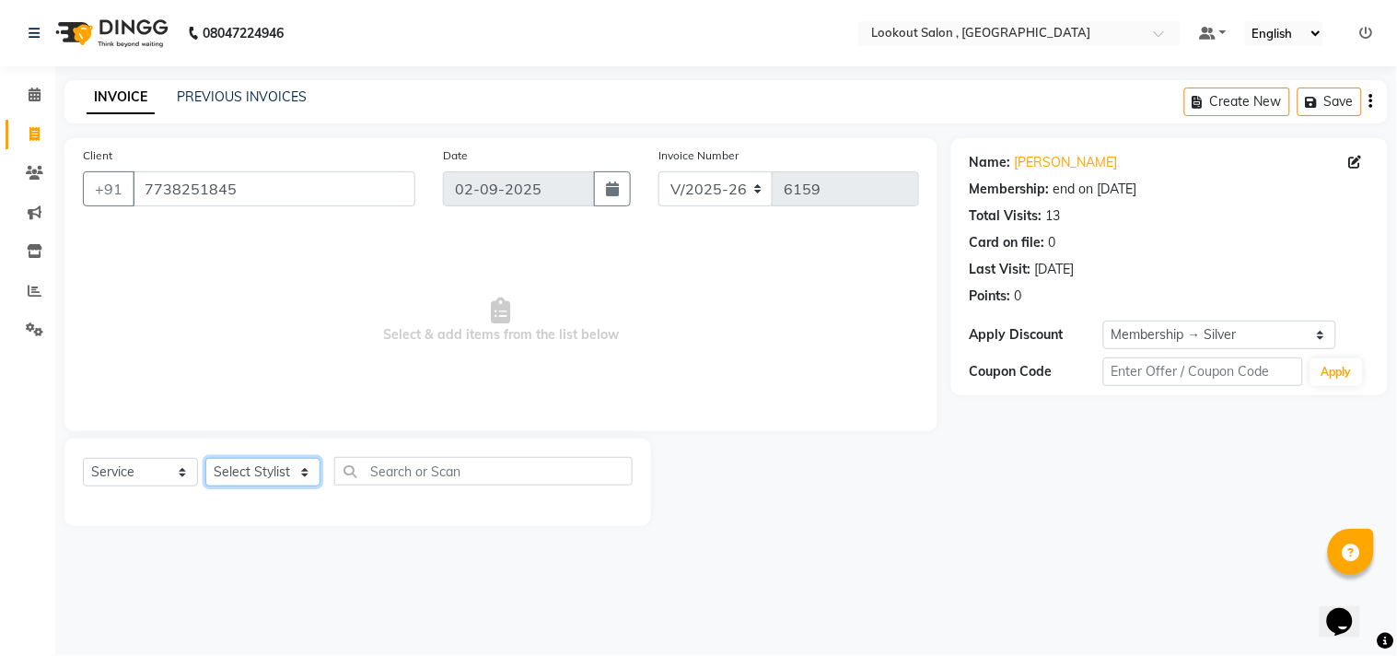
select select "48095"
click at [205, 459] on select "Select Stylist Alizah Bangi ARMAN KASSAR jishan shekh KRISHNA SHAH kuldeep NAND…" at bounding box center [262, 472] width 115 height 29
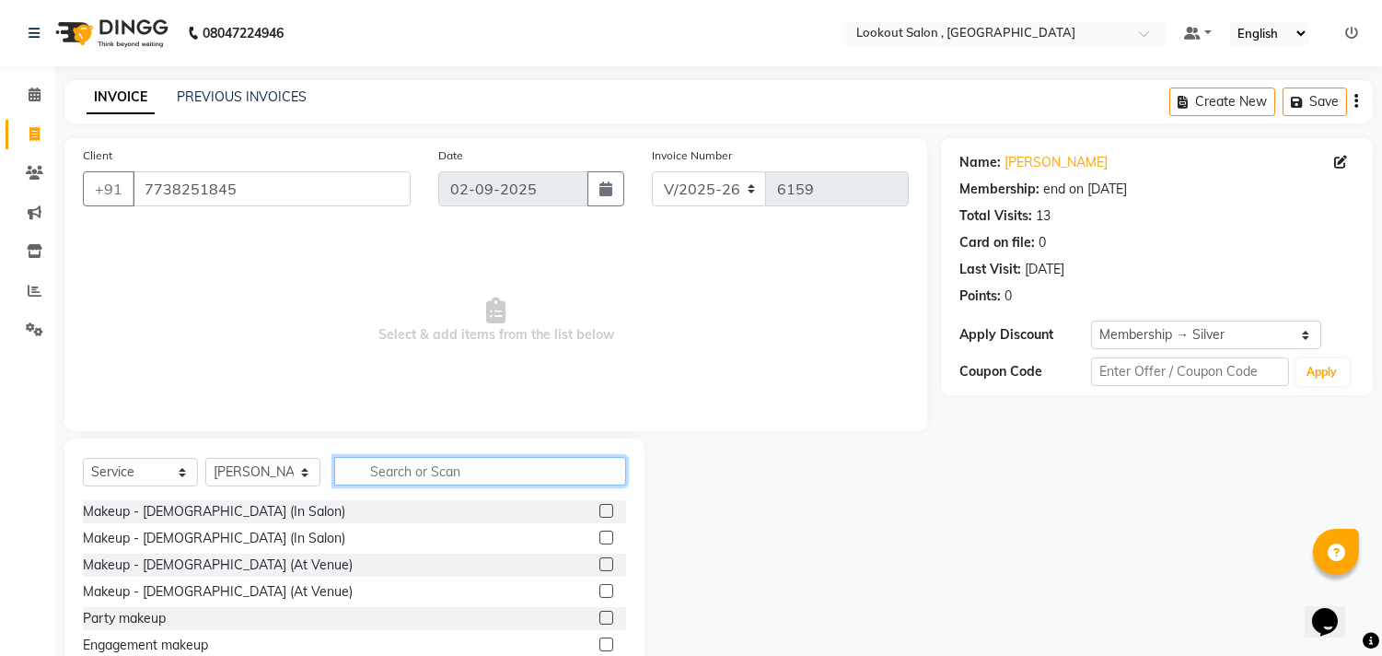
click at [370, 473] on input "text" at bounding box center [480, 471] width 292 height 29
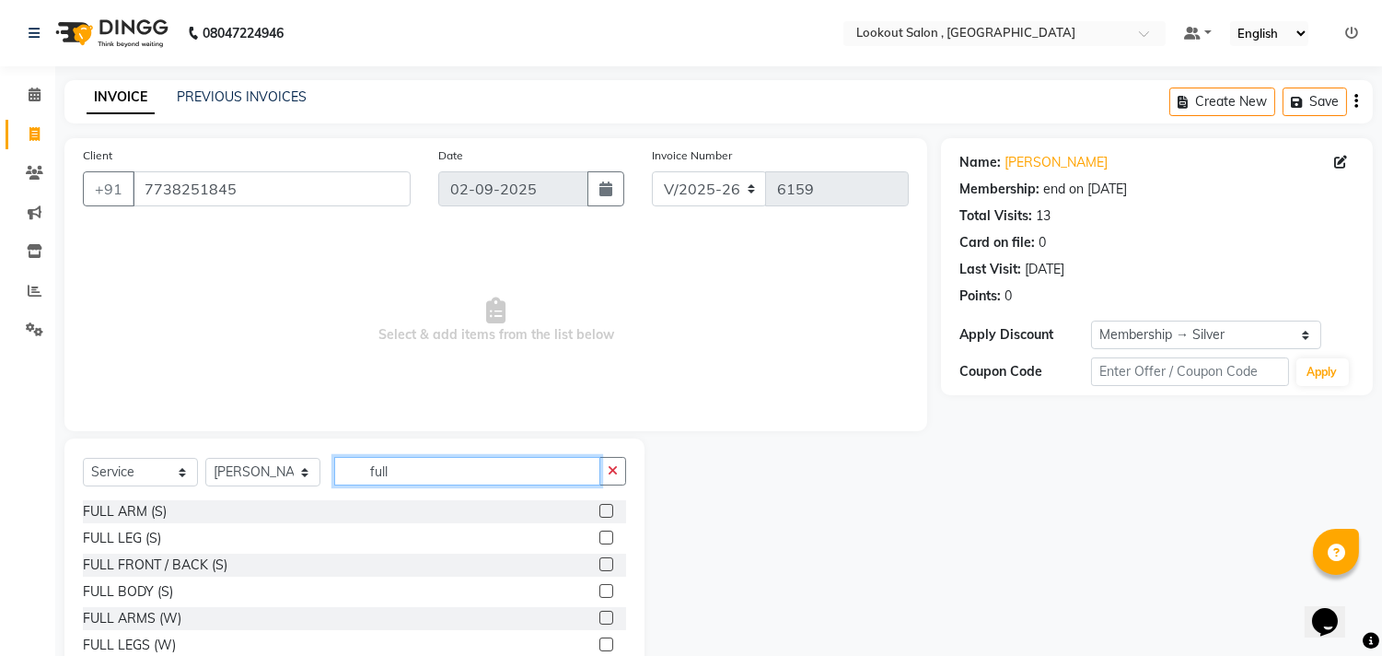
type input "full"
click at [600, 618] on label at bounding box center [607, 618] width 14 height 14
click at [600, 618] on input "checkbox" at bounding box center [606, 618] width 12 height 12
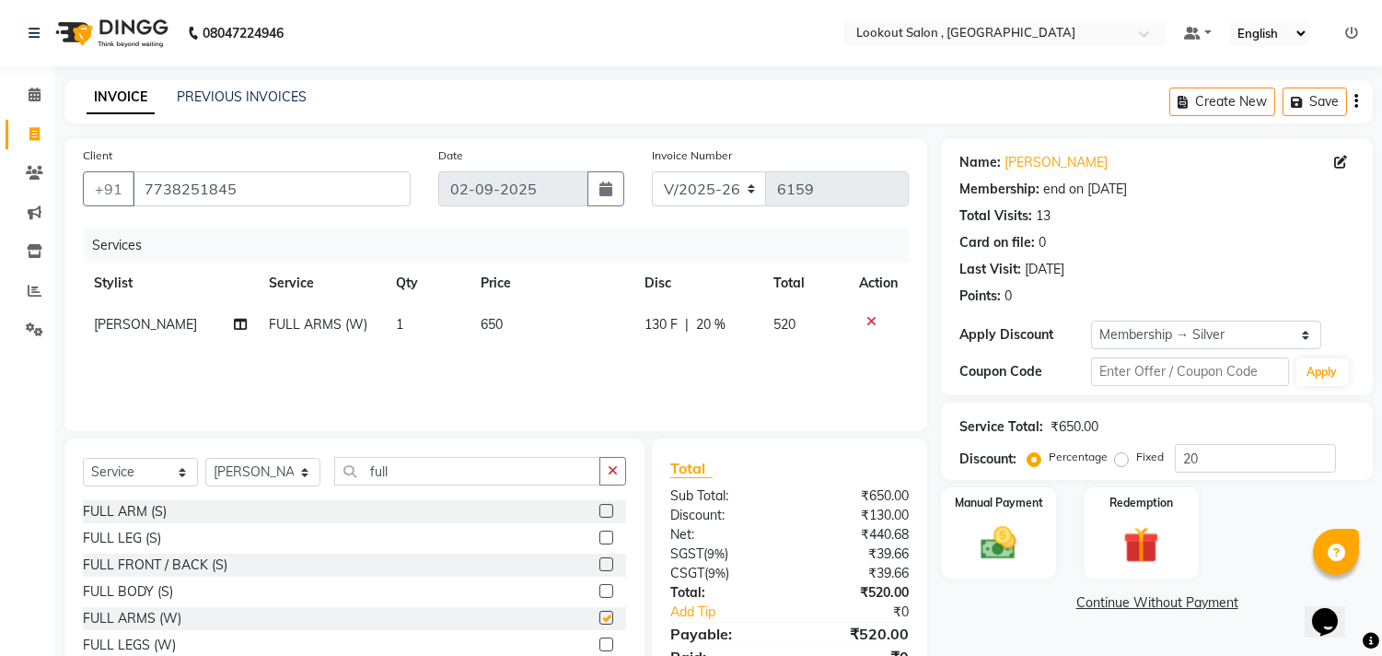
checkbox input "false"
drag, startPoint x: 502, startPoint y: 458, endPoint x: 361, endPoint y: 445, distance: 141.5
click at [361, 445] on div "Select Service Product Membership Package Voucher Prepaid Gift Card Select Styl…" at bounding box center [354, 574] width 580 height 272
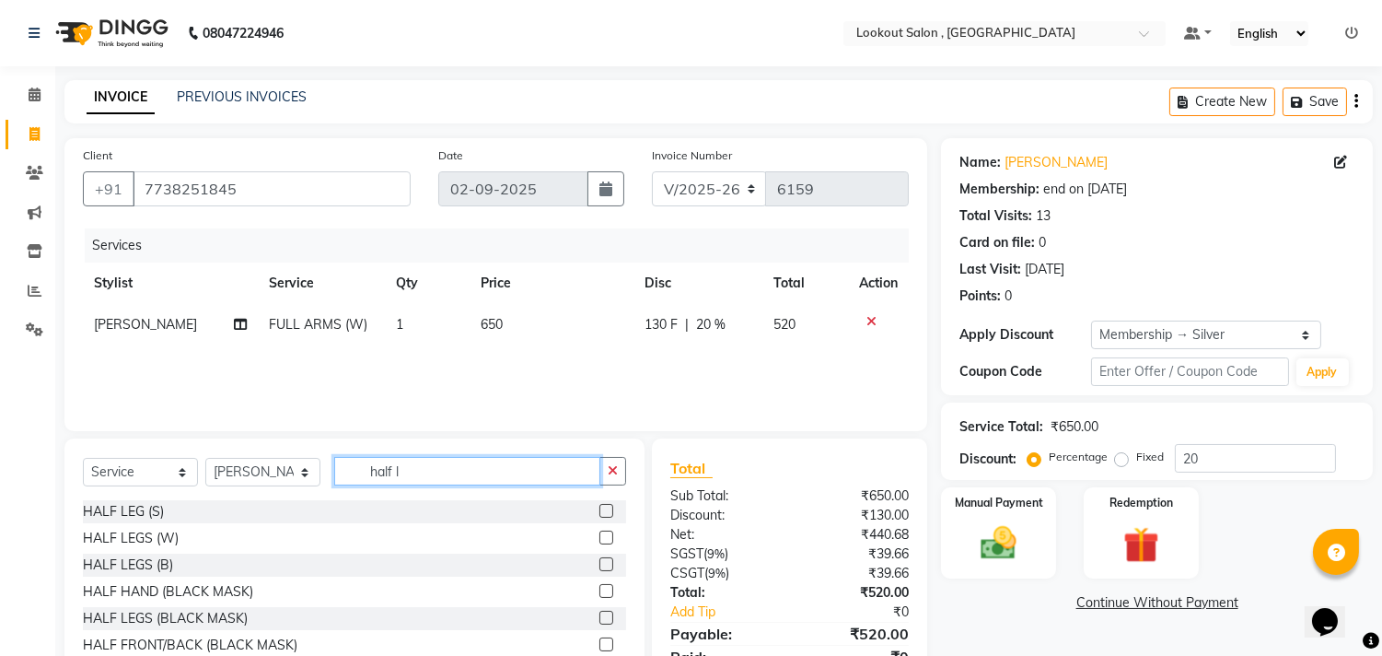
type input "half l"
click at [604, 542] on label at bounding box center [607, 537] width 14 height 14
click at [604, 542] on input "checkbox" at bounding box center [606, 538] width 12 height 12
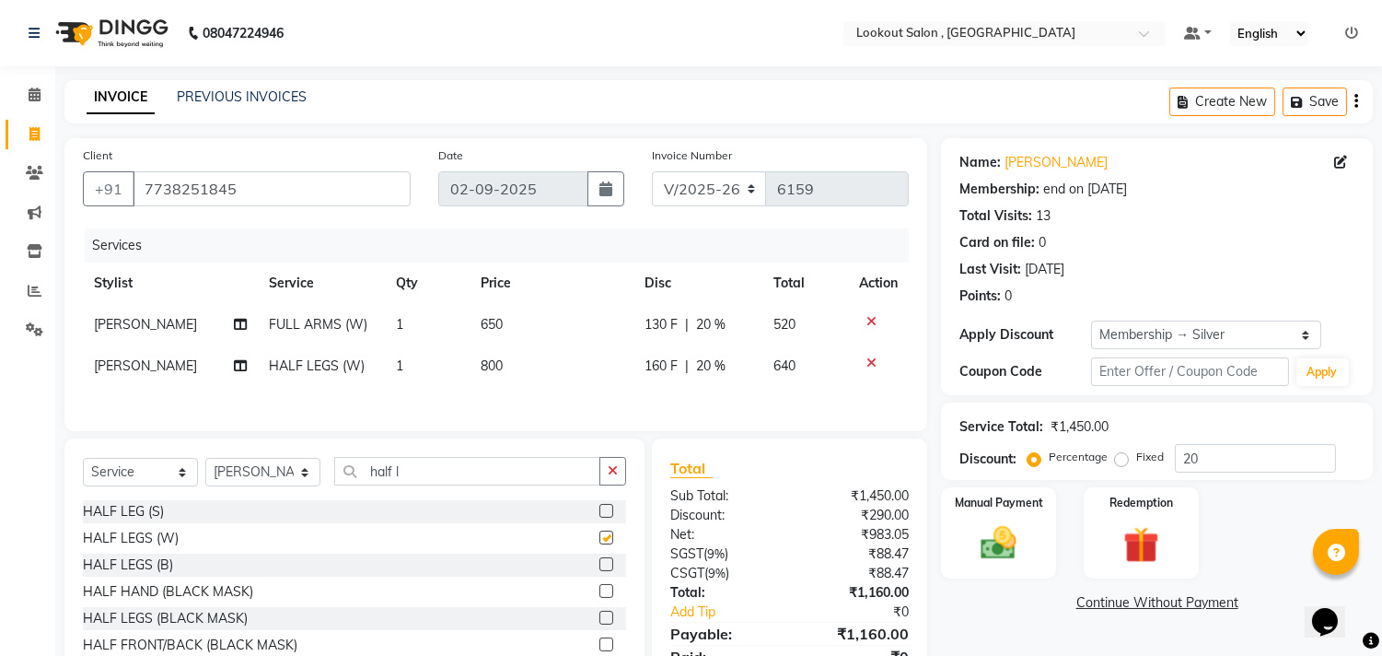
checkbox input "false"
drag, startPoint x: 144, startPoint y: 460, endPoint x: 0, endPoint y: 449, distance: 144.1
click at [0, 449] on app-home "08047224946 Select Location × Lookout Salon , Chickoowadi Default Panel My Pane…" at bounding box center [691, 368] width 1382 height 737
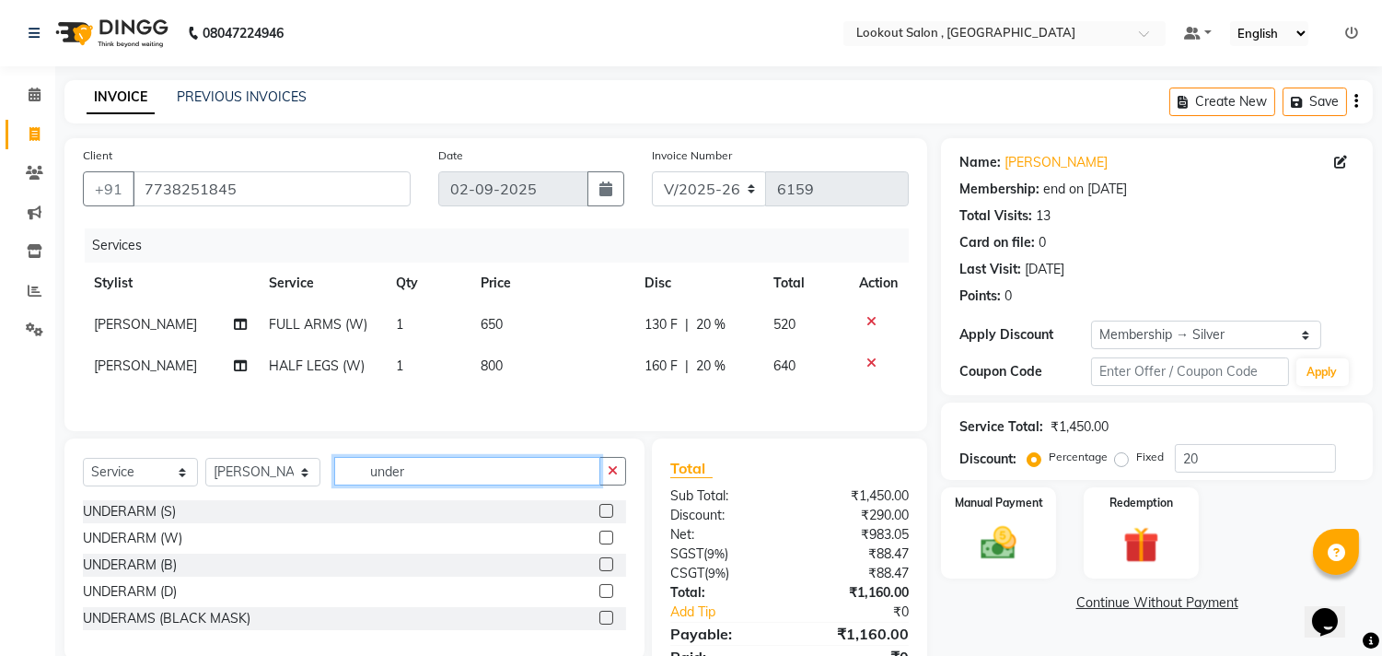
type input "under"
click at [611, 542] on label at bounding box center [607, 537] width 14 height 14
click at [611, 542] on input "checkbox" at bounding box center [606, 538] width 12 height 12
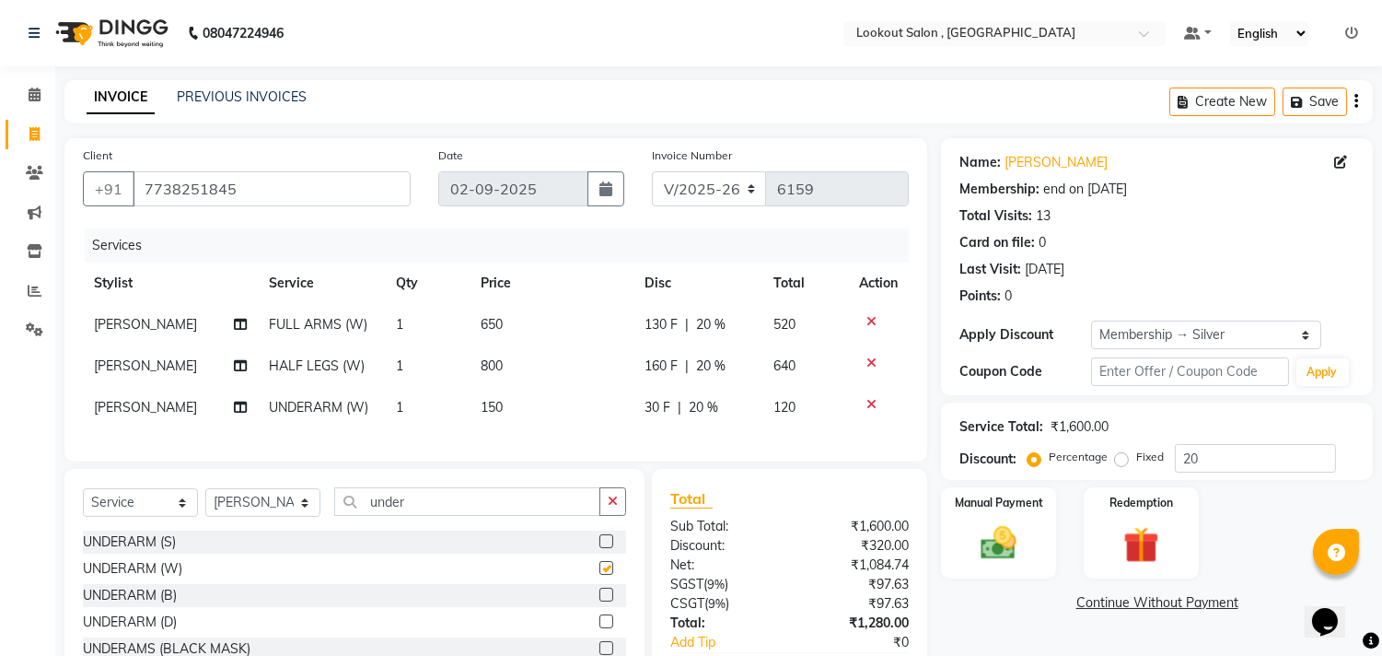
checkbox input "false"
drag, startPoint x: 425, startPoint y: 516, endPoint x: 293, endPoint y: 518, distance: 132.6
click at [293, 518] on div "Select Service Product Membership Package Voucher Prepaid Gift Card Select Styl…" at bounding box center [354, 508] width 543 height 43
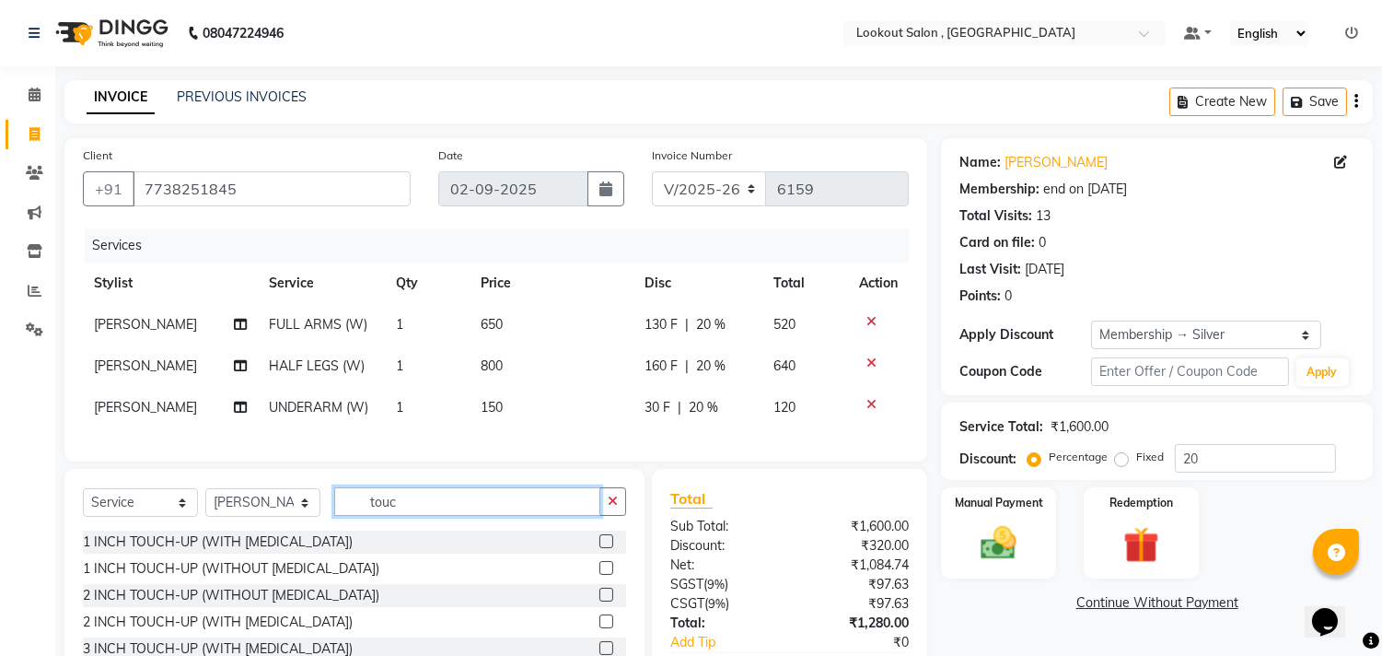
type input "touc"
click at [600, 575] on label at bounding box center [607, 568] width 14 height 14
click at [600, 575] on input "checkbox" at bounding box center [606, 569] width 12 height 12
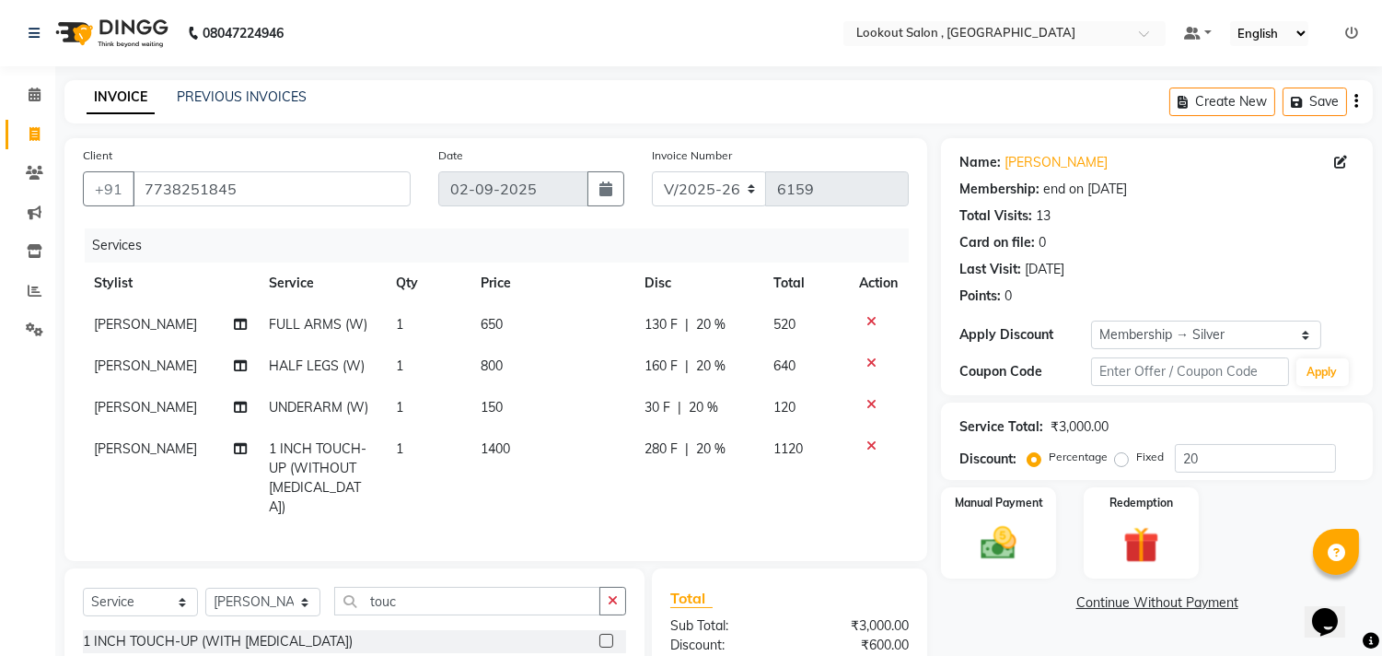
checkbox input "false"
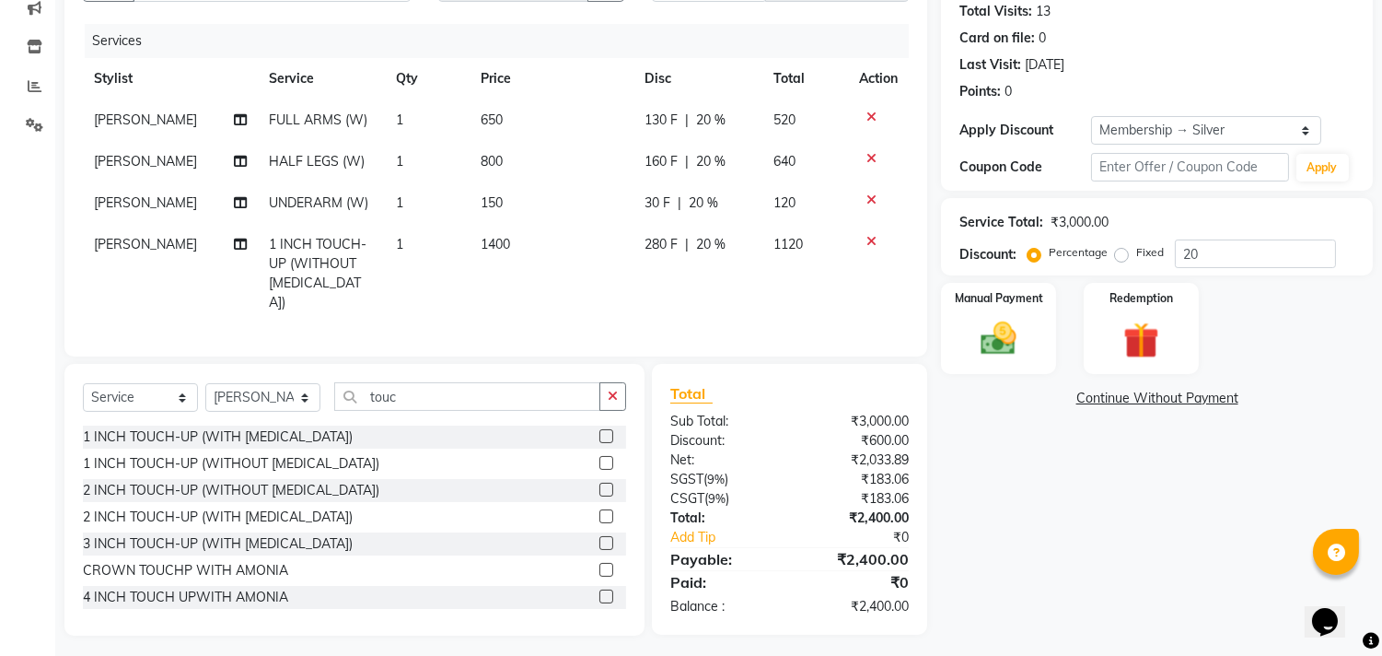
click at [113, 246] on span "[PERSON_NAME]" at bounding box center [145, 244] width 103 height 17
select select "48095"
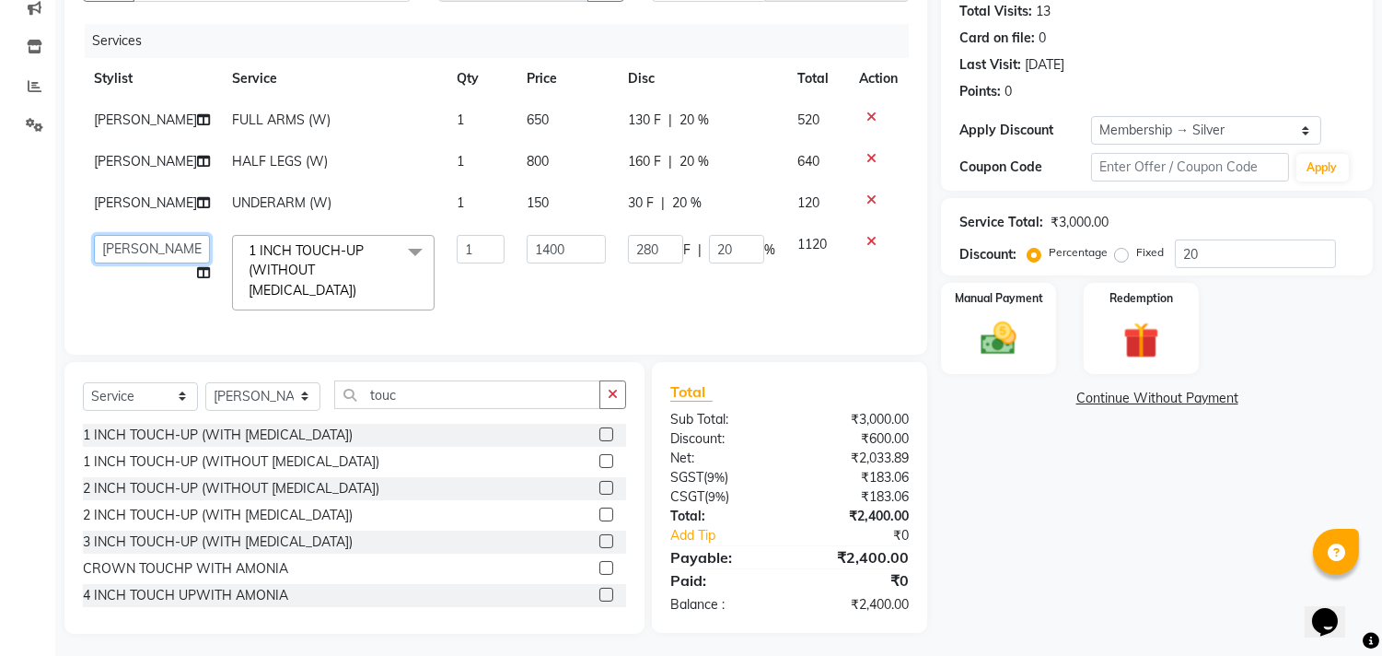
click at [118, 263] on select "Alizah Bangi ARMAN KASSAR jishan shekh KRISHNA SHAH kuldeep NANDINI GUPTA NIPUL…" at bounding box center [152, 249] width 116 height 29
select select "7174"
click at [260, 411] on select "Select Stylist Alizah Bangi ARMAN KASSAR jishan shekh KRISHNA SHAH kuldeep NAND…" at bounding box center [262, 396] width 115 height 29
select select "7174"
click at [205, 411] on select "Select Stylist Alizah Bangi ARMAN KASSAR jishan shekh KRISHNA SHAH kuldeep NAND…" at bounding box center [262, 396] width 115 height 29
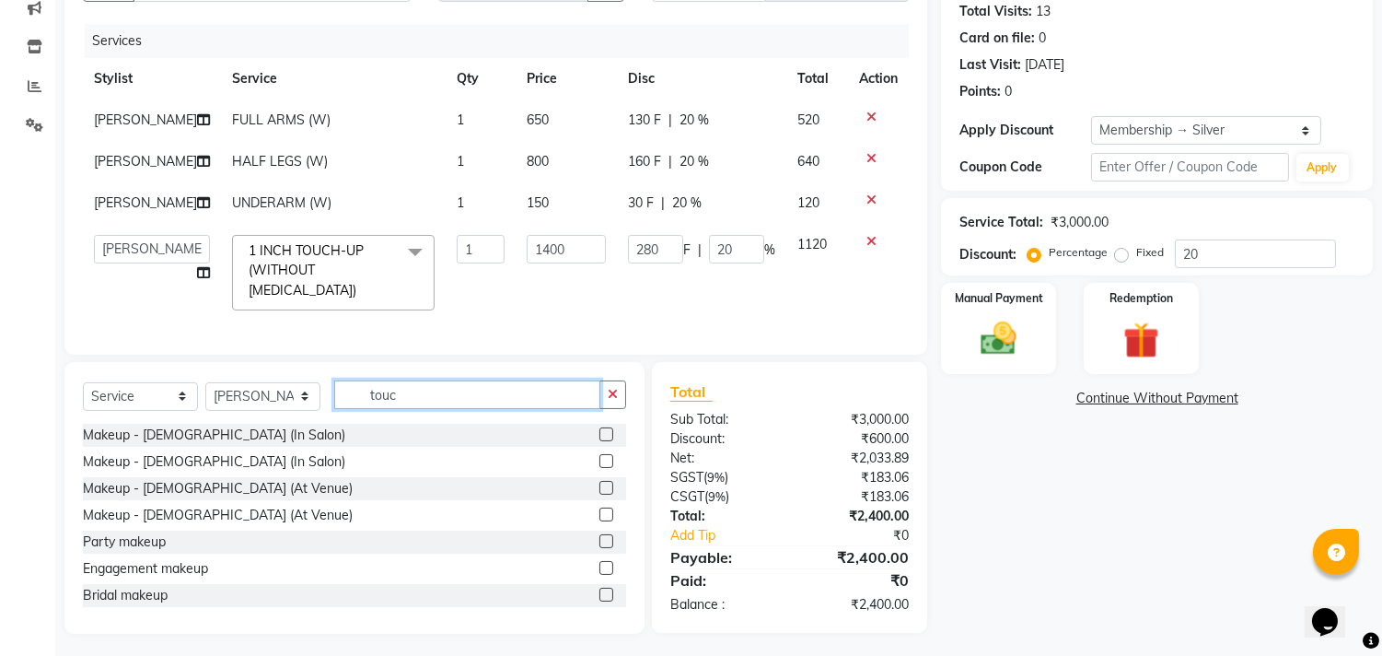
drag, startPoint x: 414, startPoint y: 447, endPoint x: 295, endPoint y: 439, distance: 119.9
click at [295, 424] on div "Select Service Product Membership Package Voucher Prepaid Gift Card Select Styl…" at bounding box center [354, 401] width 543 height 43
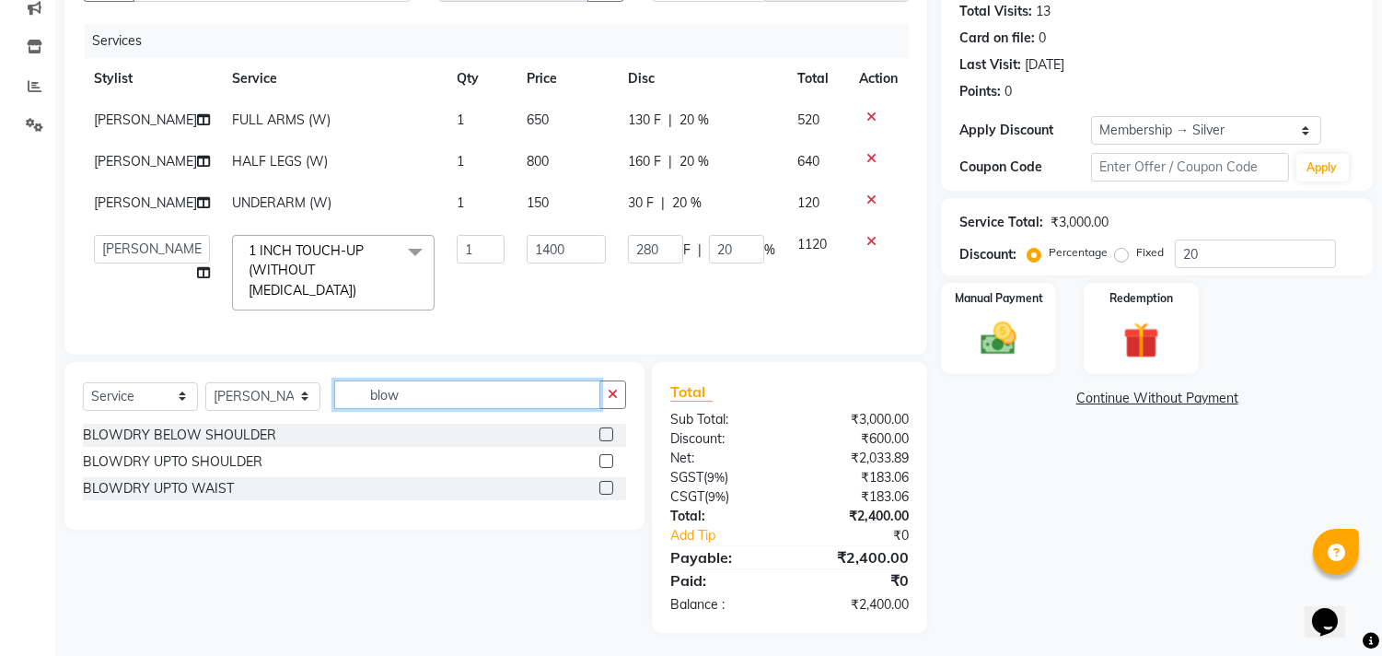
type input "blow"
click at [600, 441] on label at bounding box center [607, 434] width 14 height 14
click at [600, 441] on input "checkbox" at bounding box center [606, 435] width 12 height 12
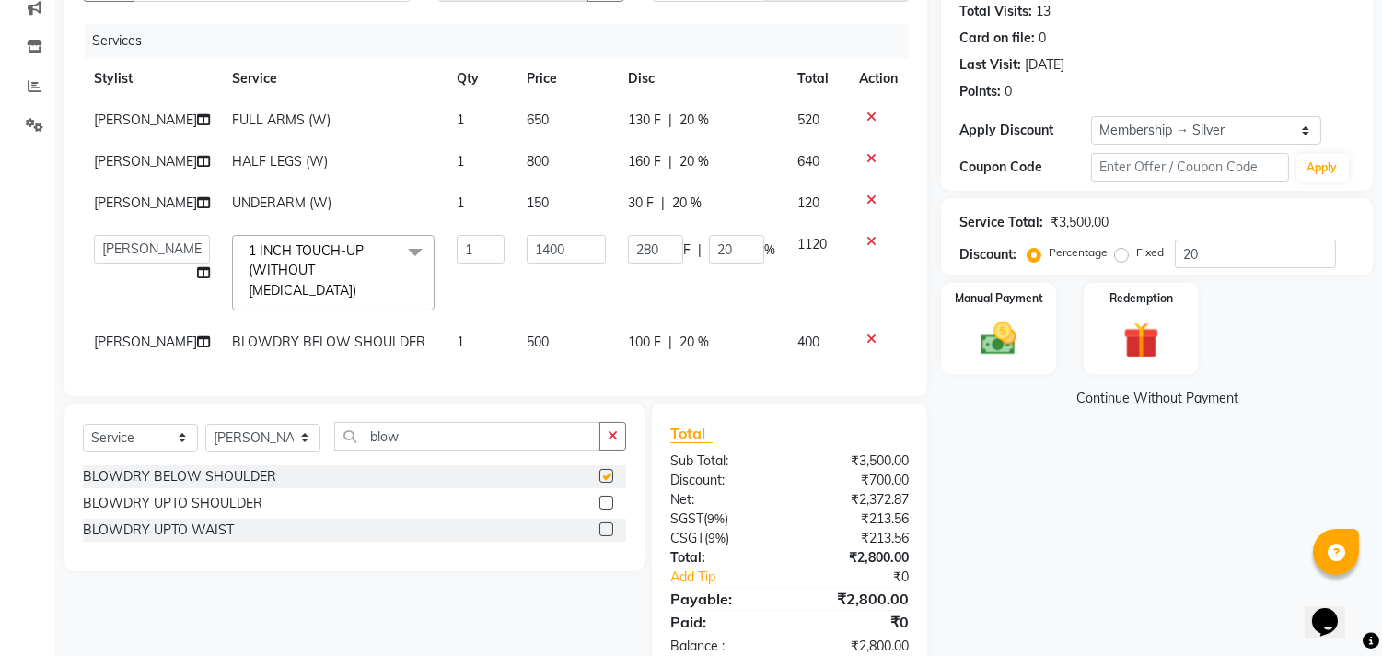
checkbox input "false"
click at [527, 350] on span "500" at bounding box center [538, 341] width 22 height 17
select select "7174"
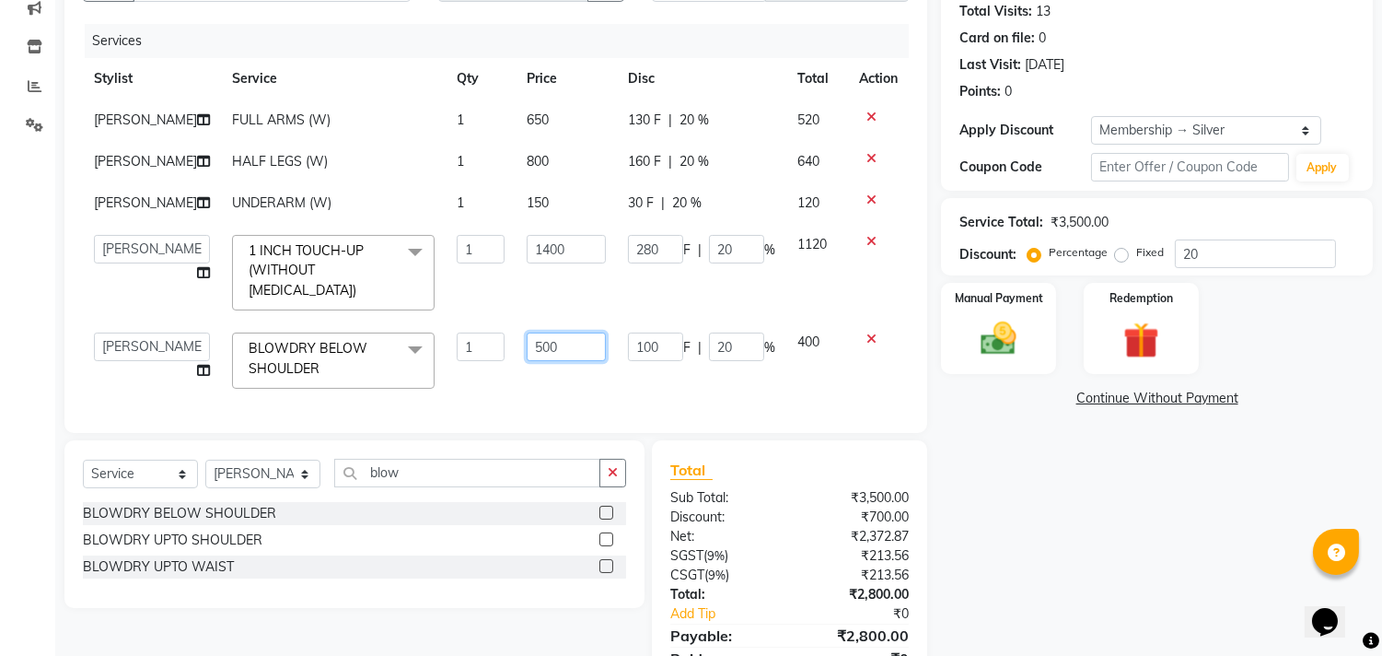
drag, startPoint x: 521, startPoint y: 397, endPoint x: 500, endPoint y: 397, distance: 21.2
click at [516, 397] on td "500" at bounding box center [566, 360] width 101 height 78
type input "600"
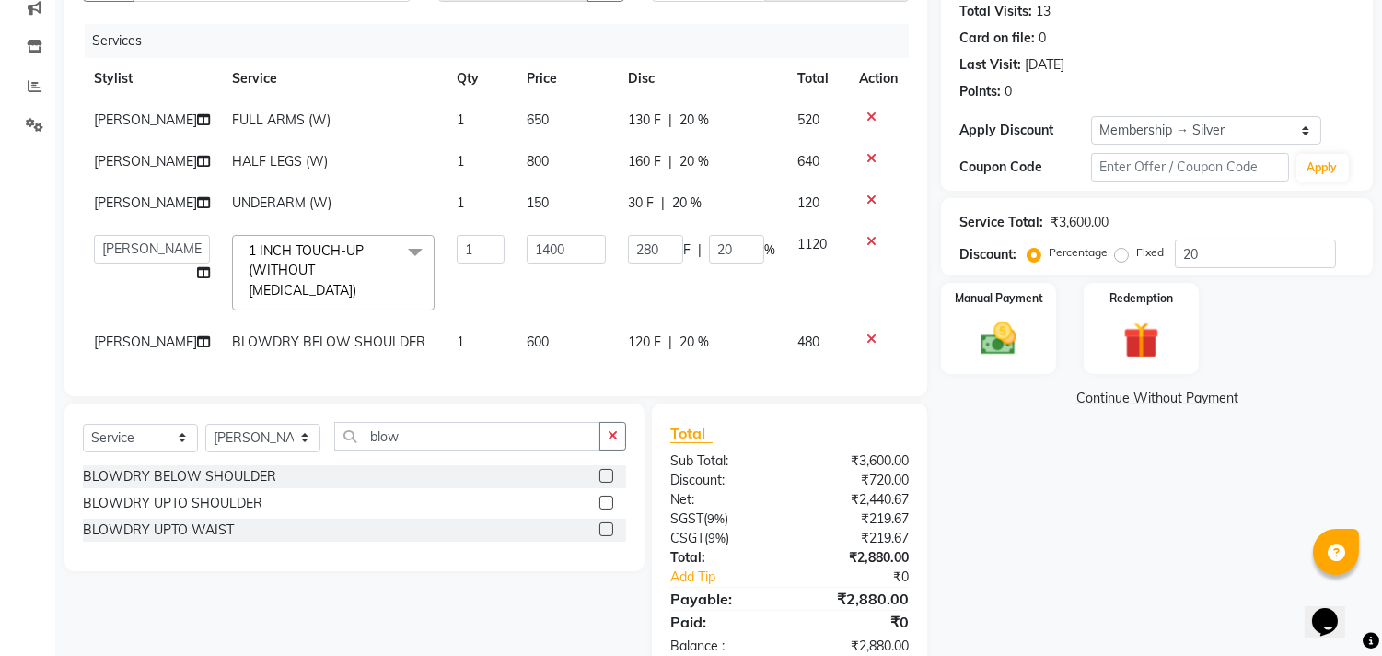
click at [509, 378] on div "Services Stylist Service Qty Price Disc Total Action shweta kashyap FULL ARMS (…" at bounding box center [496, 201] width 826 height 354
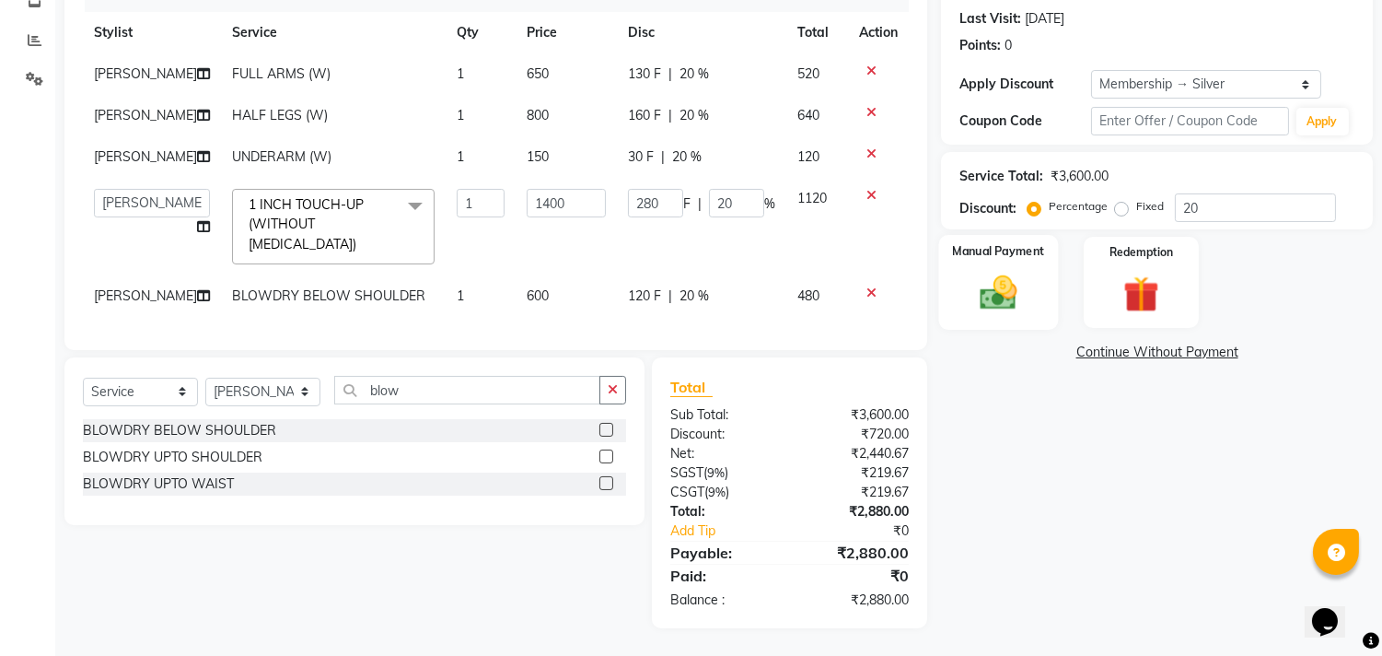
click at [998, 272] on img at bounding box center [999, 293] width 61 height 43
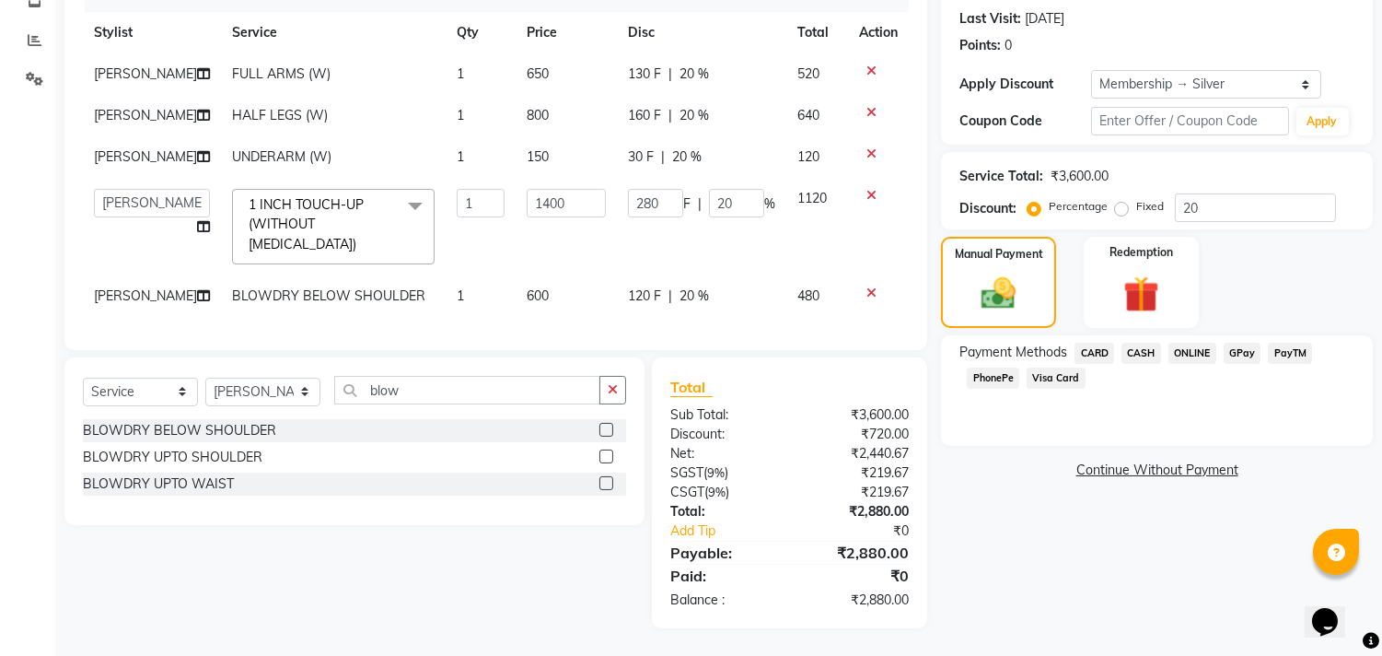
click at [1227, 343] on span "GPay" at bounding box center [1243, 353] width 38 height 21
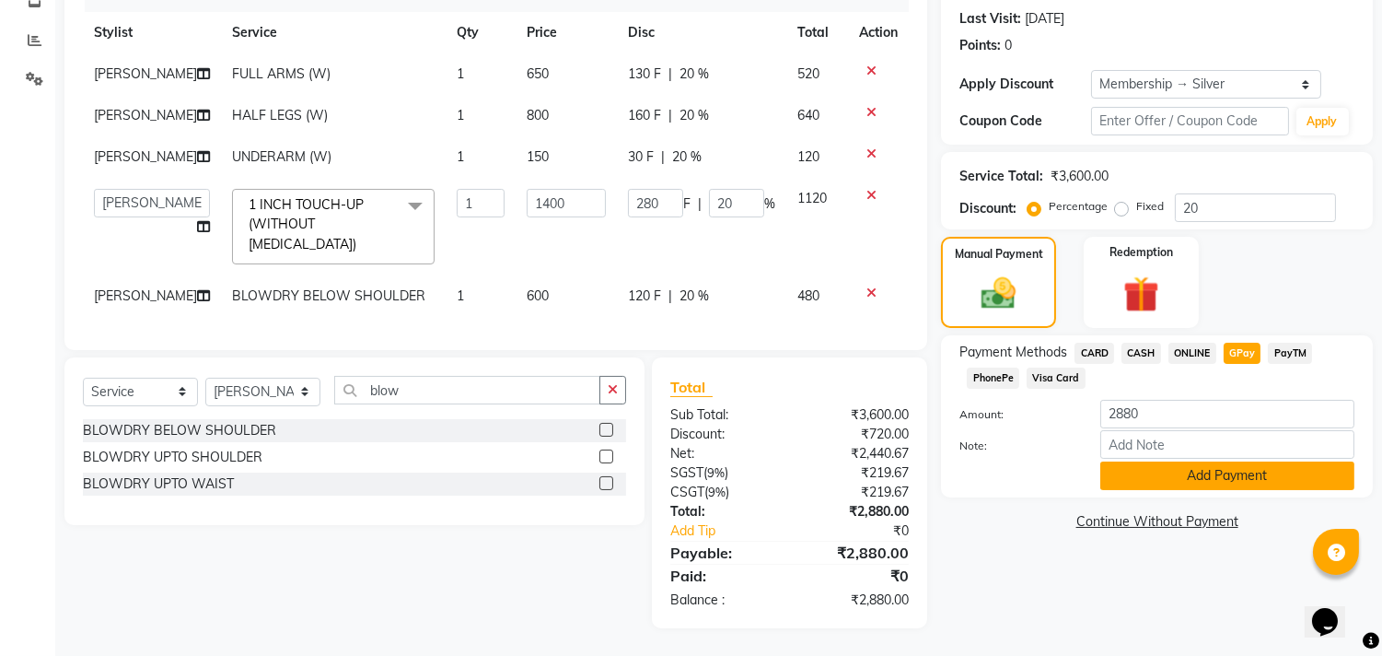
click at [1154, 461] on button "Add Payment" at bounding box center [1228, 475] width 254 height 29
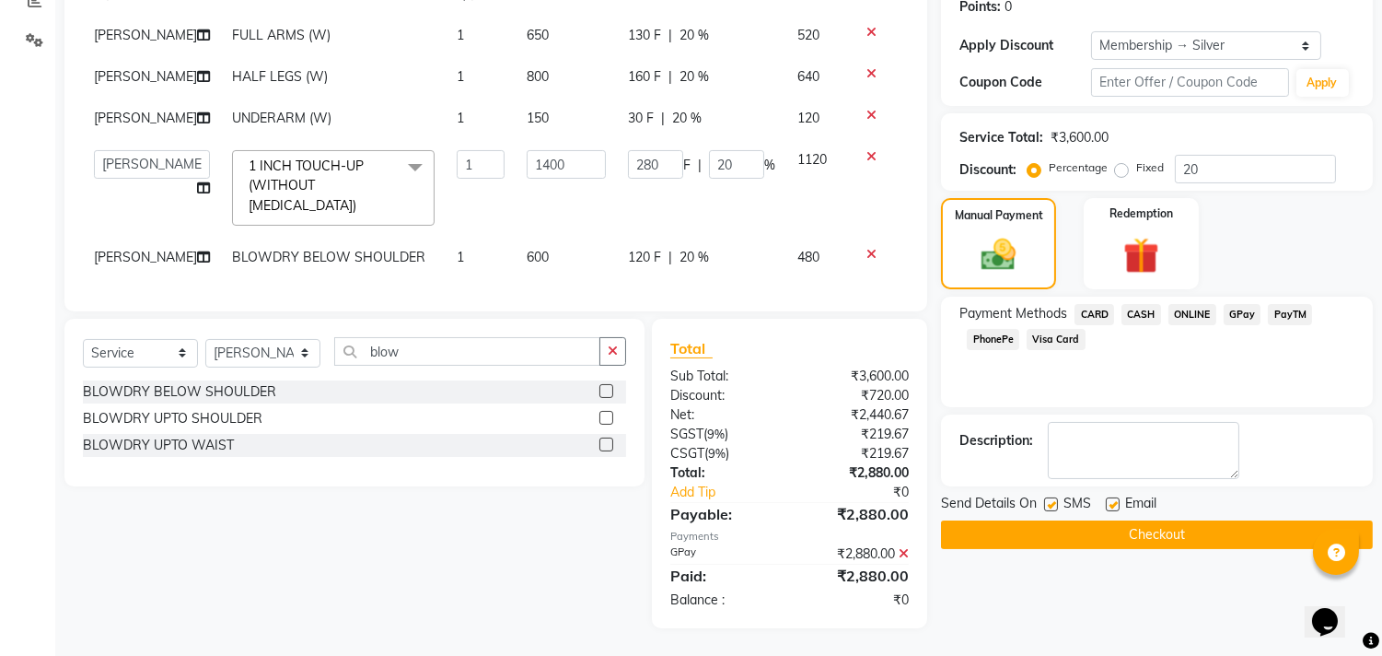
click at [1147, 520] on button "Checkout" at bounding box center [1157, 534] width 432 height 29
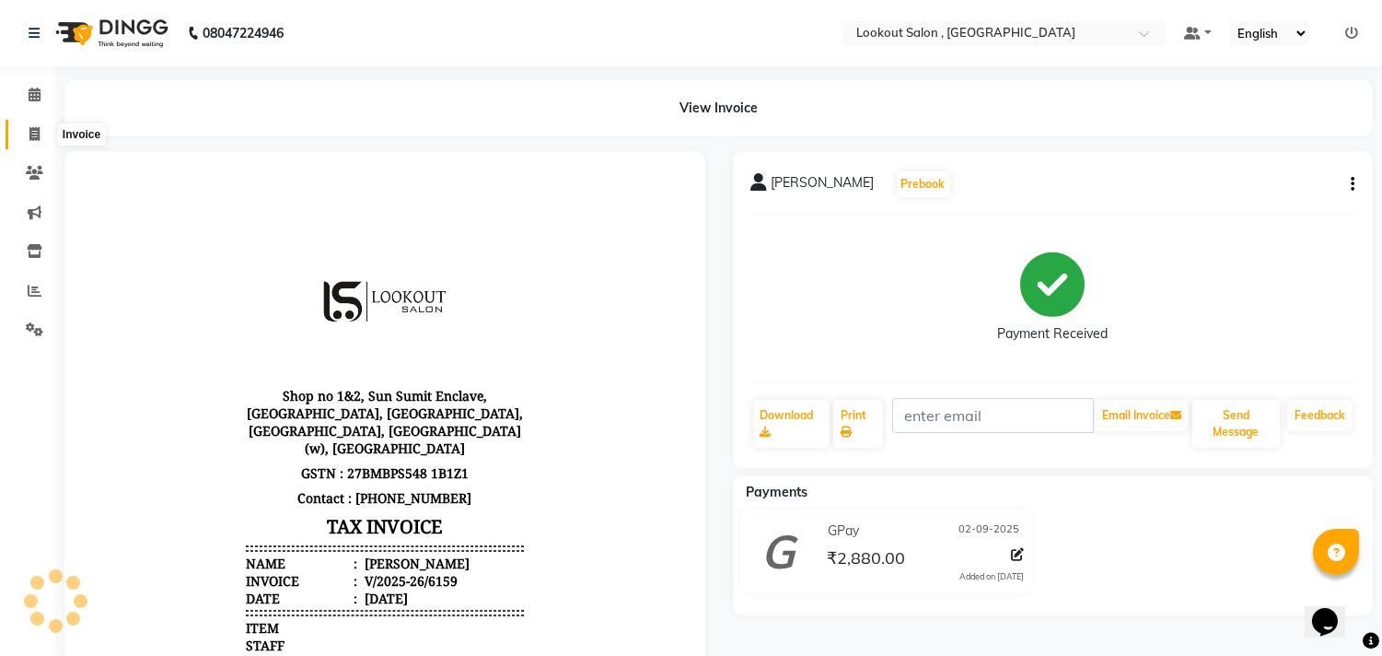
click at [33, 133] on icon at bounding box center [34, 134] width 10 height 14
select select "service"
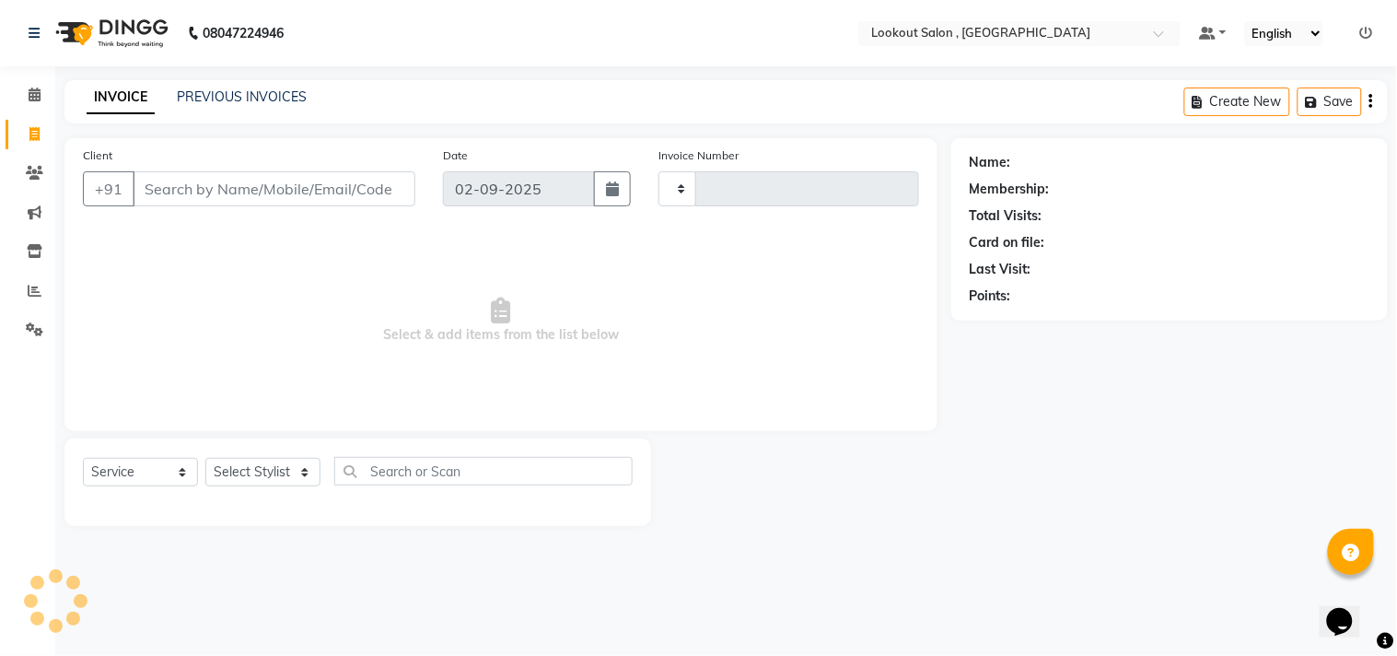
type input "6160"
select select "151"
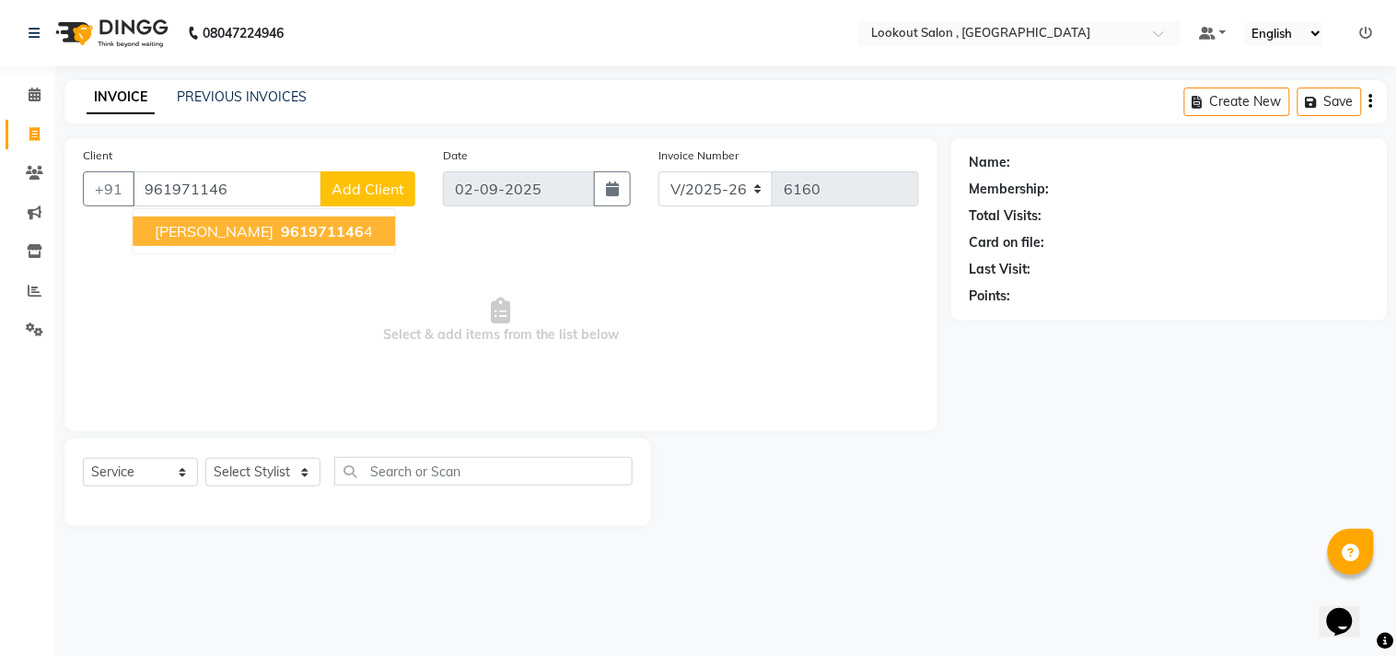
click at [243, 237] on span "Anita MEENA" at bounding box center [214, 231] width 119 height 18
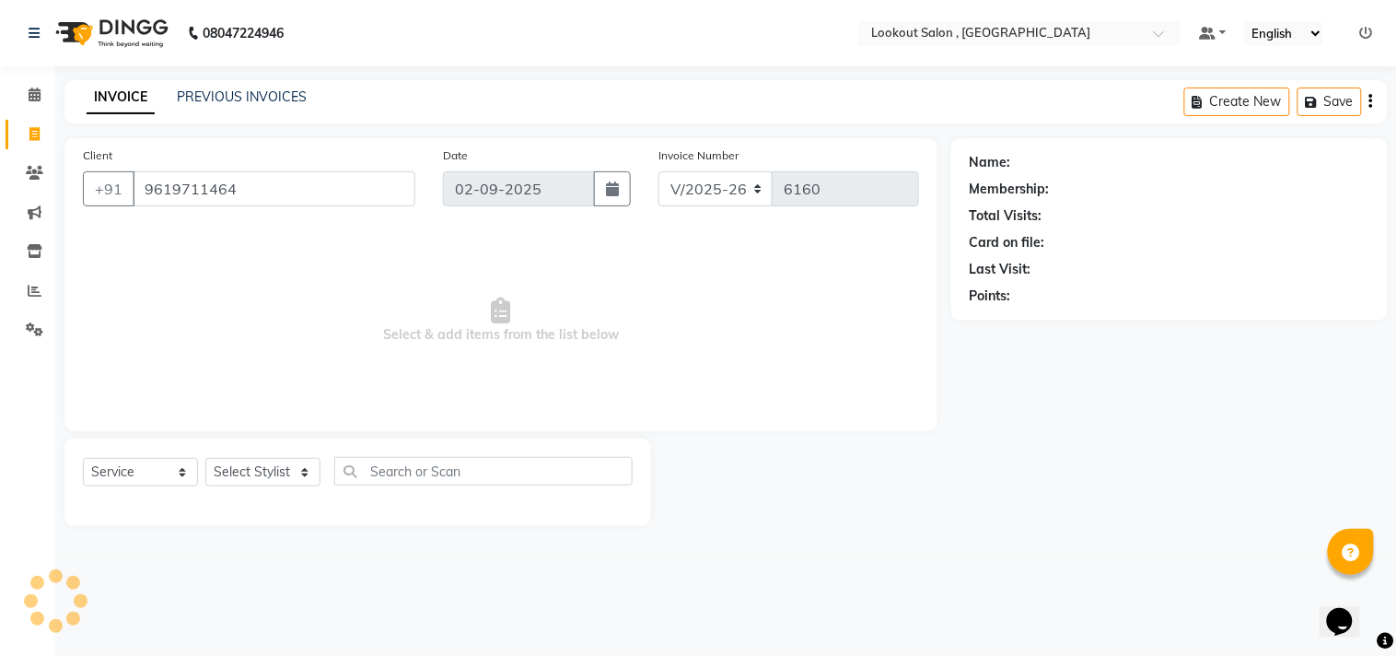
type input "9619711464"
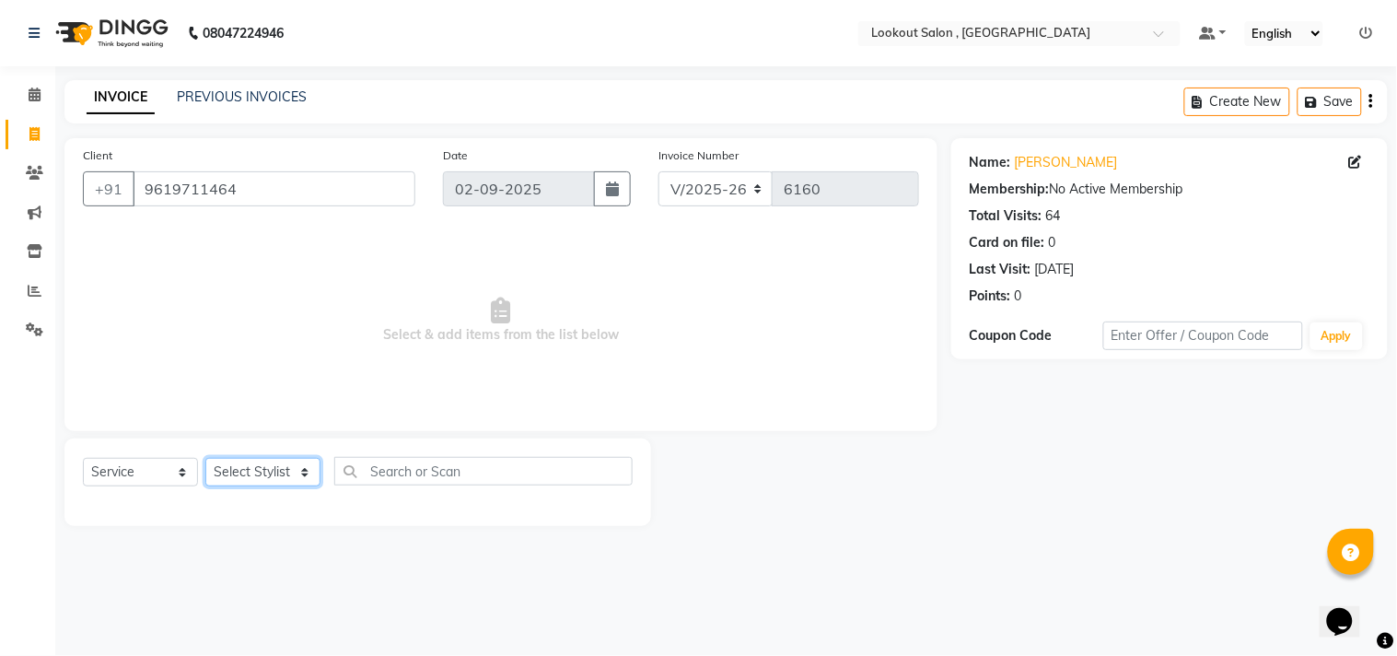
click at [281, 463] on select "Select Stylist Alizah Bangi ARMAN KASSAR jishan shekh KRISHNA SHAH kuldeep NAND…" at bounding box center [262, 472] width 115 height 29
select select "43261"
click at [205, 459] on select "Select Stylist Alizah Bangi ARMAN KASSAR jishan shekh KRISHNA SHAH kuldeep NAND…" at bounding box center [262, 472] width 115 height 29
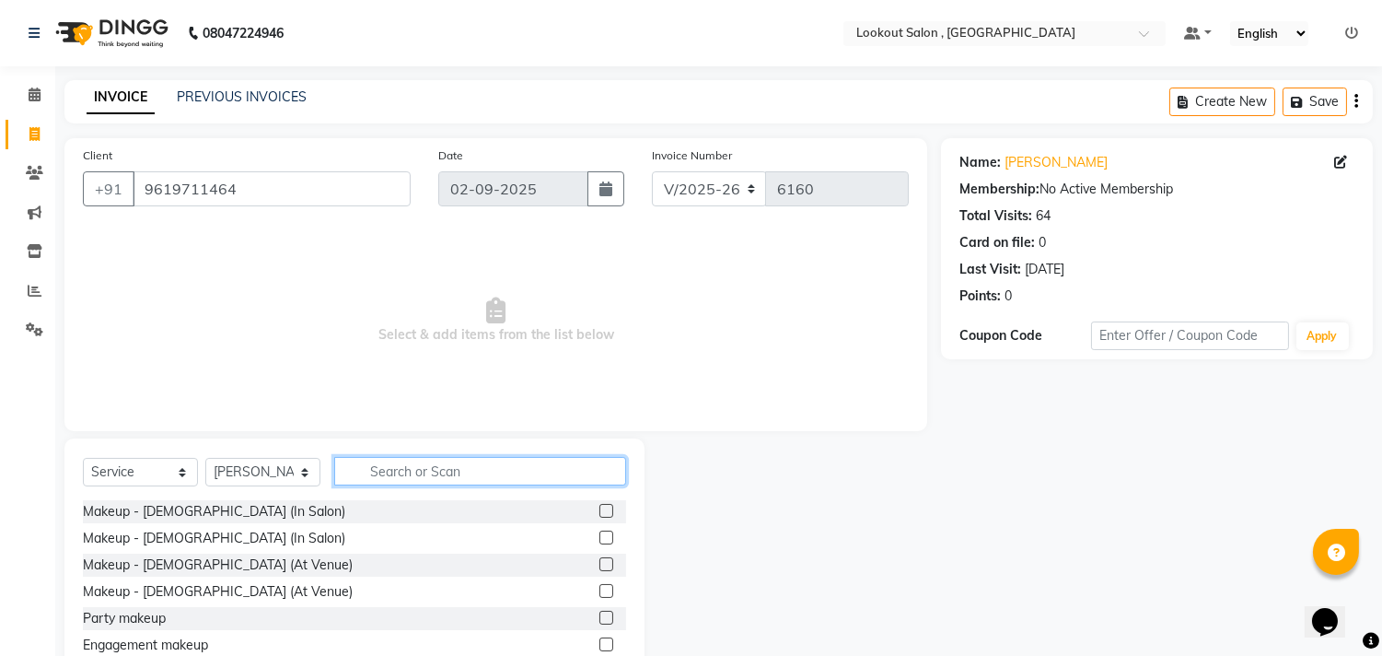
click at [457, 480] on input "text" at bounding box center [480, 471] width 292 height 29
type input "c"
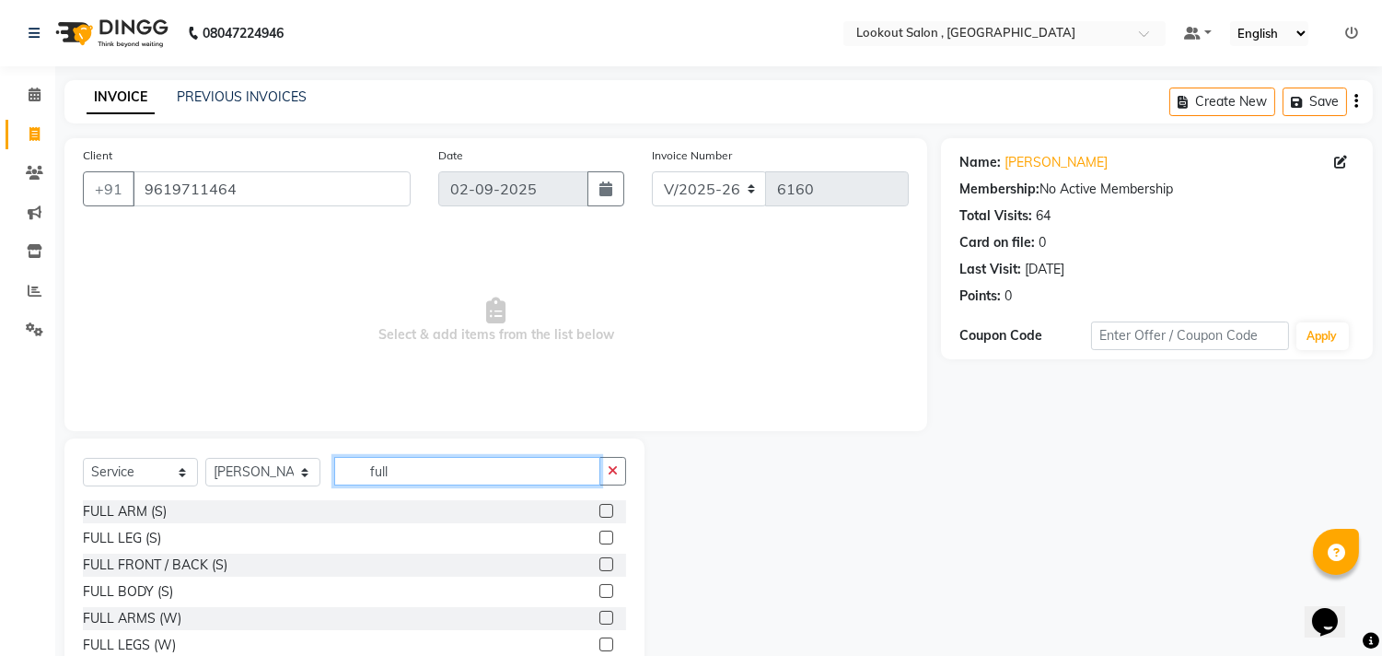
type input "full"
click at [600, 618] on label at bounding box center [607, 618] width 14 height 14
click at [600, 618] on input "checkbox" at bounding box center [606, 618] width 12 height 12
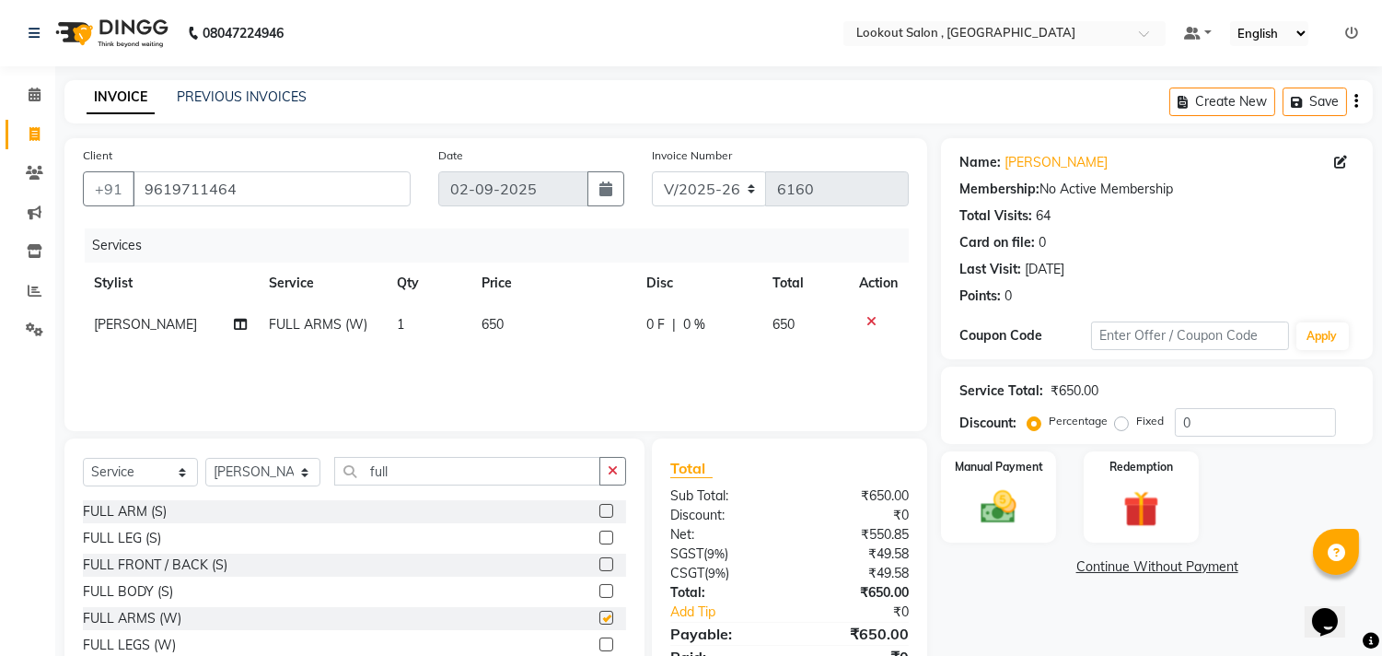
checkbox input "false"
drag, startPoint x: 415, startPoint y: 451, endPoint x: 414, endPoint y: 477, distance: 25.8
click at [413, 464] on div "Select Service Product Membership Package Voucher Prepaid Gift Card Select Styl…" at bounding box center [354, 574] width 580 height 272
drag, startPoint x: 415, startPoint y: 479, endPoint x: 217, endPoint y: 456, distance: 199.3
click at [217, 457] on div "Select Service Product Membership Package Voucher Prepaid Gift Card Select Styl…" at bounding box center [354, 478] width 543 height 43
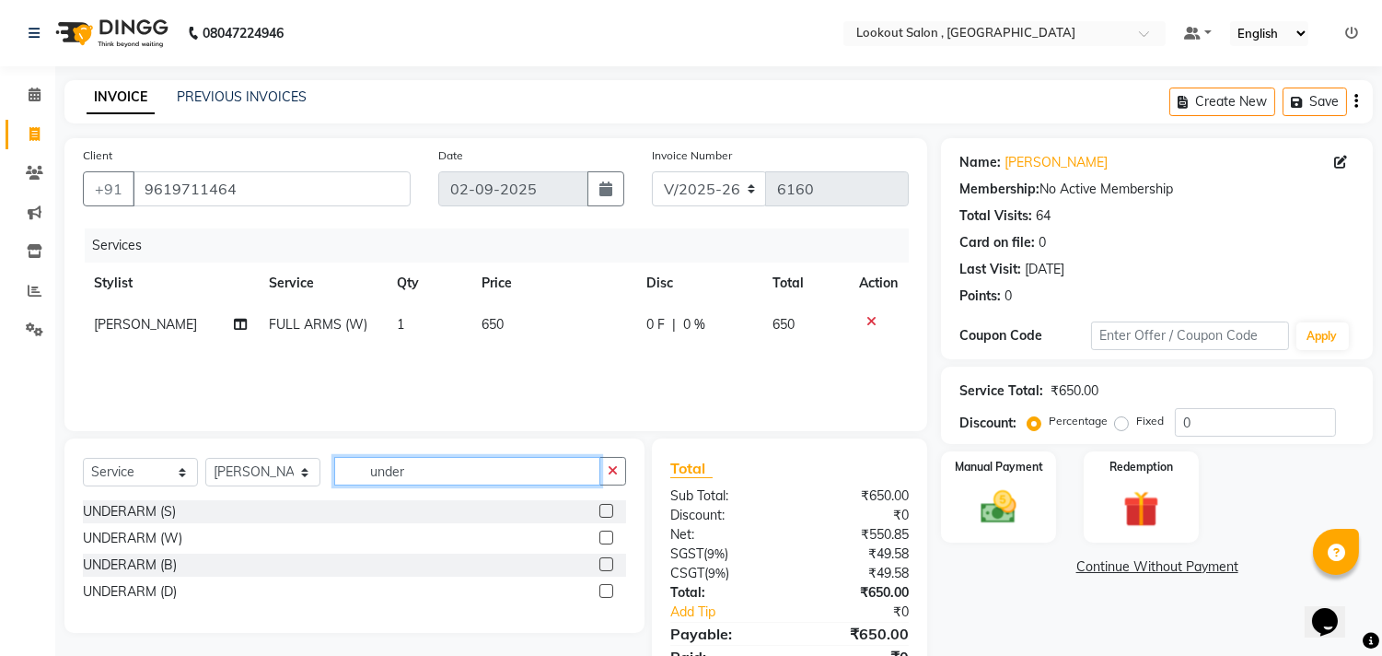
type input "under"
click at [605, 544] on label at bounding box center [607, 537] width 14 height 14
click at [605, 544] on input "checkbox" at bounding box center [606, 538] width 12 height 12
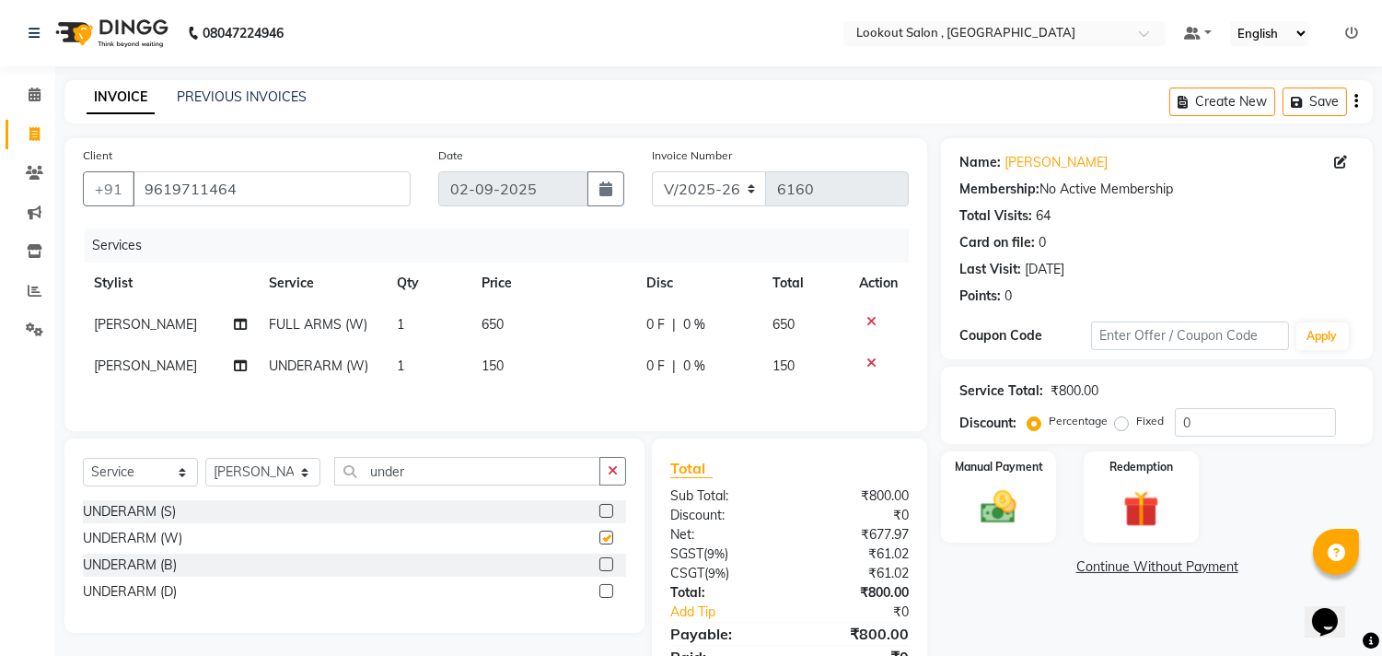
checkbox input "false"
click at [396, 453] on div "Select Service Product Membership Package Voucher Prepaid Gift Card Select Styl…" at bounding box center [354, 535] width 580 height 194
drag, startPoint x: 444, startPoint y: 491, endPoint x: 416, endPoint y: 484, distance: 28.4
click at [416, 484] on div "Select Service Product Membership Package Voucher Prepaid Gift Card Select Styl…" at bounding box center [354, 478] width 543 height 43
drag, startPoint x: 416, startPoint y: 484, endPoint x: 295, endPoint y: 472, distance: 122.2
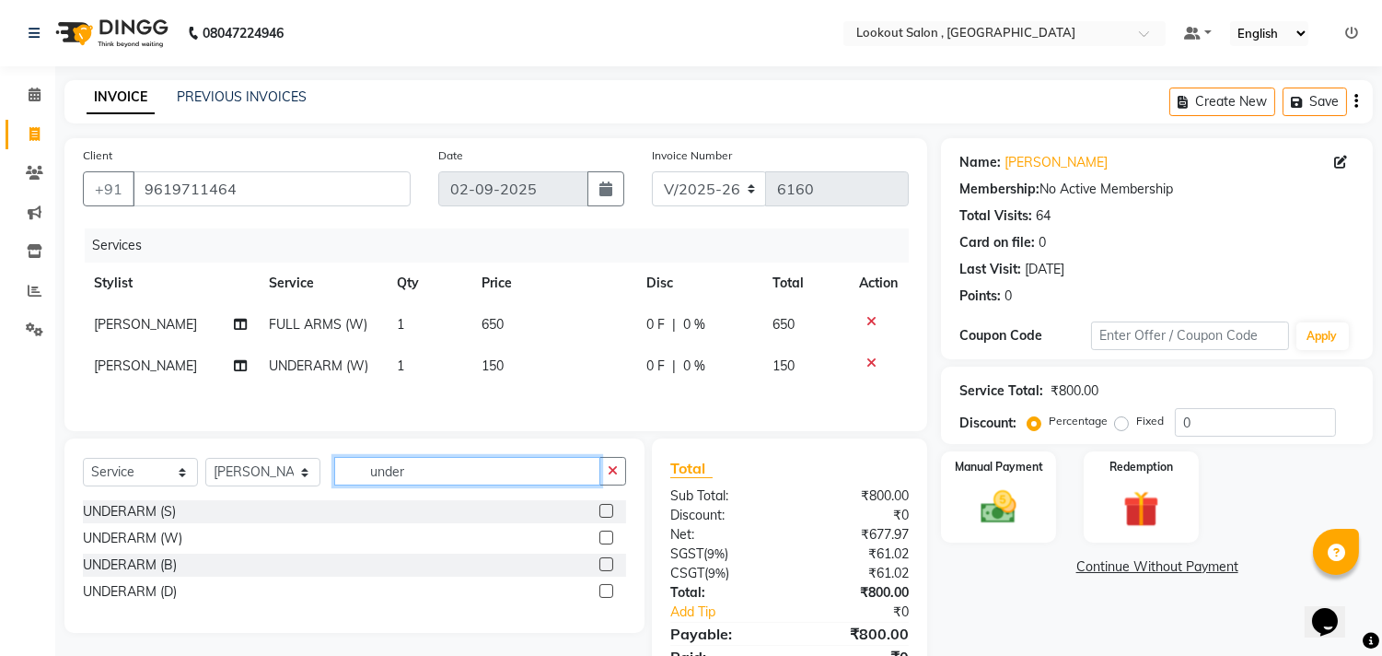
click at [295, 472] on div "Select Service Product Membership Package Voucher Prepaid Gift Card Select Styl…" at bounding box center [354, 478] width 543 height 43
type input "full l"
click at [604, 544] on label at bounding box center [607, 537] width 14 height 14
click at [604, 544] on input "checkbox" at bounding box center [606, 538] width 12 height 12
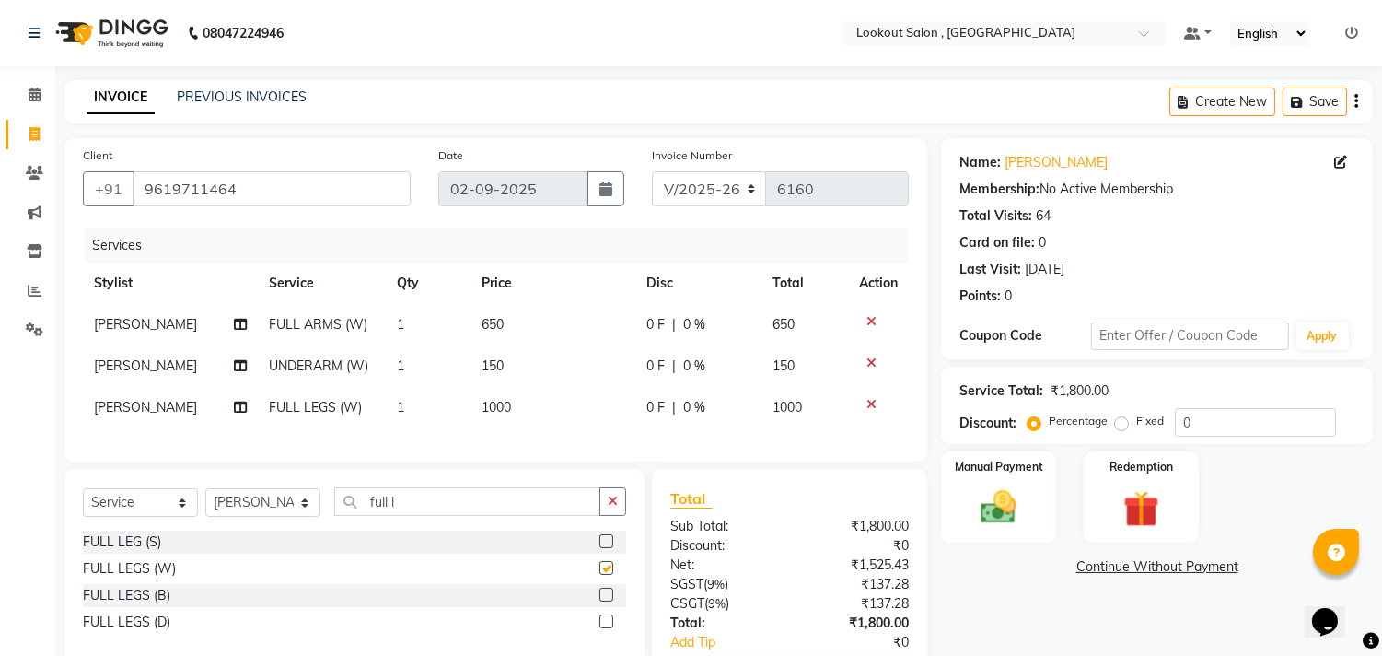
checkbox input "false"
click at [415, 513] on input "full l" at bounding box center [467, 501] width 266 height 29
click at [270, 368] on span "UNDERARM (W)" at bounding box center [319, 365] width 99 height 17
select select "43261"
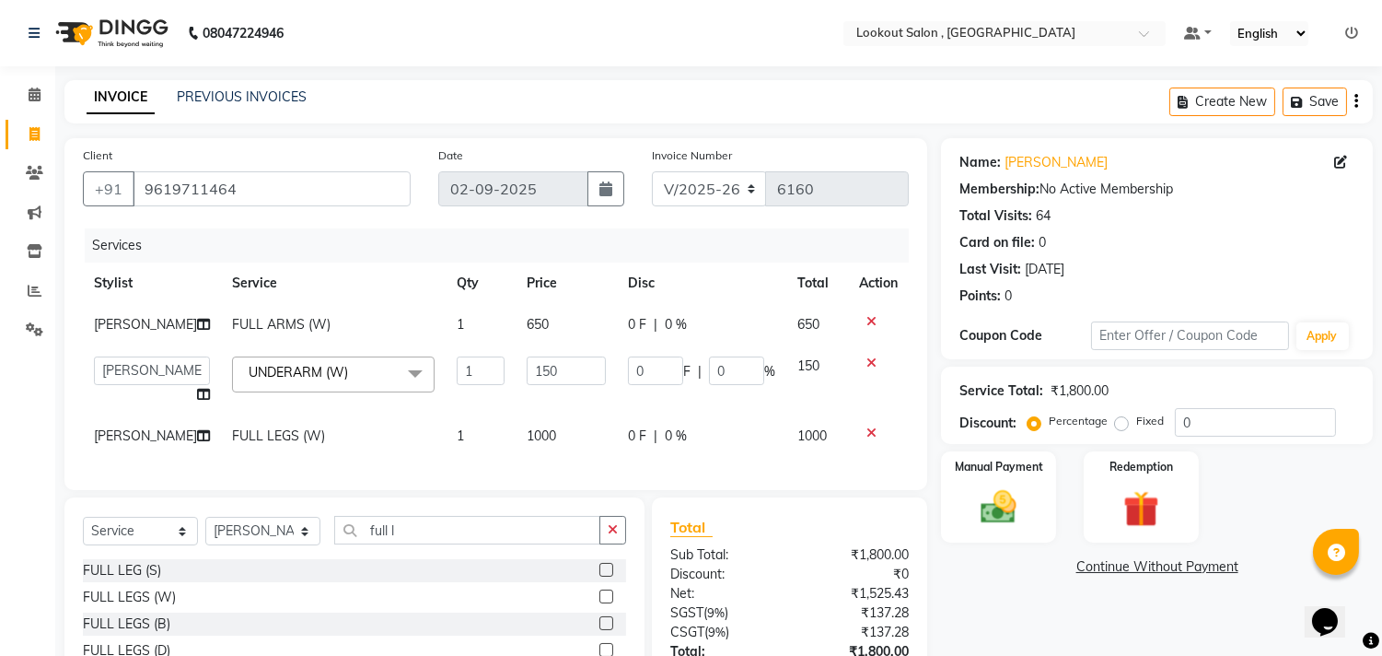
click at [281, 379] on span "UNDERARM (W) x" at bounding box center [333, 374] width 203 height 36
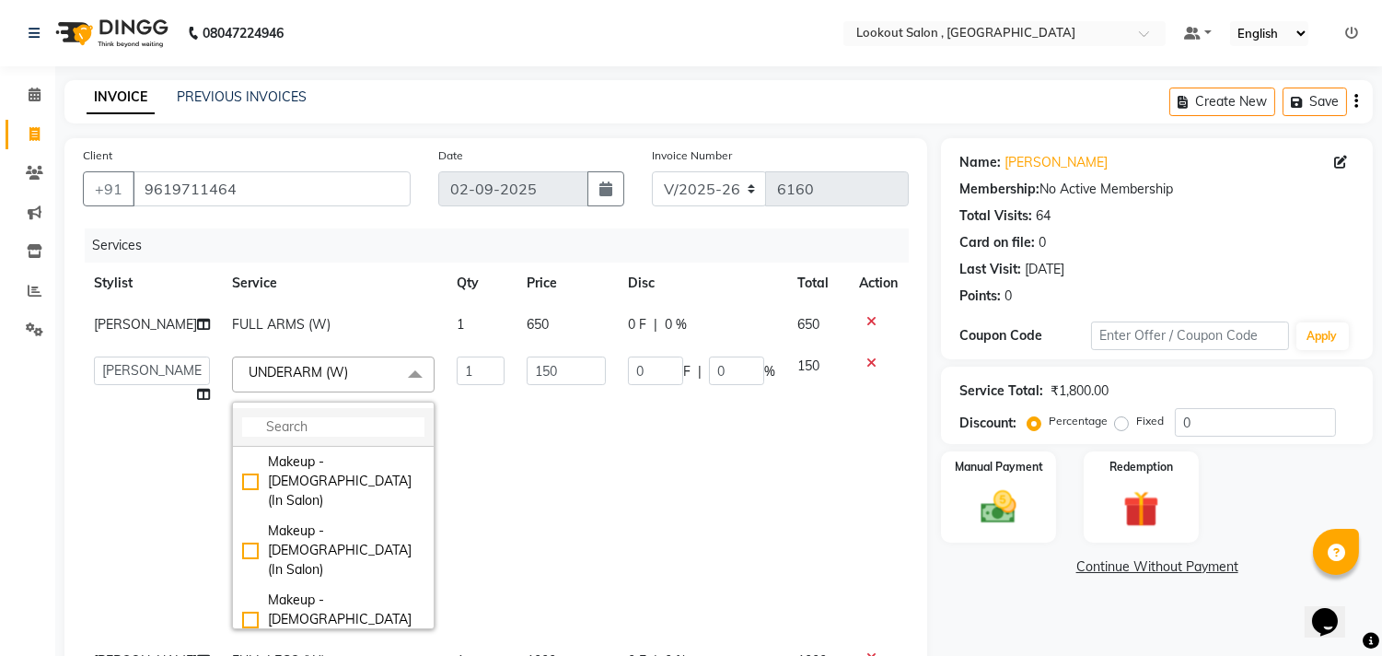
click at [298, 437] on input "multiselect-search" at bounding box center [333, 426] width 182 height 19
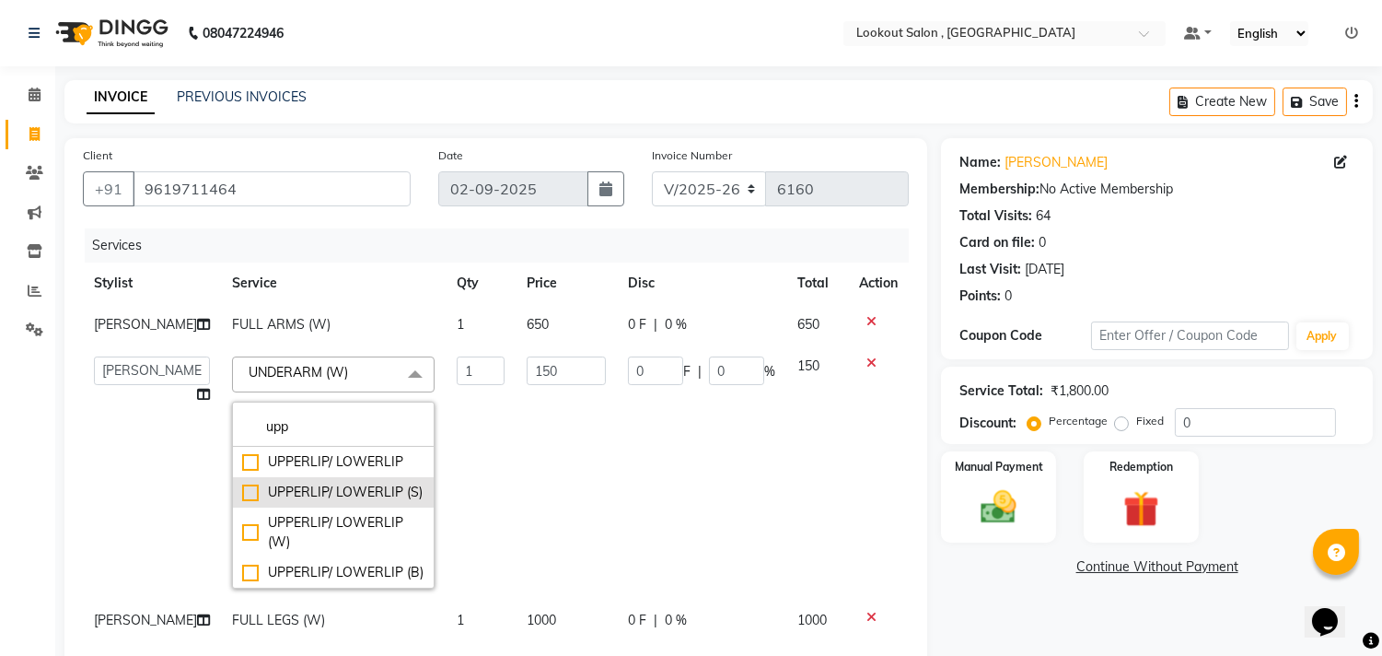
type input "upp"
drag, startPoint x: 315, startPoint y: 495, endPoint x: 330, endPoint y: 495, distance: 14.8
click at [330, 495] on ul "UPPERLIP/ LOWERLIP UPPERLIP/ LOWERLIP (S) UPPERLIP/ LOWERLIP (W) UPPERLIP/ LOWE…" at bounding box center [333, 517] width 201 height 141
click at [332, 472] on div "UPPERLIP/ LOWERLIP" at bounding box center [333, 461] width 182 height 19
checkbox input "true"
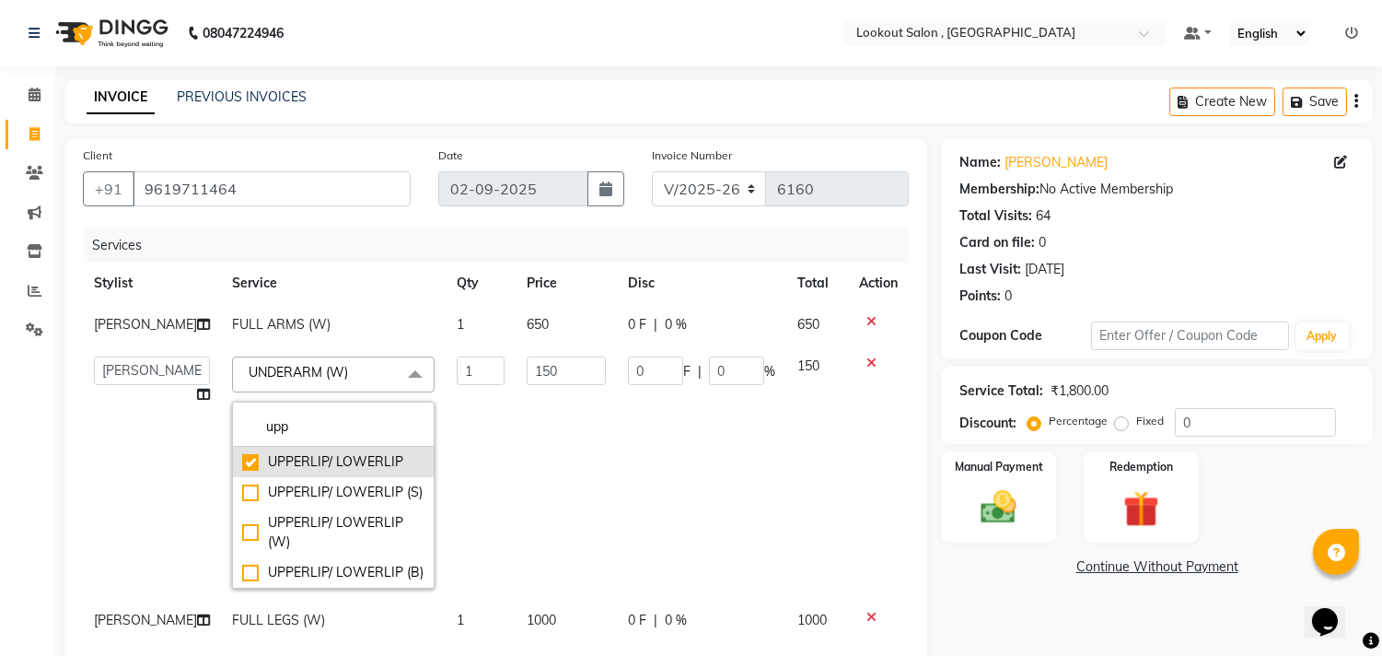
type input "30"
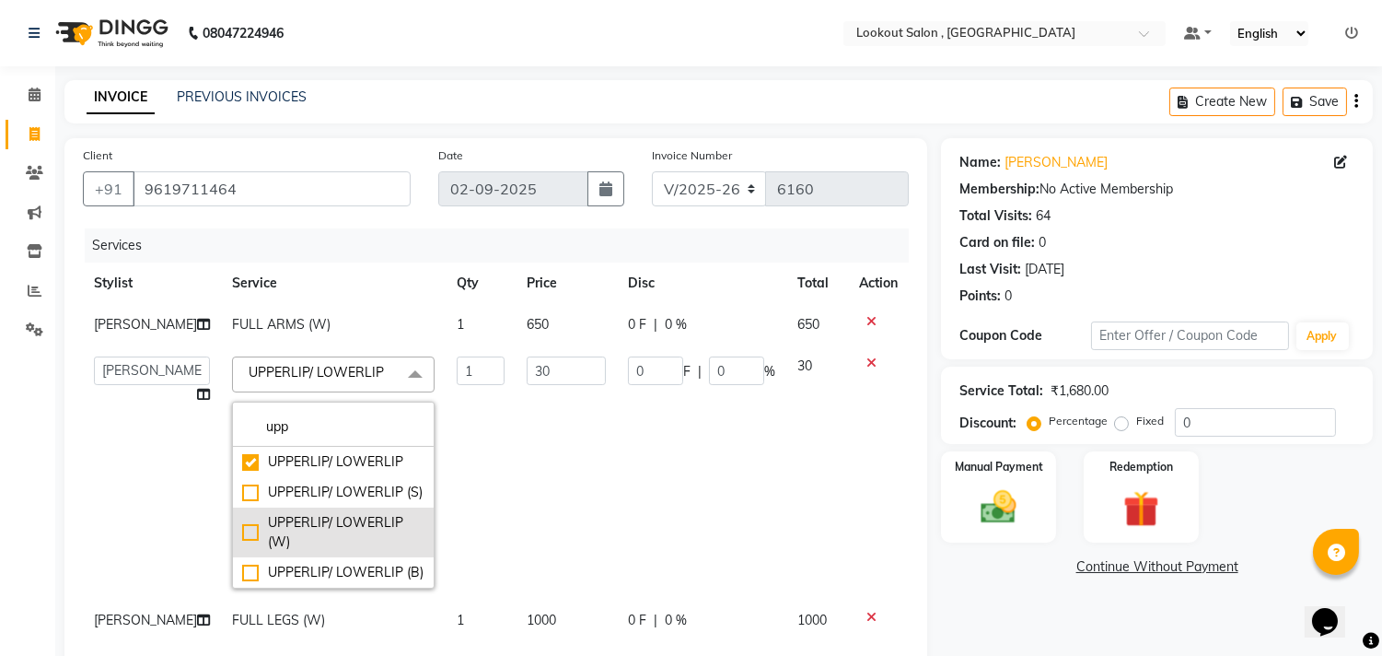
scroll to position [21, 0]
click at [314, 382] on span "UPPERLIP/ LOWERLIP x" at bounding box center [322, 374] width 157 height 23
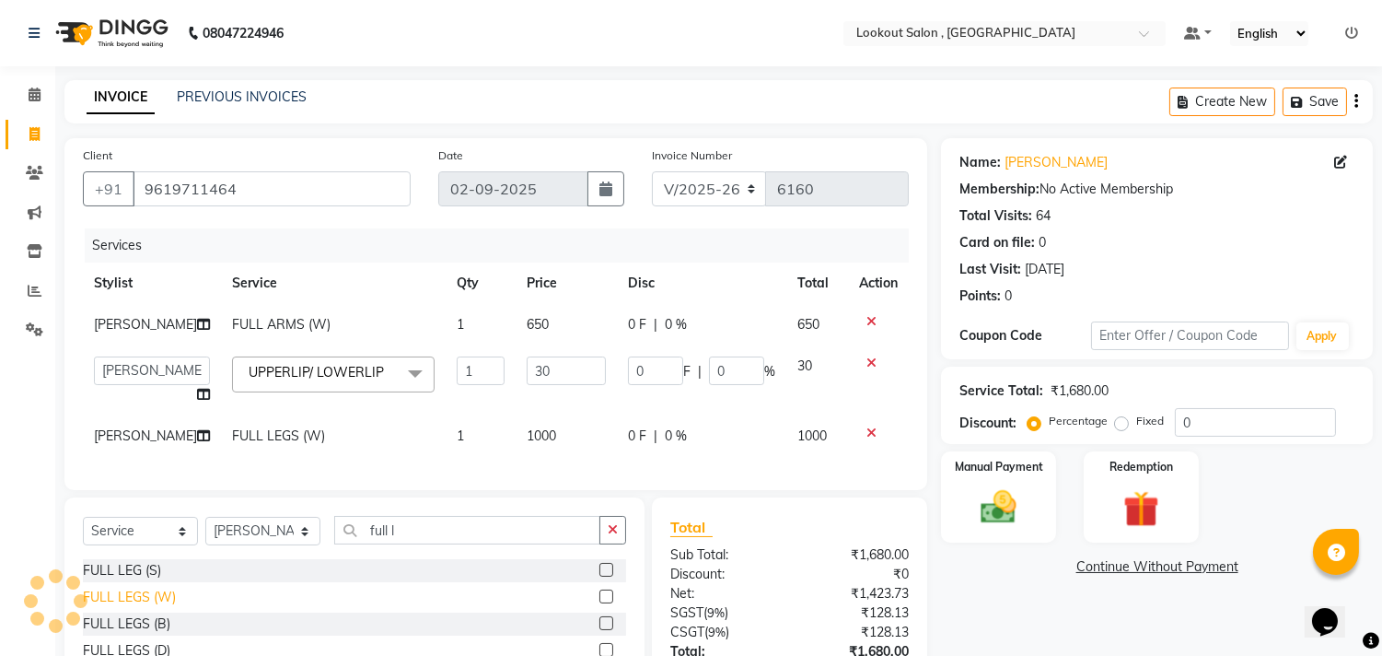
scroll to position [0, 0]
click at [139, 545] on select "Select Service Product Membership Package Voucher Prepaid Gift Card" at bounding box center [140, 531] width 115 height 29
select select "membership"
click at [83, 545] on select "Select Service Product Membership Package Voucher Prepaid Gift Card" at bounding box center [140, 531] width 115 height 29
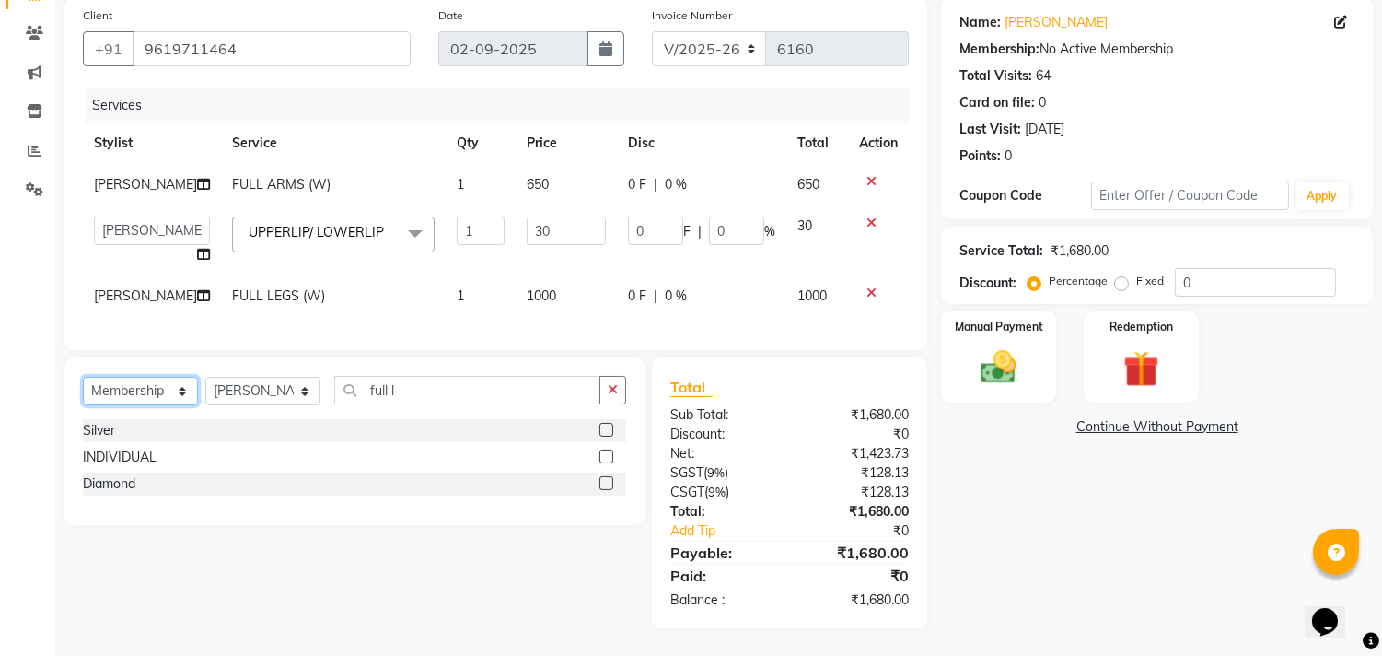
scroll to position [194, 0]
click at [283, 383] on select "Select Stylist Alizah Bangi ARMAN KASSAR jishan shekh KRISHNA SHAH kuldeep NAND…" at bounding box center [262, 391] width 115 height 29
select select "7177"
click at [205, 377] on select "Select Stylist Alizah Bangi ARMAN KASSAR jishan shekh KRISHNA SHAH kuldeep NAND…" at bounding box center [262, 391] width 115 height 29
click at [610, 433] on label at bounding box center [607, 430] width 14 height 14
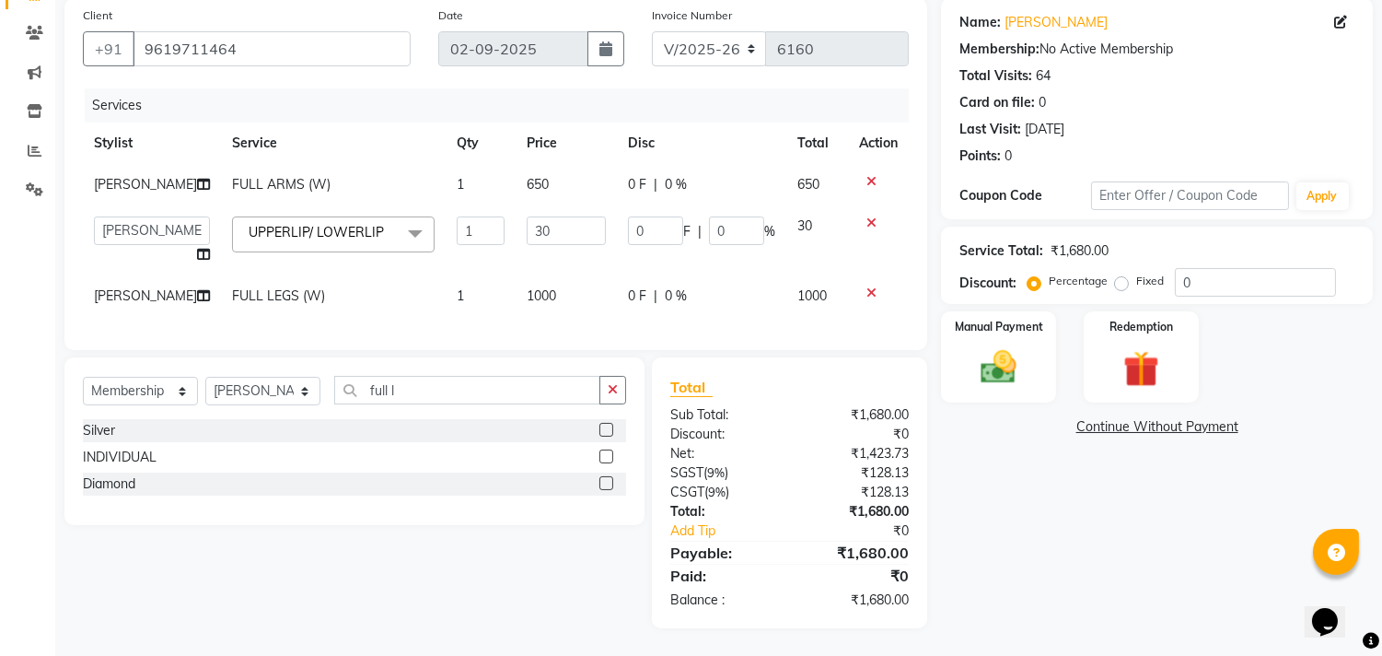
click at [610, 433] on input "checkbox" at bounding box center [606, 431] width 12 height 12
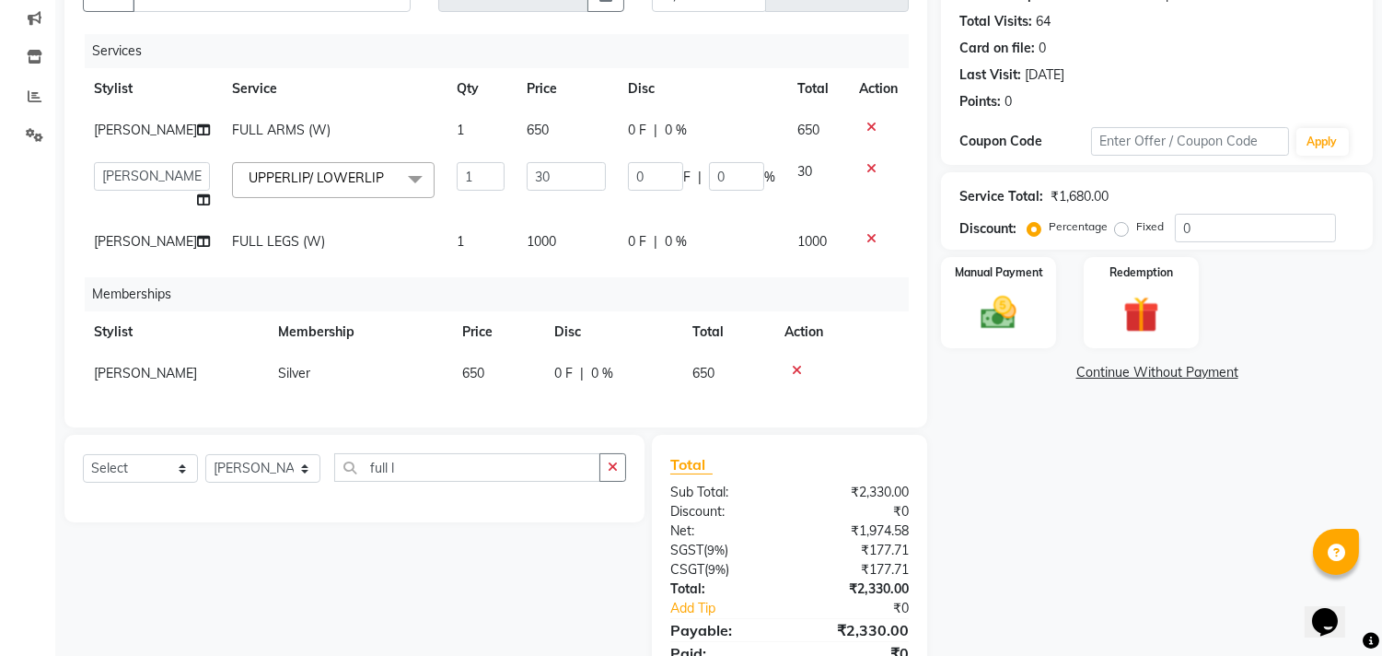
select select "select"
click at [1181, 226] on input "0" at bounding box center [1255, 228] width 161 height 29
type input "20"
type input "6"
type input "20"
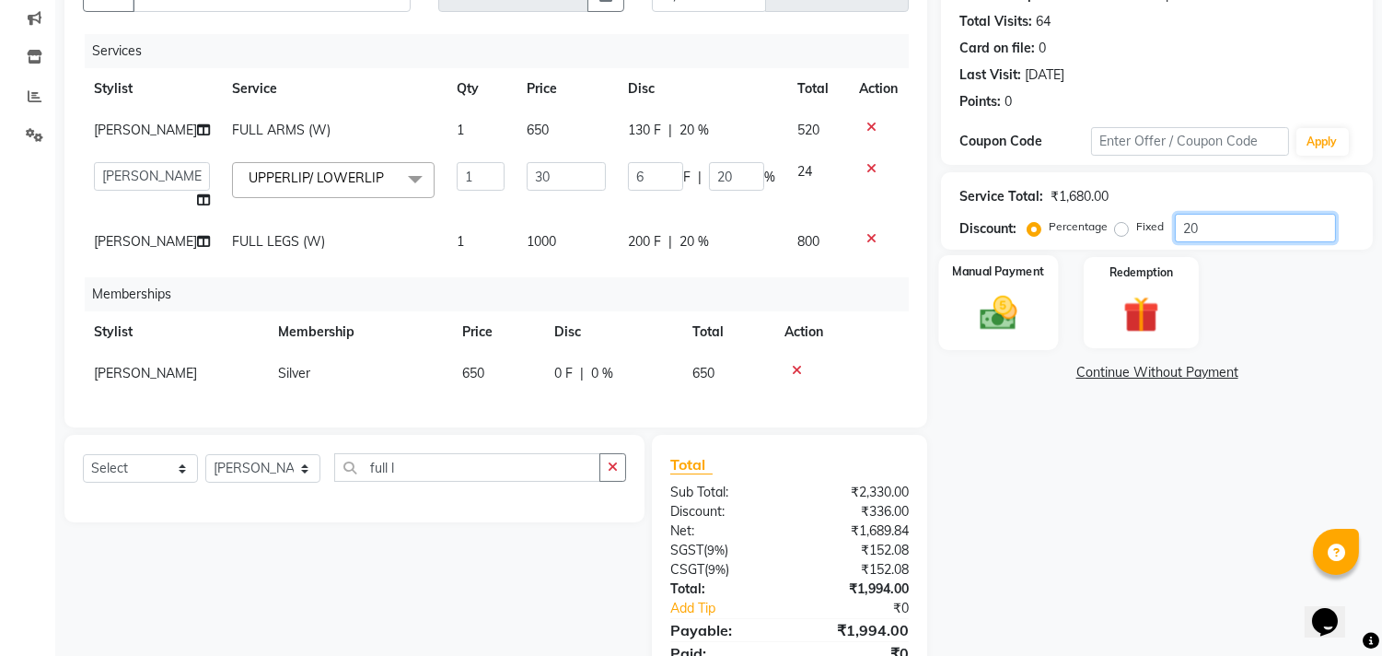
type input "20"
click at [1013, 309] on img at bounding box center [999, 313] width 61 height 43
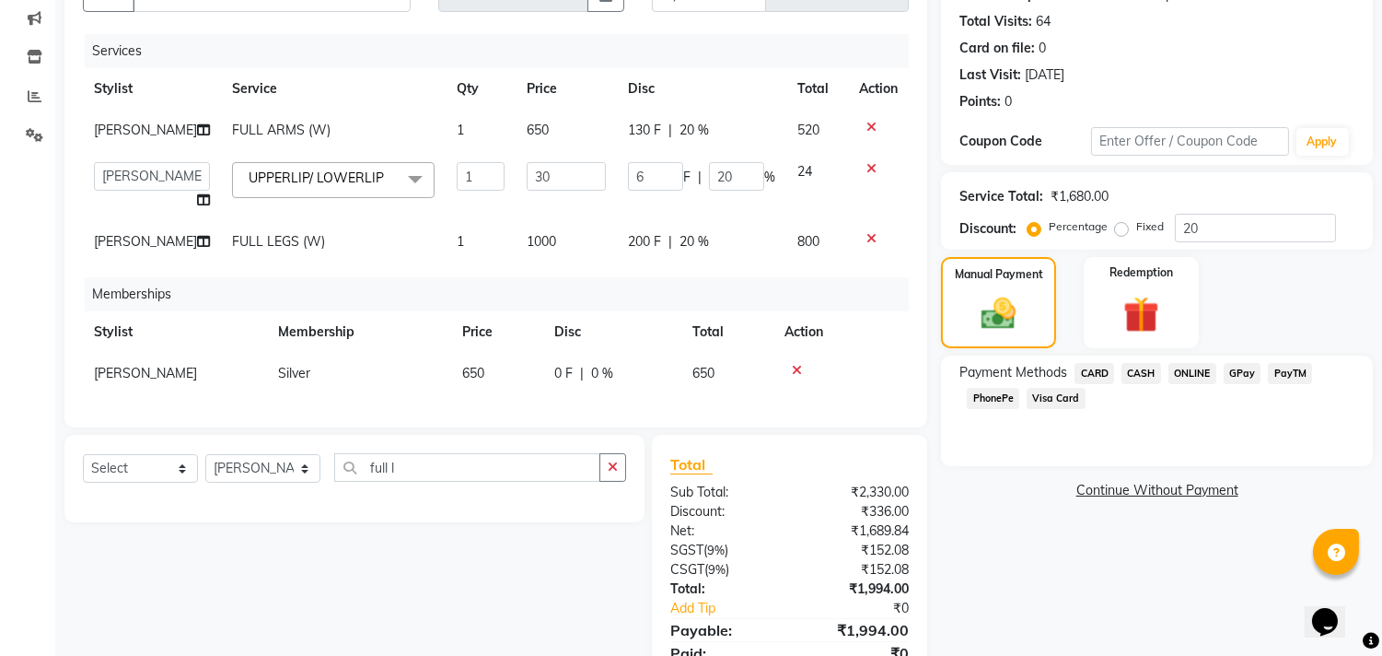
click at [1146, 380] on span "CASH" at bounding box center [1142, 373] width 40 height 21
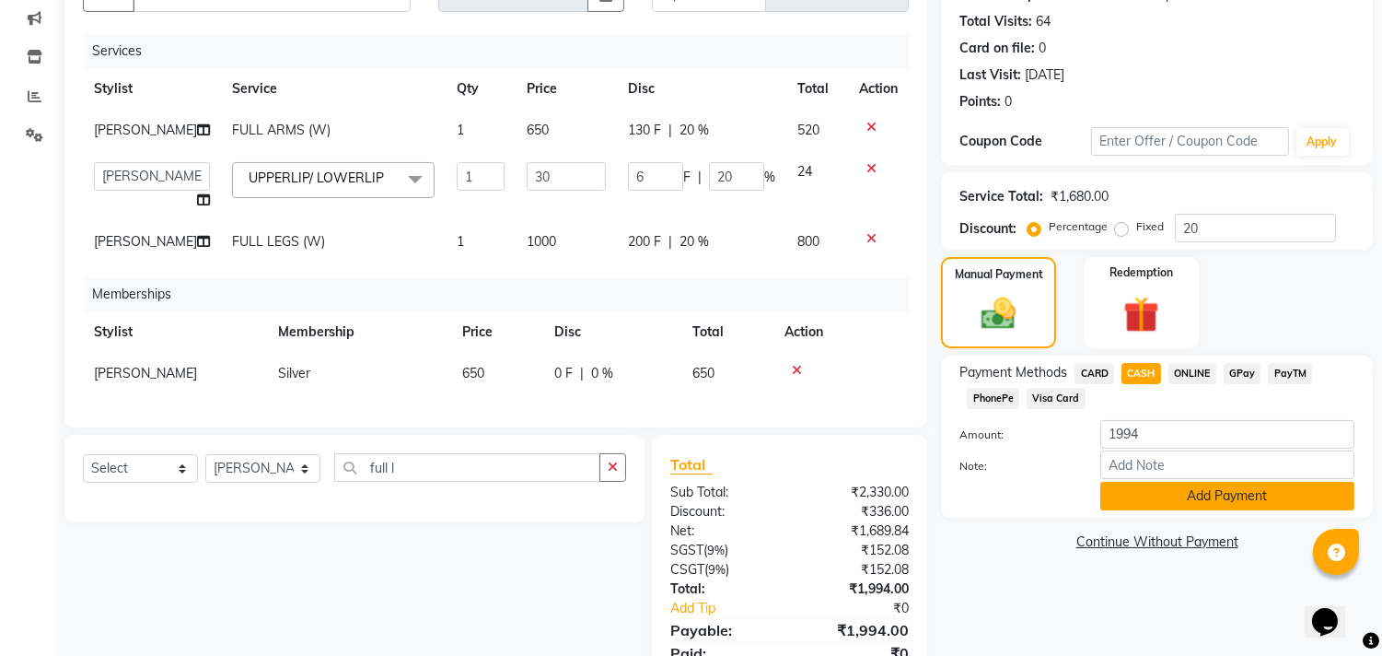
click at [1180, 484] on button "Add Payment" at bounding box center [1228, 496] width 254 height 29
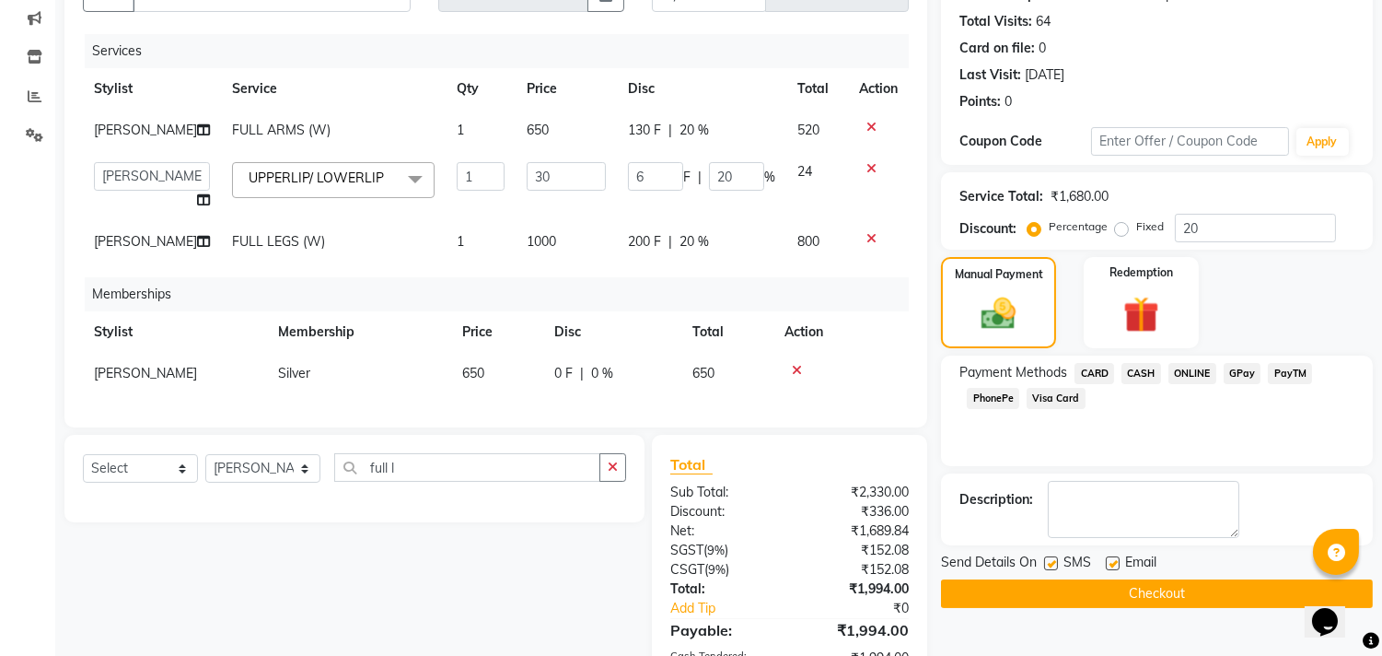
scroll to position [390, 0]
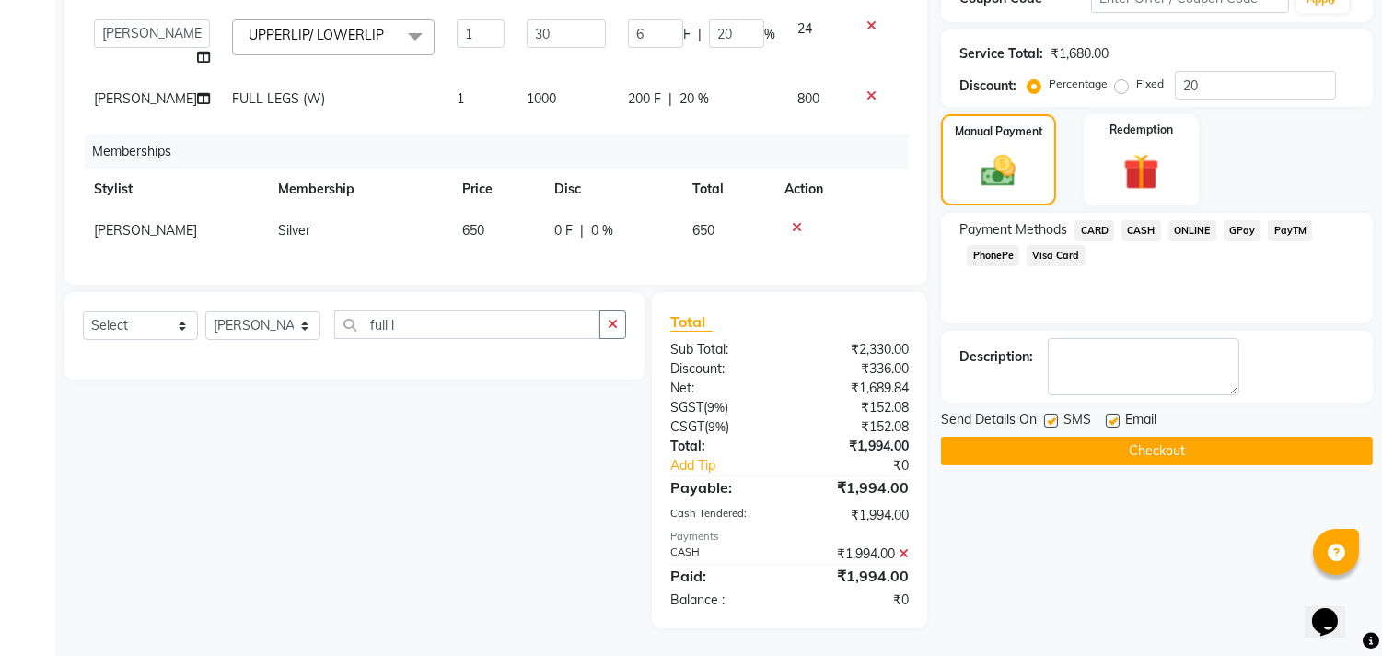
click at [1101, 437] on button "Checkout" at bounding box center [1157, 451] width 432 height 29
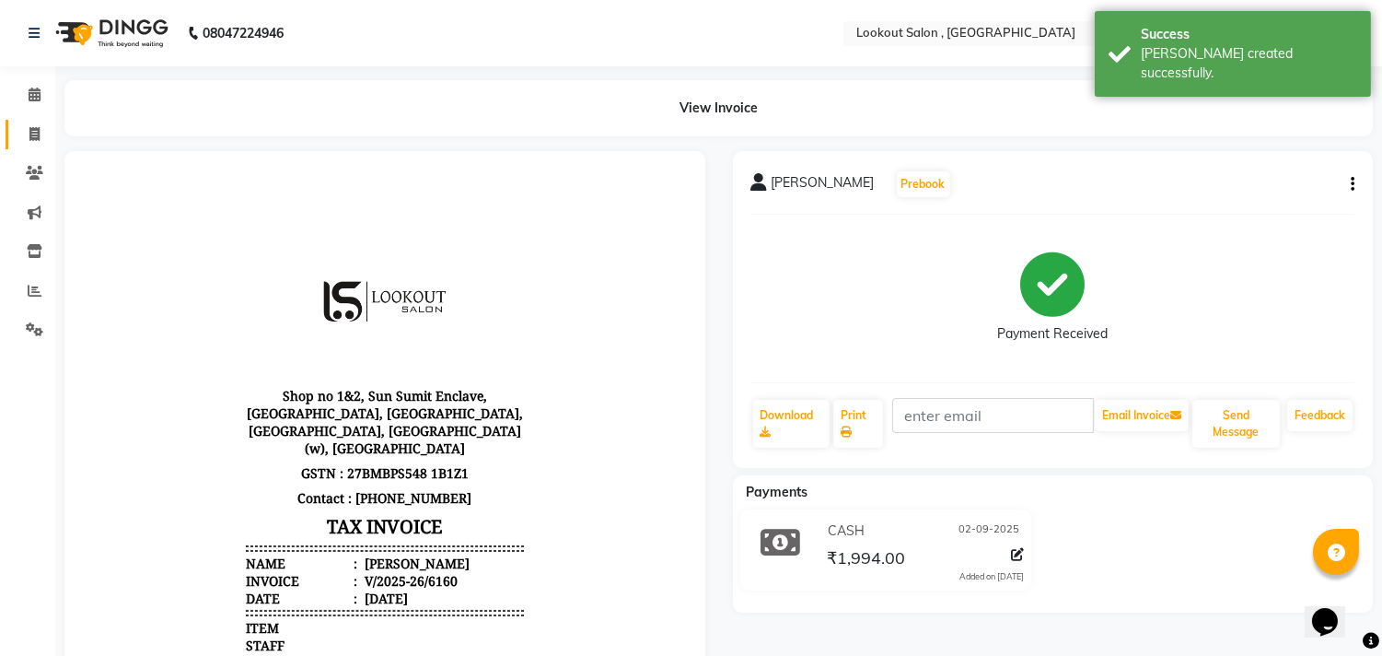
click at [41, 139] on span at bounding box center [34, 134] width 32 height 21
select select "service"
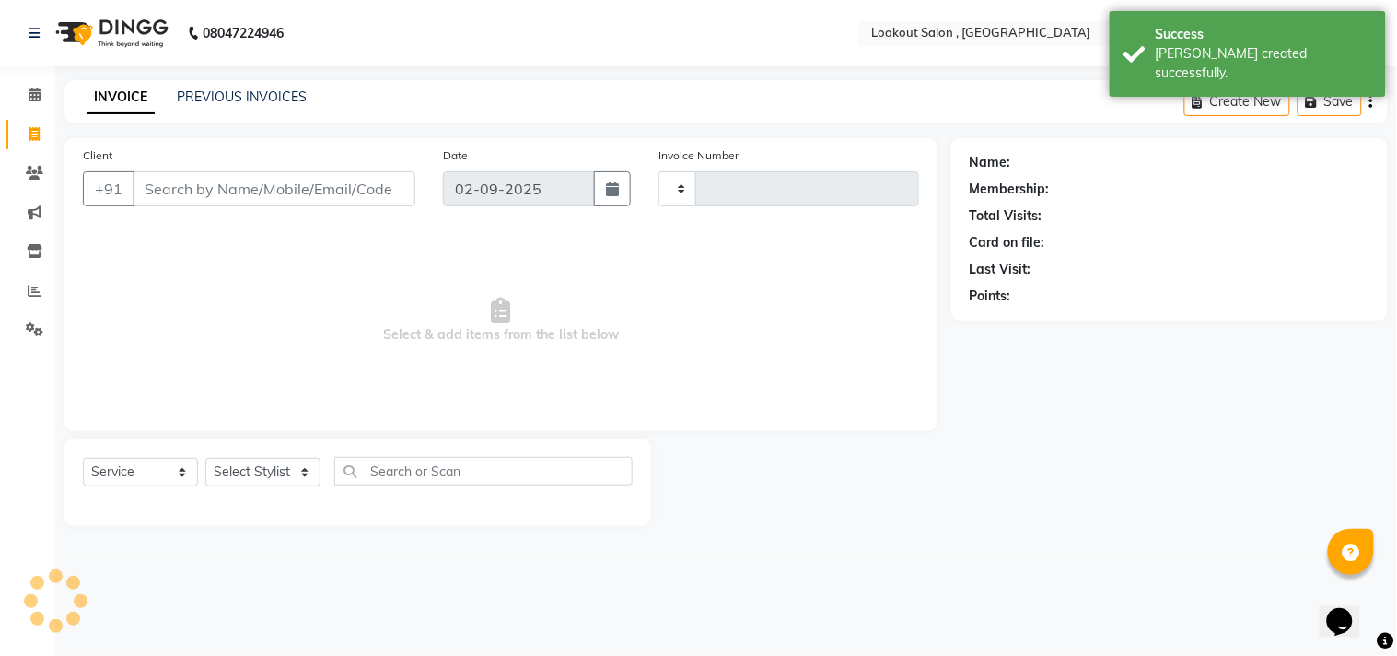
type input "6161"
select select "151"
type input "9"
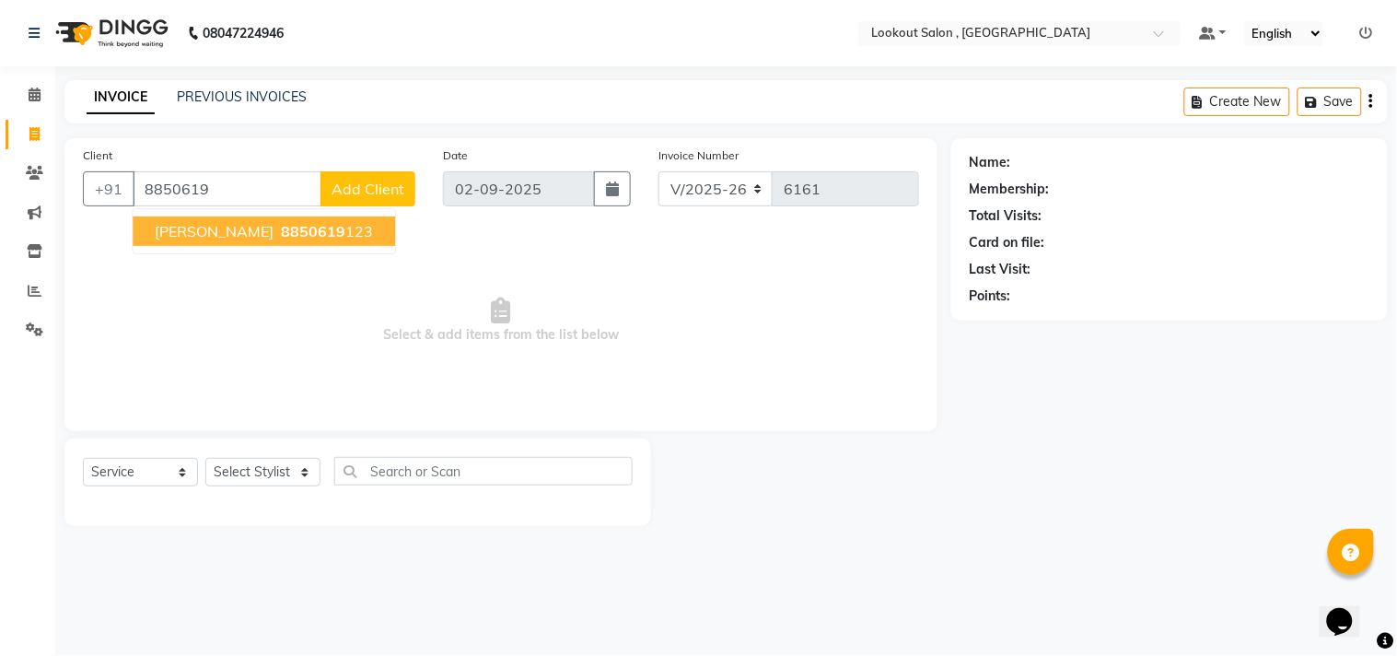
click at [281, 233] on span "8850619" at bounding box center [313, 231] width 64 height 18
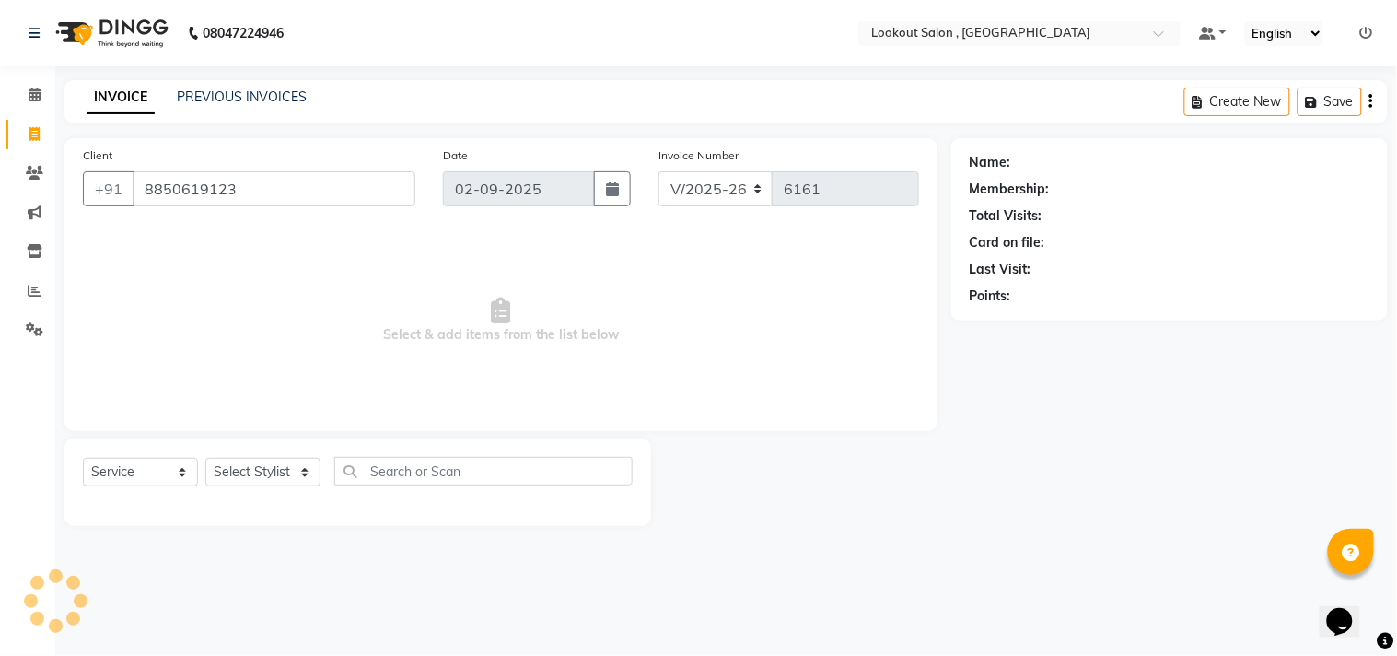
type input "8850619123"
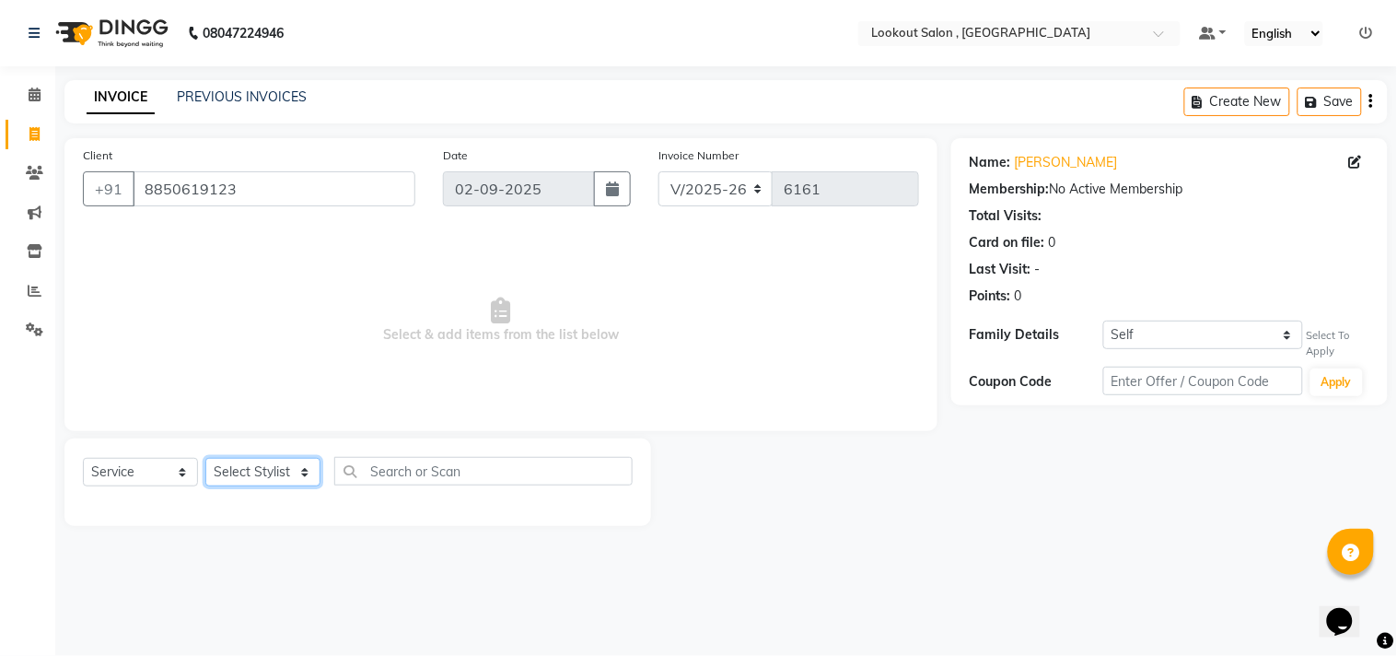
click at [256, 458] on select "Select Stylist Alizah Bangi ARMAN KASSAR jishan shekh KRISHNA SHAH kuldeep NAND…" at bounding box center [262, 472] width 115 height 29
select select "4387"
click at [205, 459] on select "Select Stylist Alizah Bangi ARMAN KASSAR jishan shekh KRISHNA SHAH kuldeep NAND…" at bounding box center [262, 472] width 115 height 29
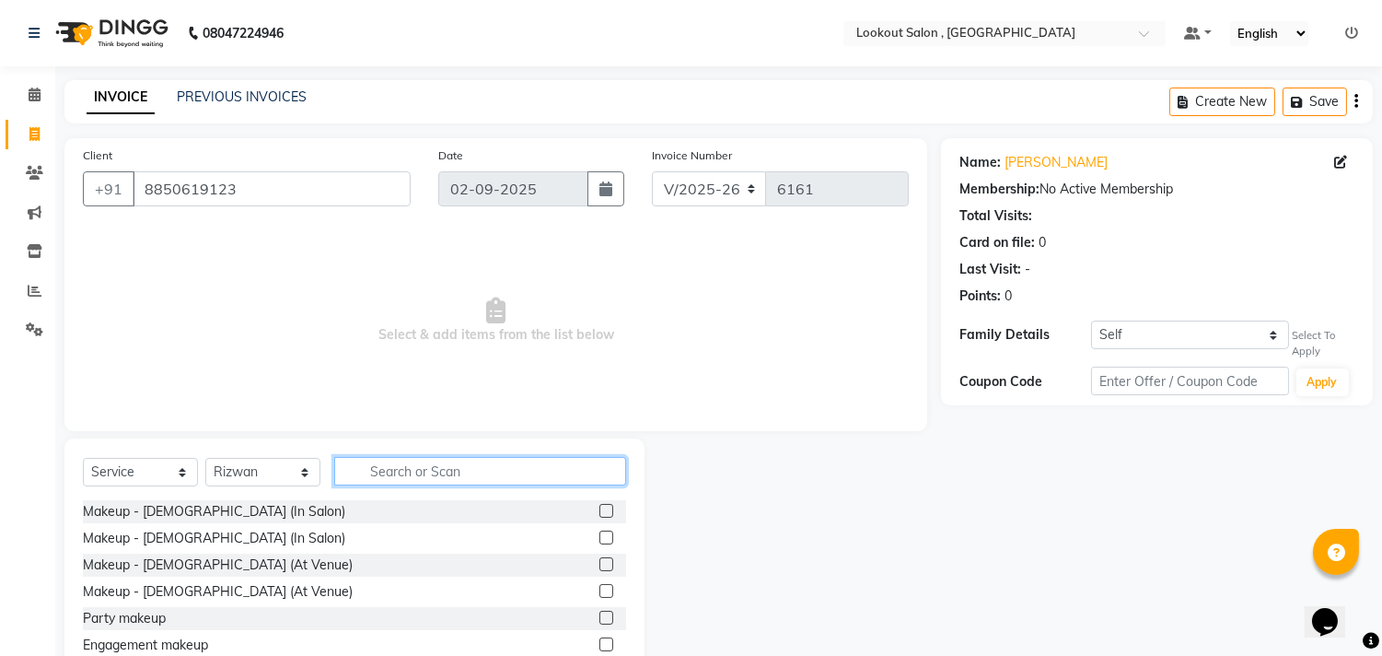
click at [443, 477] on input "text" at bounding box center [480, 471] width 292 height 29
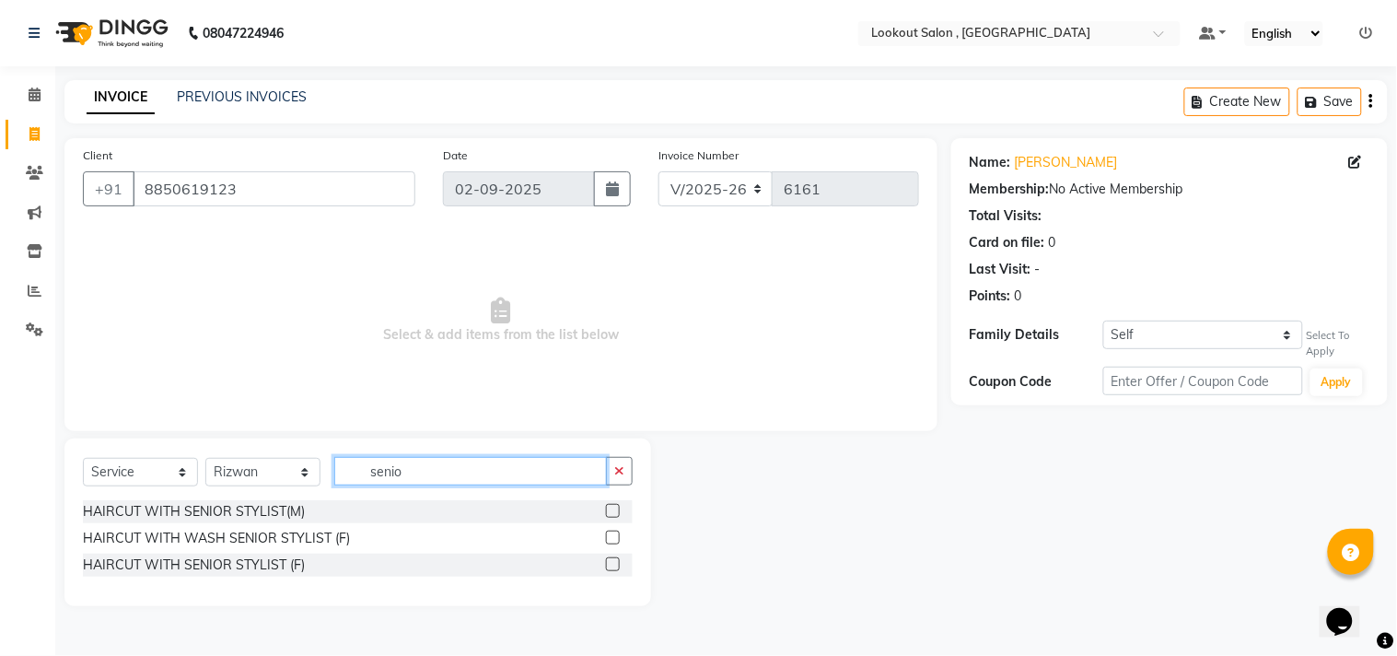
type input "senio"
click at [613, 526] on div "HAIRCUT WITH SENIOR STYLIST(M) HAIRCUT WITH WASH SENIOR STYLIST (F) HAIRCUT WIT…" at bounding box center [358, 540] width 550 height 80
click at [614, 530] on label at bounding box center [613, 537] width 14 height 14
click at [614, 532] on input "checkbox" at bounding box center [612, 538] width 12 height 12
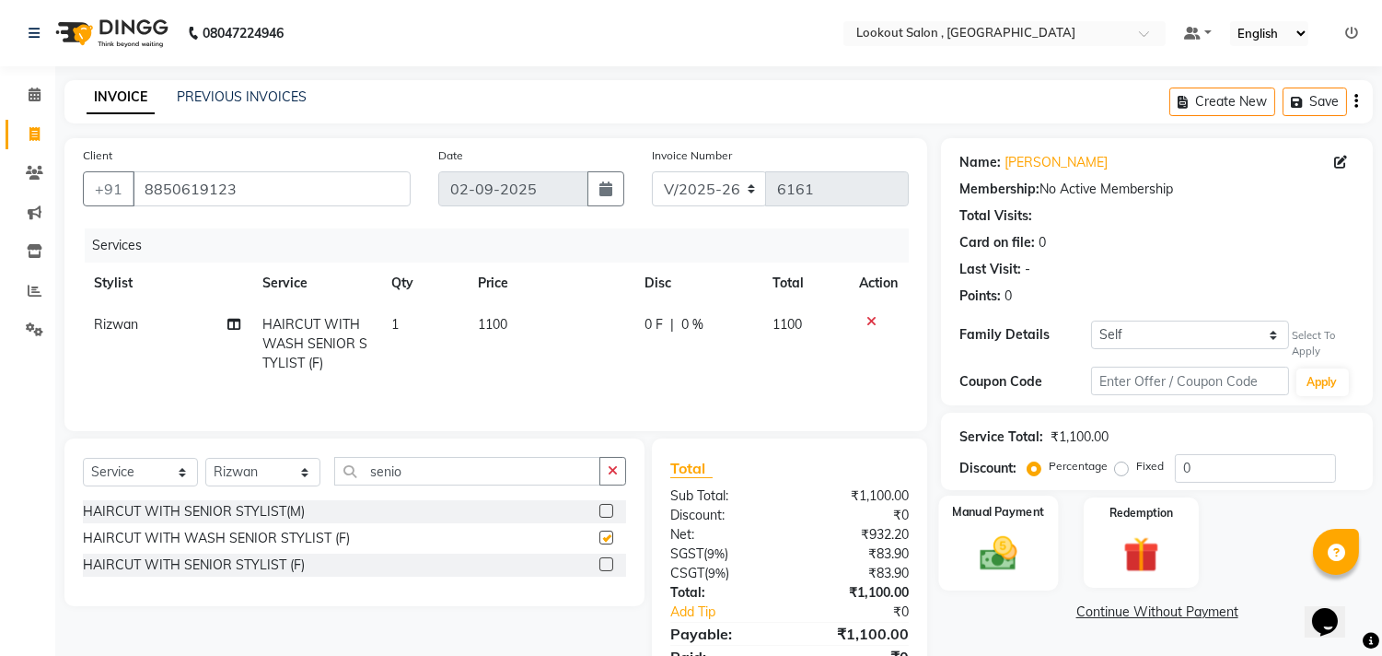
checkbox input "false"
click at [1136, 338] on select "Self Riddhi shah" at bounding box center [1189, 334] width 197 height 29
select select "1276208"
click at [1091, 320] on select "Self Riddhi shah" at bounding box center [1189, 334] width 197 height 29
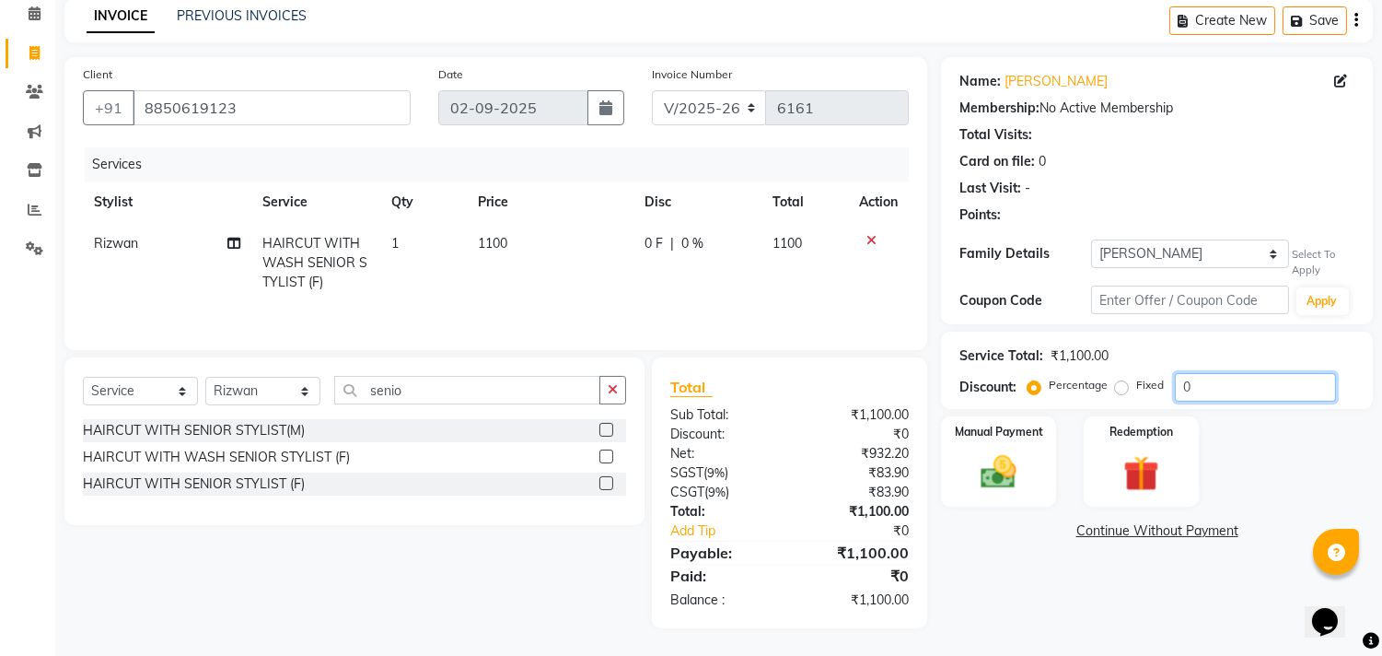
click at [1186, 391] on input "0" at bounding box center [1255, 387] width 161 height 29
type input "020"
click at [987, 440] on div "Manual Payment" at bounding box center [999, 461] width 120 height 94
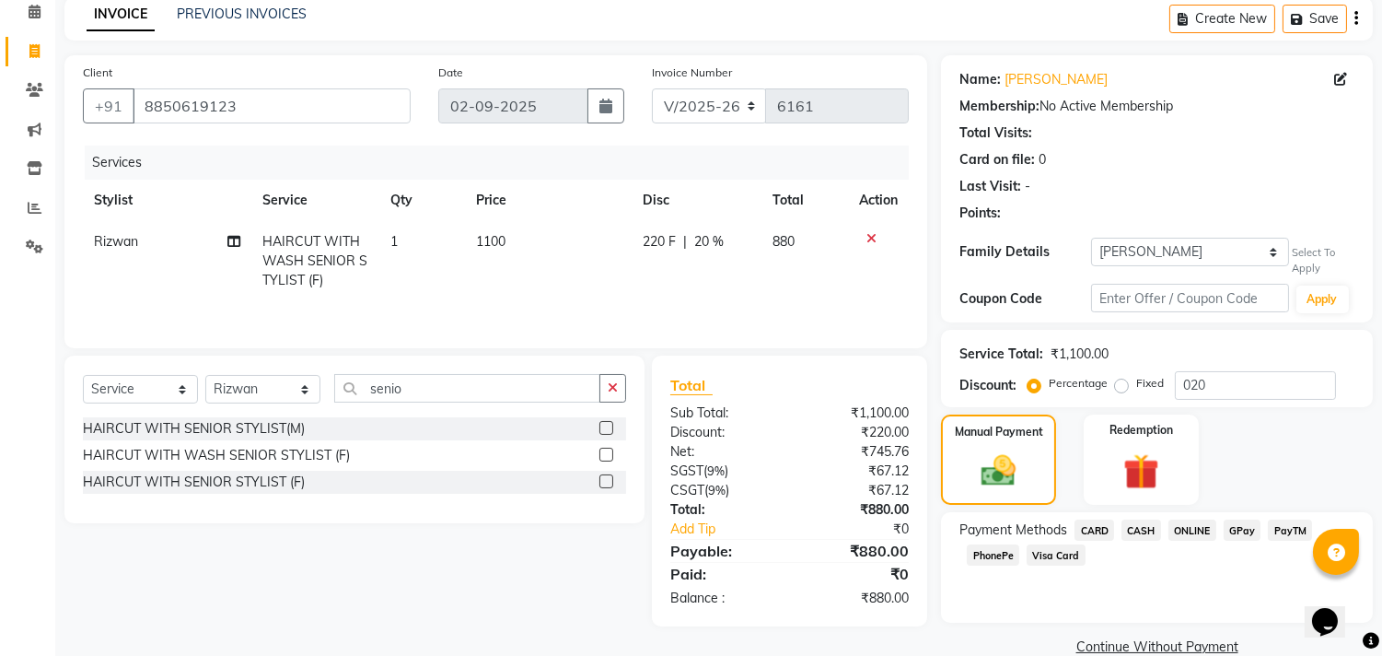
click at [1142, 519] on span "CASH" at bounding box center [1142, 529] width 40 height 21
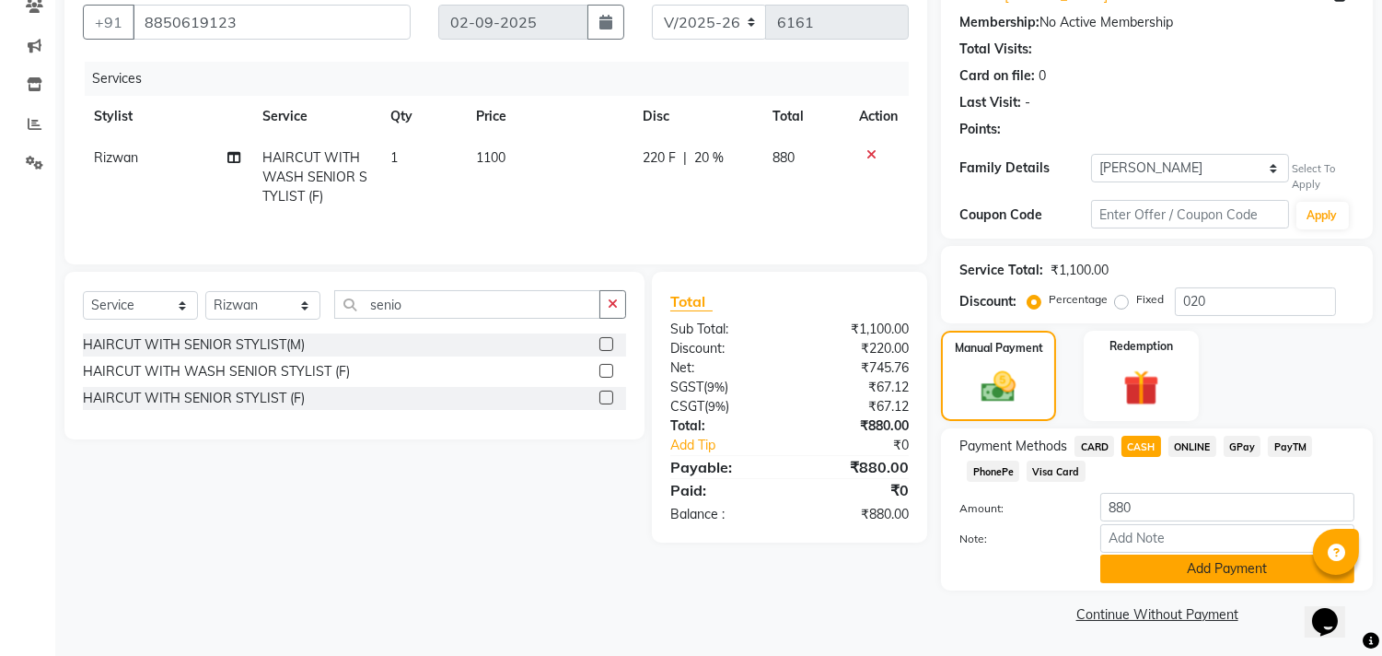
click at [1165, 576] on button "Add Payment" at bounding box center [1228, 568] width 254 height 29
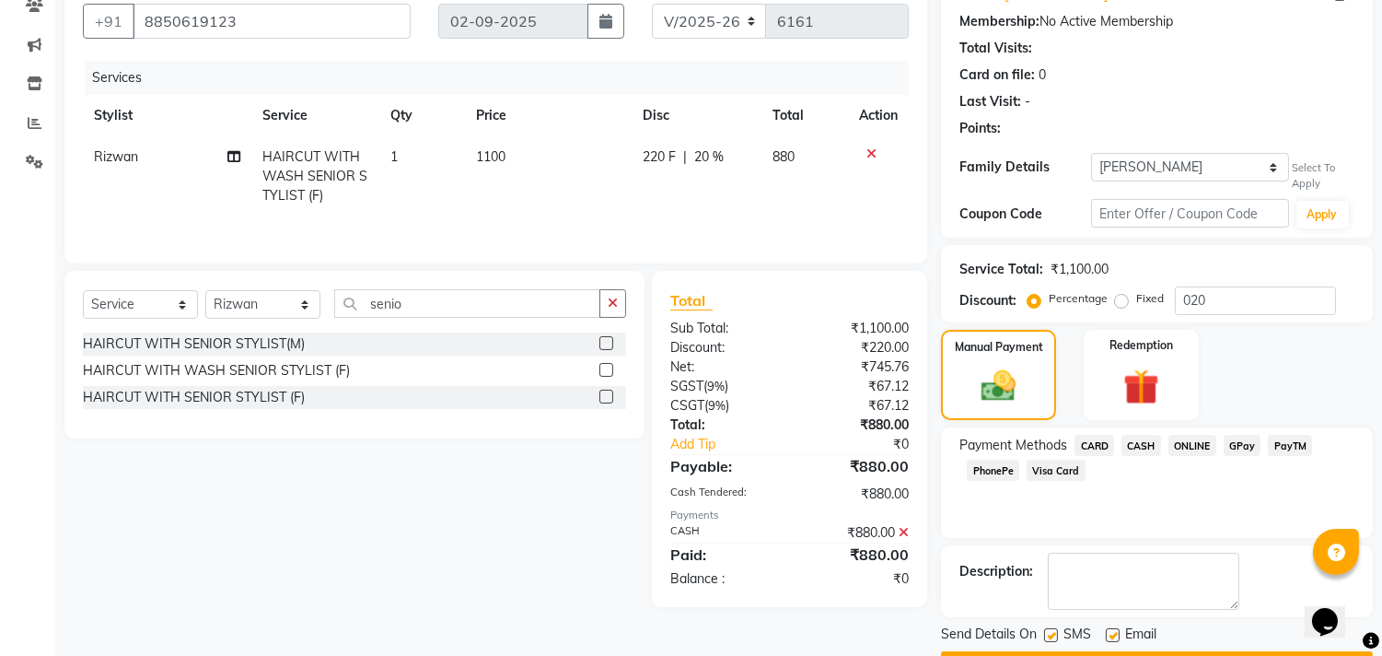
scroll to position [218, 0]
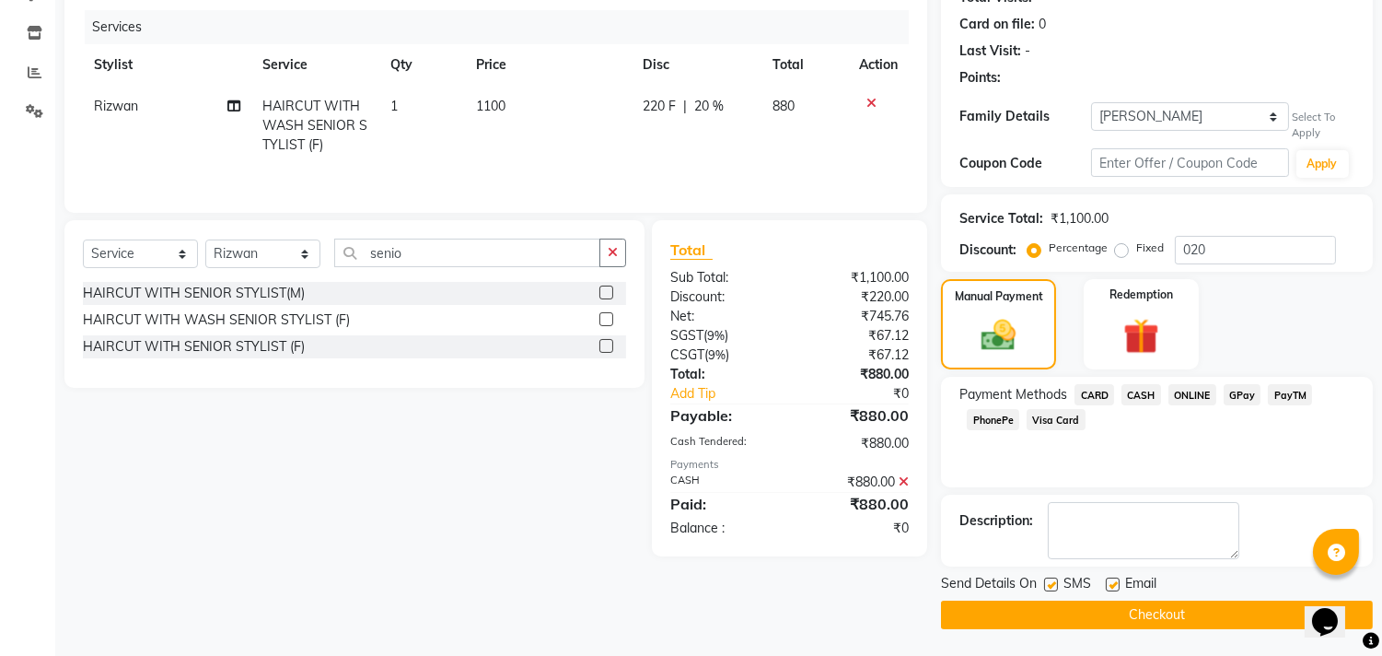
click at [1155, 606] on button "Checkout" at bounding box center [1157, 614] width 432 height 29
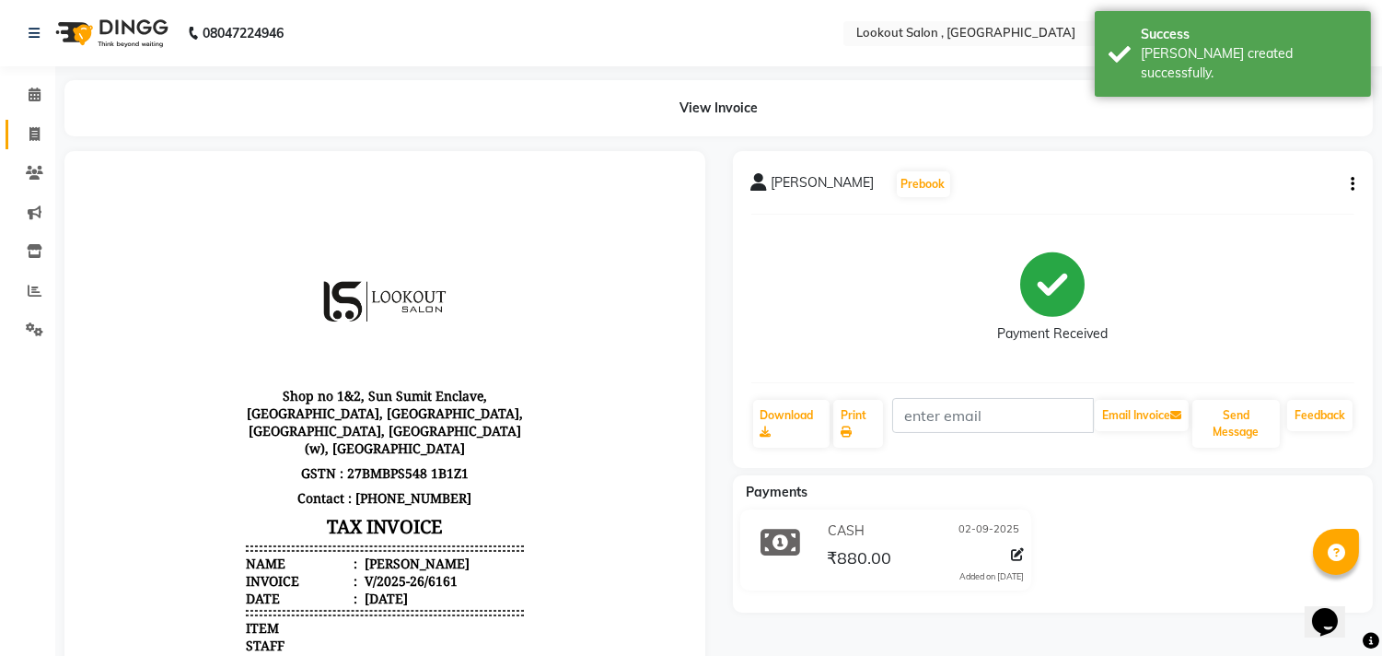
click at [29, 122] on link "Invoice" at bounding box center [28, 135] width 44 height 30
select select "service"
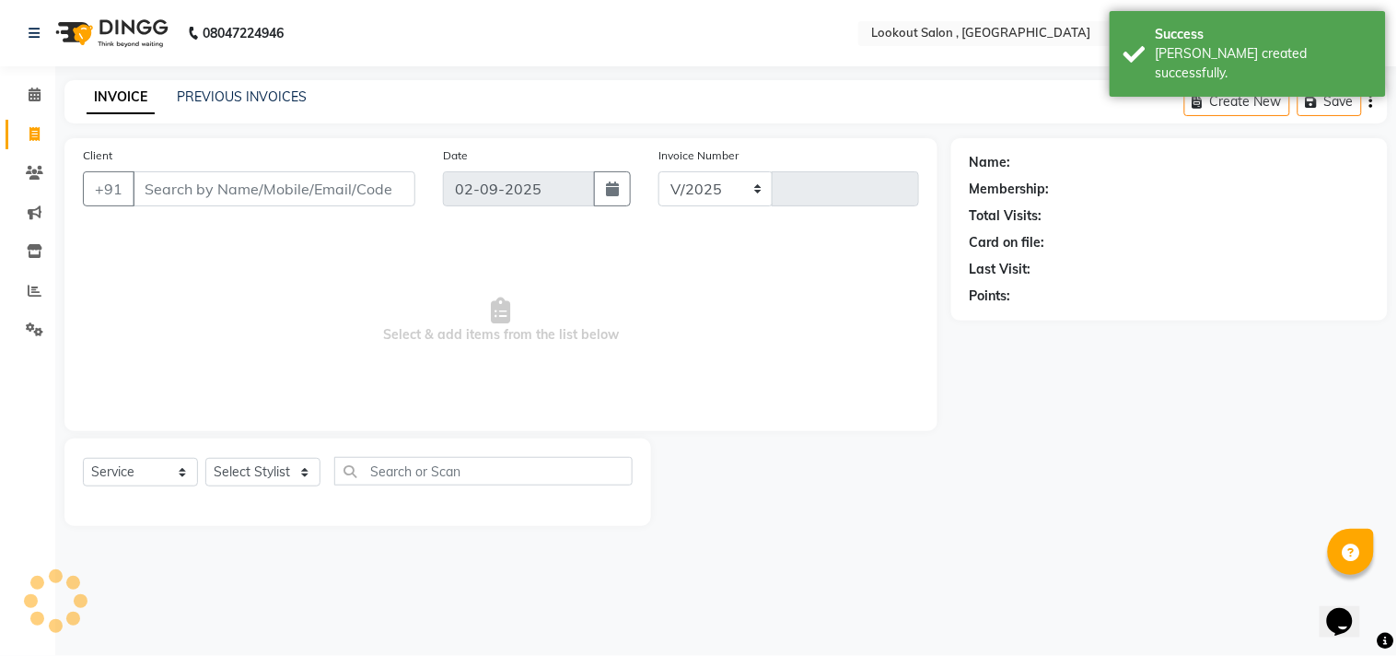
select select "151"
type input "6162"
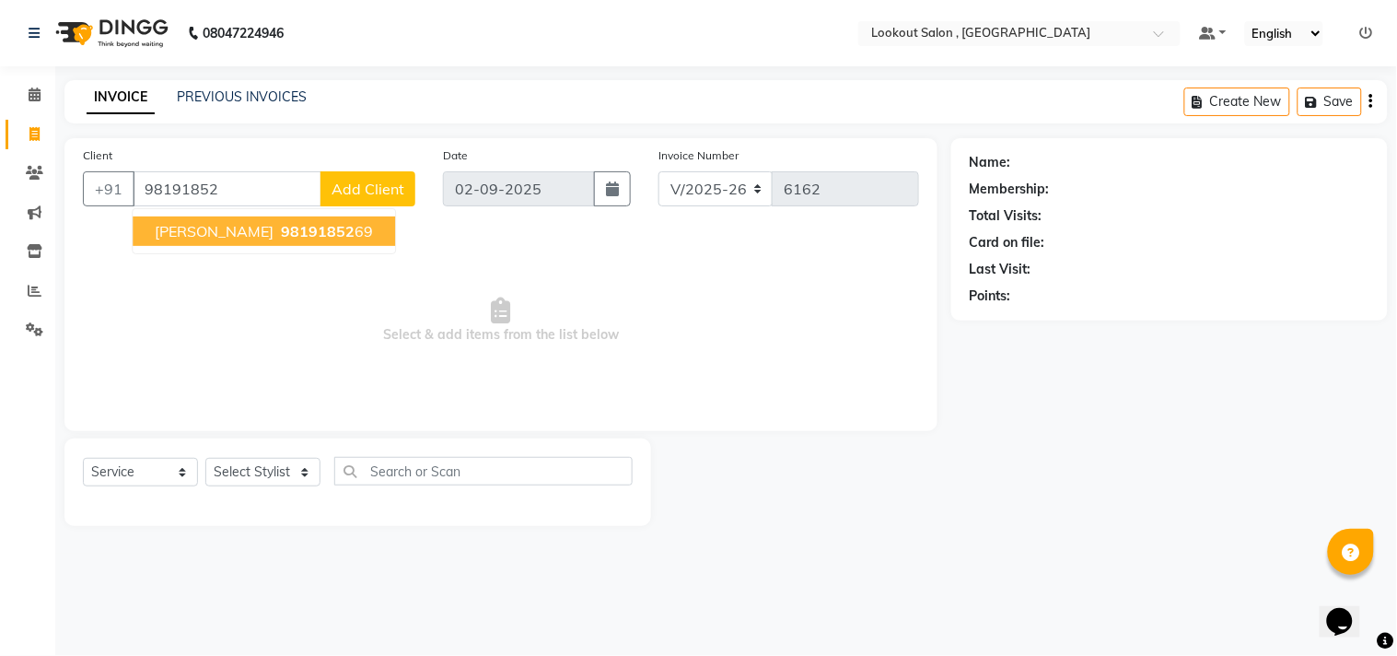
click at [264, 238] on span "CHAITALI YENDE" at bounding box center [214, 231] width 119 height 18
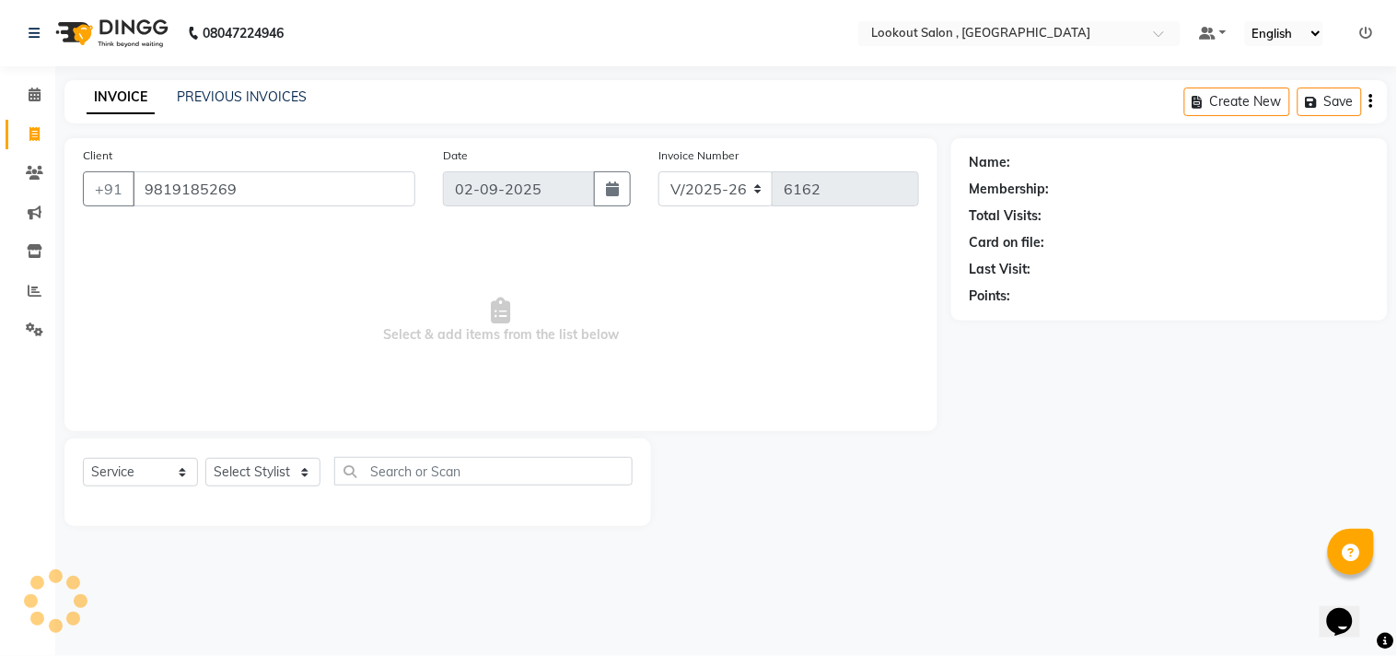
type input "9819185269"
click at [254, 471] on select "Select Stylist Alizah Bangi ARMAN KASSAR jishan shekh KRISHNA SHAH kuldeep NAND…" at bounding box center [262, 472] width 115 height 29
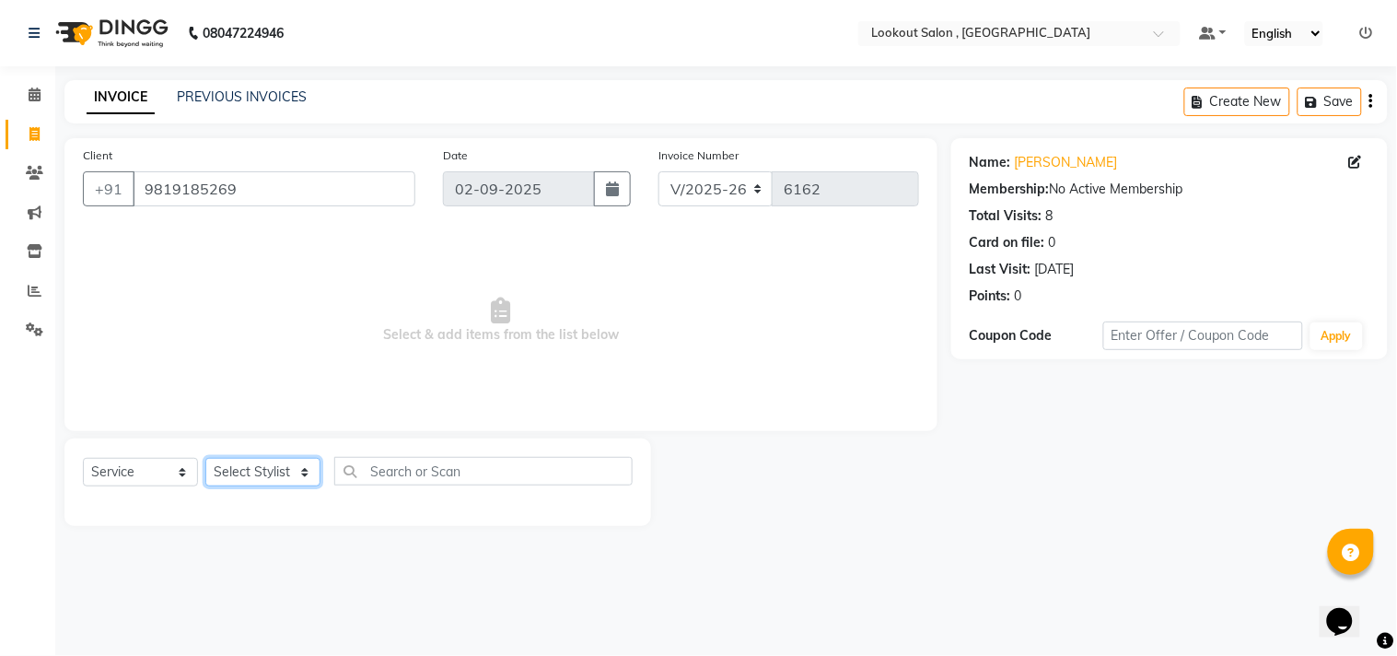
select select "7174"
click at [205, 459] on select "Select Stylist Alizah Bangi ARMAN KASSAR jishan shekh KRISHNA SHAH kuldeep NAND…" at bounding box center [262, 472] width 115 height 29
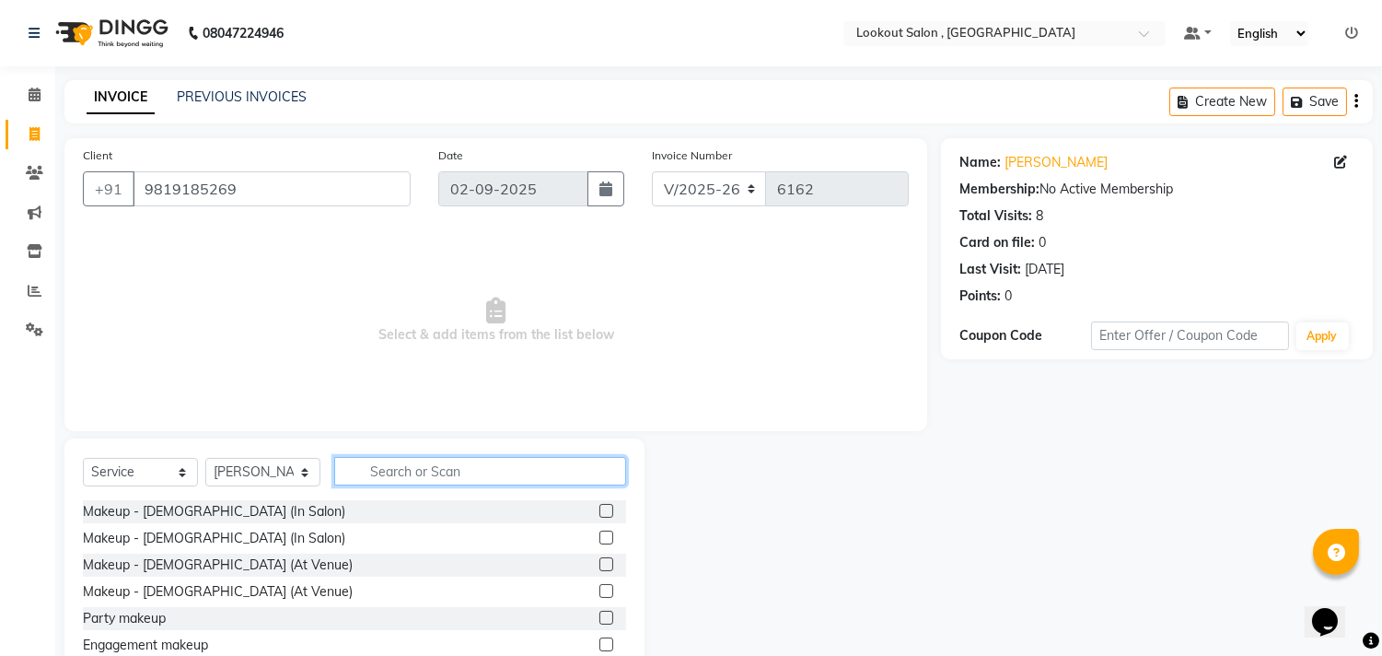
click at [376, 467] on input "text" at bounding box center [480, 471] width 292 height 29
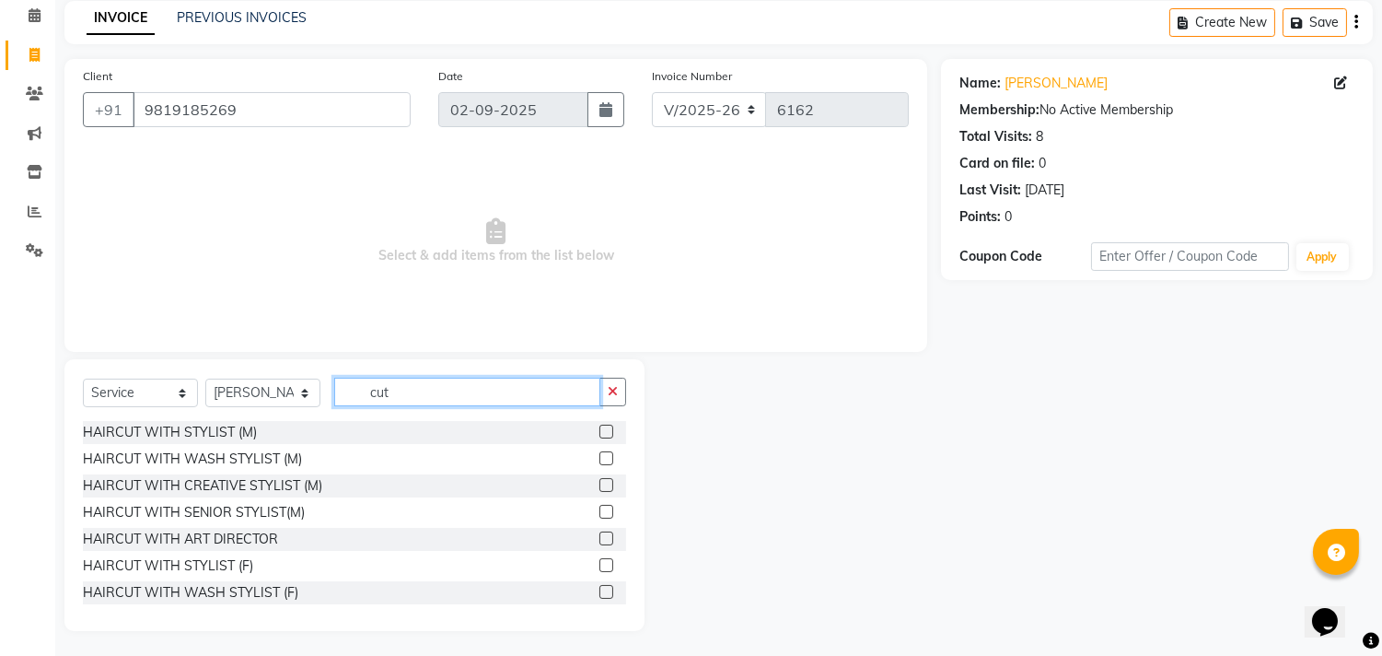
scroll to position [81, 0]
type input "cut"
click at [600, 556] on label at bounding box center [607, 563] width 14 height 14
click at [600, 558] on input "checkbox" at bounding box center [606, 564] width 12 height 12
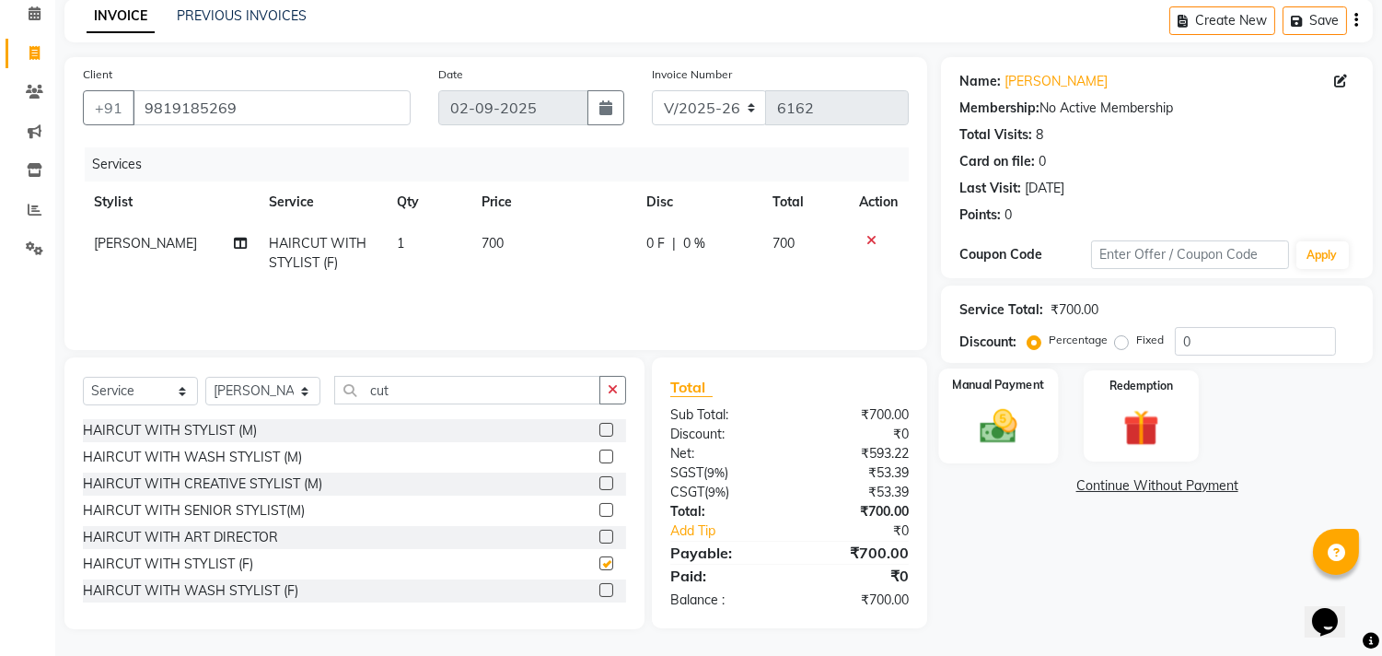
checkbox input "false"
click at [996, 420] on img at bounding box center [999, 426] width 61 height 43
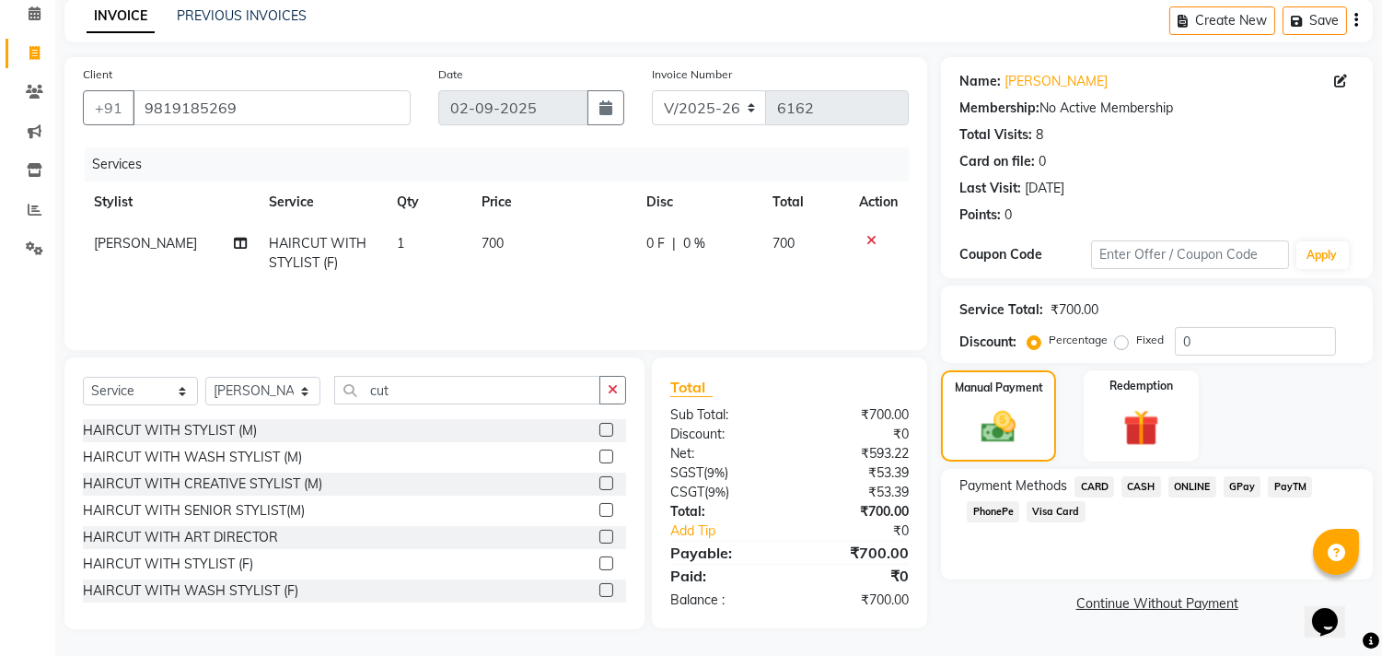
click at [1237, 483] on span "GPay" at bounding box center [1243, 486] width 38 height 21
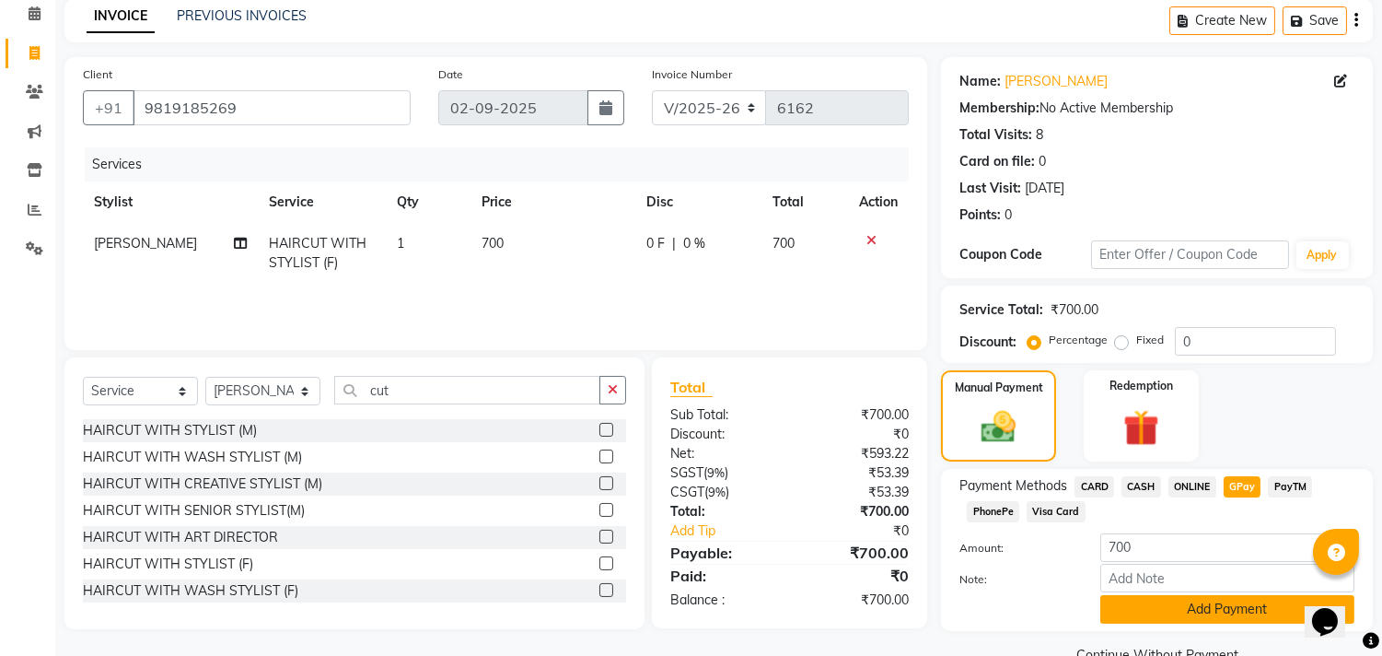
click at [1218, 600] on button "Add Payment" at bounding box center [1228, 609] width 254 height 29
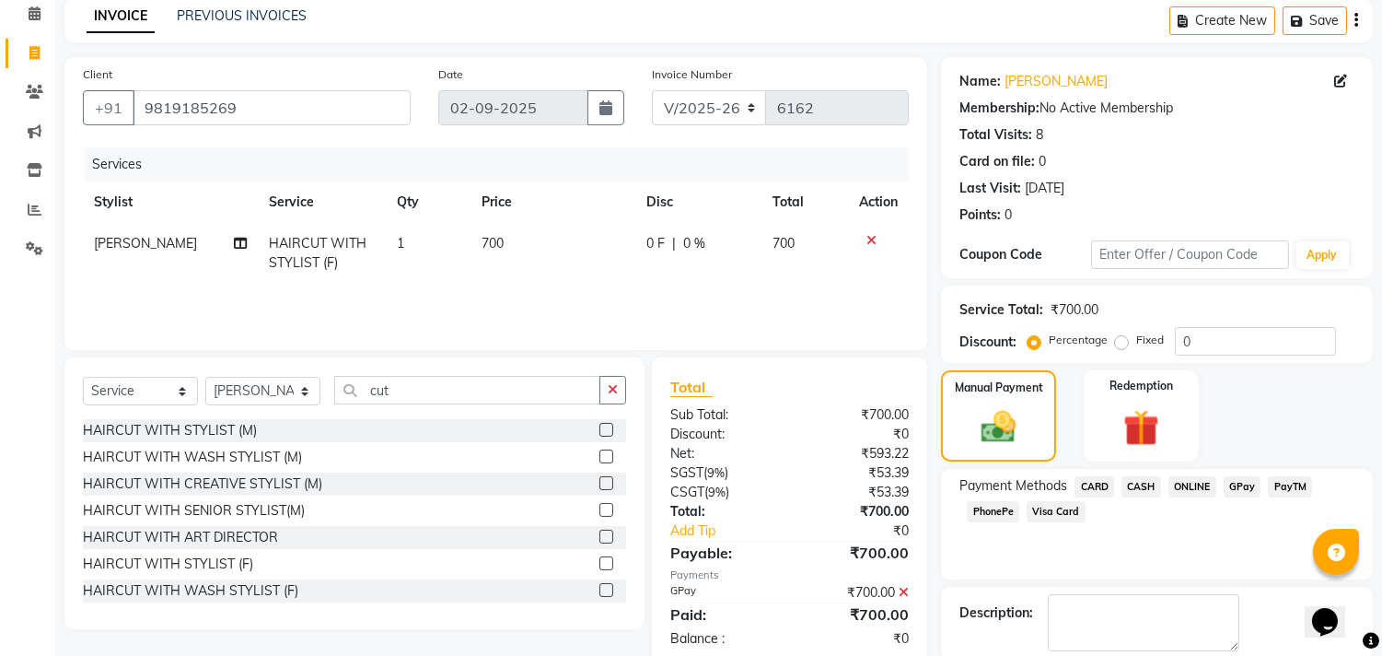
scroll to position [172, 0]
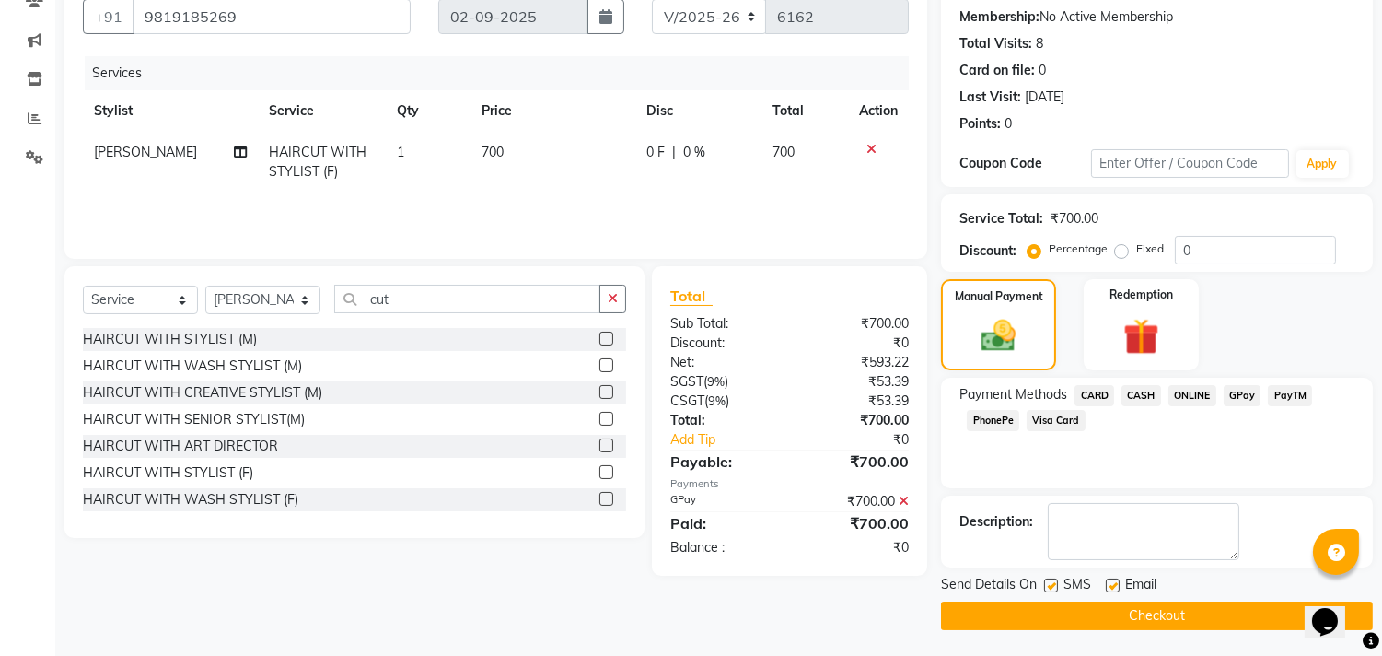
click at [1182, 612] on button "Checkout" at bounding box center [1157, 615] width 432 height 29
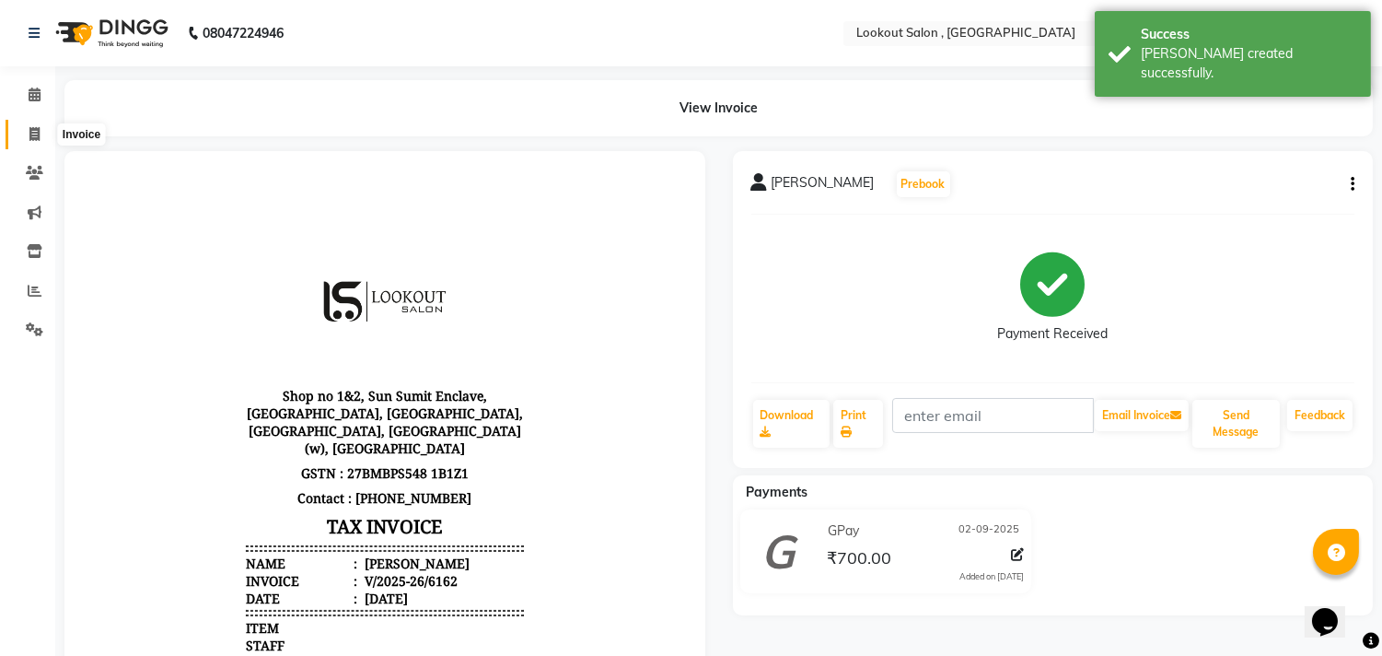
click at [42, 142] on span at bounding box center [34, 134] width 32 height 21
select select "service"
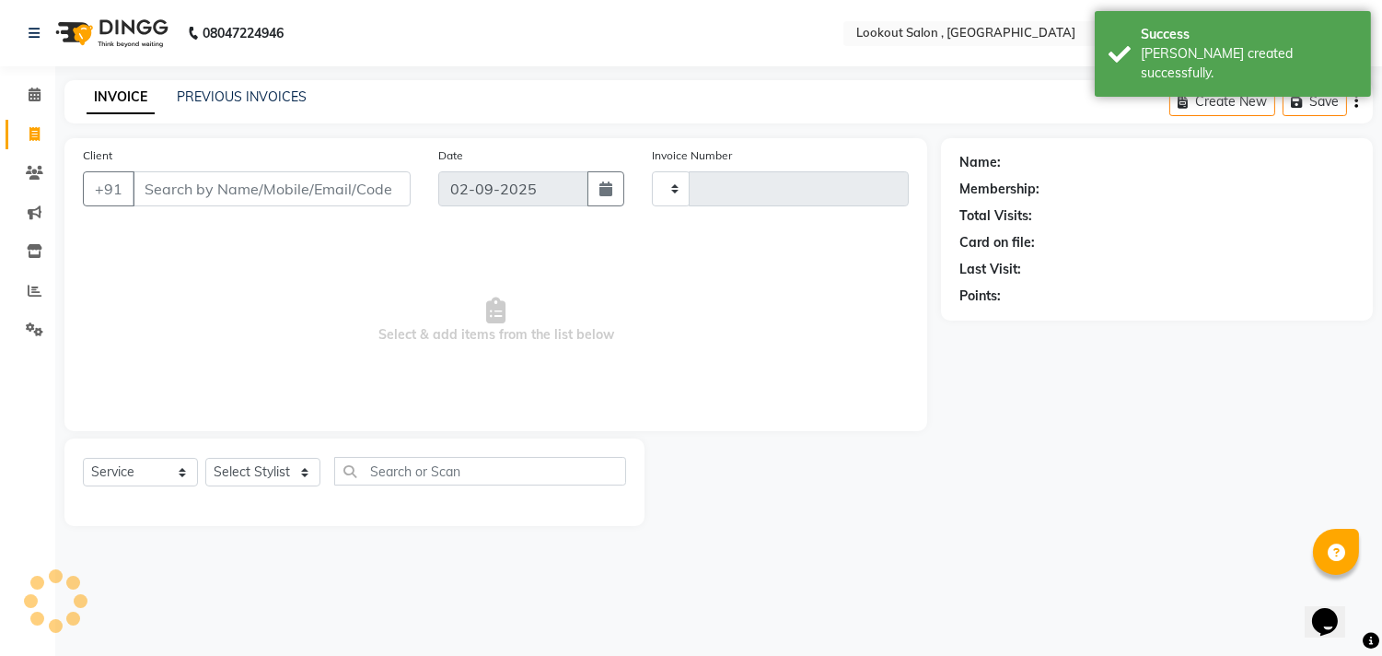
type input "6163"
select select "151"
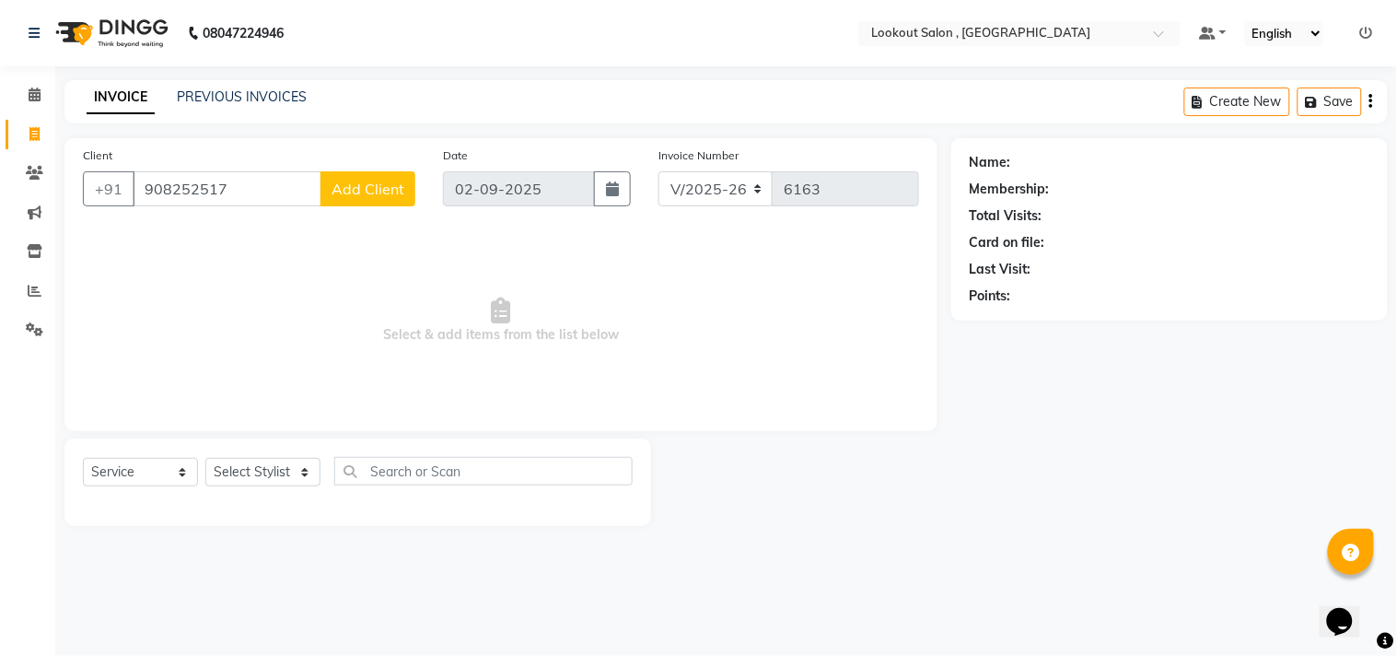
type input "908252517"
click at [345, 197] on span "Add Client" at bounding box center [368, 189] width 73 height 18
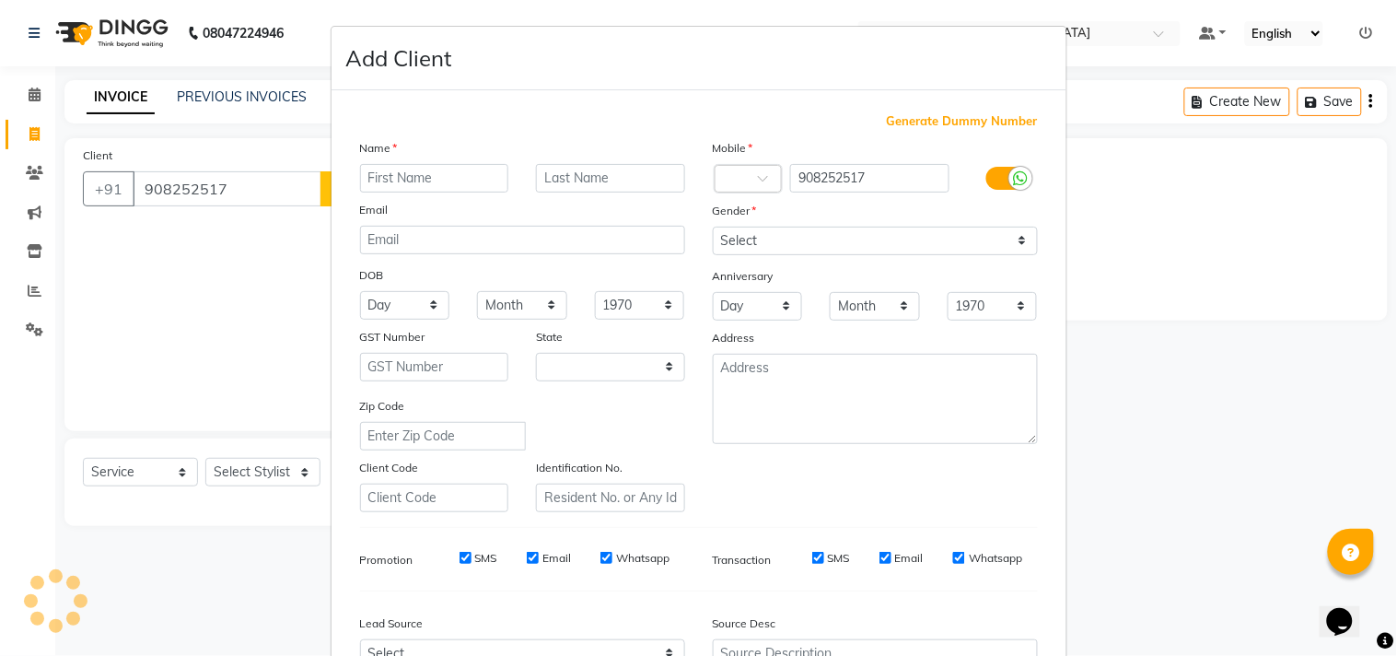
select select "22"
type input "khushi"
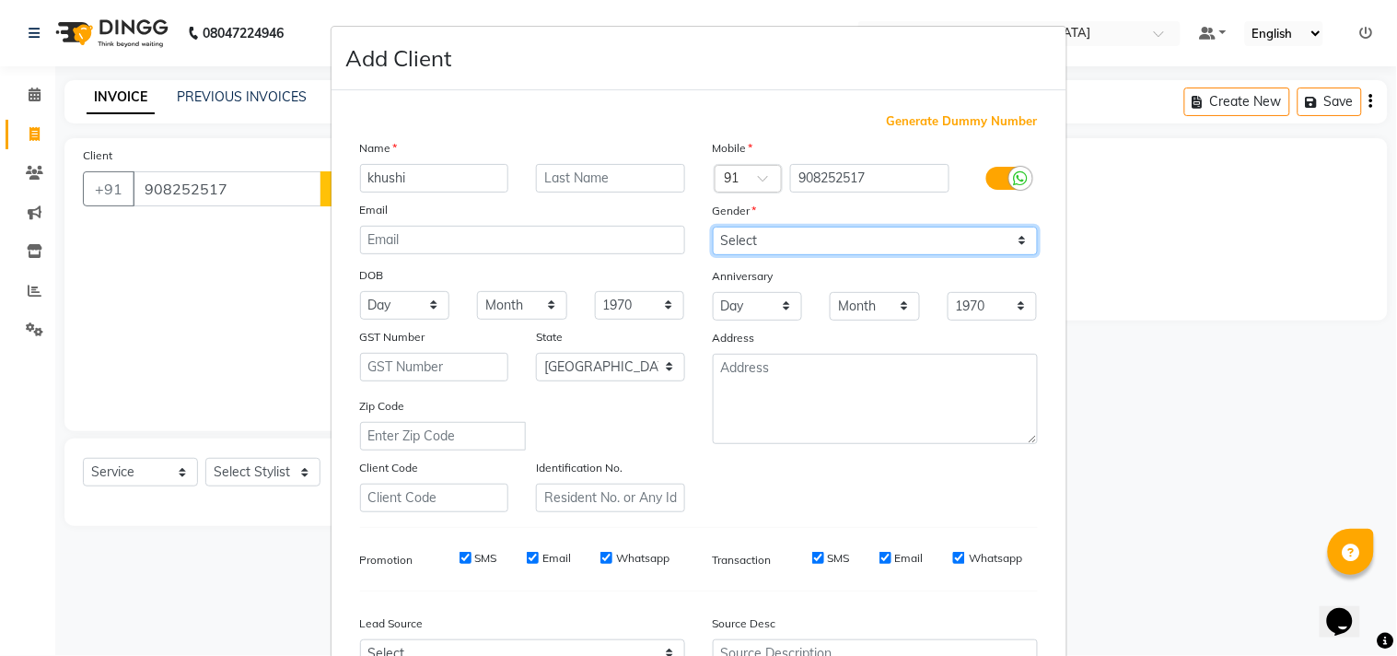
click at [760, 249] on select "Select [DEMOGRAPHIC_DATA] [DEMOGRAPHIC_DATA] Other Prefer Not To Say" at bounding box center [875, 241] width 325 height 29
select select "[DEMOGRAPHIC_DATA]"
click at [713, 227] on select "Select [DEMOGRAPHIC_DATA] [DEMOGRAPHIC_DATA] Other Prefer Not To Say" at bounding box center [875, 241] width 325 height 29
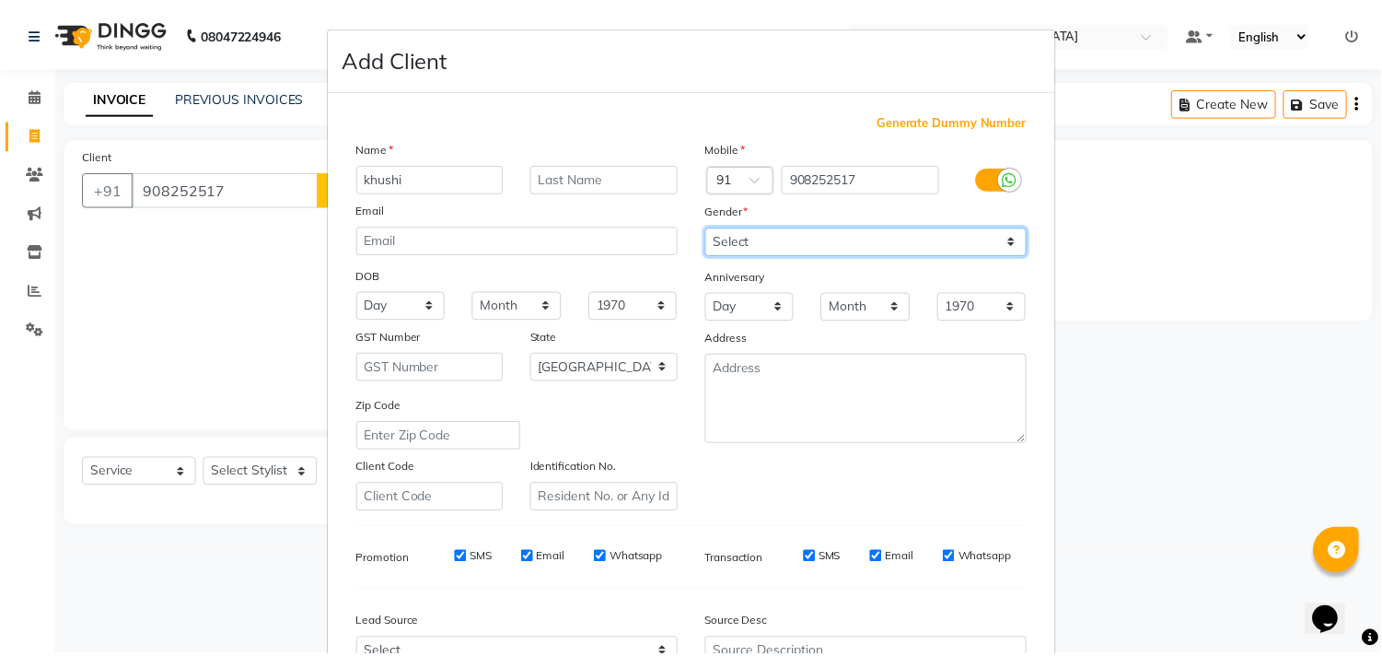
scroll to position [195, 0]
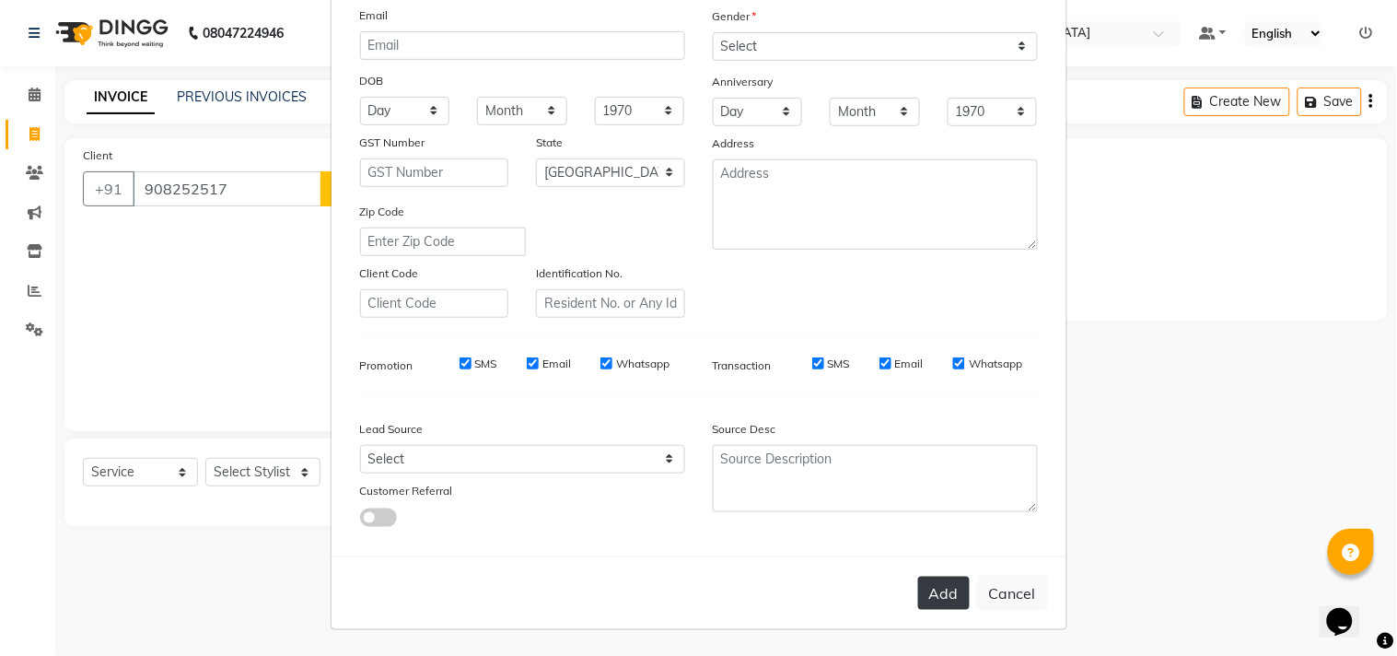
click at [930, 593] on button "Add" at bounding box center [944, 593] width 52 height 33
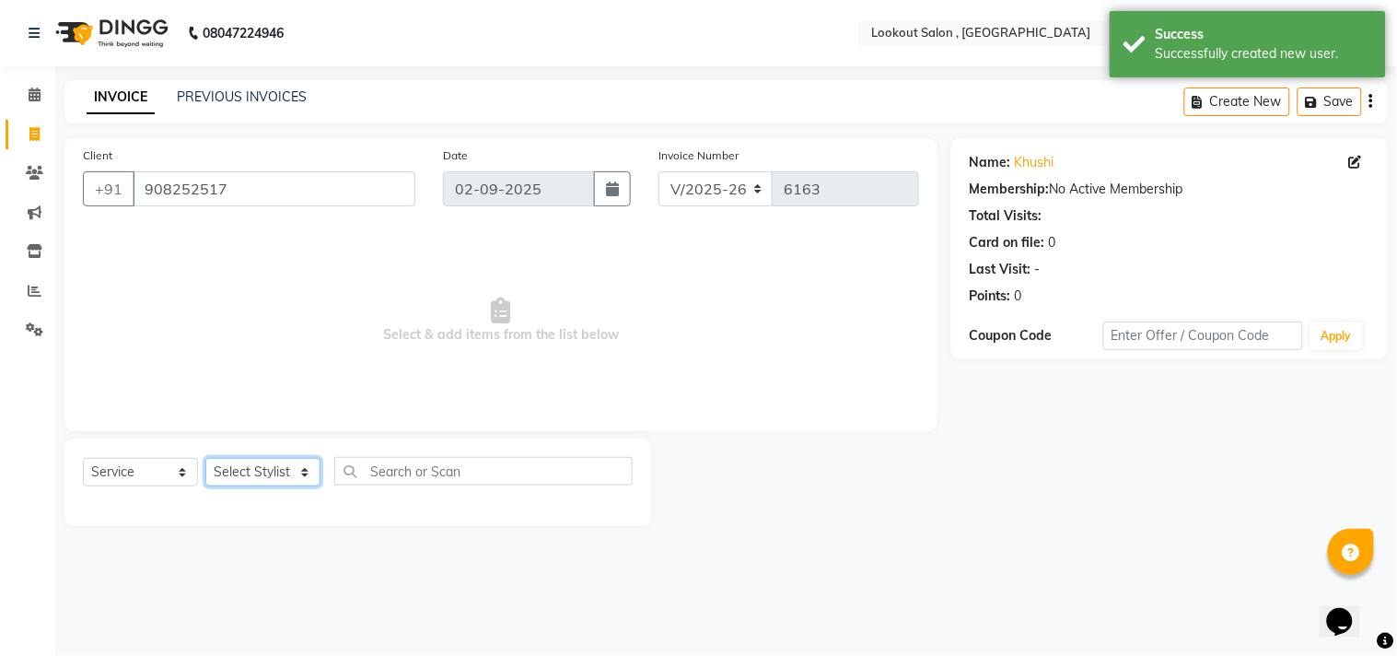
click at [253, 464] on select "Select Stylist Alizah Bangi ARMAN KASSAR jishan shekh KRISHNA SHAH kuldeep NAND…" at bounding box center [262, 472] width 115 height 29
select select "4387"
click at [205, 459] on select "Select Stylist Alizah Bangi ARMAN KASSAR jishan shekh KRISHNA SHAH kuldeep NAND…" at bounding box center [262, 472] width 115 height 29
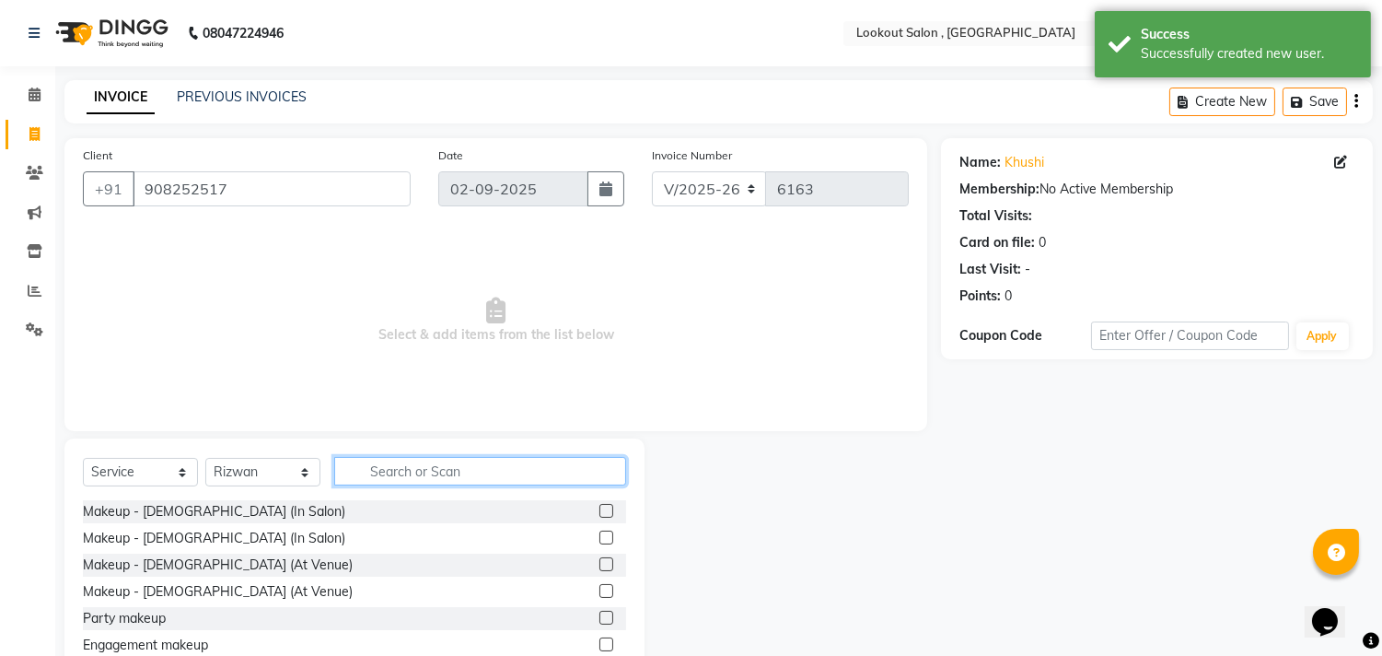
click at [414, 471] on input "text" at bounding box center [480, 471] width 292 height 29
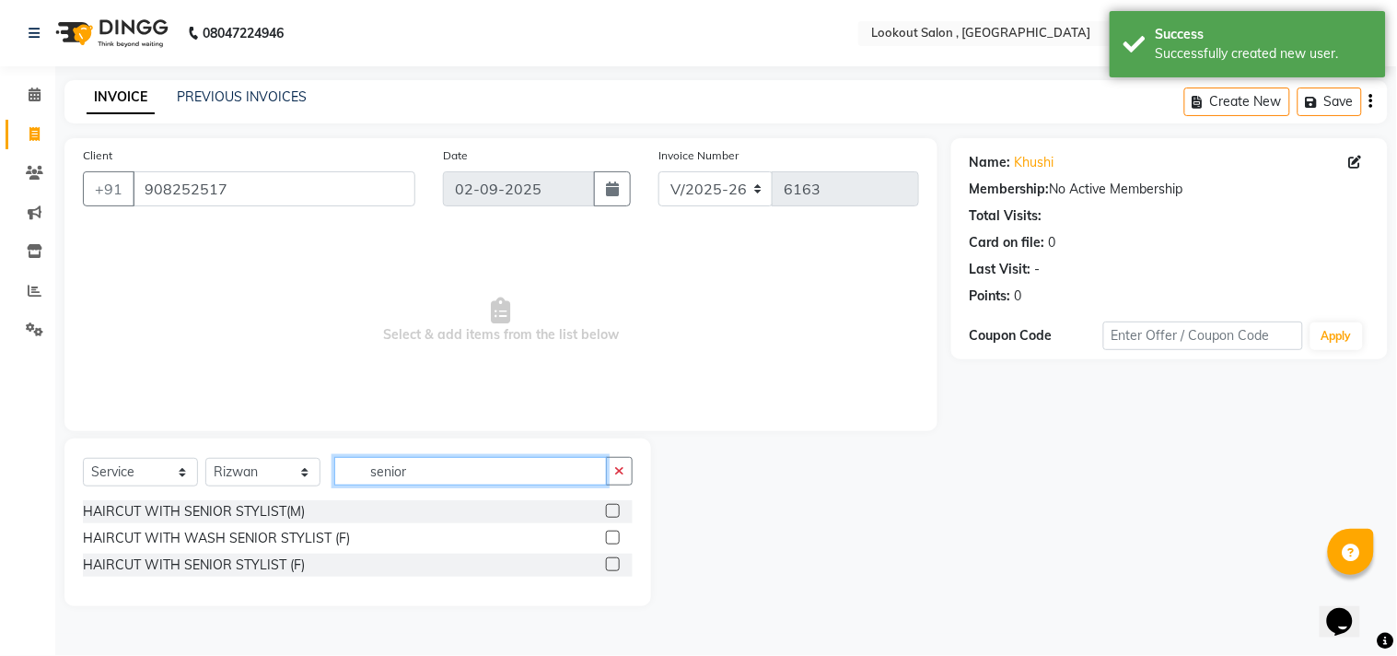
type input "senior"
click at [601, 535] on div "HAIRCUT WITH WASH SENIOR STYLIST (F)" at bounding box center [358, 538] width 550 height 23
click at [623, 543] on div at bounding box center [619, 538] width 27 height 23
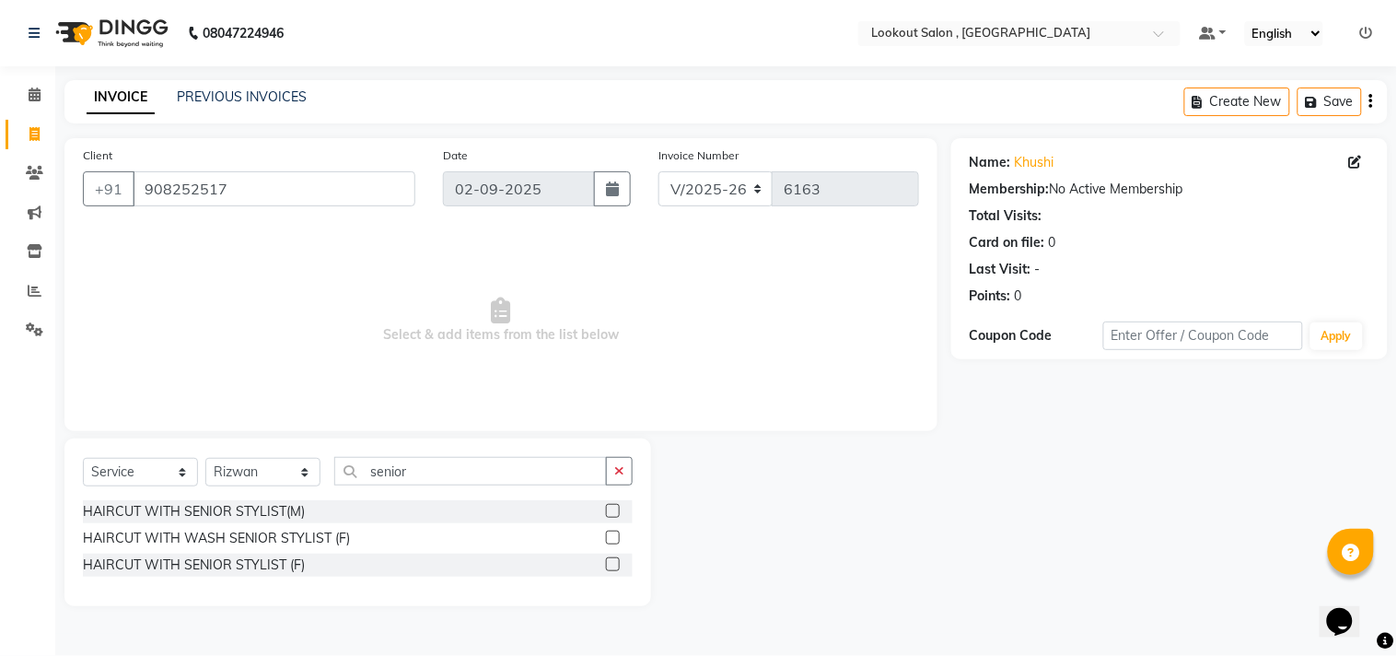
click at [613, 537] on label at bounding box center [613, 537] width 14 height 14
click at [613, 537] on input "checkbox" at bounding box center [612, 538] width 12 height 12
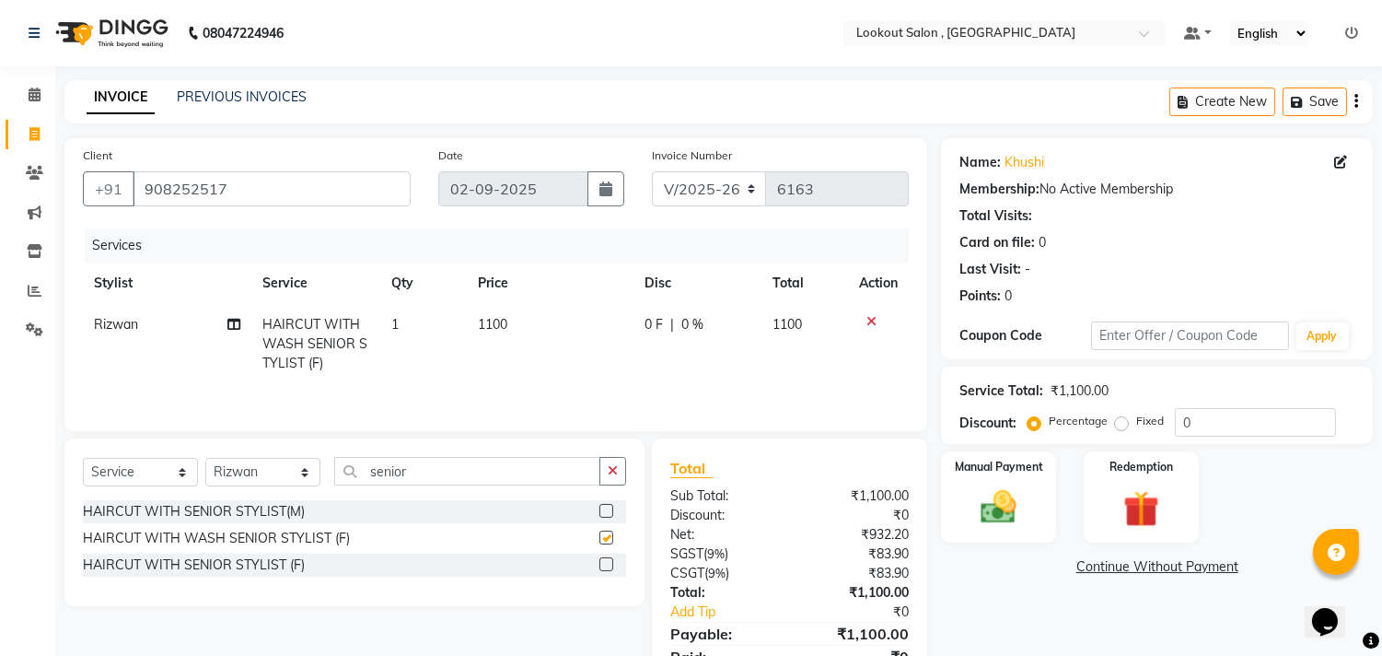
checkbox input "false"
click at [991, 514] on img at bounding box center [999, 507] width 61 height 43
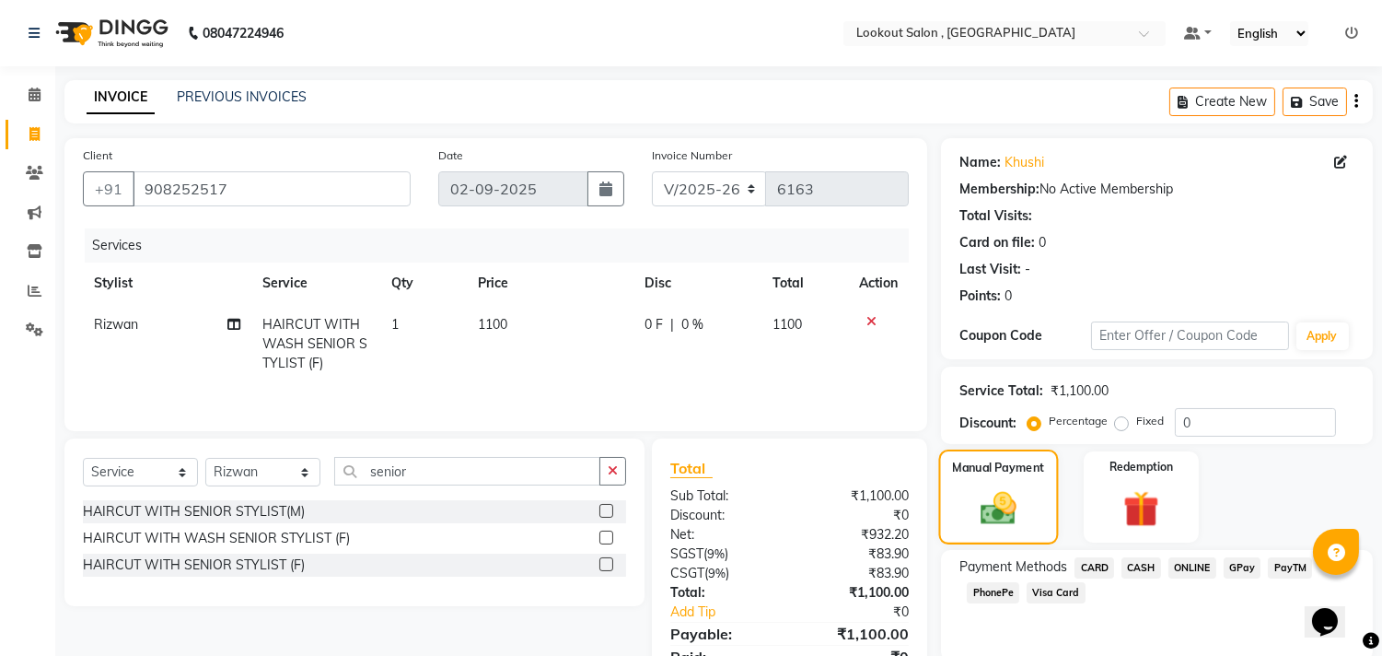
scroll to position [83, 0]
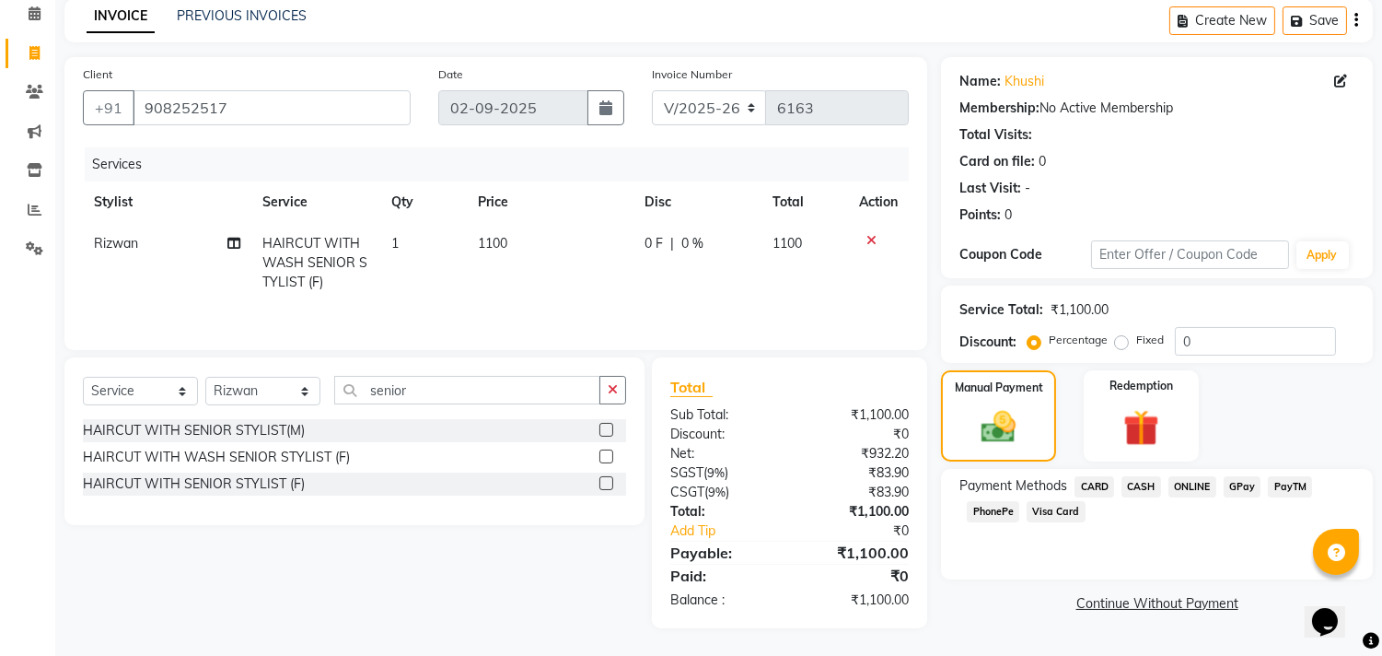
click at [1085, 477] on span "CARD" at bounding box center [1095, 486] width 40 height 21
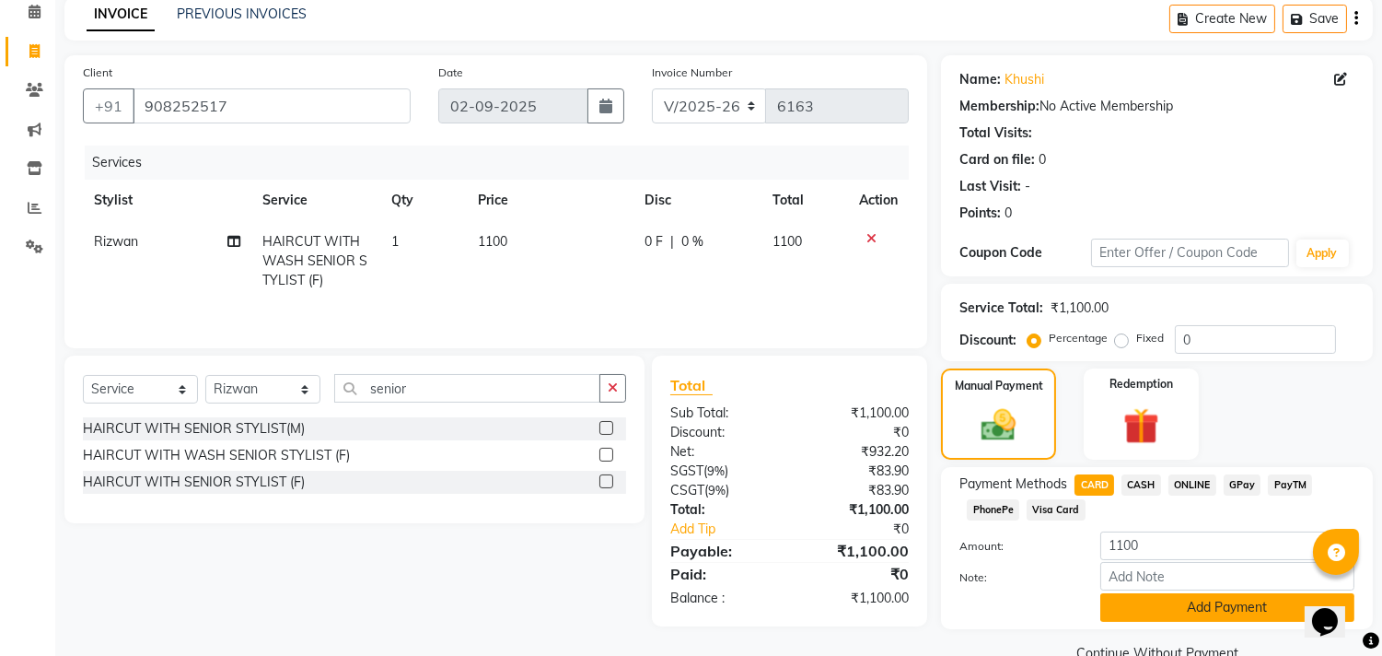
click at [1126, 612] on button "Add Payment" at bounding box center [1228, 607] width 254 height 29
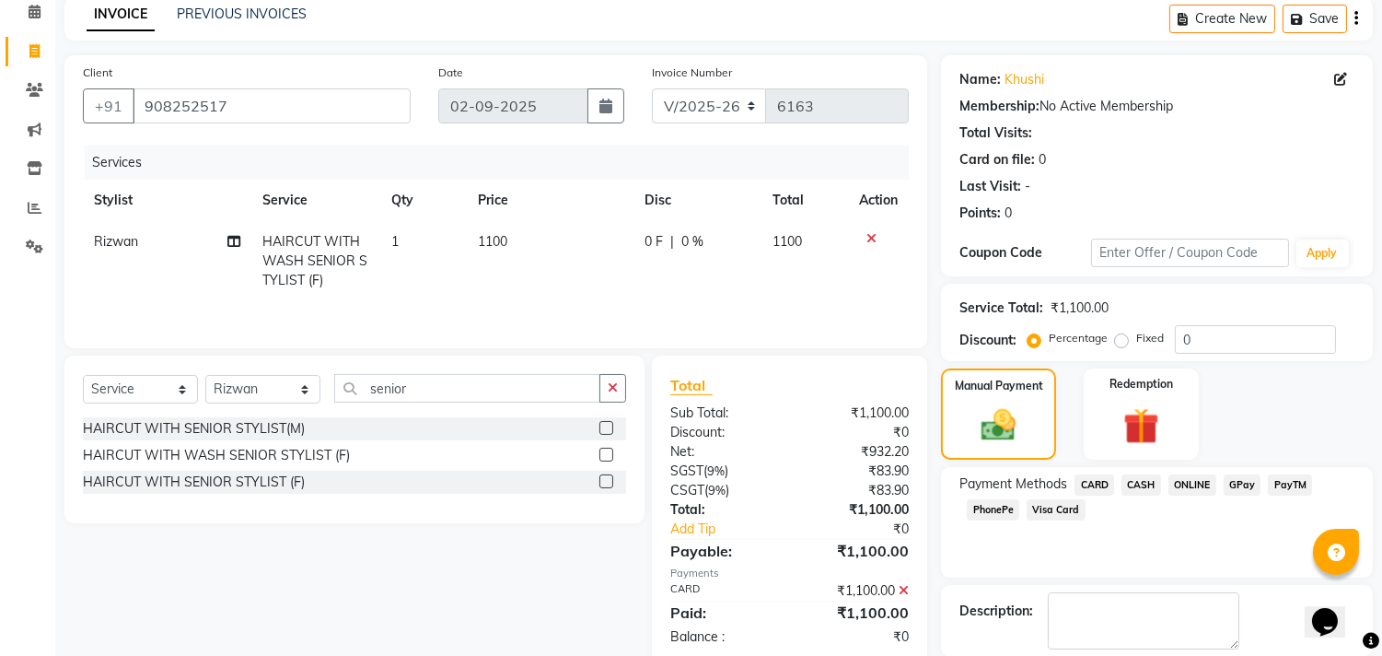
scroll to position [172, 0]
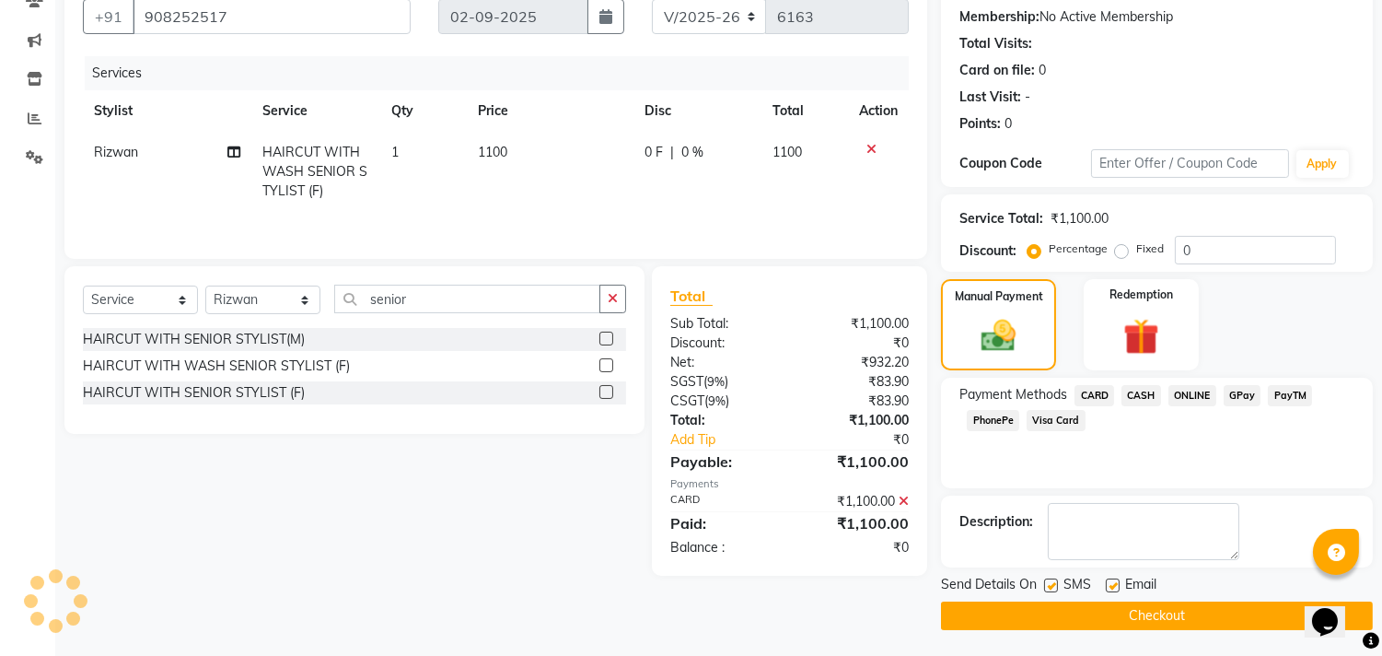
click at [1120, 620] on button "Checkout" at bounding box center [1157, 615] width 432 height 29
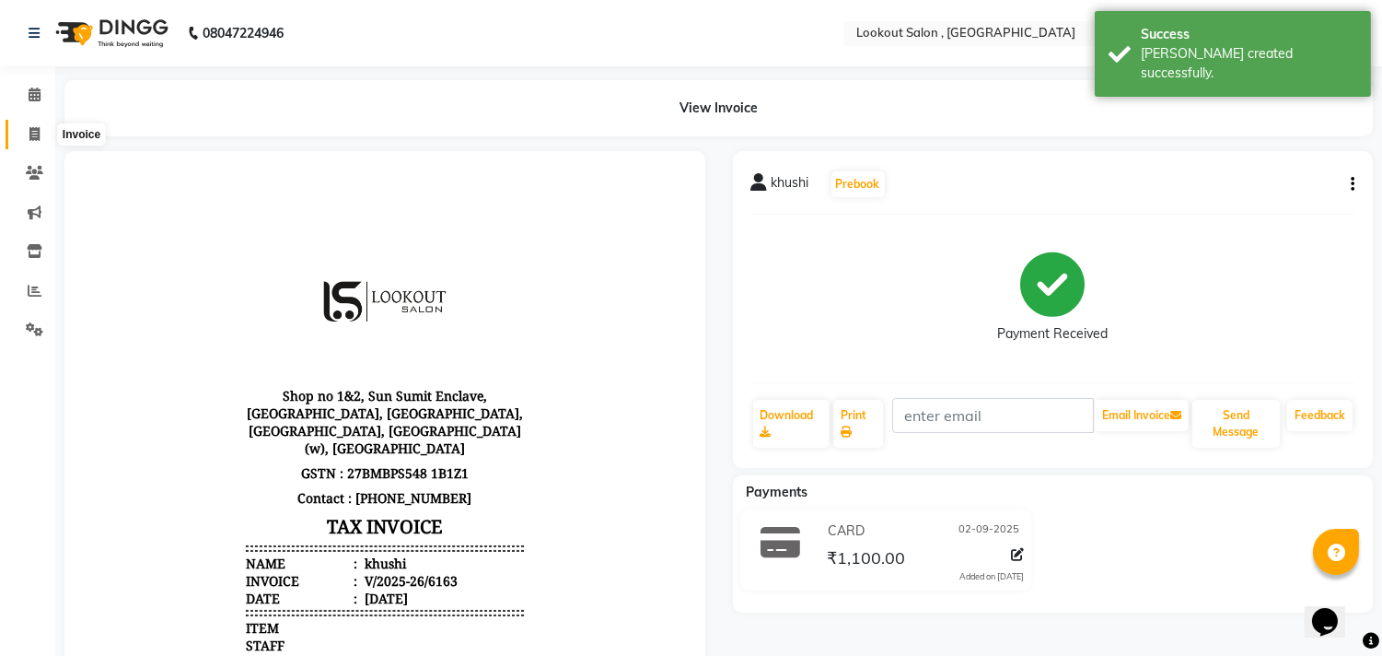
click at [29, 143] on span at bounding box center [34, 134] width 32 height 21
select select "service"
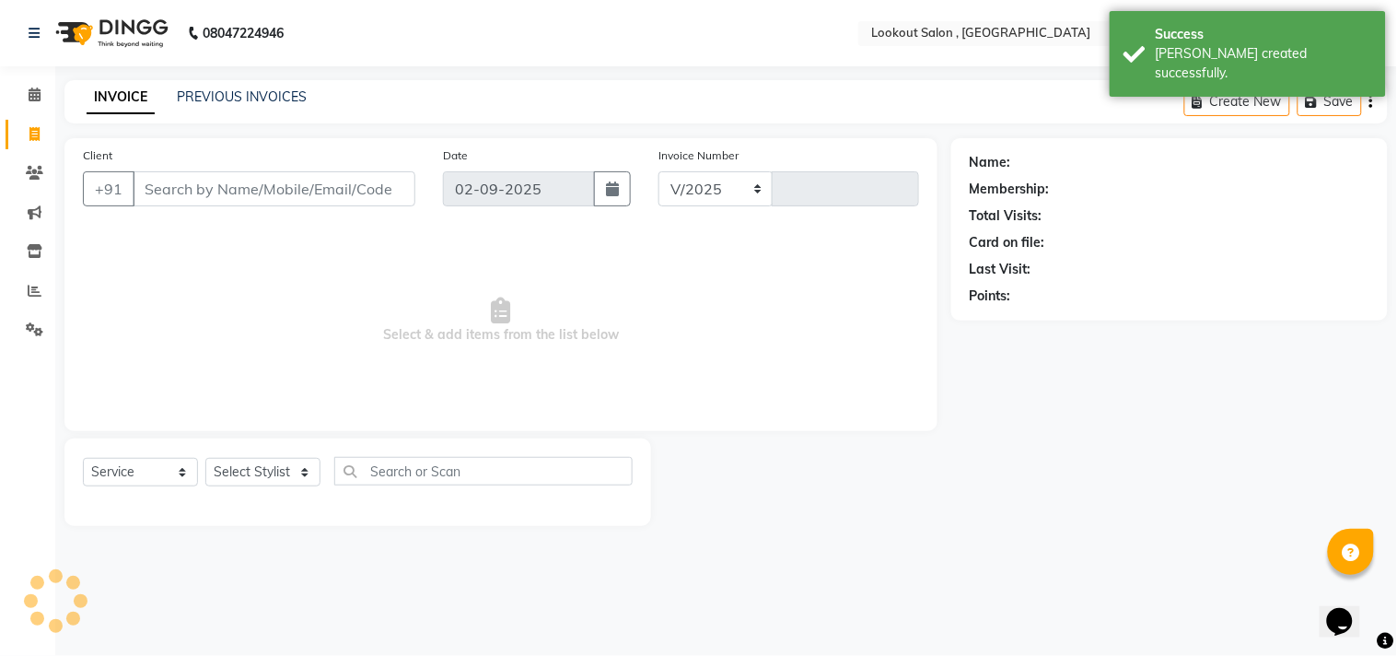
select select "151"
type input "6164"
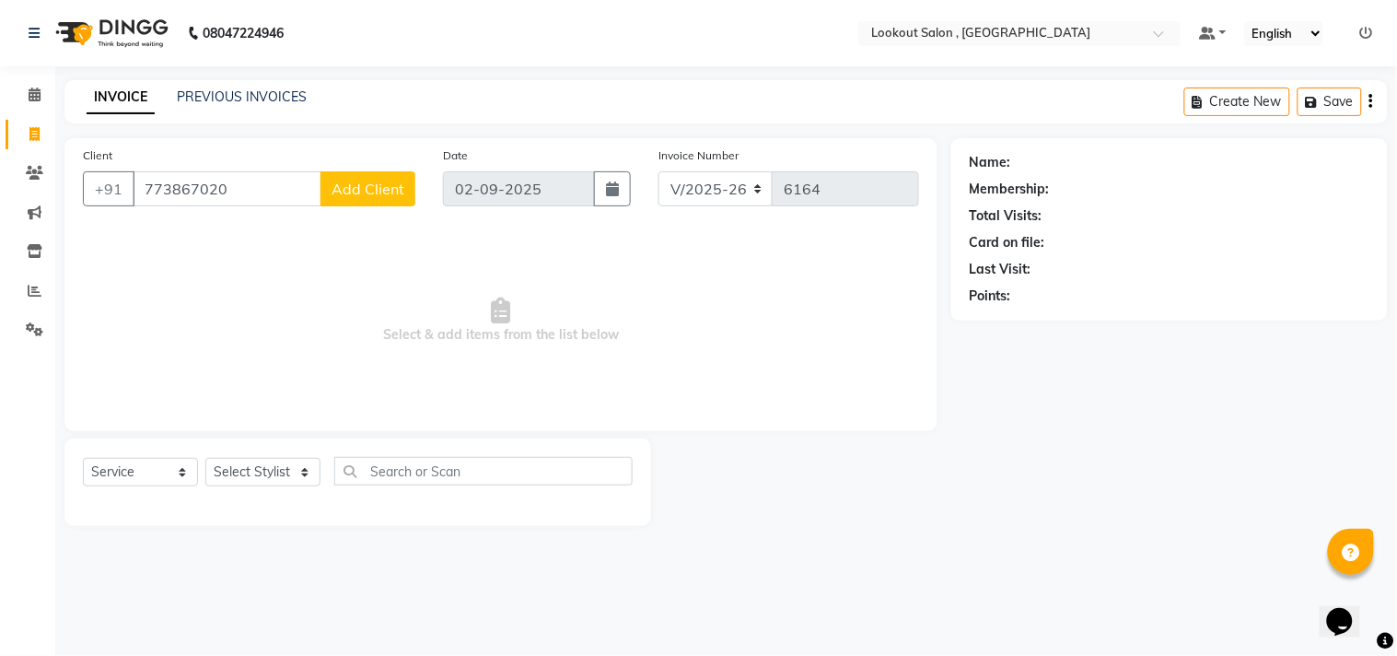
click at [216, 258] on span "Select & add items from the list below" at bounding box center [501, 320] width 836 height 184
click at [233, 180] on input "773867020" at bounding box center [227, 188] width 189 height 35
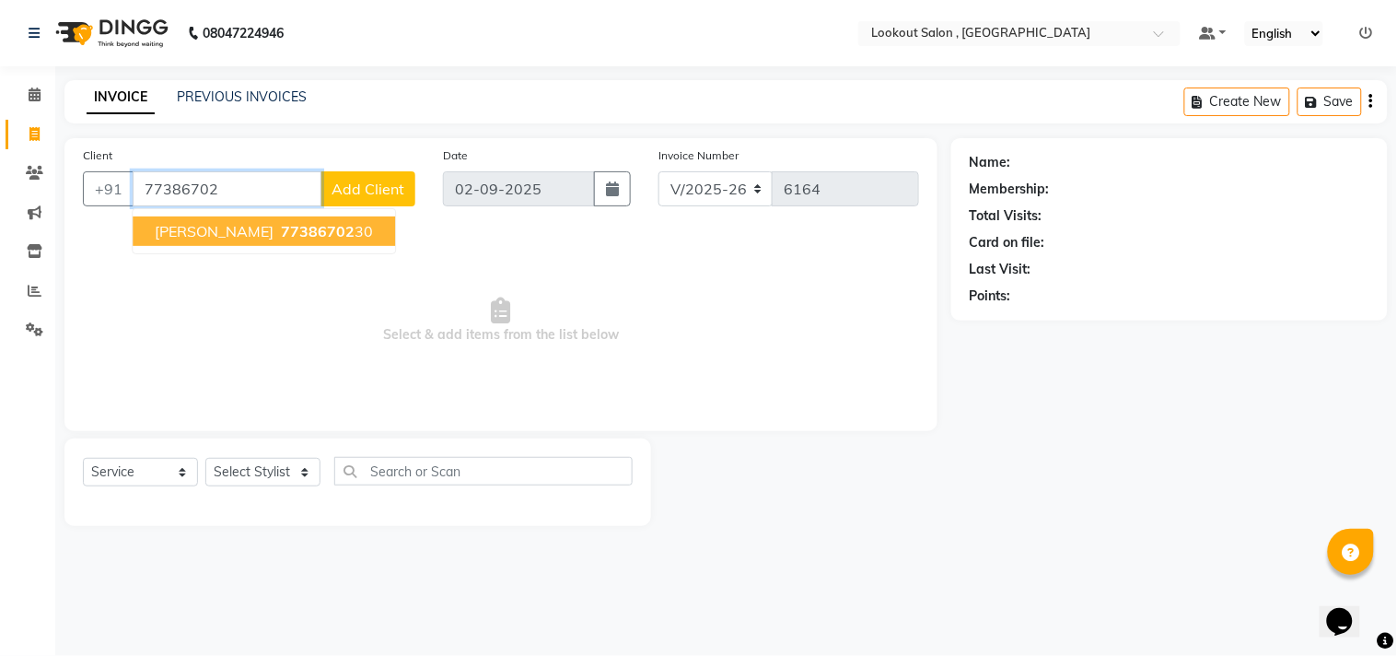
click at [227, 231] on span "DEVESH SHETTY" at bounding box center [214, 231] width 119 height 18
type input "7738670230"
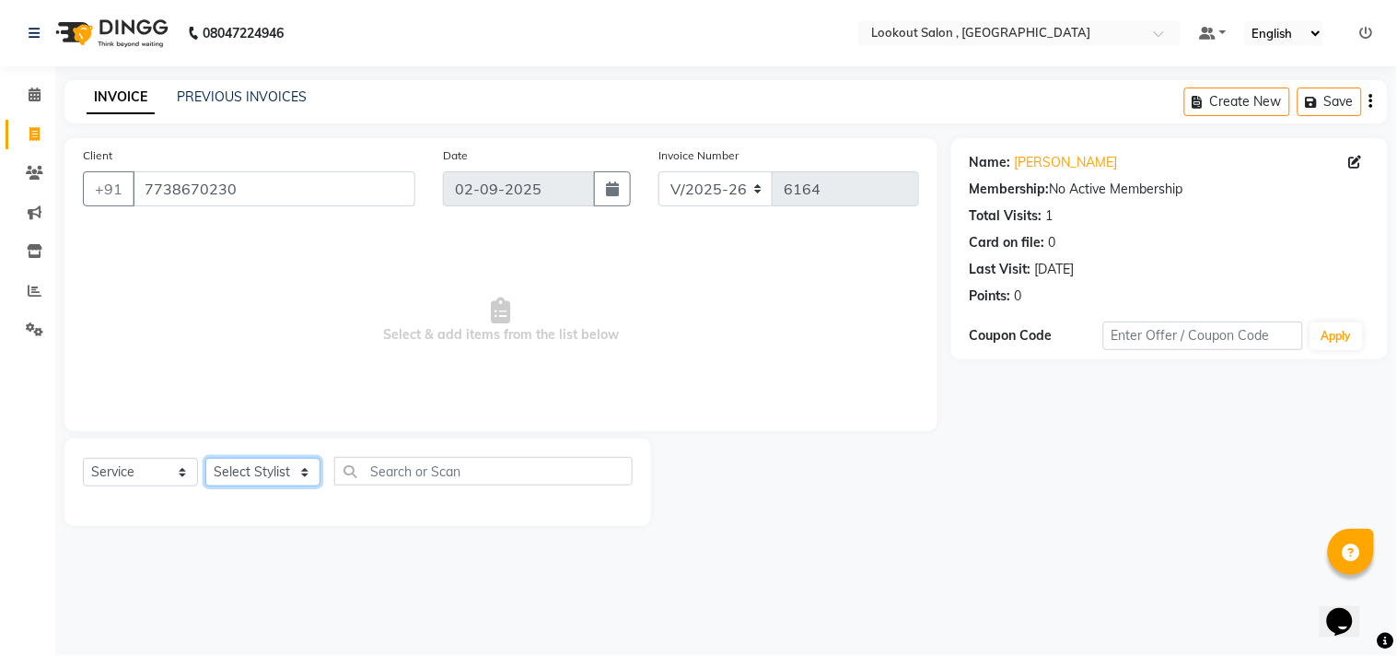
click at [274, 473] on select "Select Stylist Alizah Bangi ARMAN KASSAR jishan shekh KRISHNA SHAH kuldeep NAND…" at bounding box center [262, 472] width 115 height 29
select select "88368"
click at [205, 459] on select "Select Stylist Alizah Bangi ARMAN KASSAR jishan shekh KRISHNA SHAH kuldeep NAND…" at bounding box center [262, 472] width 115 height 29
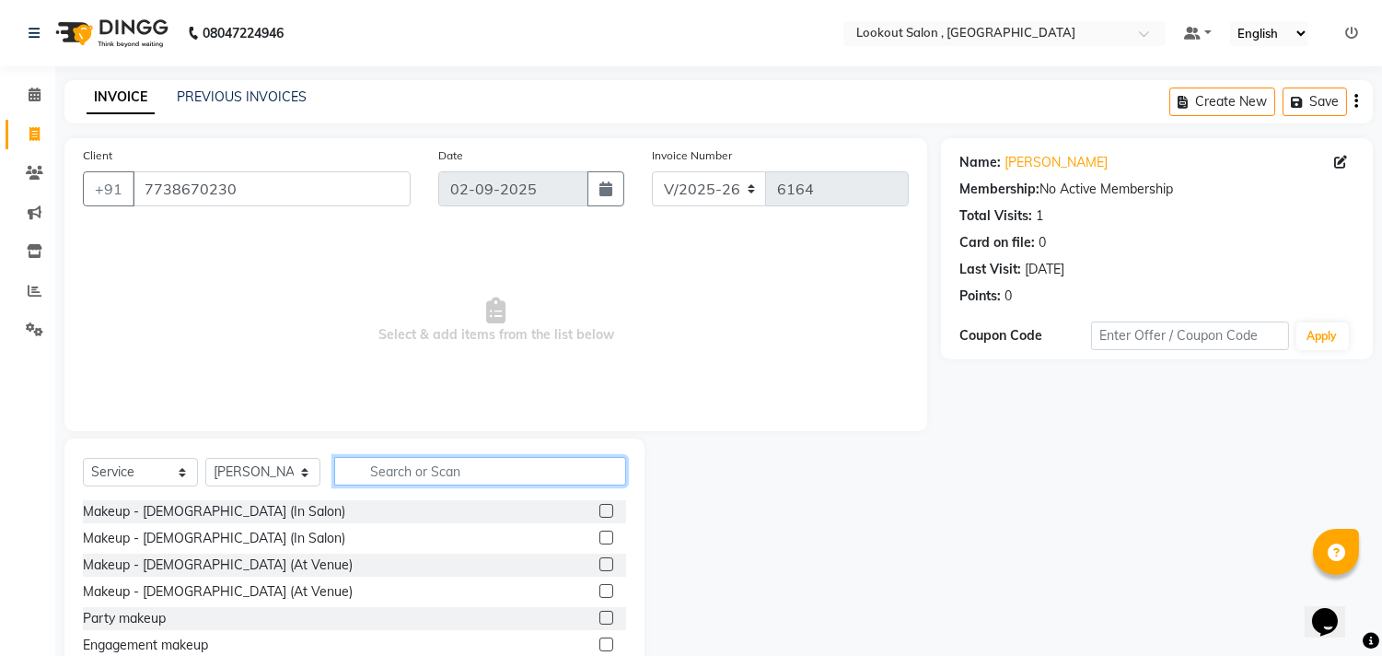
click at [419, 473] on input "text" at bounding box center [480, 471] width 292 height 29
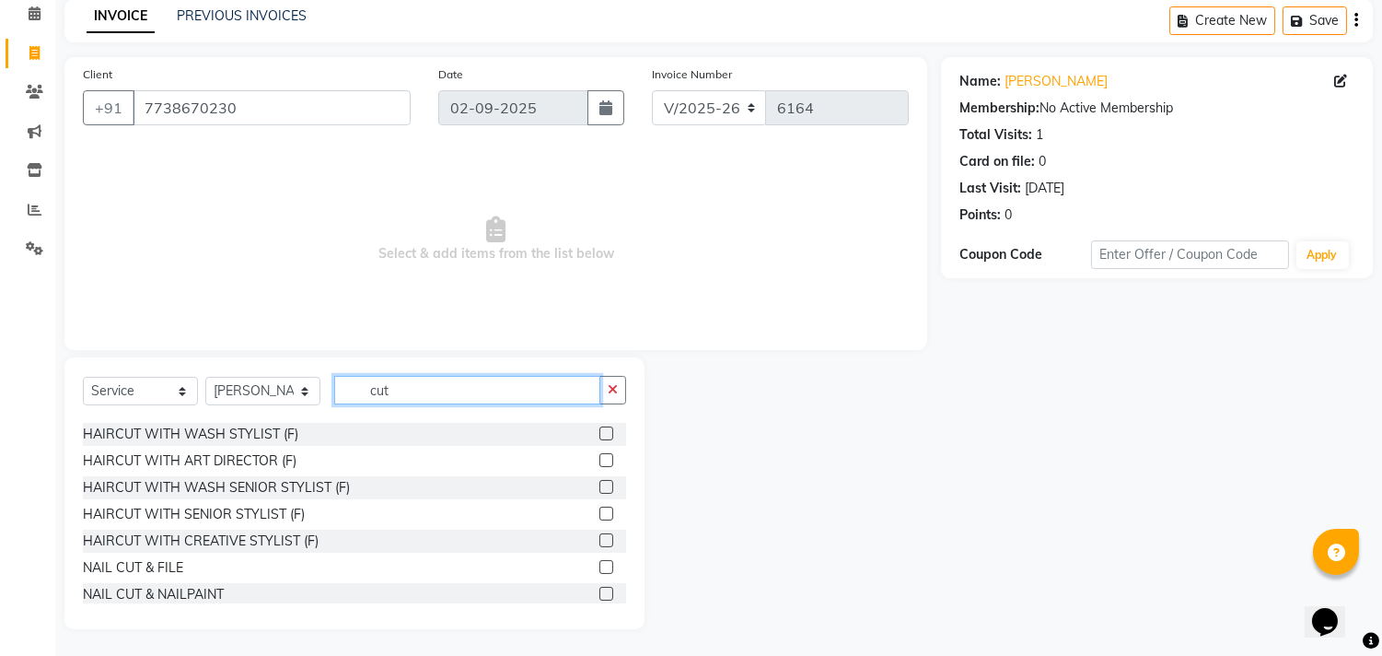
scroll to position [162, 0]
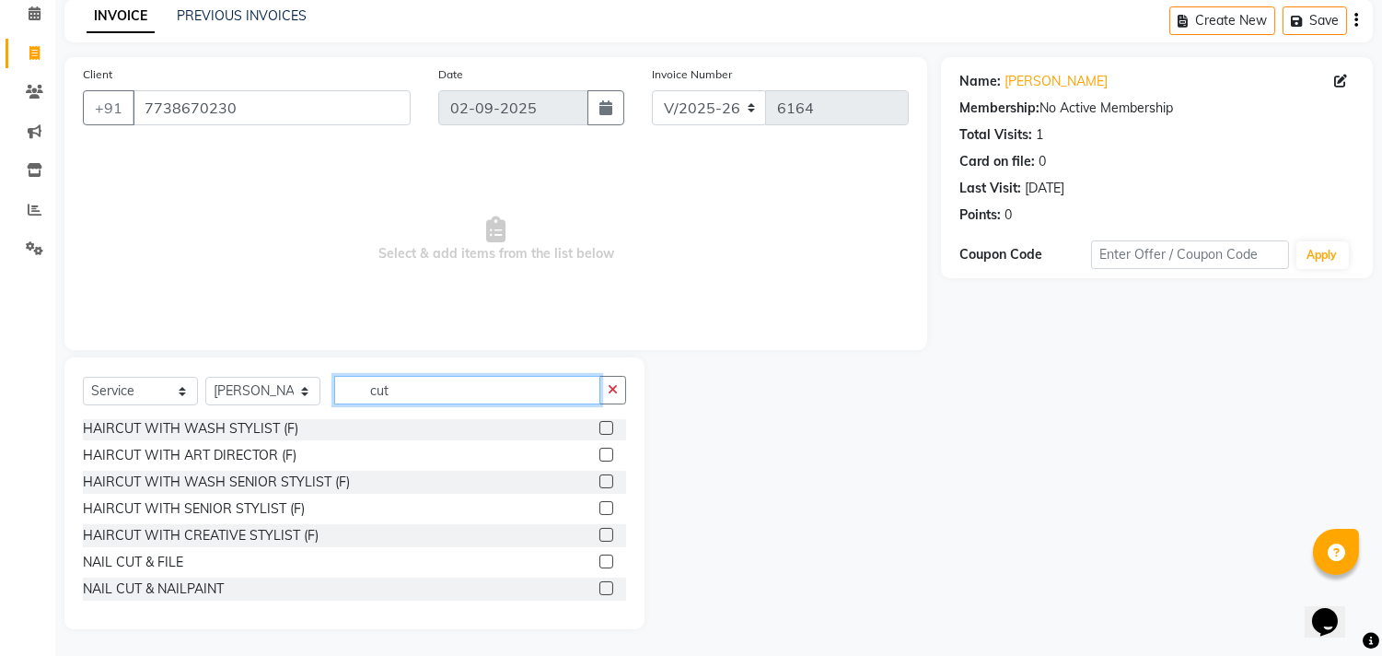
drag, startPoint x: 406, startPoint y: 385, endPoint x: 318, endPoint y: 384, distance: 88.4
click at [318, 384] on div "Select Service Product Membership Package Voucher Prepaid Gift Card Select Styl…" at bounding box center [354, 397] width 543 height 43
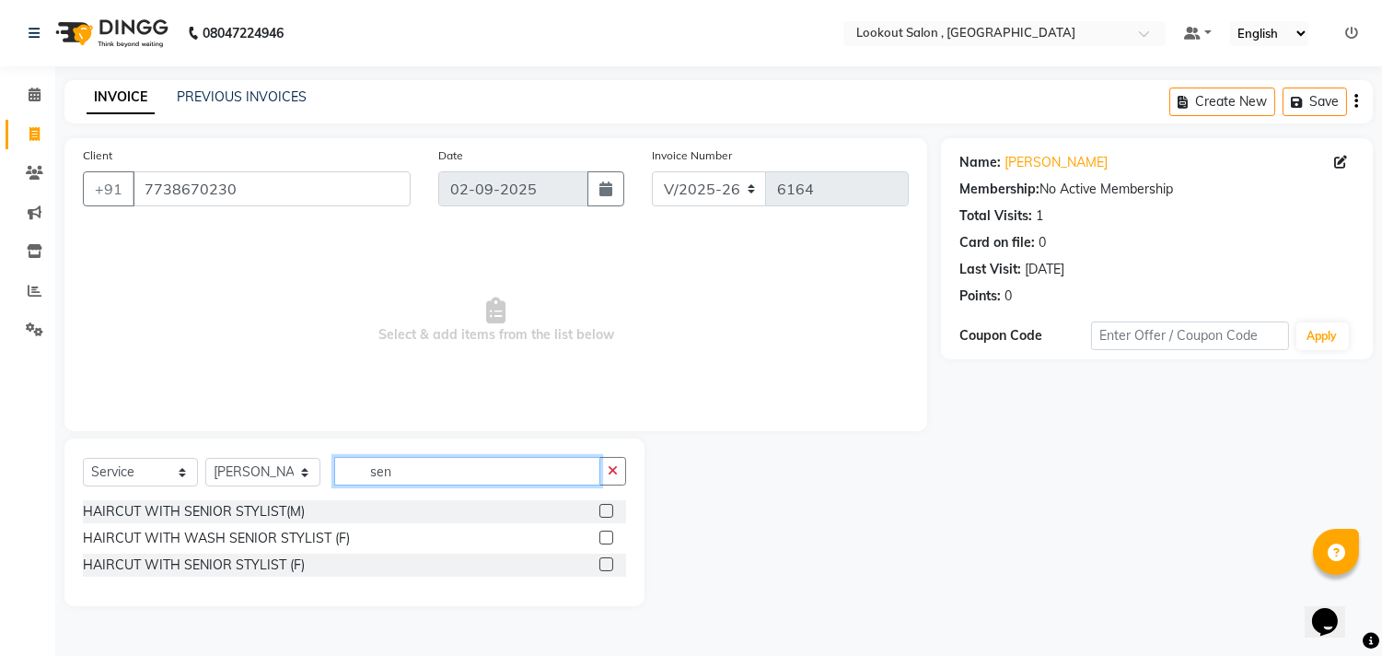
scroll to position [0, 0]
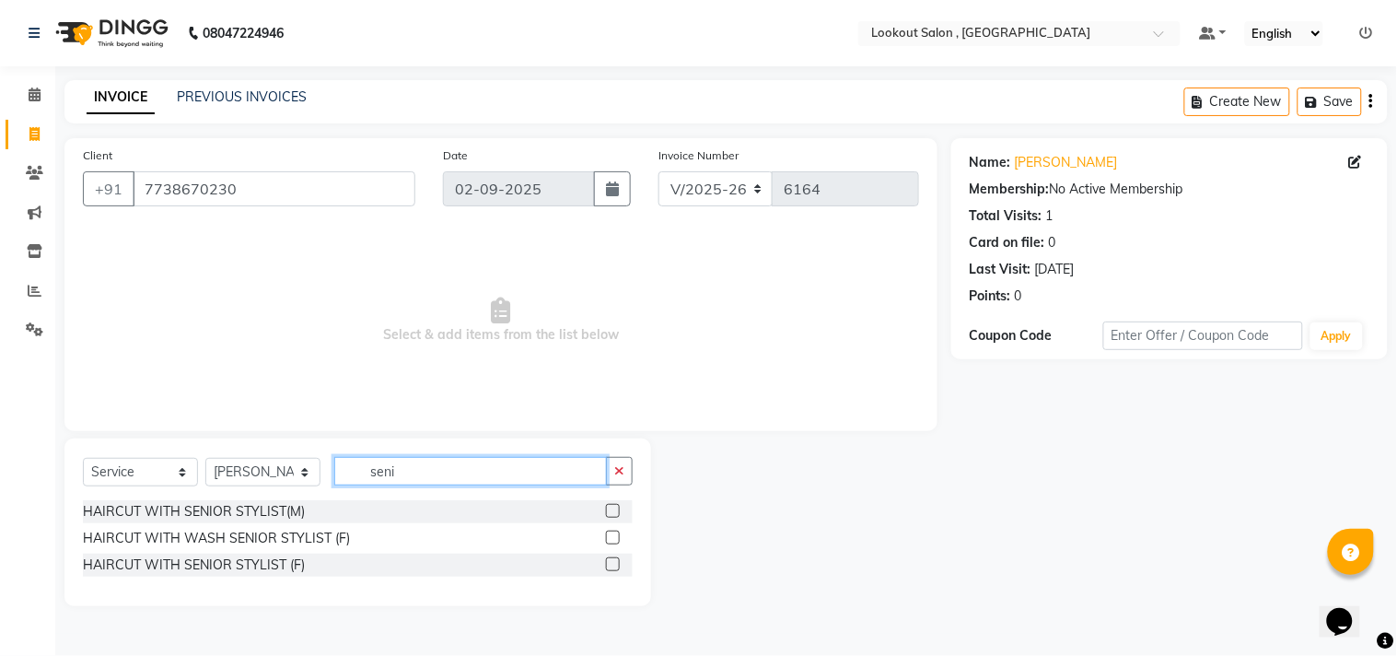
type input "seni"
click at [608, 508] on label at bounding box center [613, 511] width 14 height 14
click at [608, 508] on input "checkbox" at bounding box center [612, 512] width 12 height 12
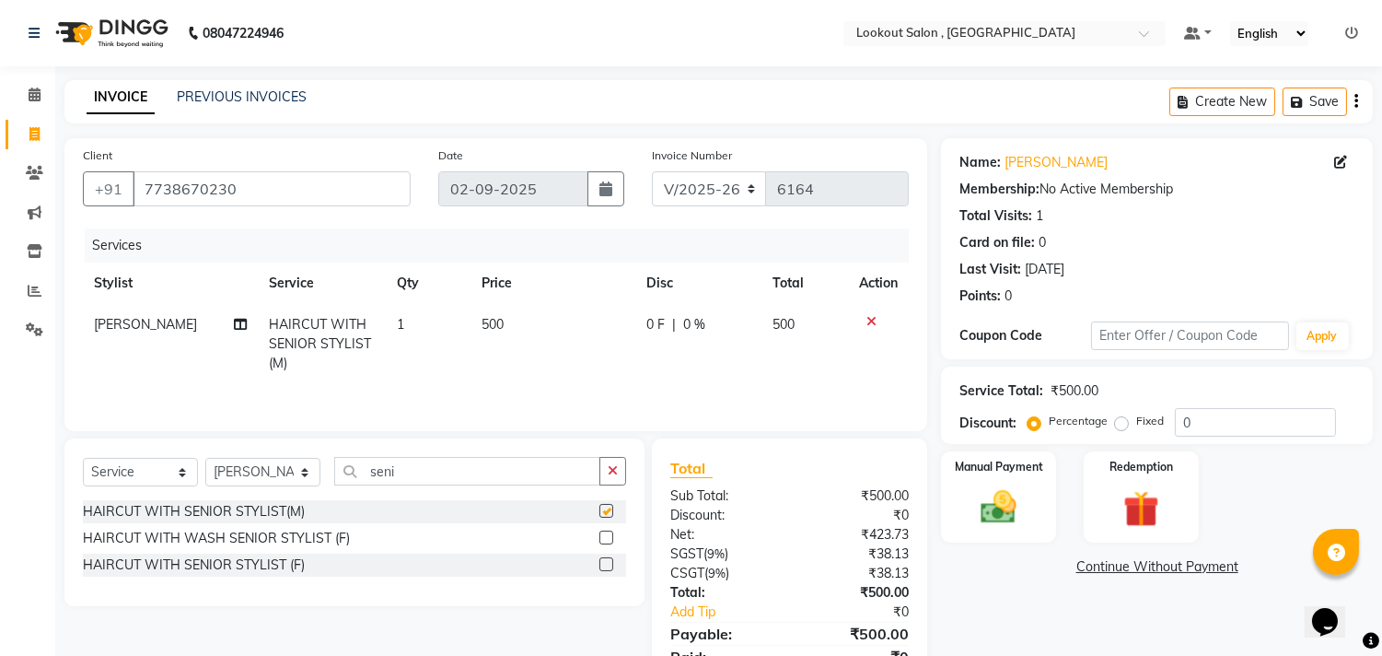
checkbox input "false"
drag, startPoint x: 486, startPoint y: 458, endPoint x: 355, endPoint y: 465, distance: 131.9
click at [355, 465] on input "seni" at bounding box center [467, 471] width 266 height 29
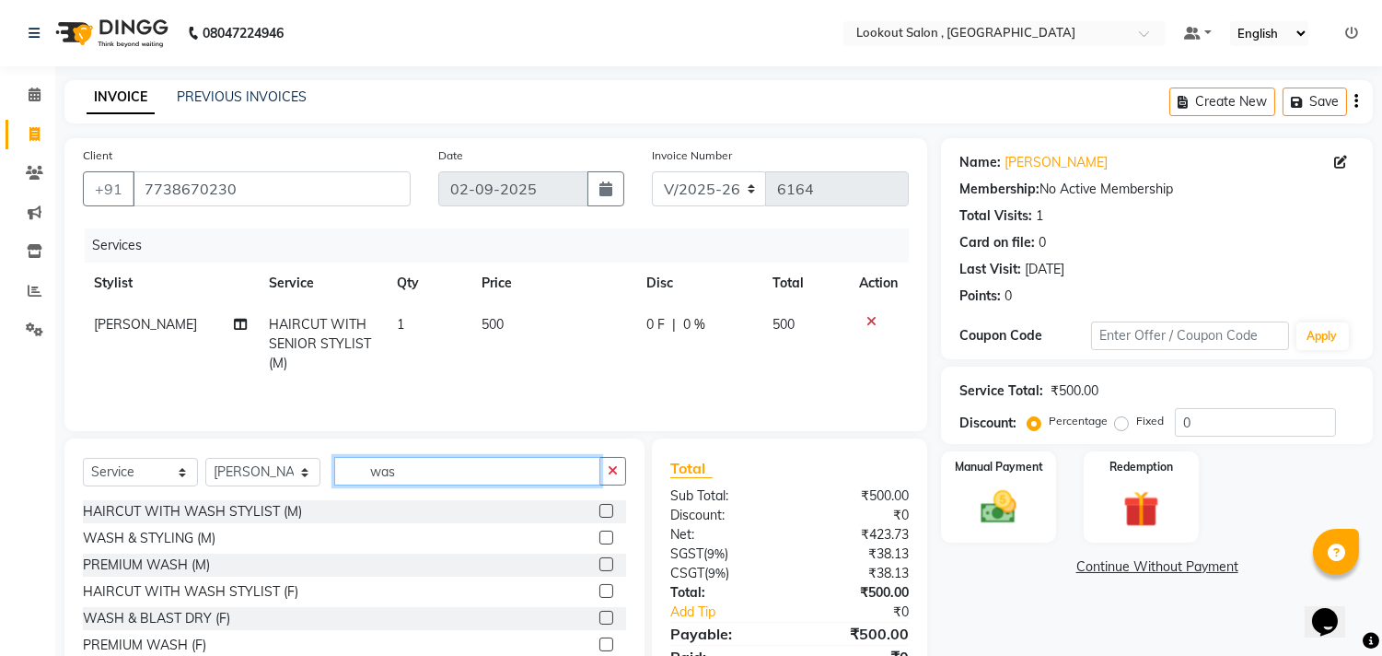
type input "was"
click at [600, 534] on div at bounding box center [606, 539] width 12 height 19
click at [600, 537] on label at bounding box center [607, 537] width 14 height 14
click at [600, 537] on input "checkbox" at bounding box center [606, 538] width 12 height 12
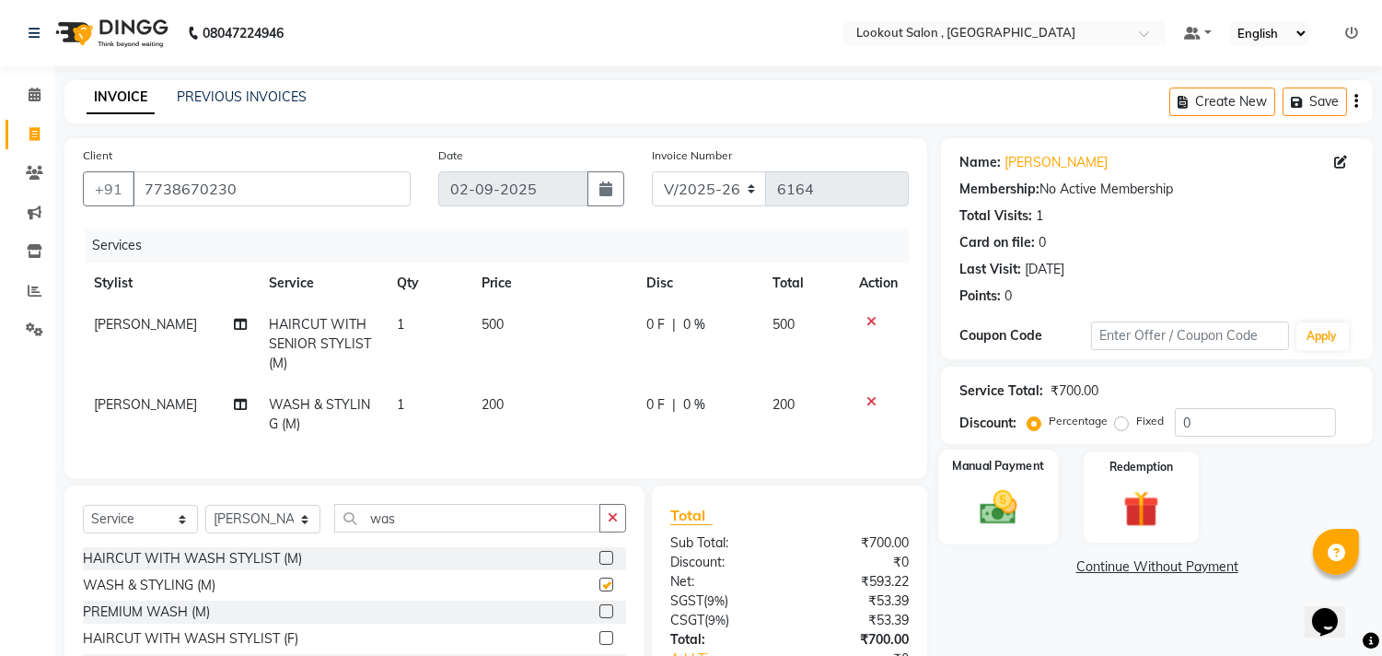
checkbox input "false"
click at [1008, 499] on img at bounding box center [999, 507] width 61 height 43
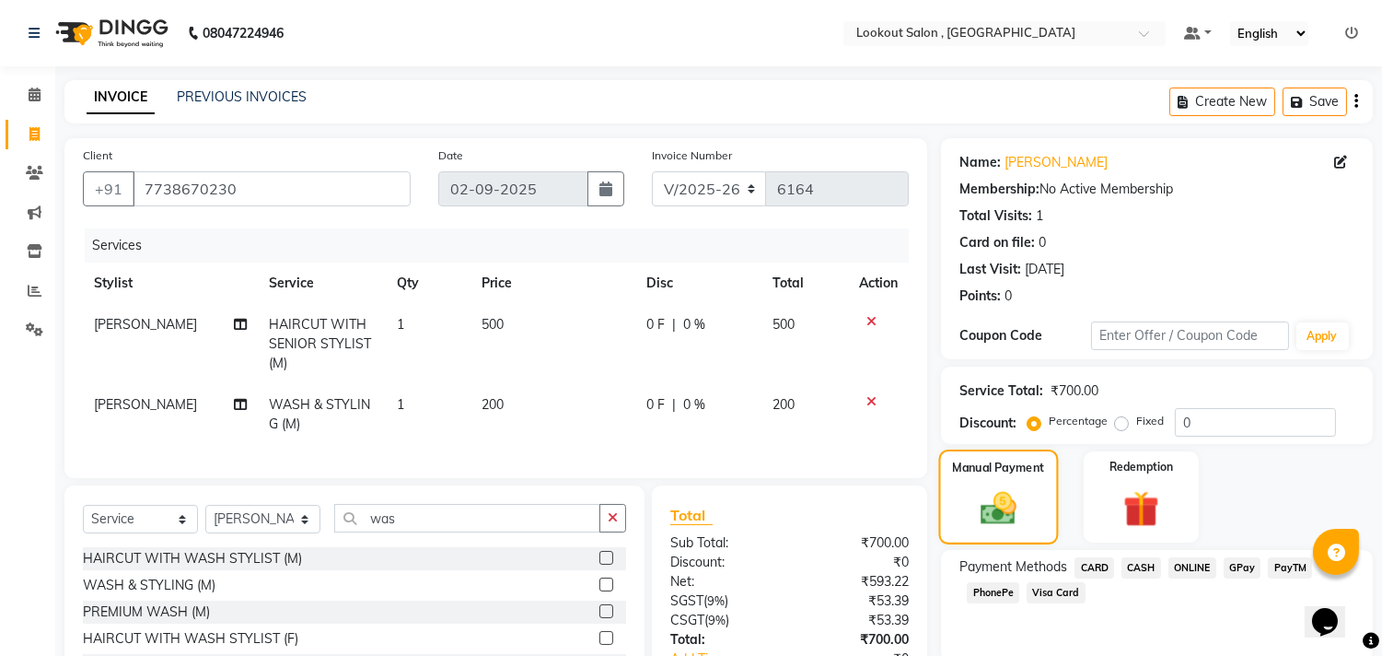
scroll to position [144, 0]
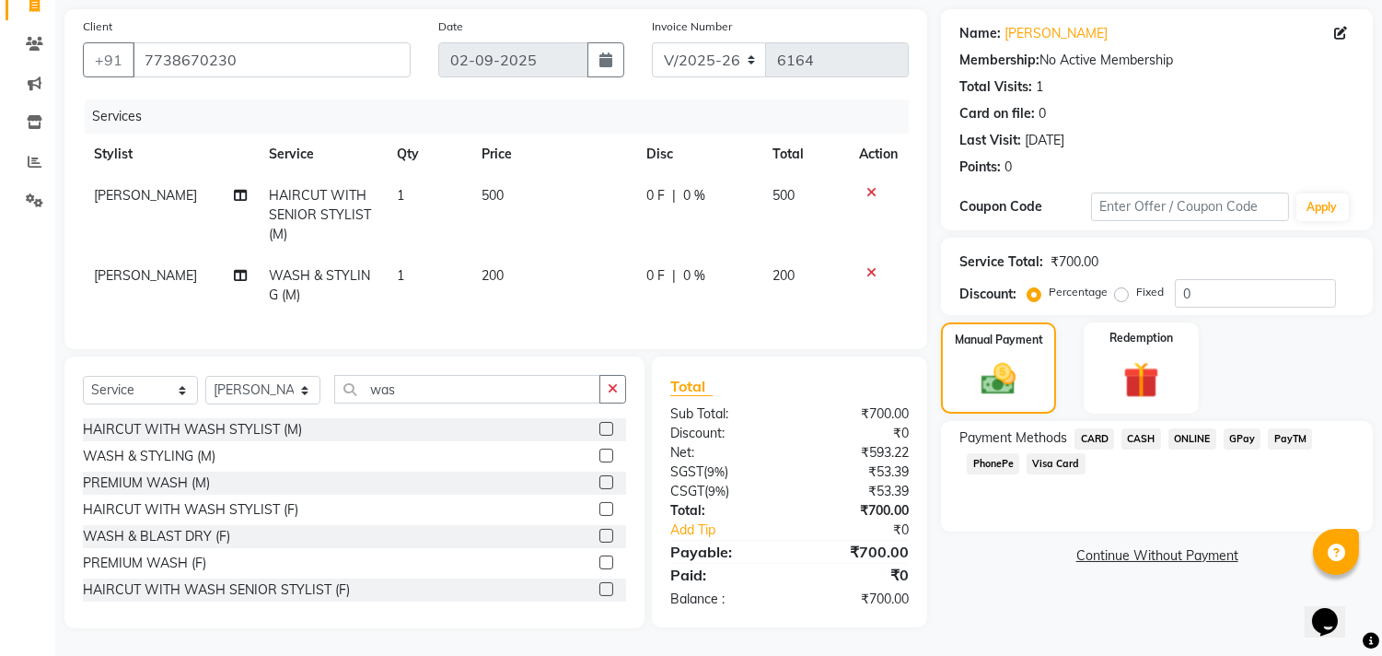
click at [486, 267] on span "200" at bounding box center [493, 275] width 22 height 17
select select "88368"
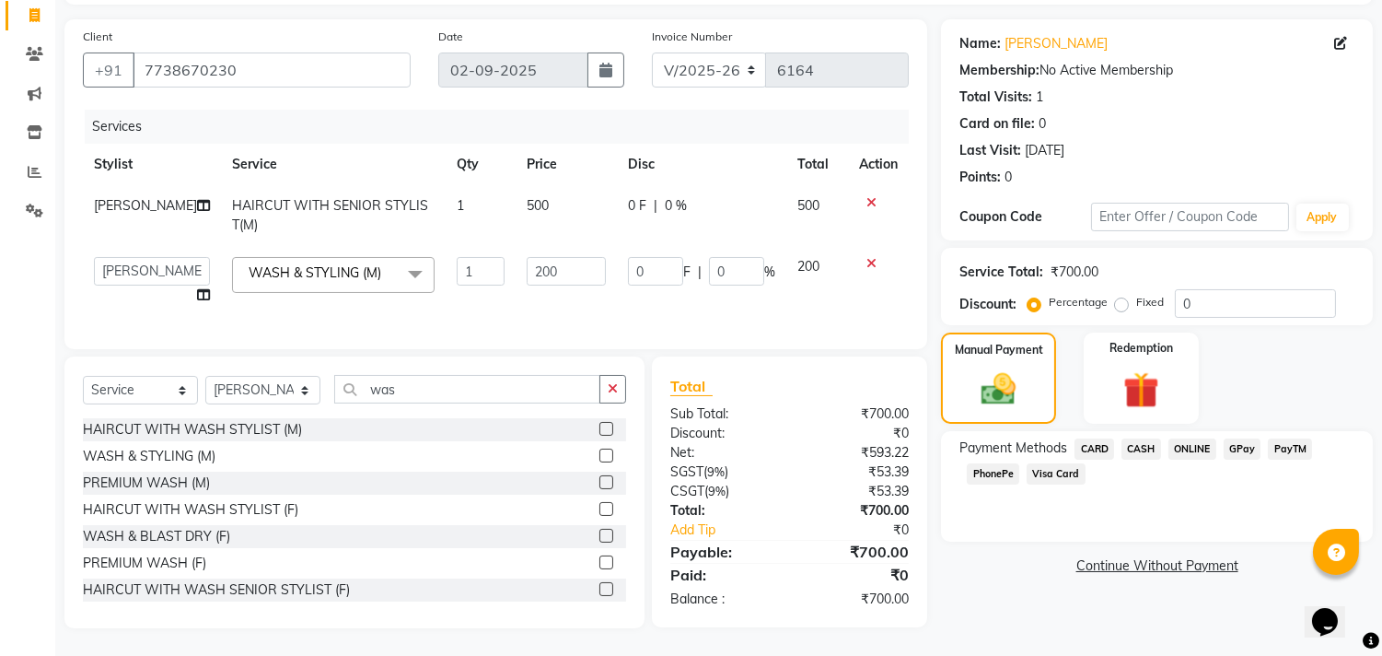
scroll to position [134, 0]
click at [527, 262] on input "200" at bounding box center [566, 271] width 79 height 29
type input "100"
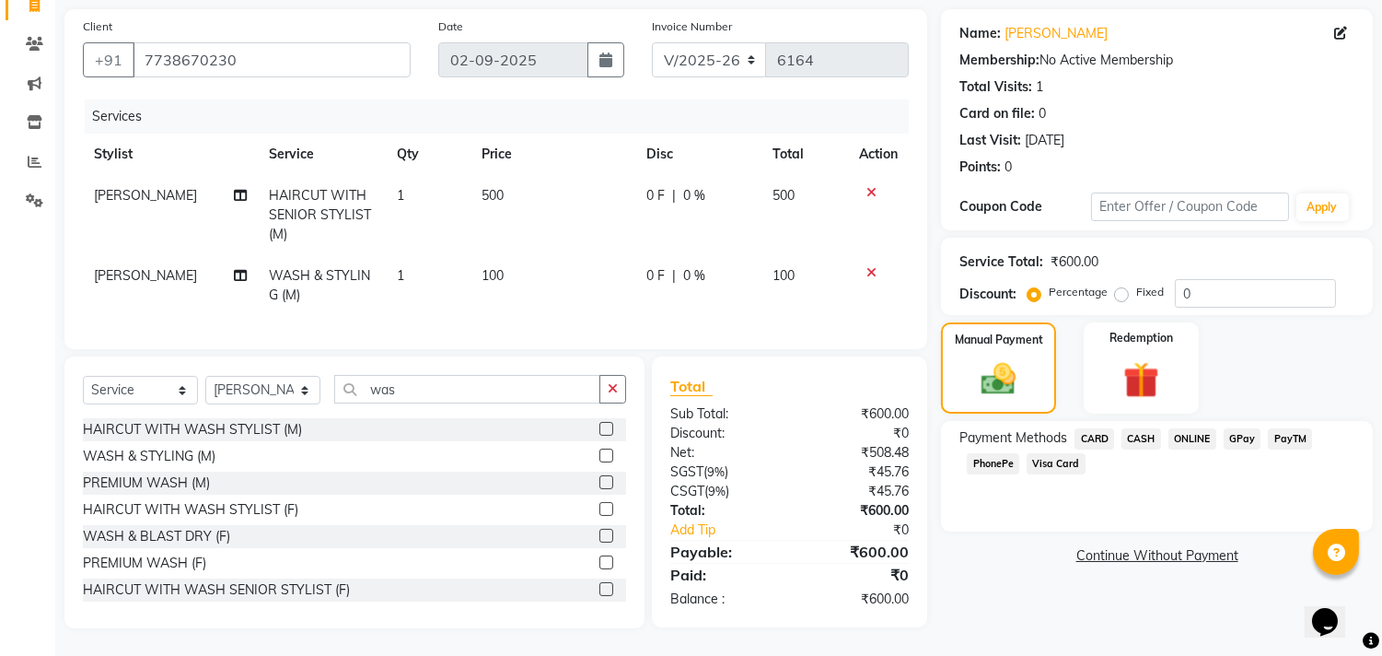
click at [1144, 440] on span "CASH" at bounding box center [1142, 438] width 40 height 21
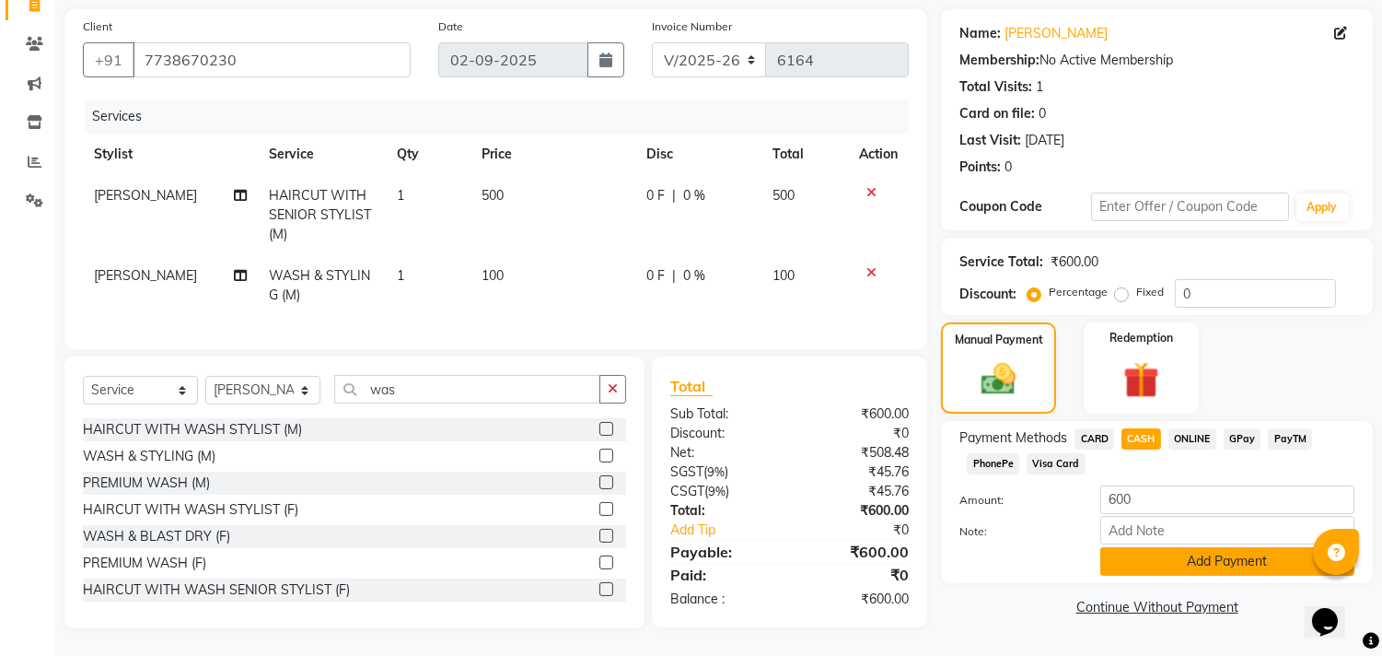
click at [1146, 563] on button "Add Payment" at bounding box center [1228, 561] width 254 height 29
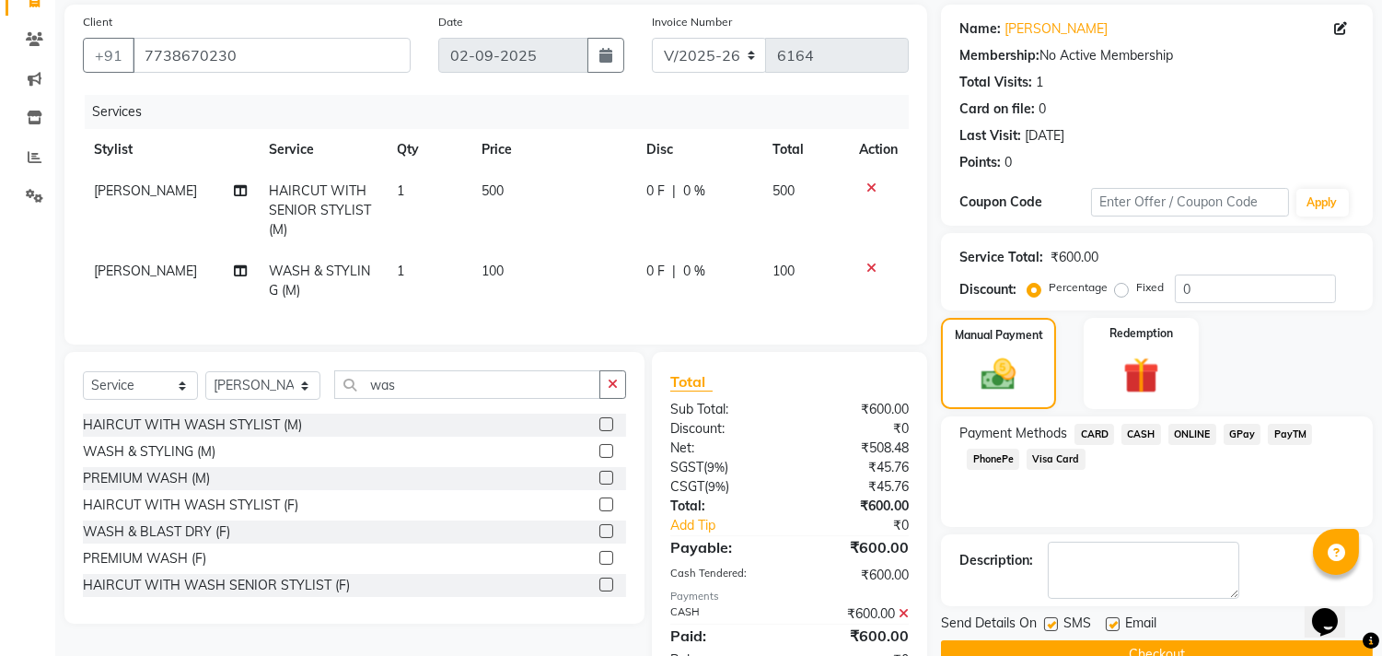
scroll to position [208, 0]
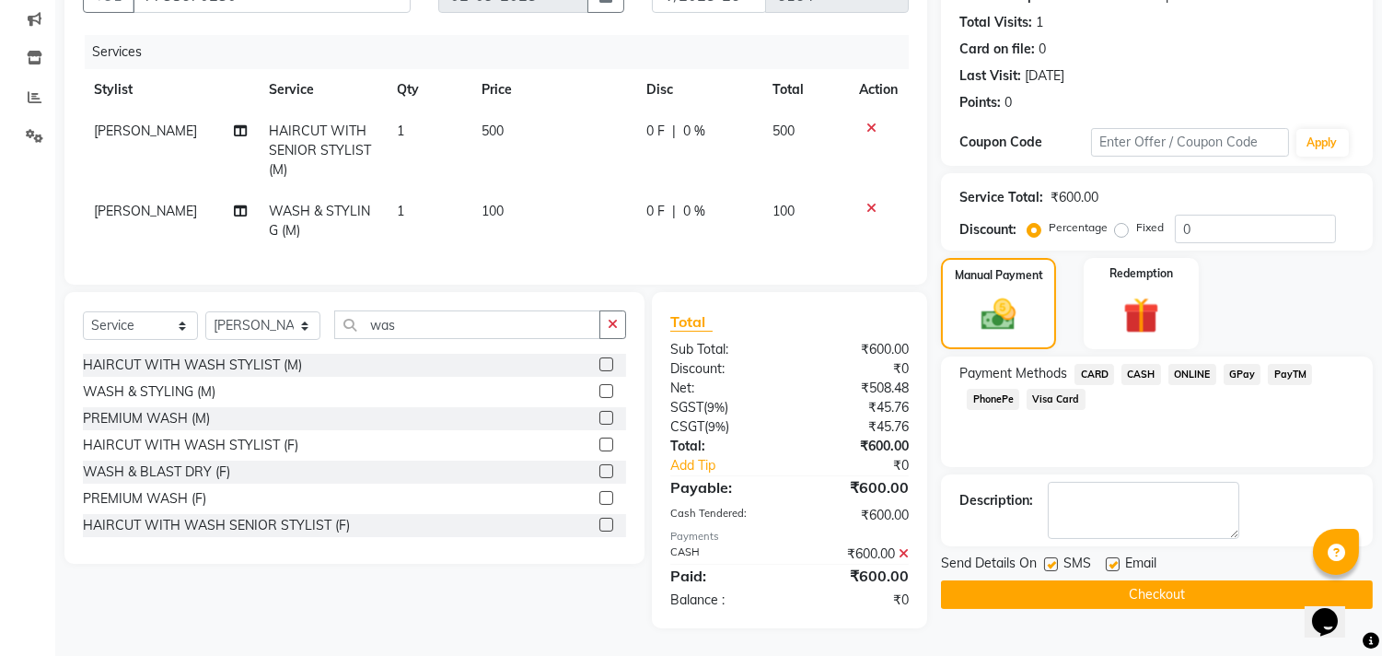
click at [1158, 582] on button "Checkout" at bounding box center [1157, 594] width 432 height 29
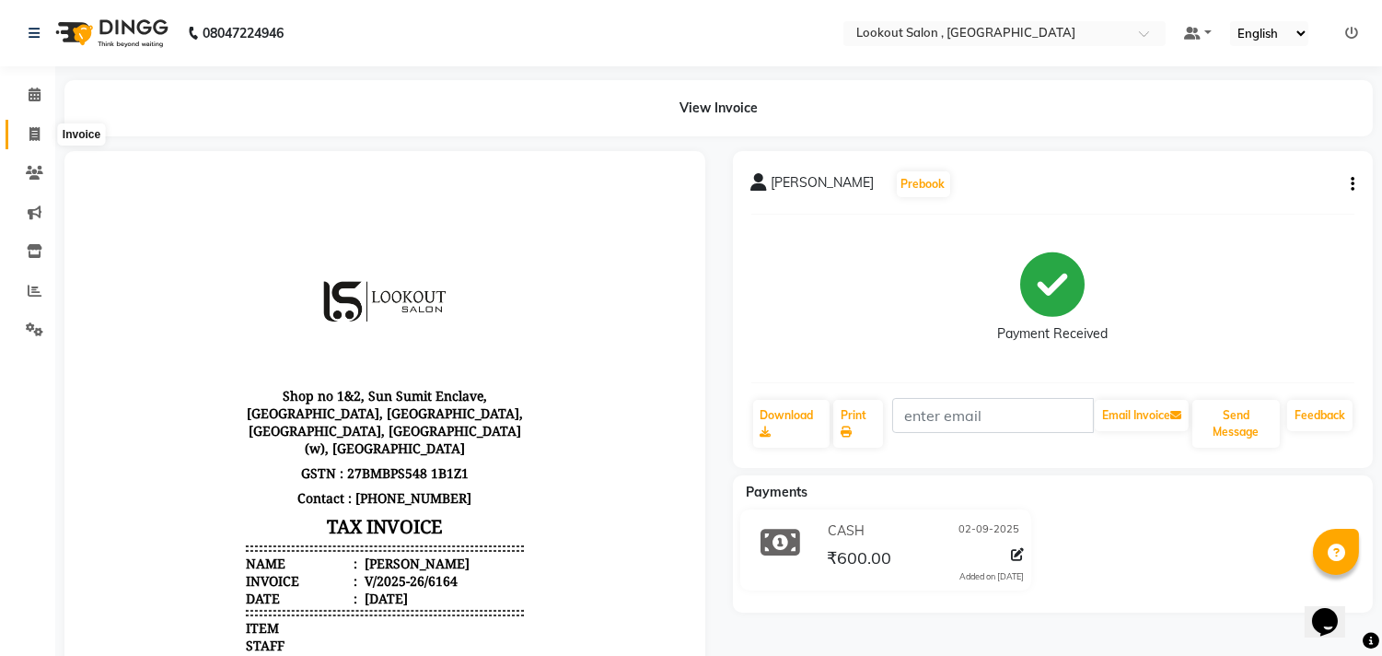
click at [37, 139] on icon at bounding box center [34, 134] width 10 height 14
select select "service"
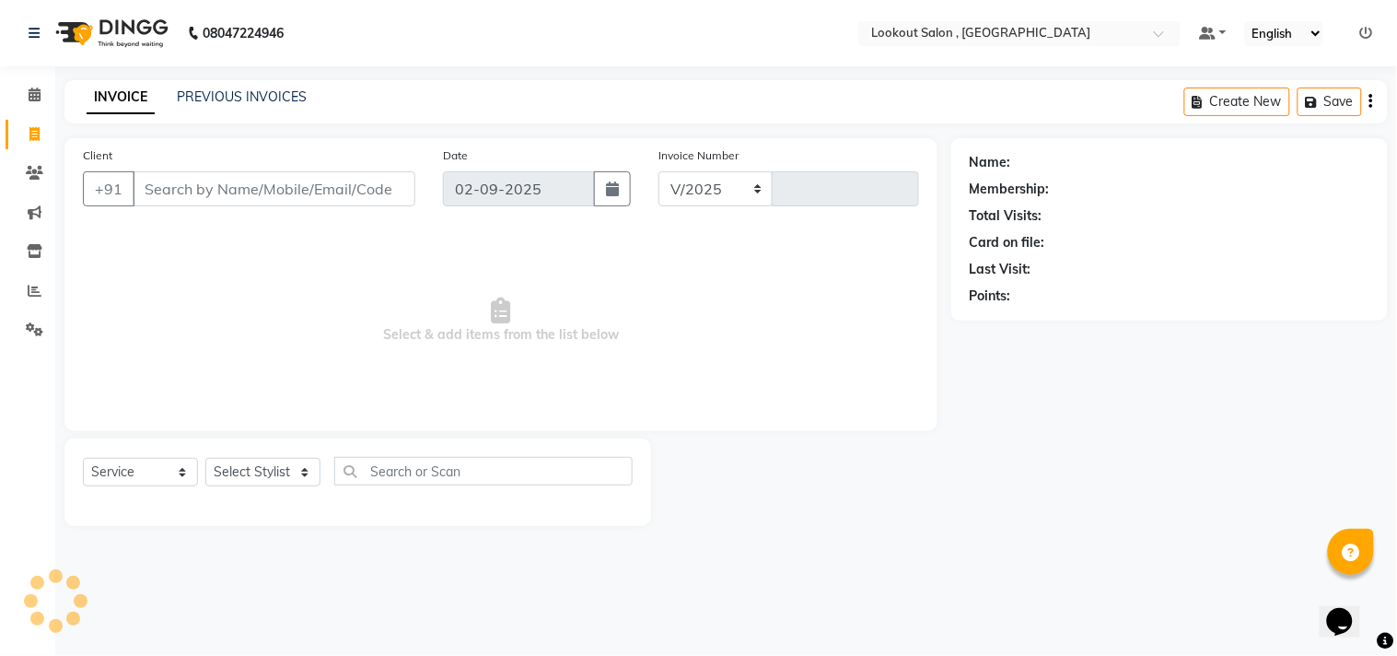
select select "151"
type input "6165"
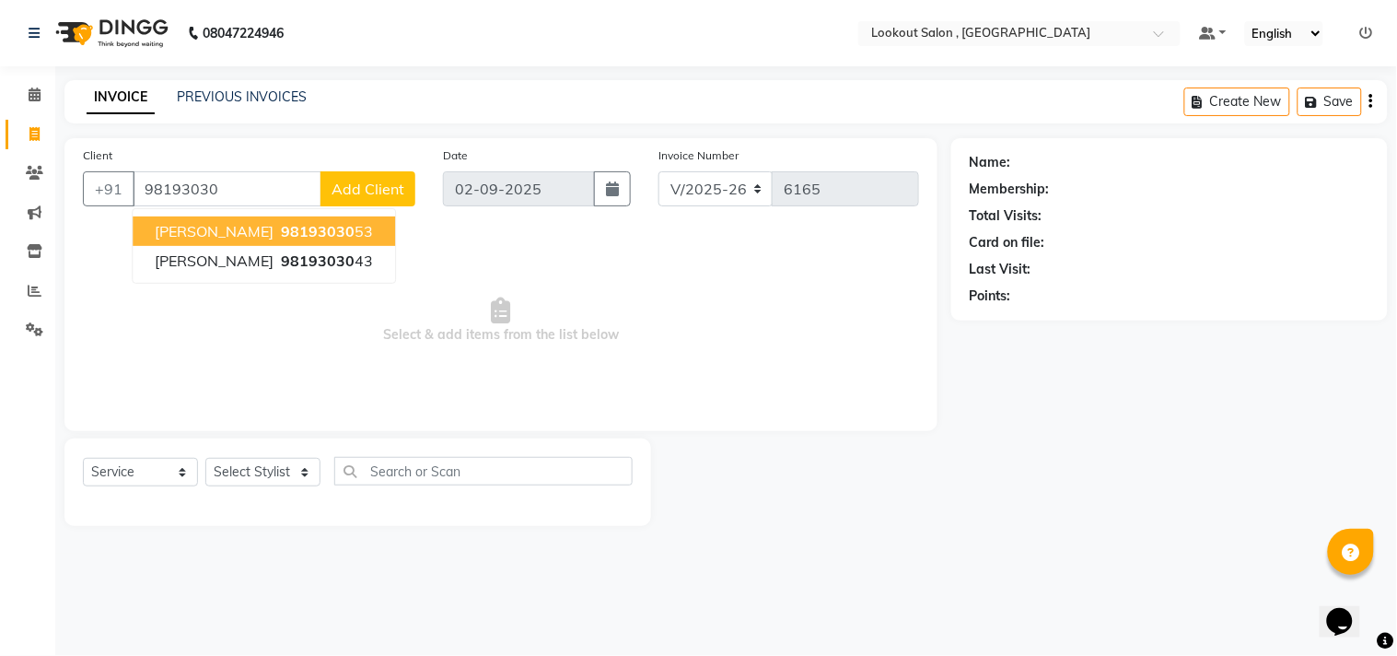
click at [195, 237] on span "bhavik parikh" at bounding box center [214, 231] width 119 height 18
type input "9819303053"
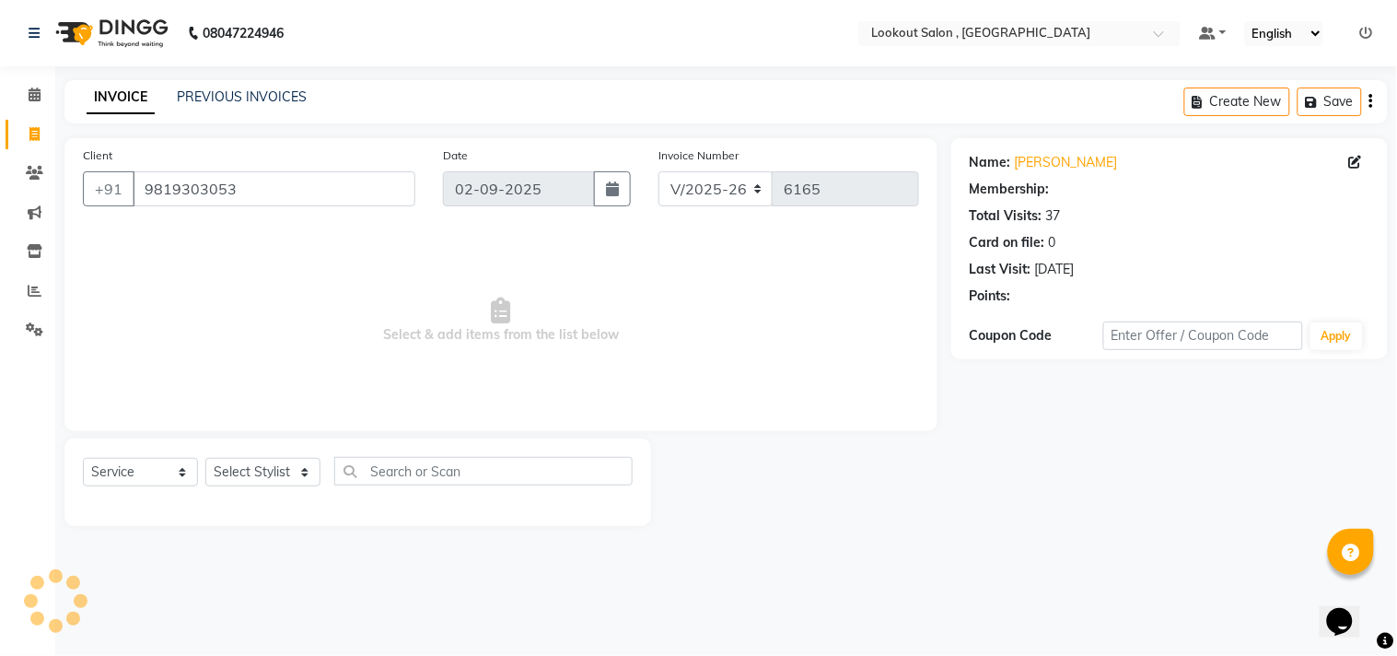
select select "1: Object"
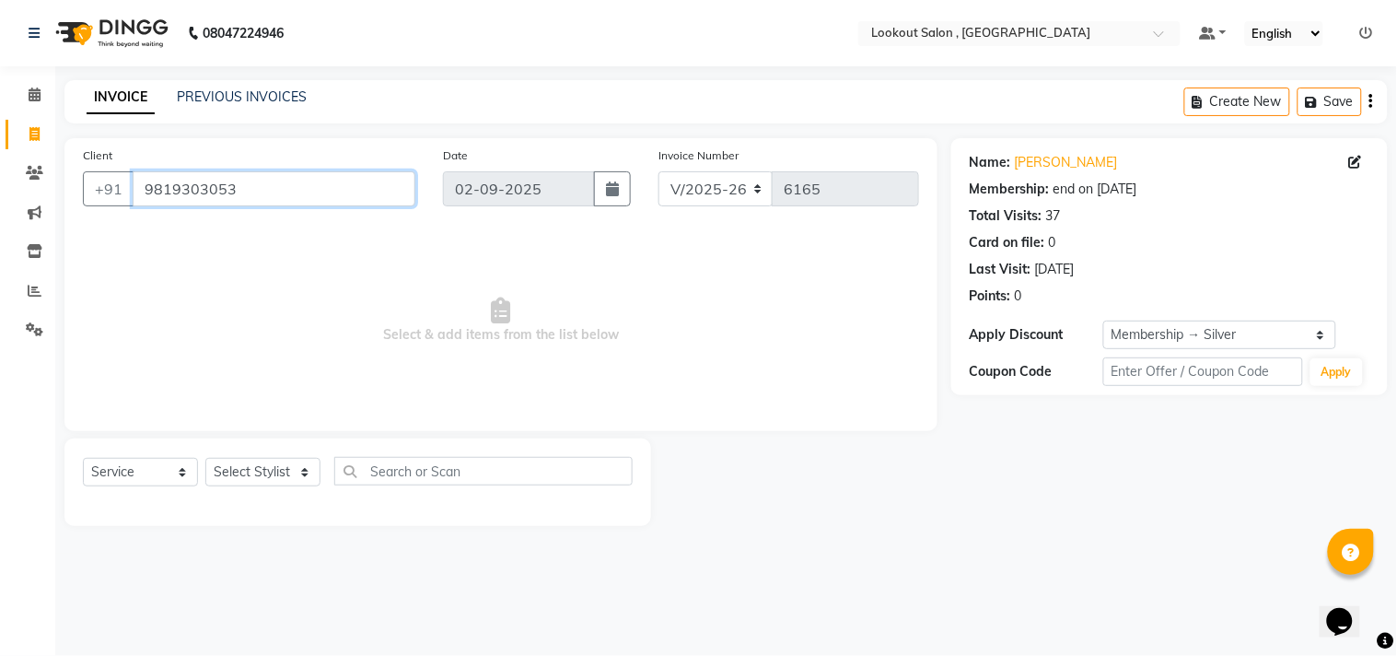
drag, startPoint x: 237, startPoint y: 191, endPoint x: 135, endPoint y: 193, distance: 101.3
click at [135, 193] on input "9819303053" at bounding box center [274, 188] width 283 height 35
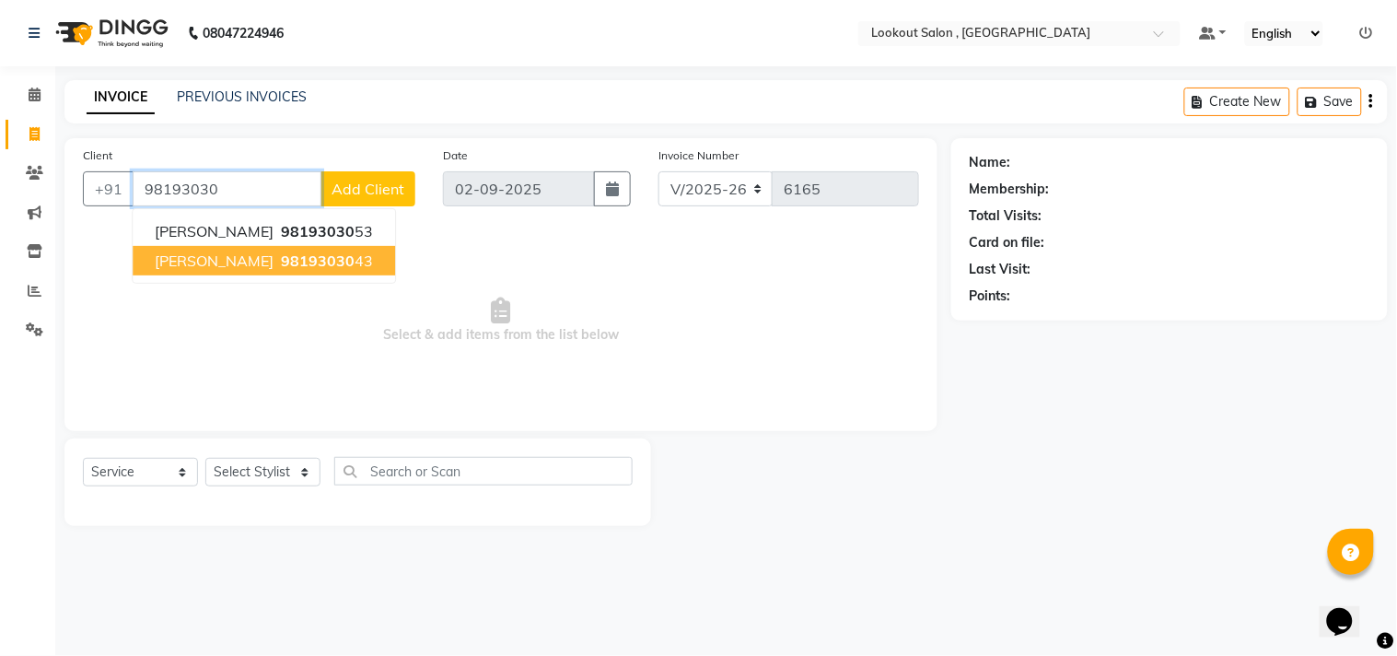
click at [300, 269] on span "98193030" at bounding box center [318, 260] width 74 height 18
type input "9819303043"
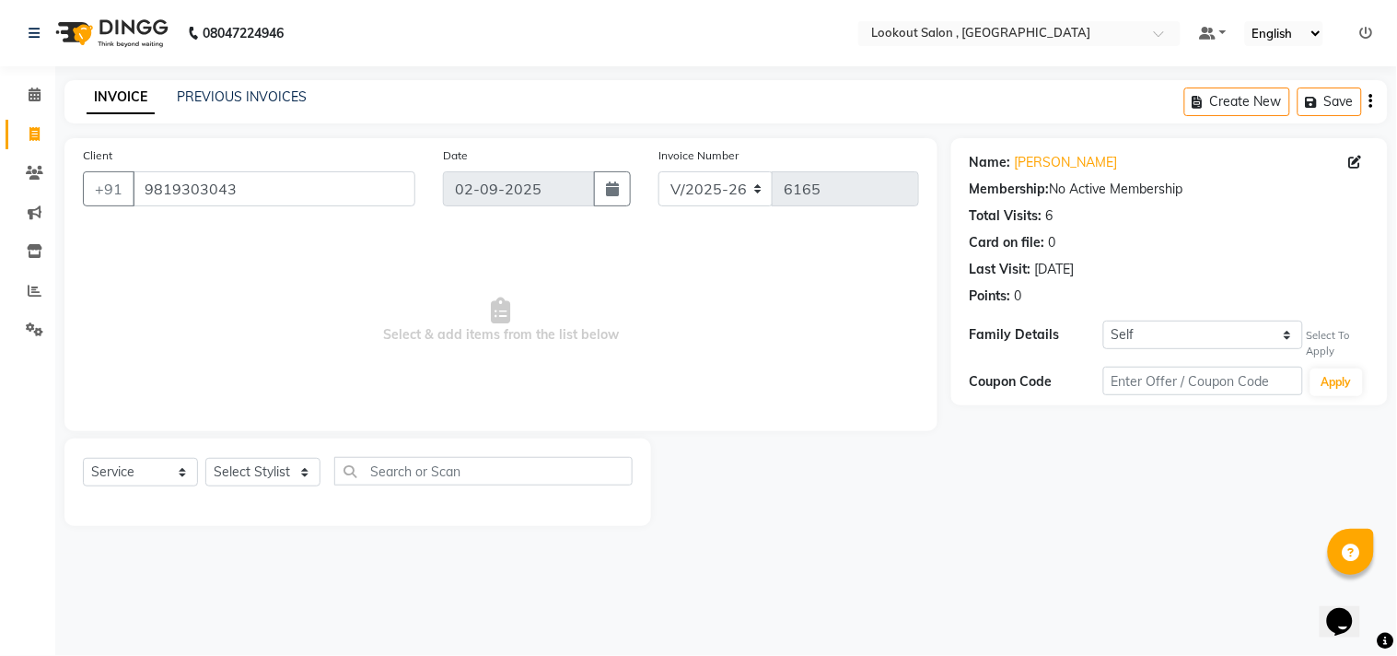
click at [1176, 317] on div "Name: Pratham Parikh Membership: No Active Membership Total Visits: 6 Card on f…" at bounding box center [1169, 271] width 437 height 267
click at [1173, 328] on select "Self bhavik parikh" at bounding box center [1203, 334] width 200 height 29
select select "1993530"
click at [1103, 320] on select "Self bhavik parikh" at bounding box center [1203, 334] width 200 height 29
select select "1: Object"
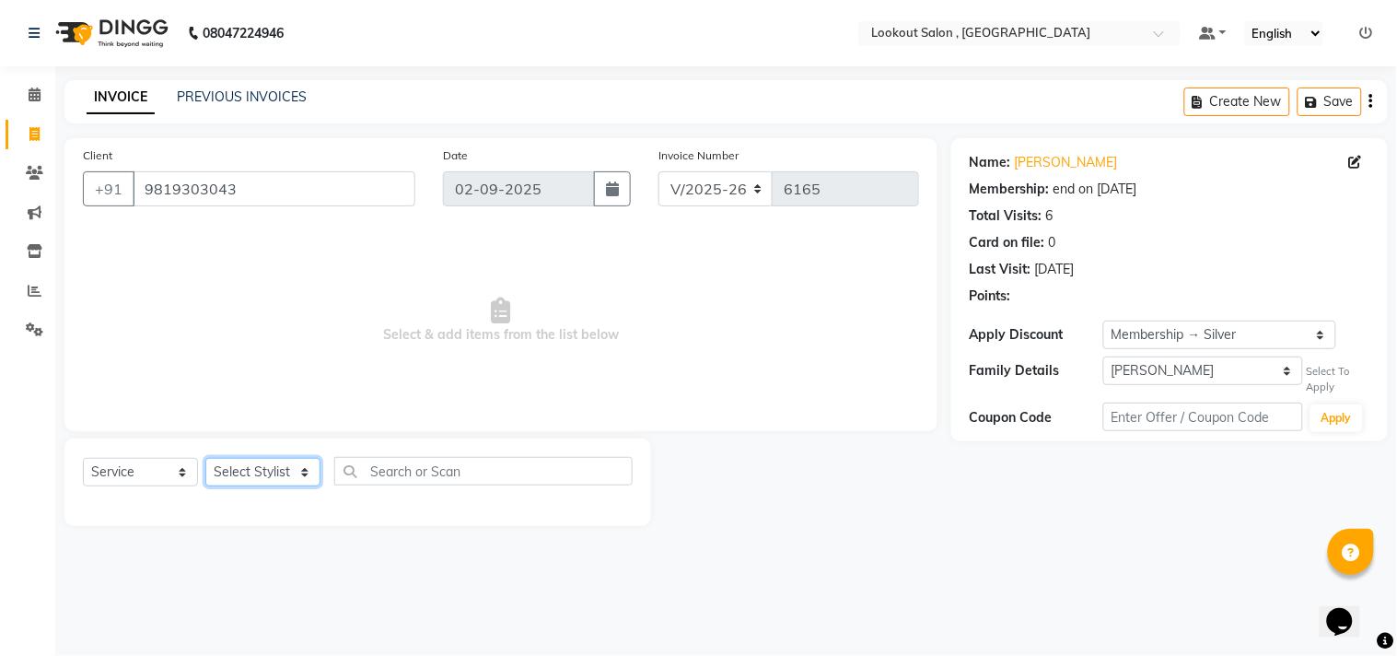
click at [236, 466] on select "Select Stylist Alizah Bangi ARMAN KASSAR jishan shekh KRISHNA SHAH kuldeep NAND…" at bounding box center [262, 472] width 115 height 29
select select "88368"
click at [205, 459] on select "Select Stylist Alizah Bangi ARMAN KASSAR jishan shekh KRISHNA SHAH kuldeep NAND…" at bounding box center [262, 472] width 115 height 29
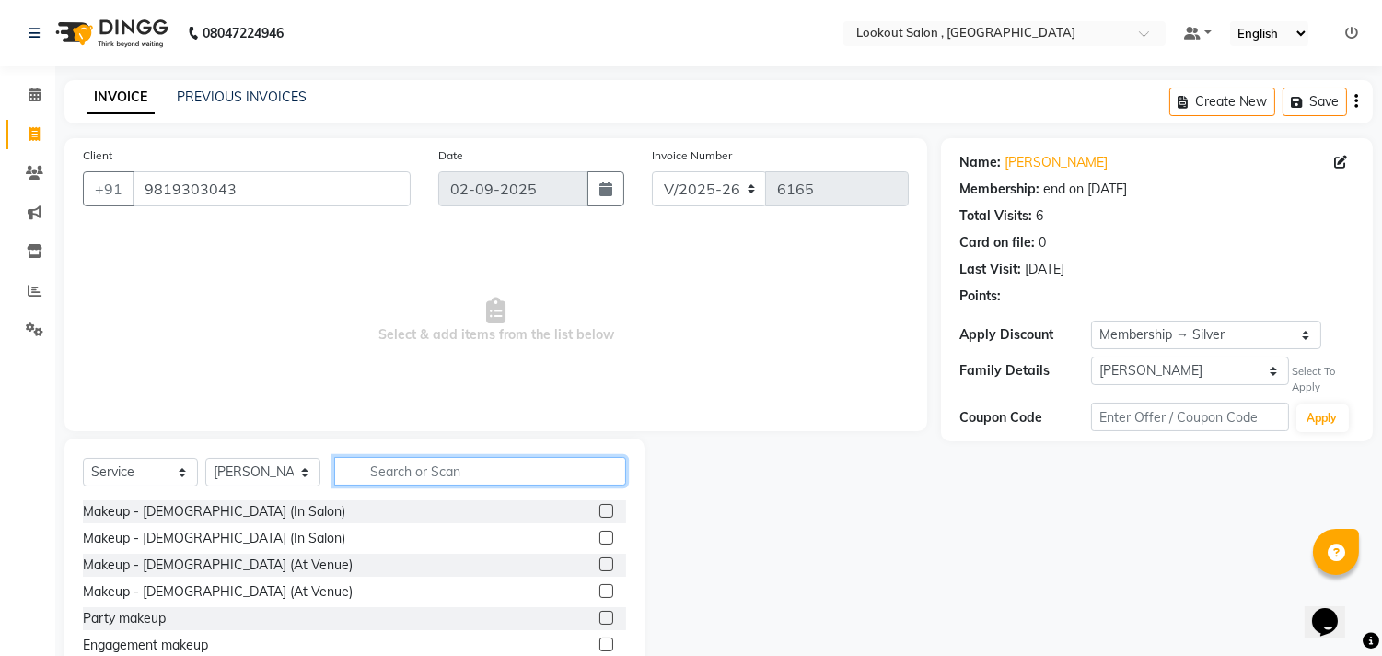
click at [392, 472] on input "text" at bounding box center [480, 471] width 292 height 29
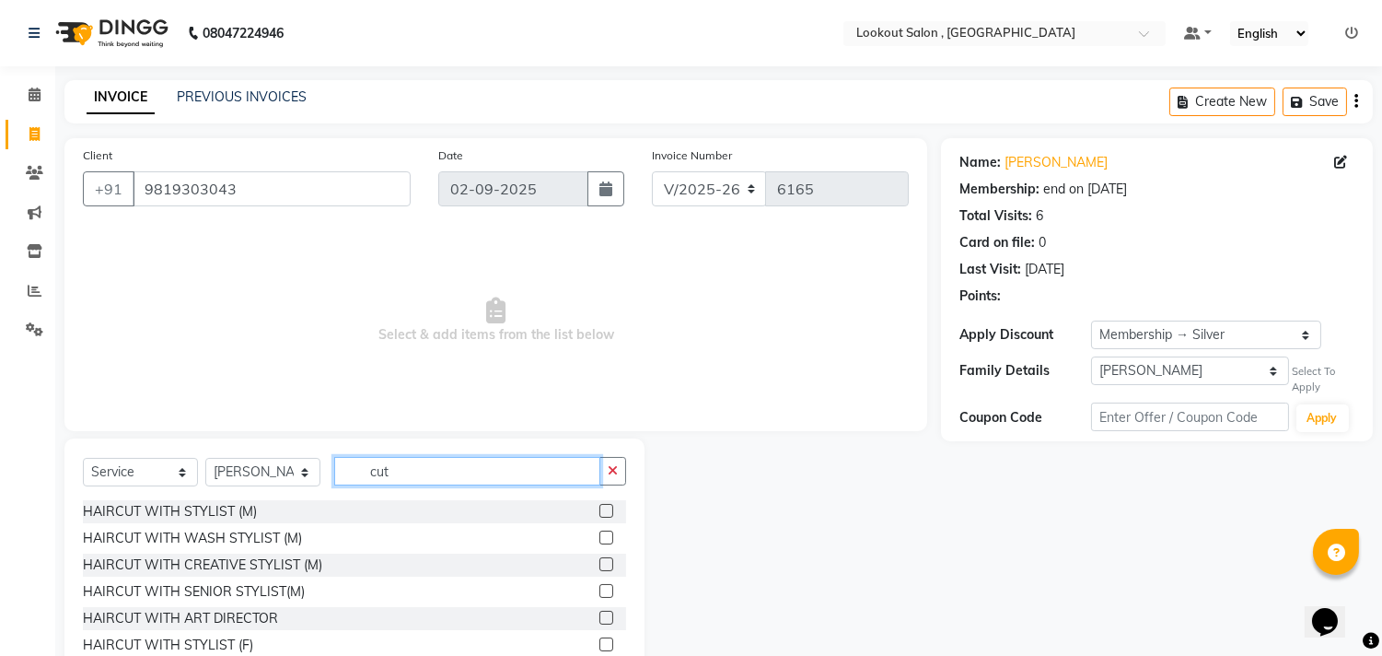
type input "cut"
click at [600, 511] on label at bounding box center [607, 511] width 14 height 14
click at [600, 511] on input "checkbox" at bounding box center [606, 512] width 12 height 12
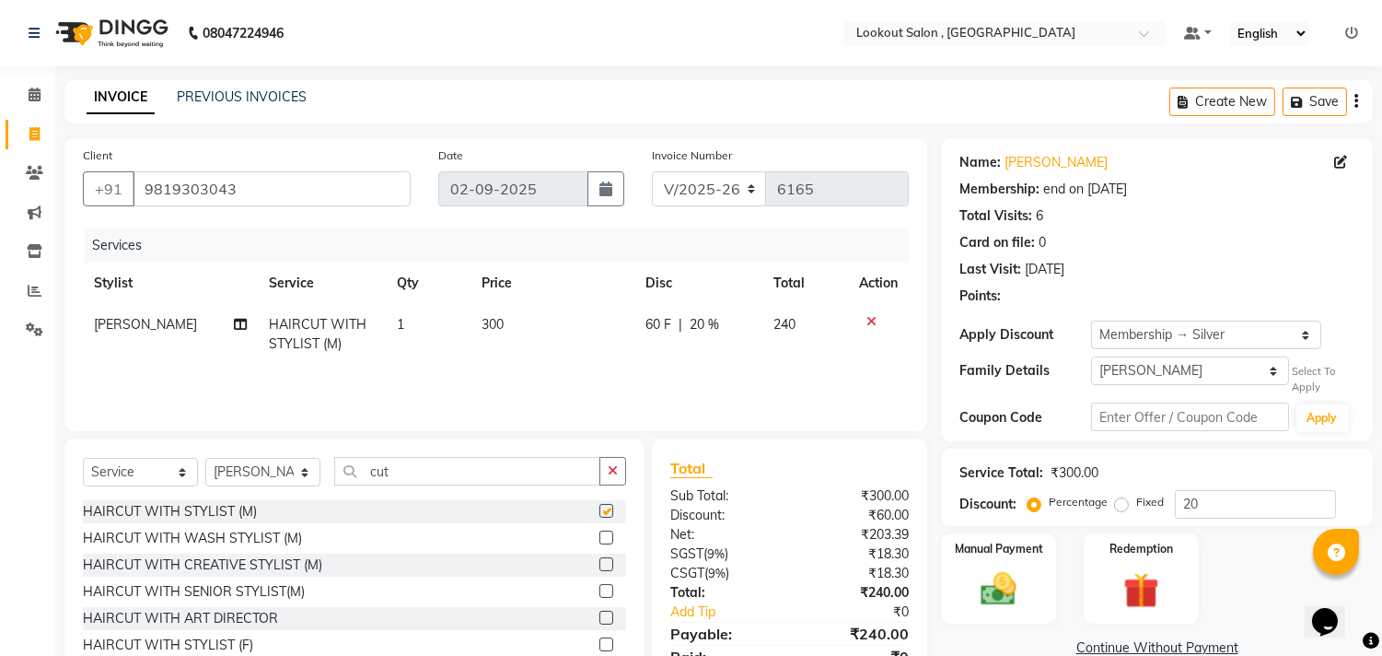
checkbox input "false"
click at [1028, 571] on img at bounding box center [999, 588] width 61 height 43
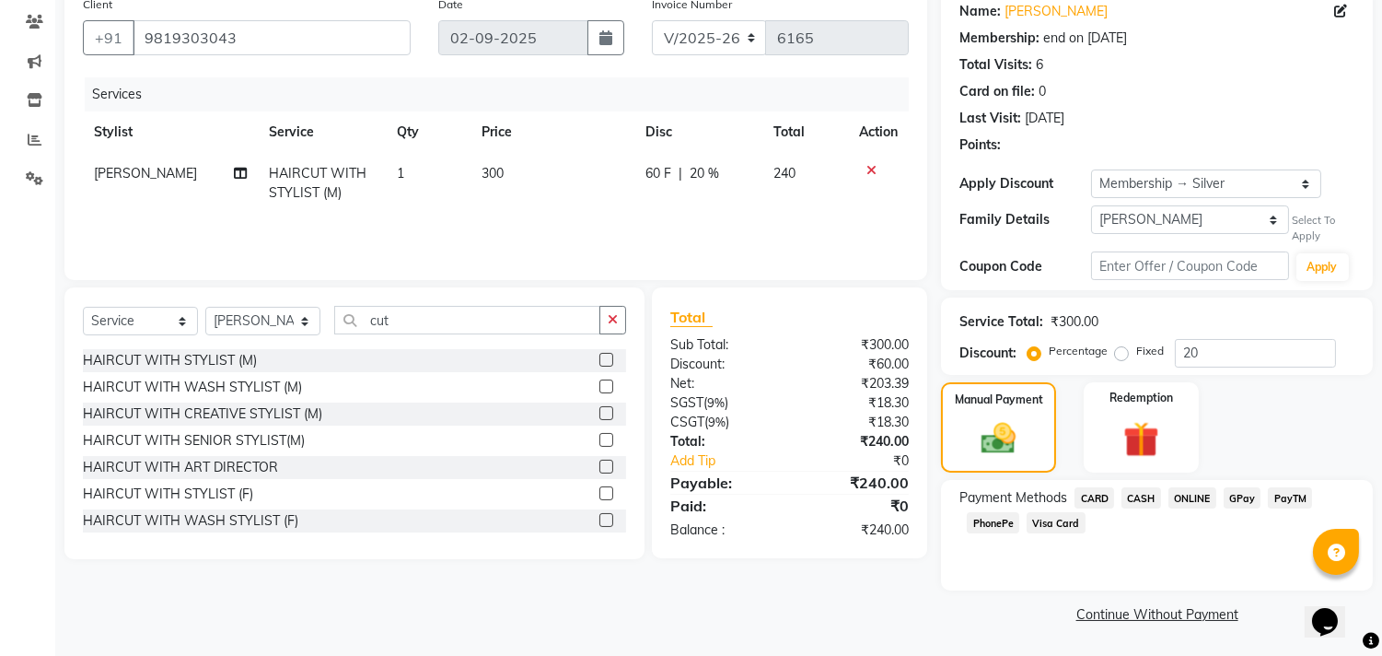
click at [1250, 500] on span "GPay" at bounding box center [1243, 497] width 38 height 21
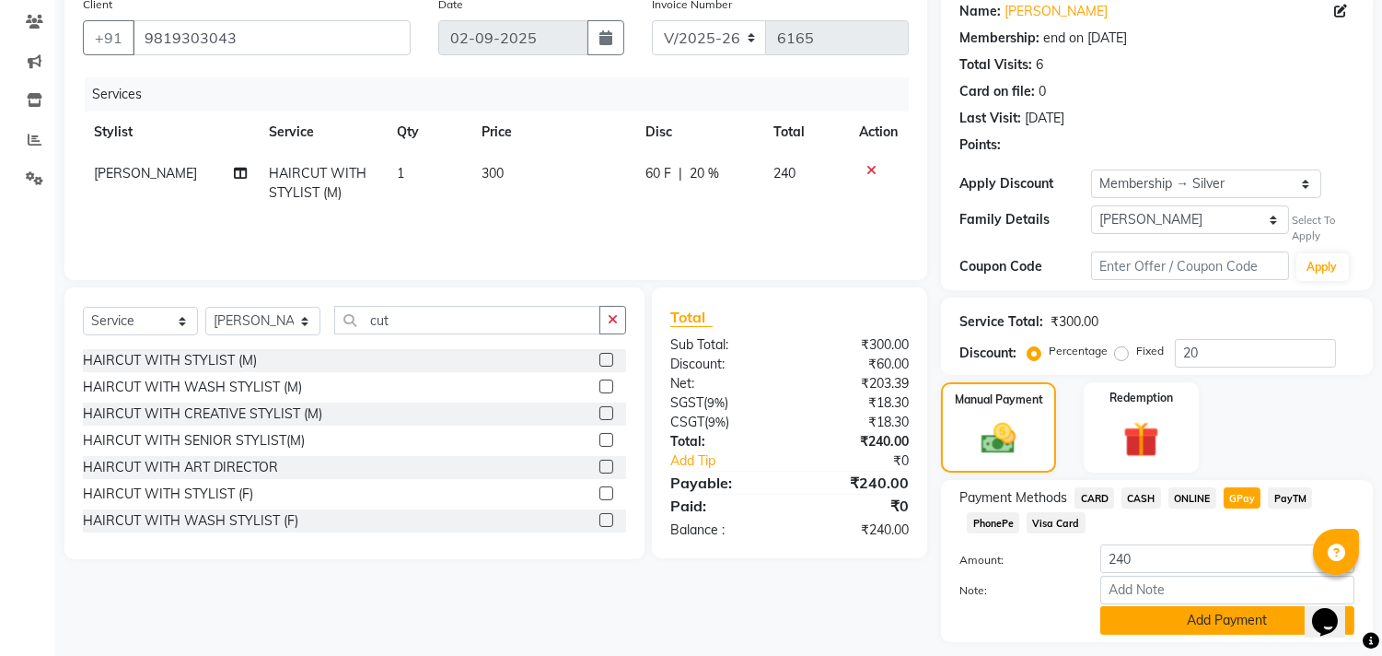
click at [1182, 611] on button "Add Payment" at bounding box center [1228, 620] width 254 height 29
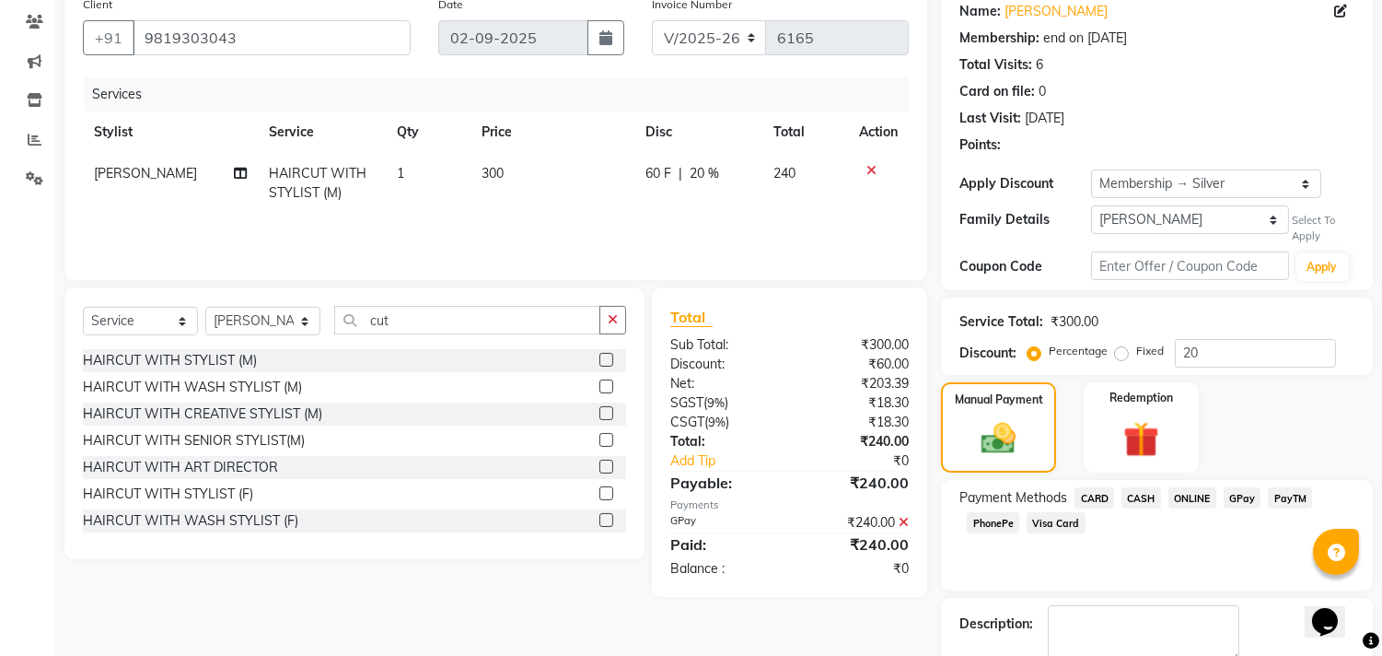
scroll to position [255, 0]
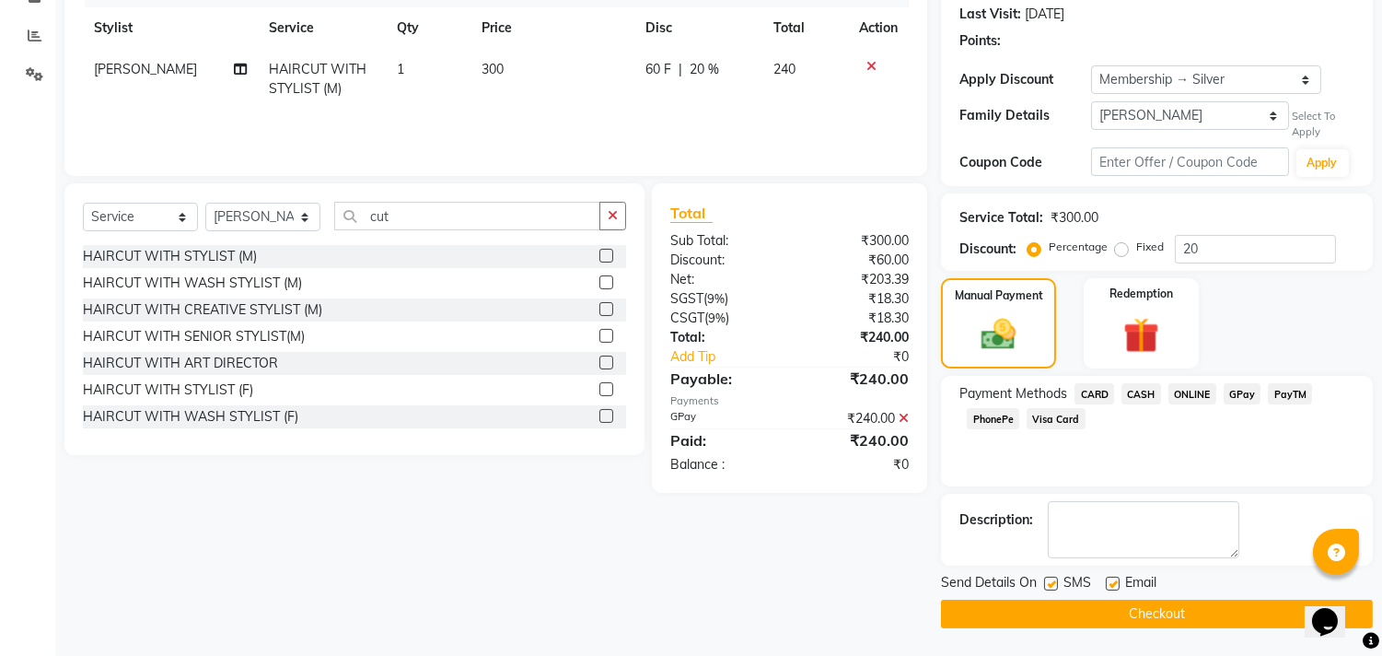
click at [1182, 610] on button "Checkout" at bounding box center [1157, 614] width 432 height 29
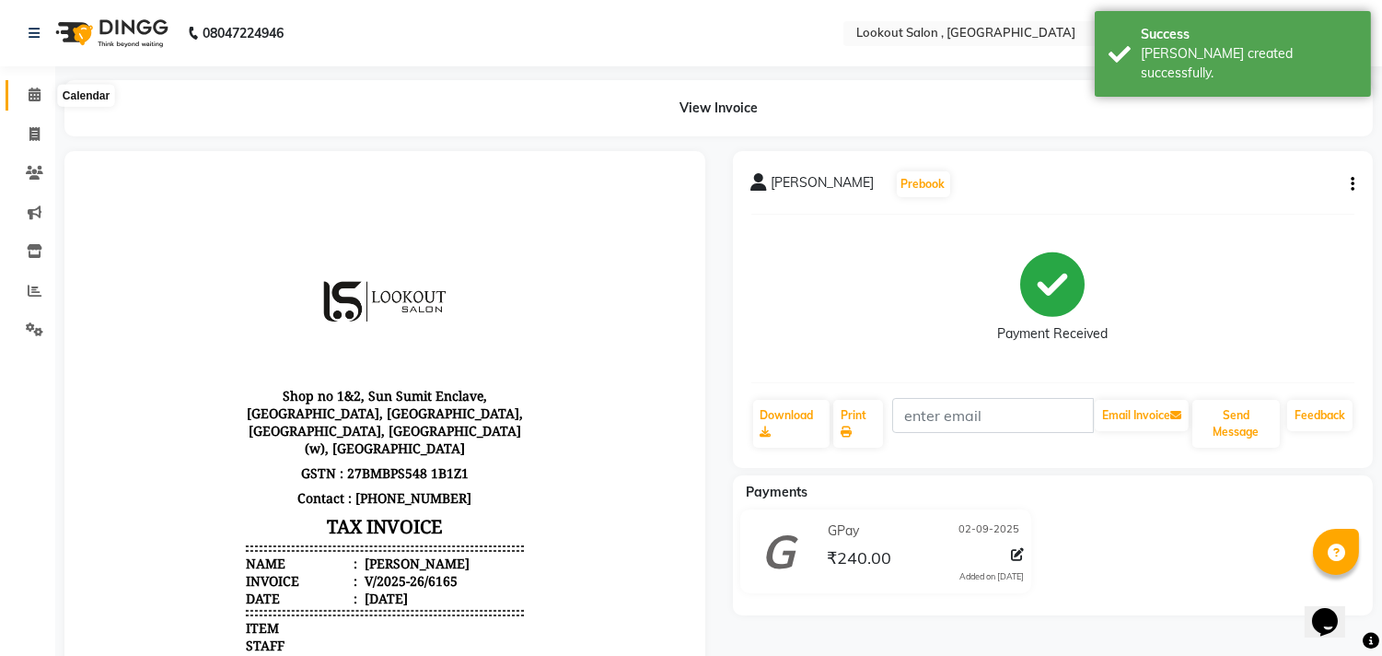
click at [30, 92] on icon at bounding box center [35, 94] width 12 height 14
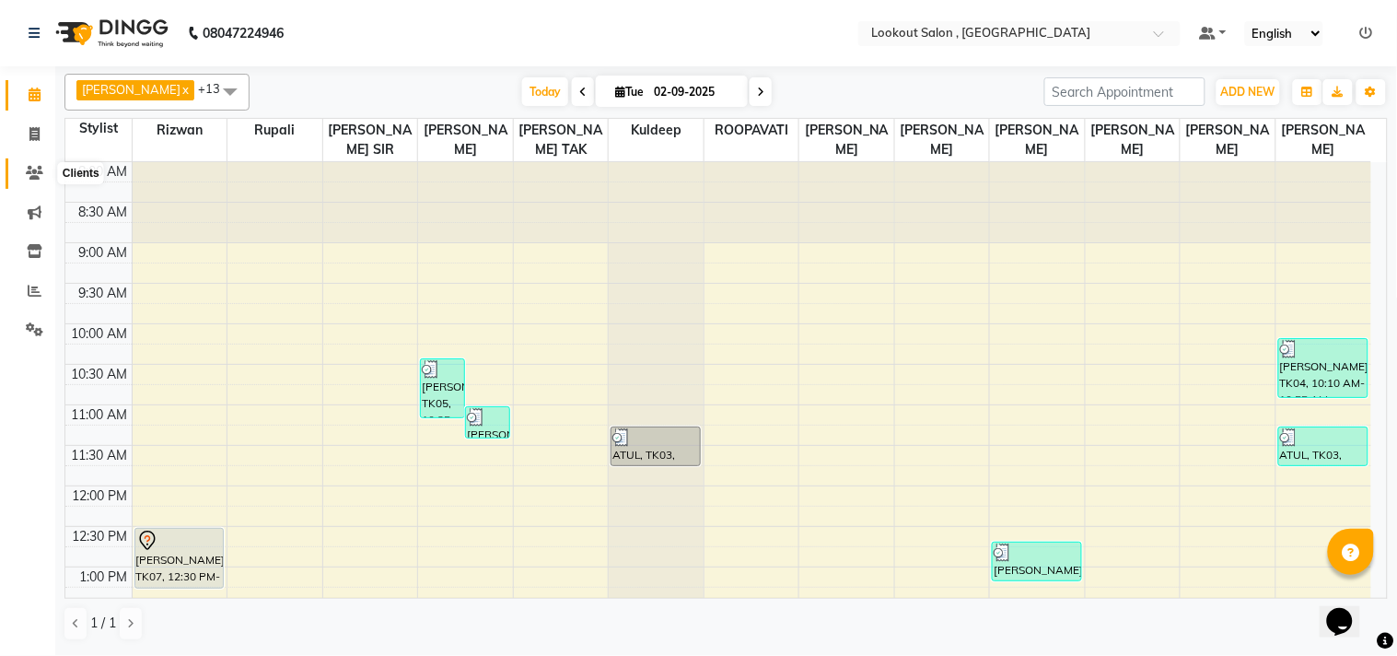
click at [37, 163] on span at bounding box center [34, 173] width 32 height 21
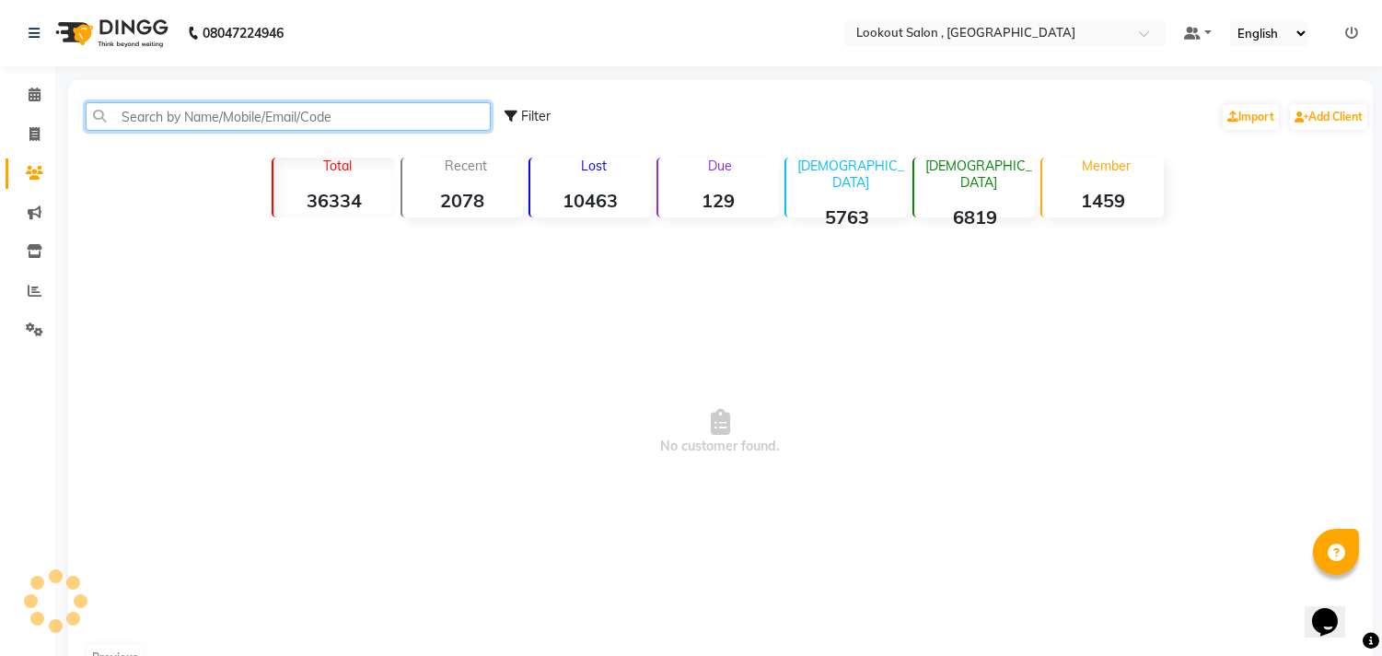
click at [166, 114] on input "text" at bounding box center [288, 116] width 405 height 29
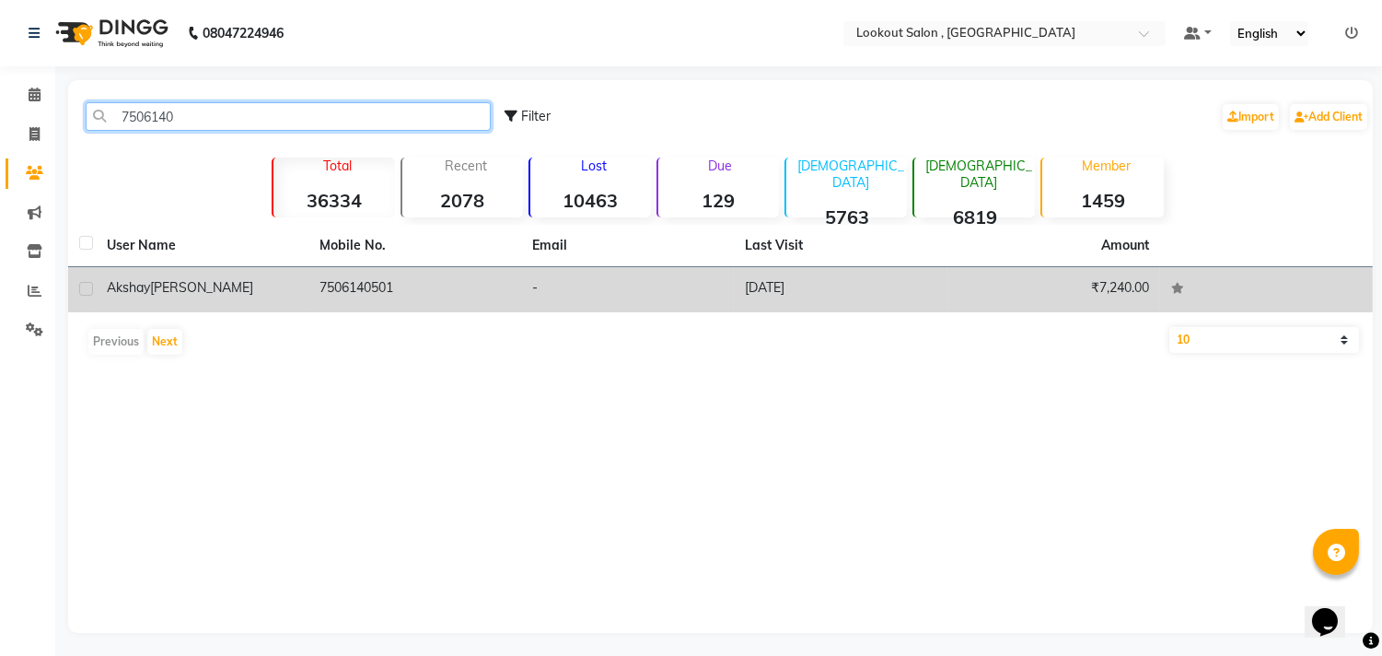
type input "7506140"
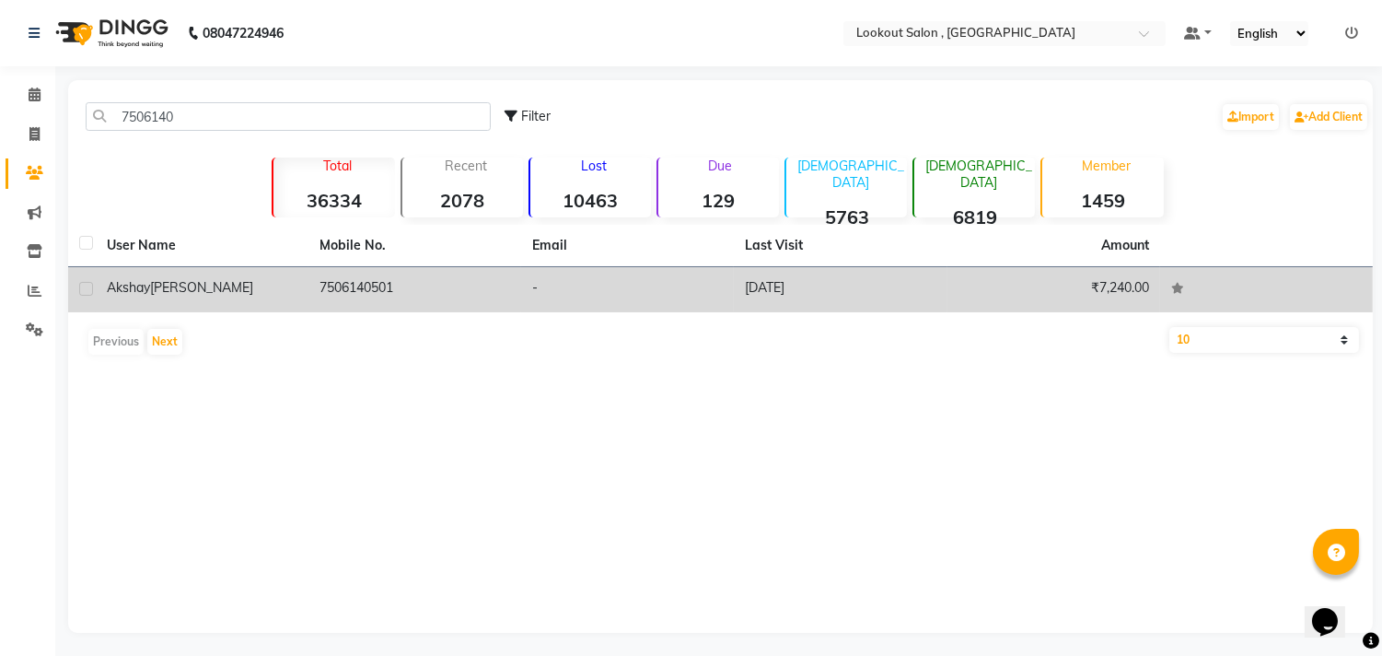
click at [277, 268] on td "akshay sethiya" at bounding box center [202, 289] width 213 height 45
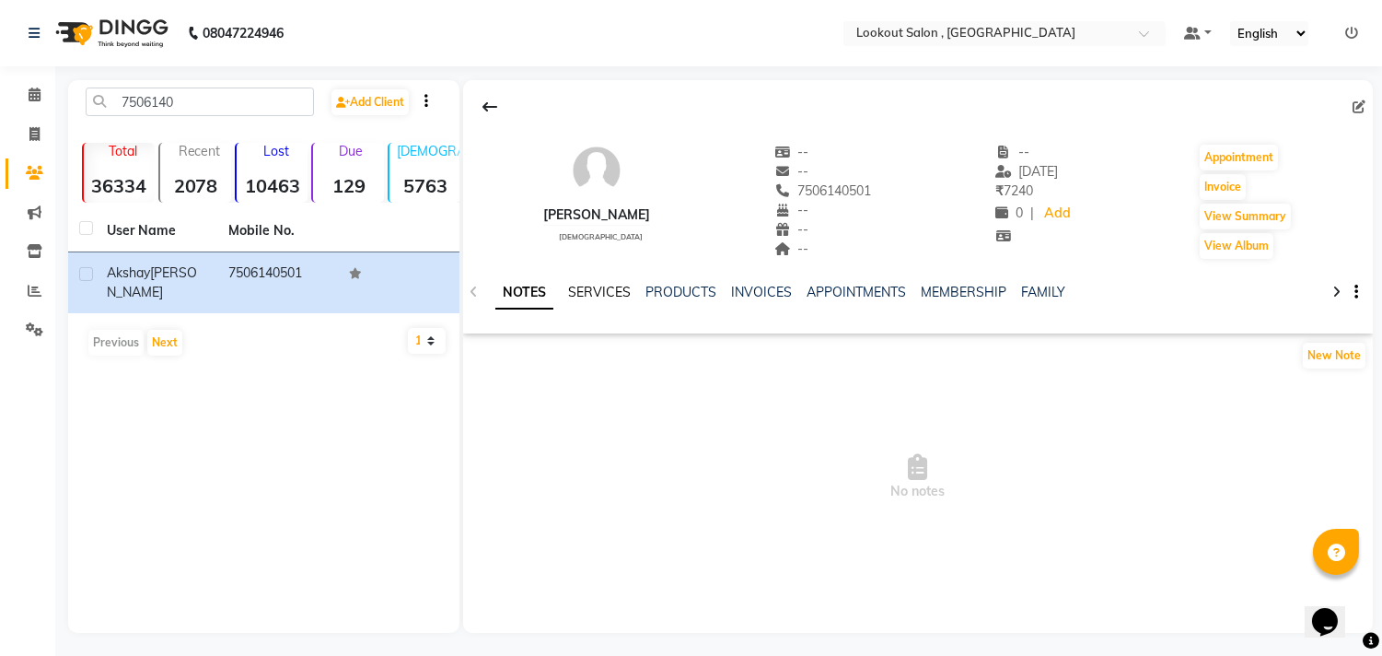
click at [608, 295] on link "SERVICES" at bounding box center [599, 292] width 63 height 17
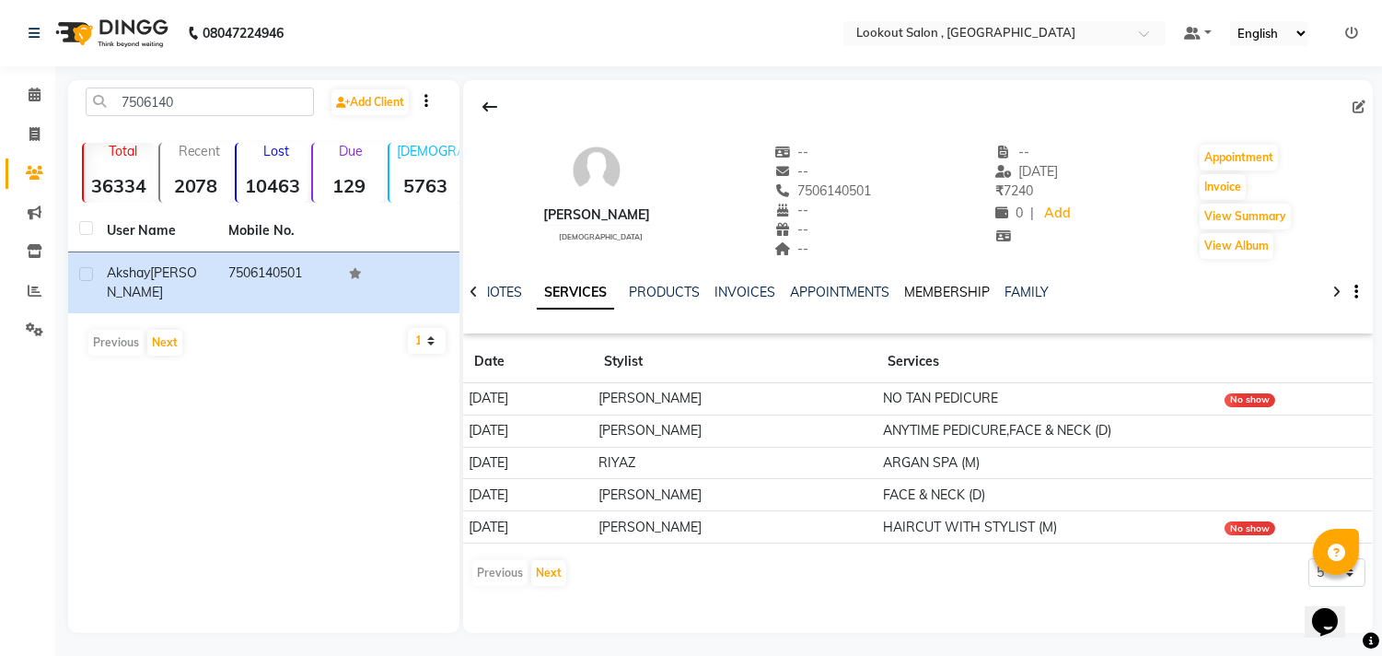
click at [915, 293] on link "MEMBERSHIP" at bounding box center [947, 292] width 86 height 17
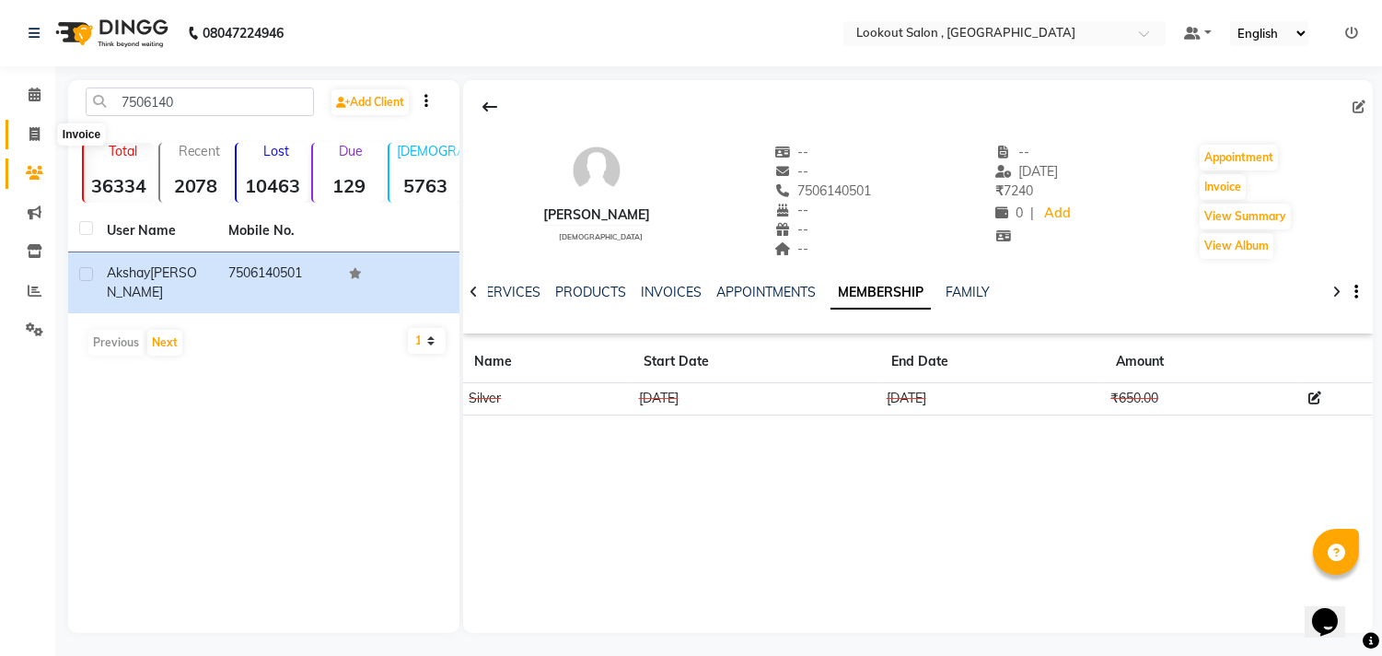
click at [32, 139] on icon at bounding box center [34, 134] width 10 height 14
select select "151"
select select "service"
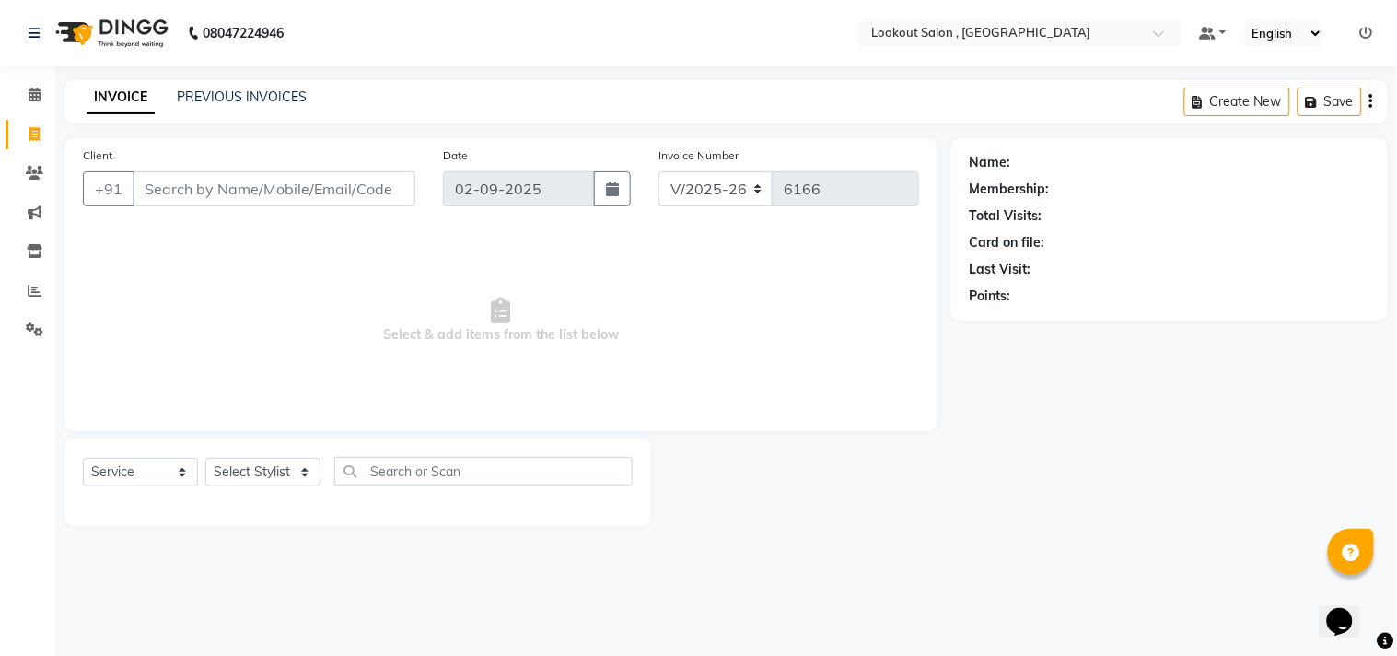
click at [274, 83] on div "INVOICE PREVIOUS INVOICES Create New Save" at bounding box center [725, 101] width 1323 height 43
click at [278, 99] on link "PREVIOUS INVOICES" at bounding box center [242, 96] width 130 height 17
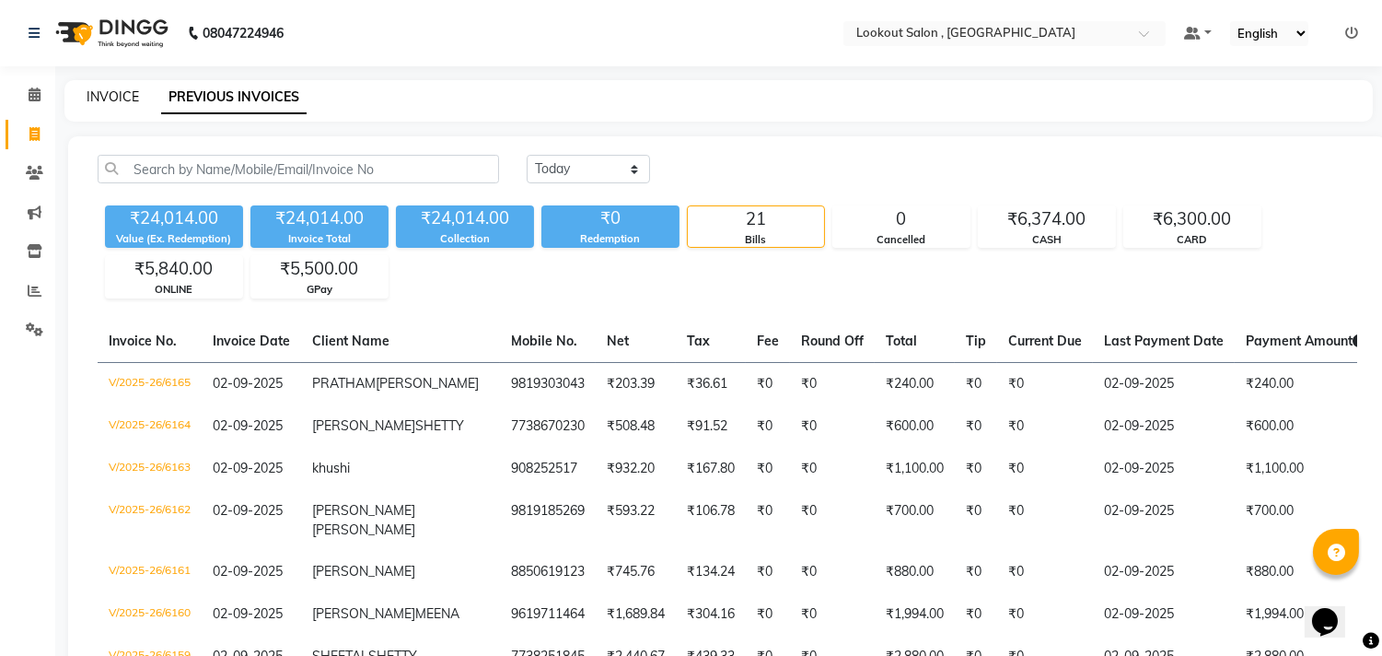
click at [120, 95] on link "INVOICE" at bounding box center [113, 96] width 52 height 17
select select "service"
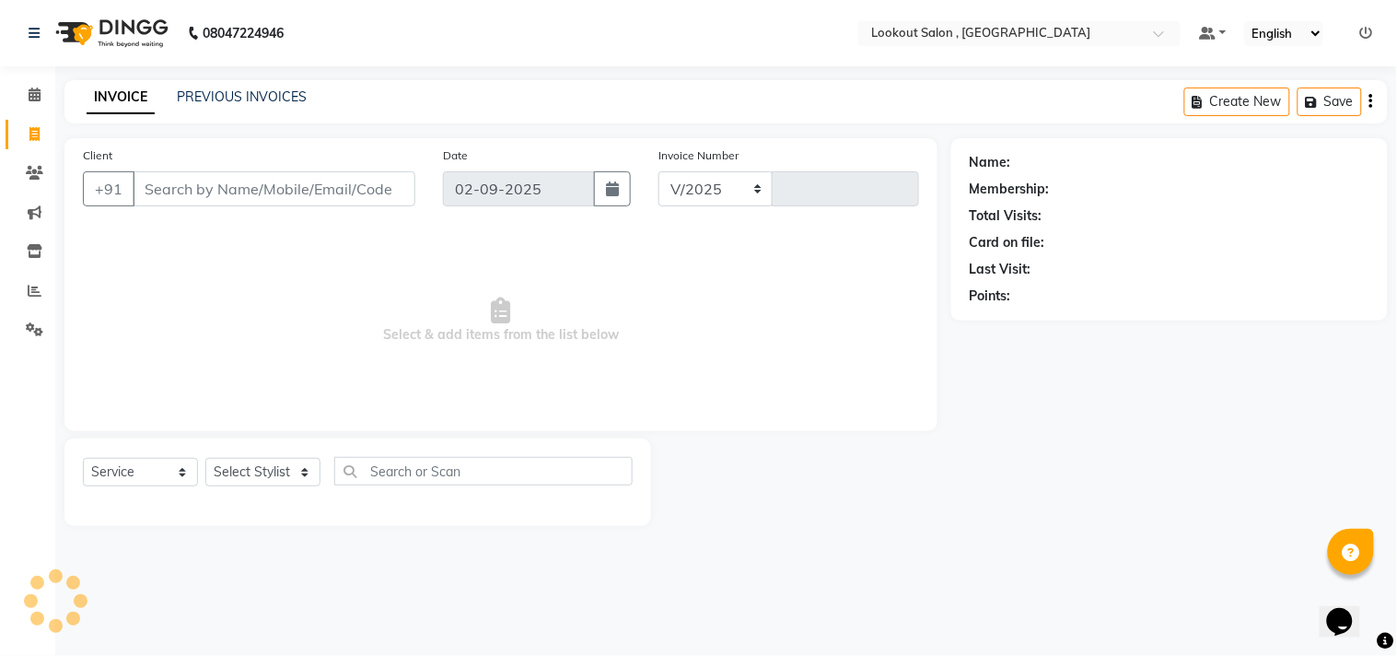
select select "151"
type input "6166"
click at [281, 189] on input "Client" at bounding box center [274, 188] width 283 height 35
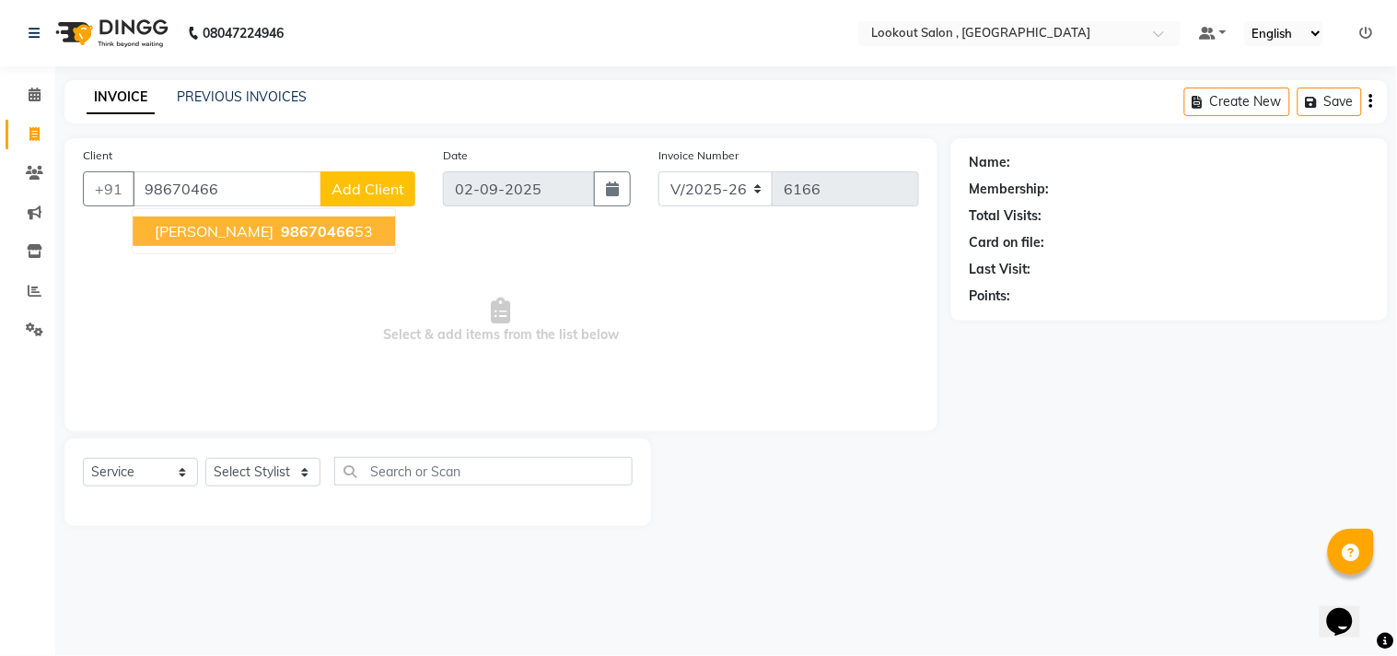
click at [242, 219] on button "suvedha desai 98670466 53" at bounding box center [264, 230] width 262 height 29
type input "9867046653"
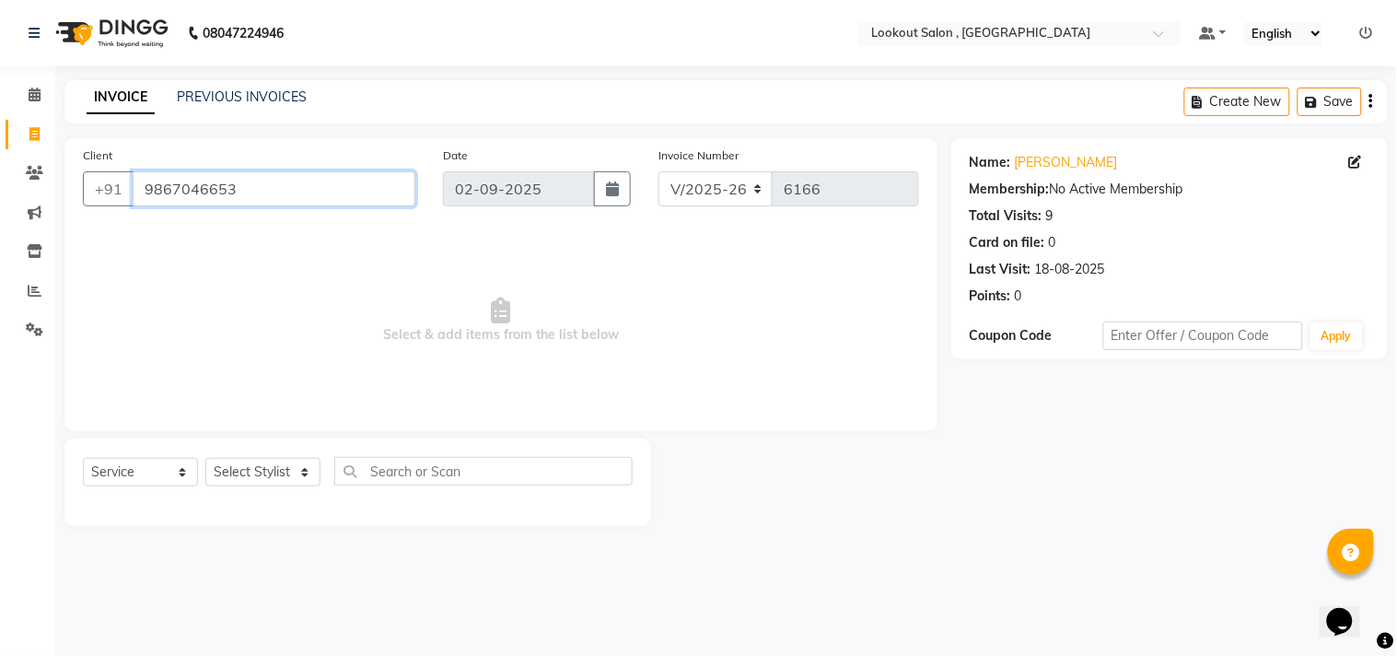
drag, startPoint x: 262, startPoint y: 181, endPoint x: 74, endPoint y: 178, distance: 187.9
click at [74, 178] on div "Client +91 9867046653" at bounding box center [249, 184] width 360 height 76
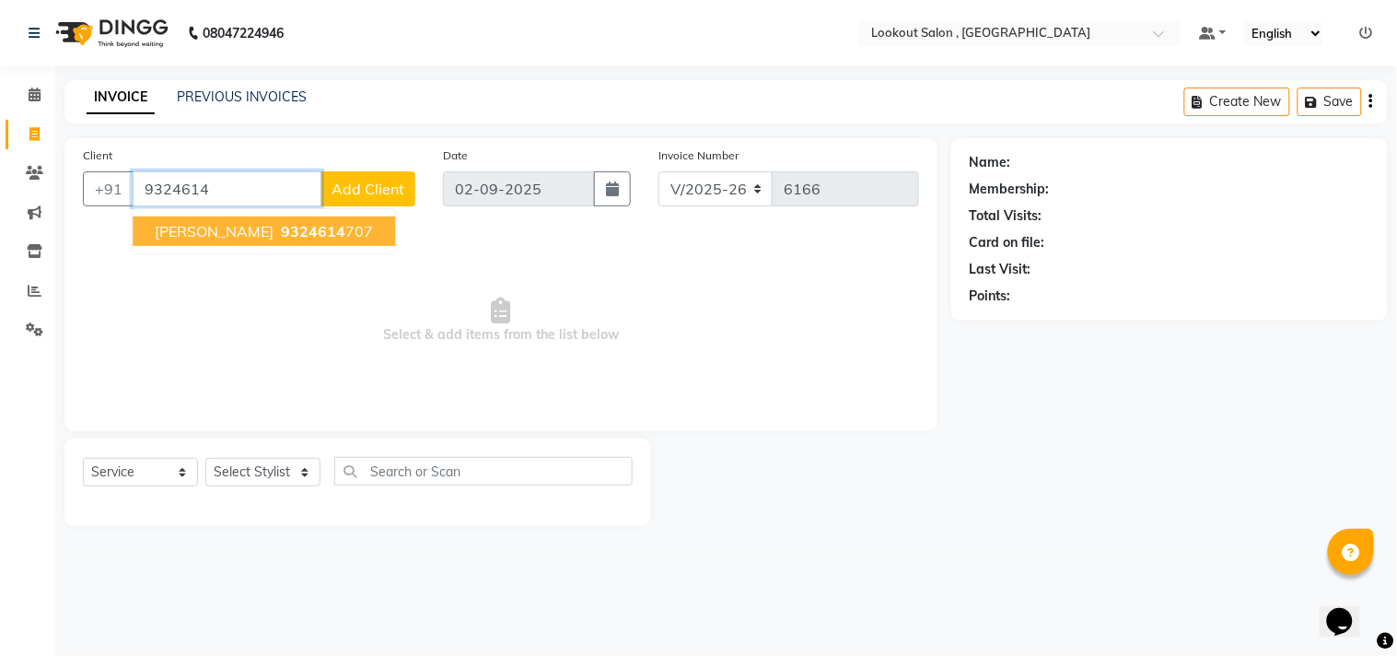
click at [191, 241] on button "Piyush Ji 9324614 707" at bounding box center [264, 230] width 262 height 29
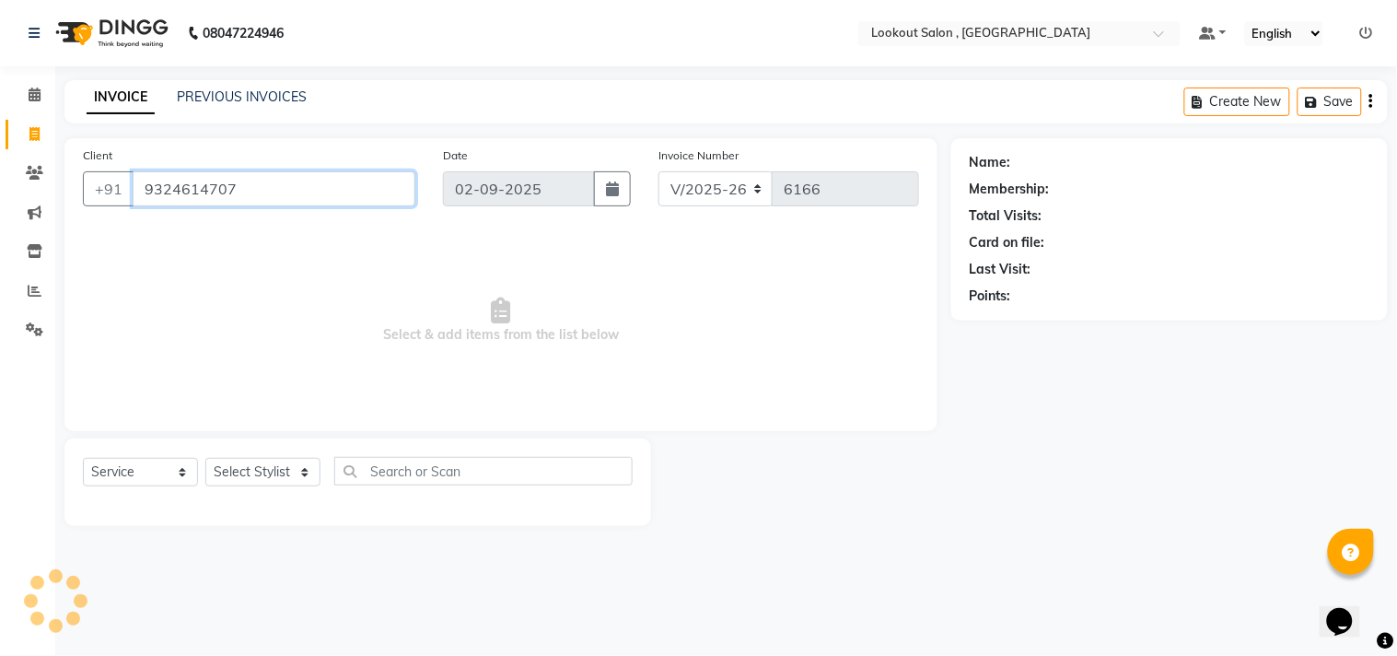
type input "9324614707"
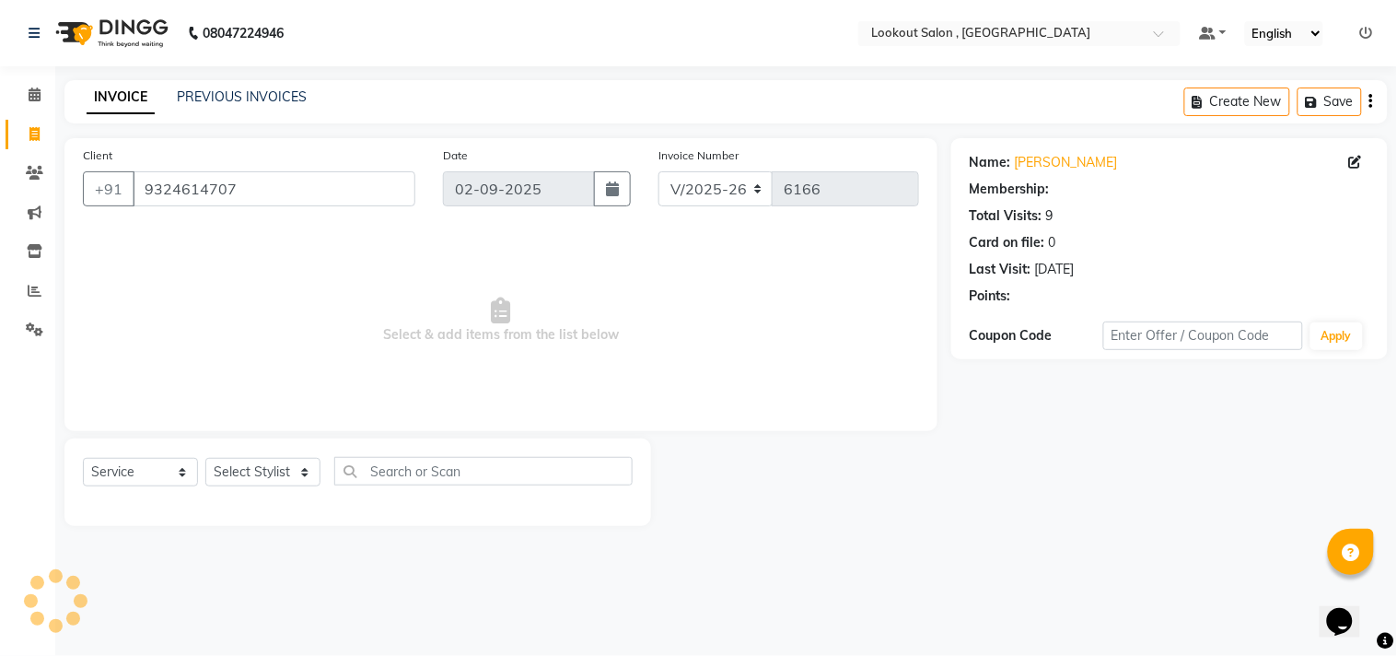
select select "1: Object"
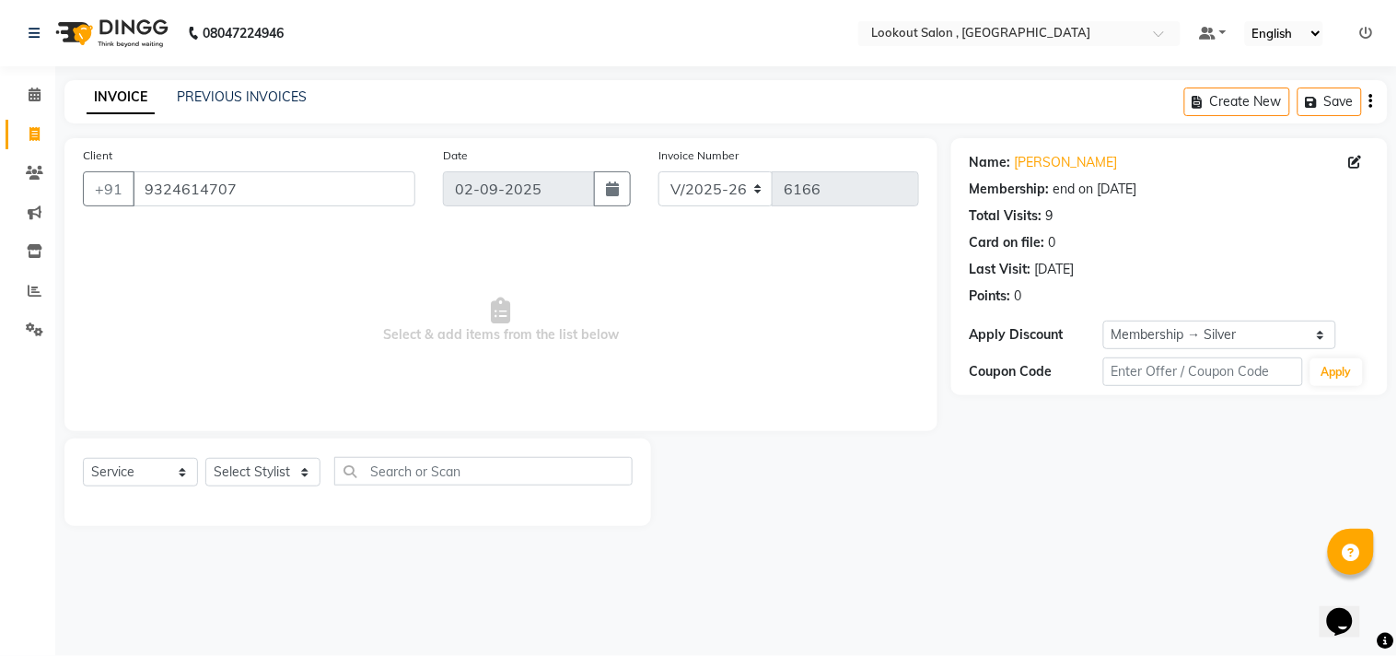
click at [291, 453] on div "Select Service Product Membership Package Voucher Prepaid Gift Card Select Styl…" at bounding box center [357, 481] width 587 height 87
click at [292, 476] on select "Select Stylist Alizah Bangi ARMAN KASSAR jishan shekh KRISHNA SHAH kuldeep NAND…" at bounding box center [262, 472] width 115 height 29
select select "88368"
click at [205, 459] on select "Select Stylist Alizah Bangi ARMAN KASSAR jishan shekh KRISHNA SHAH kuldeep NAND…" at bounding box center [262, 472] width 115 height 29
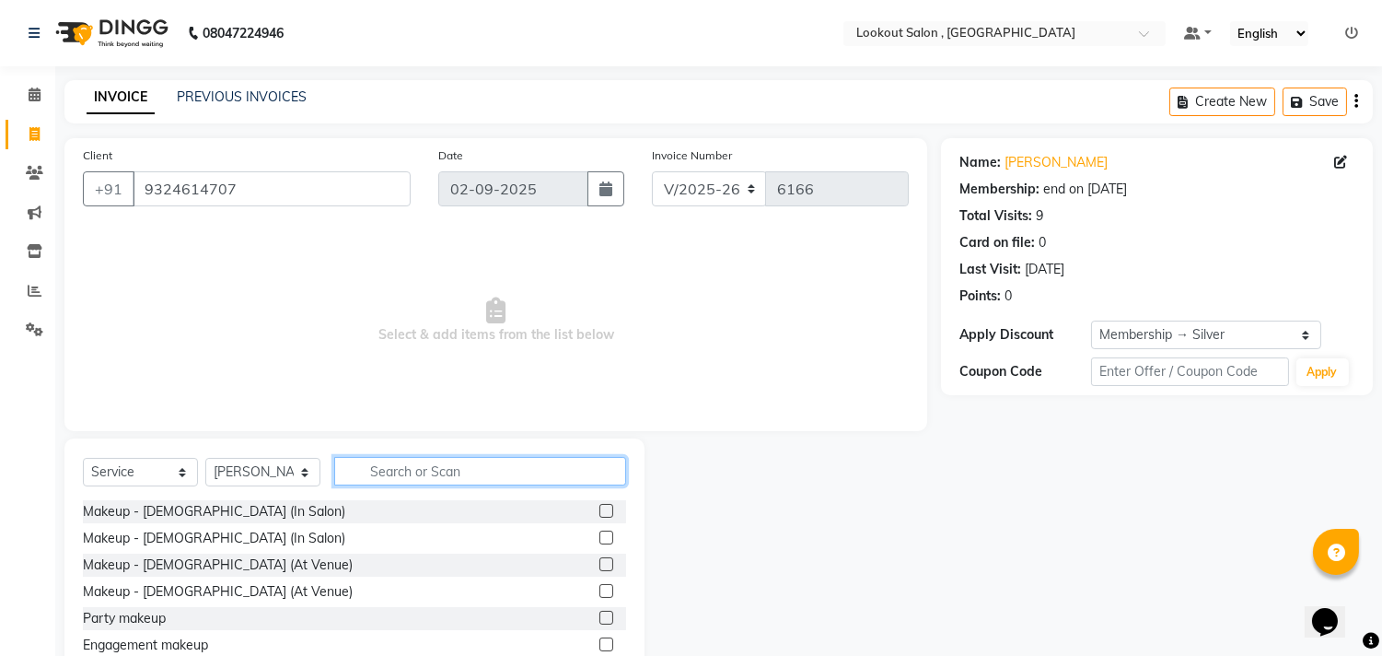
click at [398, 465] on input "text" at bounding box center [480, 471] width 292 height 29
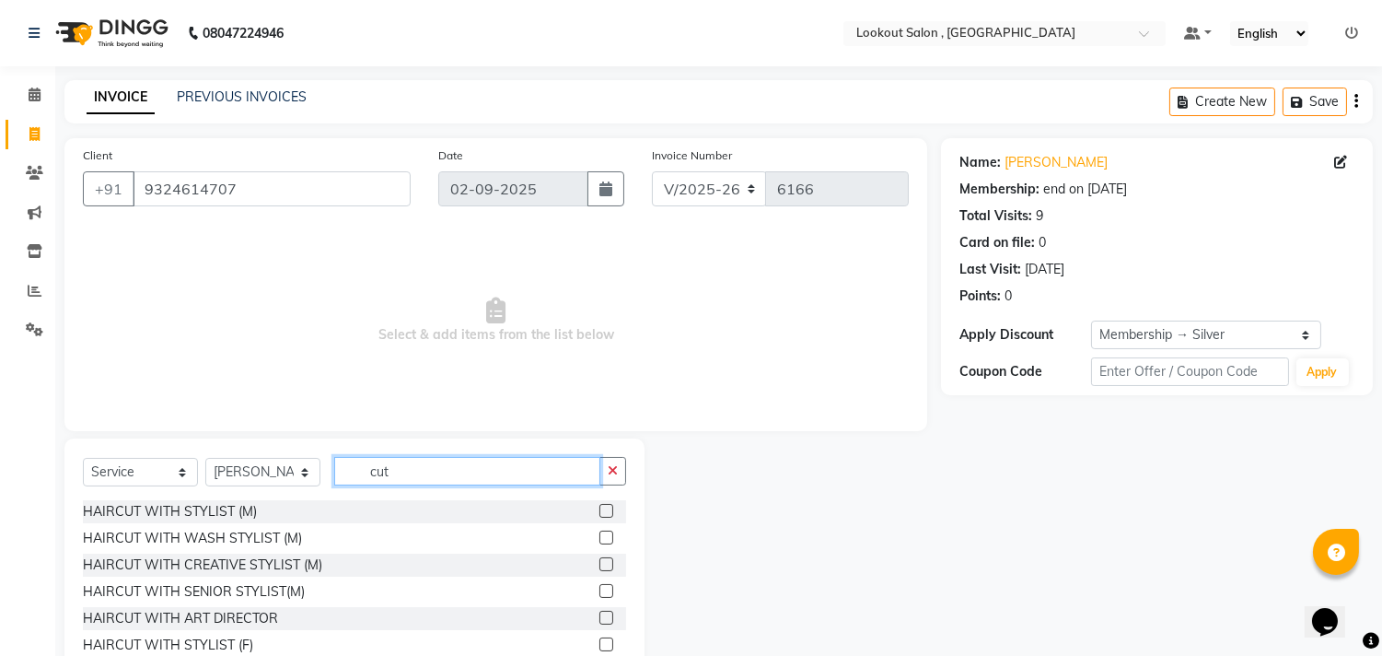
type input "cut"
click at [600, 511] on label at bounding box center [607, 511] width 14 height 14
click at [600, 511] on input "checkbox" at bounding box center [606, 512] width 12 height 12
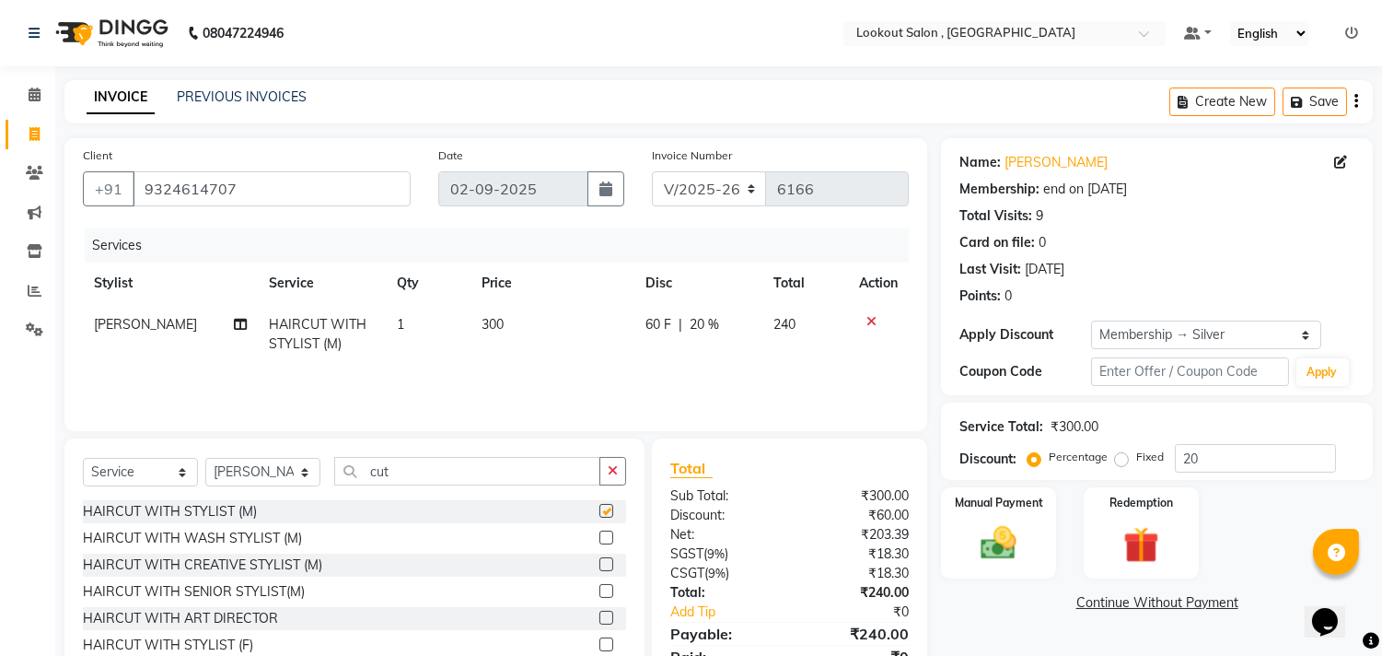
checkbox input "false"
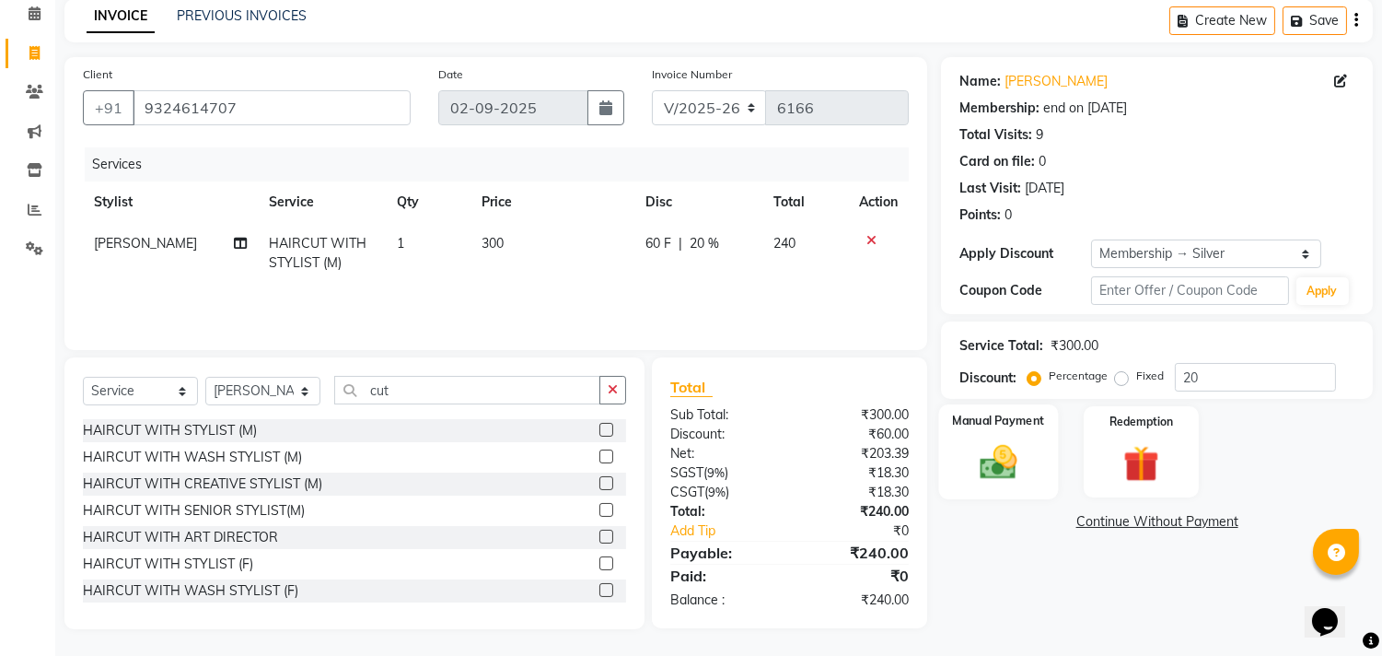
click at [973, 474] on img at bounding box center [999, 462] width 61 height 43
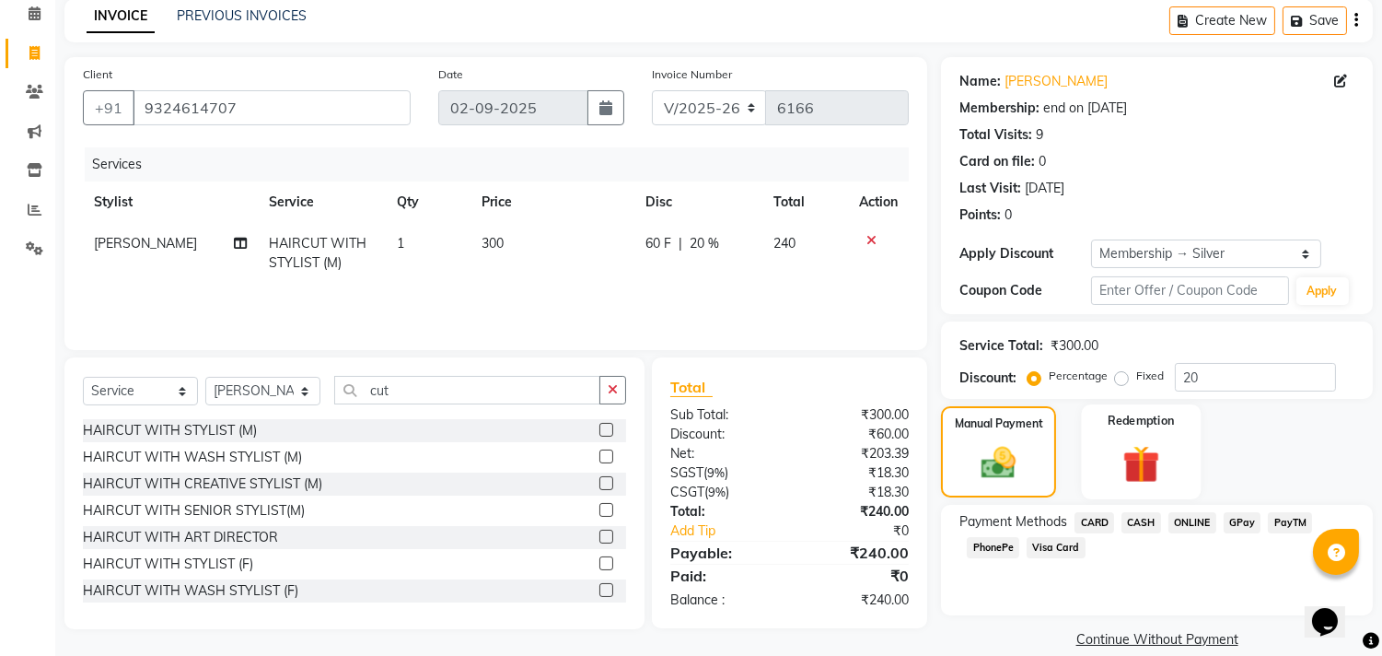
scroll to position [105, 0]
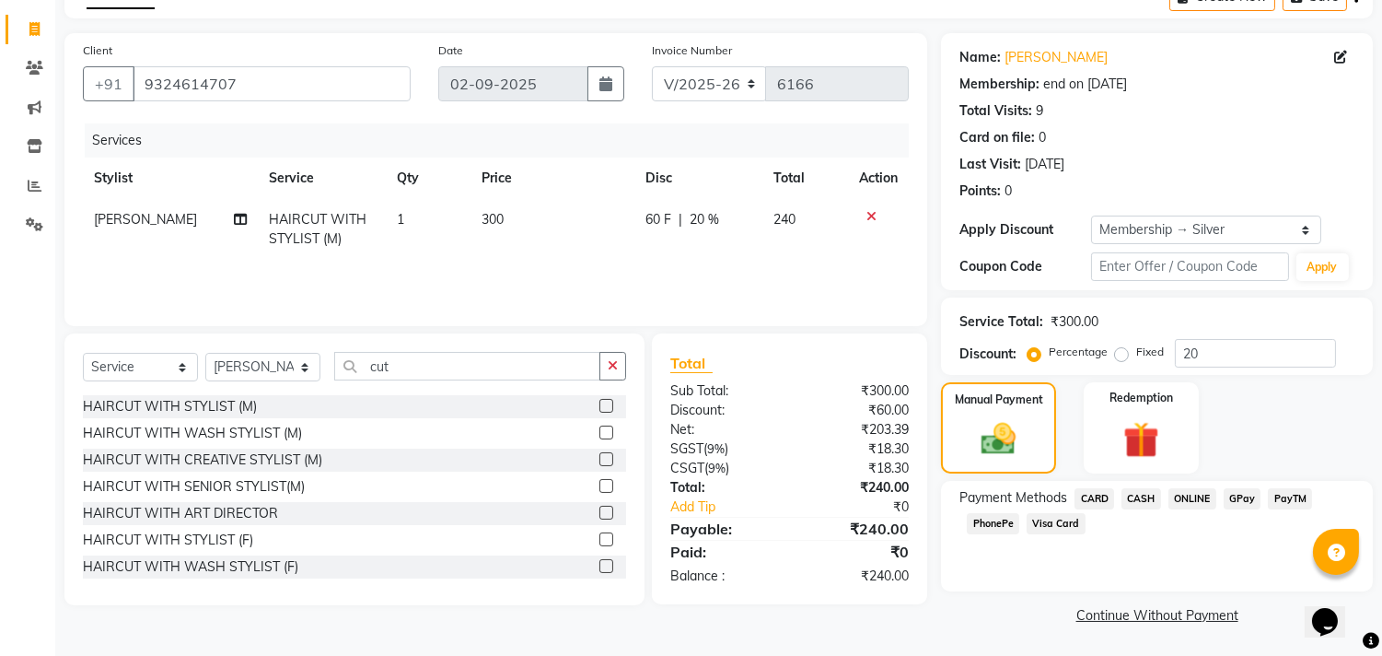
click at [1138, 492] on span "CASH" at bounding box center [1142, 498] width 40 height 21
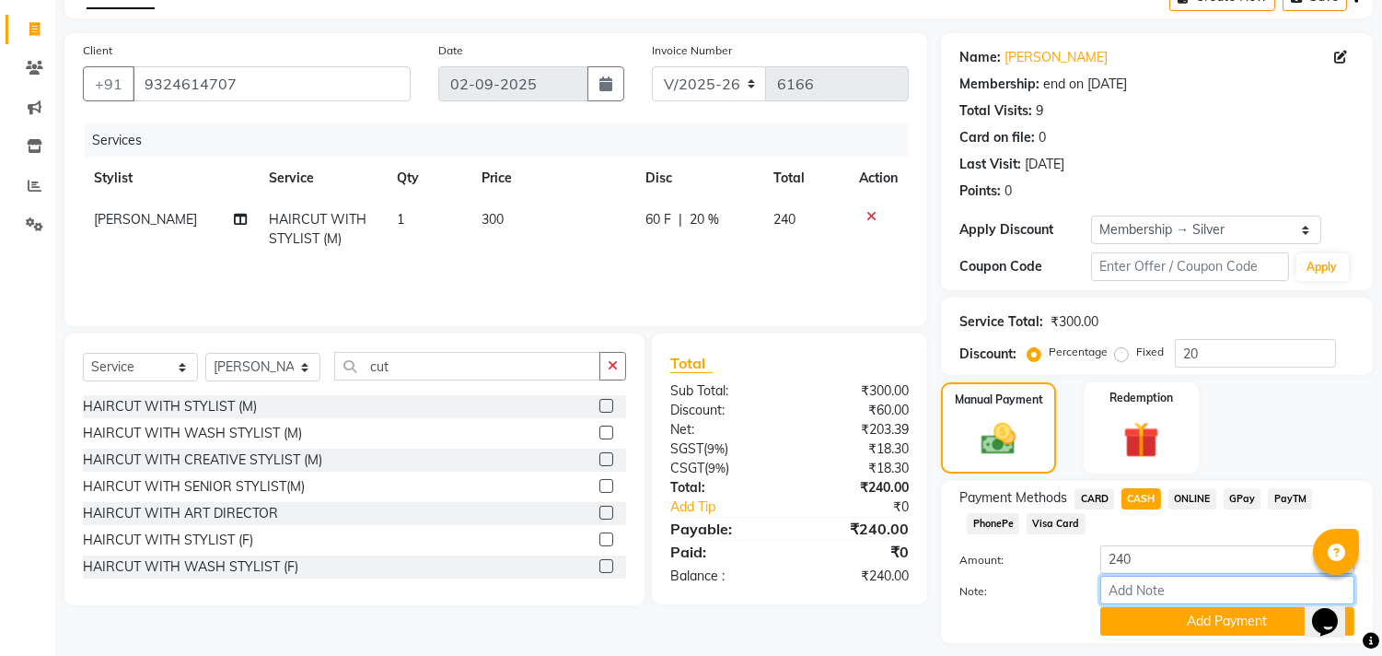
click at [1158, 600] on input "Note:" at bounding box center [1228, 590] width 254 height 29
click at [1176, 627] on button "Add Payment" at bounding box center [1228, 621] width 254 height 29
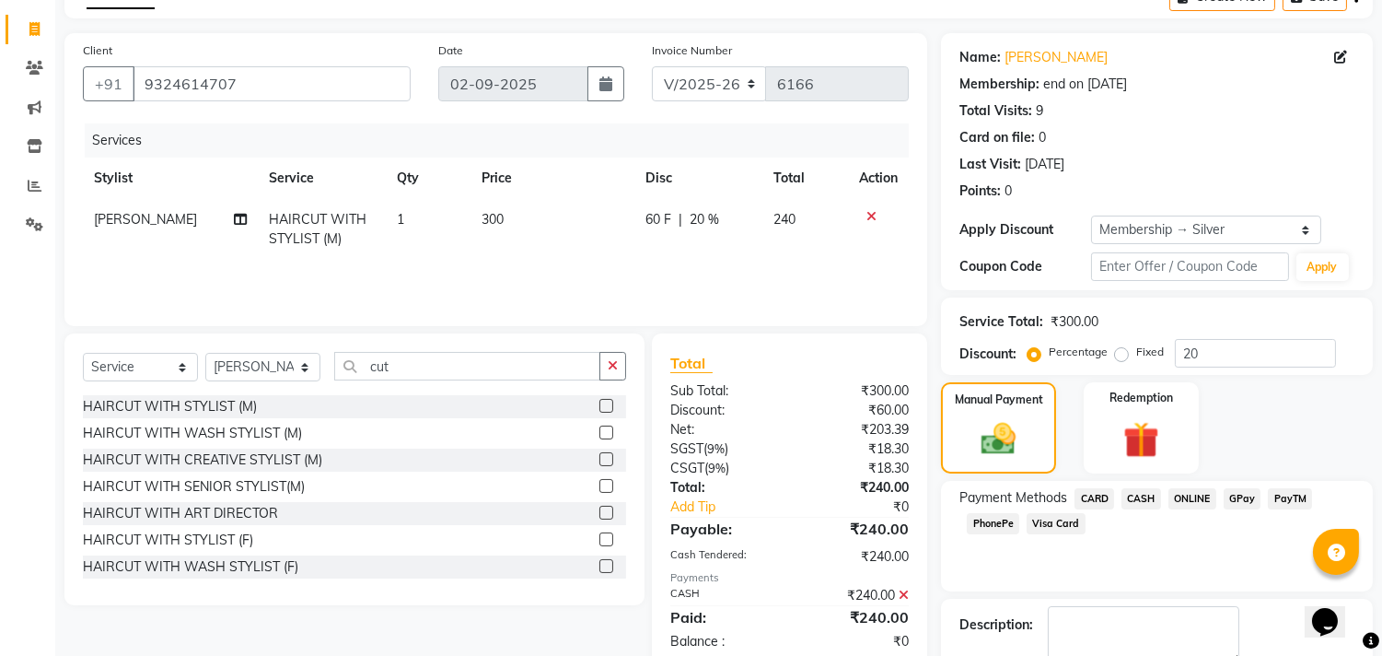
scroll to position [209, 0]
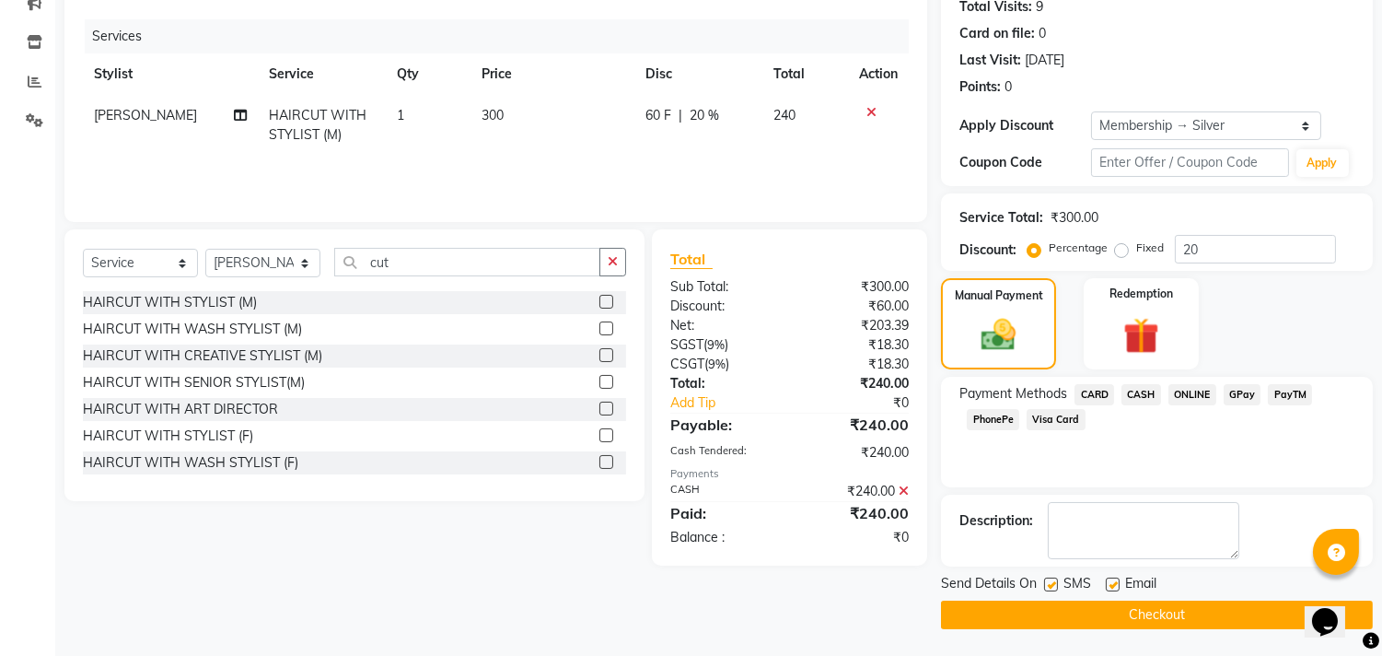
click at [1174, 612] on button "Checkout" at bounding box center [1157, 614] width 432 height 29
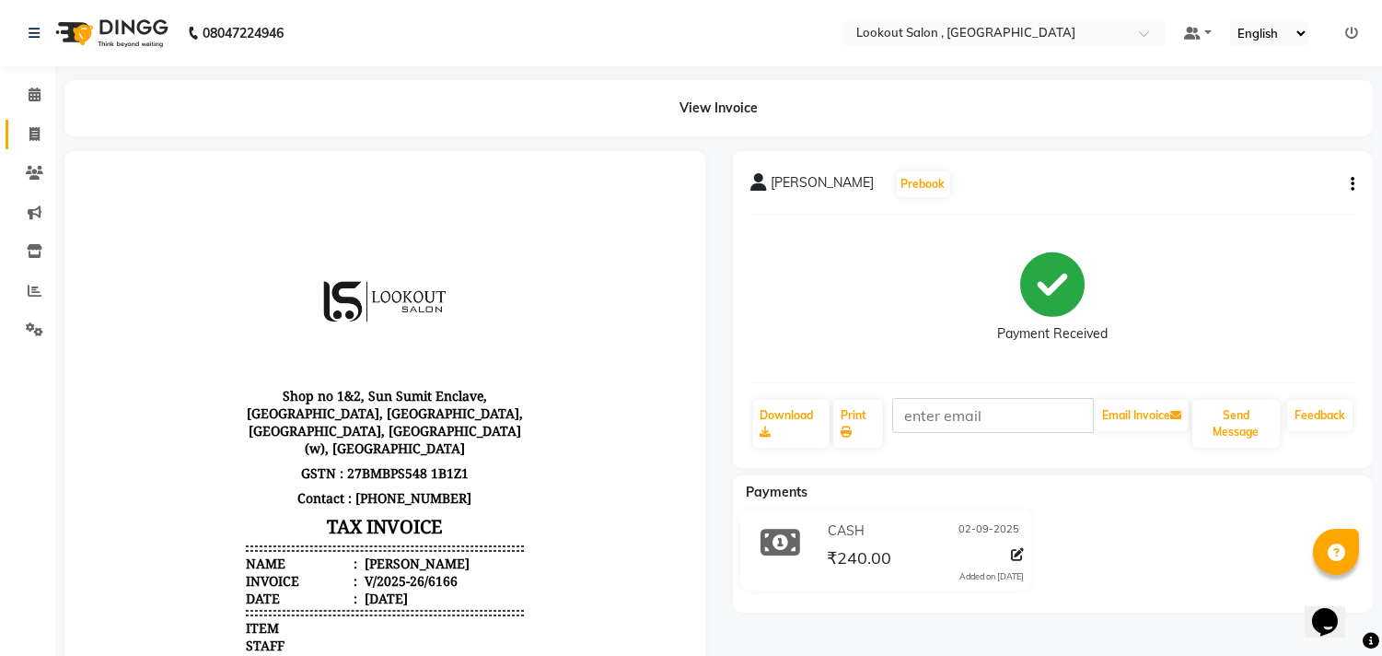
click at [35, 122] on link "Invoice" at bounding box center [28, 135] width 44 height 30
select select "151"
select select "service"
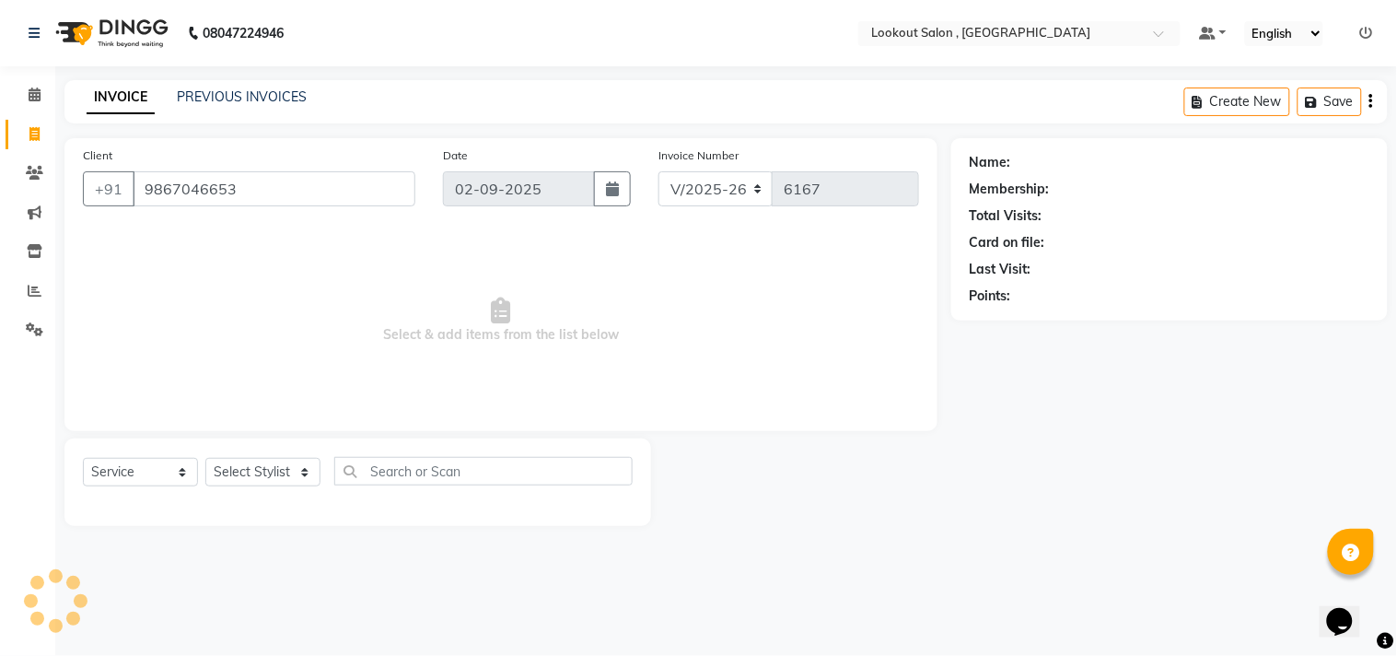
type input "9867046653"
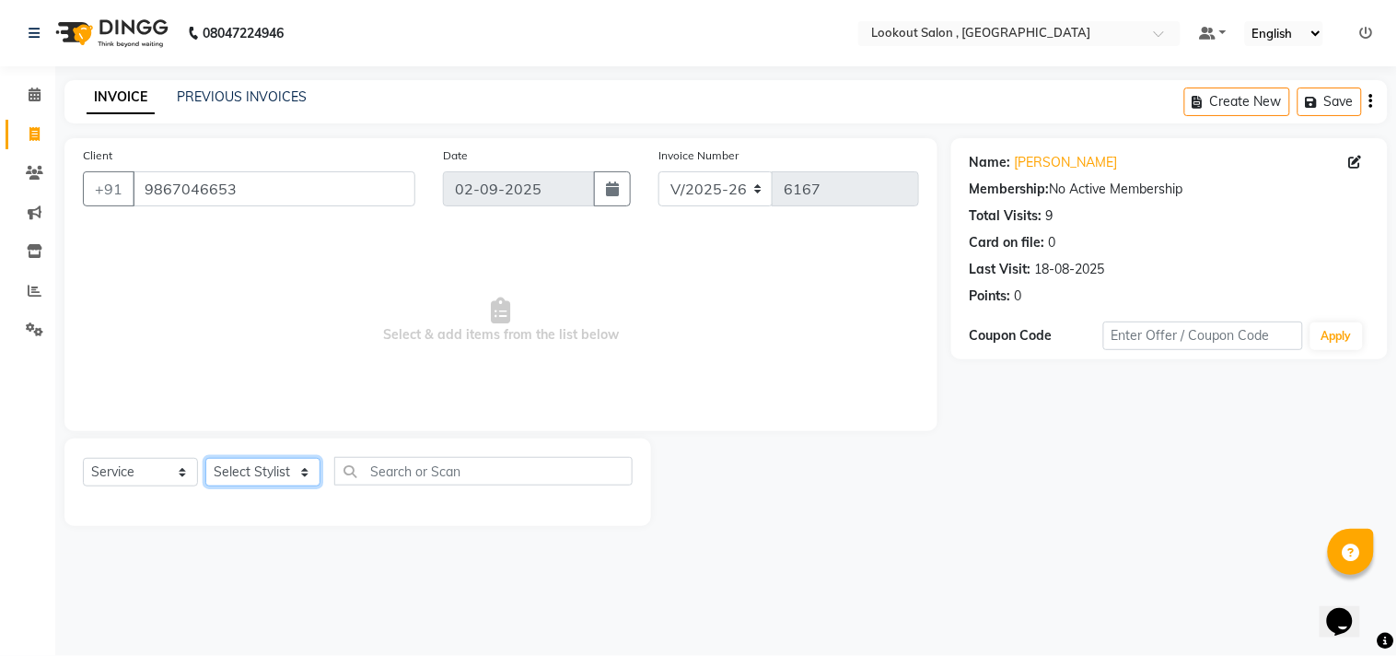
click at [225, 461] on select "Select Stylist Alizah Bangi ARMAN KASSAR jishan shekh KRISHNA SHAH kuldeep NAND…" at bounding box center [262, 472] width 115 height 29
select select "11497"
click at [205, 459] on select "Select Stylist Alizah Bangi ARMAN KASSAR jishan shekh KRISHNA SHAH kuldeep NAND…" at bounding box center [262, 472] width 115 height 29
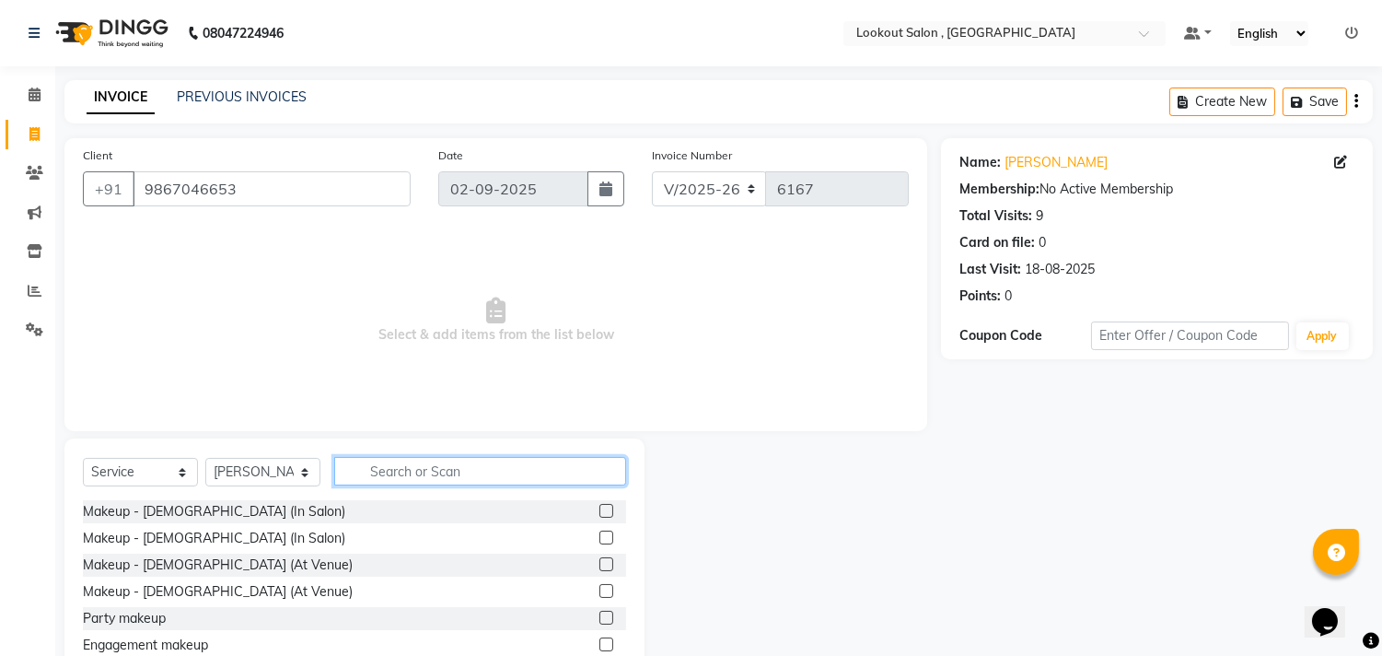
click at [355, 472] on input "text" at bounding box center [480, 471] width 292 height 29
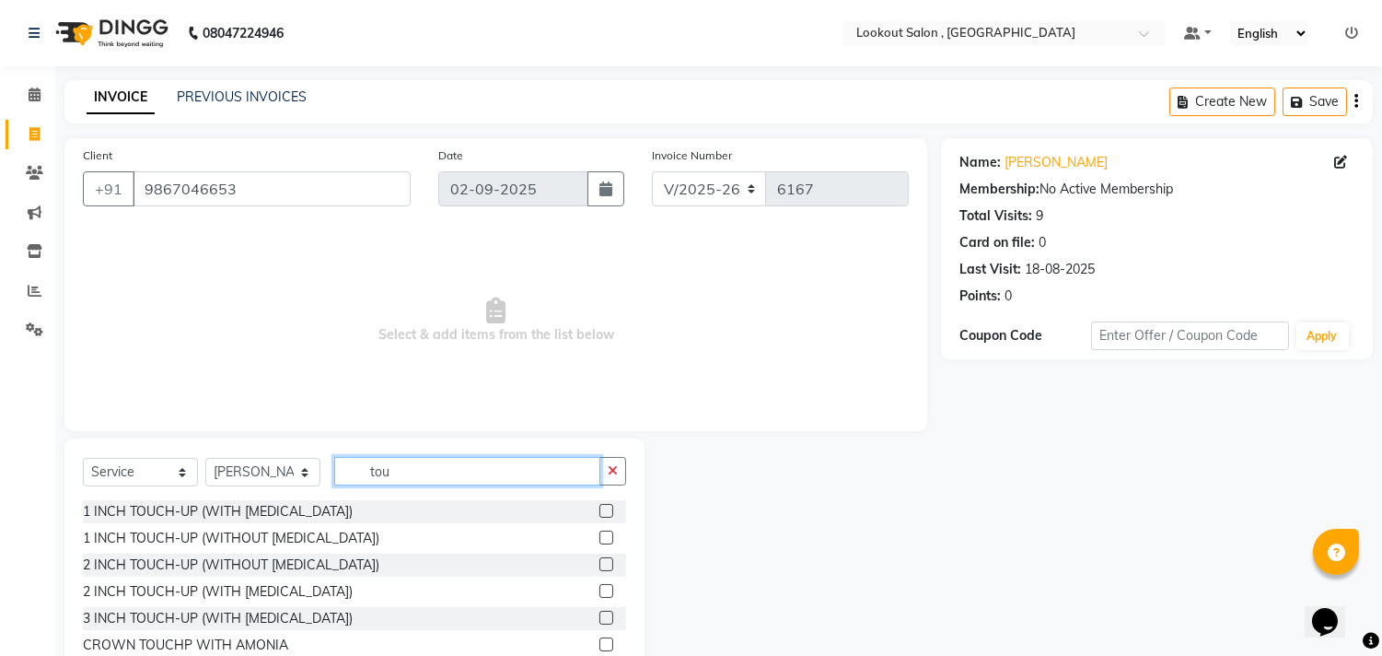
type input "tou"
click at [600, 538] on label at bounding box center [607, 537] width 14 height 14
click at [600, 538] on input "checkbox" at bounding box center [606, 538] width 12 height 12
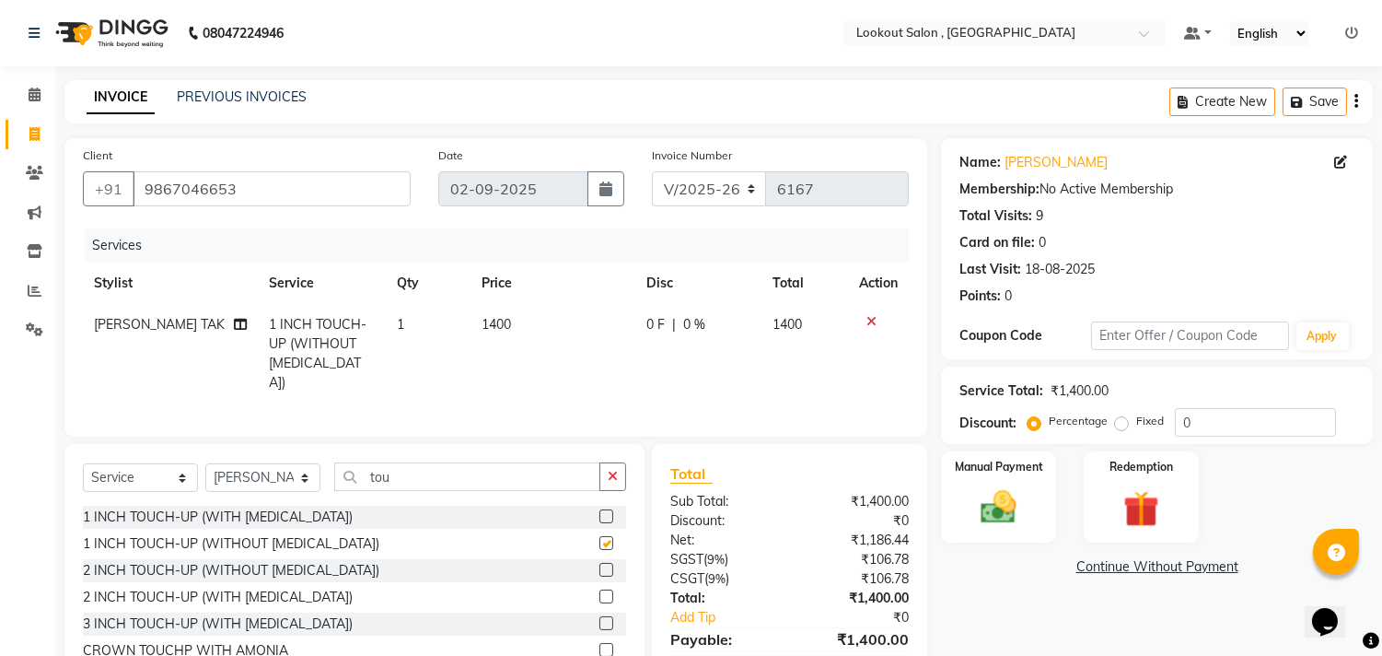
checkbox input "false"
click at [109, 483] on select "Select Service Product Membership Package Voucher Prepaid Gift Card" at bounding box center [140, 477] width 115 height 29
click at [83, 463] on select "Select Service Product Membership Package Voucher Prepaid Gift Card" at bounding box center [140, 477] width 115 height 29
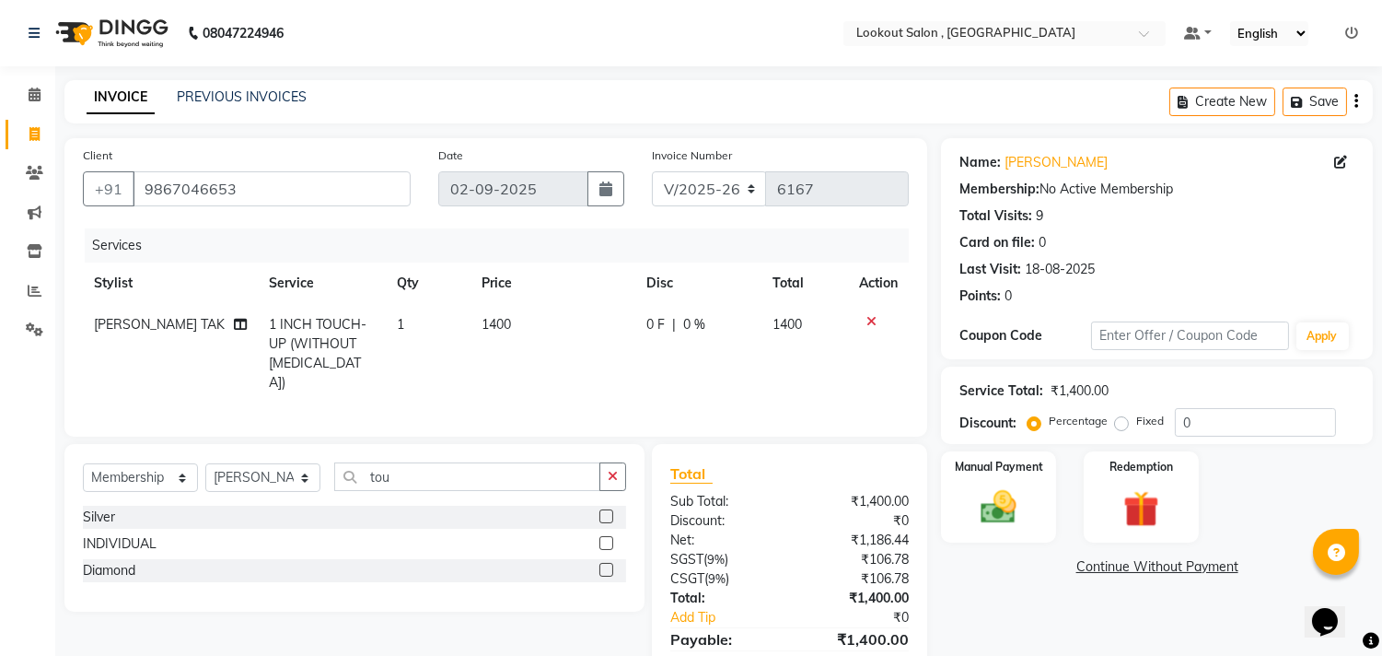
click at [601, 509] on label at bounding box center [607, 516] width 14 height 14
click at [601, 511] on input "checkbox" at bounding box center [606, 517] width 12 height 12
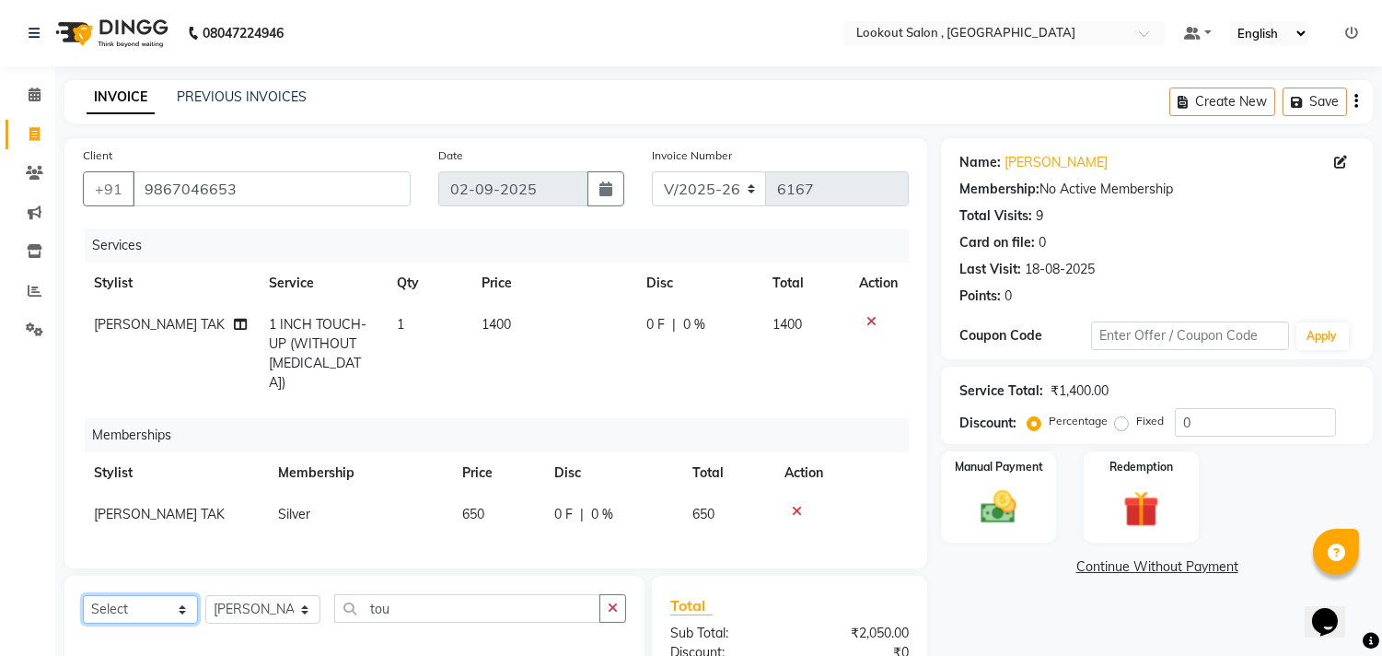
click at [124, 613] on select "Select Service Product Package Voucher Prepaid Gift Card" at bounding box center [140, 609] width 115 height 29
select select "service"
click at [83, 595] on select "Select Service Product Package Voucher Prepaid Gift Card" at bounding box center [140, 609] width 115 height 29
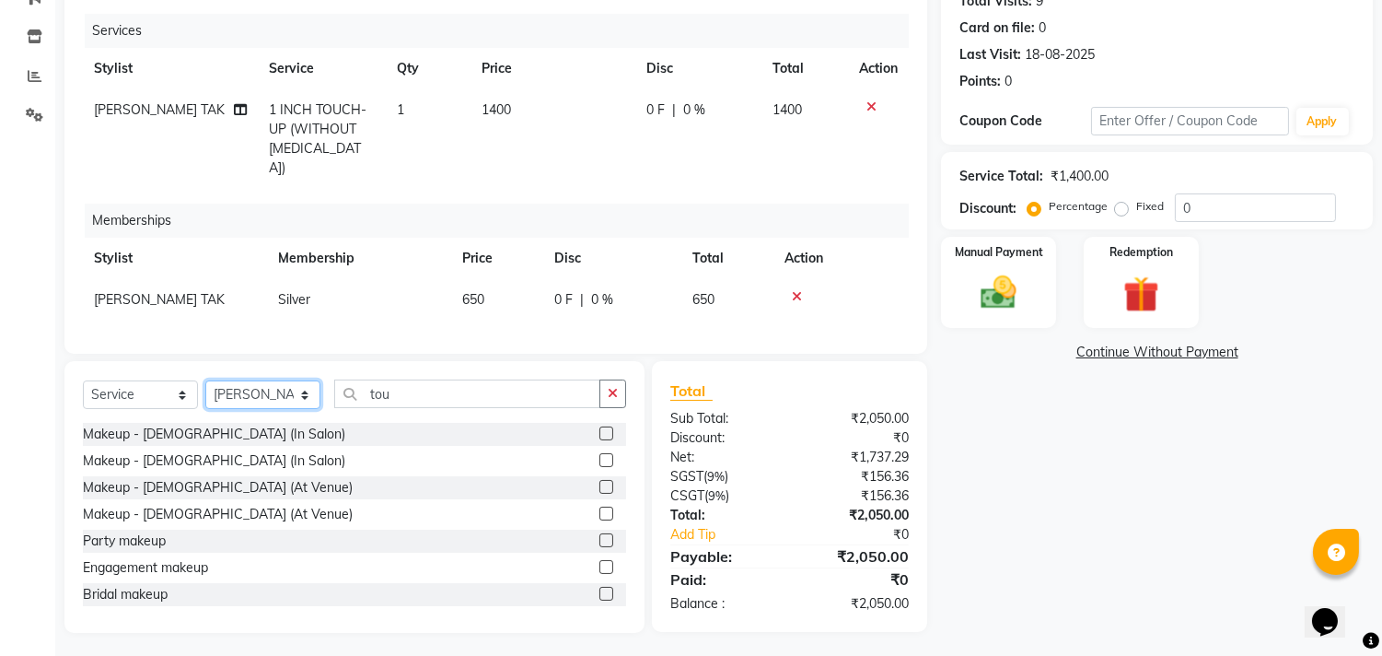
click at [289, 380] on select "Select Stylist Alizah Bangi ARMAN KASSAR jishan shekh KRISHNA SHAH kuldeep NAND…" at bounding box center [262, 394] width 115 height 29
select select "87431"
click at [205, 380] on select "Select Stylist Alizah Bangi ARMAN KASSAR jishan shekh KRISHNA SHAH kuldeep NAND…" at bounding box center [262, 394] width 115 height 29
drag, startPoint x: 438, startPoint y: 409, endPoint x: 424, endPoint y: 393, distance: 21.5
click at [429, 402] on div "Select Service Product Package Voucher Prepaid Gift Card Select Stylist Alizah …" at bounding box center [354, 400] width 543 height 43
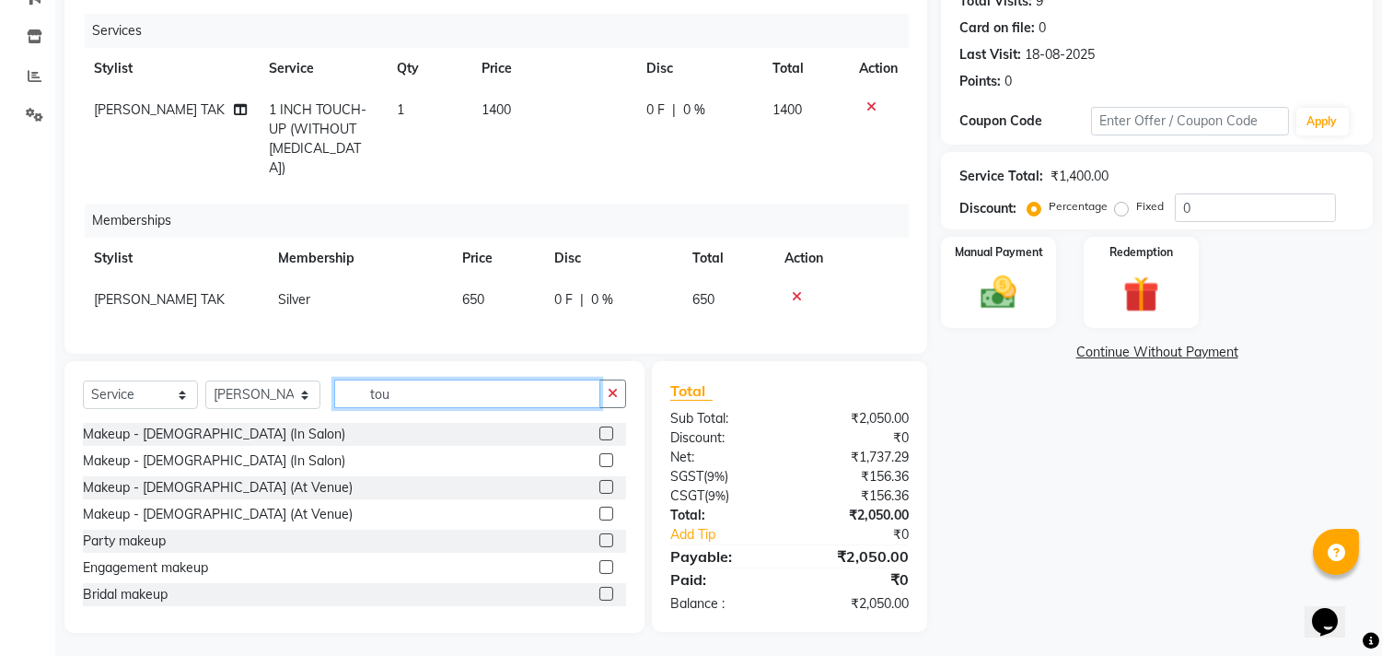
drag, startPoint x: 424, startPoint y: 393, endPoint x: 316, endPoint y: 393, distance: 107.8
click at [316, 393] on div "Select Service Product Package Voucher Prepaid Gift Card Select Stylist Alizah …" at bounding box center [354, 400] width 543 height 43
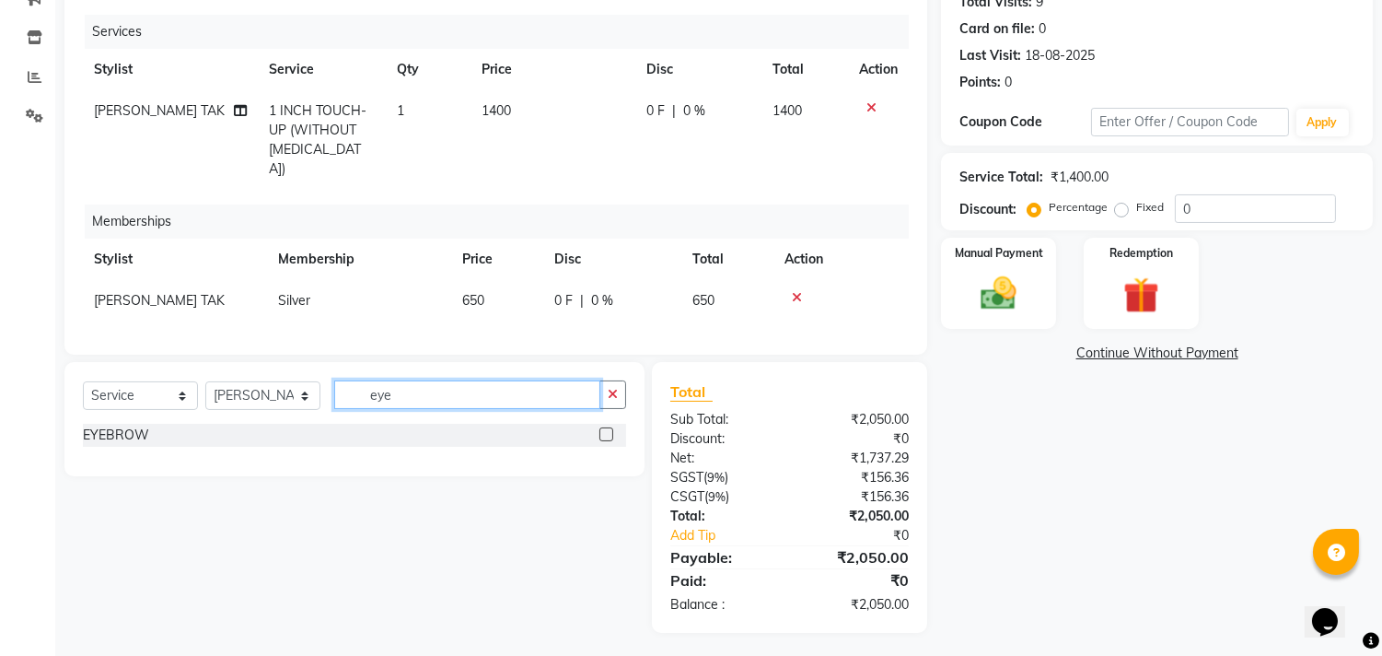
type input "eye"
click at [605, 428] on label at bounding box center [607, 434] width 14 height 14
click at [605, 429] on input "checkbox" at bounding box center [606, 435] width 12 height 12
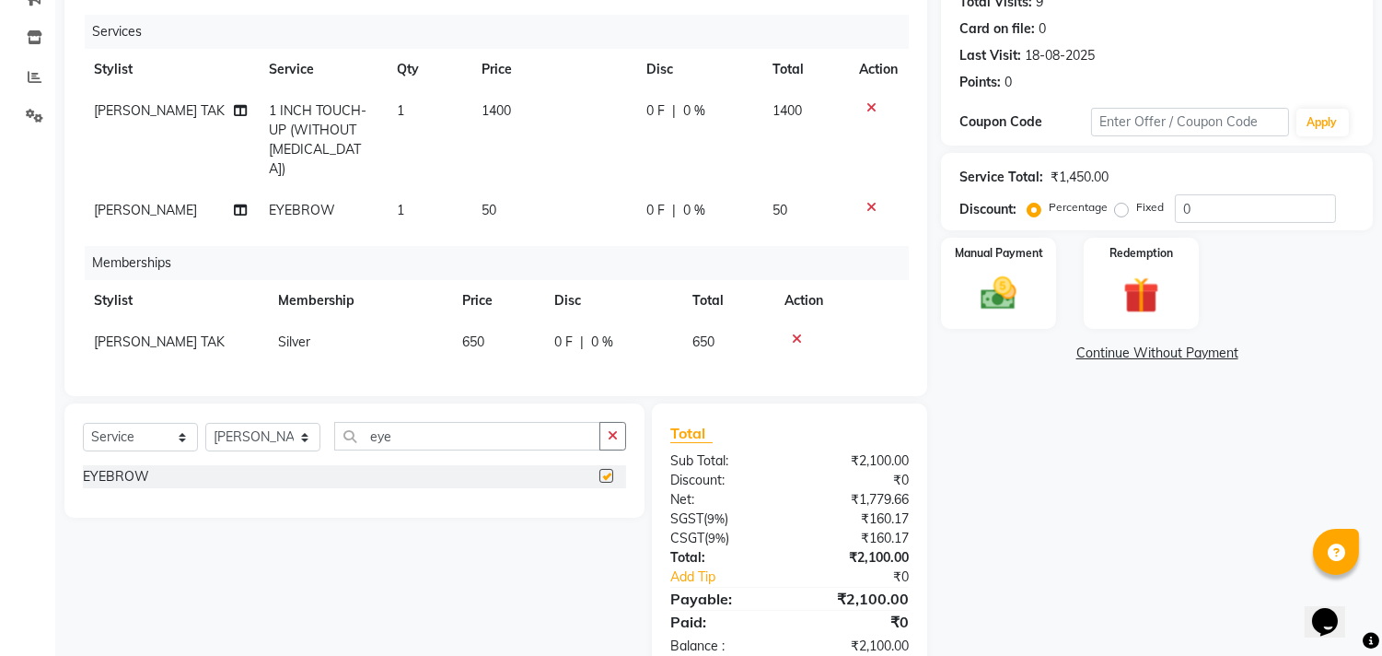
checkbox input "false"
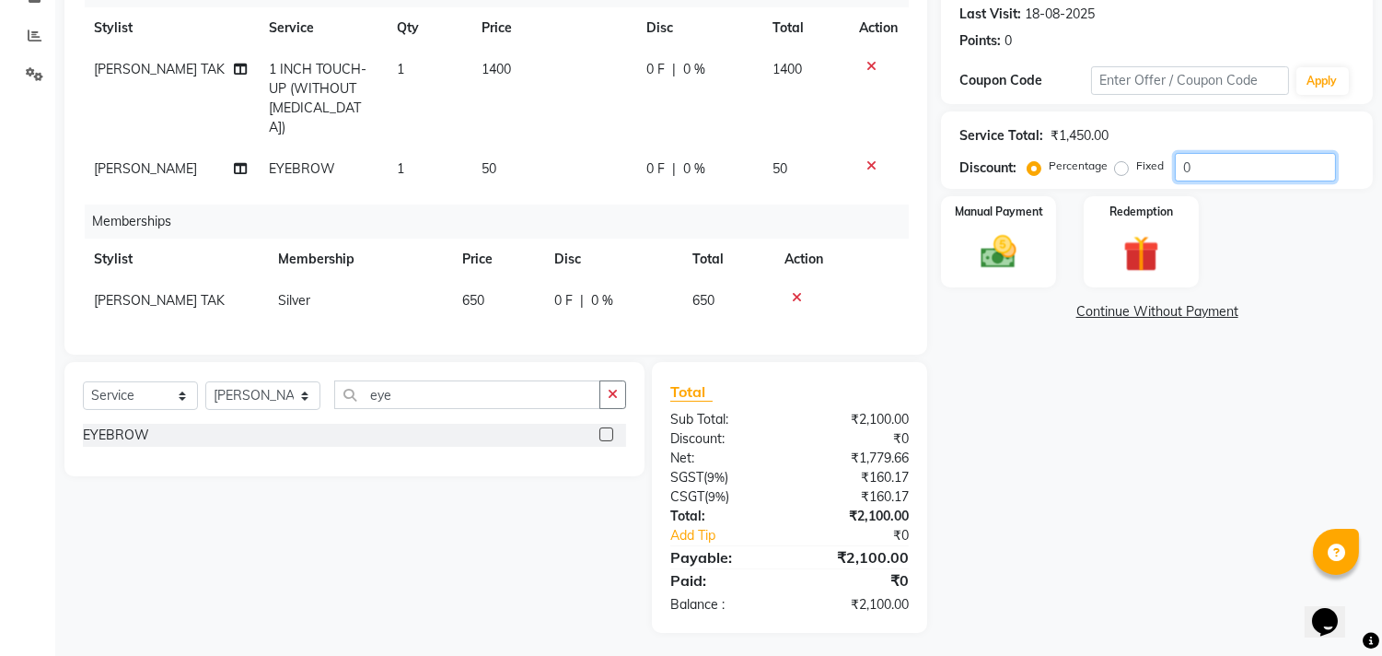
click at [1180, 159] on input "0" at bounding box center [1255, 167] width 161 height 29
type input "20"
click at [1032, 246] on div "Manual Payment" at bounding box center [999, 241] width 120 height 94
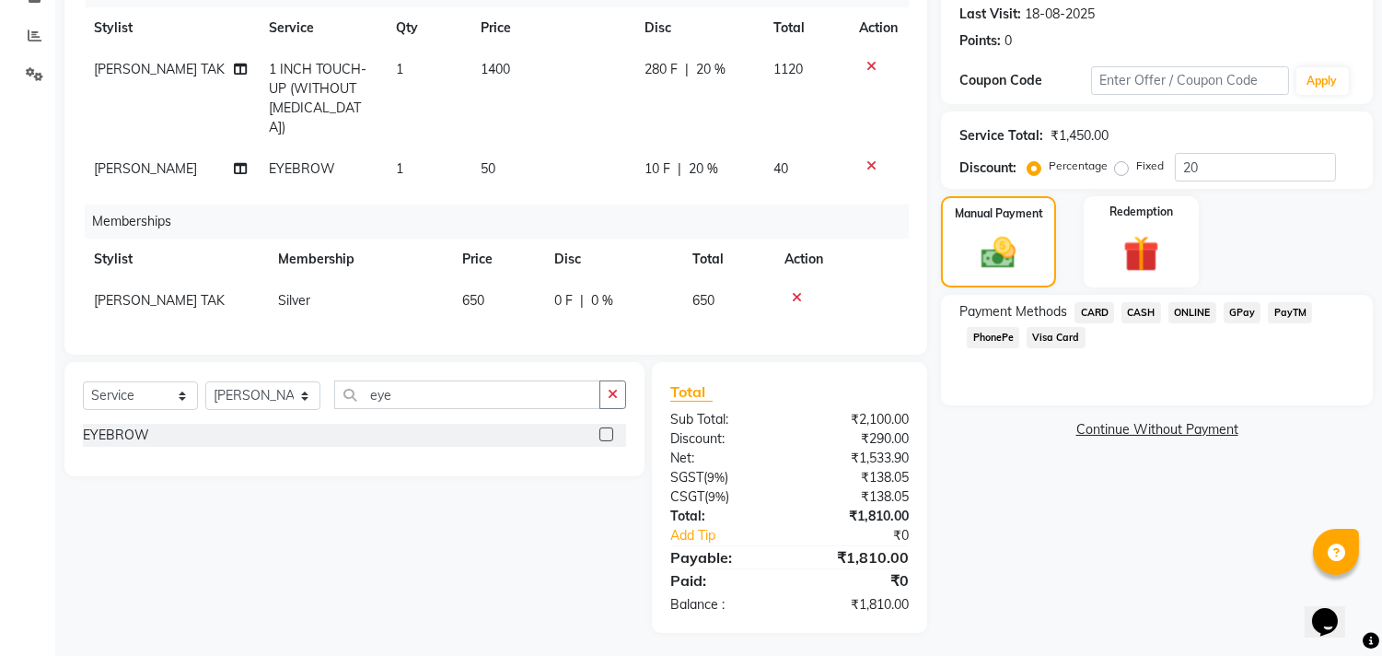
click at [1093, 309] on span "CARD" at bounding box center [1095, 312] width 40 height 21
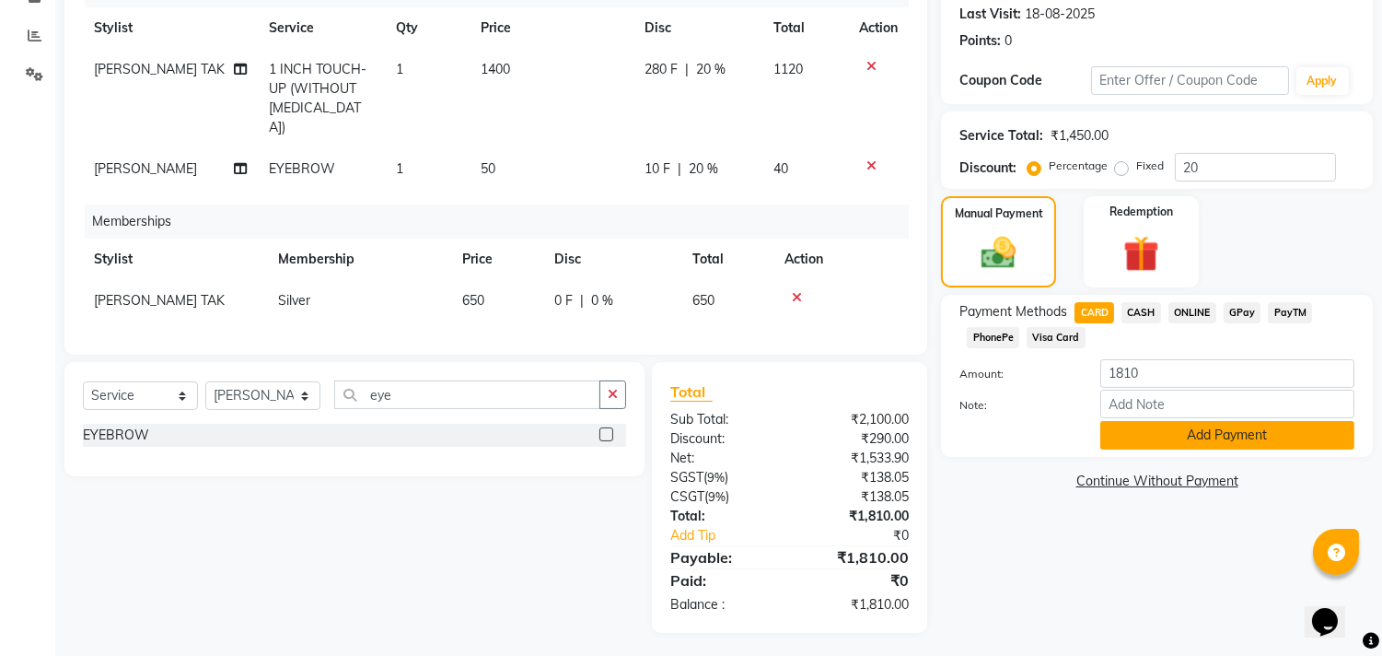
click at [1113, 446] on button "Add Payment" at bounding box center [1228, 435] width 254 height 29
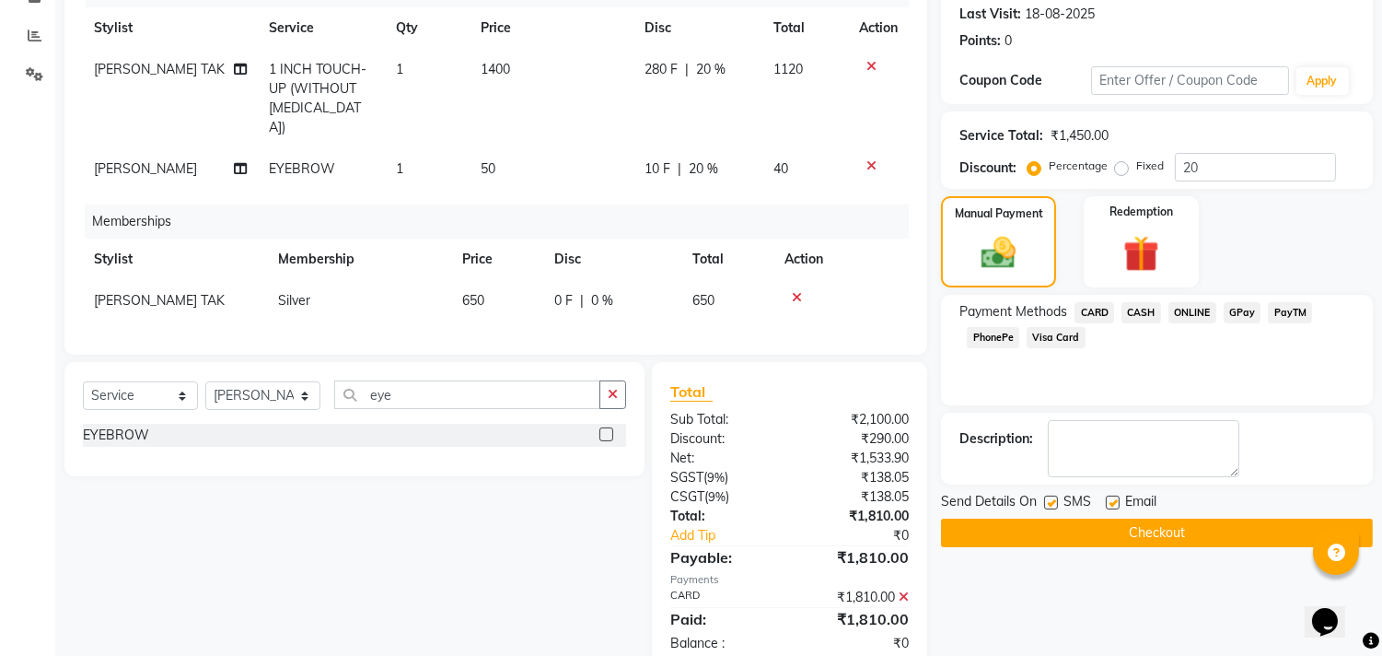
click at [1129, 544] on button "Checkout" at bounding box center [1157, 532] width 432 height 29
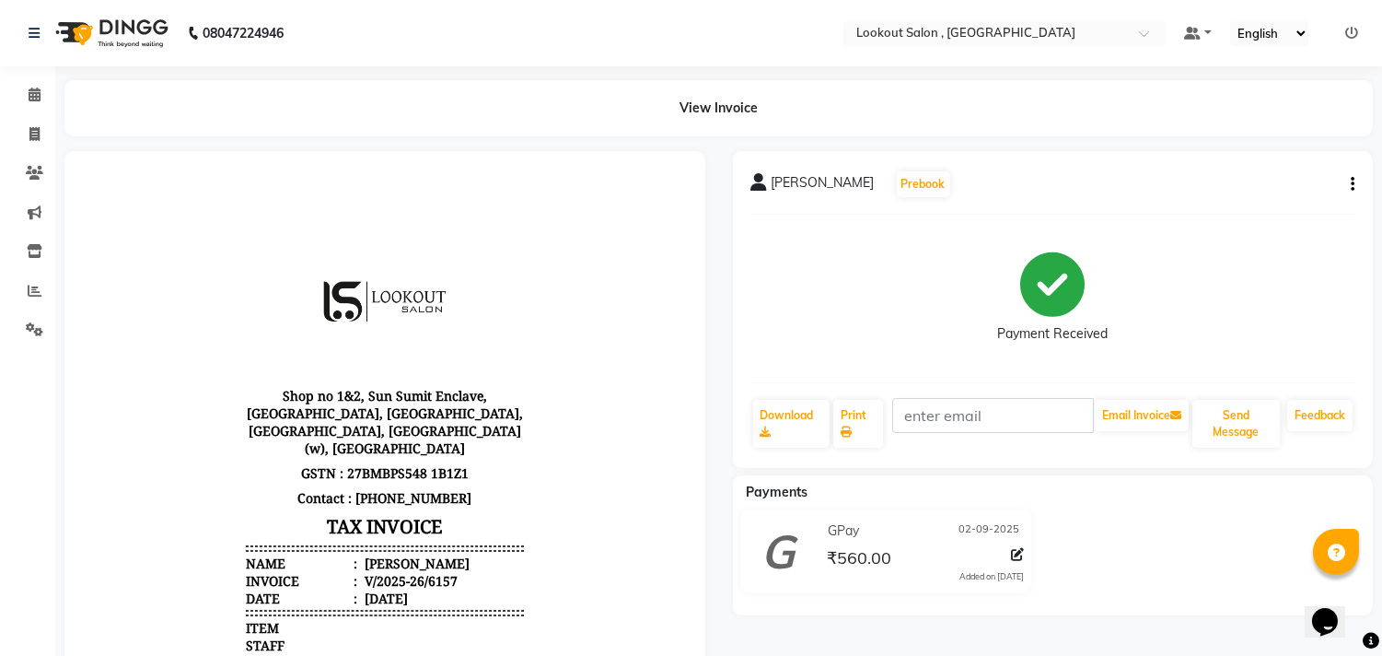
click at [1135, 605] on div "Payments GPay [DATE] ₹560.00 Added on [DATE]" at bounding box center [1053, 545] width 641 height 140
click at [109, 564] on body "Shop no 1&2, Sun Sumit Enclave, [GEOGRAPHIC_DATA], [GEOGRAPHIC_DATA], [GEOGRAPH…" at bounding box center [384, 559] width 589 height 766
click at [25, 133] on span at bounding box center [34, 134] width 32 height 21
select select "151"
select select "service"
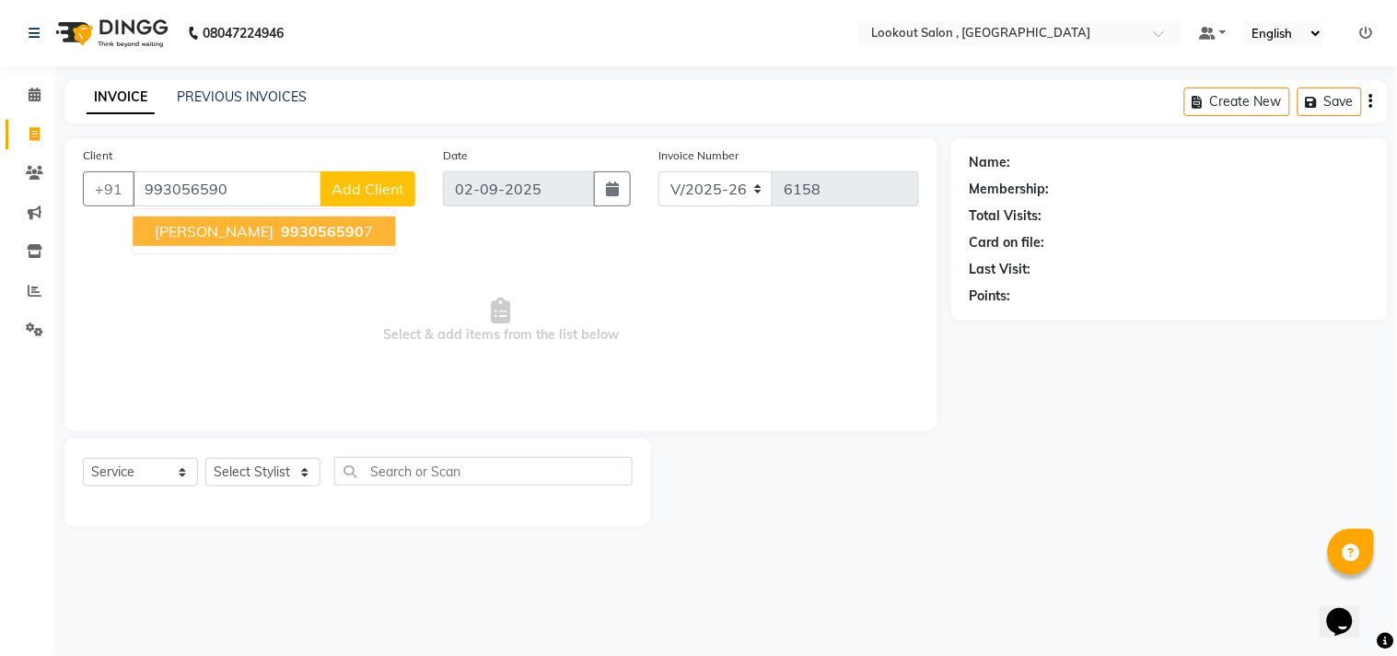
click at [335, 240] on button "[PERSON_NAME] 993056590 7" at bounding box center [264, 230] width 262 height 29
type input "9930565907"
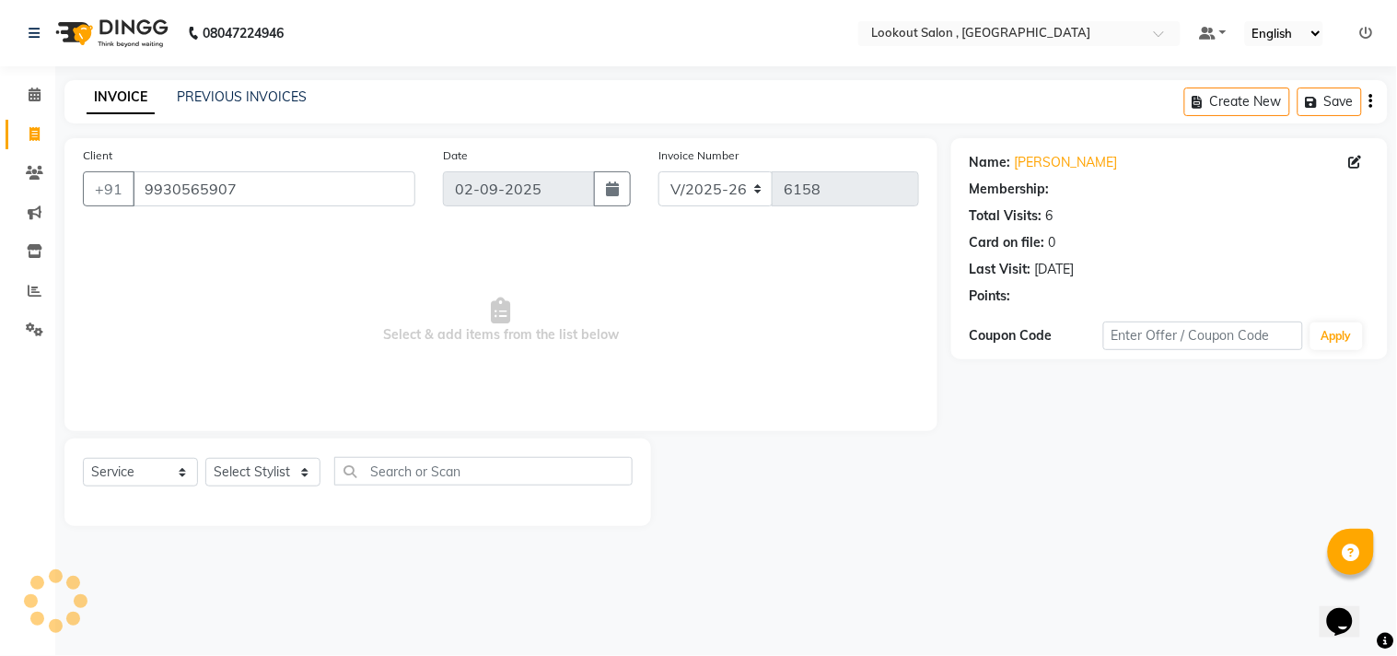
select select "1: Object"
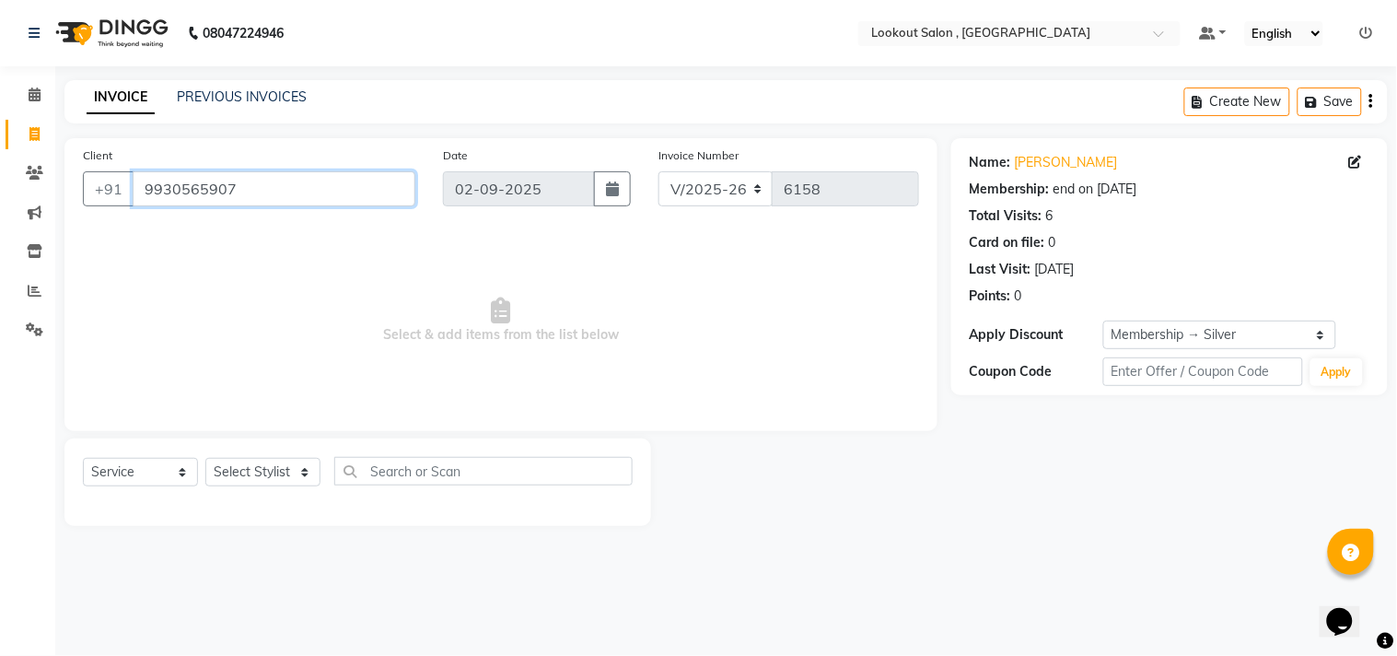
drag, startPoint x: 270, startPoint y: 182, endPoint x: 0, endPoint y: 164, distance: 270.5
click at [0, 164] on app-home "08047224946 Select Location × Lookout Salon , Chickoowadi Default Panel My Pane…" at bounding box center [698, 276] width 1397 height 553
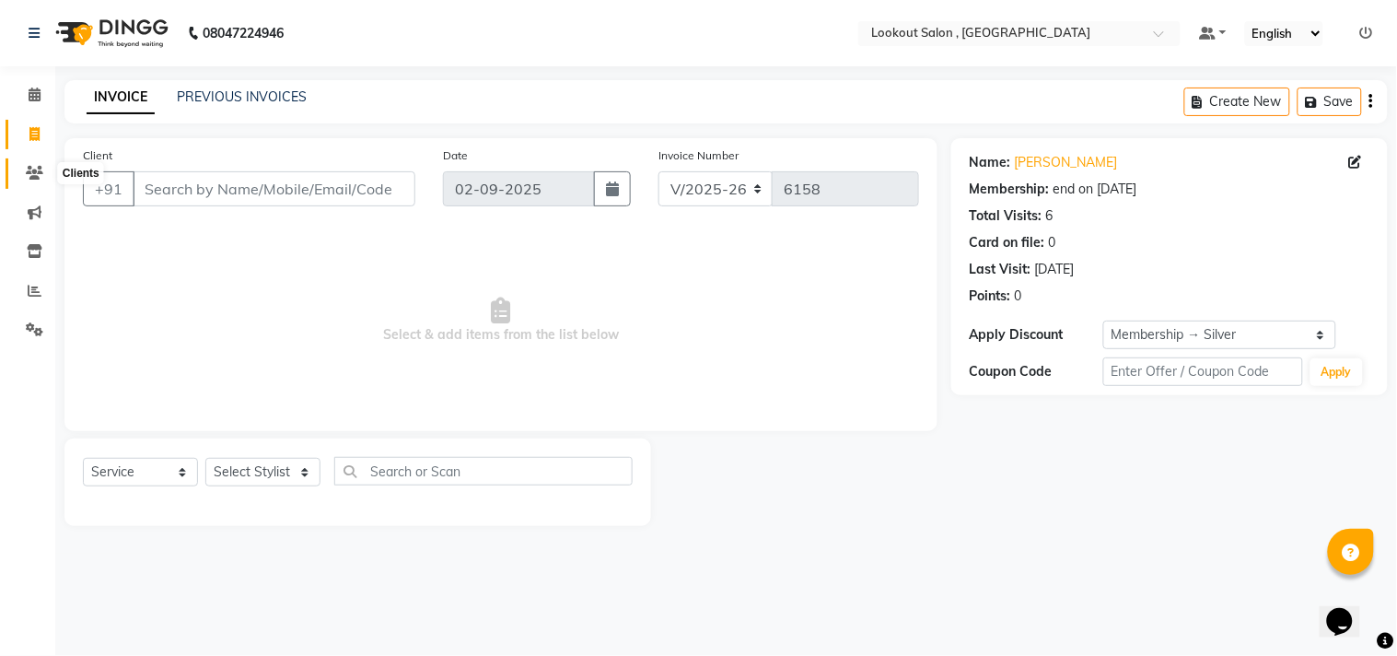
click at [28, 176] on icon at bounding box center [34, 173] width 17 height 14
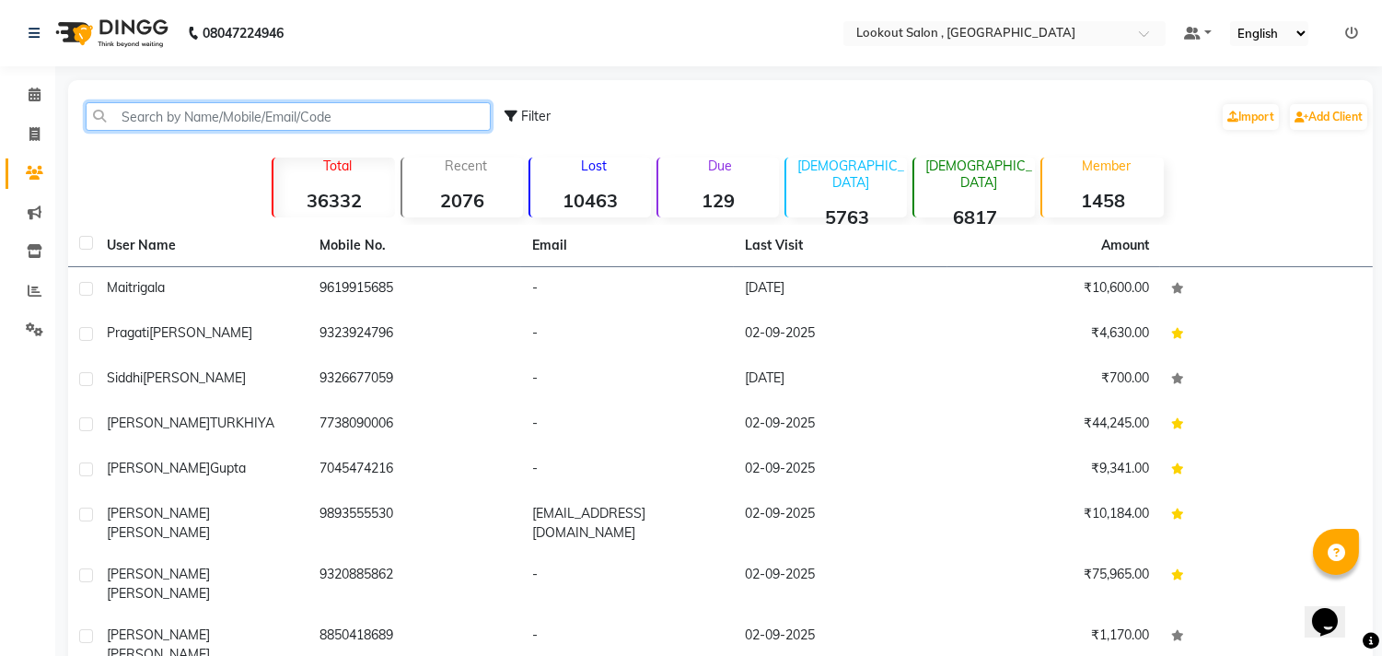
click at [285, 104] on input "text" at bounding box center [288, 116] width 405 height 29
paste input "9930565907"
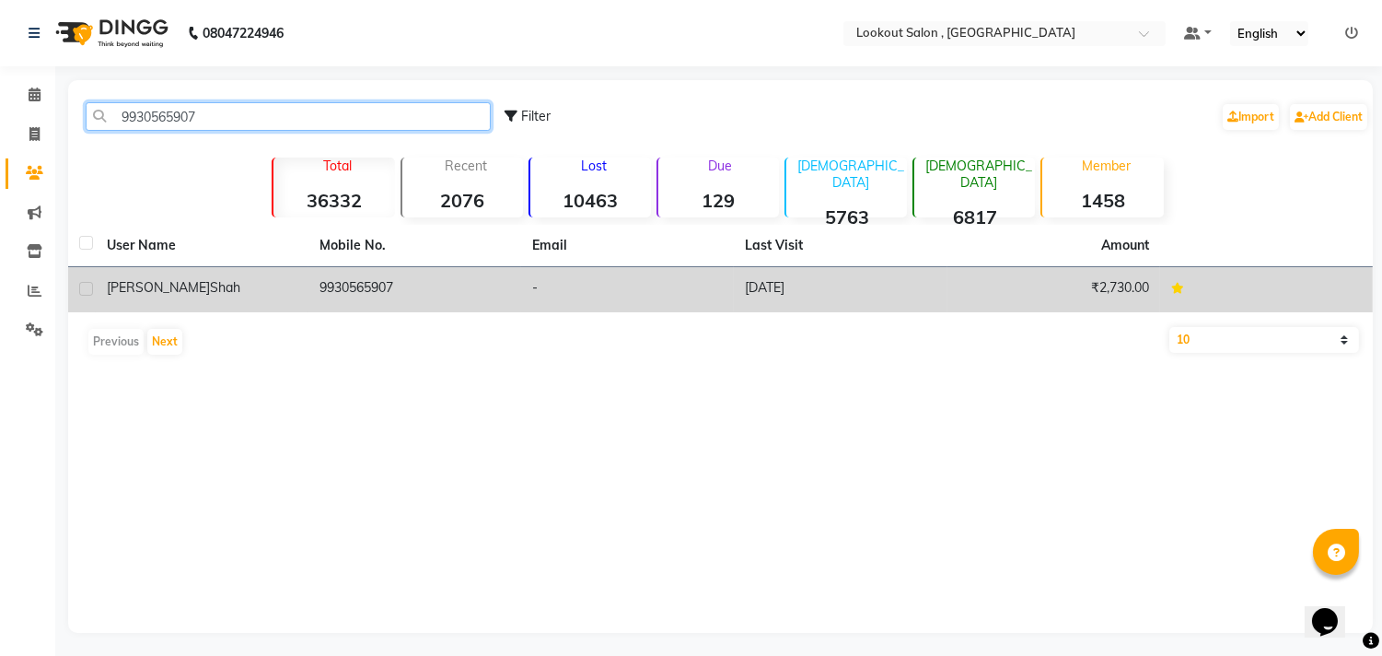
type input "9930565907"
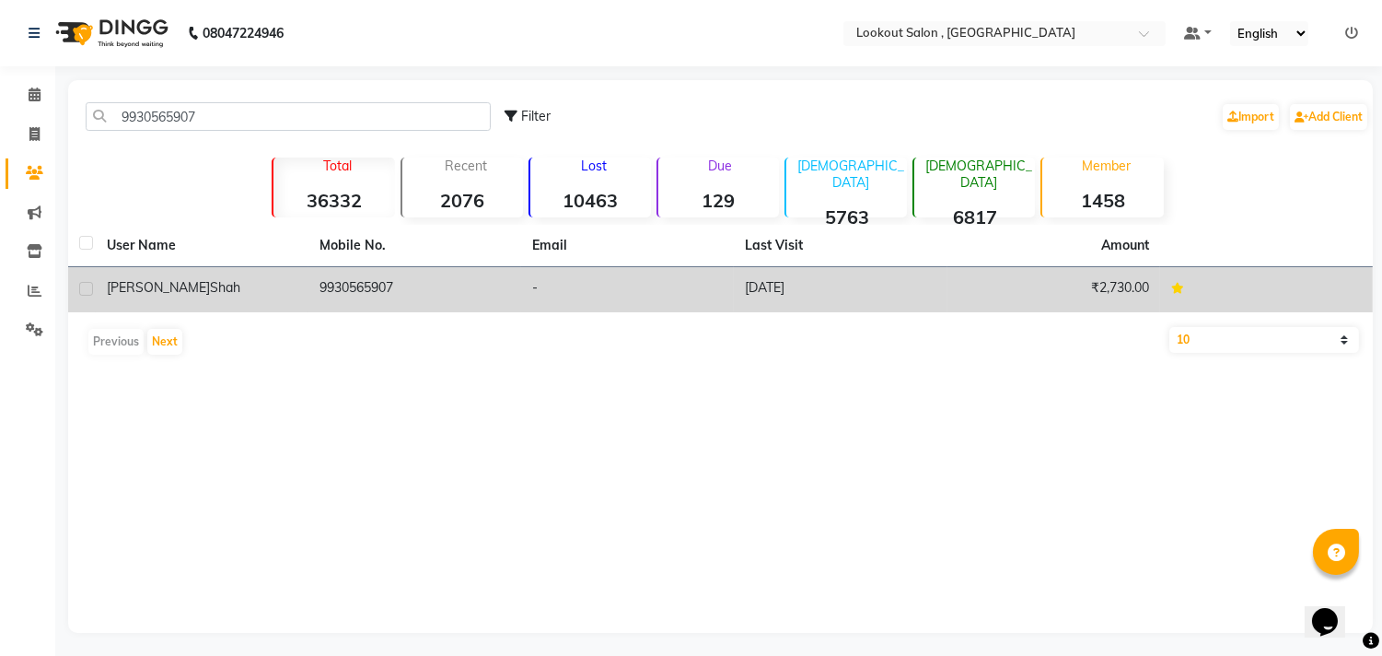
click at [369, 282] on td "9930565907" at bounding box center [415, 289] width 213 height 45
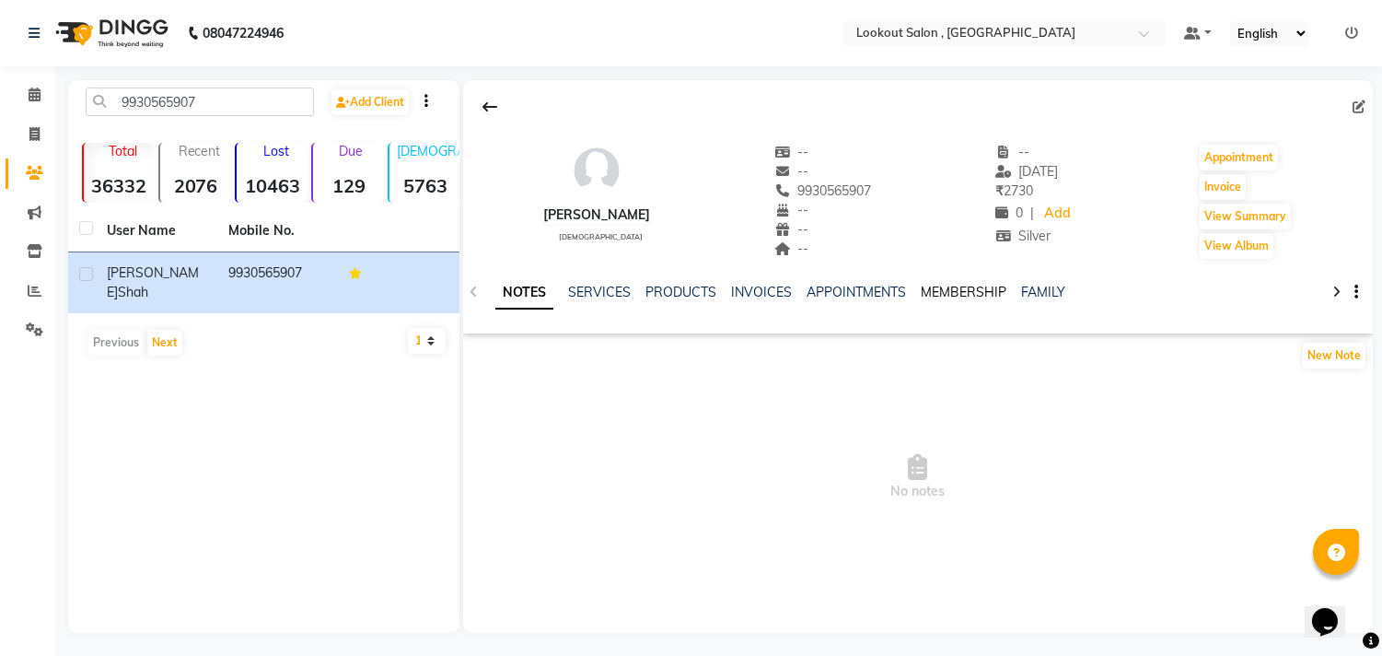
click at [961, 292] on link "MEMBERSHIP" at bounding box center [964, 292] width 86 height 17
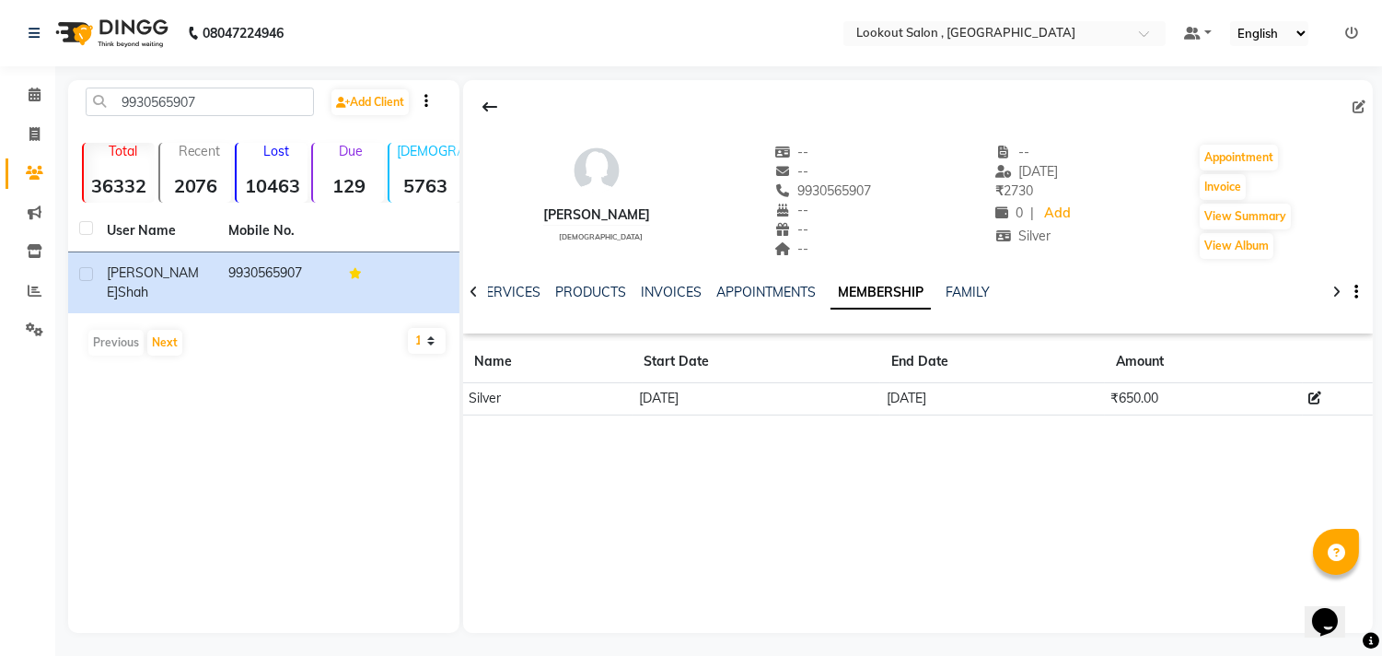
click at [938, 301] on ul "NOTES SERVICES PRODUCTS INVOICES APPOINTMENTS MEMBERSHIP FAMILY" at bounding box center [713, 292] width 583 height 19
click at [956, 299] on link "FAMILY" at bounding box center [968, 292] width 44 height 17
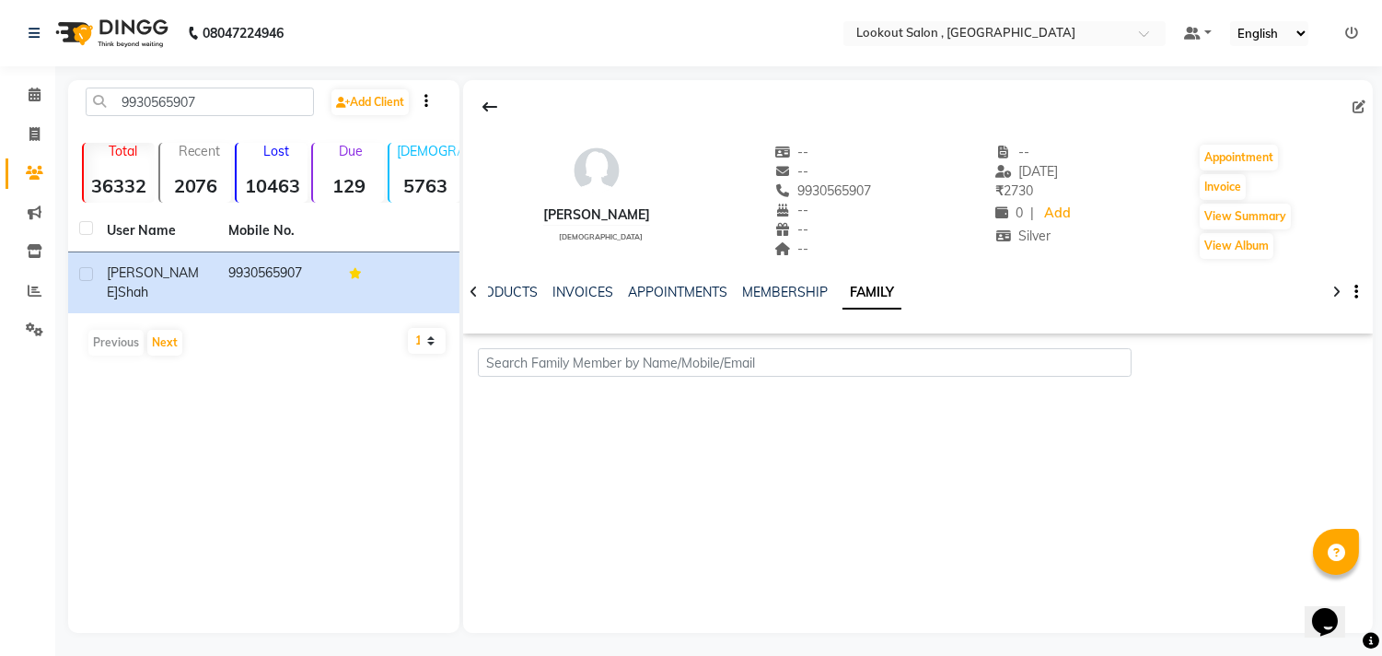
click at [829, 390] on div "[PERSON_NAME] [DEMOGRAPHIC_DATA] -- -- 9930565907 -- -- -- -- [DATE] ₹ 2730 0 |…" at bounding box center [918, 235] width 910 height 311
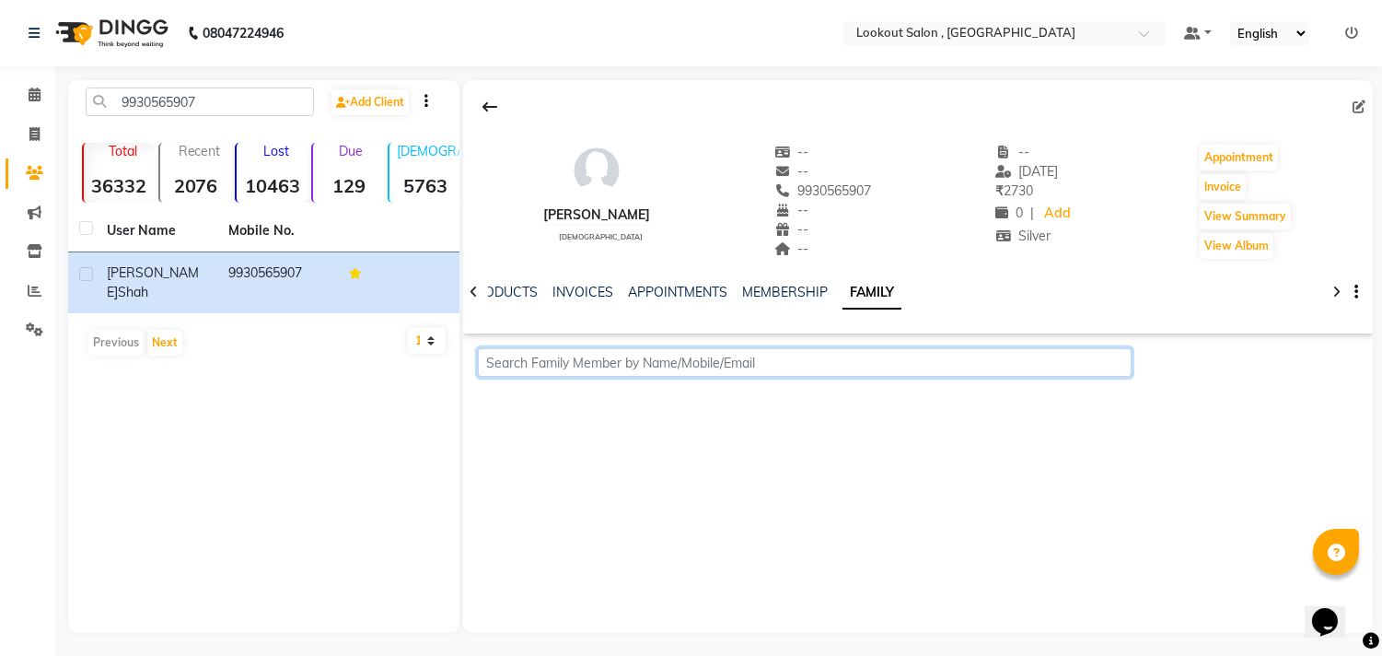
click at [814, 371] on input "text" at bounding box center [804, 362] width 653 height 29
type input "8850619123"
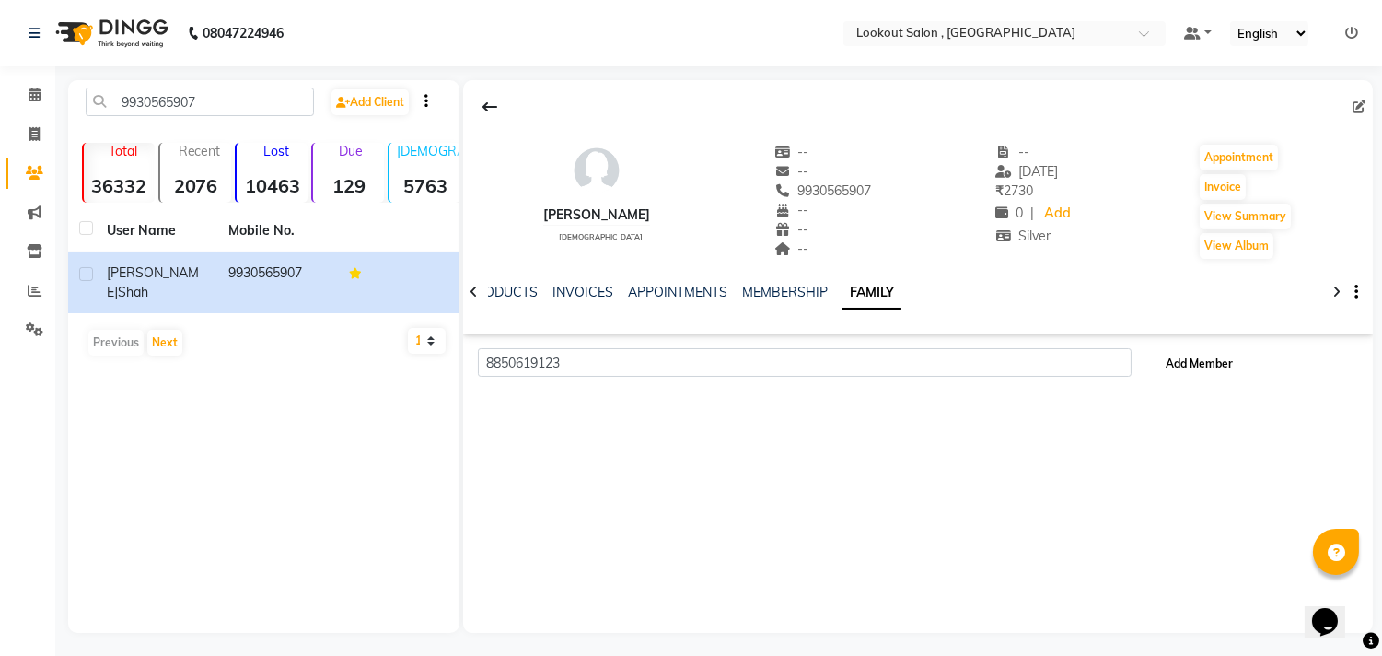
click at [1182, 360] on span "Add Member" at bounding box center [1200, 363] width 67 height 14
select select "22"
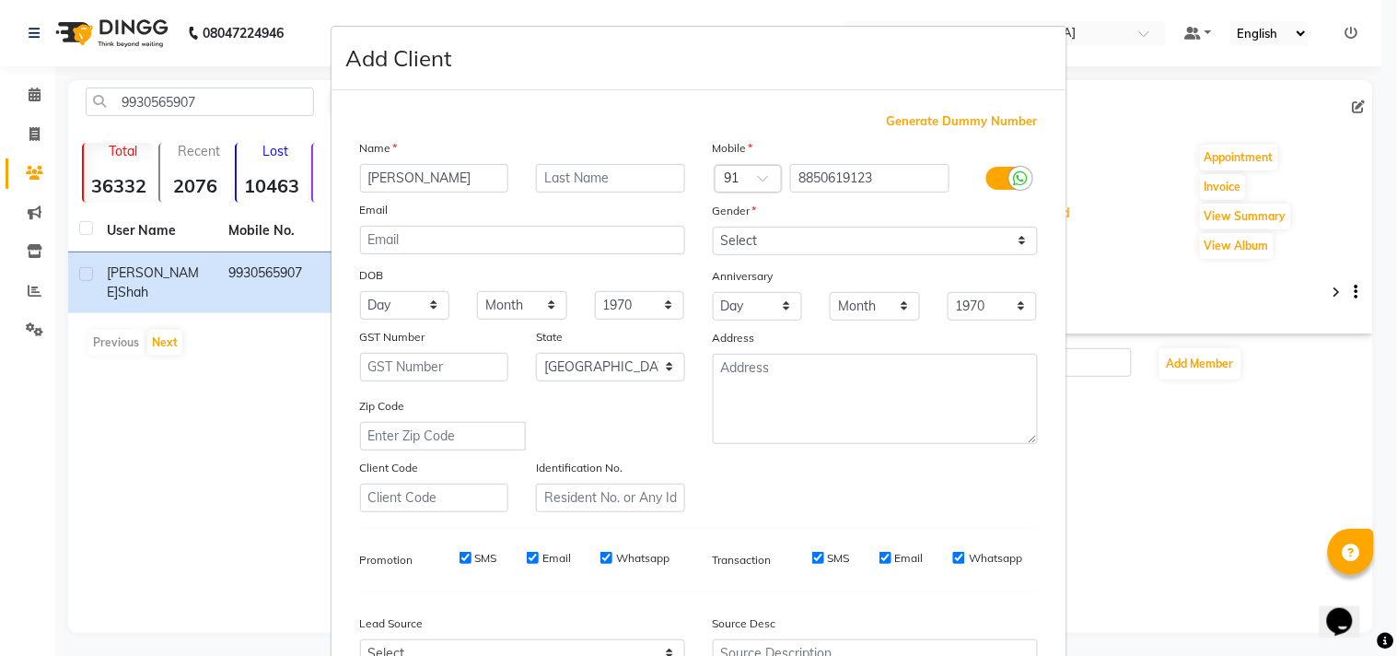
type input "[PERSON_NAME]"
click at [747, 249] on select "Select [DEMOGRAPHIC_DATA] [DEMOGRAPHIC_DATA] Other Prefer Not To Say" at bounding box center [875, 241] width 325 height 29
select select "[DEMOGRAPHIC_DATA]"
click at [713, 227] on select "Select [DEMOGRAPHIC_DATA] [DEMOGRAPHIC_DATA] Other Prefer Not To Say" at bounding box center [875, 241] width 325 height 29
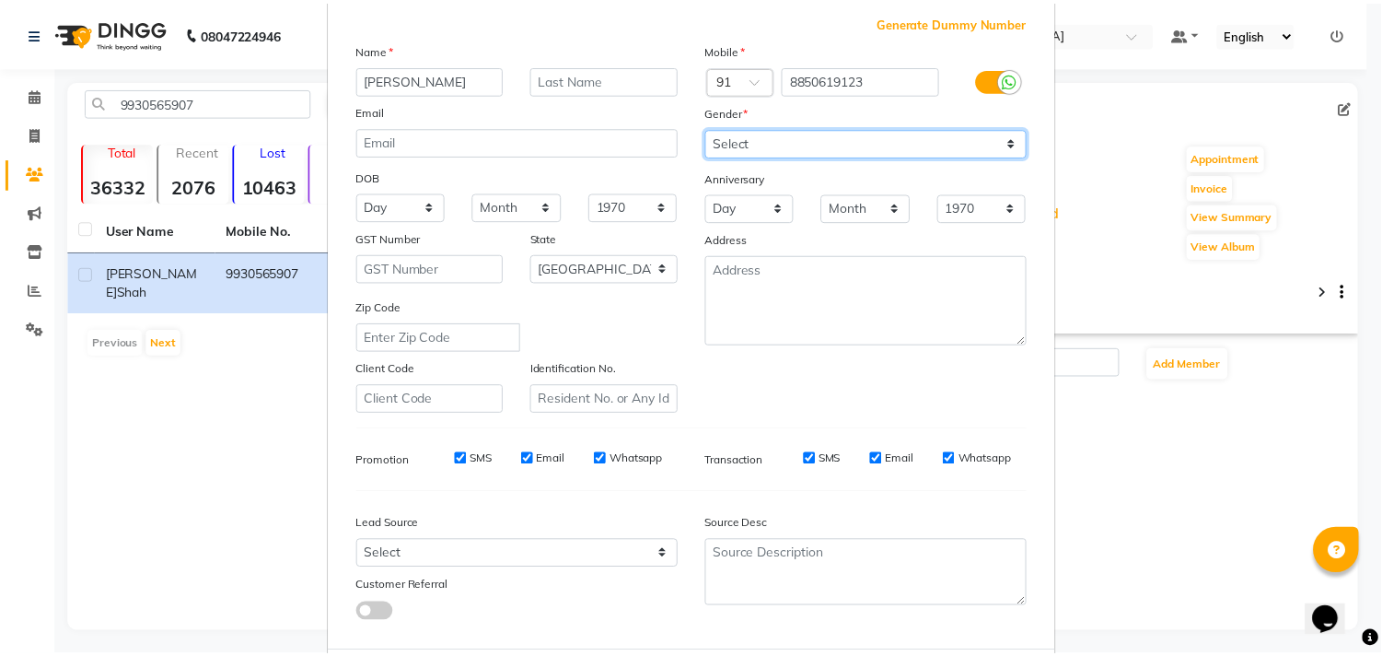
scroll to position [195, 0]
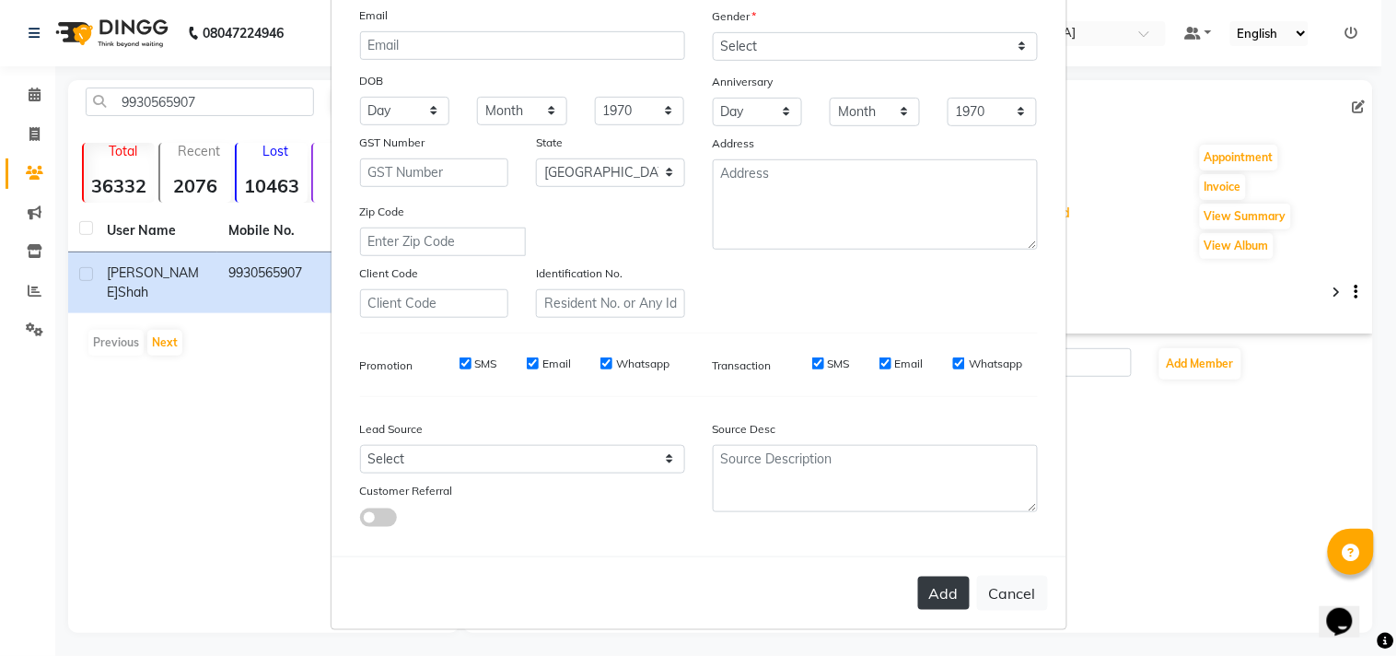
click at [943, 577] on button "Add" at bounding box center [944, 593] width 52 height 33
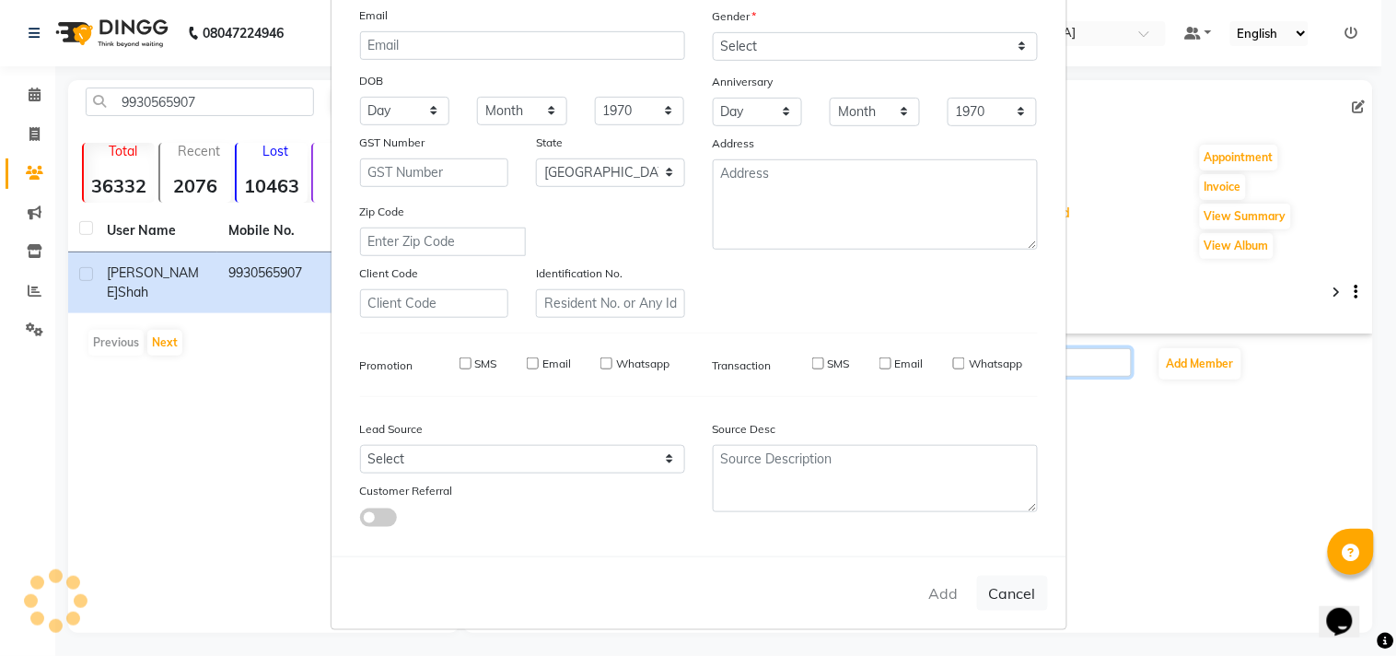
select select
select select "null"
select select
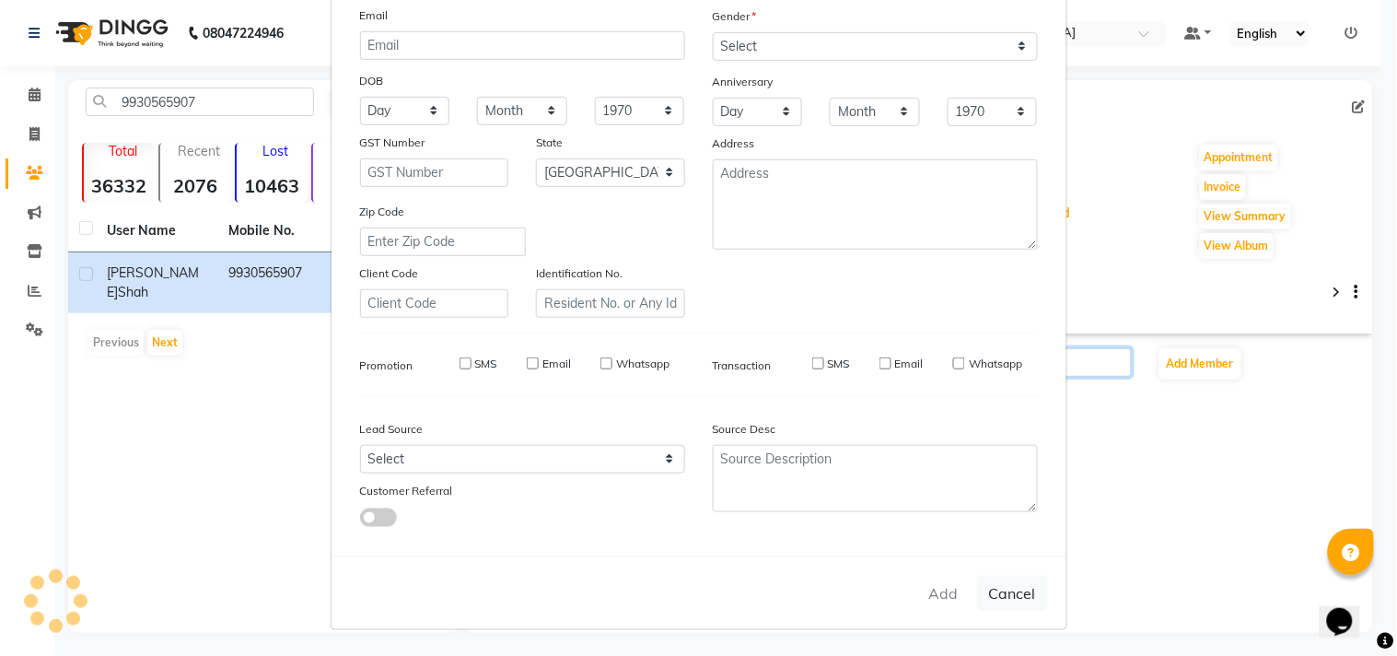
select select
checkbox input "false"
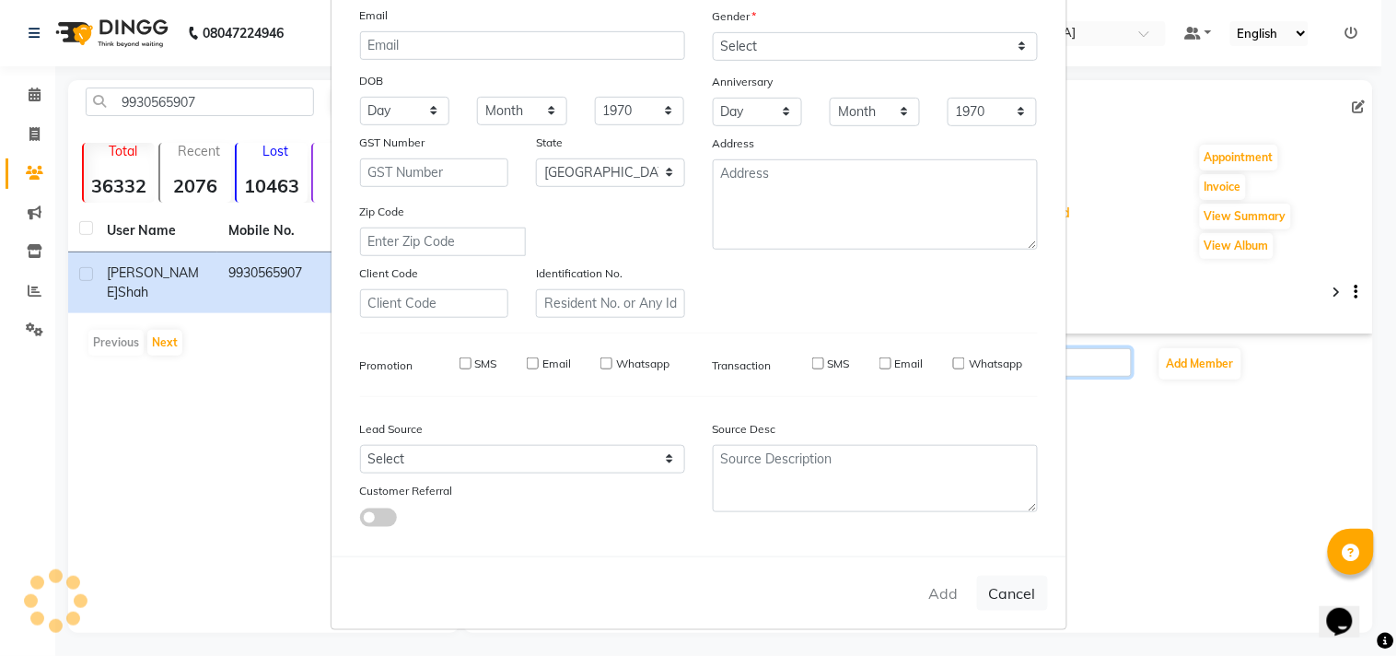
checkbox input "false"
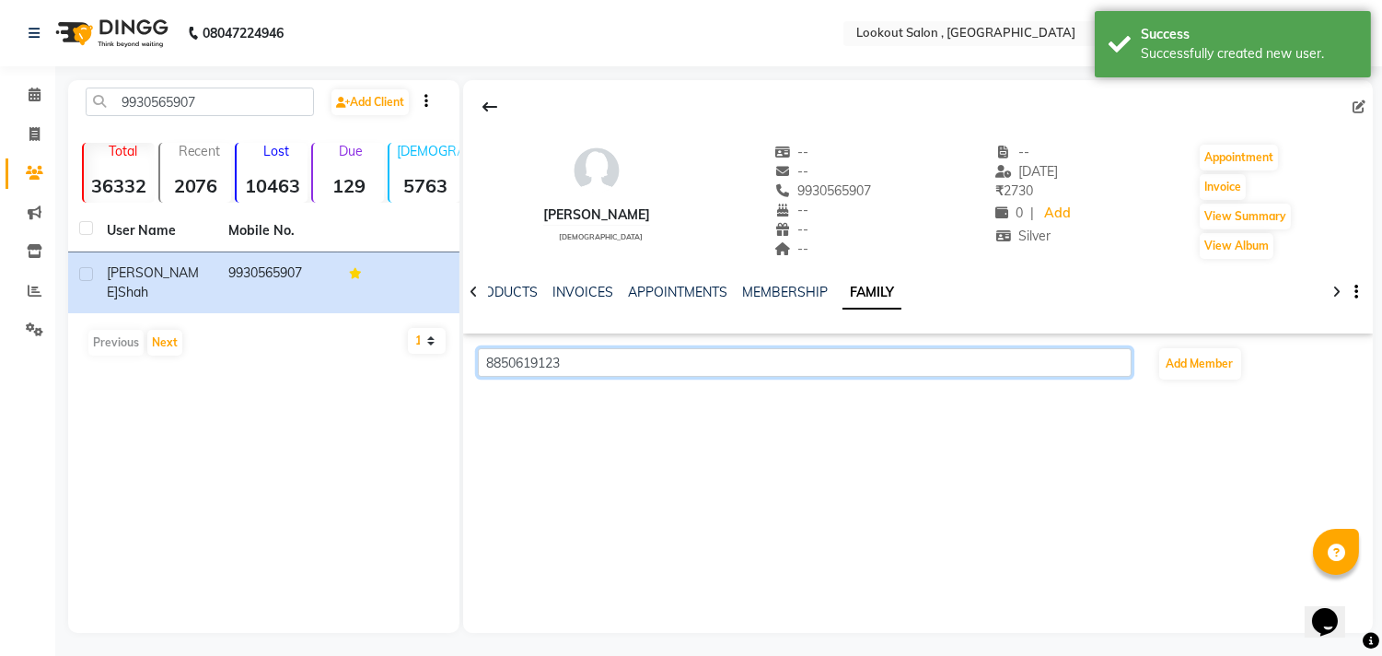
click at [568, 350] on input "8850619123" at bounding box center [804, 362] width 653 height 29
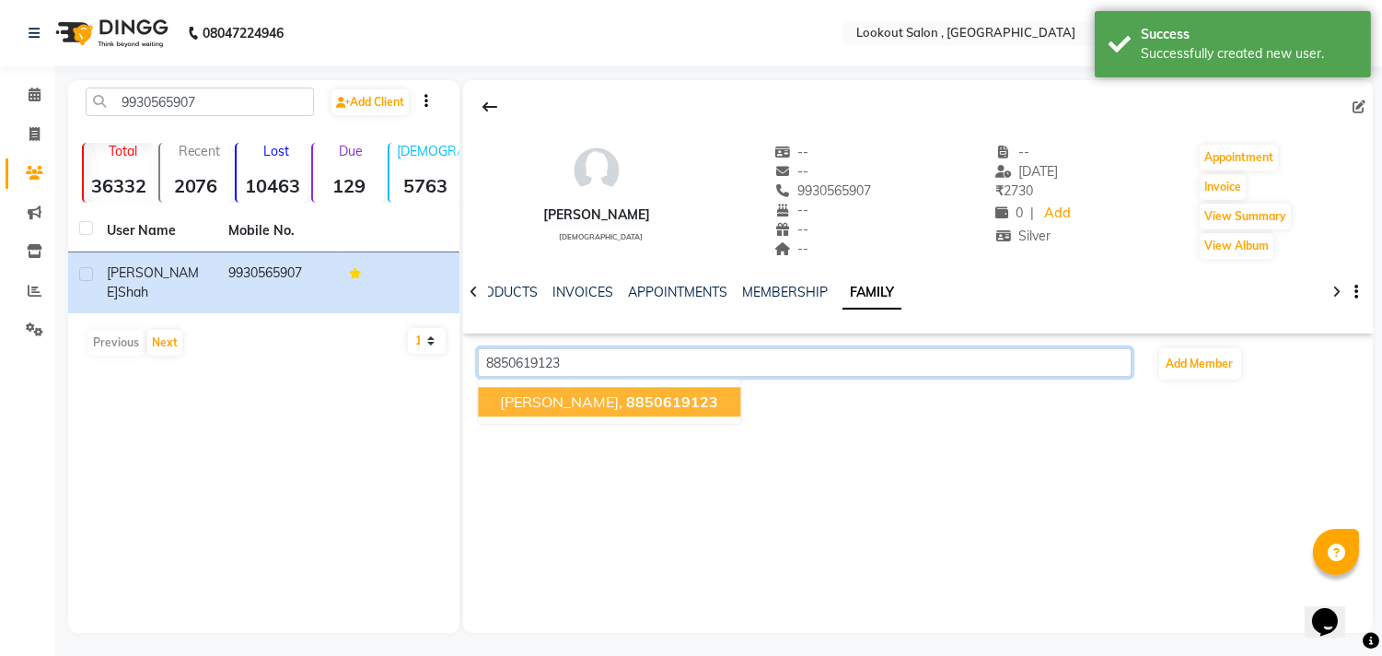
click at [627, 402] on span "8850619123" at bounding box center [673, 401] width 92 height 18
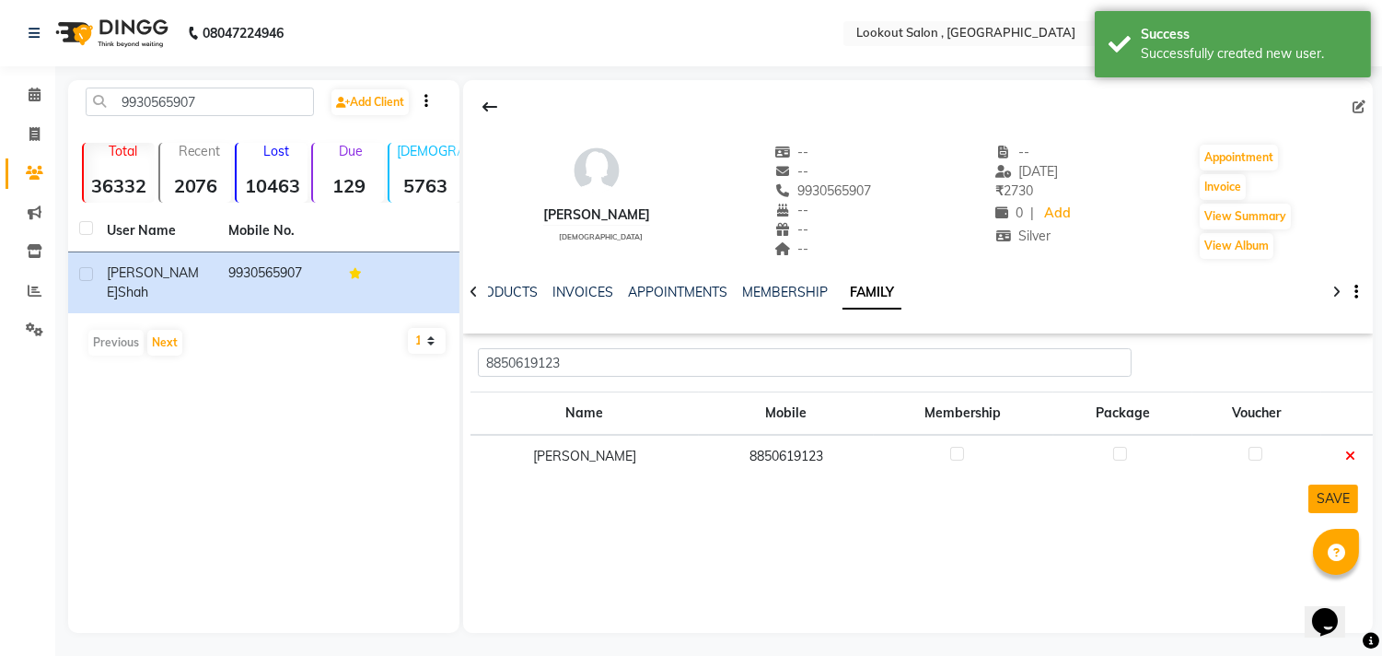
click at [1340, 489] on button "SAVE" at bounding box center [1334, 498] width 50 height 29
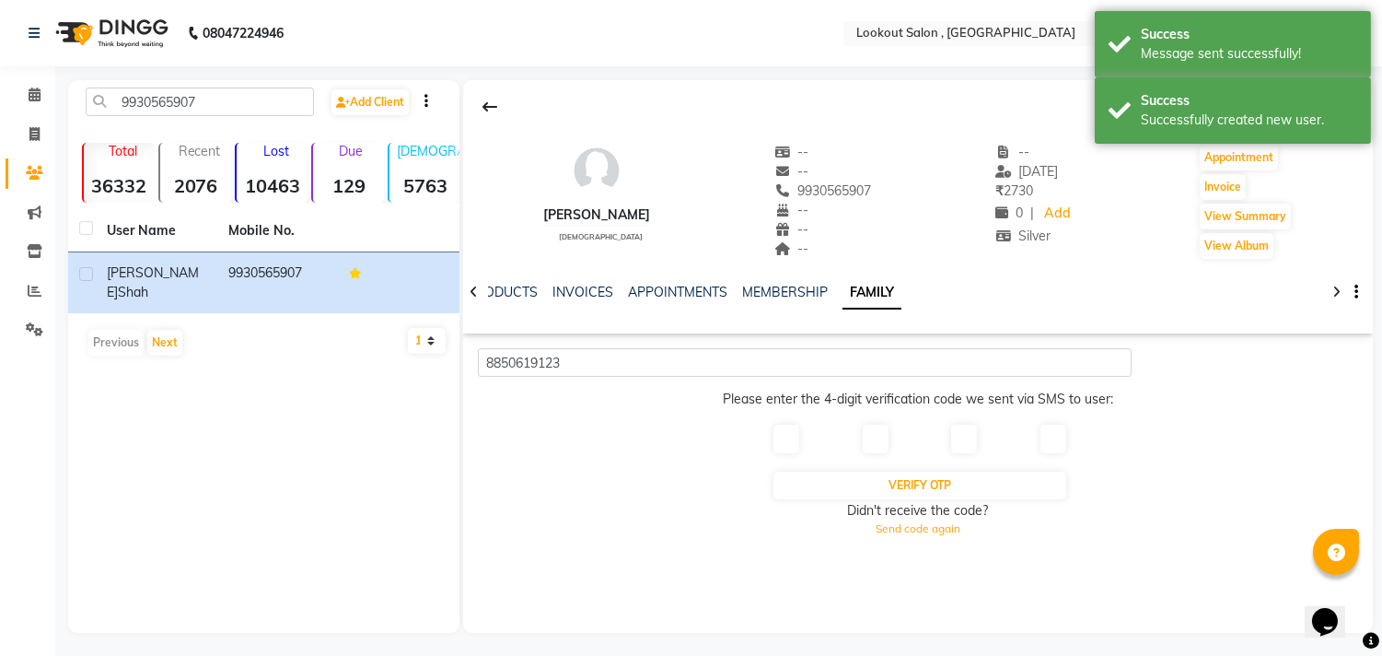
click at [812, 430] on div at bounding box center [918, 446] width 320 height 47
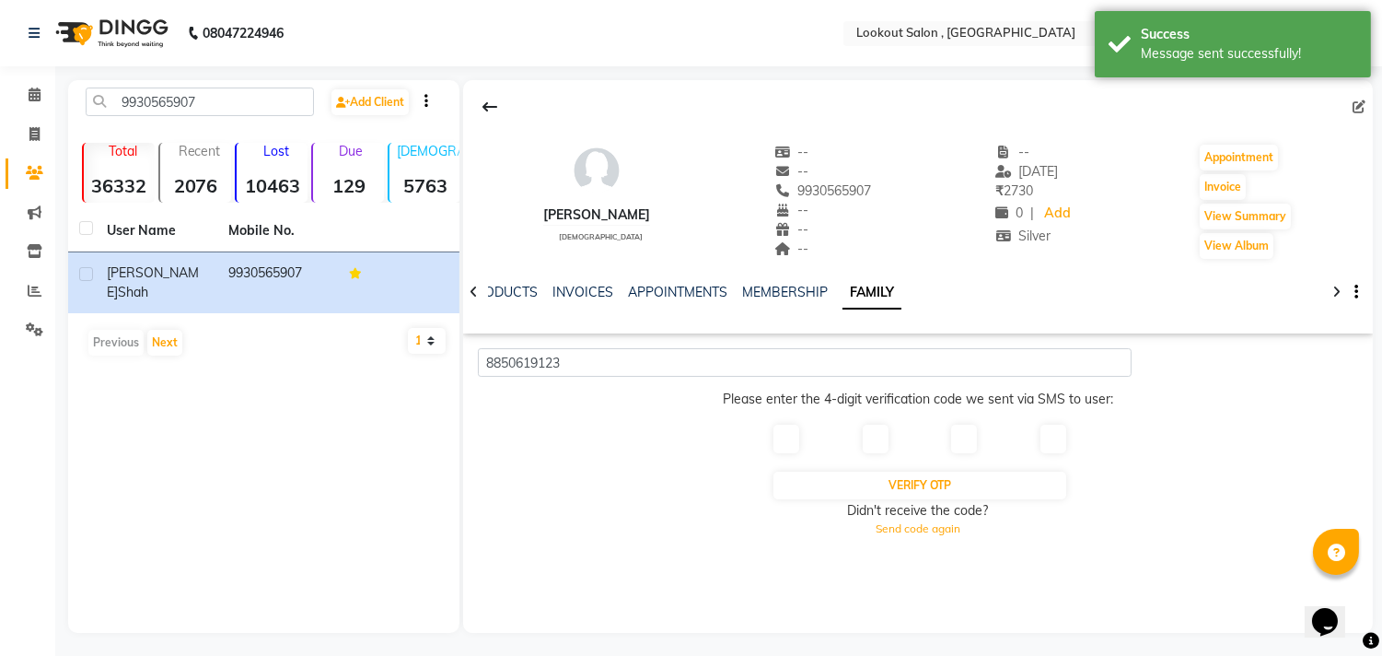
click at [775, 419] on div "Verify OTP Didn't receive the code? Send code again" at bounding box center [917, 489] width 303 height 145
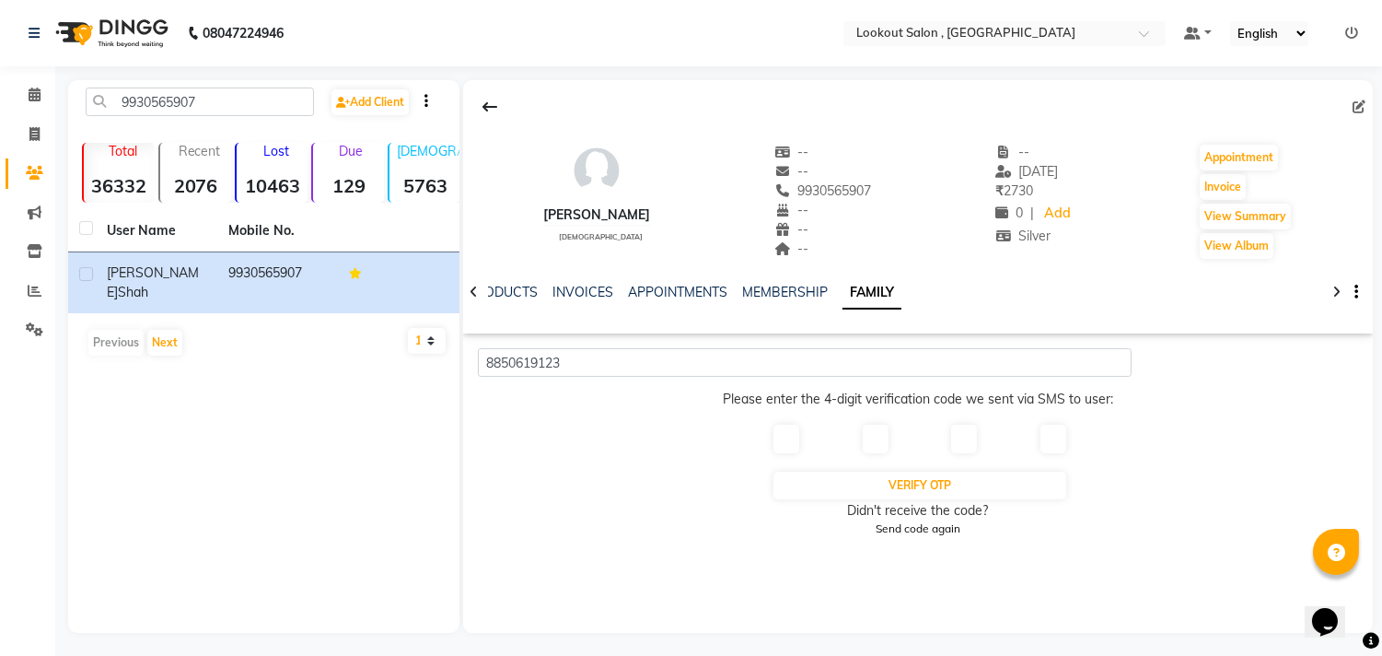
click at [910, 529] on div "Send code again" at bounding box center [918, 528] width 292 height 17
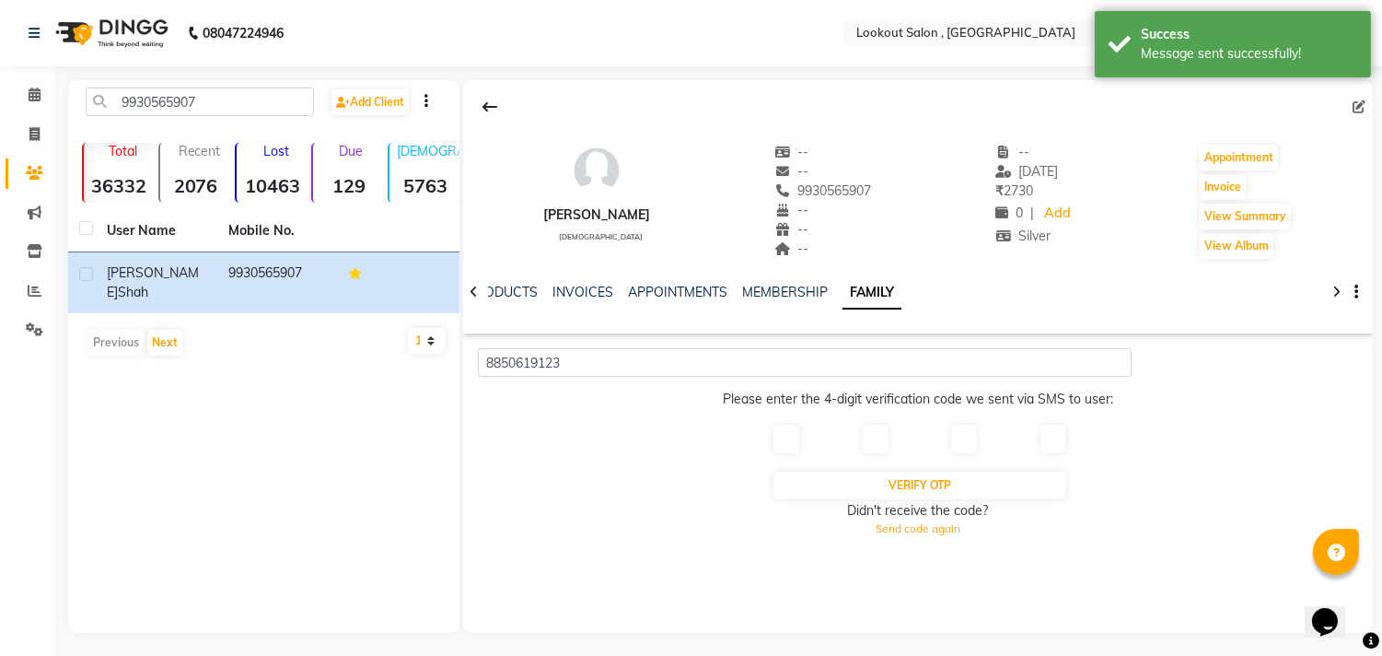
click at [758, 431] on div at bounding box center [784, 439] width 53 height 32
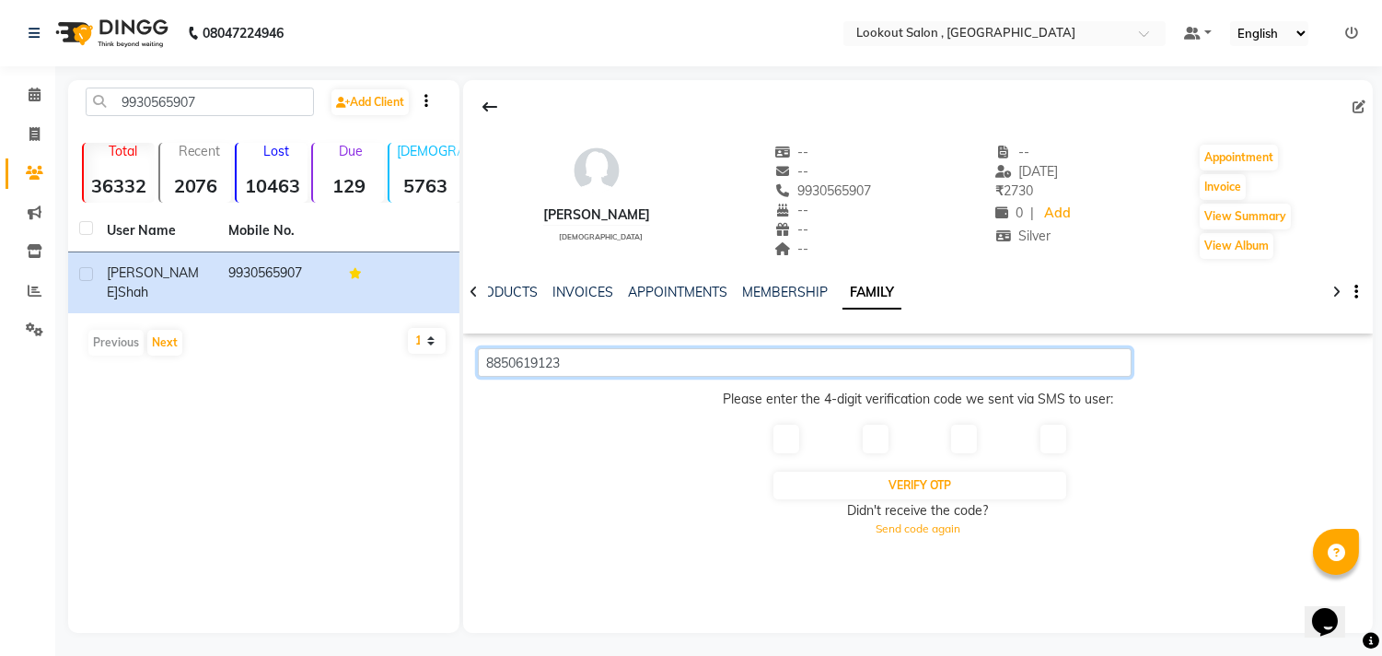
click at [608, 362] on input "8850619123" at bounding box center [804, 362] width 653 height 29
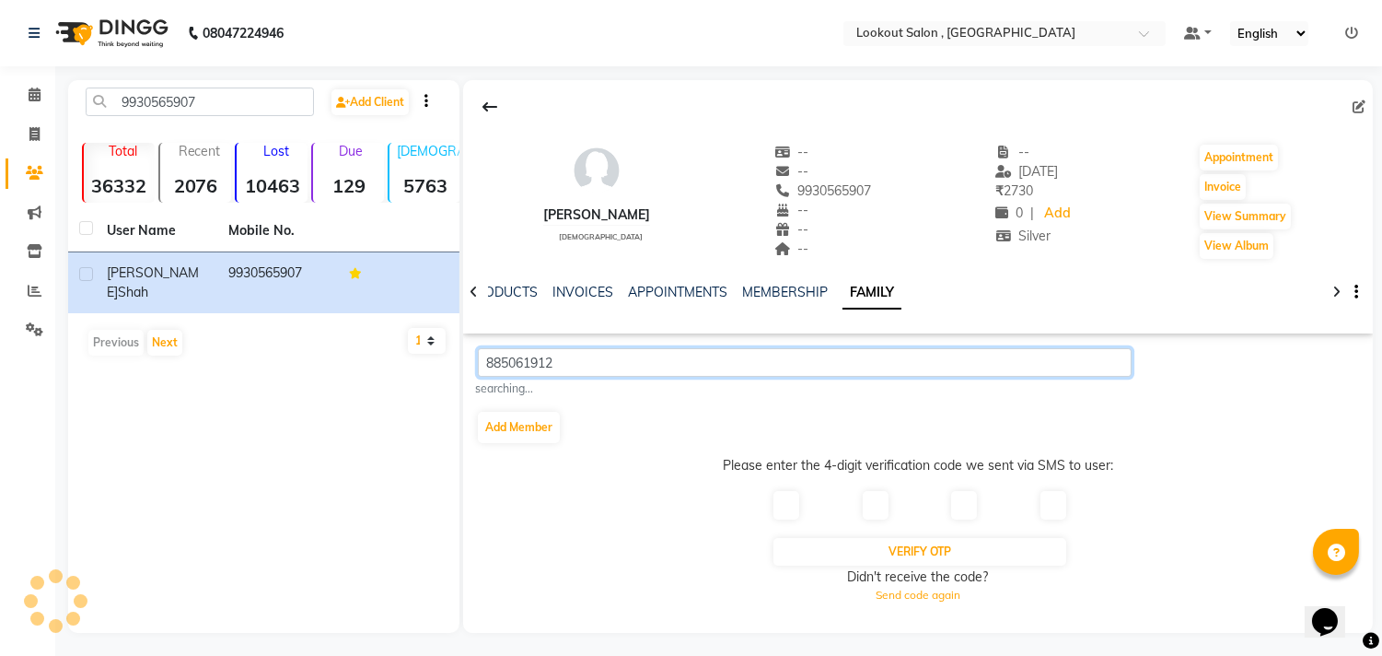
type input "8850619123"
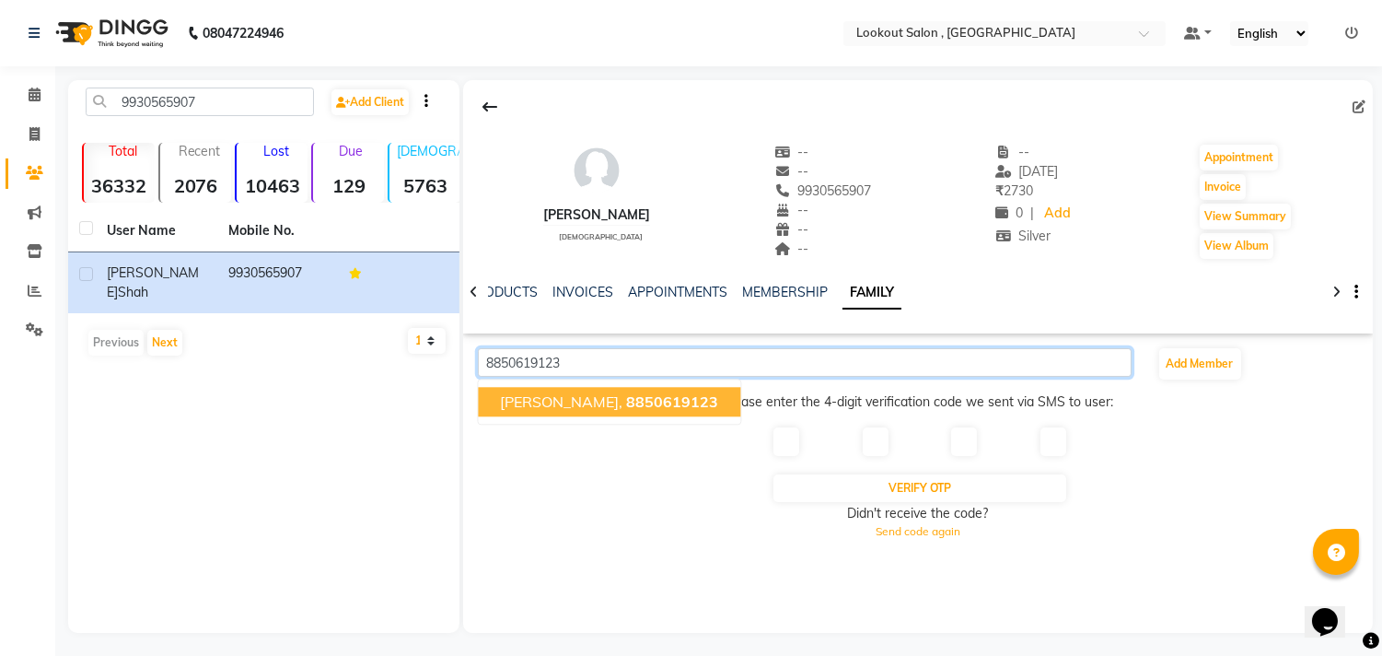
click at [627, 400] on span "8850619123" at bounding box center [673, 401] width 92 height 18
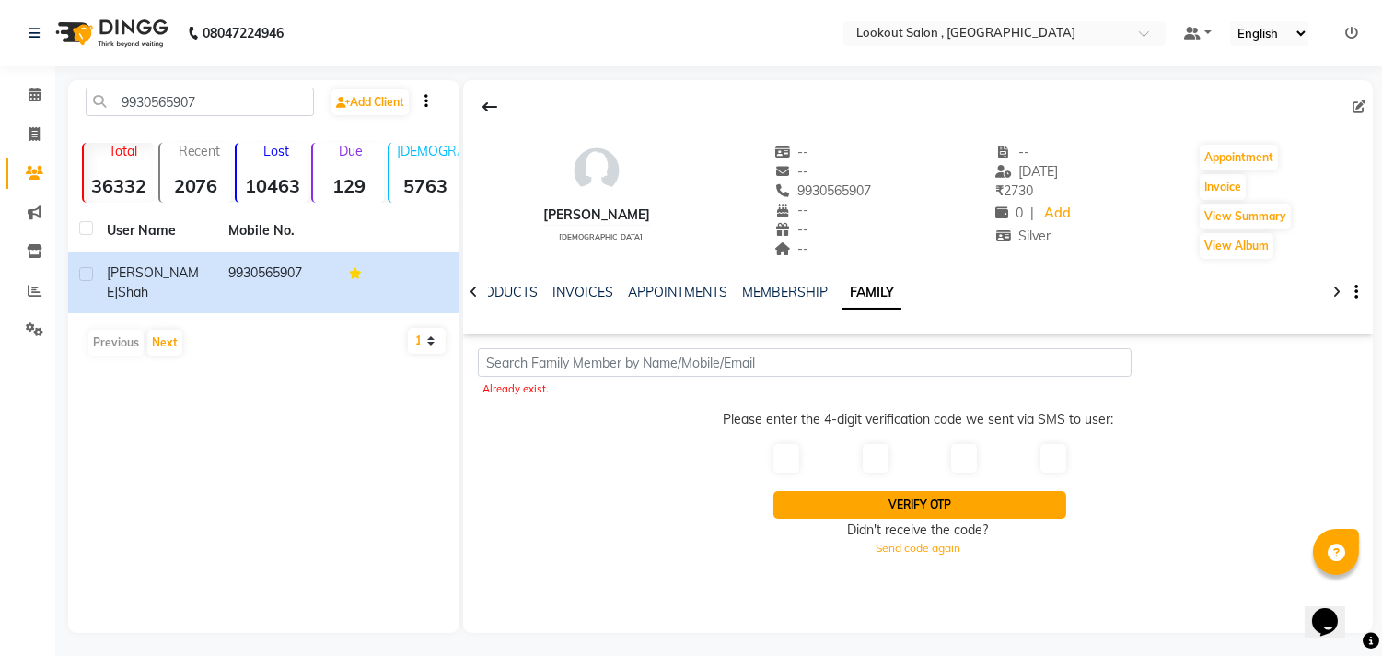
click at [870, 497] on button "Verify OTP" at bounding box center [920, 505] width 292 height 28
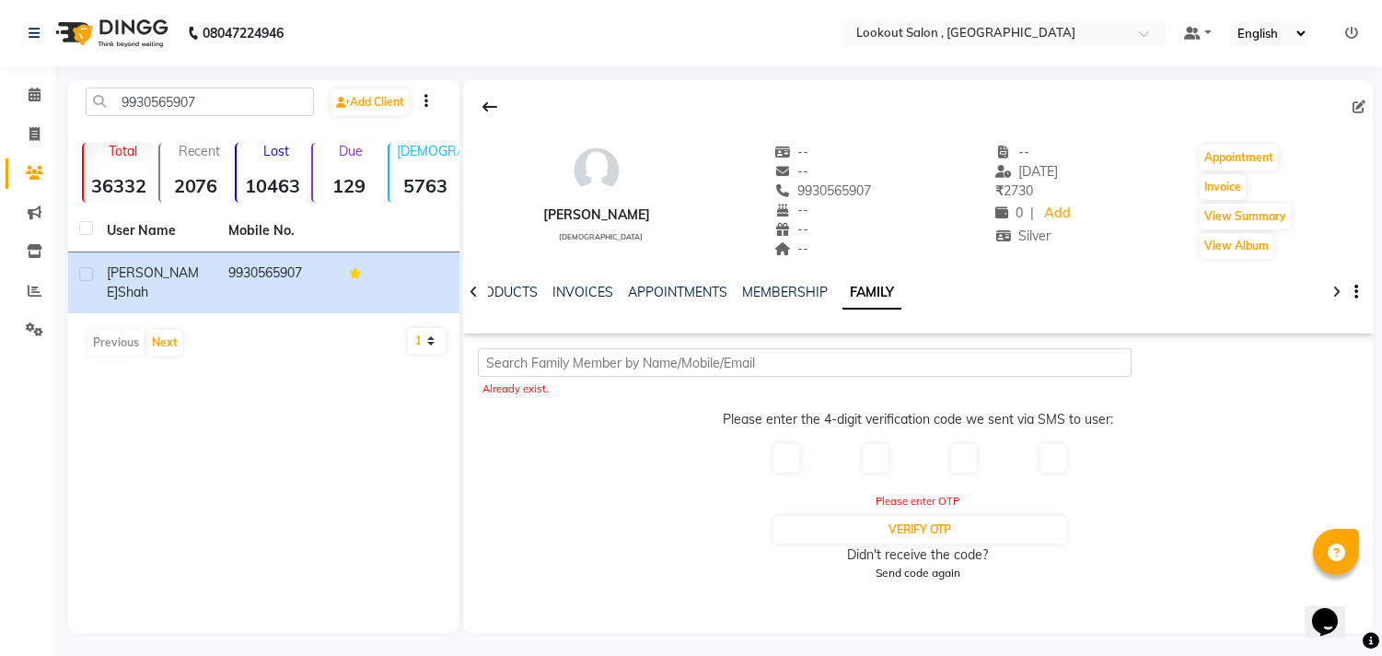
click at [887, 571] on div "Send code again" at bounding box center [918, 573] width 292 height 17
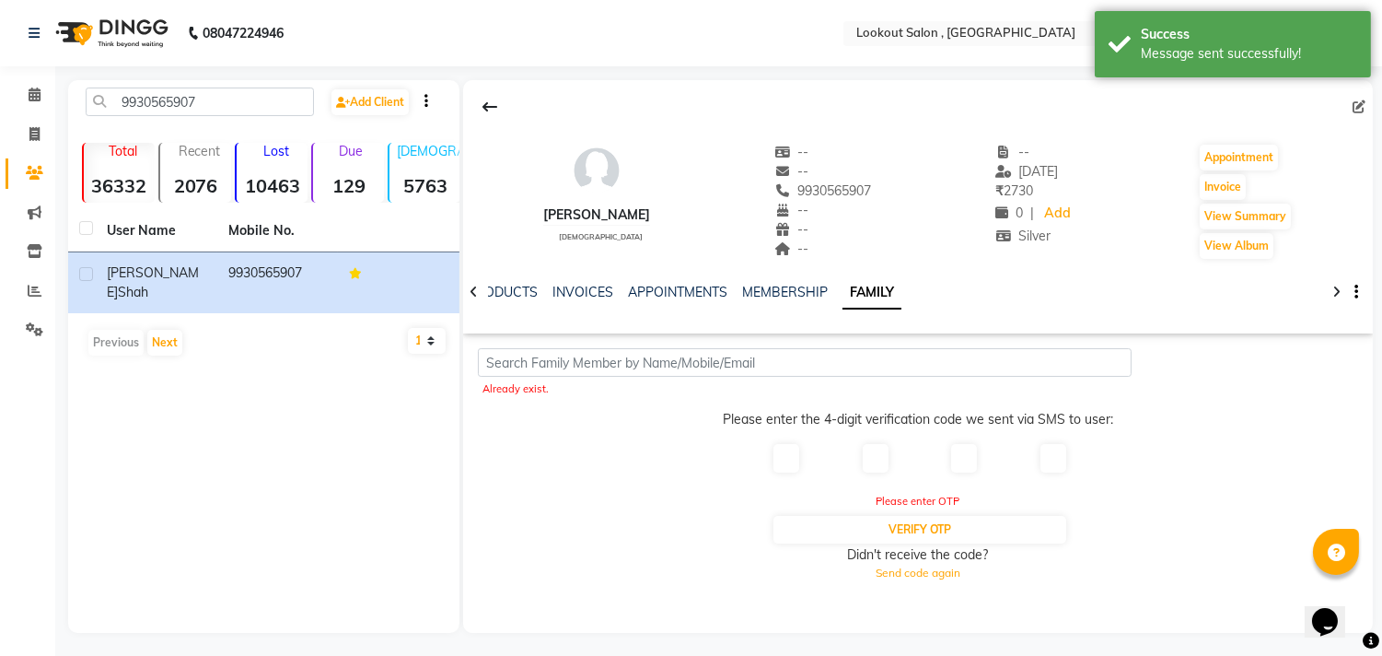
click at [794, 454] on input "text" at bounding box center [787, 458] width 26 height 29
type input "8"
type input "1"
type input "9"
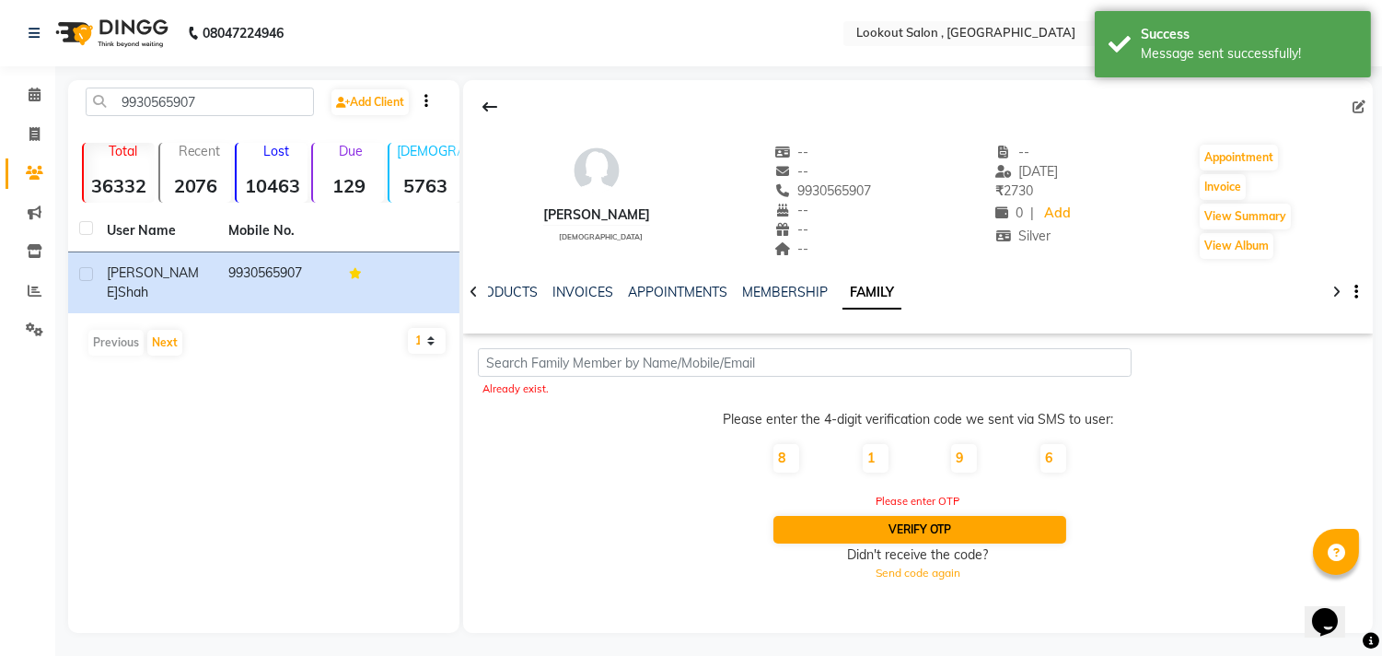
type input "6"
click at [900, 525] on button "Verify OTP" at bounding box center [920, 530] width 292 height 28
